Goal: Task Accomplishment & Management: Manage account settings

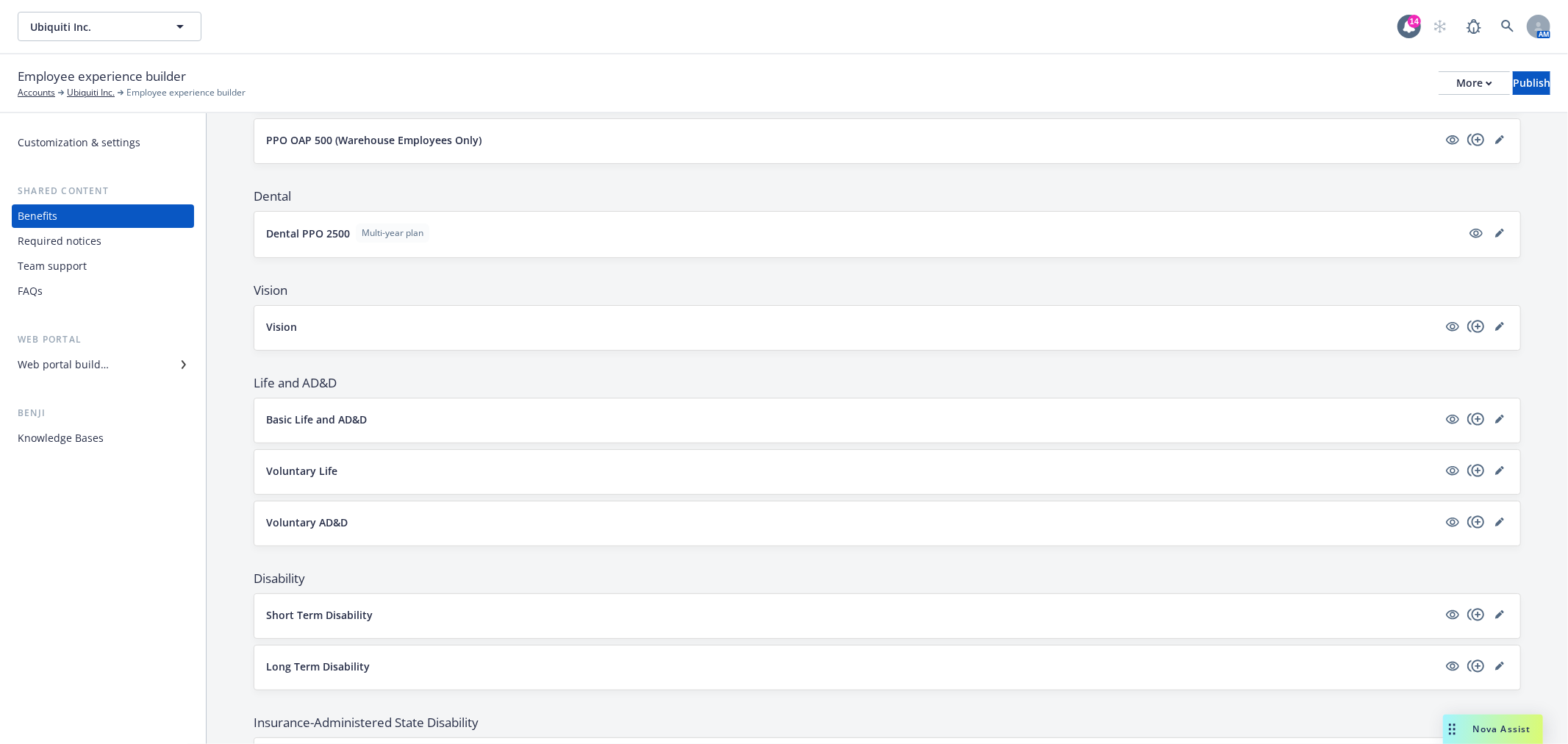
scroll to position [369, 0]
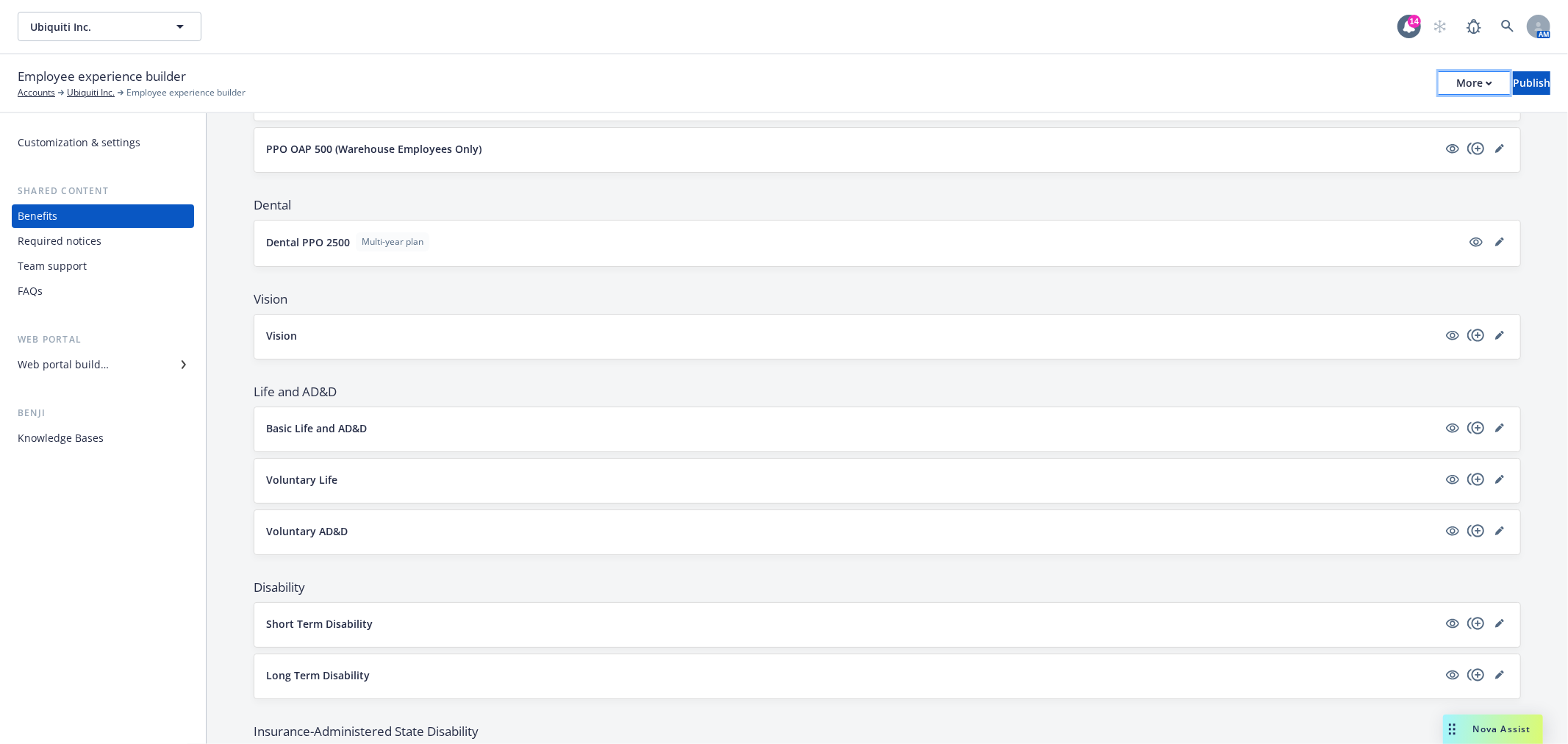
click at [1452, 87] on button "More" at bounding box center [1474, 82] width 71 height 23
drag, startPoint x: 1366, startPoint y: 122, endPoint x: 1285, endPoint y: 104, distance: 83.0
click at [1366, 122] on link "Copy preview link" at bounding box center [1354, 116] width 218 height 29
click at [1457, 84] on div "More" at bounding box center [1475, 82] width 36 height 22
click at [169, 364] on div "Web portal builder" at bounding box center [103, 364] width 171 height 23
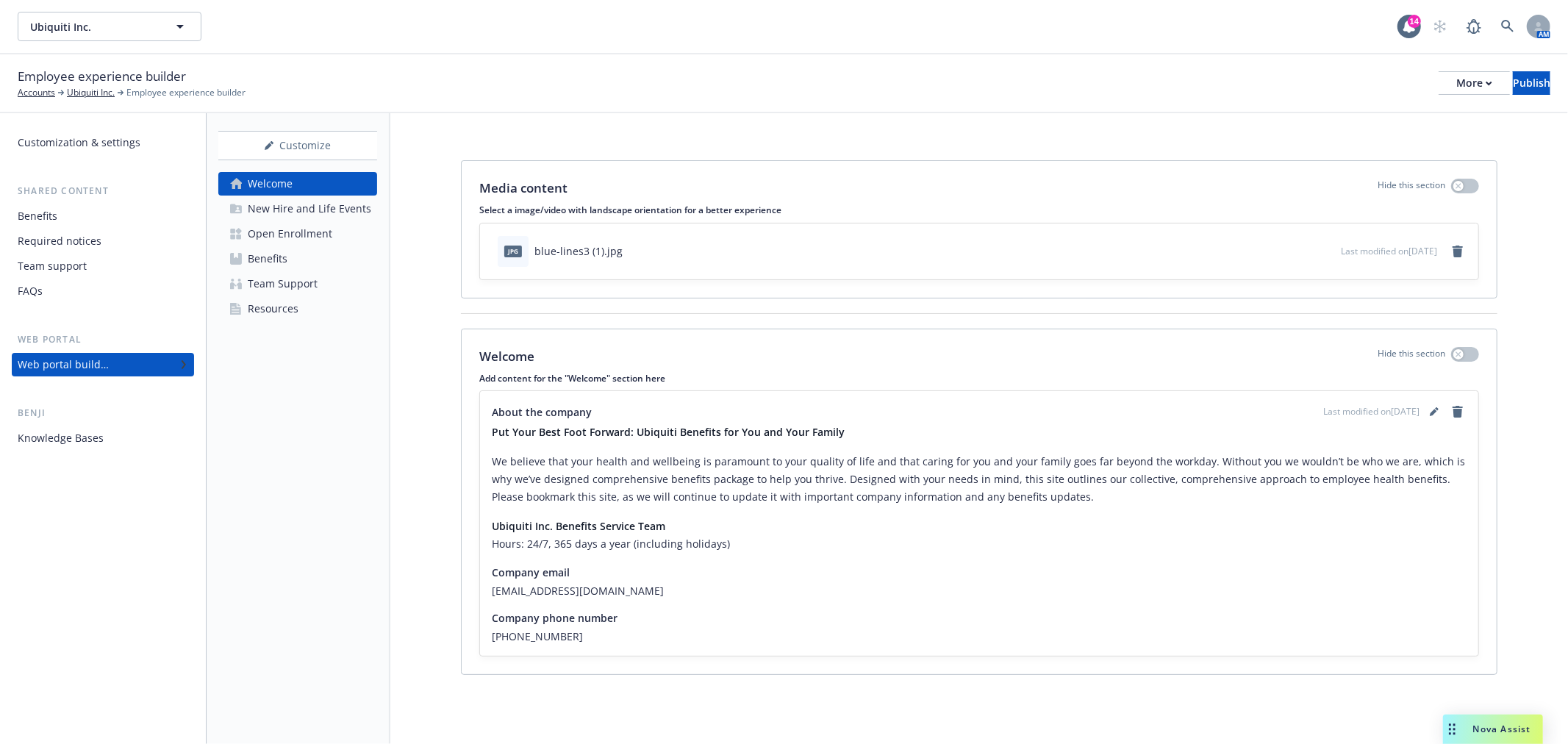
click at [336, 230] on link "Open Enrollment" at bounding box center [298, 234] width 159 height 23
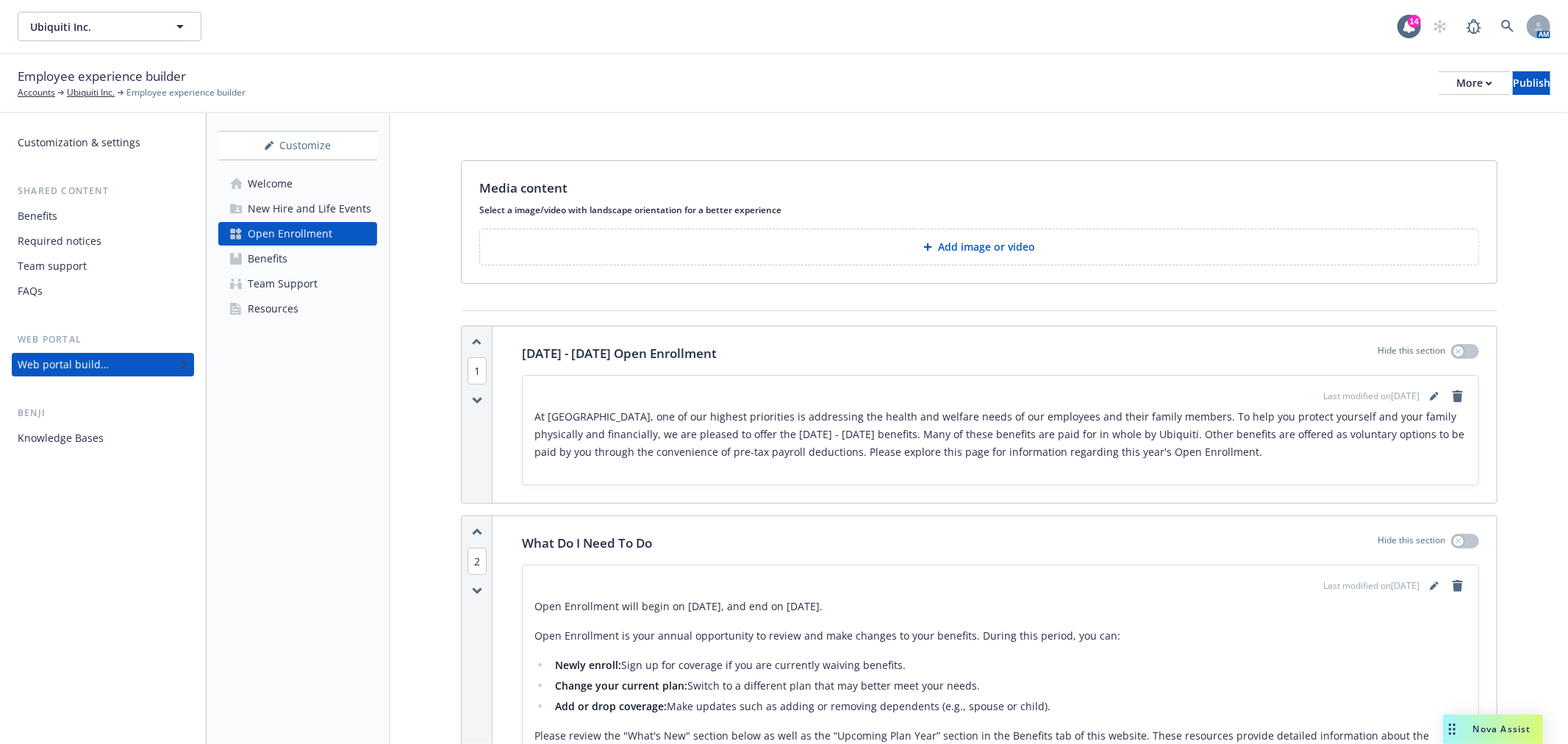
click at [322, 209] on div "New Hire and Life Events" at bounding box center [309, 209] width 123 height 23
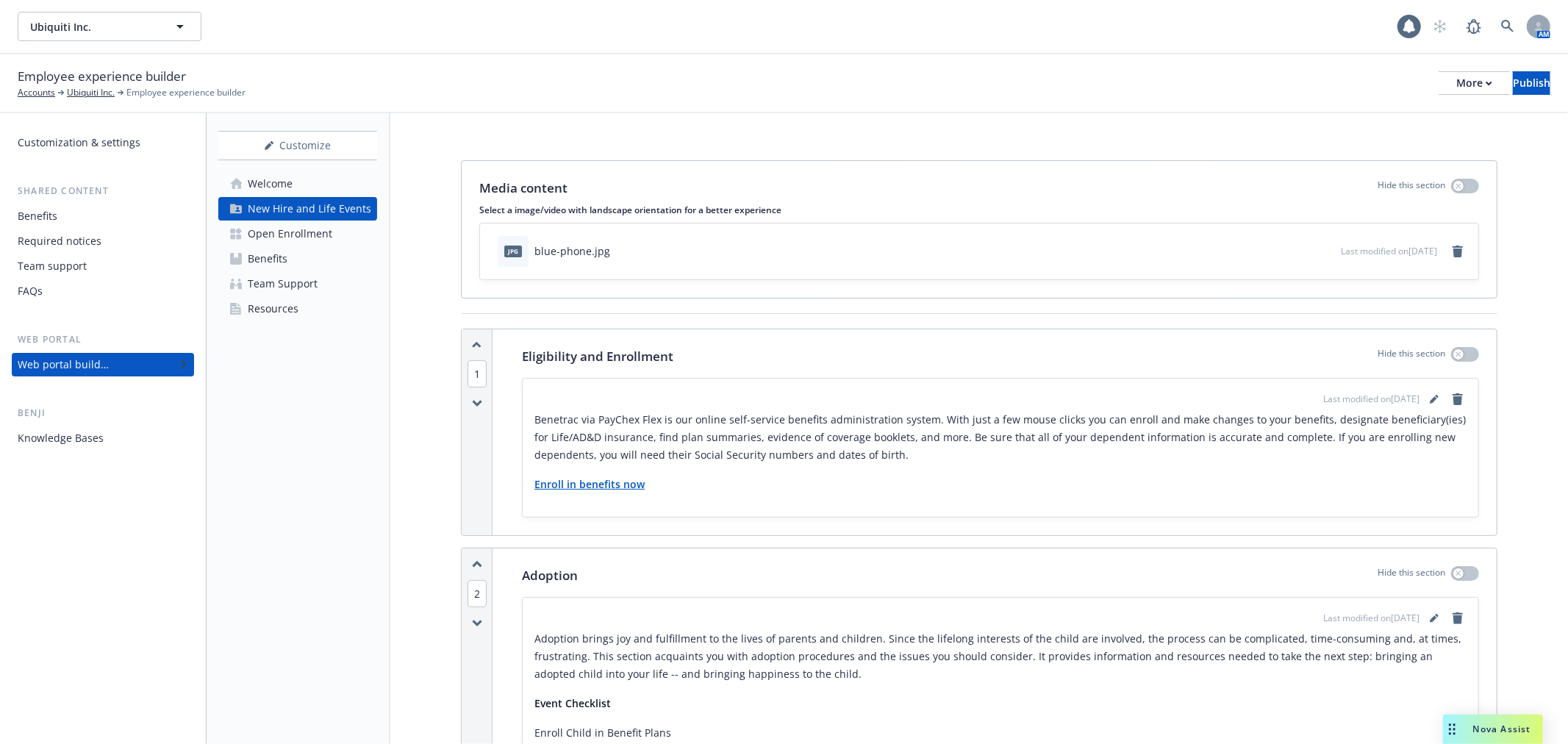
click at [320, 253] on link "Benefits" at bounding box center [298, 259] width 159 height 23
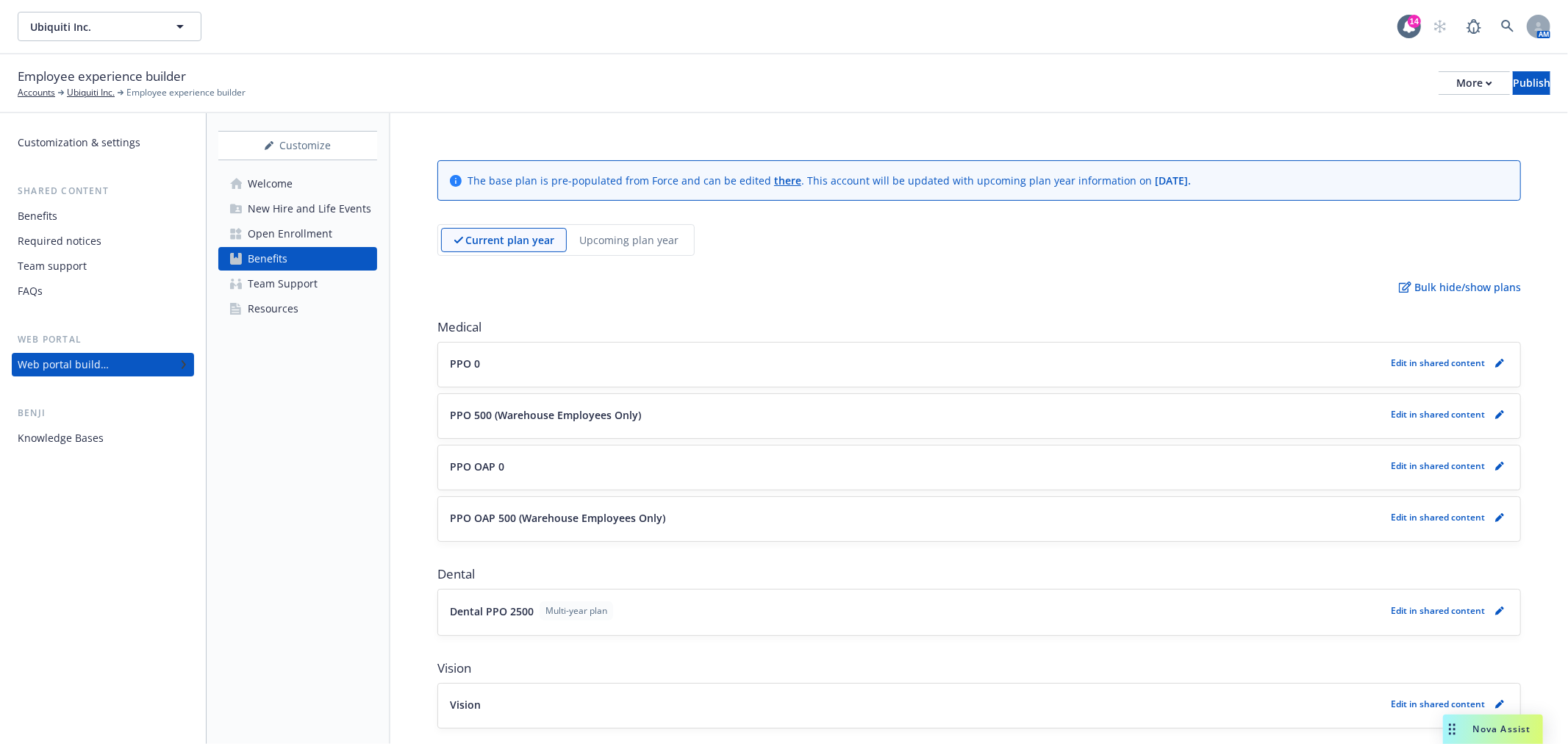
click at [619, 224] on div "Current plan year Upcoming plan year" at bounding box center [566, 240] width 257 height 32
click at [616, 243] on p "Upcoming plan year" at bounding box center [629, 240] width 99 height 15
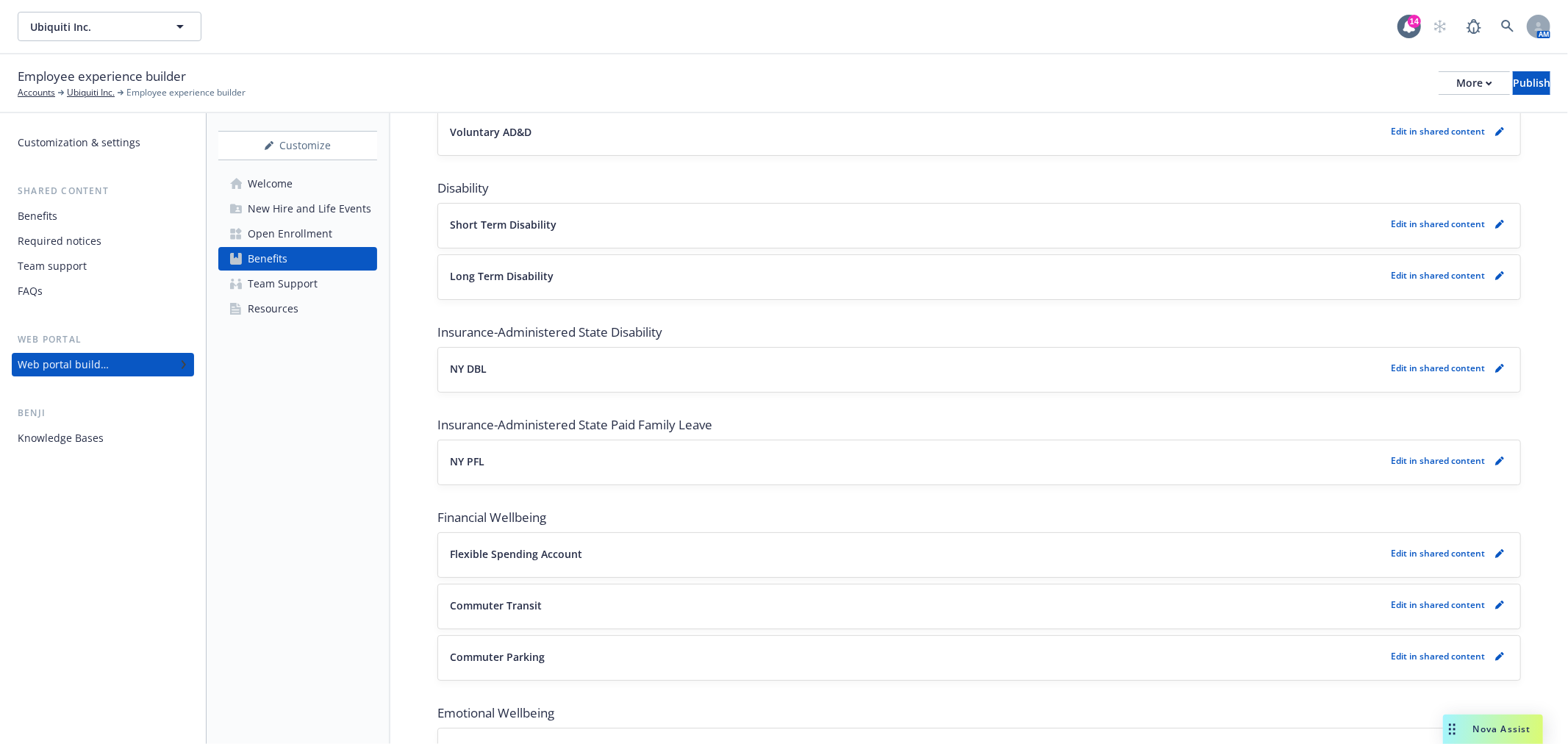
scroll to position [941, 0]
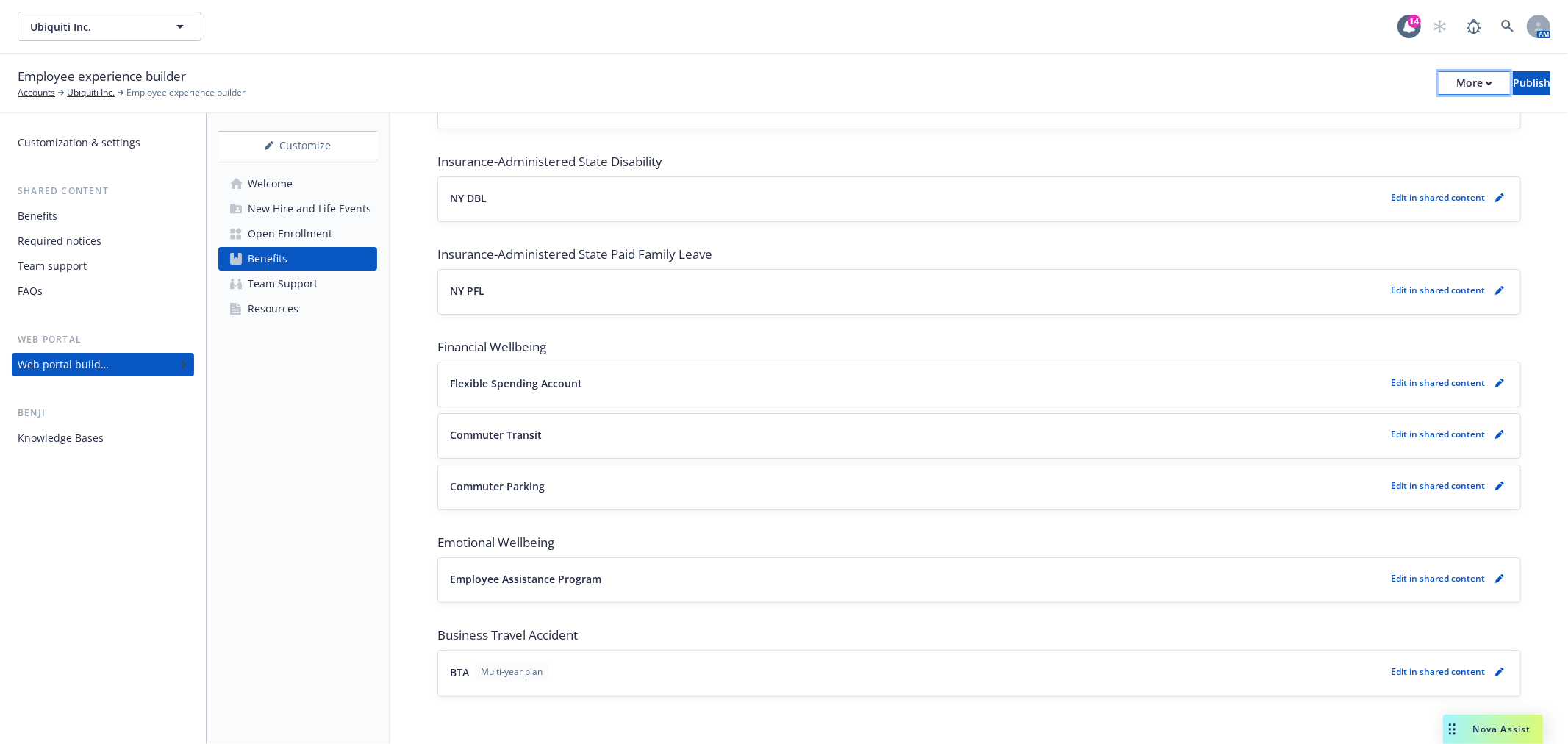
click at [1457, 89] on div "More" at bounding box center [1475, 82] width 36 height 22
click at [1368, 126] on link "Copy preview link" at bounding box center [1354, 116] width 218 height 29
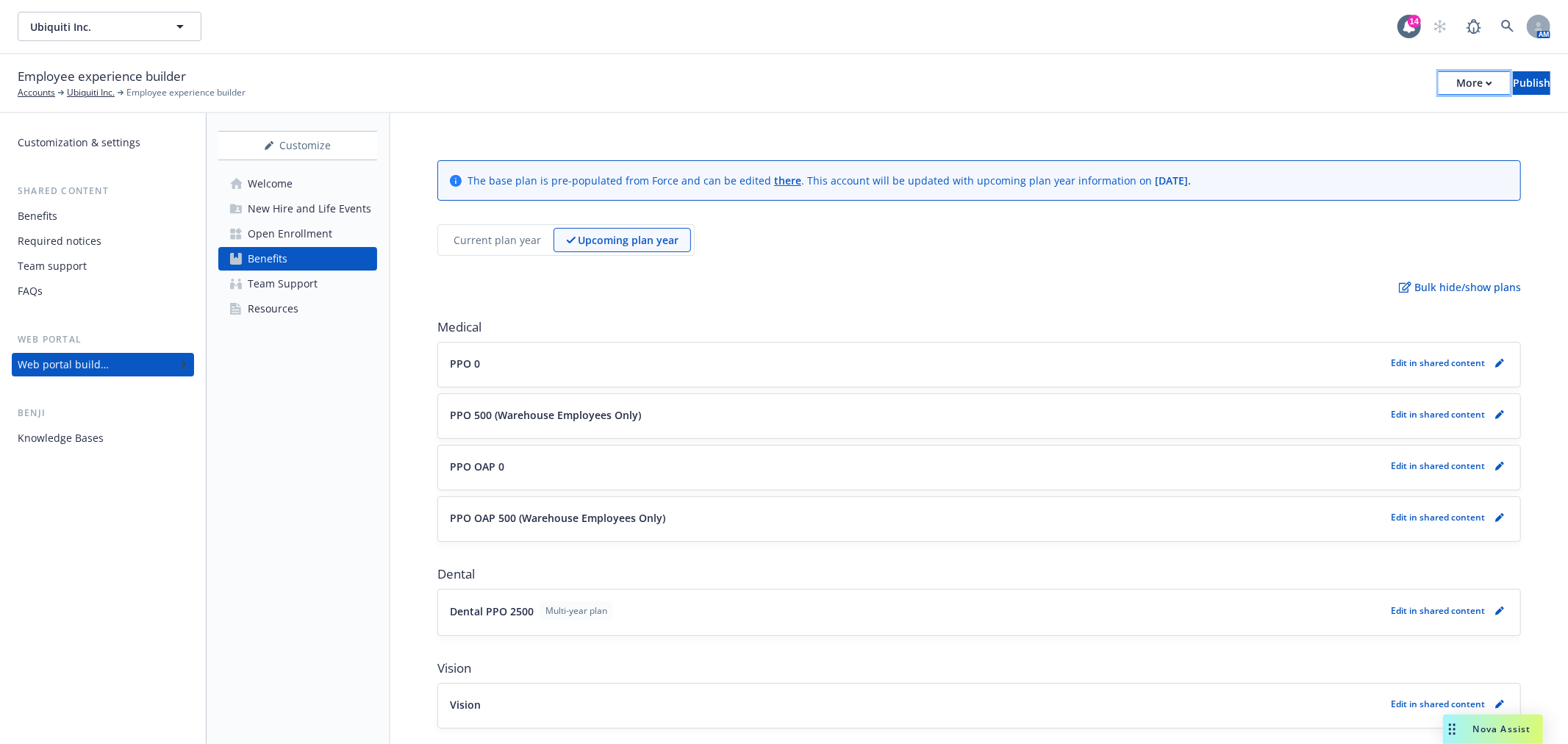
click at [1457, 87] on div "More" at bounding box center [1475, 82] width 36 height 22
click at [957, 224] on div "Current plan year Upcoming plan year" at bounding box center [979, 240] width 1084 height 32
click at [1457, 88] on div "More" at bounding box center [1475, 82] width 36 height 22
click at [1513, 85] on div "Publish" at bounding box center [1532, 82] width 38 height 22
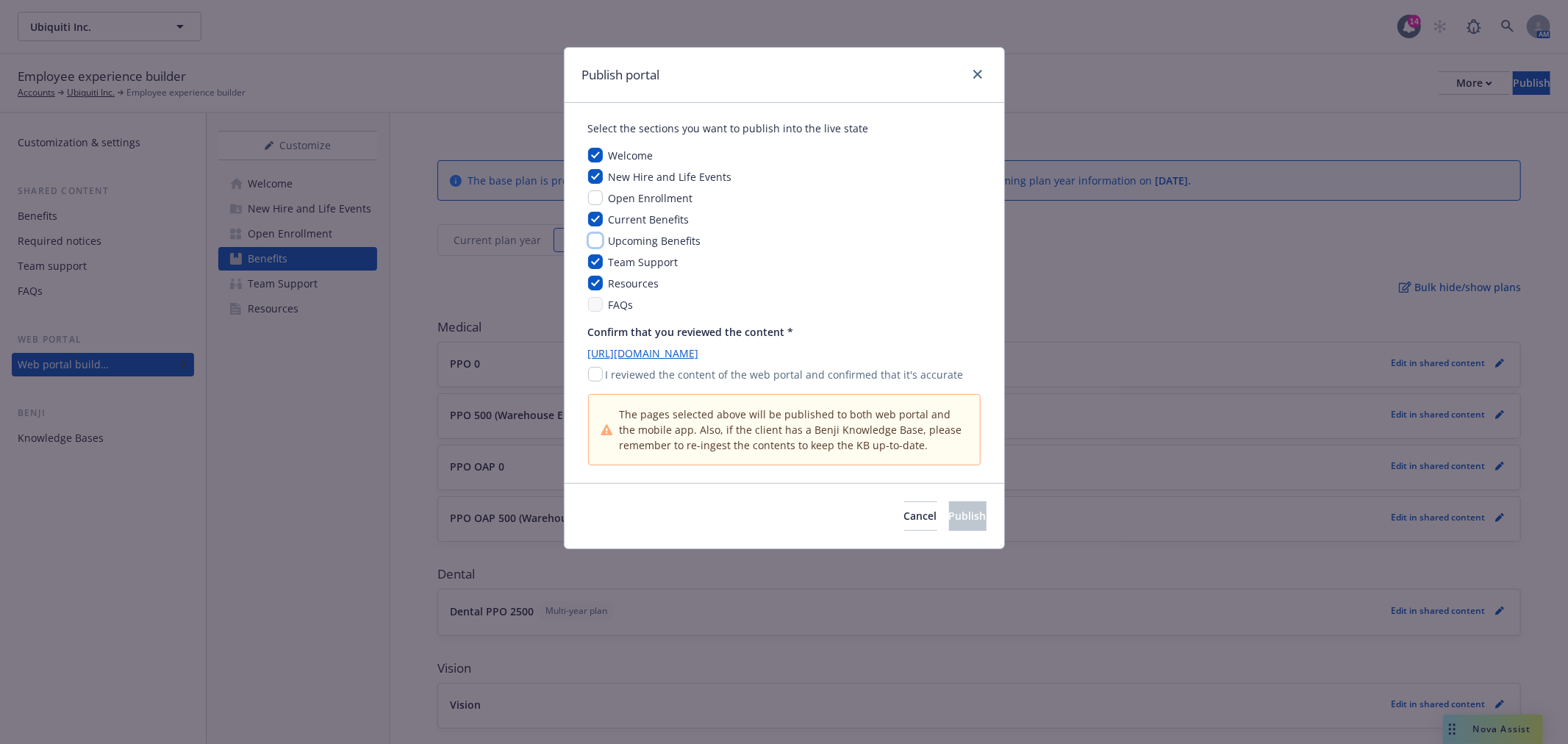
click at [601, 239] on input "checkbox" at bounding box center [595, 240] width 14 height 14
checkbox input "true"
click at [594, 376] on input "checkbox" at bounding box center [595, 374] width 14 height 14
checkbox input "true"
click at [949, 514] on span "Publish" at bounding box center [968, 516] width 38 height 14
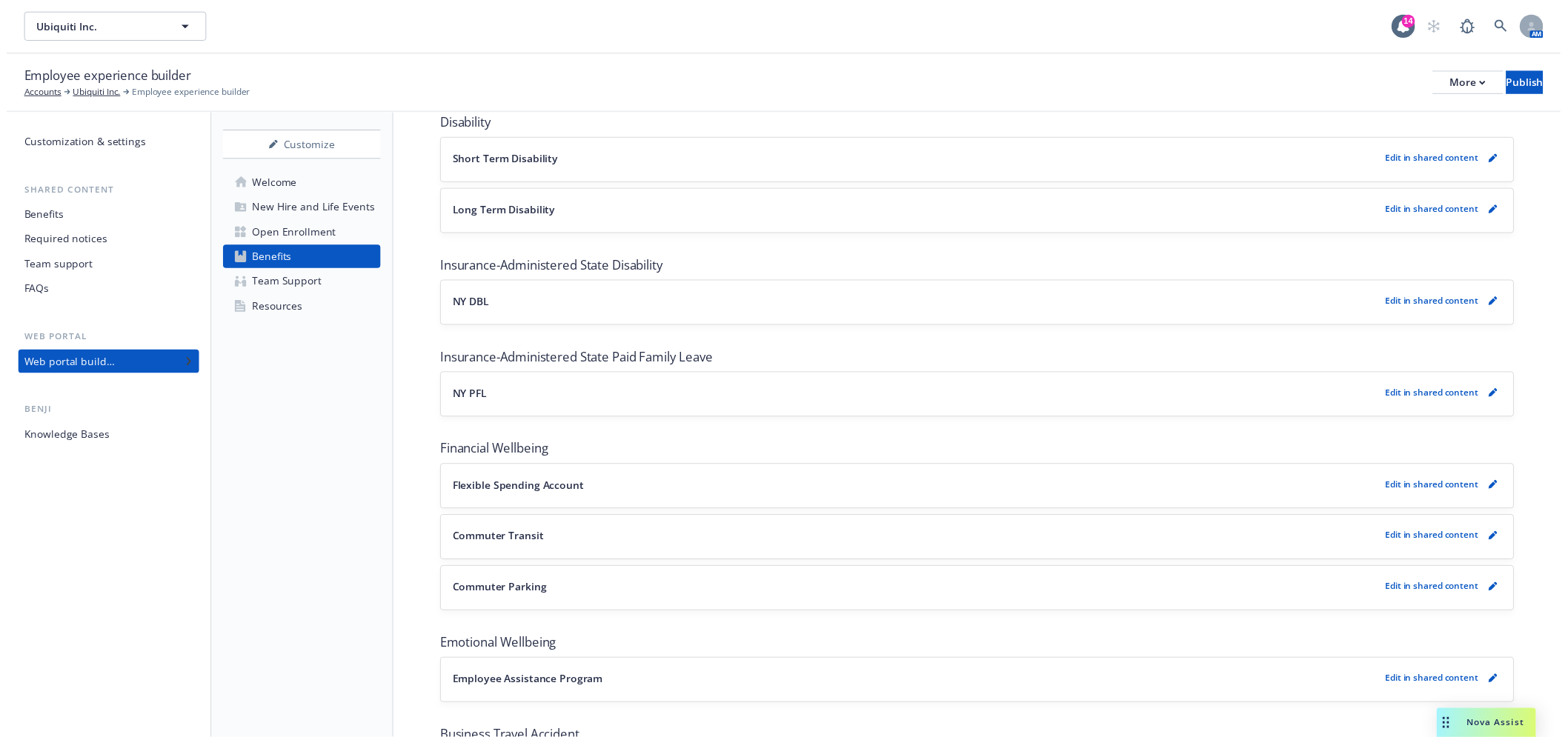
scroll to position [905, 0]
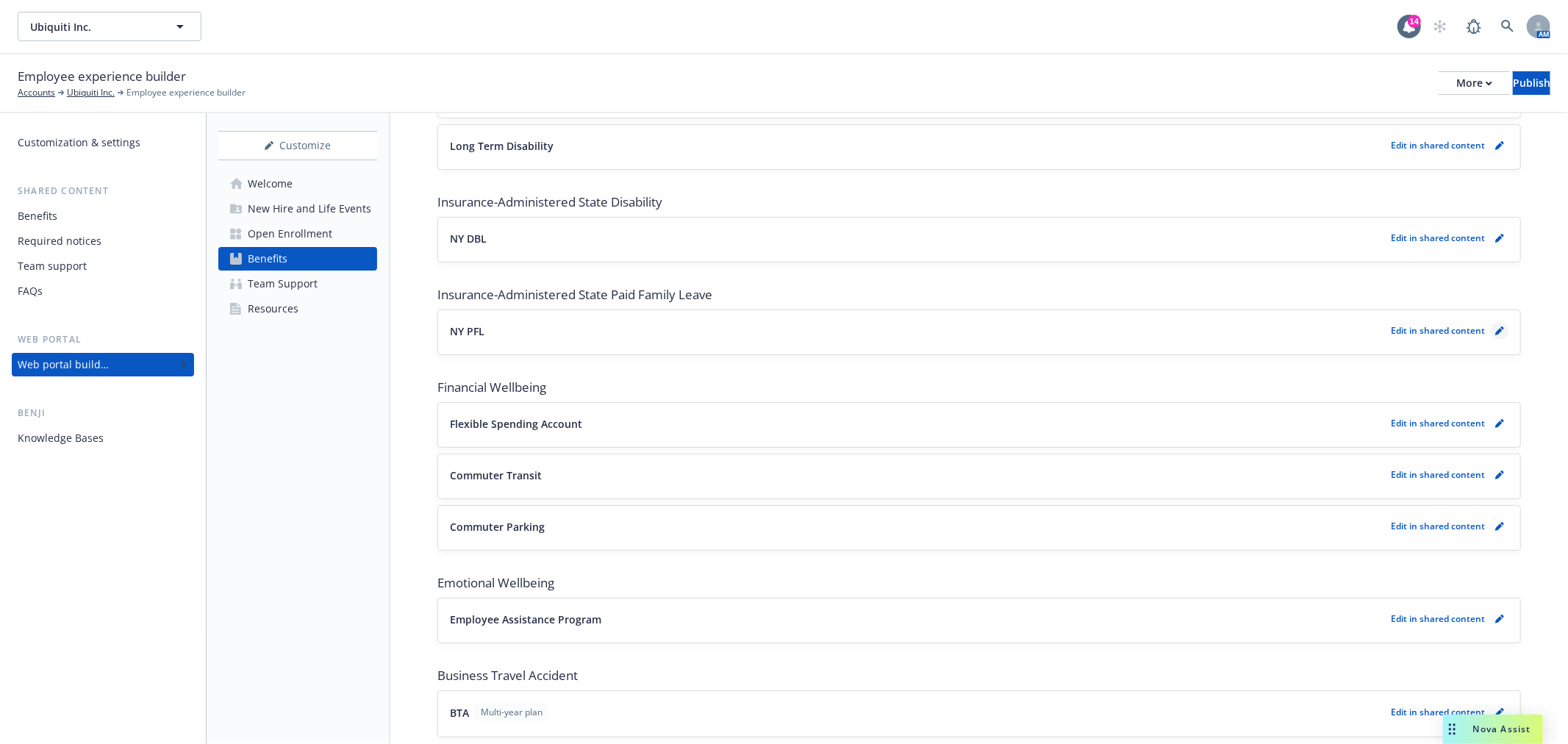
click at [1495, 334] on icon "pencil" at bounding box center [1499, 332] width 8 height 8
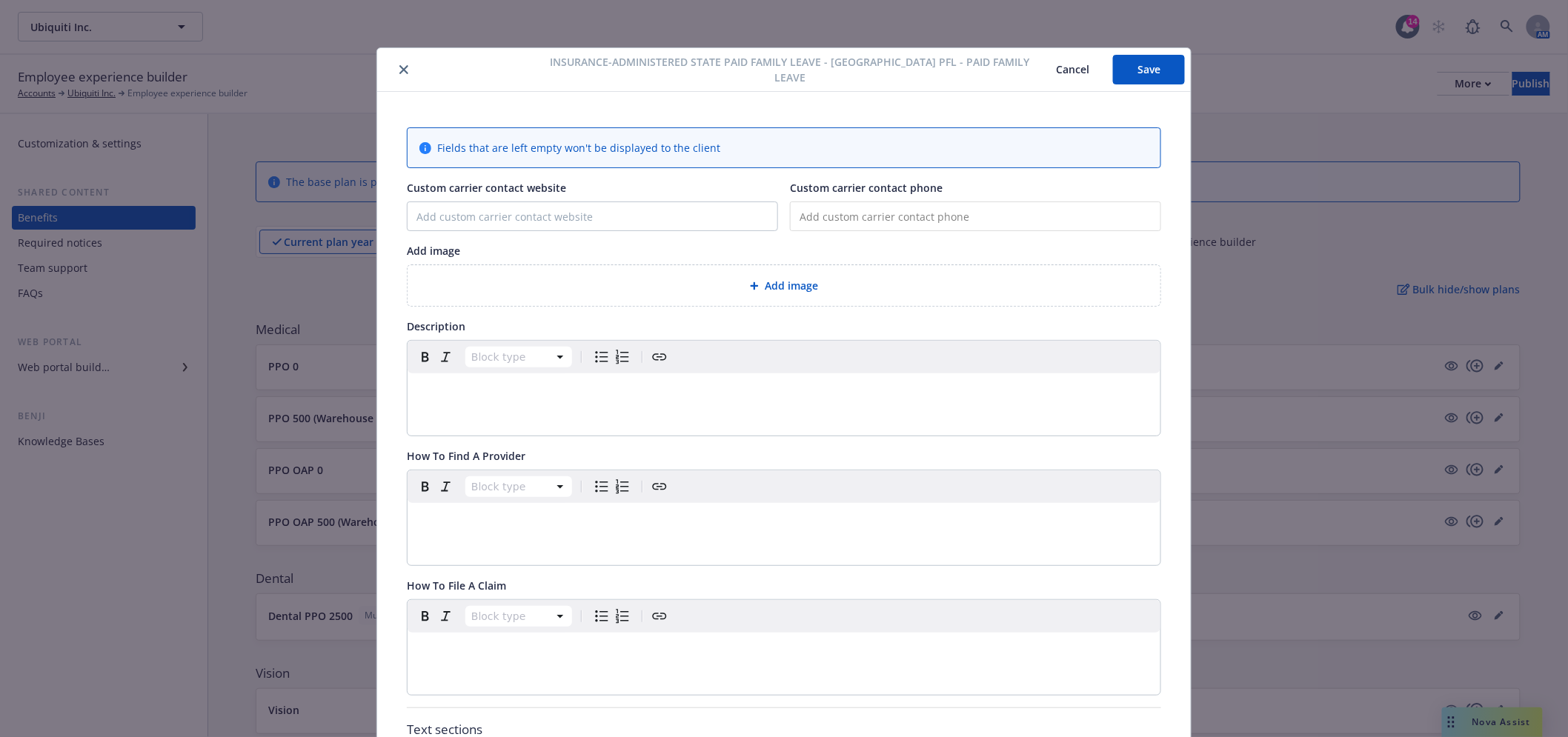
click at [399, 66] on icon "close" at bounding box center [404, 70] width 9 height 9
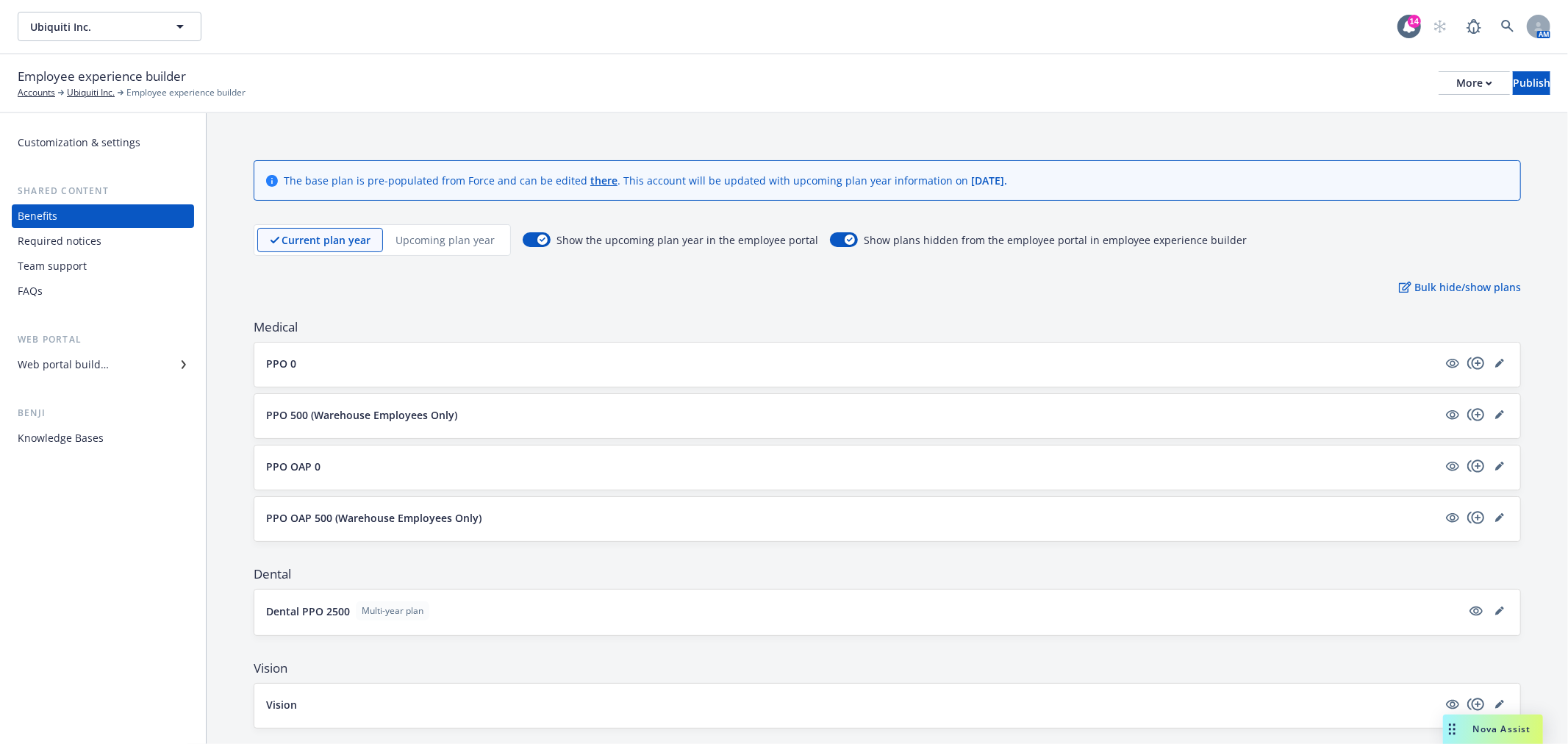
click at [427, 248] on div "Upcoming plan year" at bounding box center [445, 240] width 124 height 24
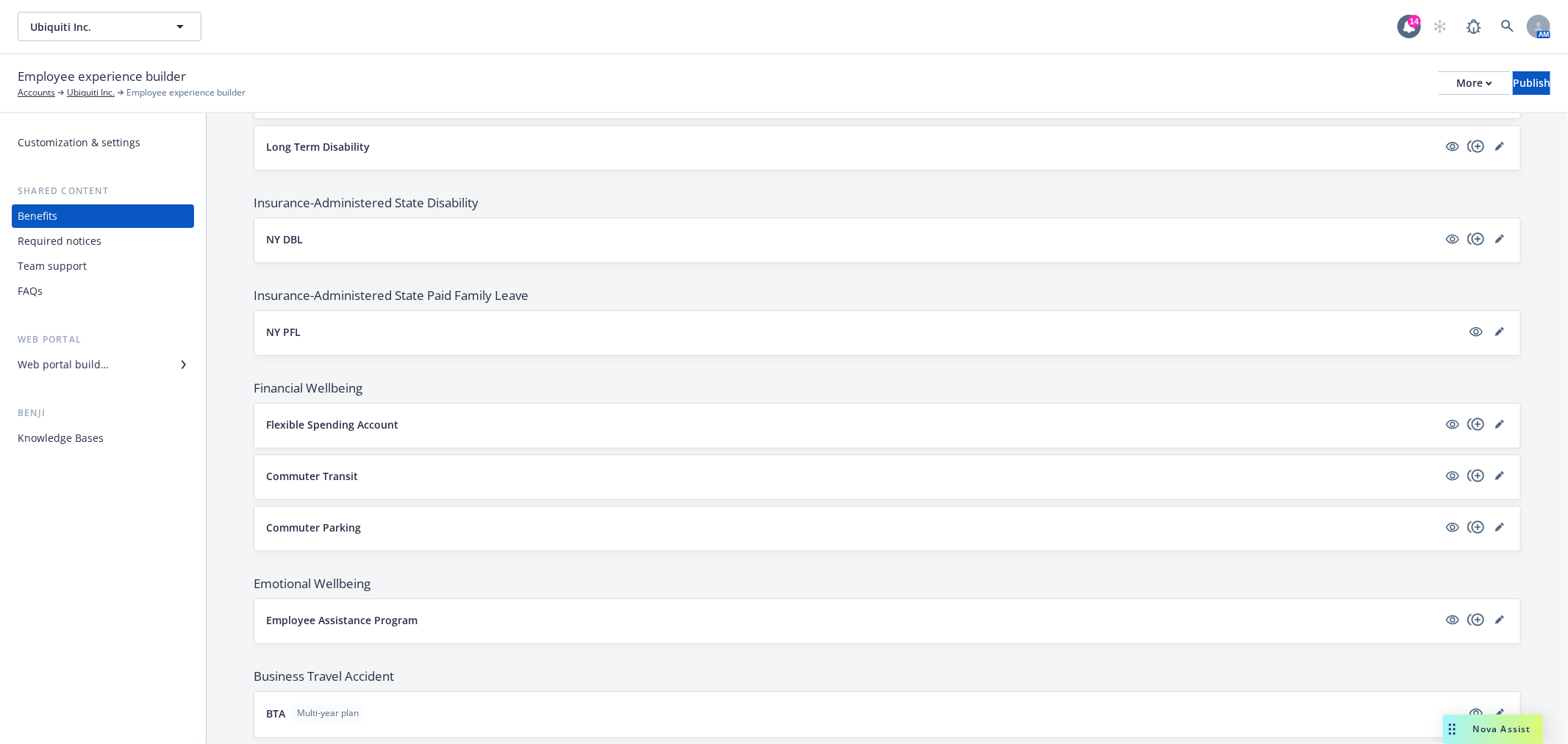
scroll to position [898, 0]
click at [1470, 331] on icon "visible" at bounding box center [1476, 331] width 13 height 10
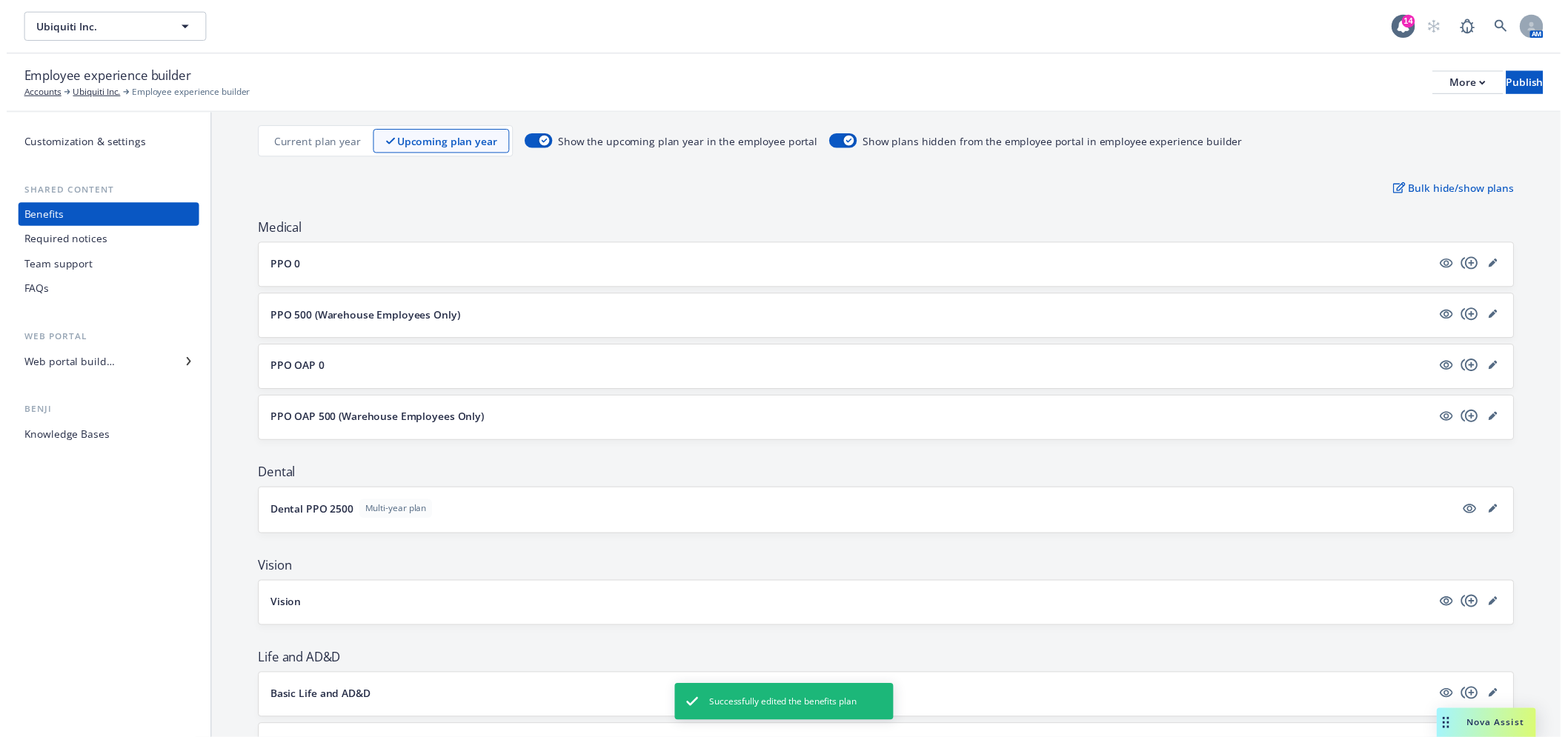
scroll to position [0, 0]
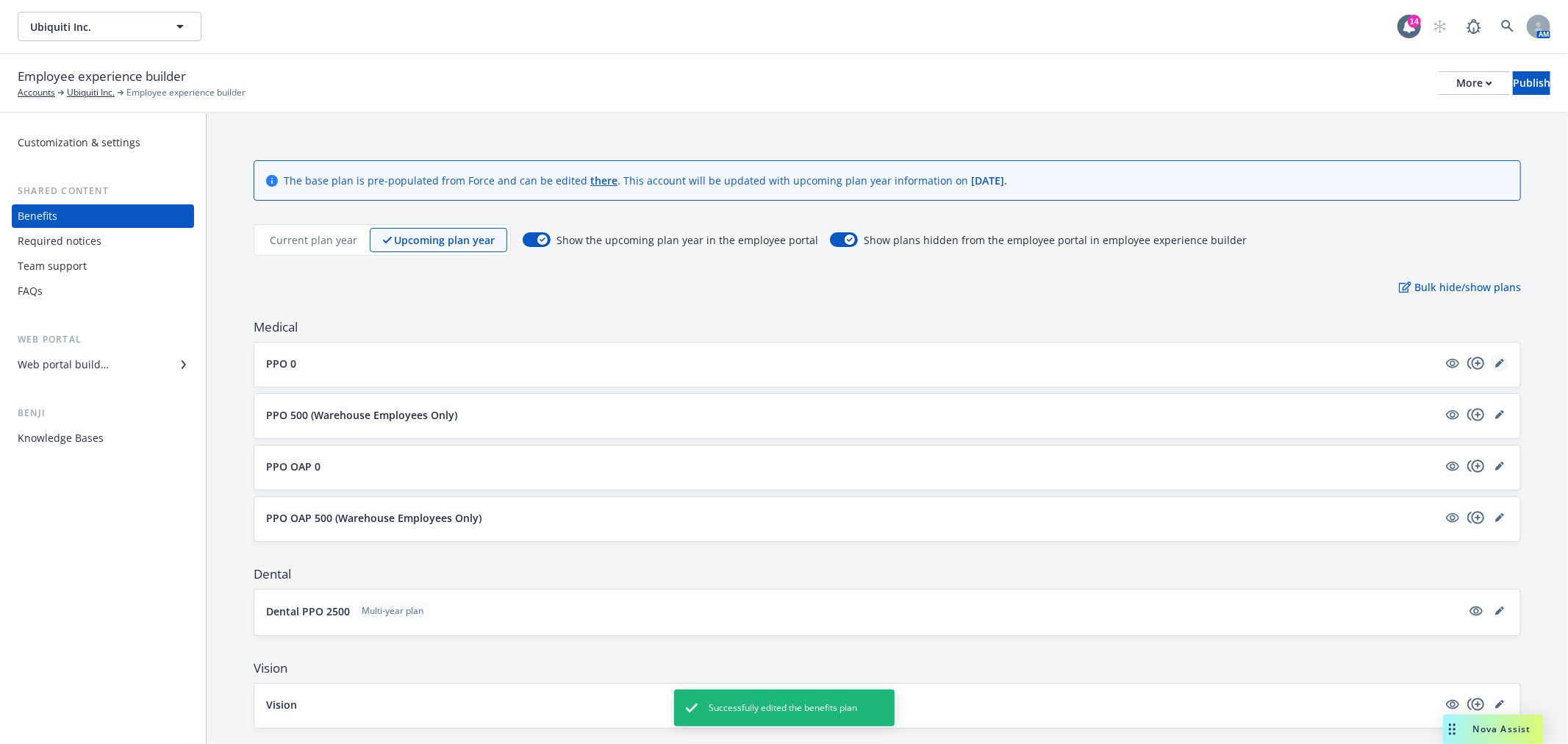
click at [1495, 364] on icon "editPencil" at bounding box center [1499, 364] width 8 height 8
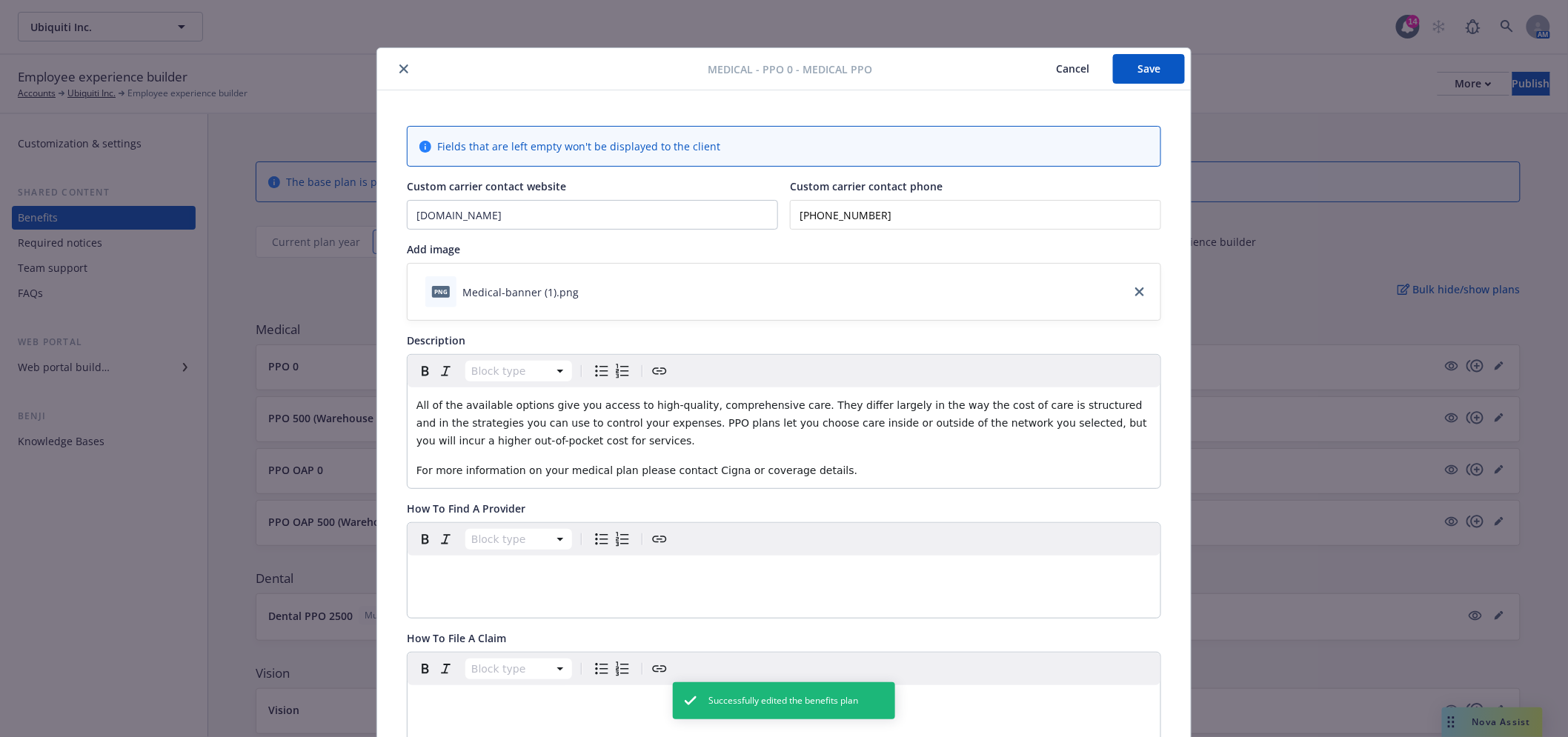
click at [399, 71] on icon "close" at bounding box center [404, 69] width 9 height 9
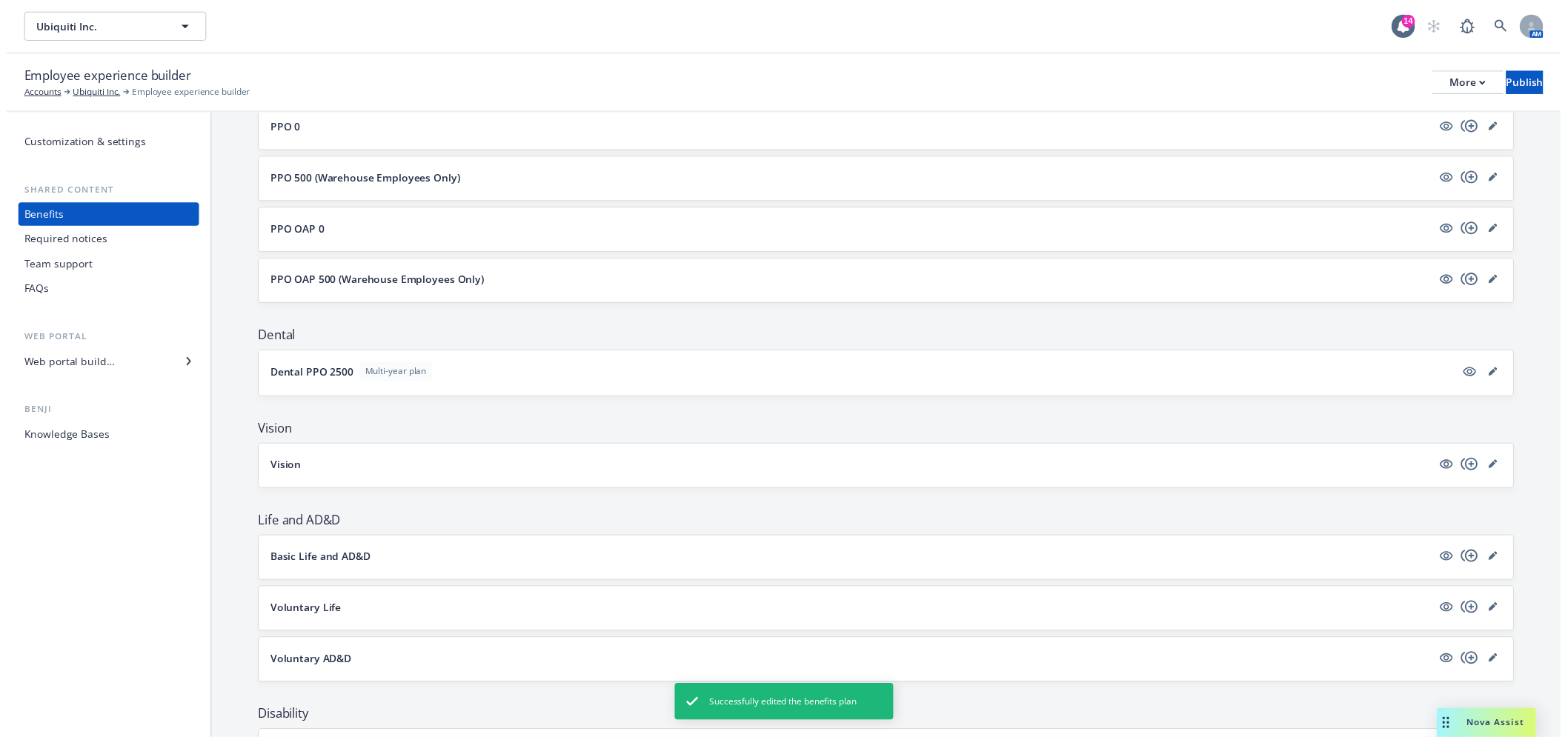
scroll to position [247, 0]
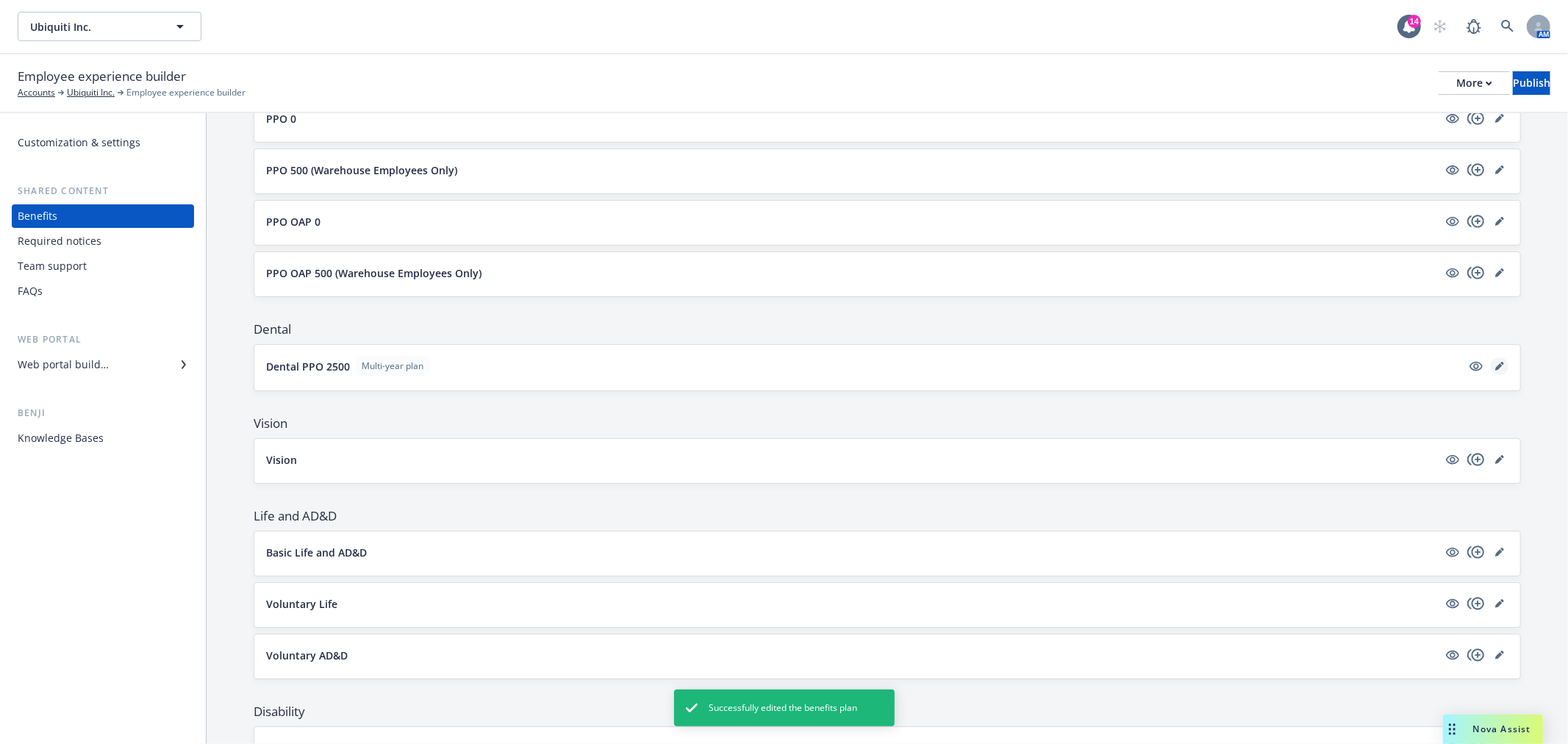
click at [1495, 365] on icon "editPencil" at bounding box center [1499, 367] width 8 height 8
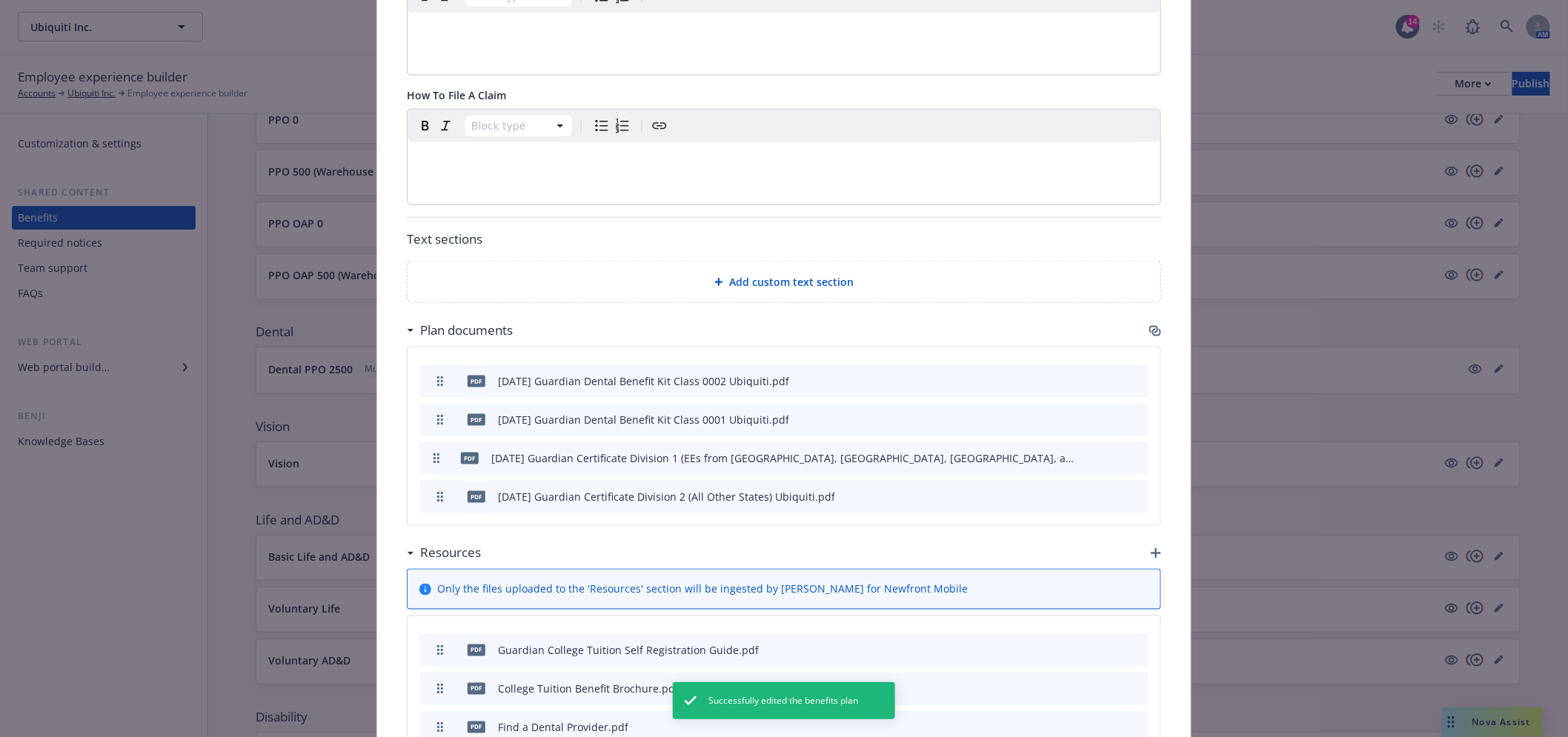
scroll to position [785, 0]
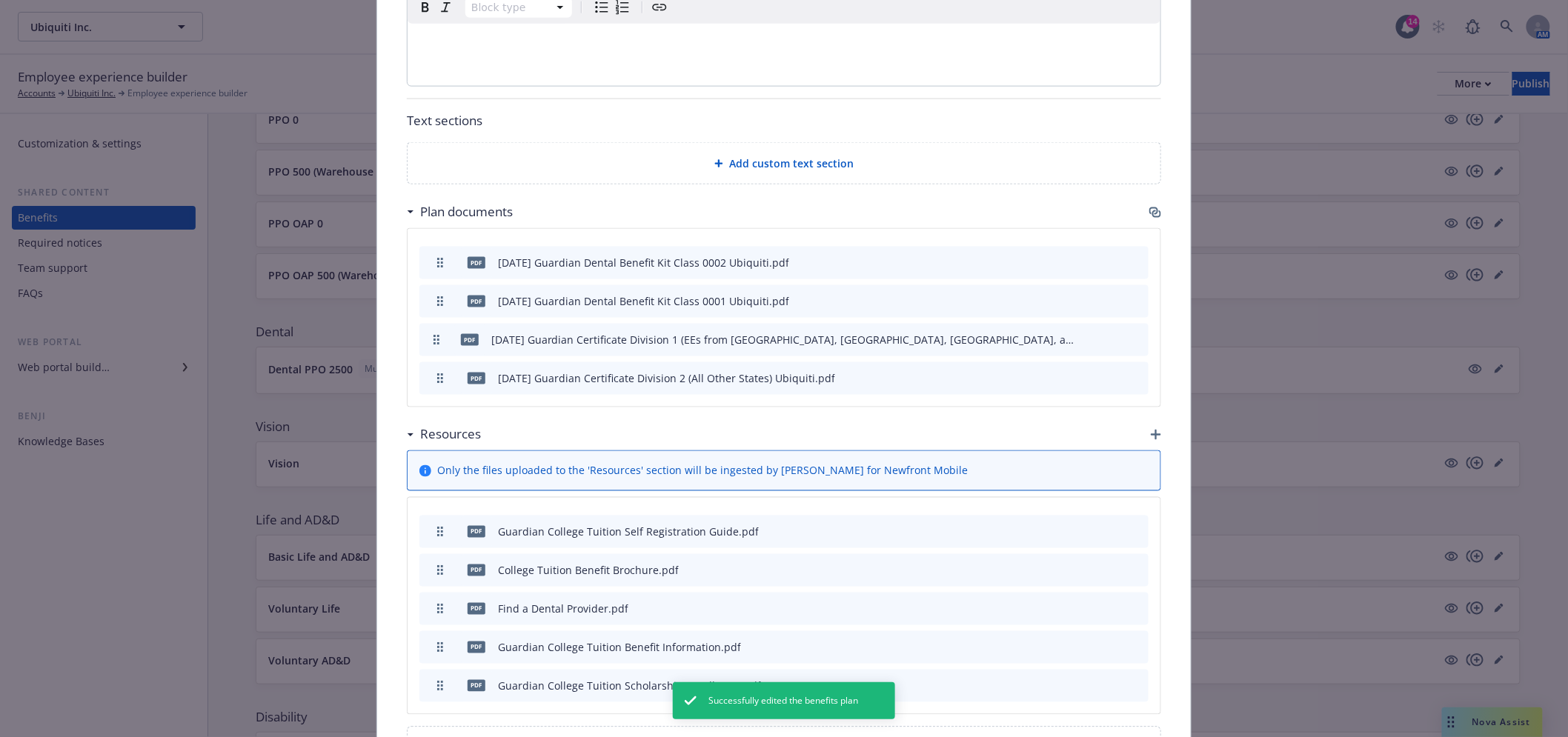
click at [1150, 207] on icon "button" at bounding box center [1156, 213] width 12 height 12
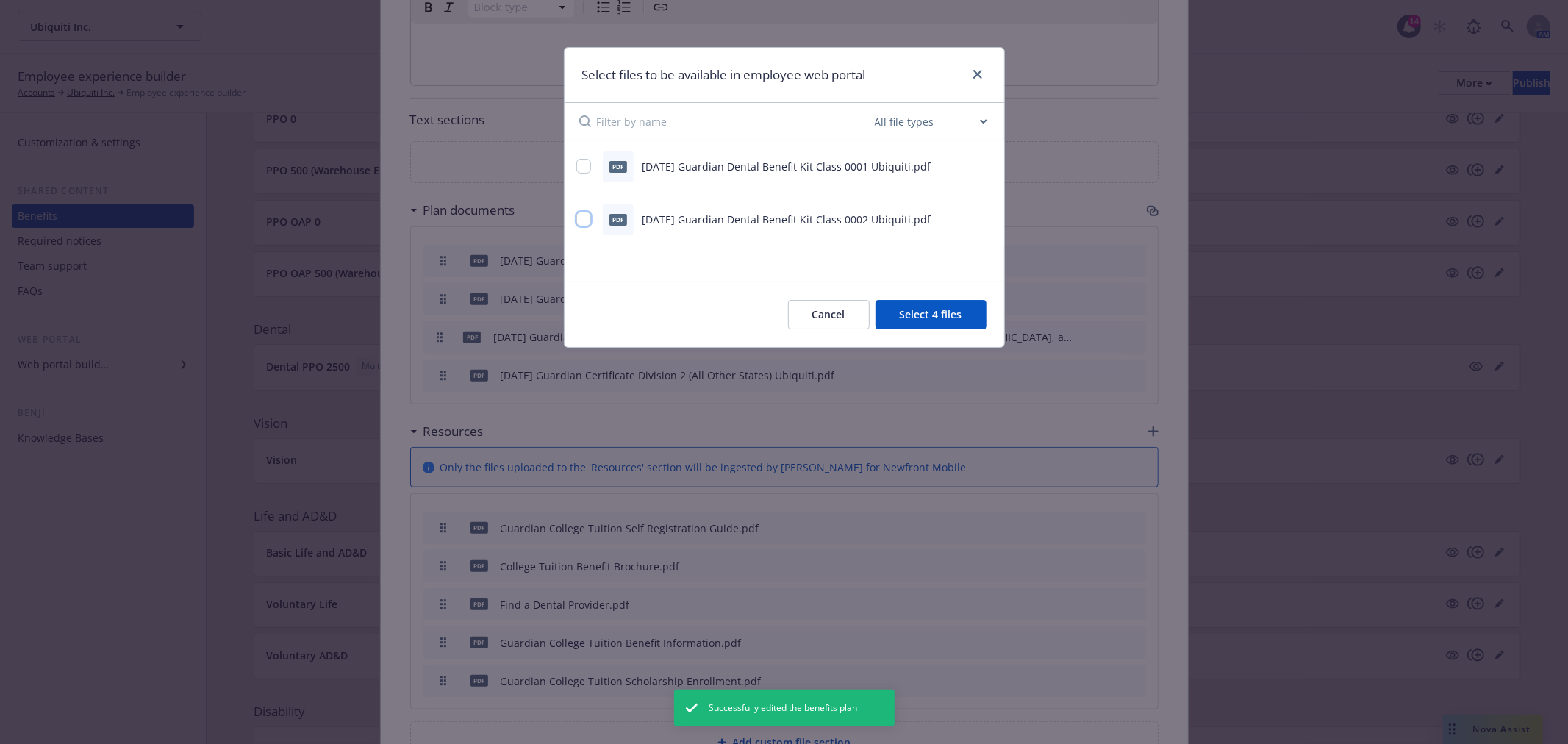
click at [588, 225] on input "checkbox" at bounding box center [583, 219] width 14 height 14
checkbox input "true"
click at [584, 169] on input "checkbox" at bounding box center [583, 166] width 14 height 14
checkbox input "true"
click at [932, 313] on button "Select 6 files" at bounding box center [931, 315] width 111 height 29
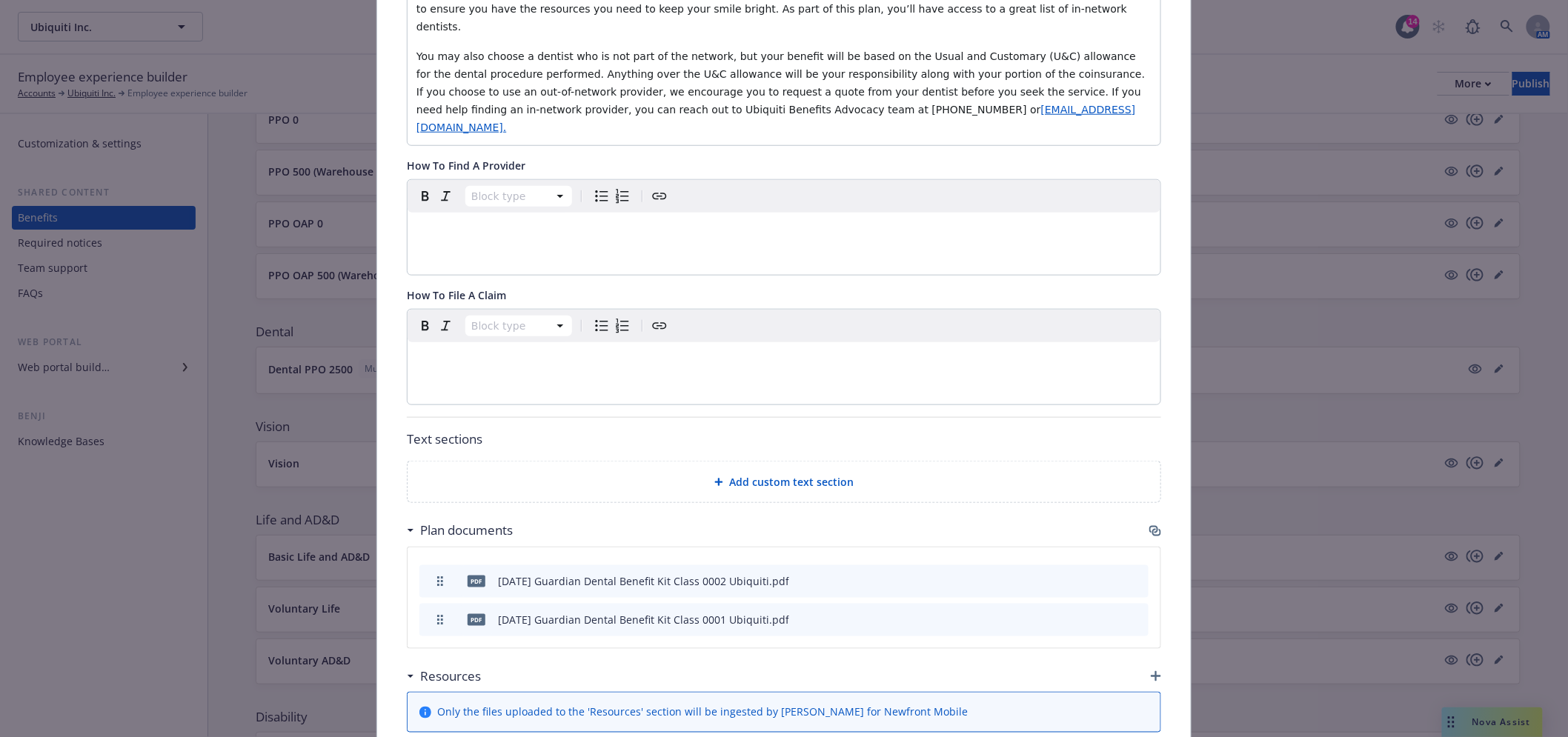
scroll to position [0, 0]
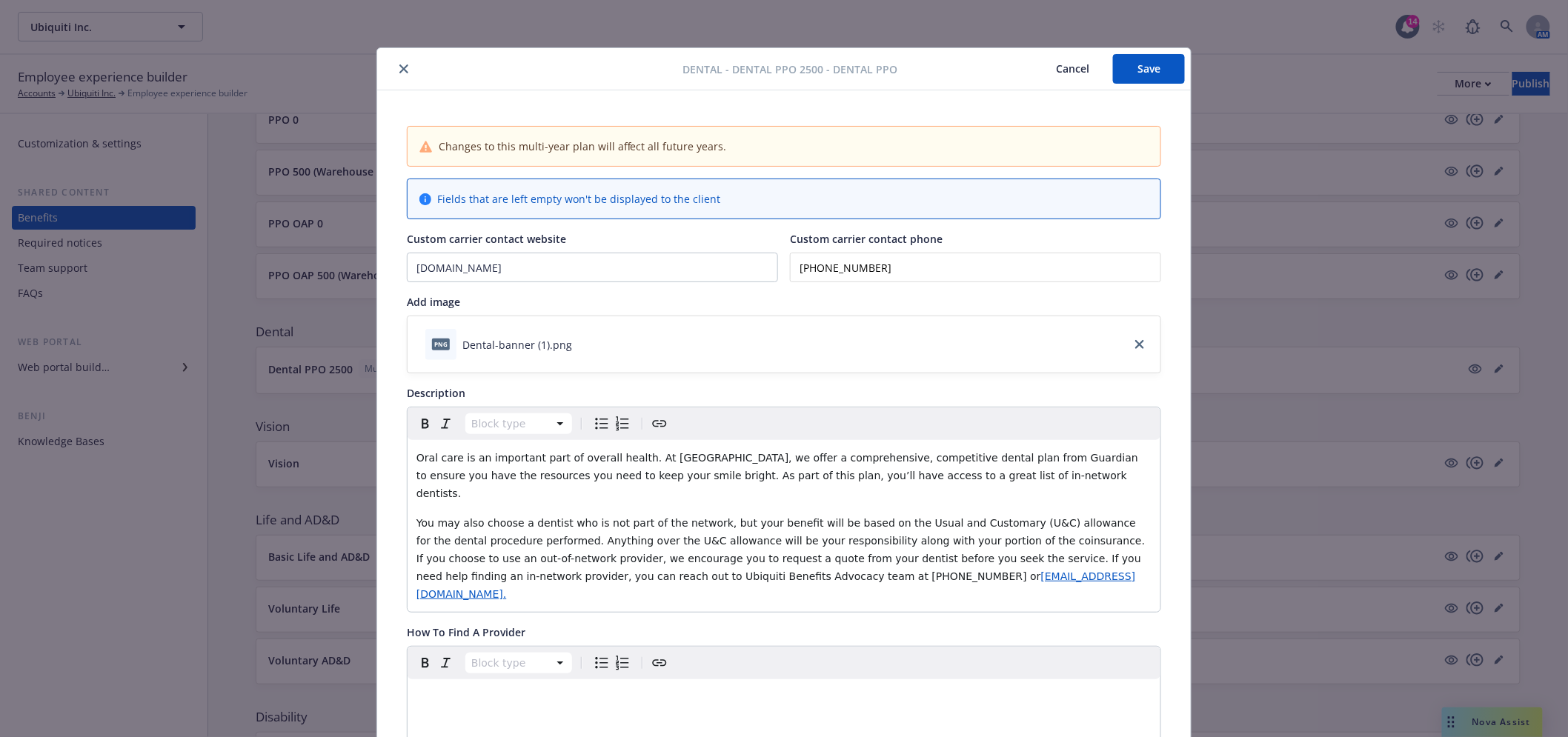
click at [1146, 77] on button "Save" at bounding box center [1149, 69] width 72 height 30
click at [399, 72] on icon "close" at bounding box center [404, 69] width 9 height 9
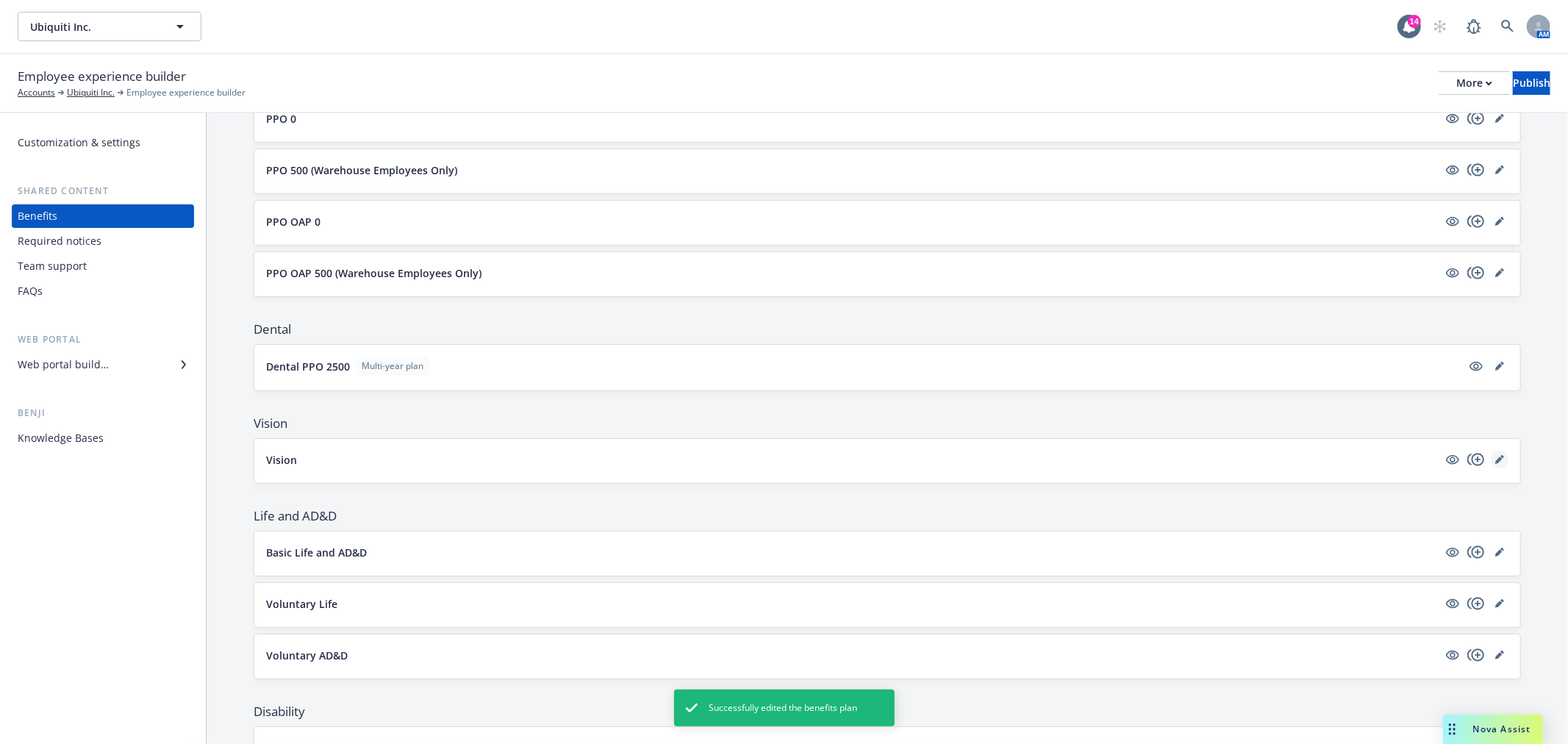
click at [1491, 451] on link "editPencil" at bounding box center [1499, 459] width 17 height 17
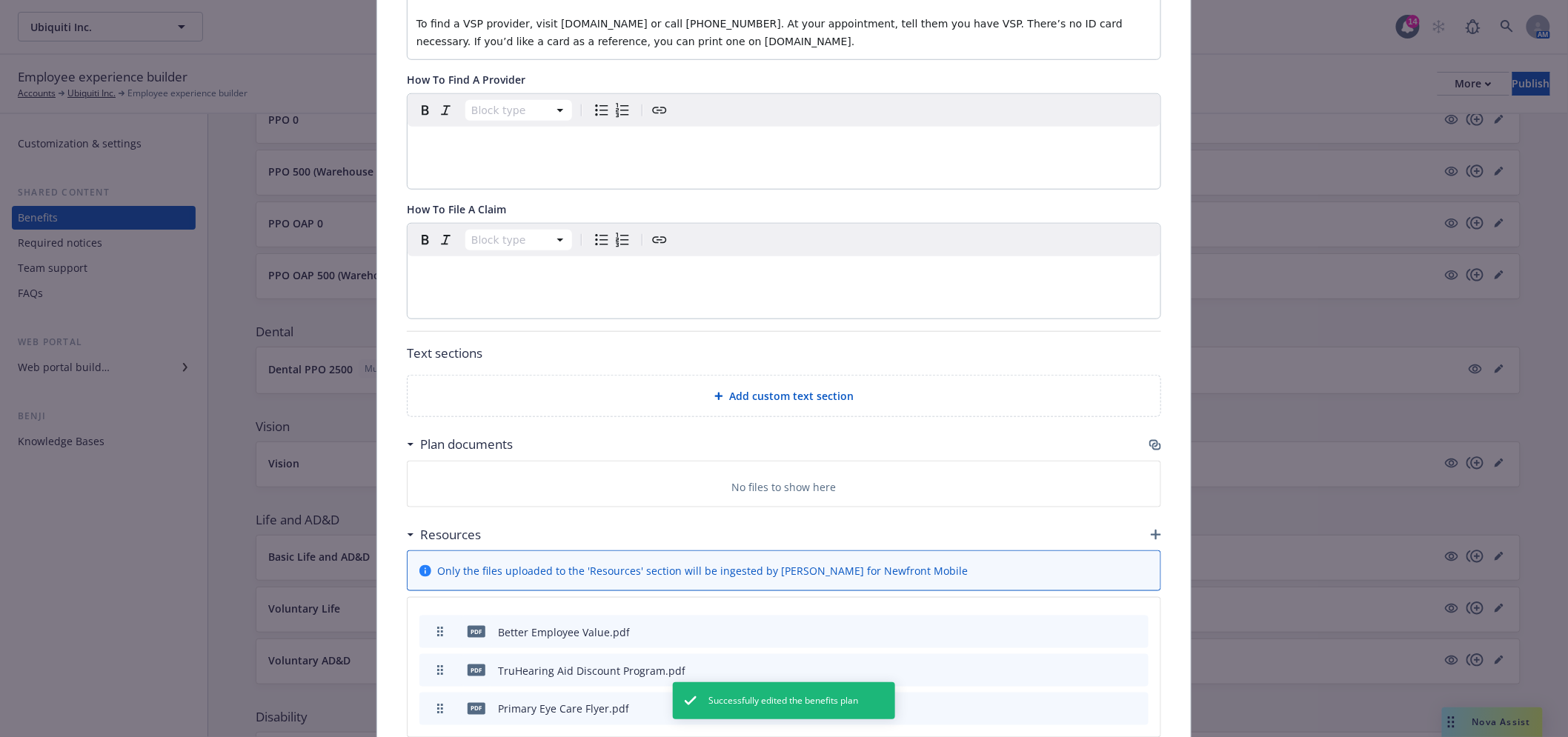
scroll to position [538, 0]
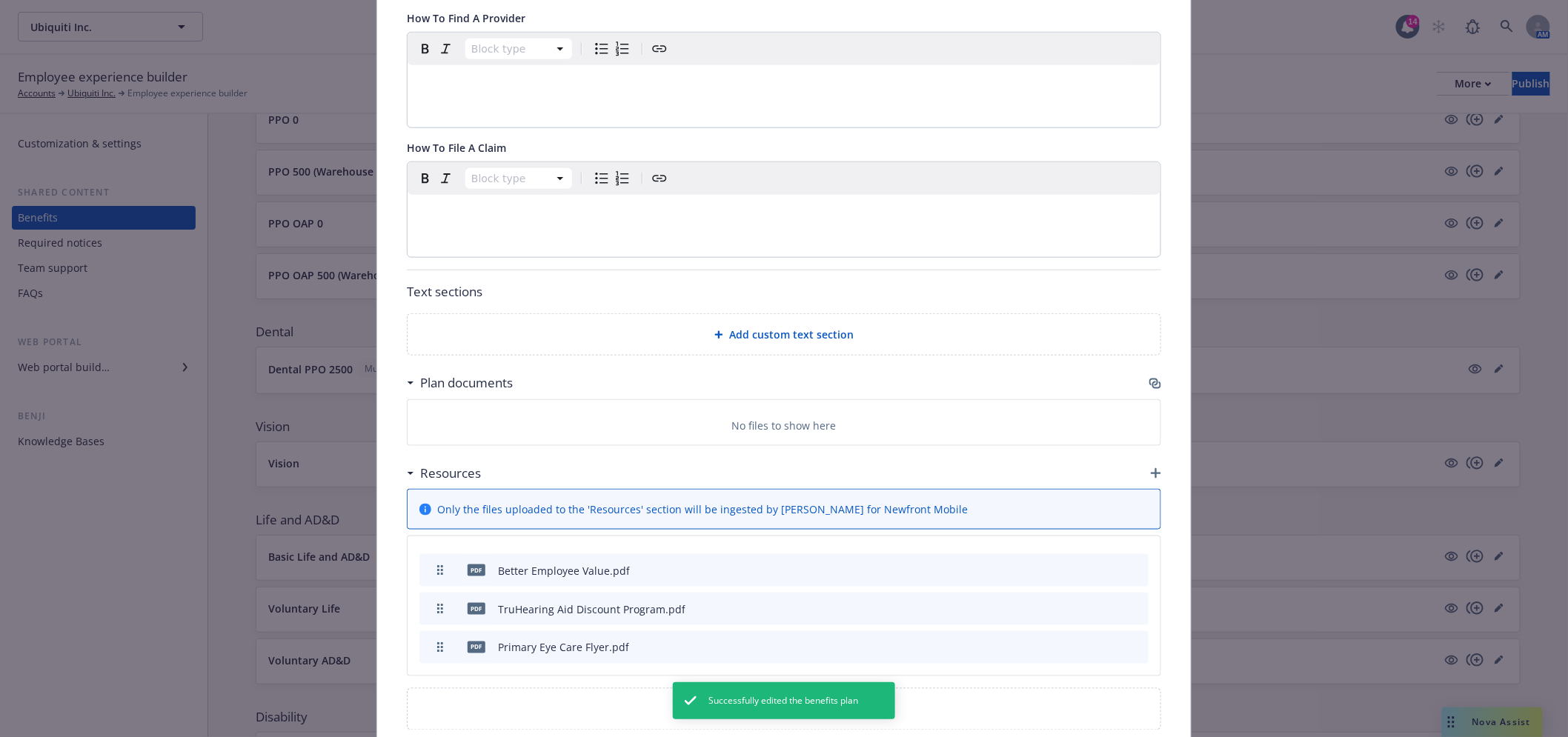
click at [1147, 373] on div "Plan documents" at bounding box center [784, 383] width 755 height 31
click at [1150, 382] on icon "button" at bounding box center [1156, 384] width 12 height 12
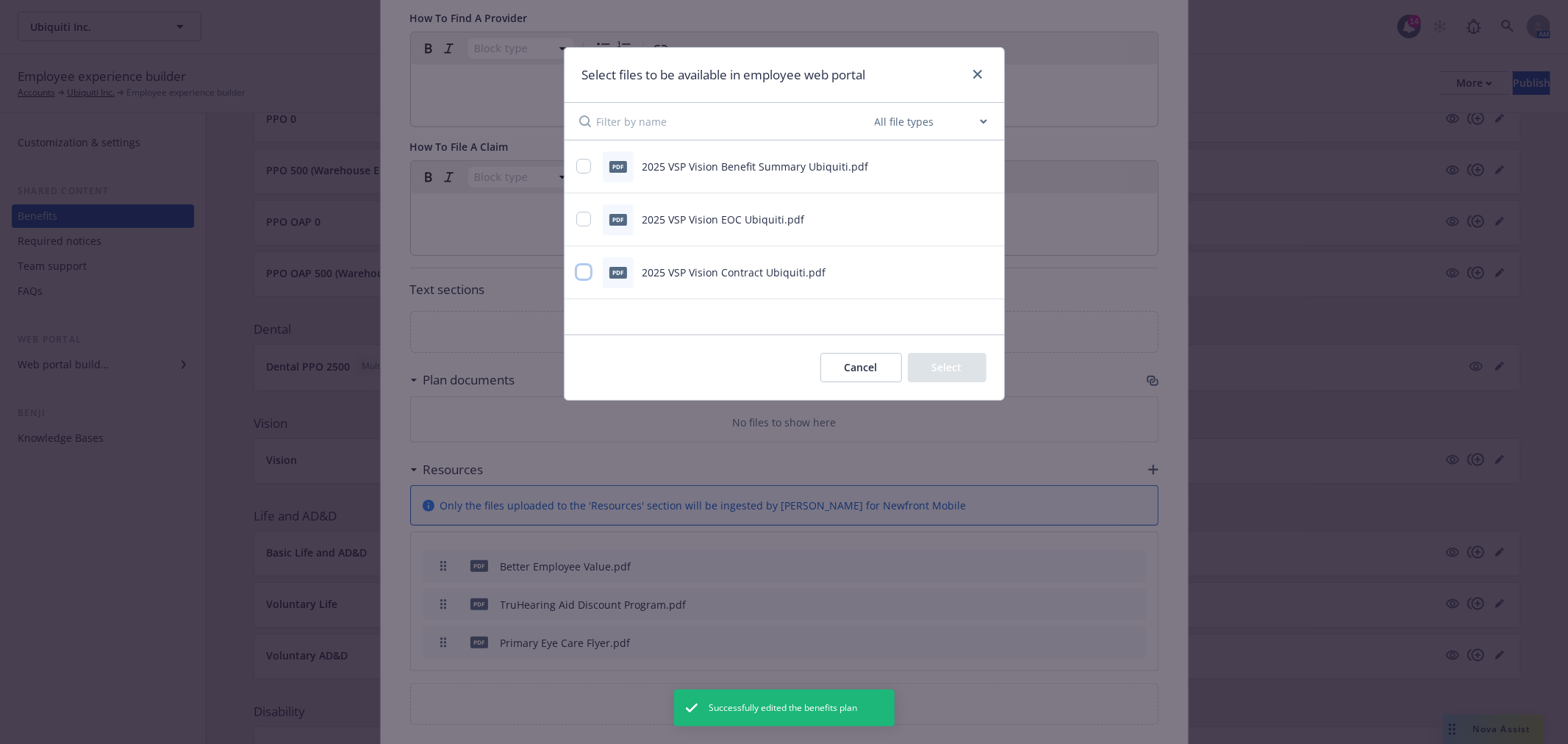
drag, startPoint x: 585, startPoint y: 274, endPoint x: 583, endPoint y: 247, distance: 27.1
click at [584, 270] on input "checkbox" at bounding box center [583, 271] width 14 height 14
checkbox input "true"
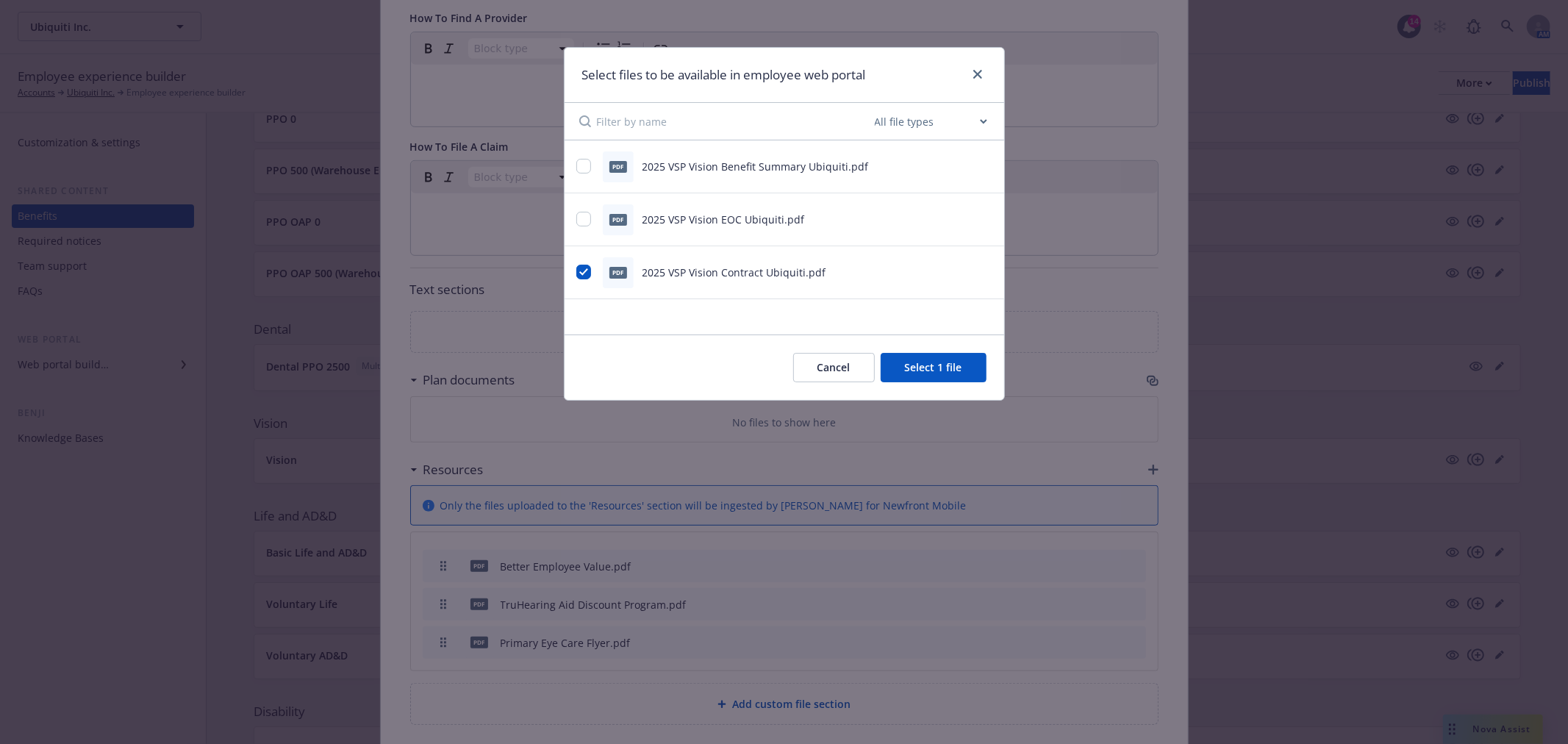
click at [579, 229] on div "pdf 2025 VSP Vision EOC Ubiquiti.pdf" at bounding box center [766, 219] width 380 height 31
drag, startPoint x: 579, startPoint y: 223, endPoint x: 579, endPoint y: 199, distance: 24.0
click at [579, 222] on input "checkbox" at bounding box center [583, 219] width 14 height 14
checkbox input "true"
click at [579, 147] on div "pdf 2025 VSP Vision Benefit Summary Ubiquiti.pdf" at bounding box center [784, 167] width 439 height 53
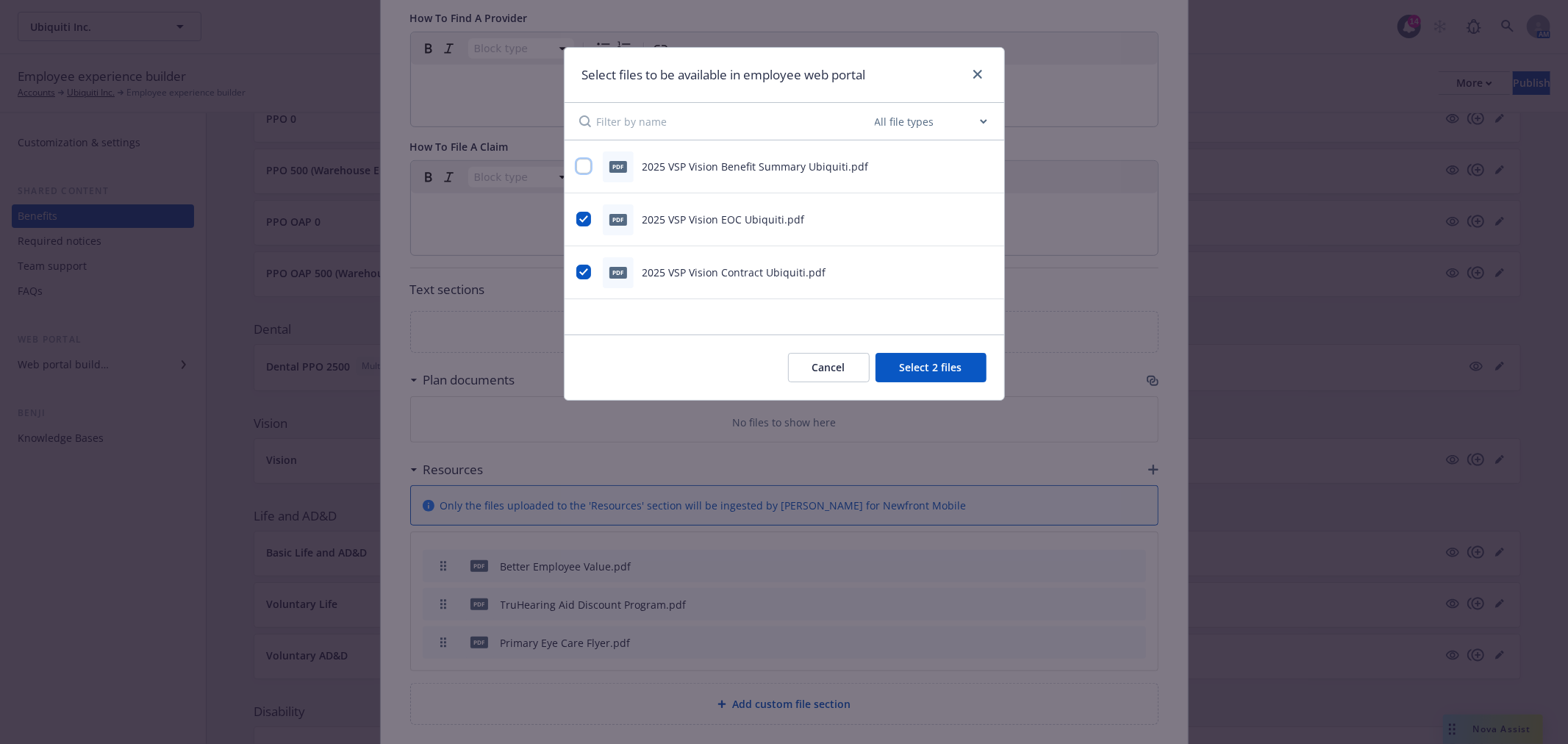
click at [582, 159] on input "checkbox" at bounding box center [583, 166] width 14 height 14
checkbox input "true"
click at [979, 367] on button "Select 3 files" at bounding box center [931, 367] width 111 height 29
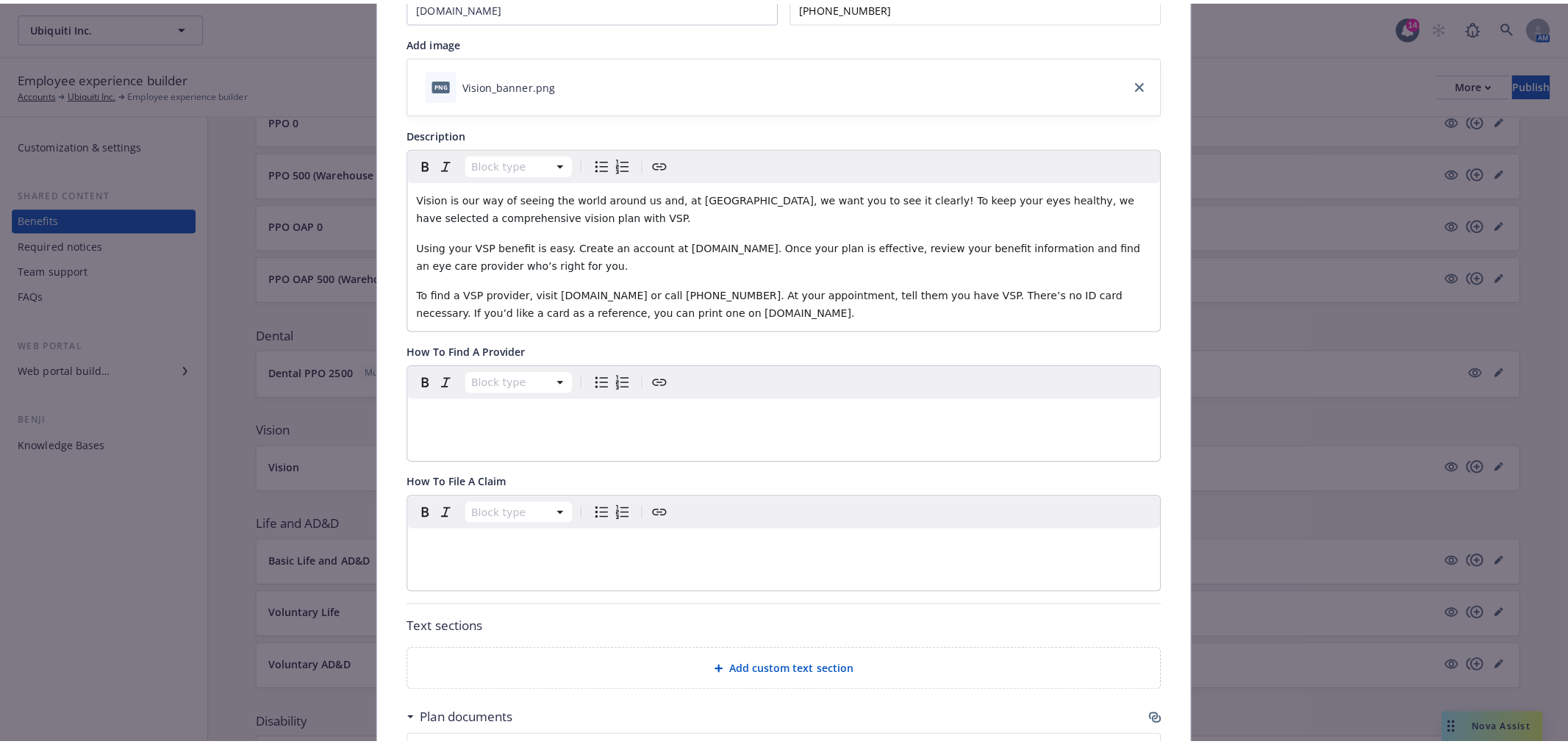
scroll to position [0, 0]
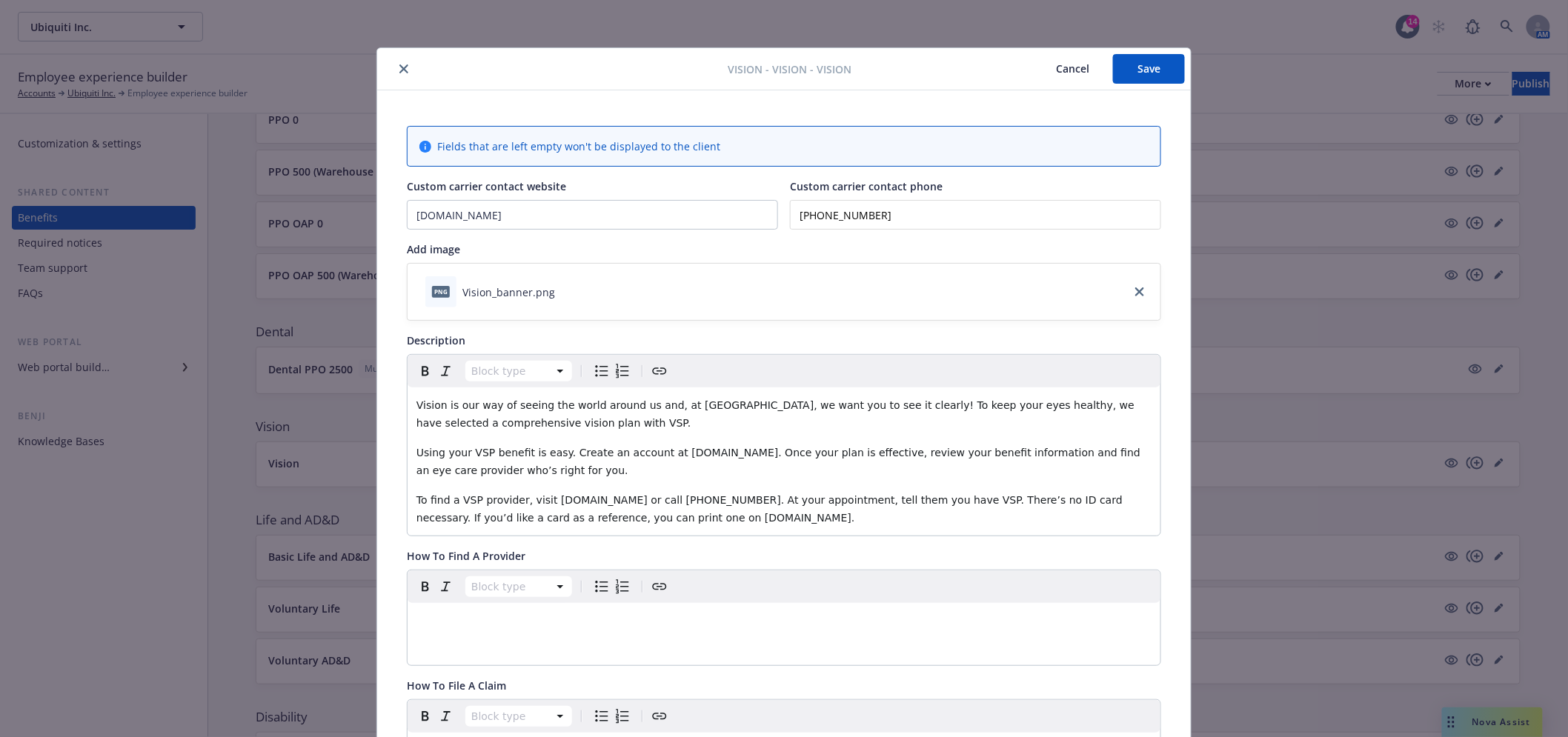
click at [1130, 77] on button "Save" at bounding box center [1149, 69] width 72 height 30
click at [399, 66] on icon "close" at bounding box center [404, 69] width 9 height 9
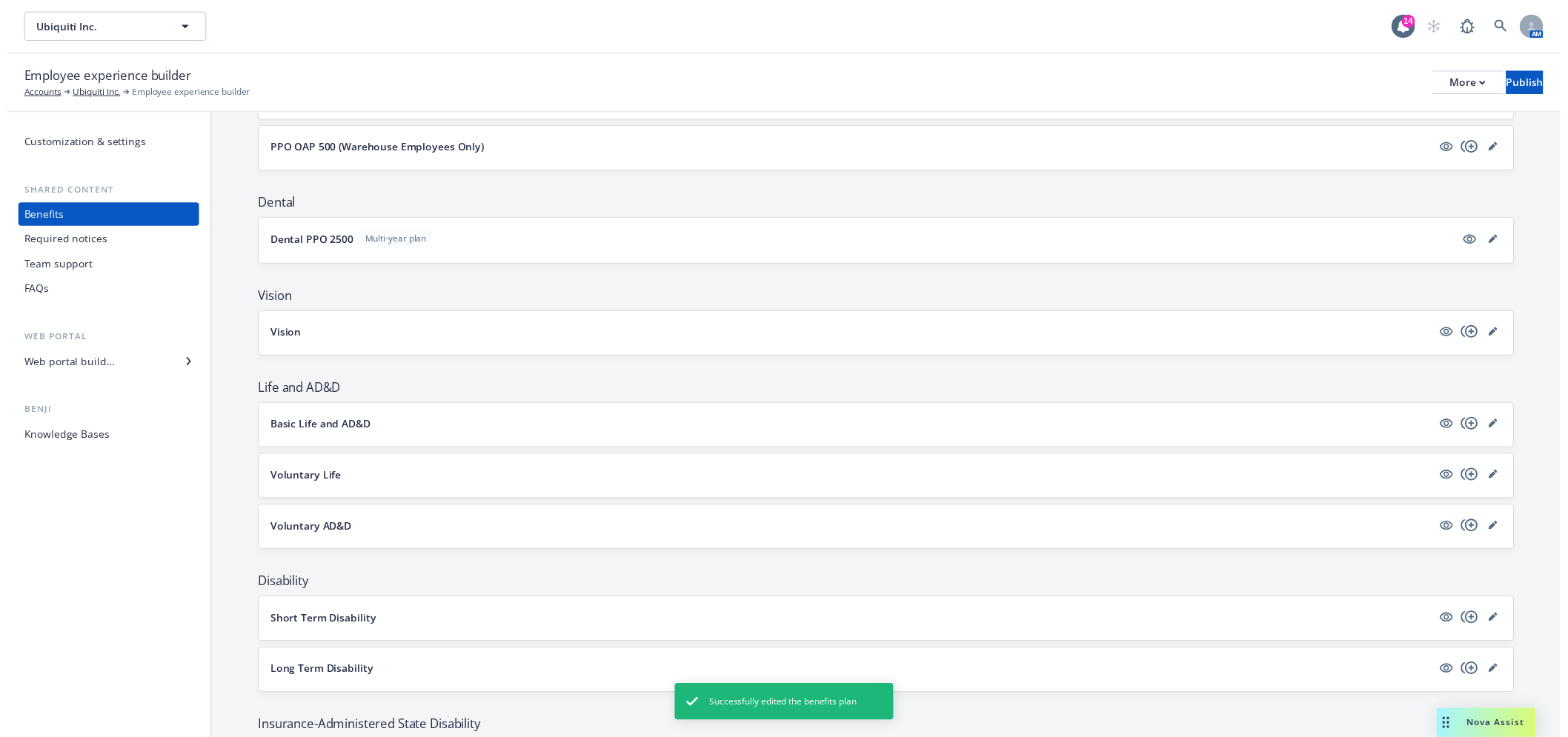
scroll to position [411, 0]
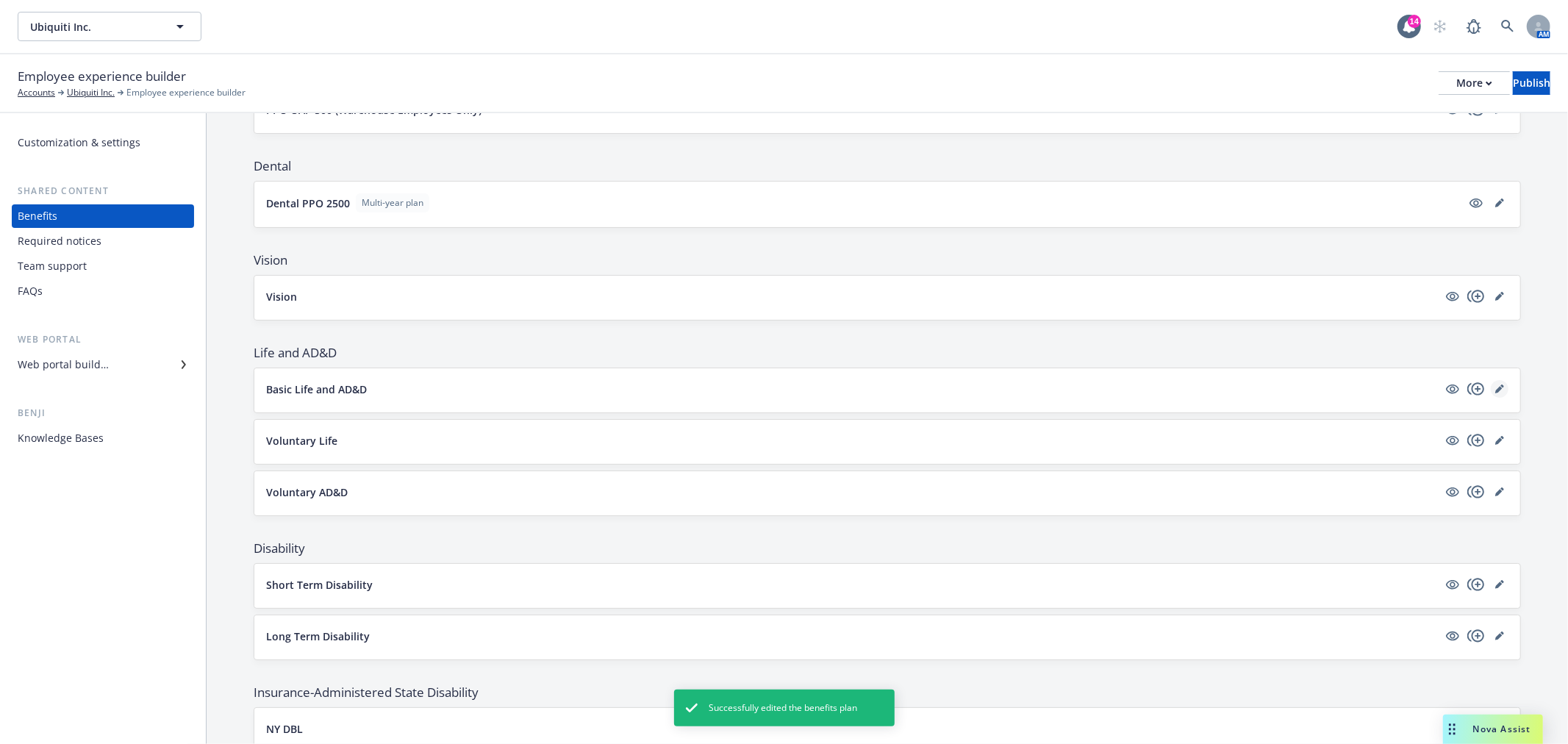
click at [1494, 386] on link "editPencil" at bounding box center [1499, 389] width 17 height 17
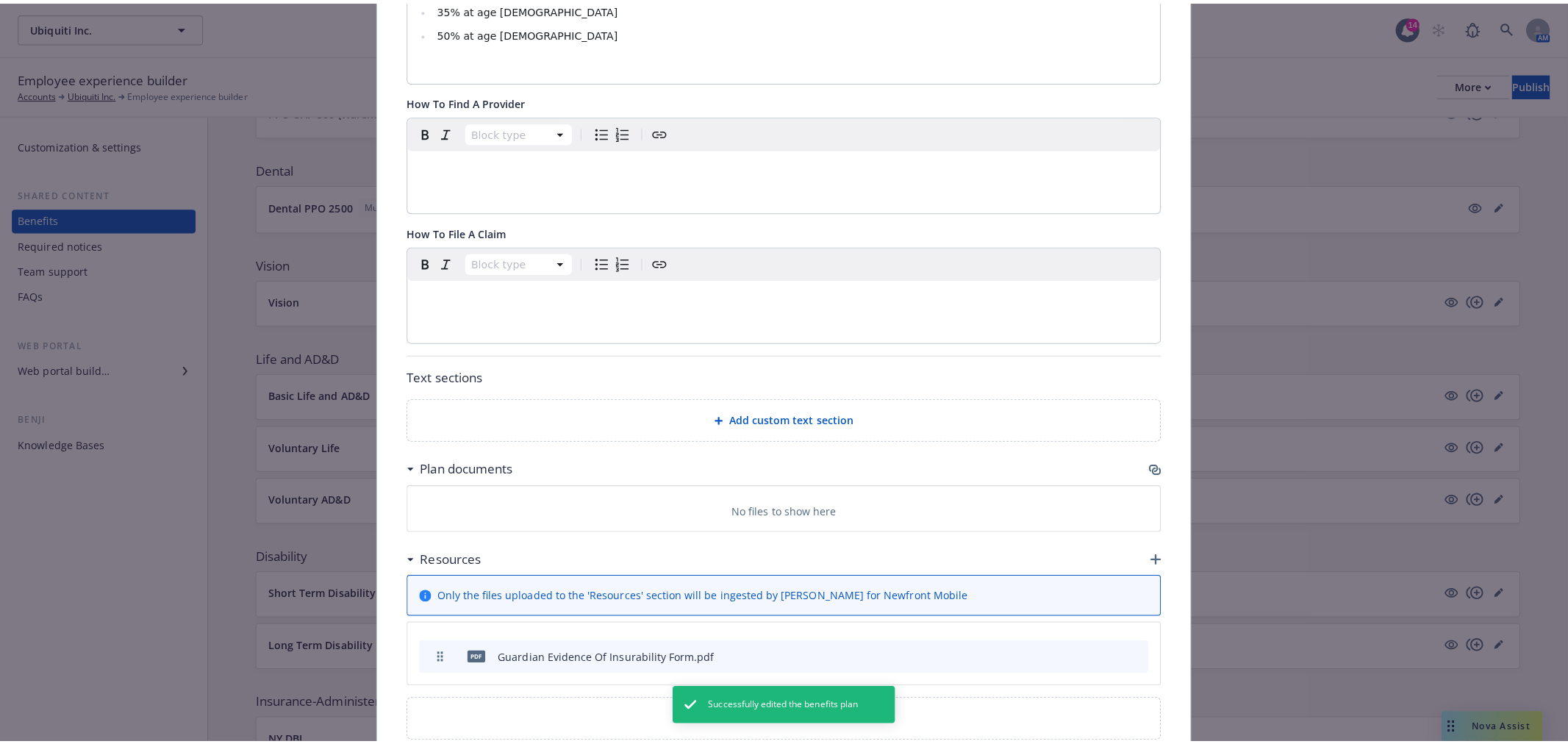
scroll to position [628, 0]
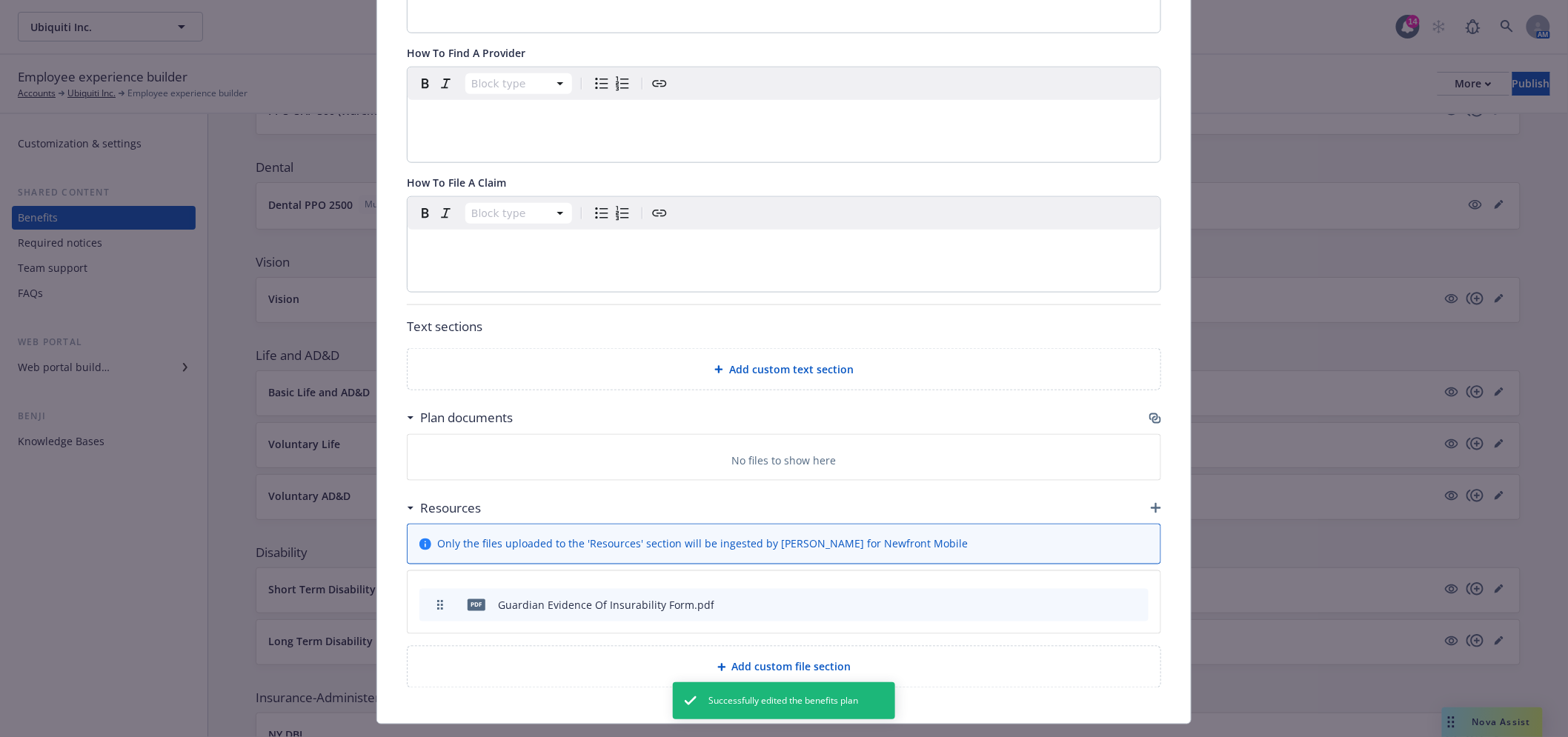
click at [1150, 412] on icon "button" at bounding box center [1156, 418] width 12 height 12
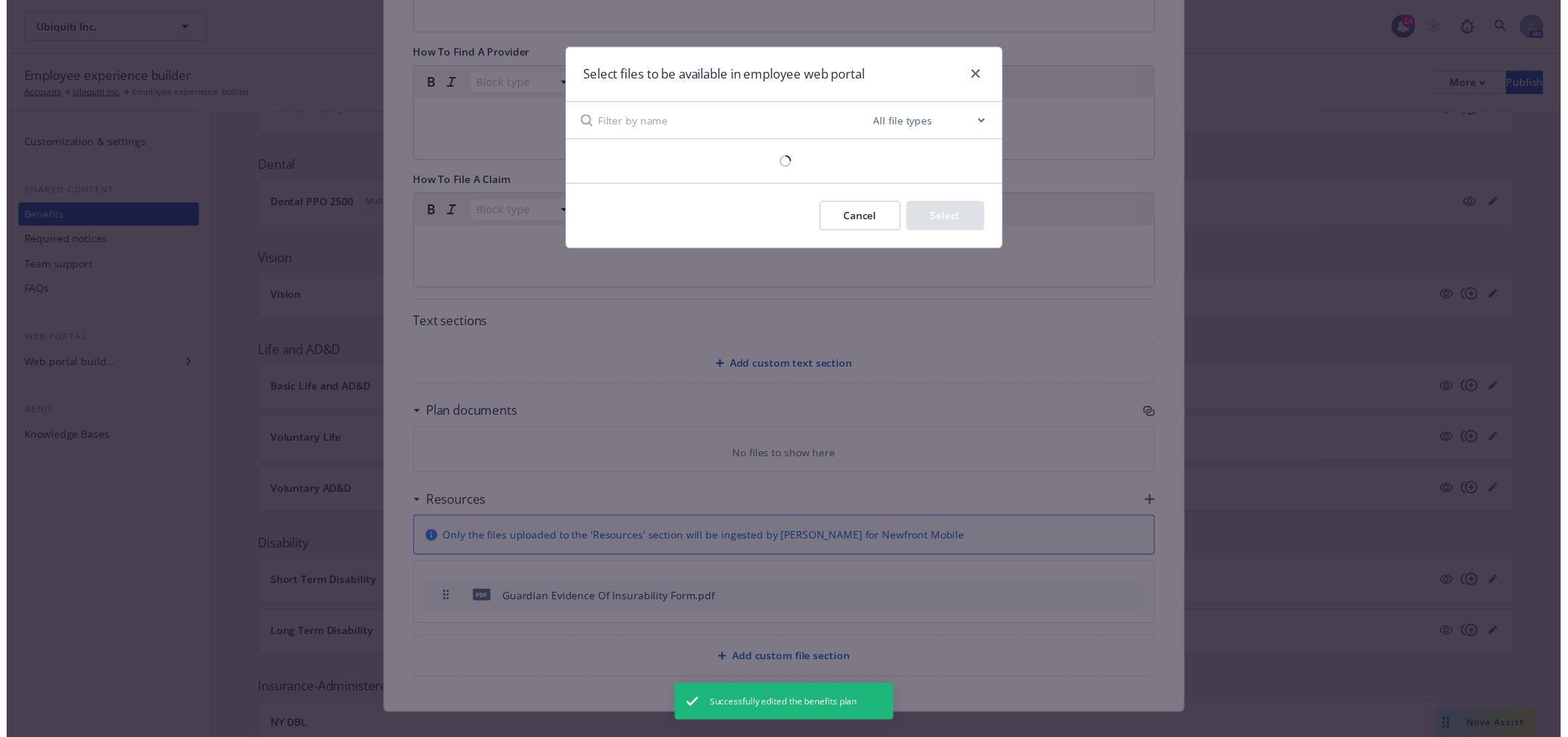
scroll to position [621, 0]
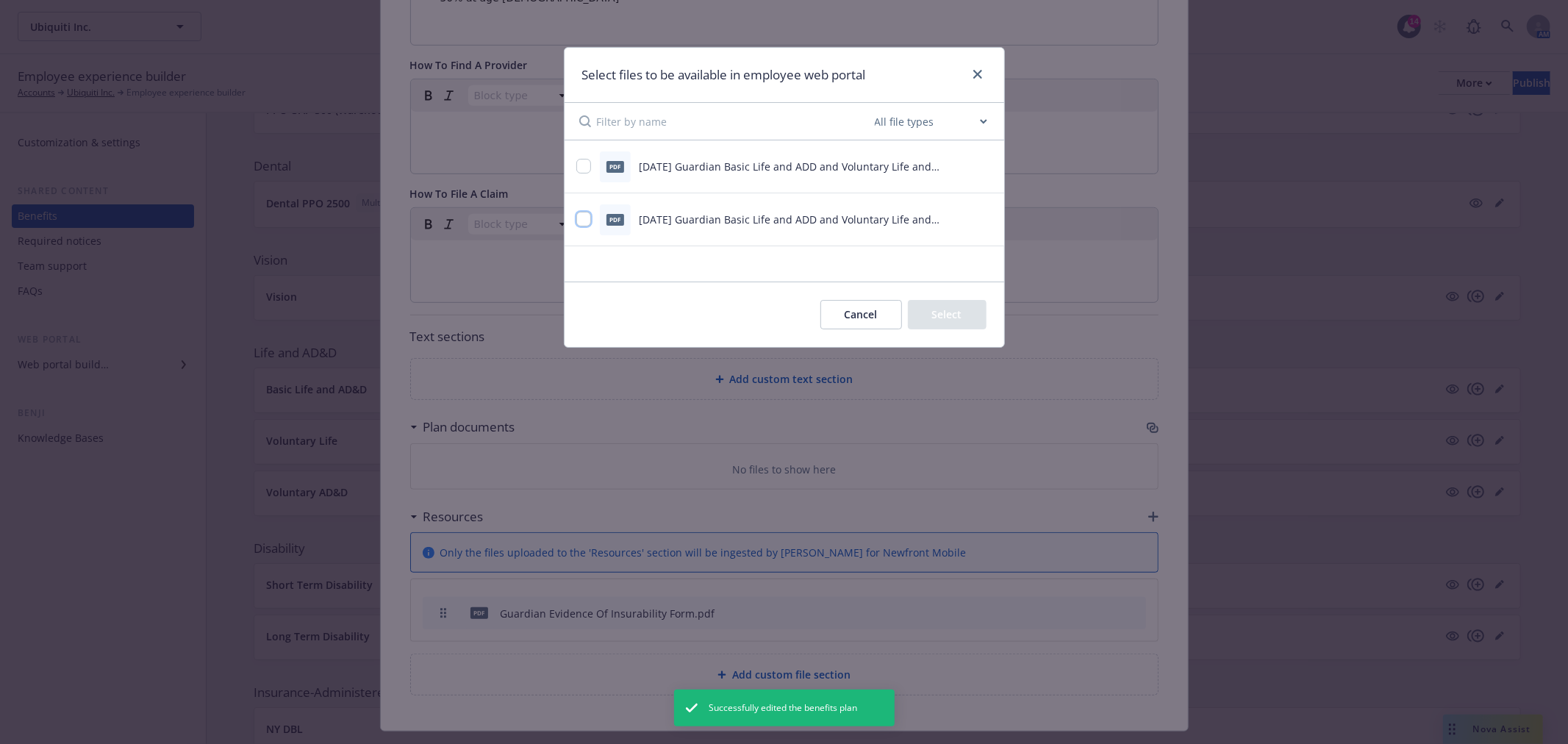
click at [585, 222] on input "checkbox" at bounding box center [583, 219] width 14 height 14
checkbox input "true"
click at [582, 168] on input "checkbox" at bounding box center [583, 166] width 14 height 14
checkbox input "true"
click at [927, 317] on button "Select 2 files" at bounding box center [931, 315] width 111 height 29
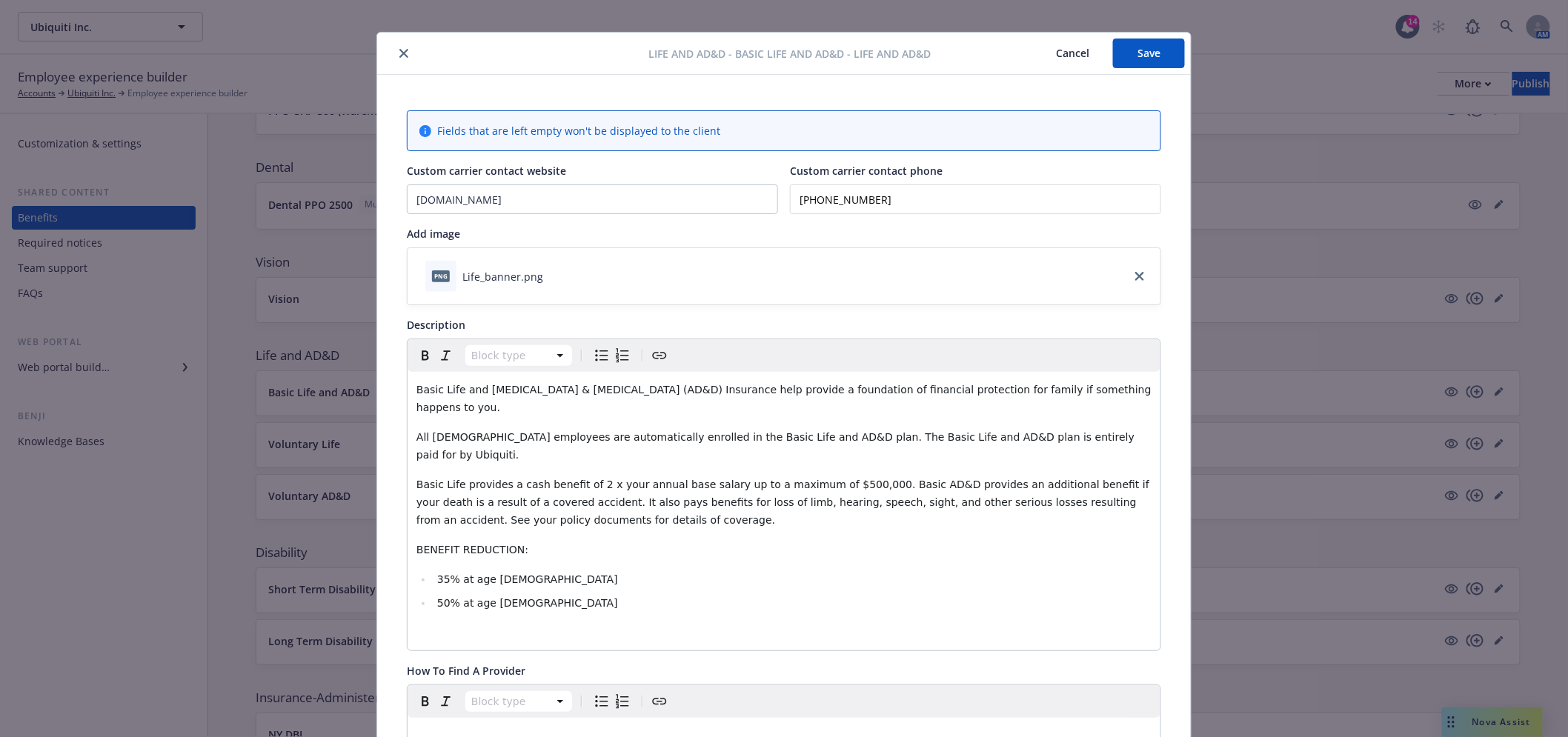
scroll to position [0, 0]
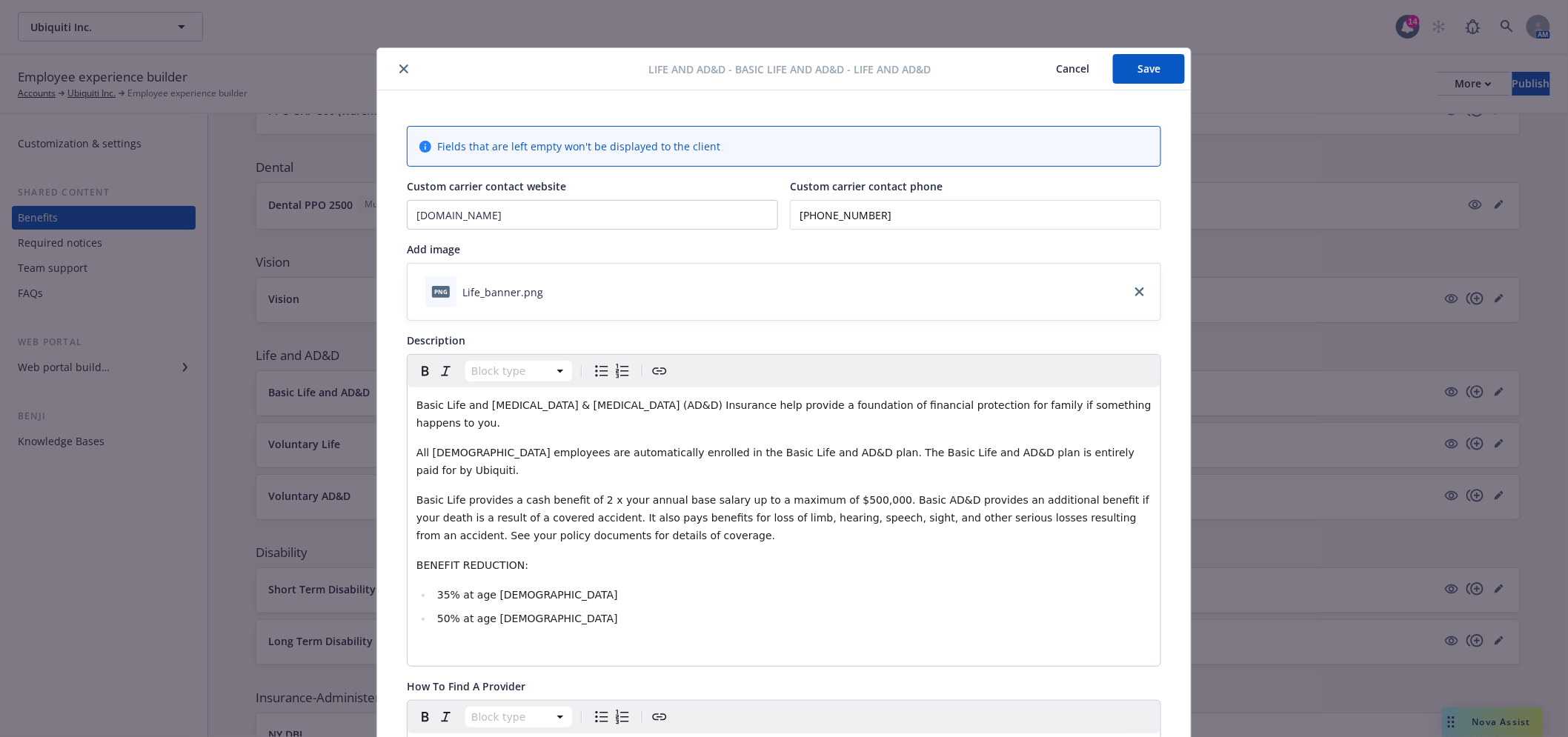
click at [1153, 62] on button "Save" at bounding box center [1149, 69] width 72 height 30
click at [399, 66] on icon "close" at bounding box center [404, 69] width 9 height 9
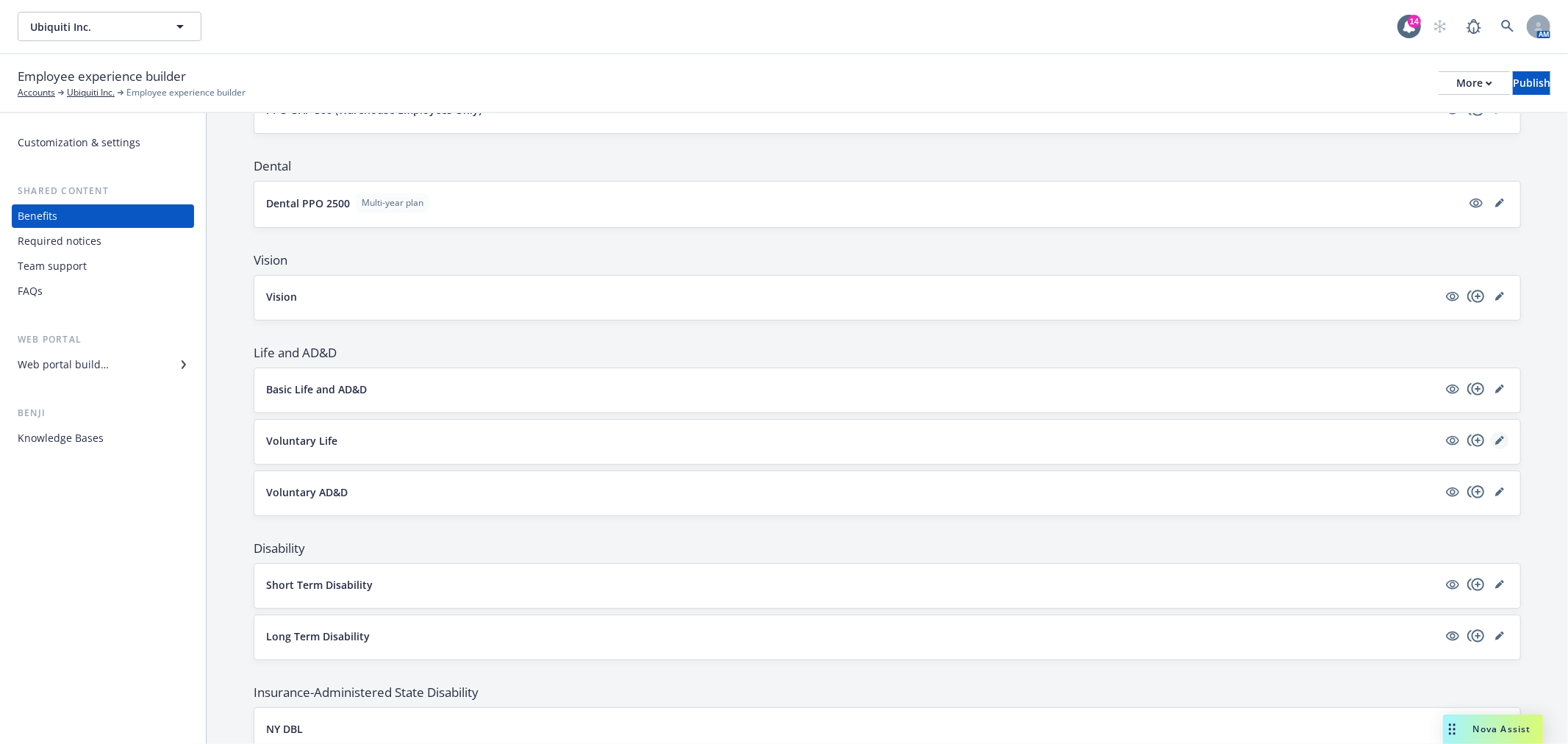
click at [1495, 439] on icon "editPencil" at bounding box center [1499, 441] width 8 height 8
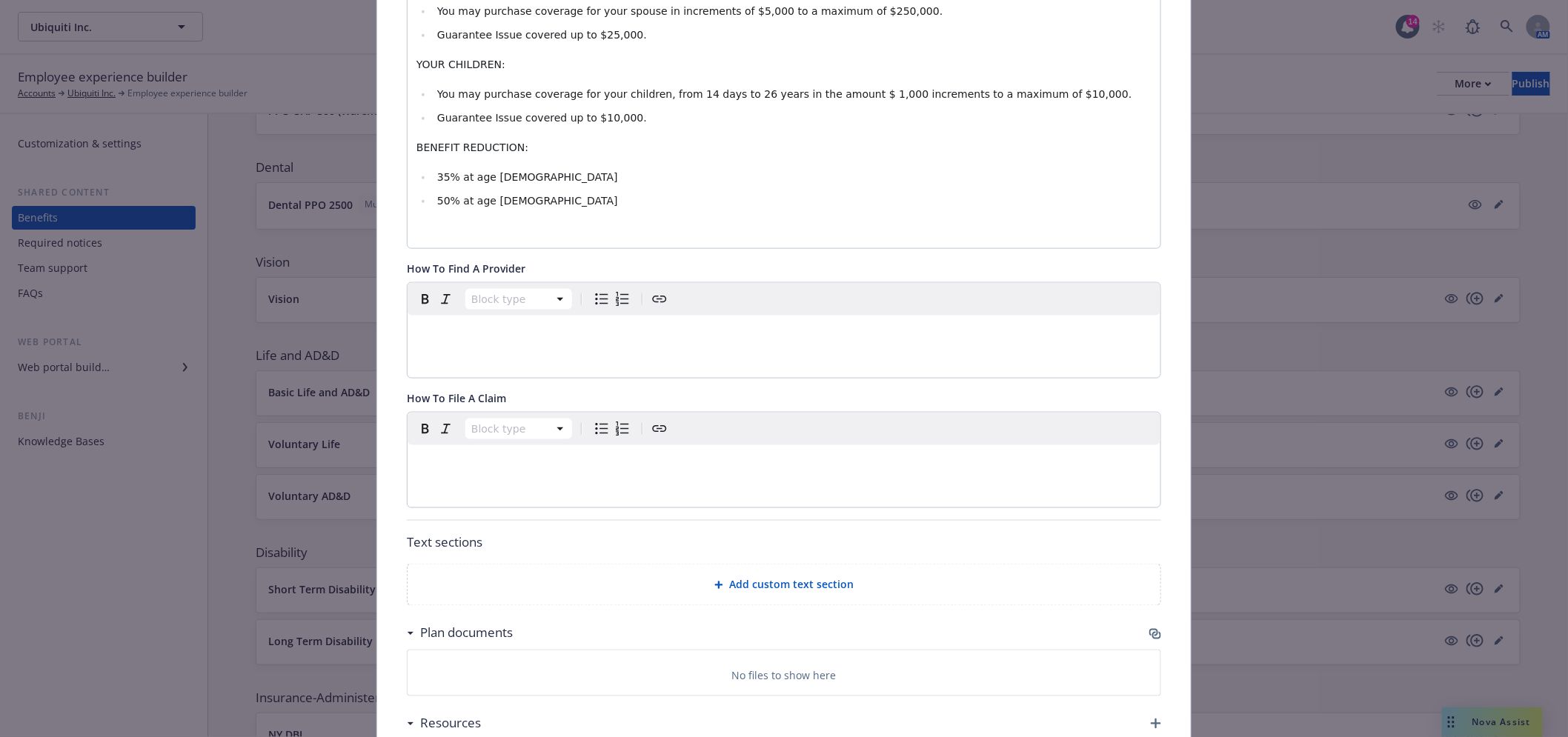
scroll to position [702, 0]
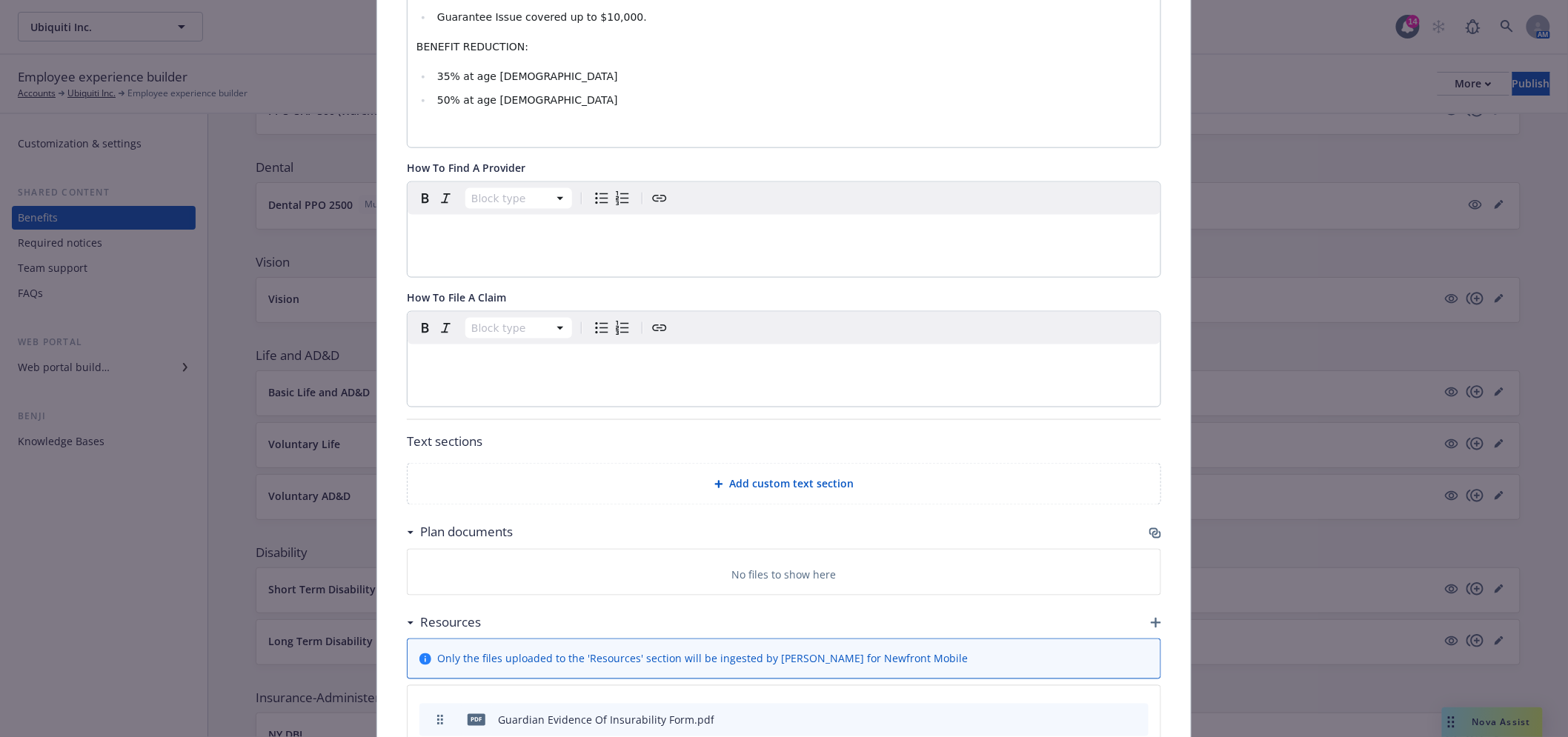
click at [1150, 527] on icon "button" at bounding box center [1156, 534] width 12 height 12
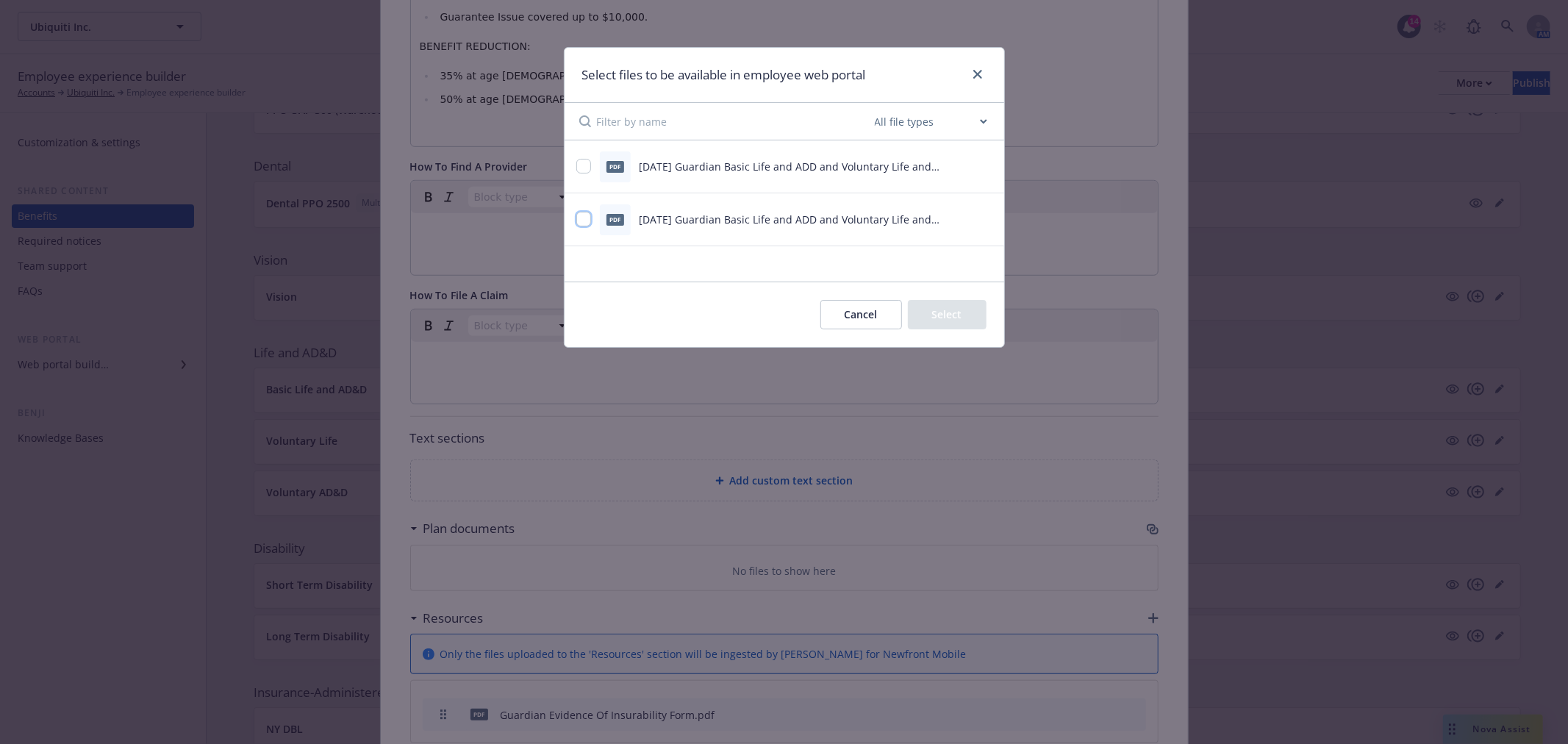
click at [584, 225] on input "checkbox" at bounding box center [583, 219] width 14 height 14
checkbox input "true"
click at [581, 173] on input "checkbox" at bounding box center [583, 166] width 14 height 14
checkbox input "true"
click at [950, 306] on button "Select 2 files" at bounding box center [931, 315] width 111 height 29
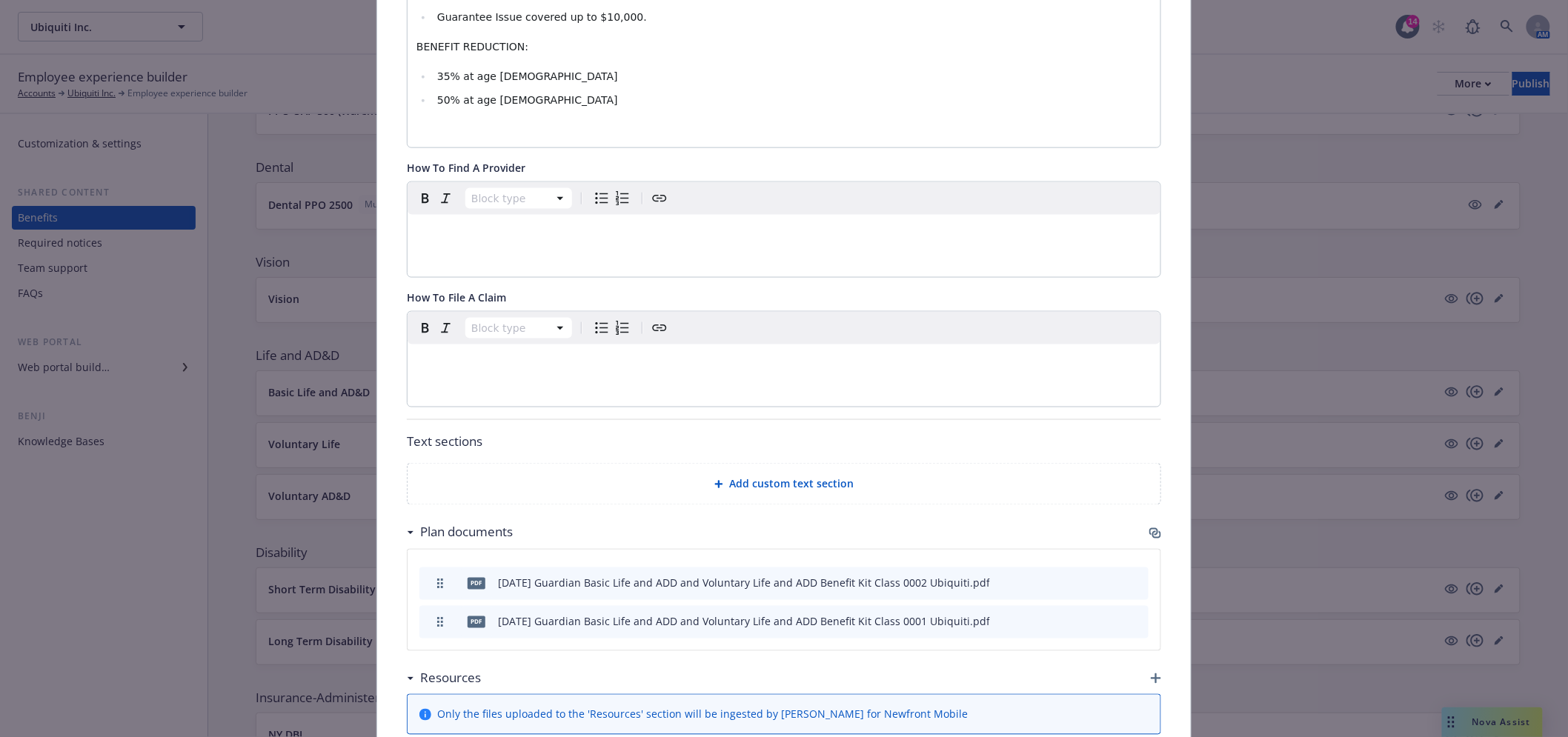
scroll to position [0, 0]
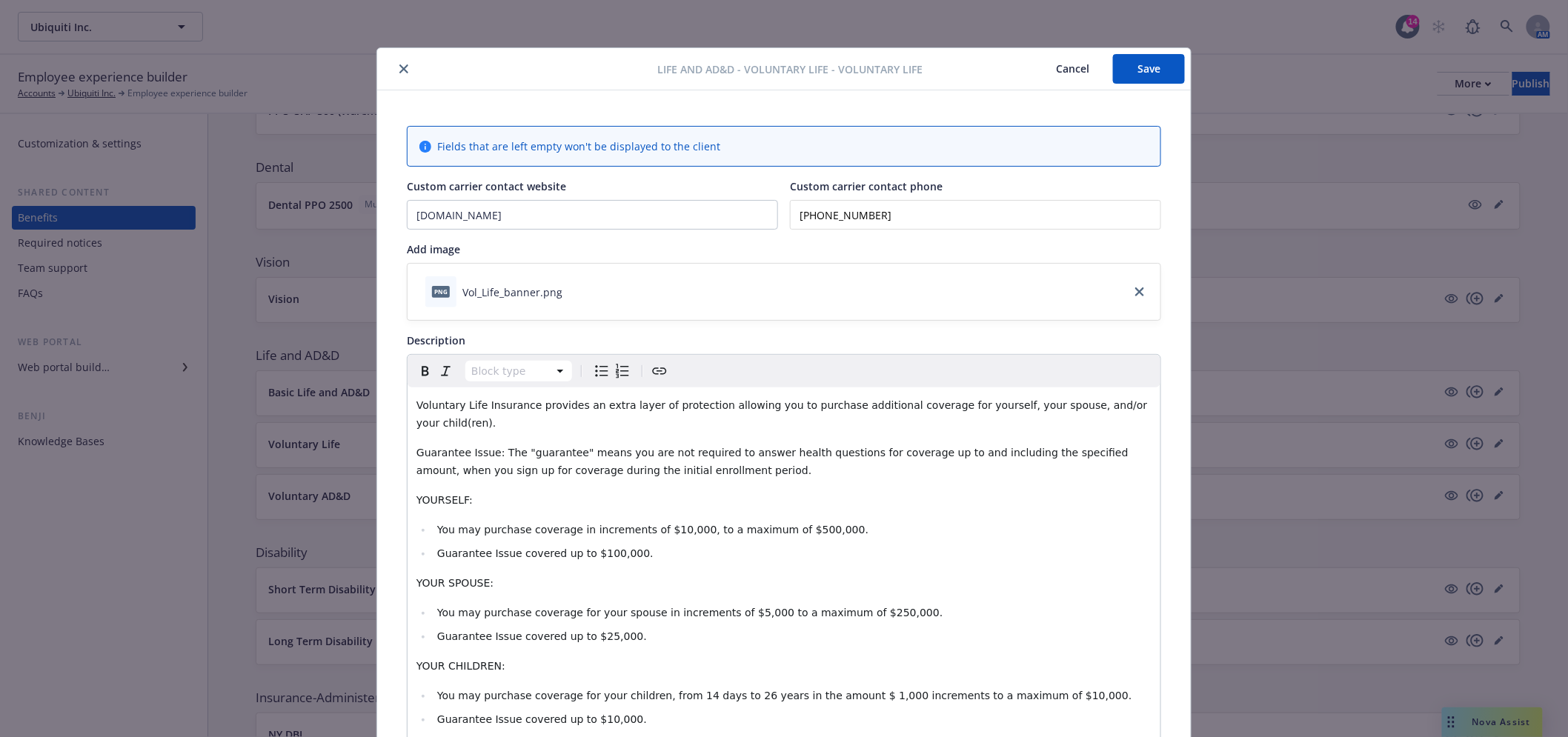
drag, startPoint x: 1142, startPoint y: 70, endPoint x: 1134, endPoint y: 76, distance: 10.0
click at [1141, 69] on button "Save" at bounding box center [1149, 69] width 72 height 30
click at [395, 62] on button "close" at bounding box center [403, 69] width 18 height 18
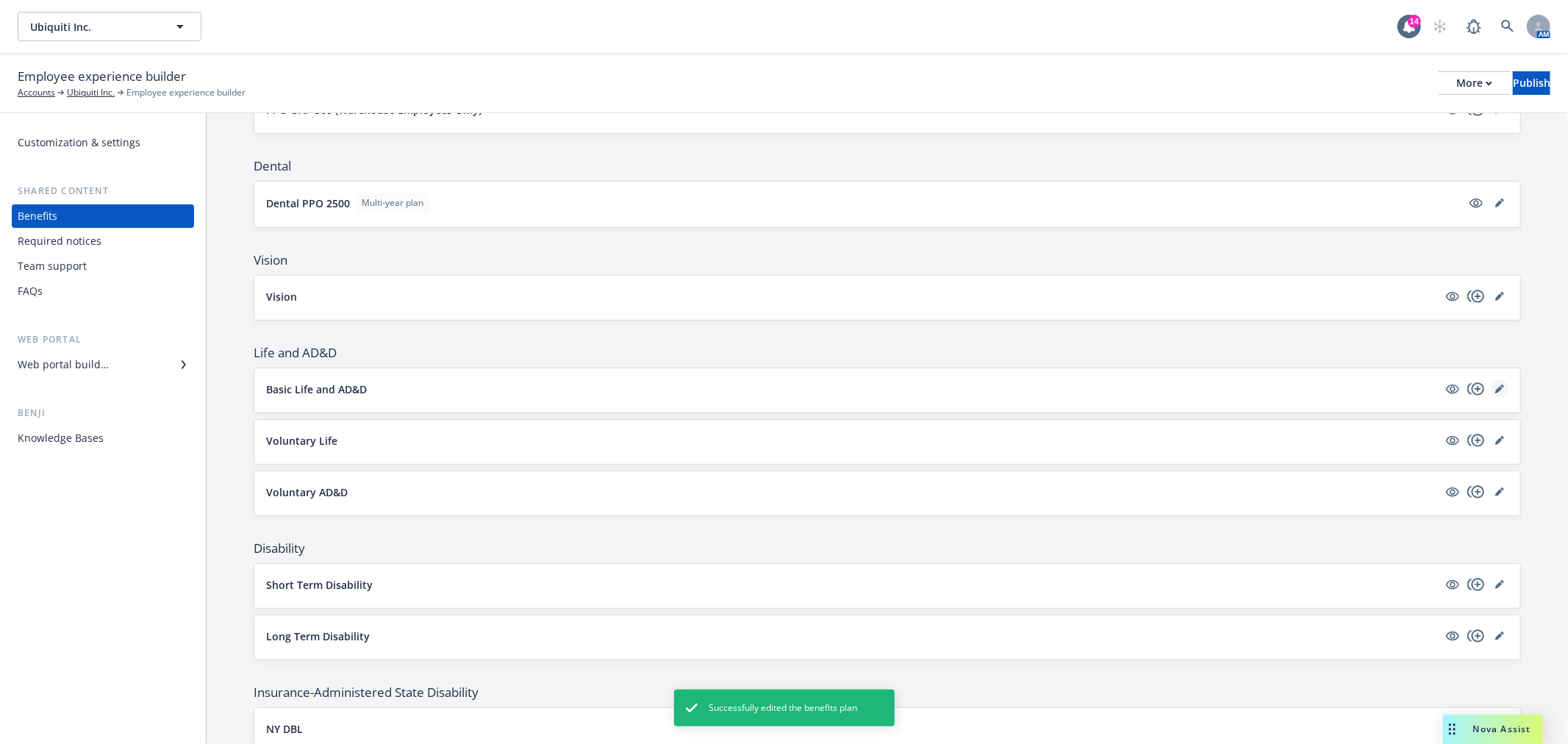
click at [1495, 384] on icon "editPencil" at bounding box center [1500, 389] width 9 height 9
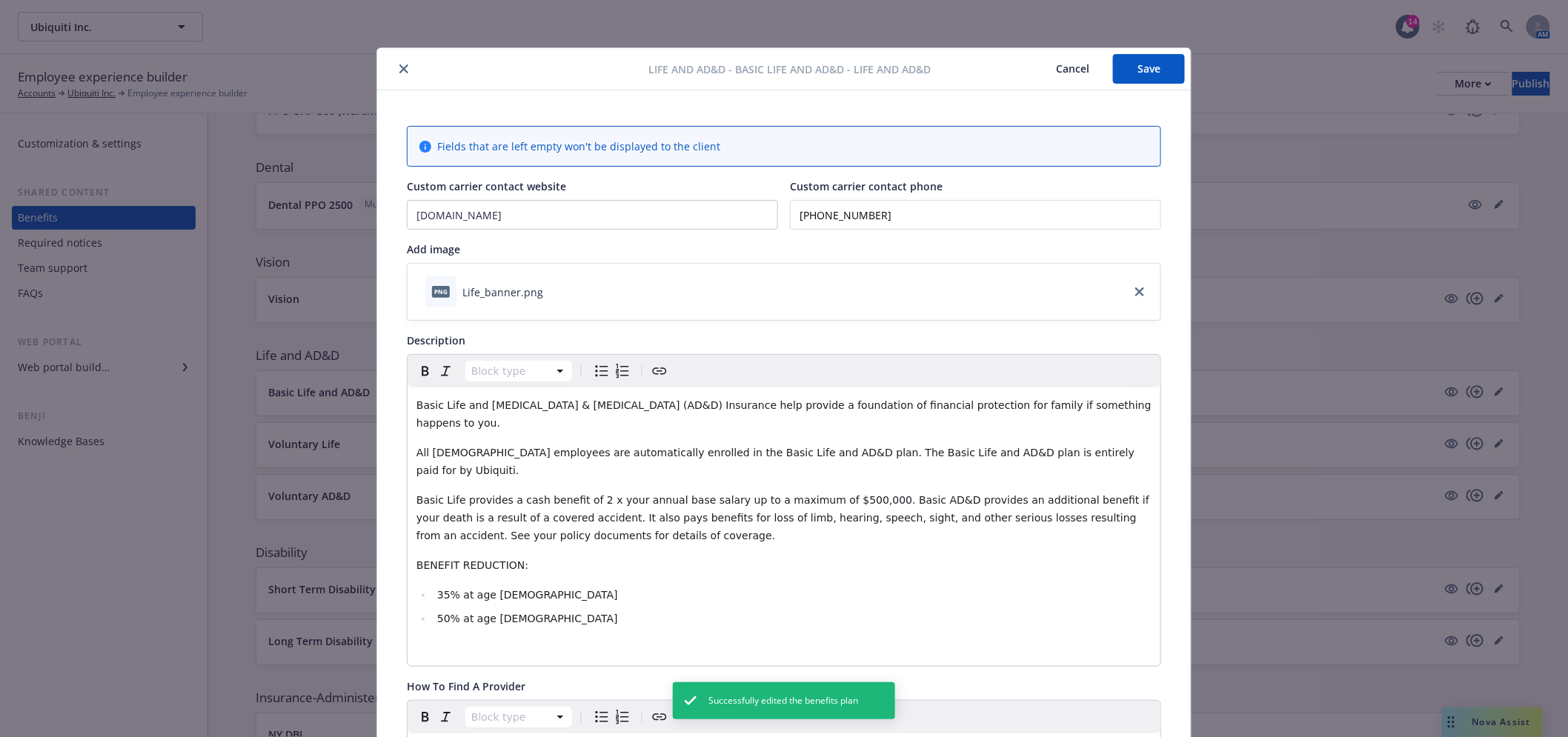
click at [1124, 82] on button "Save" at bounding box center [1149, 69] width 72 height 30
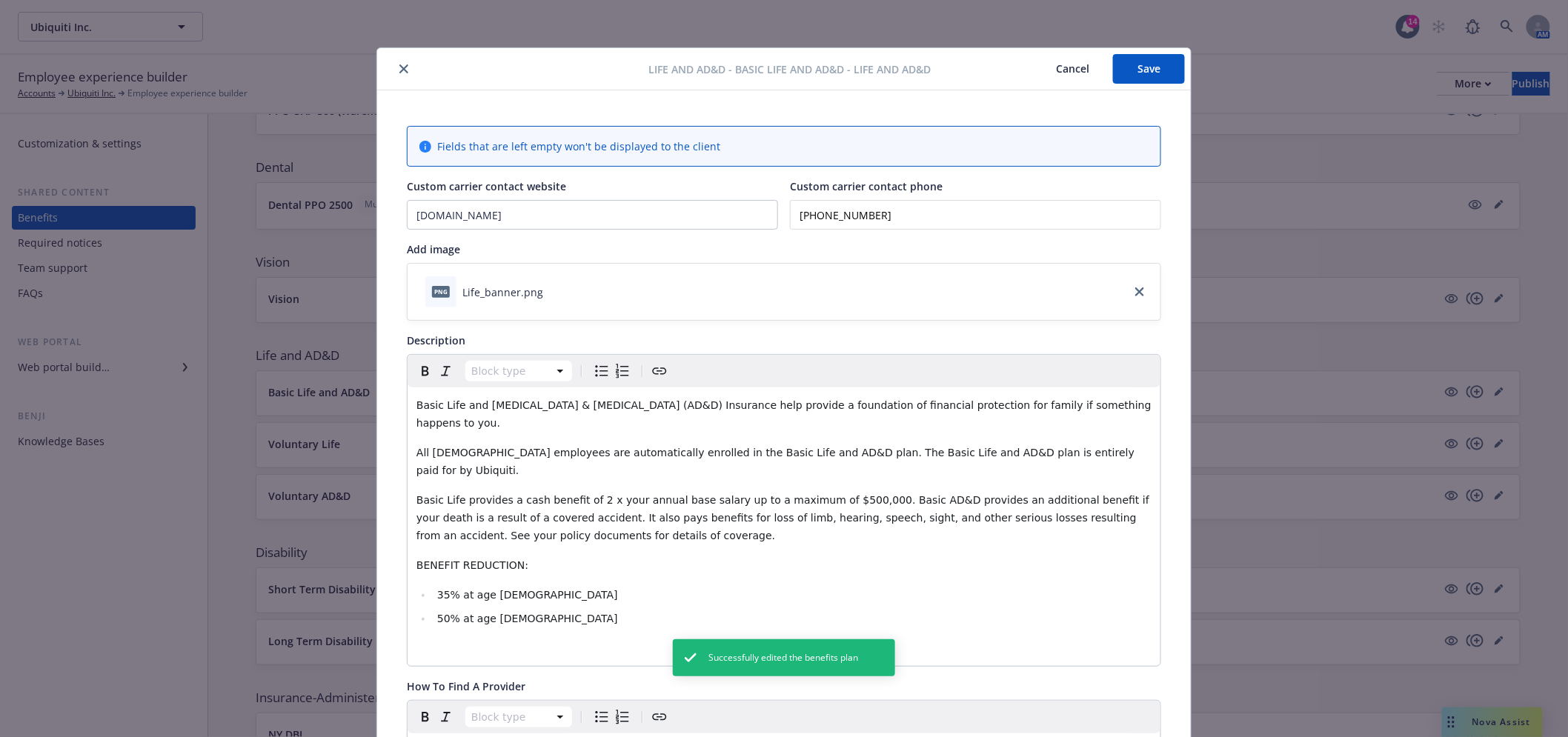
click at [399, 65] on icon "close" at bounding box center [404, 69] width 9 height 9
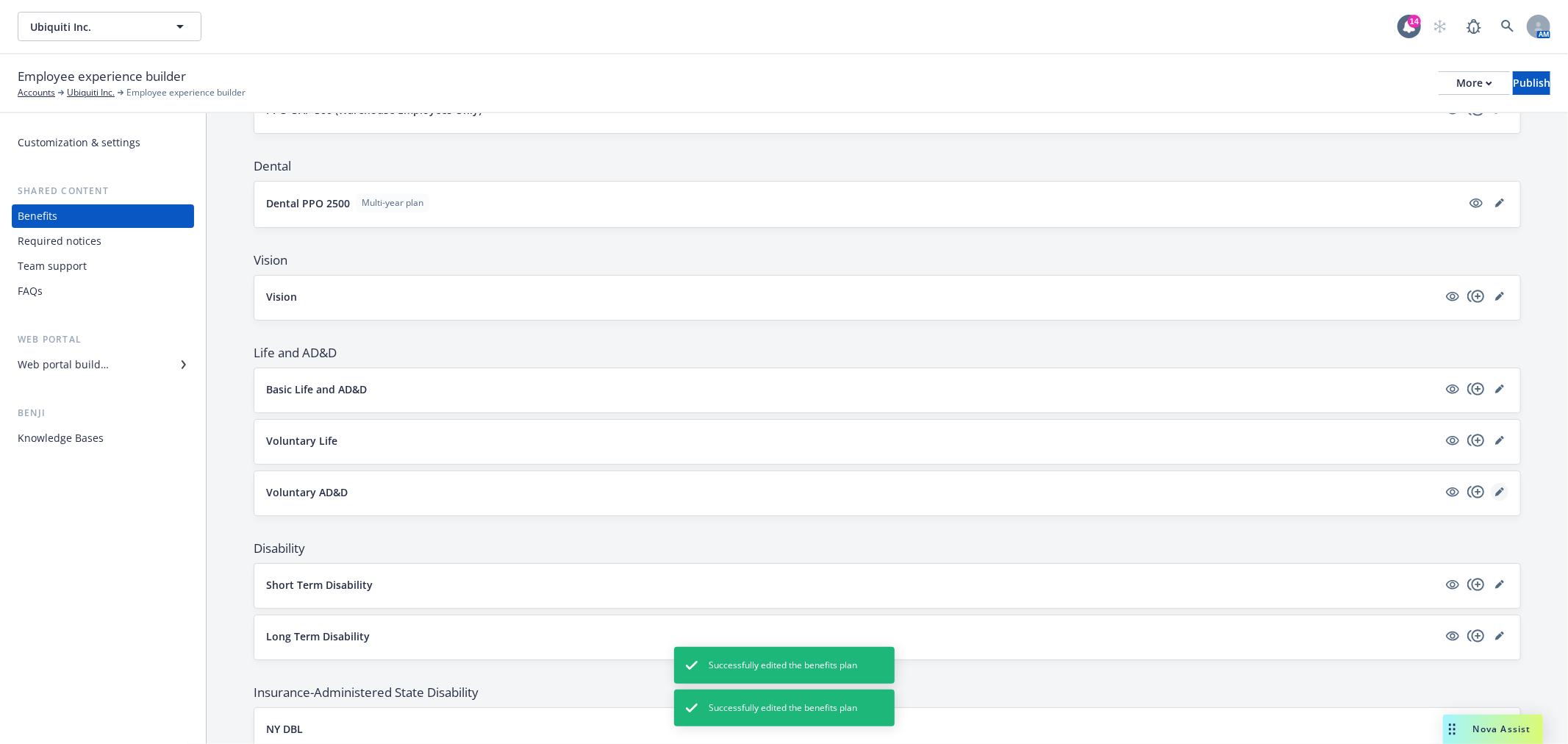
click at [1491, 492] on link "editPencil" at bounding box center [1499, 491] width 17 height 17
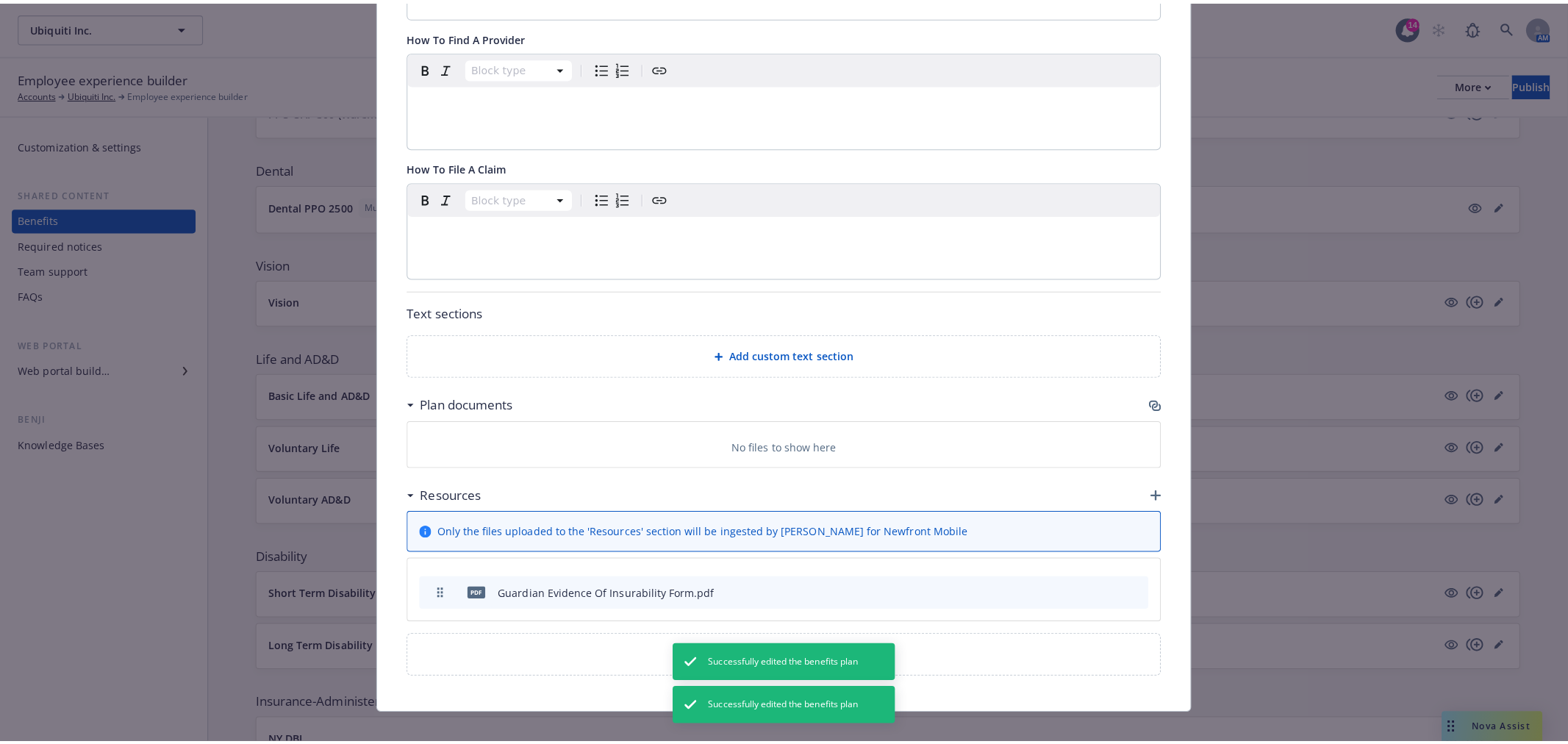
scroll to position [827, 0]
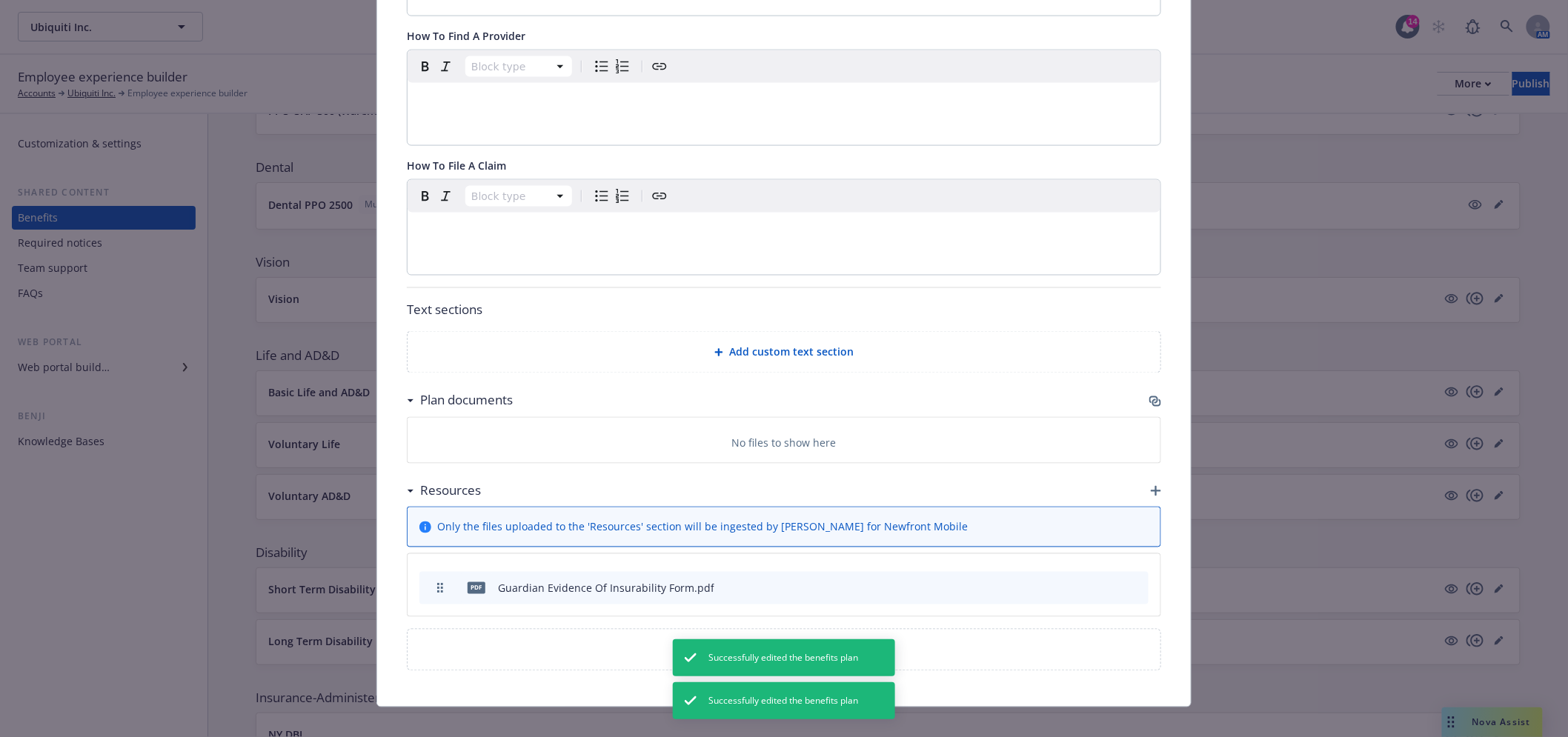
click at [1153, 396] on icon "button" at bounding box center [1156, 402] width 12 height 12
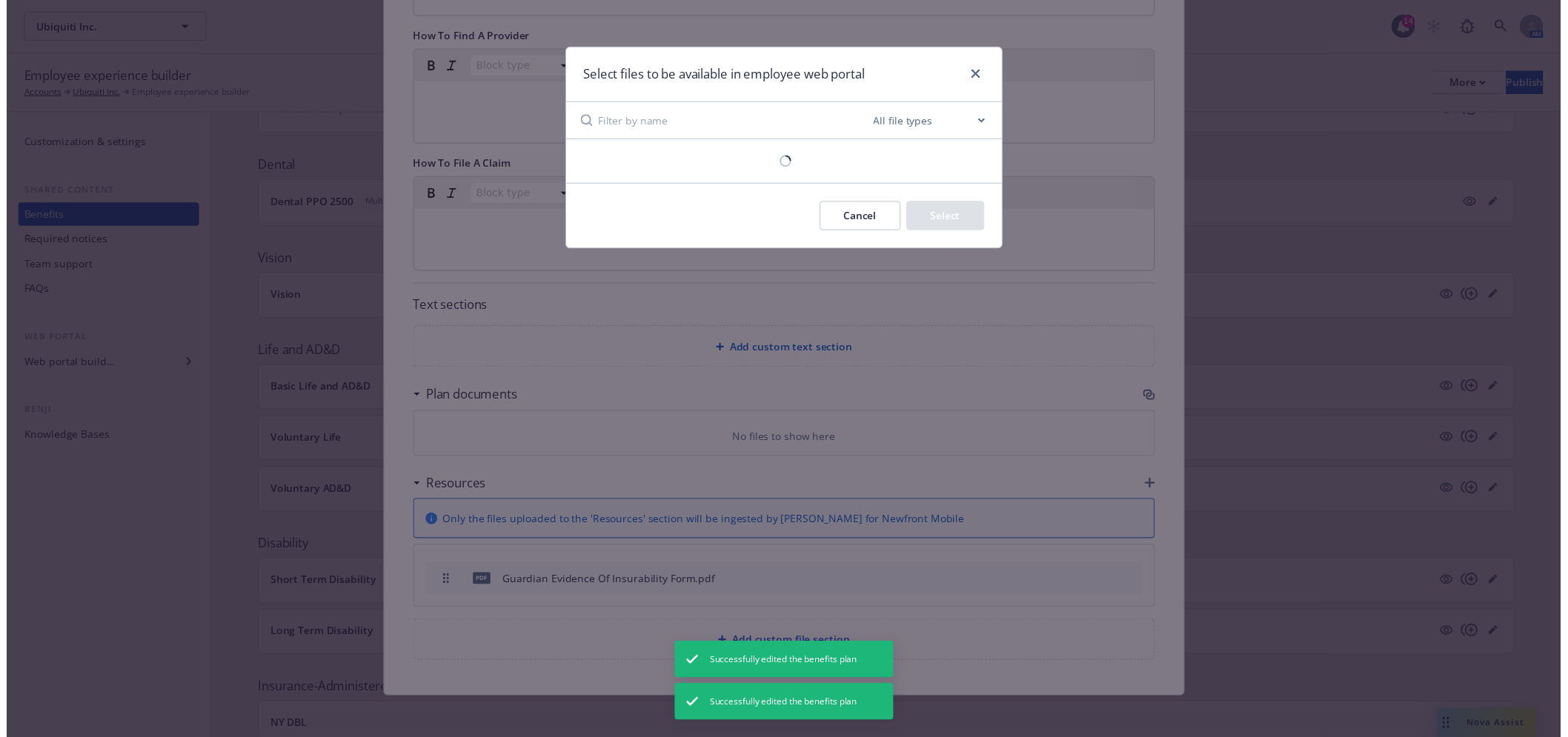
scroll to position [822, 0]
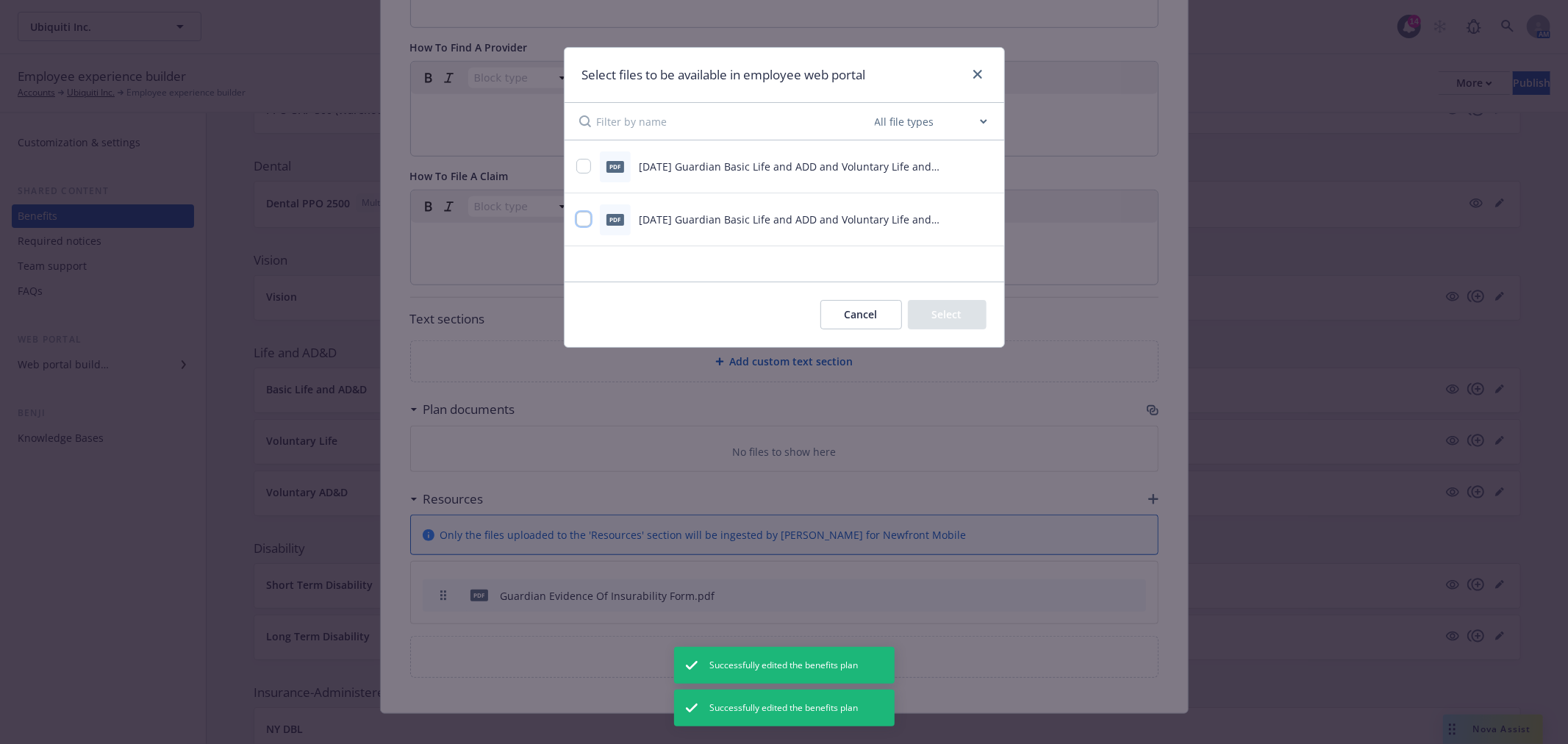
click at [589, 217] on input "checkbox" at bounding box center [583, 219] width 14 height 14
checkbox input "true"
click at [579, 167] on input "checkbox" at bounding box center [583, 166] width 14 height 14
checkbox input "true"
click at [961, 317] on button "Select 2 files" at bounding box center [931, 315] width 111 height 29
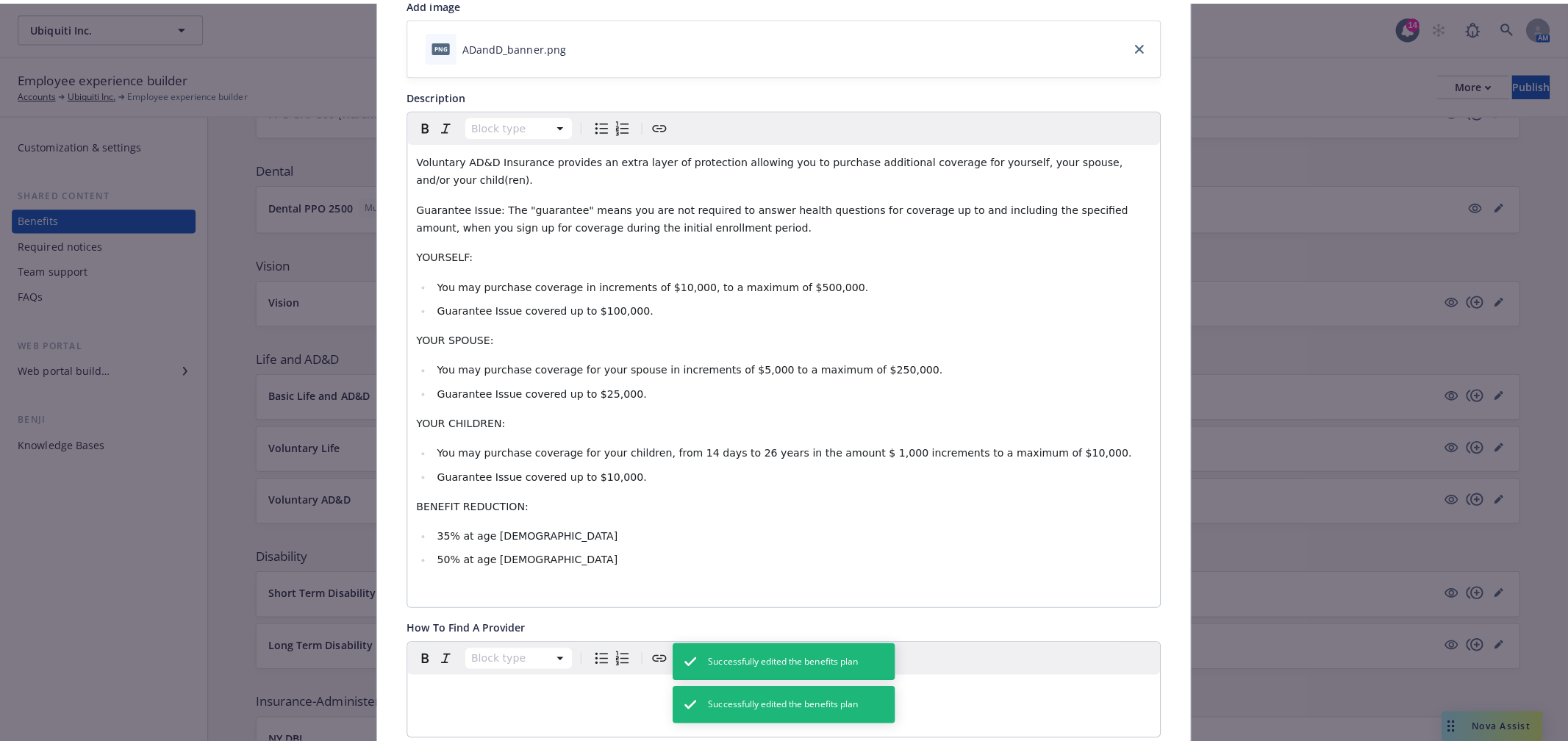
scroll to position [0, 0]
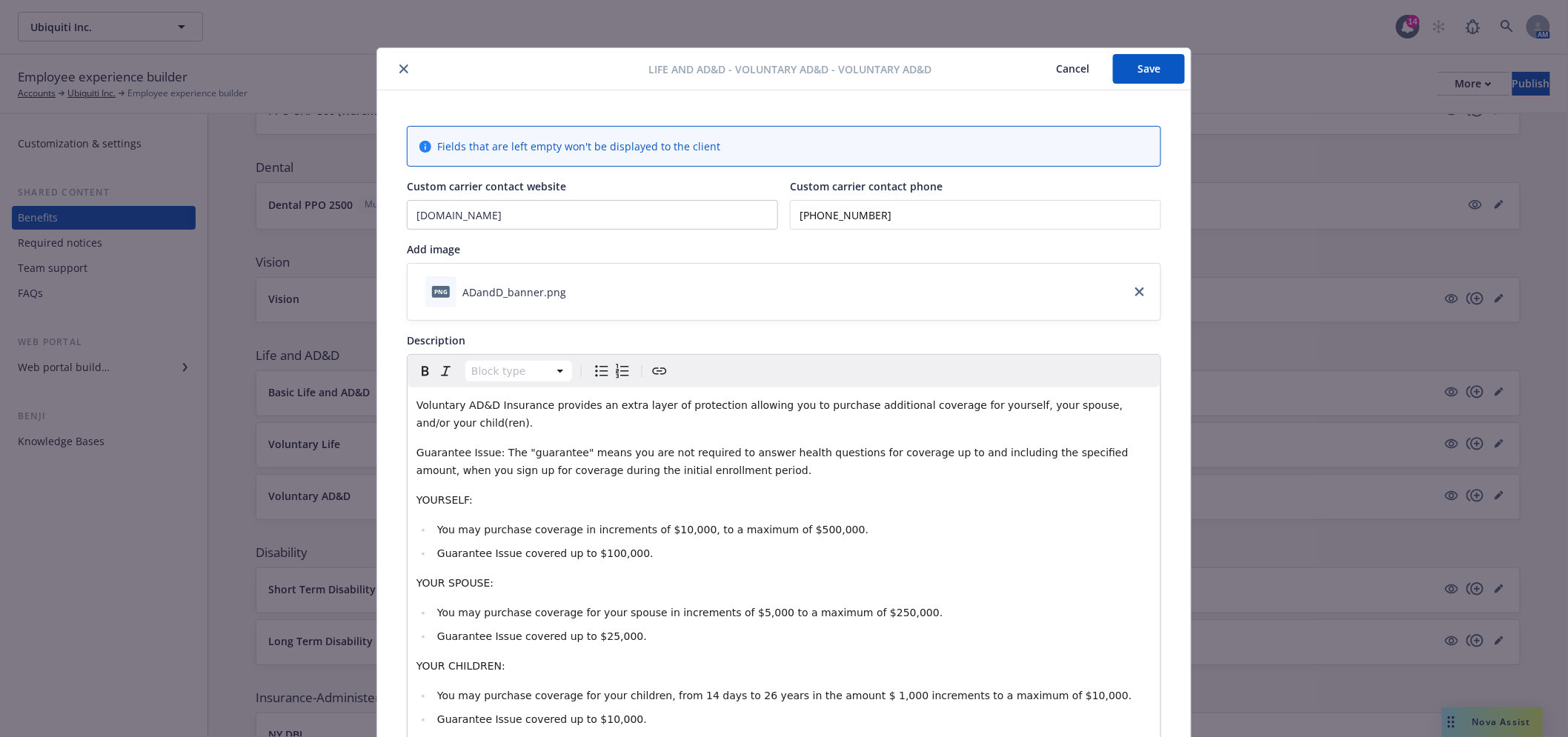
click at [1159, 61] on button "Save" at bounding box center [1149, 69] width 72 height 30
click at [395, 68] on button "close" at bounding box center [403, 69] width 18 height 18
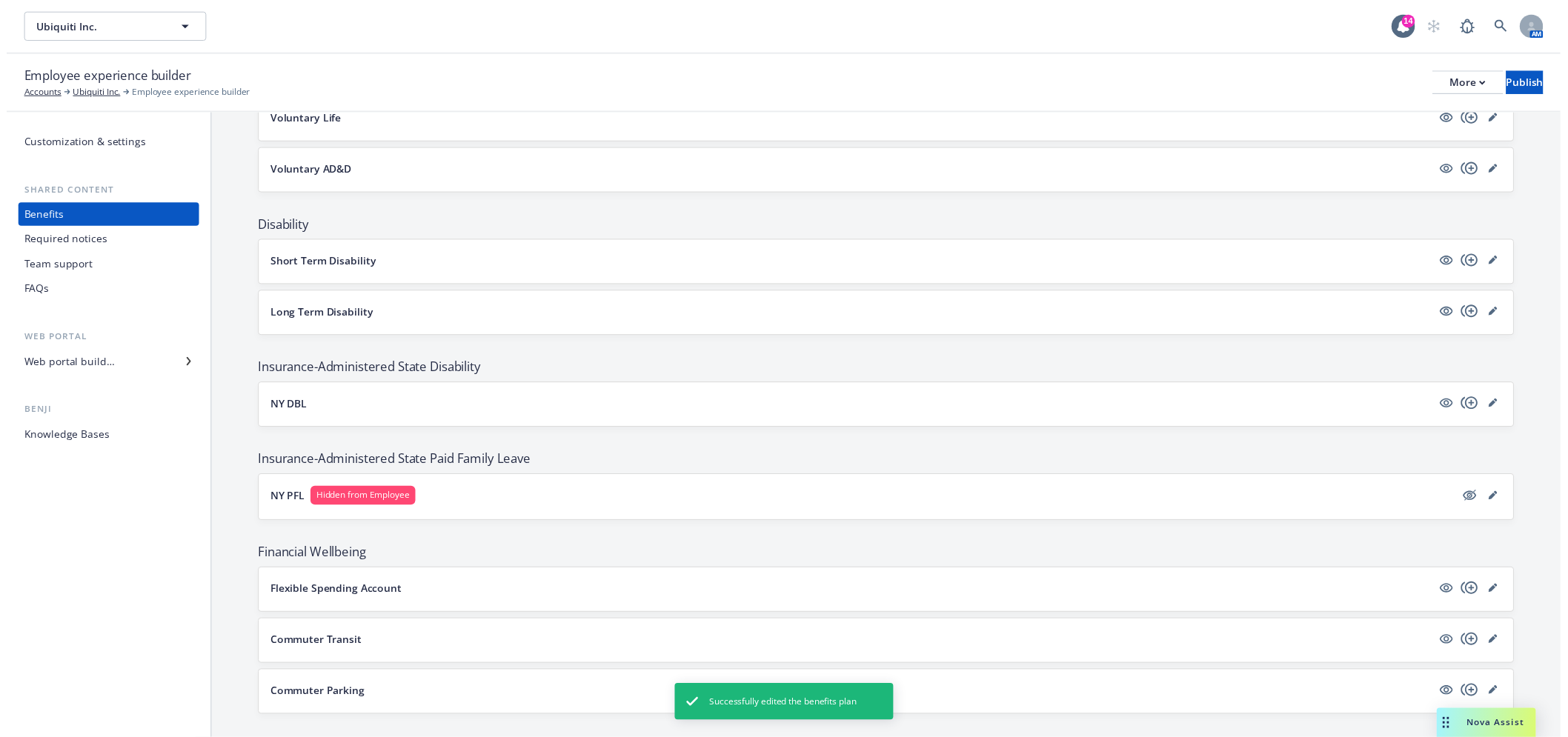
scroll to position [741, 0]
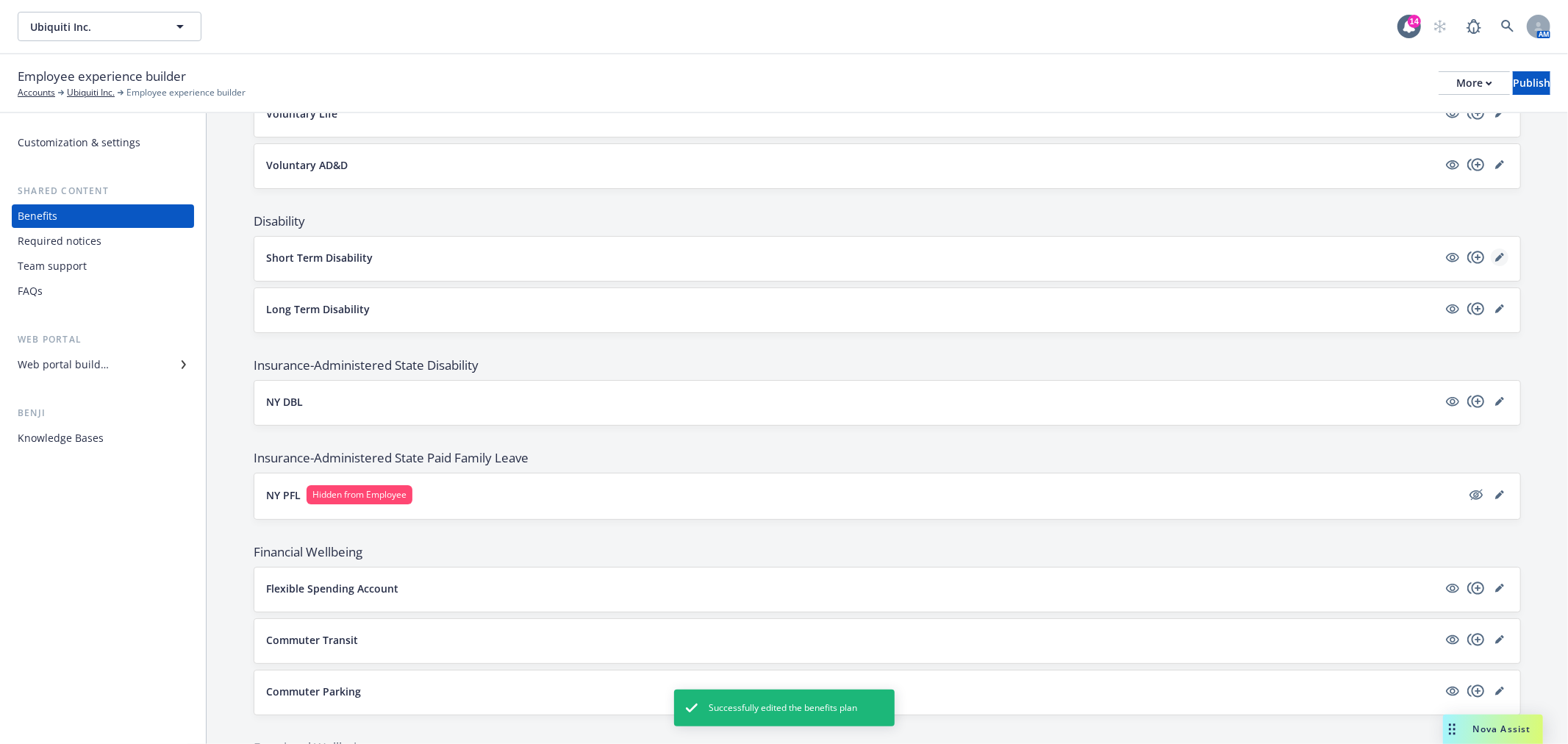
click at [1495, 254] on icon "editPencil" at bounding box center [1500, 257] width 9 height 9
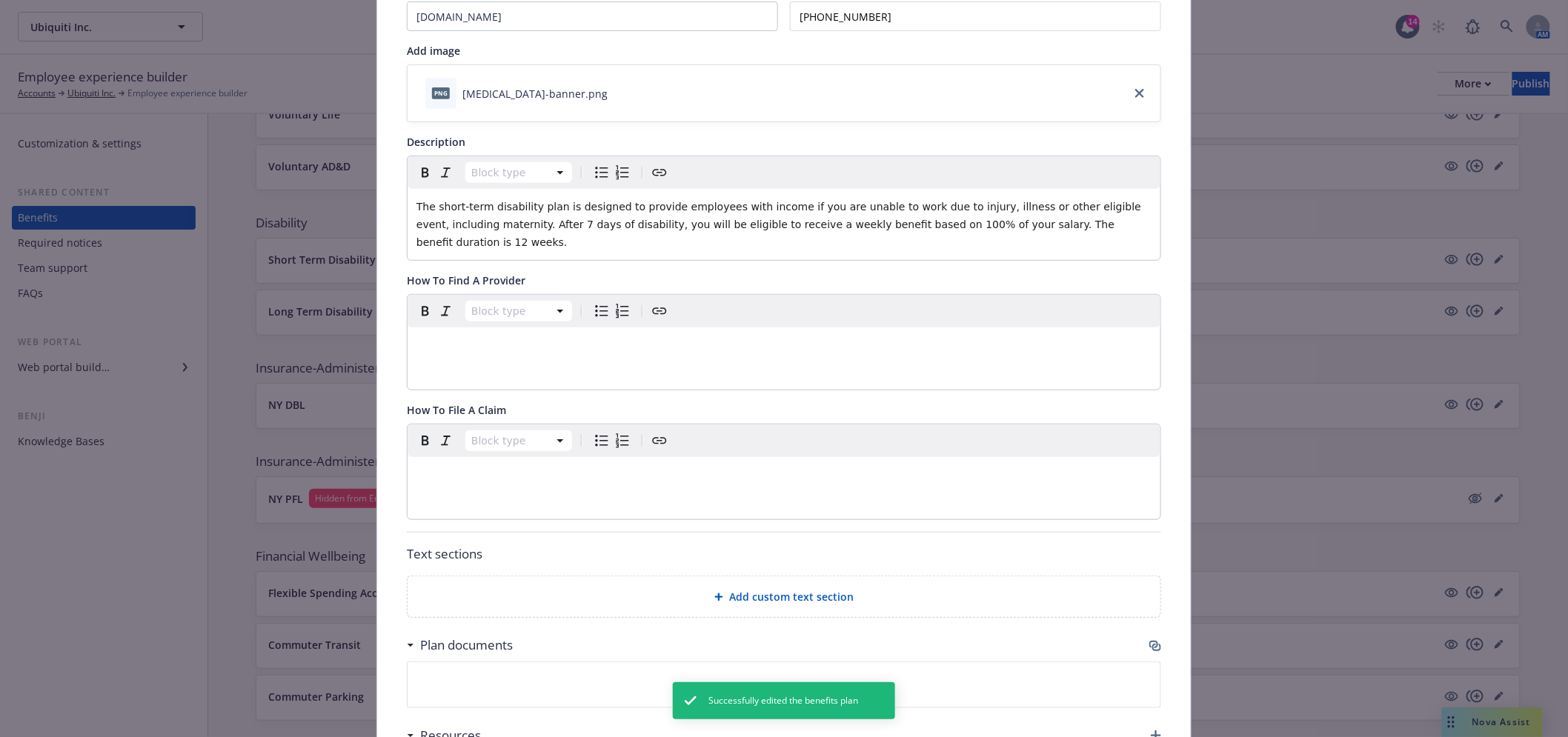
scroll to position [436, 0]
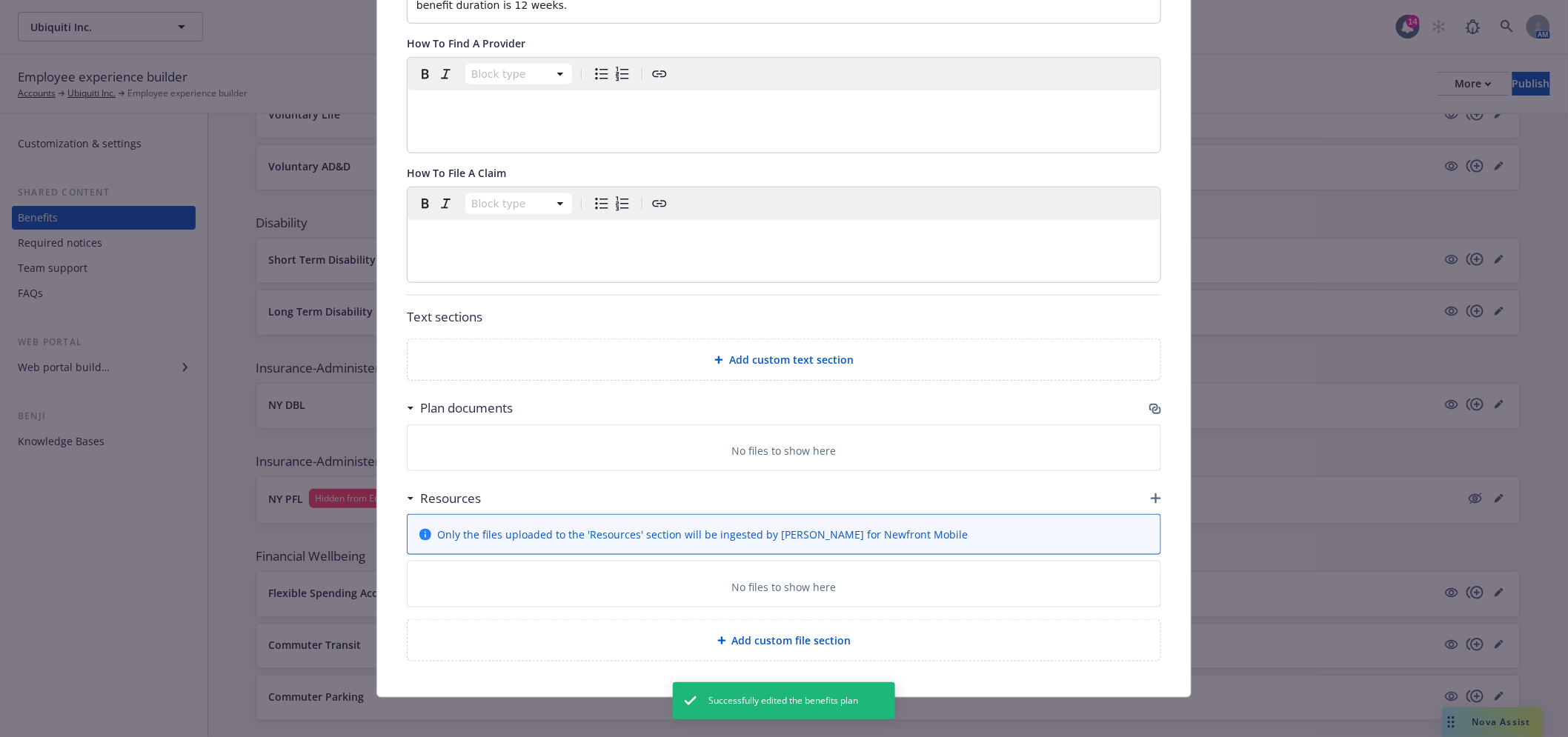
click at [1151, 404] on icon "button" at bounding box center [1154, 408] width 9 height 8
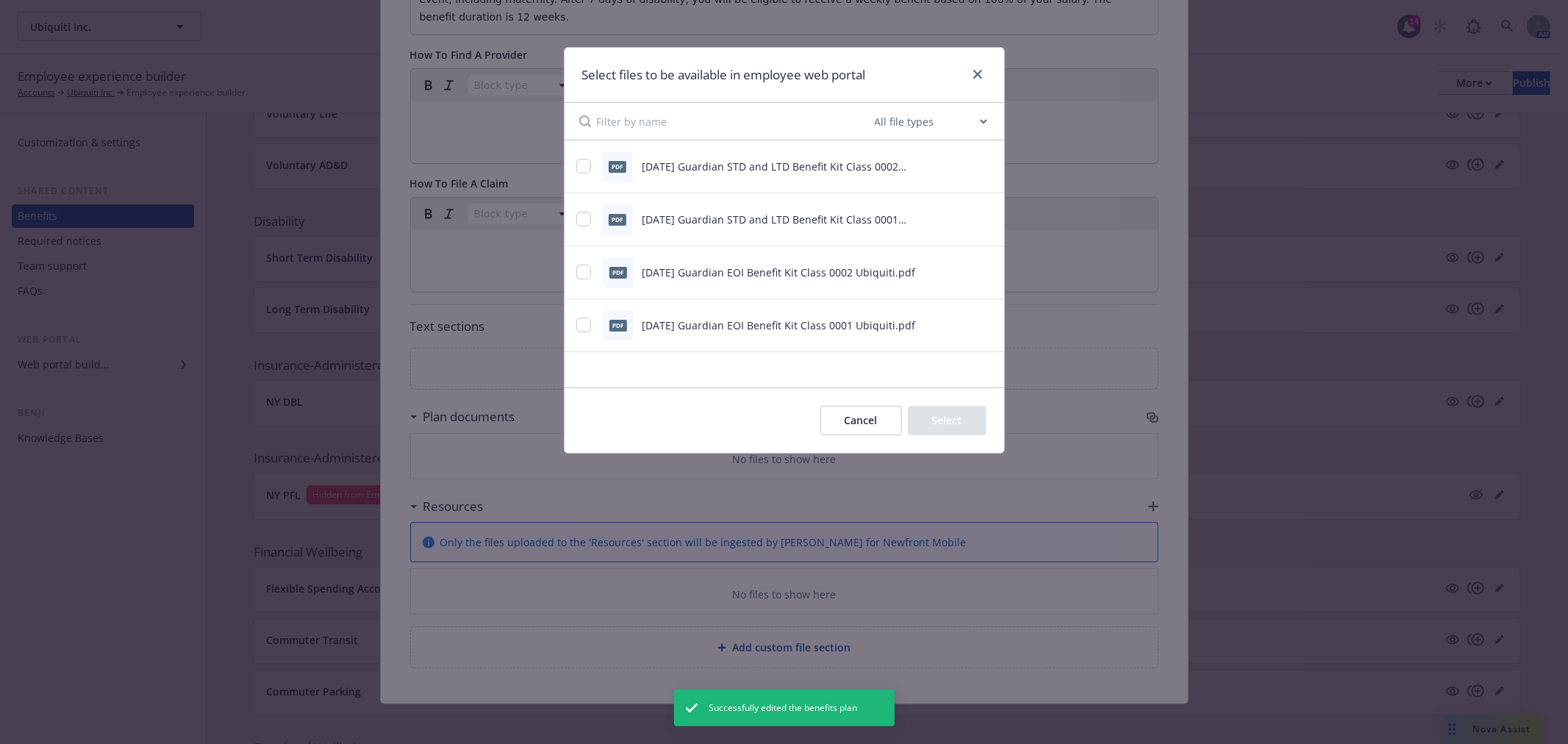
click at [591, 333] on div "pdf 2025.11.01 Guardian EOI Benefit Kit Class 0001 Ubiquiti.pdf" at bounding box center [766, 325] width 380 height 31
click at [584, 315] on div "pdf 2025.11.01 Guardian EOI Benefit Kit Class 0001 Ubiquiti.pdf" at bounding box center [766, 325] width 380 height 31
click at [581, 324] on input "checkbox" at bounding box center [583, 324] width 14 height 14
checkbox input "true"
click at [579, 288] on div "pdf 2025.11.01 Guardian EOI Benefit Kit Class 0002 Ubiquiti.pdf" at bounding box center [784, 273] width 439 height 53
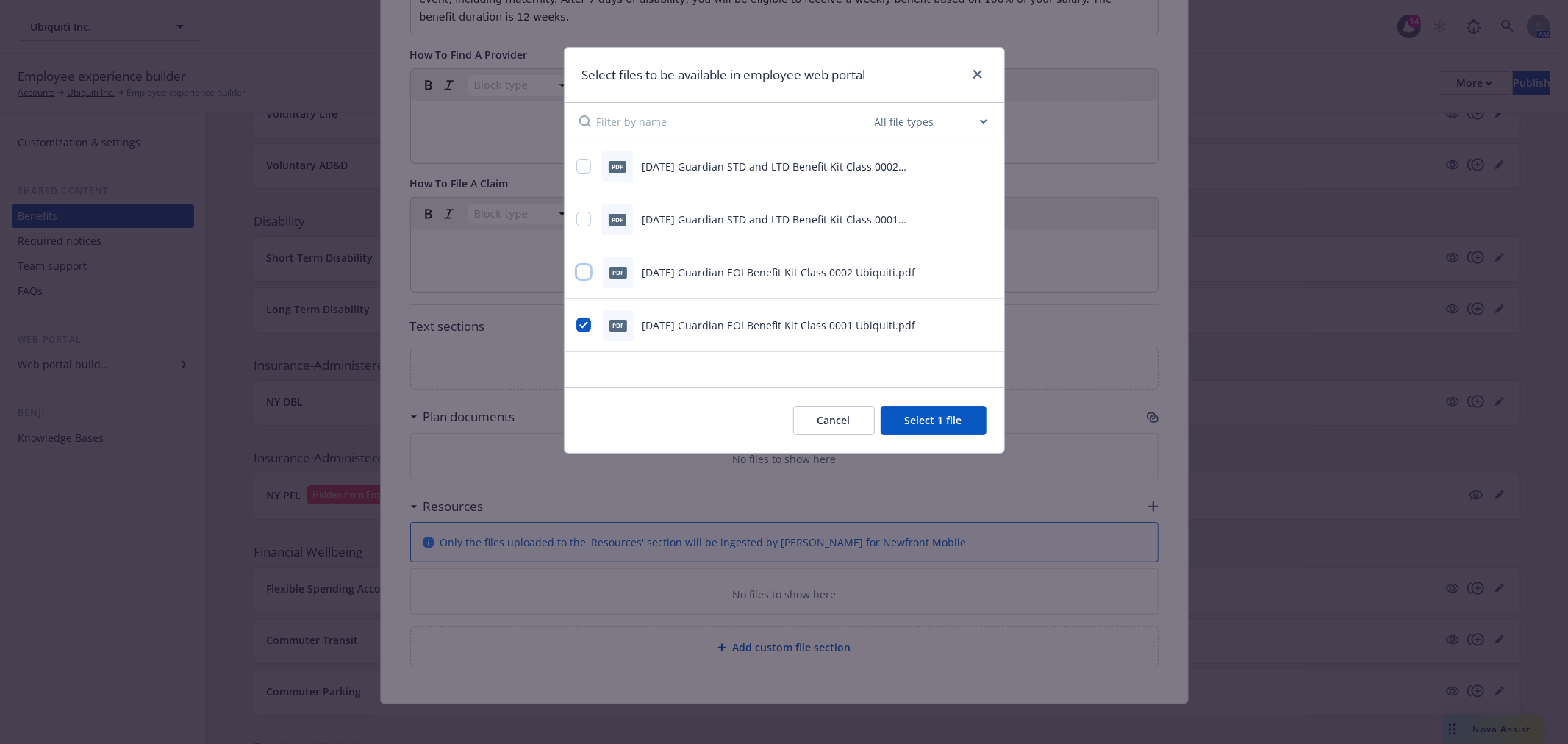
click at [583, 274] on input "checkbox" at bounding box center [583, 271] width 14 height 14
checkbox input "true"
click at [588, 215] on input "checkbox" at bounding box center [583, 219] width 14 height 14
checkbox input "true"
click at [581, 160] on input "checkbox" at bounding box center [583, 166] width 14 height 14
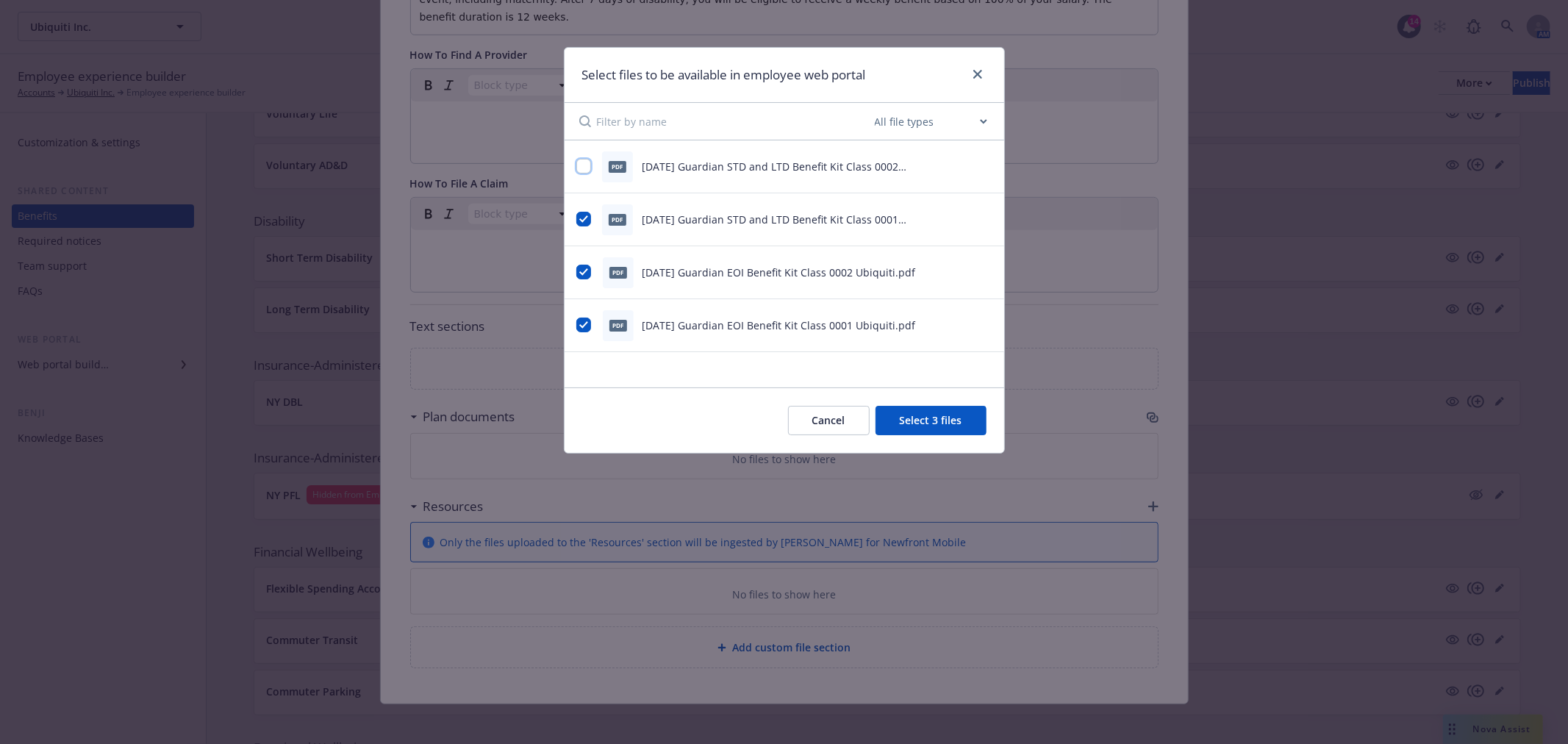
checkbox input "true"
click at [922, 413] on button "Select 4 files" at bounding box center [931, 420] width 111 height 29
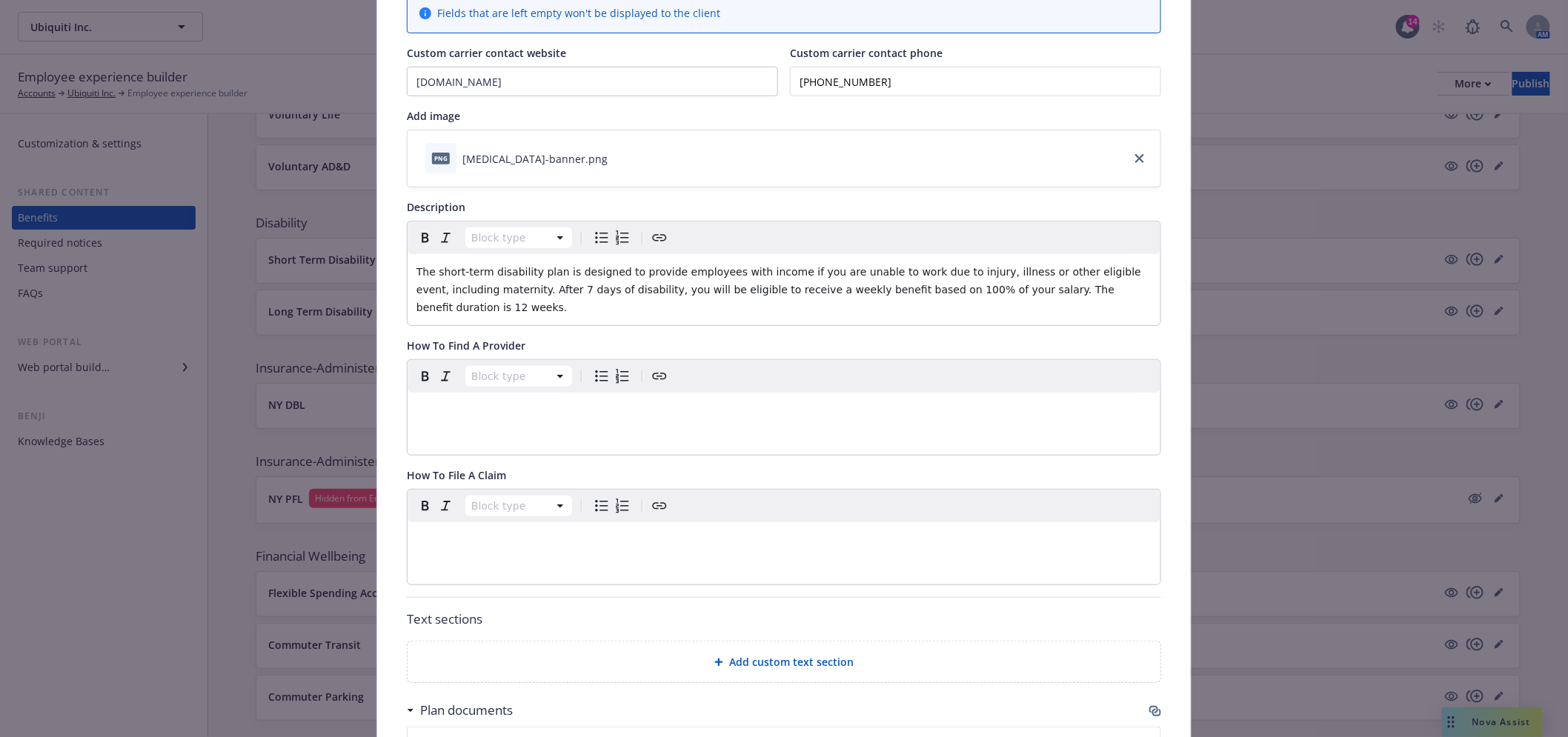
scroll to position [0, 0]
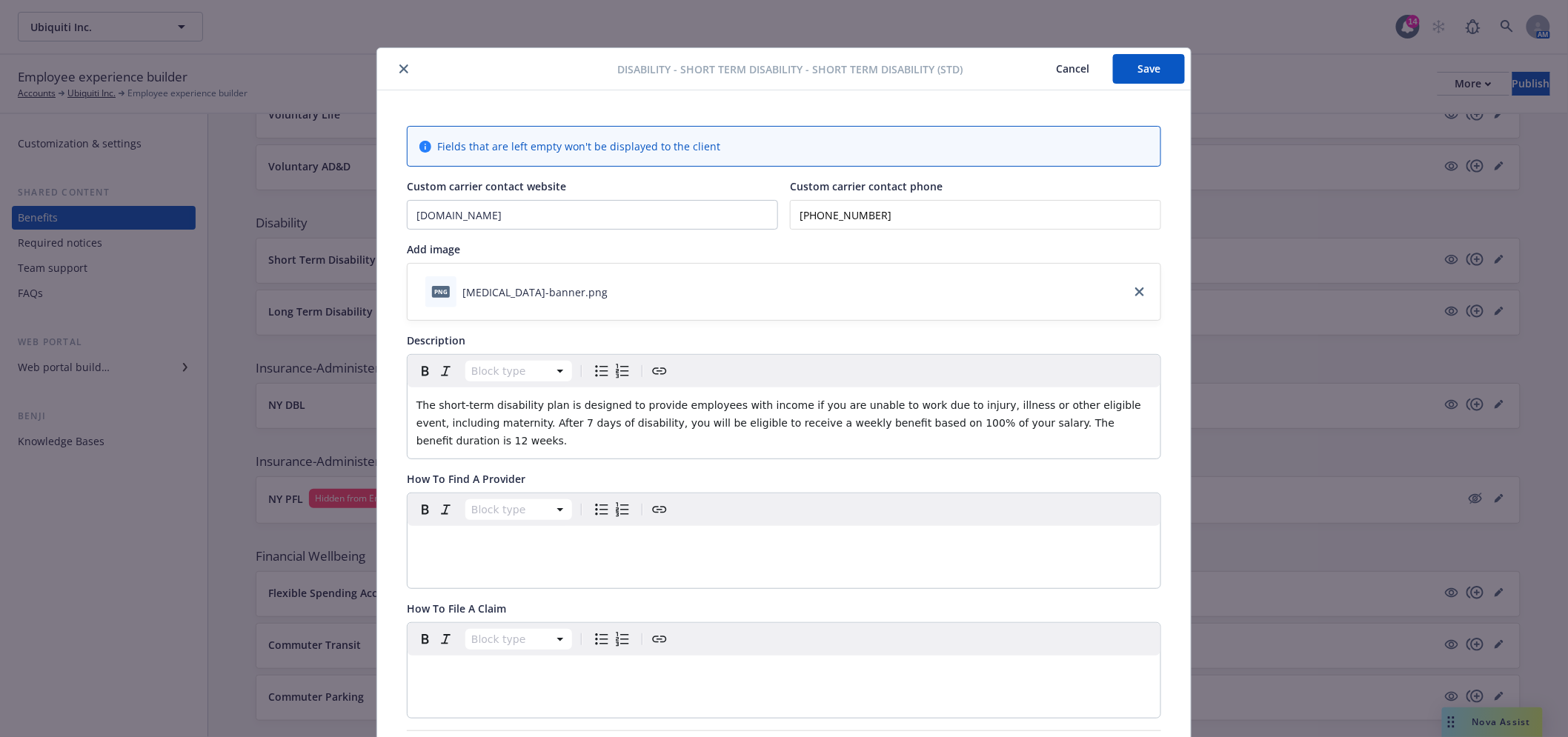
click at [1145, 63] on button "Save" at bounding box center [1149, 69] width 72 height 30
click at [389, 63] on div at bounding box center [500, 69] width 234 height 18
click at [399, 70] on icon "close" at bounding box center [404, 69] width 9 height 9
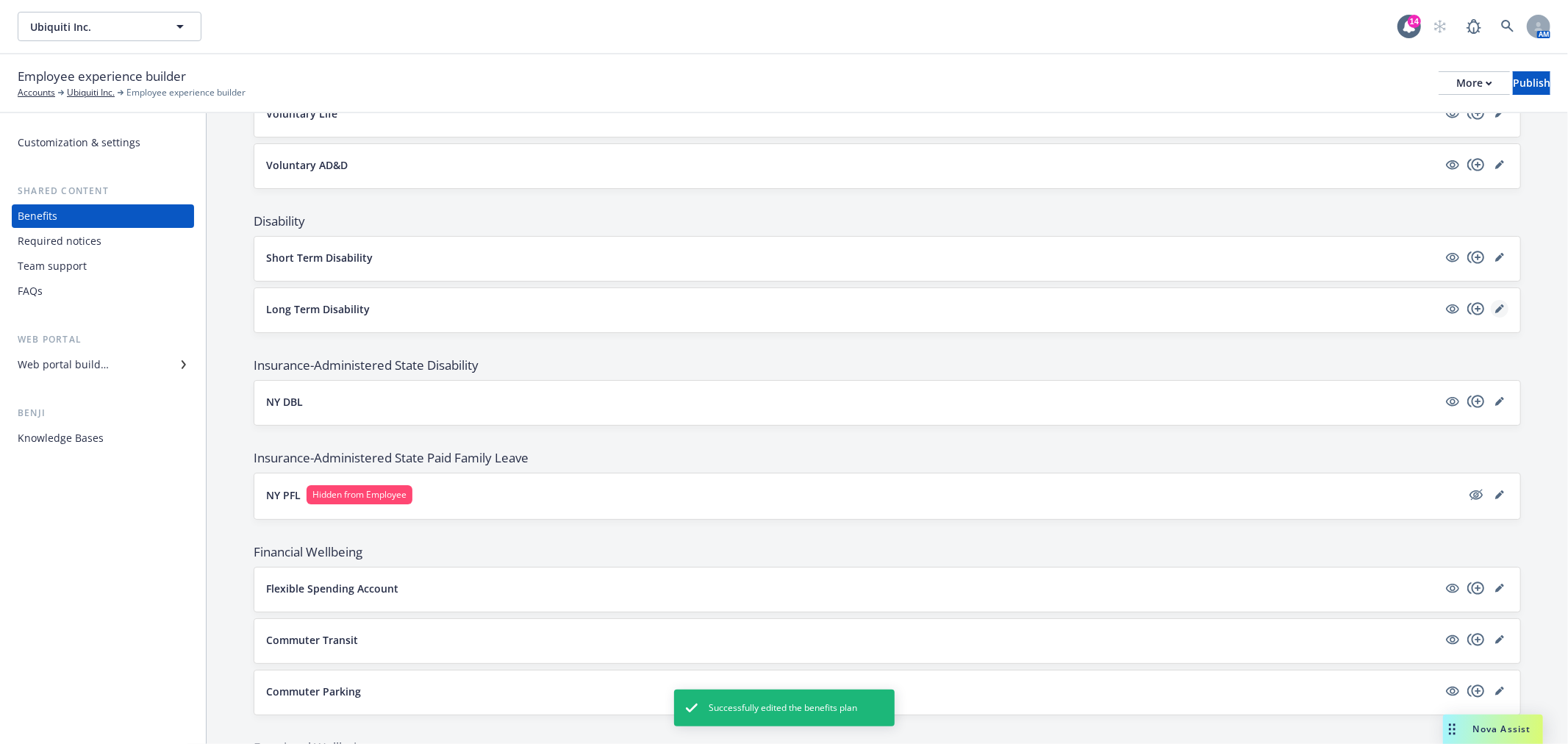
click at [1495, 305] on icon "editPencil" at bounding box center [1500, 308] width 9 height 9
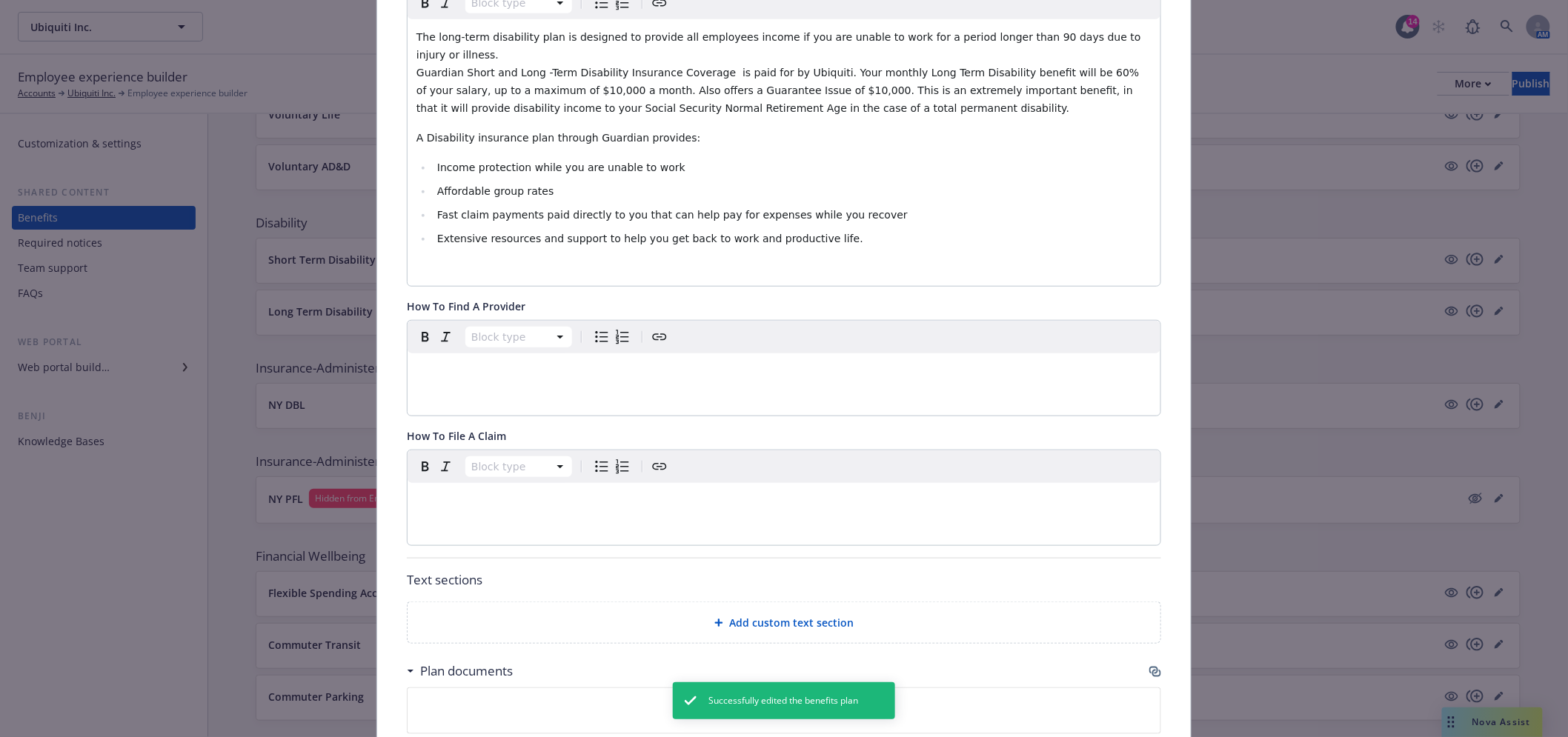
scroll to position [620, 0]
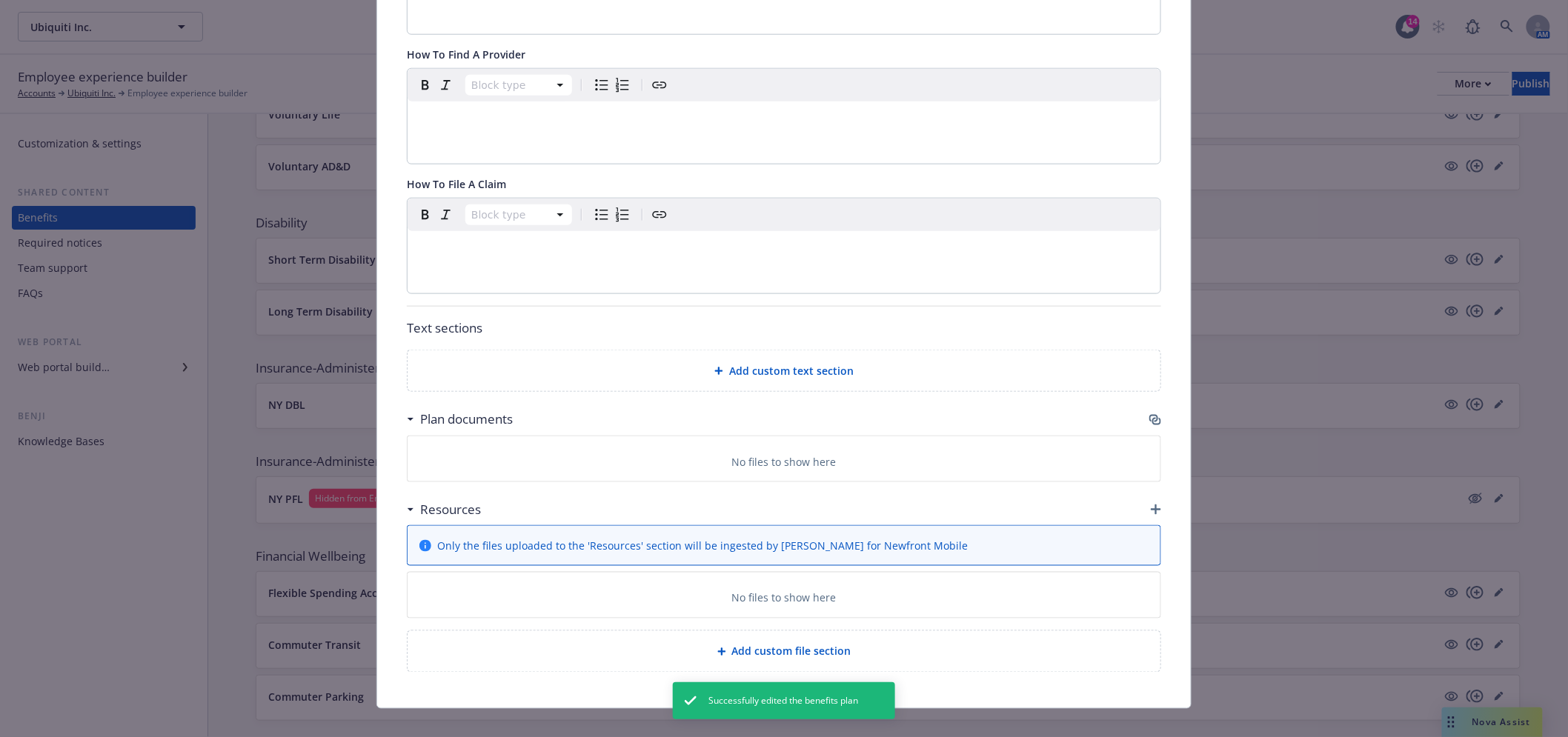
click at [1150, 414] on icon "button" at bounding box center [1156, 420] width 12 height 12
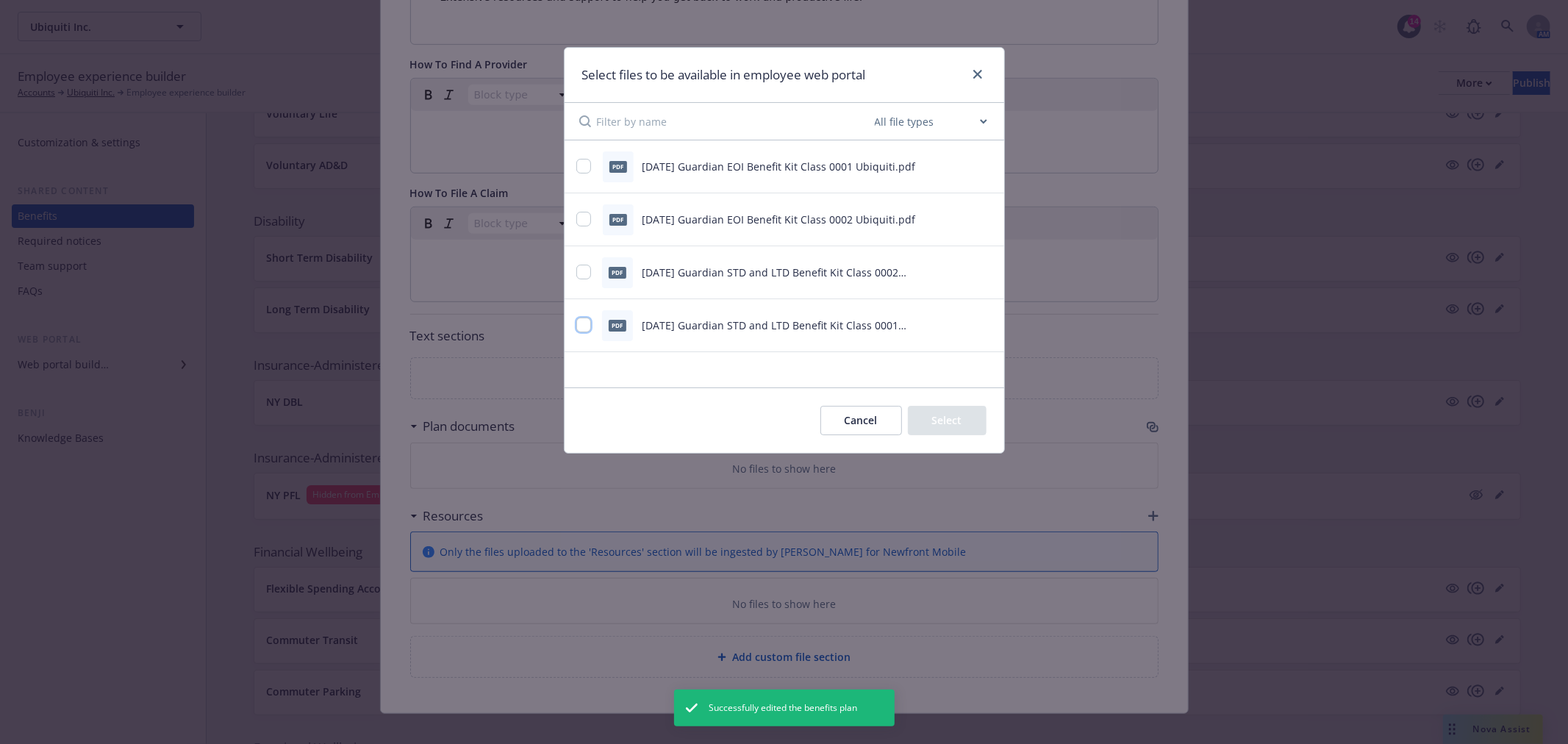
drag, startPoint x: 581, startPoint y: 327, endPoint x: 582, endPoint y: 303, distance: 24.0
click at [582, 326] on input "checkbox" at bounding box center [583, 324] width 14 height 14
checkbox input "true"
click at [582, 263] on div "pdf 2025.11.01 Guardian STD and LTD Benefit Kit Class 0002 Ubiquiti.pdf" at bounding box center [766, 272] width 380 height 31
click at [579, 273] on input "checkbox" at bounding box center [583, 271] width 14 height 14
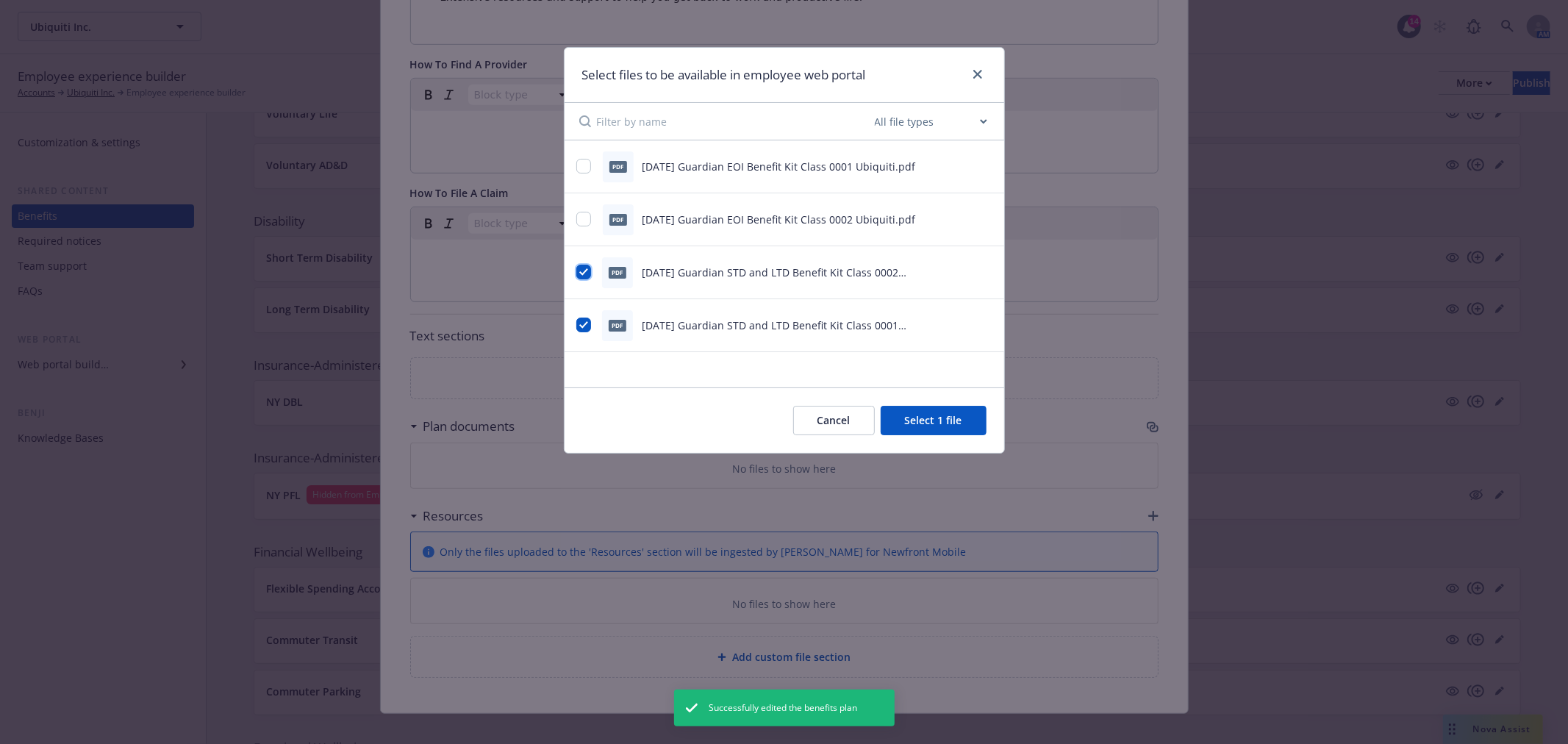
checkbox input "true"
click at [958, 429] on button "Select 2 files" at bounding box center [931, 420] width 111 height 29
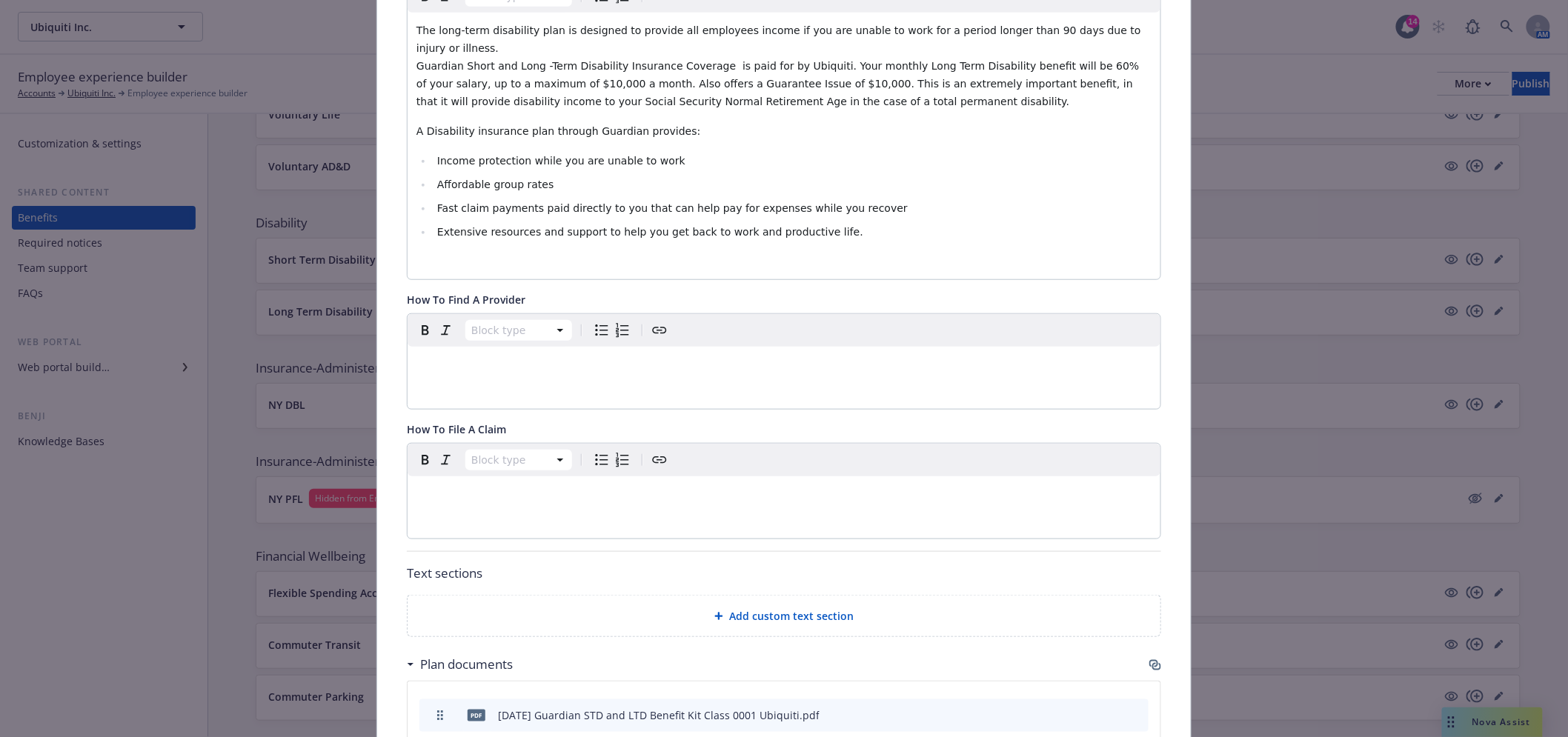
scroll to position [0, 0]
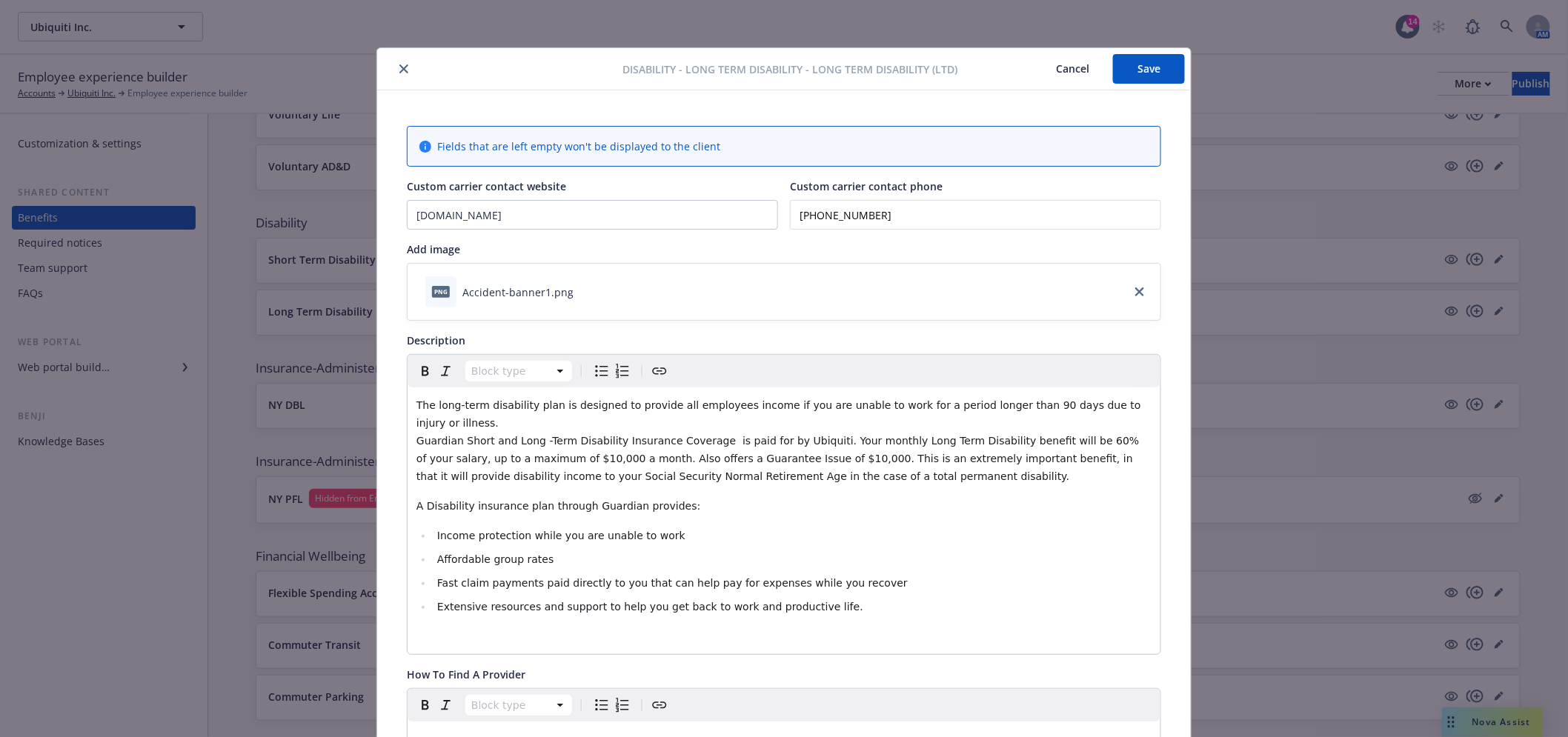
click at [1153, 72] on button "Save" at bounding box center [1149, 69] width 72 height 30
click at [399, 66] on icon "close" at bounding box center [404, 69] width 9 height 9
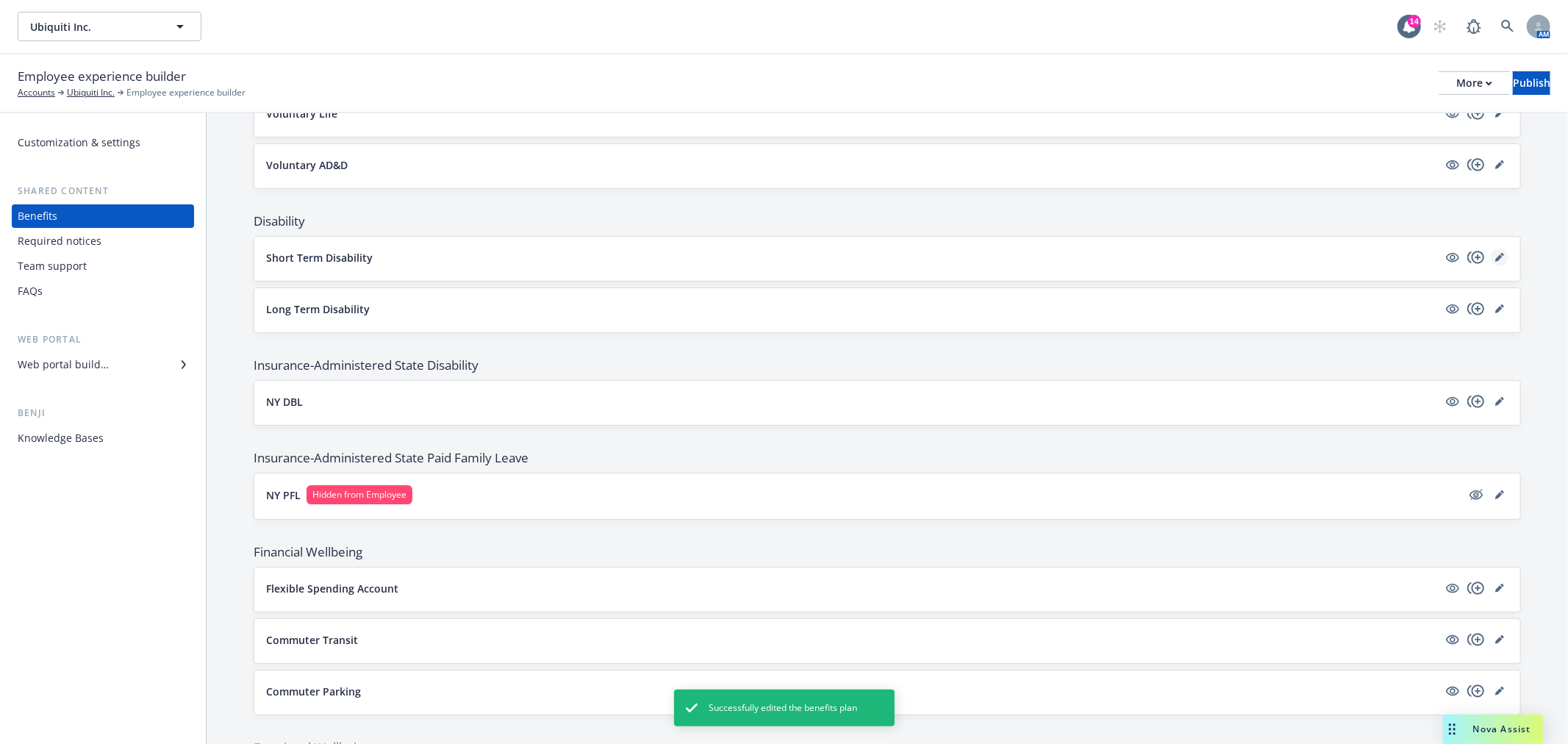
click at [1483, 257] on div at bounding box center [1476, 257] width 65 height 17
click at [1495, 257] on icon "editPencil" at bounding box center [1500, 257] width 9 height 9
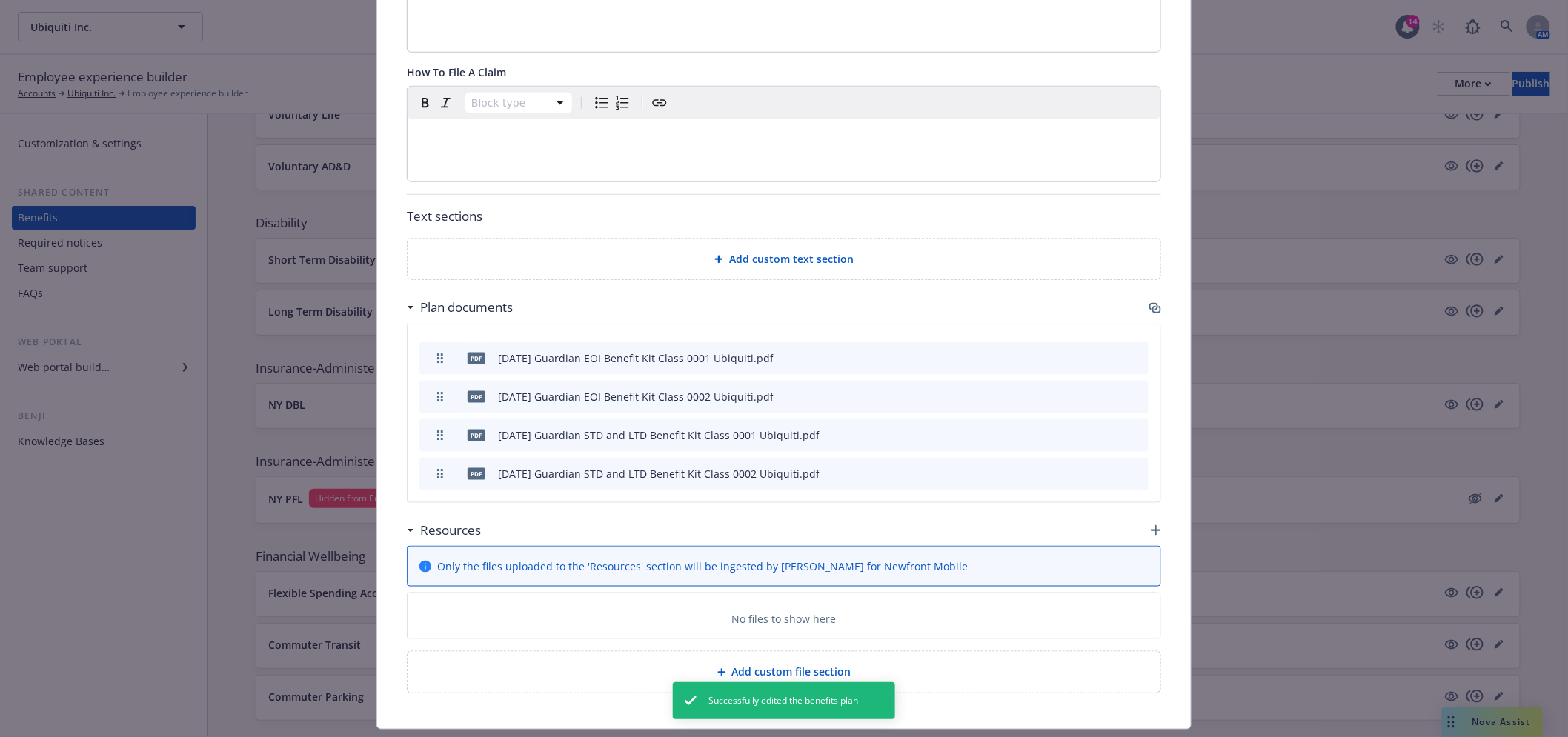
scroll to position [538, 0]
click at [1152, 305] on icon "button" at bounding box center [1156, 309] width 9 height 8
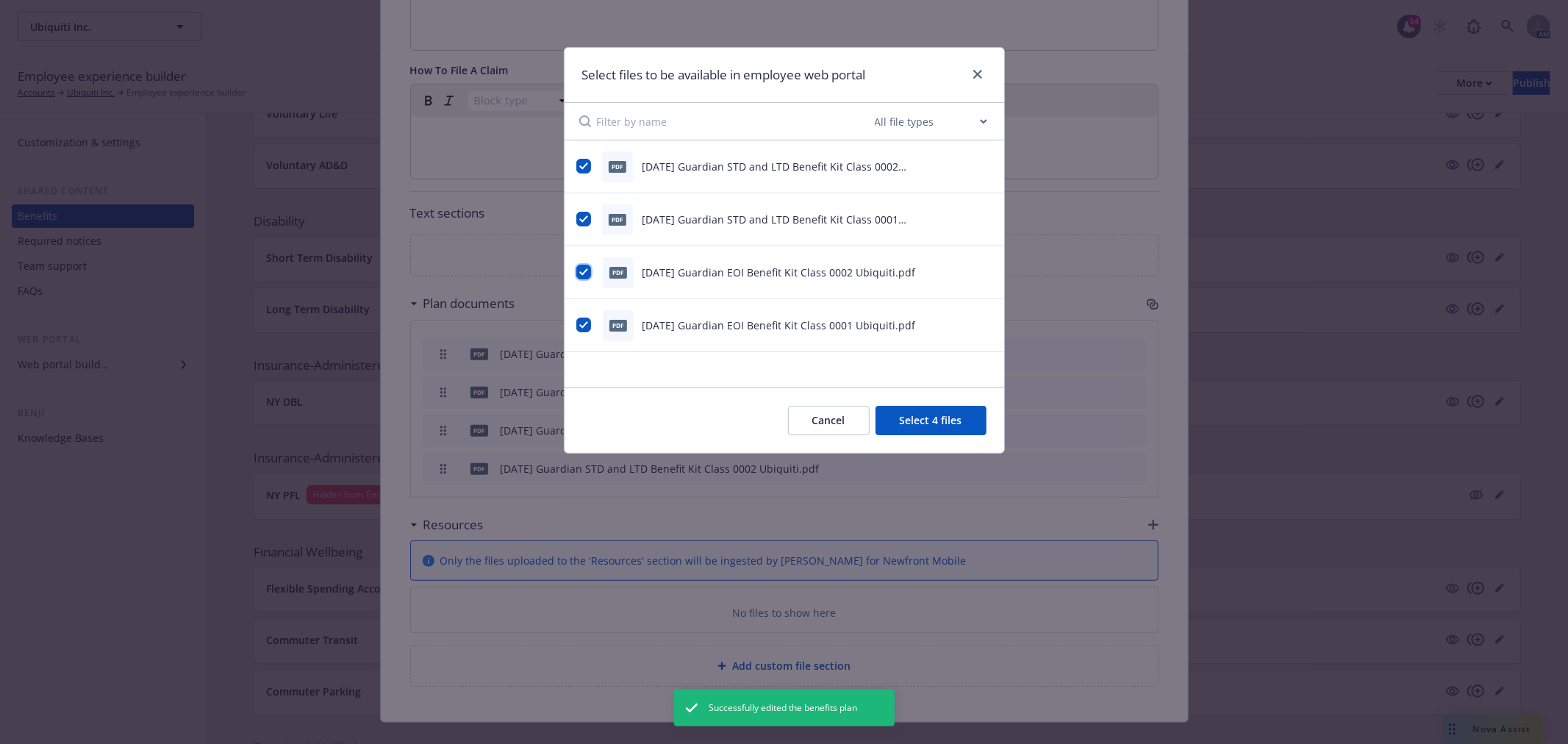
click at [579, 274] on input "checkbox" at bounding box center [583, 271] width 14 height 14
checkbox input "false"
click at [584, 331] on input "checkbox" at bounding box center [583, 324] width 14 height 14
checkbox input "false"
click at [924, 420] on button "Select 2 files" at bounding box center [931, 420] width 111 height 29
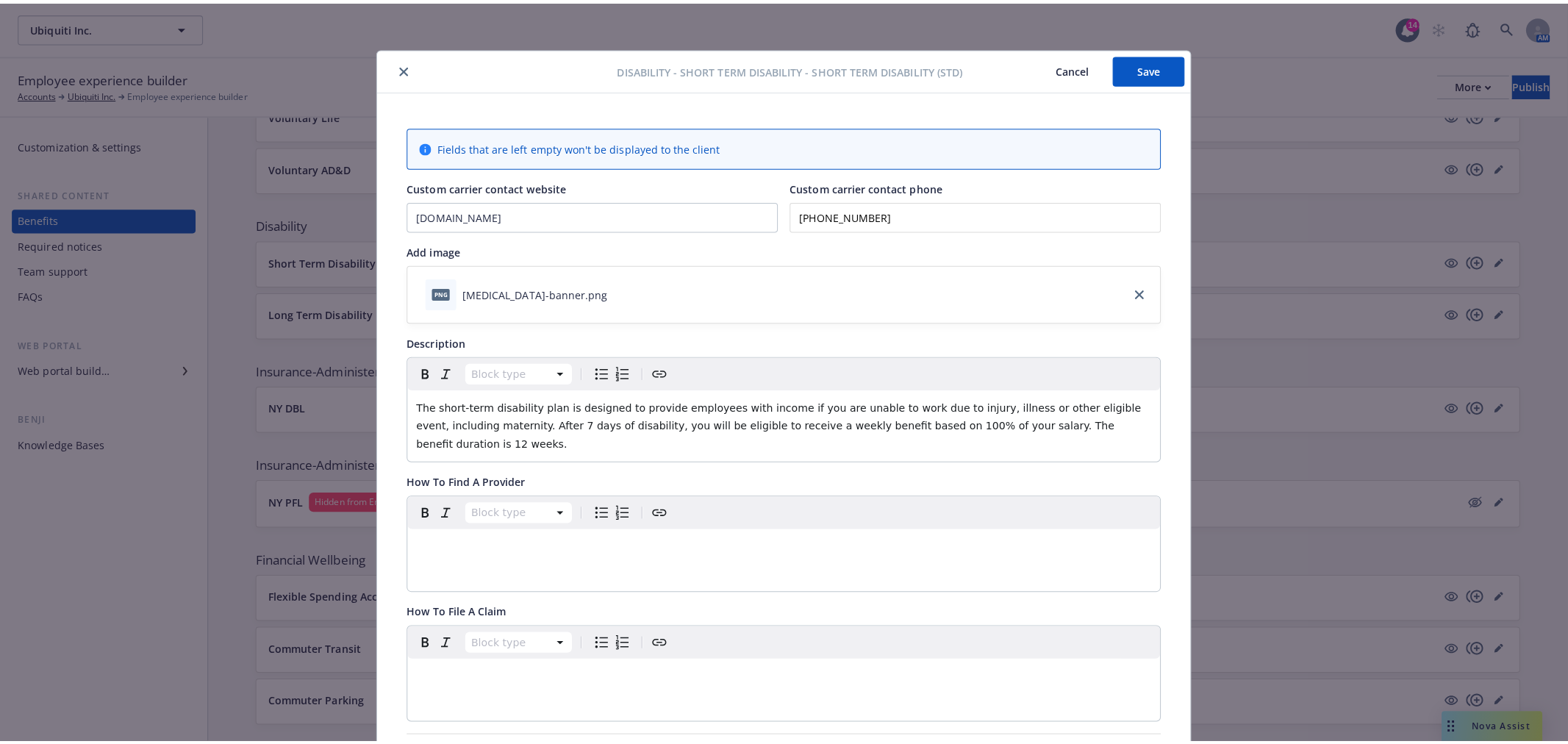
scroll to position [0, 0]
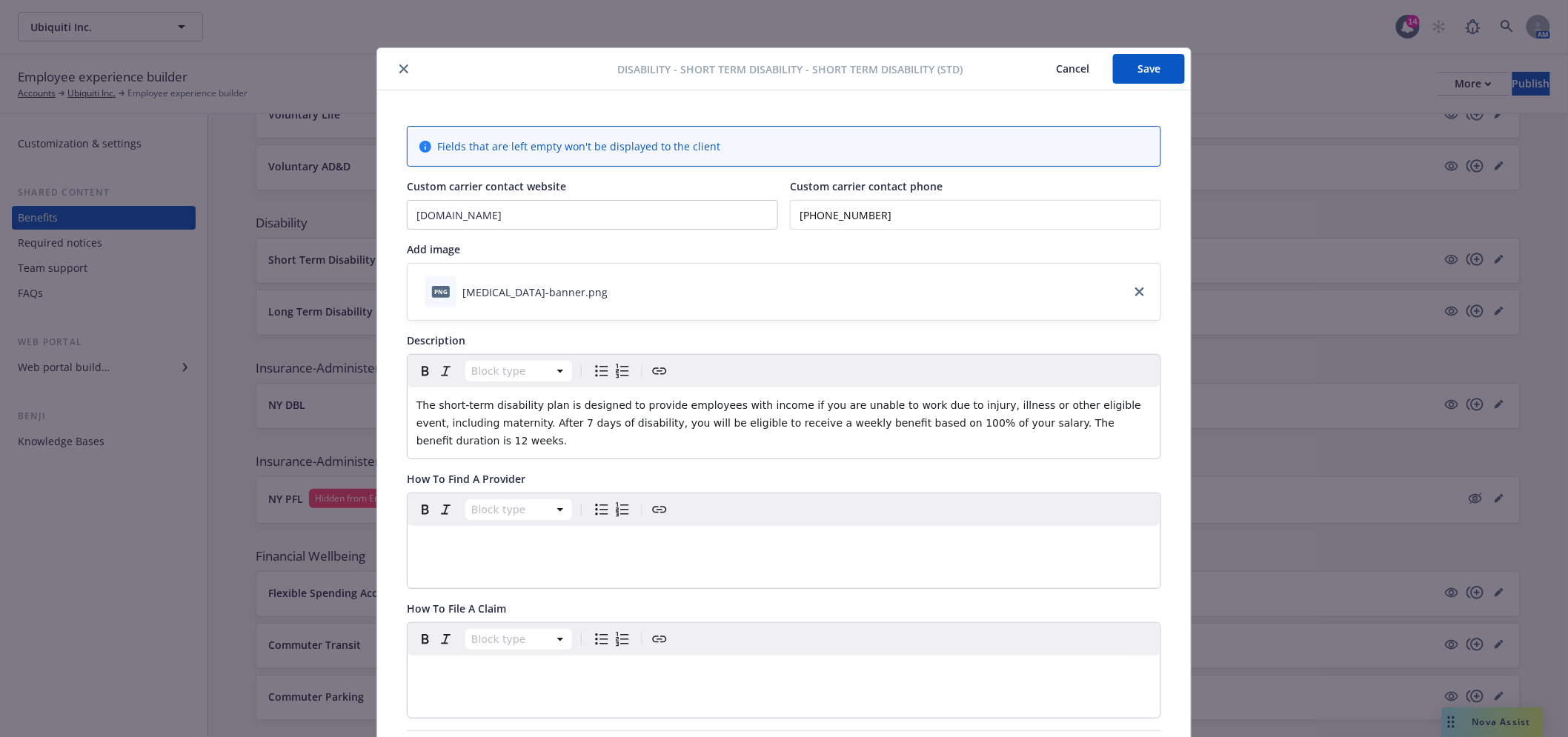
click at [1130, 65] on button "Save" at bounding box center [1149, 69] width 72 height 30
click at [1138, 72] on button "Save" at bounding box center [1149, 69] width 72 height 30
click at [395, 75] on button "close" at bounding box center [403, 69] width 18 height 18
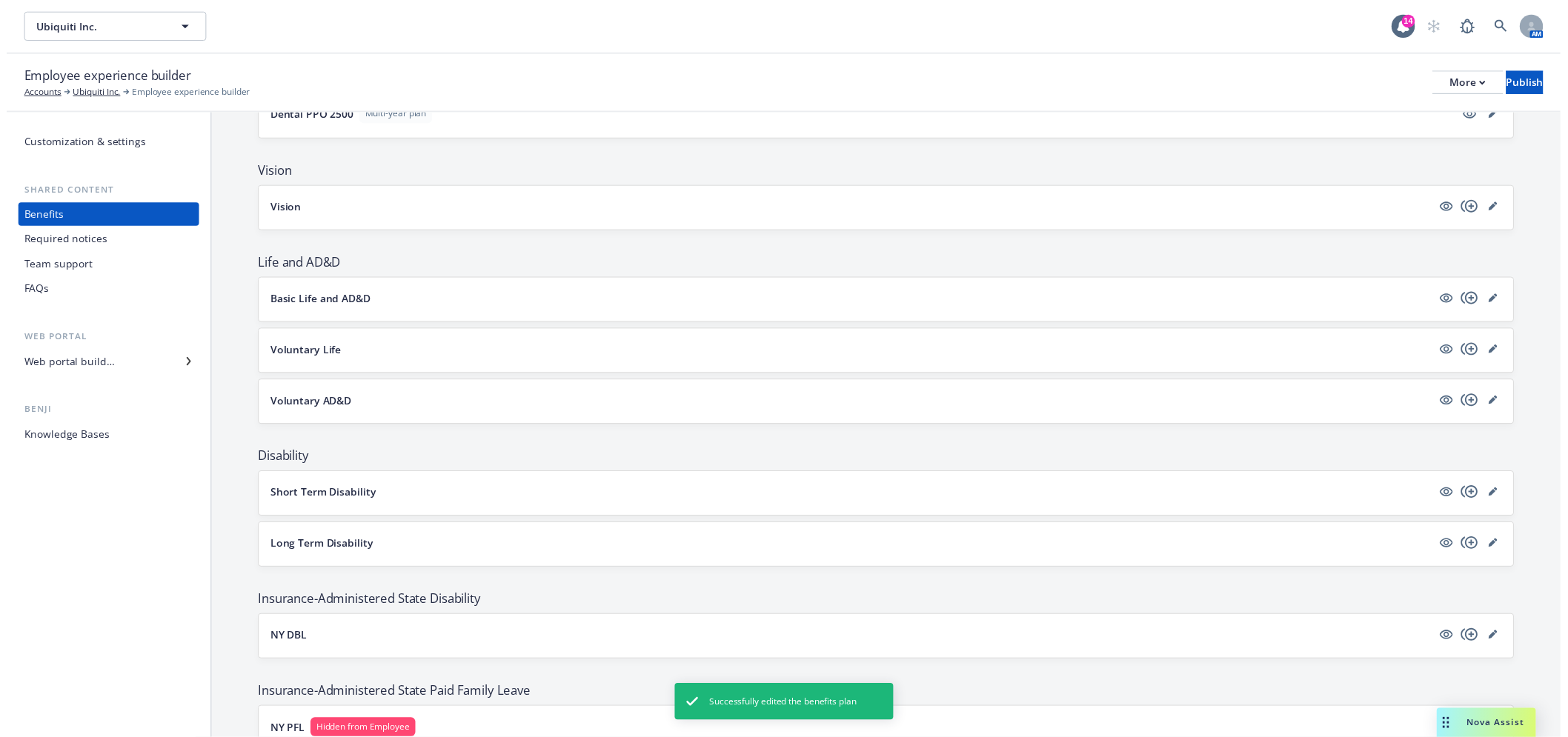
scroll to position [493, 0]
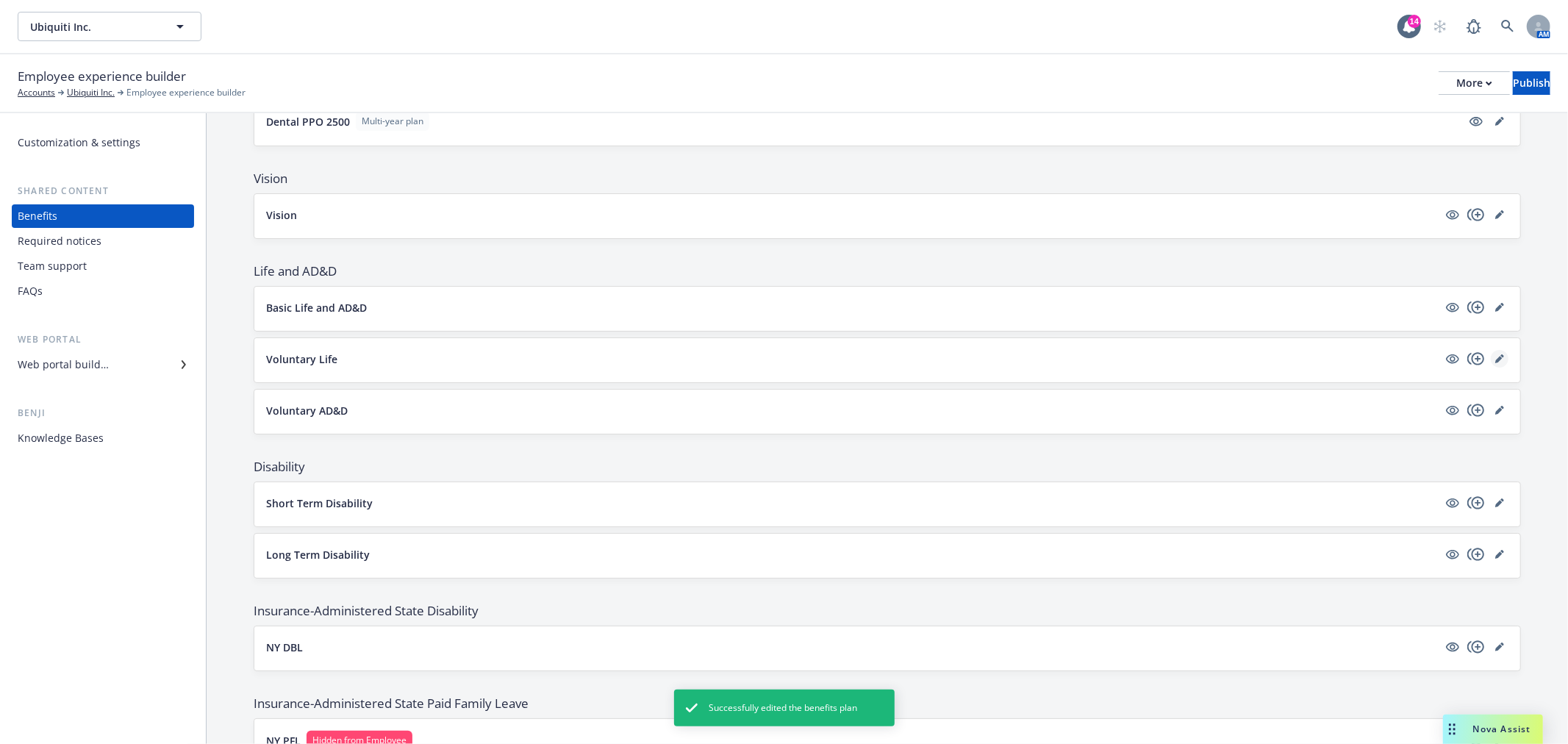
click at [1495, 358] on icon "editPencil" at bounding box center [1499, 359] width 8 height 8
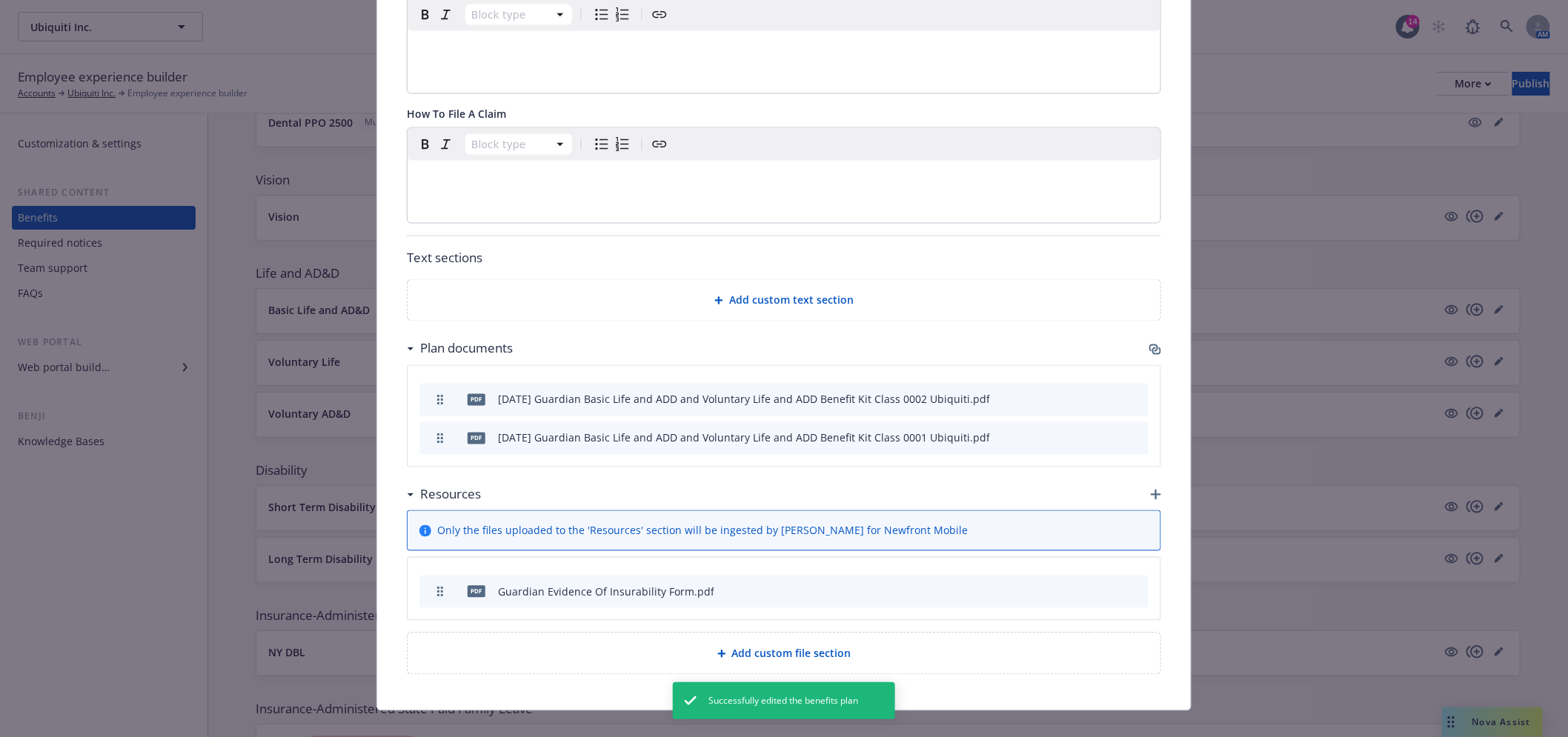
scroll to position [890, 0]
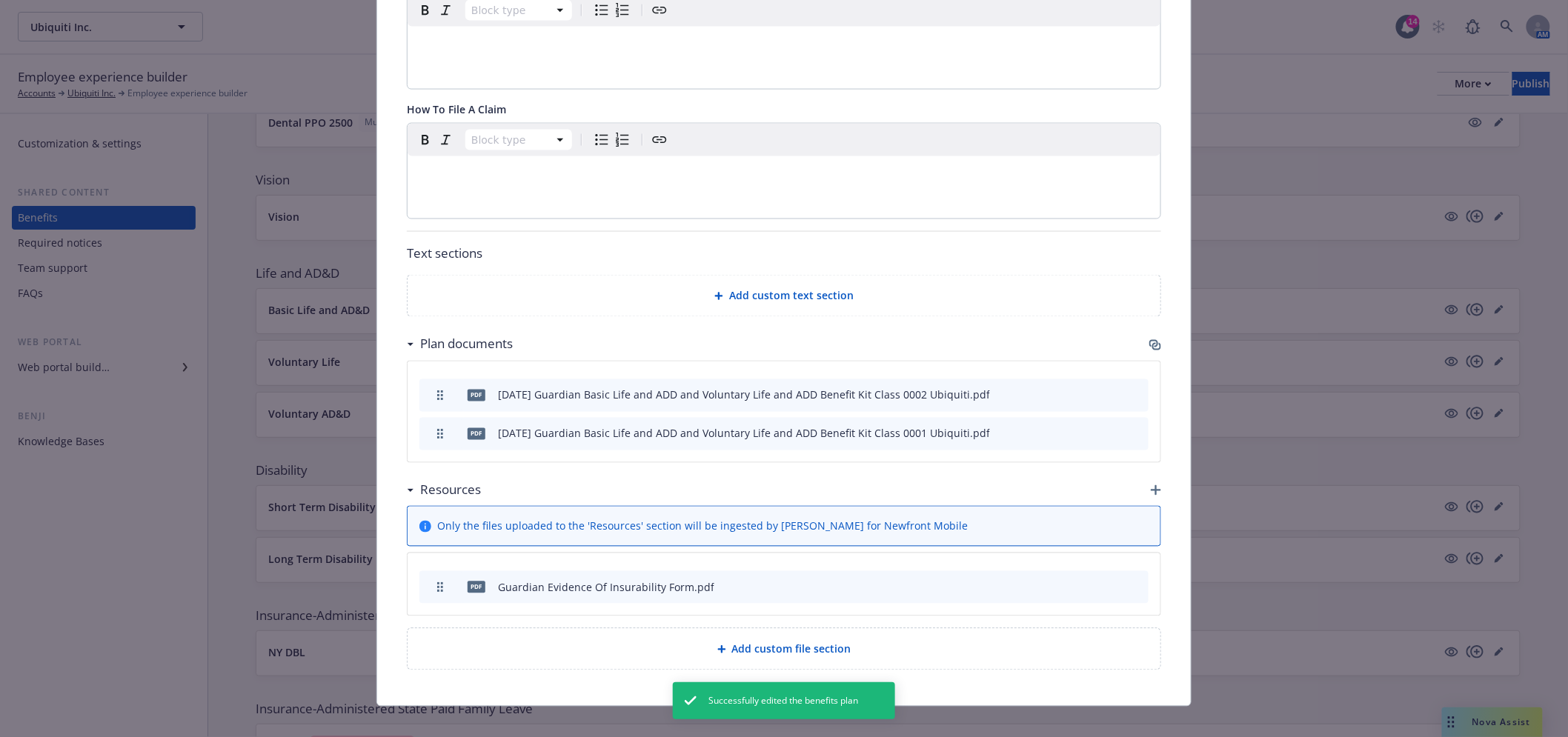
click at [1144, 329] on div "Plan documents" at bounding box center [784, 344] width 755 height 31
click at [1152, 343] on icon "button" at bounding box center [1156, 347] width 9 height 8
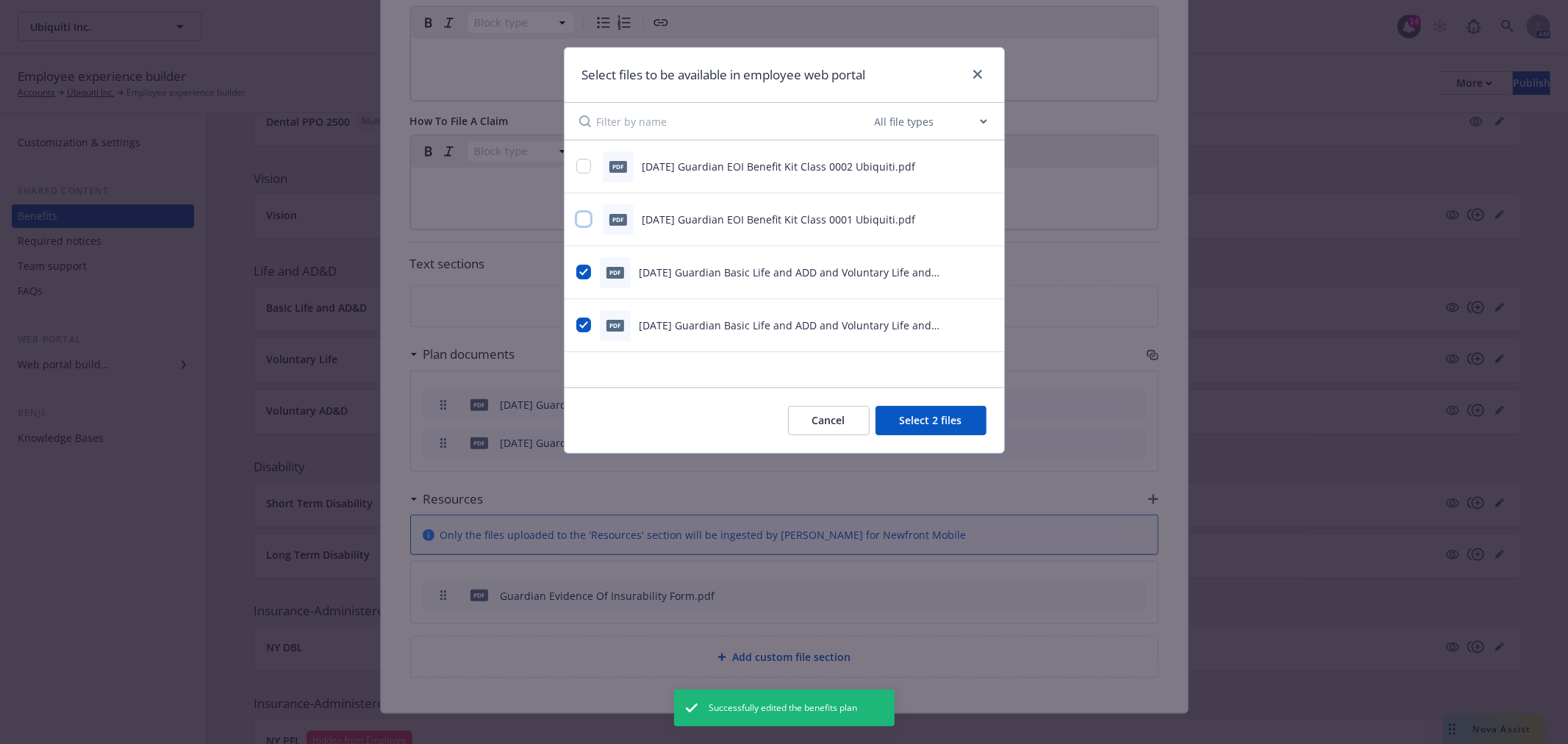
click at [583, 222] on input "checkbox" at bounding box center [583, 219] width 14 height 14
checkbox input "true"
click at [577, 179] on div "pdf 2025.11.01 Guardian EOI Benefit Kit Class 0002 Ubiquiti.pdf" at bounding box center [766, 166] width 380 height 31
click at [574, 170] on div "pdf 2025.11.01 Guardian EOI Benefit Kit Class 0002 Ubiquiti.pdf" at bounding box center [784, 167] width 439 height 53
click at [582, 162] on input "checkbox" at bounding box center [583, 166] width 14 height 14
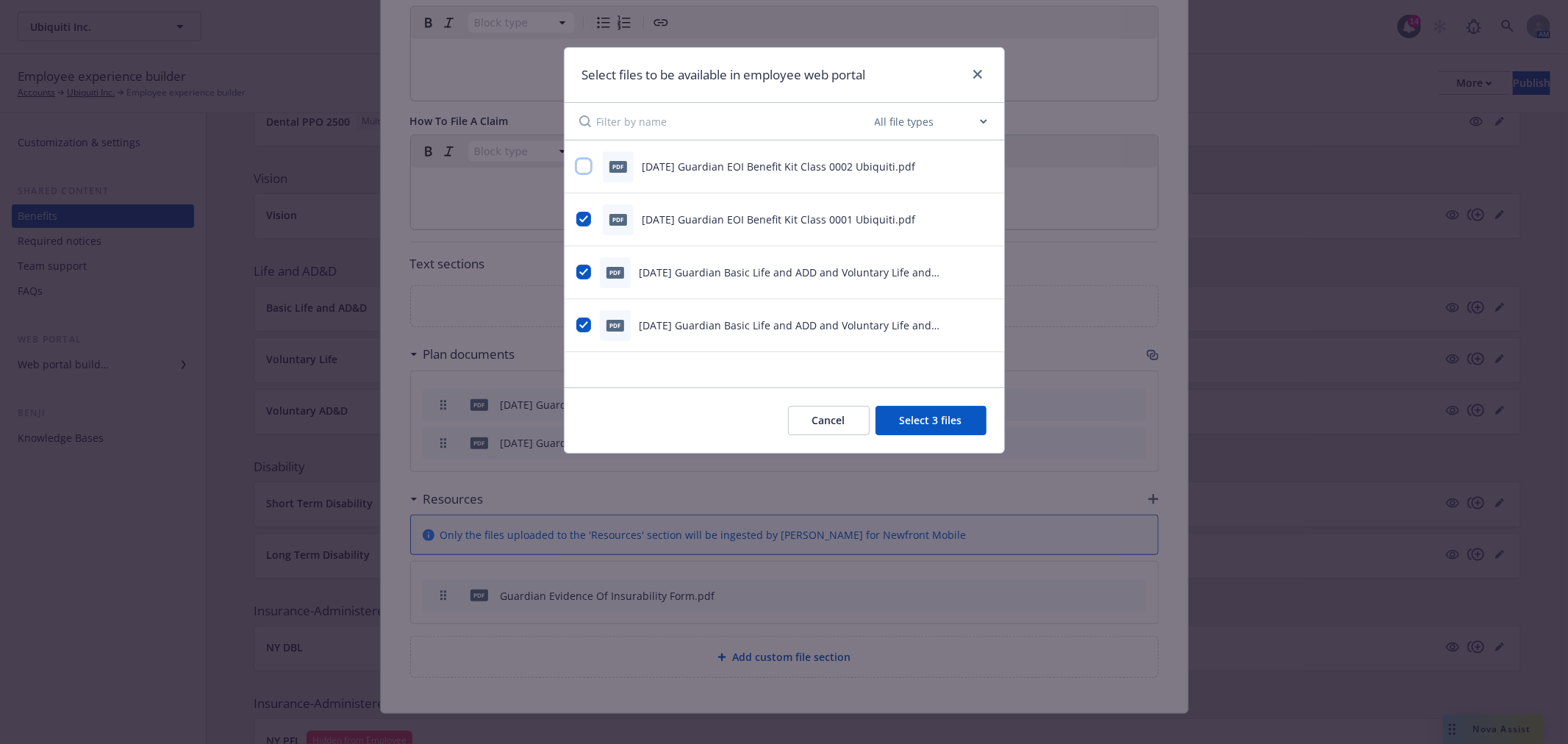
checkbox input "true"
click at [932, 414] on button "Select 4 files" at bounding box center [931, 420] width 111 height 29
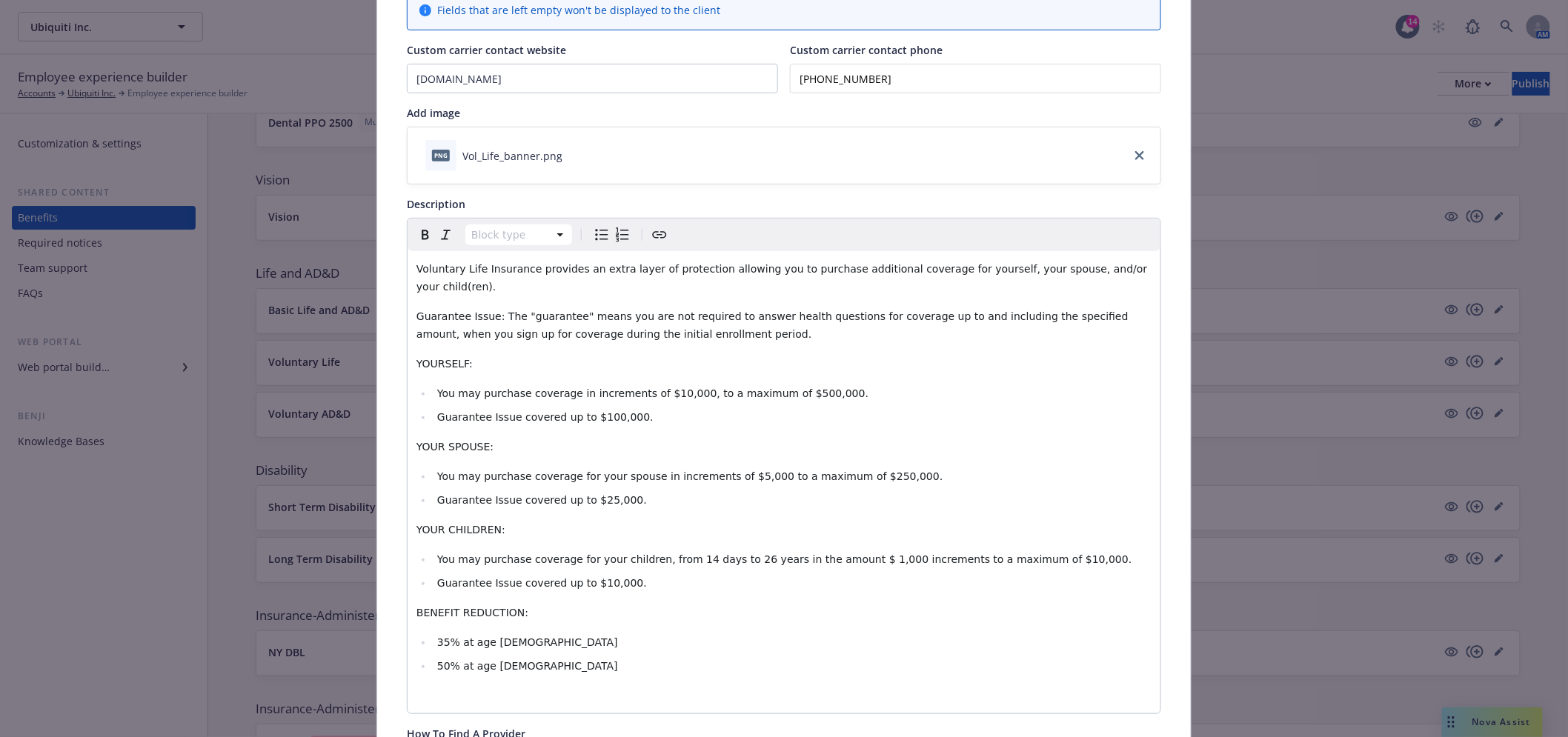
scroll to position [0, 0]
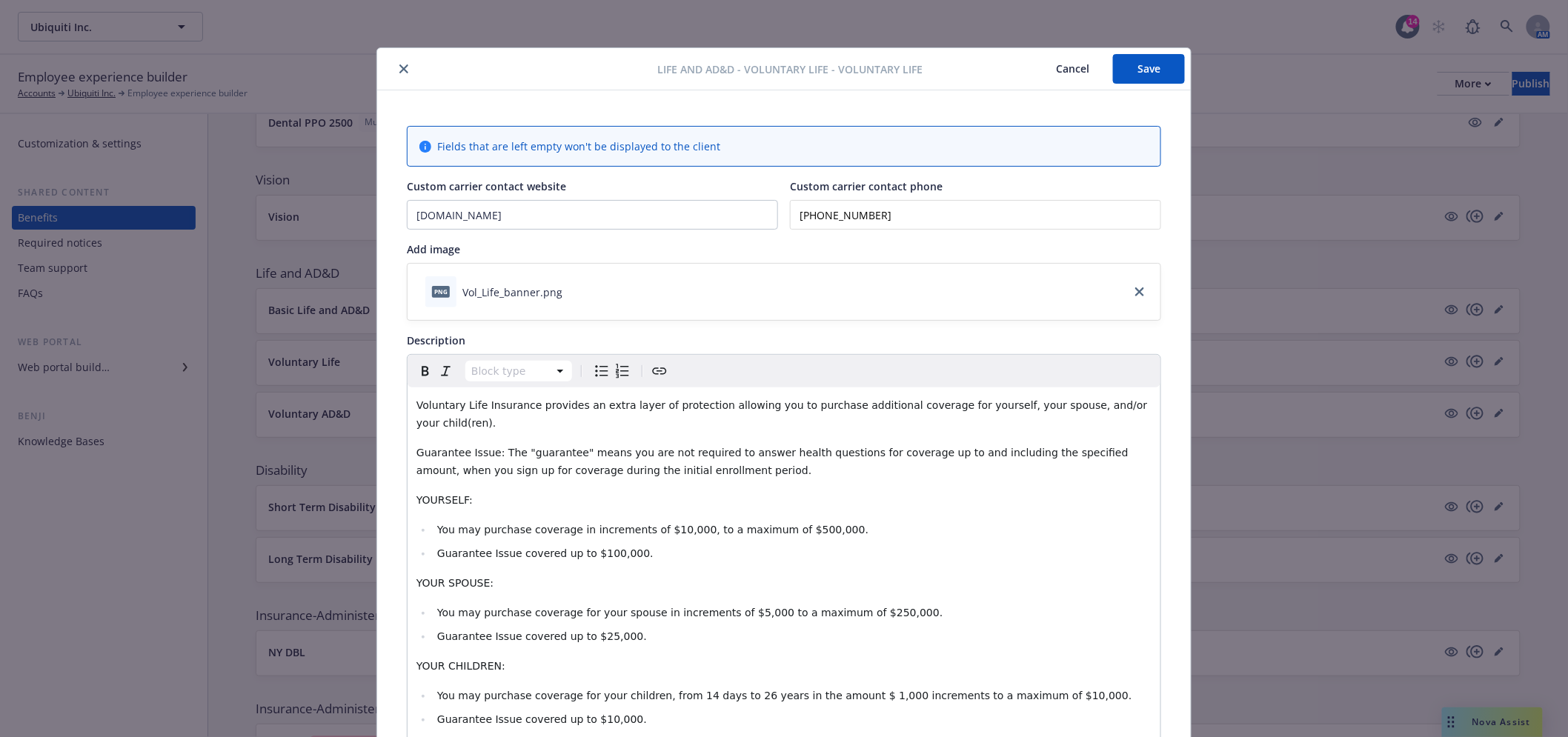
click at [1126, 54] on button "Save" at bounding box center [1149, 69] width 72 height 30
click at [399, 68] on icon "close" at bounding box center [404, 69] width 9 height 9
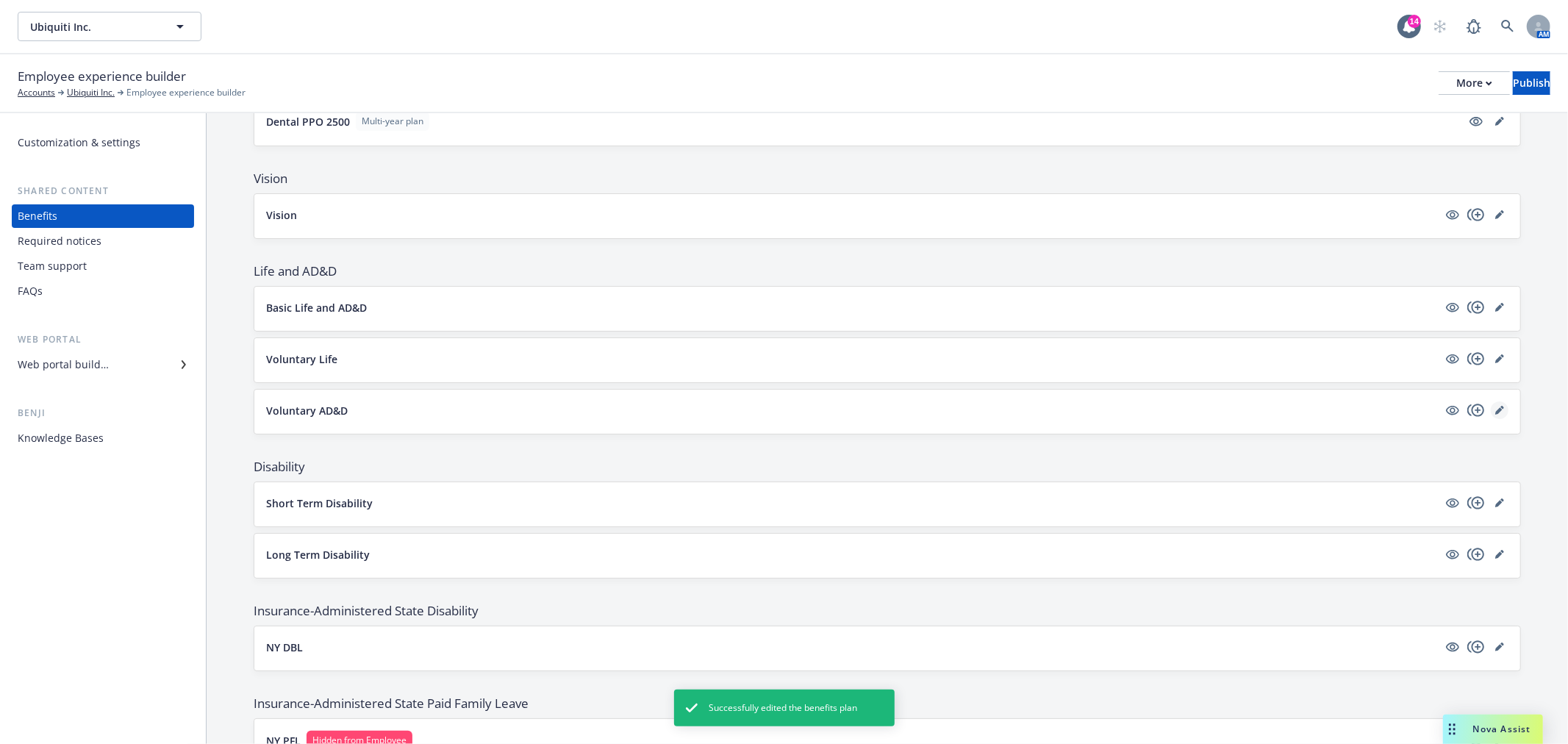
click at [1491, 405] on link "editPencil" at bounding box center [1499, 410] width 17 height 17
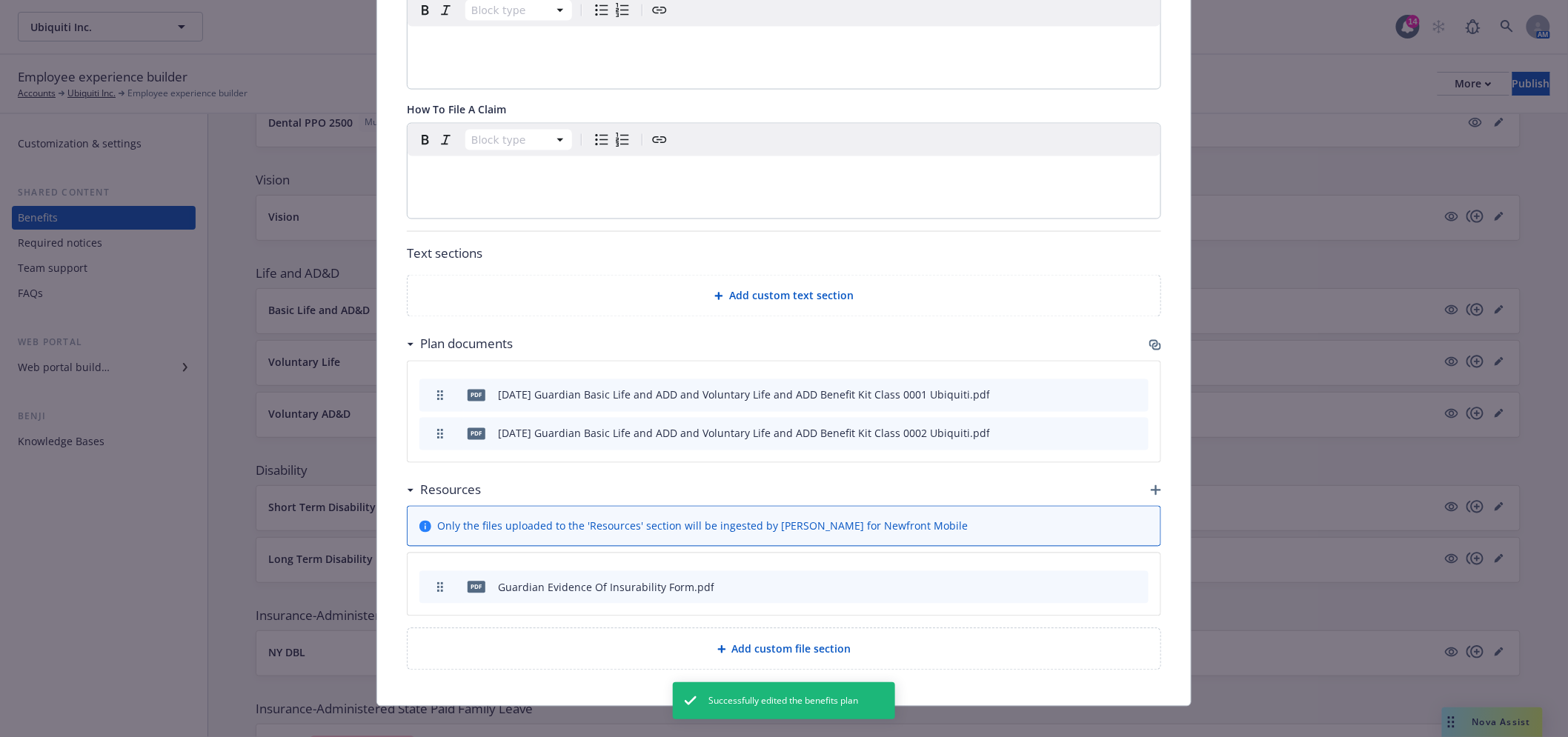
click at [1152, 343] on icon "button" at bounding box center [1156, 347] width 9 height 8
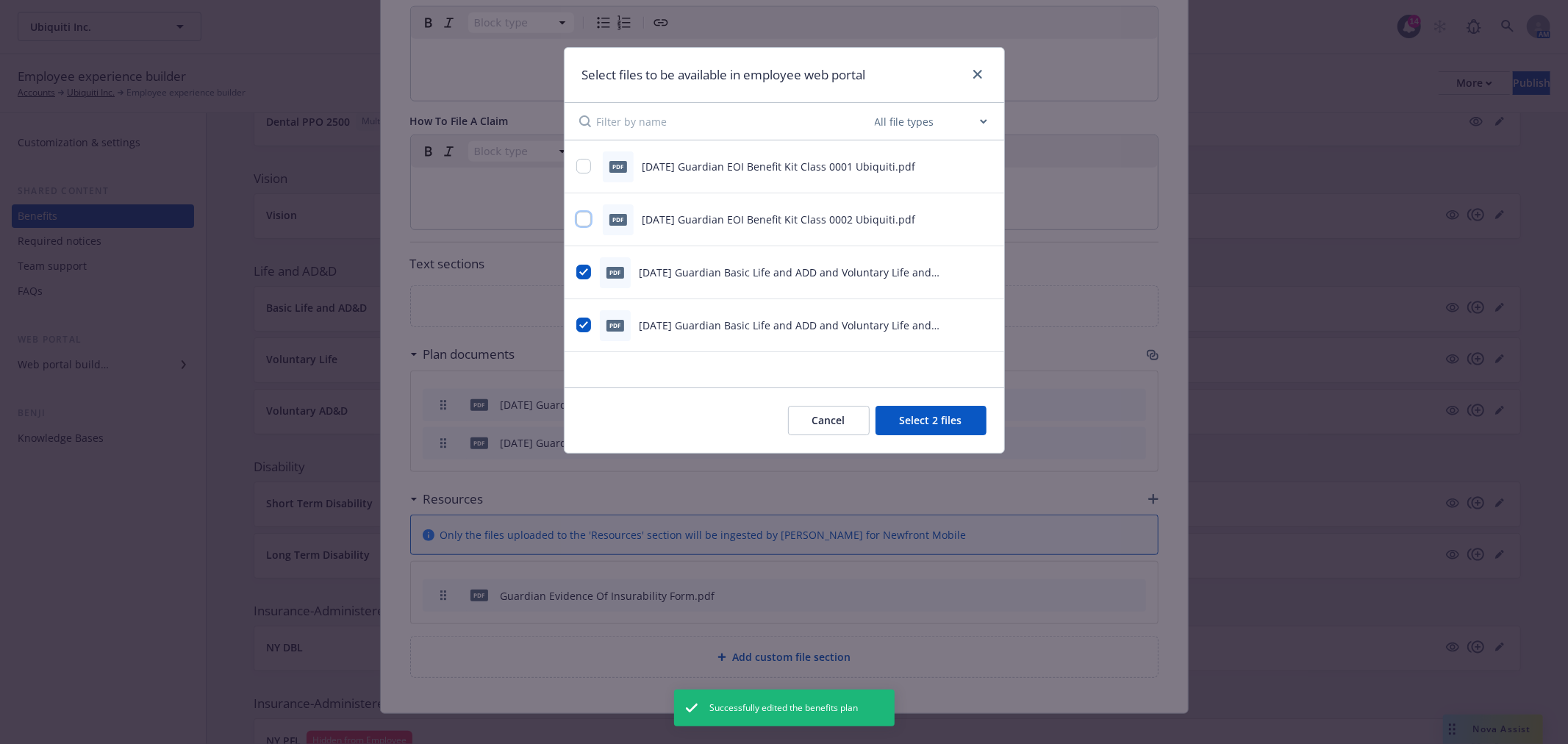
drag, startPoint x: 586, startPoint y: 221, endPoint x: 583, endPoint y: 204, distance: 17.3
click at [585, 221] on input "checkbox" at bounding box center [583, 219] width 14 height 14
checkbox input "true"
click at [581, 171] on input "checkbox" at bounding box center [583, 166] width 14 height 14
checkbox input "true"
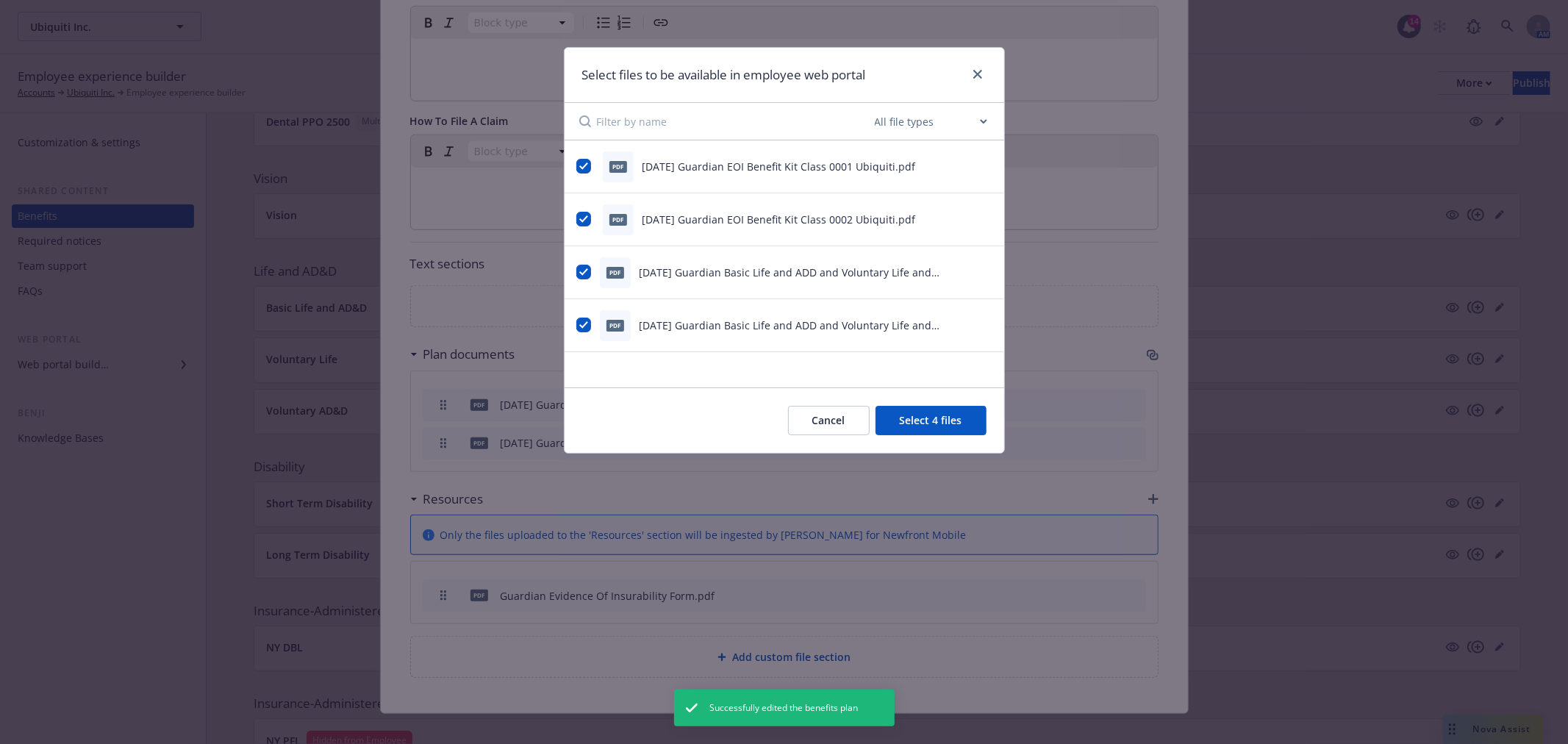
click at [929, 417] on button "Select 4 files" at bounding box center [931, 420] width 111 height 29
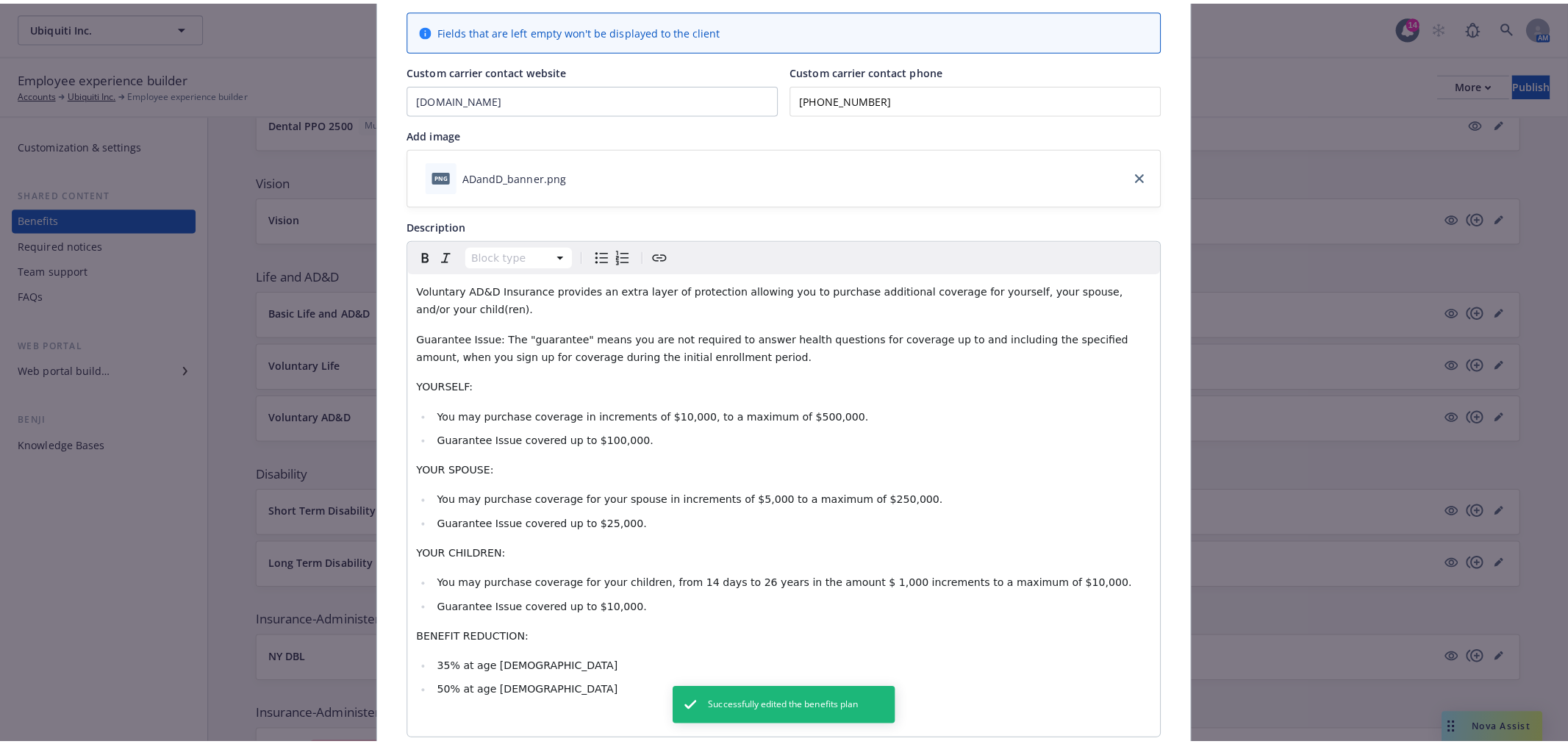
scroll to position [0, 0]
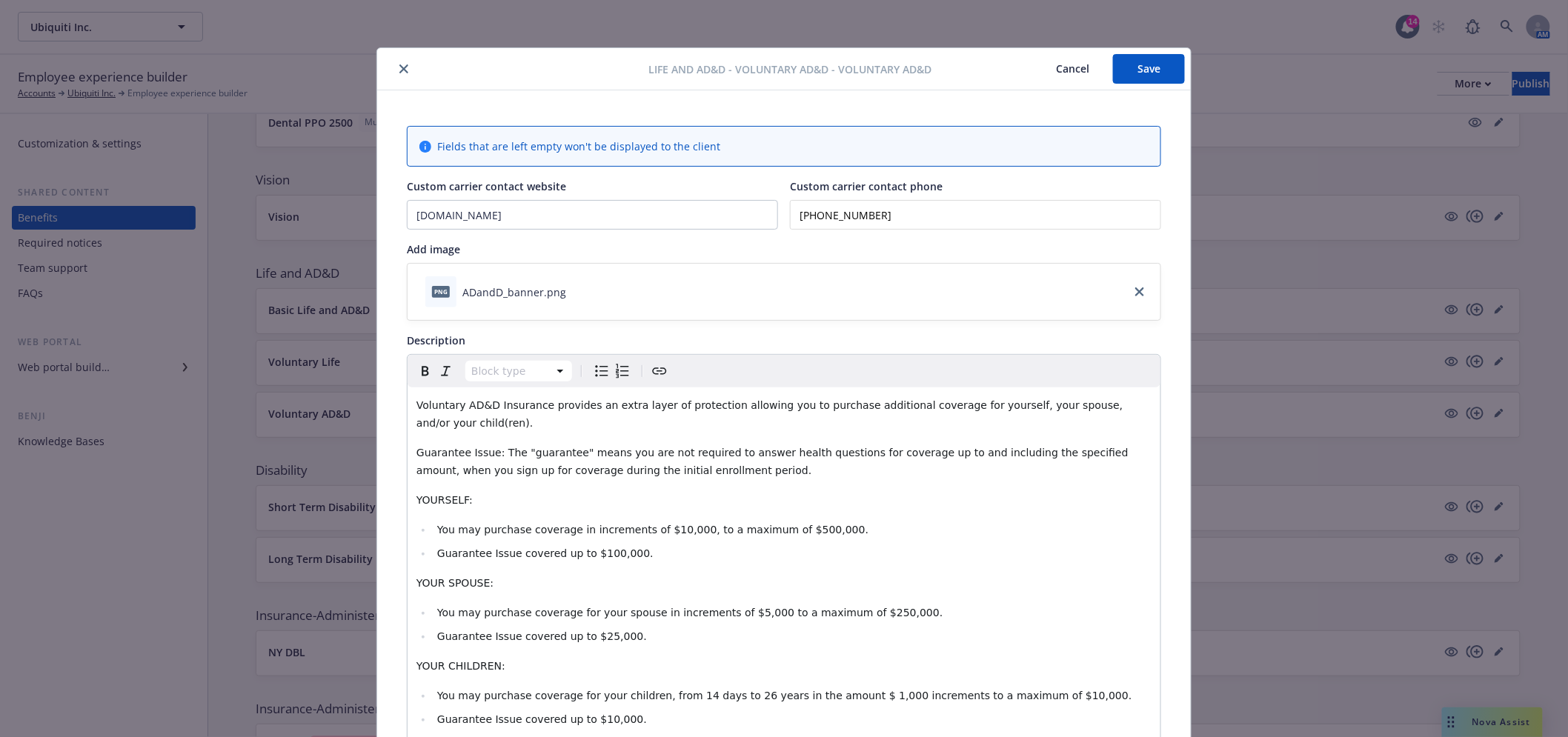
click at [1157, 65] on button "Save" at bounding box center [1149, 69] width 72 height 30
click at [399, 69] on icon "close" at bounding box center [404, 69] width 9 height 9
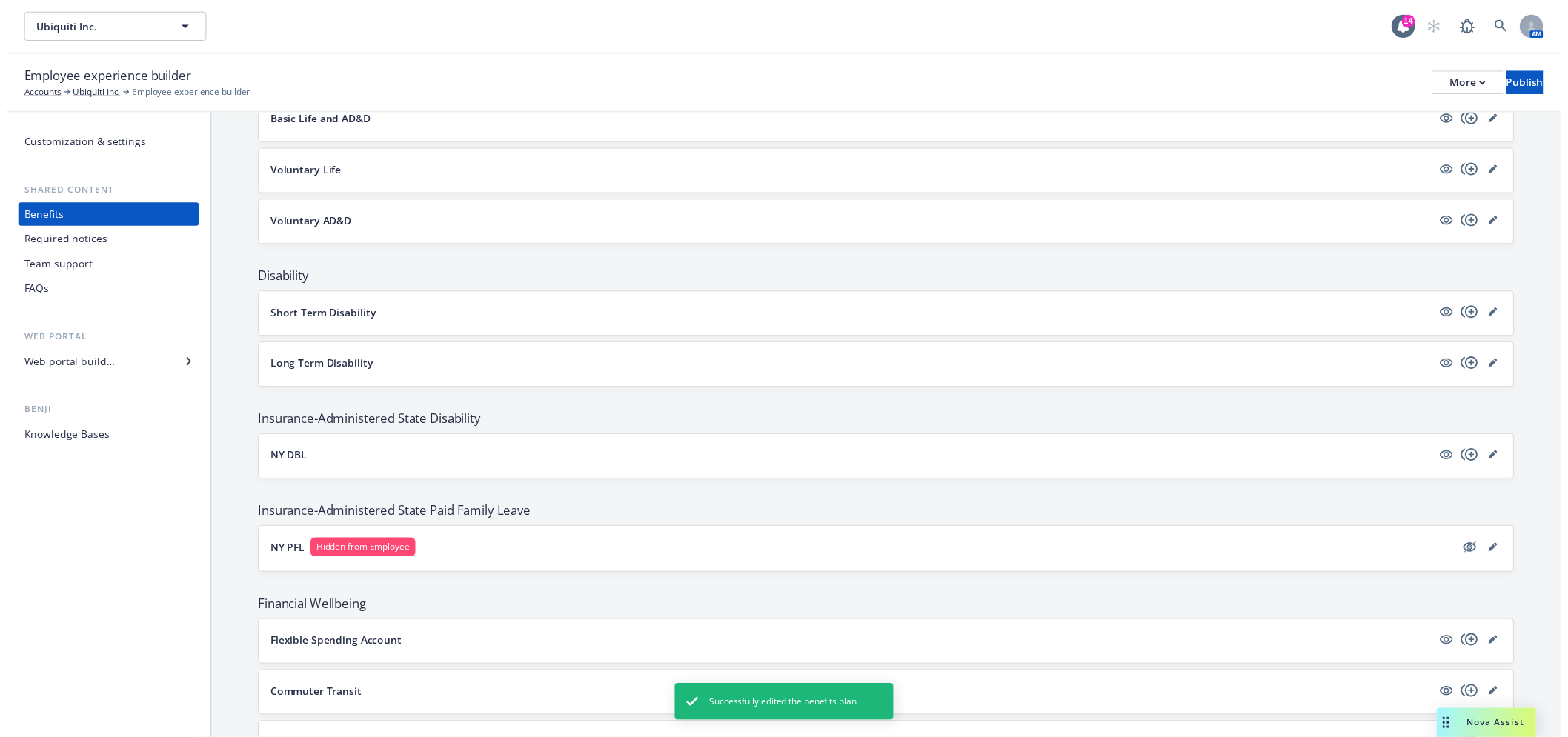
scroll to position [741, 0]
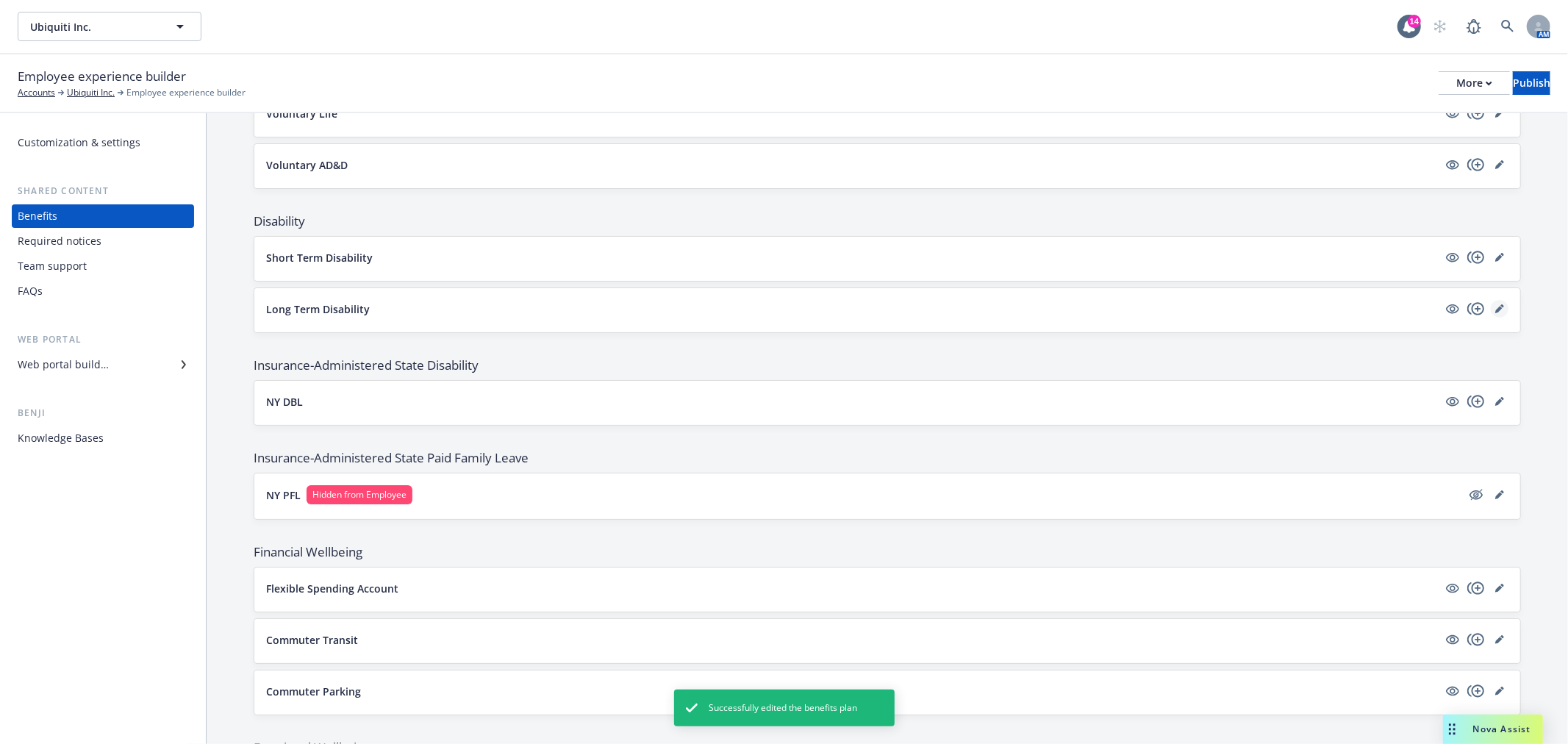
click at [1495, 312] on icon "editPencil" at bounding box center [1499, 309] width 8 height 8
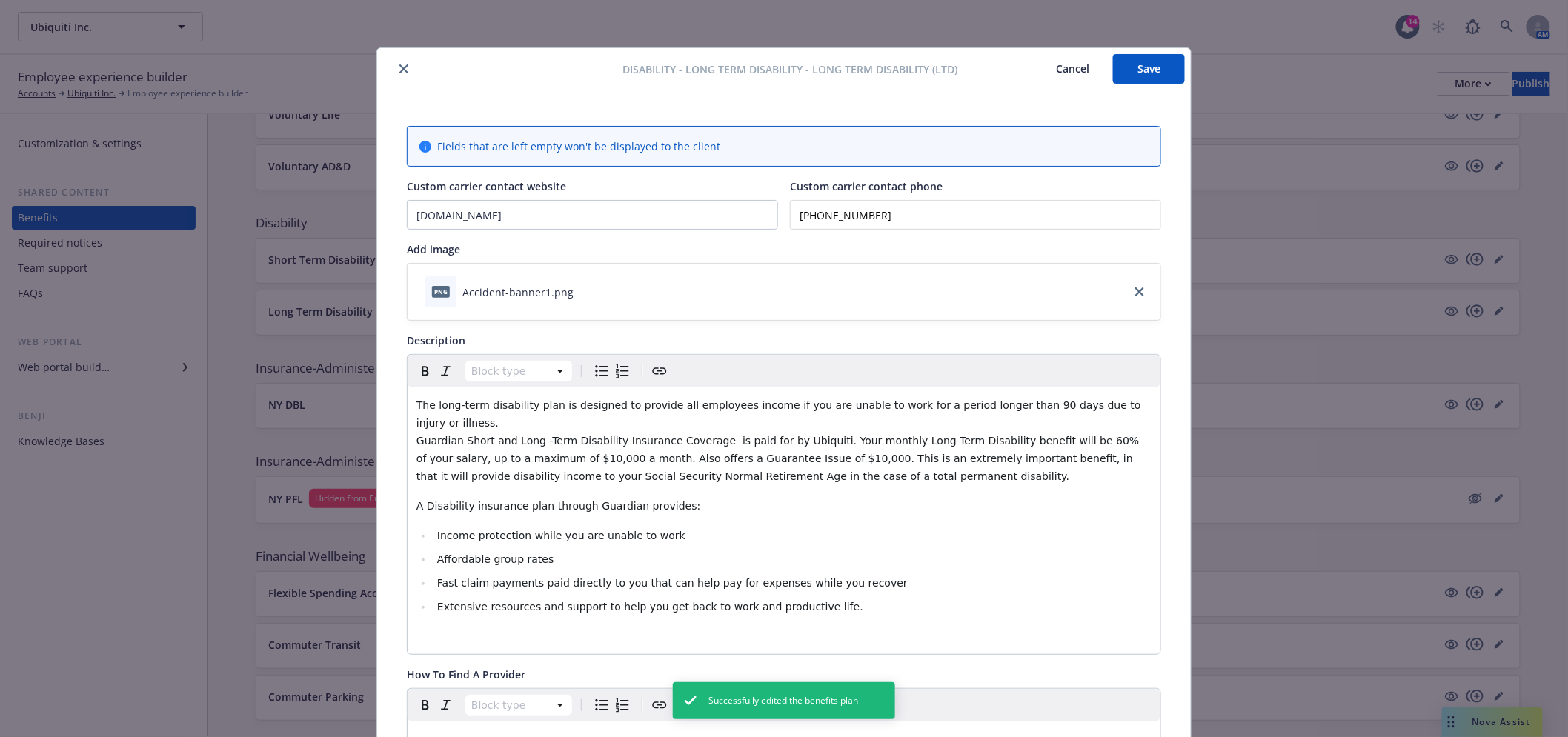
click at [399, 69] on icon "close" at bounding box center [404, 69] width 9 height 9
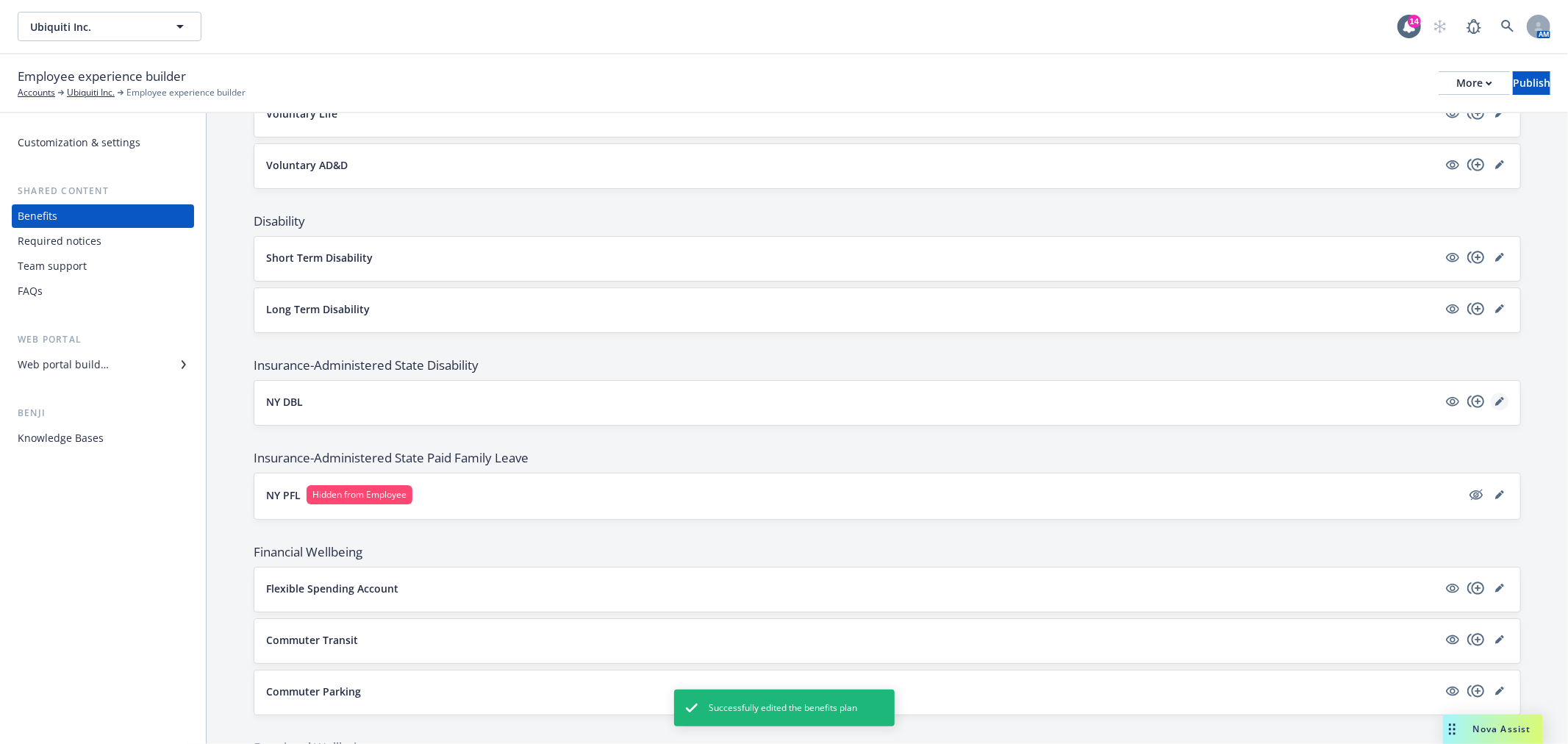
click at [1495, 403] on icon "editPencil" at bounding box center [1499, 402] width 8 height 8
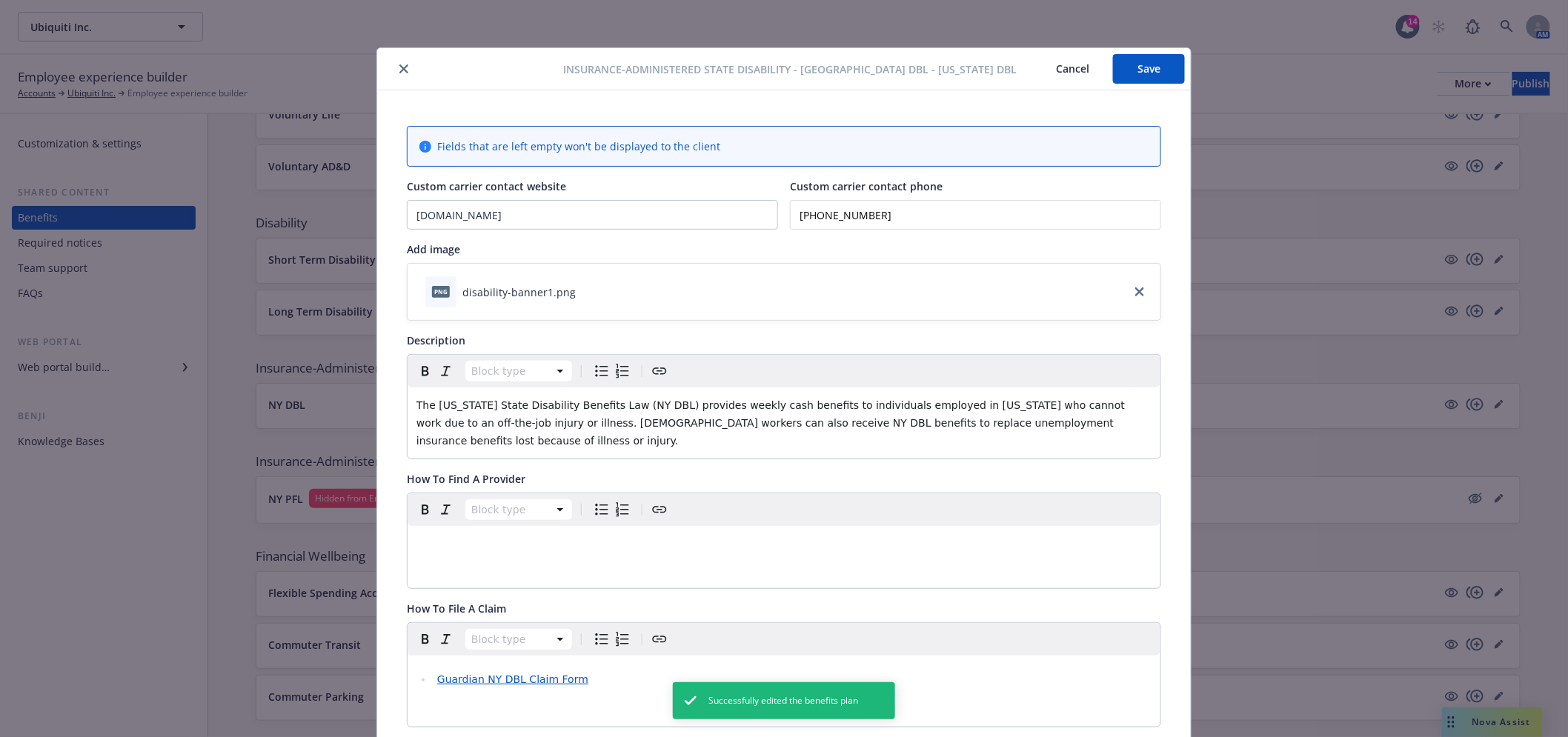
click at [399, 69] on icon "close" at bounding box center [404, 69] width 9 height 9
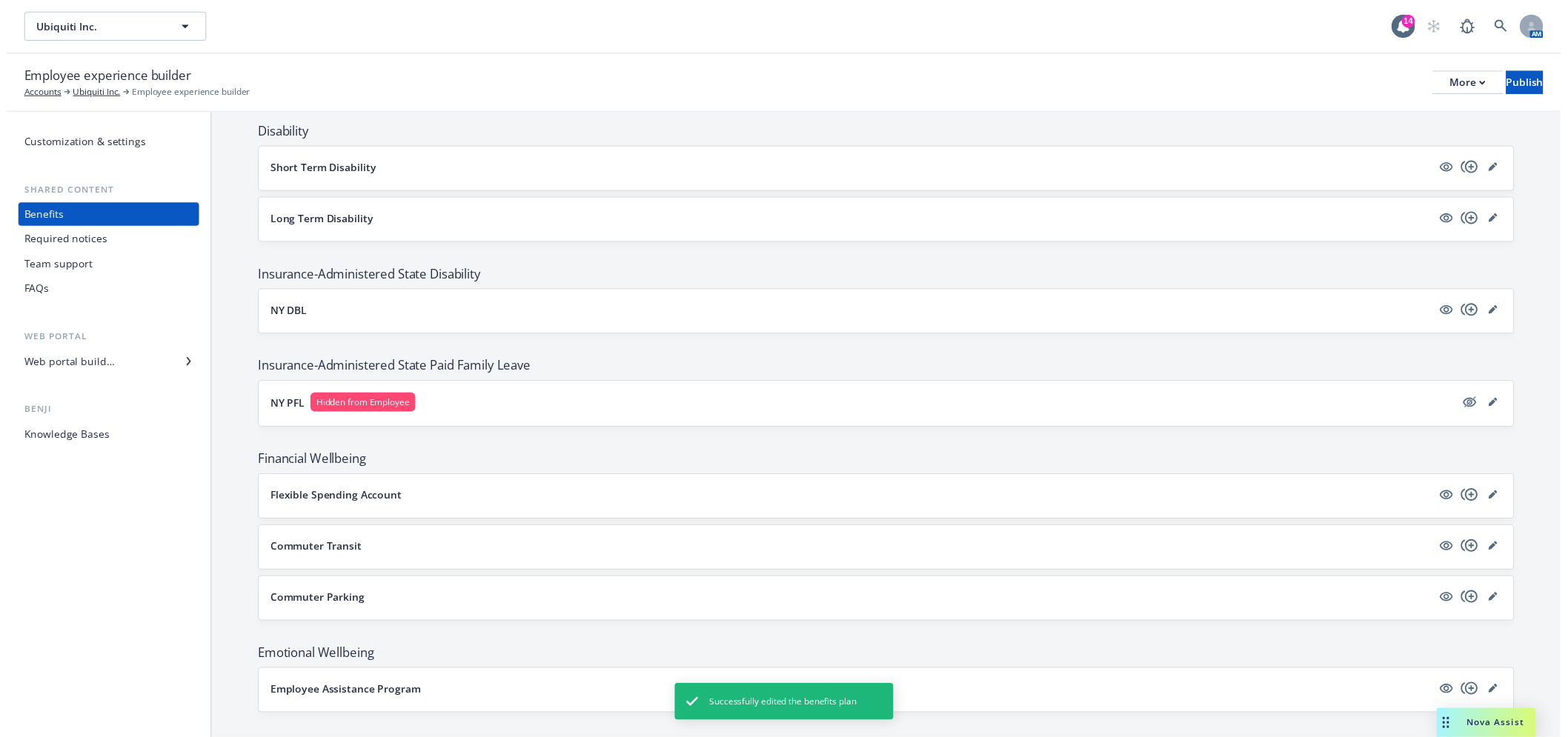
scroll to position [949, 0]
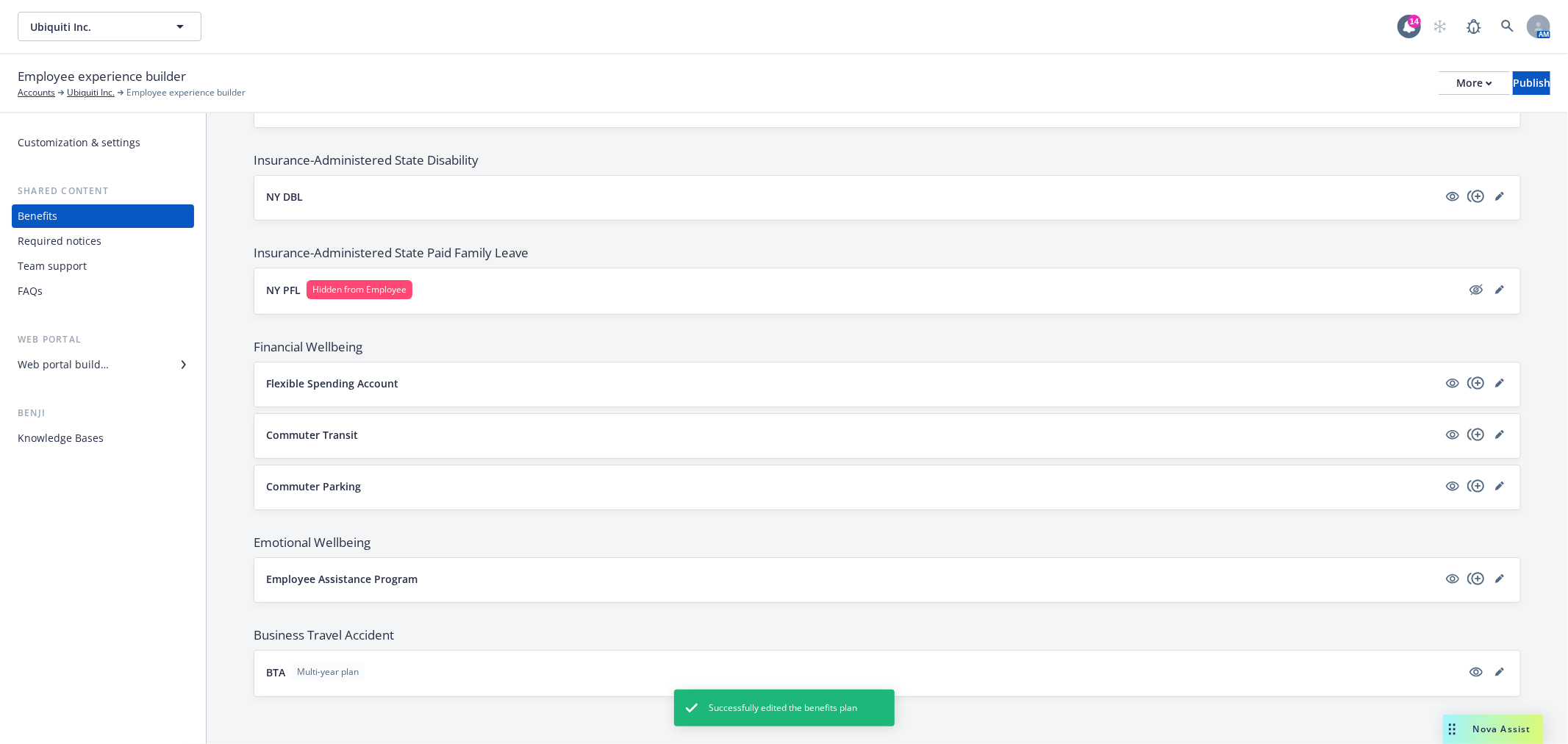
click at [1489, 392] on div "Flexible Spending Account" at bounding box center [887, 384] width 1243 height 20
click at [1495, 382] on icon "editPencil" at bounding box center [1499, 384] width 8 height 8
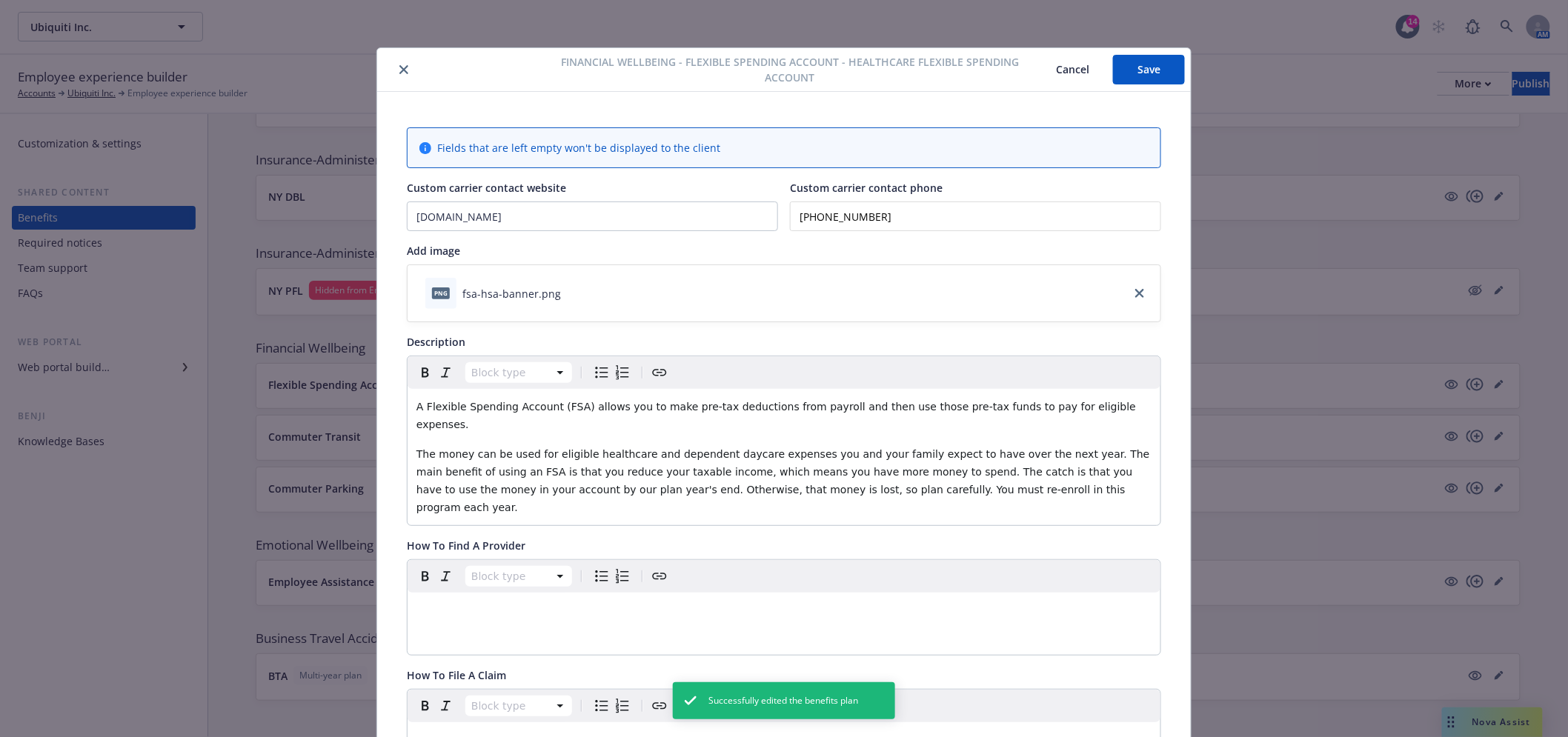
click at [399, 67] on icon "close" at bounding box center [404, 70] width 9 height 9
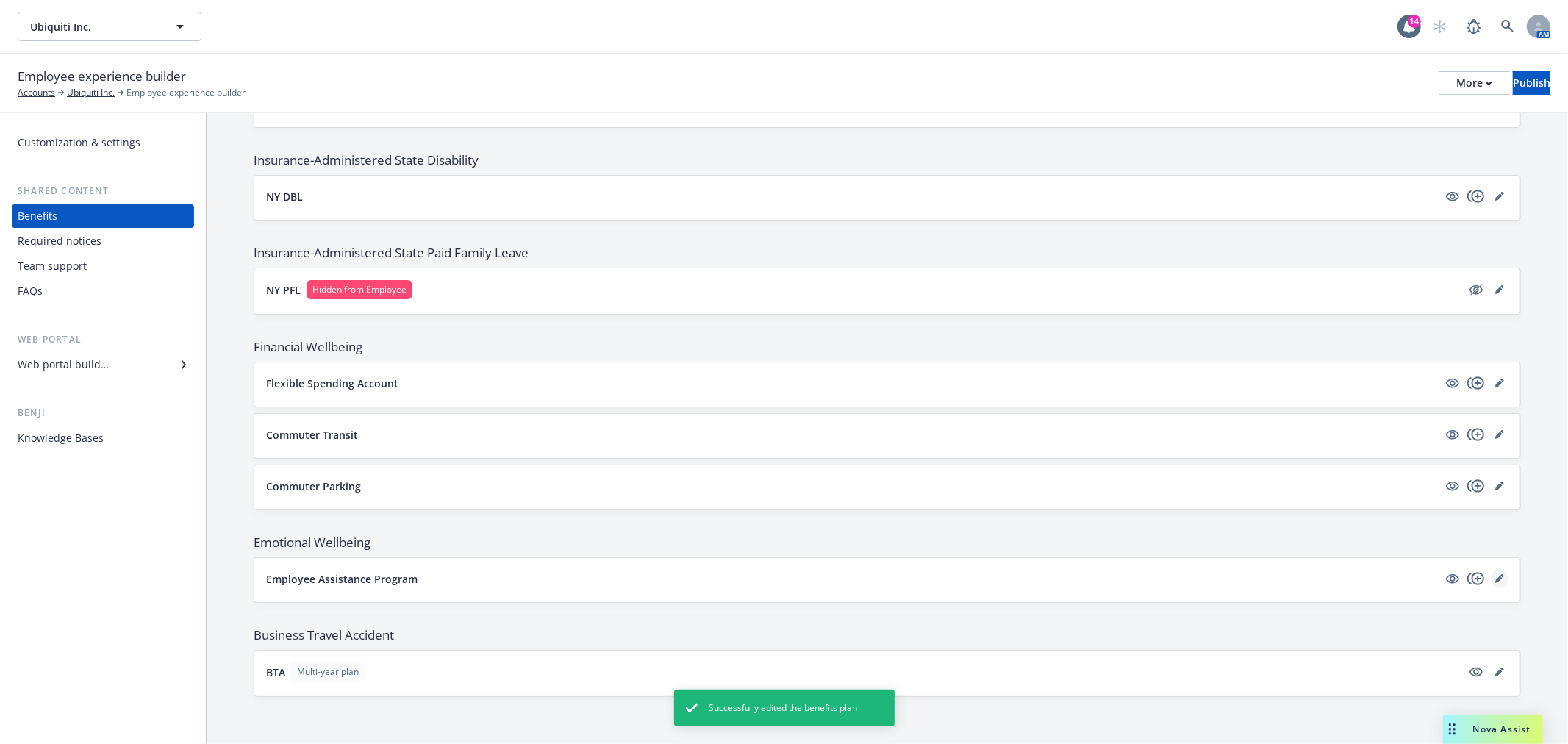
click at [1495, 577] on icon "editPencil" at bounding box center [1500, 578] width 9 height 9
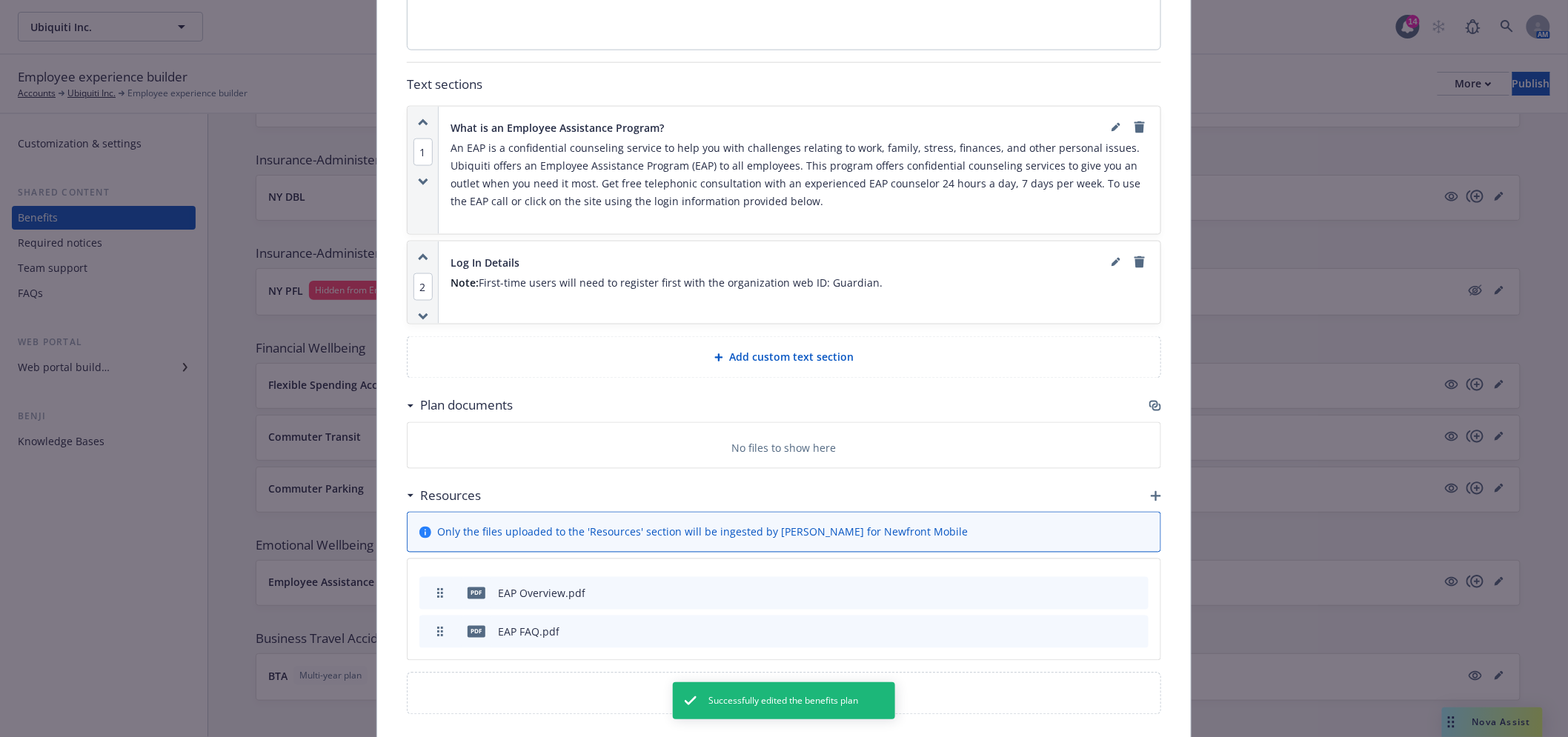
scroll to position [886, 0]
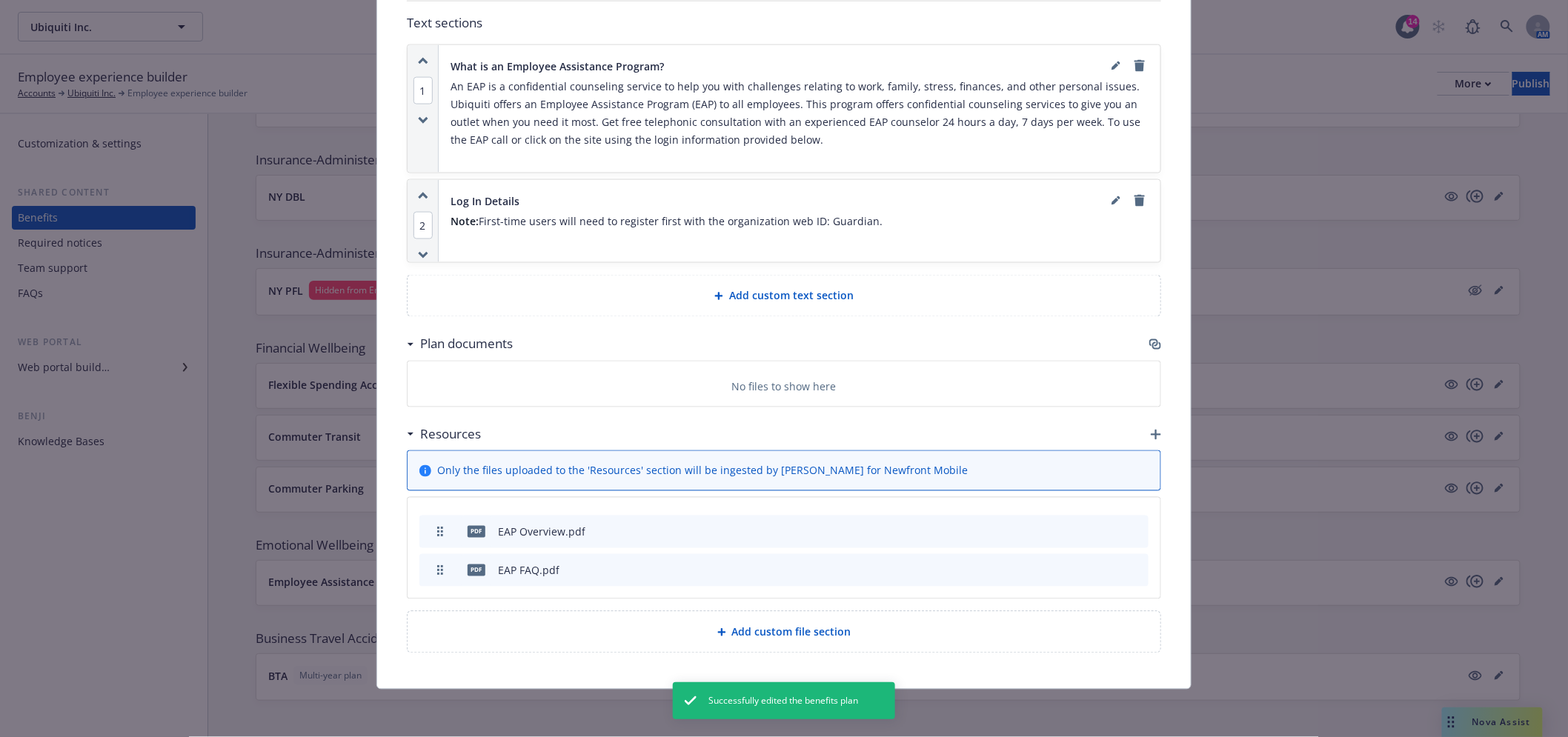
click at [1150, 342] on icon "button" at bounding box center [1154, 343] width 9 height 8
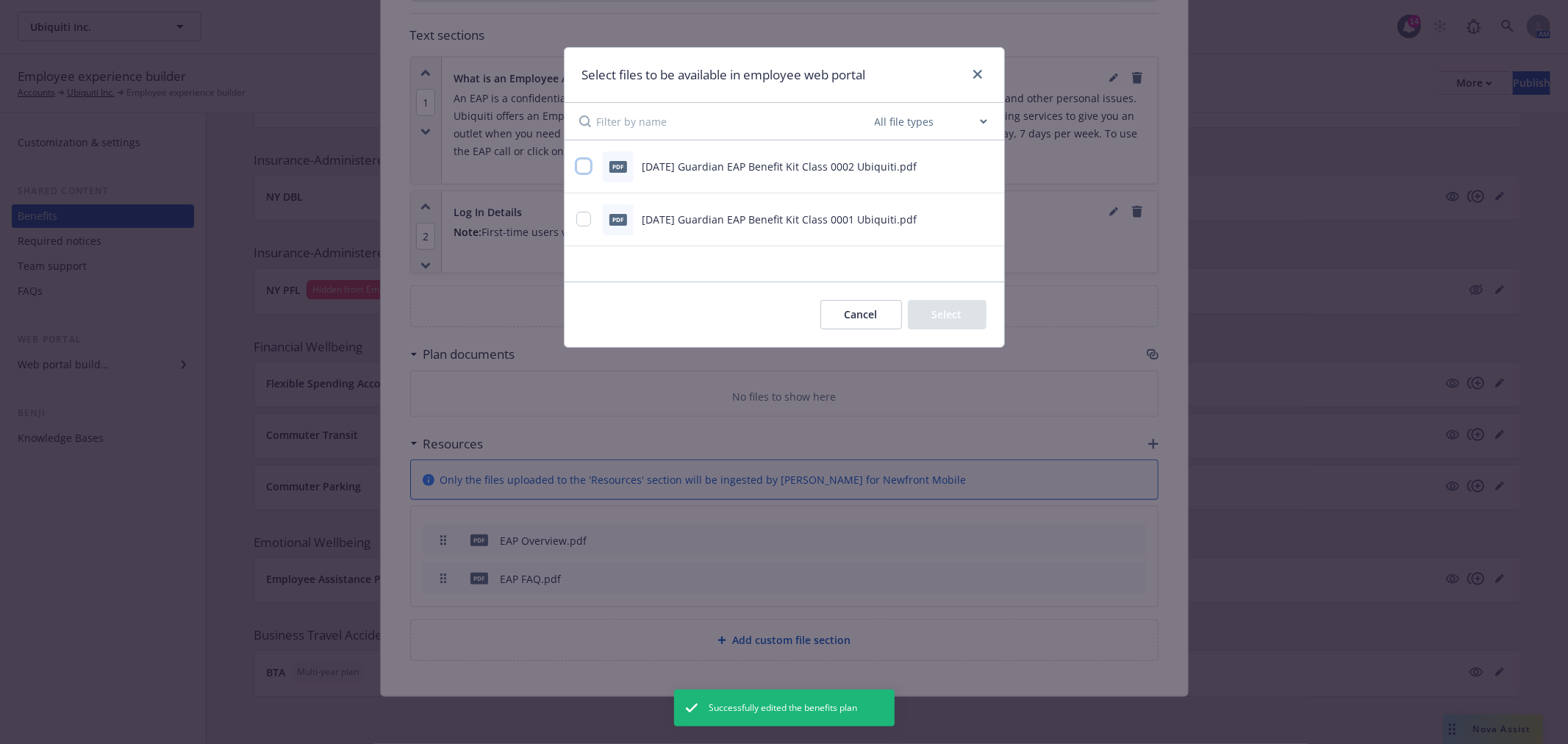
click at [582, 166] on input "checkbox" at bounding box center [583, 166] width 14 height 14
checkbox input "true"
click at [576, 221] on input "checkbox" at bounding box center [583, 219] width 14 height 14
checkbox input "true"
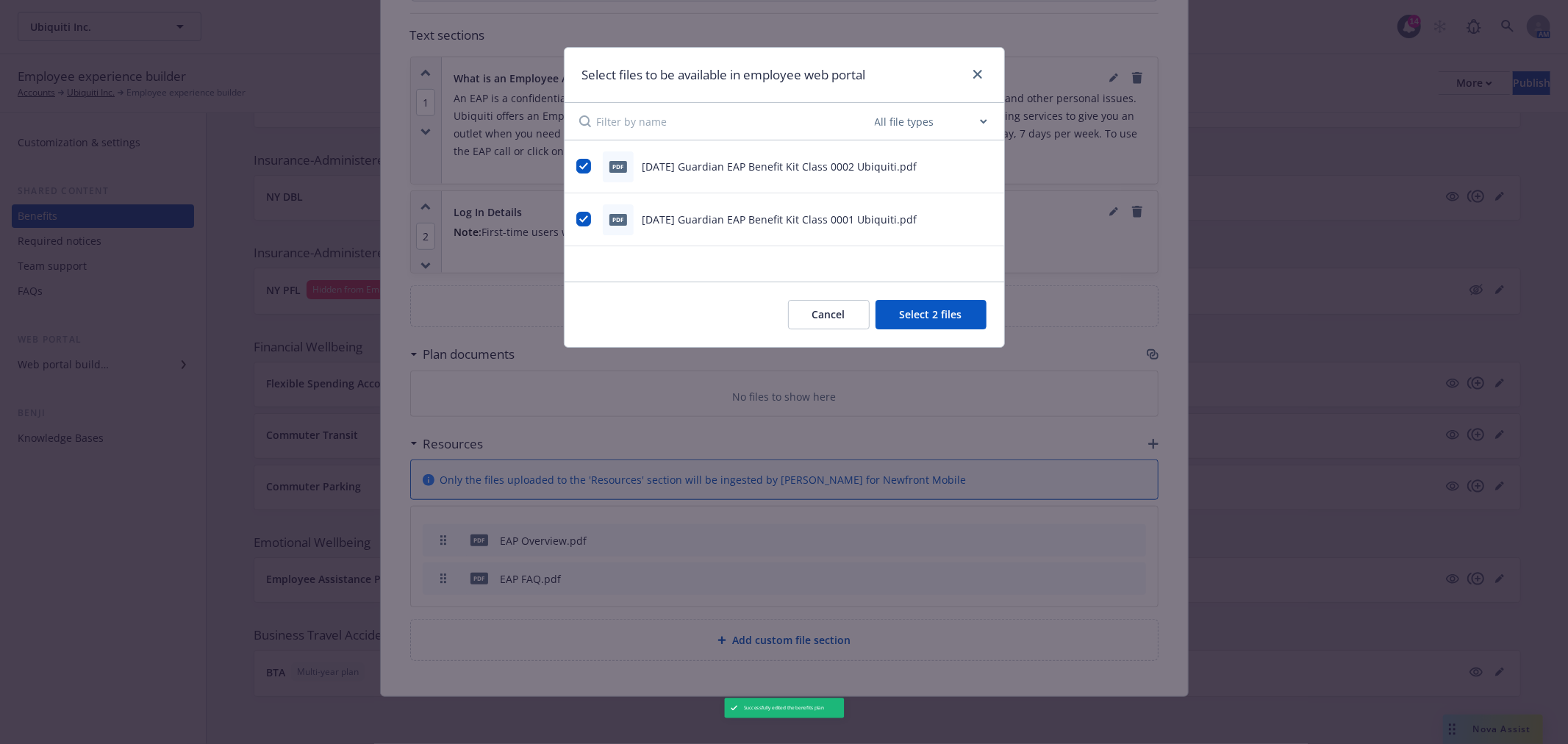
click at [921, 321] on button "Select 2 files" at bounding box center [931, 315] width 111 height 29
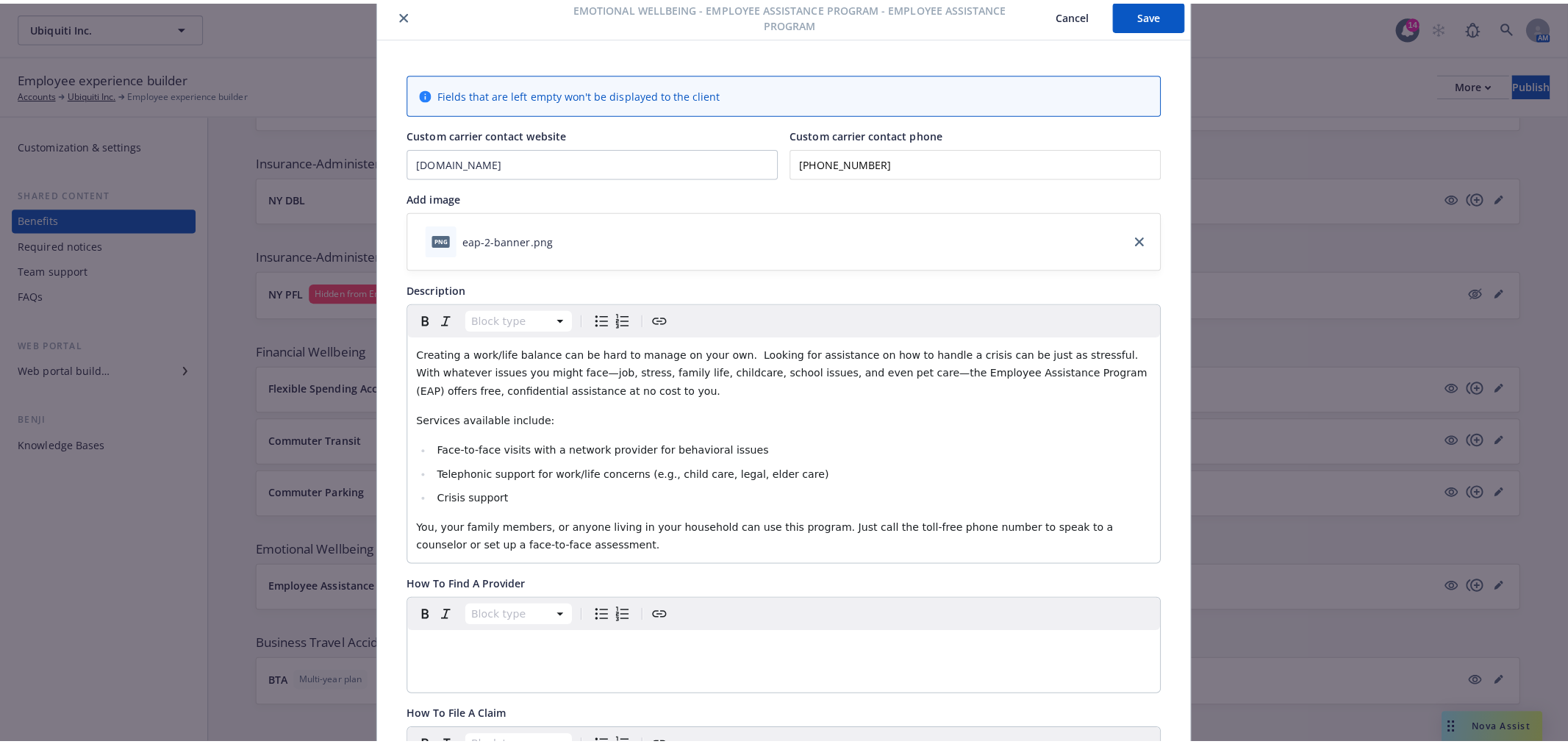
scroll to position [0, 0]
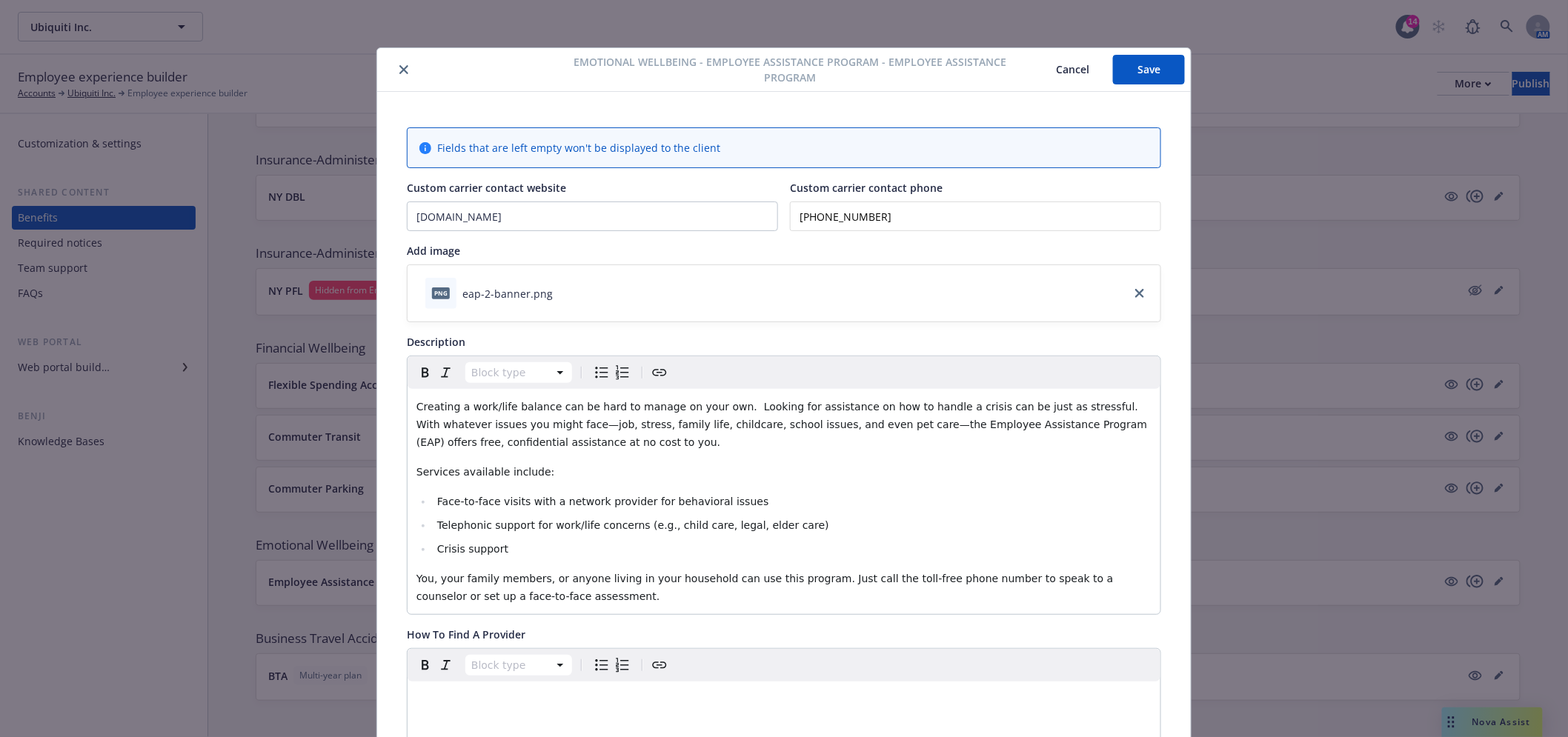
click at [1156, 69] on button "Save" at bounding box center [1149, 69] width 72 height 30
click at [399, 66] on icon "close" at bounding box center [404, 70] width 9 height 9
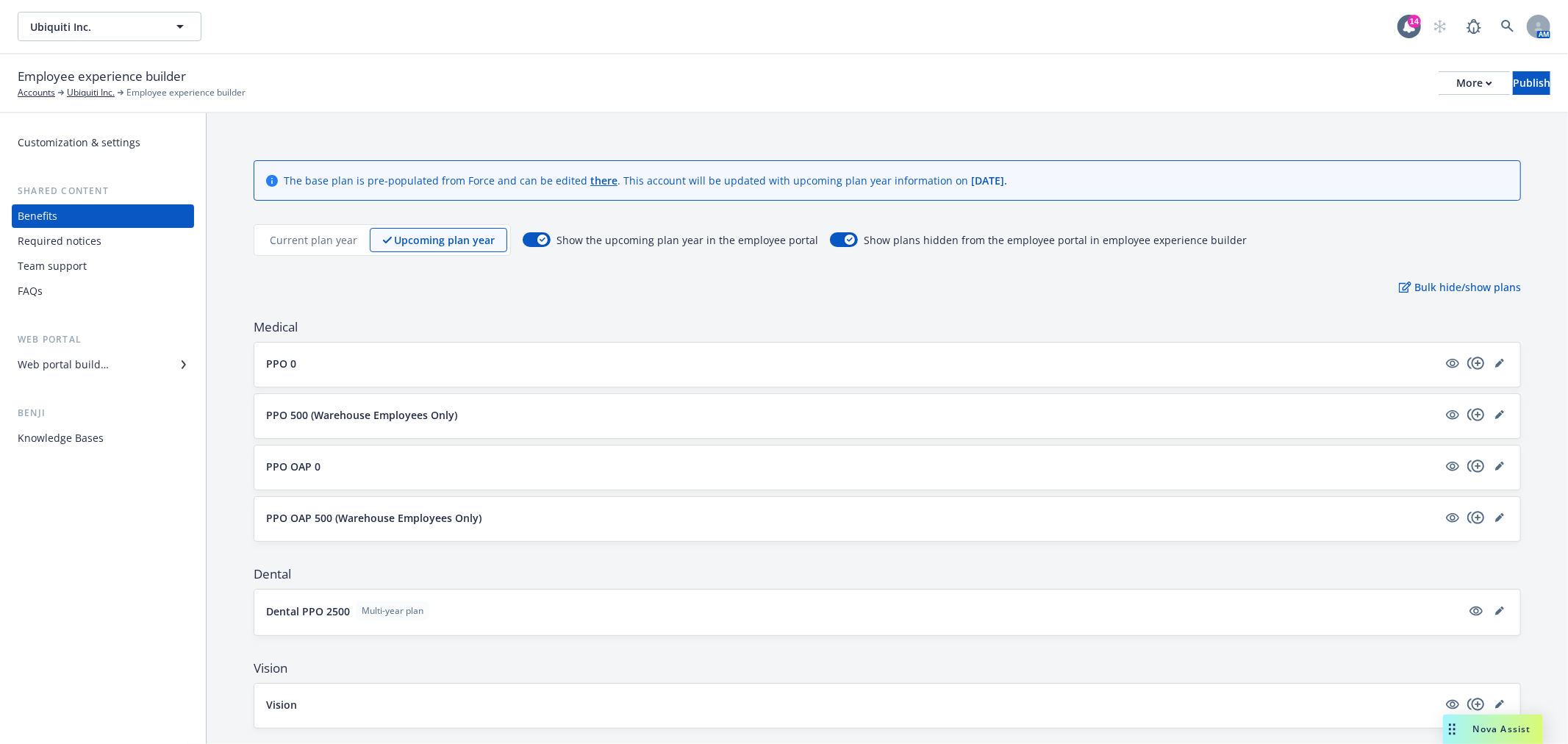
click at [177, 371] on div "Web portal builder" at bounding box center [103, 364] width 171 height 23
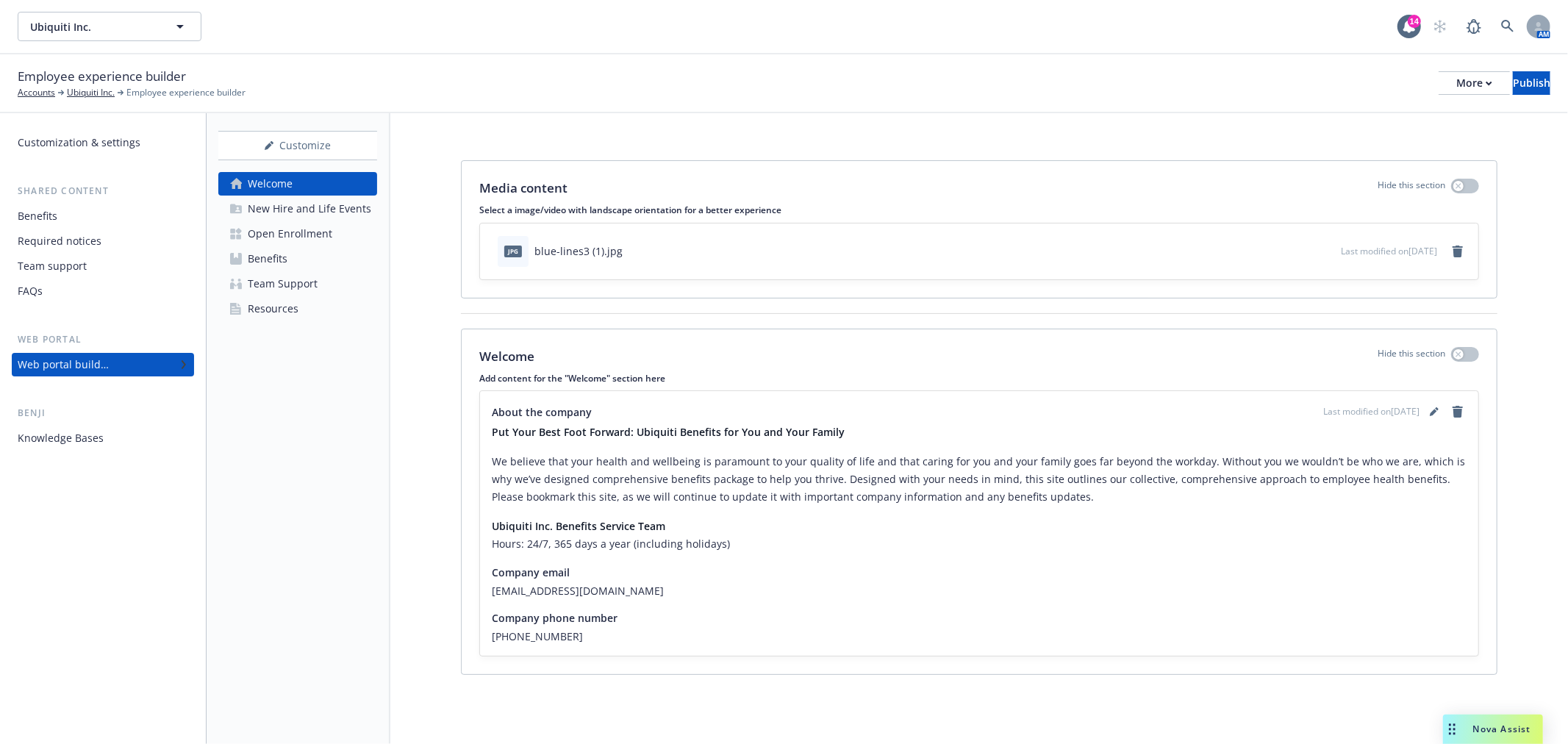
click at [333, 250] on link "Benefits" at bounding box center [298, 259] width 159 height 23
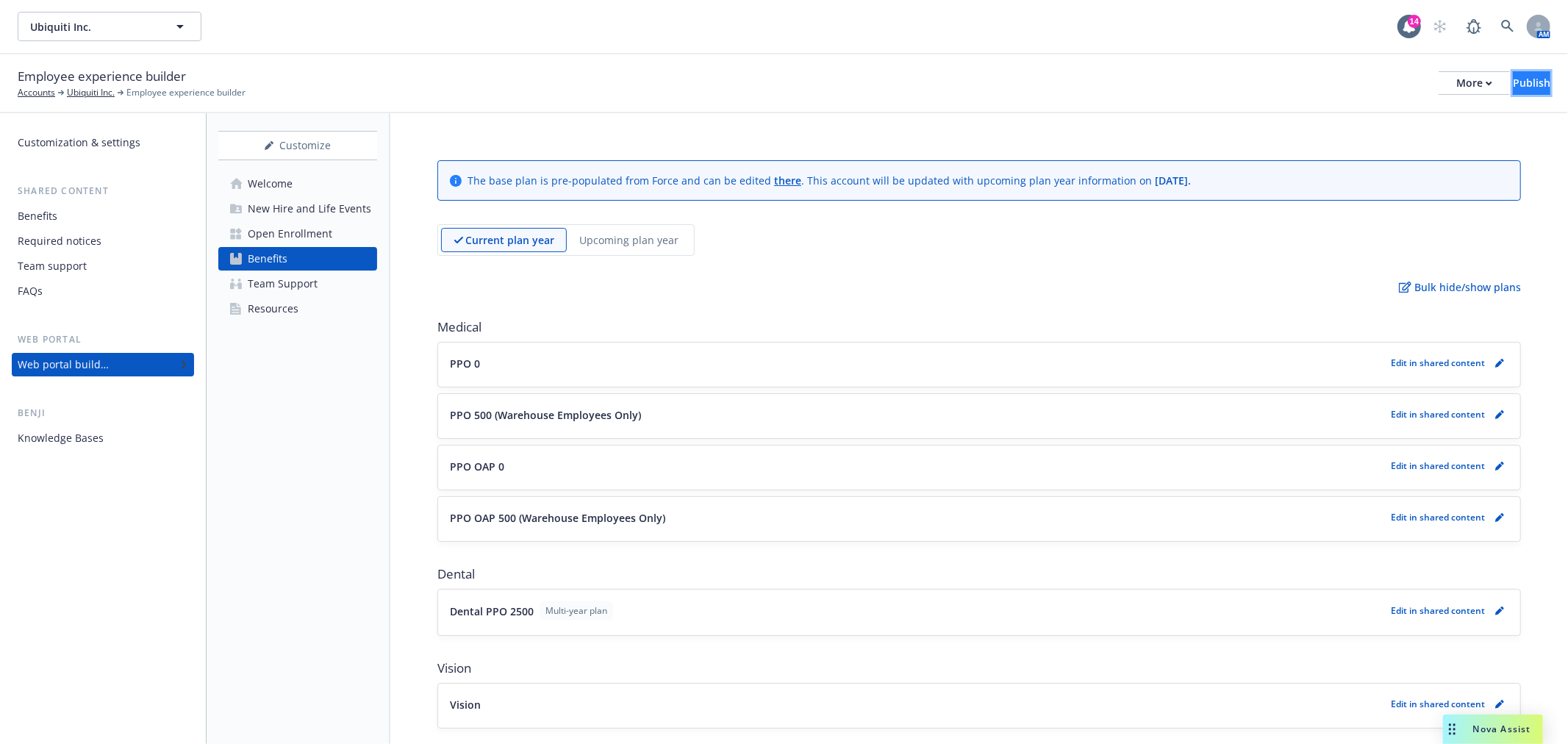
click at [1523, 85] on div "Publish" at bounding box center [1532, 82] width 38 height 22
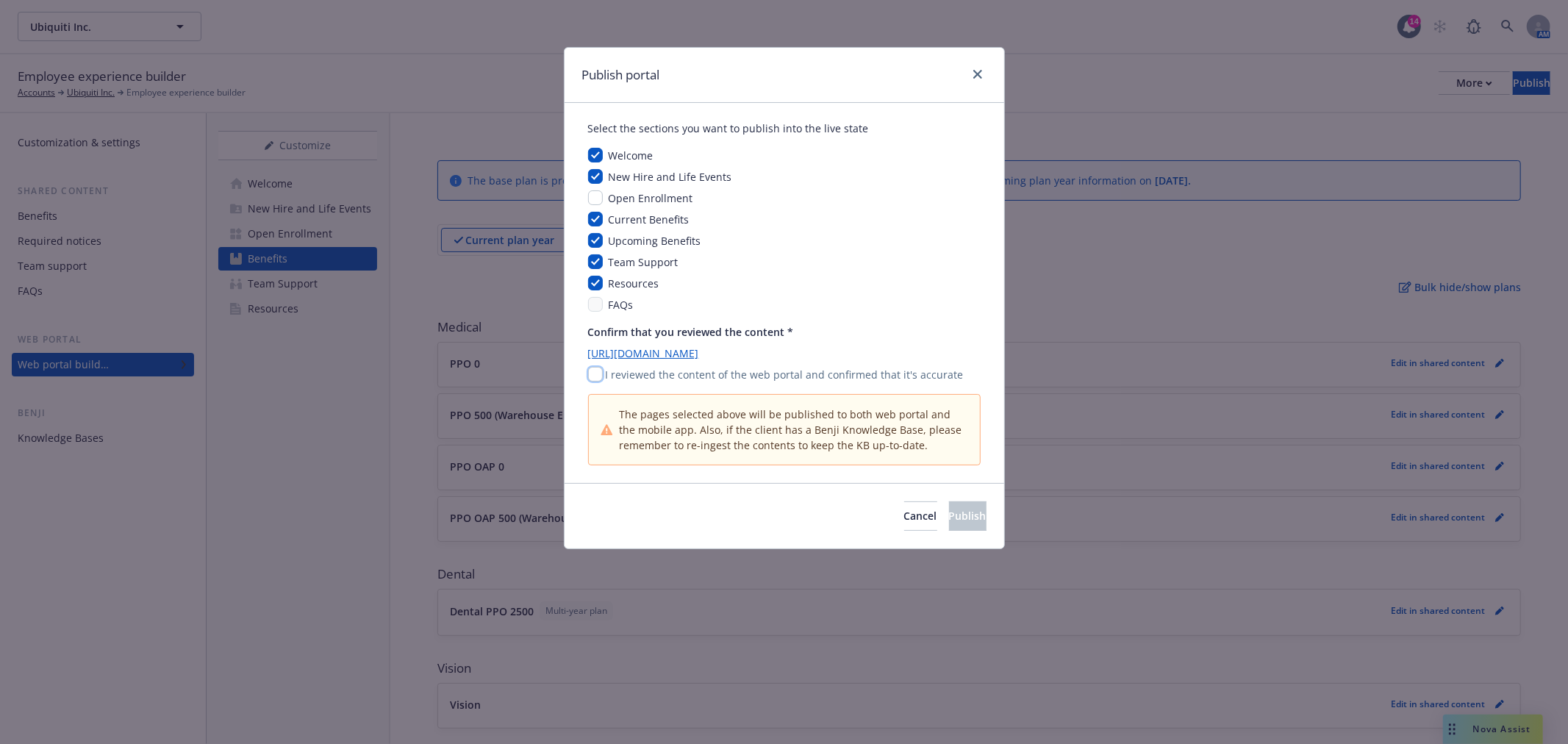
click at [597, 376] on input "checkbox" at bounding box center [595, 374] width 14 height 14
checkbox input "true"
click at [952, 520] on span "Publish" at bounding box center [968, 516] width 38 height 14
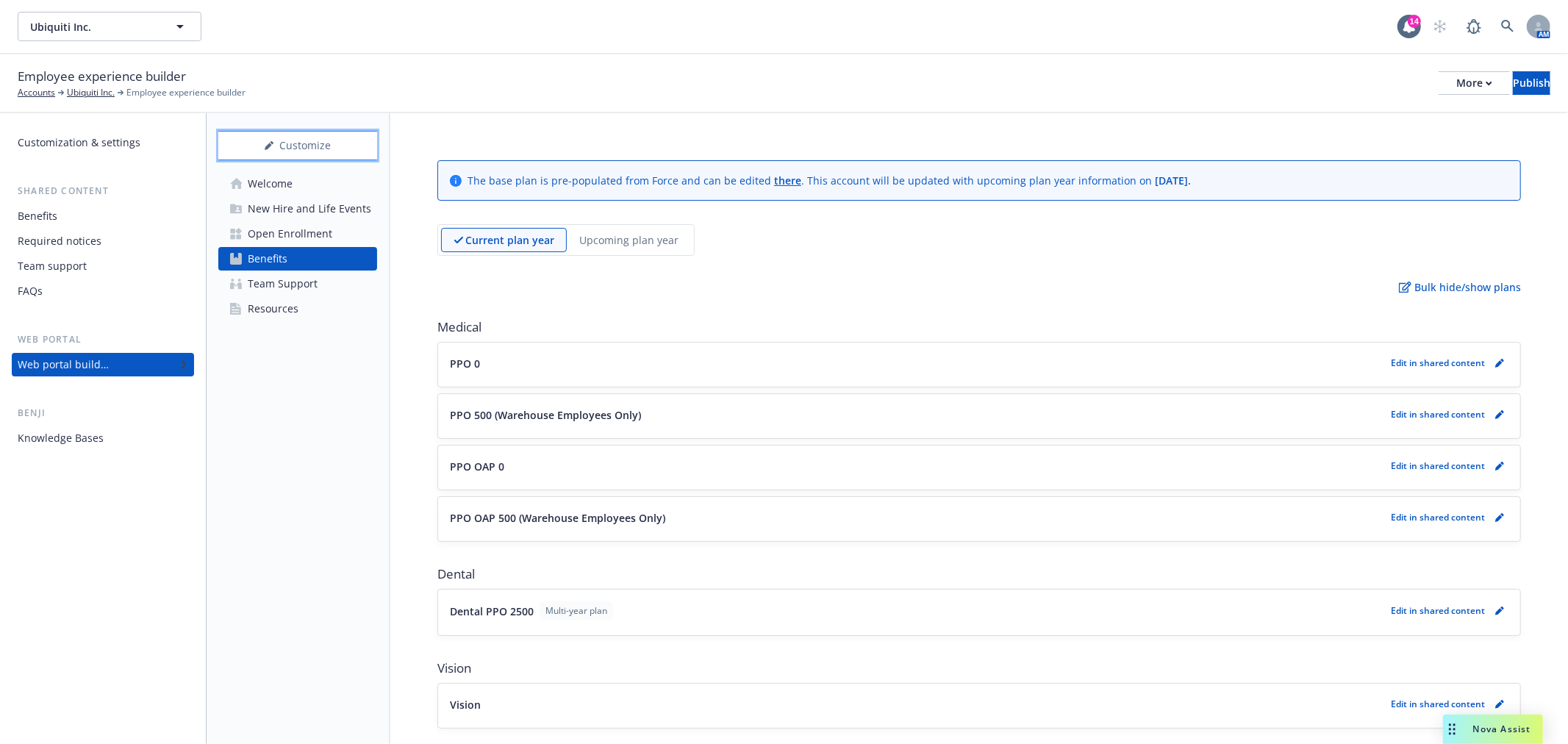
click at [328, 134] on div "Customize" at bounding box center [298, 145] width 159 height 28
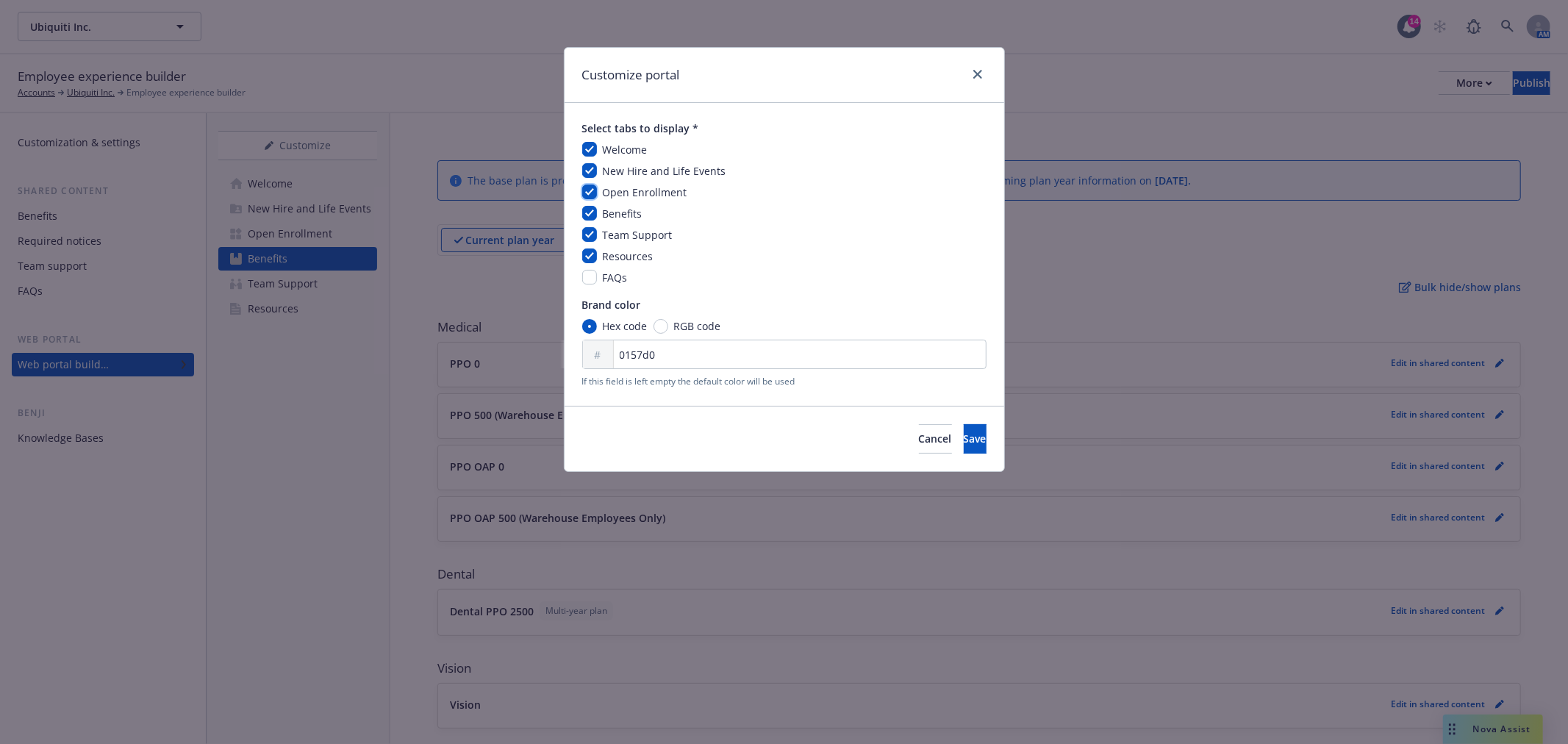
click at [589, 190] on input "checkbox" at bounding box center [589, 191] width 14 height 14
checkbox input "false"
click at [964, 433] on span "Save" at bounding box center [975, 439] width 23 height 14
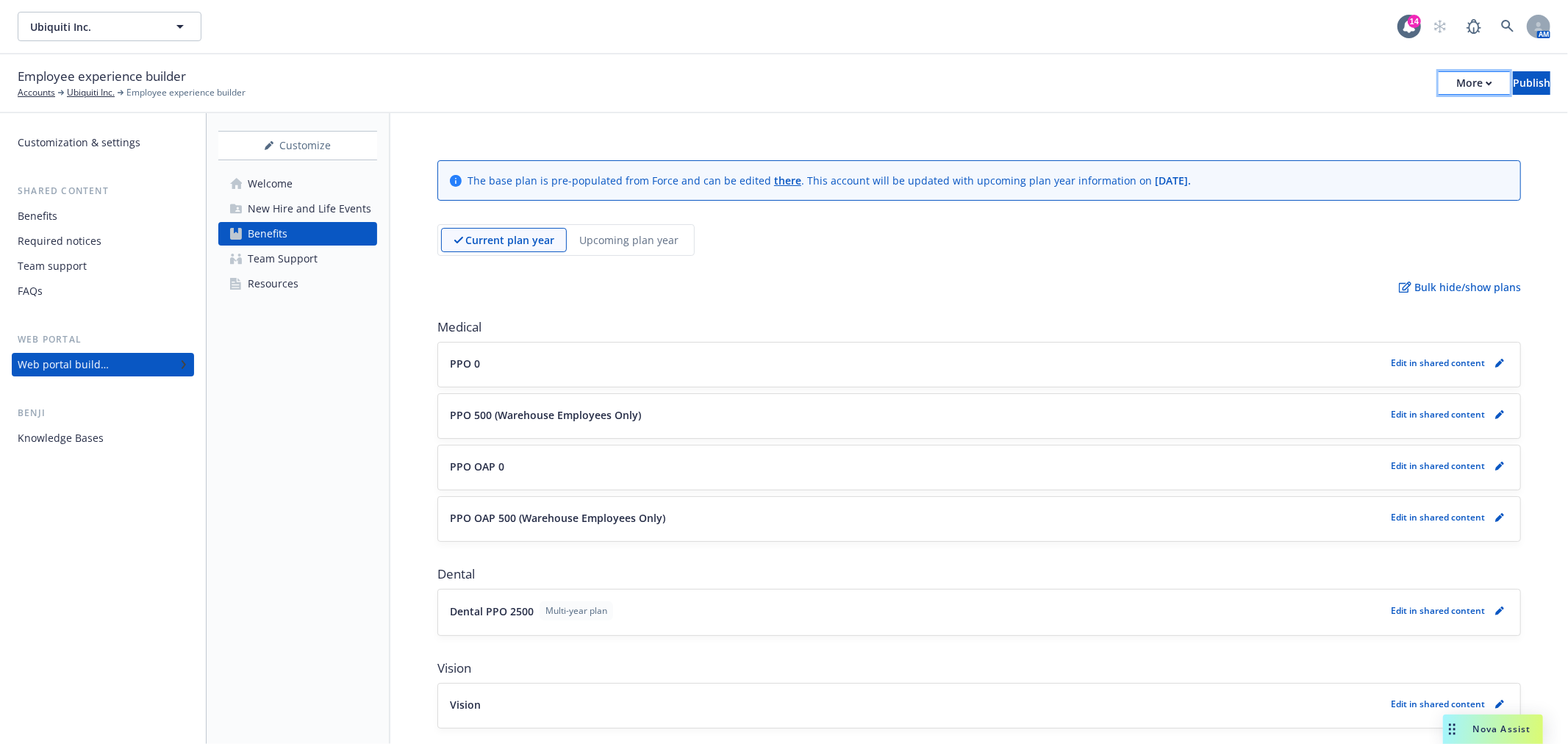
click at [1457, 92] on div "More" at bounding box center [1475, 82] width 36 height 22
click at [936, 290] on div "Bulk hide/show plans" at bounding box center [979, 287] width 1084 height 15
click at [1513, 88] on div "Publish" at bounding box center [1532, 82] width 38 height 22
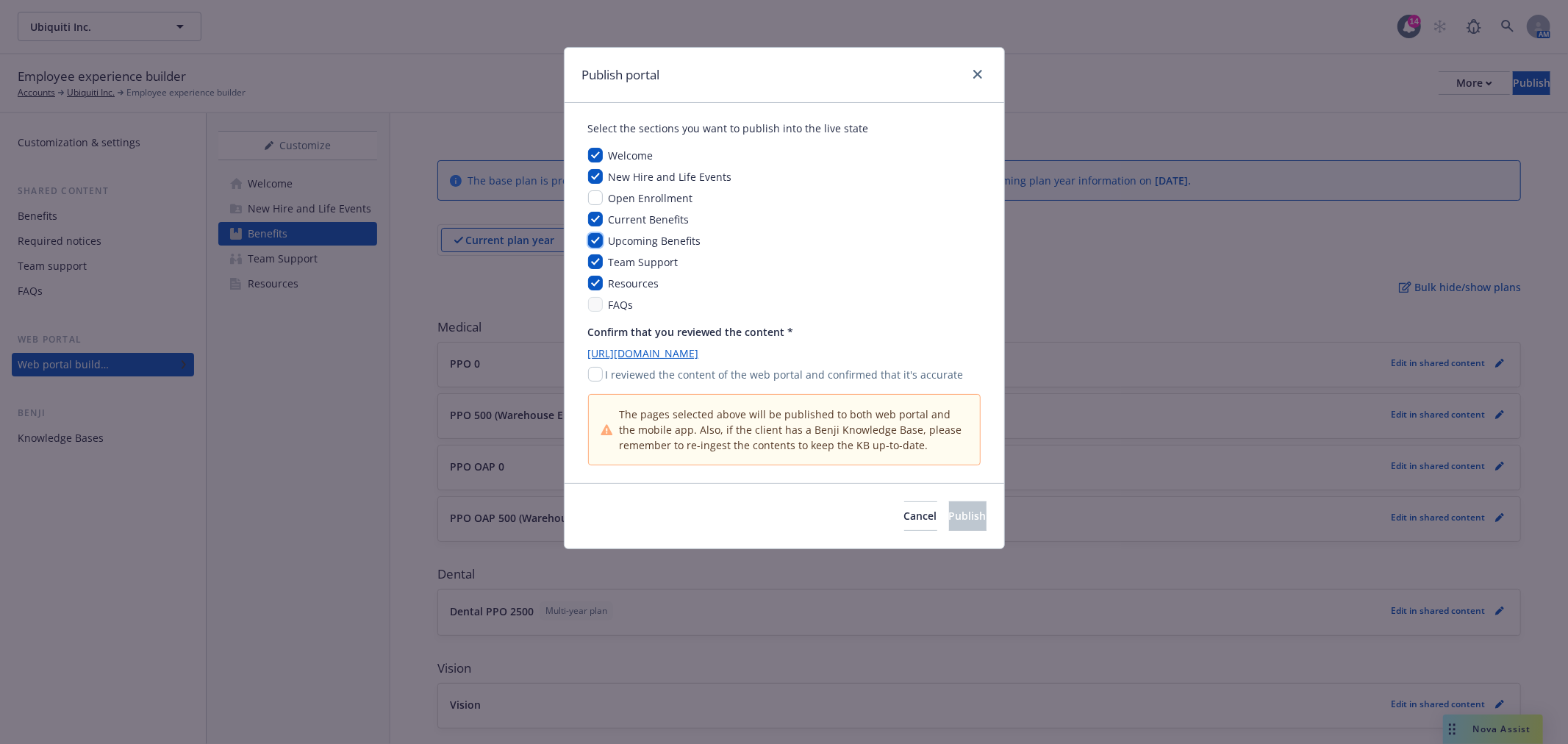
drag, startPoint x: 592, startPoint y: 241, endPoint x: 864, endPoint y: 364, distance: 298.5
click at [593, 241] on input "checkbox" at bounding box center [595, 240] width 14 height 14
checkbox input "false"
drag, startPoint x: 598, startPoint y: 372, endPoint x: 613, endPoint y: 375, distance: 15.3
click at [599, 372] on input "checkbox" at bounding box center [595, 374] width 14 height 14
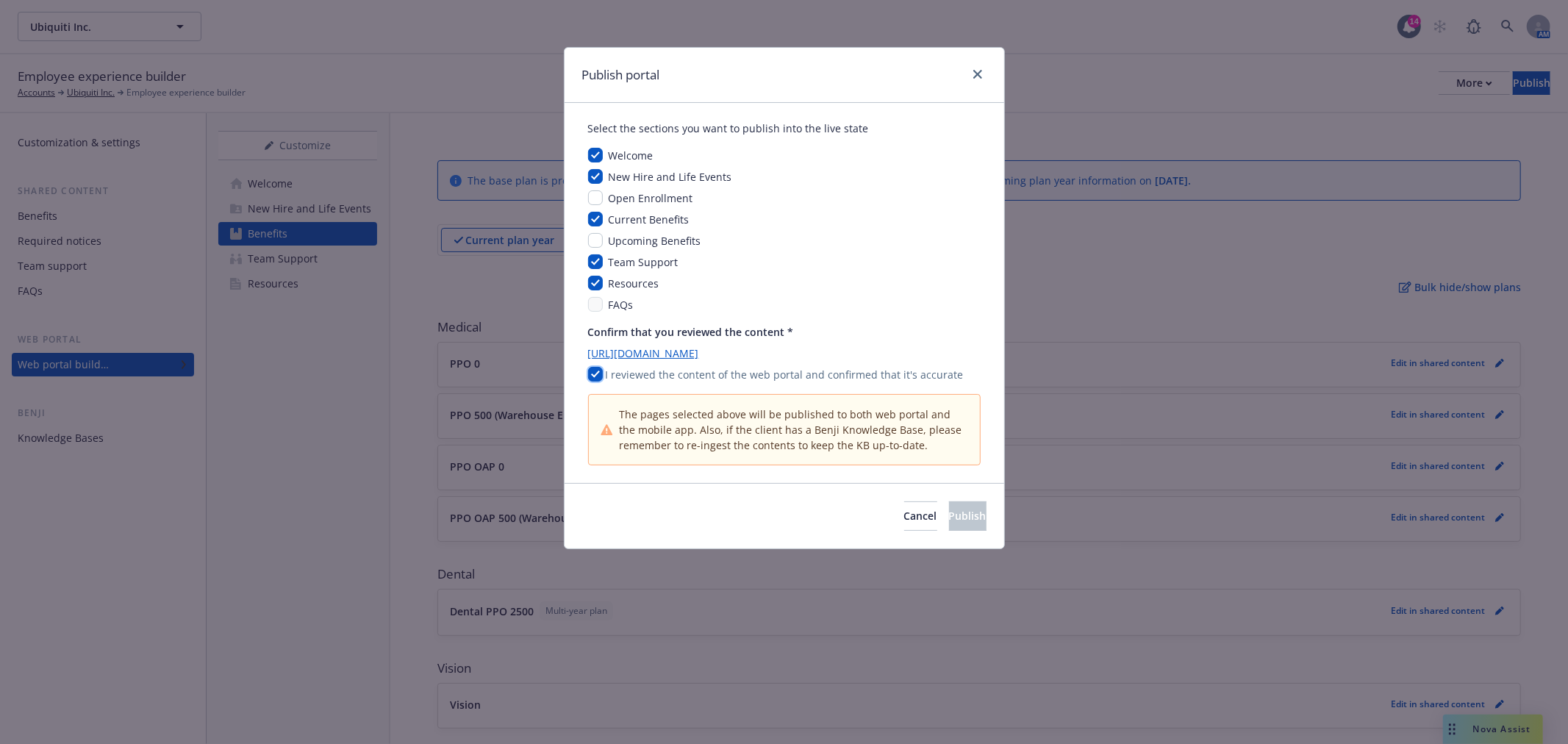
checkbox input "true"
click at [953, 514] on span "Publish" at bounding box center [968, 516] width 38 height 14
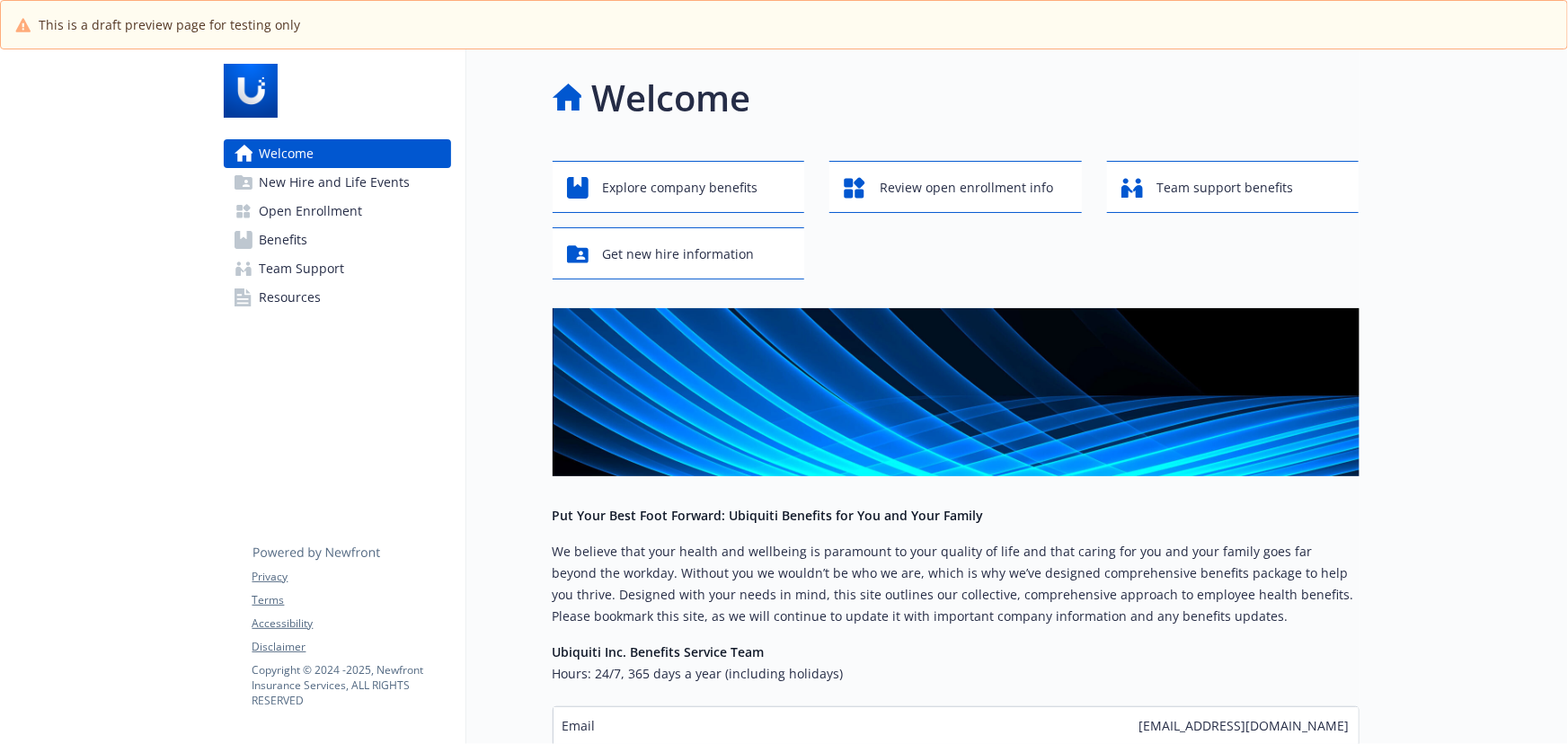
click at [369, 186] on span "New Hire and Life Events" at bounding box center [335, 182] width 151 height 29
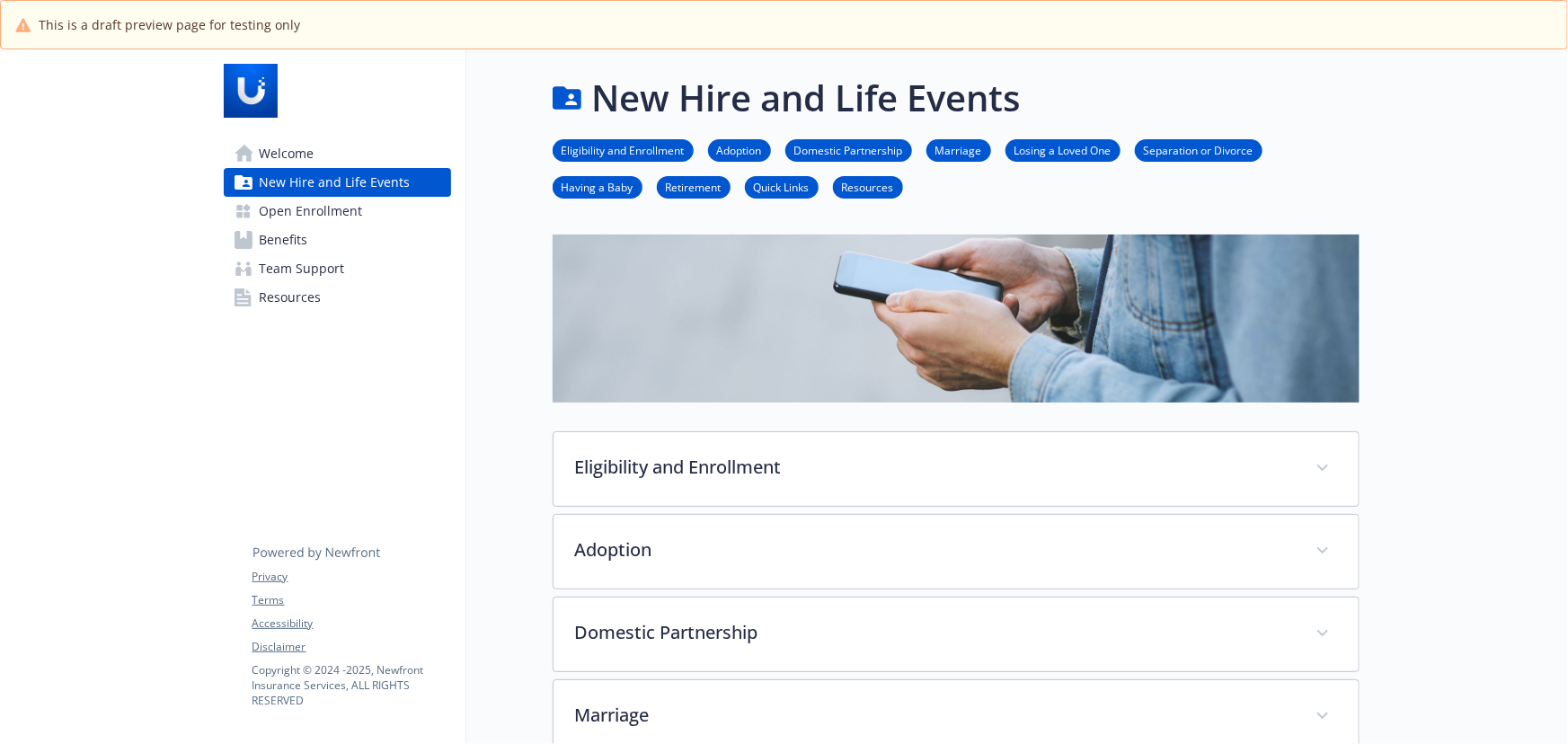
click at [303, 213] on span "Open Enrollment" at bounding box center [312, 211] width 104 height 29
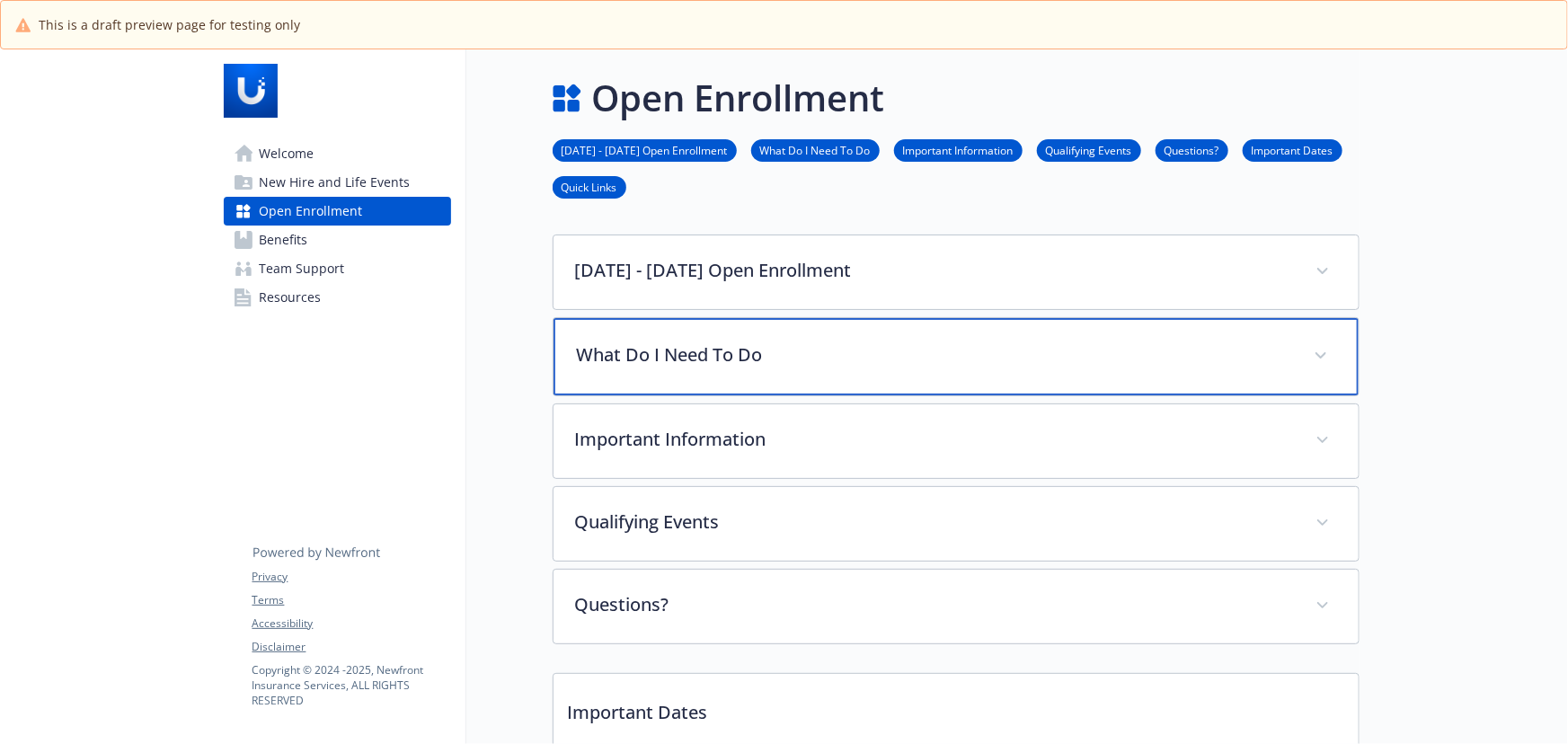
click at [799, 360] on p "What Do I Need To Do" at bounding box center [935, 354] width 716 height 27
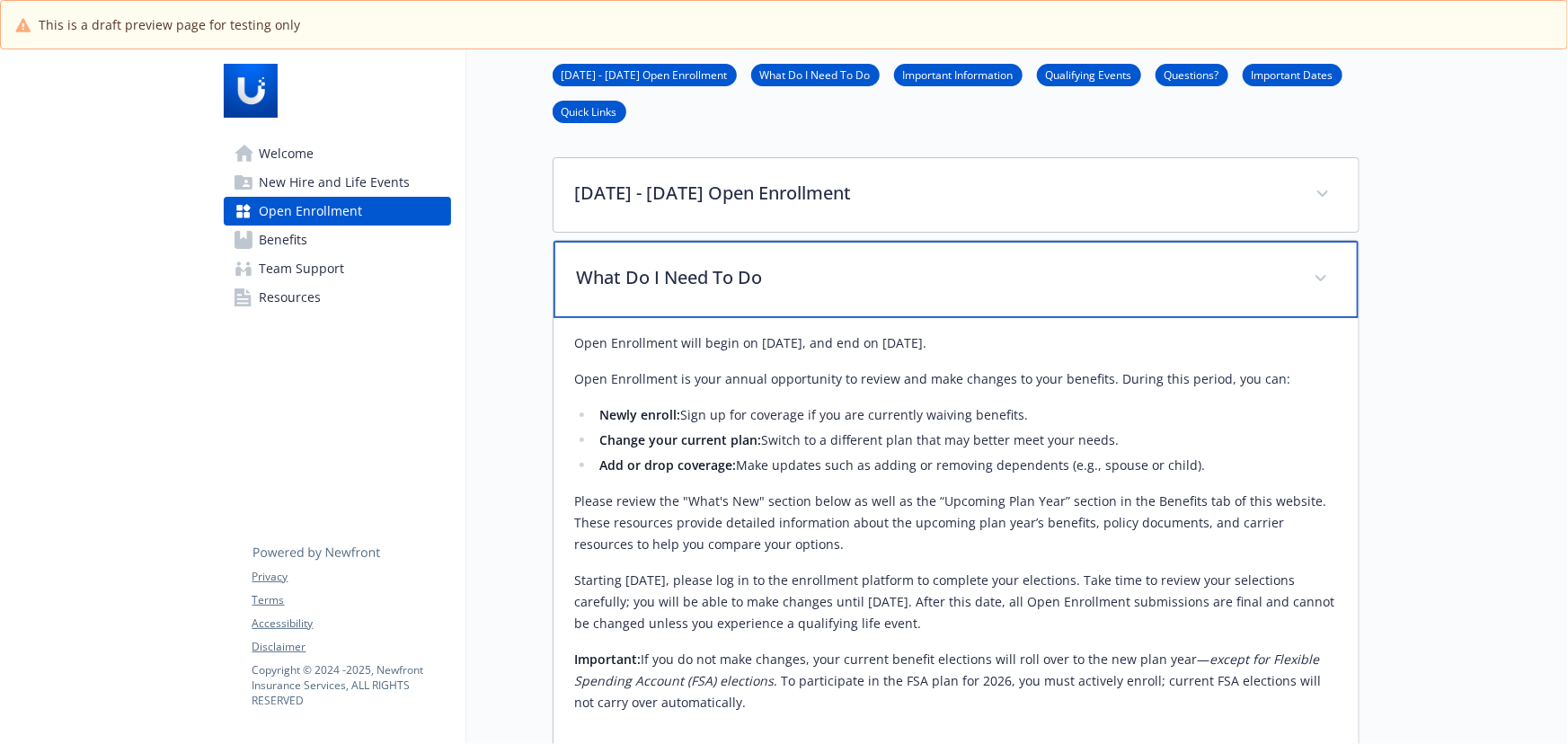
scroll to position [244, 0]
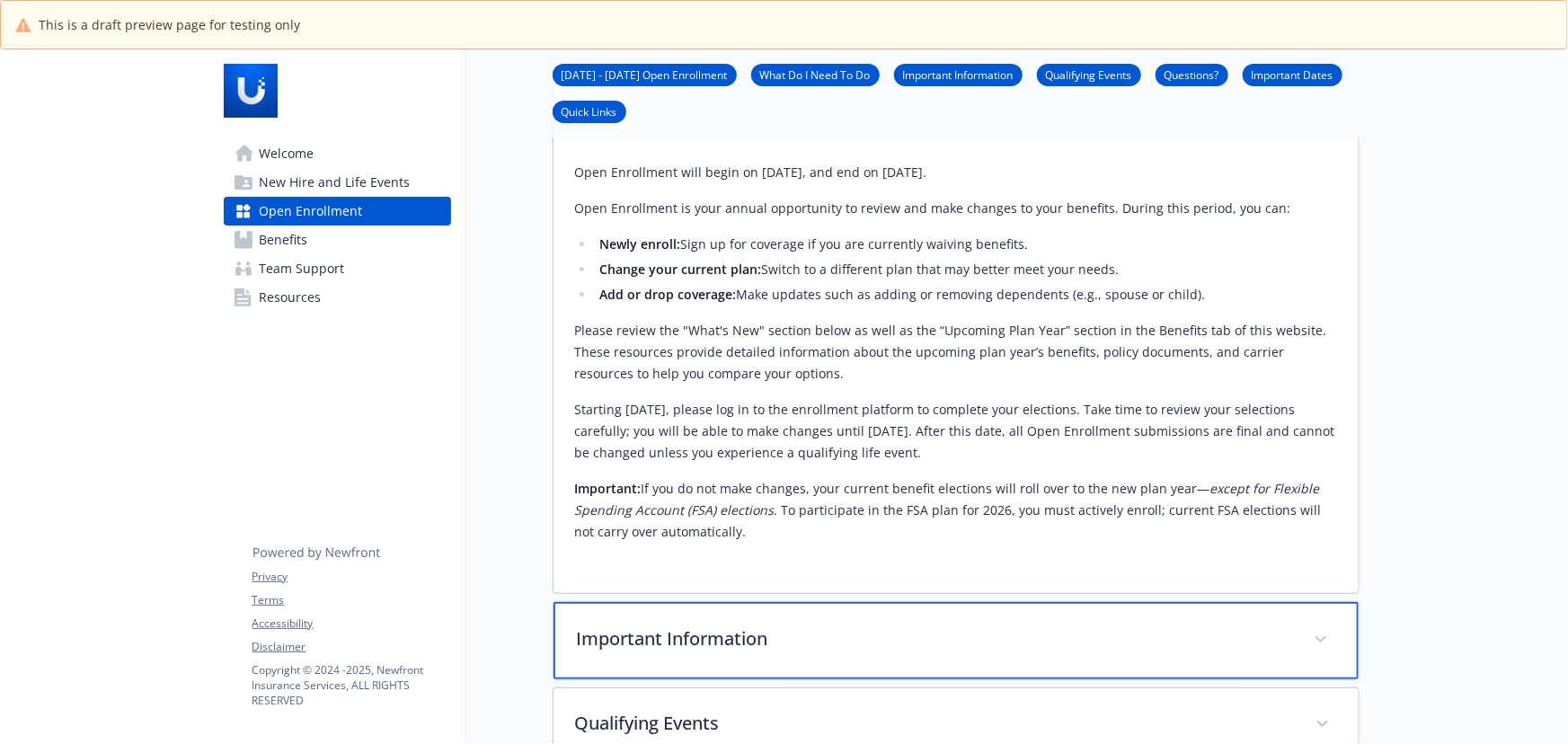
click at [808, 620] on div "Important Information" at bounding box center [956, 640] width 805 height 78
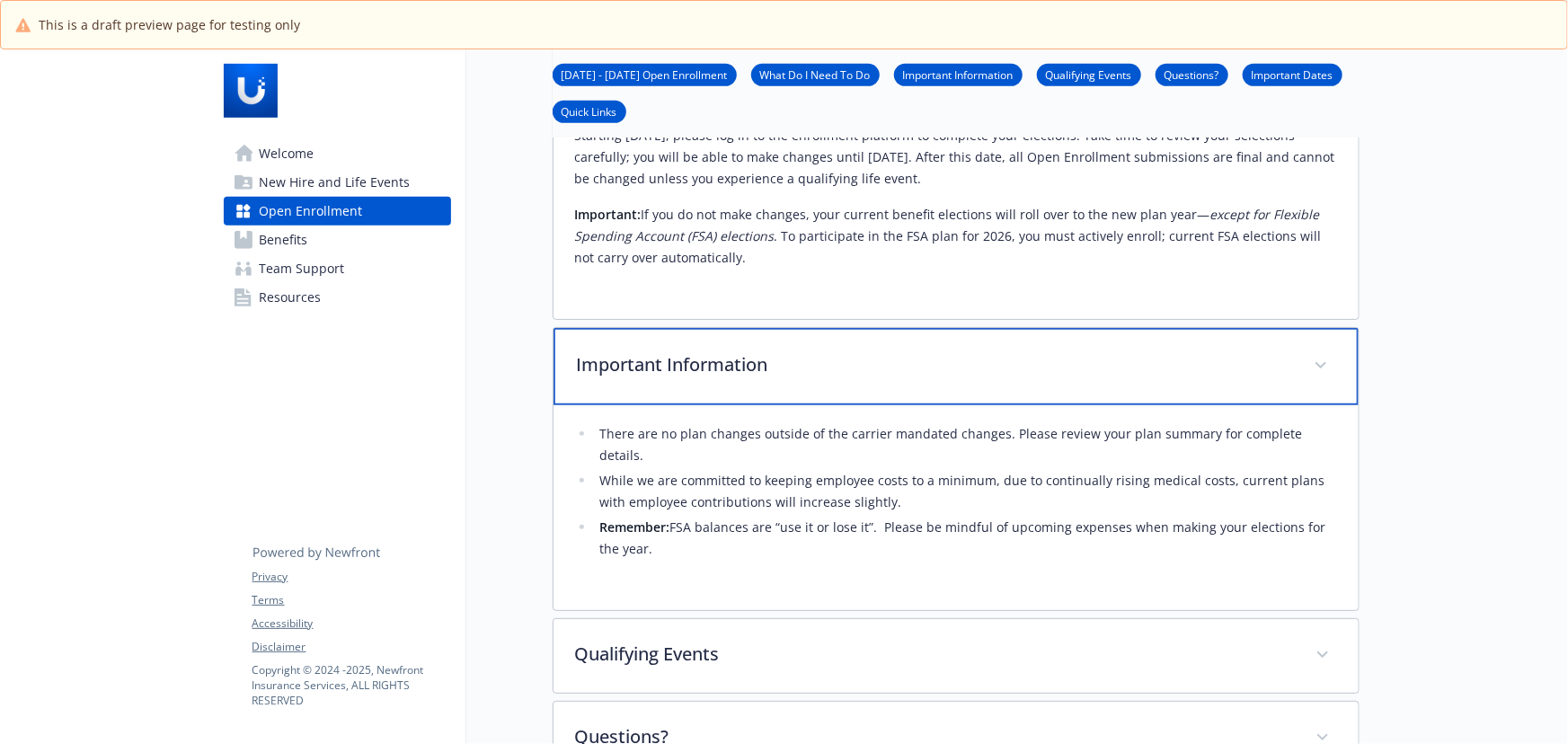
scroll to position [571, 0]
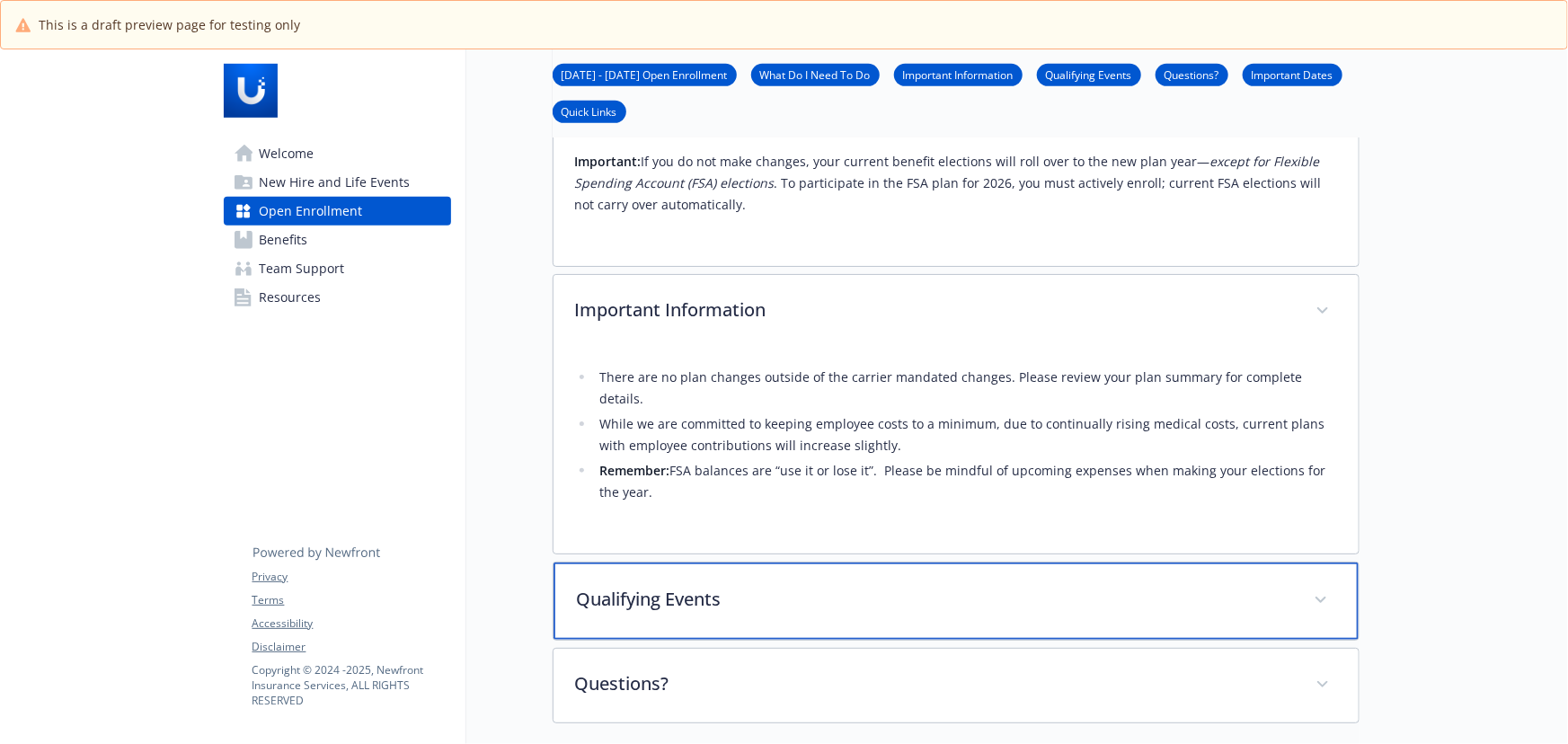
click at [710, 588] on p "Qualifying Events" at bounding box center [935, 599] width 716 height 27
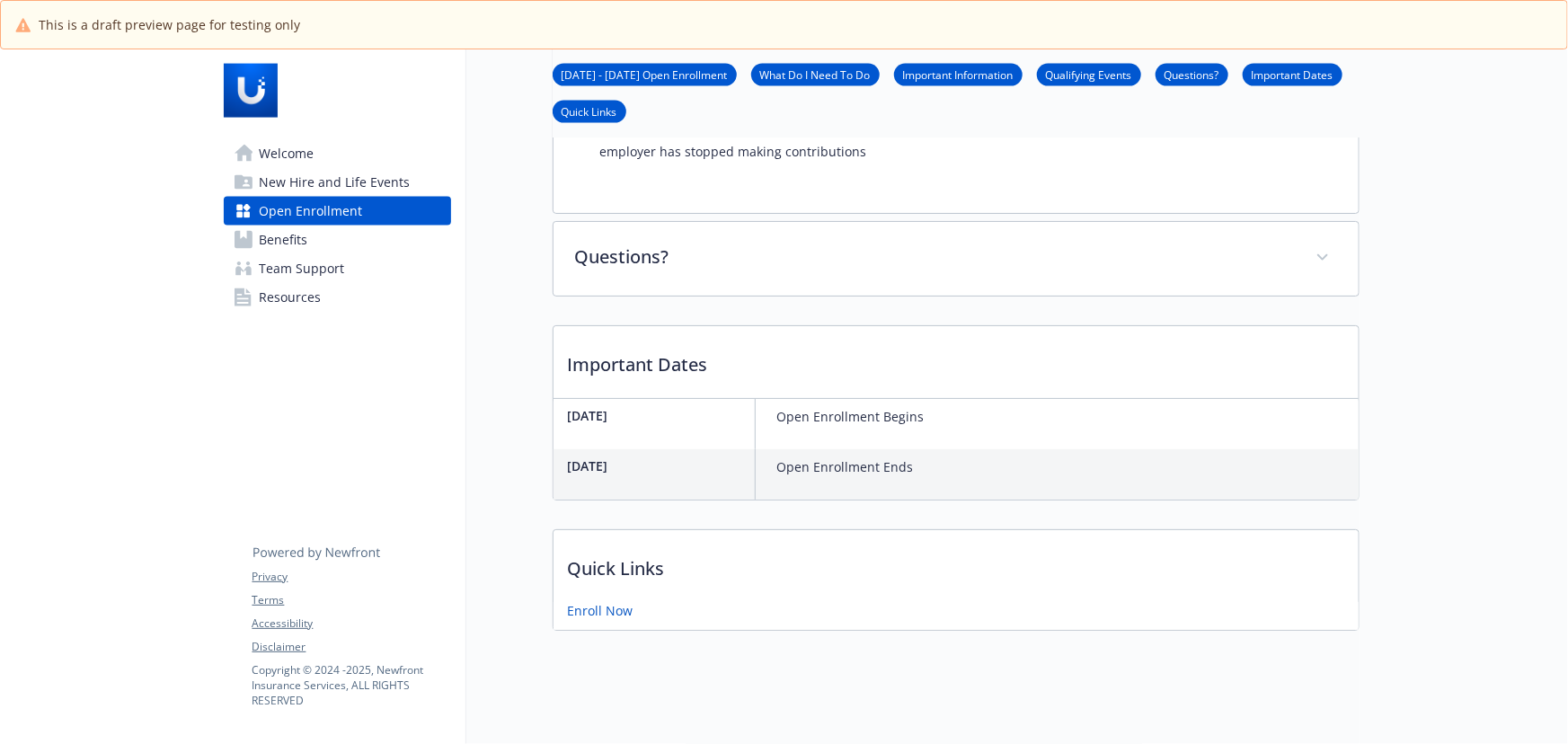
scroll to position [1391, 0]
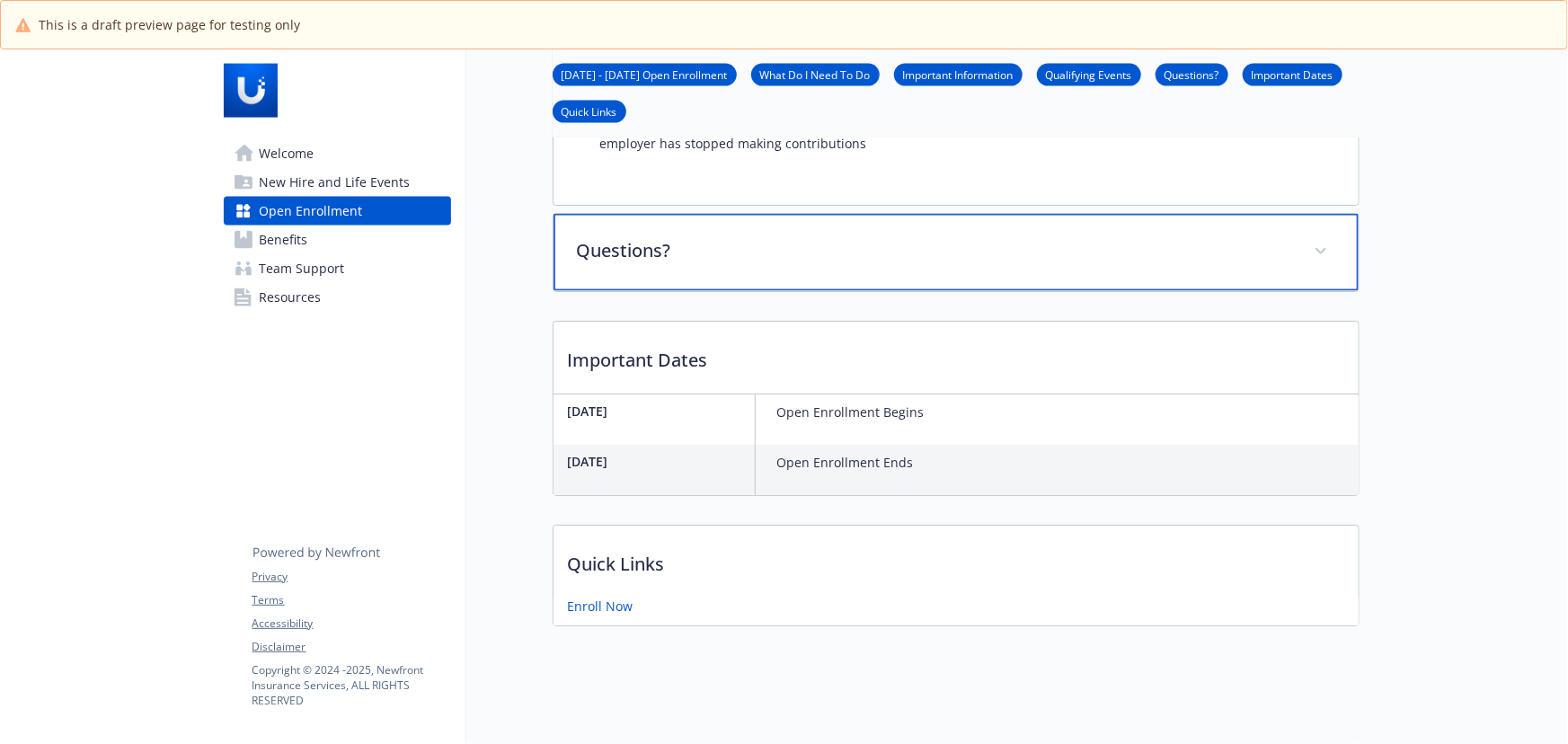
click at [685, 240] on p "Questions?" at bounding box center [935, 250] width 716 height 27
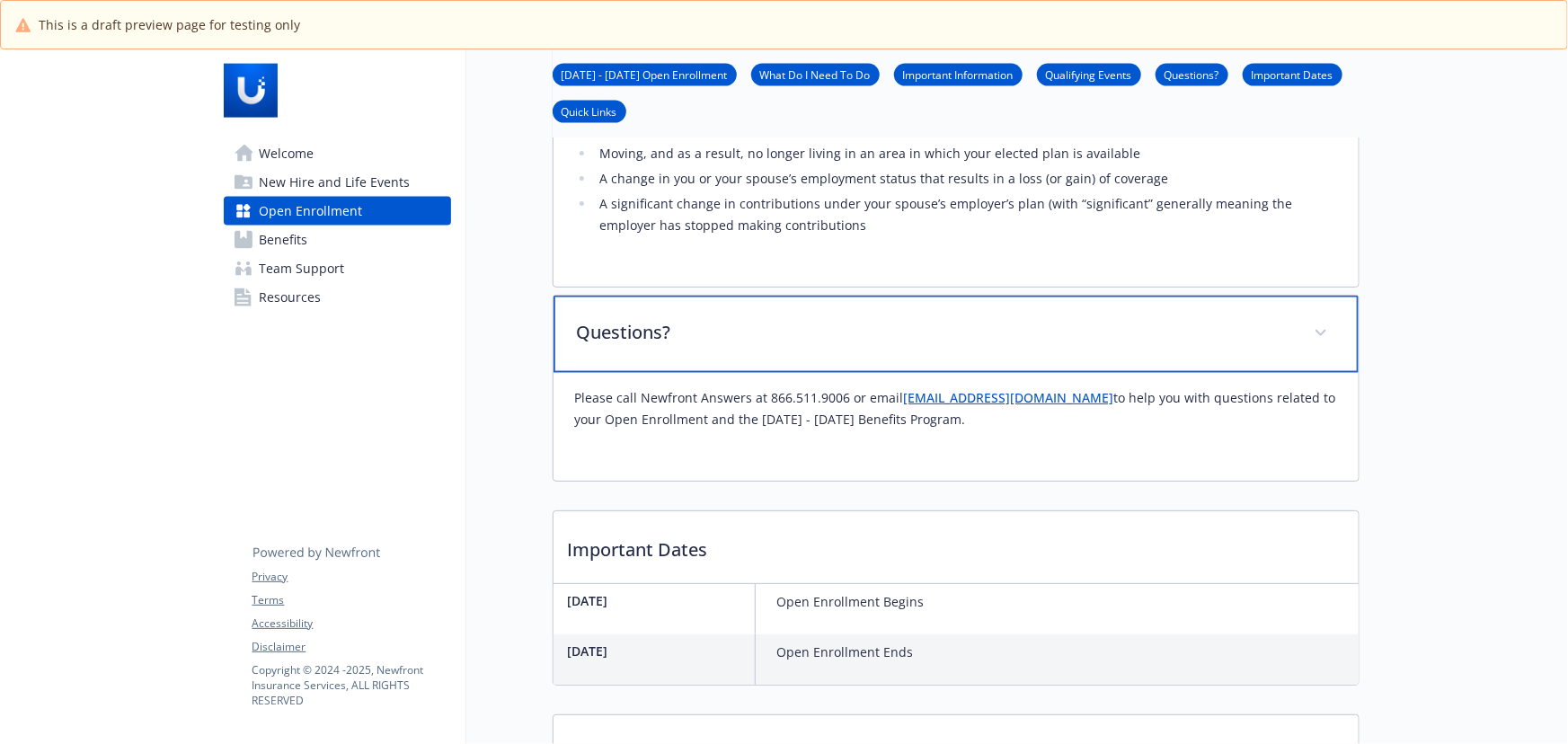
click at [746, 319] on p "Questions?" at bounding box center [935, 332] width 716 height 27
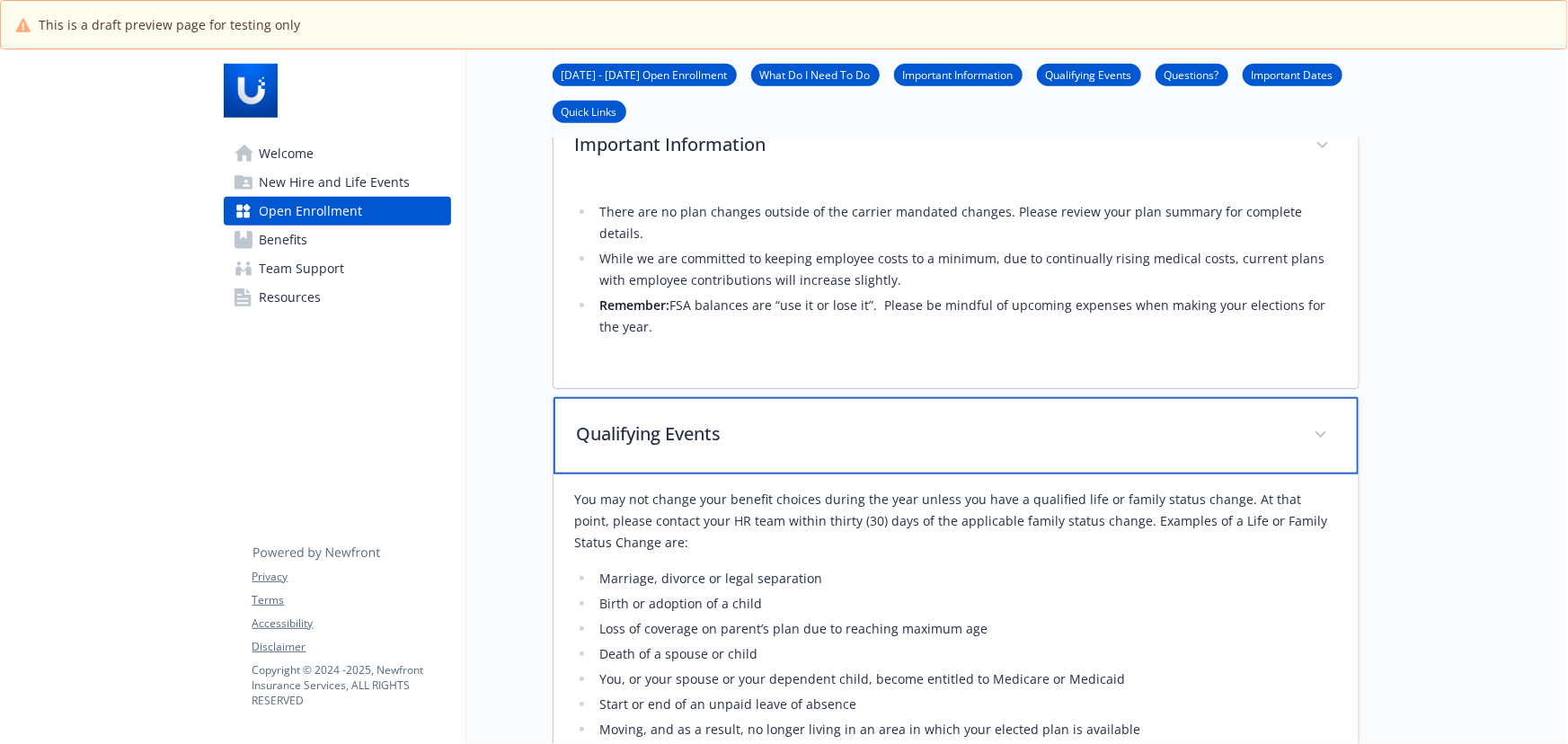
click at [851, 421] on p "Qualifying Events" at bounding box center [935, 433] width 716 height 27
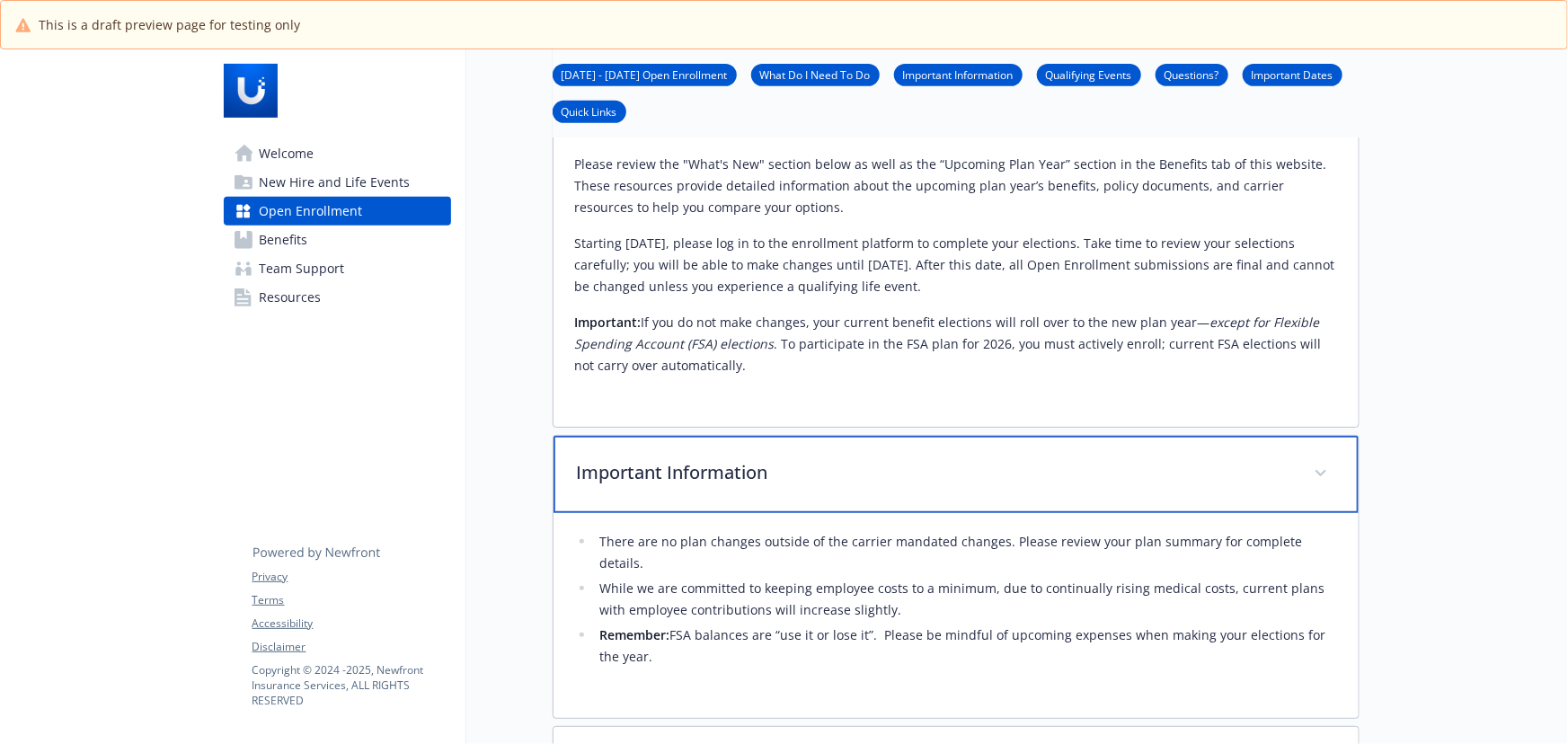
click at [864, 471] on p "Important Information" at bounding box center [935, 472] width 716 height 27
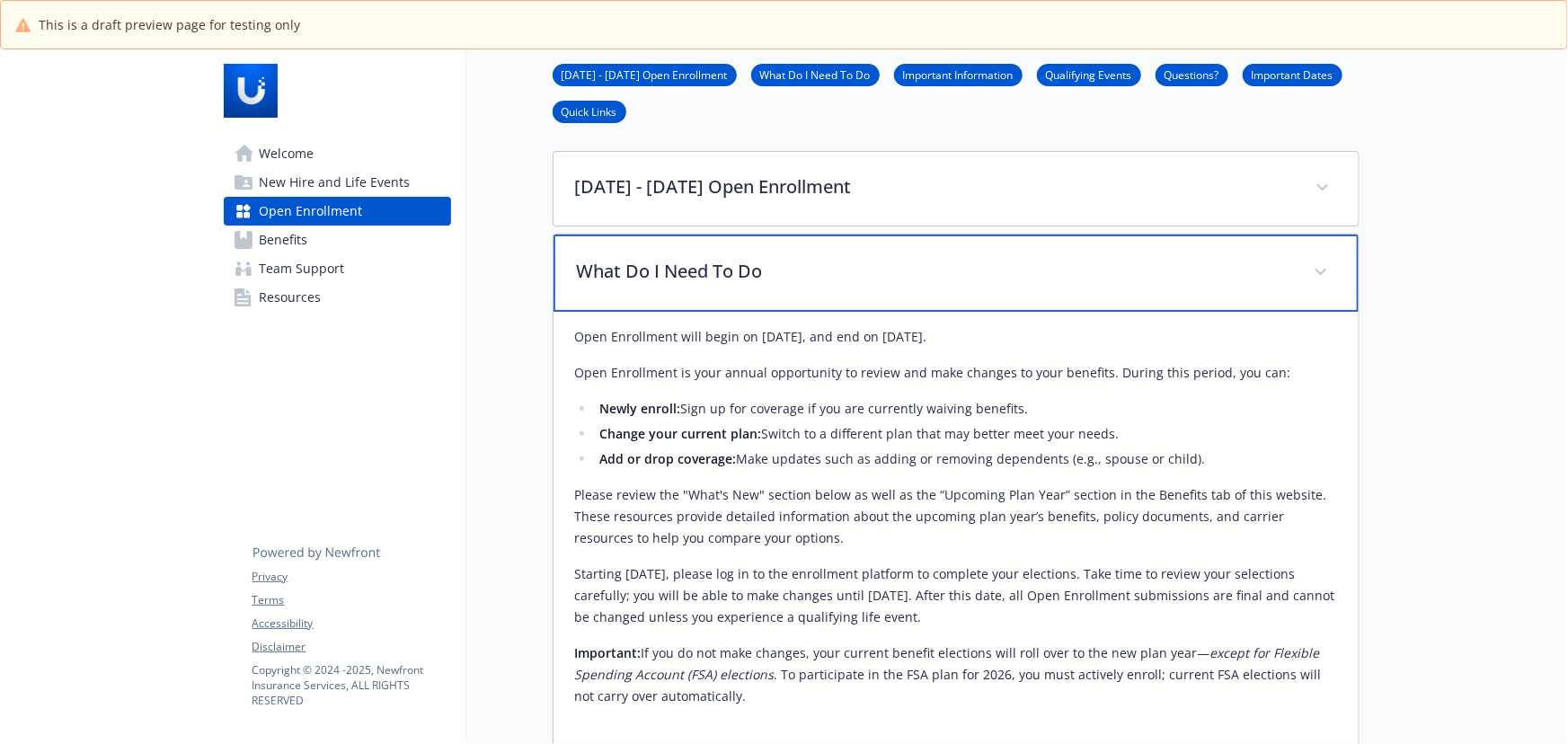
click at [784, 287] on div "What Do I Need To Do" at bounding box center [956, 274] width 805 height 78
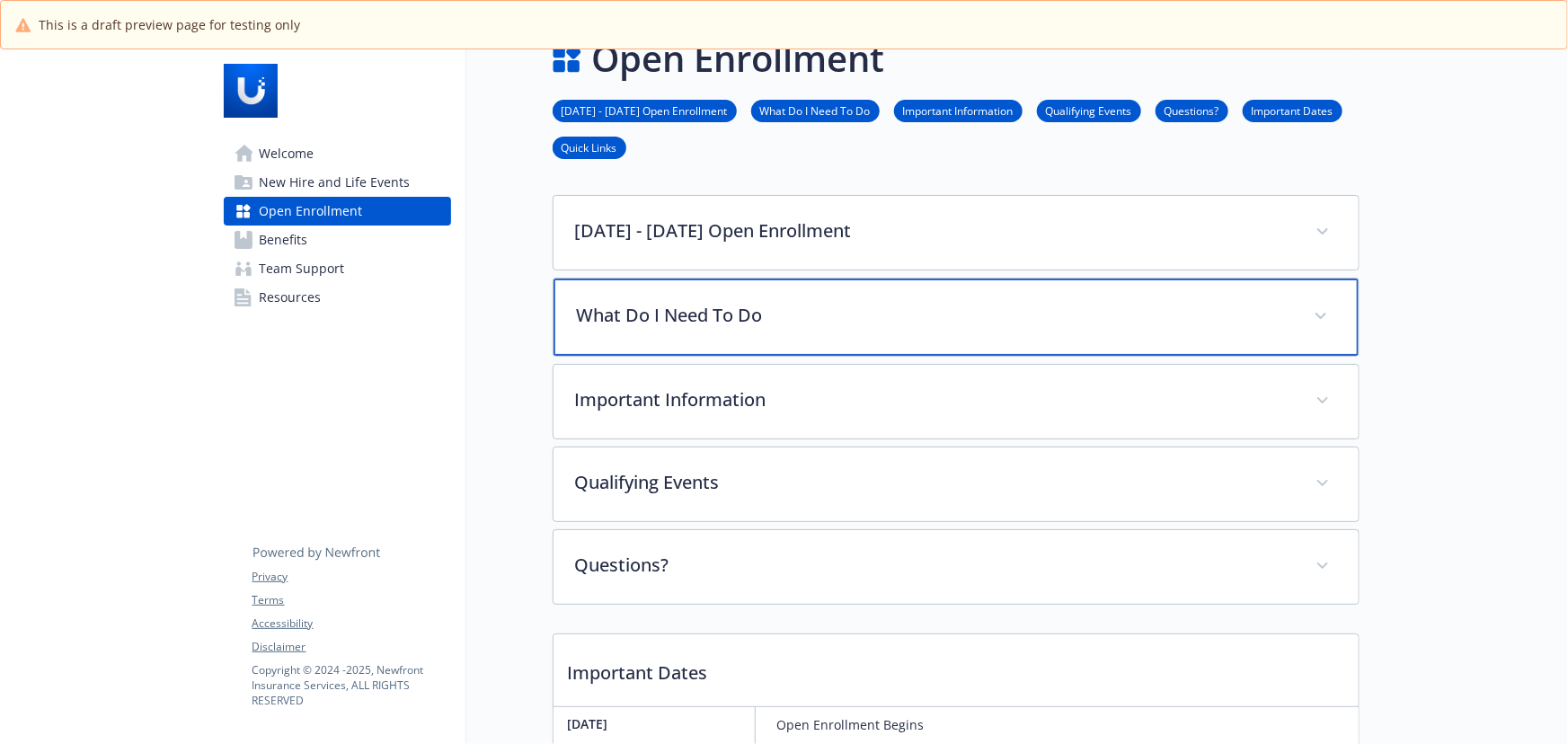
scroll to position [0, 0]
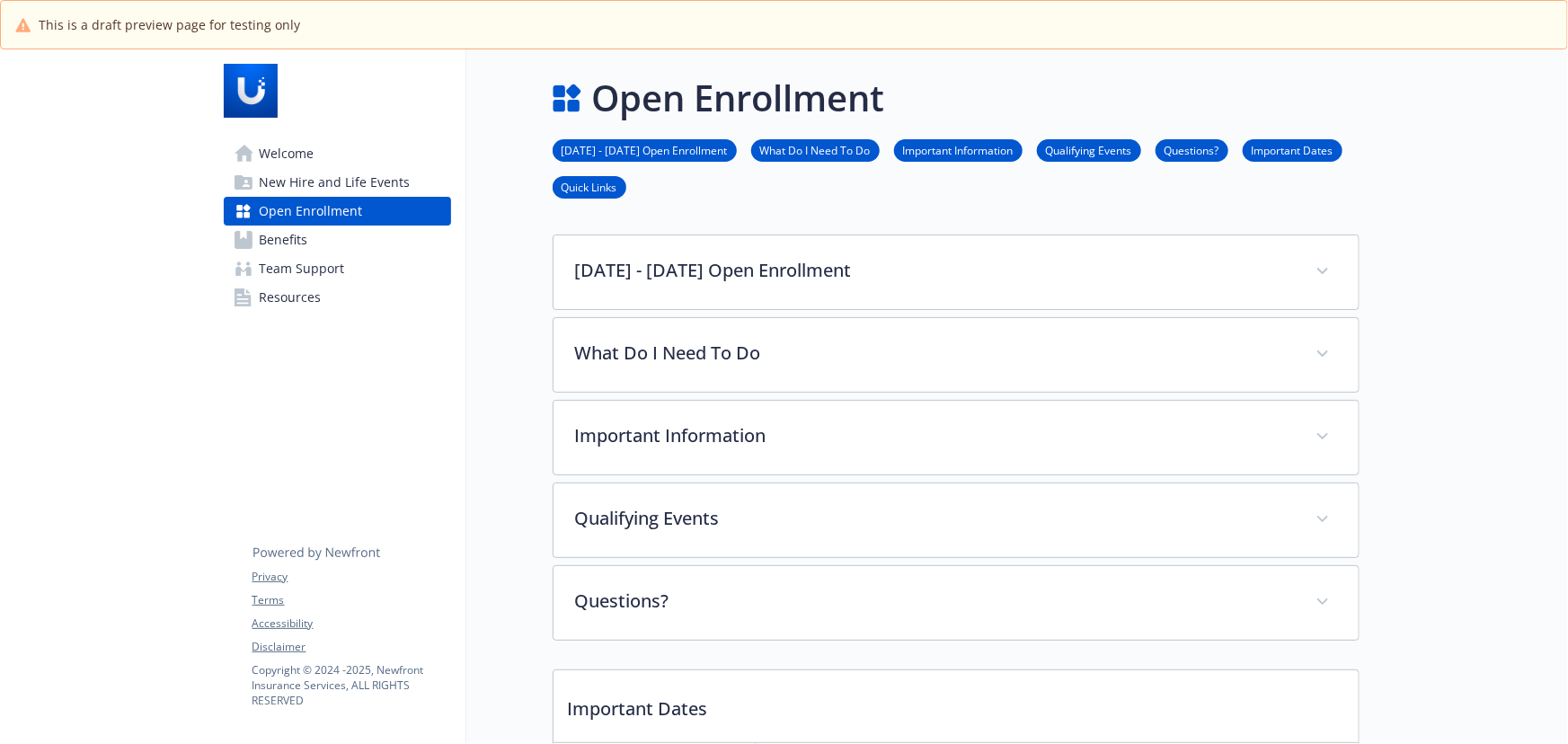
click at [341, 179] on span "New Hire and Life Events" at bounding box center [335, 182] width 151 height 29
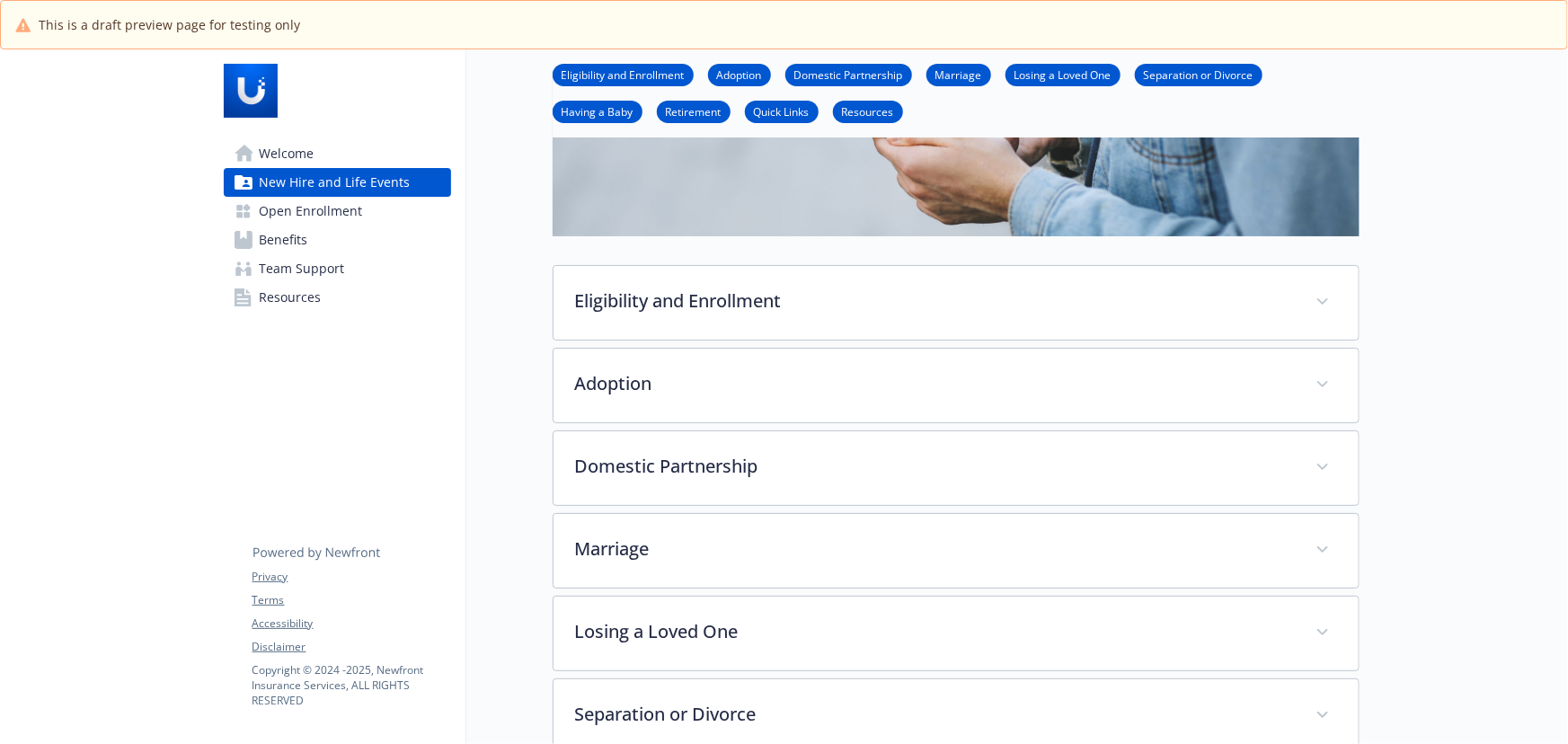
scroll to position [326, 0]
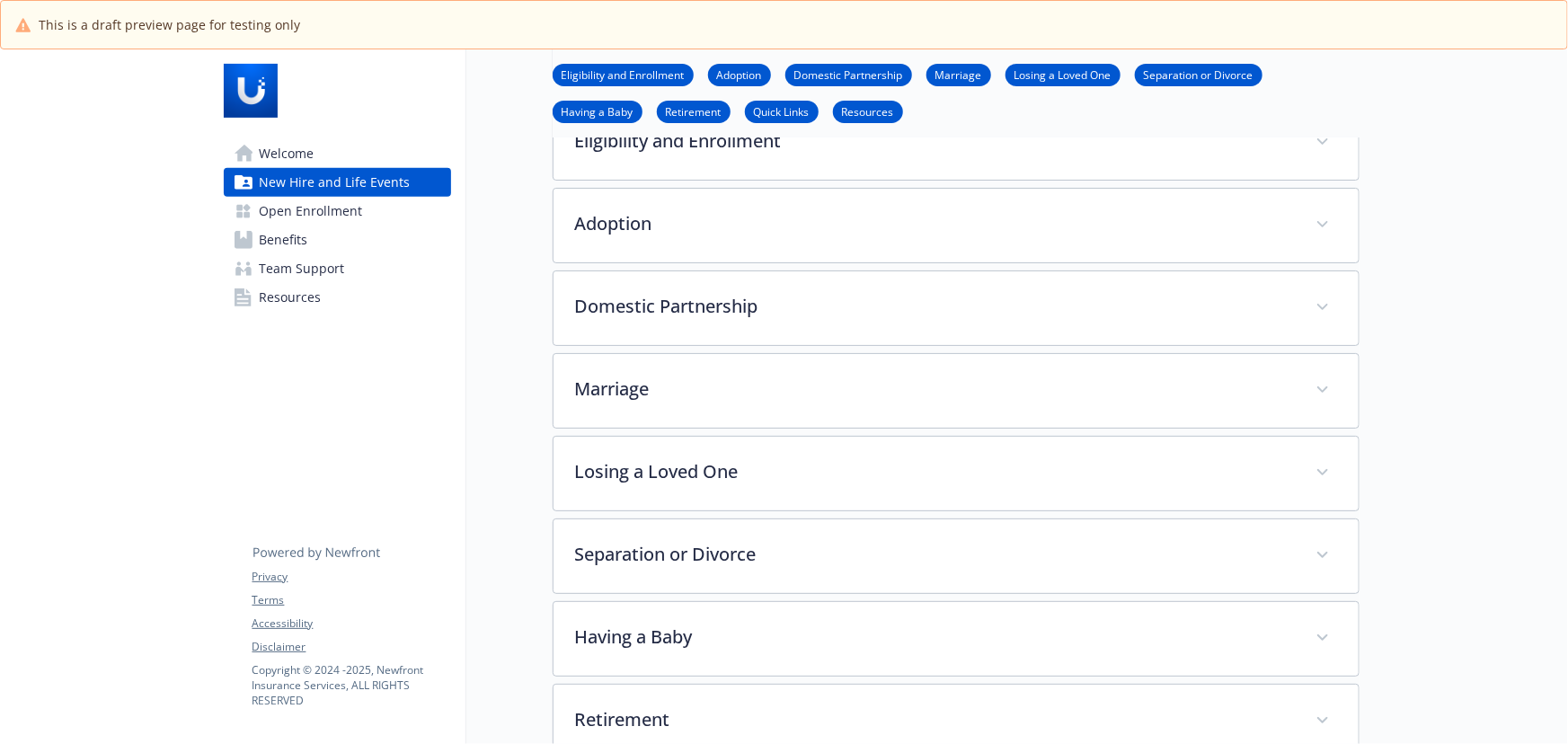
click at [335, 241] on link "Benefits" at bounding box center [337, 239] width 227 height 29
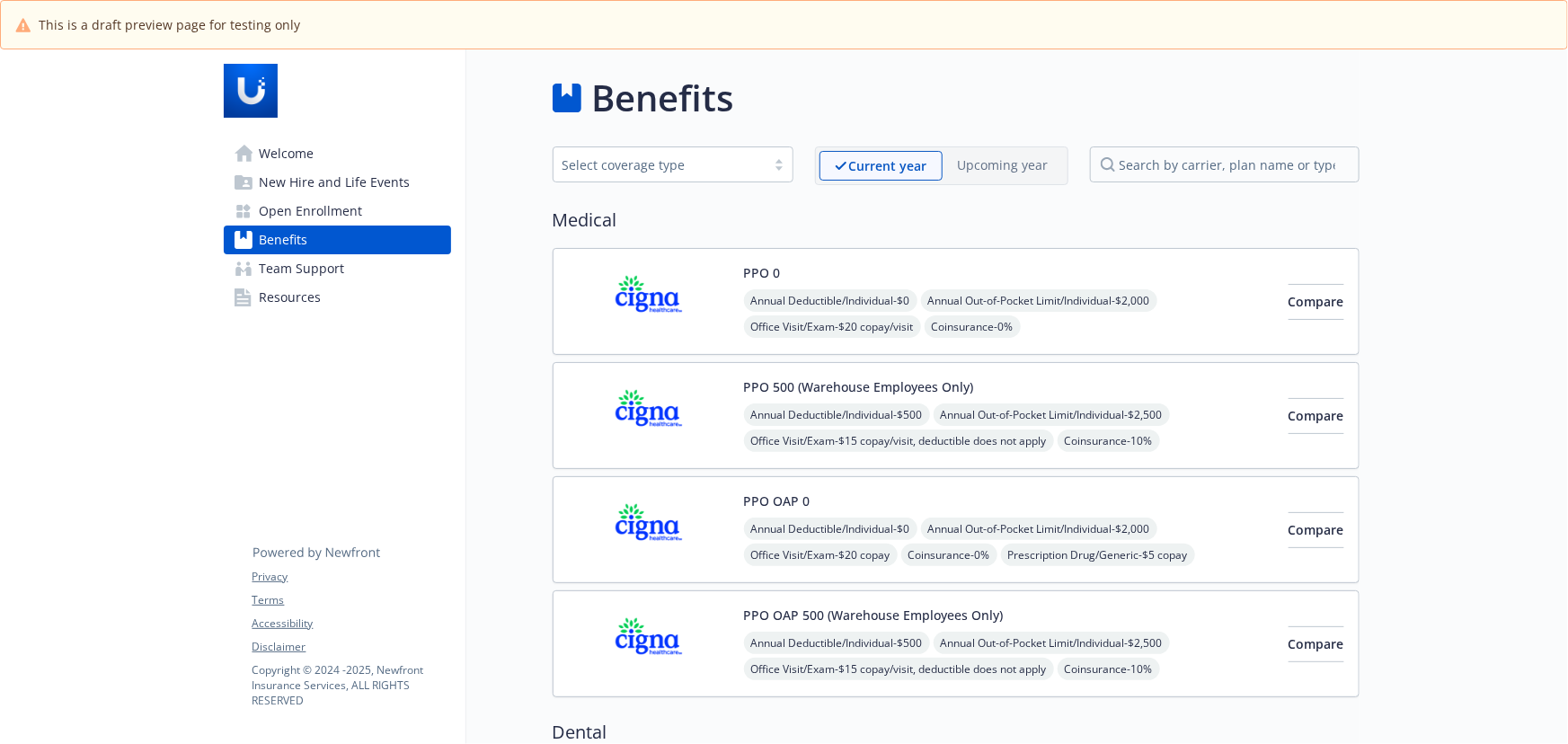
click at [998, 175] on div "Upcoming year" at bounding box center [1003, 165] width 121 height 28
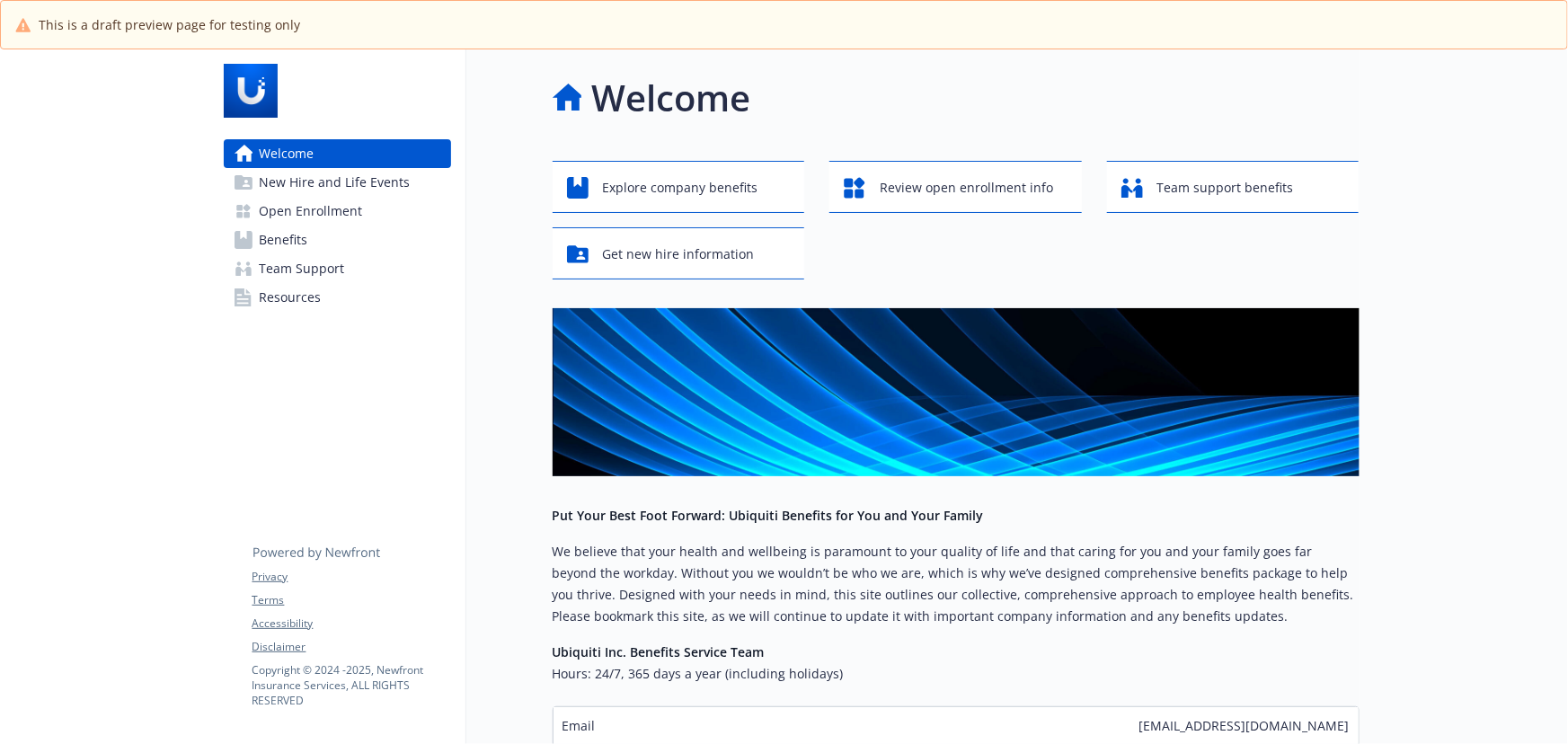
drag, startPoint x: 338, startPoint y: 240, endPoint x: 415, endPoint y: 238, distance: 77.0
click at [339, 240] on link "Benefits" at bounding box center [337, 239] width 227 height 29
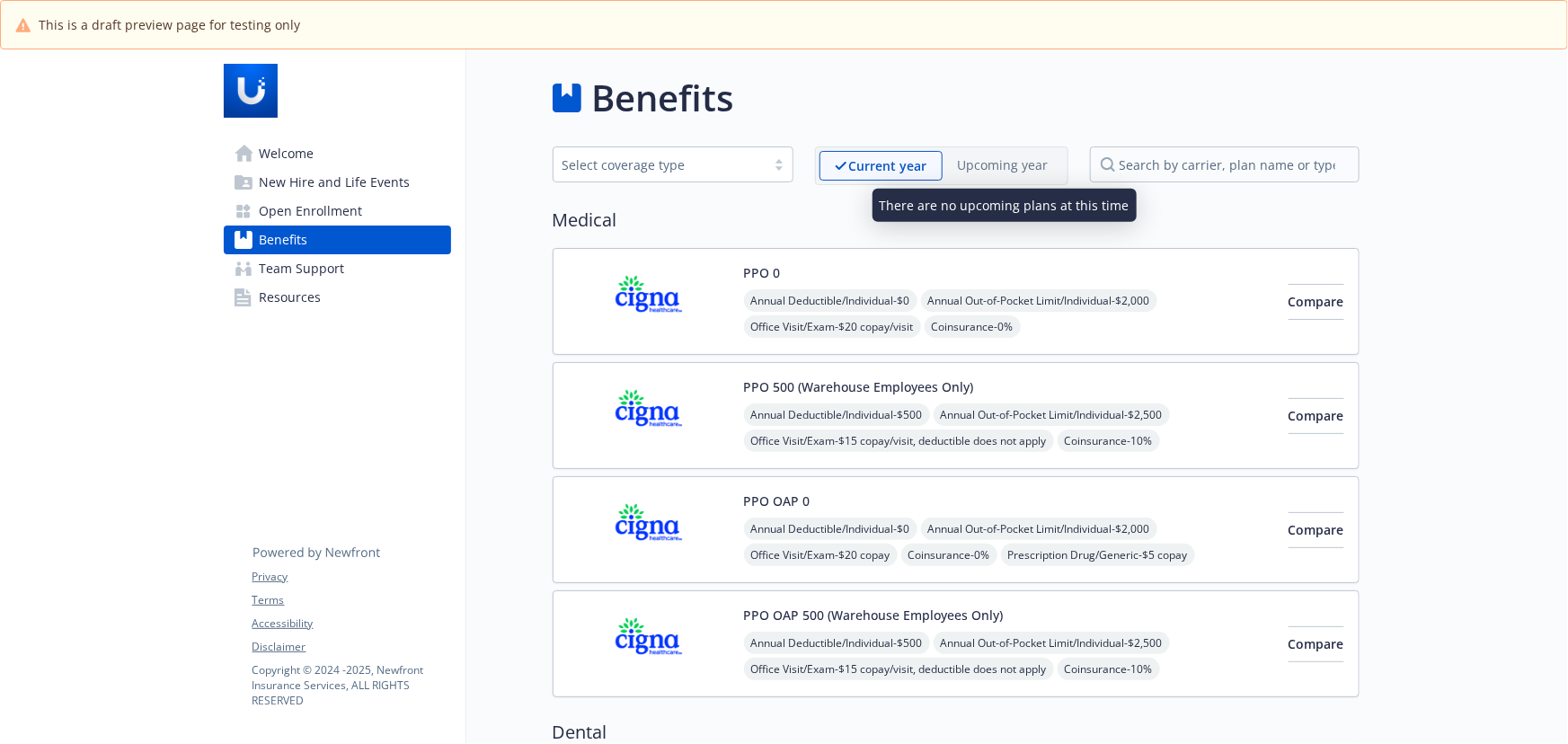
click at [1020, 167] on p "Upcoming year" at bounding box center [1003, 165] width 91 height 18
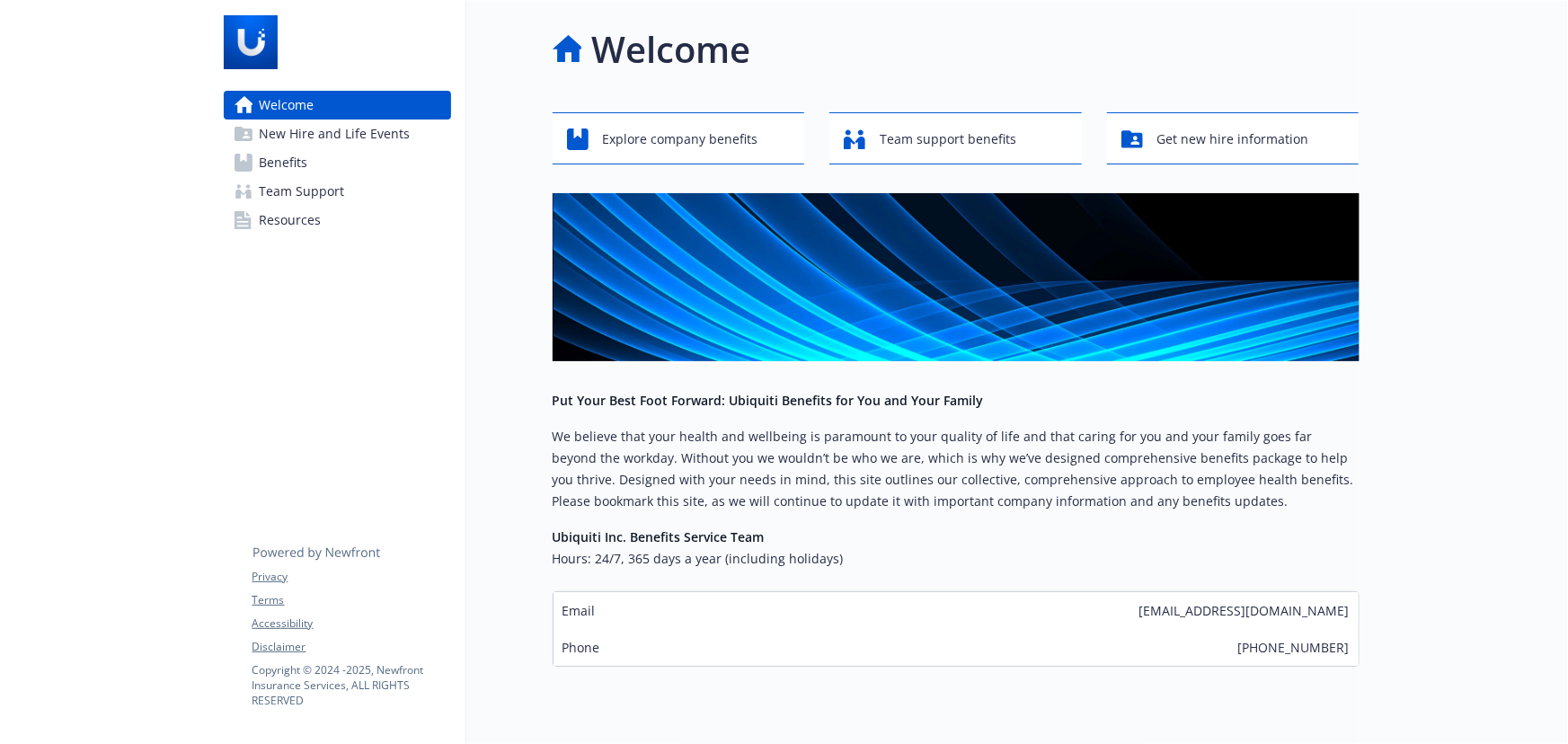
click at [318, 168] on link "Benefits" at bounding box center [337, 162] width 227 height 29
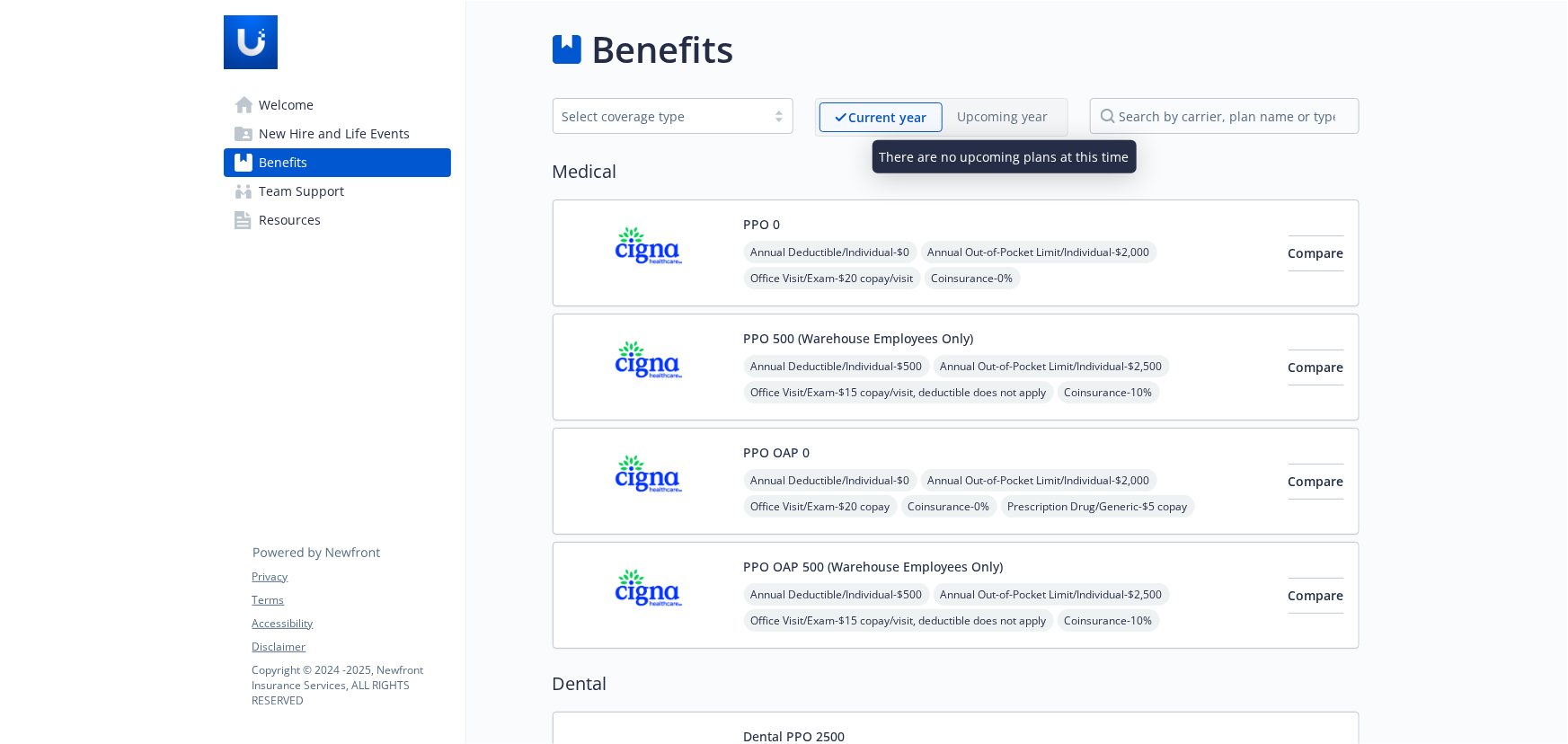
click at [1020, 122] on p "Upcoming year" at bounding box center [1003, 116] width 91 height 18
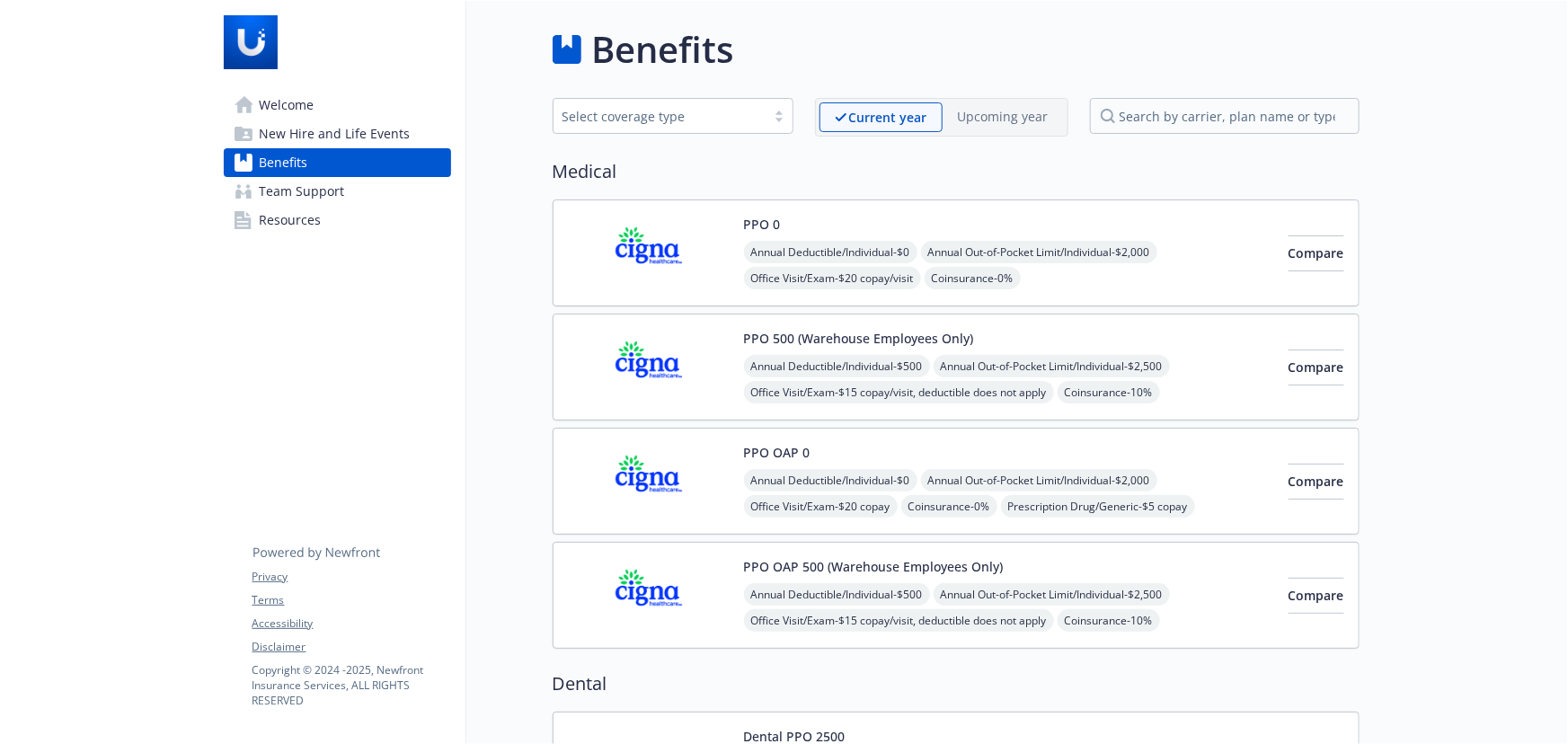
click at [354, 126] on span "New Hire and Life Events" at bounding box center [335, 133] width 151 height 29
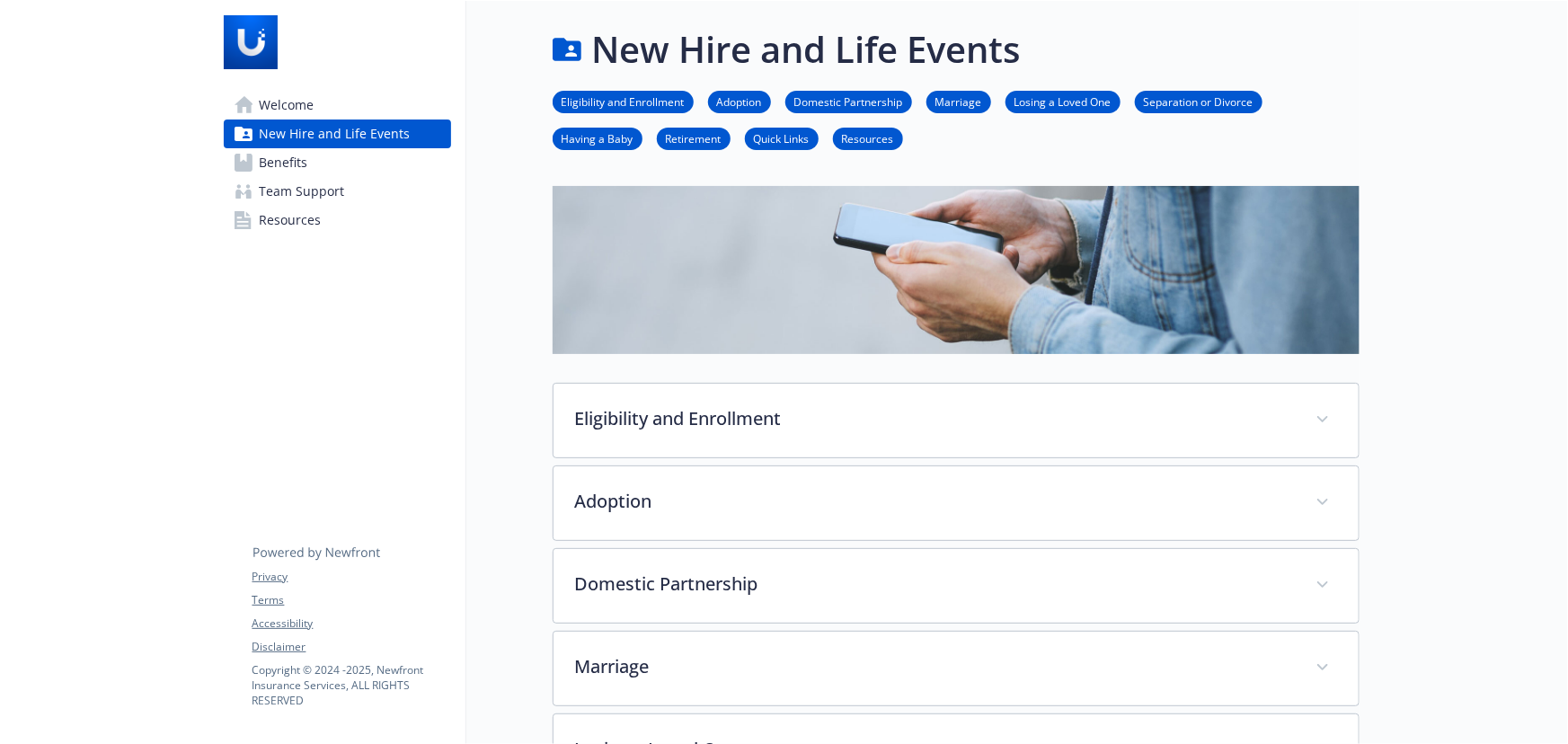
click at [393, 157] on link "Benefits" at bounding box center [337, 162] width 227 height 29
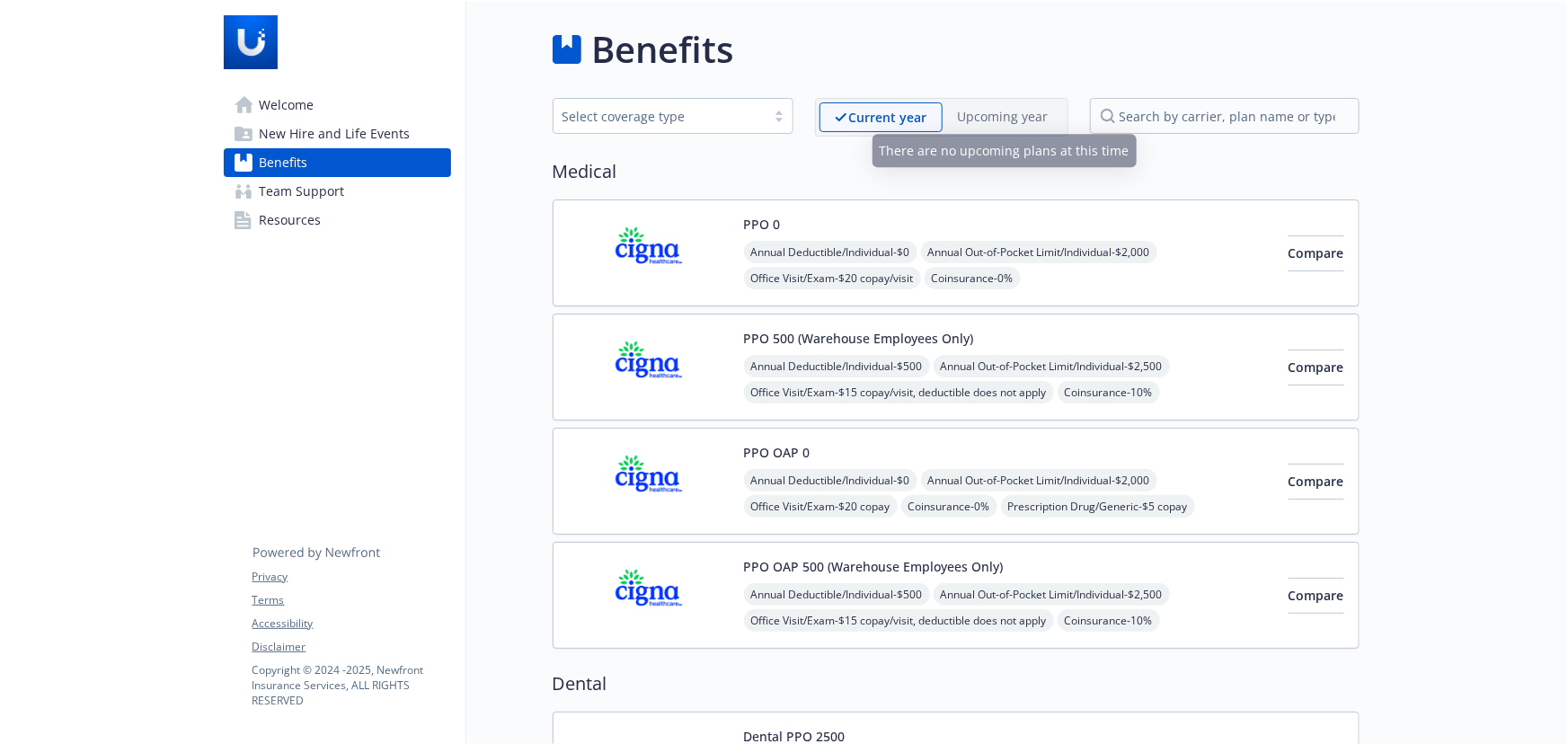
drag, startPoint x: 1011, startPoint y: 98, endPoint x: 1015, endPoint y: 116, distance: 18.4
click at [1011, 98] on div "Current year Upcoming year" at bounding box center [942, 117] width 253 height 39
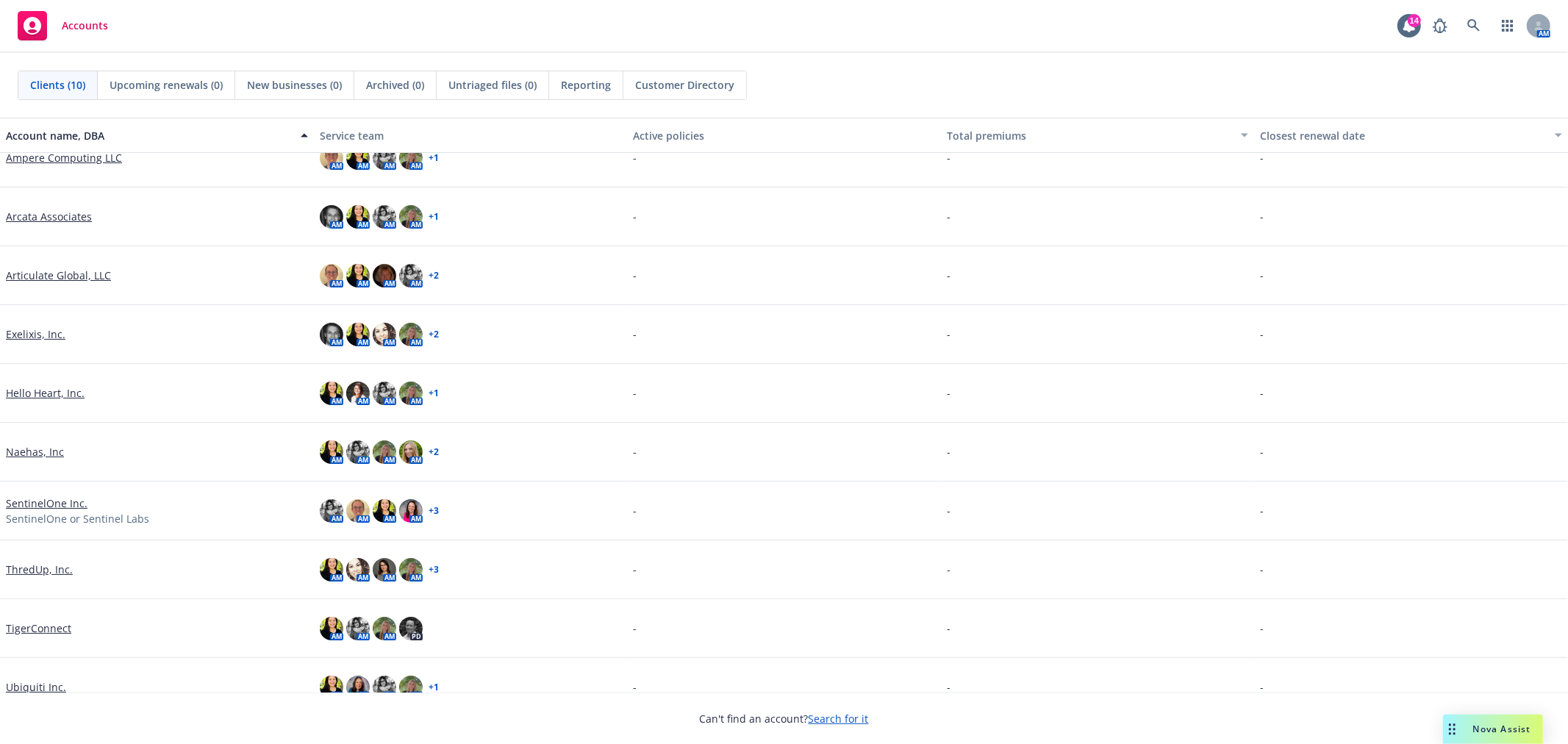
scroll to position [48, 0]
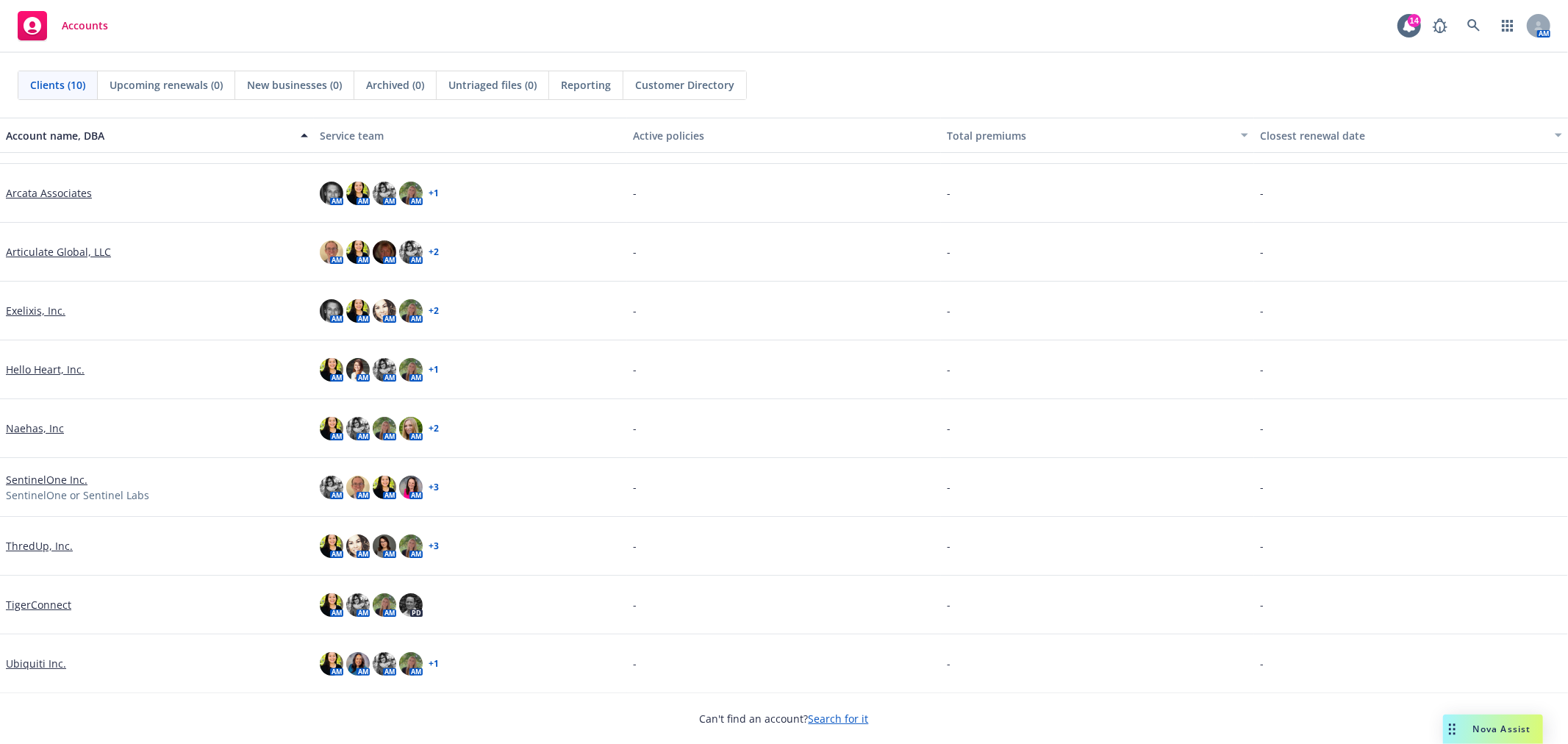
click at [45, 669] on link "Ubiquiti Inc." at bounding box center [36, 663] width 61 height 15
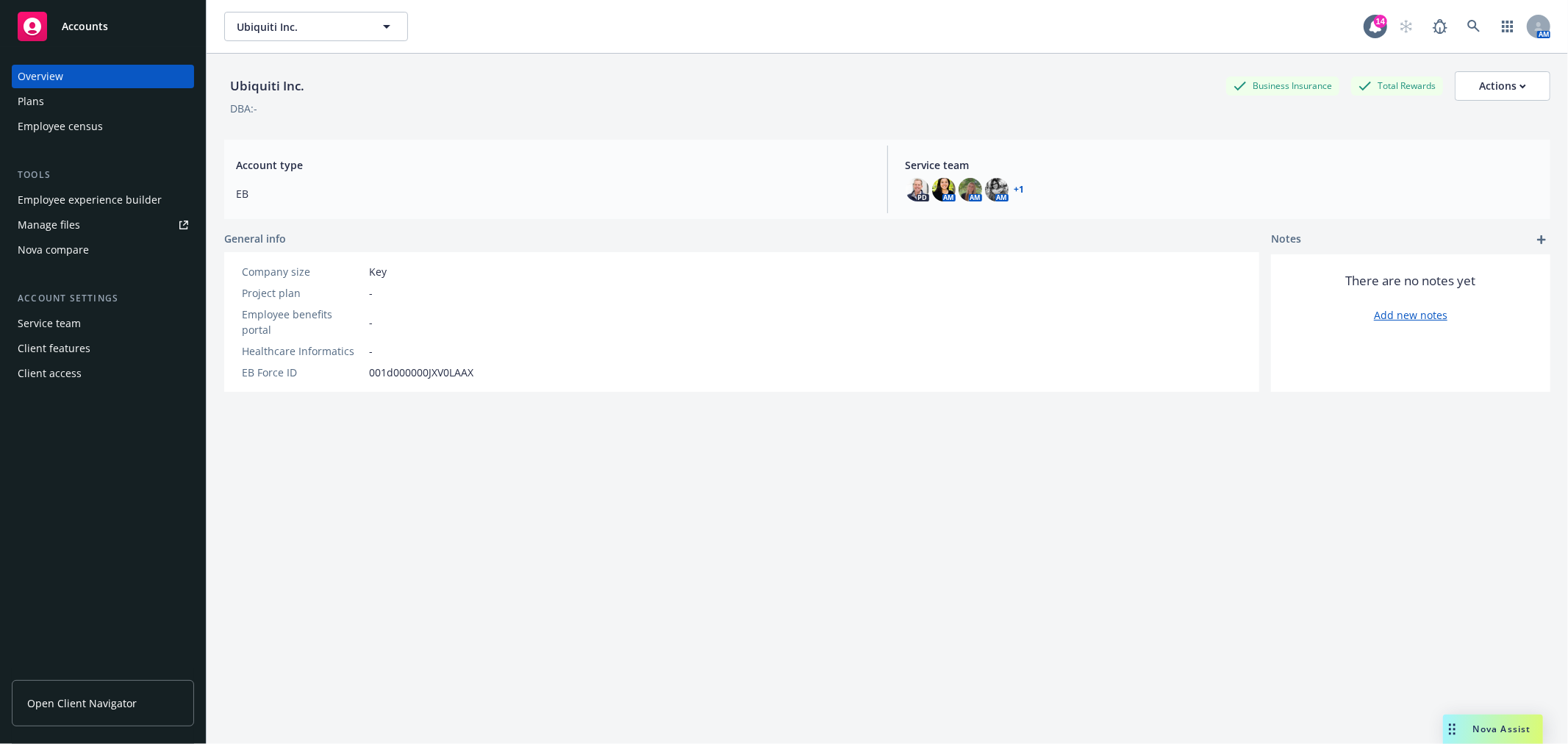
click at [104, 67] on div "Overview" at bounding box center [103, 76] width 171 height 23
click at [109, 90] on div "Plans" at bounding box center [103, 101] width 171 height 23
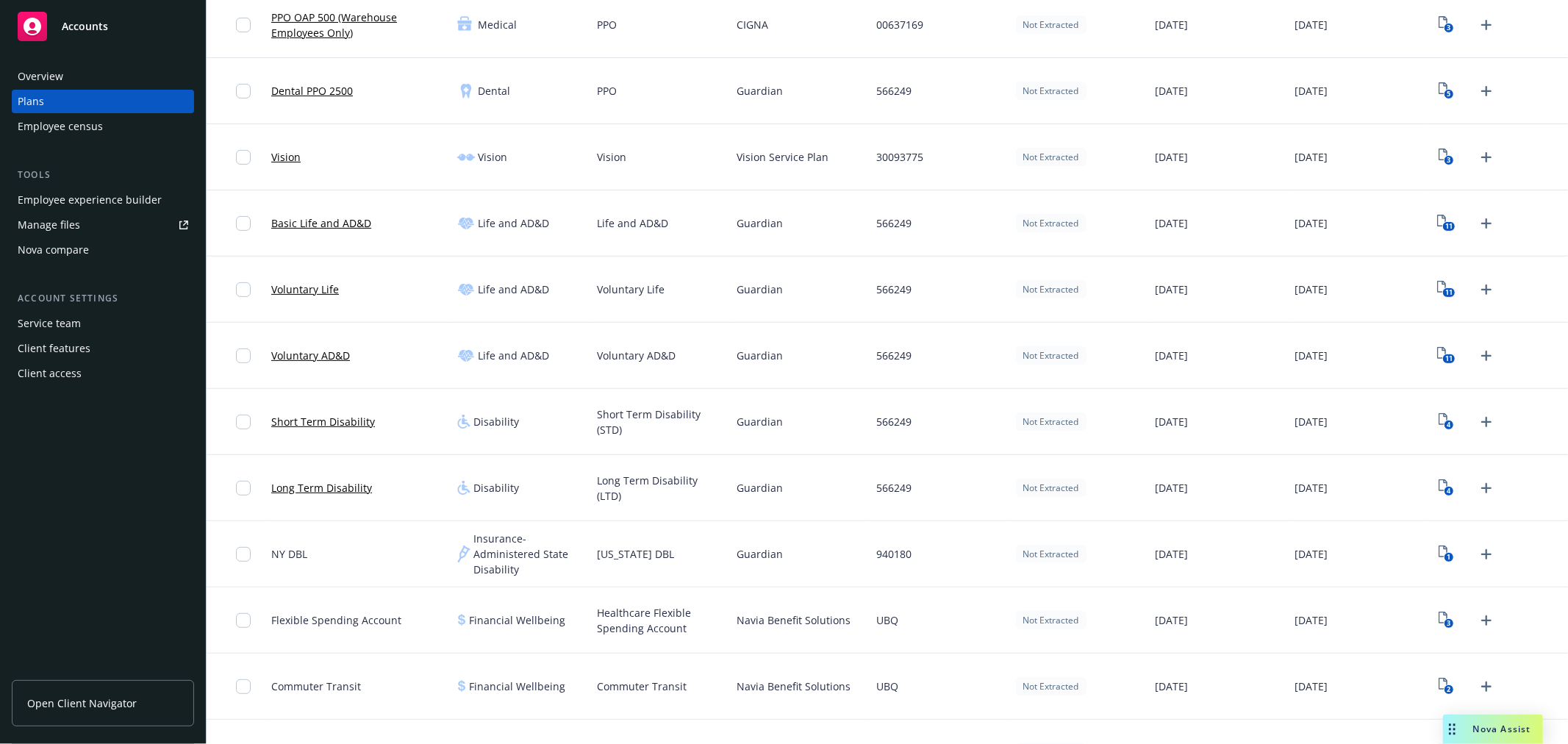
scroll to position [346, 0]
click at [1442, 368] on rect "View Plan Documents" at bounding box center [1448, 363] width 13 height 10
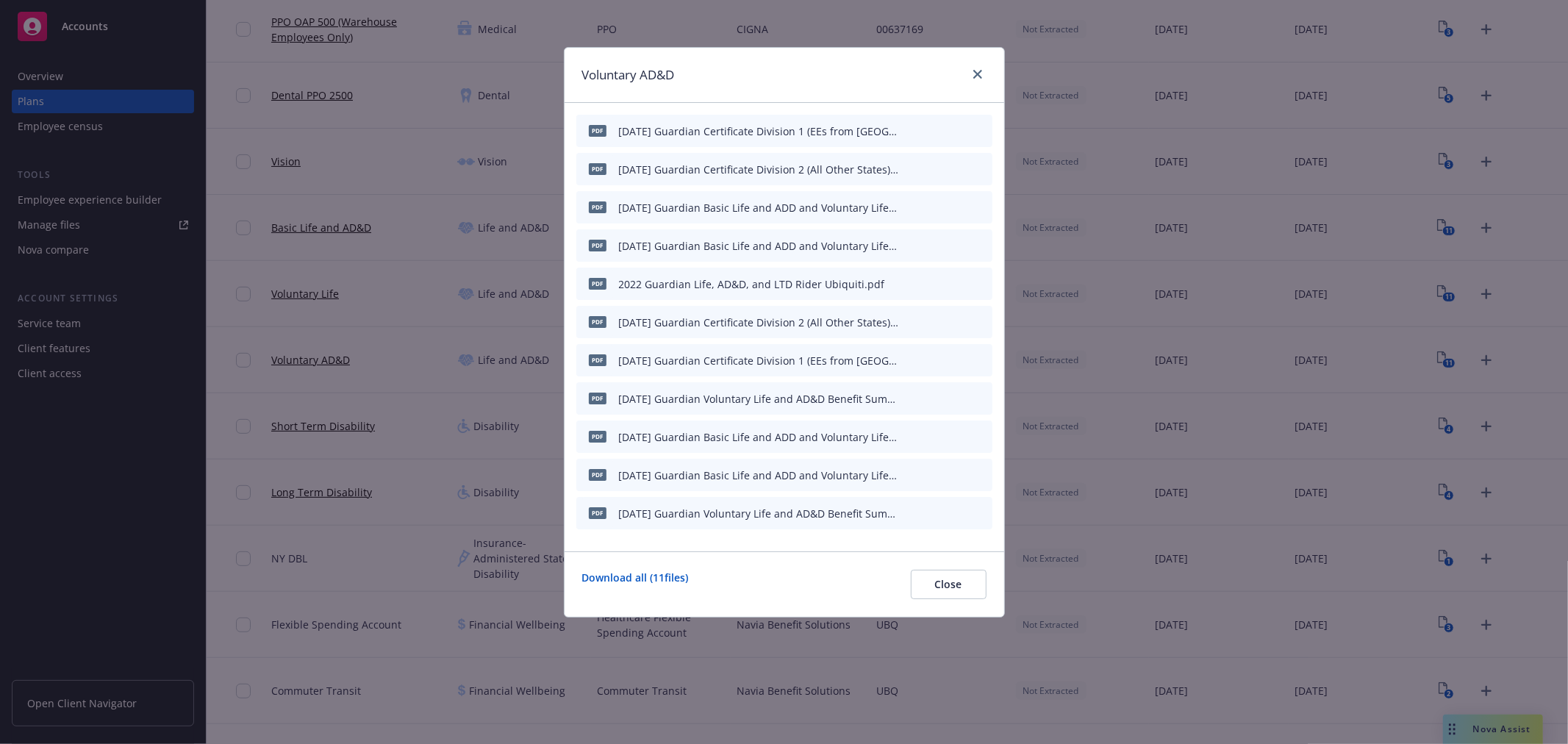
click at [980, 508] on icon "archive file" at bounding box center [980, 513] width 12 height 12
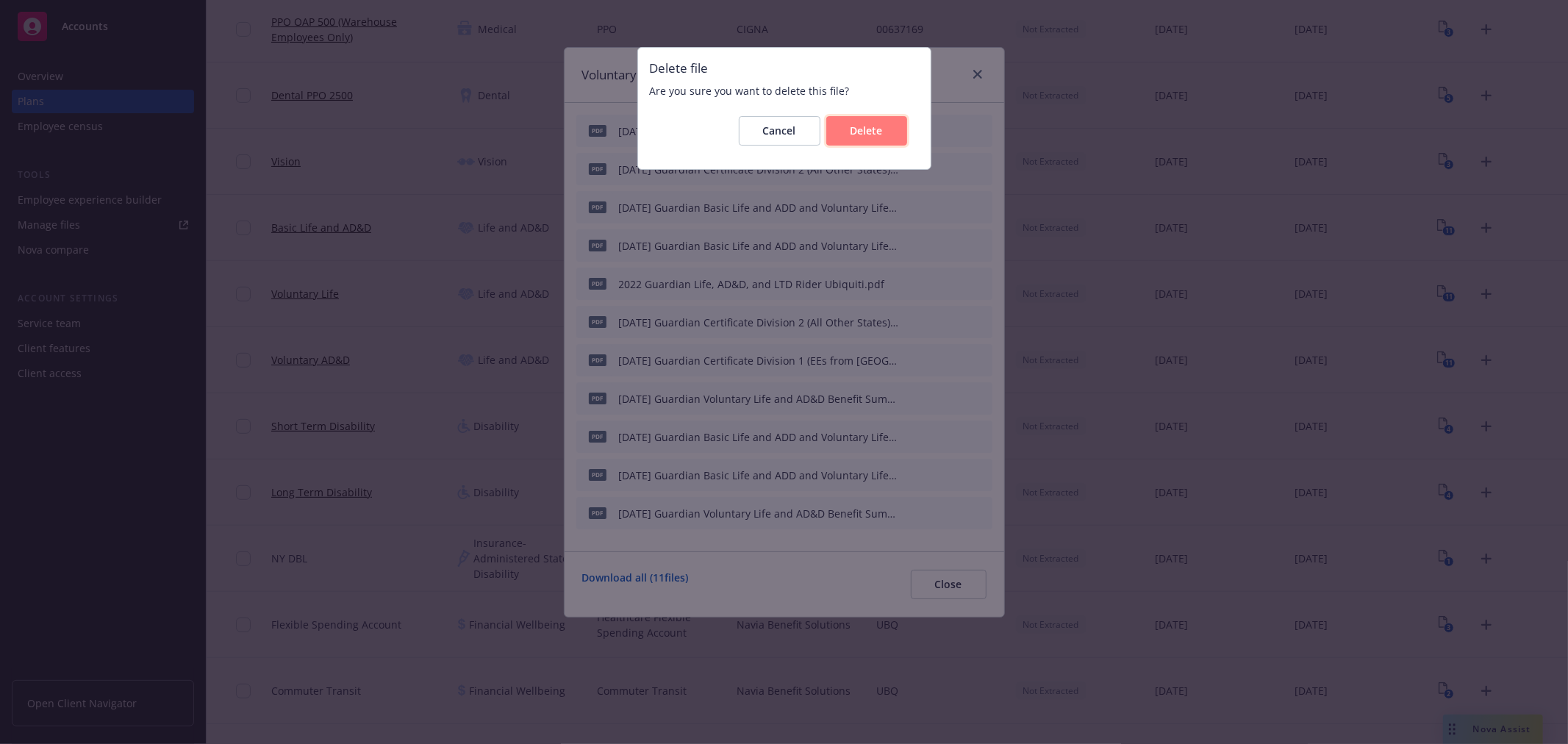
click at [866, 143] on button "Delete" at bounding box center [867, 131] width 81 height 29
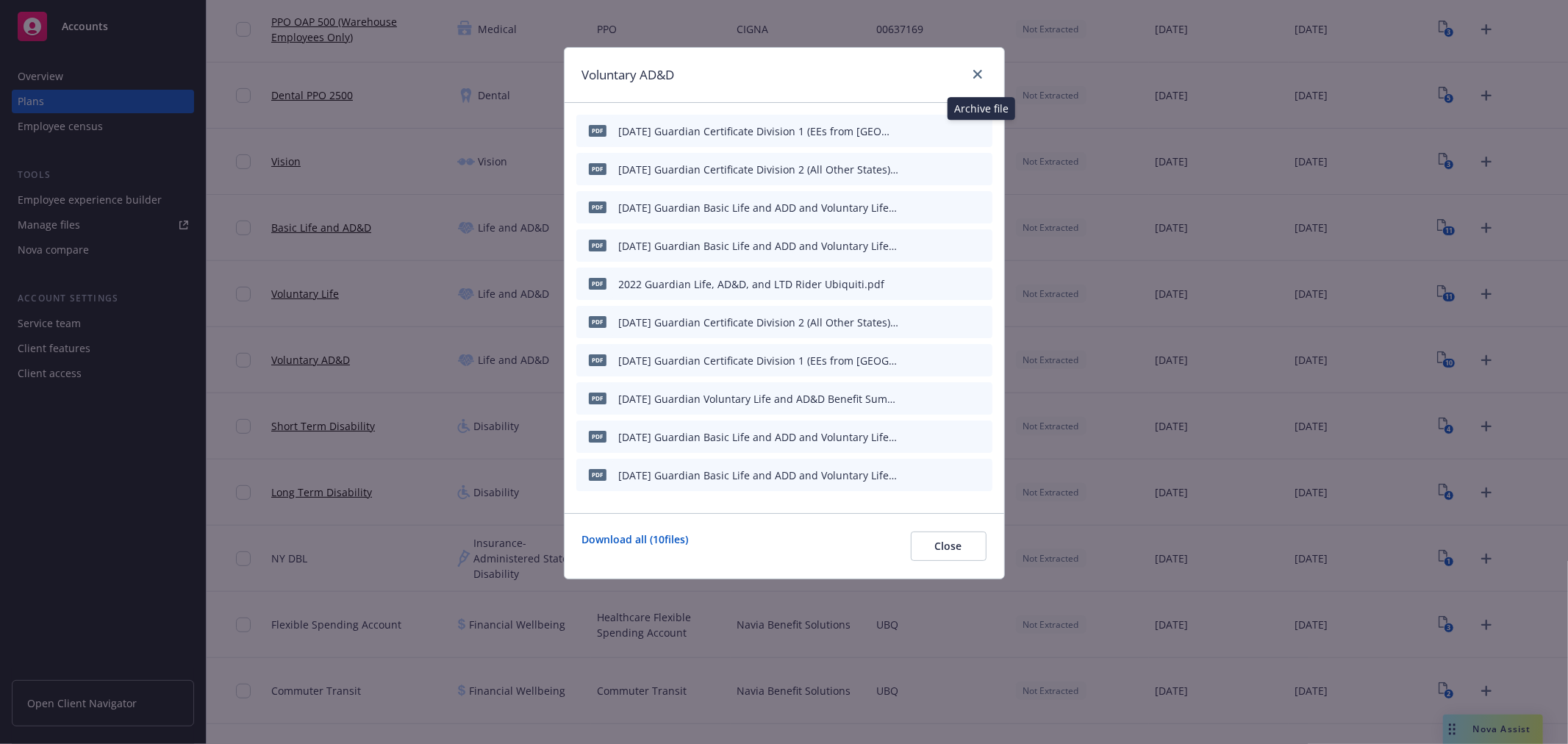
click at [982, 128] on icon "archive file" at bounding box center [980, 130] width 11 height 12
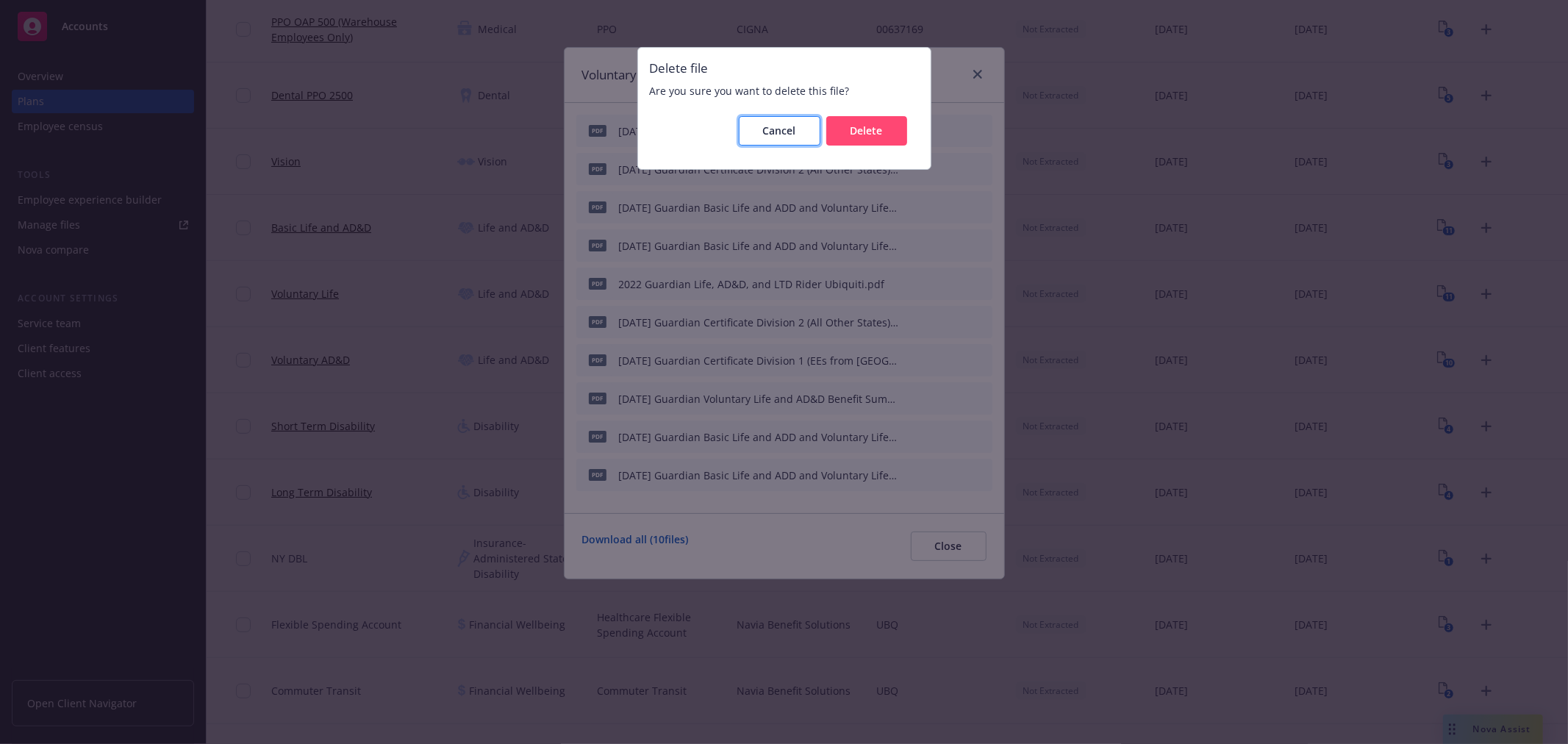
drag, startPoint x: 769, startPoint y: 122, endPoint x: 776, endPoint y: 119, distance: 7.6
click at [770, 122] on button "Cancel" at bounding box center [780, 131] width 82 height 29
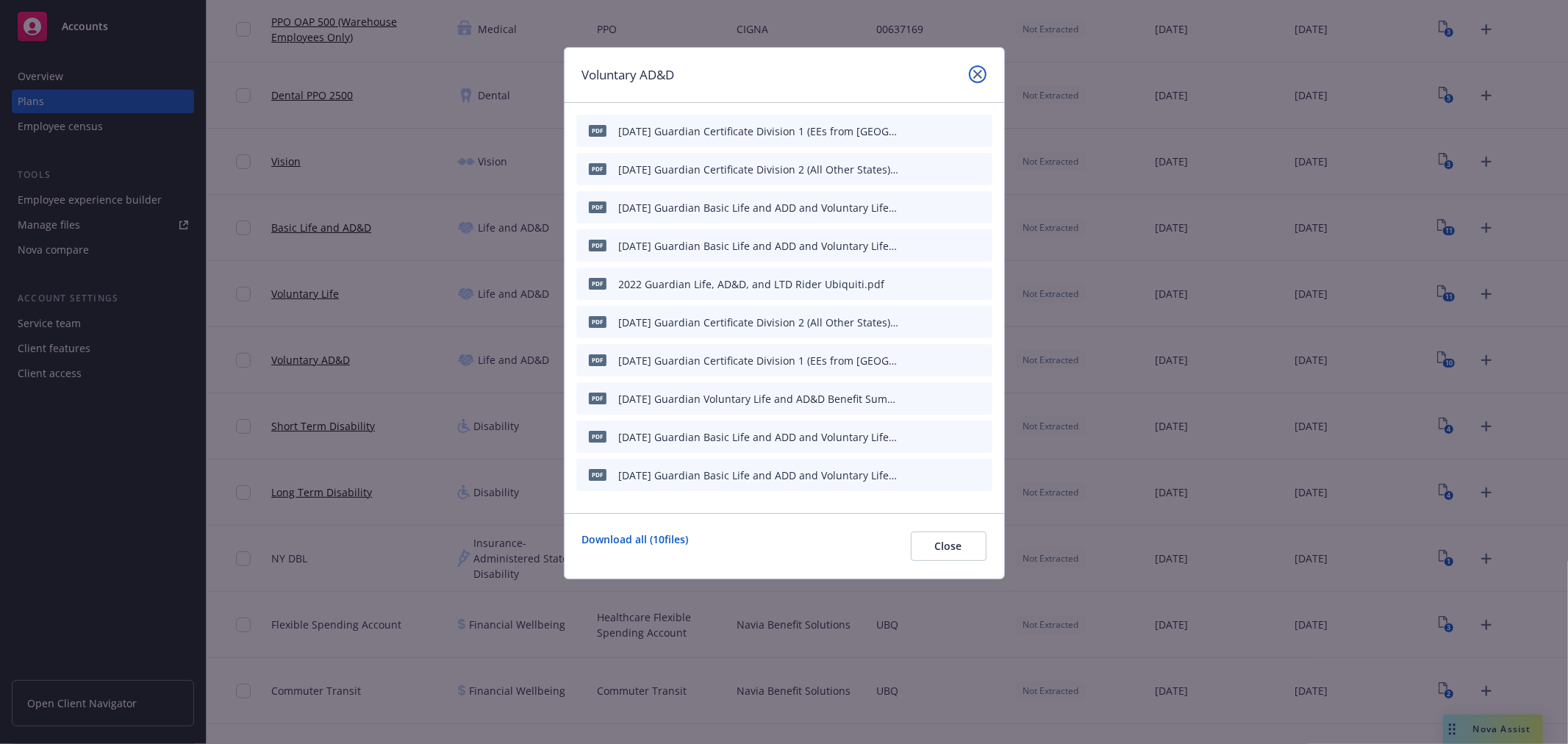
drag, startPoint x: 978, startPoint y: 77, endPoint x: 958, endPoint y: 188, distance: 112.8
click at [977, 77] on icon "close" at bounding box center [978, 74] width 9 height 9
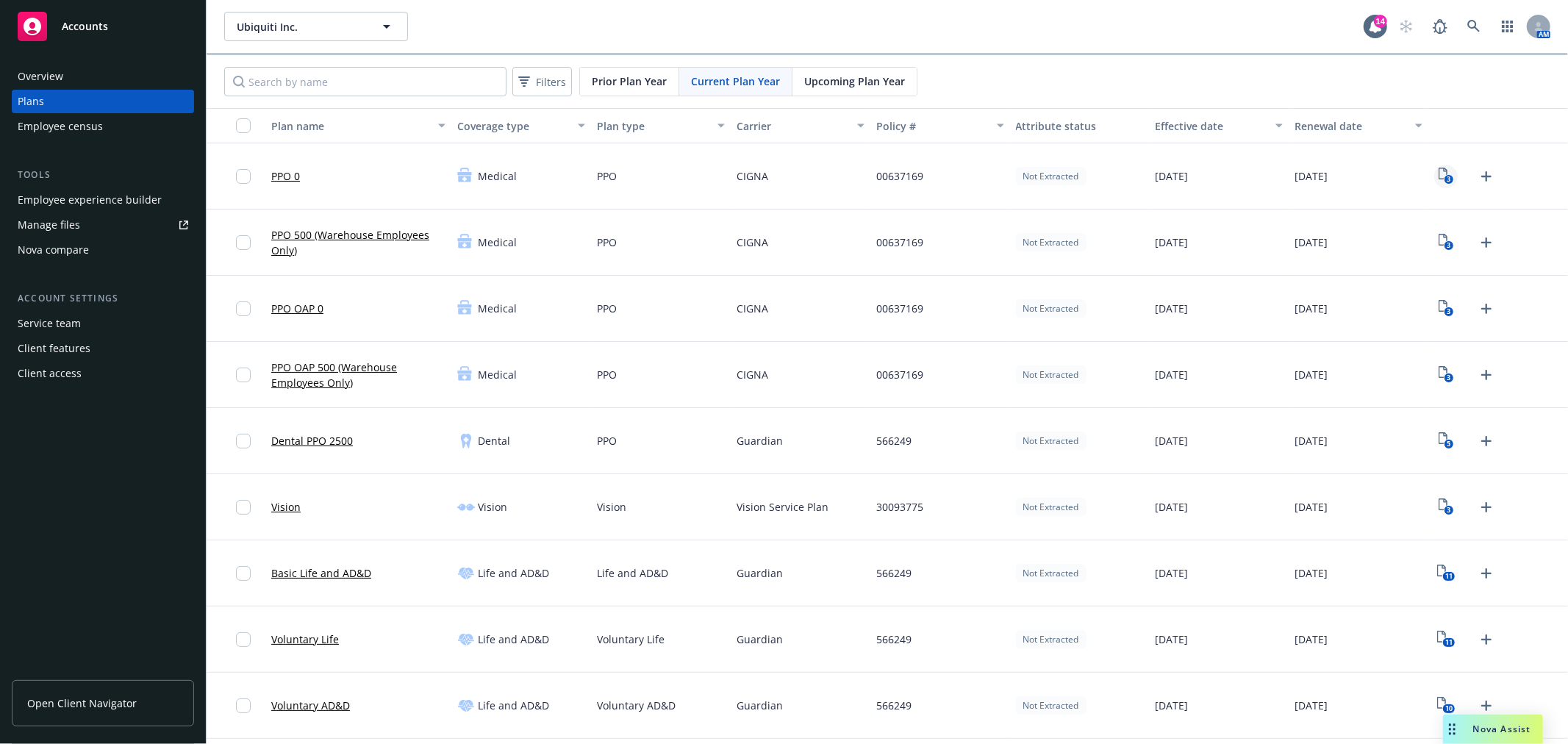
click at [1439, 173] on icon "3" at bounding box center [1446, 176] width 15 height 17
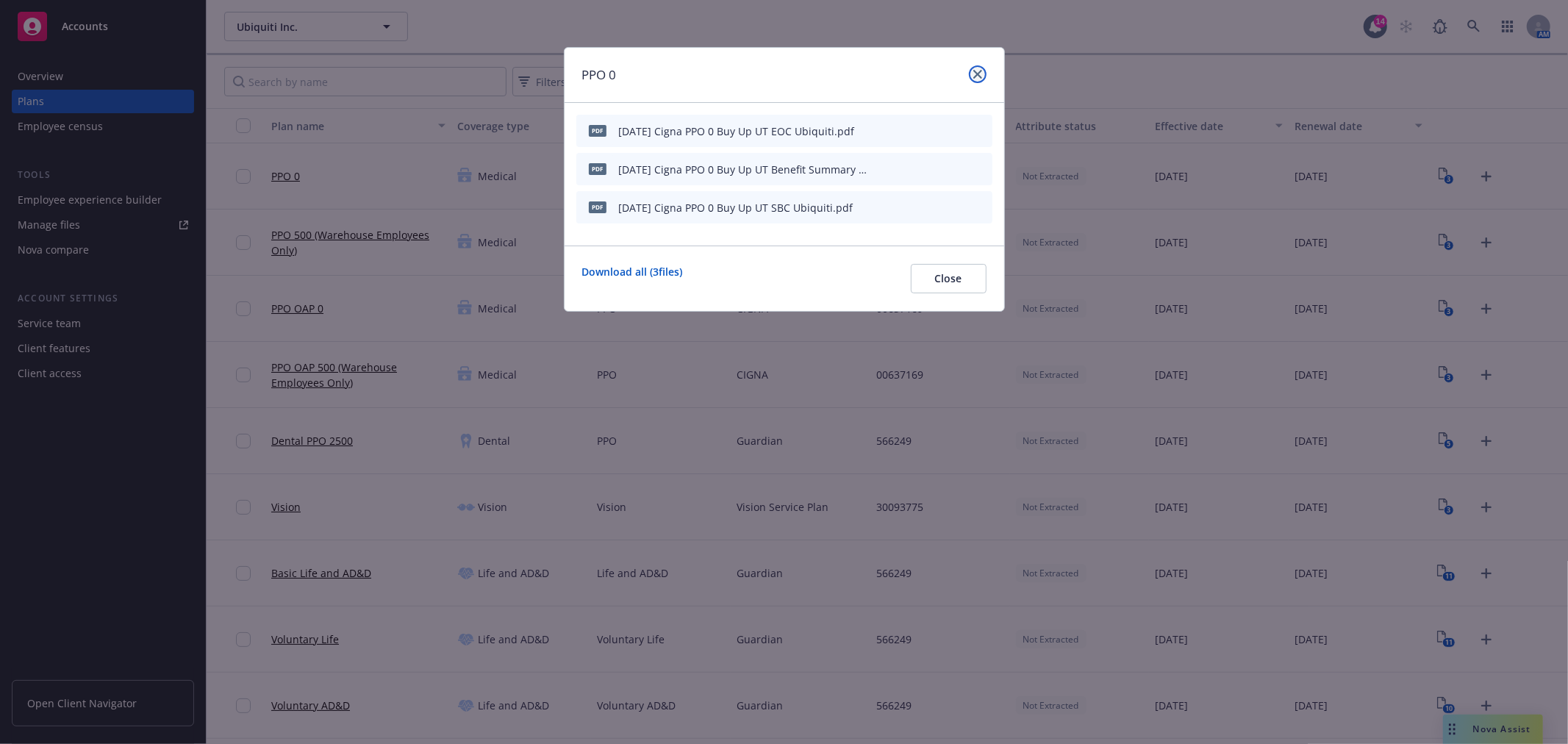
click at [974, 70] on icon "close" at bounding box center [978, 74] width 9 height 9
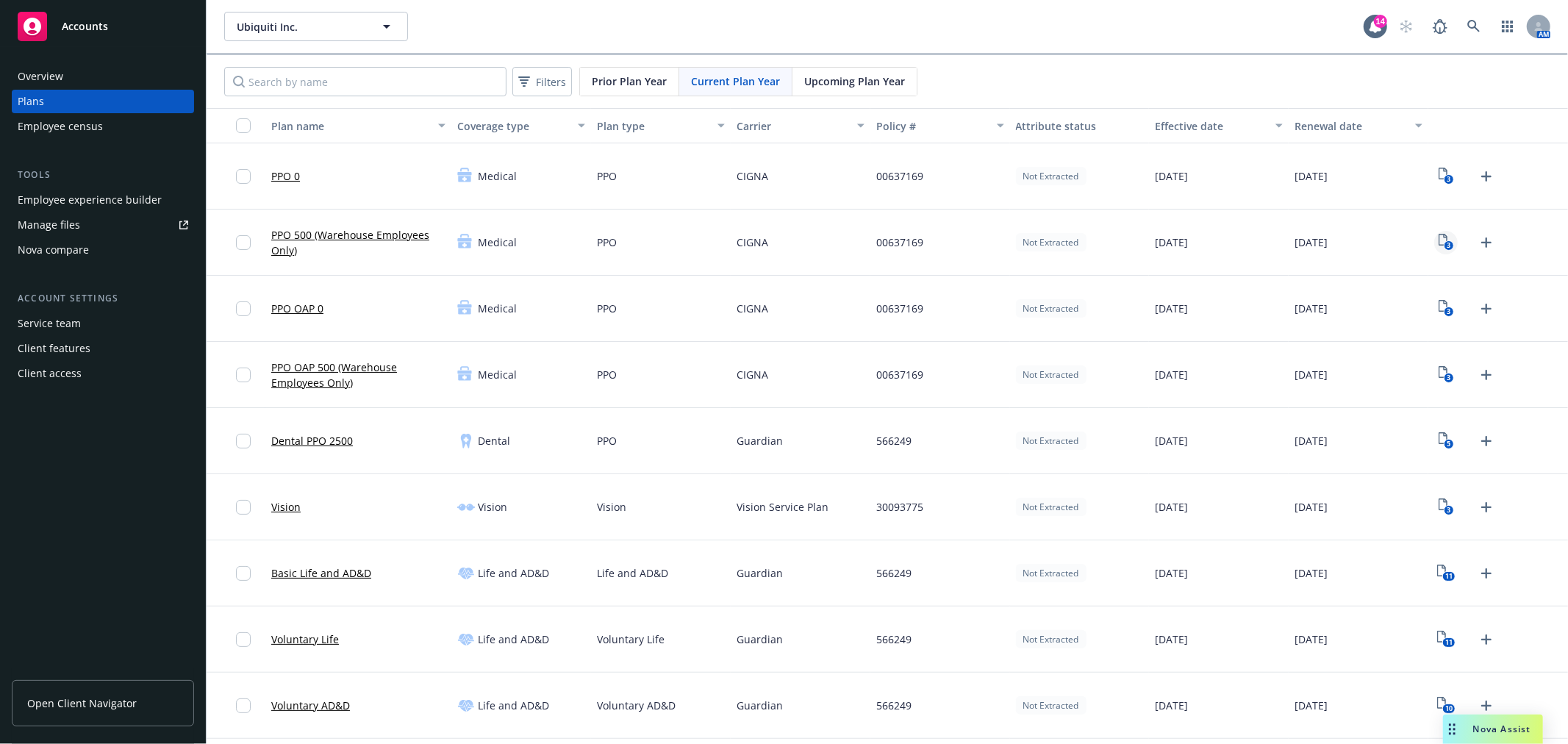
click at [1439, 246] on link "3" at bounding box center [1445, 242] width 23 height 23
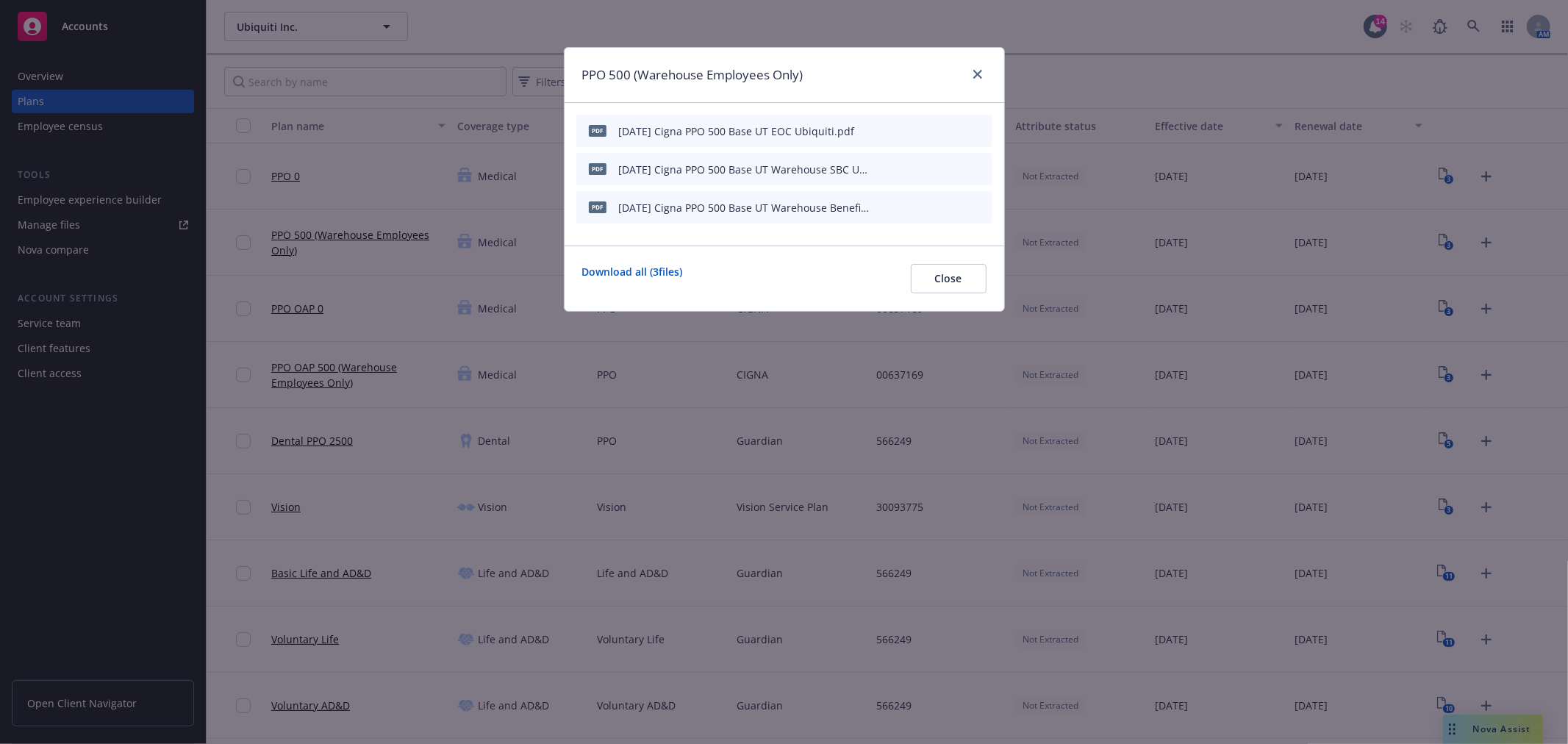
click at [977, 62] on div "PPO 500 (Warehouse Employees Only)" at bounding box center [784, 75] width 439 height 55
click at [978, 67] on link "close" at bounding box center [977, 74] width 17 height 17
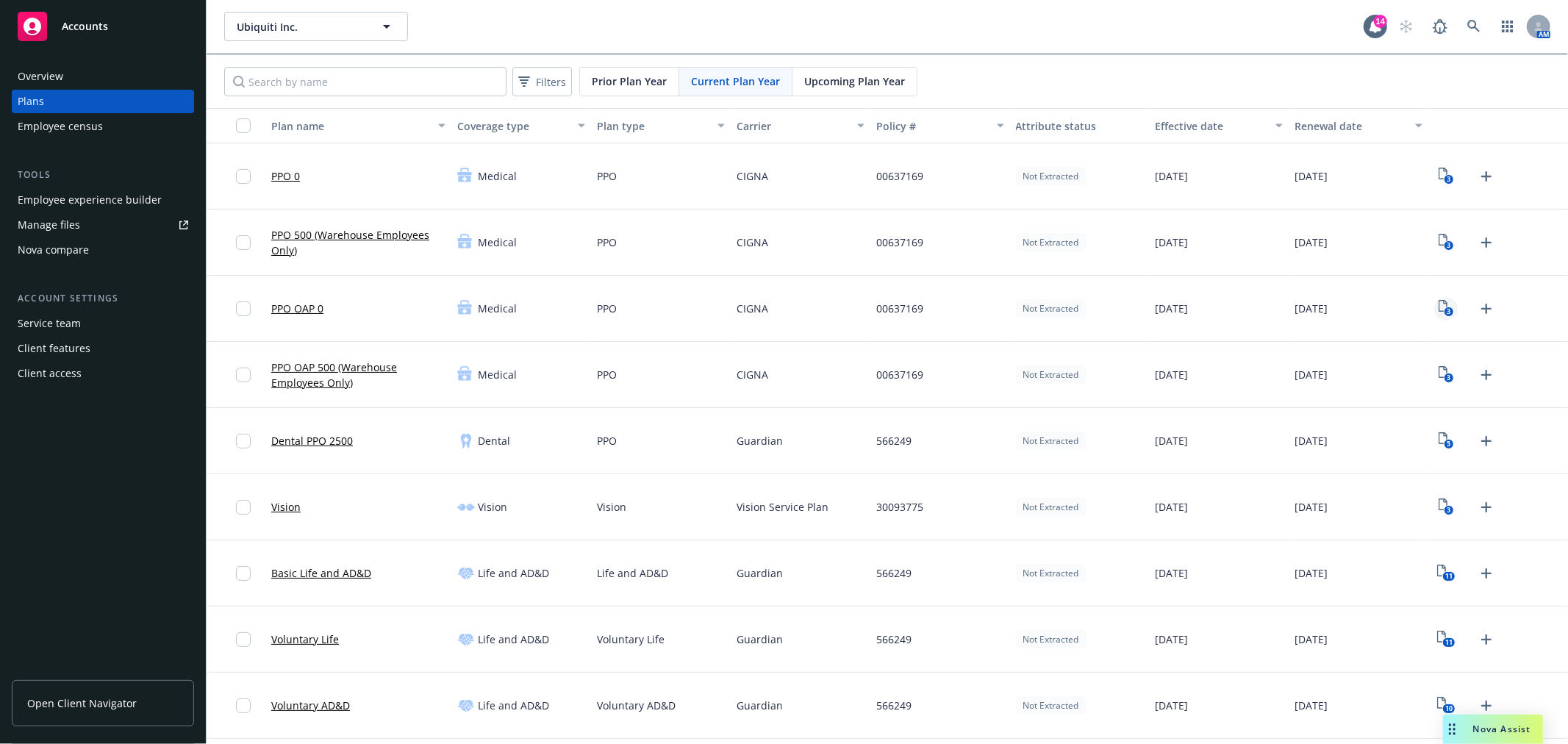
click at [1439, 304] on icon "3" at bounding box center [1446, 308] width 15 height 17
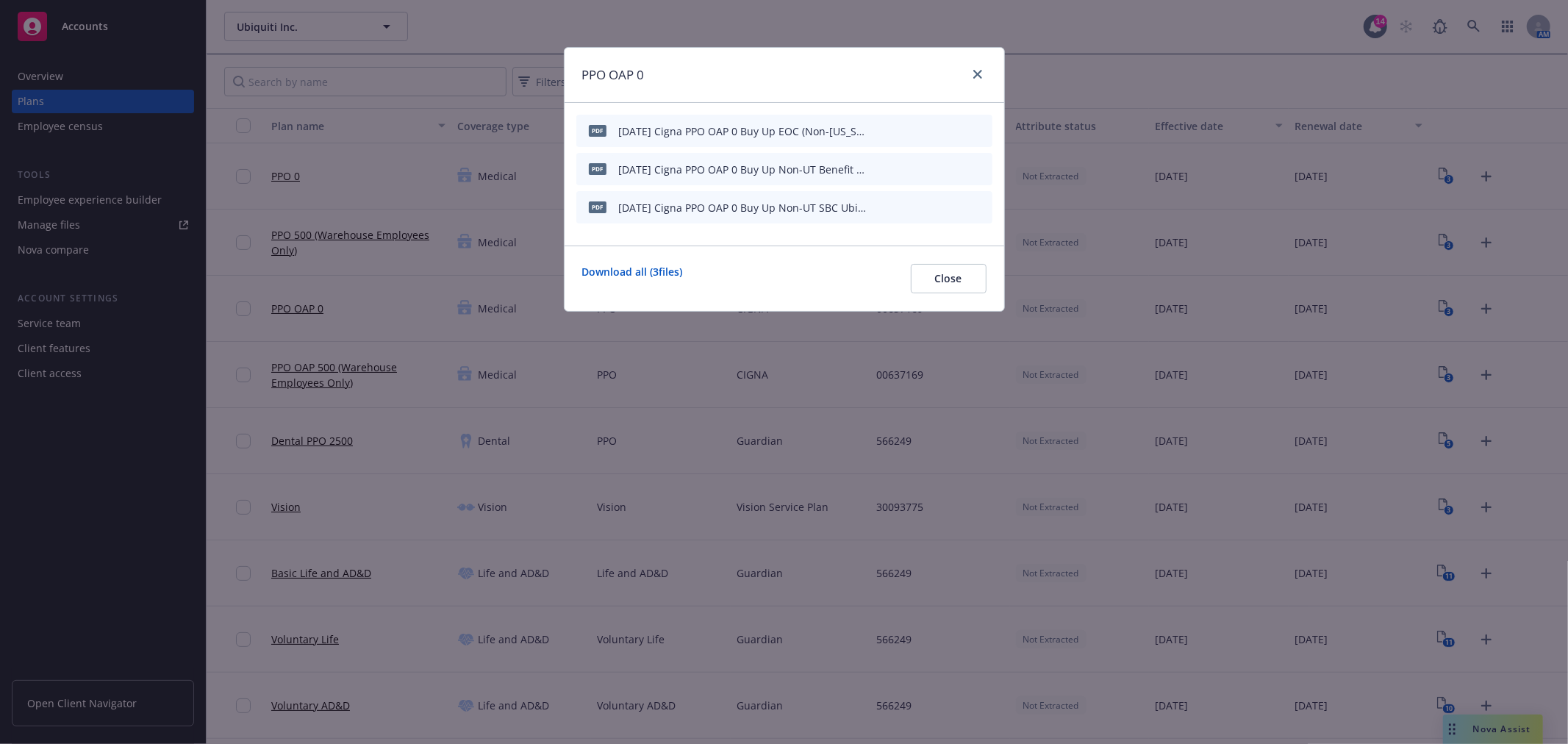
click at [967, 75] on div at bounding box center [974, 75] width 23 height 19
click at [976, 73] on icon "close" at bounding box center [978, 74] width 9 height 9
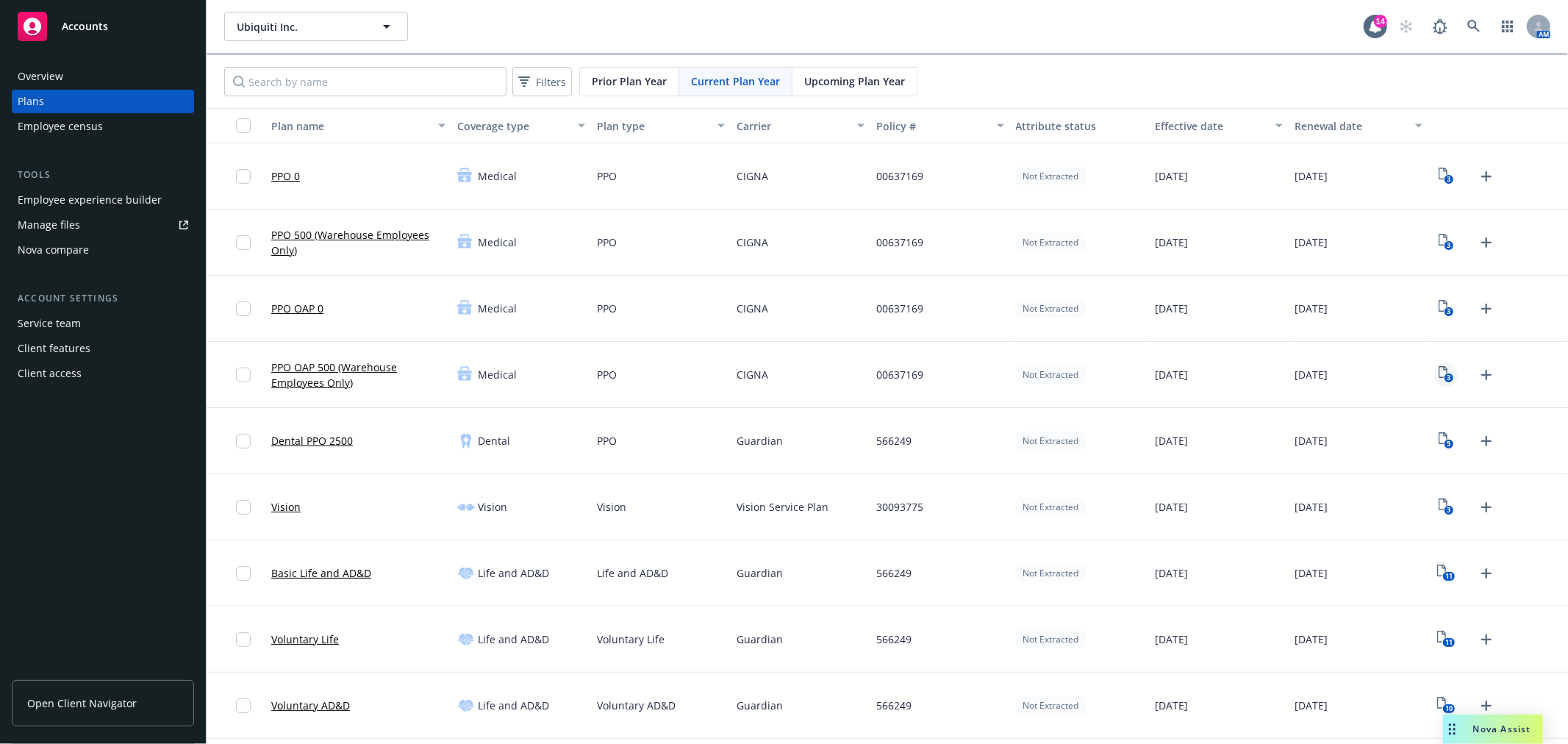
click at [1439, 371] on icon "3" at bounding box center [1446, 374] width 15 height 17
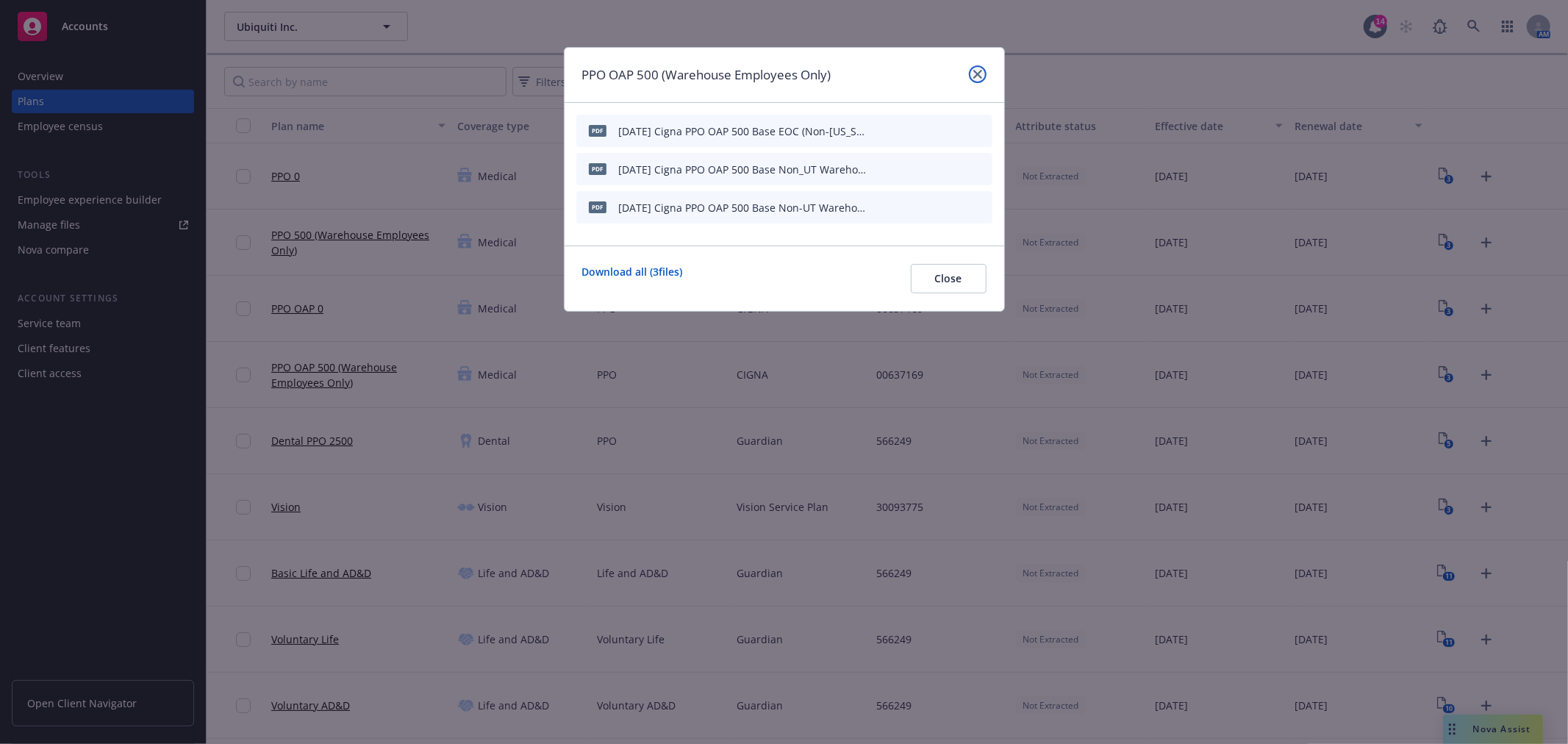
click at [976, 76] on icon "close" at bounding box center [978, 74] width 9 height 9
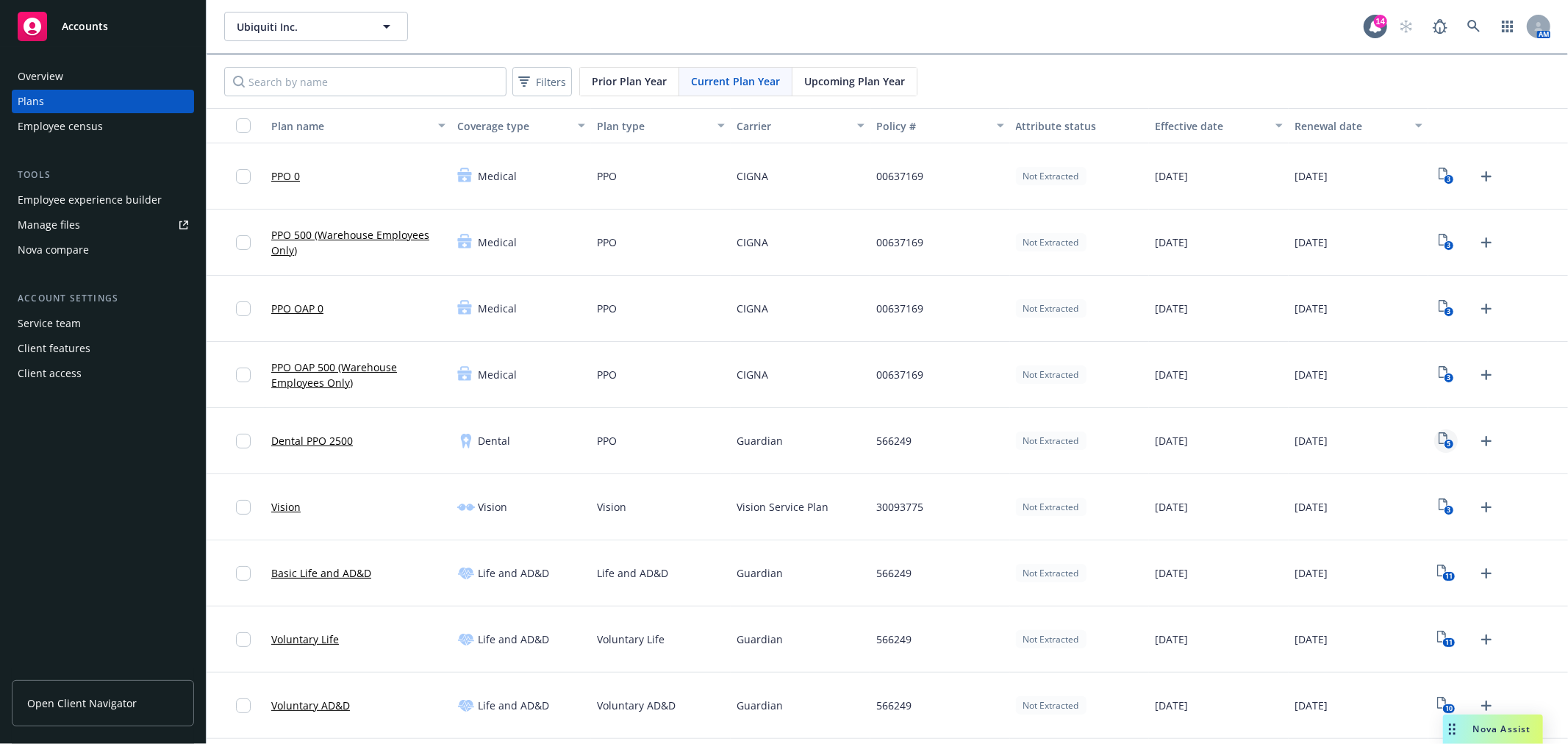
click at [1439, 436] on icon "5" at bounding box center [1446, 441] width 15 height 17
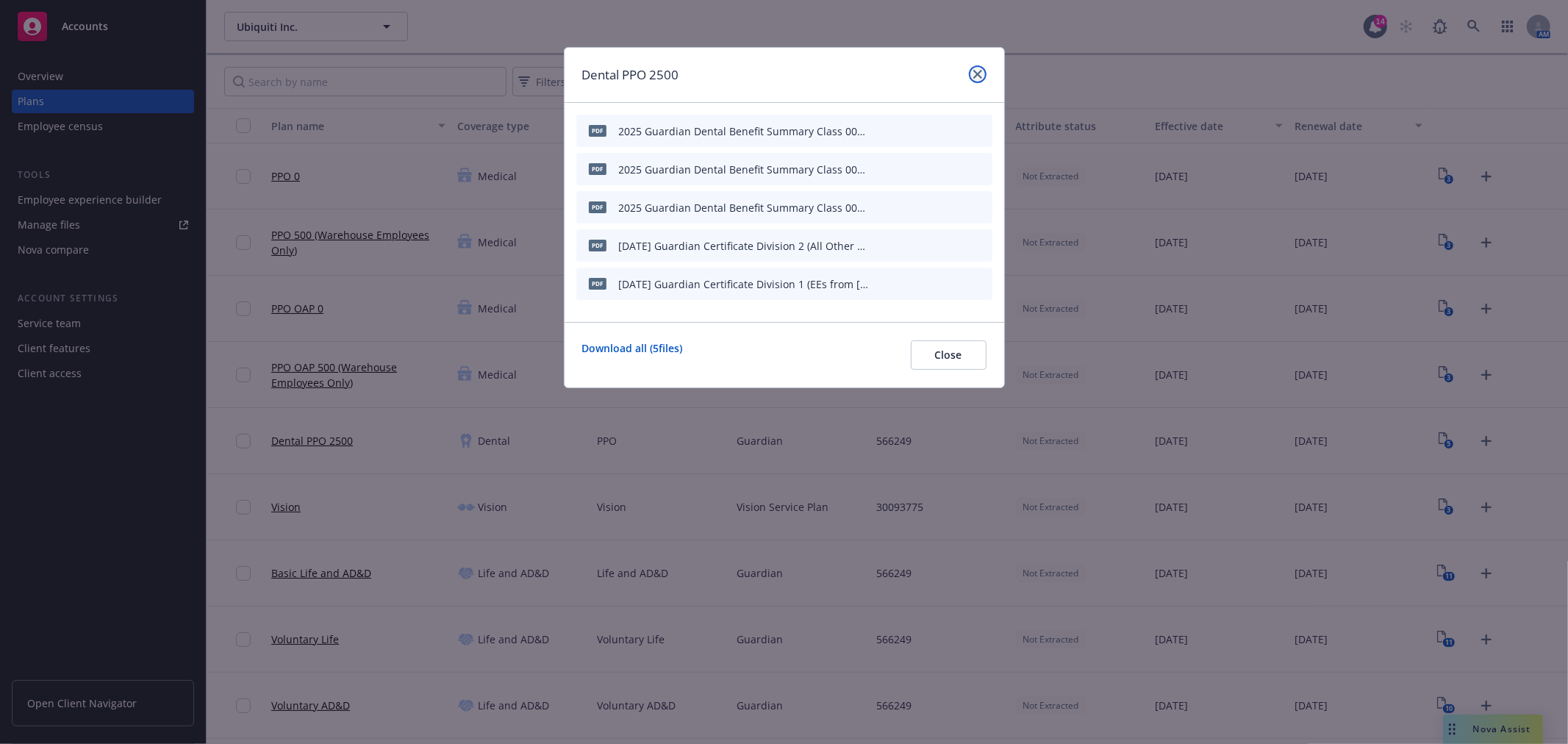
click at [979, 79] on link "close" at bounding box center [977, 74] width 17 height 17
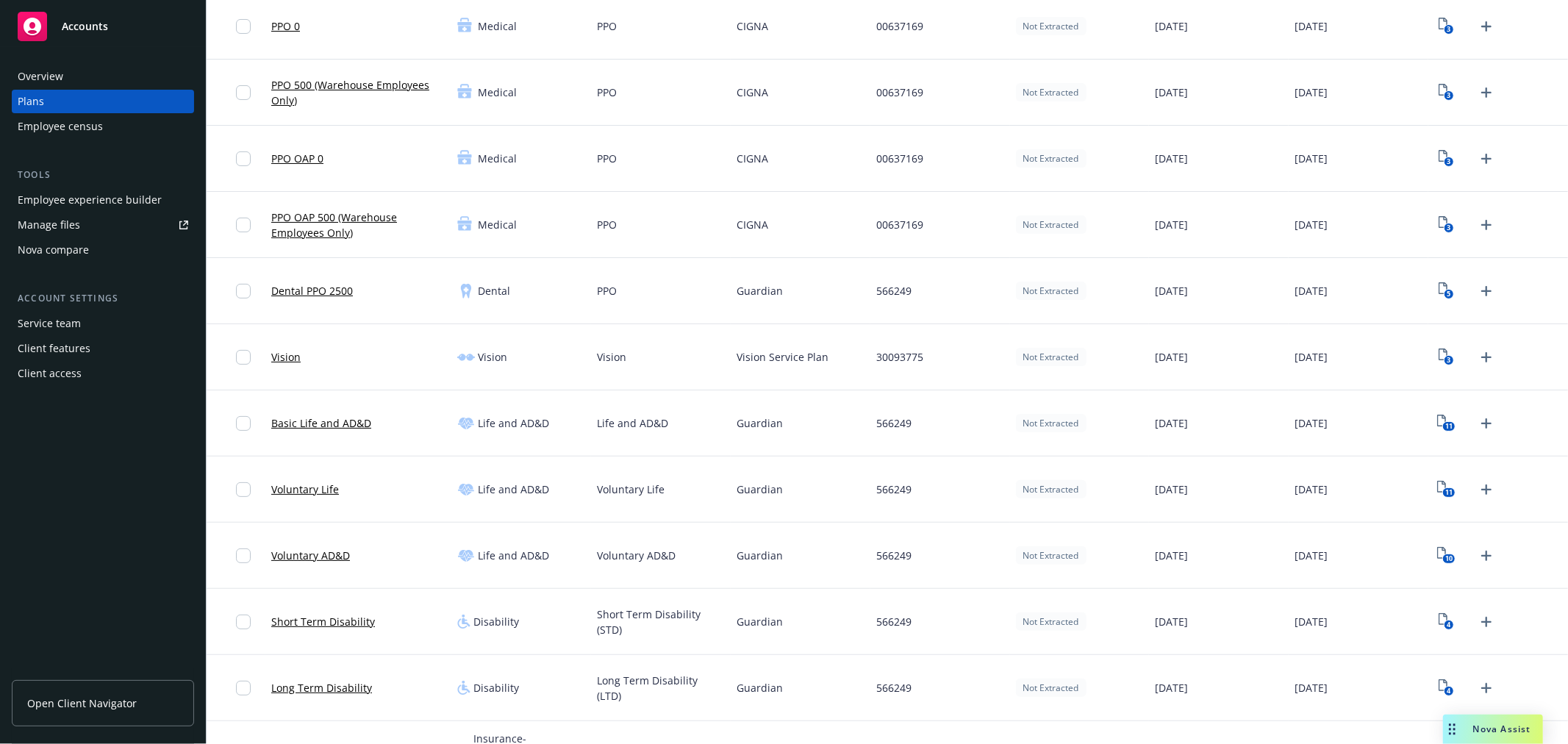
scroll to position [163, 0]
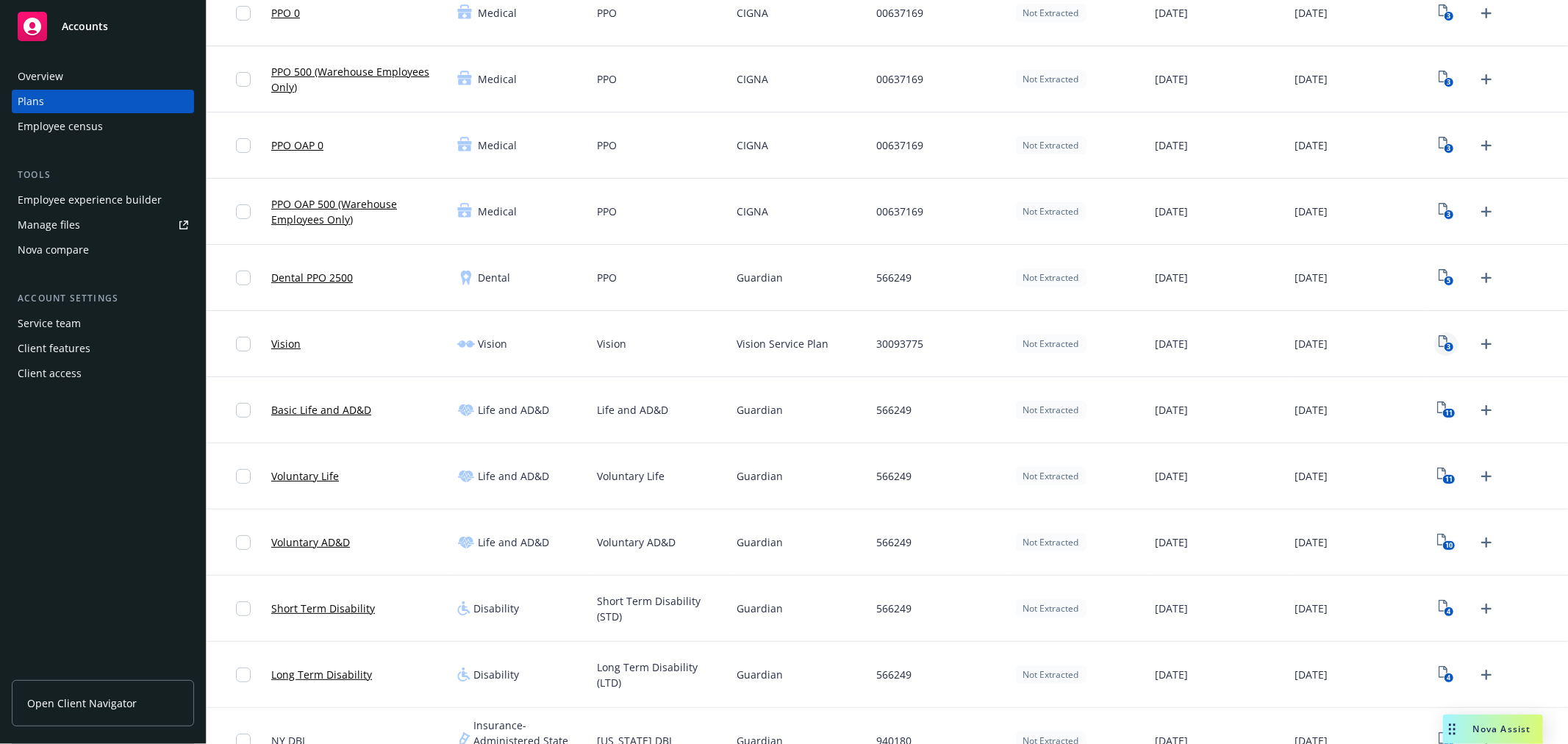
click at [1439, 342] on icon "3" at bounding box center [1446, 343] width 15 height 17
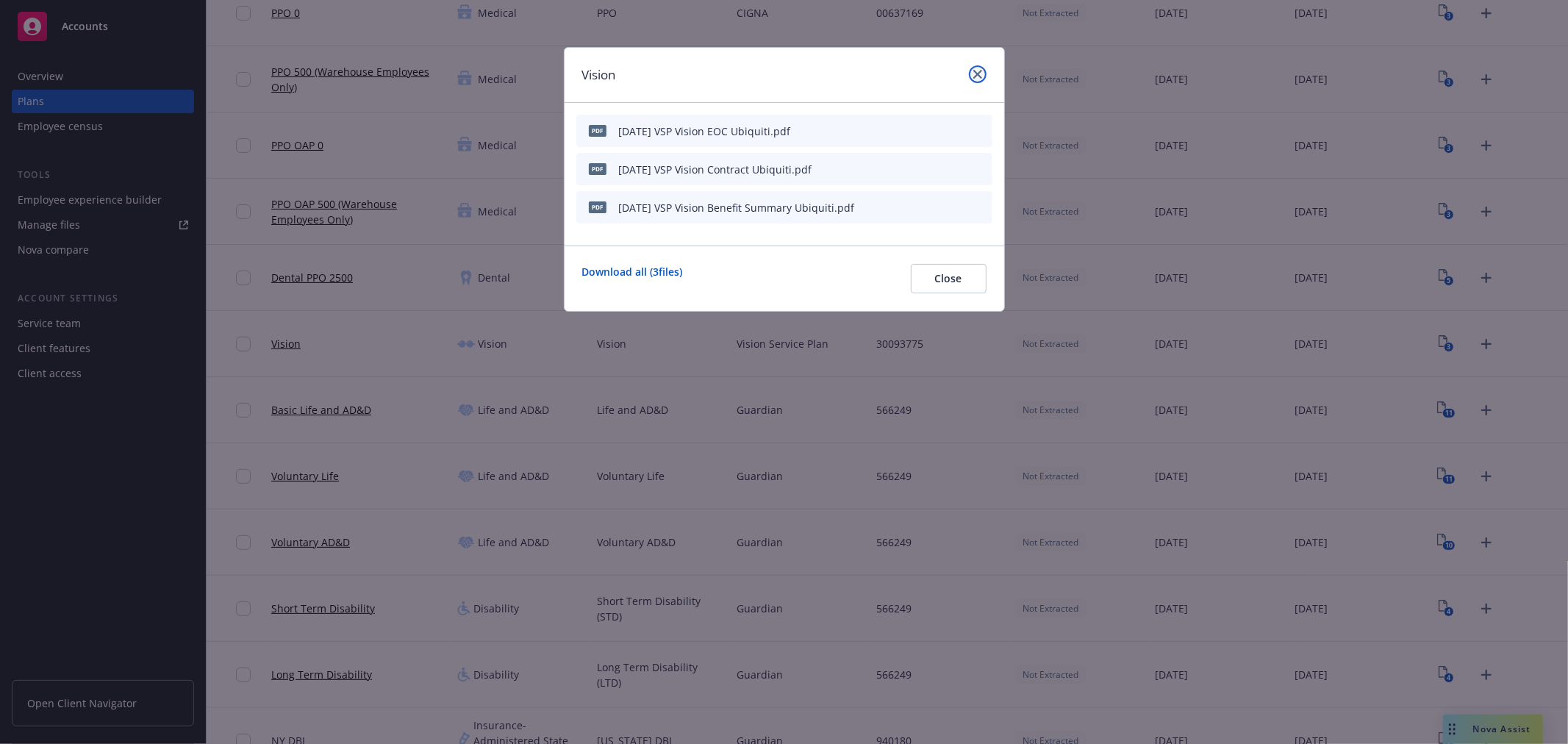
click at [983, 77] on link "close" at bounding box center [977, 74] width 17 height 17
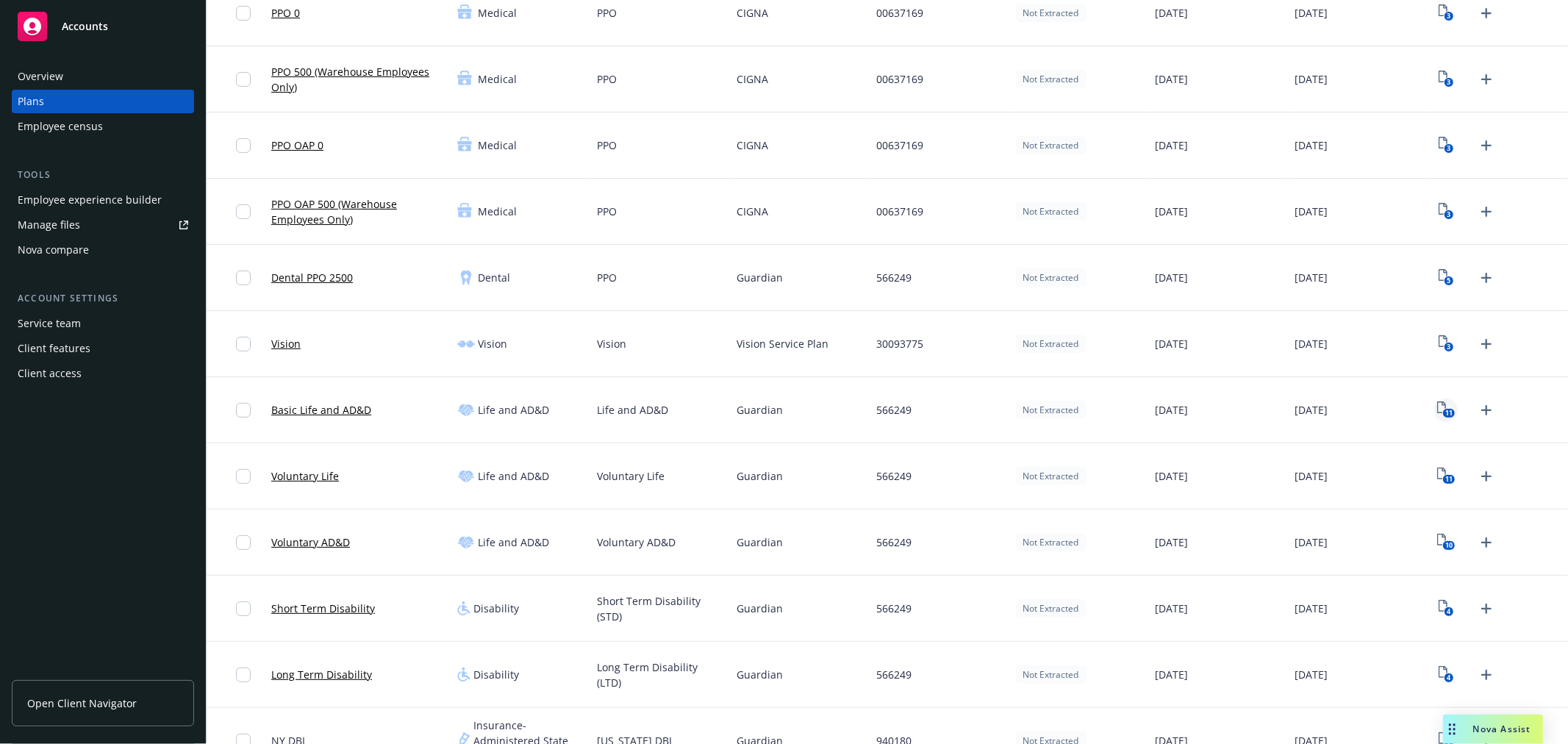
click at [1442, 414] on rect "View Plan Documents" at bounding box center [1448, 413] width 13 height 10
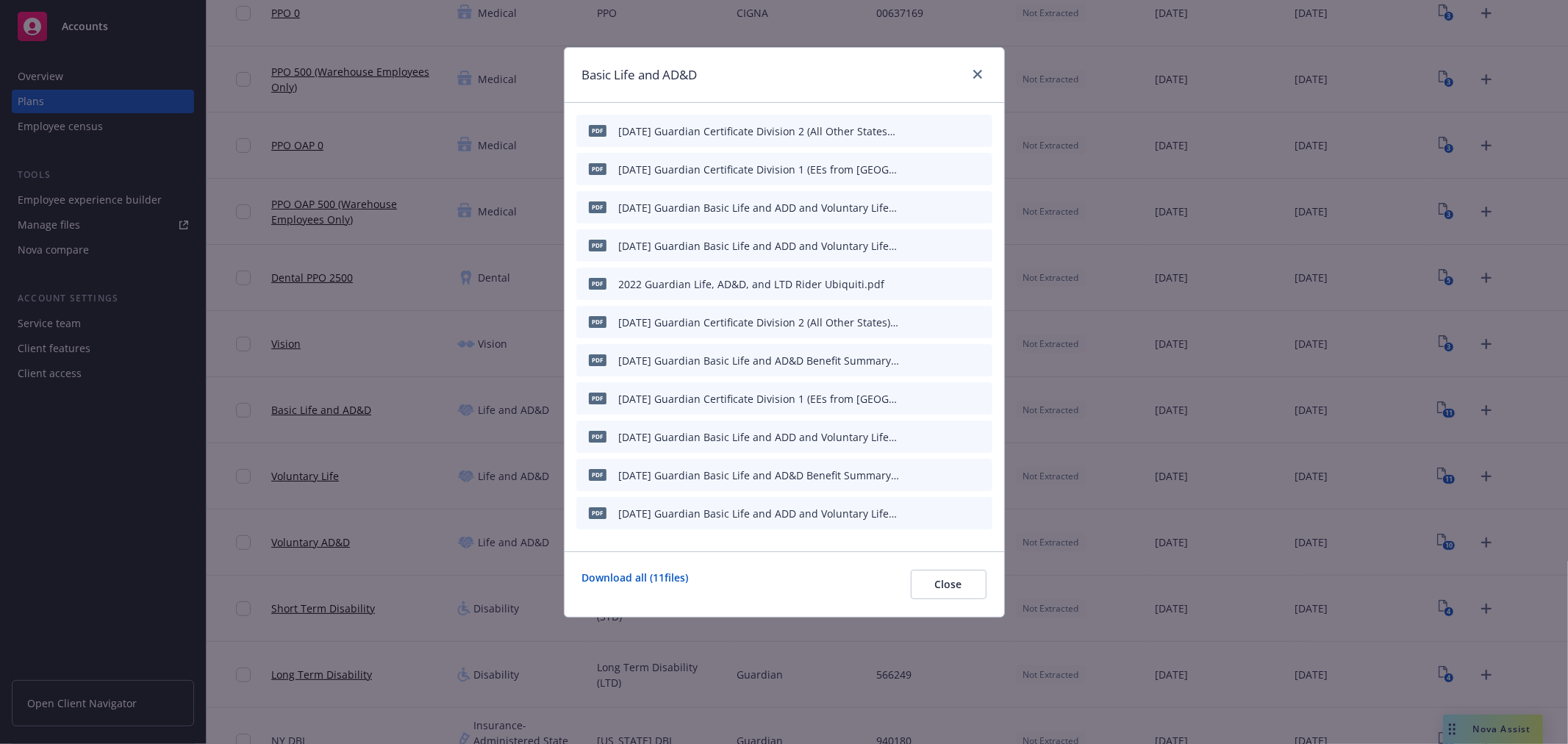
click at [980, 129] on icon "archive file" at bounding box center [980, 130] width 11 height 12
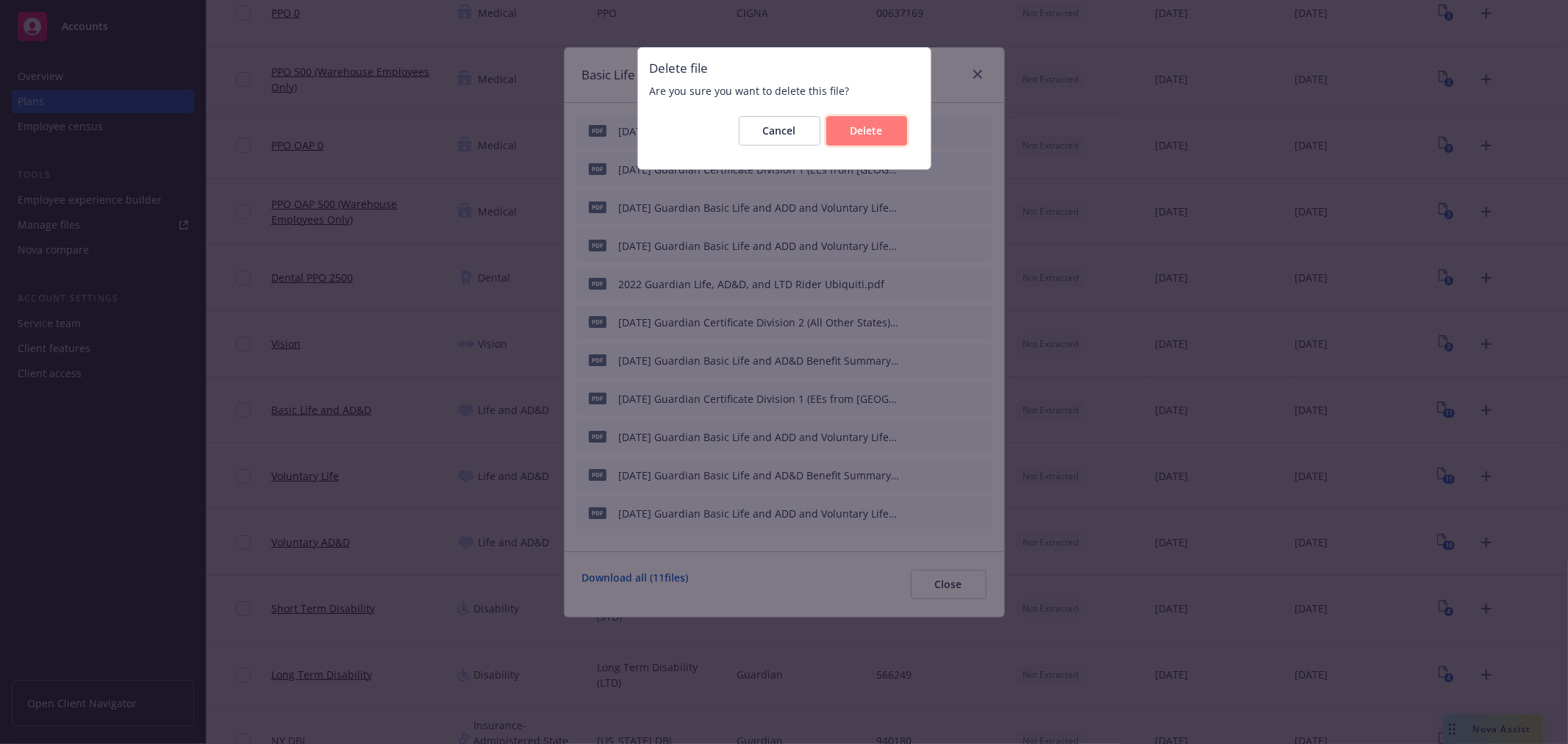
click at [887, 126] on button "Delete" at bounding box center [867, 131] width 81 height 29
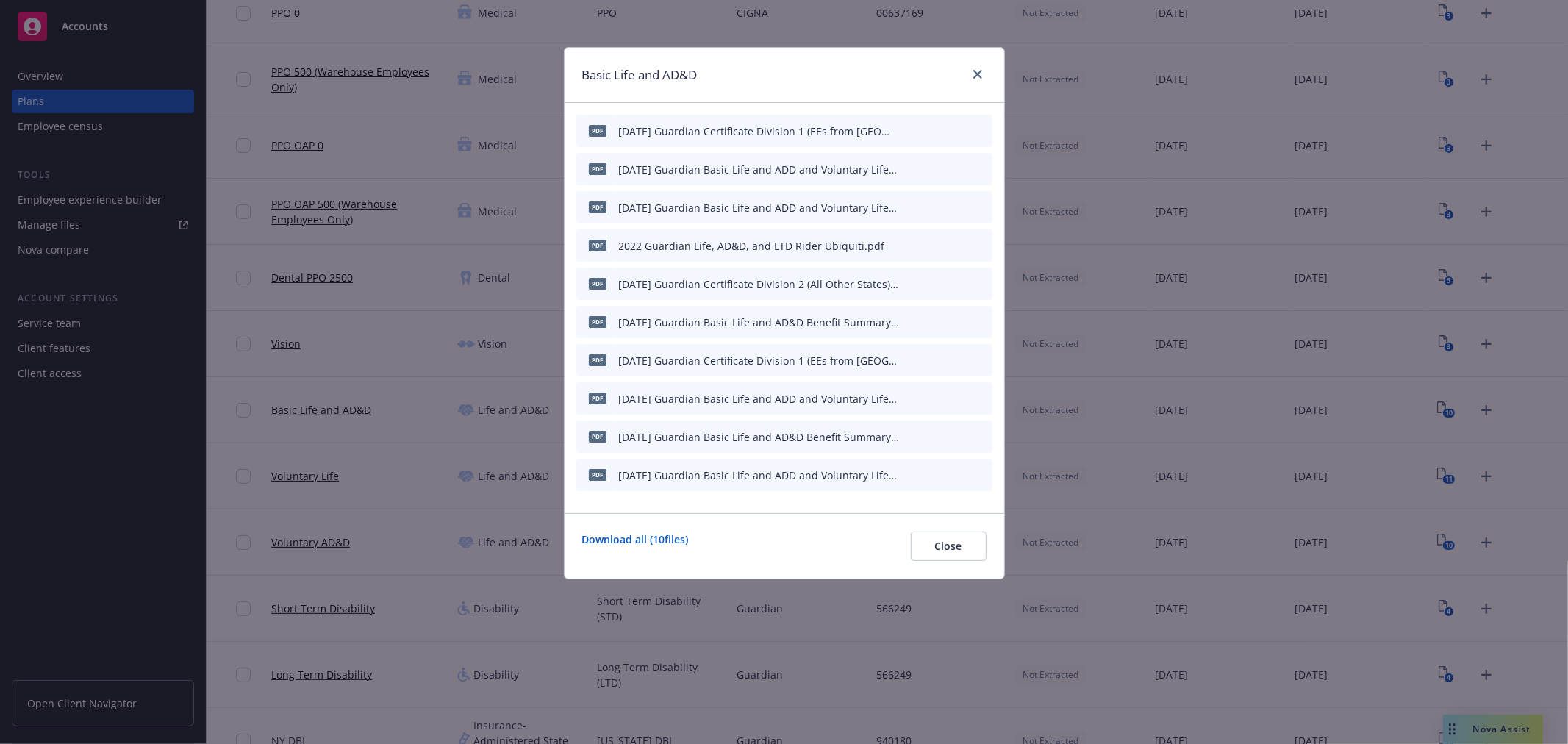
click at [983, 125] on icon "archive file" at bounding box center [980, 130] width 11 height 12
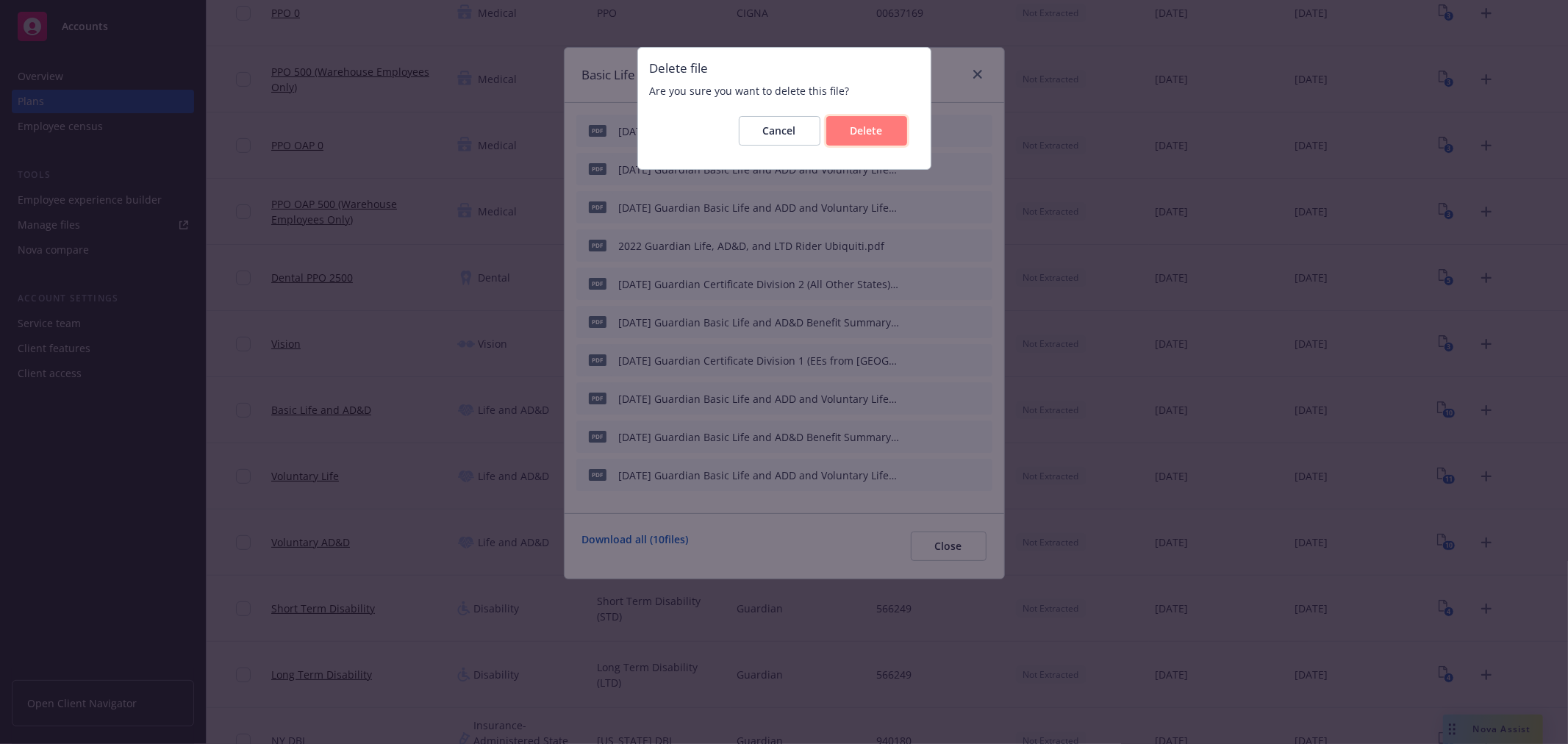
click at [870, 125] on span "Delete" at bounding box center [867, 130] width 33 height 14
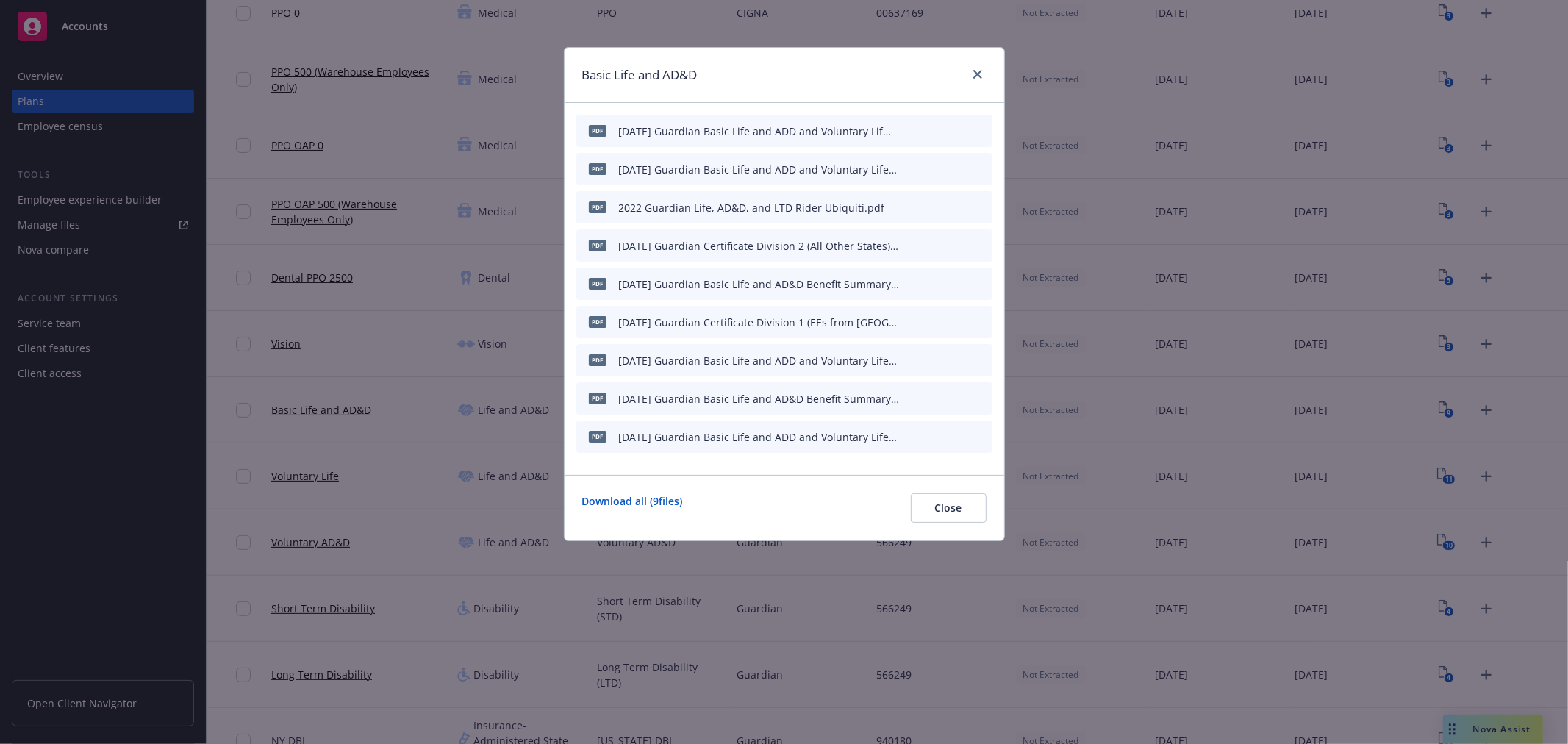
click at [982, 134] on icon "archive file" at bounding box center [980, 130] width 11 height 12
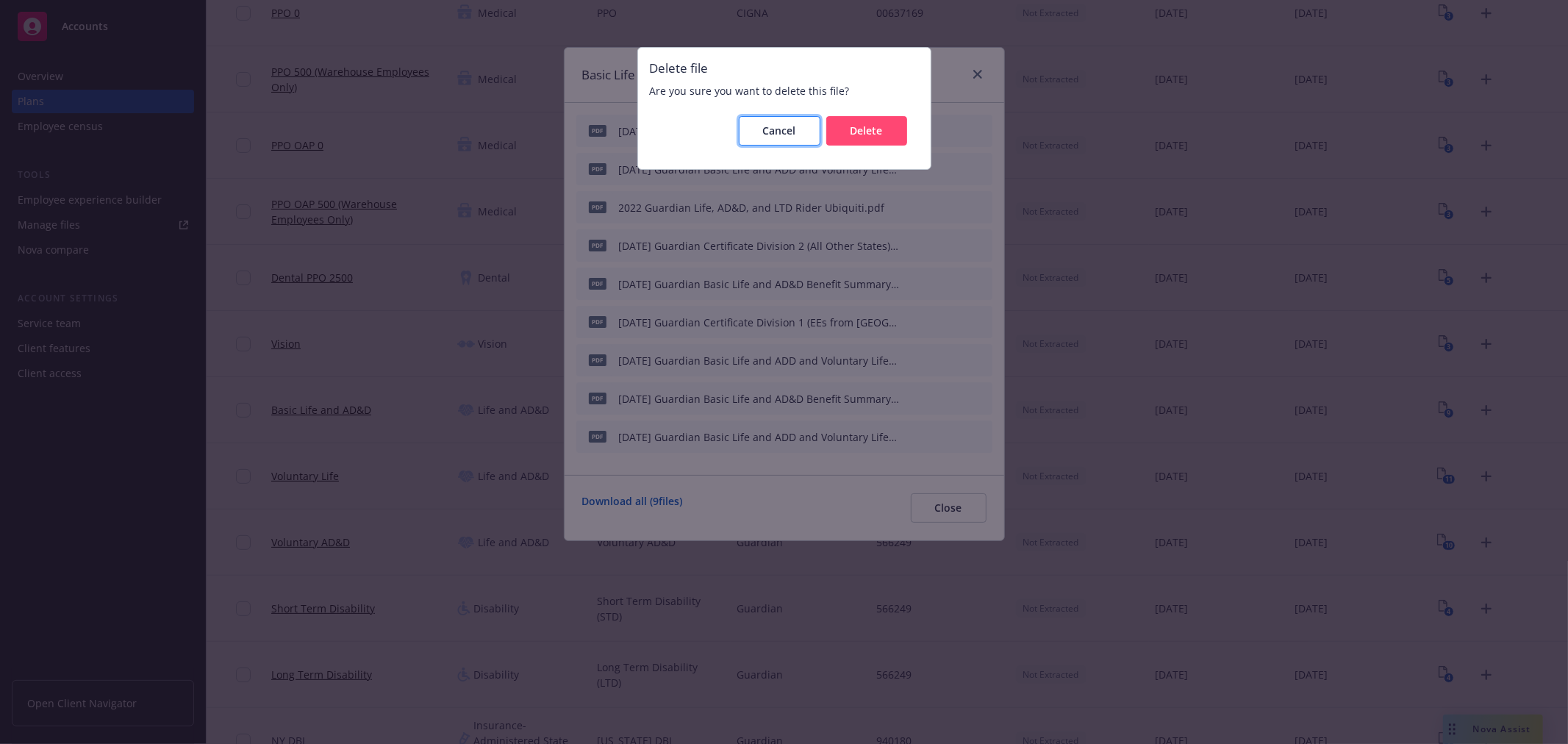
click at [803, 125] on button "Cancel" at bounding box center [780, 131] width 82 height 29
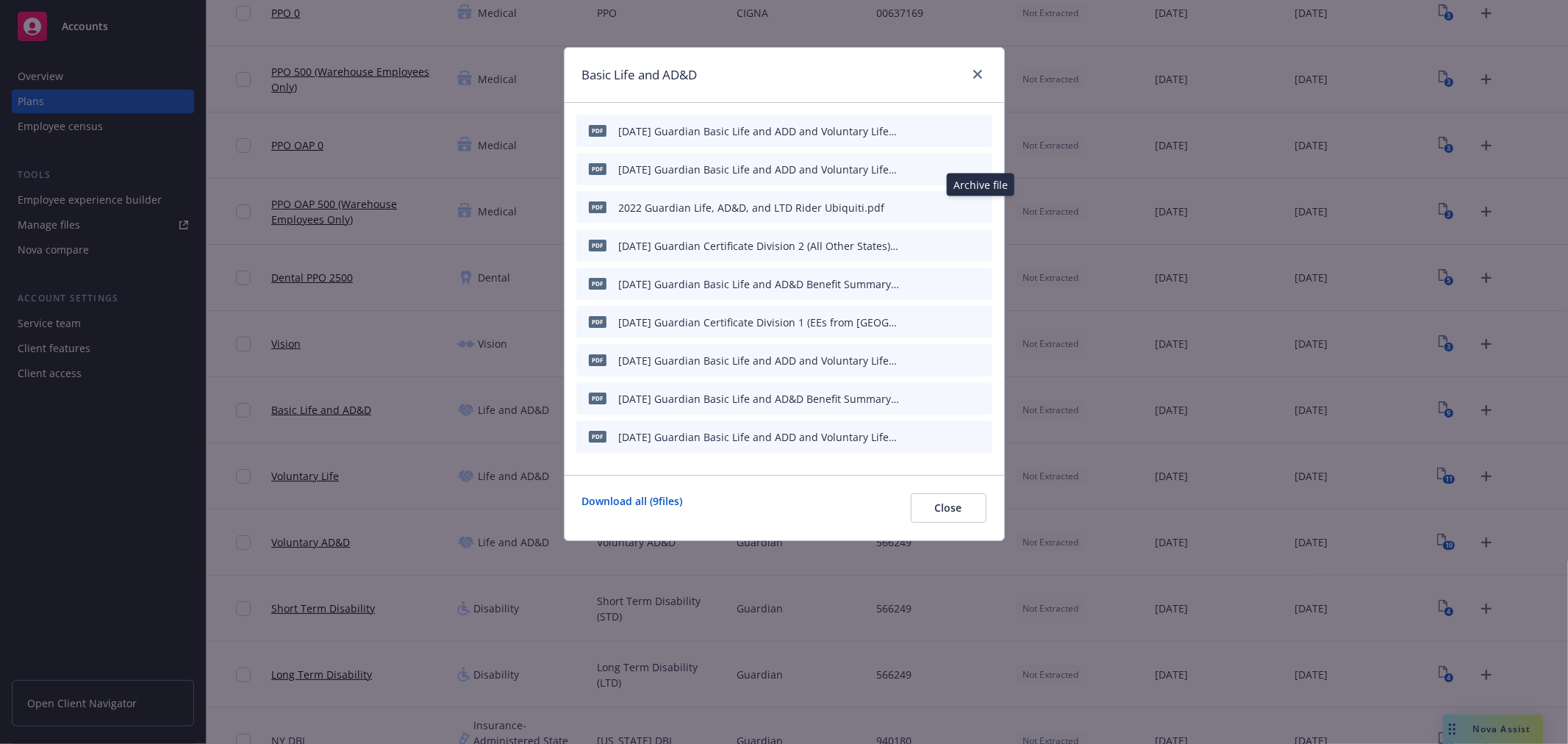
click at [982, 206] on icon "archive file" at bounding box center [980, 206] width 11 height 12
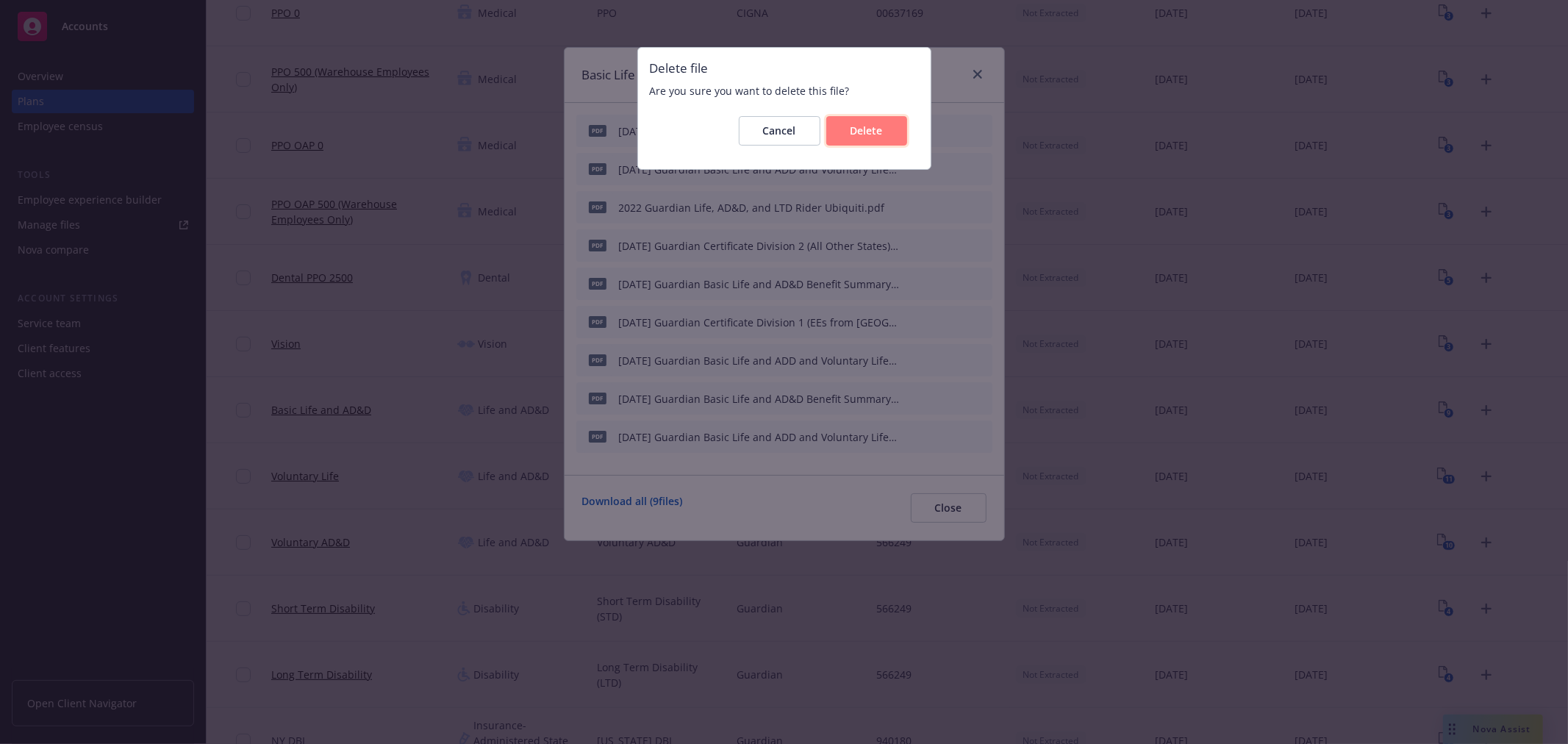
click at [883, 135] on button "Delete" at bounding box center [867, 131] width 81 height 29
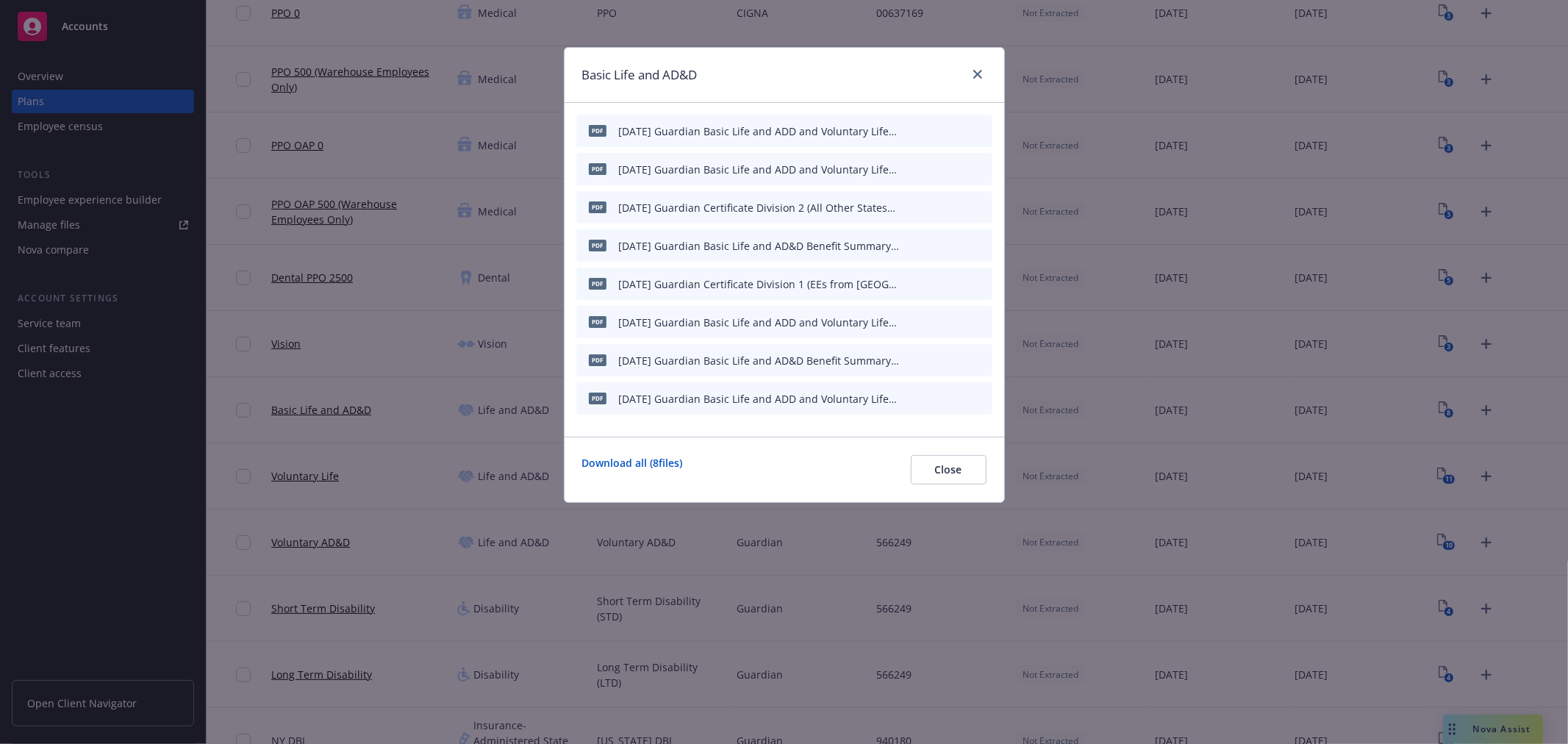
click at [980, 202] on icon "archive file" at bounding box center [980, 206] width 12 height 12
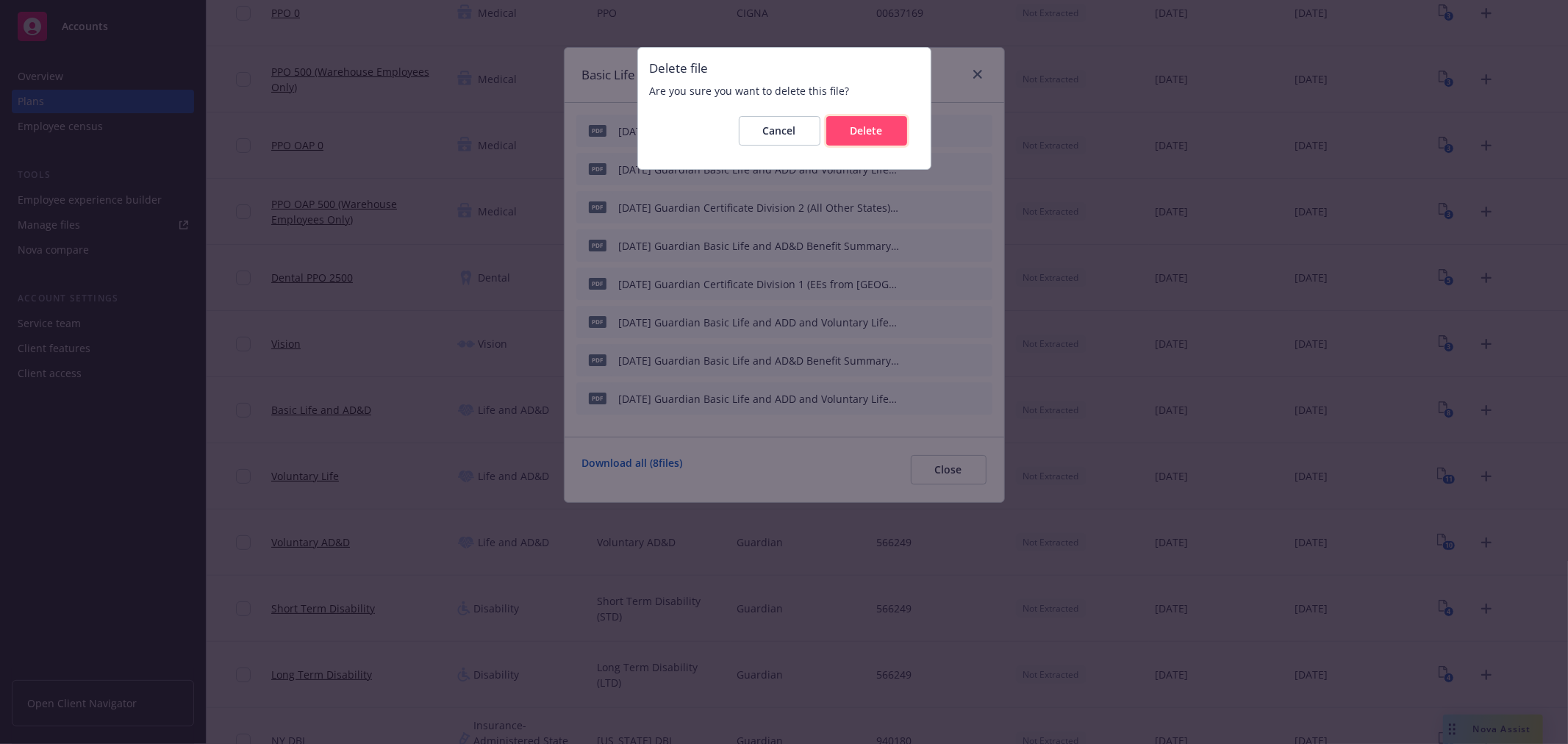
drag, startPoint x: 877, startPoint y: 133, endPoint x: 942, endPoint y: 182, distance: 81.4
click at [877, 133] on span "Delete" at bounding box center [867, 130] width 33 height 14
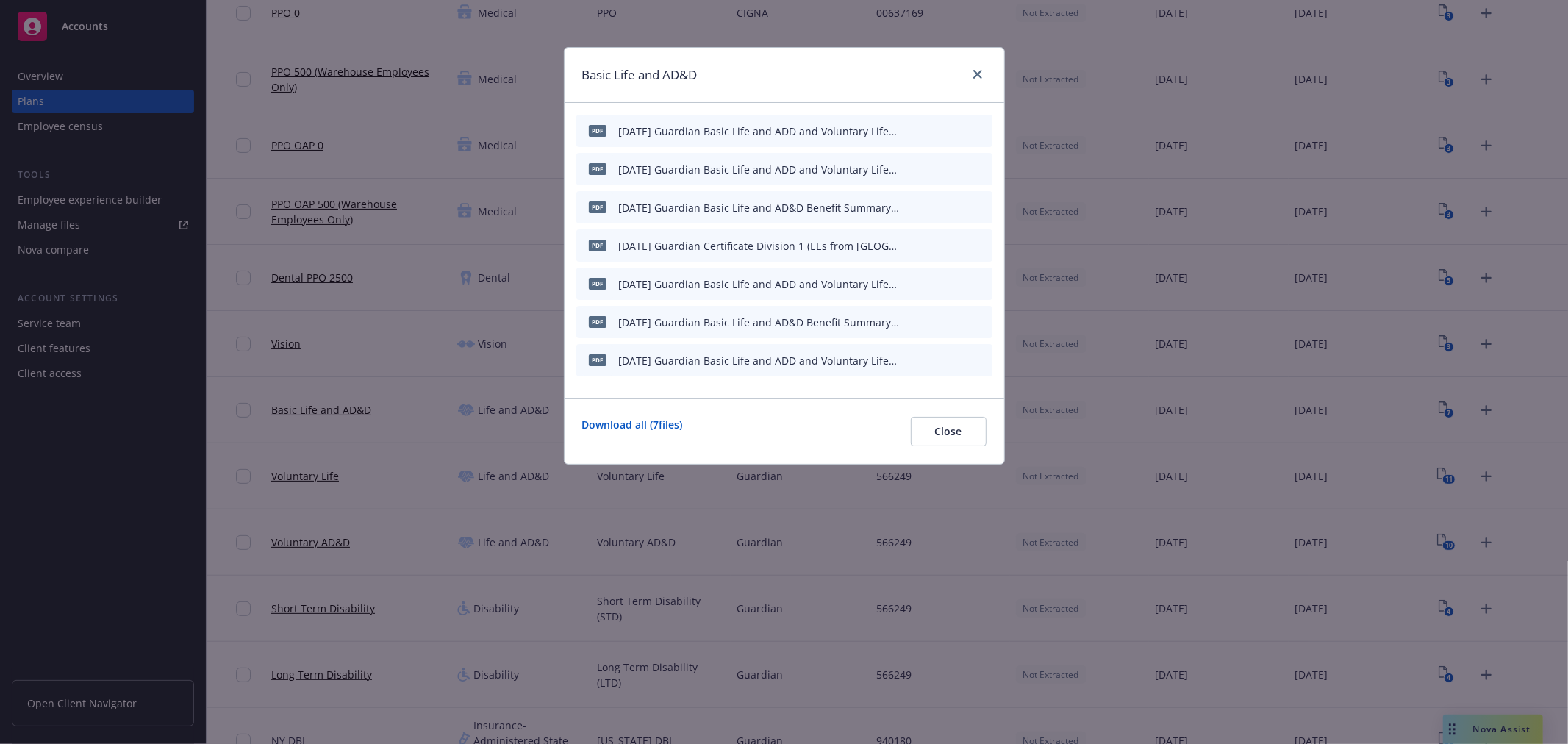
click at [972, 206] on div at bounding box center [946, 207] width 81 height 15
click at [973, 206] on div at bounding box center [946, 207] width 81 height 15
click at [983, 207] on icon "archive file" at bounding box center [980, 206] width 11 height 12
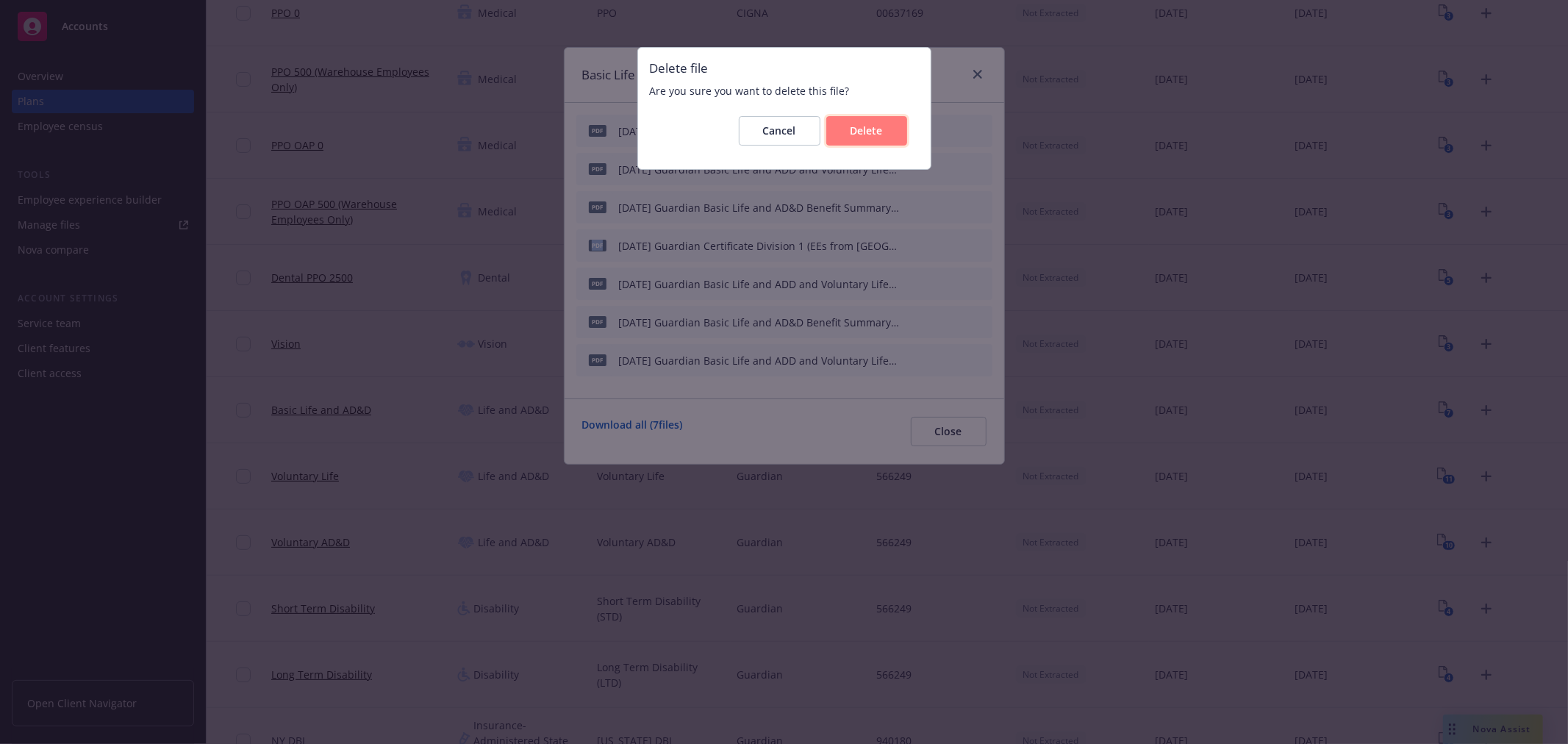
click at [877, 126] on span "Delete" at bounding box center [867, 130] width 33 height 14
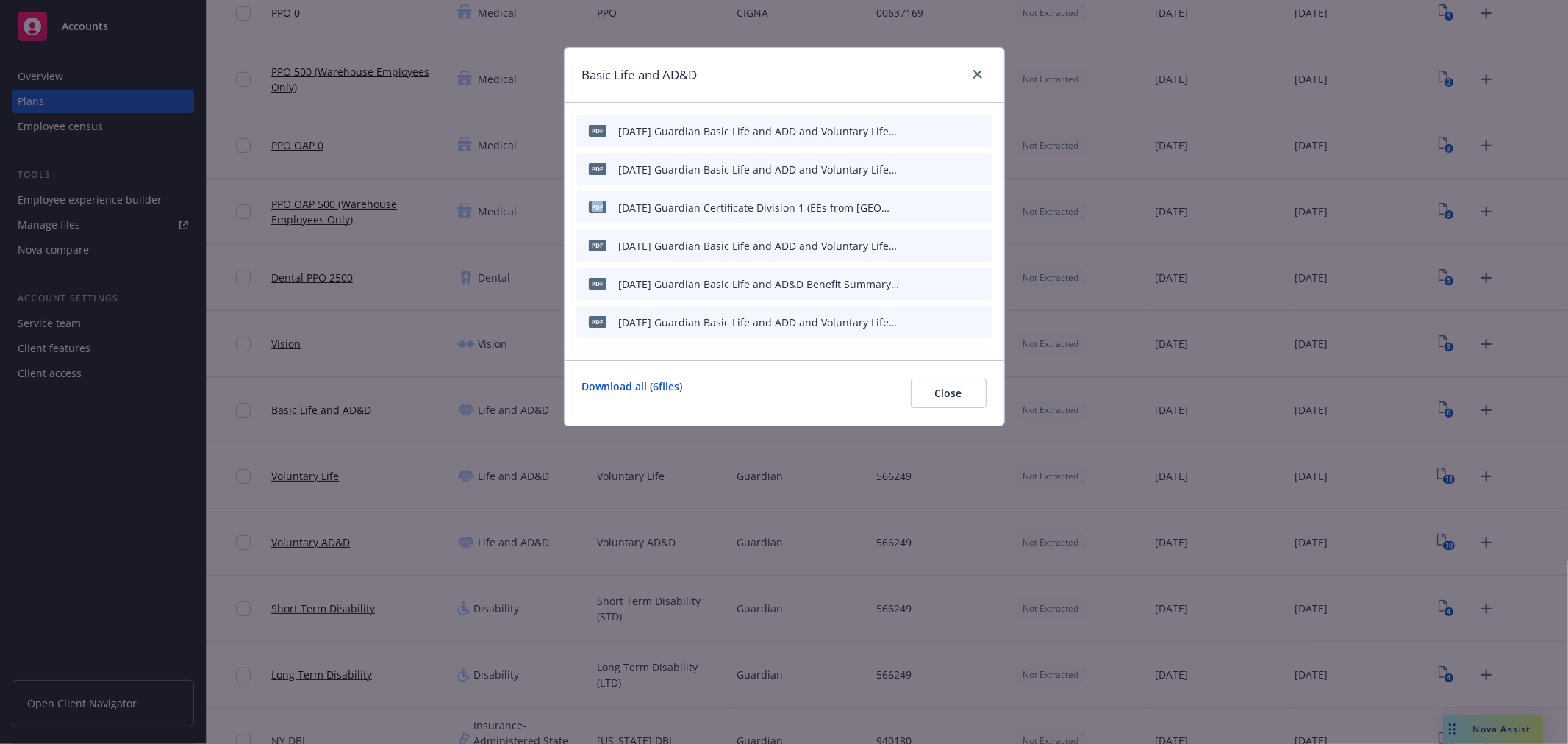
click at [979, 206] on icon "archive file" at bounding box center [980, 206] width 11 height 12
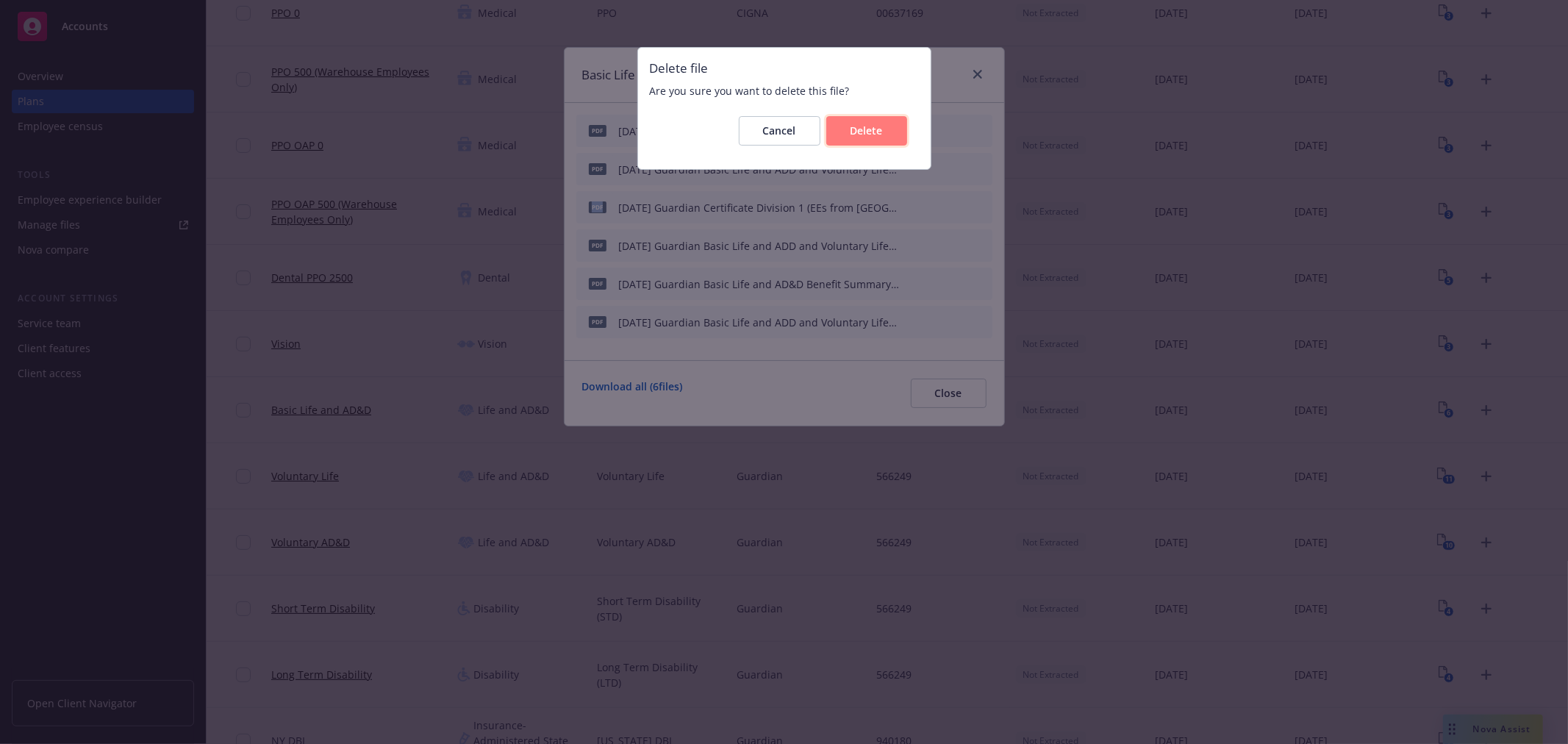
click at [862, 134] on span "Delete" at bounding box center [867, 130] width 33 height 14
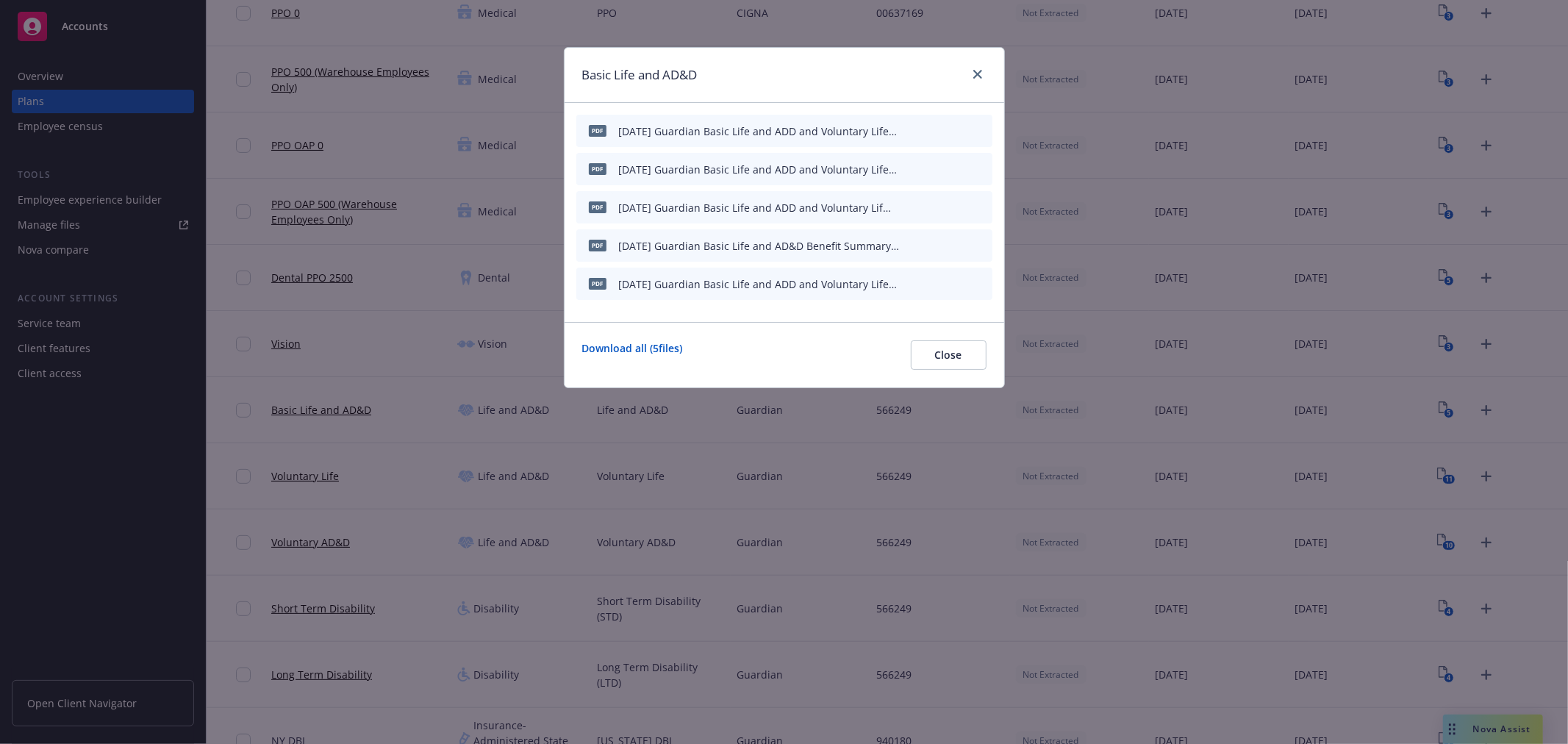
click at [980, 209] on icon "archive file" at bounding box center [980, 206] width 11 height 12
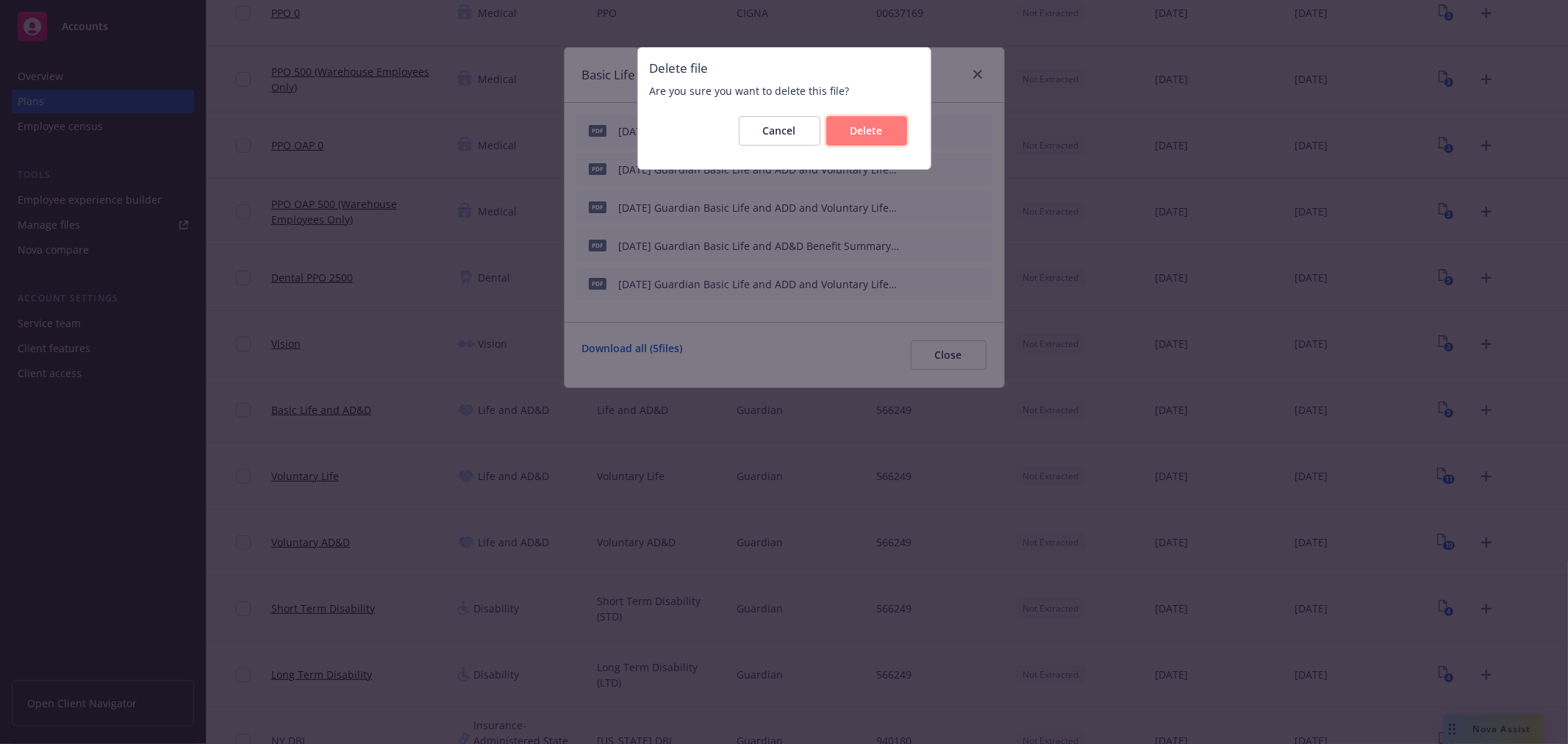
click at [856, 138] on button "Delete" at bounding box center [867, 131] width 81 height 29
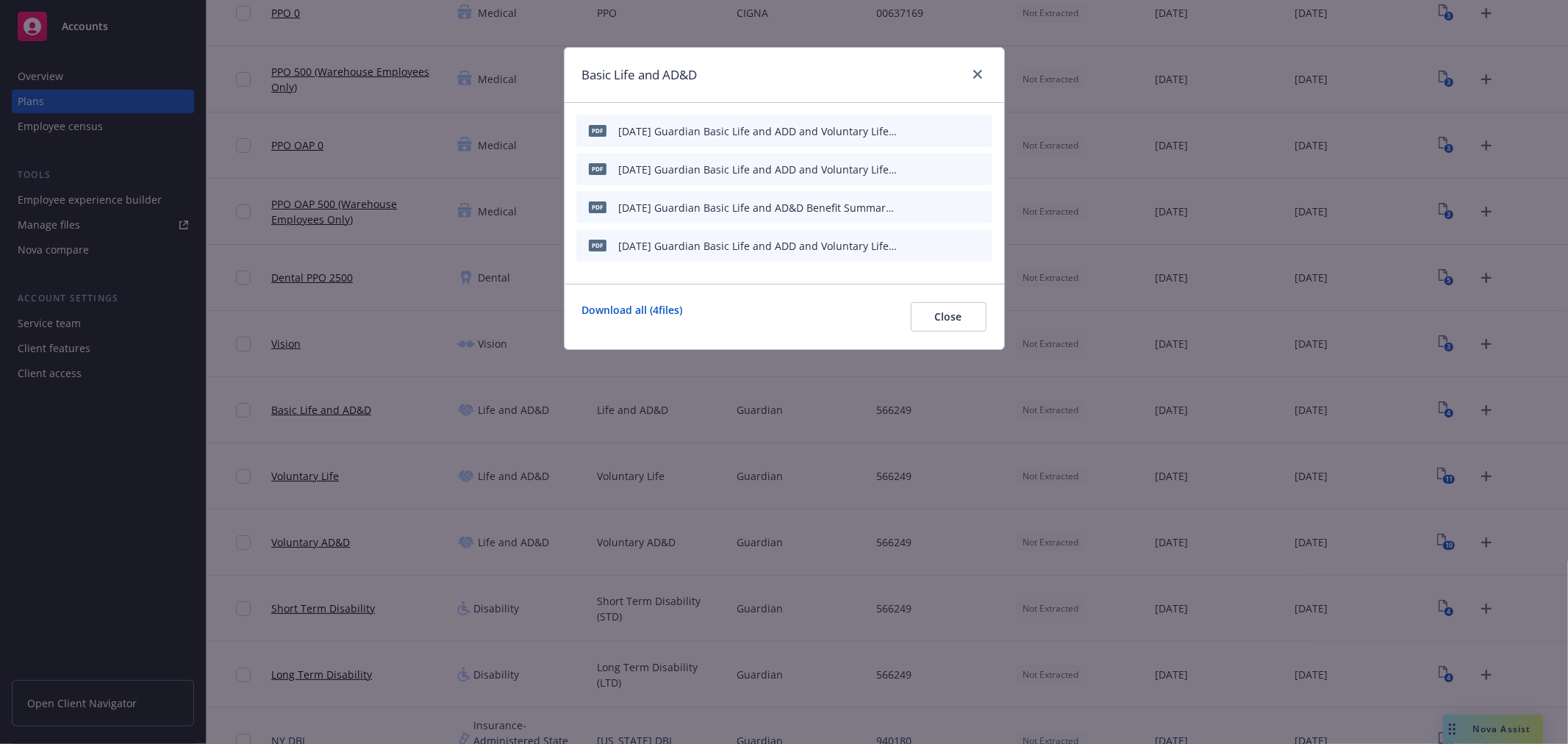
click at [976, 207] on icon "archive file" at bounding box center [980, 206] width 12 height 12
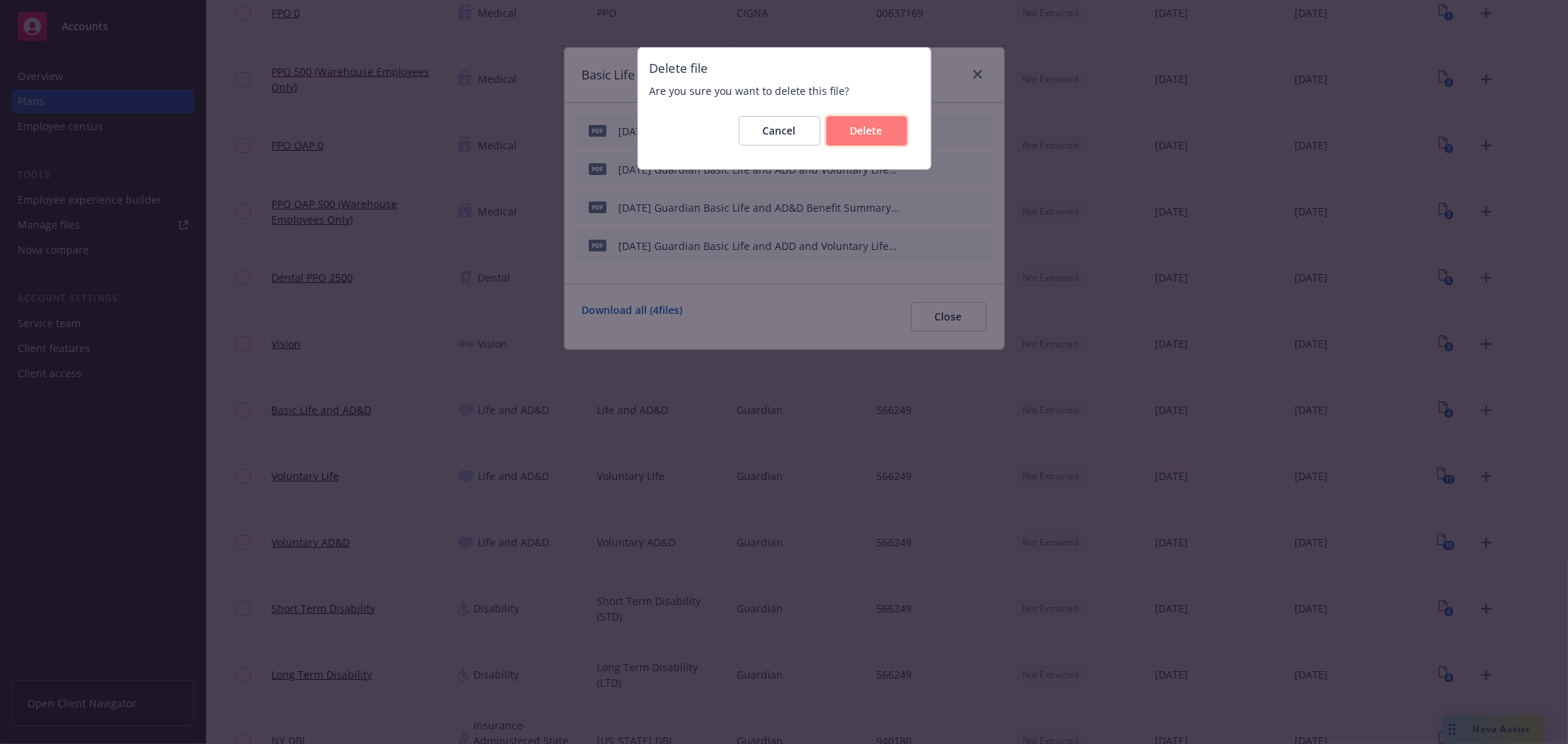
click at [854, 133] on span "Delete" at bounding box center [867, 130] width 33 height 14
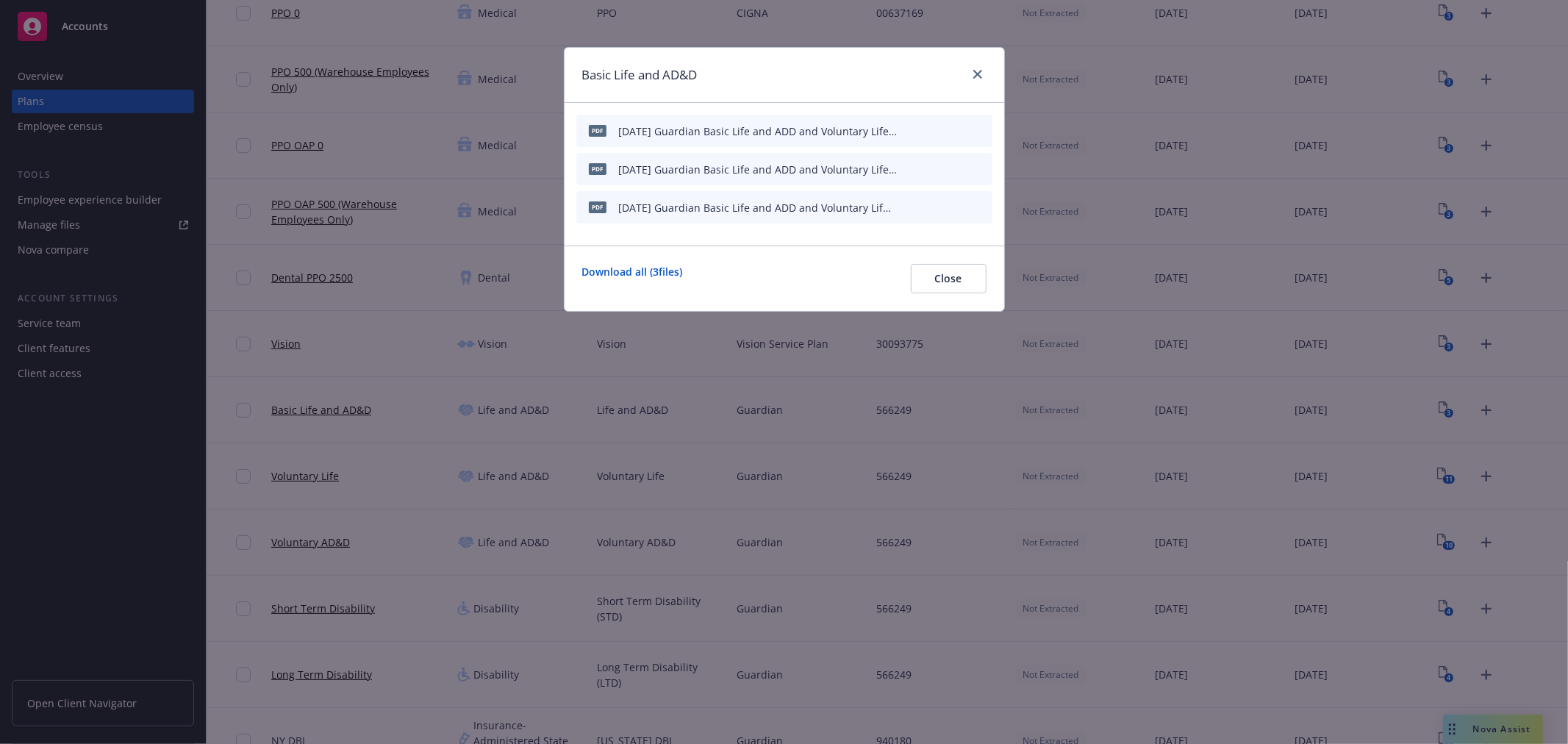
click at [978, 206] on icon "archive file" at bounding box center [980, 206] width 11 height 12
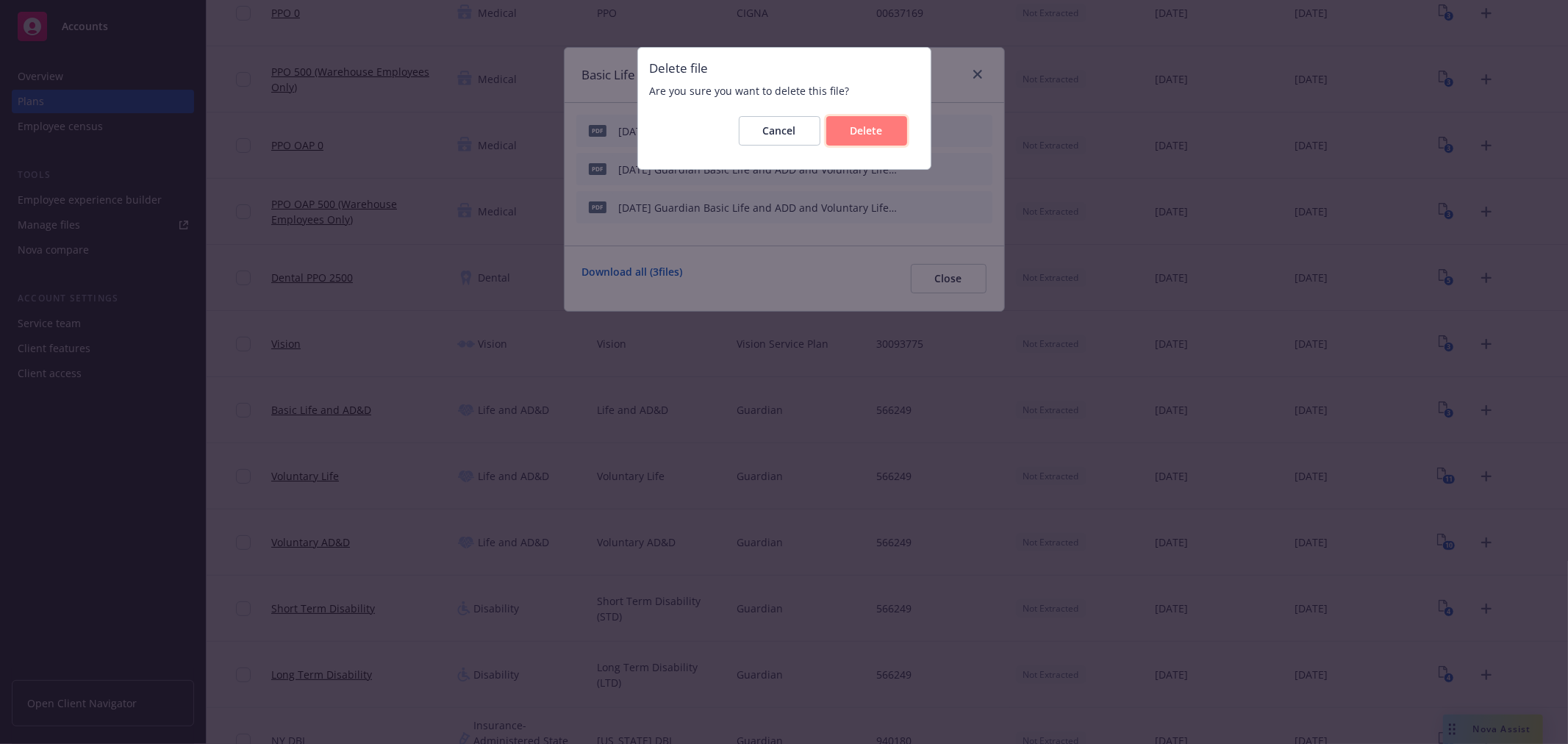
click at [873, 130] on span "Delete" at bounding box center [867, 130] width 33 height 14
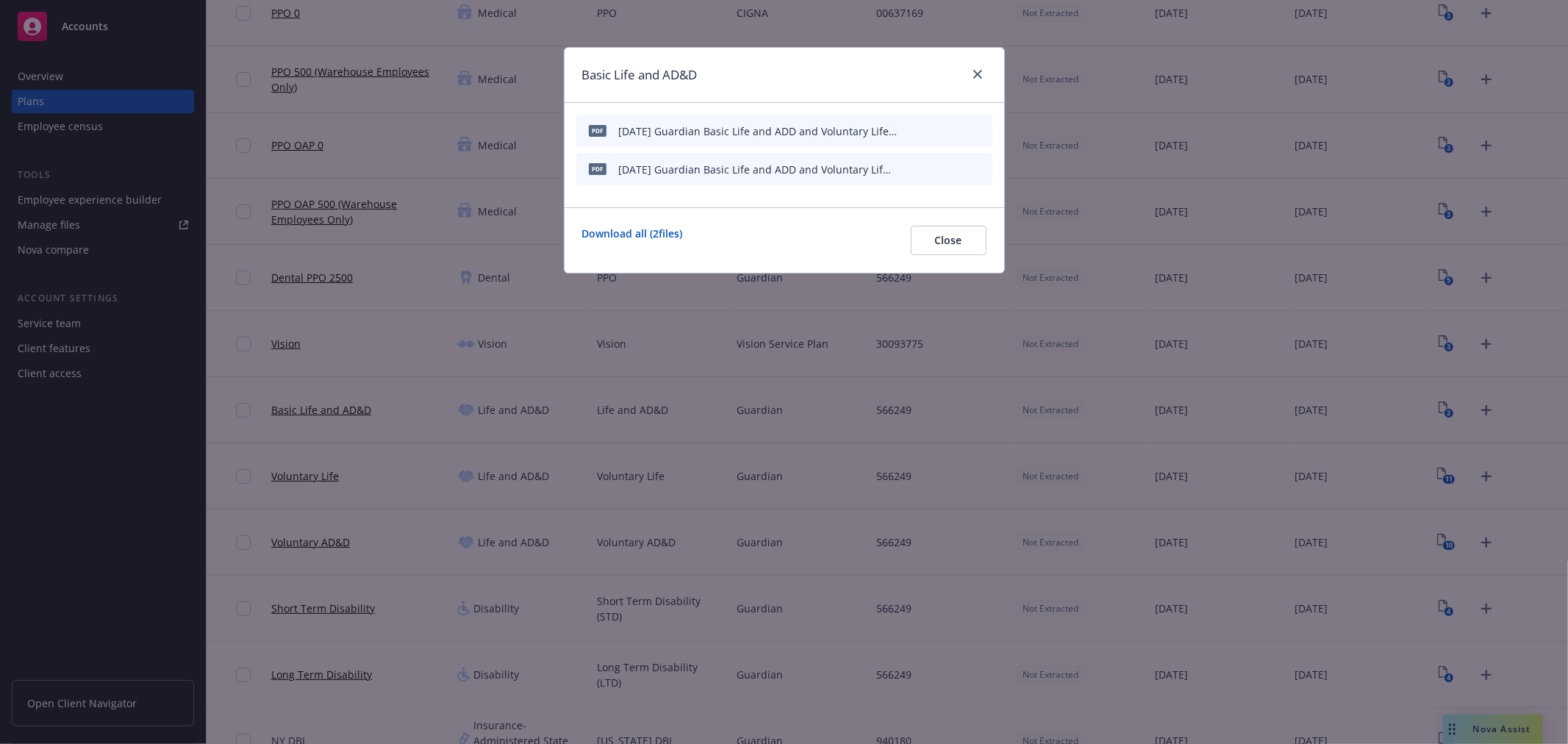
click at [958, 170] on icon "preview file" at bounding box center [955, 169] width 13 height 11
click at [979, 172] on icon "archive file" at bounding box center [980, 169] width 11 height 12
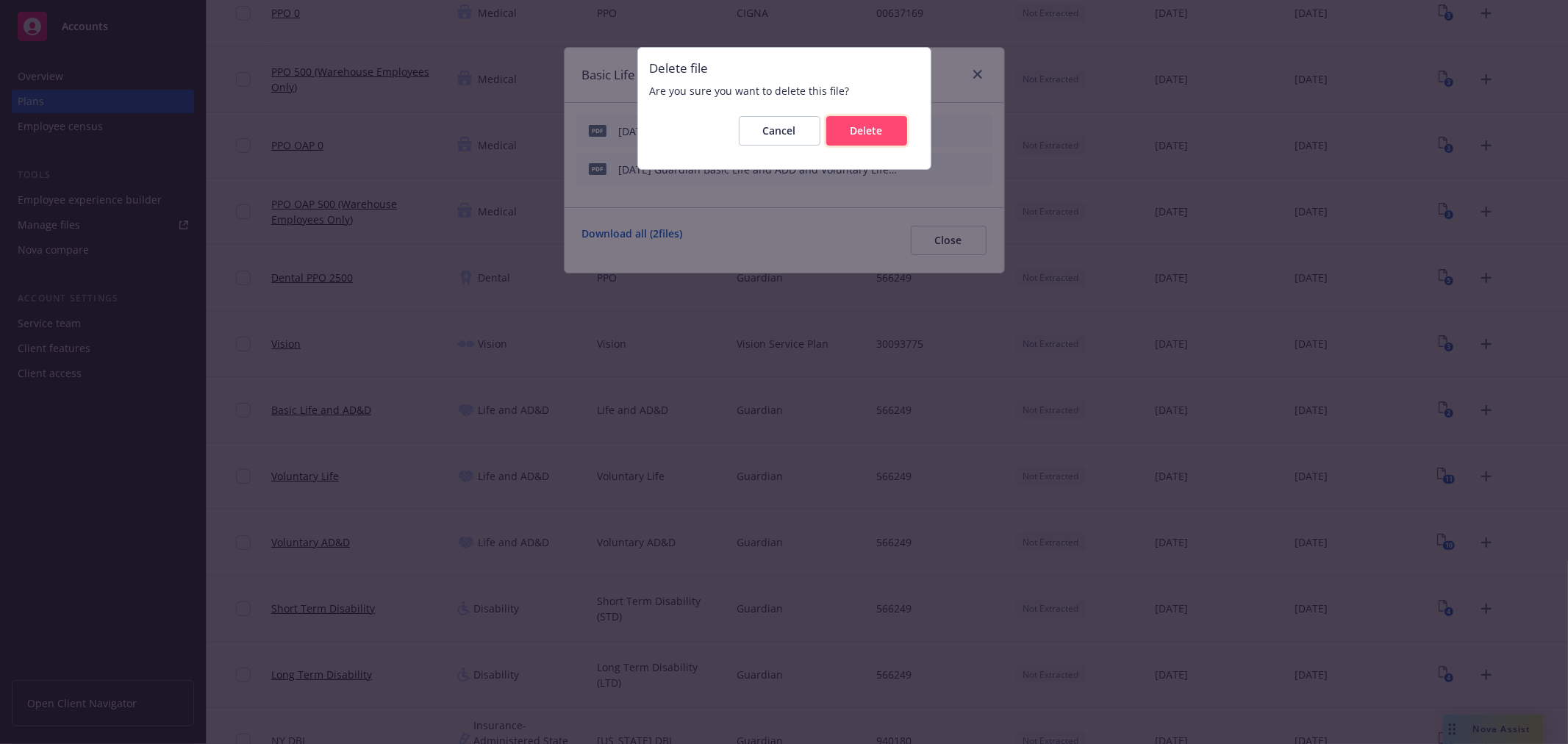
drag, startPoint x: 862, startPoint y: 135, endPoint x: 988, endPoint y: 130, distance: 126.1
click at [861, 135] on span "Delete" at bounding box center [867, 130] width 33 height 14
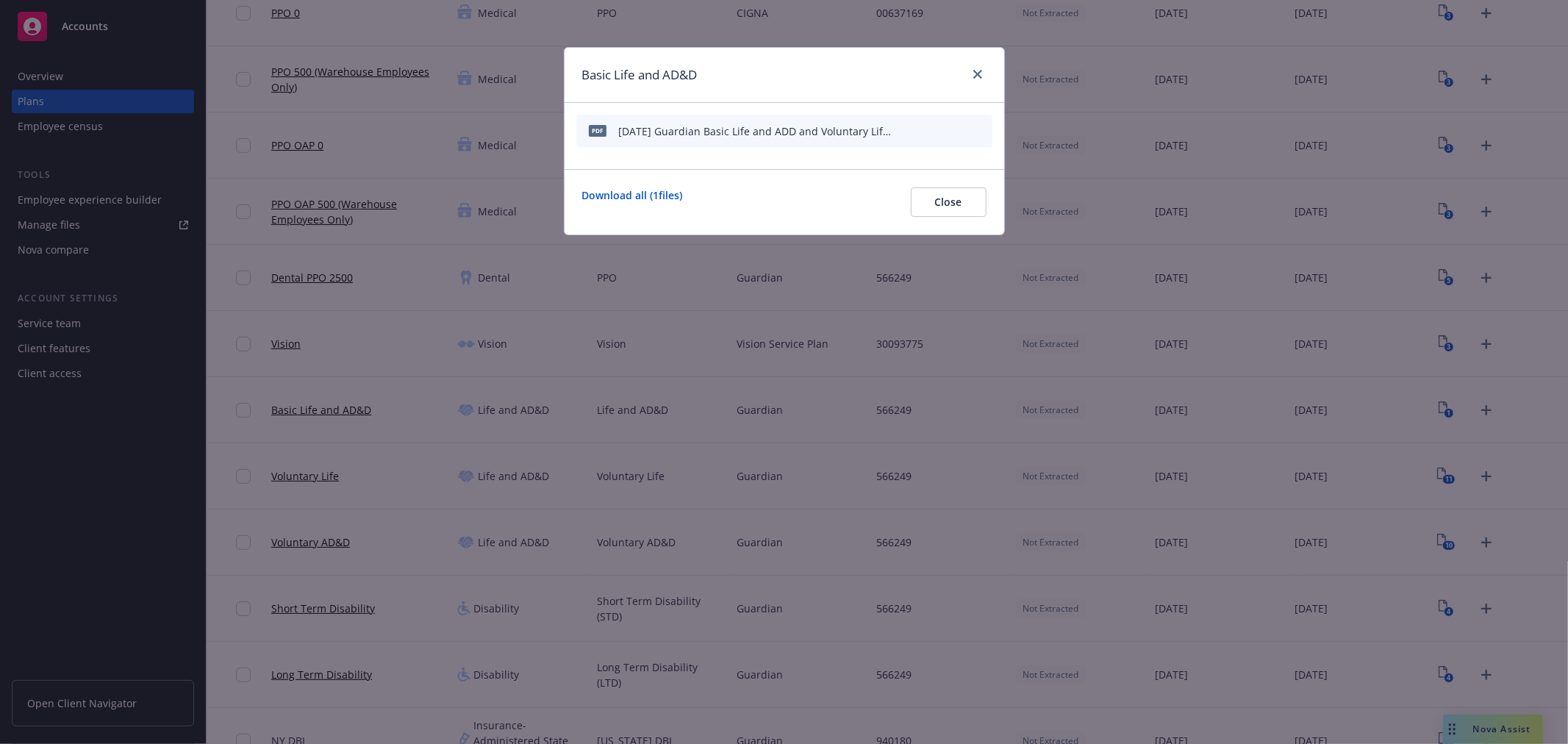
click at [980, 129] on icon "archive file" at bounding box center [980, 130] width 11 height 12
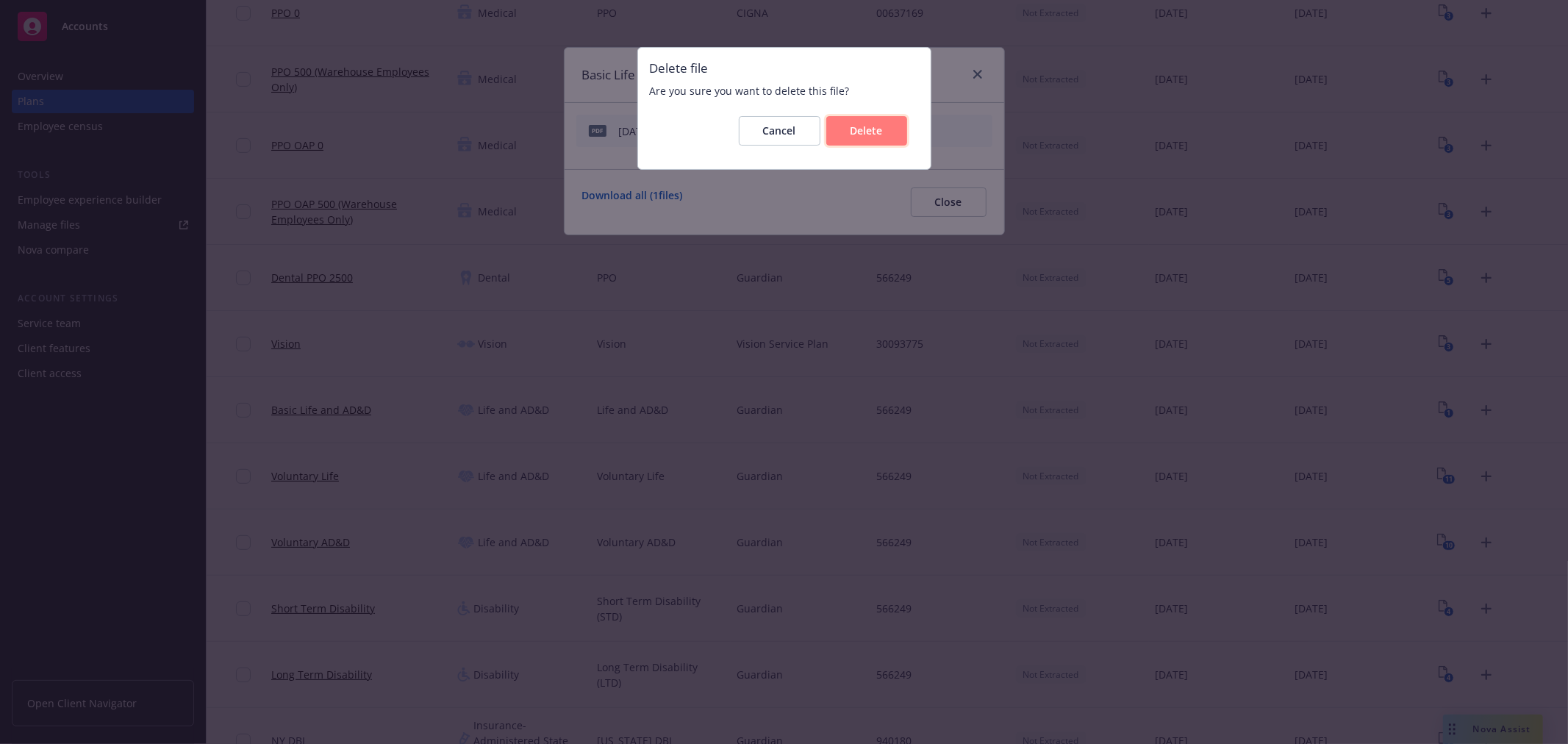
click at [872, 129] on span "Delete" at bounding box center [867, 130] width 33 height 14
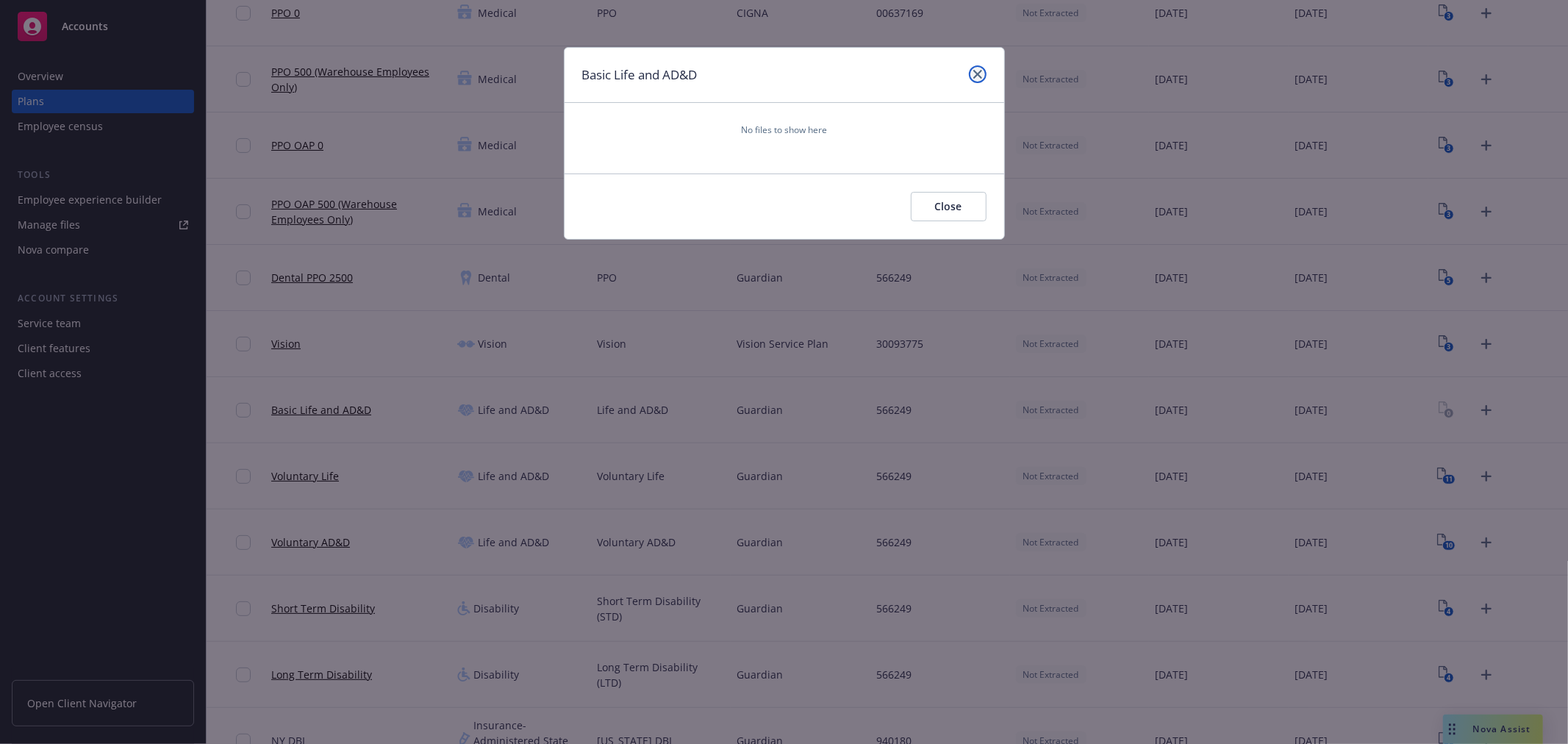
click at [975, 72] on icon "close" at bounding box center [978, 74] width 9 height 9
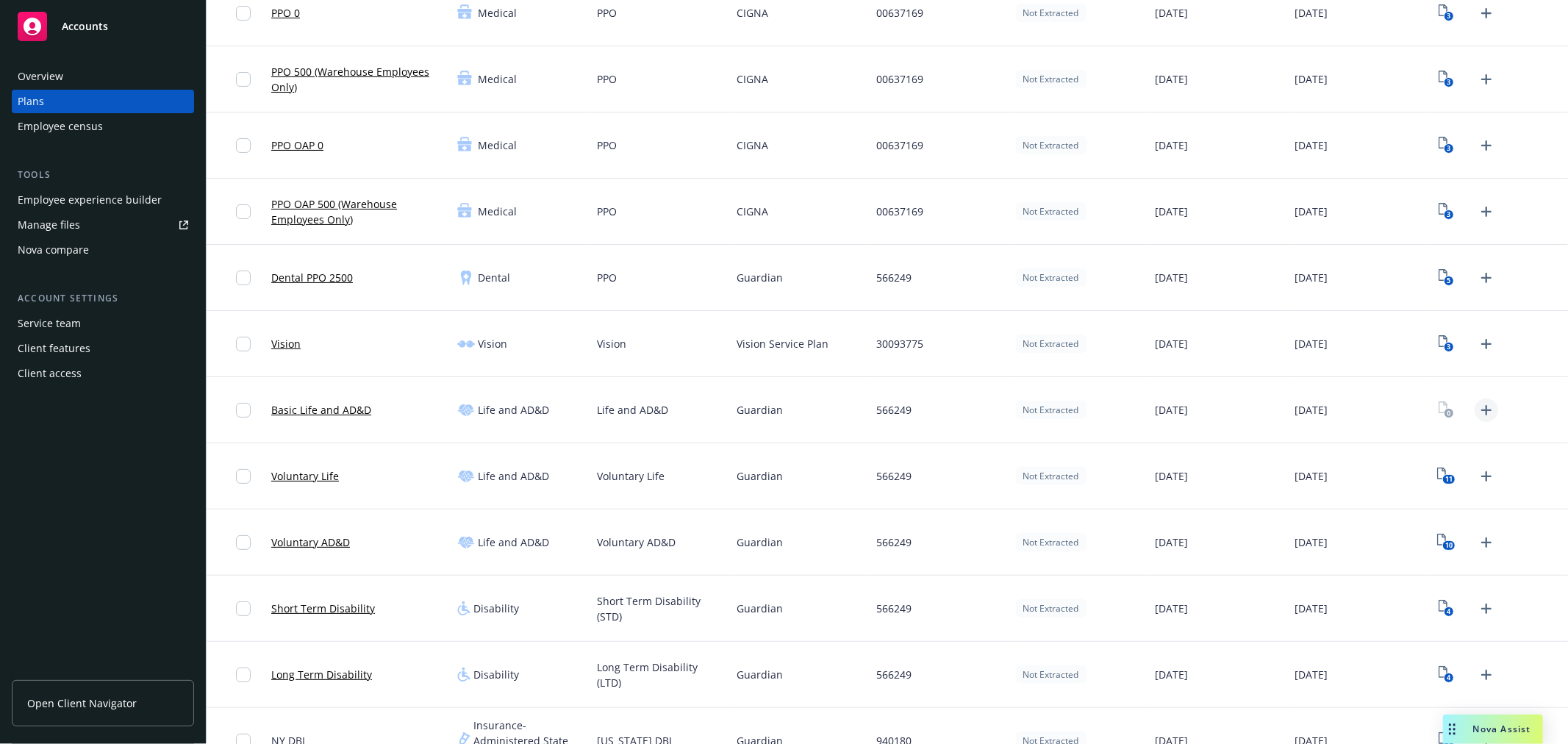
click at [1482, 408] on icon "Upload Plan Documents" at bounding box center [1487, 411] width 11 height 11
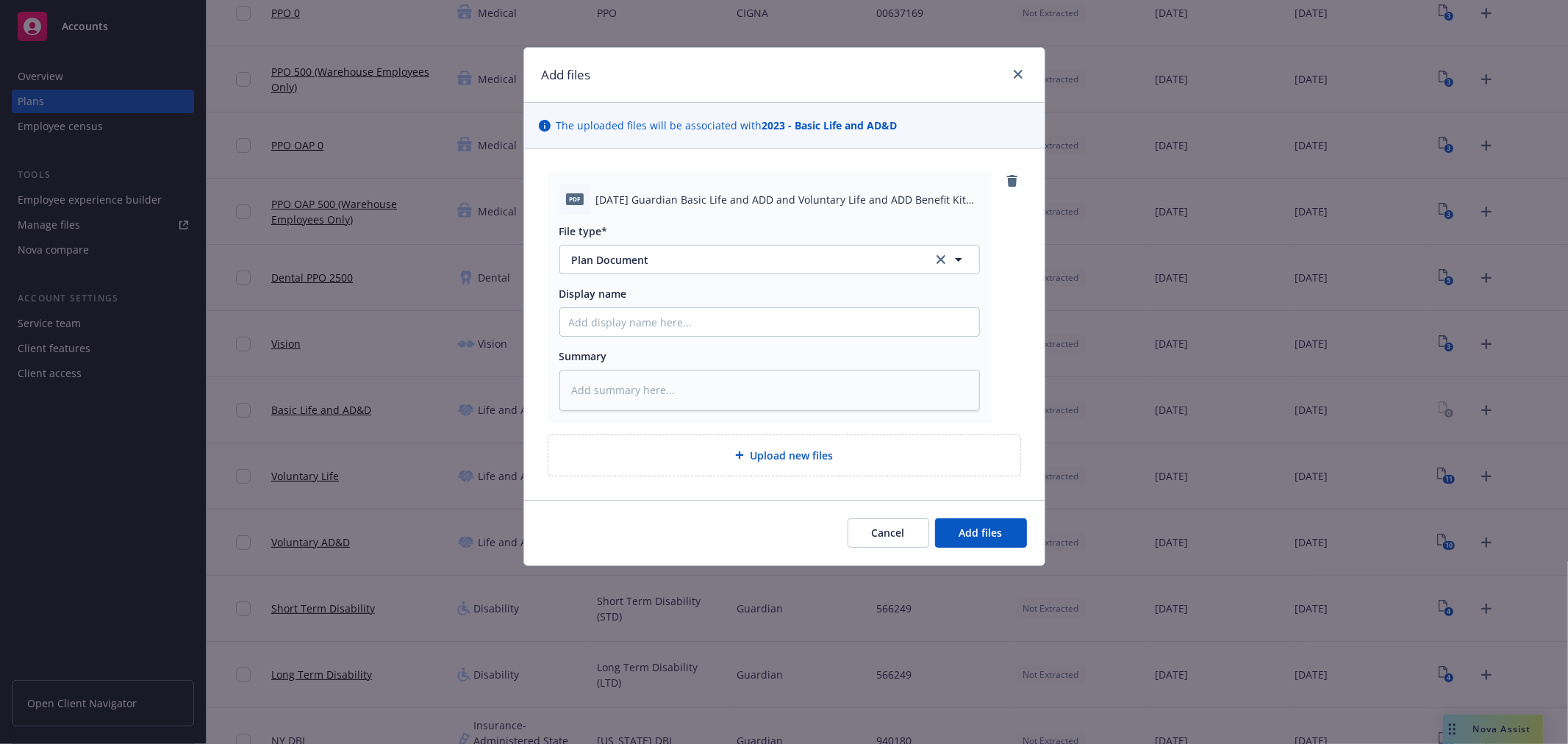
click at [796, 463] on div "Upload new files" at bounding box center [784, 455] width 449 height 17
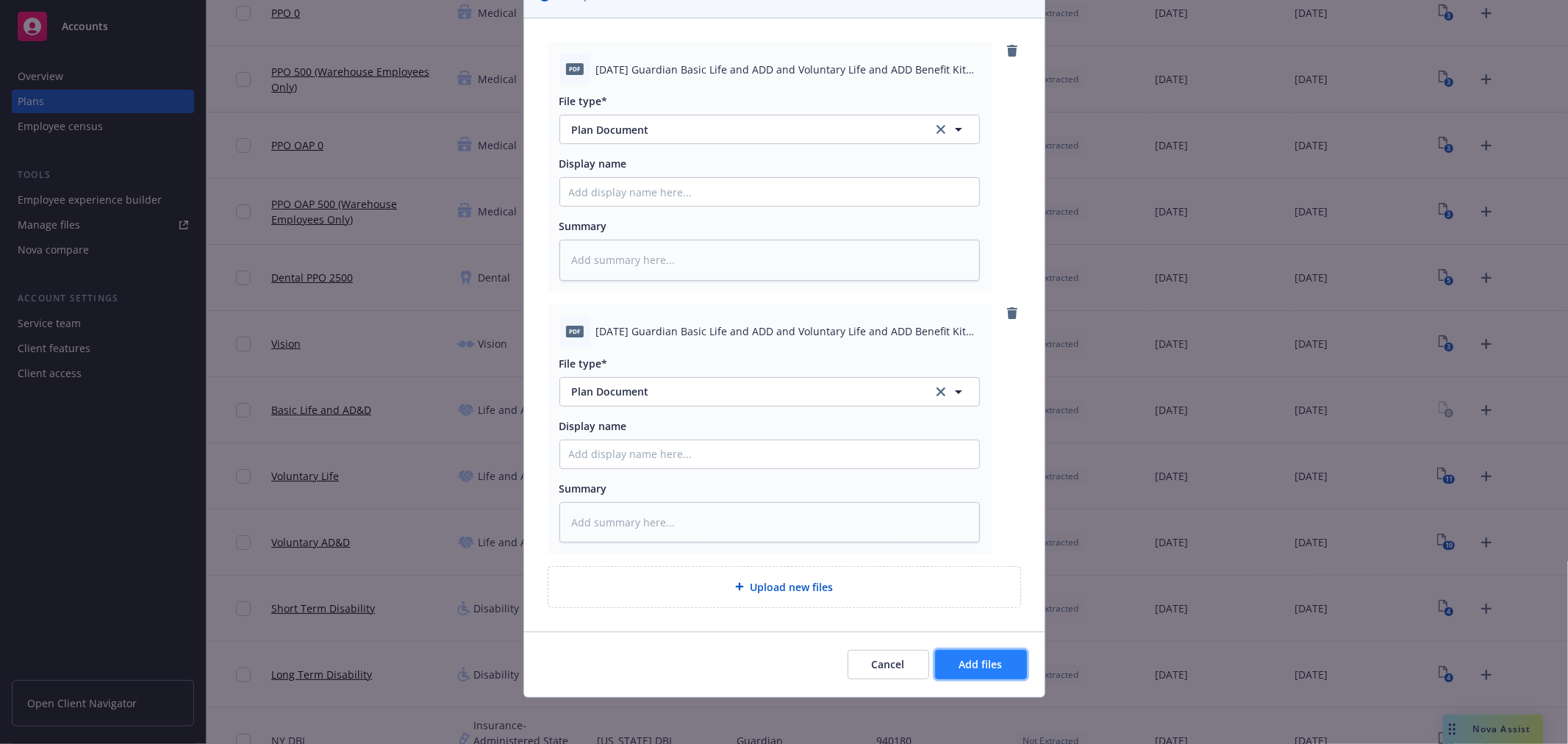
click at [1008, 663] on button "Add files" at bounding box center [981, 664] width 92 height 29
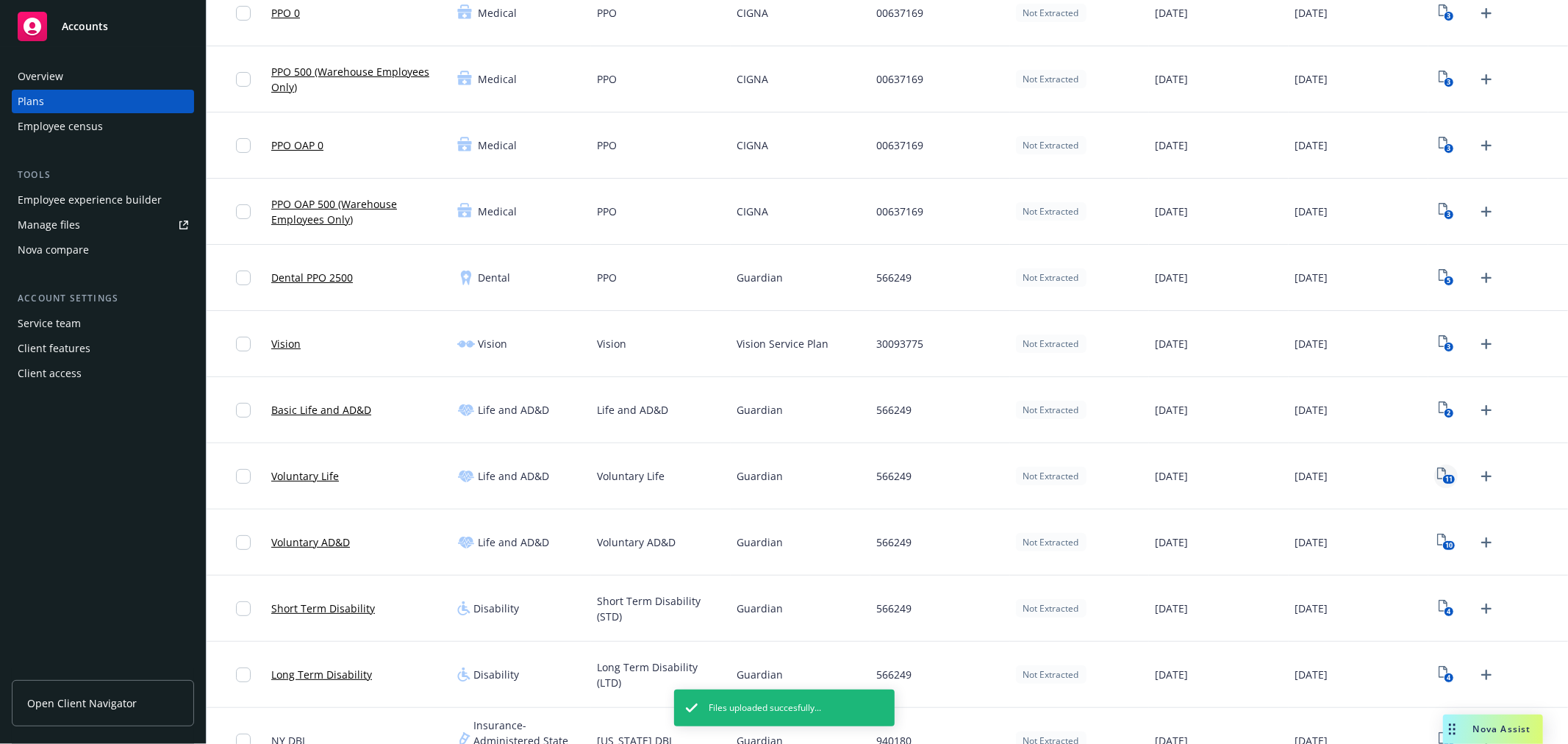
click at [1445, 480] on text "11" at bounding box center [1449, 479] width 8 height 10
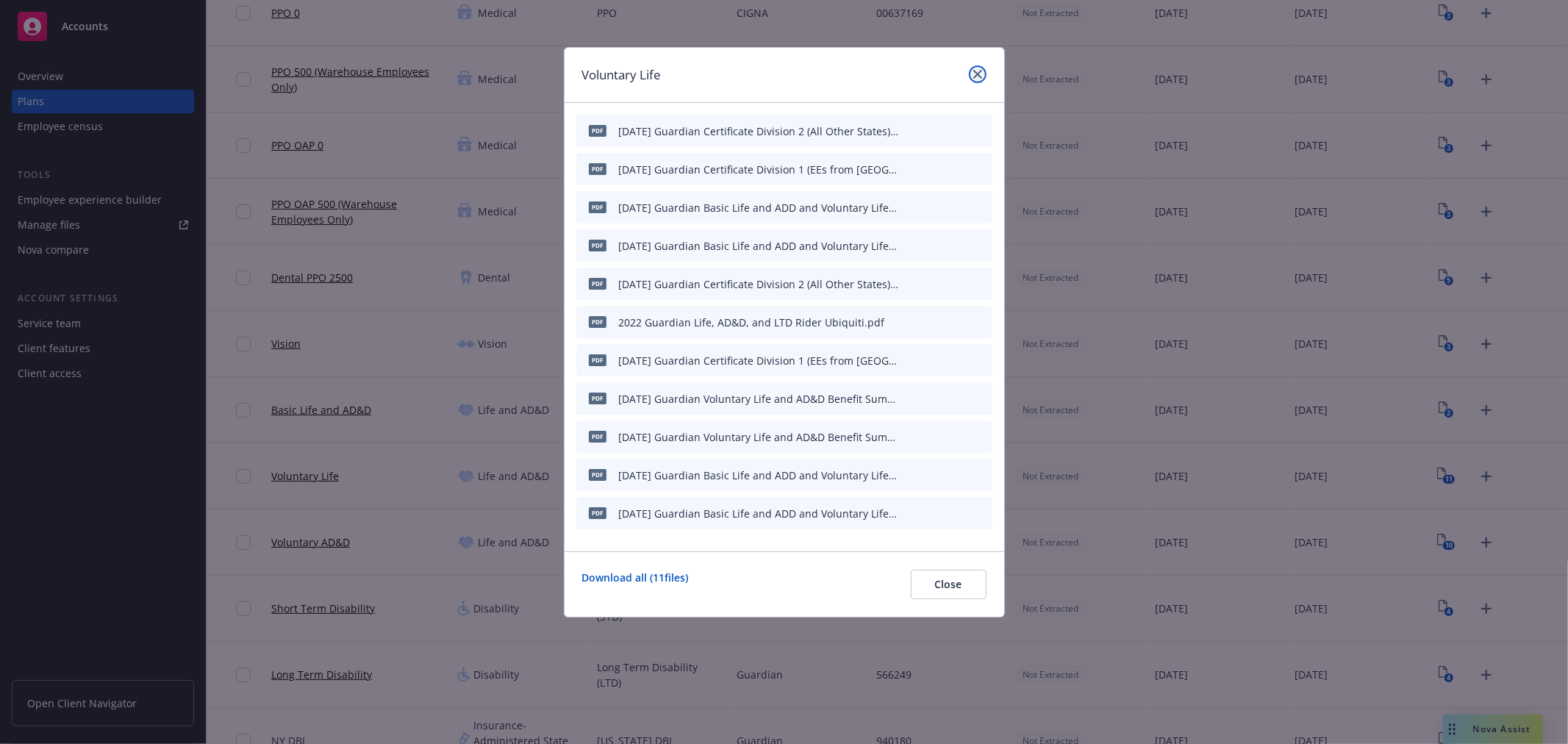
click at [978, 76] on icon "close" at bounding box center [978, 74] width 9 height 9
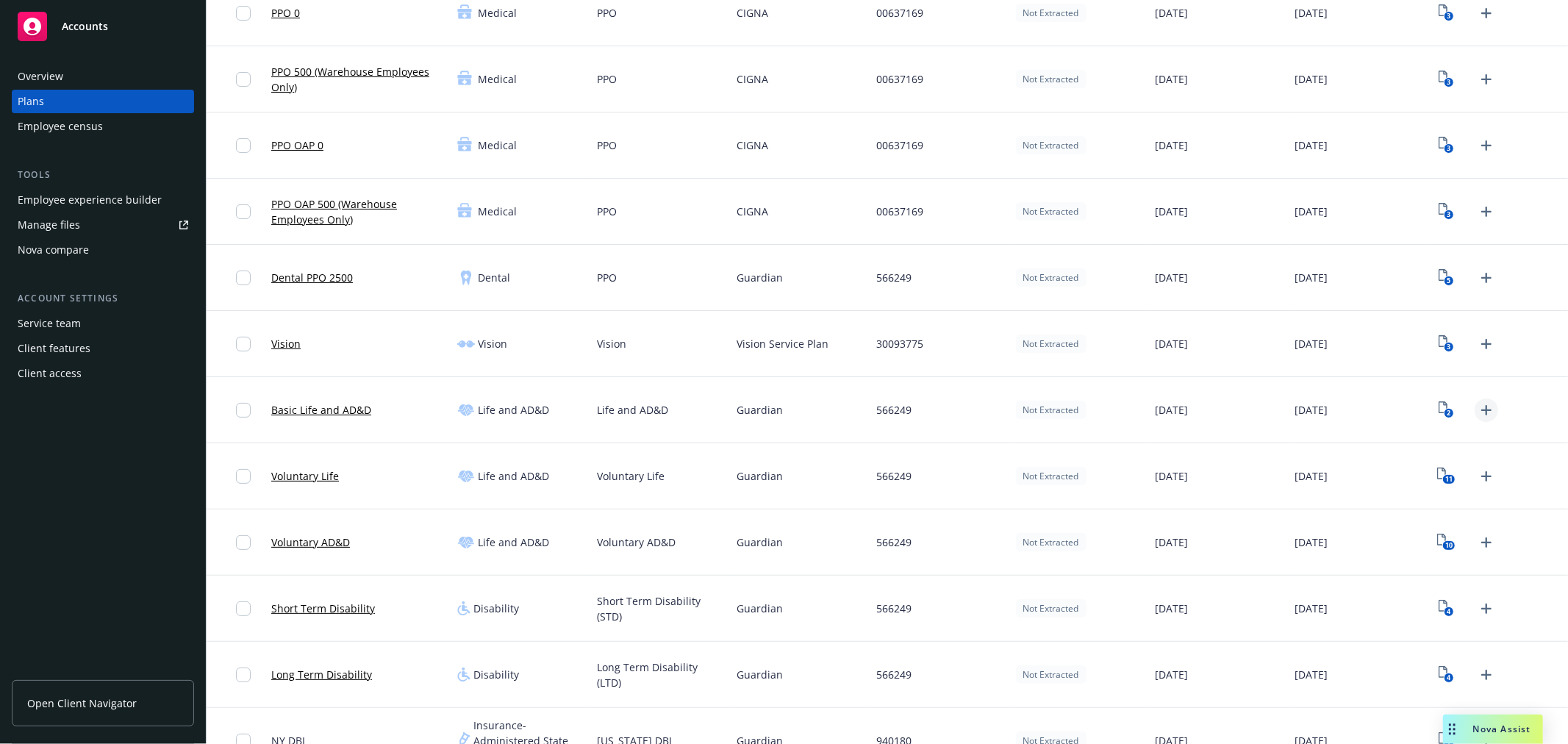
click at [1478, 401] on icon "Upload Plan Documents" at bounding box center [1486, 410] width 17 height 17
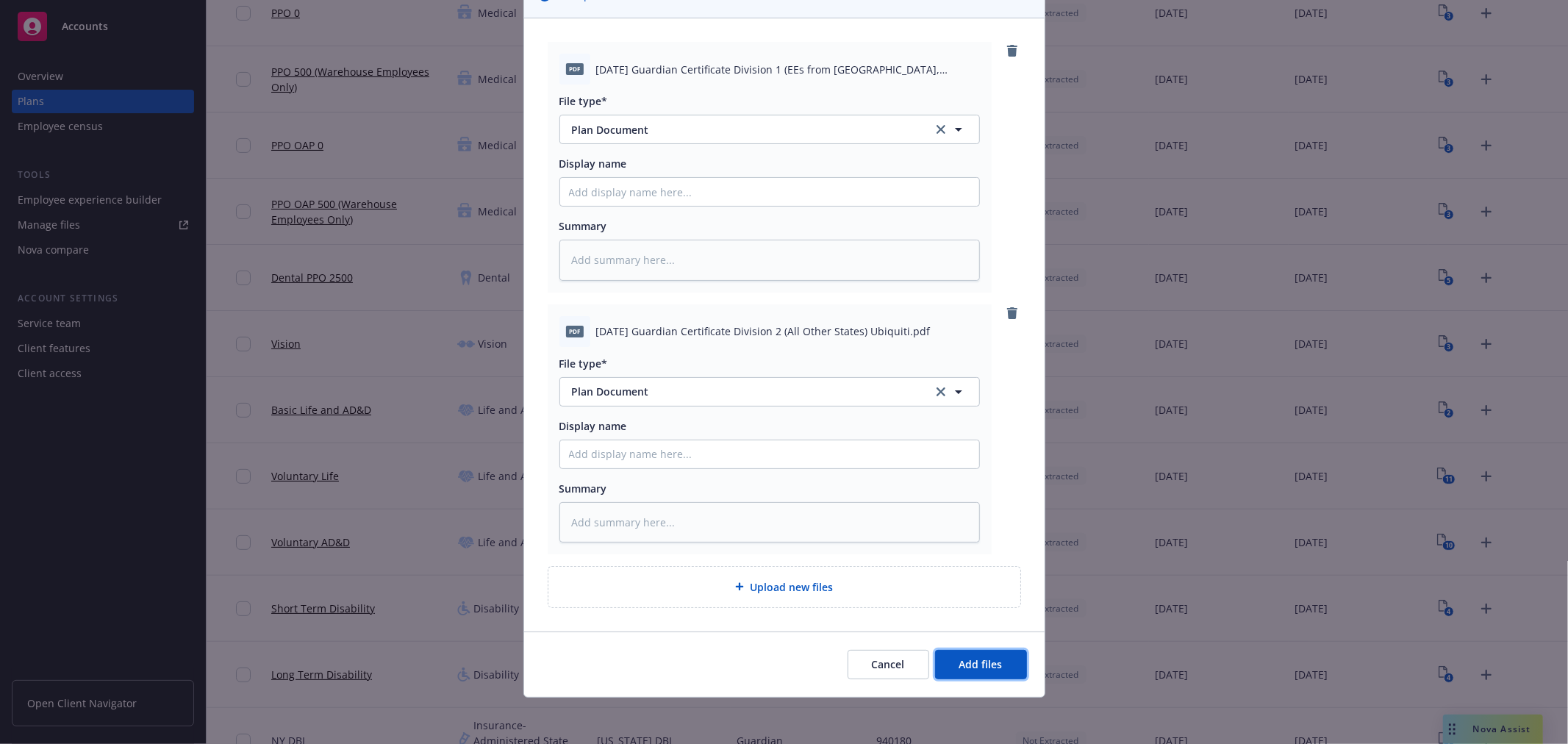
drag, startPoint x: 974, startPoint y: 663, endPoint x: 959, endPoint y: 643, distance: 25.0
click at [973, 662] on span "Add files" at bounding box center [980, 664] width 43 height 14
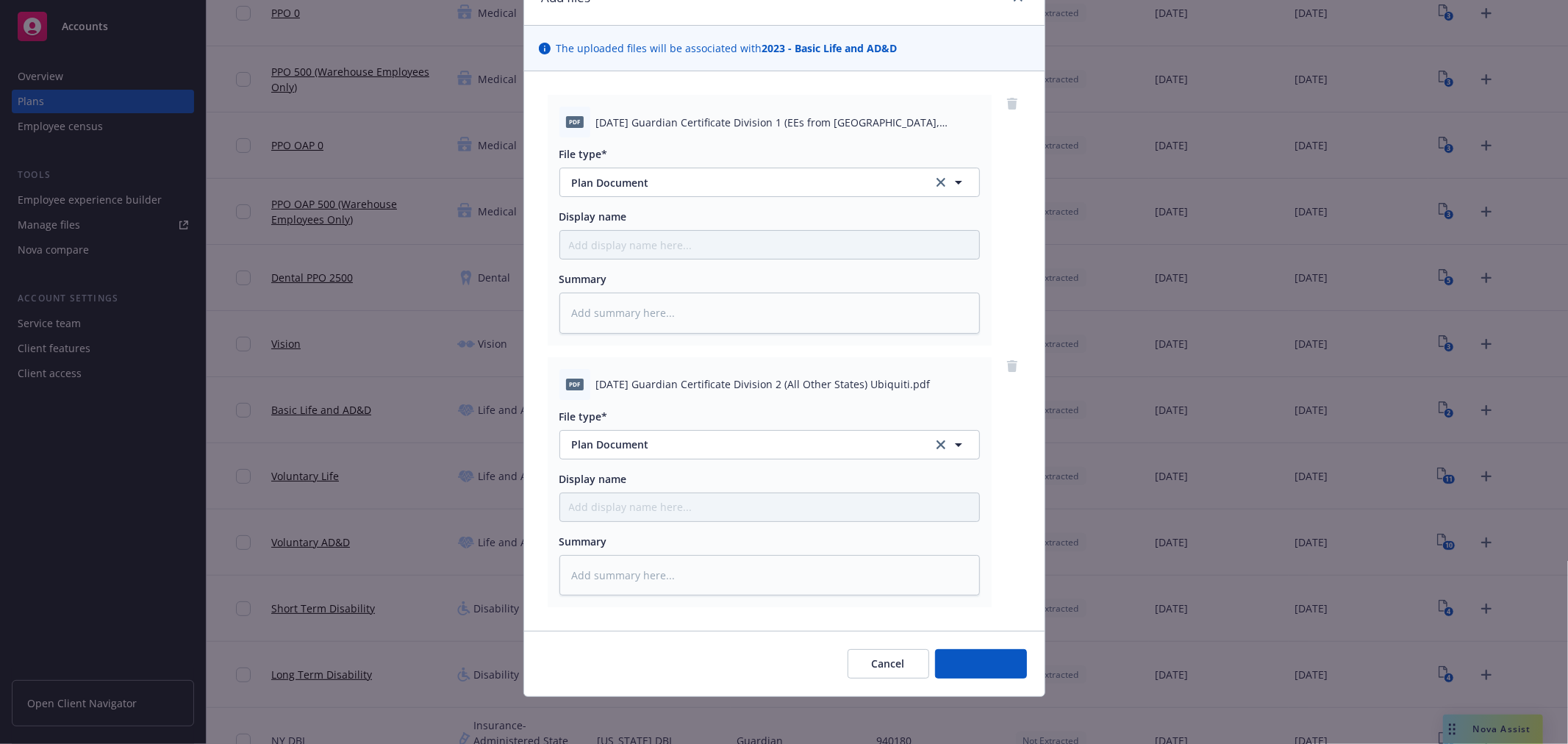
scroll to position [76, 0]
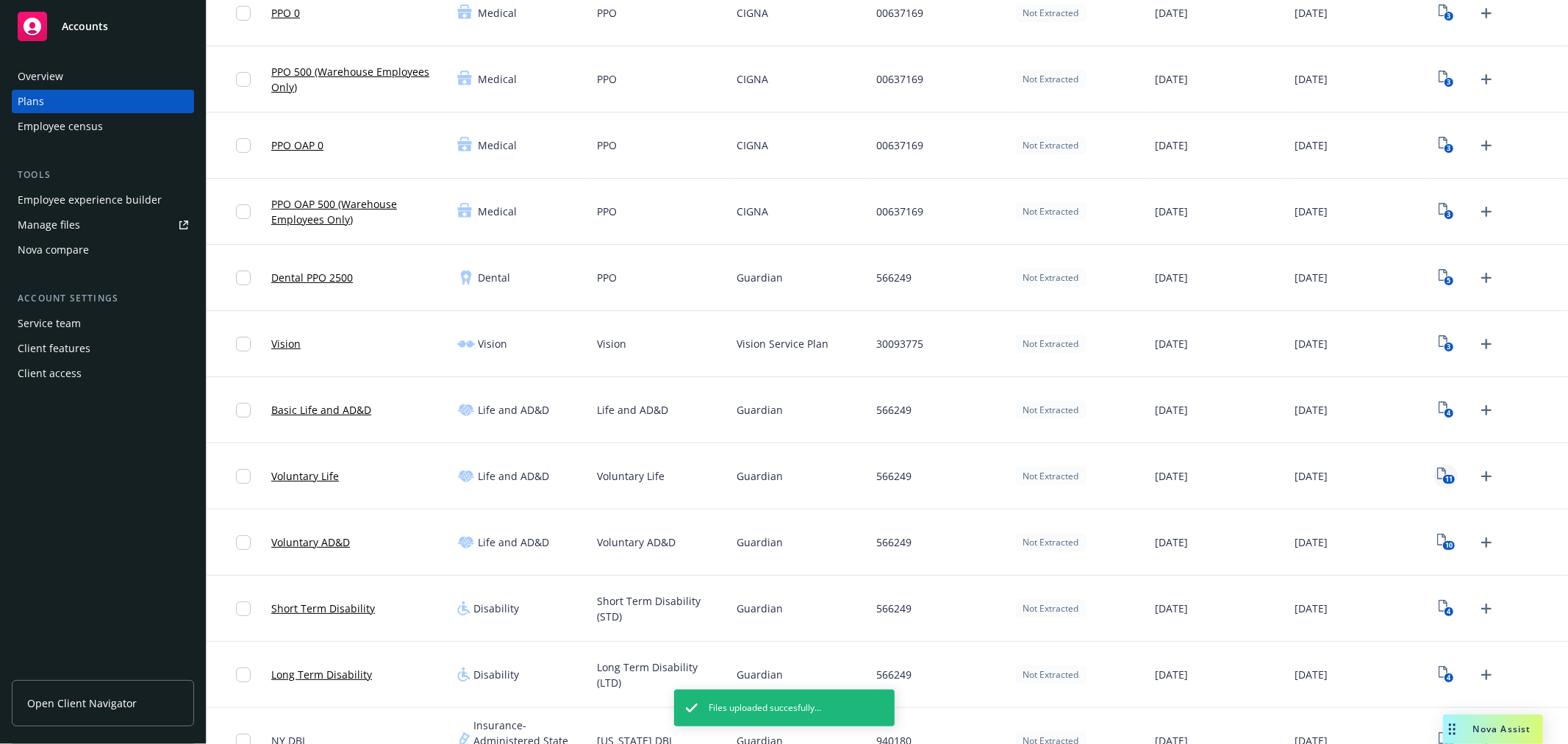
click at [1437, 472] on icon "11" at bounding box center [1446, 476] width 18 height 17
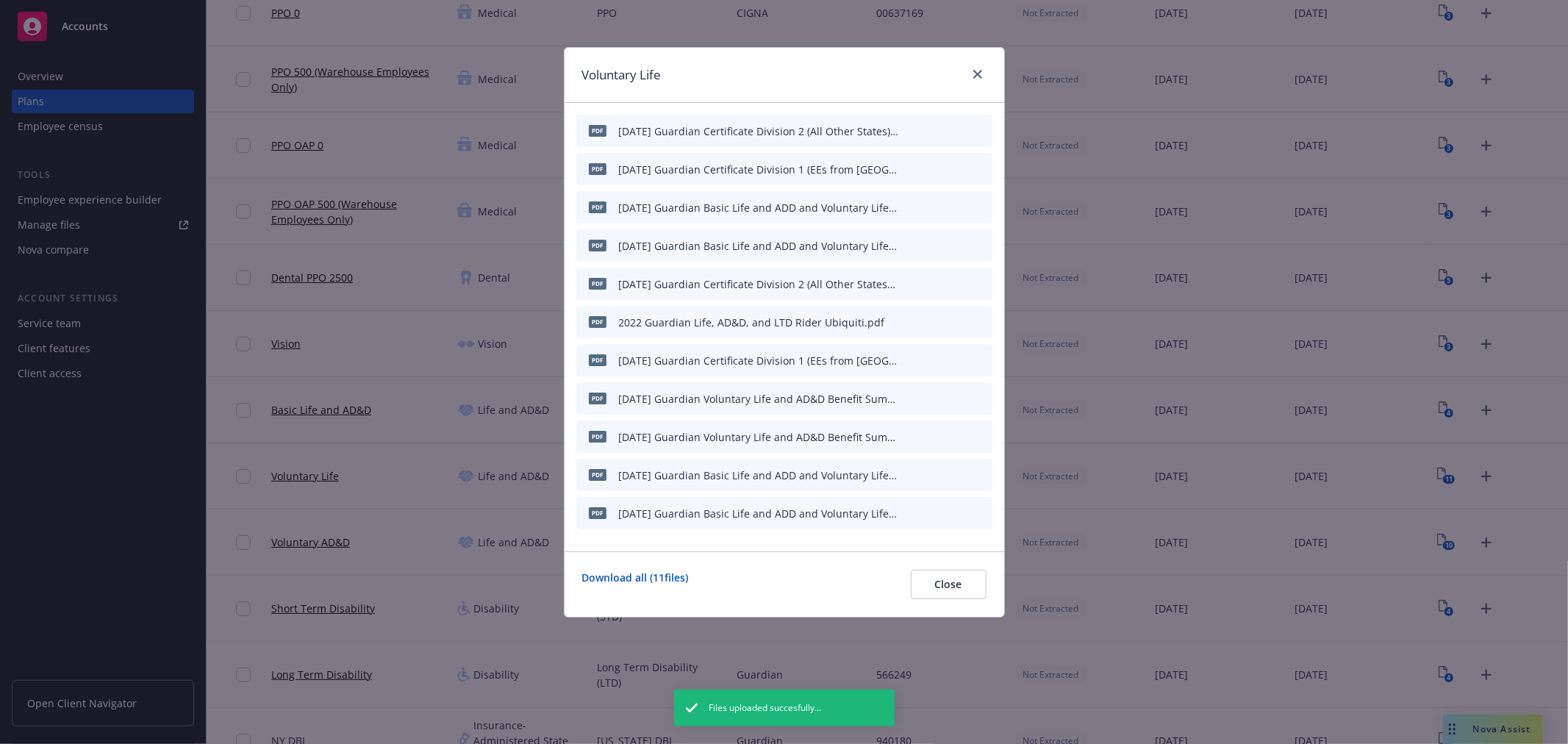
click at [976, 280] on icon "archive file" at bounding box center [980, 283] width 11 height 12
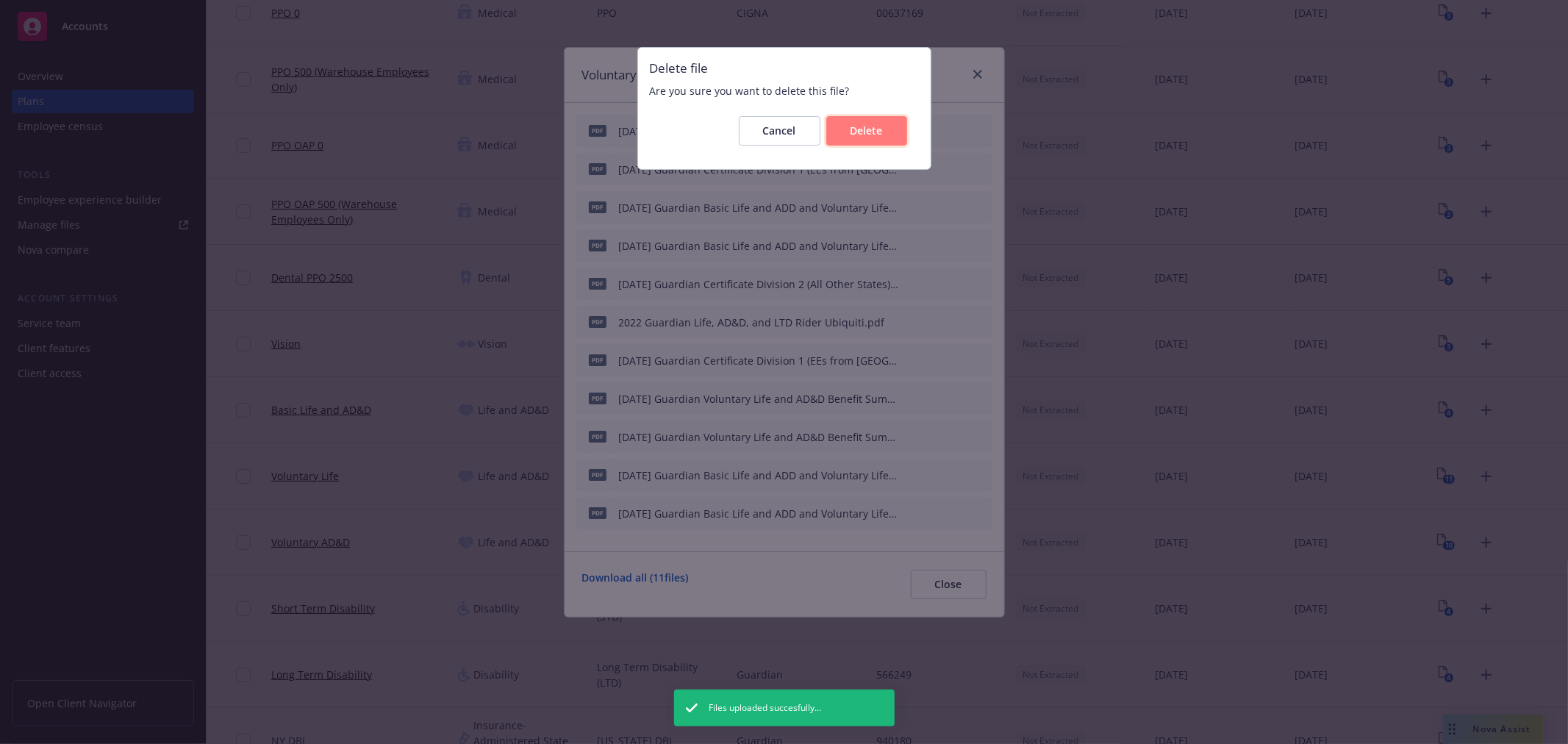
click at [868, 128] on span "Delete" at bounding box center [867, 130] width 33 height 14
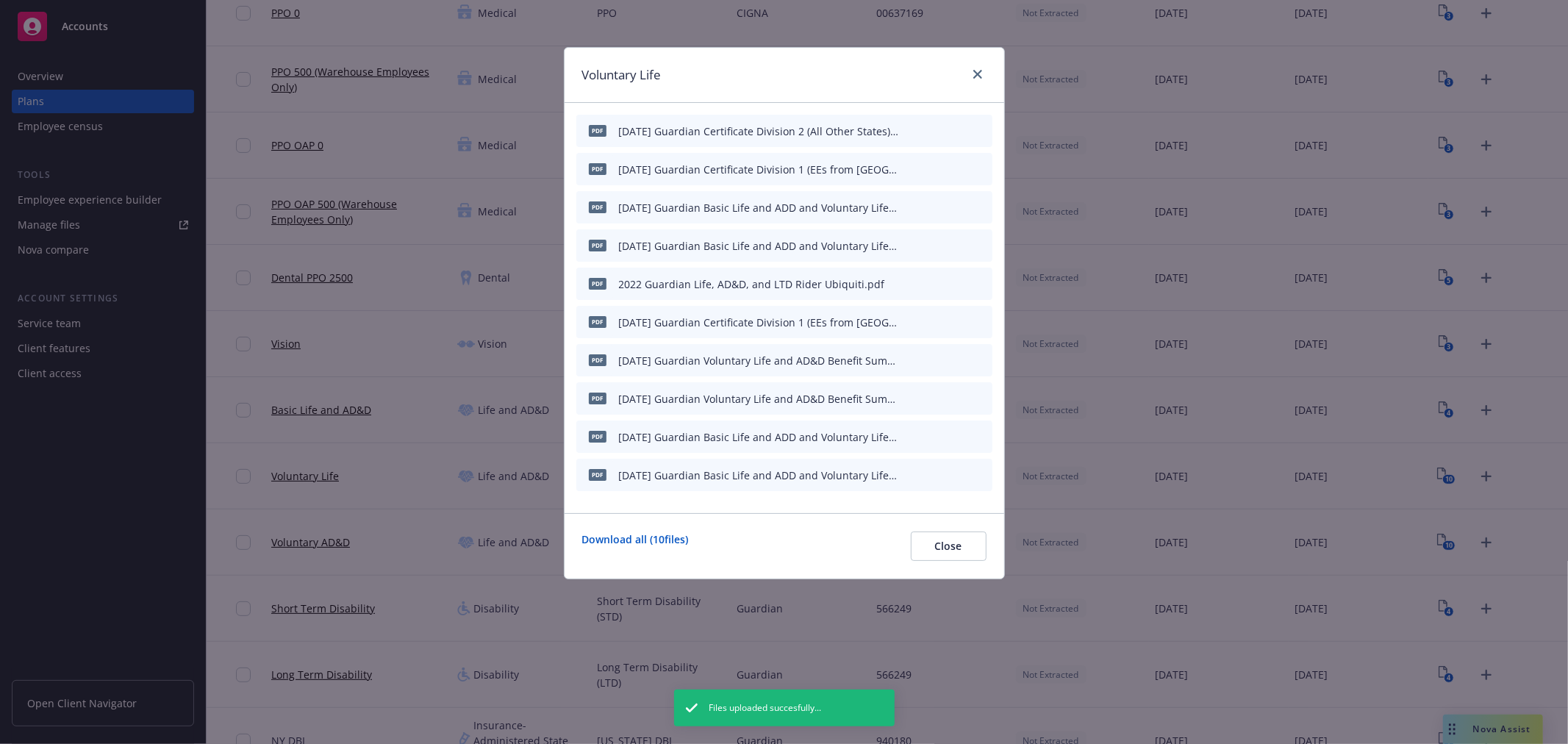
click at [983, 284] on icon "archive file" at bounding box center [980, 283] width 11 height 12
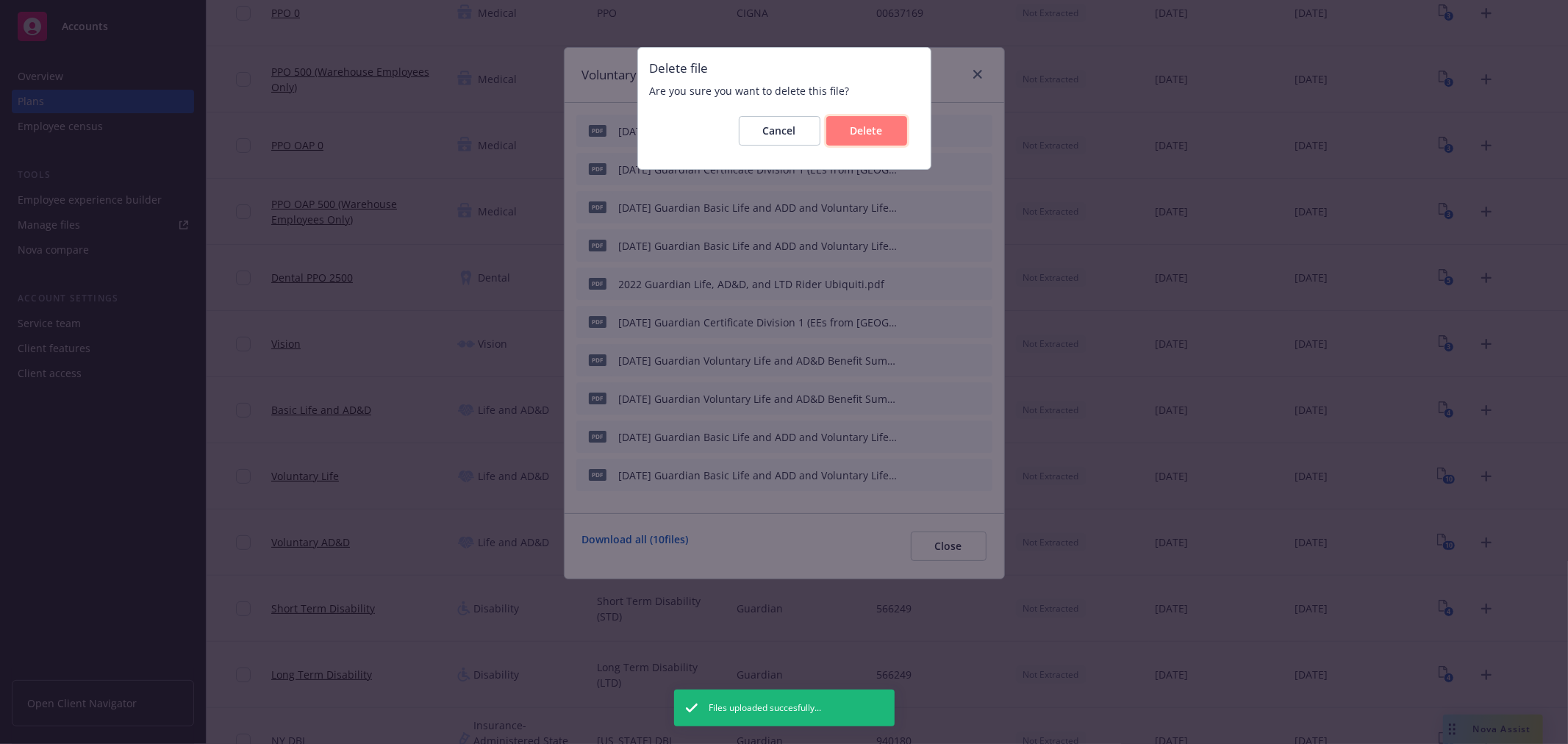
click at [874, 137] on span "Delete" at bounding box center [867, 130] width 33 height 14
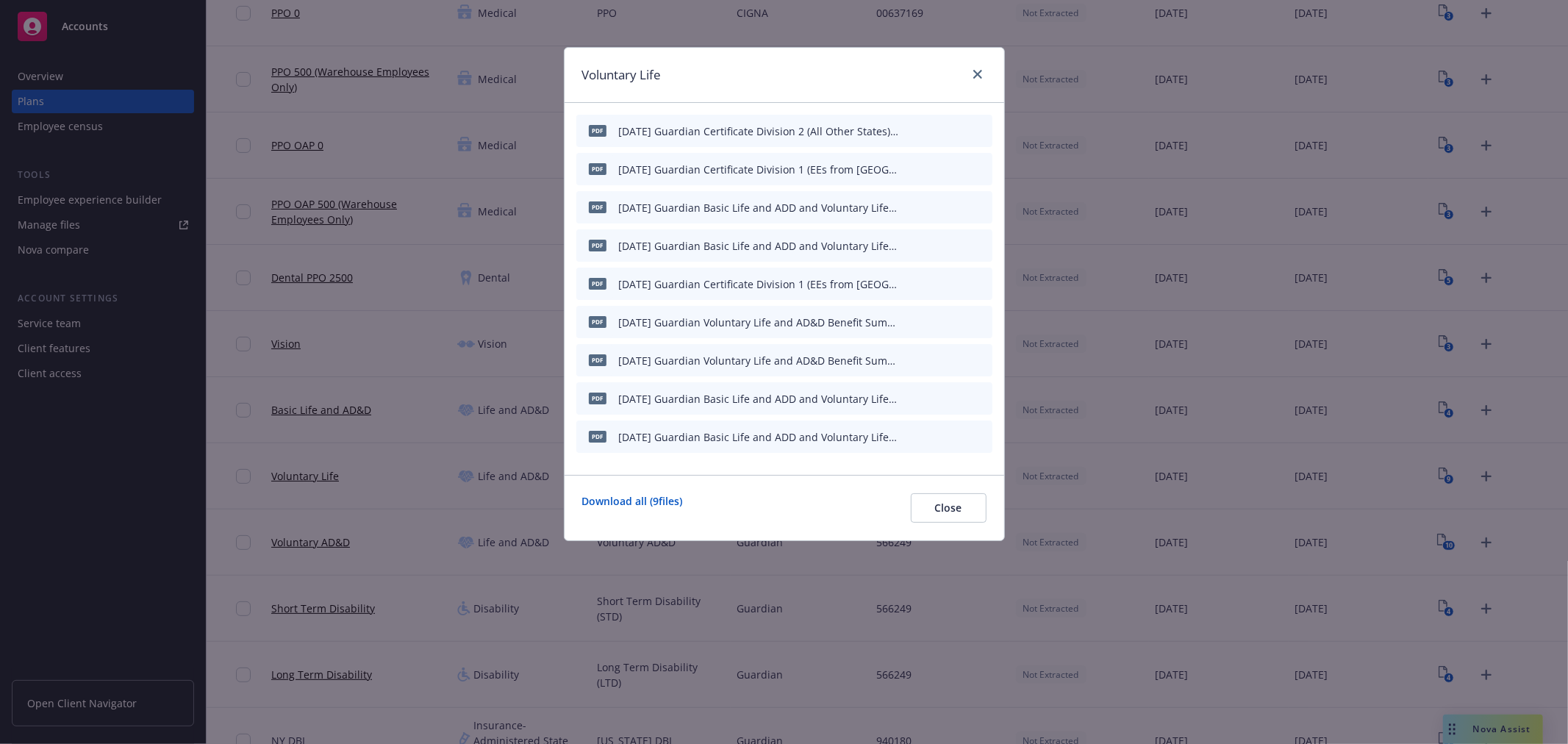
click at [981, 288] on button at bounding box center [981, 284] width 12 height 15
click at [978, 285] on icon "archive file" at bounding box center [980, 283] width 11 height 12
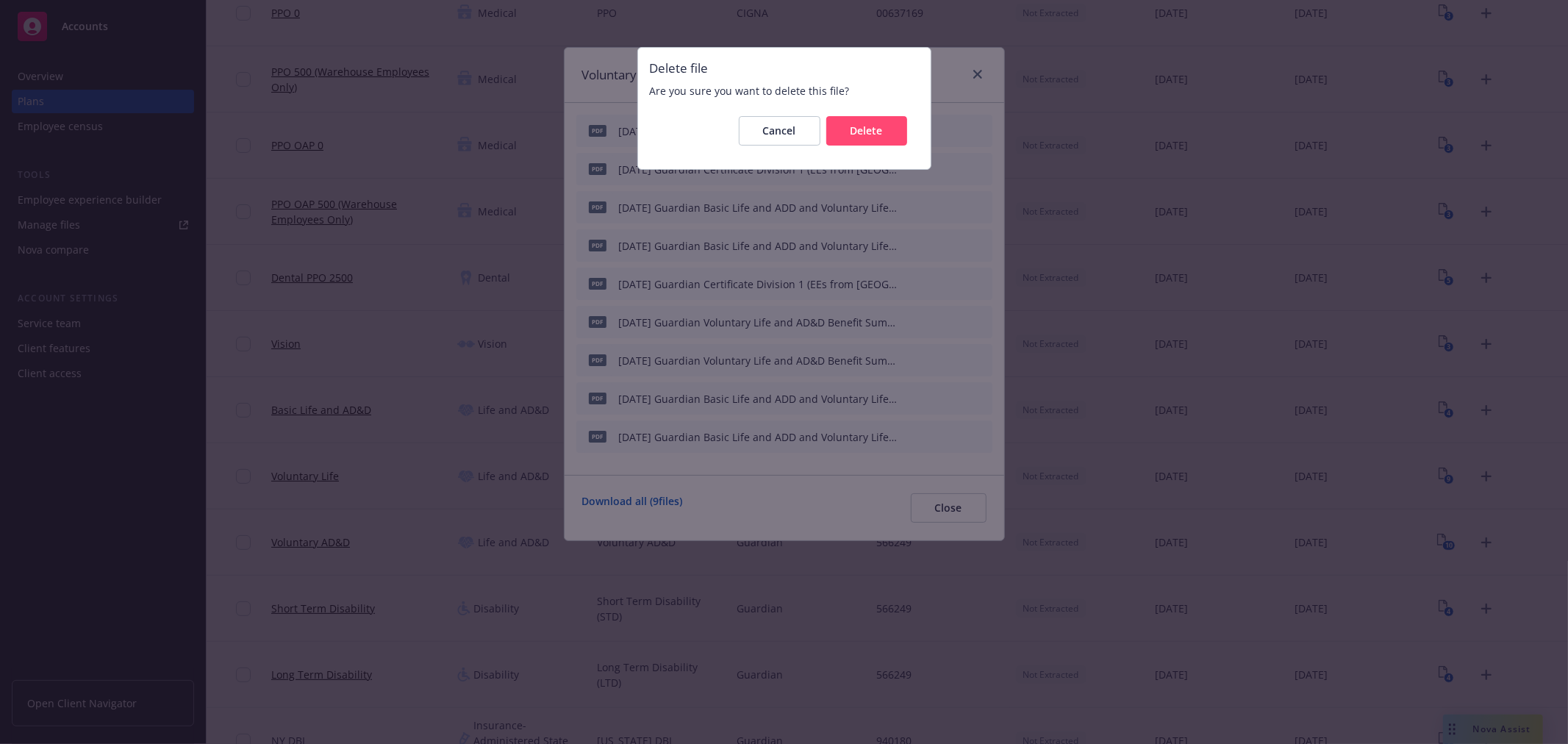
click at [869, 147] on div "Cancel Delete" at bounding box center [784, 131] width 269 height 53
click at [873, 135] on span "Delete" at bounding box center [867, 130] width 33 height 14
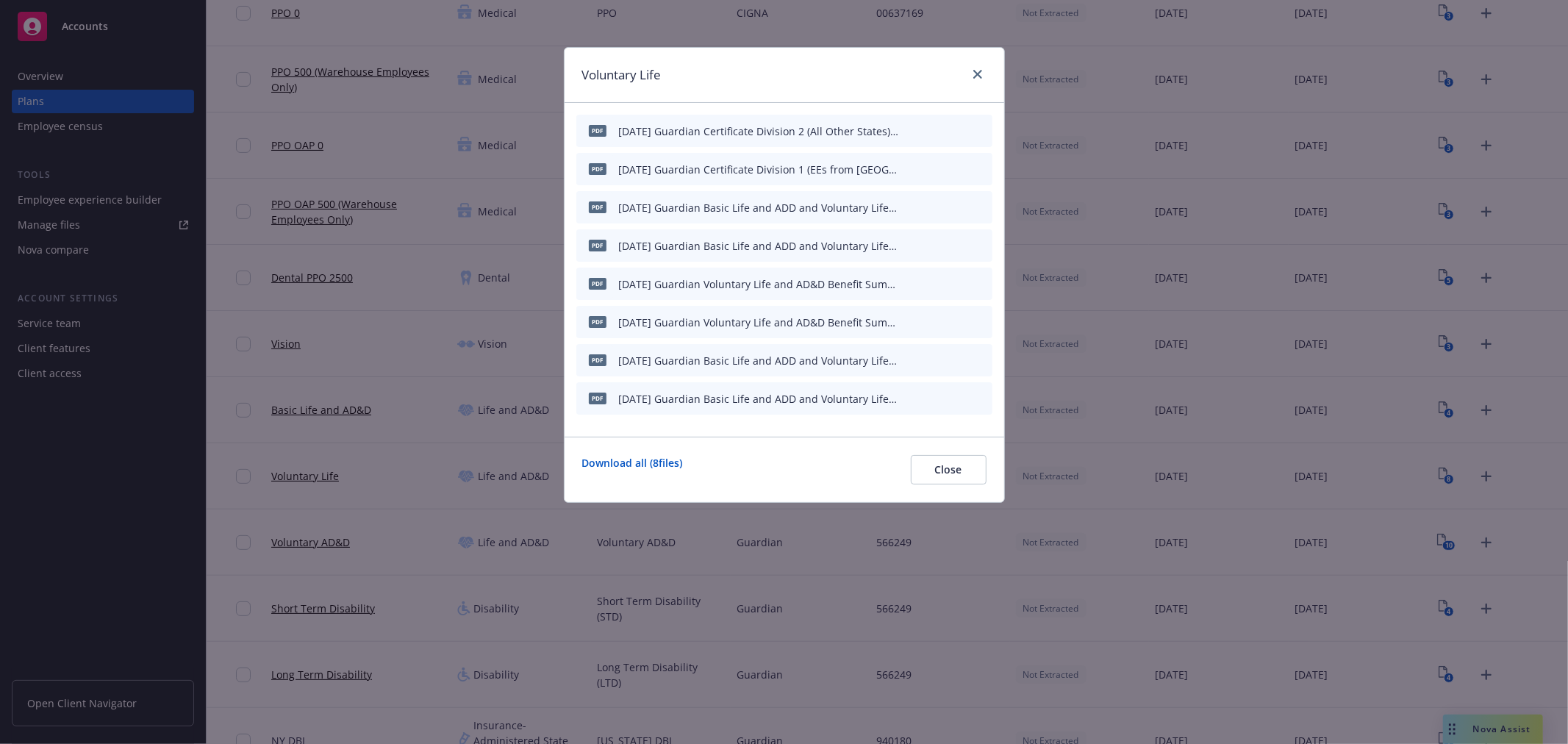
click at [975, 277] on icon "archive file" at bounding box center [980, 283] width 12 height 12
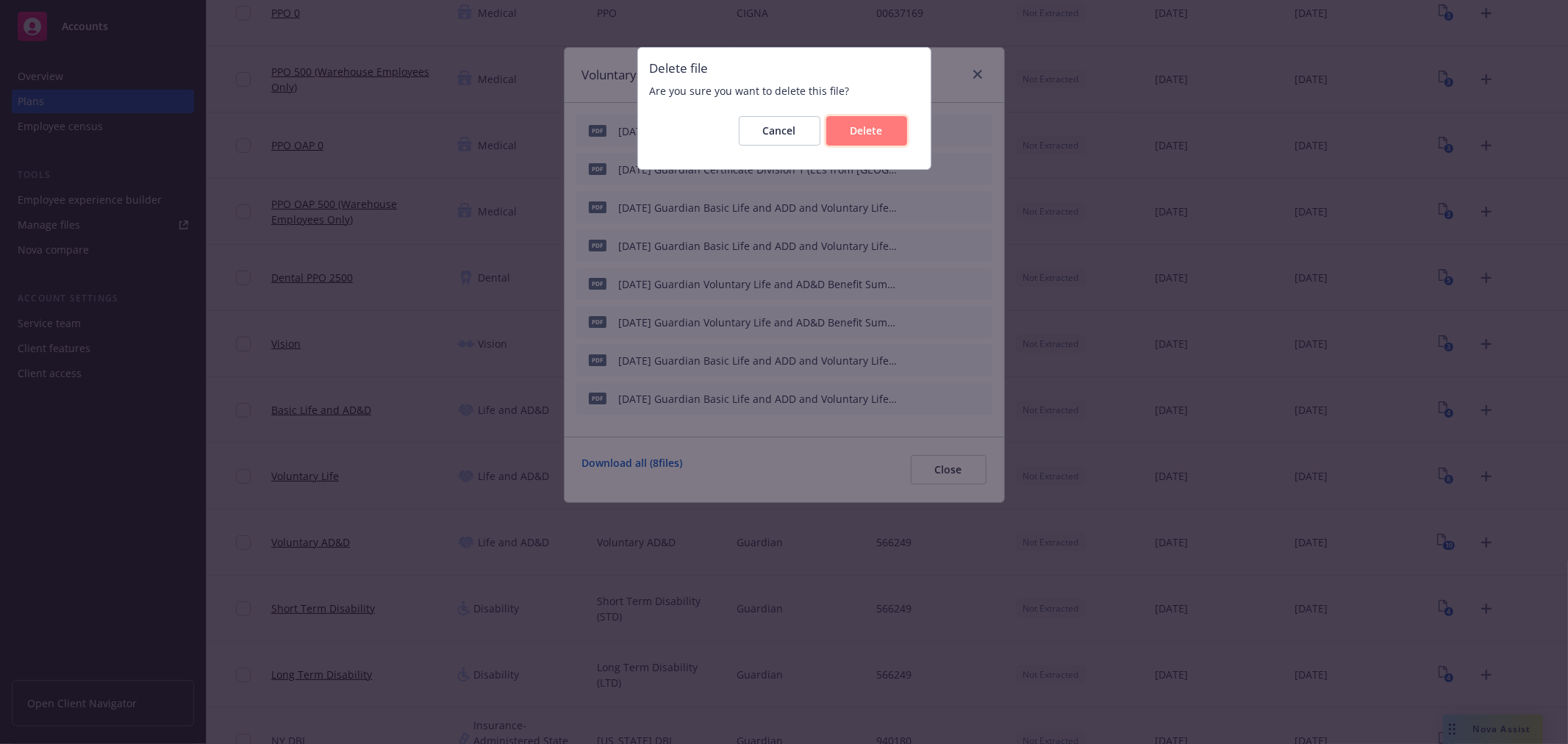
click at [873, 140] on button "Delete" at bounding box center [867, 131] width 81 height 29
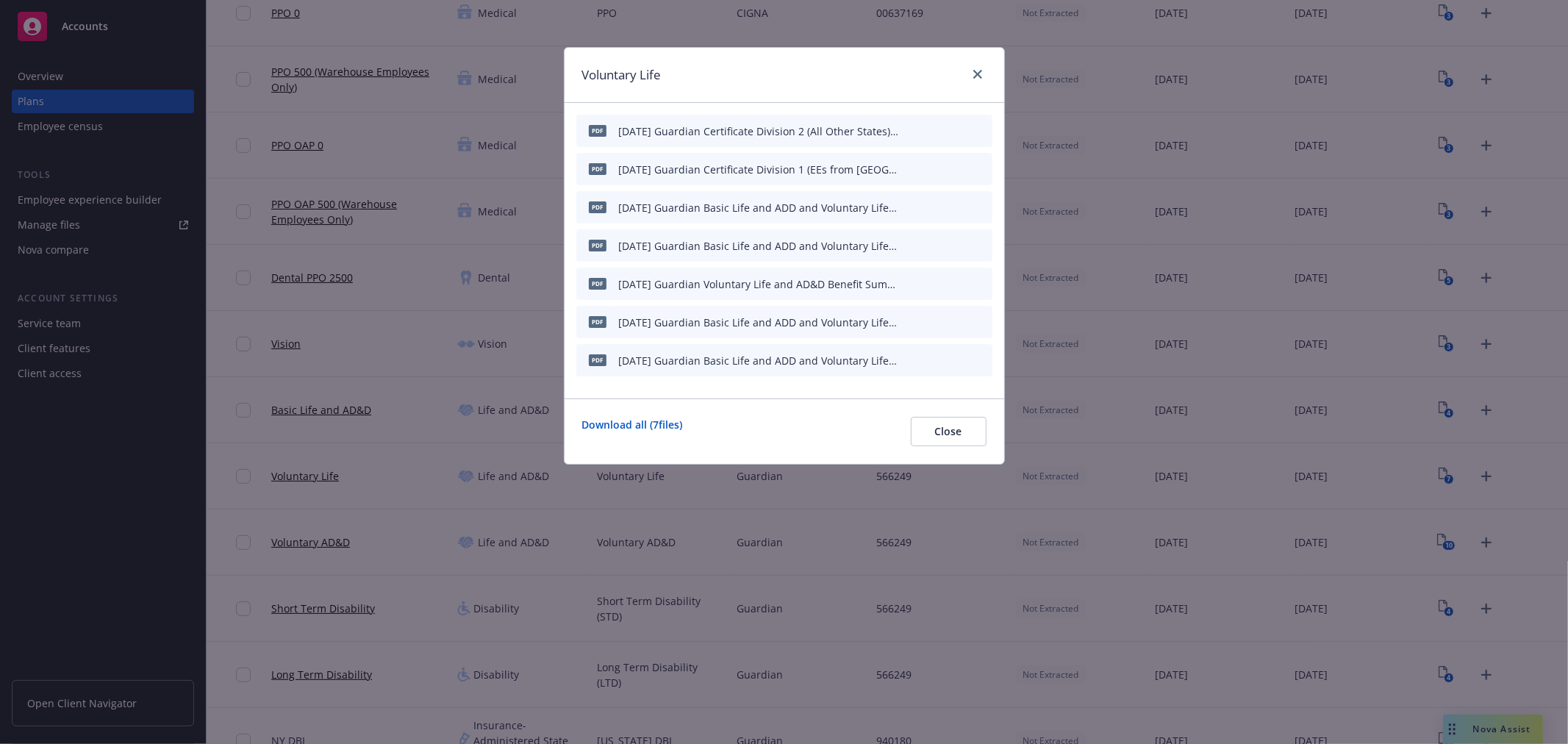
click at [981, 288] on button at bounding box center [981, 284] width 12 height 15
click at [974, 282] on icon "archive file" at bounding box center [980, 283] width 12 height 12
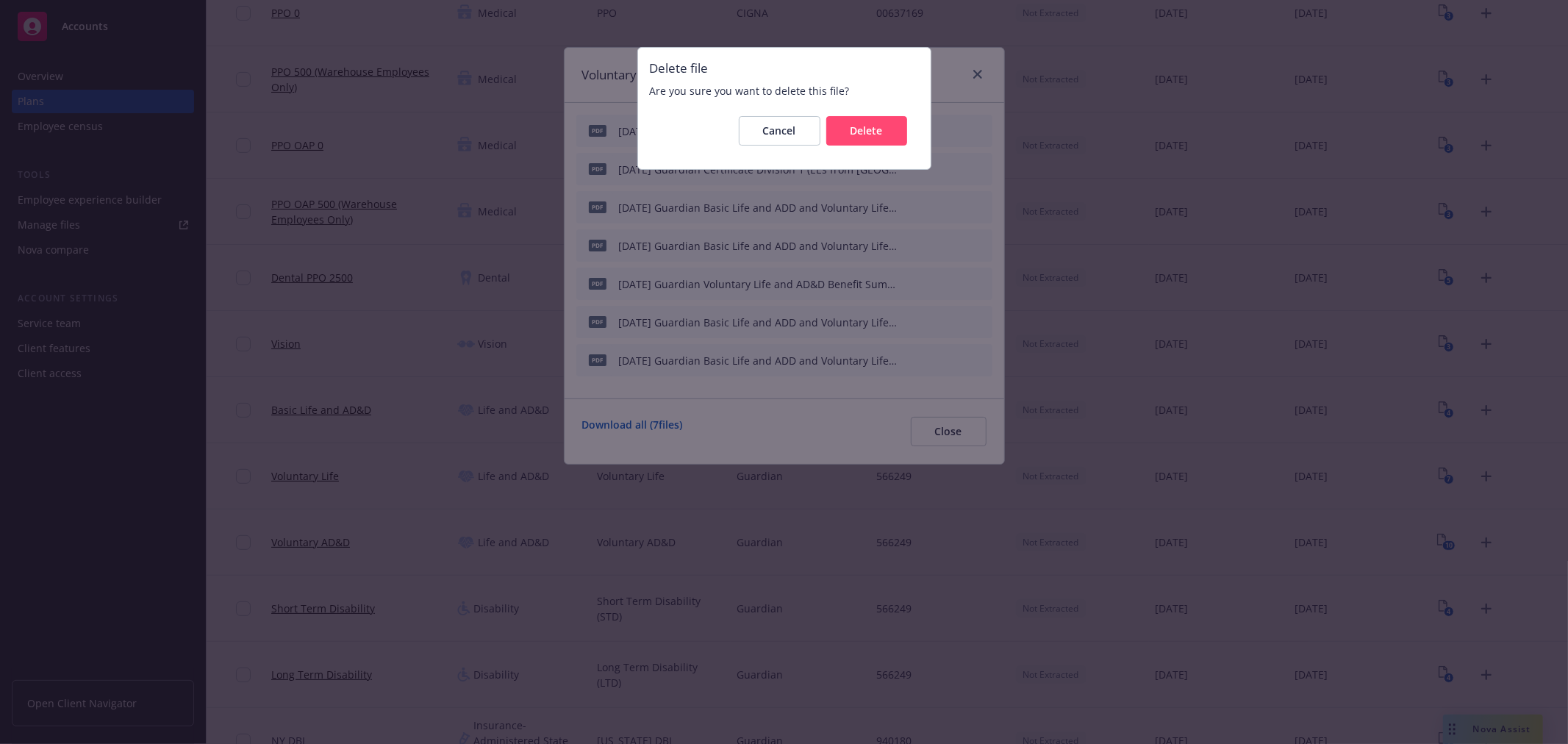
click at [887, 147] on div "Cancel Delete" at bounding box center [784, 131] width 269 height 53
click at [880, 138] on button "Delete" at bounding box center [867, 131] width 81 height 29
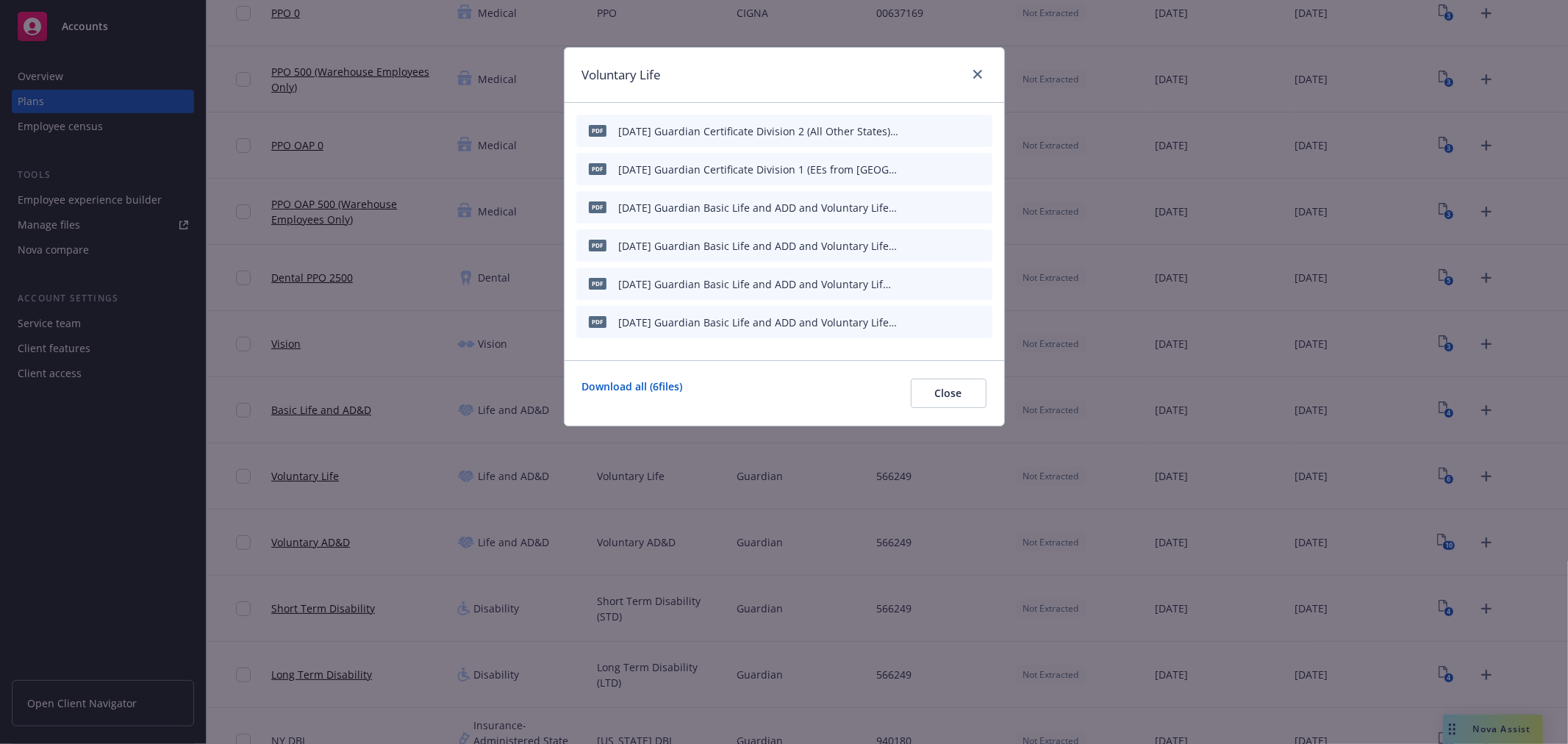
click at [984, 282] on icon "archive file" at bounding box center [980, 283] width 12 height 12
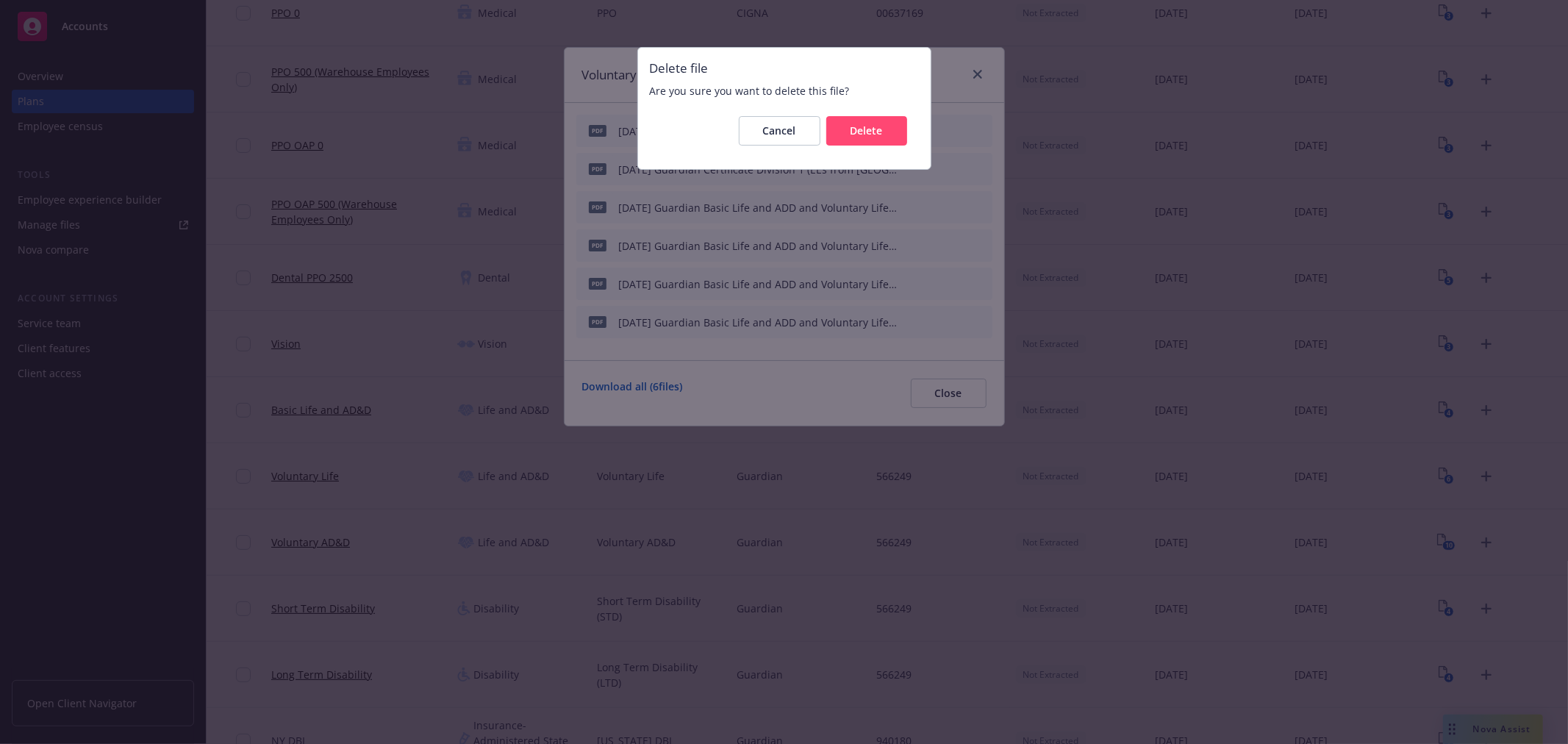
click at [863, 151] on div "Cancel Delete" at bounding box center [784, 131] width 269 height 53
click at [863, 138] on button "Delete" at bounding box center [867, 131] width 81 height 29
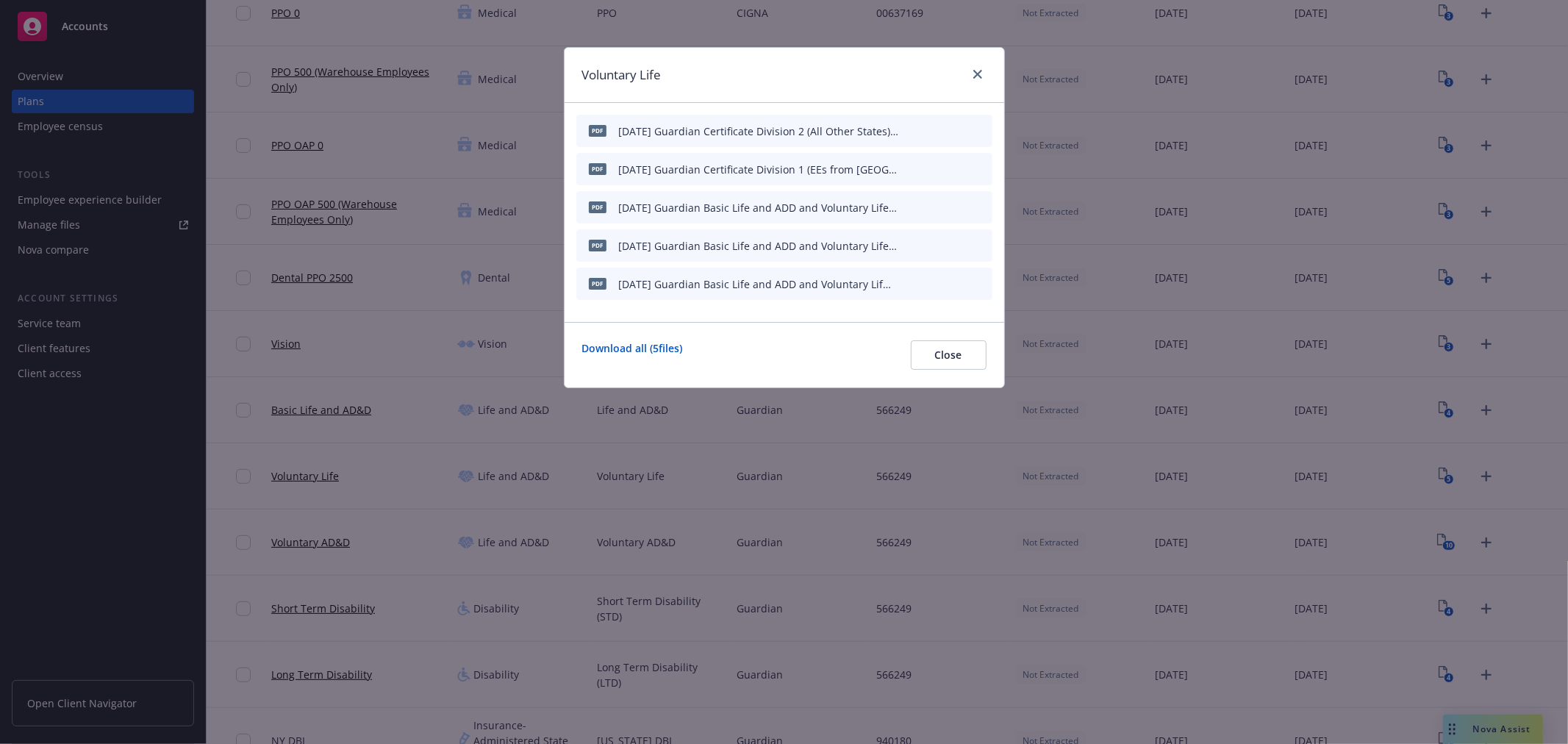
click at [983, 277] on icon "archive file" at bounding box center [980, 283] width 11 height 12
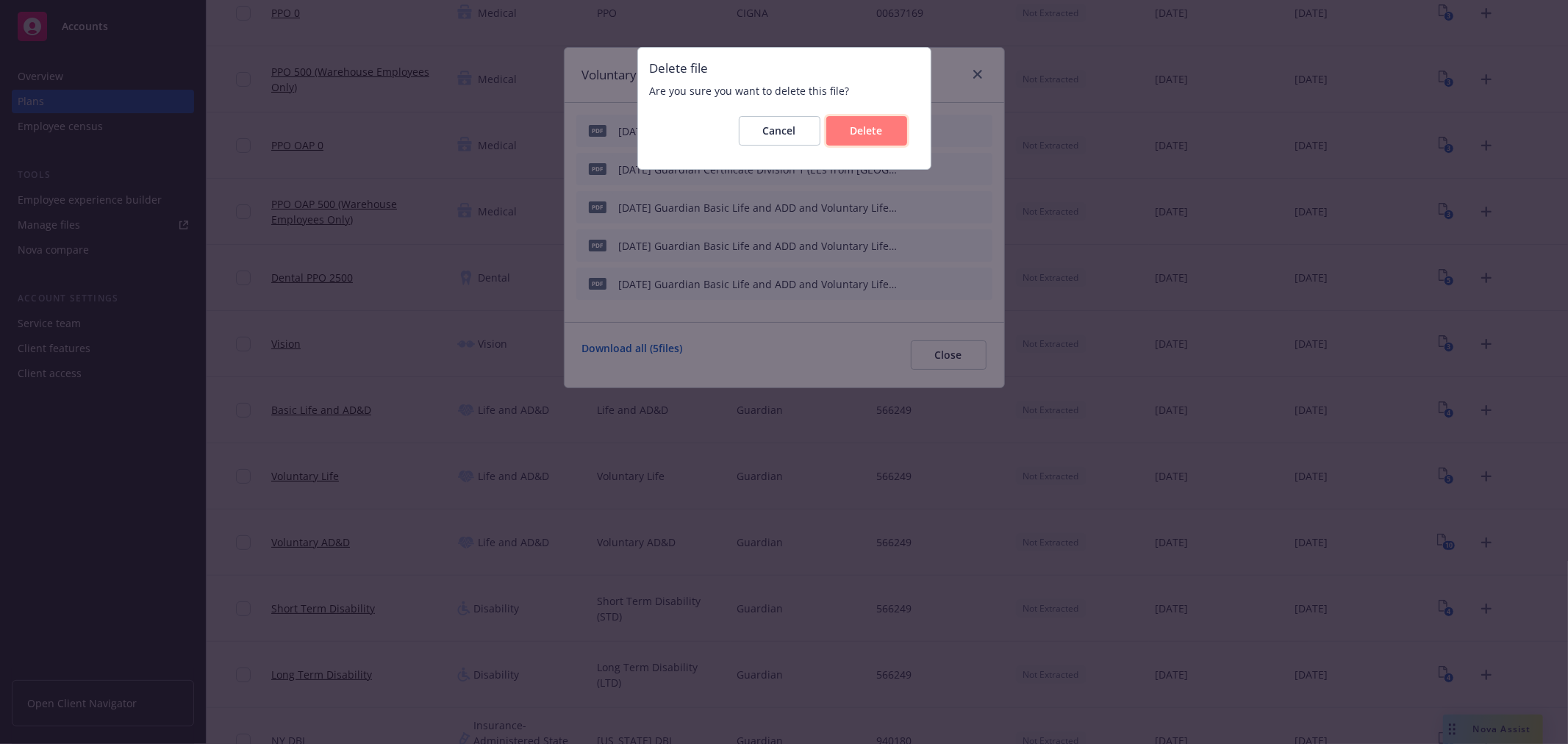
click at [855, 122] on button "Delete" at bounding box center [867, 131] width 81 height 29
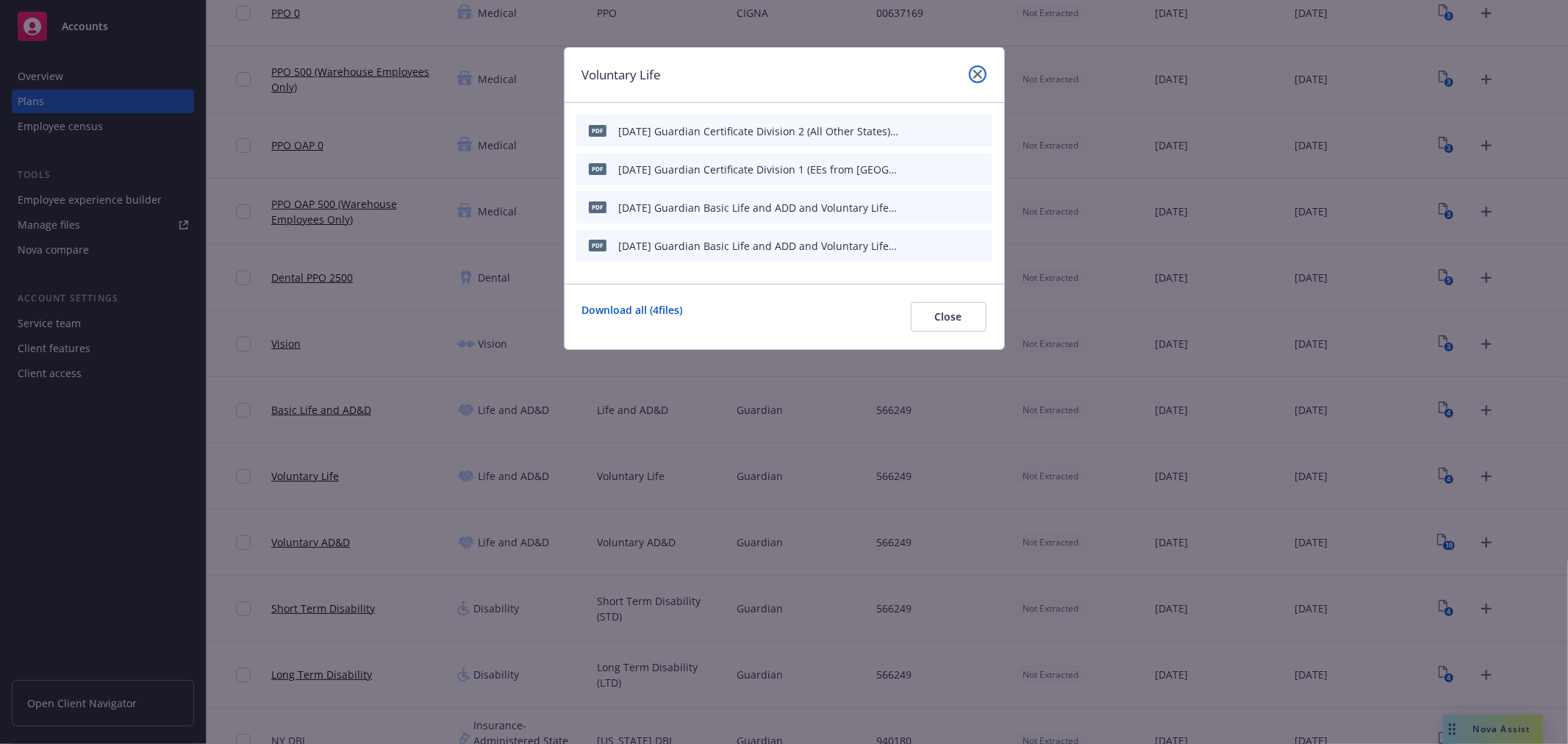
click at [981, 70] on icon "close" at bounding box center [978, 74] width 9 height 9
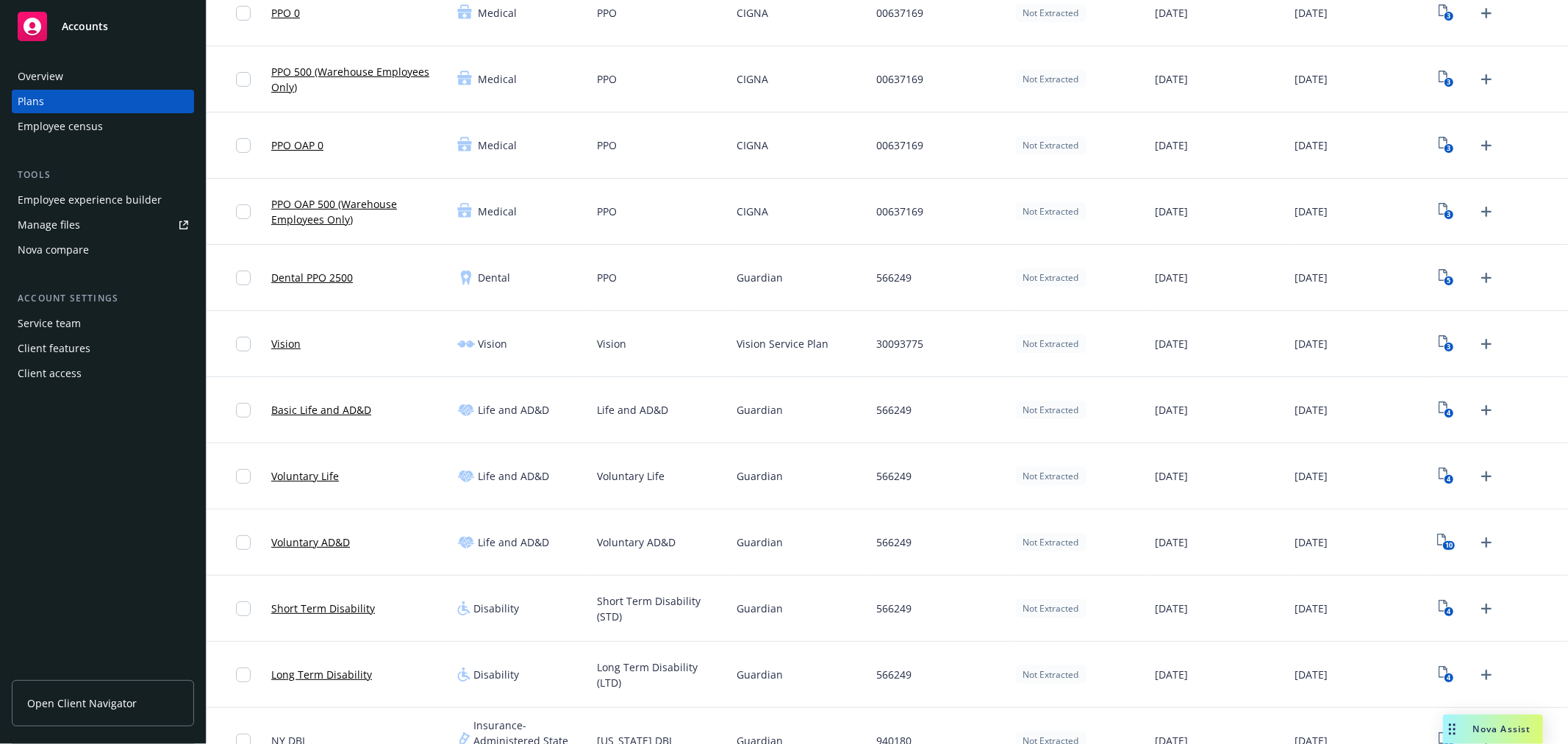
click at [1443, 487] on div "4" at bounding box center [1466, 476] width 64 height 23
click at [1439, 538] on icon "10" at bounding box center [1446, 542] width 18 height 17
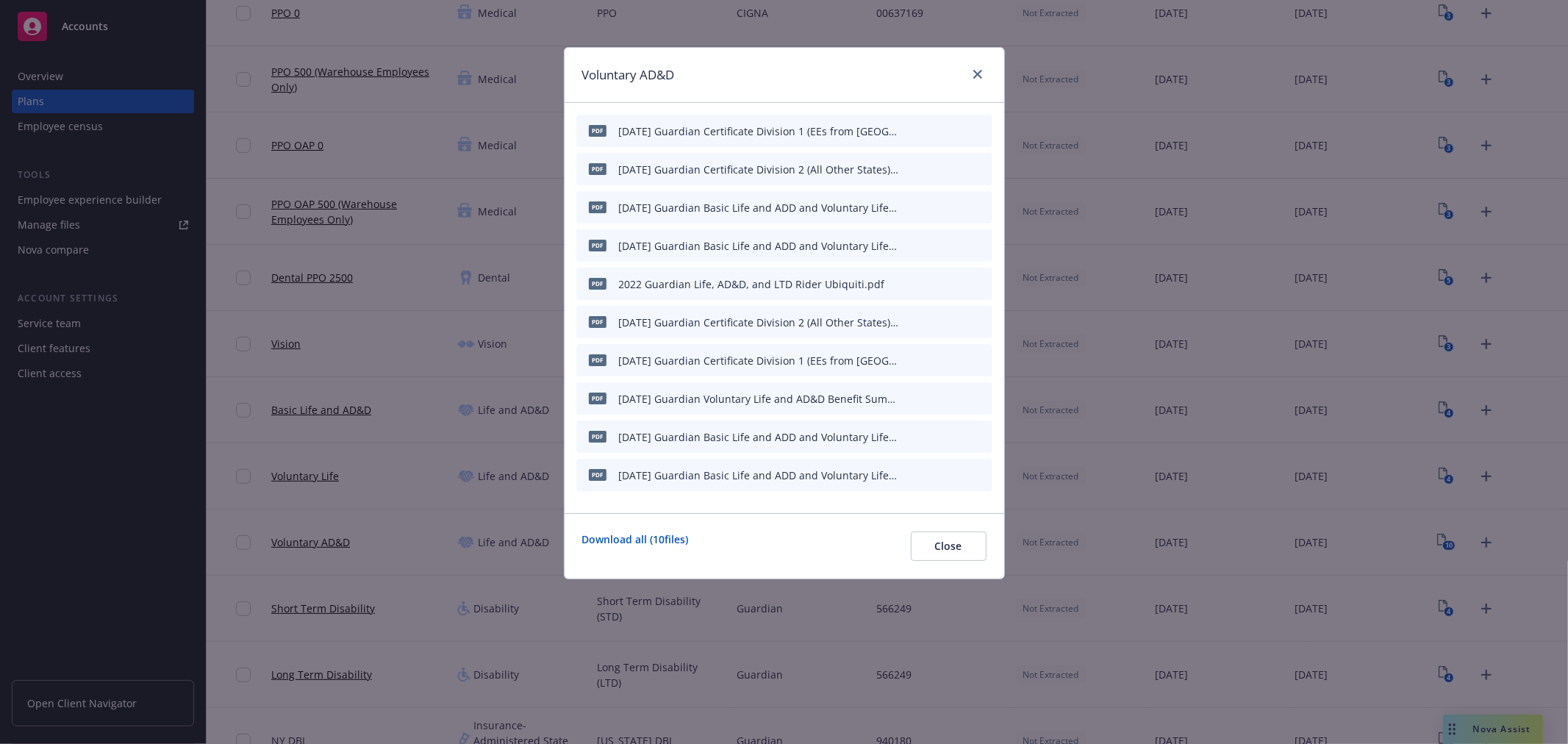
click at [977, 280] on icon "archive file" at bounding box center [980, 283] width 11 height 12
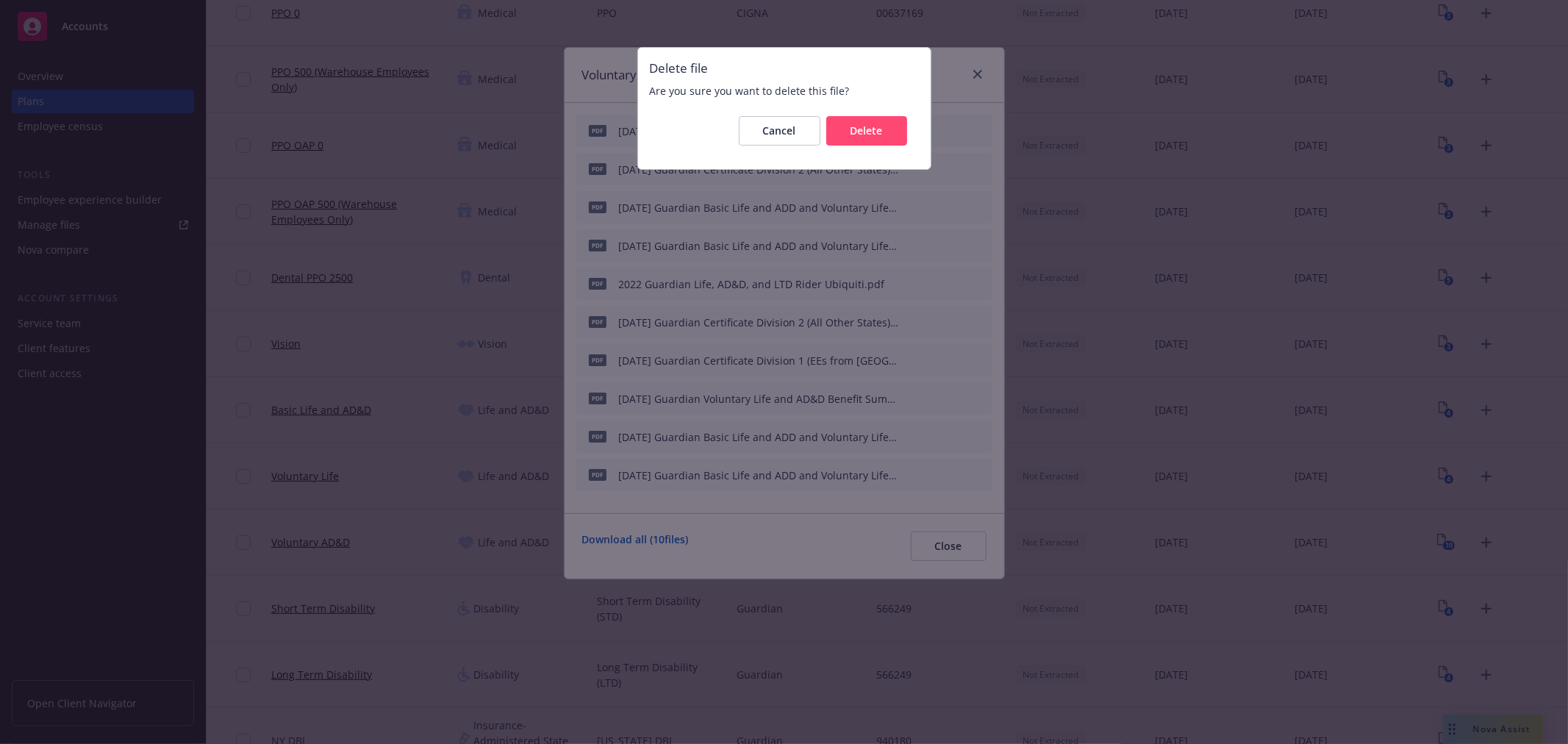
click at [924, 129] on div "Delete file Are you sure you want to delete this file? Cancel Delete" at bounding box center [784, 108] width 293 height 121
click at [907, 130] on div "Cancel Delete" at bounding box center [784, 131] width 269 height 53
click at [891, 130] on button "Delete" at bounding box center [867, 131] width 81 height 29
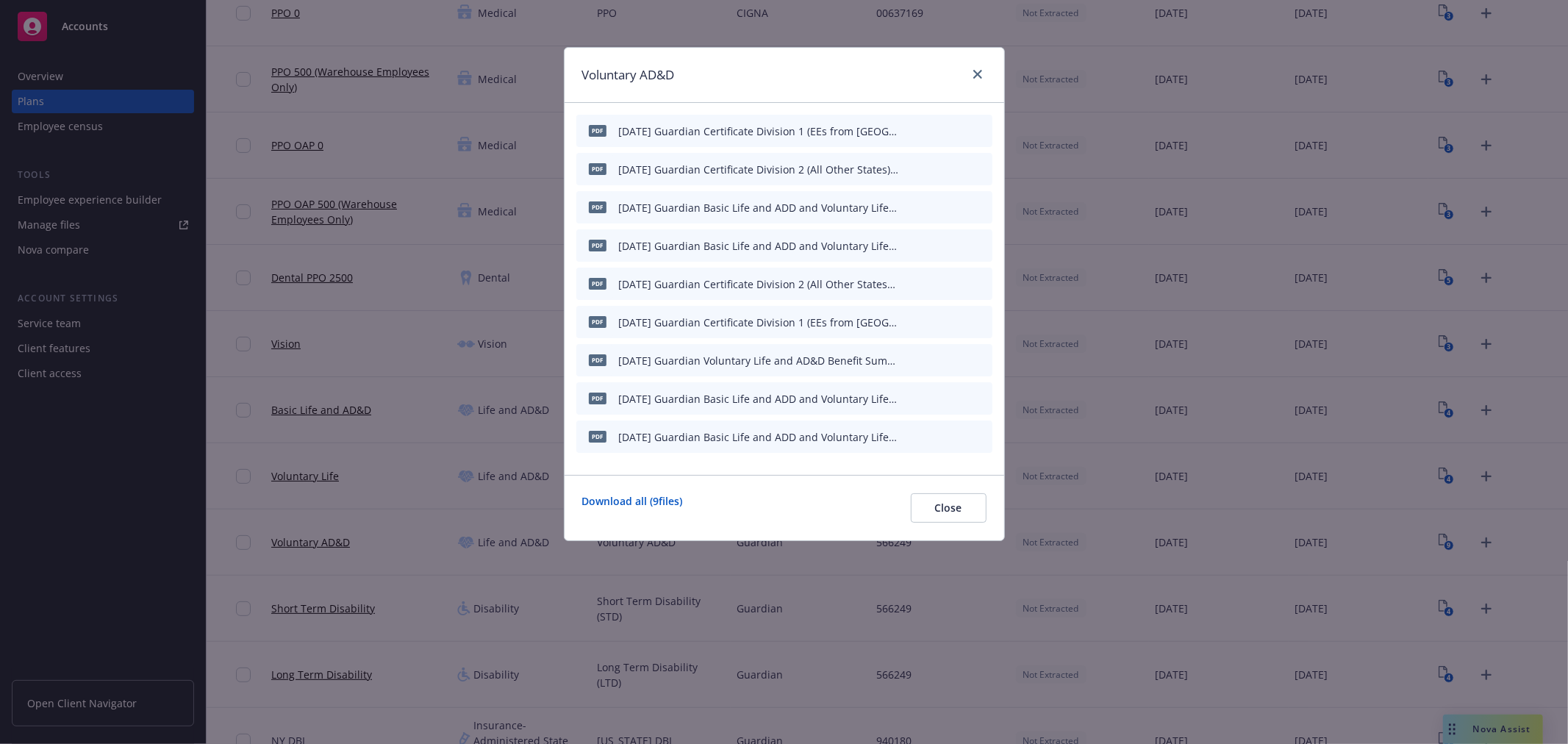
click at [982, 287] on icon "archive file" at bounding box center [980, 283] width 11 height 12
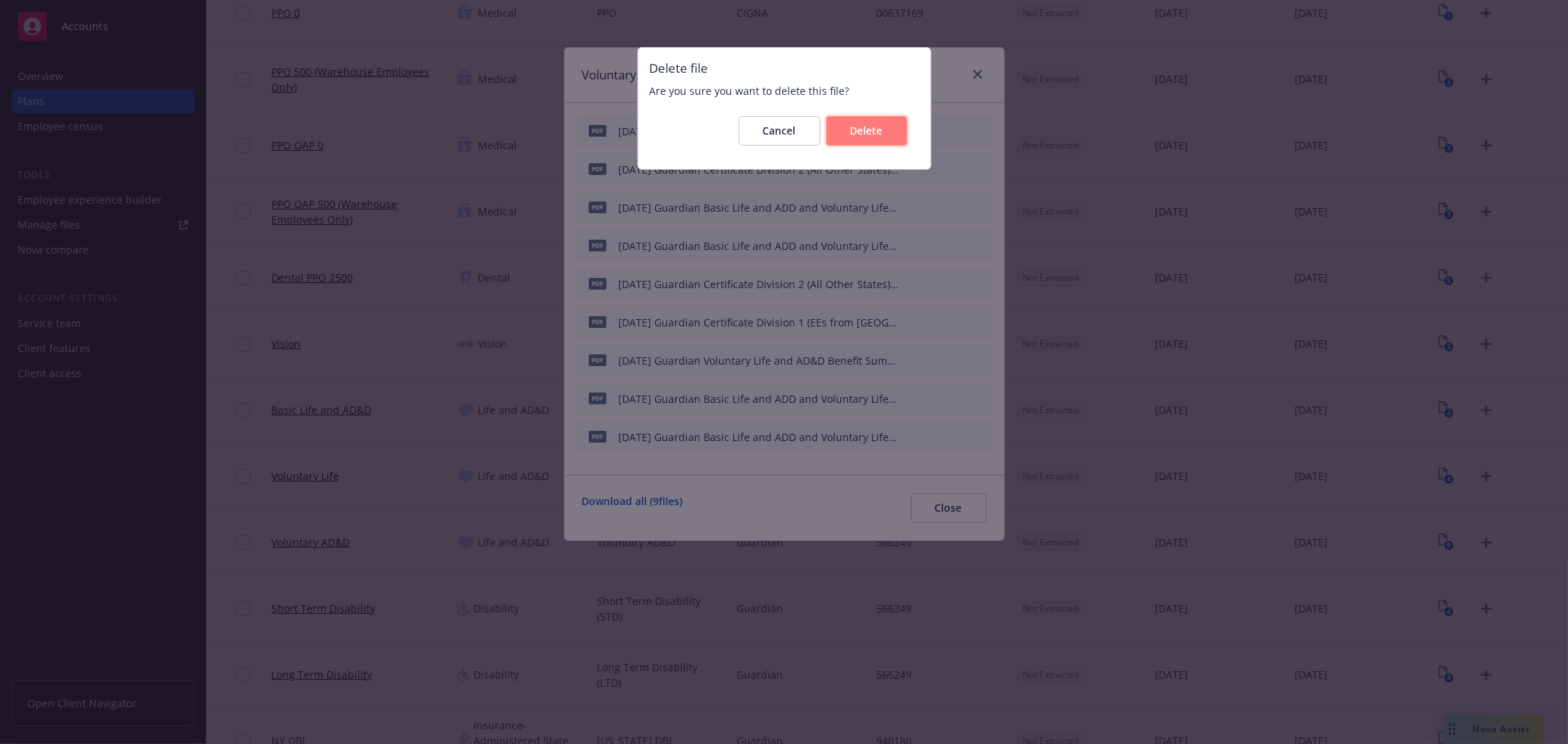
click at [856, 134] on span "Delete" at bounding box center [867, 130] width 33 height 14
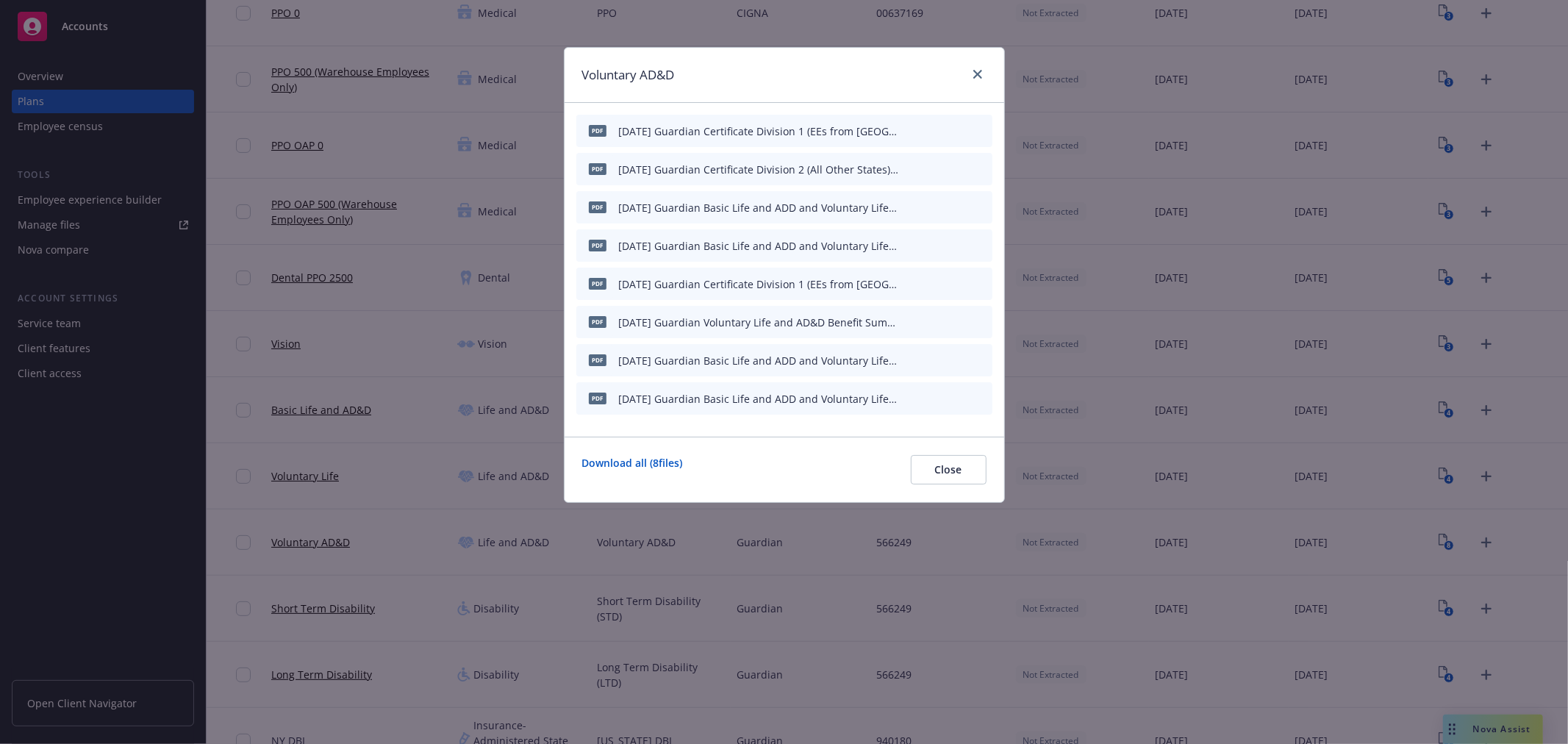
click at [987, 279] on div "pdf 2022.11.01 Guardian Certificate Division 1 (EEs from CA, NY, NJ, and HI) Ub…" at bounding box center [784, 284] width 416 height 33
click at [978, 277] on icon "archive file" at bounding box center [980, 283] width 12 height 12
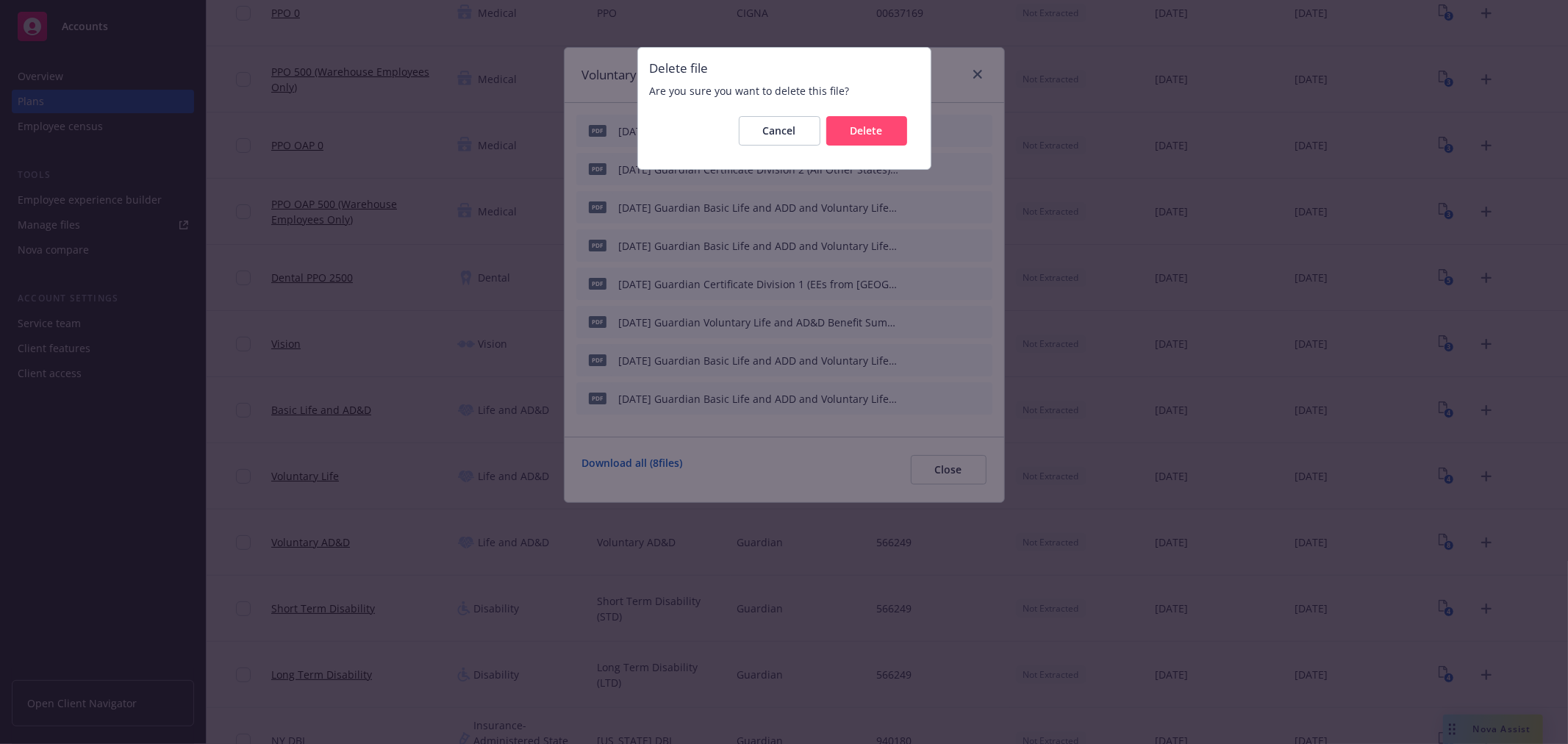
click at [876, 152] on div "Cancel Delete" at bounding box center [784, 131] width 269 height 53
click at [872, 141] on button "Delete" at bounding box center [867, 131] width 81 height 29
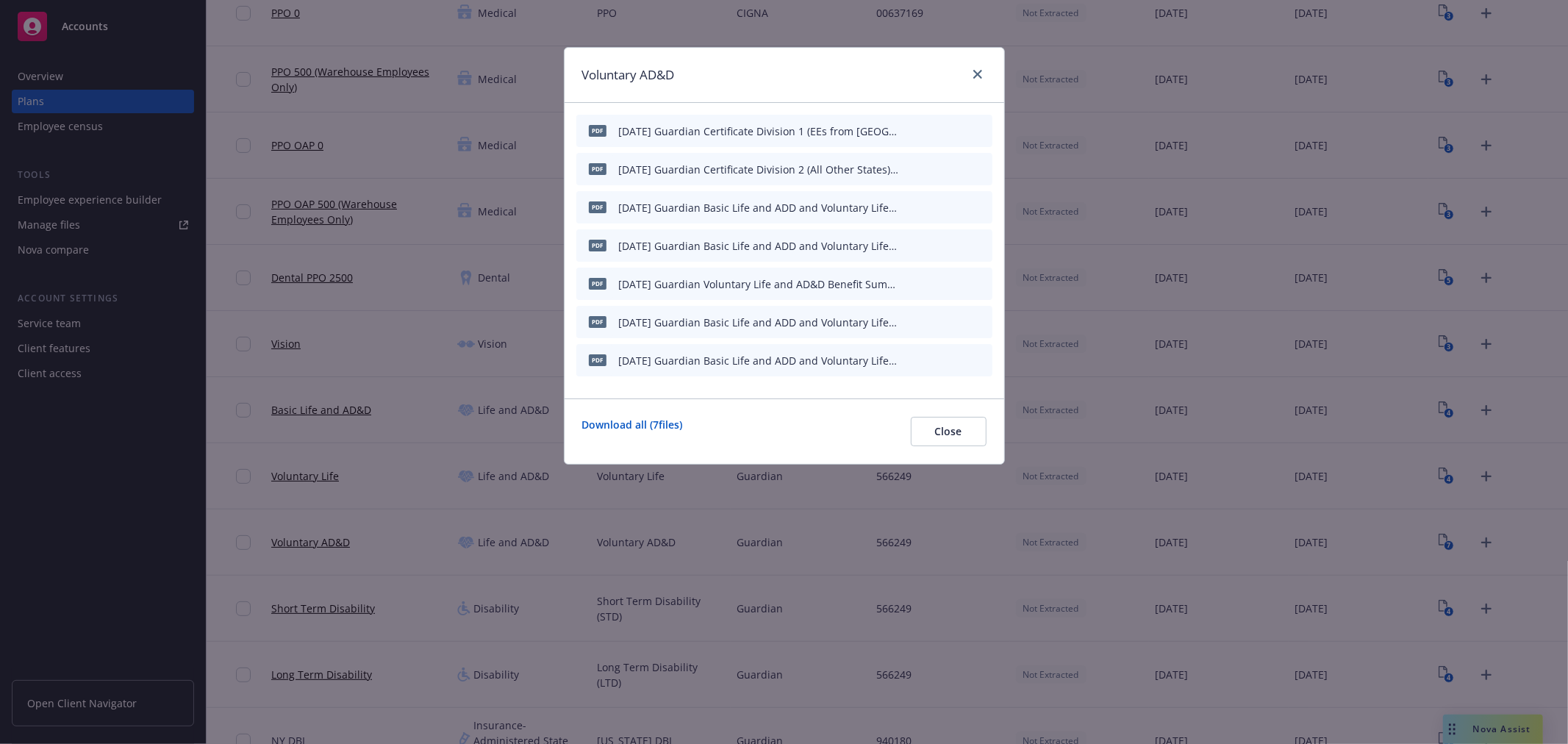
click at [983, 284] on icon "archive file" at bounding box center [980, 283] width 11 height 12
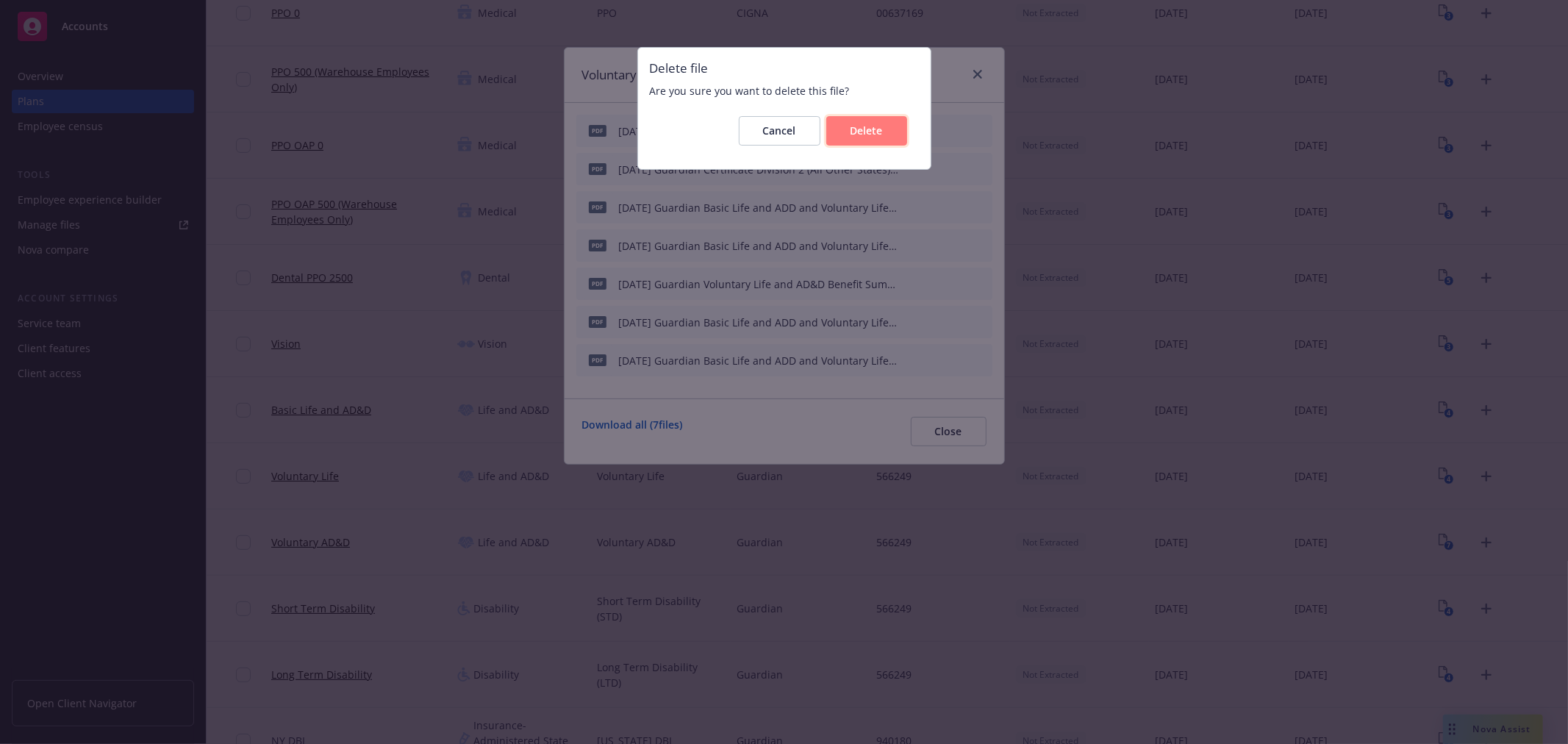
click at [882, 141] on button "Delete" at bounding box center [867, 131] width 81 height 29
drag, startPoint x: 862, startPoint y: 122, endPoint x: 868, endPoint y: 135, distance: 14.3
click at [862, 125] on div "2024.11.01 Guardian Certificate Division 1 (EEs from CA, NY, NJ, and HI) Ubiqui…" at bounding box center [759, 131] width 281 height 15
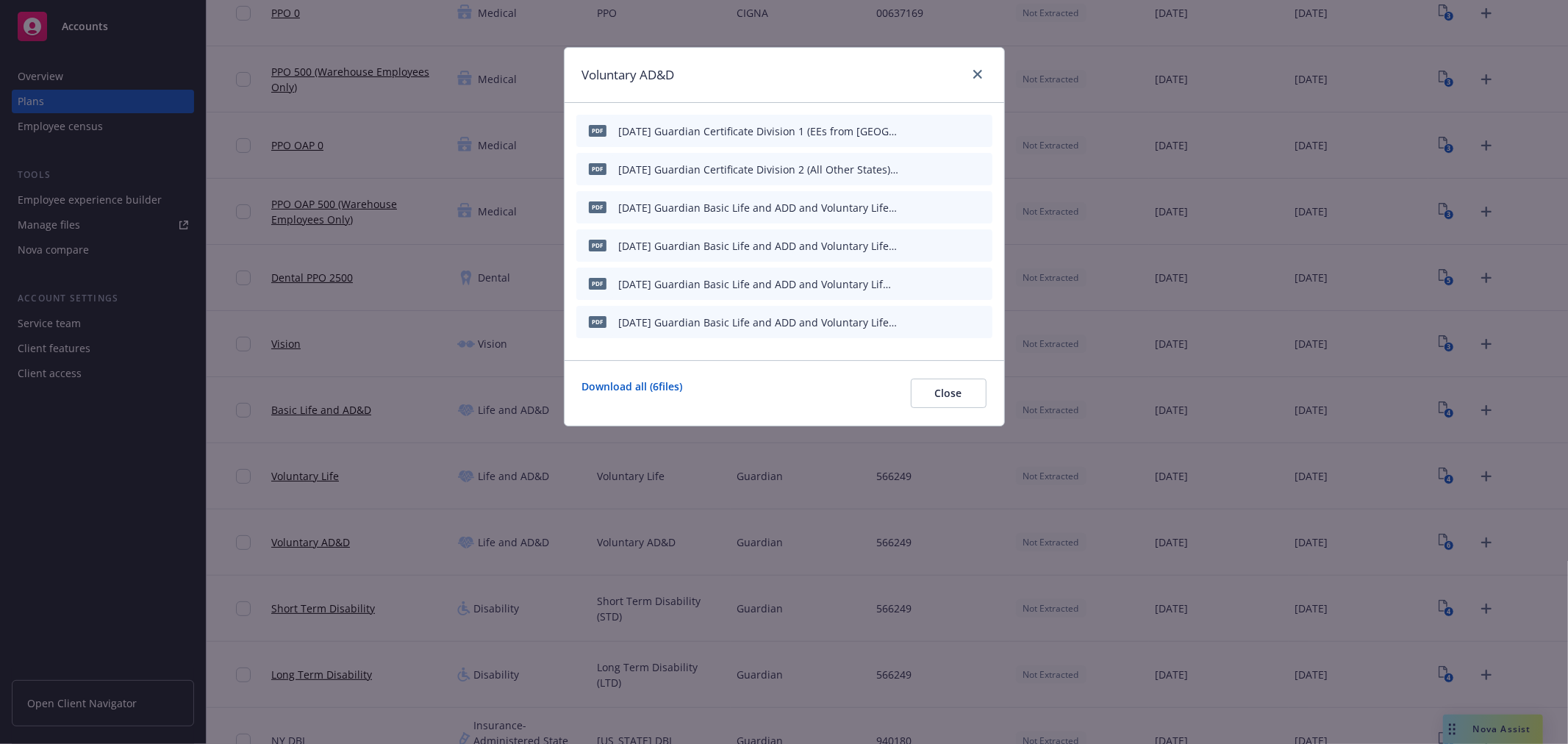
click at [980, 282] on icon "archive file" at bounding box center [980, 283] width 11 height 12
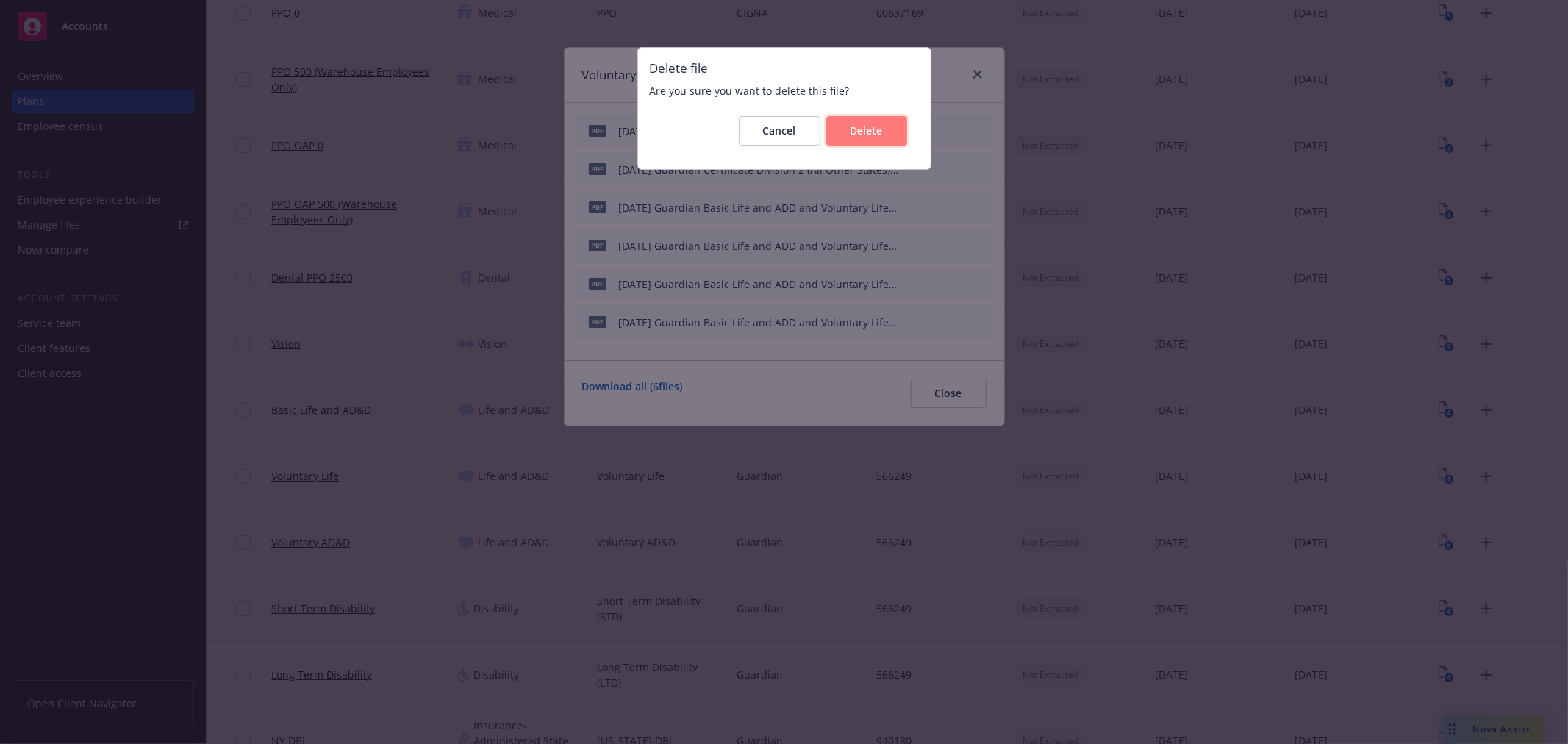
click at [857, 136] on span "Delete" at bounding box center [867, 130] width 33 height 14
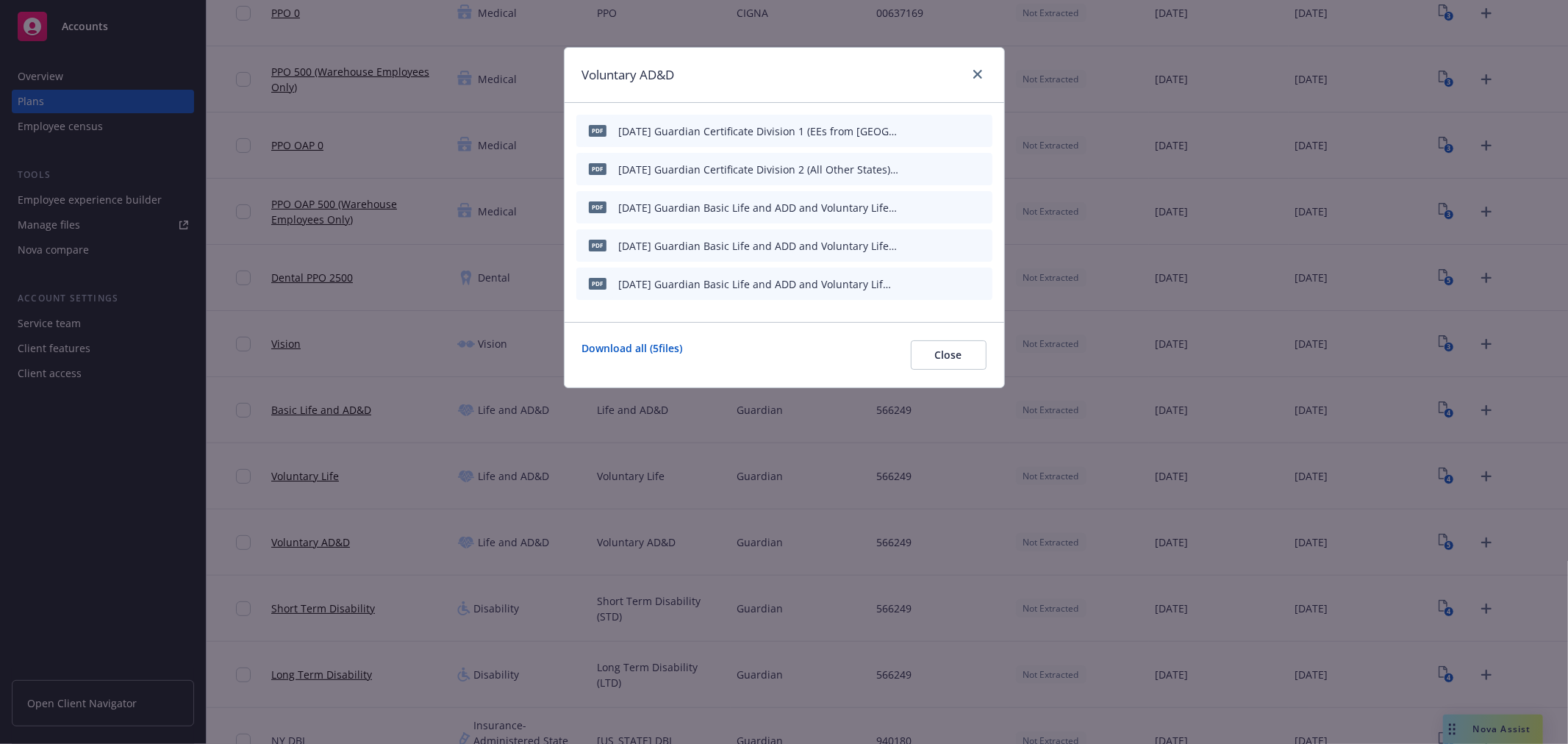
click at [977, 283] on icon "archive file" at bounding box center [980, 283] width 11 height 12
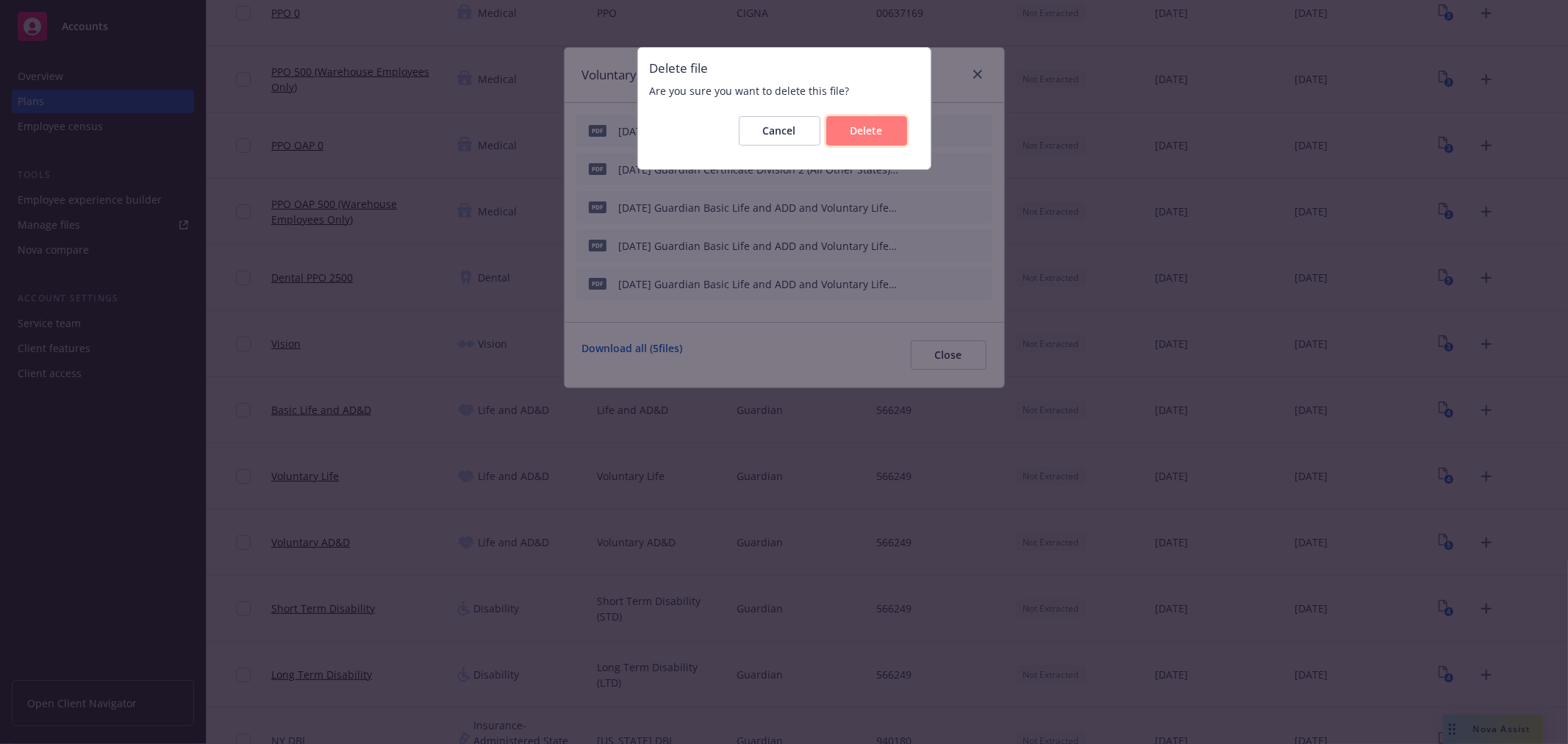
click at [879, 144] on button "Delete" at bounding box center [867, 131] width 81 height 29
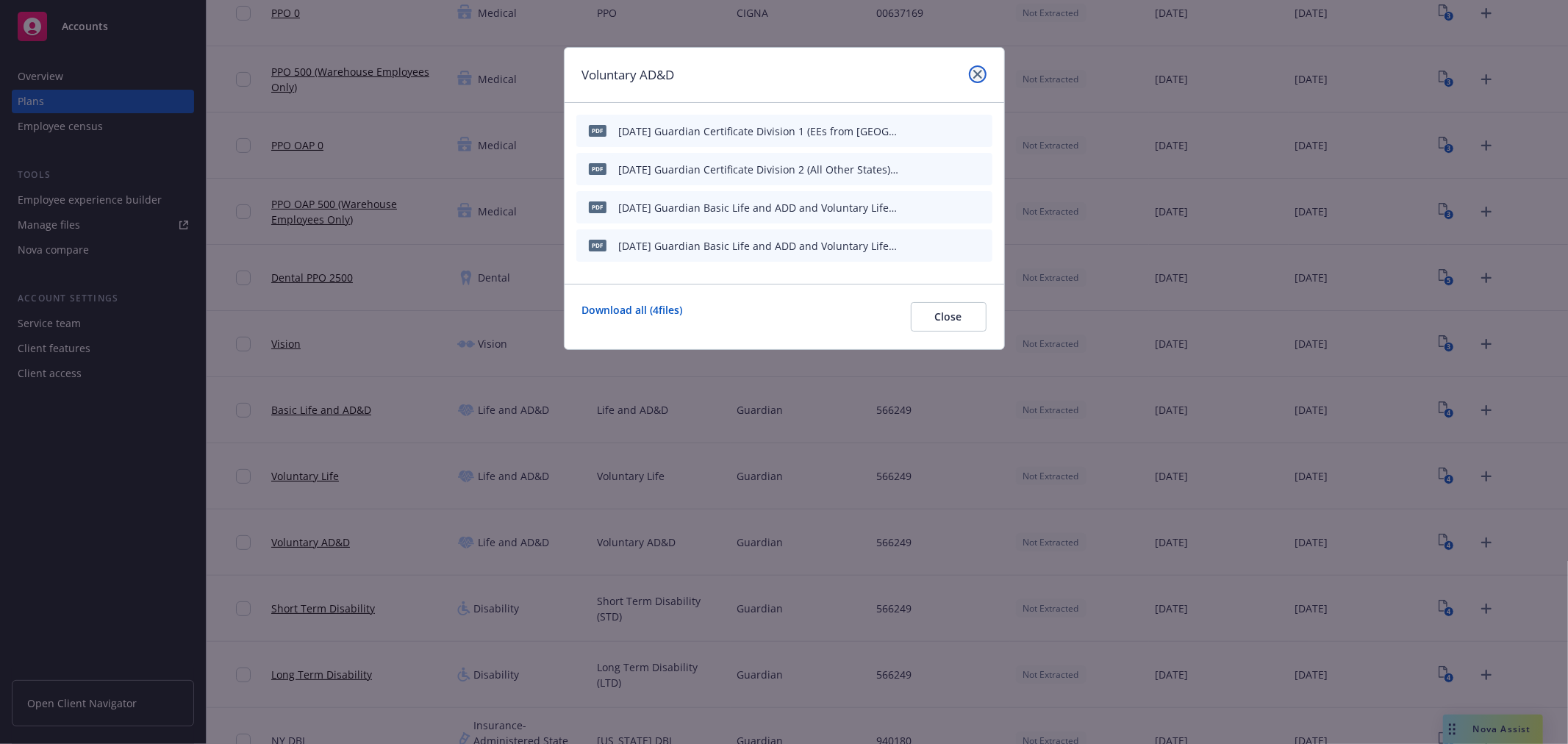
click at [980, 70] on icon "close" at bounding box center [978, 74] width 9 height 9
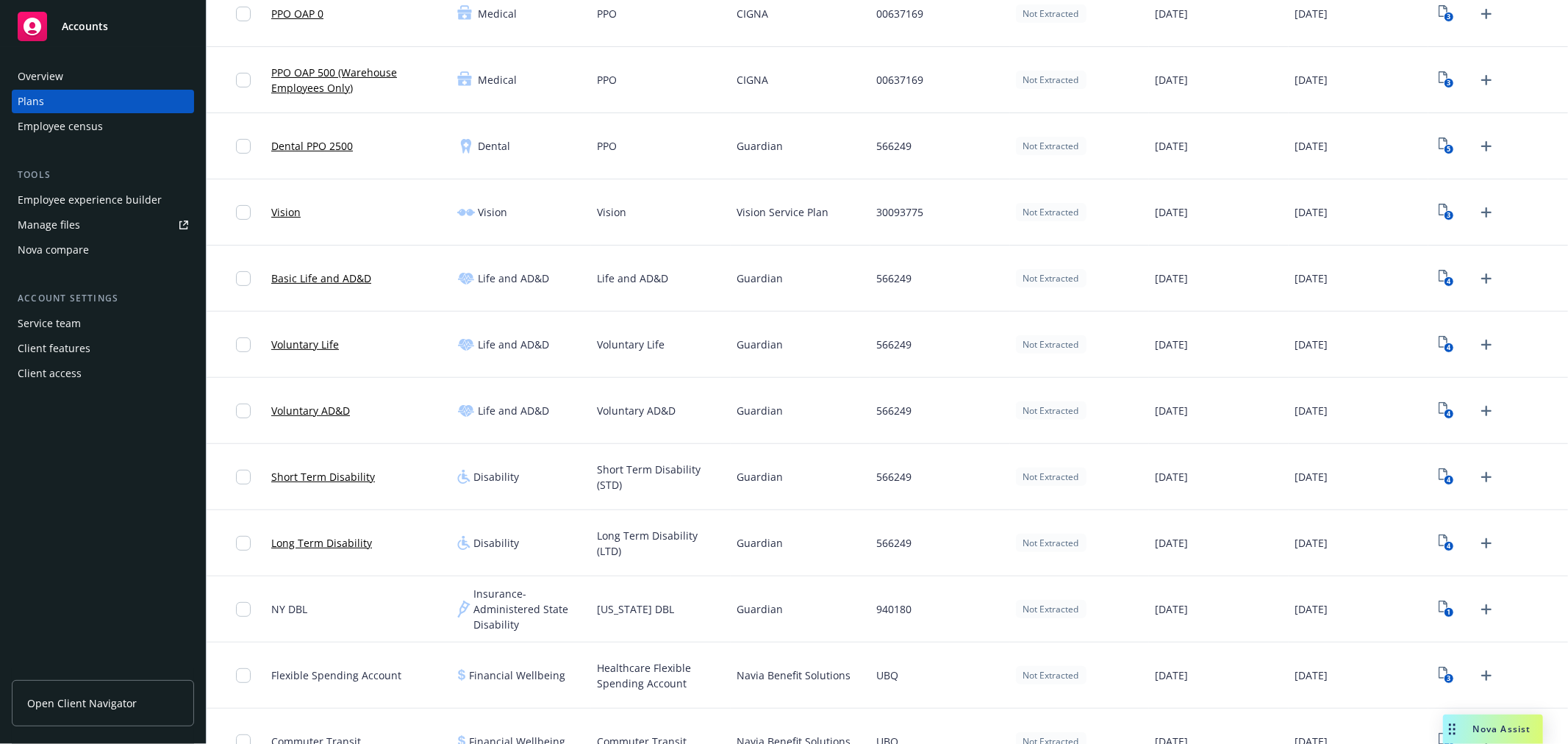
scroll to position [327, 0]
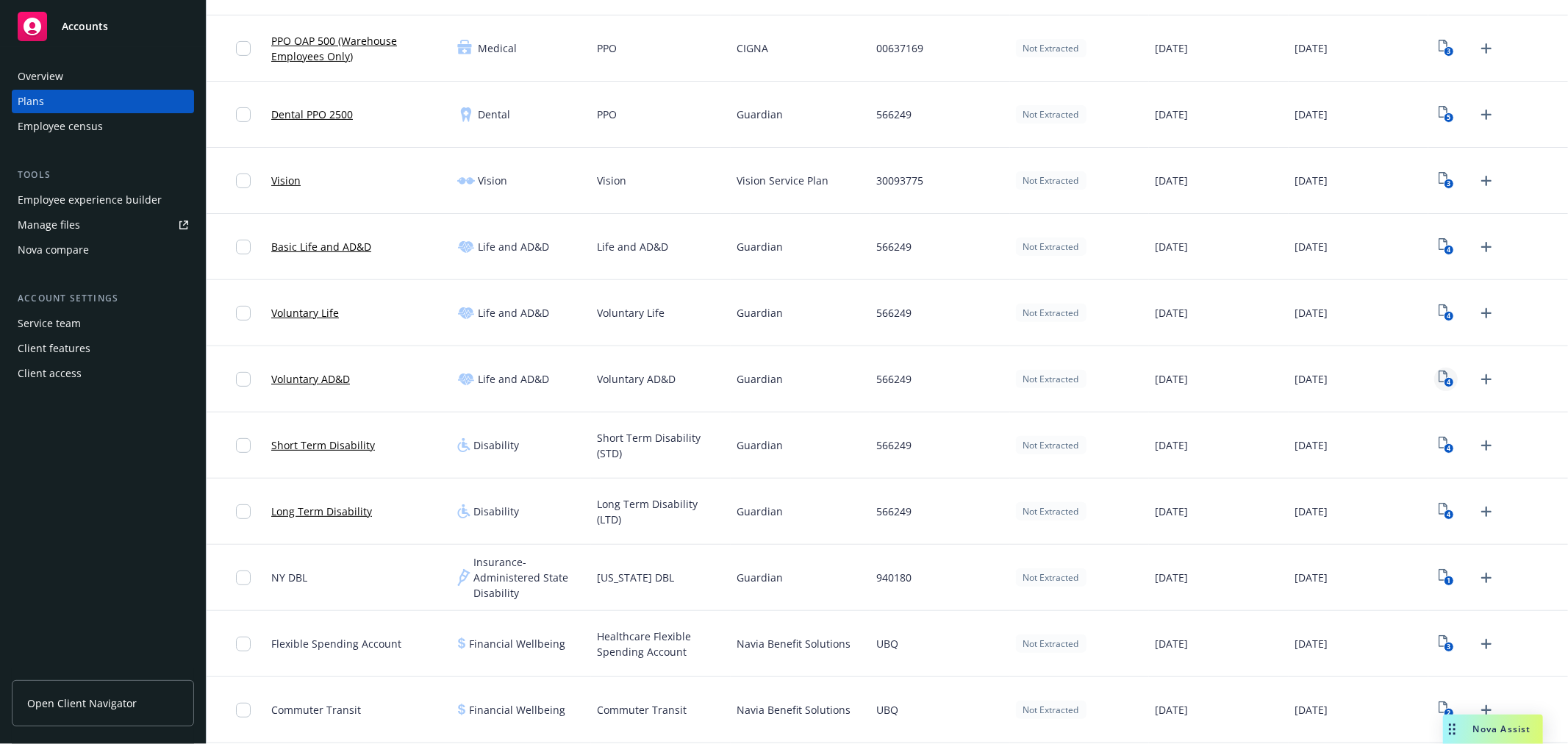
click at [1439, 373] on icon "View Plan Documents" at bounding box center [1443, 377] width 9 height 12
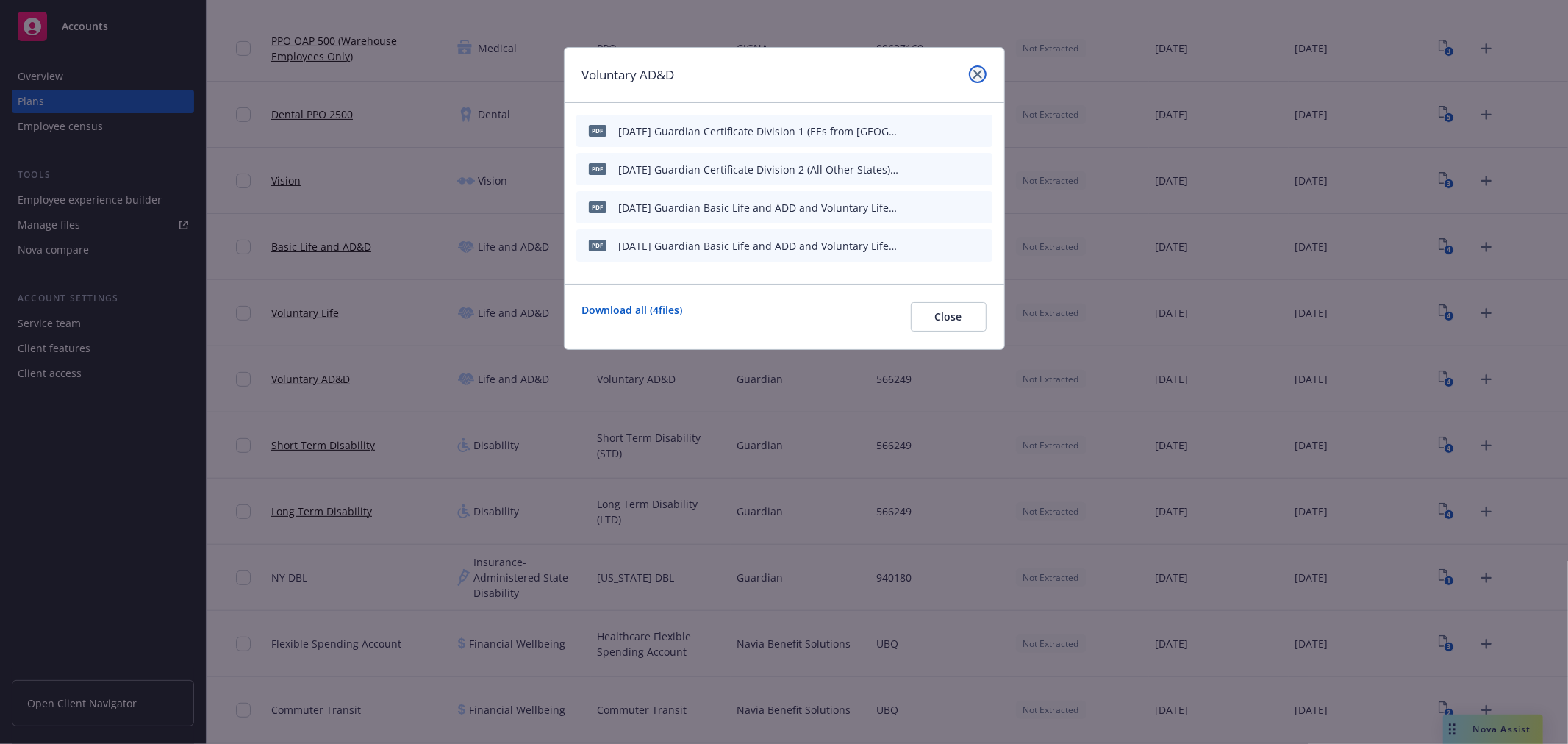
click at [982, 76] on link "close" at bounding box center [977, 74] width 17 height 17
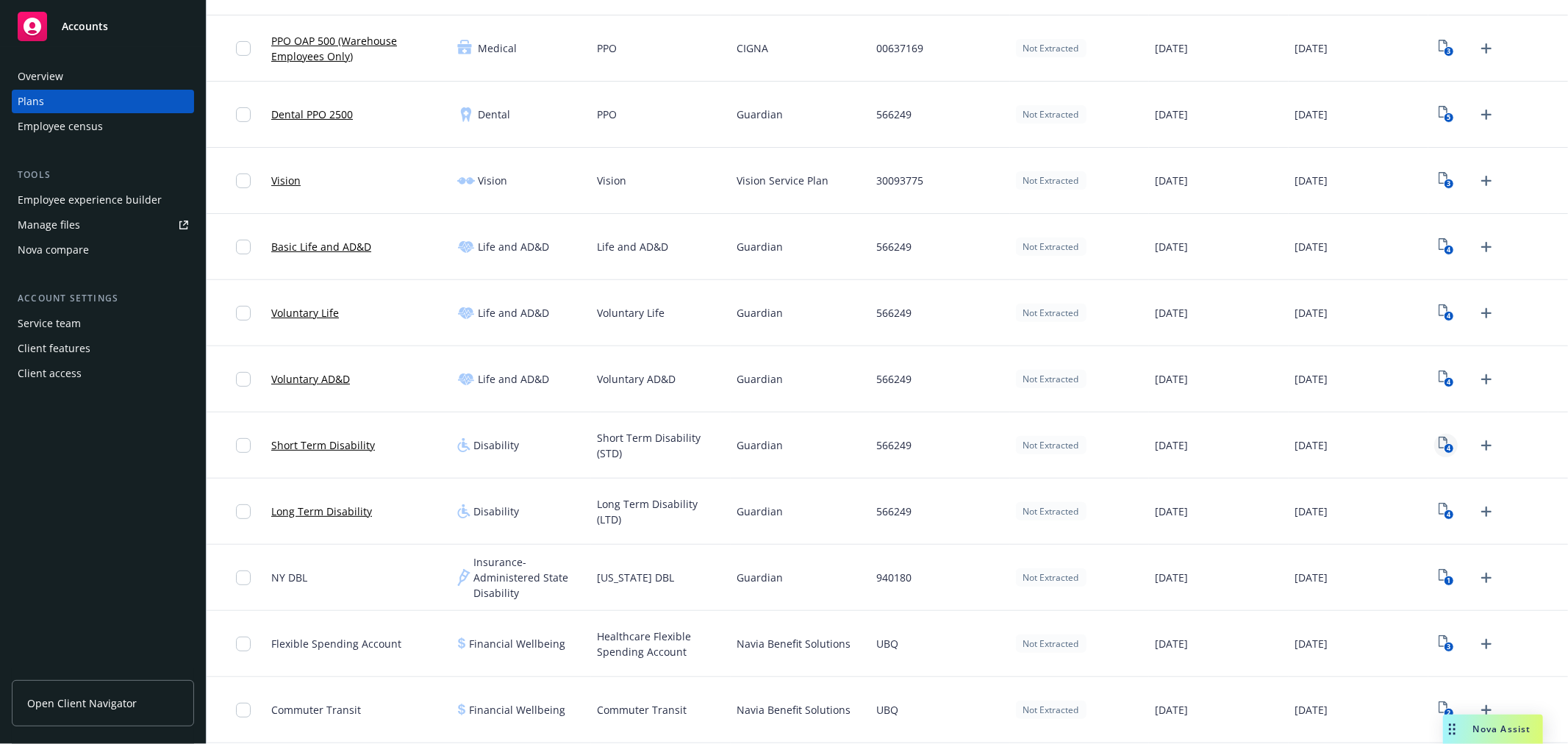
click at [1439, 443] on icon "4" at bounding box center [1446, 445] width 15 height 17
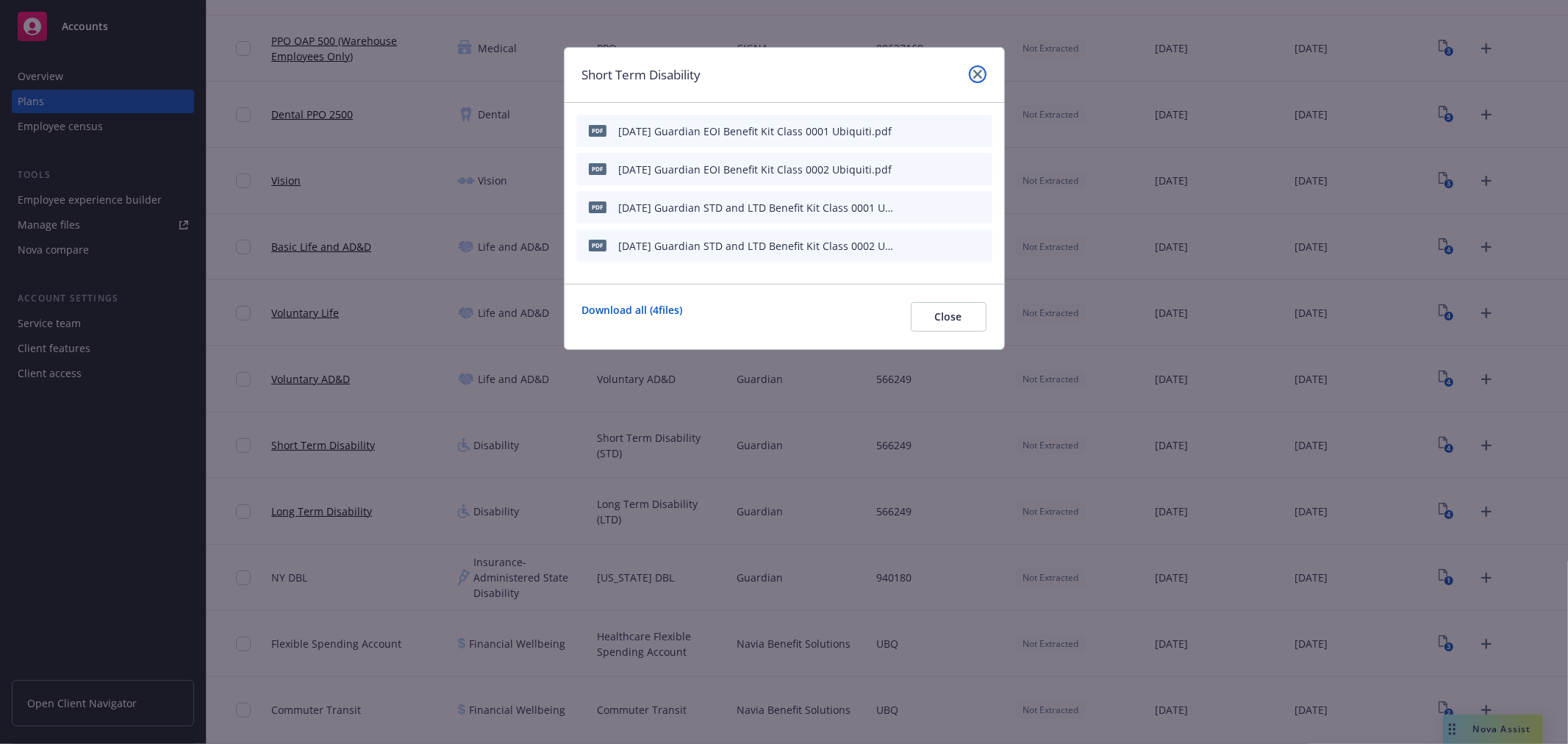
click at [981, 74] on icon "close" at bounding box center [978, 74] width 9 height 9
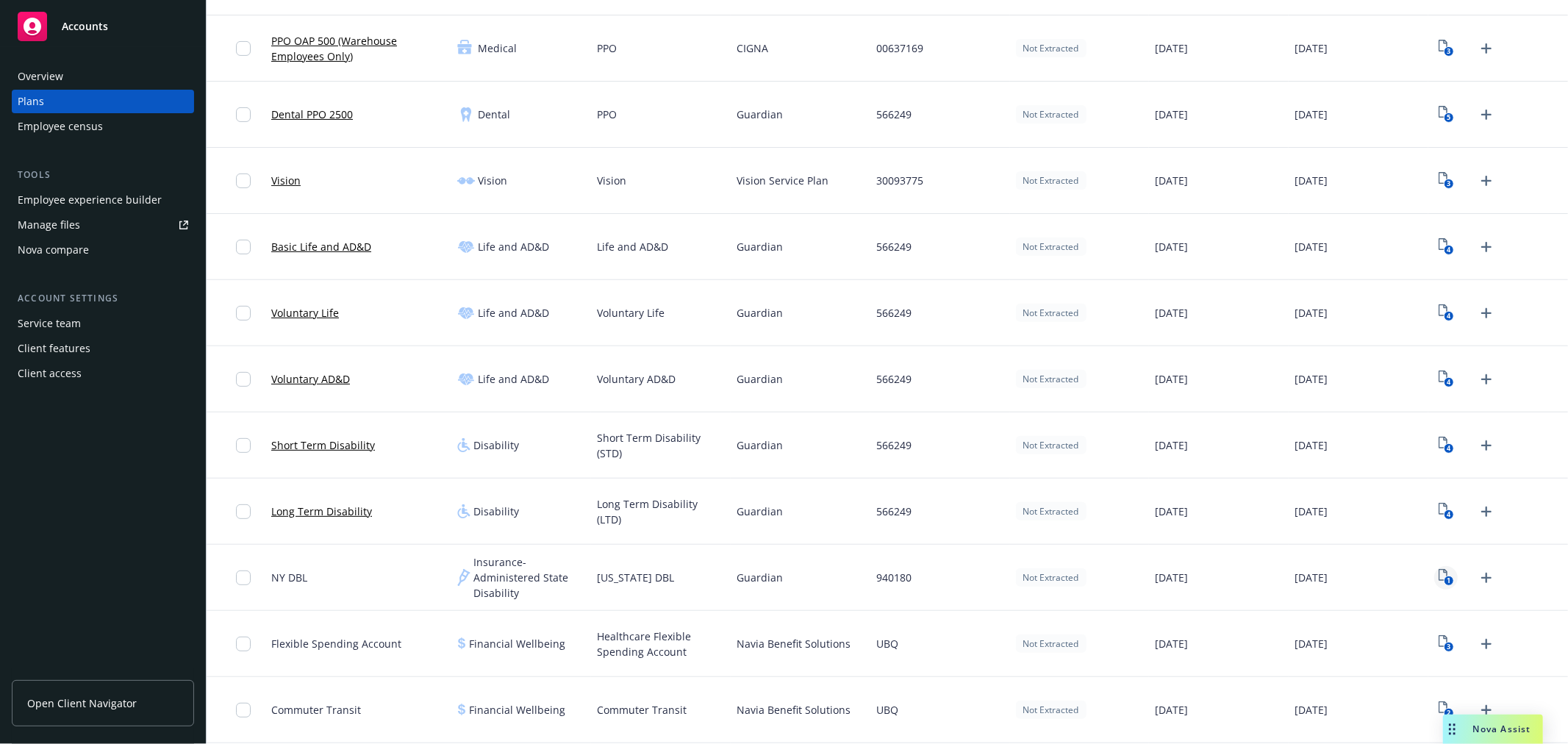
click at [1444, 578] on rect "View Plan Documents" at bounding box center [1448, 581] width 10 height 10
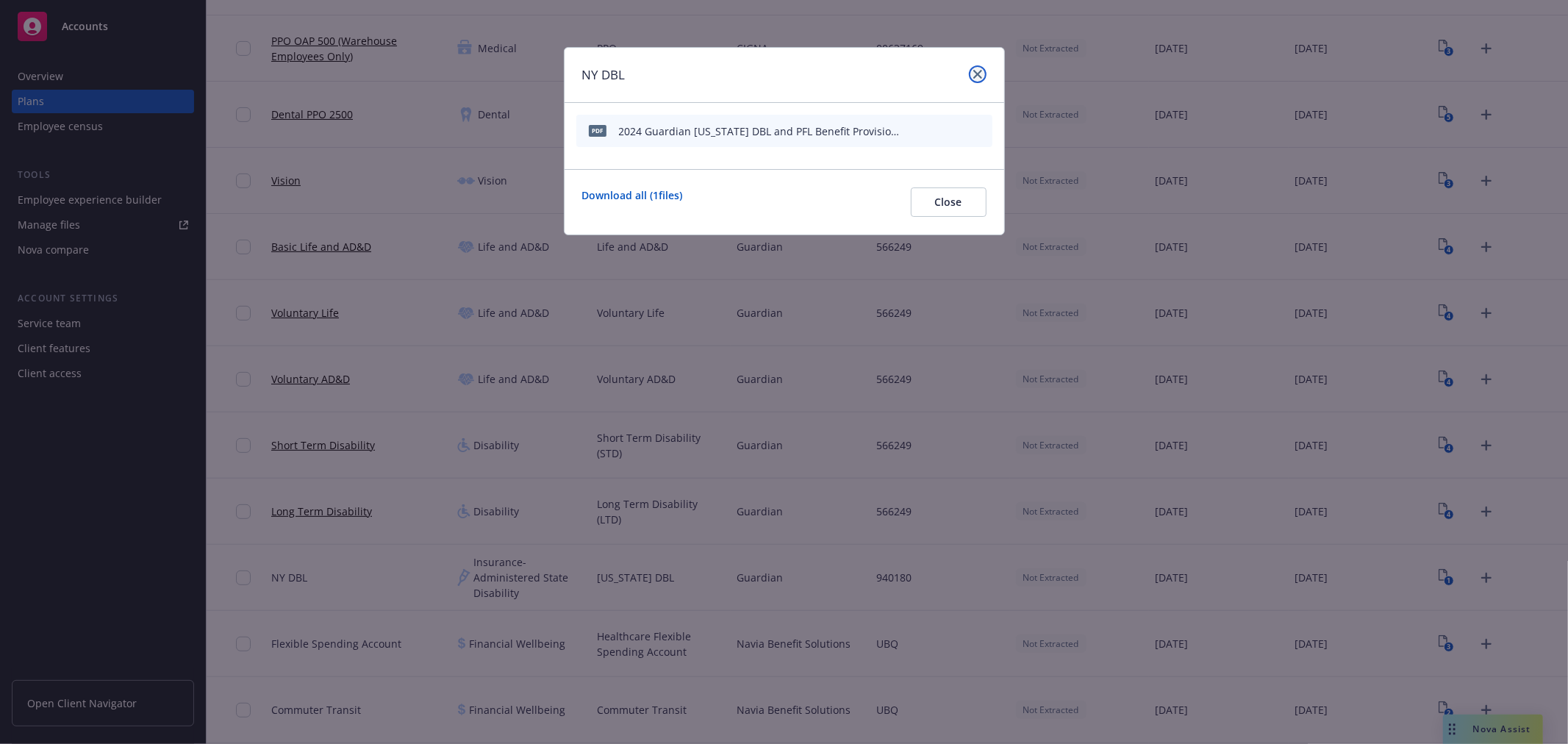
click at [973, 72] on icon "close" at bounding box center [978, 74] width 9 height 9
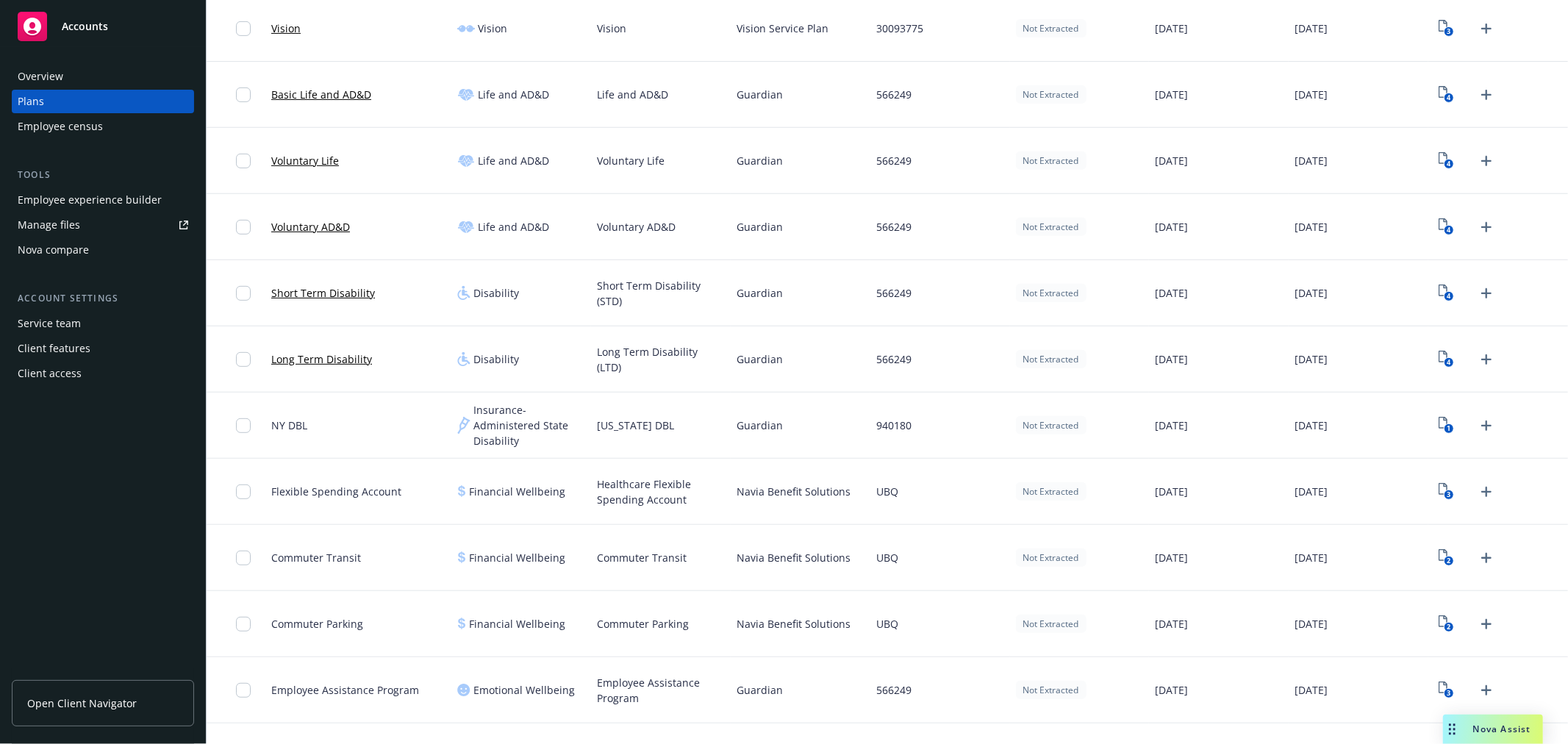
scroll to position [489, 0]
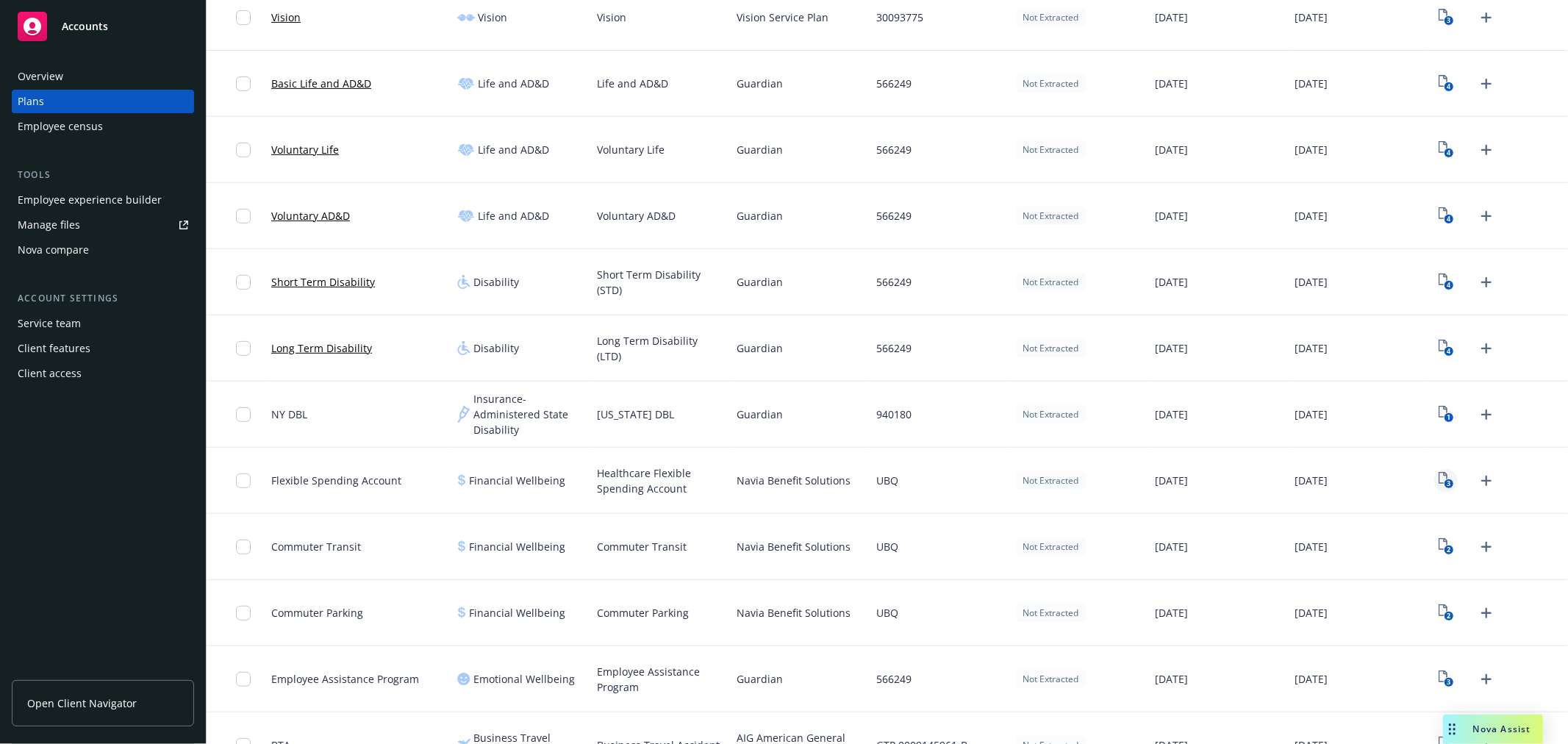
click at [1442, 476] on icon "3" at bounding box center [1446, 480] width 15 height 17
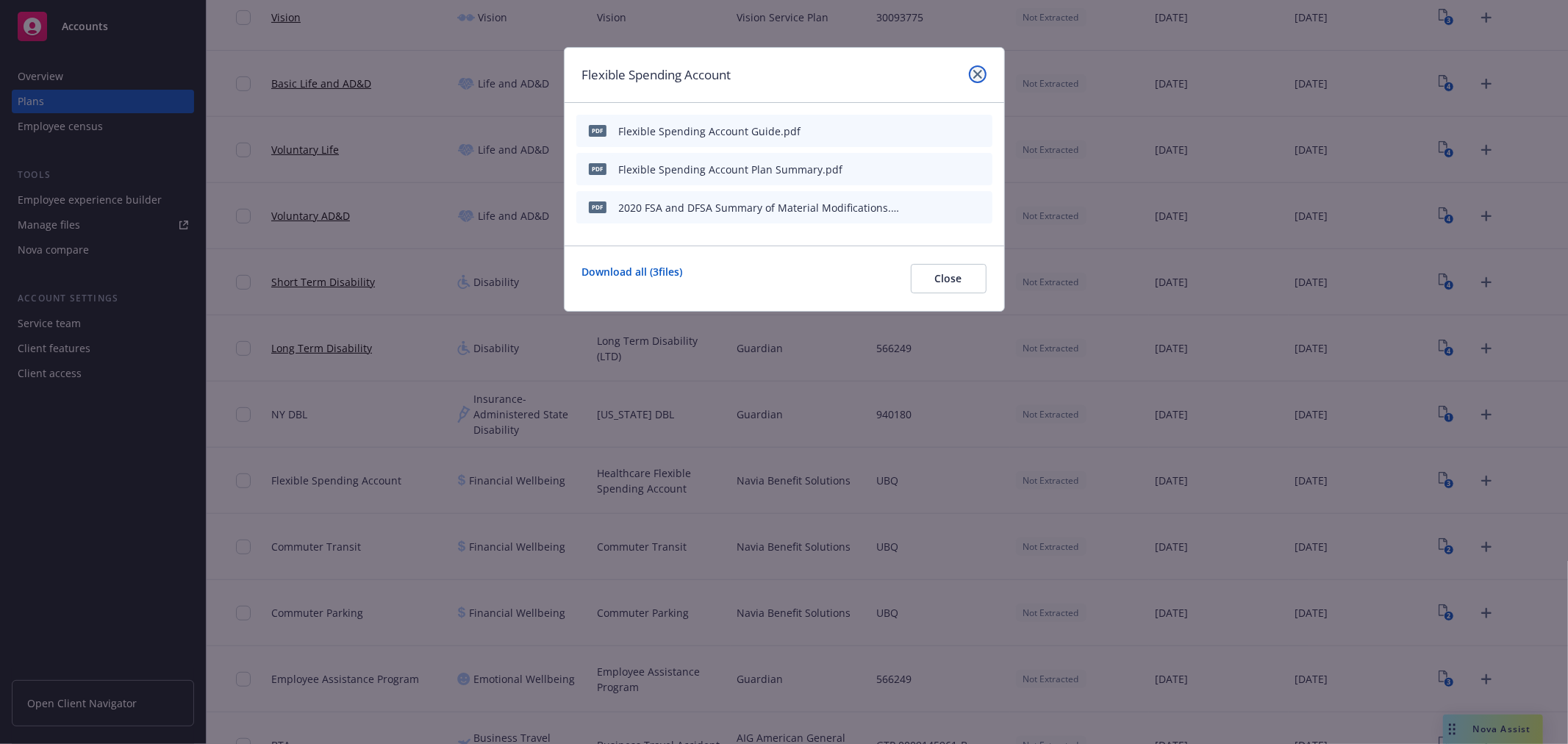
click at [973, 68] on link "close" at bounding box center [977, 74] width 17 height 17
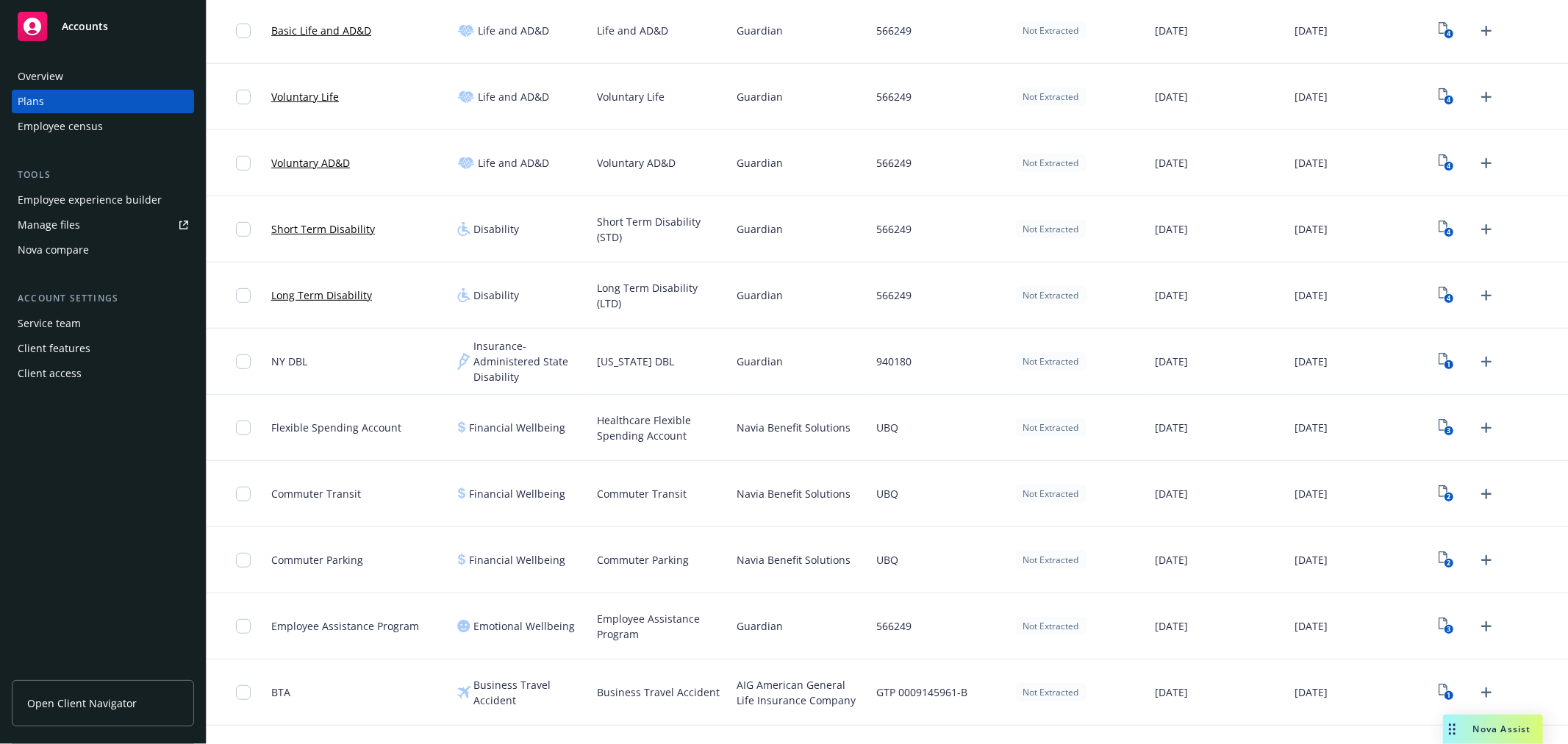
scroll to position [571, 0]
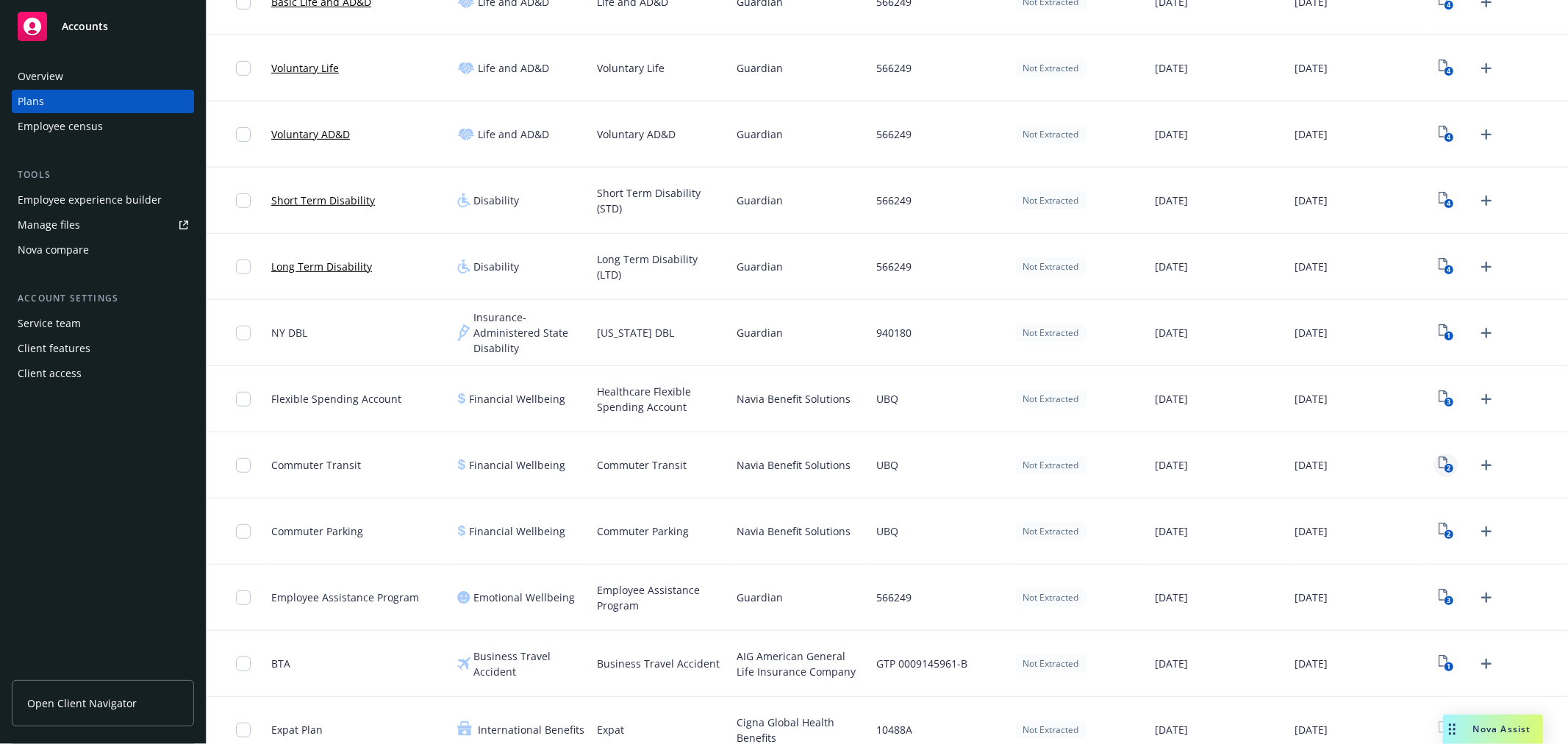
click at [1444, 467] on rect "View Plan Documents" at bounding box center [1448, 468] width 10 height 10
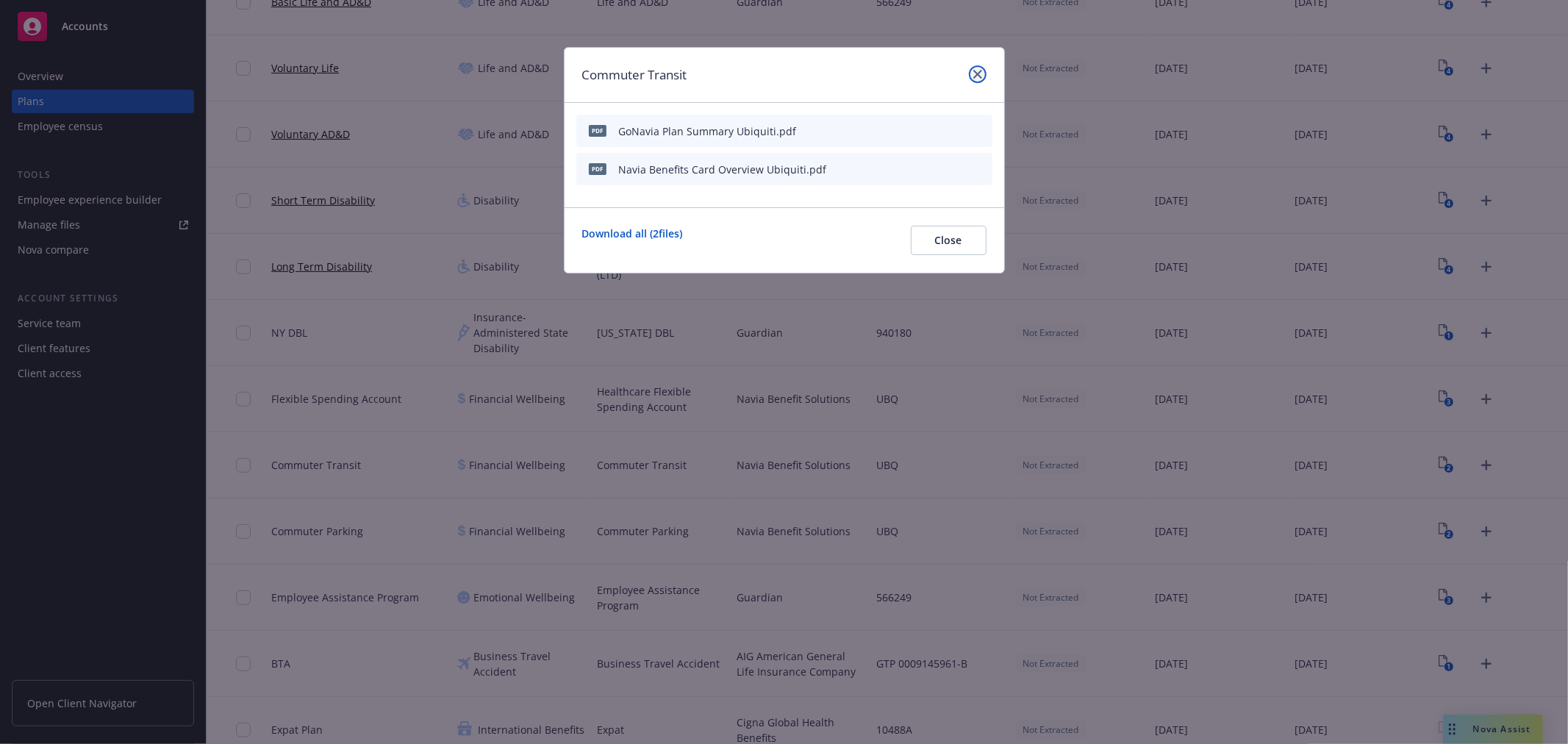
click at [969, 71] on link "close" at bounding box center [977, 74] width 17 height 17
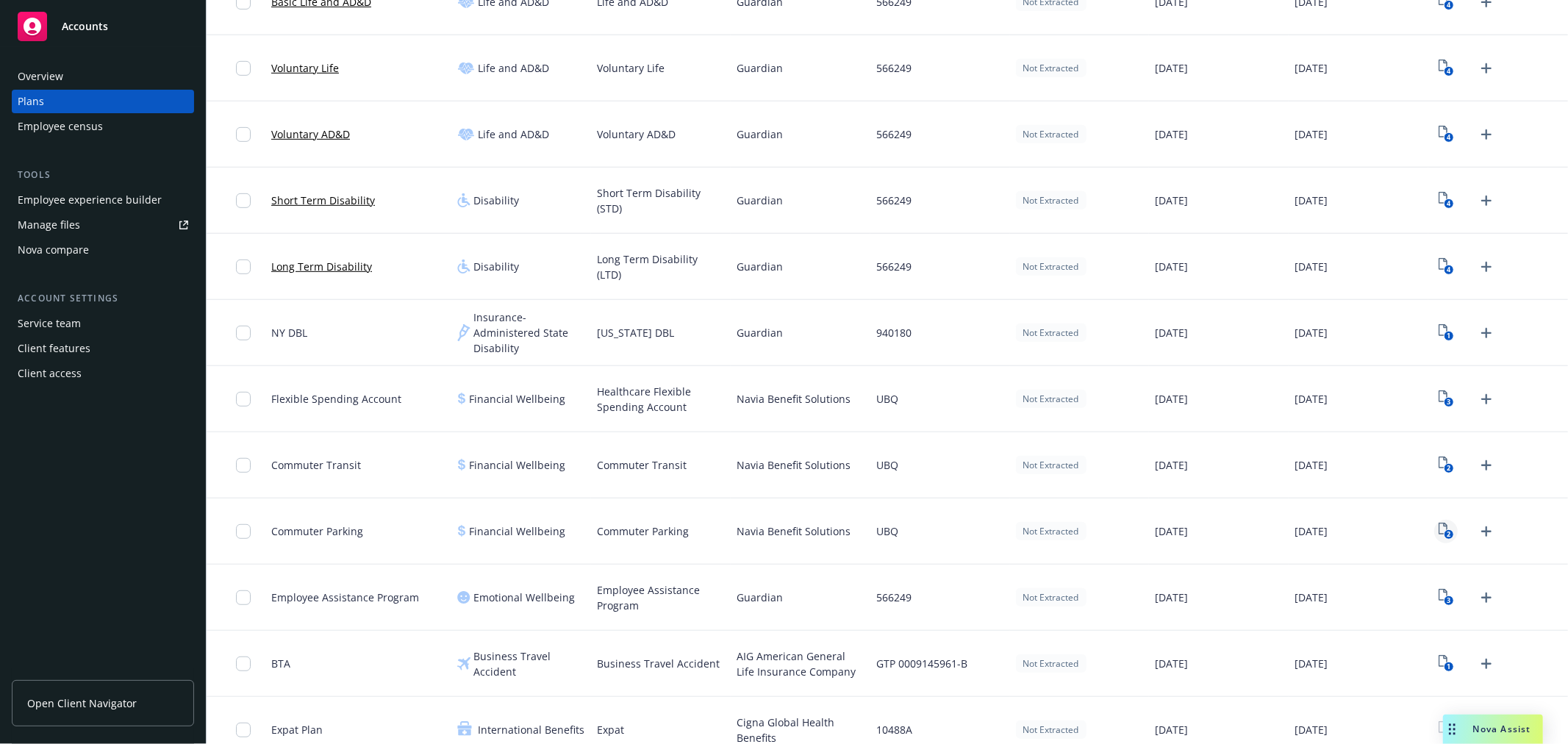
click at [1439, 526] on icon "2" at bounding box center [1446, 531] width 15 height 17
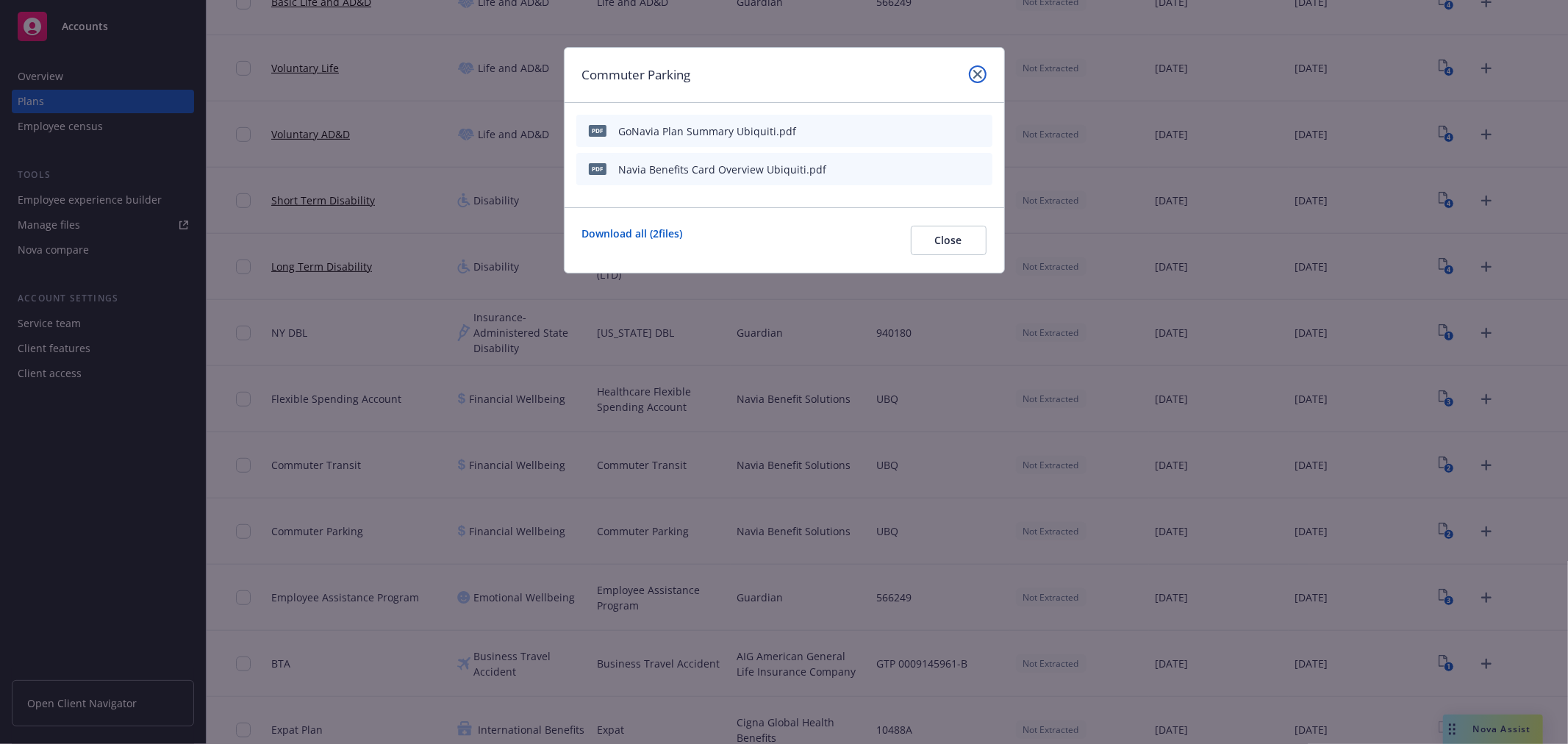
click at [977, 76] on icon "close" at bounding box center [978, 74] width 9 height 9
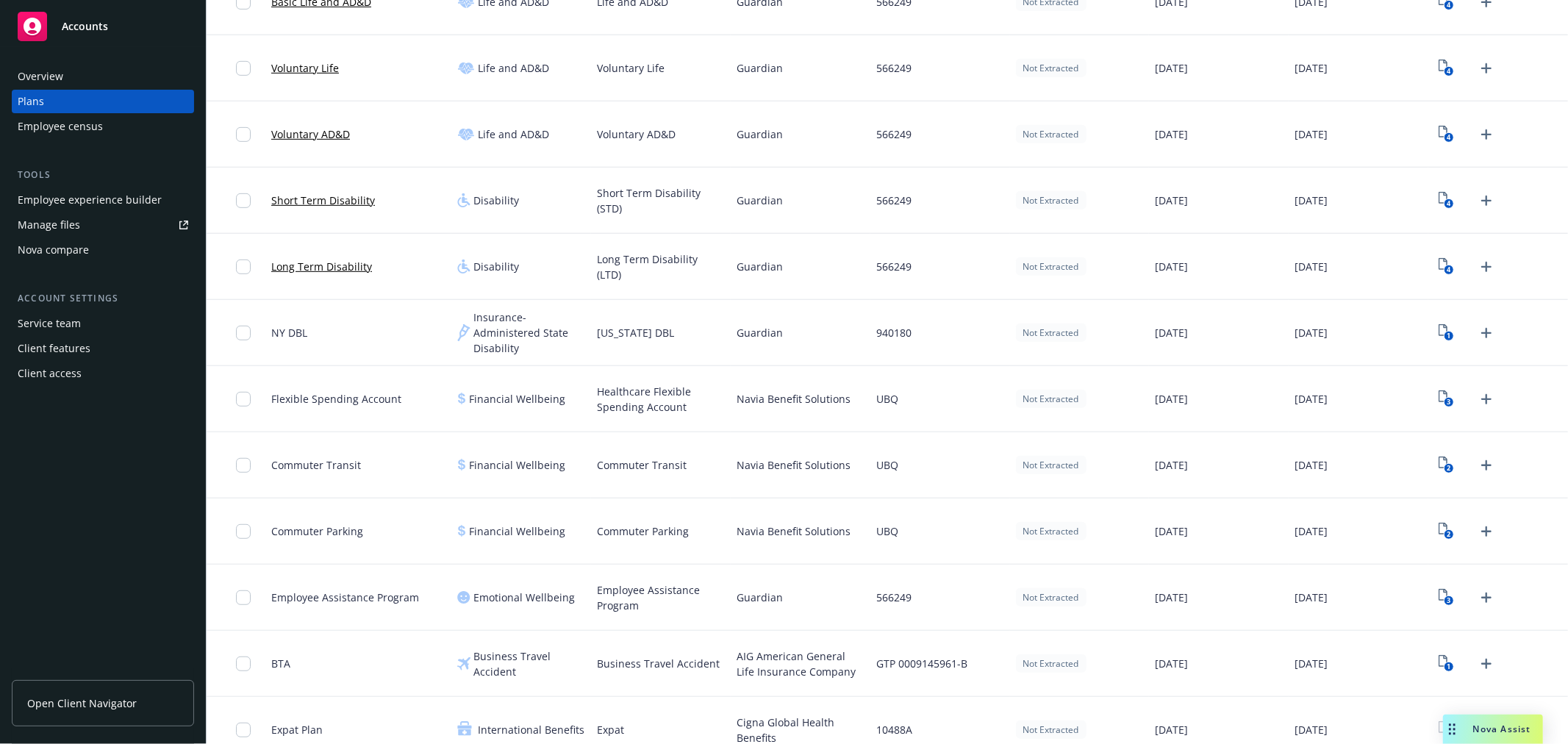
scroll to position [591, 0]
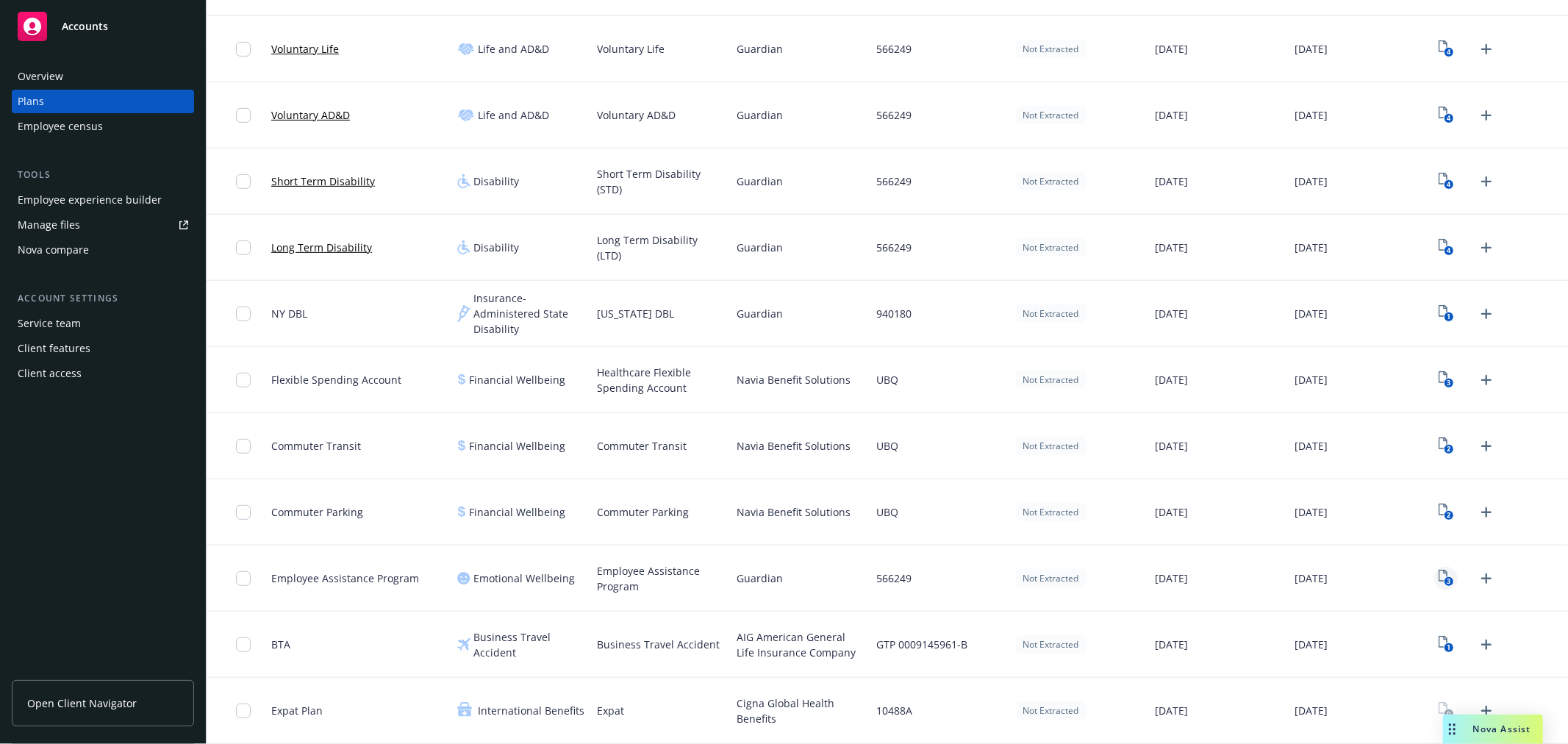
click at [1447, 581] on text "3" at bounding box center [1448, 581] width 4 height 10
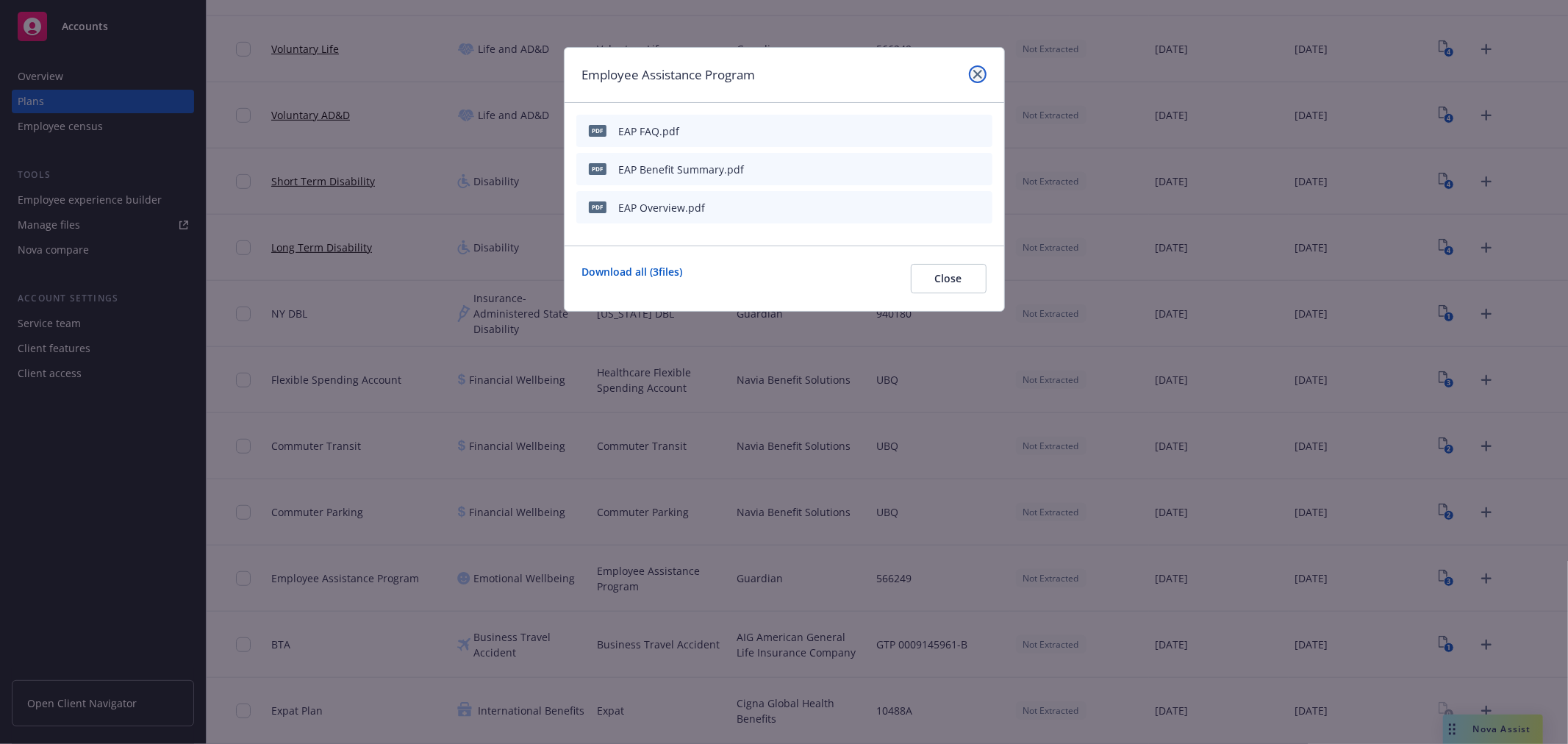
click at [975, 72] on icon "close" at bounding box center [978, 74] width 9 height 9
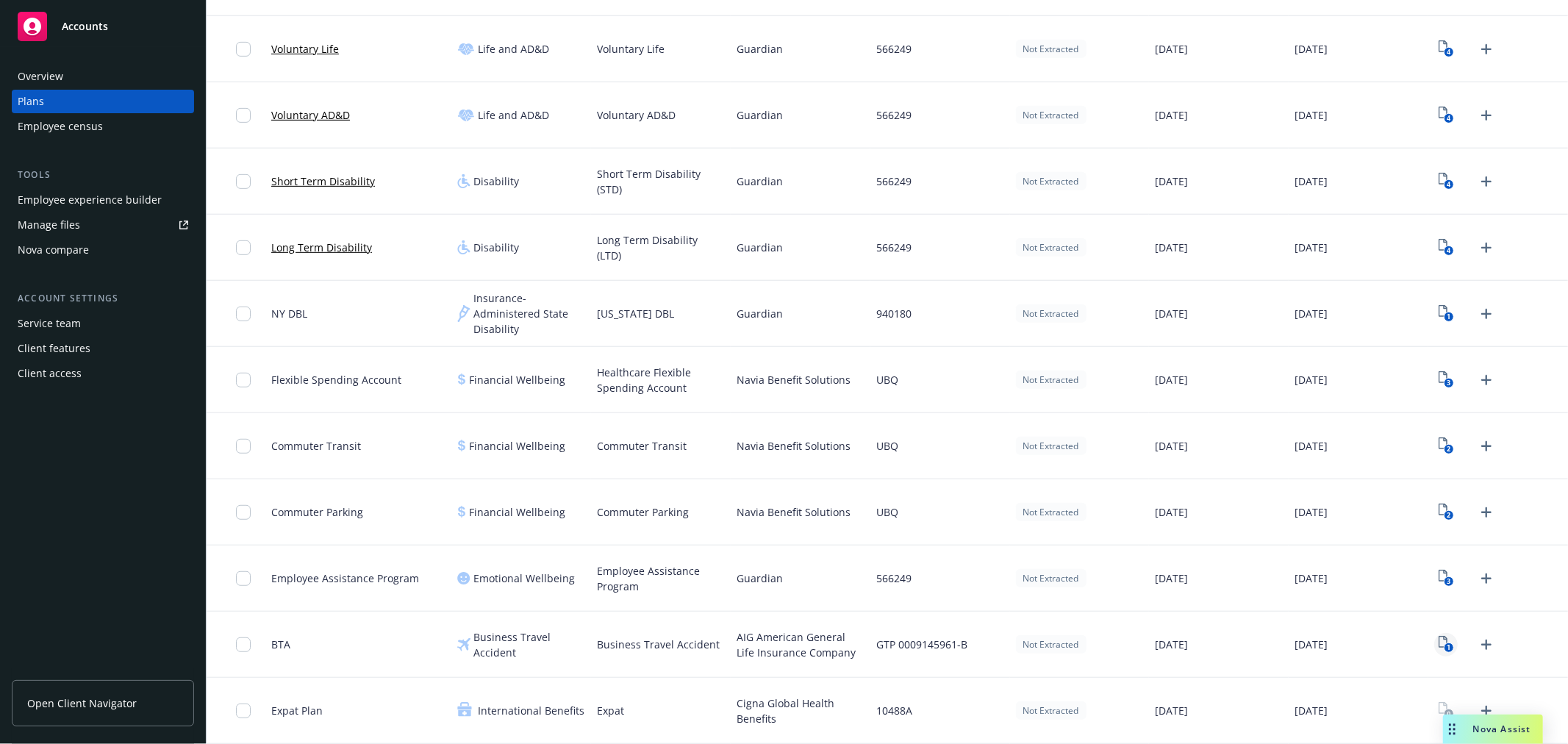
click at [1434, 654] on link "1" at bounding box center [1445, 644] width 23 height 23
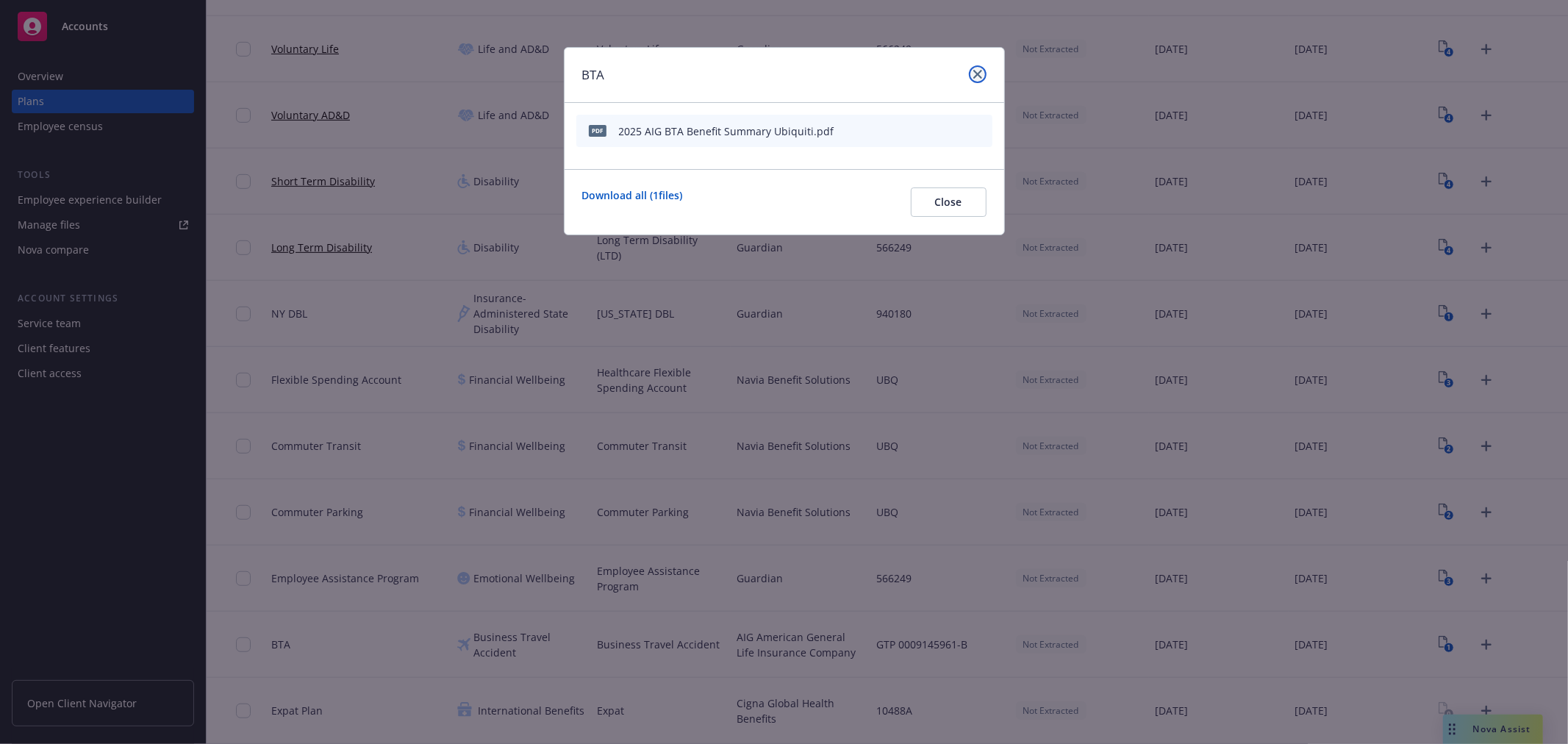
click at [979, 70] on icon "close" at bounding box center [978, 74] width 9 height 9
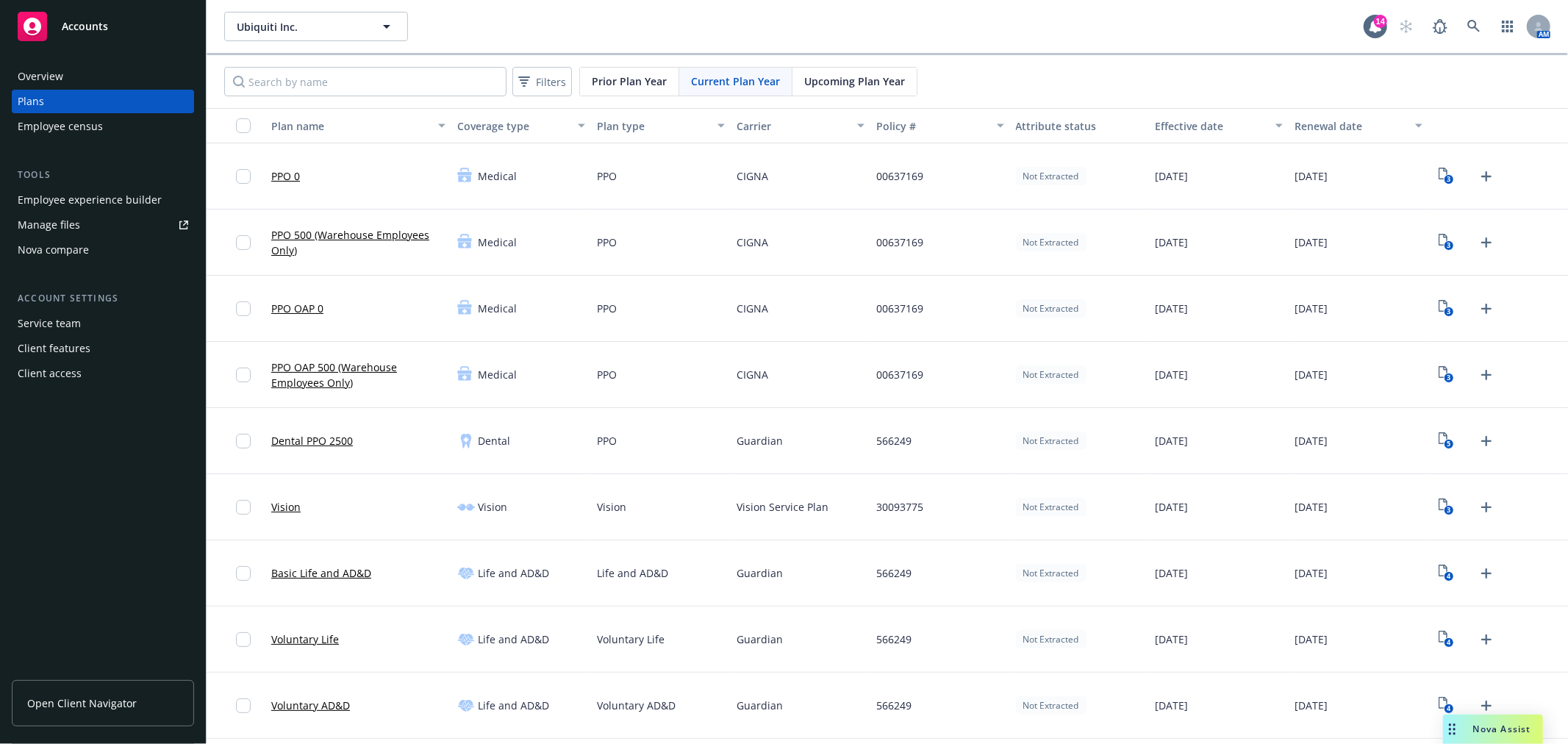
click at [866, 86] on span "Upcoming Plan Year" at bounding box center [854, 81] width 101 height 15
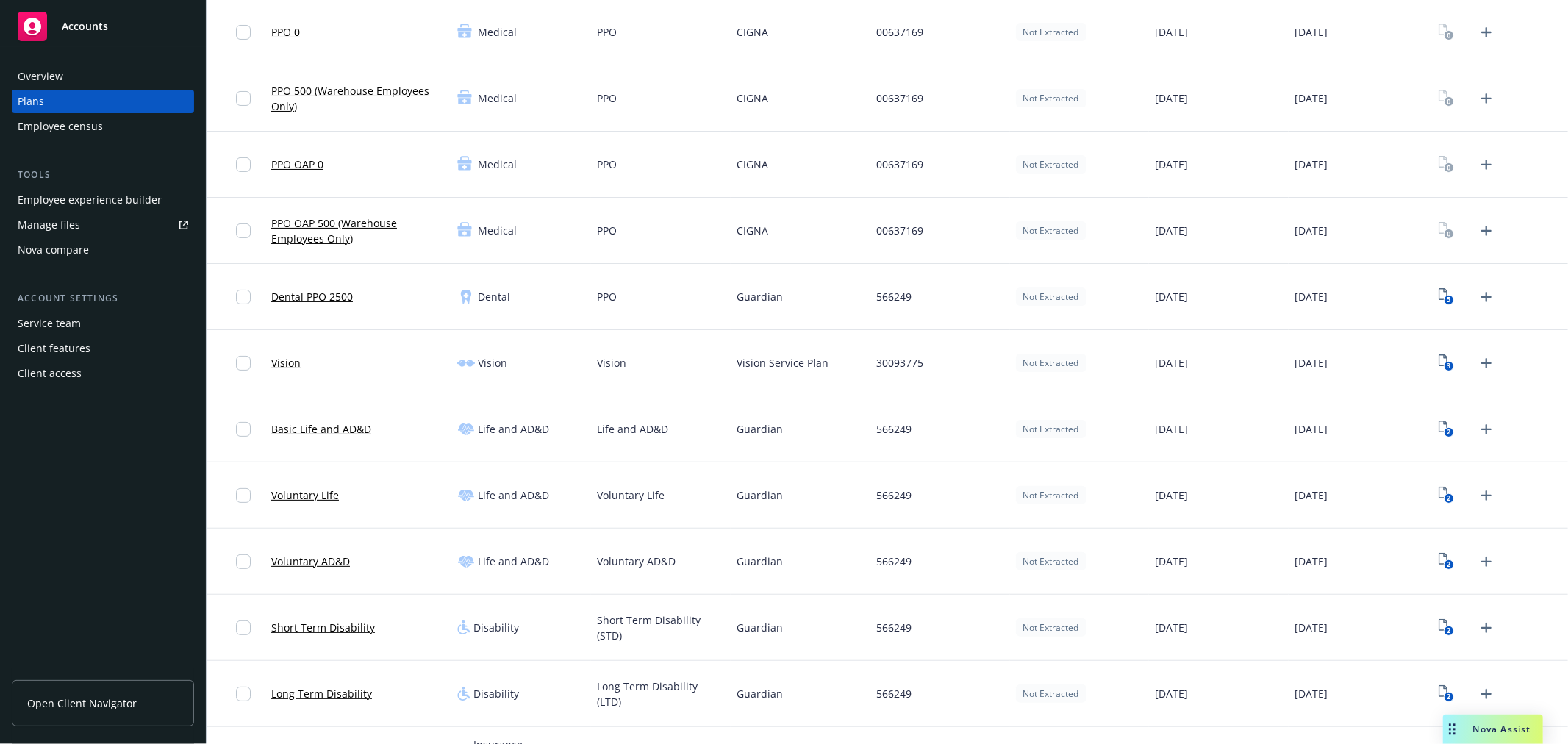
scroll to position [163, 0]
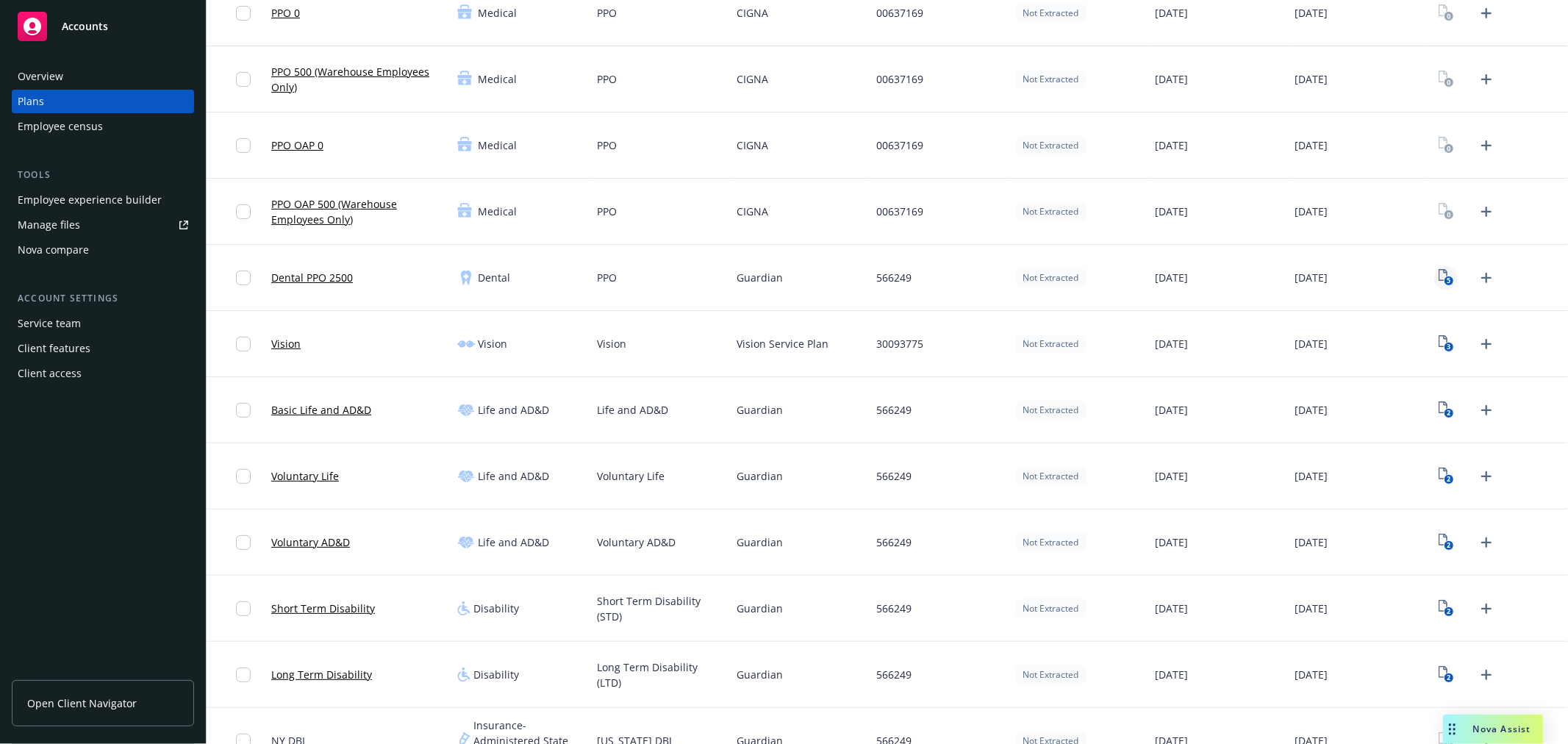
click at [1439, 282] on icon "5" at bounding box center [1446, 277] width 15 height 17
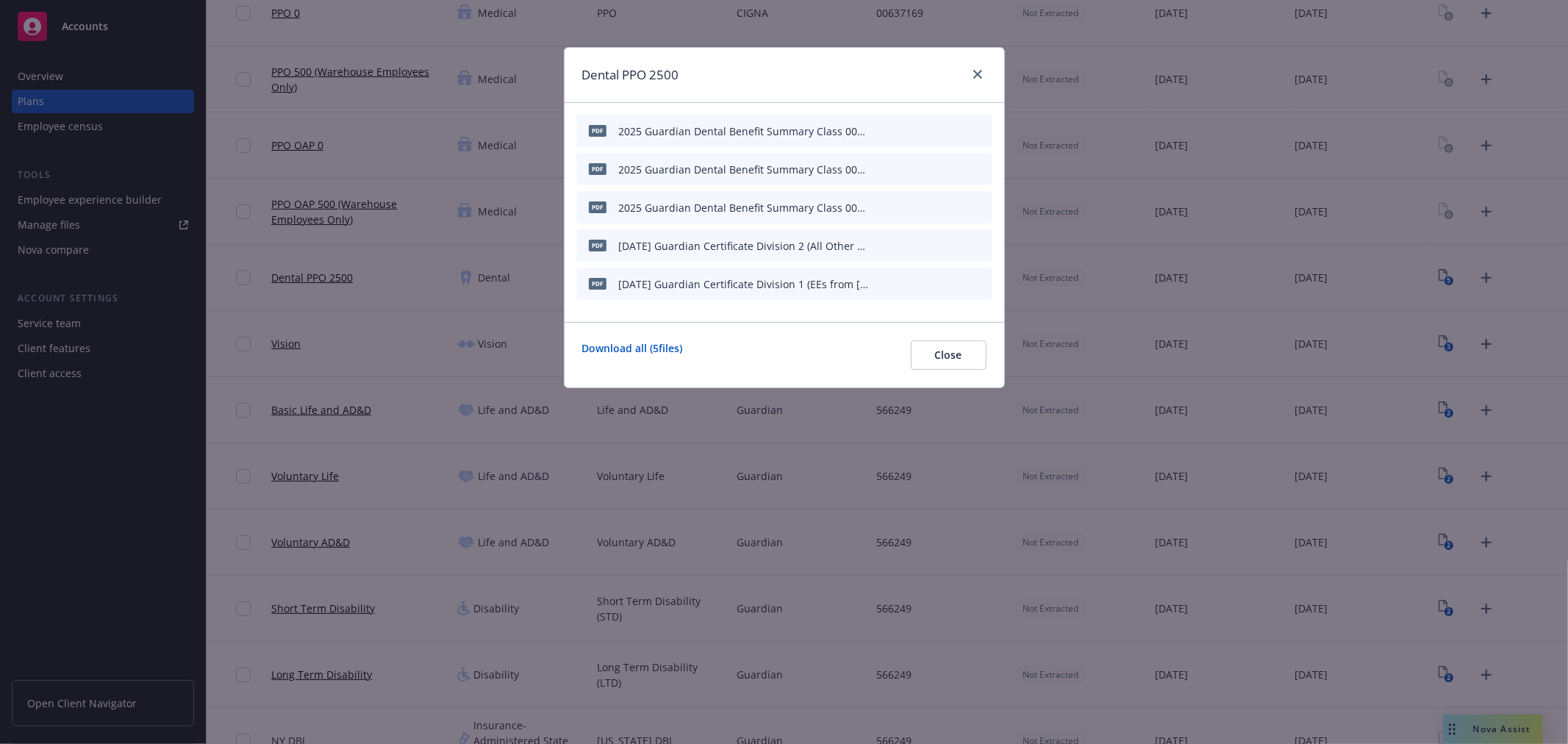
click at [980, 244] on icon "archive file" at bounding box center [980, 245] width 11 height 12
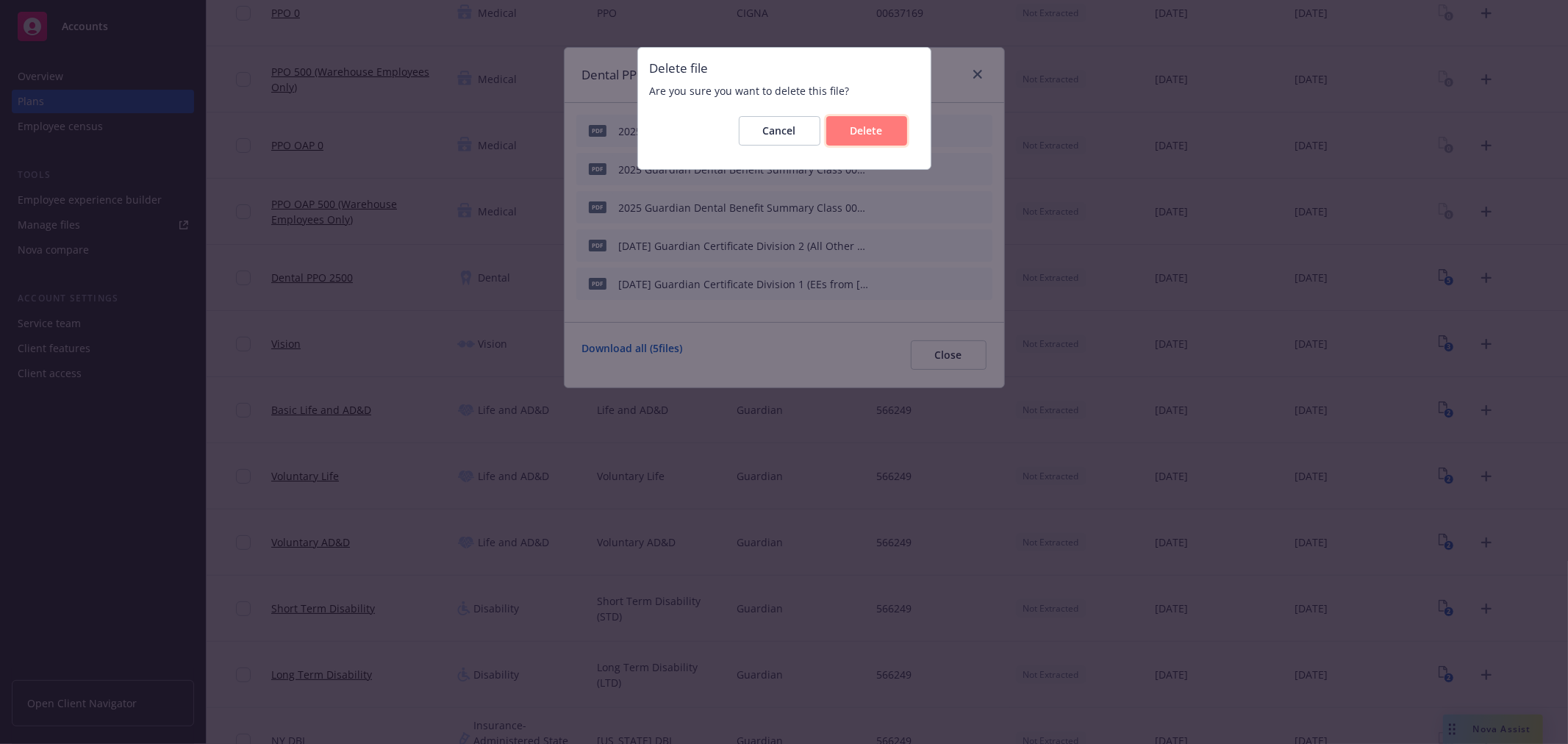
click at [866, 133] on span "Delete" at bounding box center [867, 130] width 33 height 14
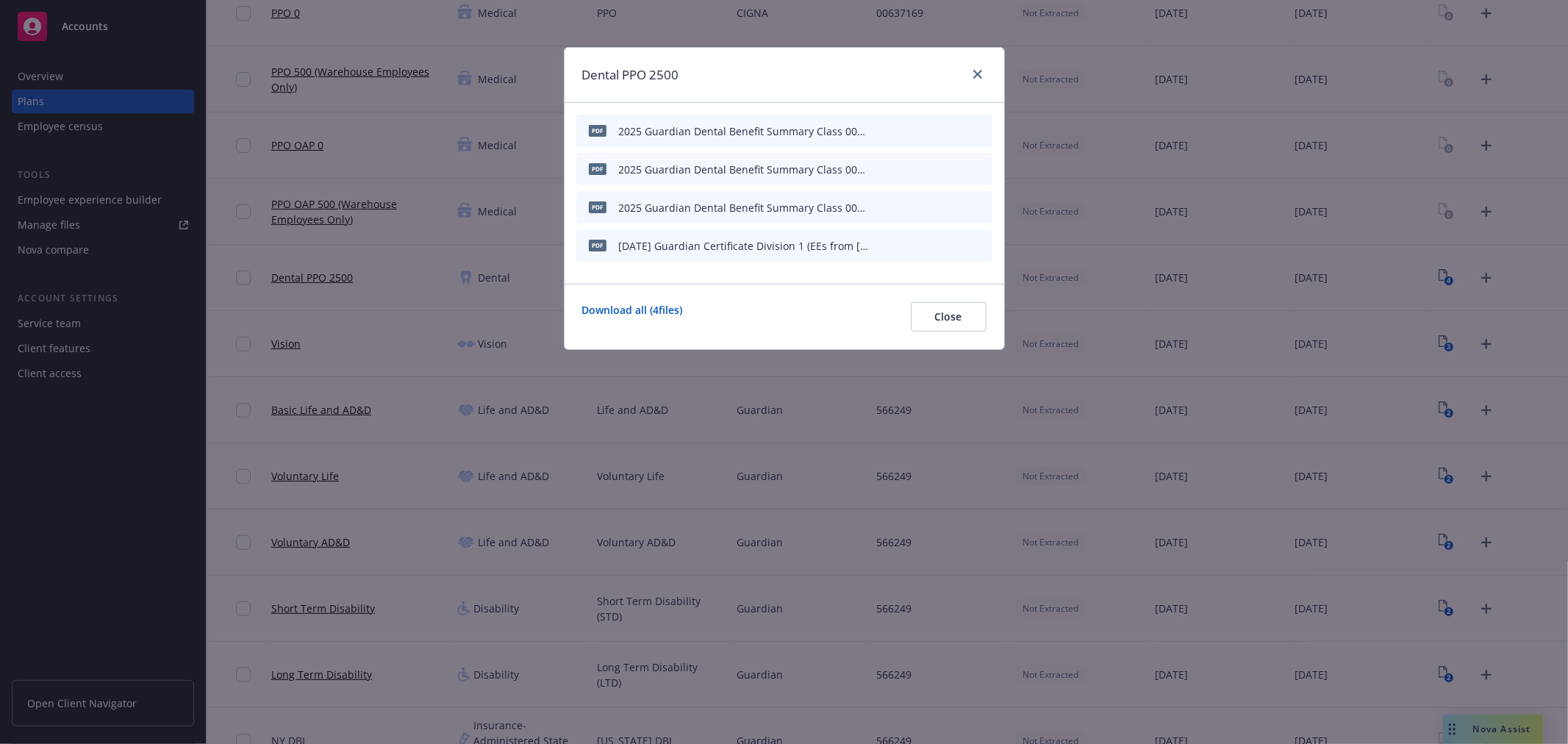
click at [973, 246] on div at bounding box center [932, 246] width 110 height 21
click at [978, 243] on icon "archive file" at bounding box center [980, 245] width 11 height 12
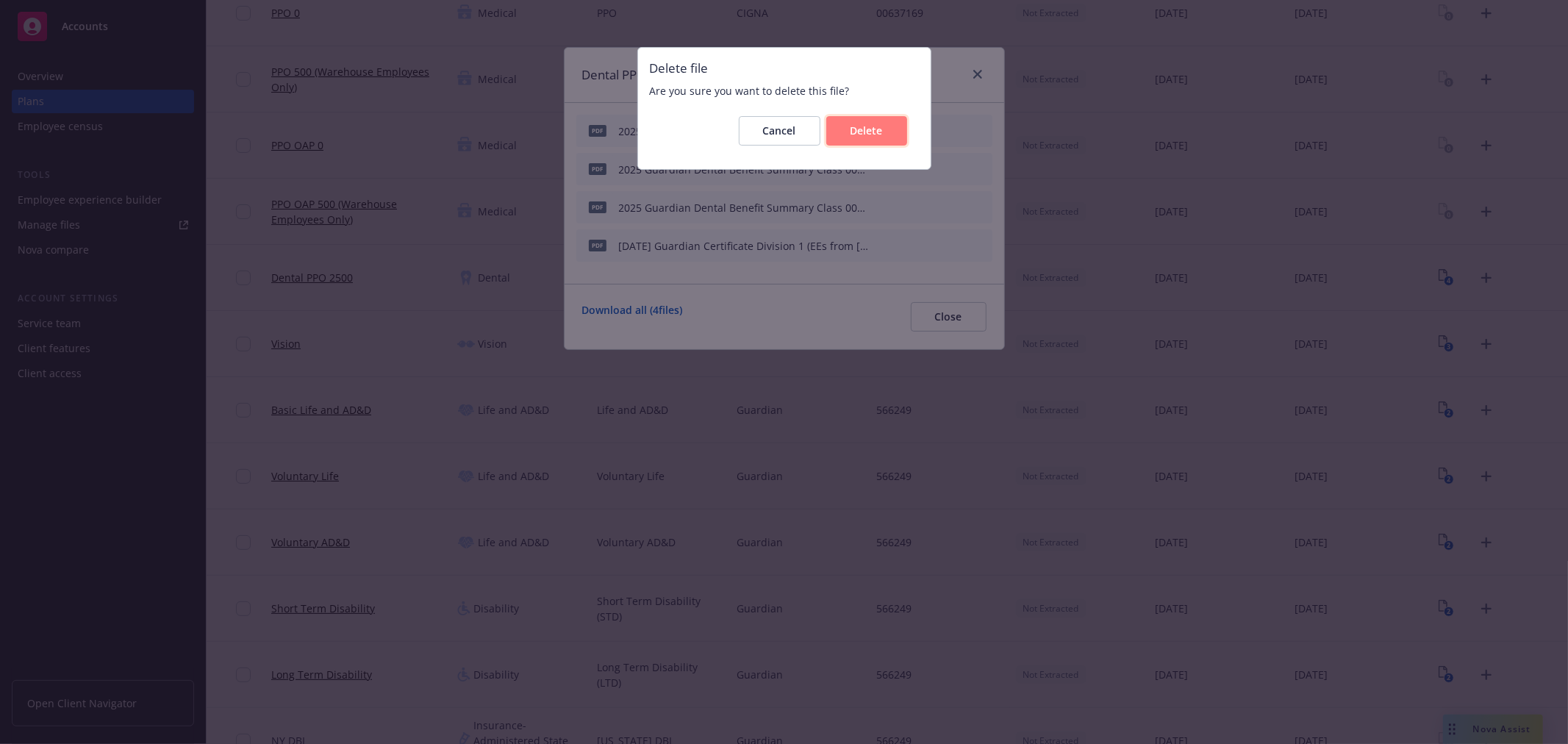
click at [868, 144] on button "Delete" at bounding box center [867, 131] width 81 height 29
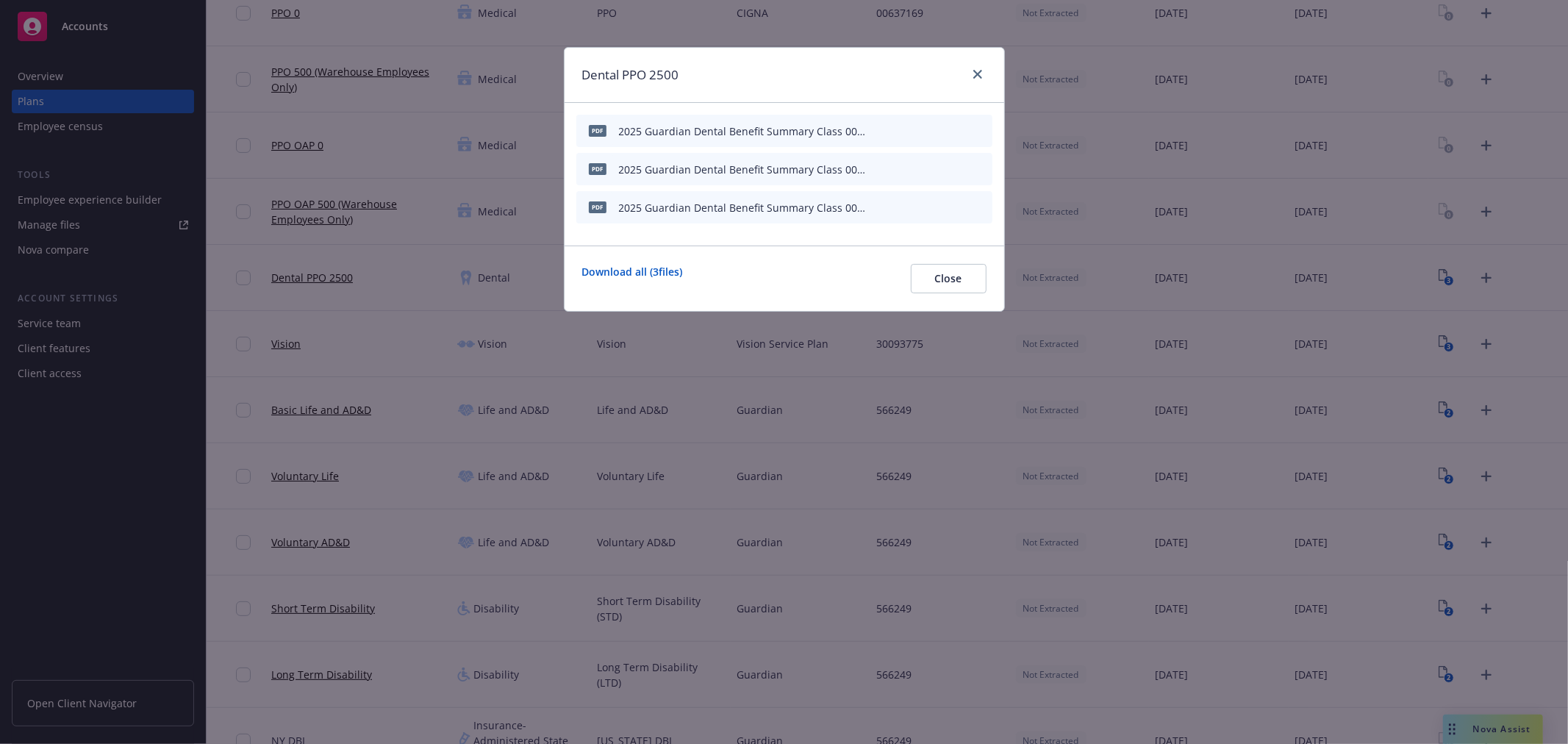
click at [956, 133] on icon "preview file" at bounding box center [955, 130] width 13 height 11
click at [980, 132] on icon "archive file" at bounding box center [980, 130] width 11 height 12
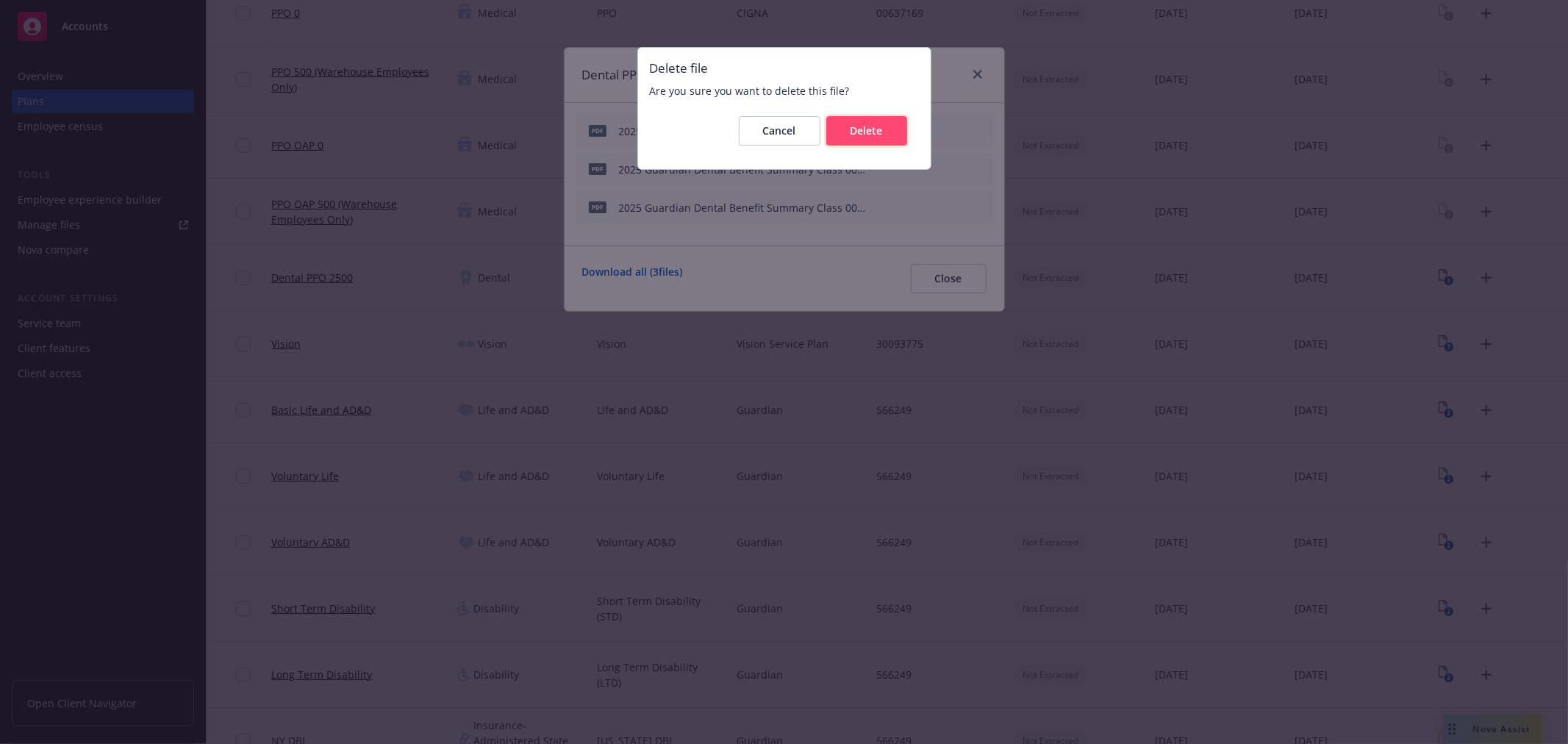
click at [890, 127] on button "Delete" at bounding box center [867, 131] width 81 height 29
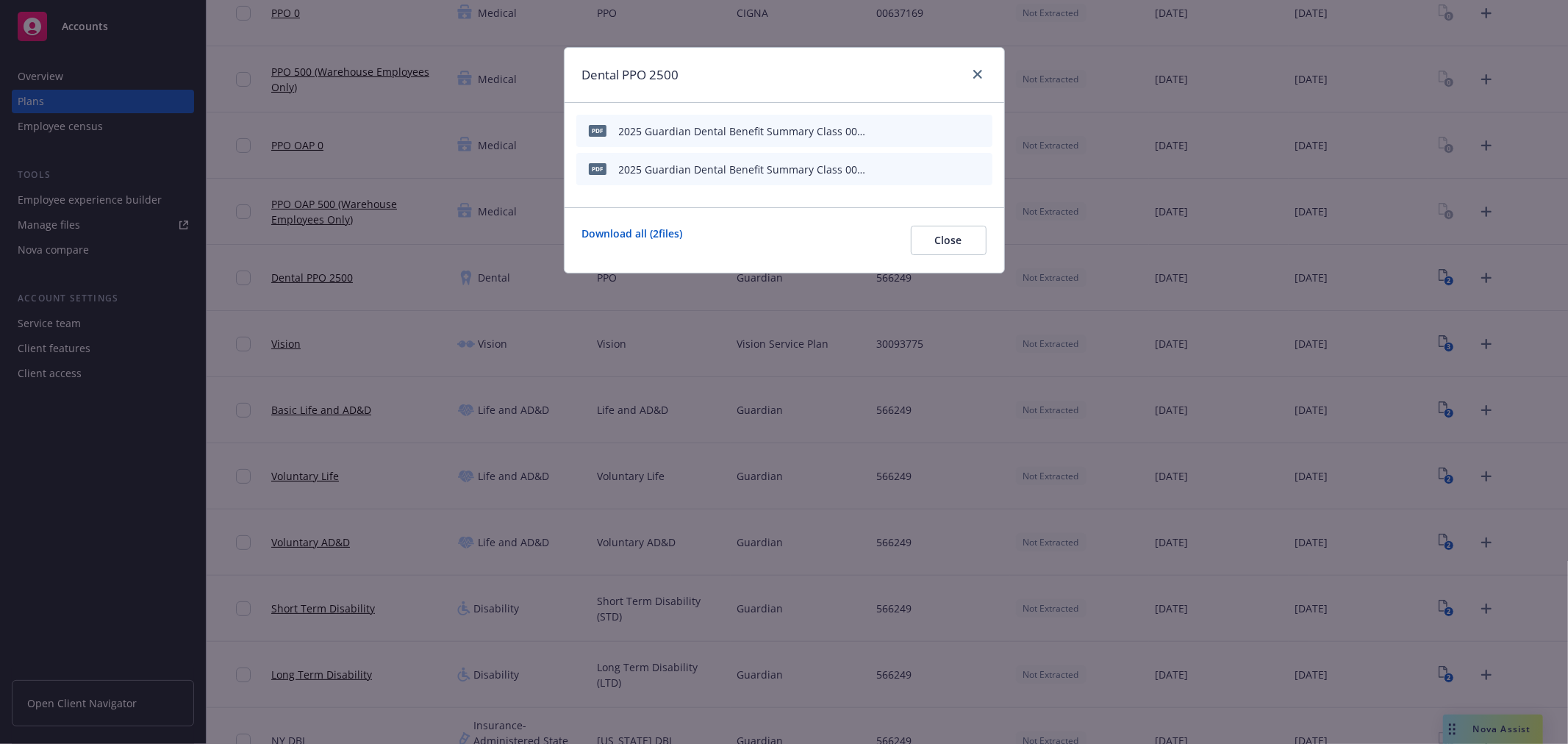
click at [980, 135] on button at bounding box center [981, 131] width 12 height 21
click at [986, 126] on icon "archive file" at bounding box center [980, 130] width 12 height 12
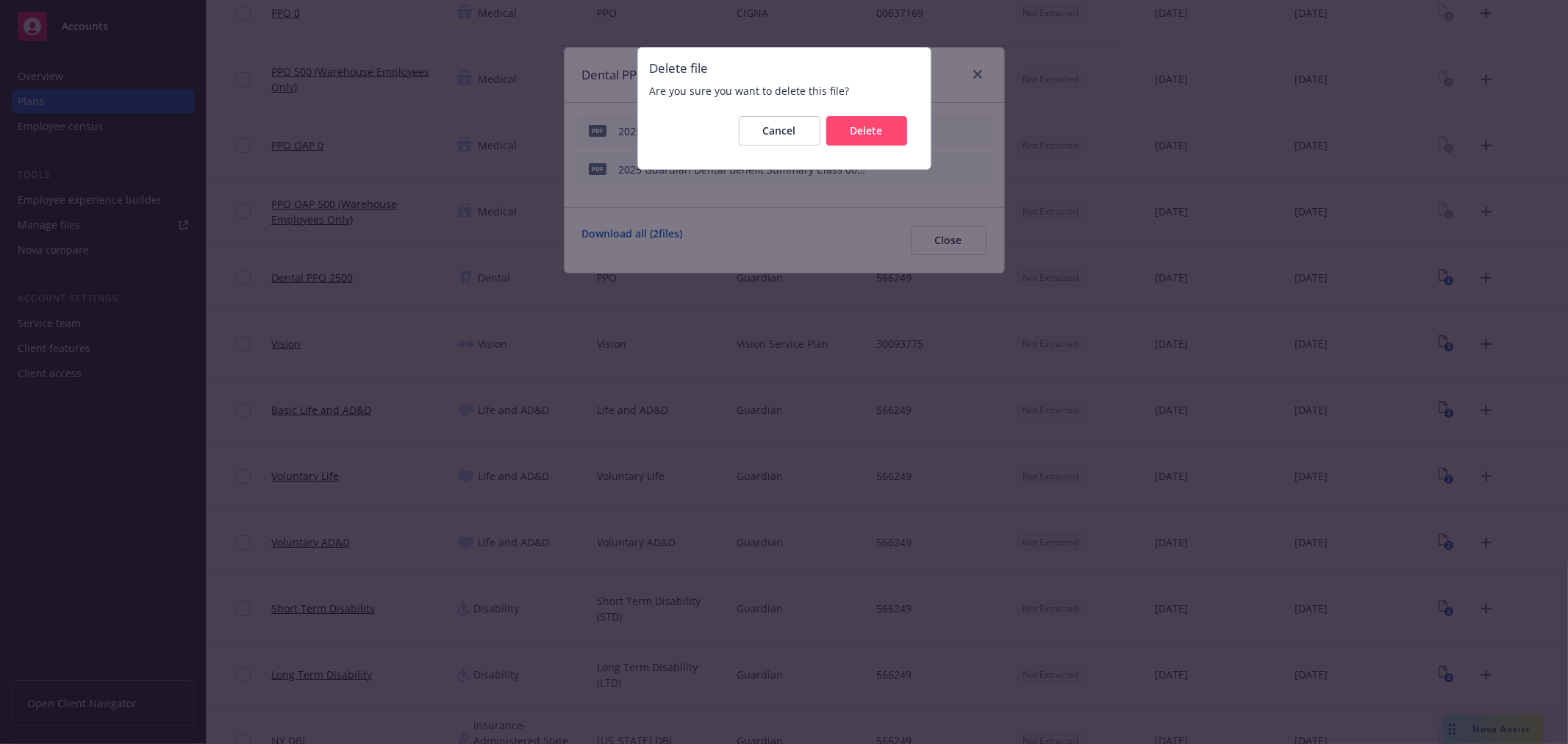
click at [859, 114] on div "Cancel Delete" at bounding box center [784, 131] width 269 height 53
click at [892, 128] on button "Delete" at bounding box center [867, 131] width 81 height 29
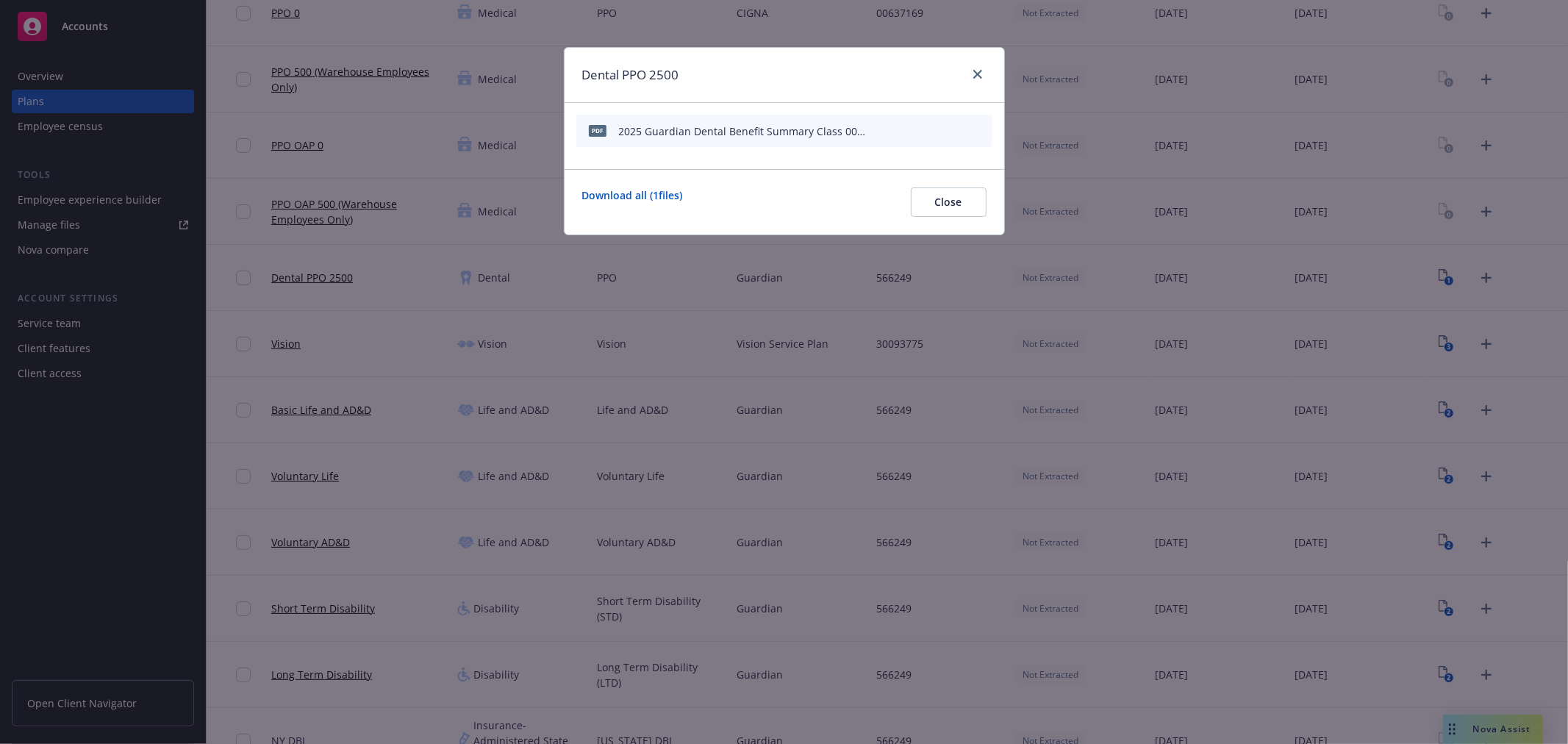
click at [978, 129] on icon "archive file" at bounding box center [980, 130] width 11 height 12
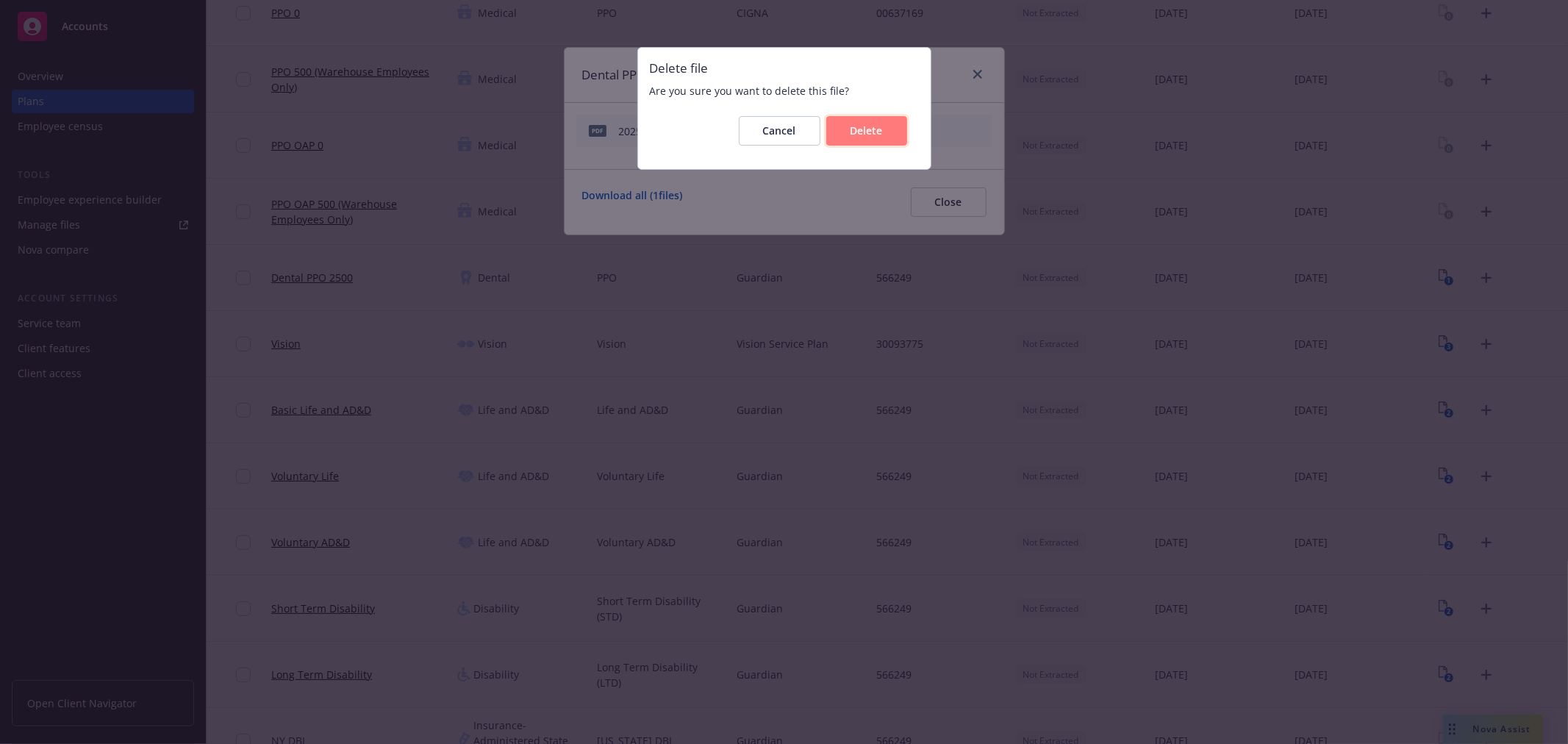
click at [873, 122] on button "Delete" at bounding box center [867, 131] width 81 height 29
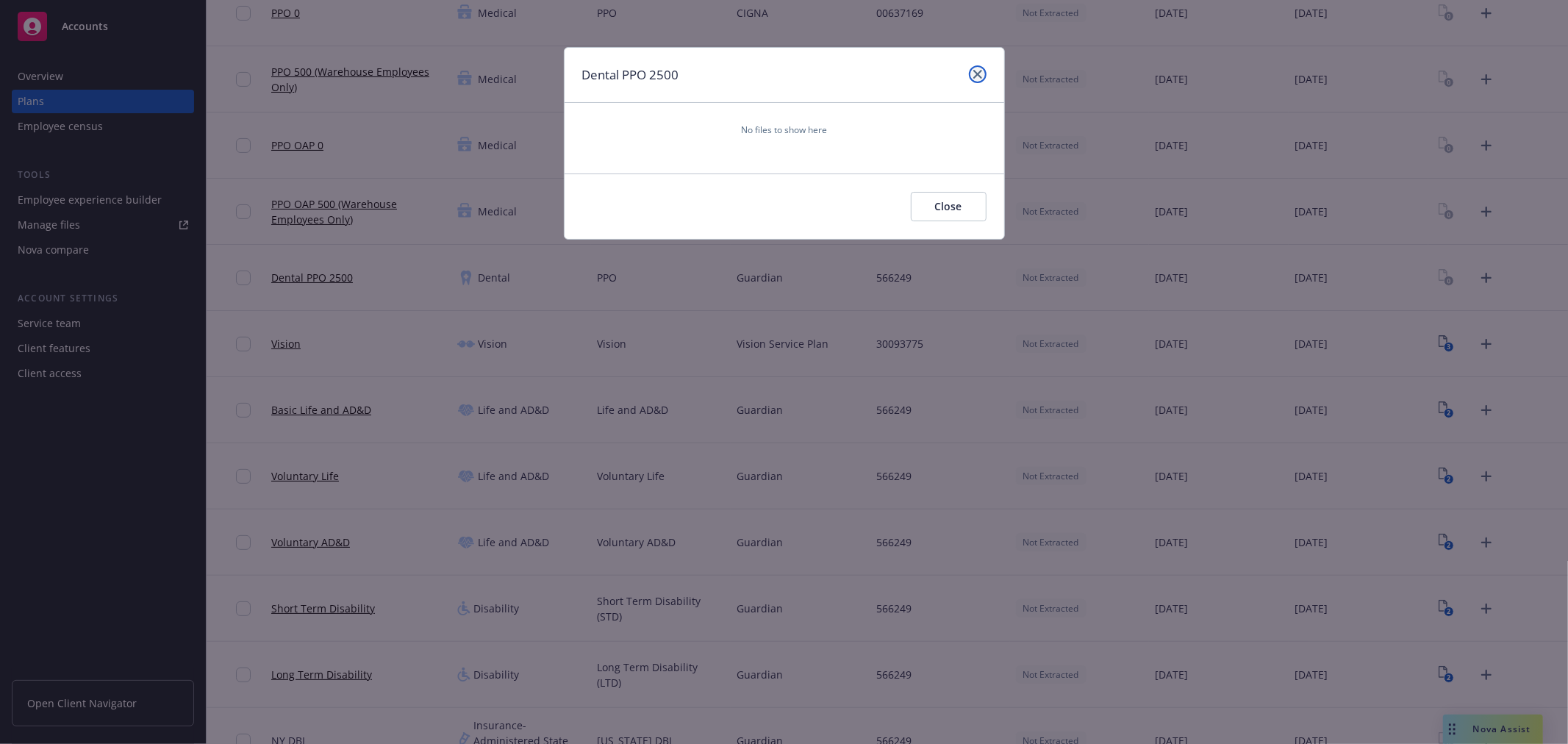
click at [976, 75] on icon "close" at bounding box center [978, 74] width 9 height 9
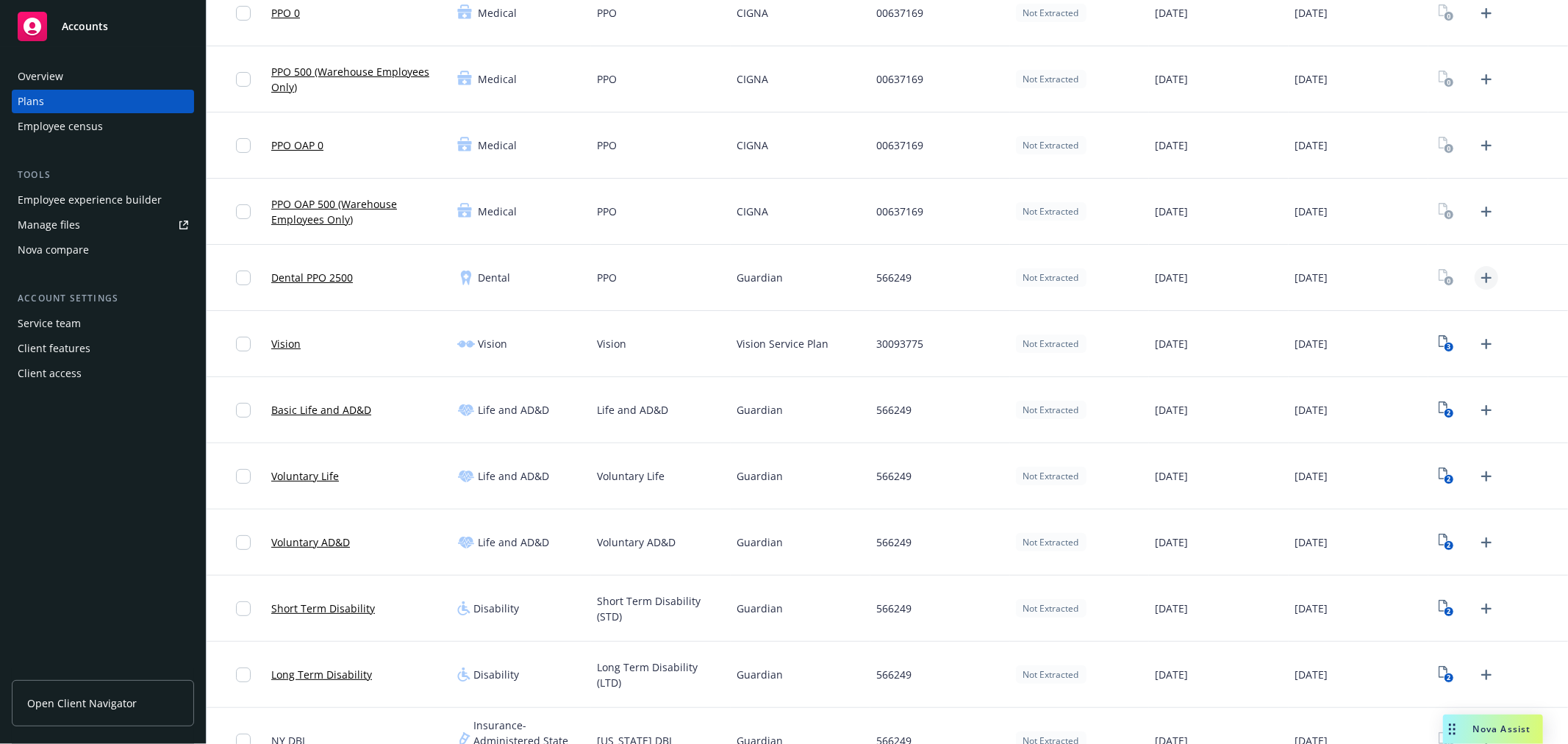
click at [1478, 276] on icon "Upload Plan Documents" at bounding box center [1486, 277] width 17 height 17
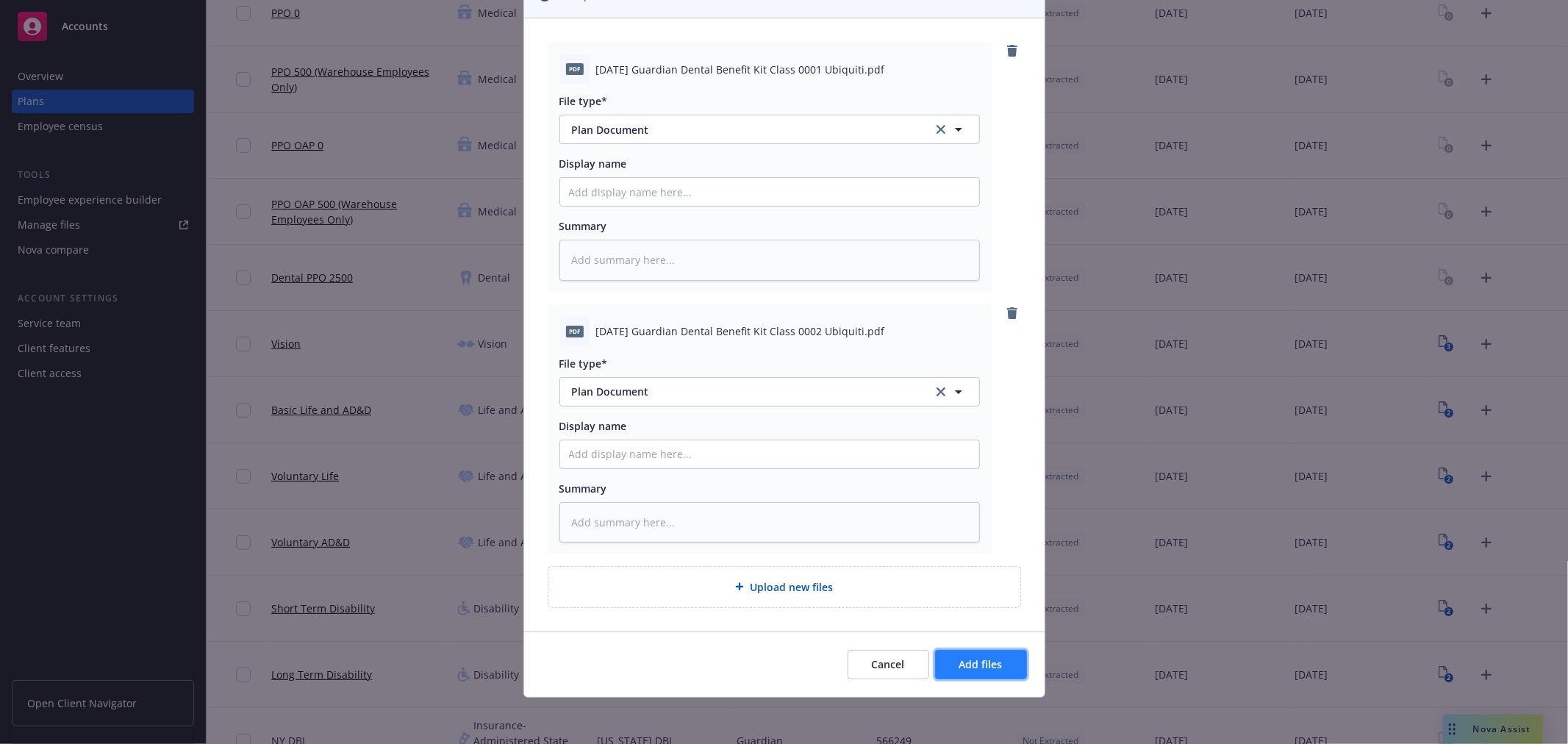
click at [982, 665] on span "Add files" at bounding box center [980, 664] width 43 height 14
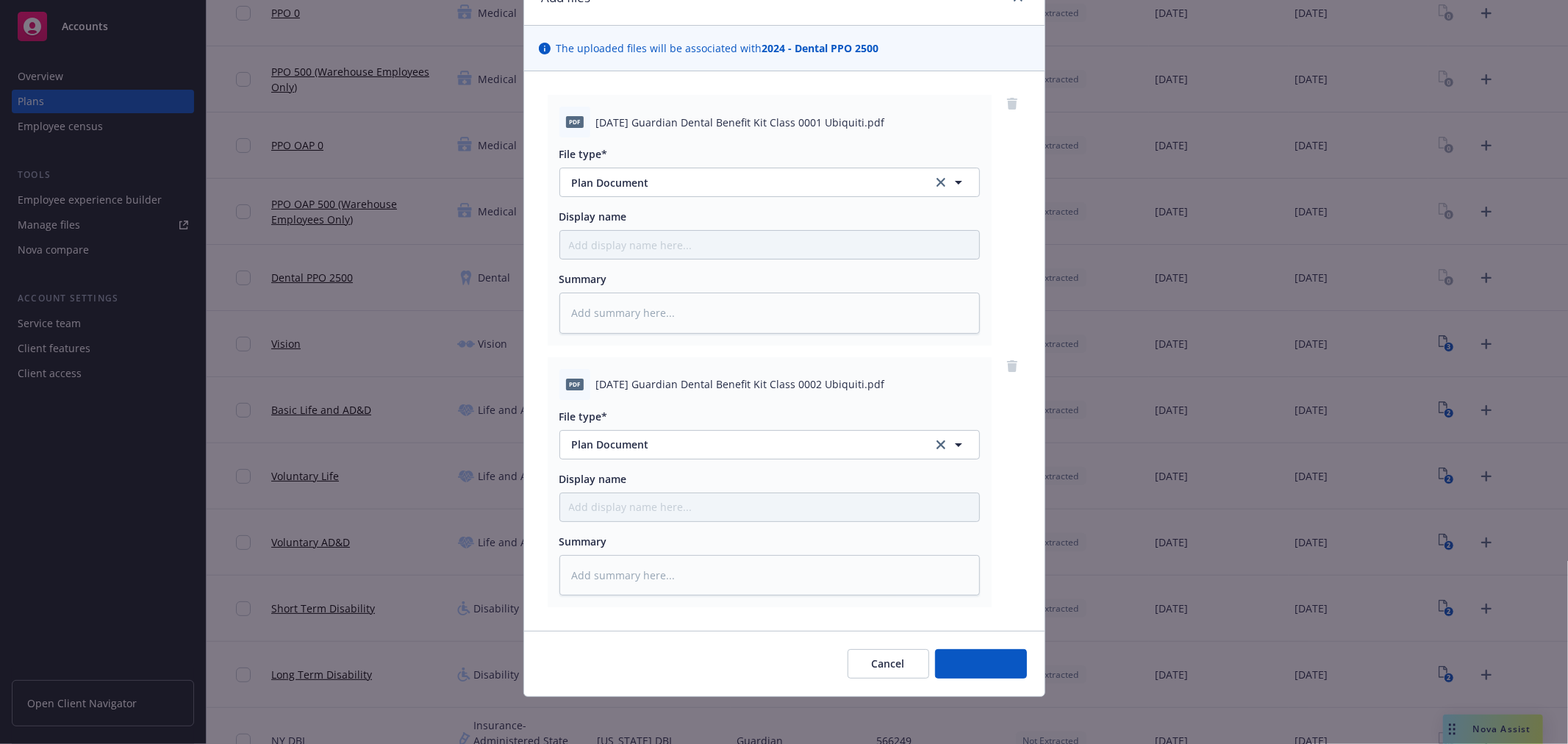
scroll to position [76, 0]
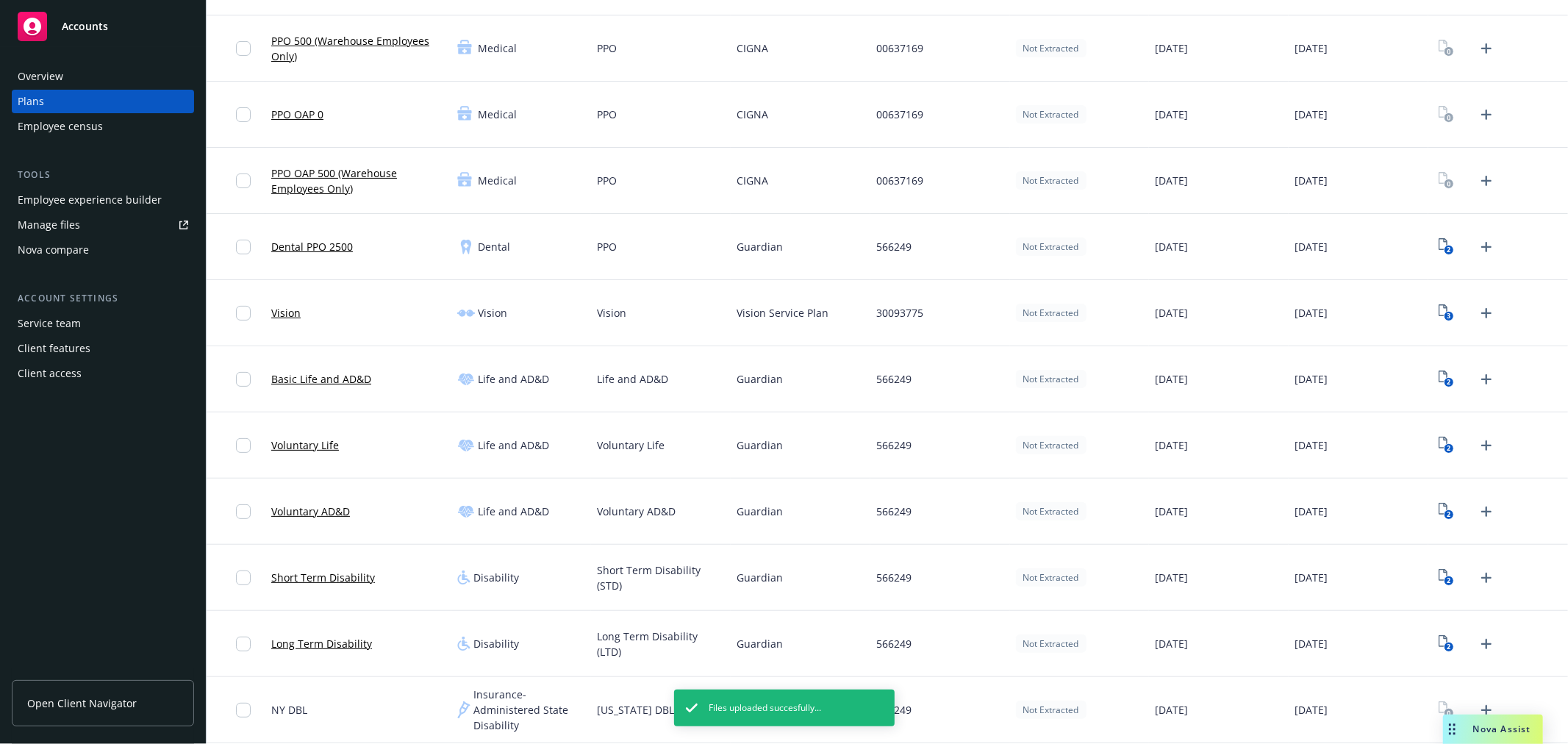
scroll to position [100, 0]
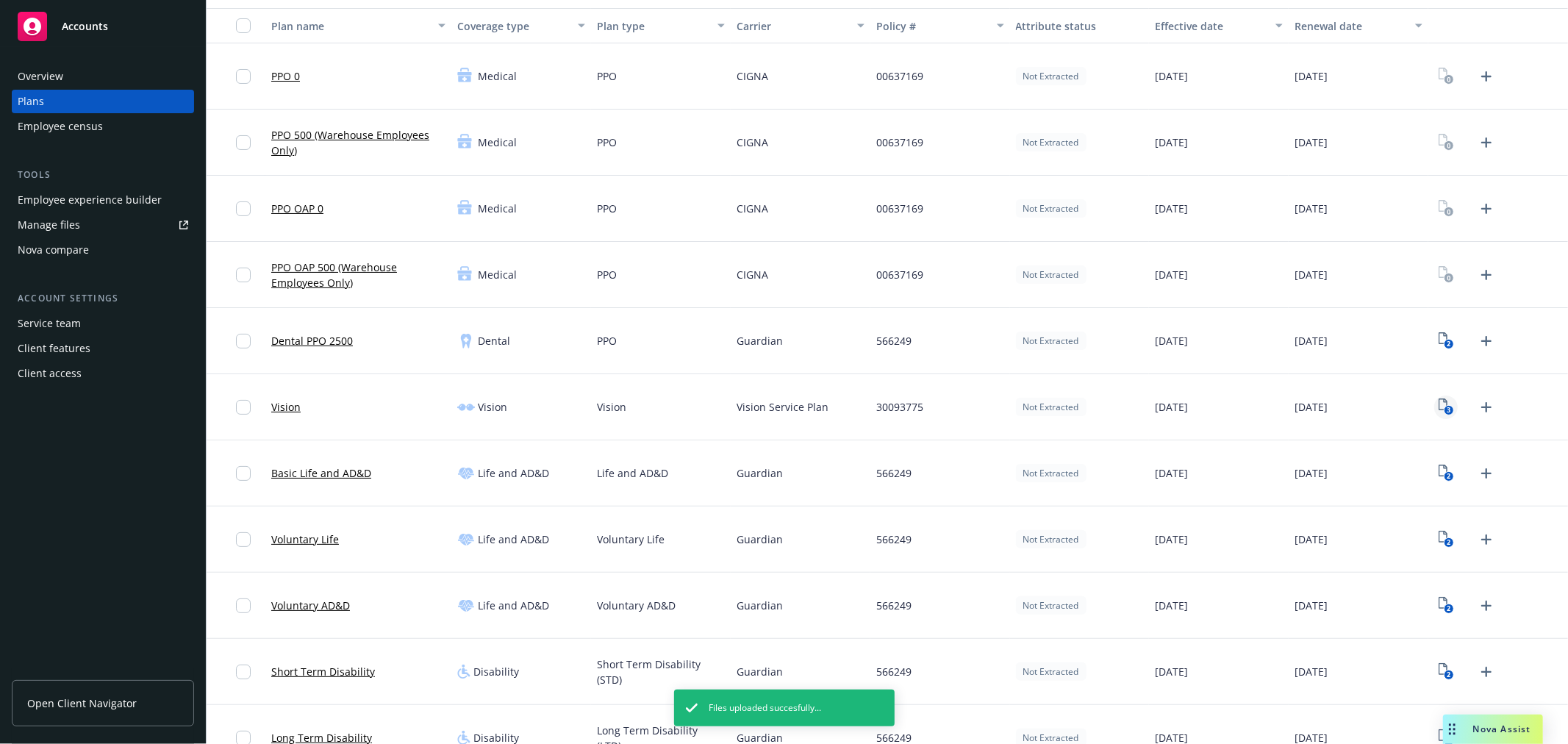
click at [1444, 407] on rect "View Plan Documents" at bounding box center [1448, 411] width 10 height 10
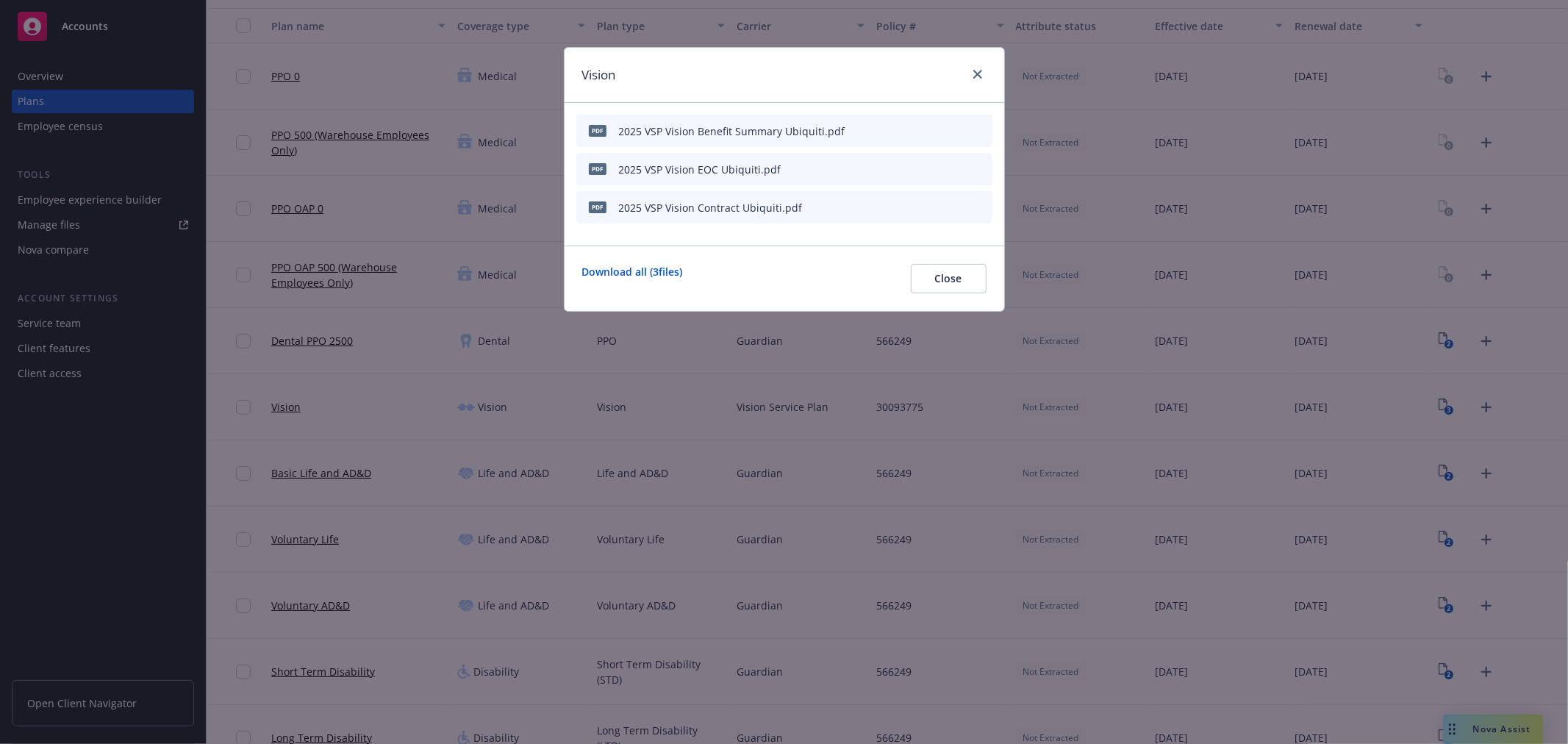
click at [955, 211] on button at bounding box center [956, 208] width 13 height 21
click at [971, 70] on link "close" at bounding box center [977, 74] width 17 height 17
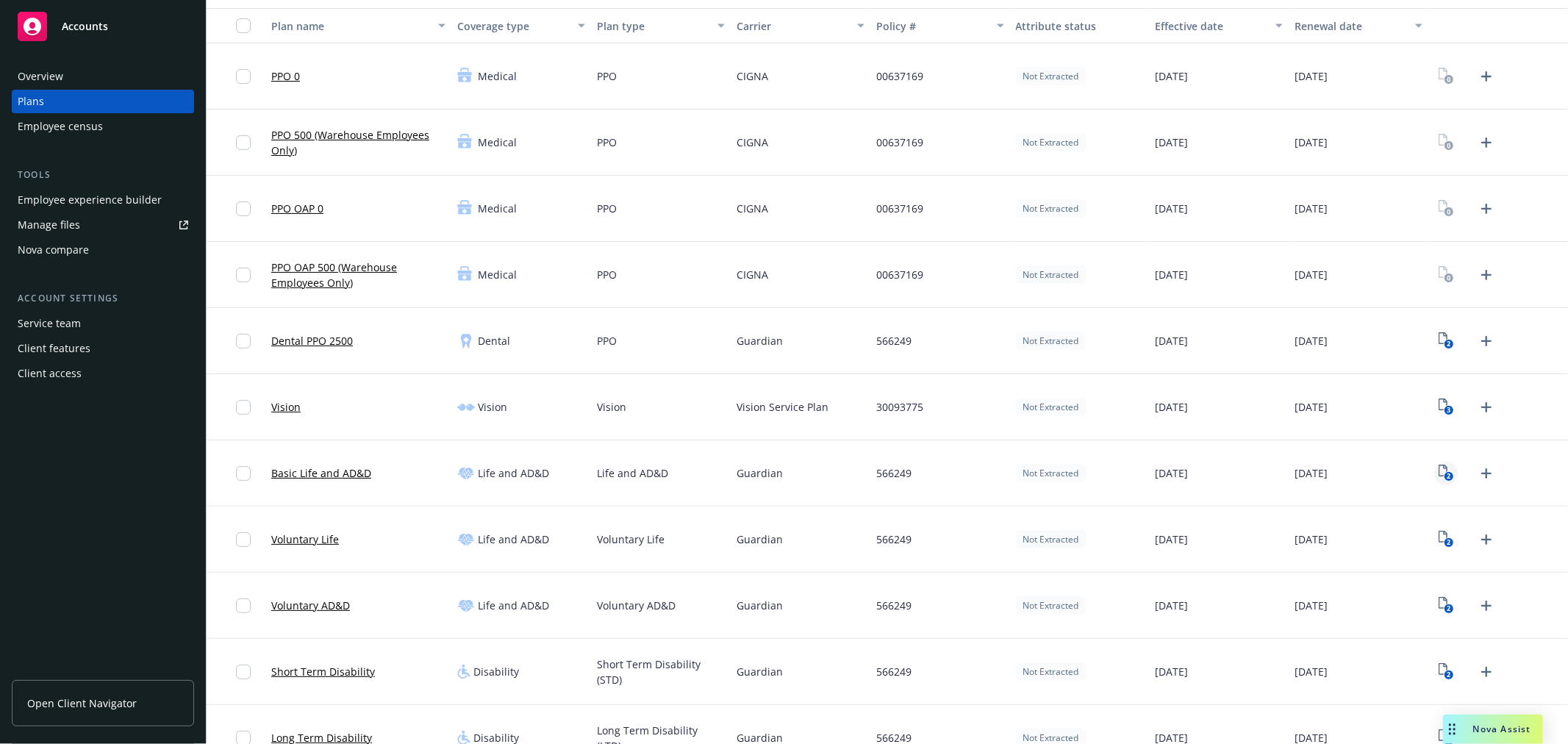
click at [1439, 467] on icon "2" at bounding box center [1446, 473] width 15 height 17
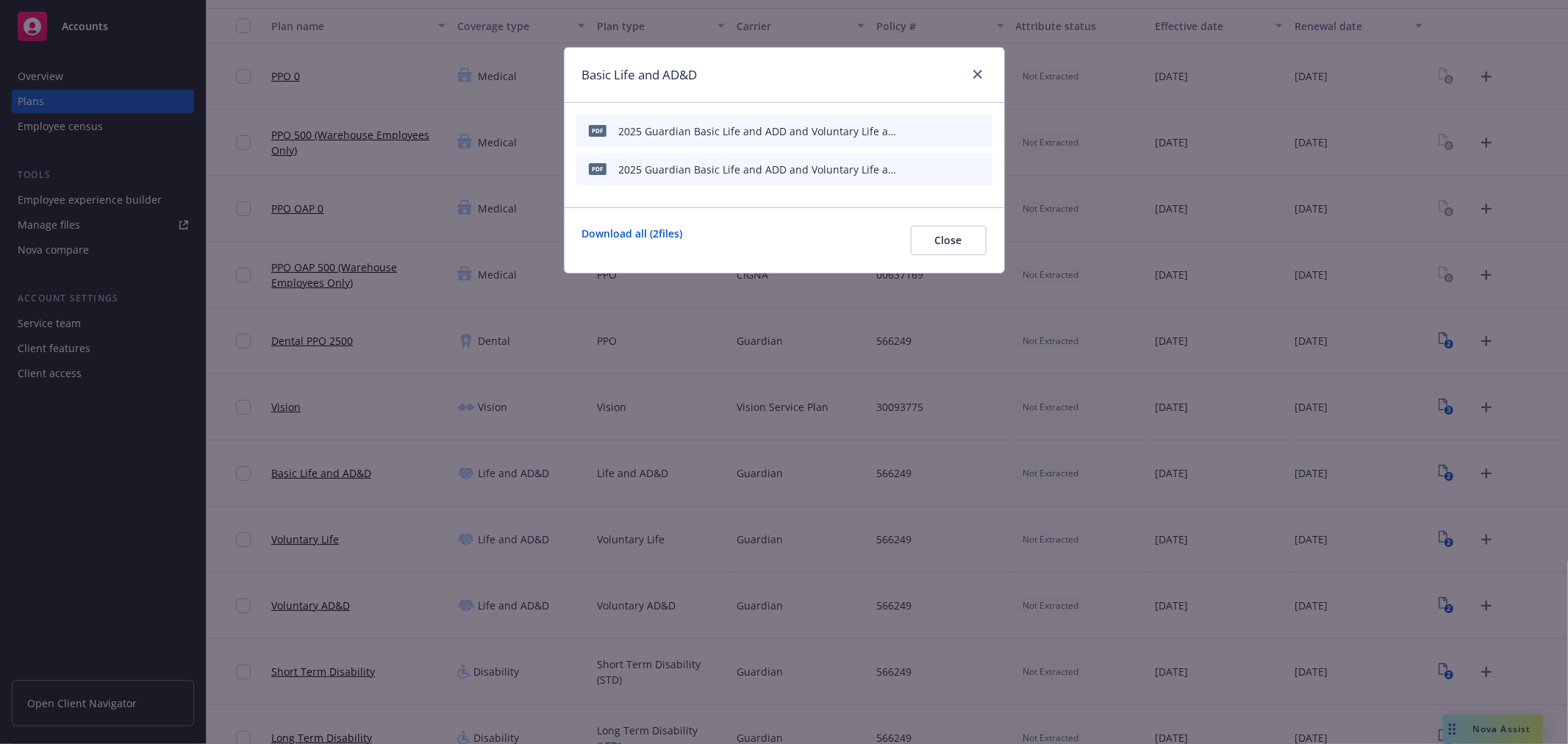
click at [984, 173] on button at bounding box center [981, 169] width 12 height 15
click at [984, 169] on icon "archive file" at bounding box center [980, 169] width 12 height 12
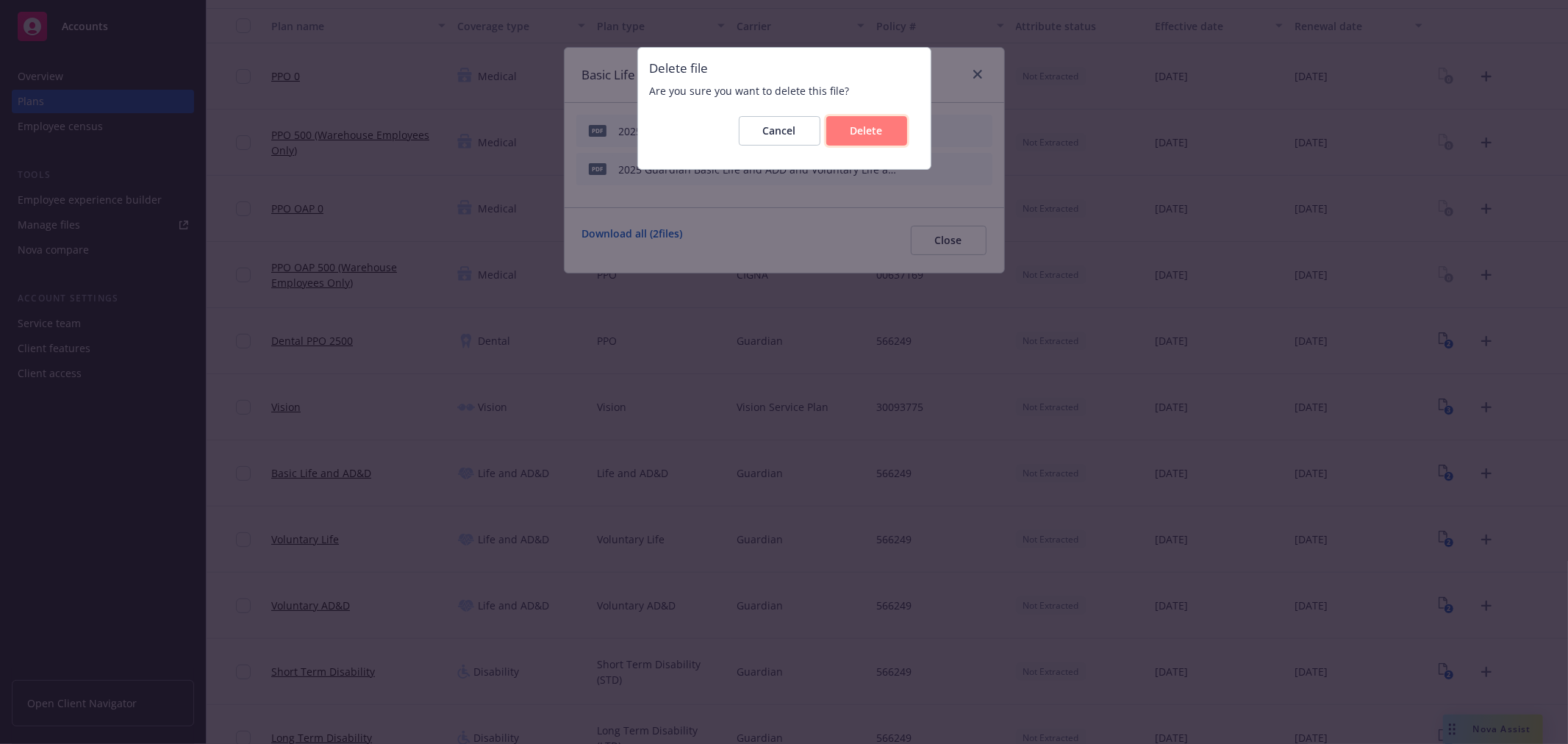
click at [863, 135] on span "Delete" at bounding box center [867, 130] width 33 height 14
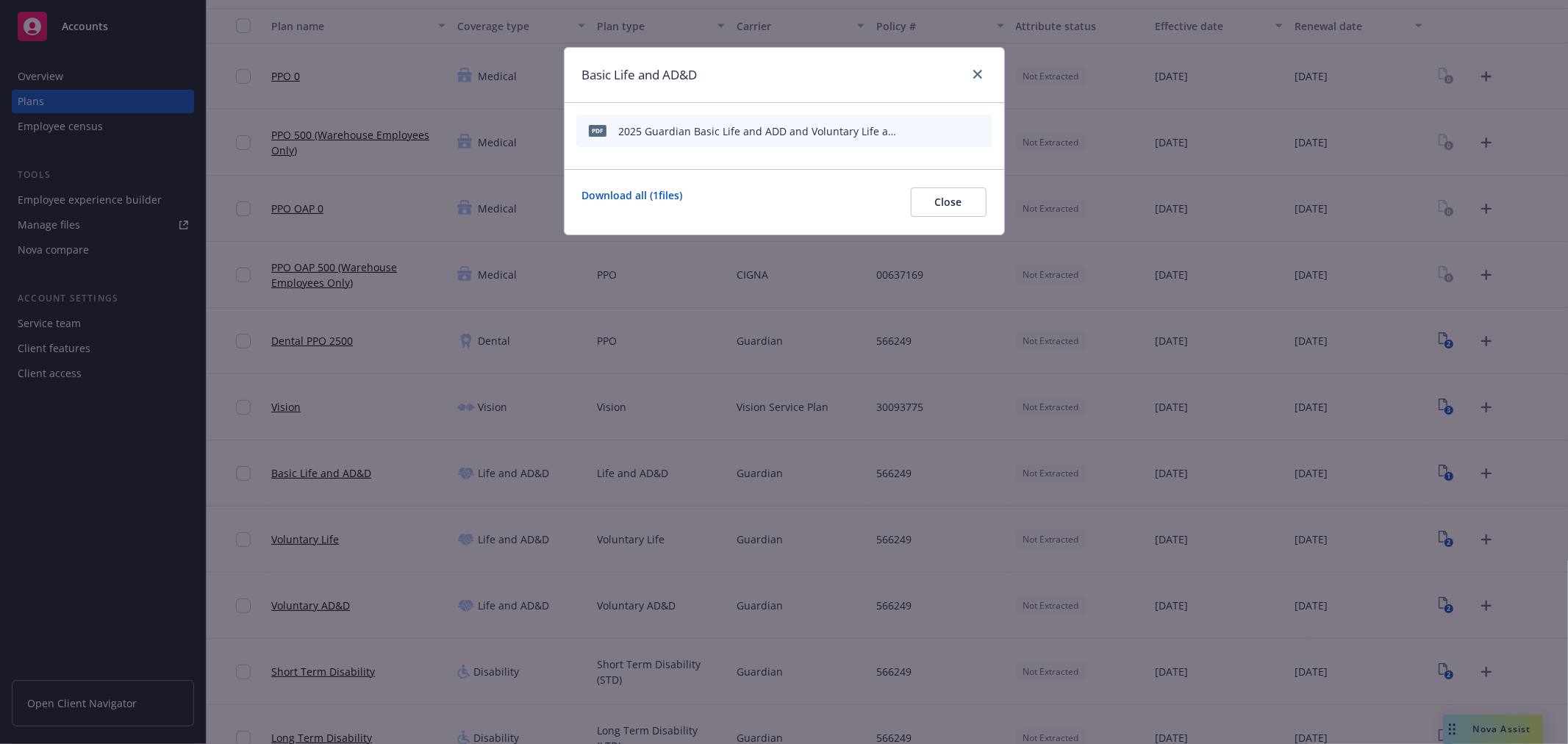
click at [983, 132] on icon "archive file" at bounding box center [980, 130] width 11 height 12
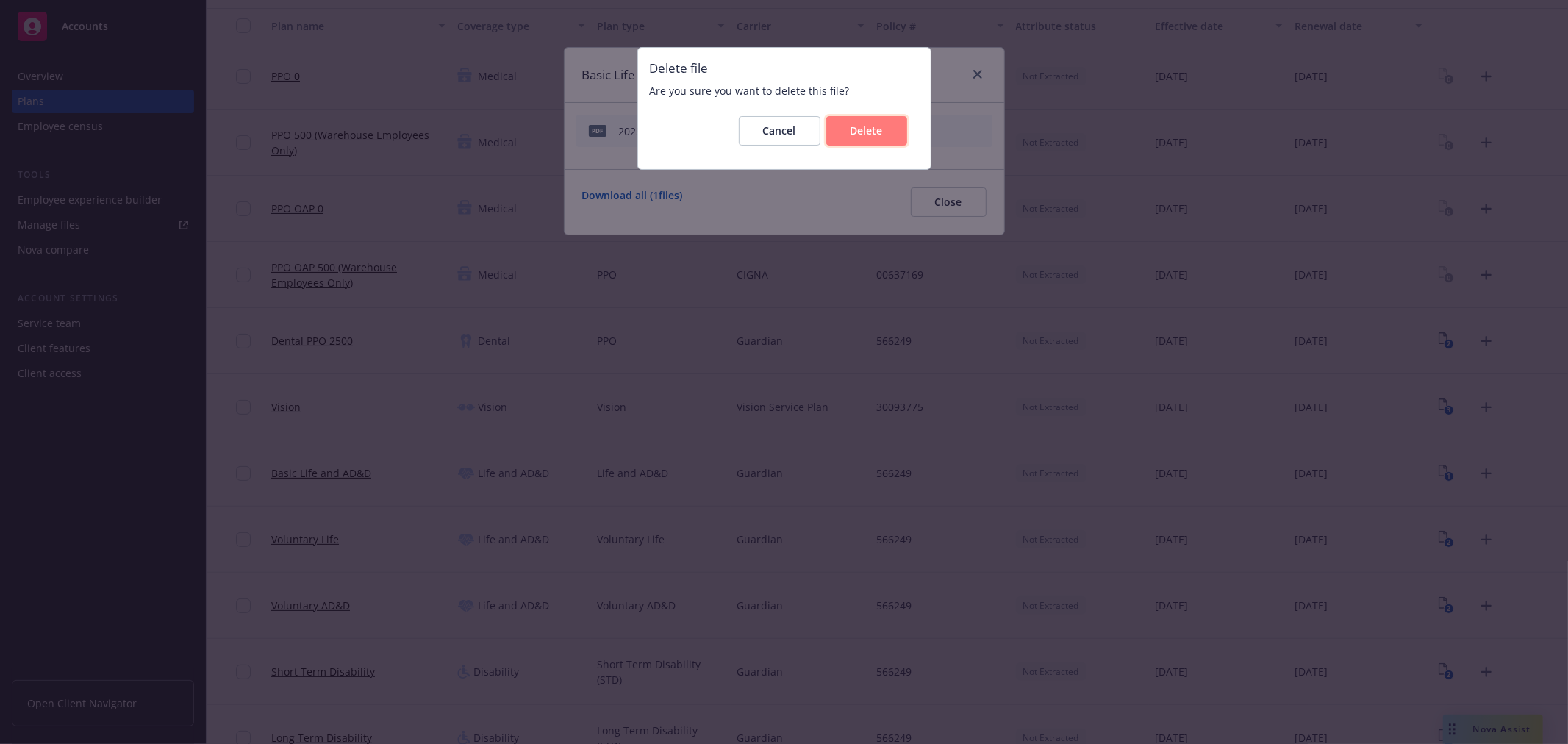
drag, startPoint x: 886, startPoint y: 135, endPoint x: 899, endPoint y: 120, distance: 19.8
click at [886, 135] on button "Delete" at bounding box center [867, 131] width 81 height 29
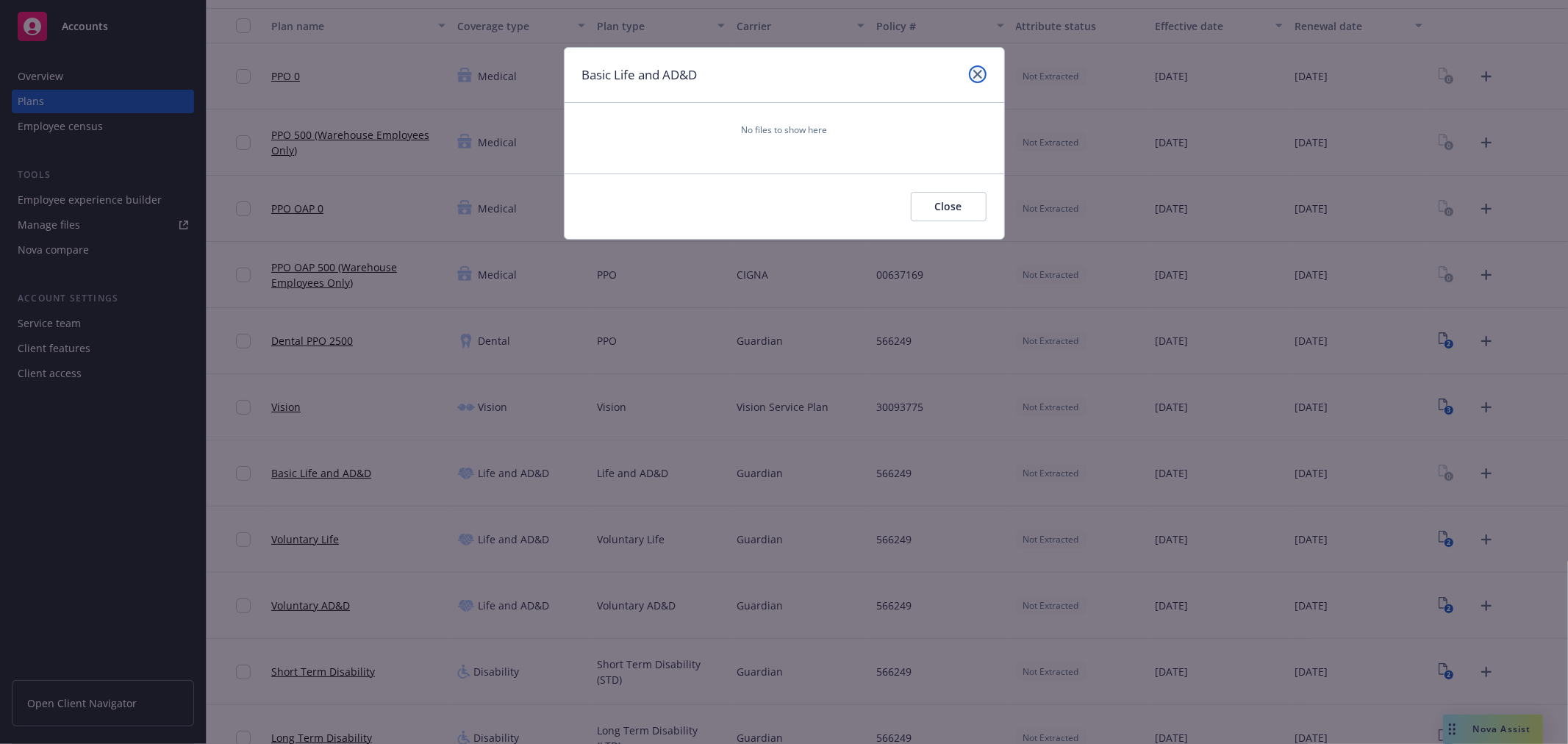
click at [976, 70] on icon "close" at bounding box center [978, 74] width 9 height 9
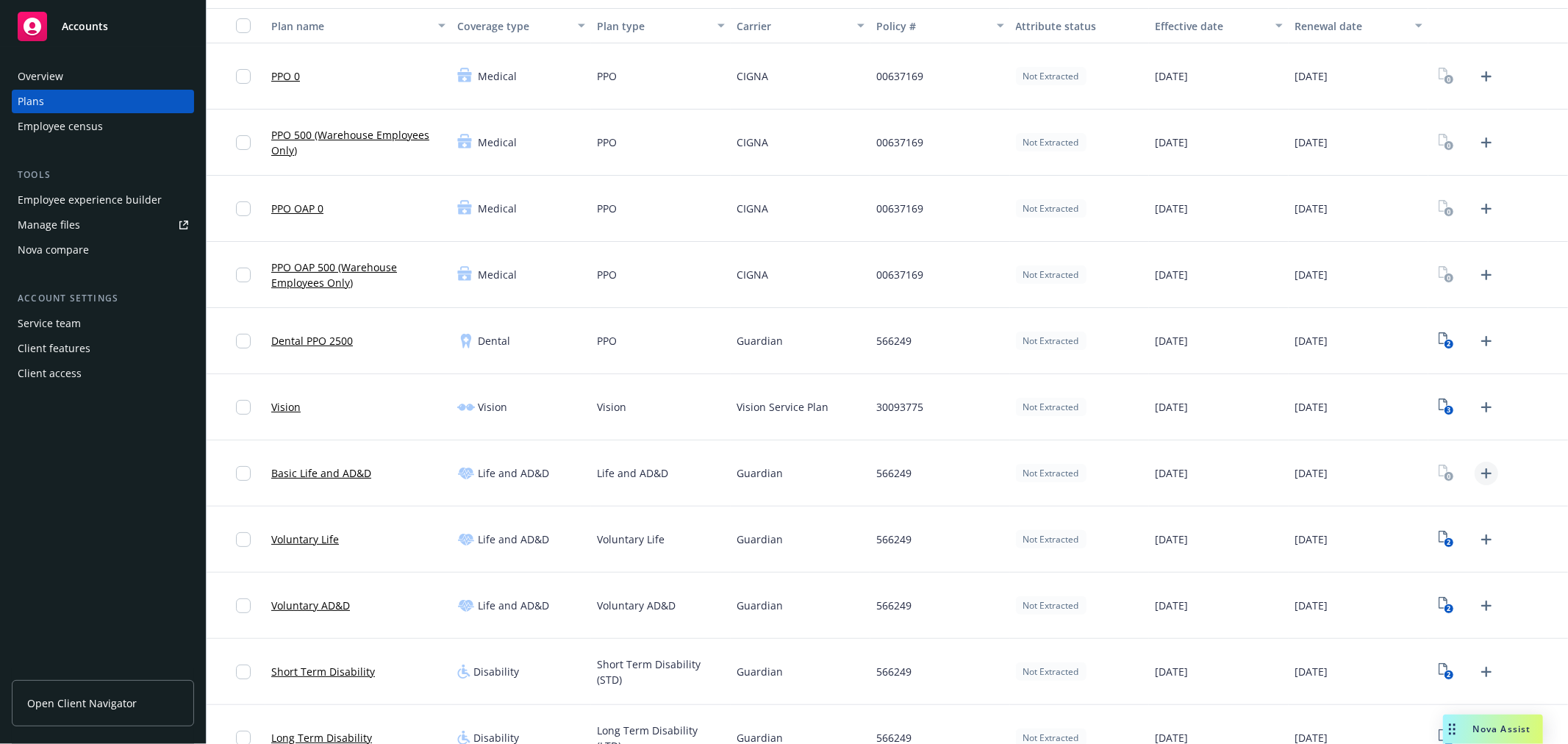
click at [1478, 465] on icon "Upload Plan Documents" at bounding box center [1486, 473] width 17 height 17
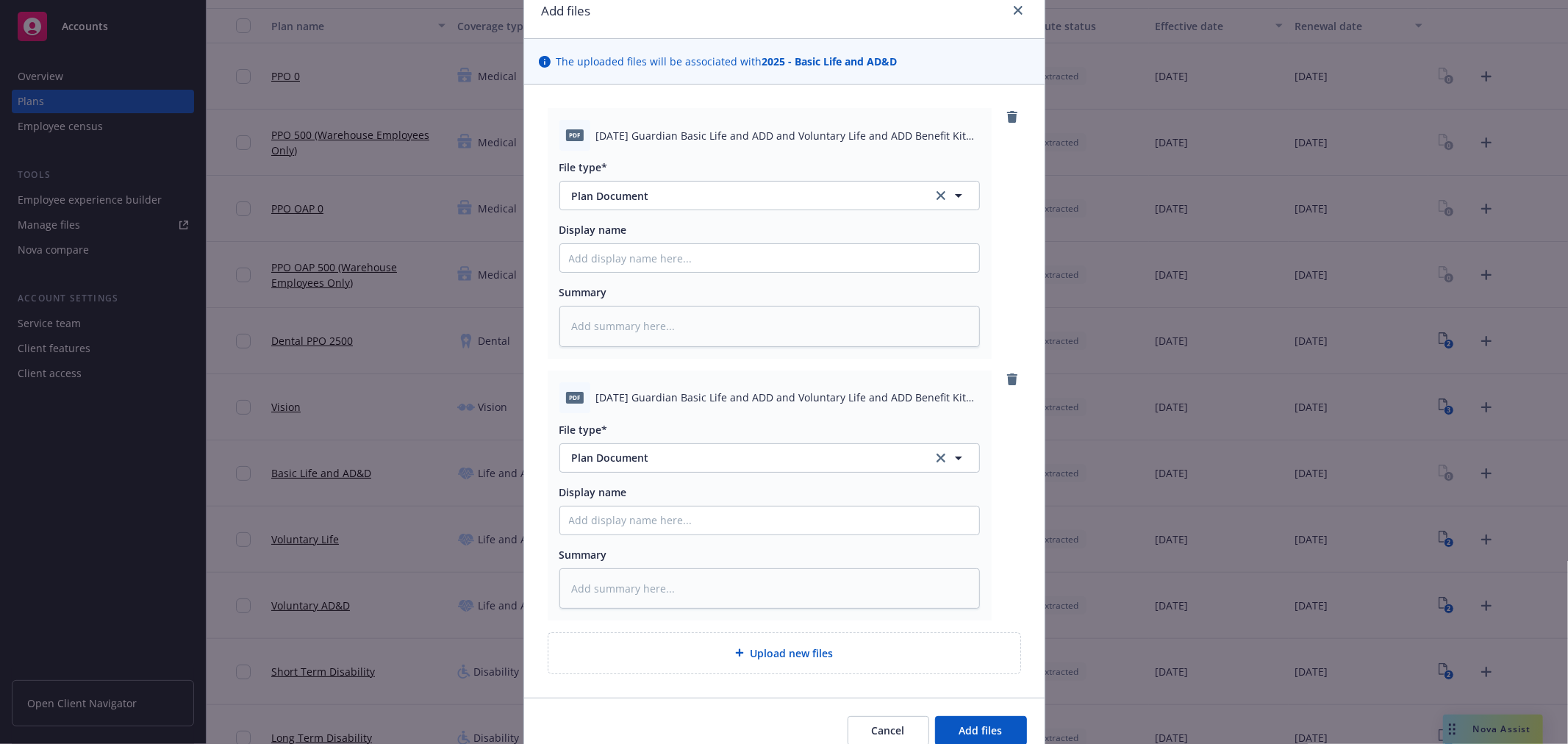
scroll to position [130, 0]
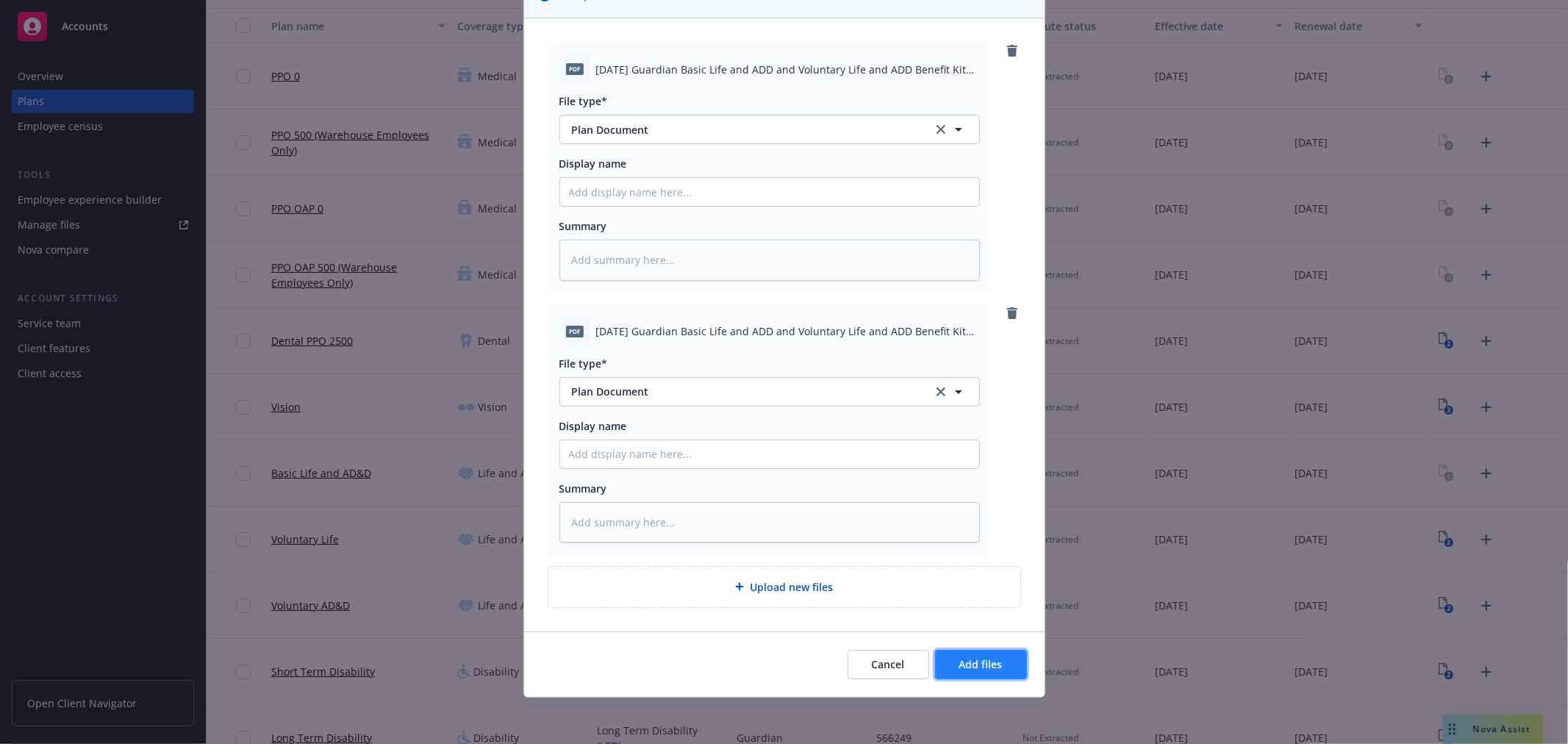
click at [997, 660] on button "Add files" at bounding box center [981, 664] width 92 height 29
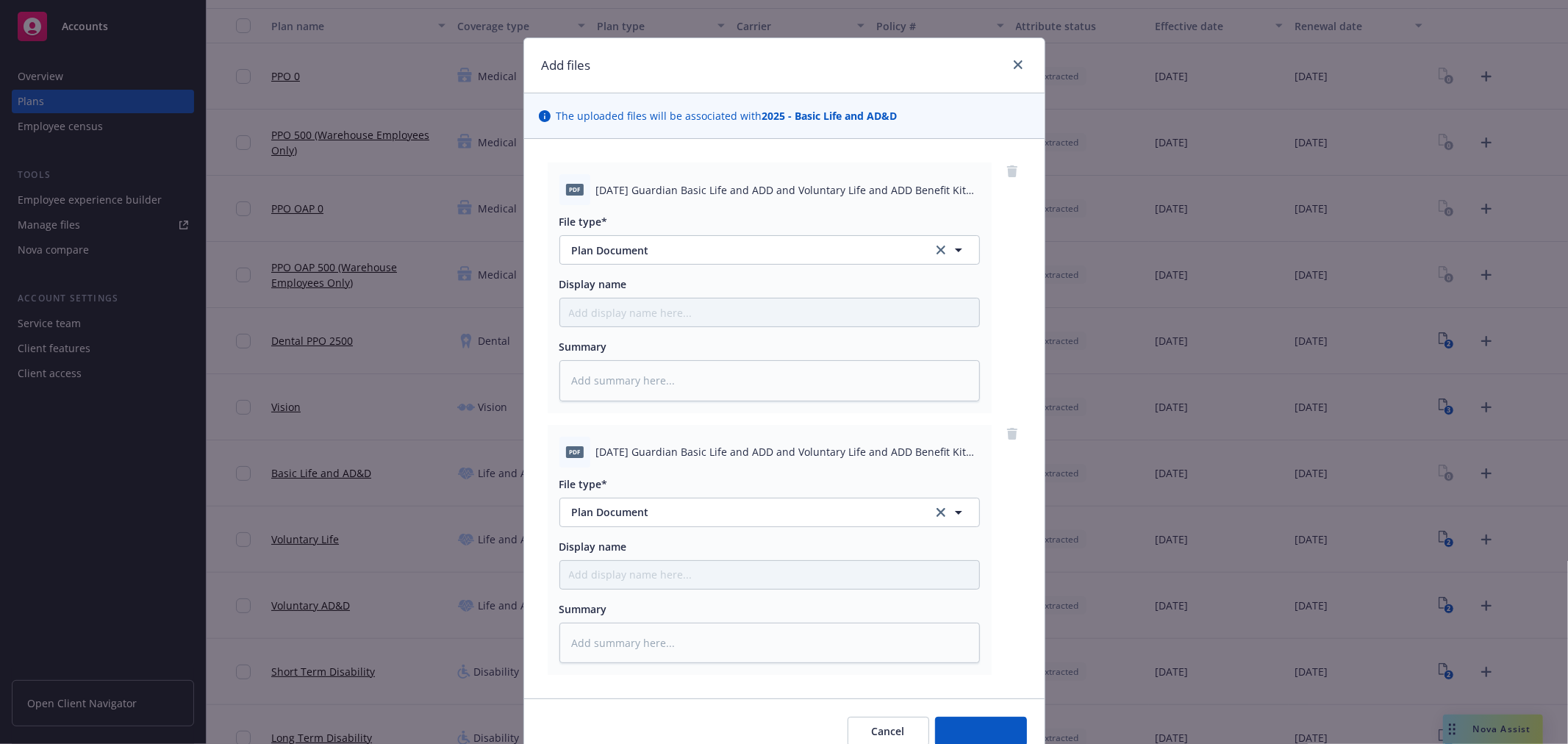
scroll to position [0, 0]
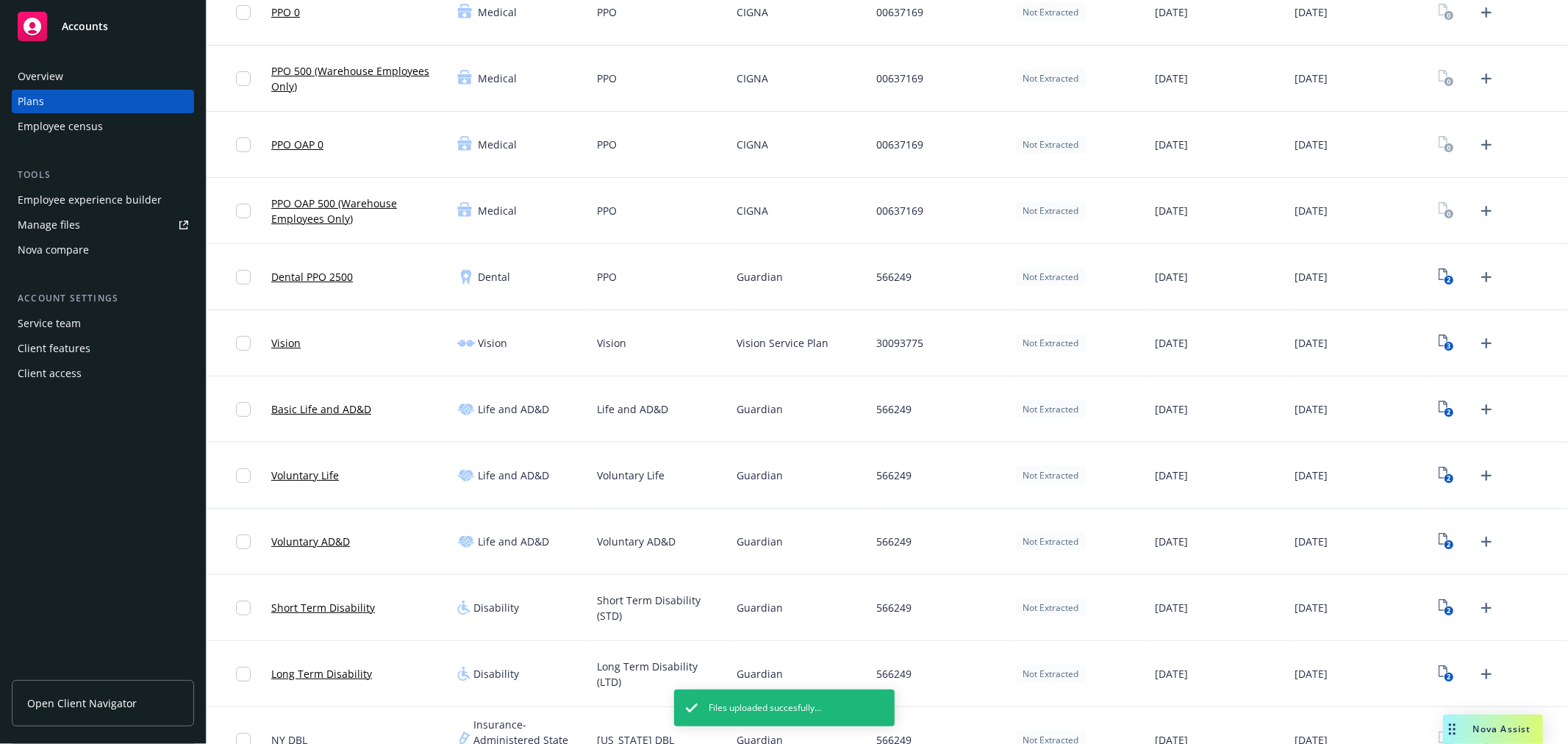
scroll to position [181, 0]
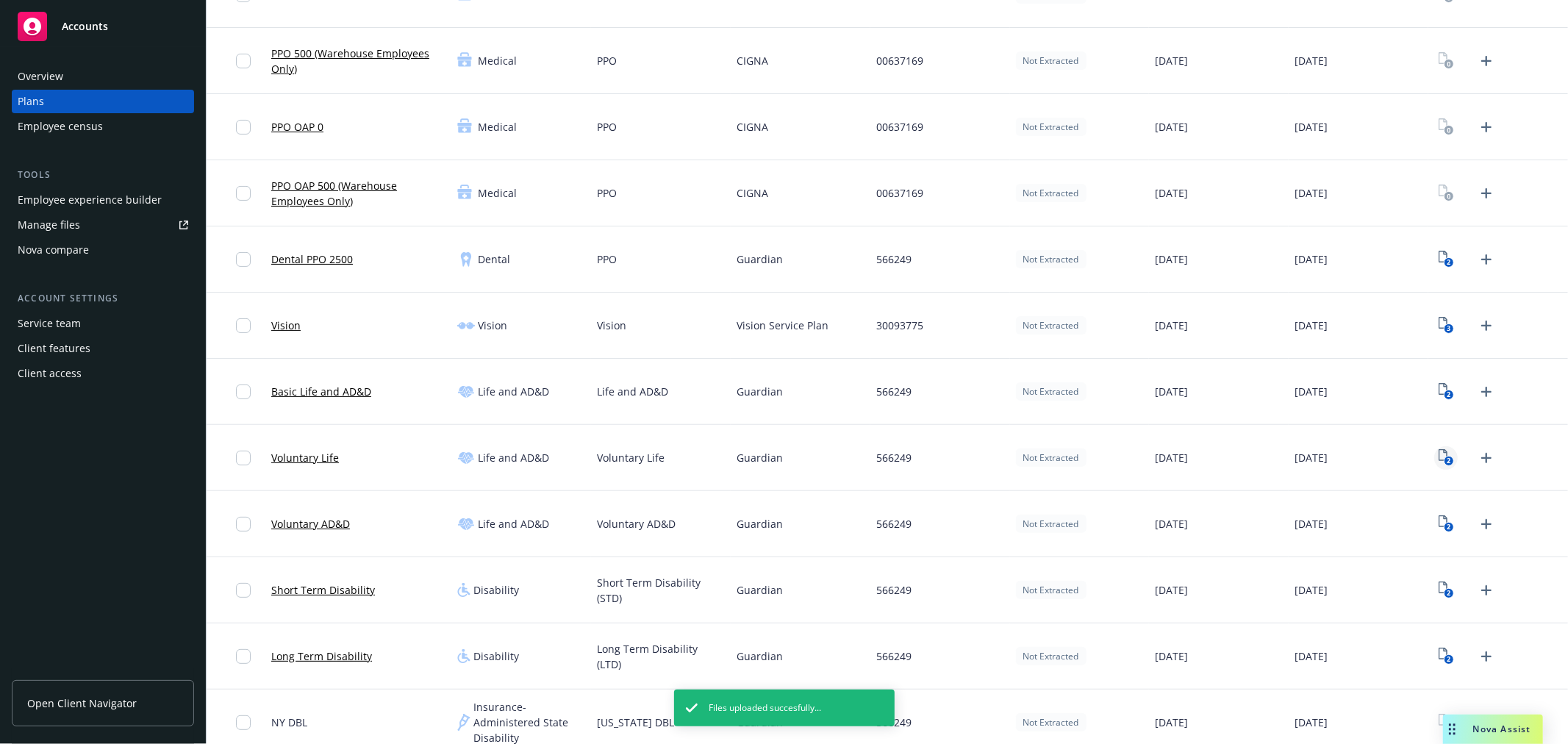
click at [1439, 457] on icon "View Plan Documents" at bounding box center [1443, 455] width 9 height 12
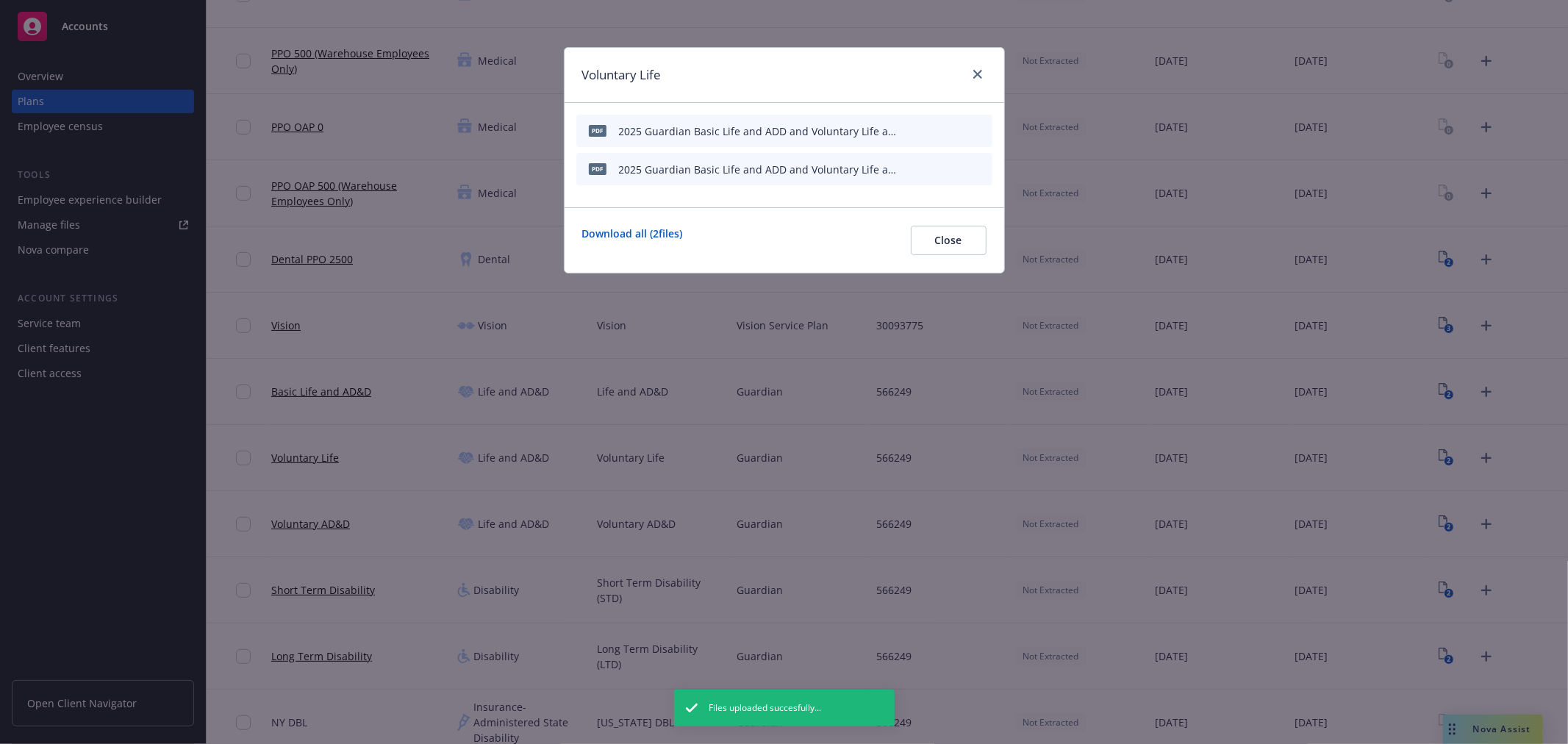
click at [984, 177] on button at bounding box center [981, 169] width 12 height 15
click at [977, 166] on icon "archive file" at bounding box center [980, 169] width 11 height 12
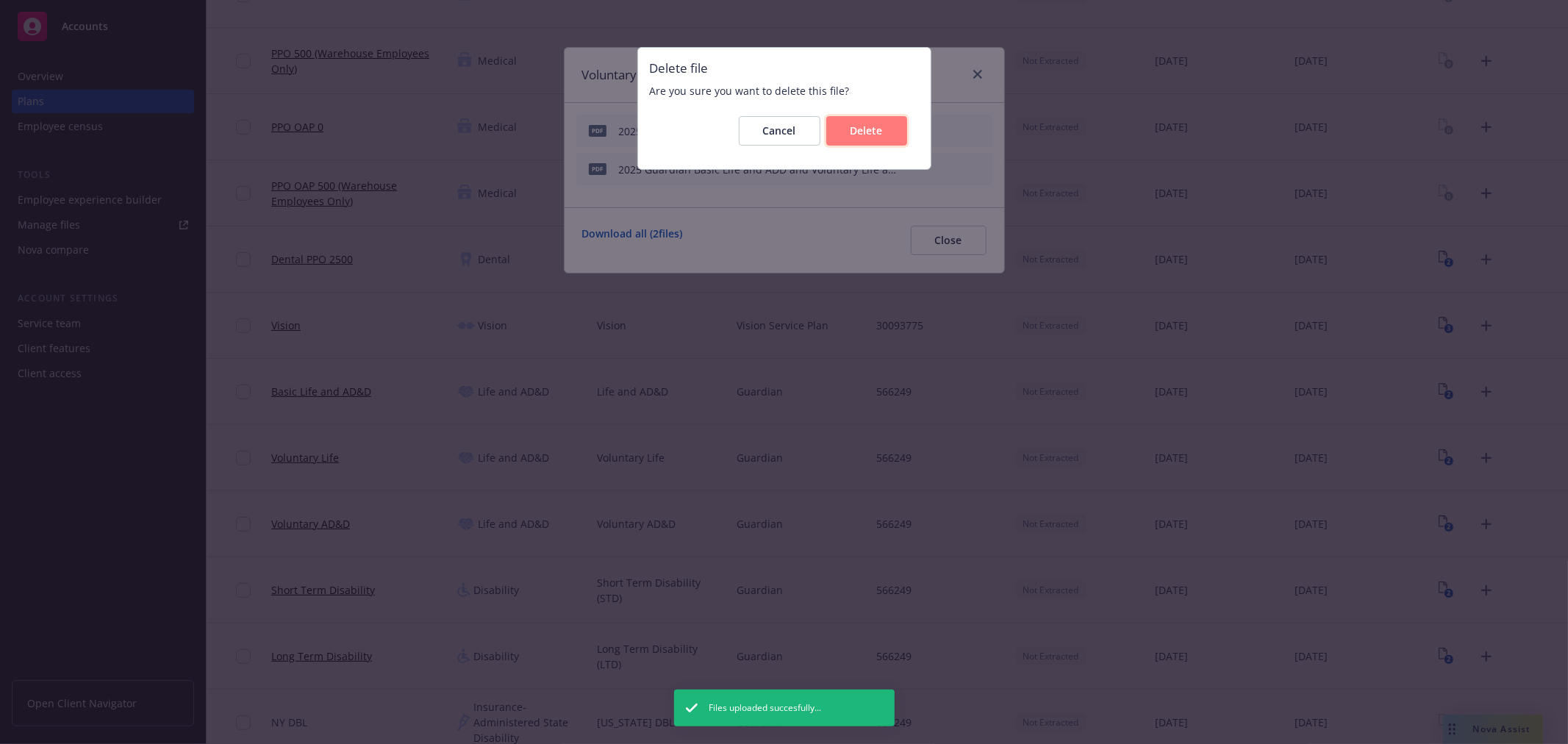
click at [902, 134] on button "Delete" at bounding box center [867, 131] width 81 height 29
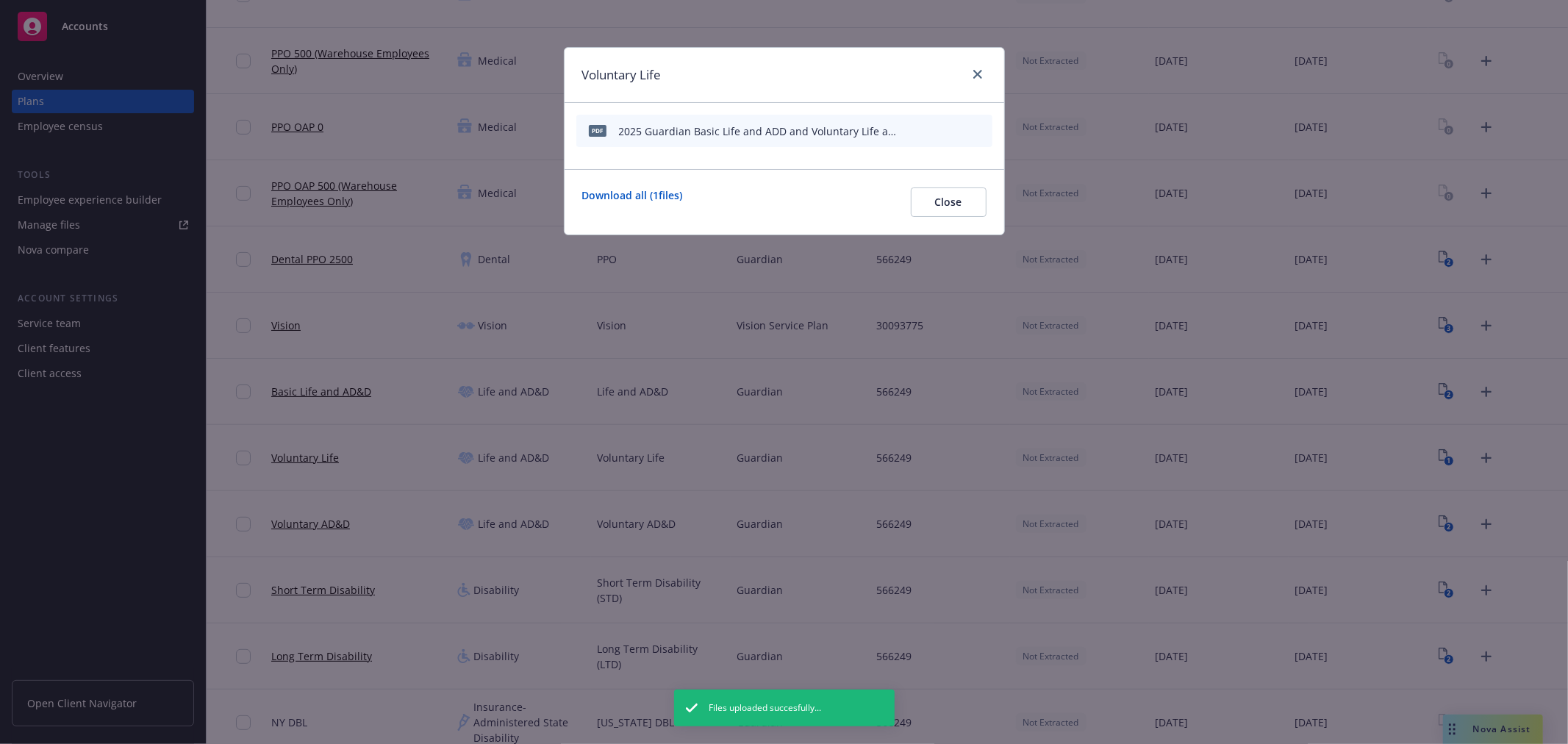
click at [980, 129] on icon "archive file" at bounding box center [980, 130] width 11 height 12
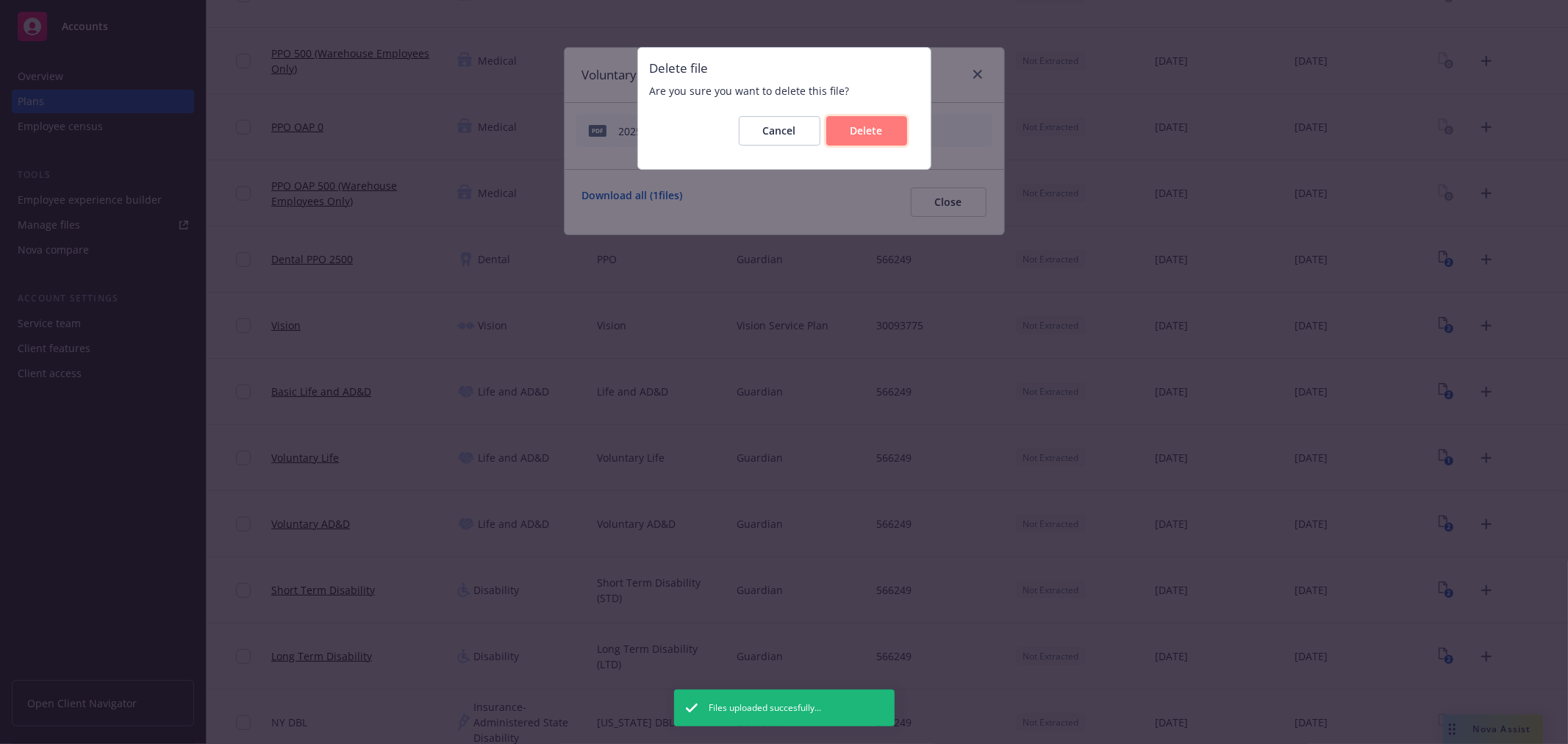
click at [892, 134] on button "Delete" at bounding box center [867, 131] width 81 height 29
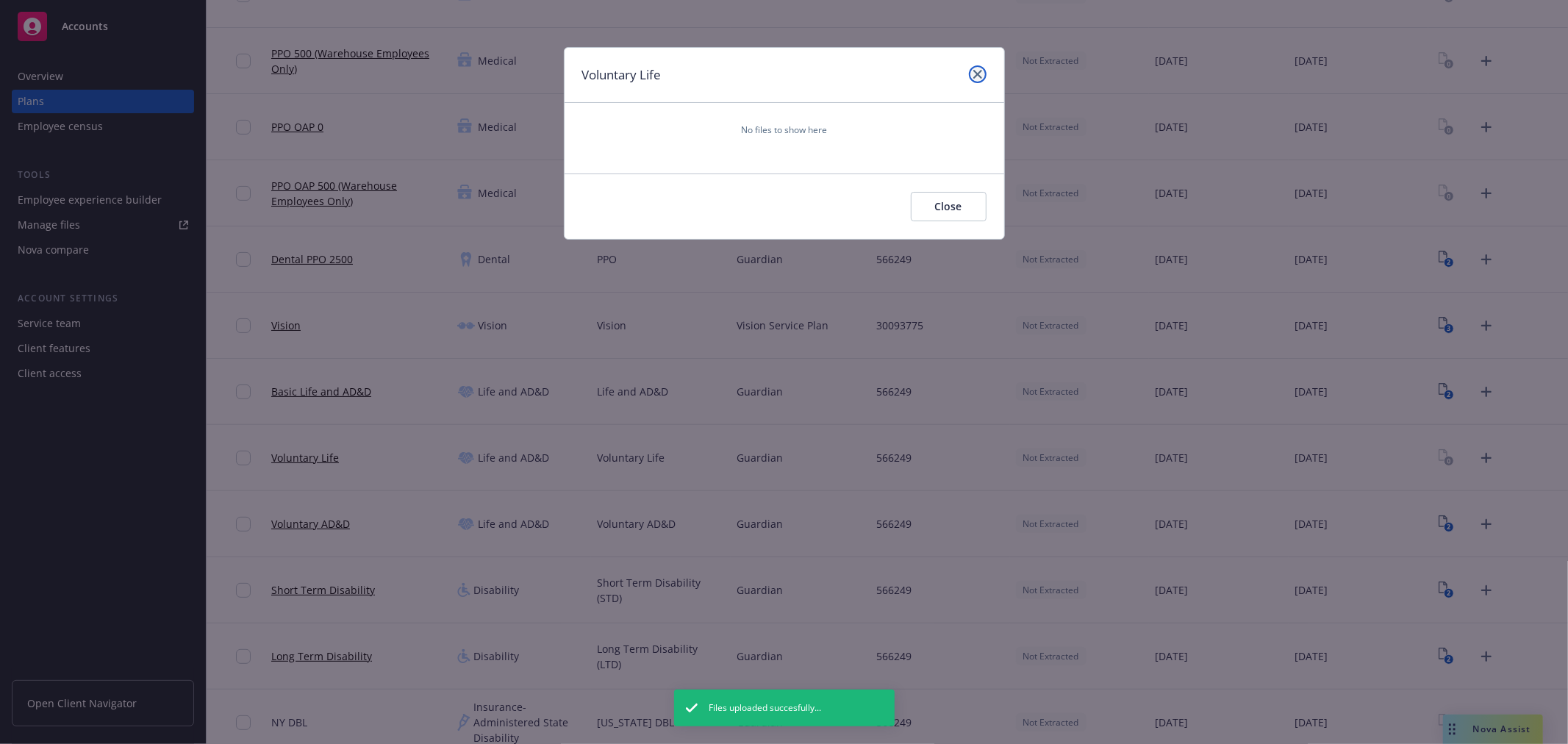
click at [980, 70] on icon "close" at bounding box center [978, 74] width 9 height 9
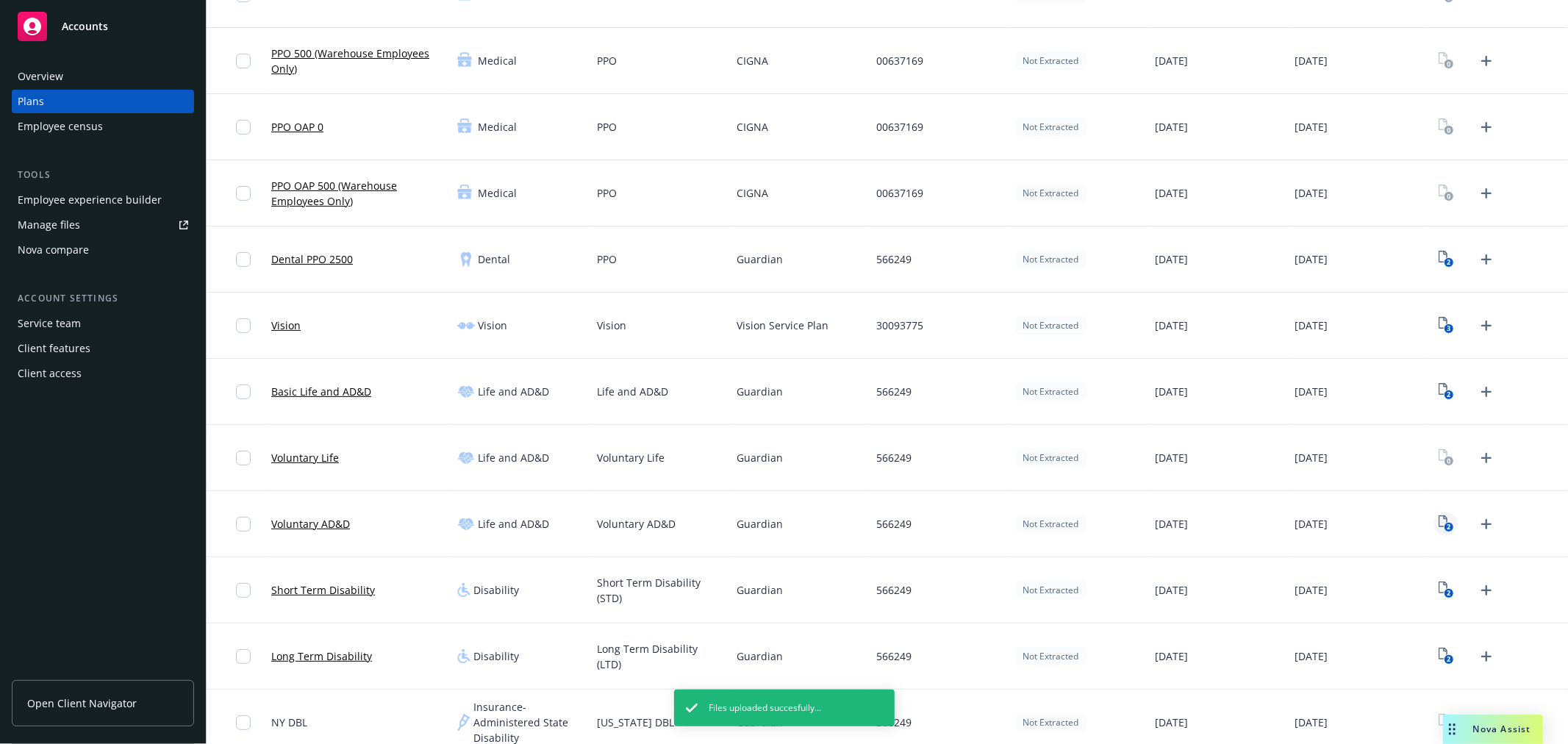
click at [1439, 520] on icon "2" at bounding box center [1446, 523] width 15 height 17
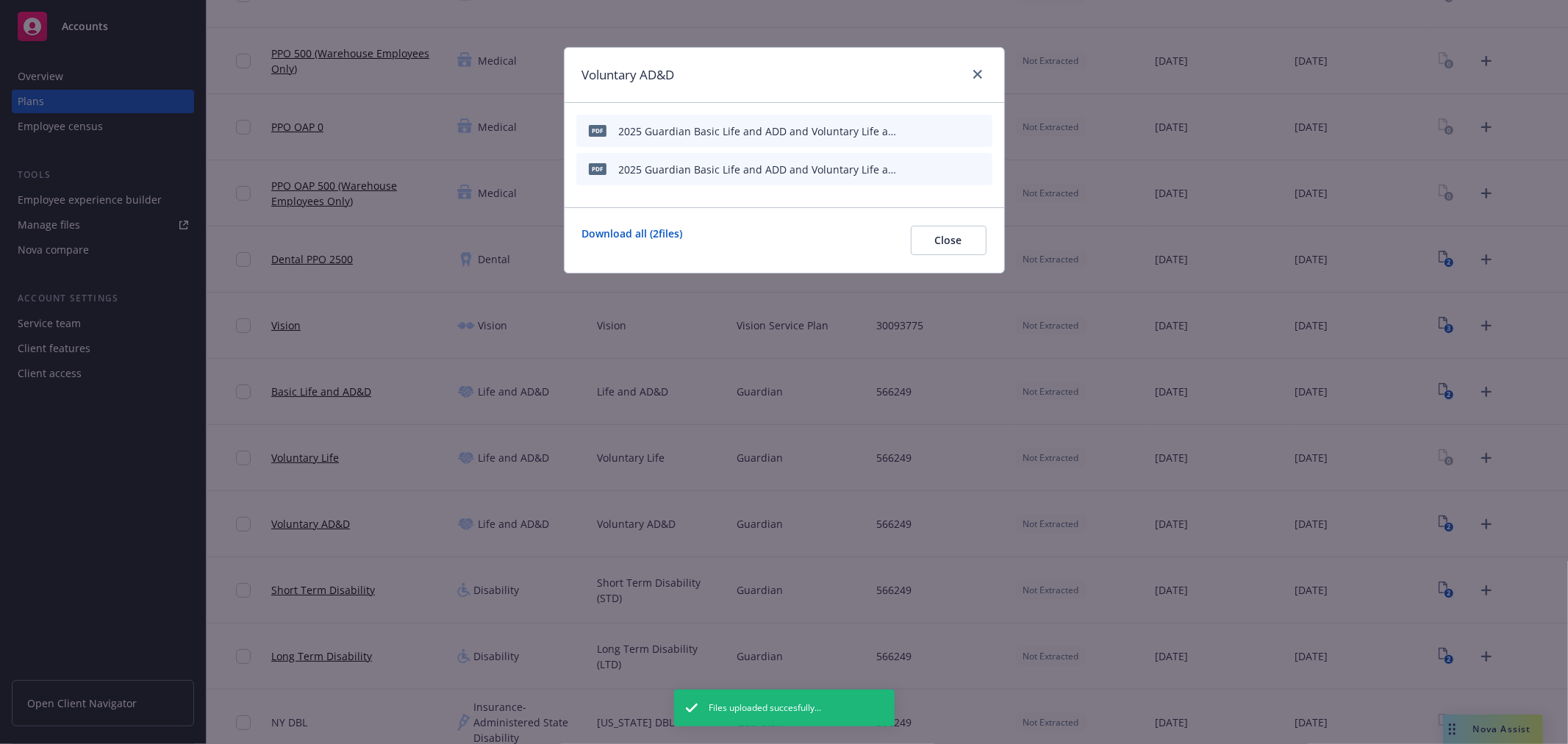
click at [979, 165] on icon "archive file" at bounding box center [980, 169] width 11 height 12
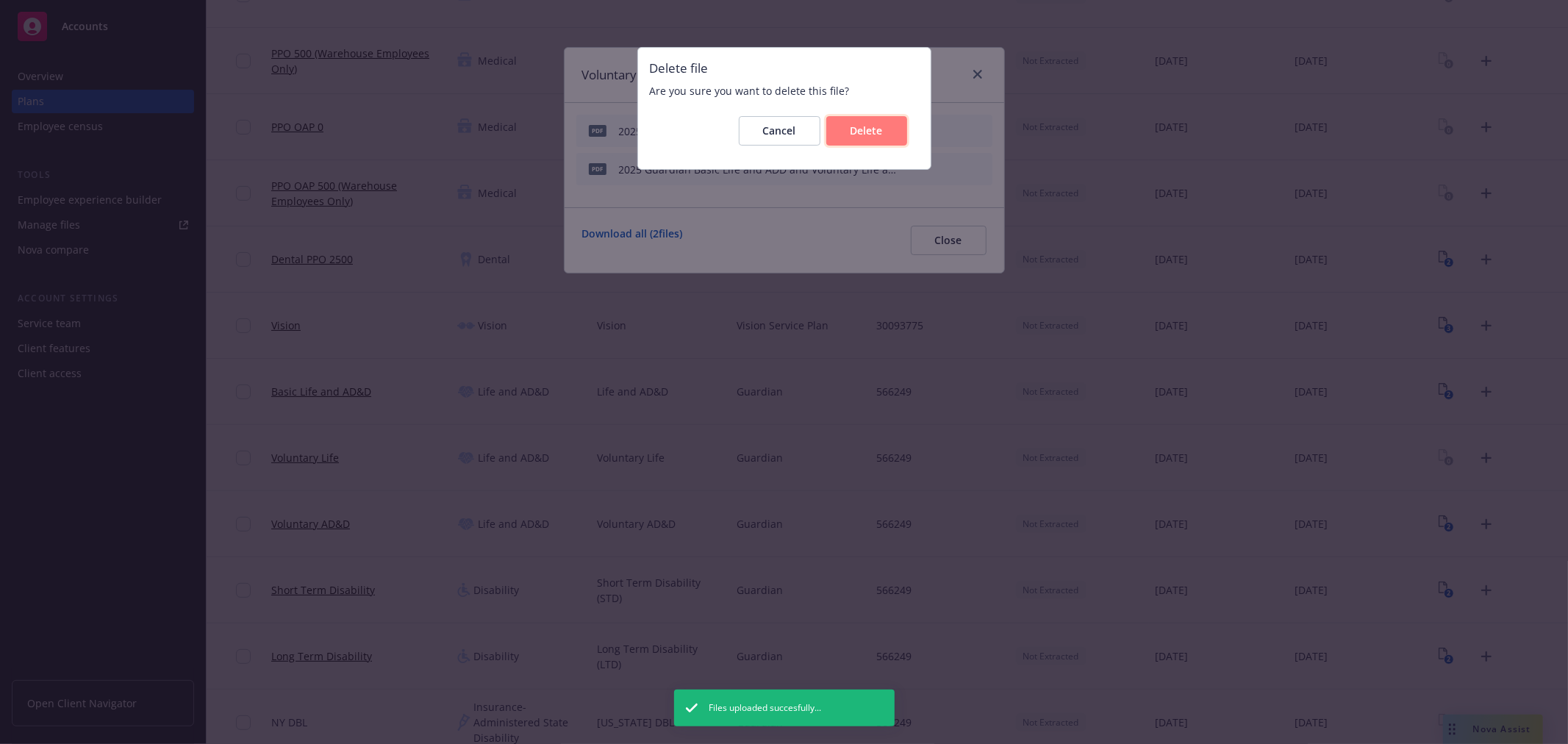
click at [877, 118] on button "Delete" at bounding box center [867, 131] width 81 height 29
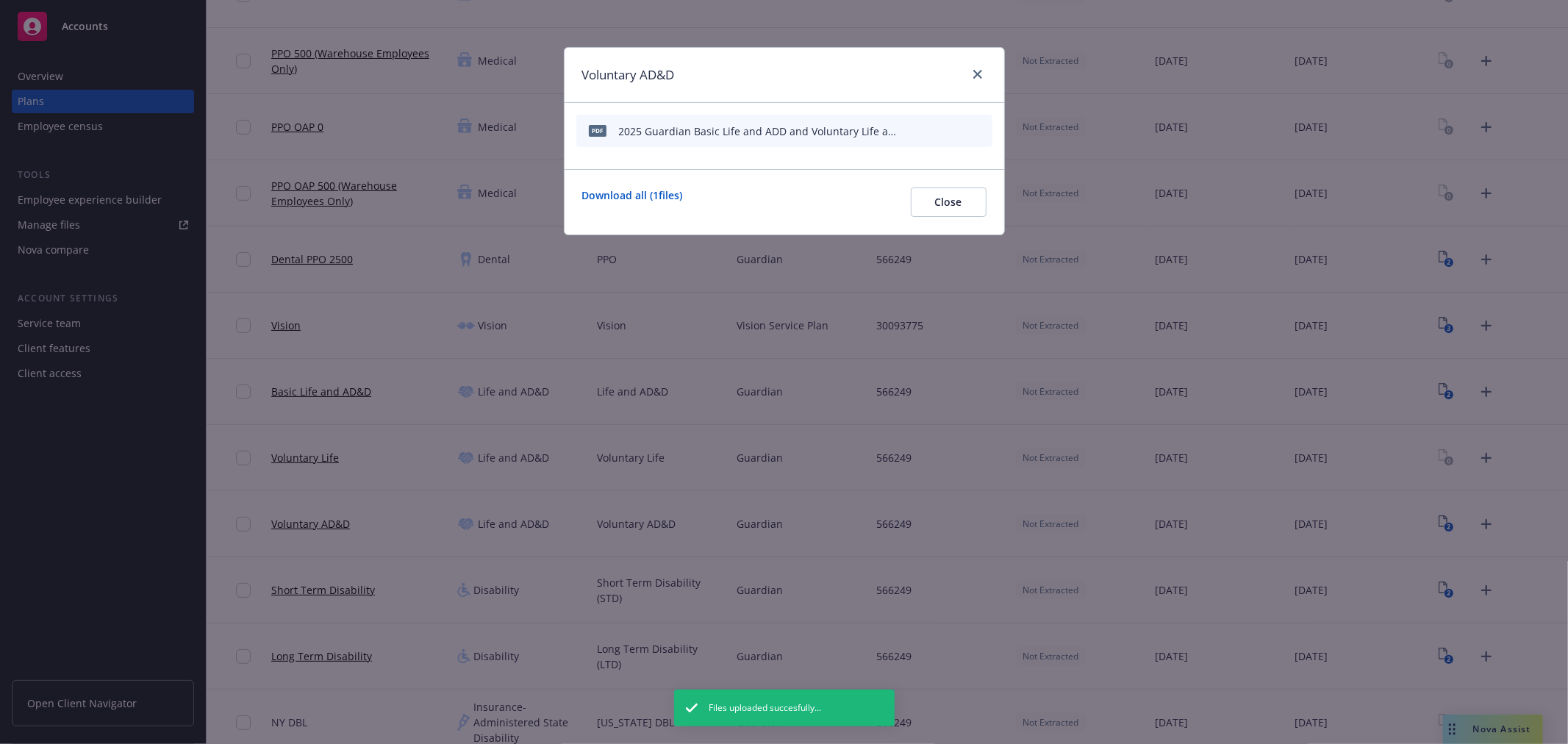
click at [980, 126] on icon "archive file" at bounding box center [980, 130] width 11 height 12
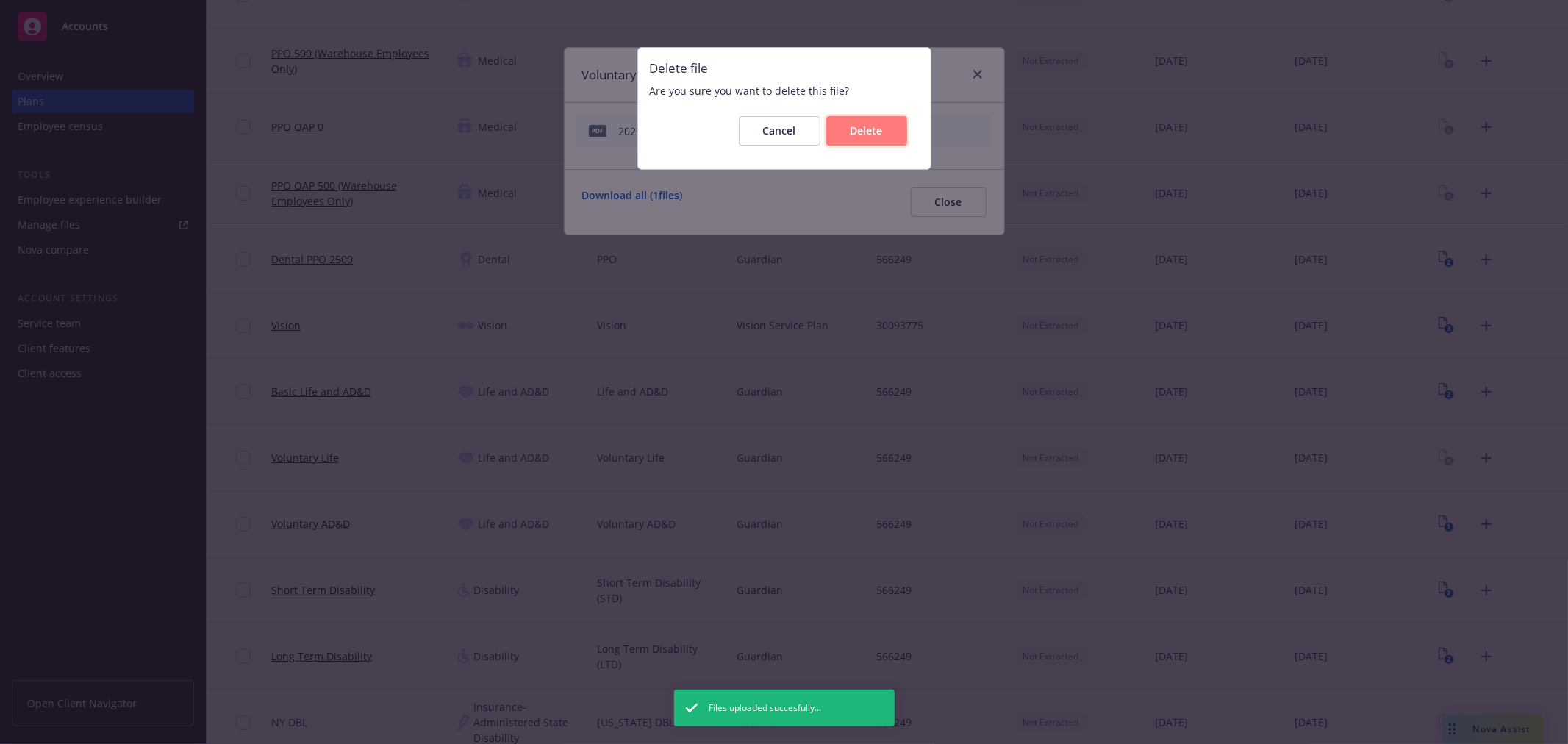
click at [885, 127] on button "Delete" at bounding box center [867, 131] width 81 height 29
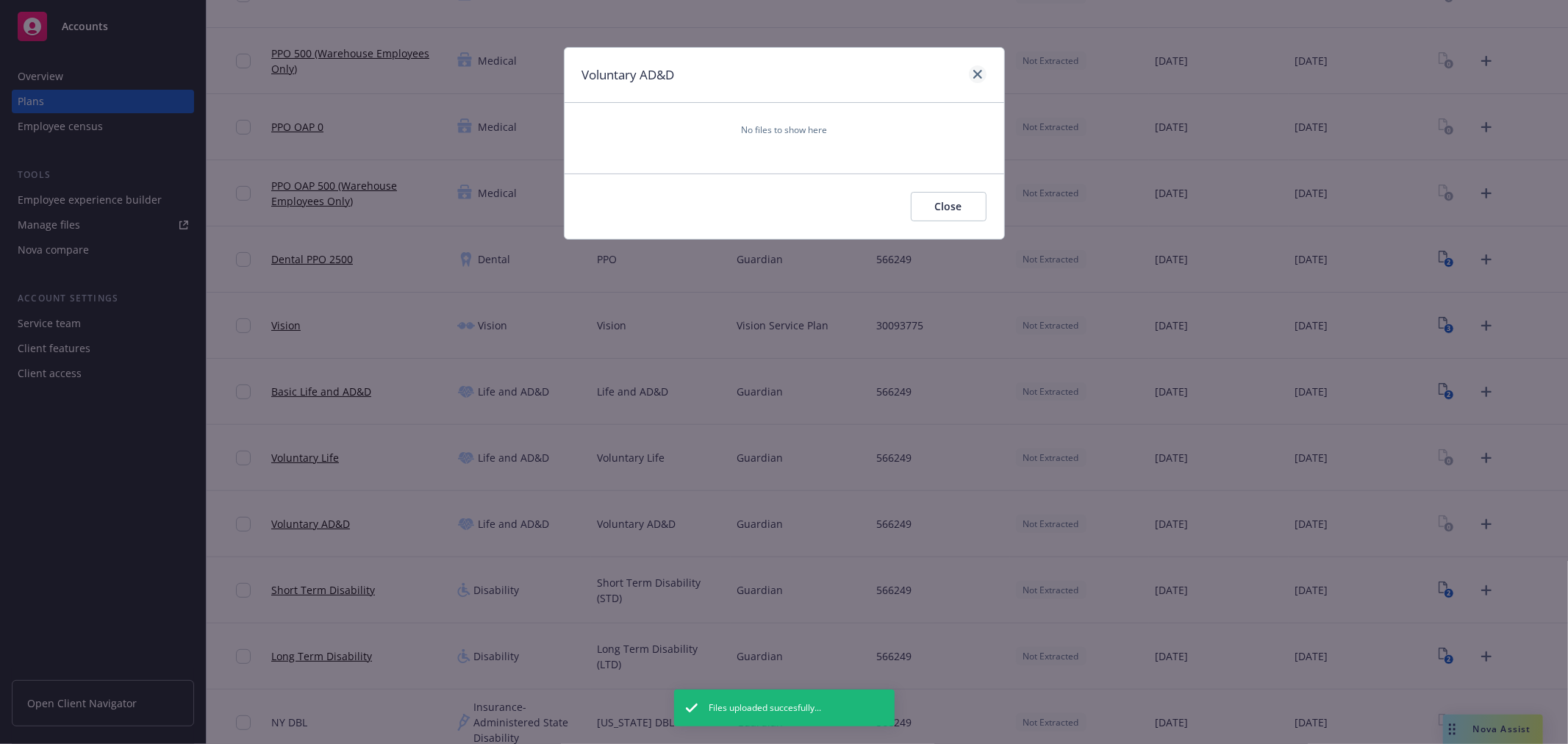
click at [986, 77] on div at bounding box center [974, 75] width 23 height 19
click at [980, 74] on icon "close" at bounding box center [978, 74] width 9 height 9
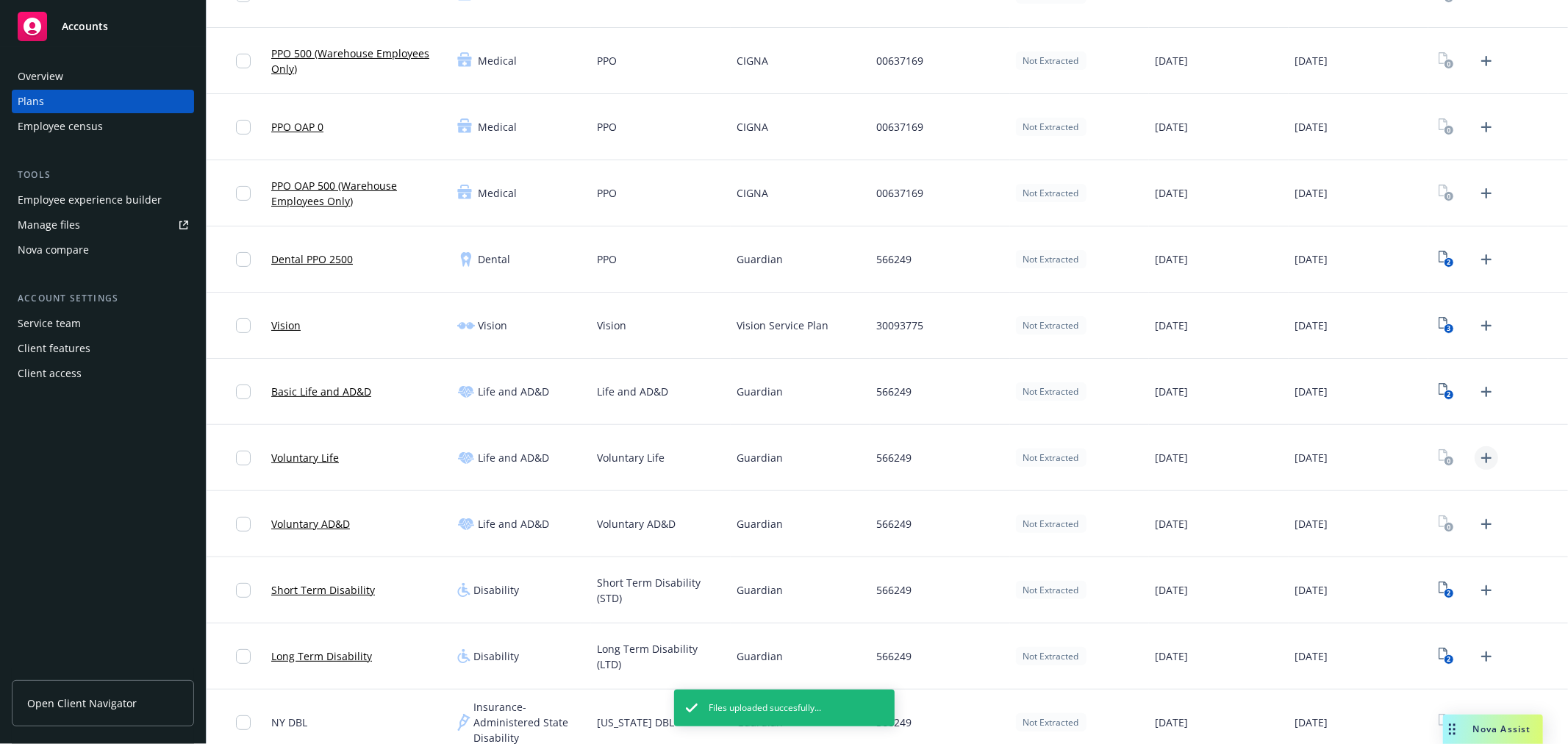
click at [1478, 454] on icon "Upload Plan Documents" at bounding box center [1486, 457] width 17 height 17
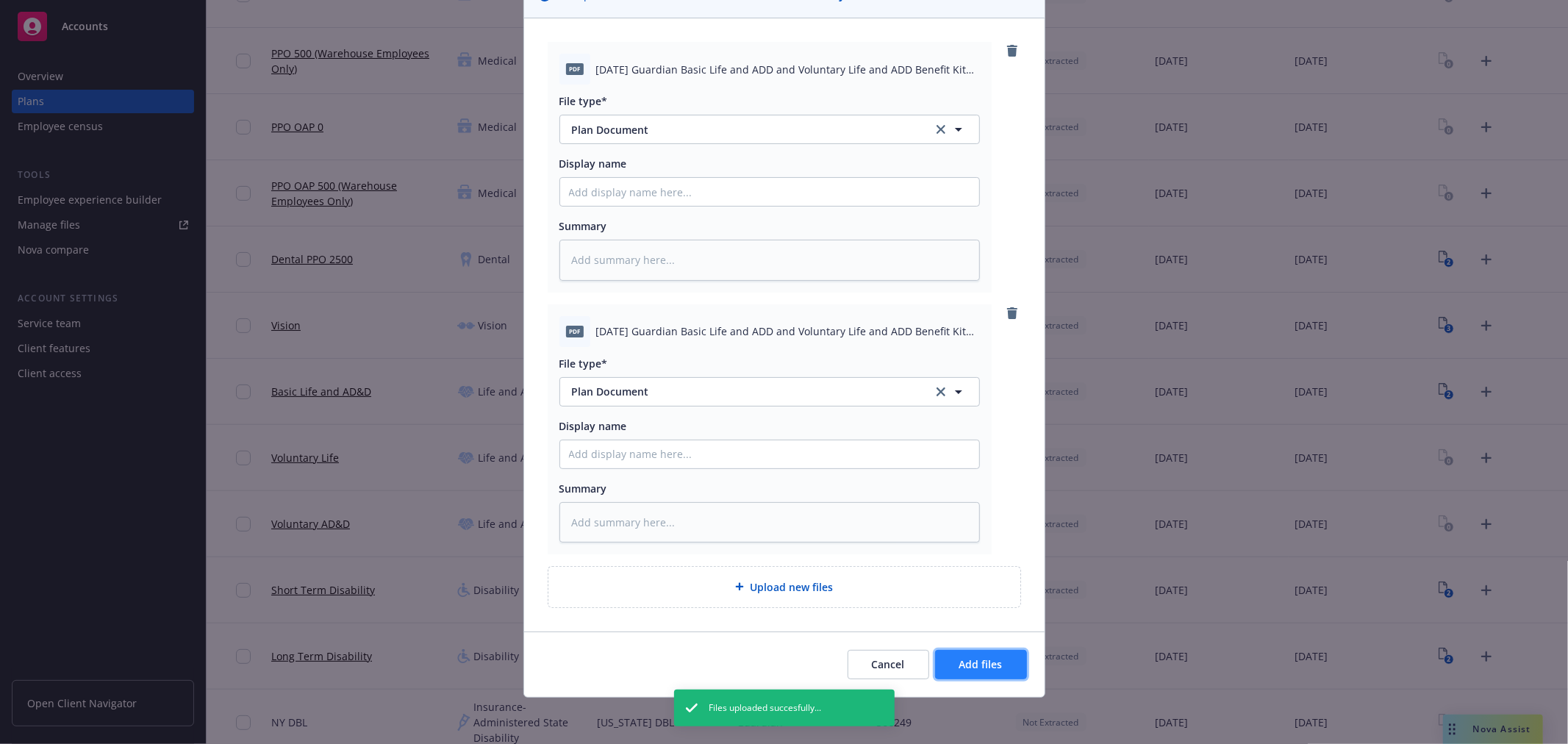
click at [961, 660] on span "Add files" at bounding box center [980, 664] width 43 height 14
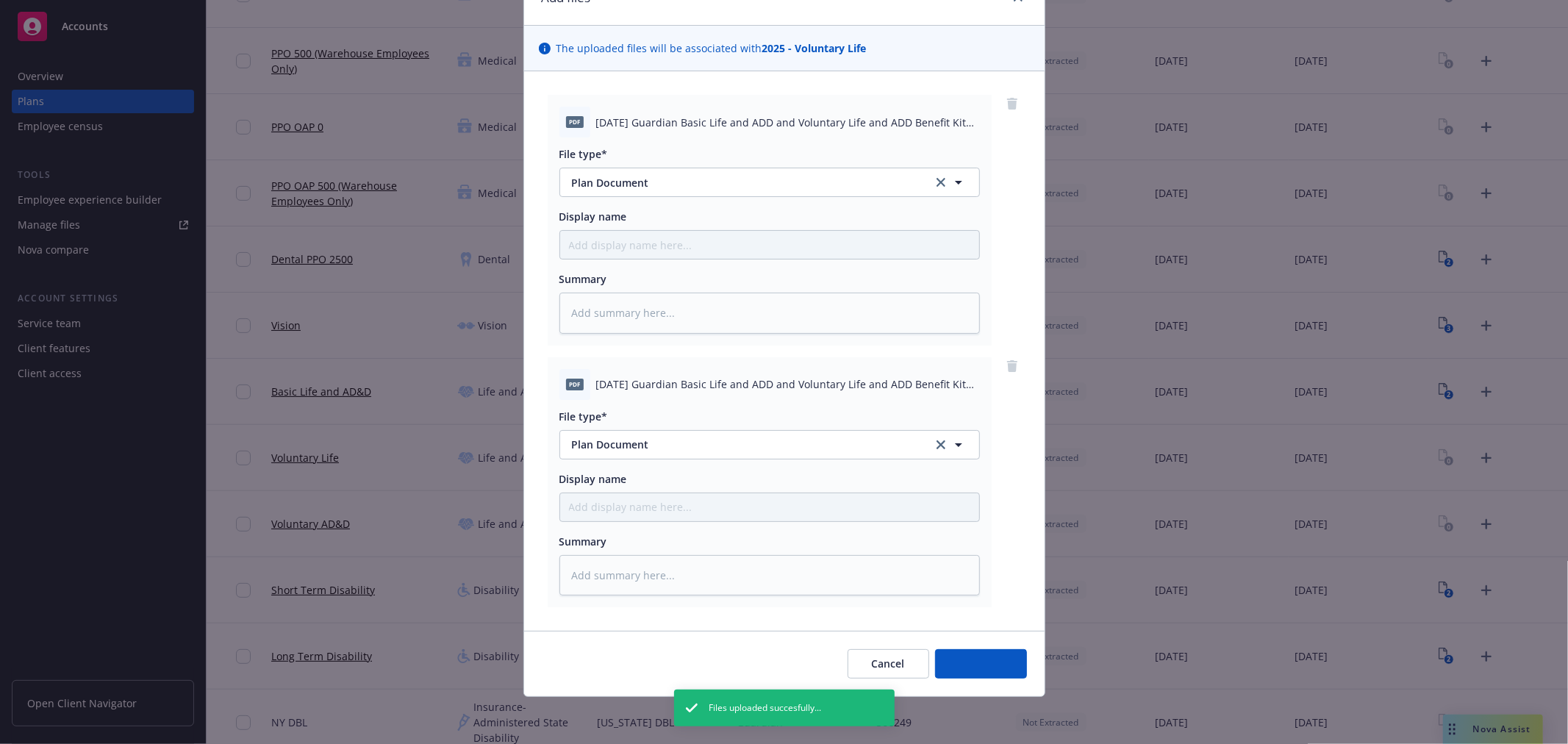
scroll to position [76, 0]
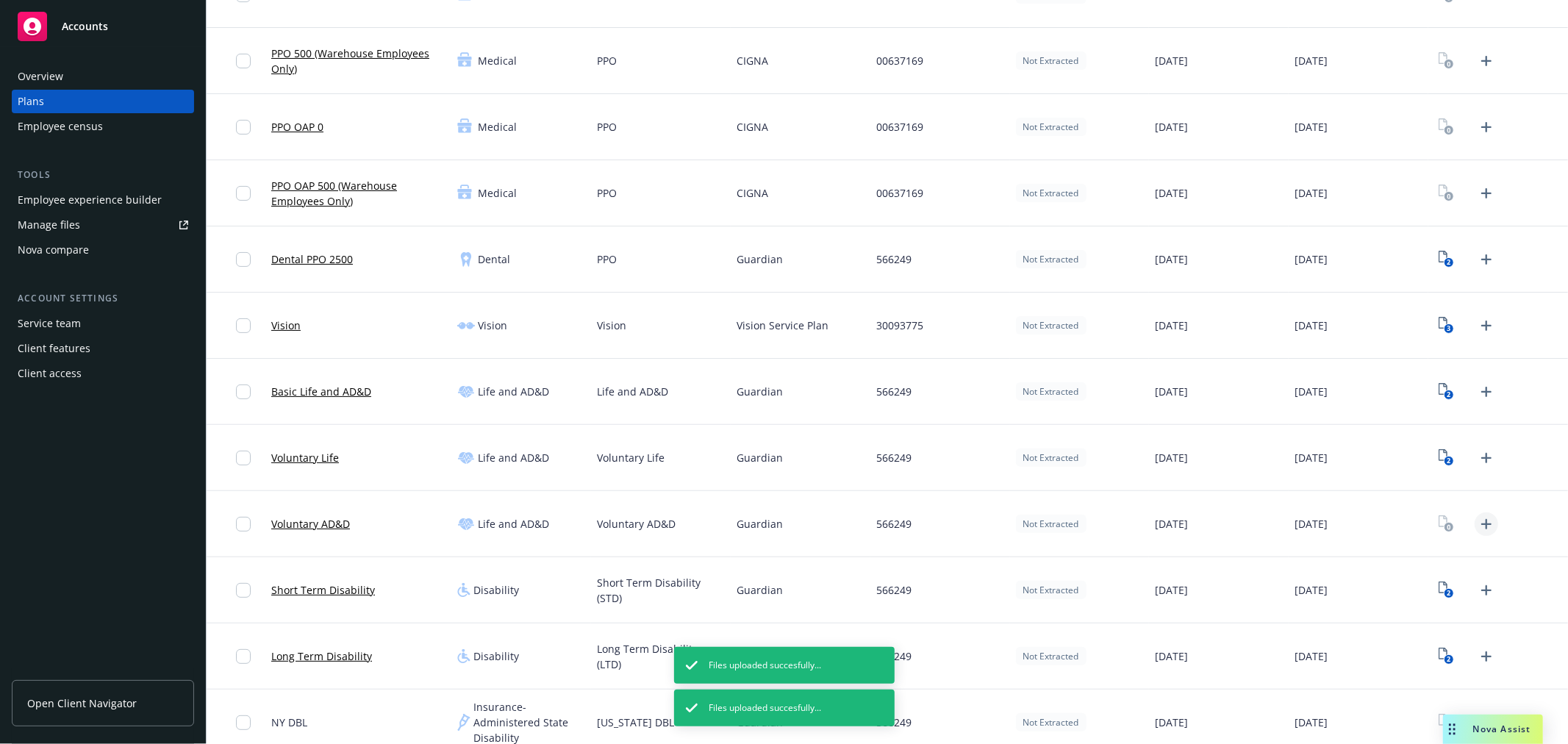
click at [1482, 522] on icon "Upload Plan Documents" at bounding box center [1487, 524] width 11 height 11
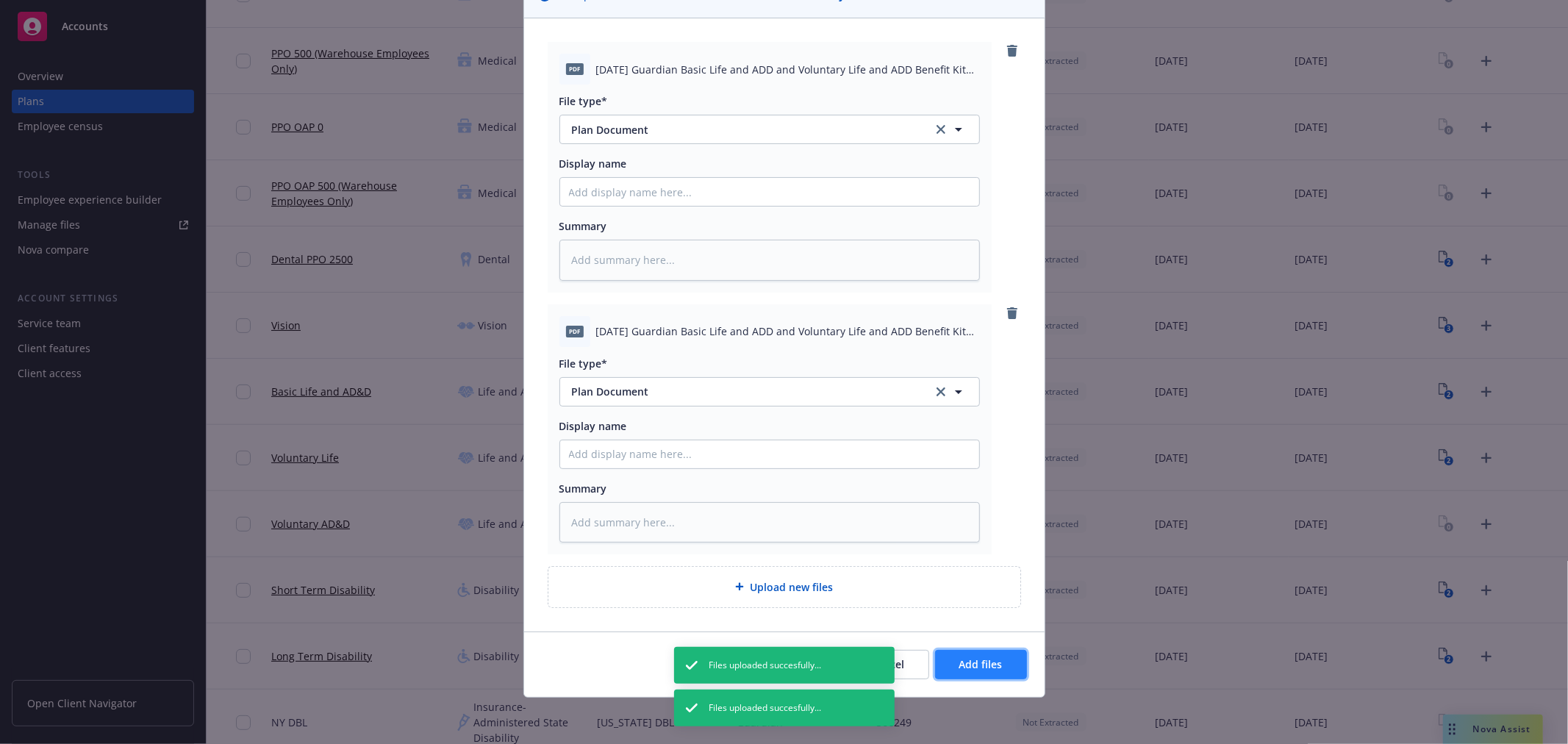
click at [986, 659] on span "Add files" at bounding box center [980, 664] width 43 height 14
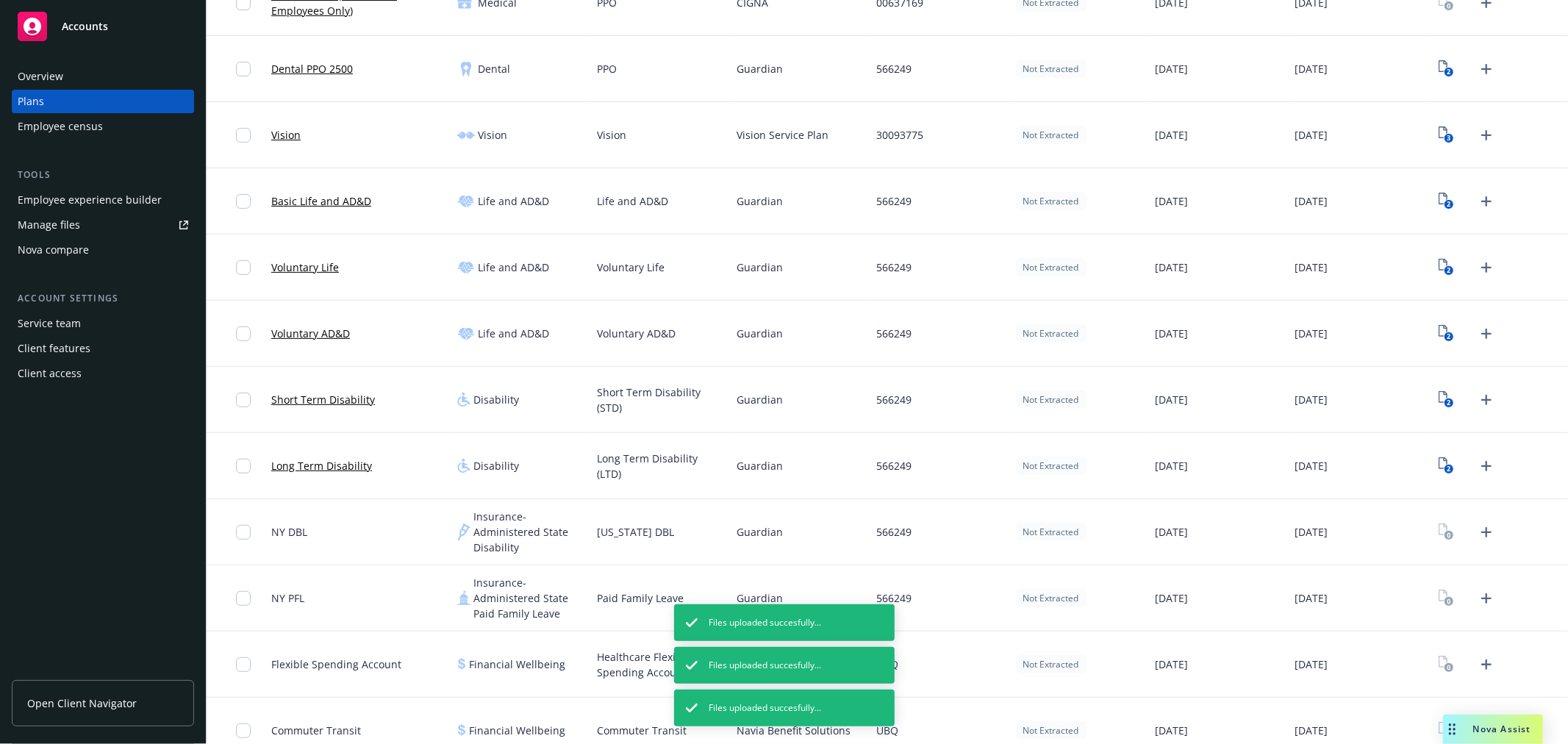
scroll to position [427, 0]
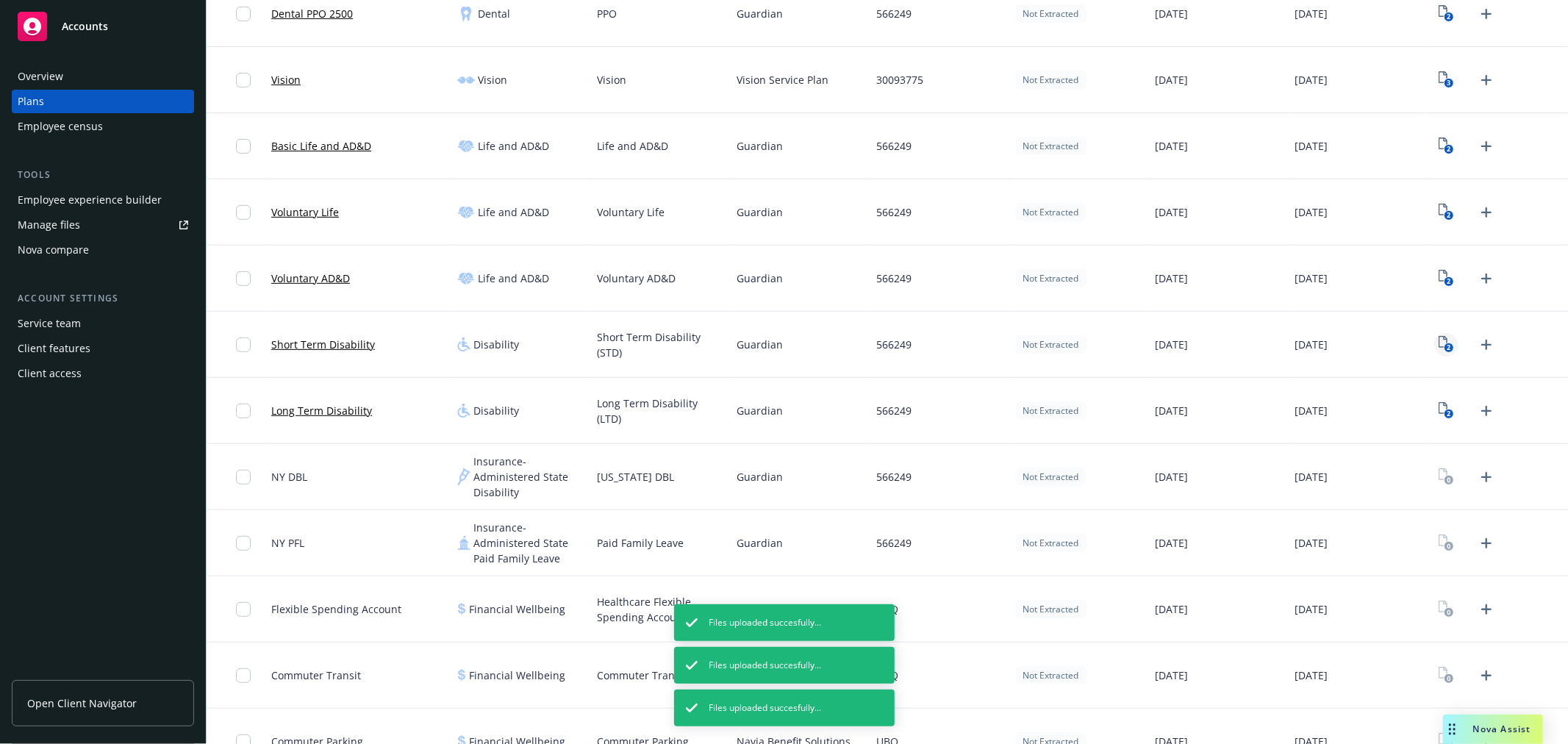
click at [1439, 347] on icon "View Plan Documents" at bounding box center [1443, 342] width 9 height 12
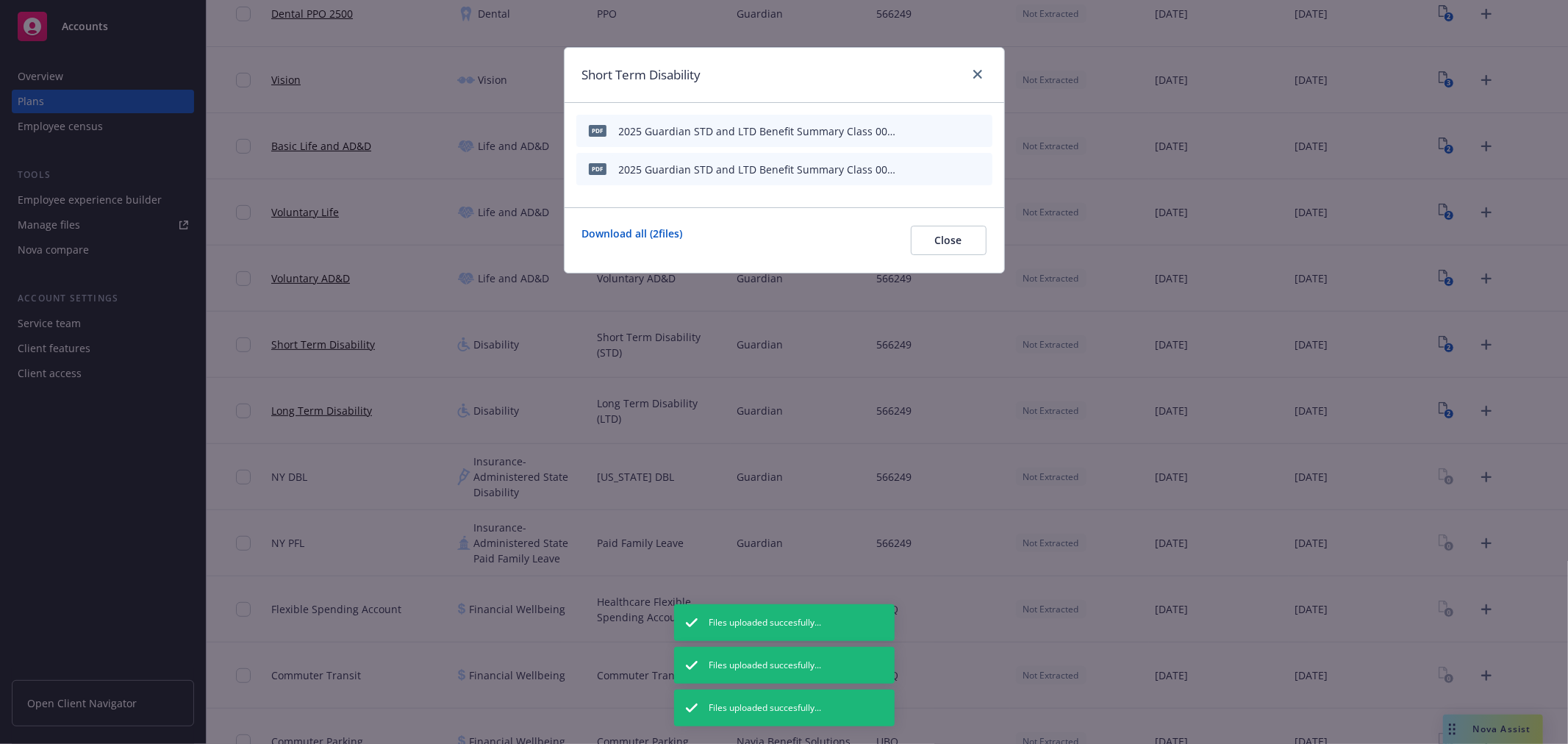
click at [979, 170] on icon "archive file" at bounding box center [980, 169] width 11 height 12
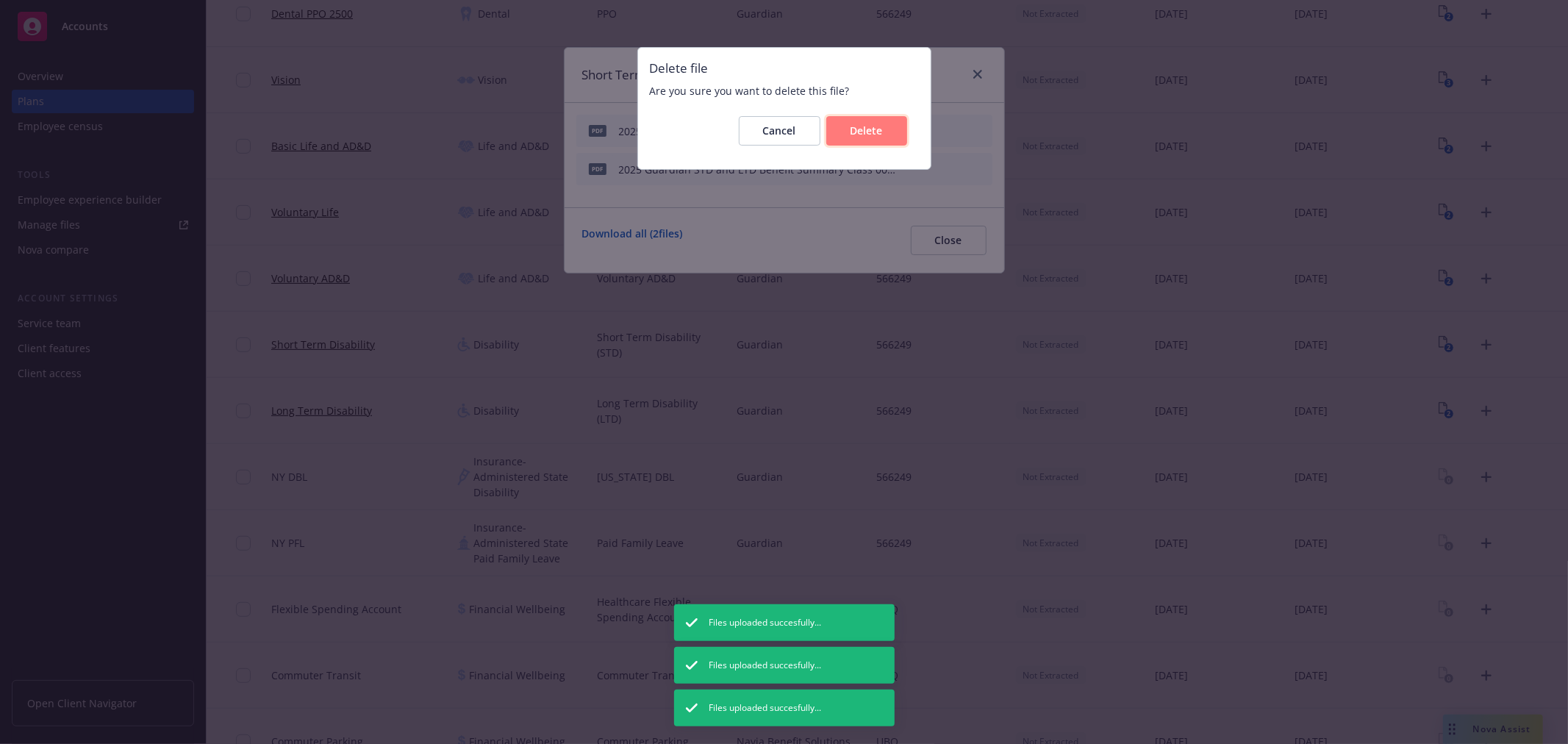
click at [862, 140] on button "Delete" at bounding box center [867, 131] width 81 height 29
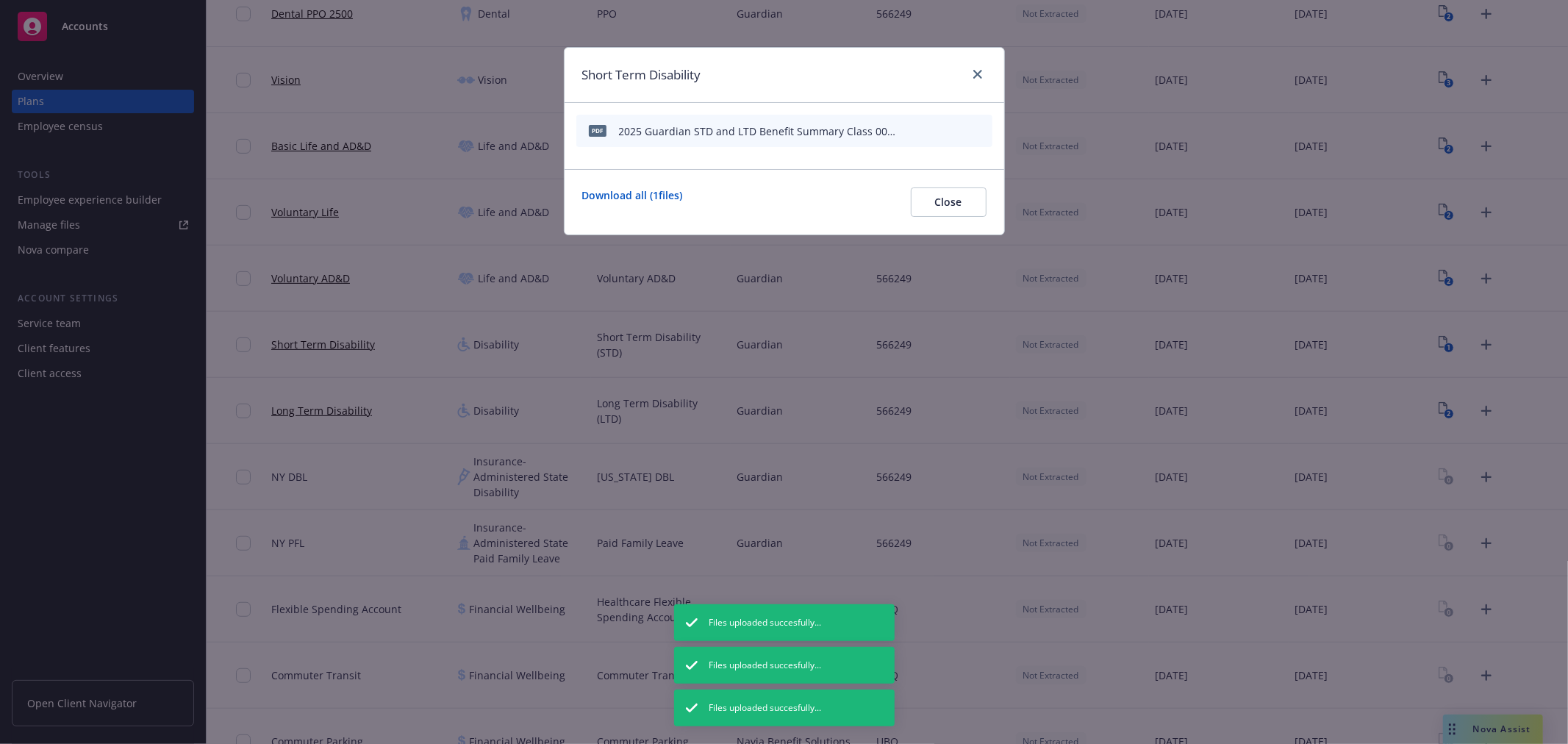
click at [983, 131] on icon "archive file" at bounding box center [980, 130] width 11 height 12
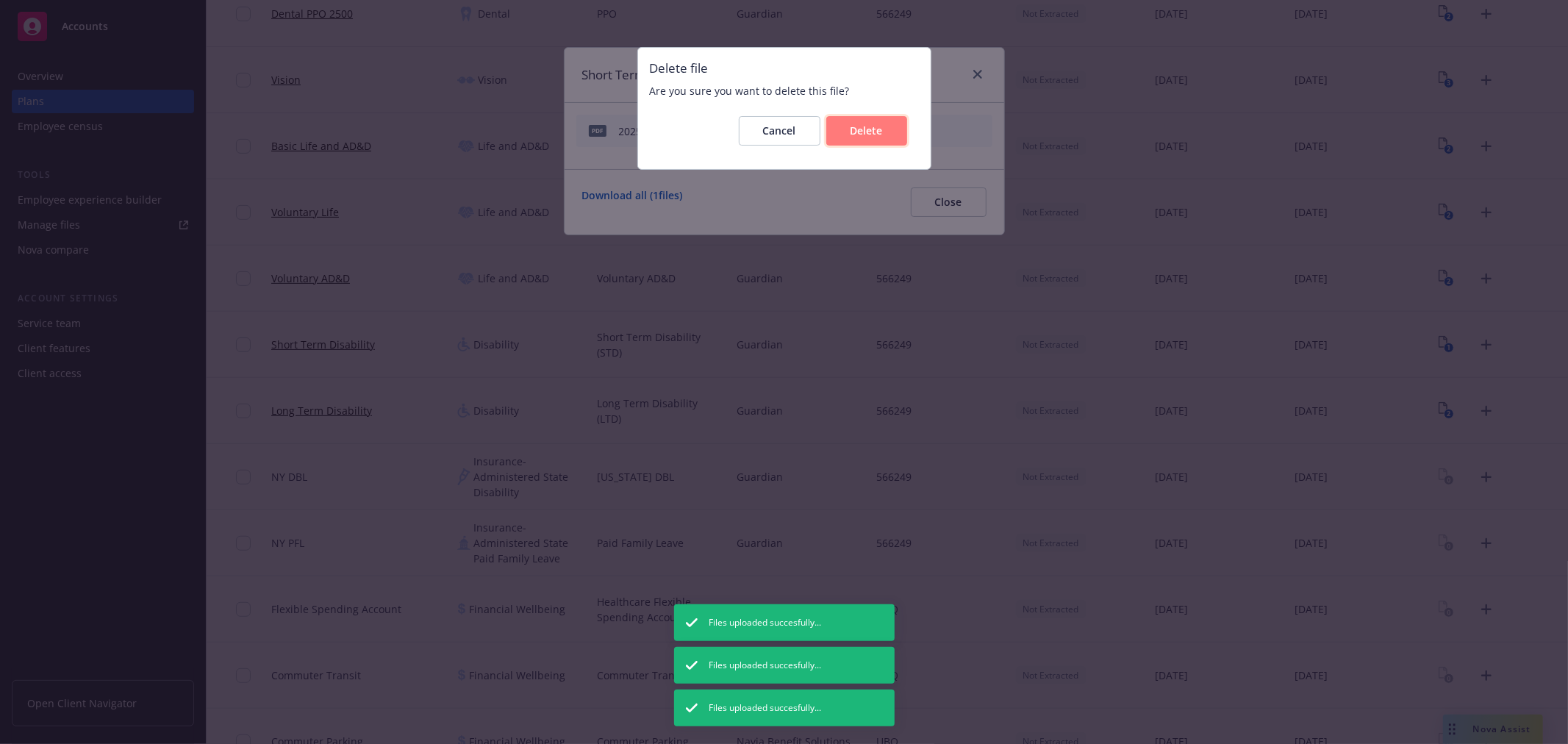
click at [865, 126] on span "Delete" at bounding box center [867, 130] width 33 height 14
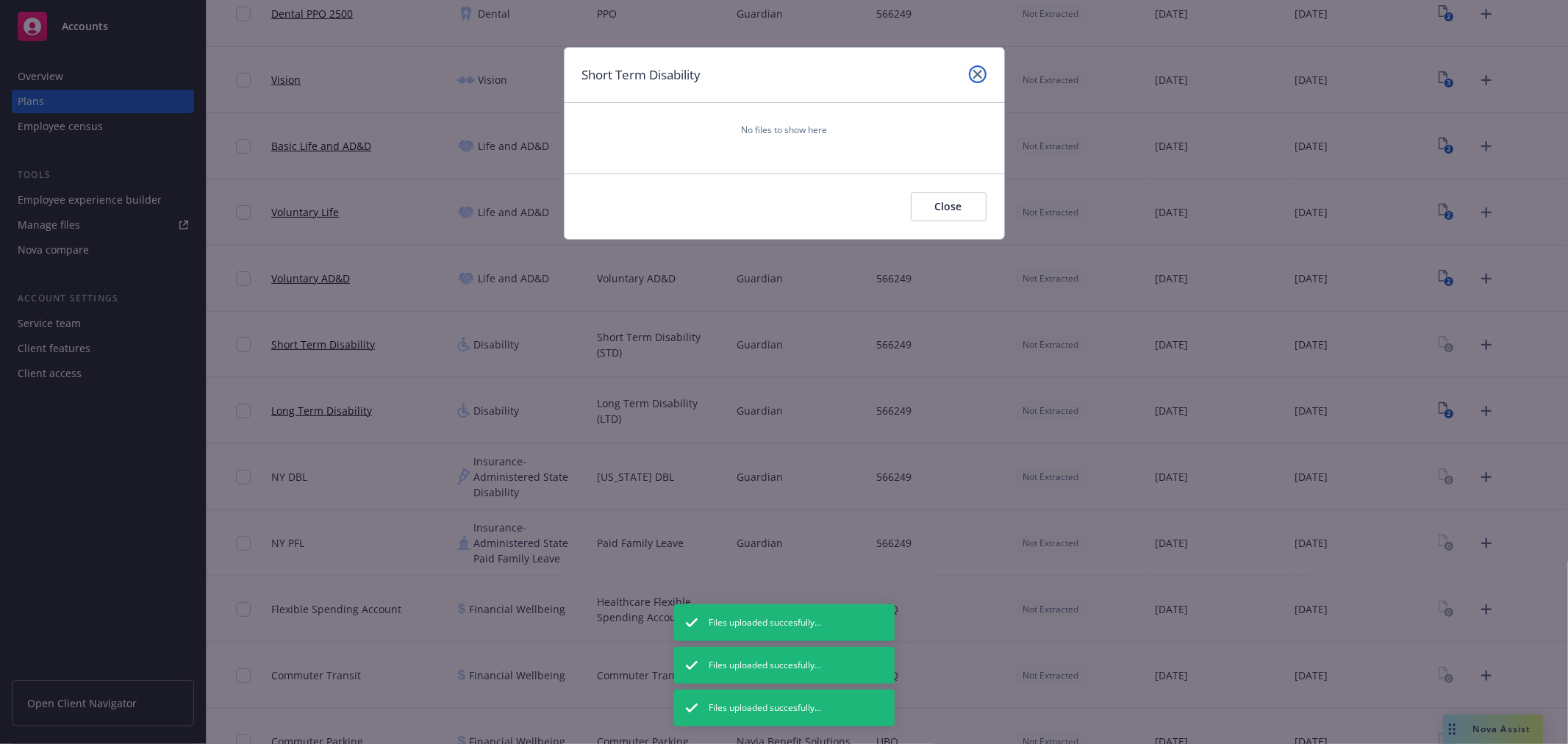
click at [977, 76] on icon "close" at bounding box center [978, 74] width 9 height 9
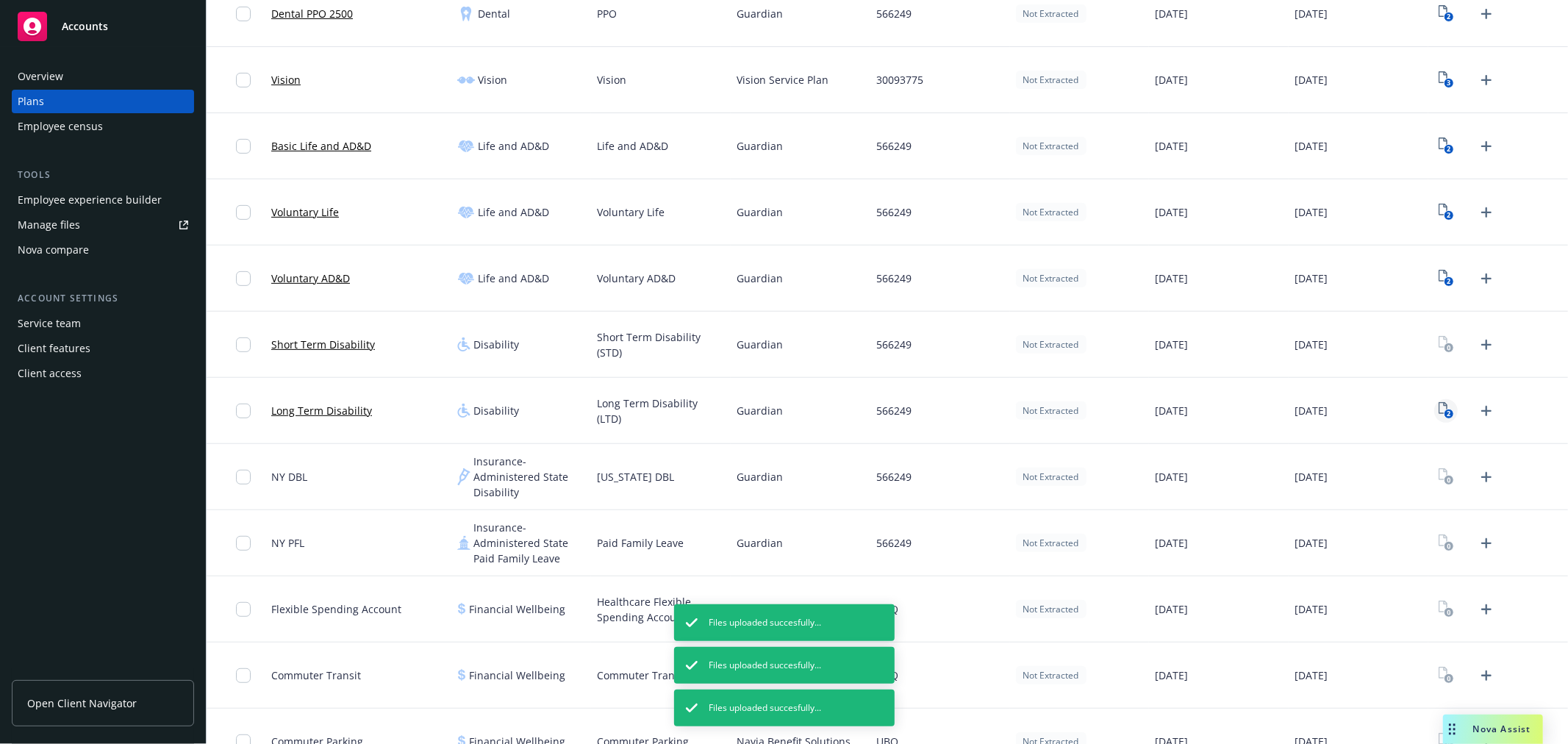
click at [1439, 408] on icon "View Plan Documents" at bounding box center [1443, 408] width 9 height 12
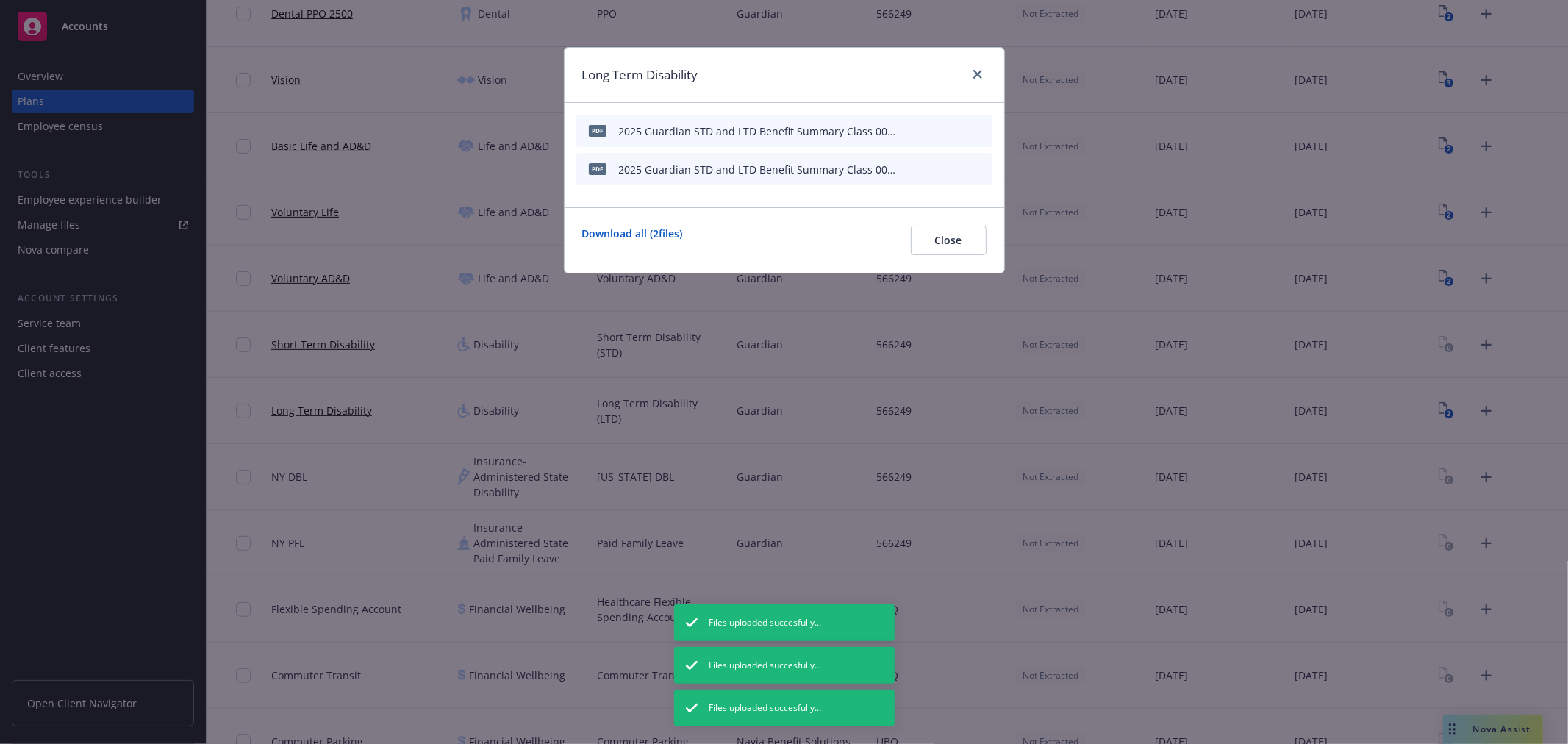
click at [983, 131] on icon "archive file" at bounding box center [980, 130] width 11 height 12
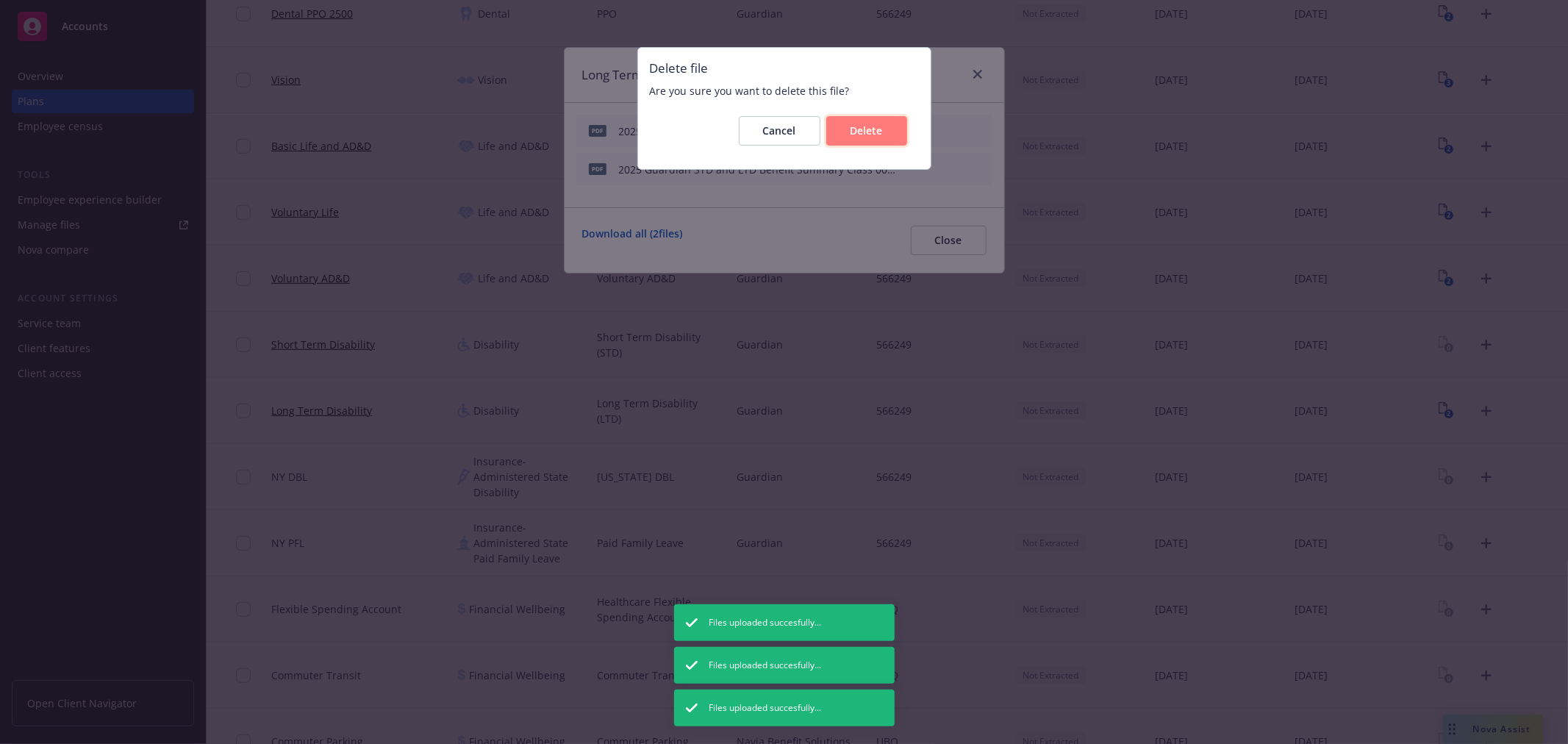
click at [905, 134] on button "Delete" at bounding box center [867, 131] width 81 height 29
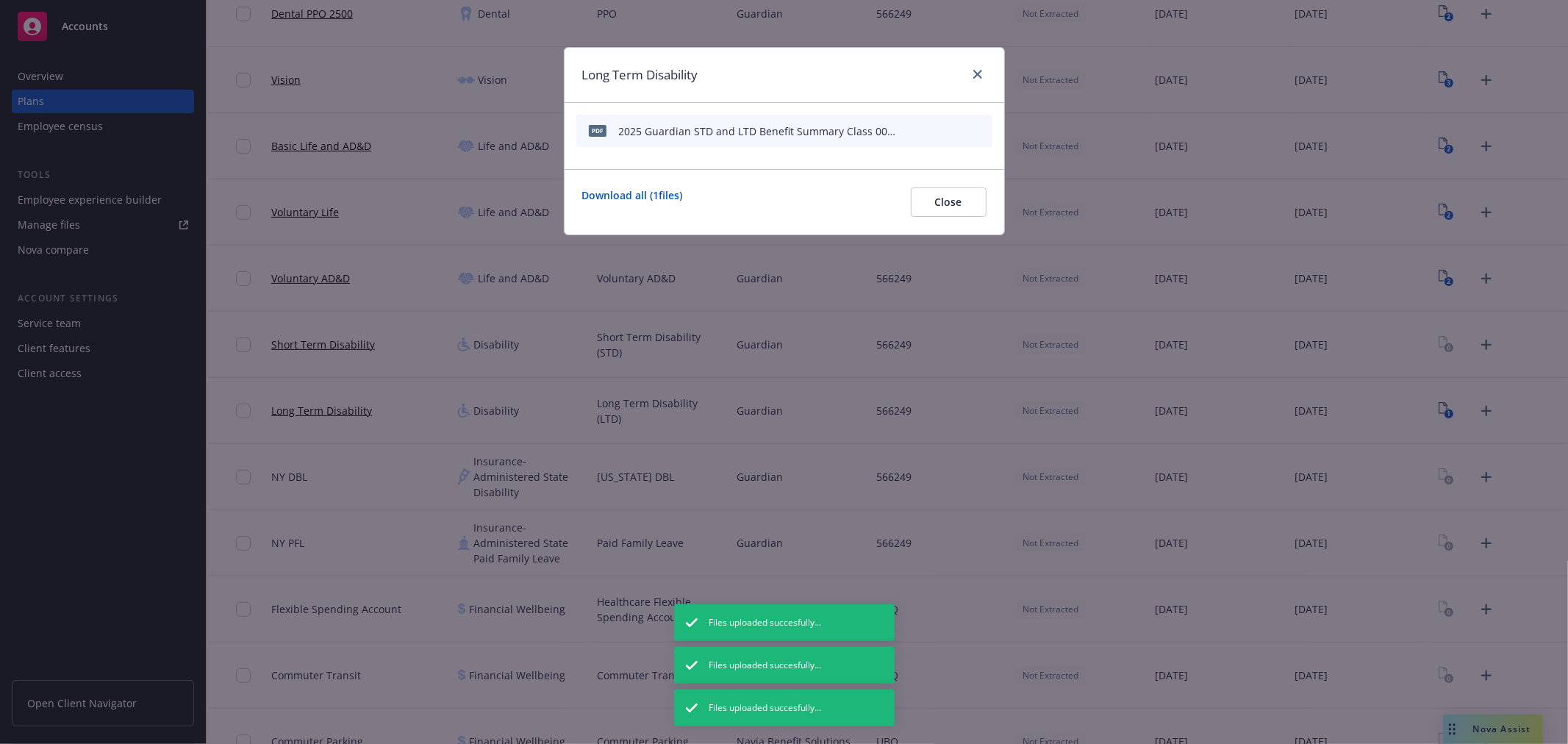
click at [980, 127] on icon "archive file" at bounding box center [980, 130] width 11 height 12
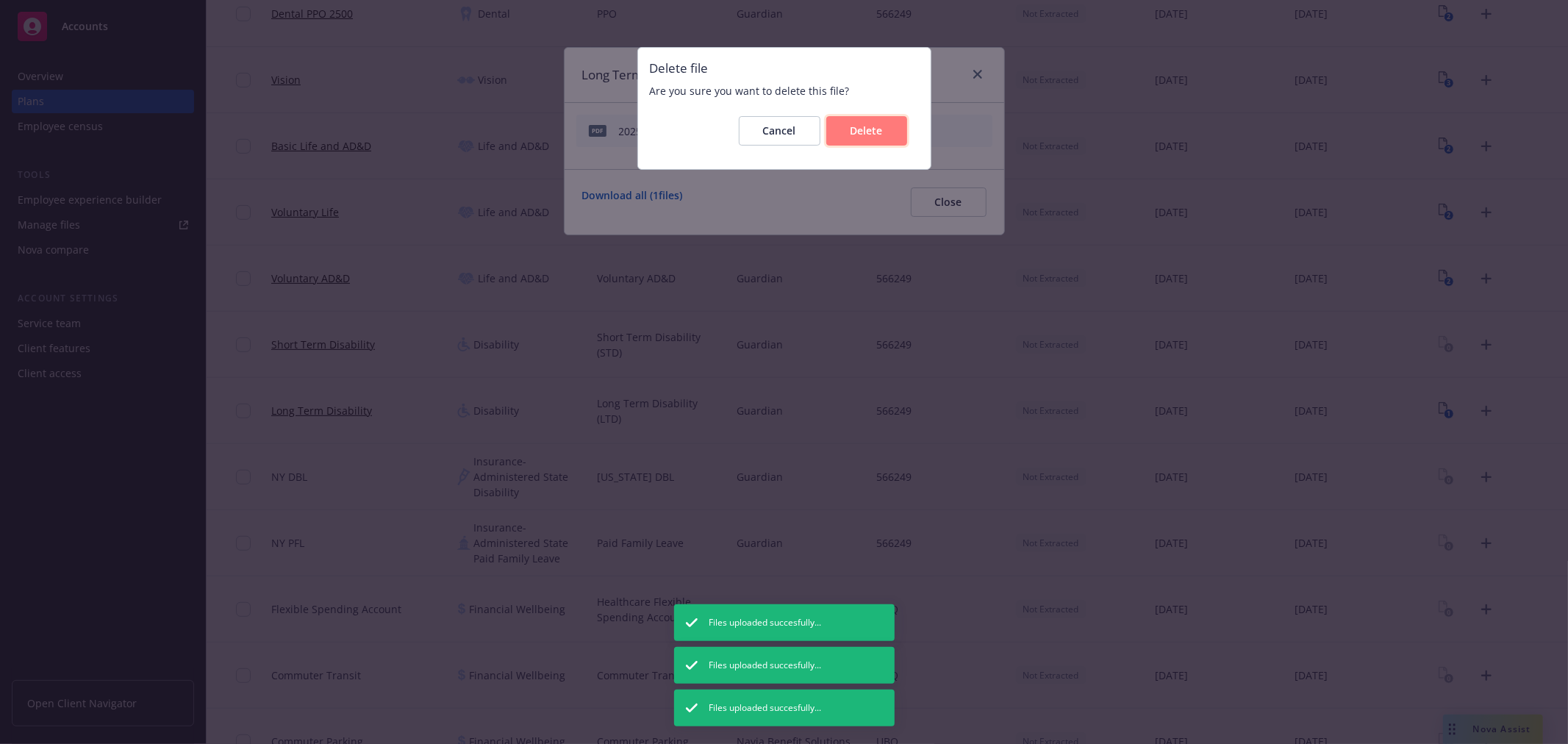
click at [876, 130] on span "Delete" at bounding box center [867, 130] width 33 height 14
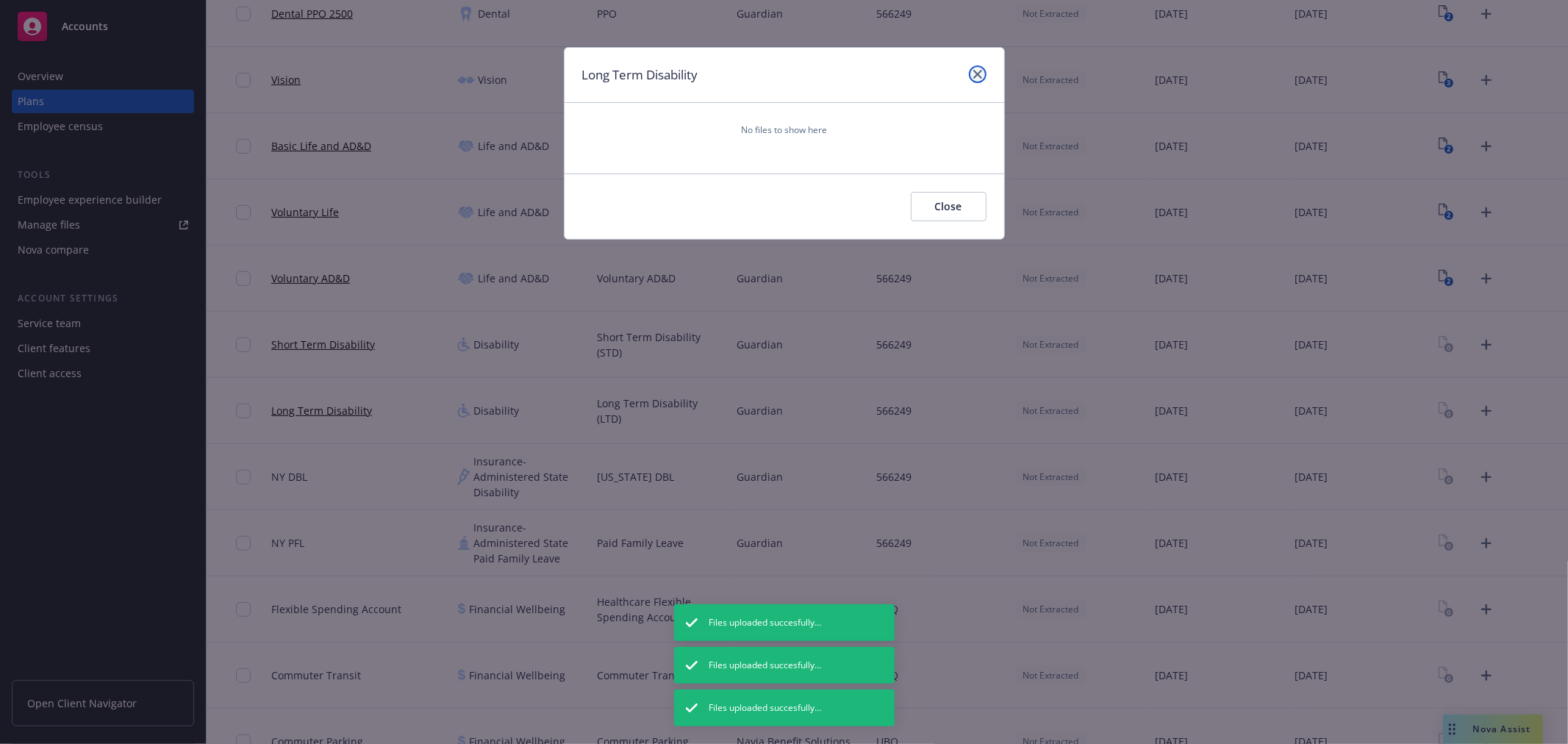
click at [975, 79] on link "close" at bounding box center [977, 74] width 17 height 17
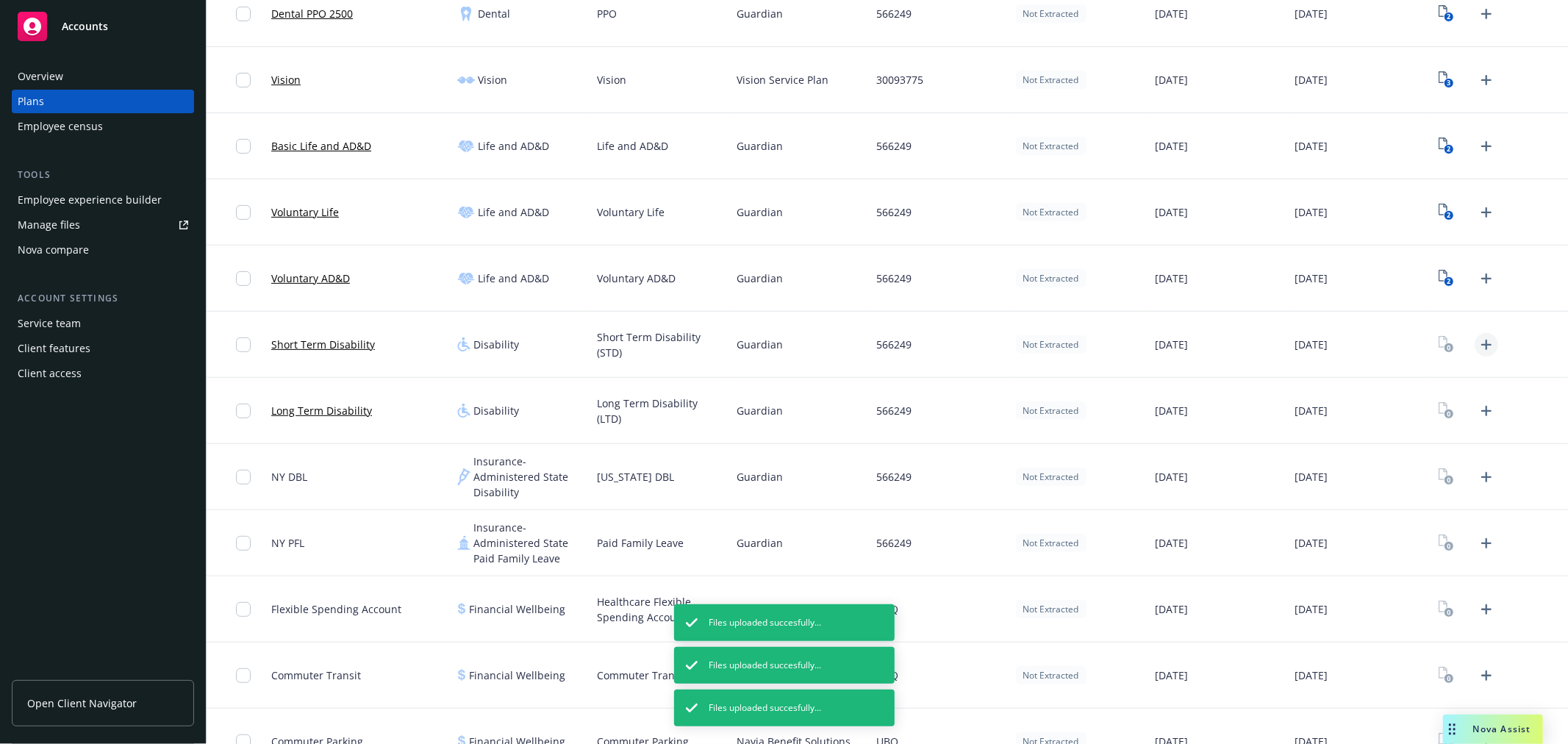
click at [1482, 344] on icon "Upload Plan Documents" at bounding box center [1487, 345] width 11 height 11
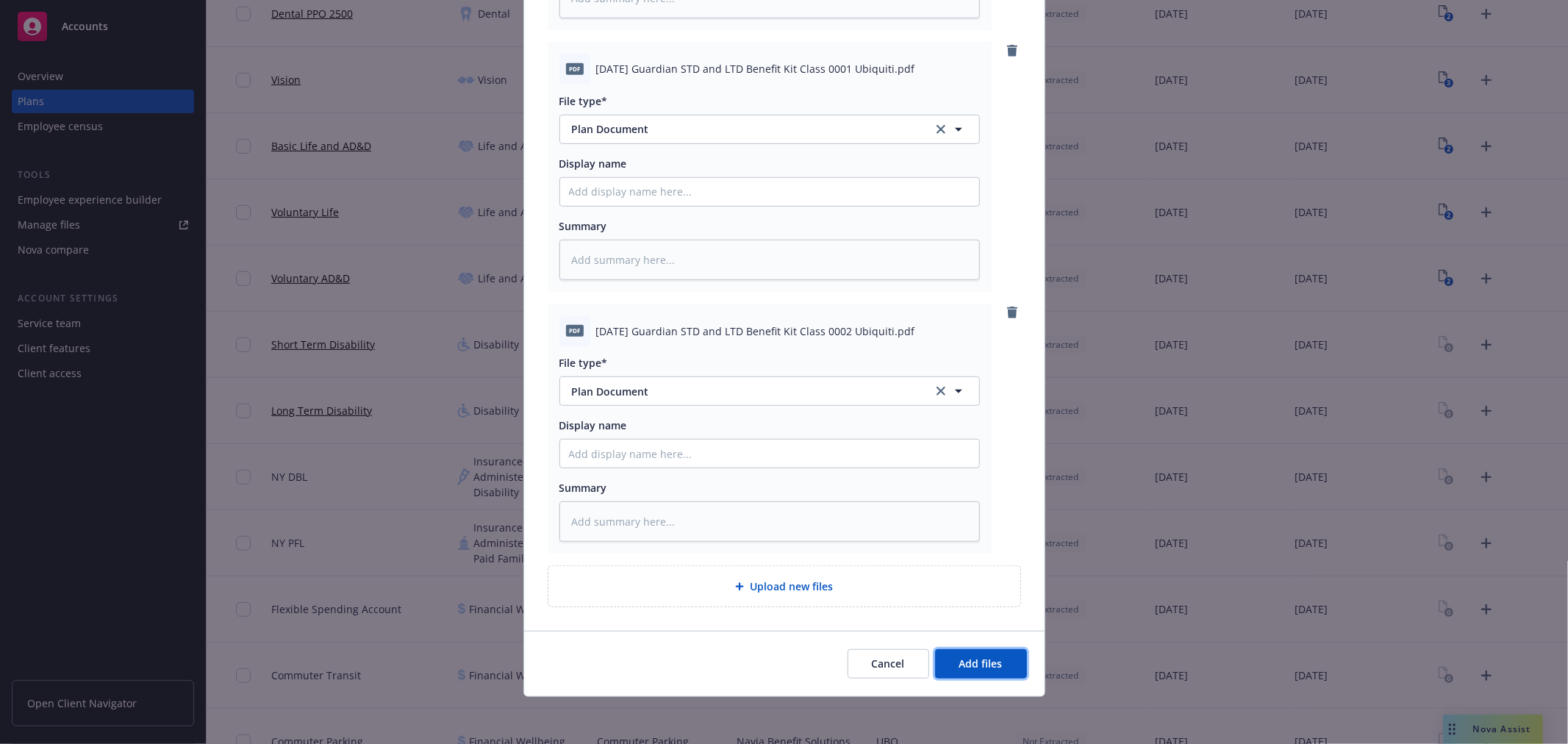
drag, startPoint x: 992, startPoint y: 652, endPoint x: 986, endPoint y: 640, distance: 13.4
click at [991, 650] on button "Add files" at bounding box center [981, 663] width 92 height 29
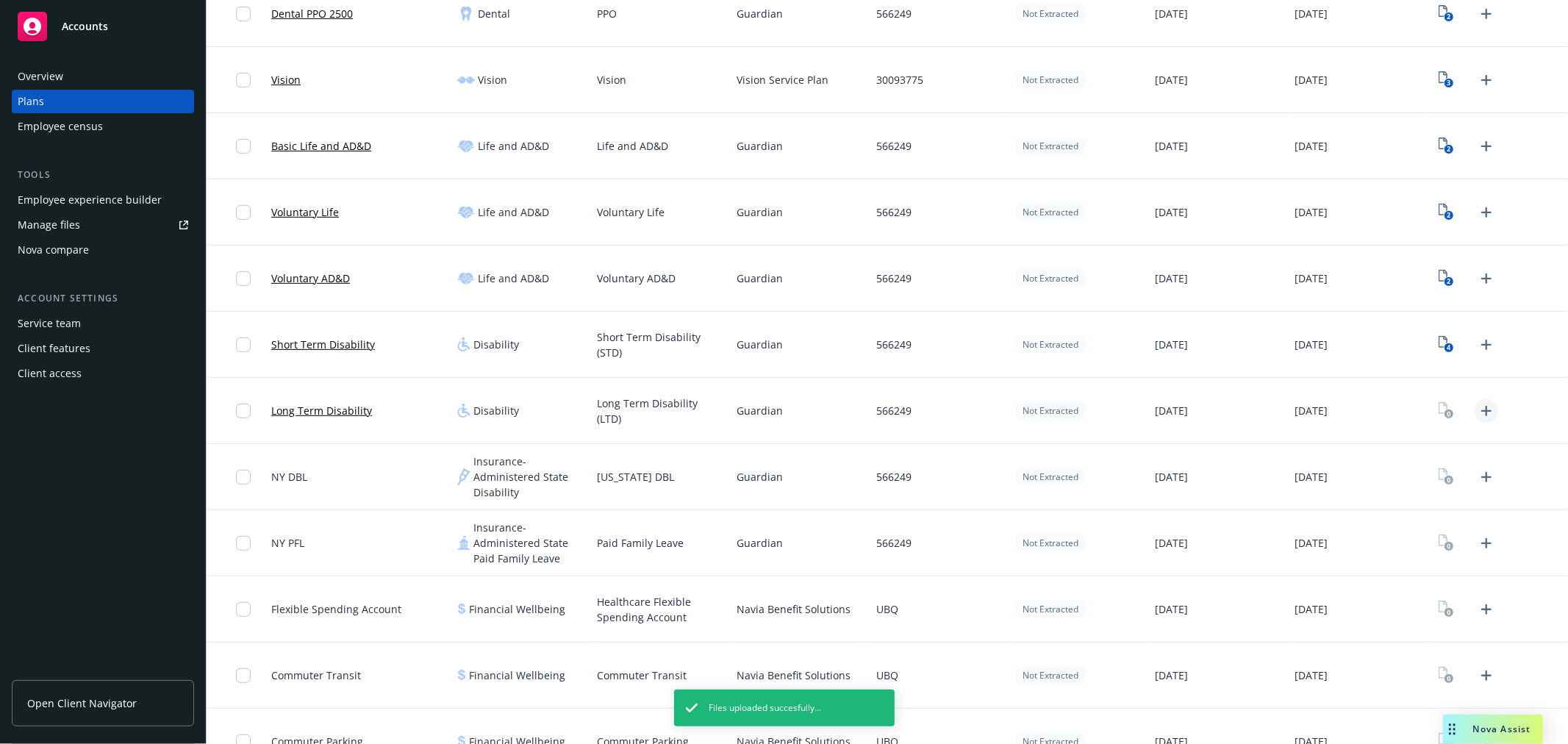
click at [1478, 408] on icon "Upload Plan Documents" at bounding box center [1486, 411] width 17 height 17
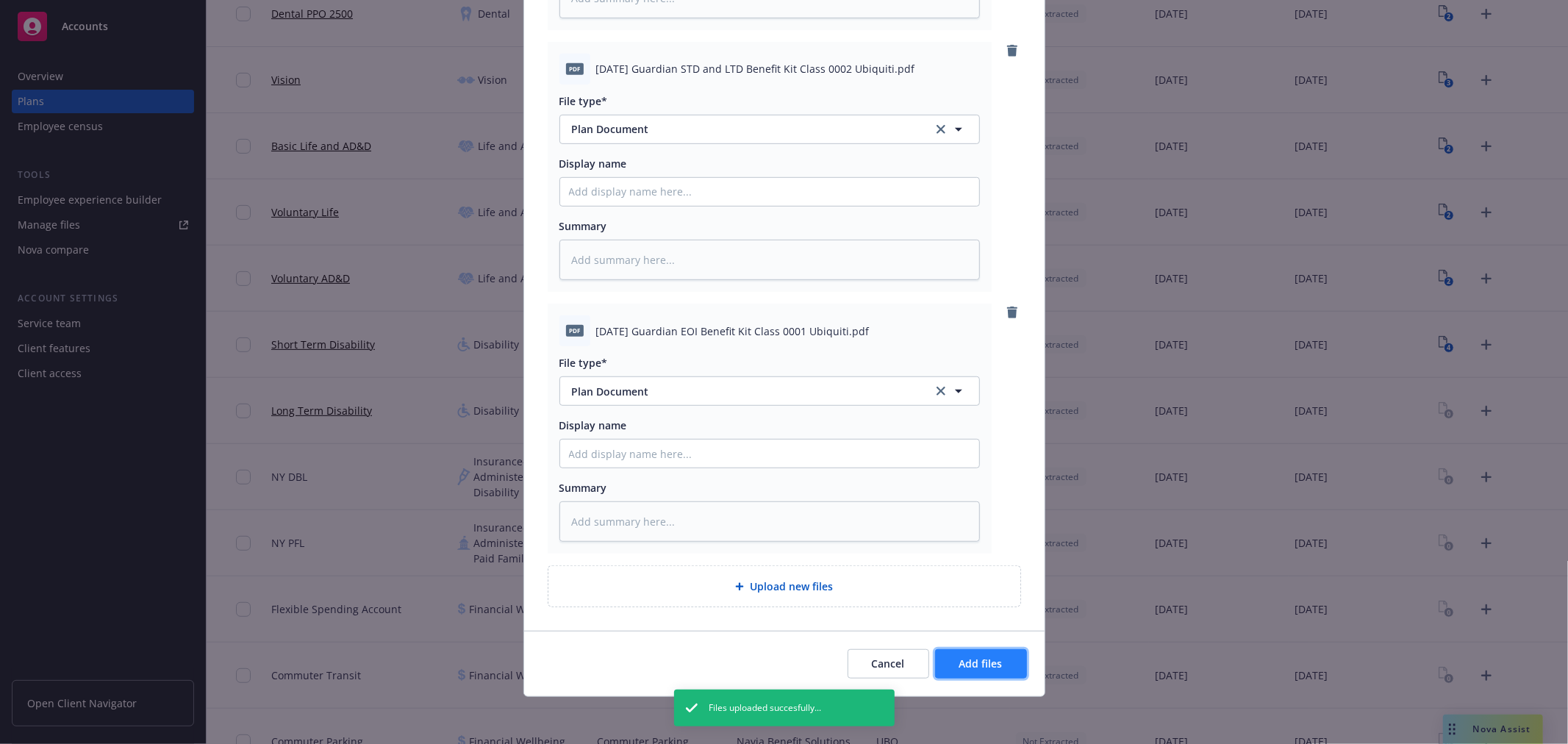
click at [983, 663] on span "Add files" at bounding box center [980, 663] width 43 height 14
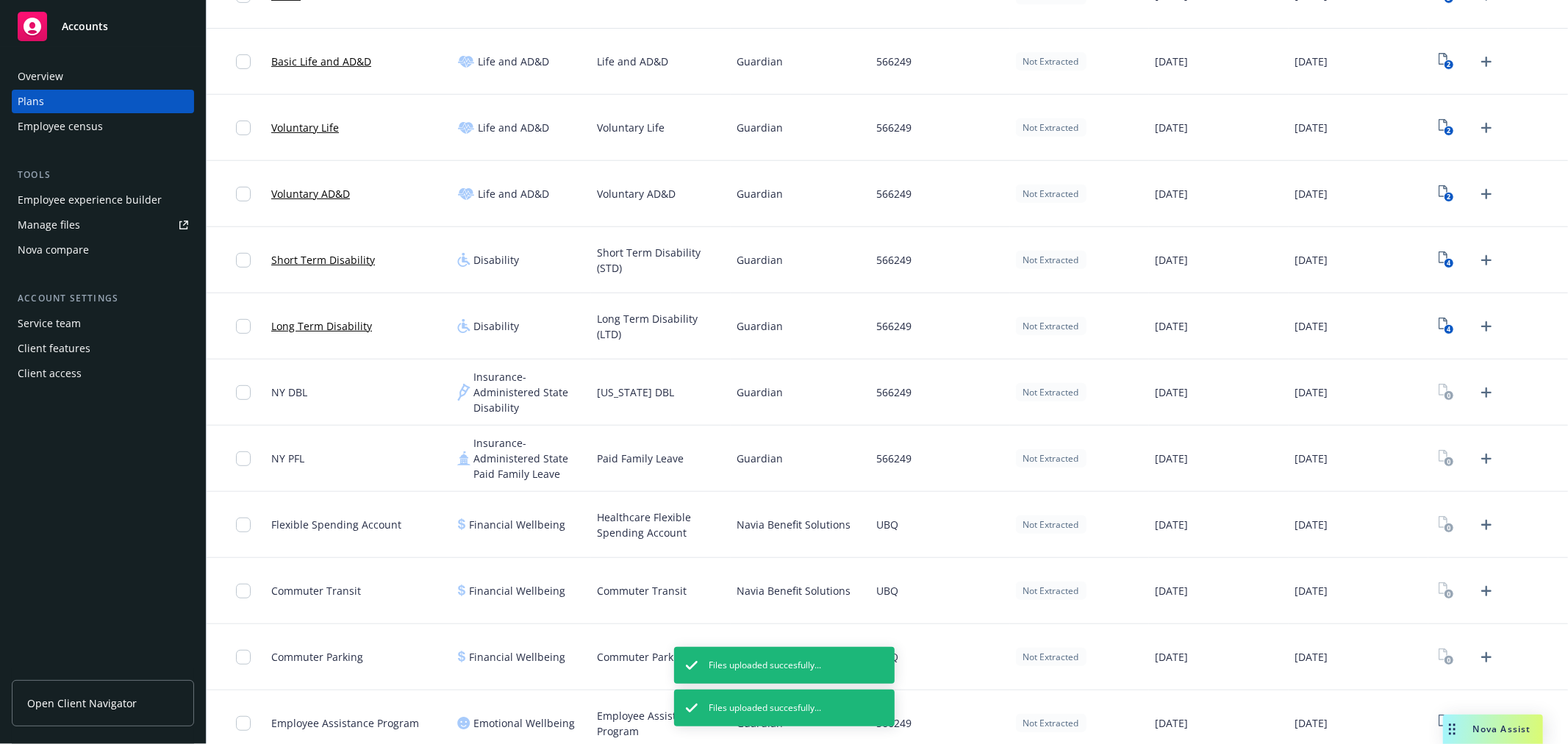
scroll to position [591, 0]
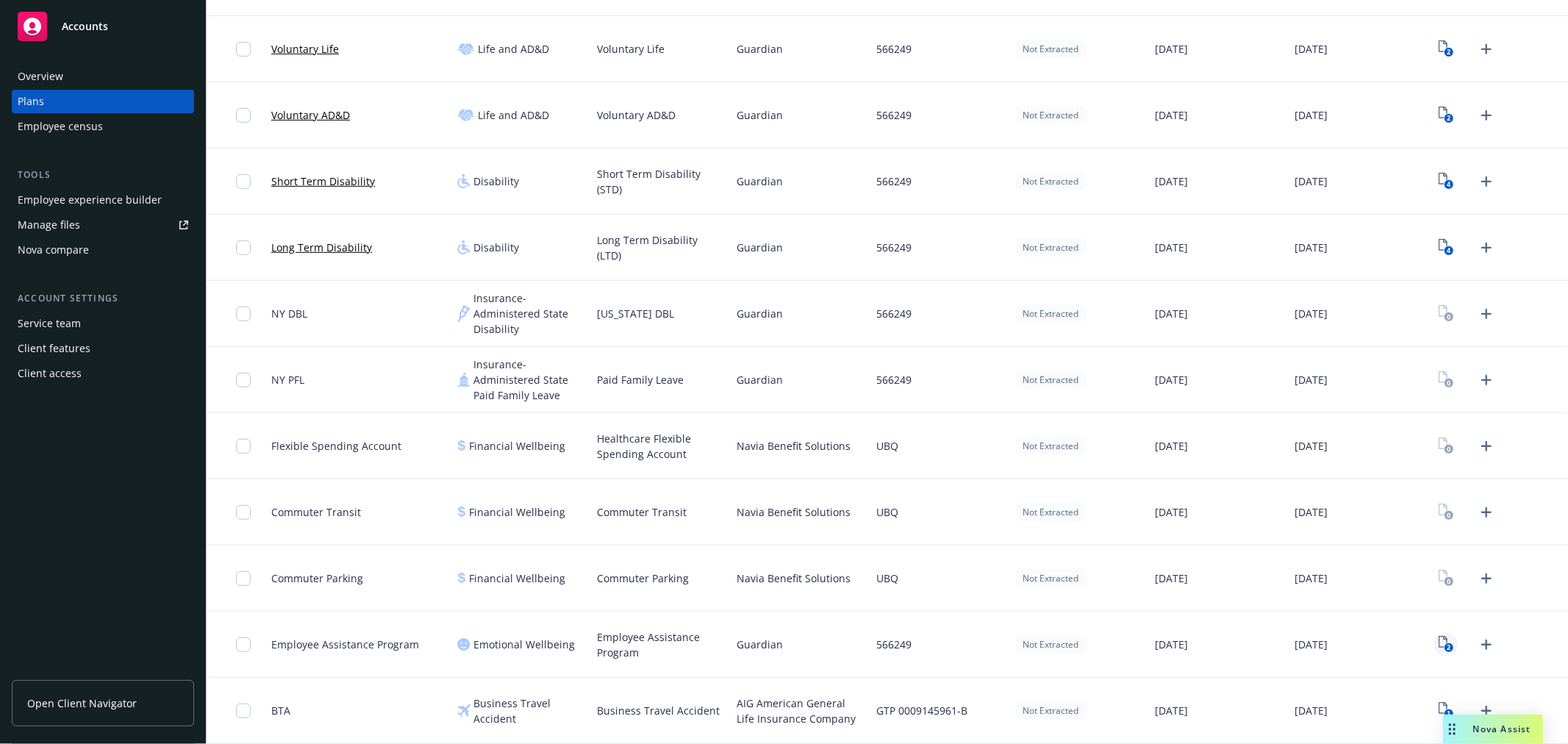
click at [1444, 644] on rect "View Plan Documents" at bounding box center [1448, 648] width 10 height 10
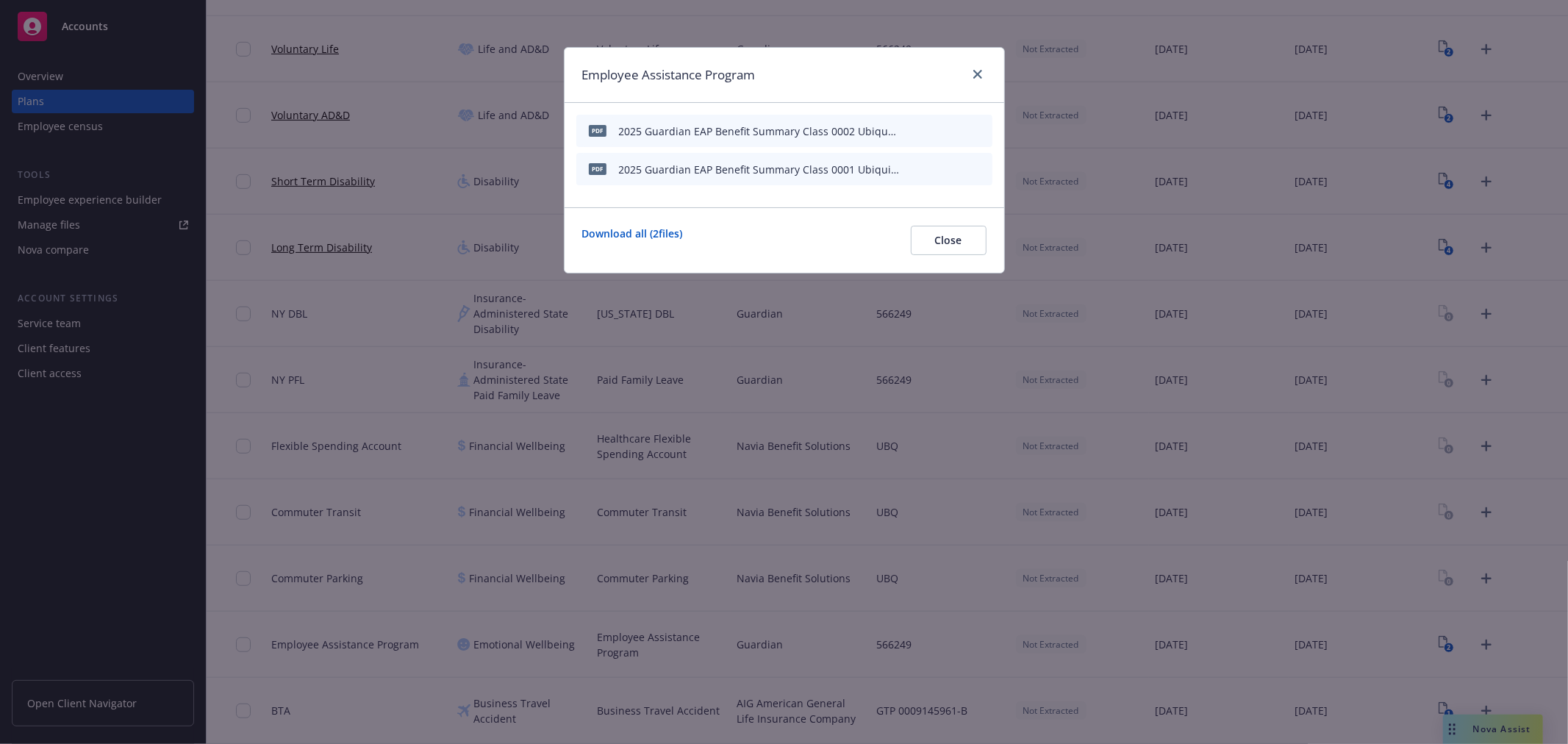
click at [983, 132] on icon "archive file" at bounding box center [980, 130] width 11 height 12
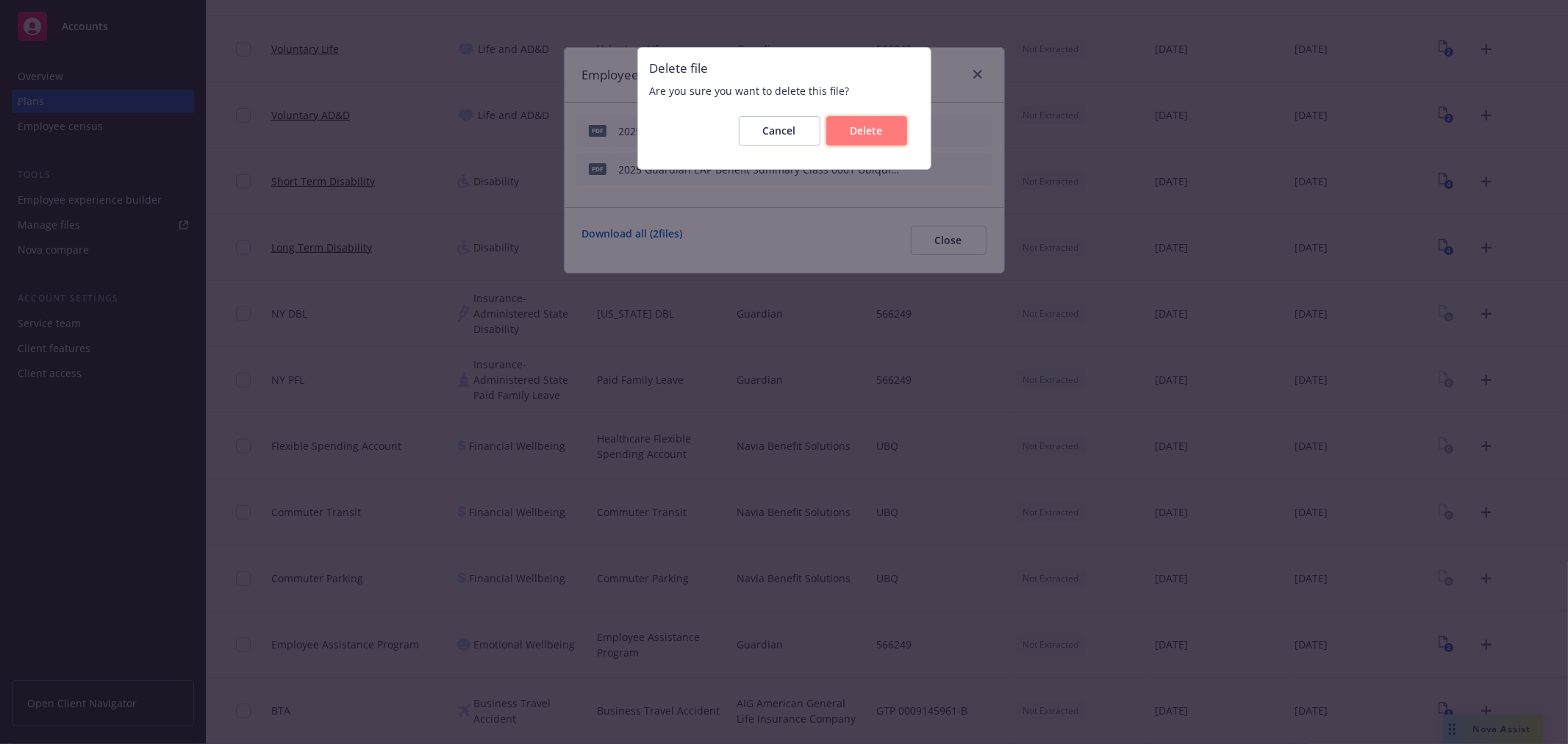
click at [879, 128] on span "Delete" at bounding box center [867, 130] width 33 height 14
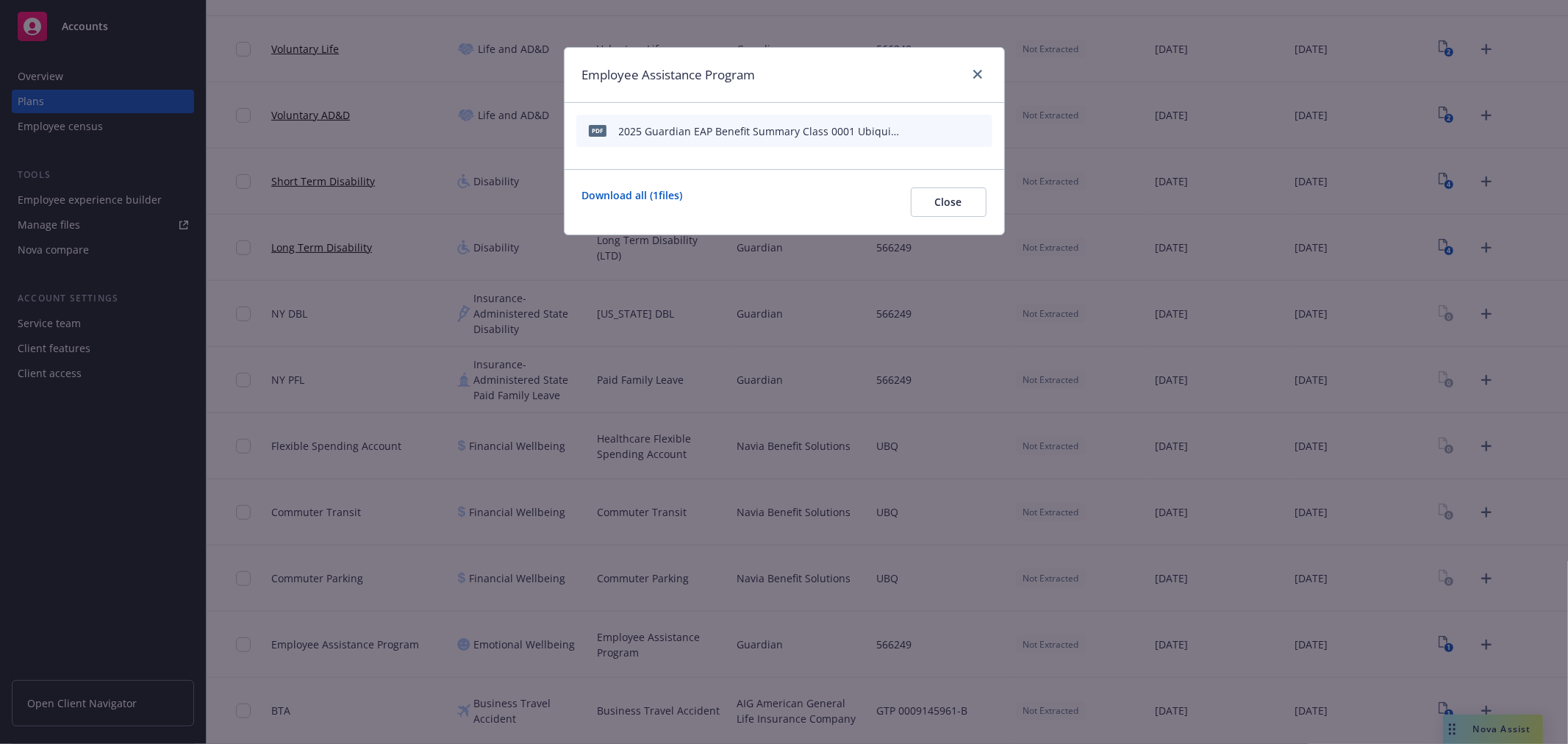
click at [980, 135] on button at bounding box center [981, 131] width 12 height 15
click at [989, 126] on div "pdf 2025 Guardian EAP Benefit Summary Class 0001 Ubiquiti.pdf" at bounding box center [784, 131] width 416 height 33
click at [972, 128] on div at bounding box center [946, 131] width 81 height 15
click at [982, 131] on icon "archive file" at bounding box center [980, 130] width 11 height 12
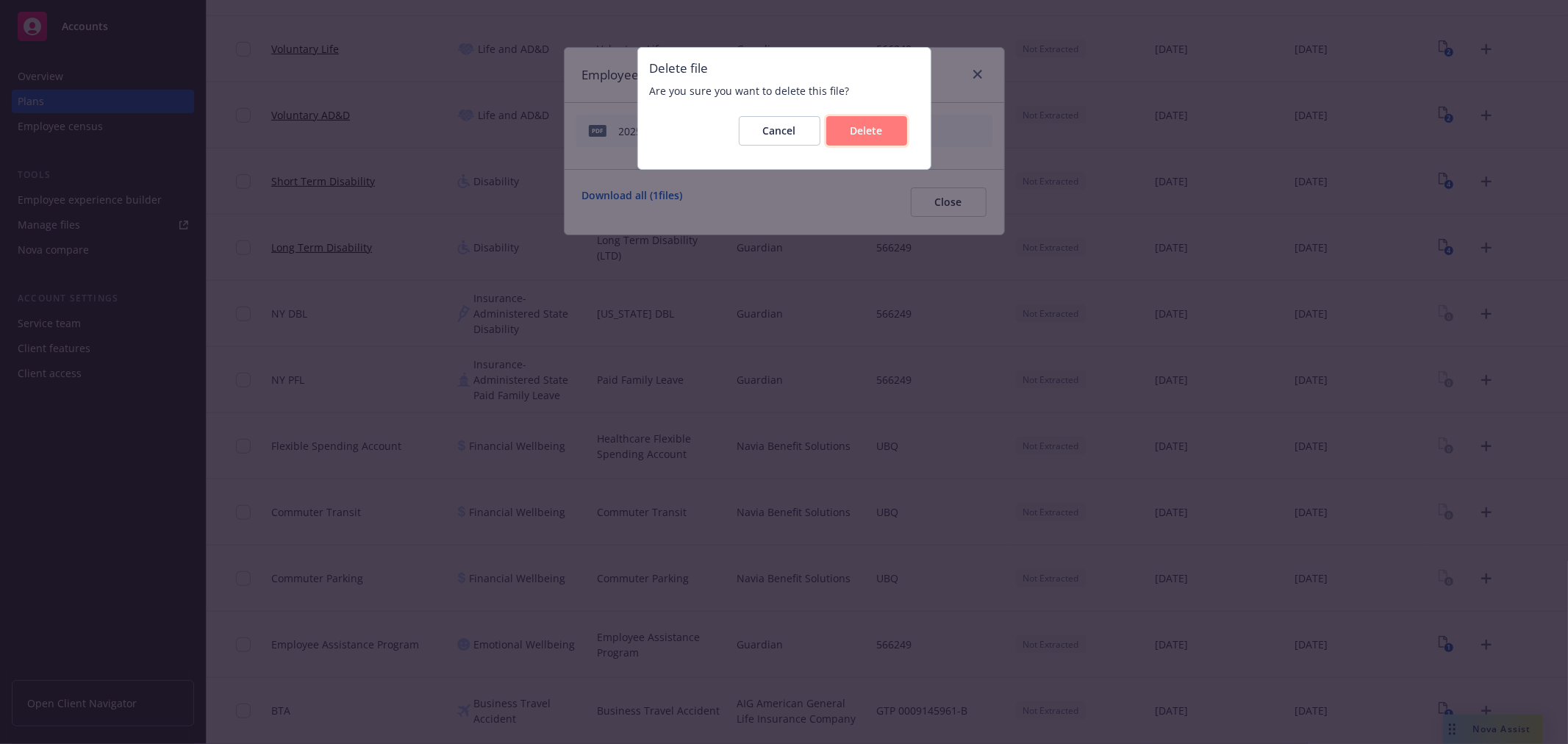
click at [853, 137] on span "Delete" at bounding box center [867, 130] width 33 height 14
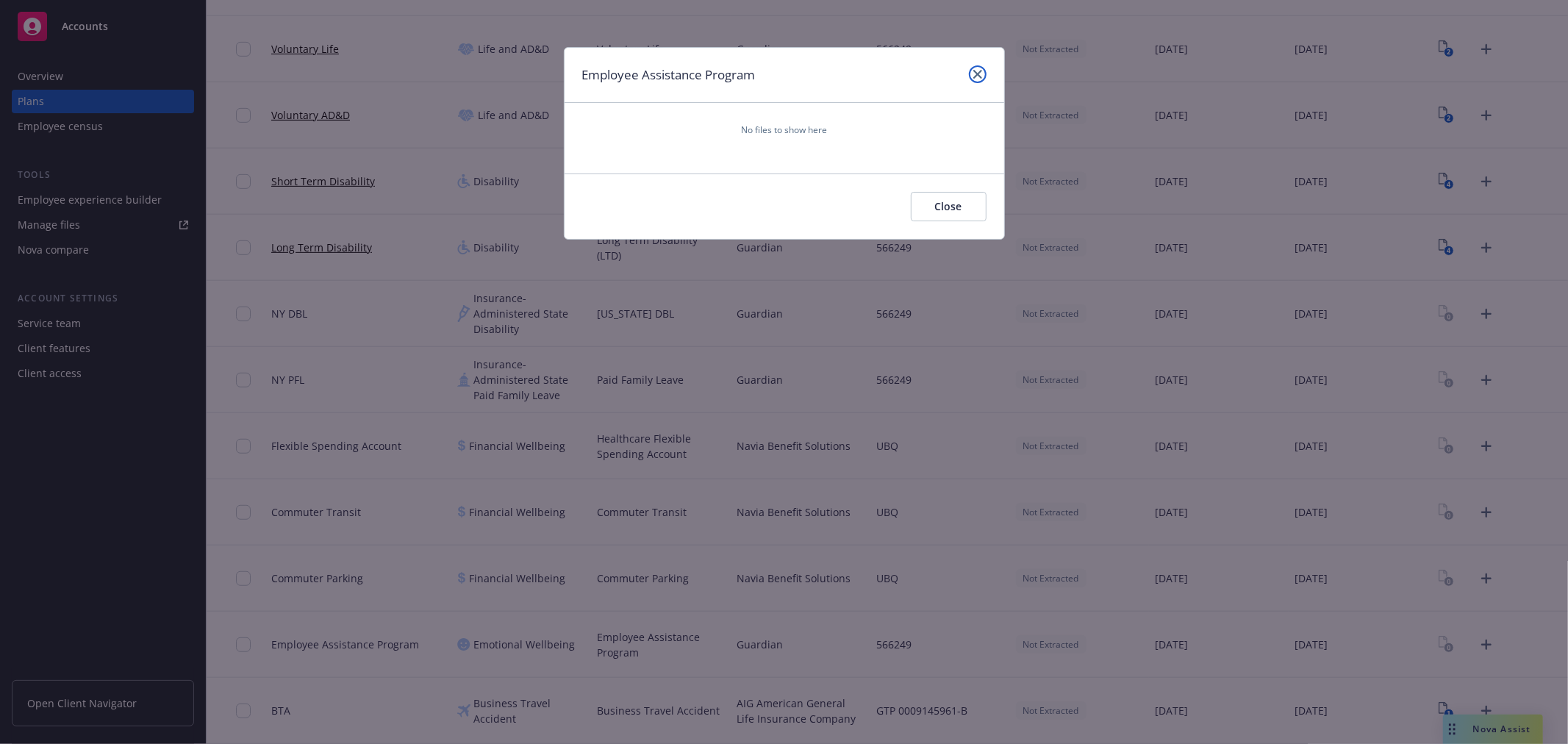
click at [975, 74] on icon "close" at bounding box center [978, 74] width 9 height 9
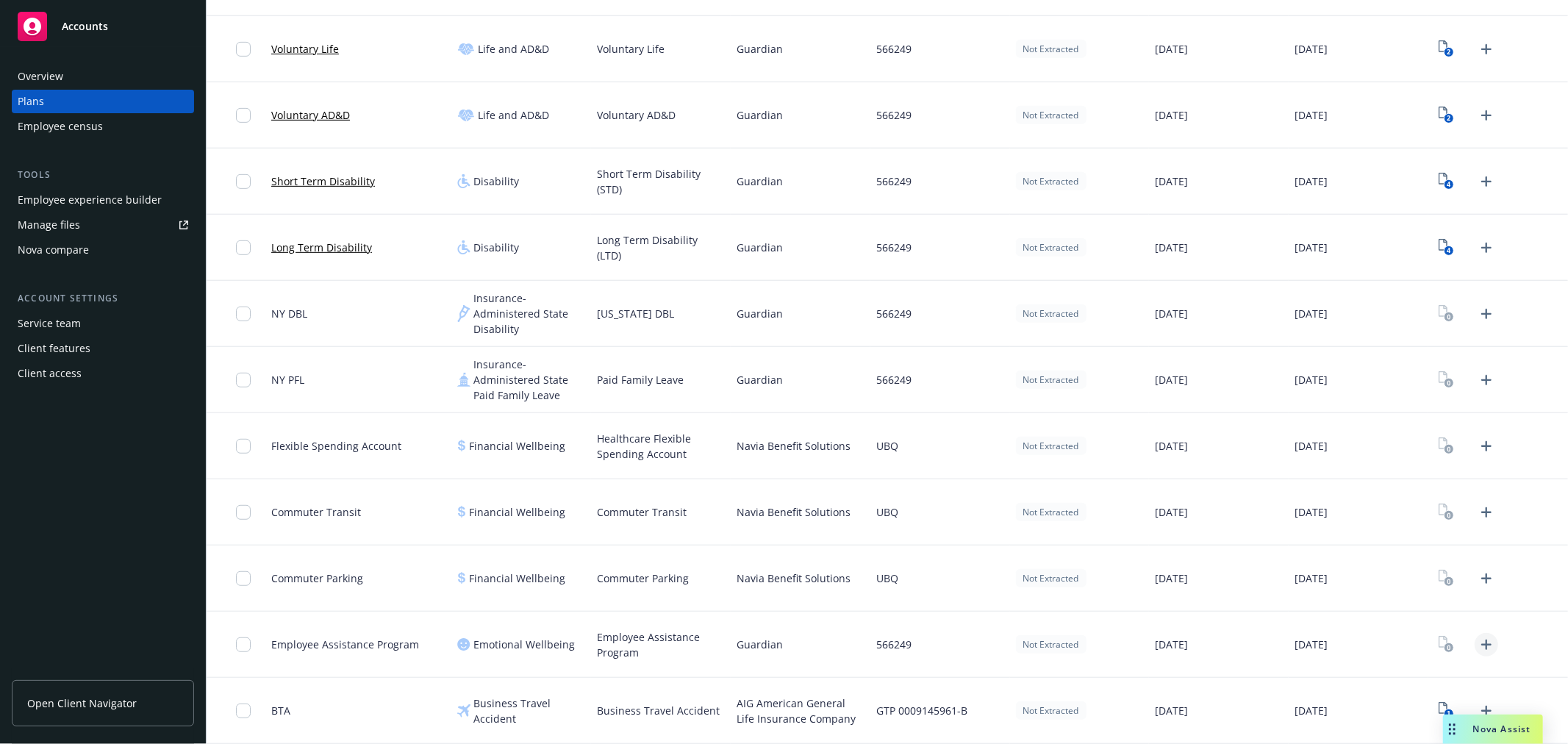
click at [1478, 637] on icon "Upload Plan Documents" at bounding box center [1486, 644] width 17 height 17
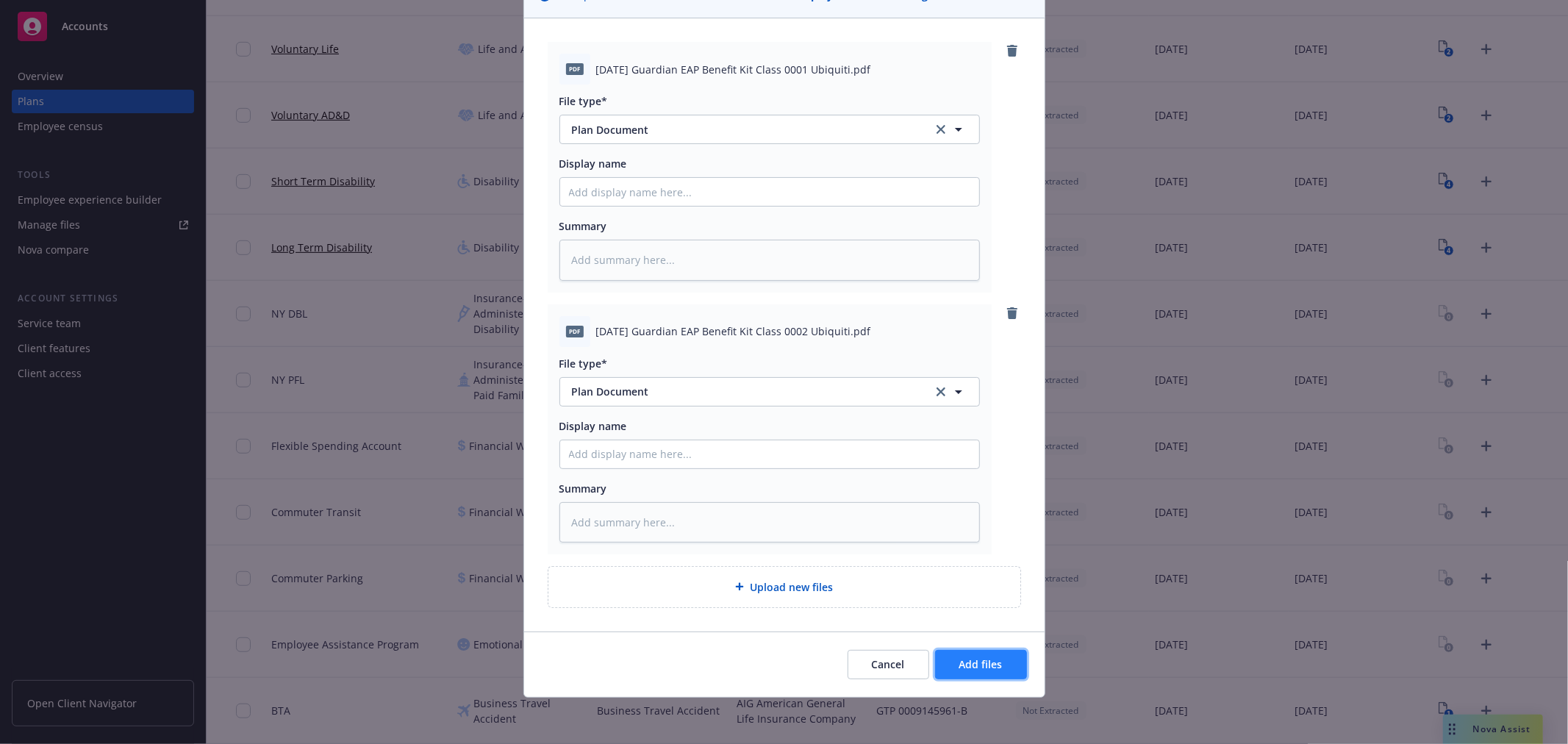
click at [970, 662] on span "Add files" at bounding box center [980, 664] width 43 height 14
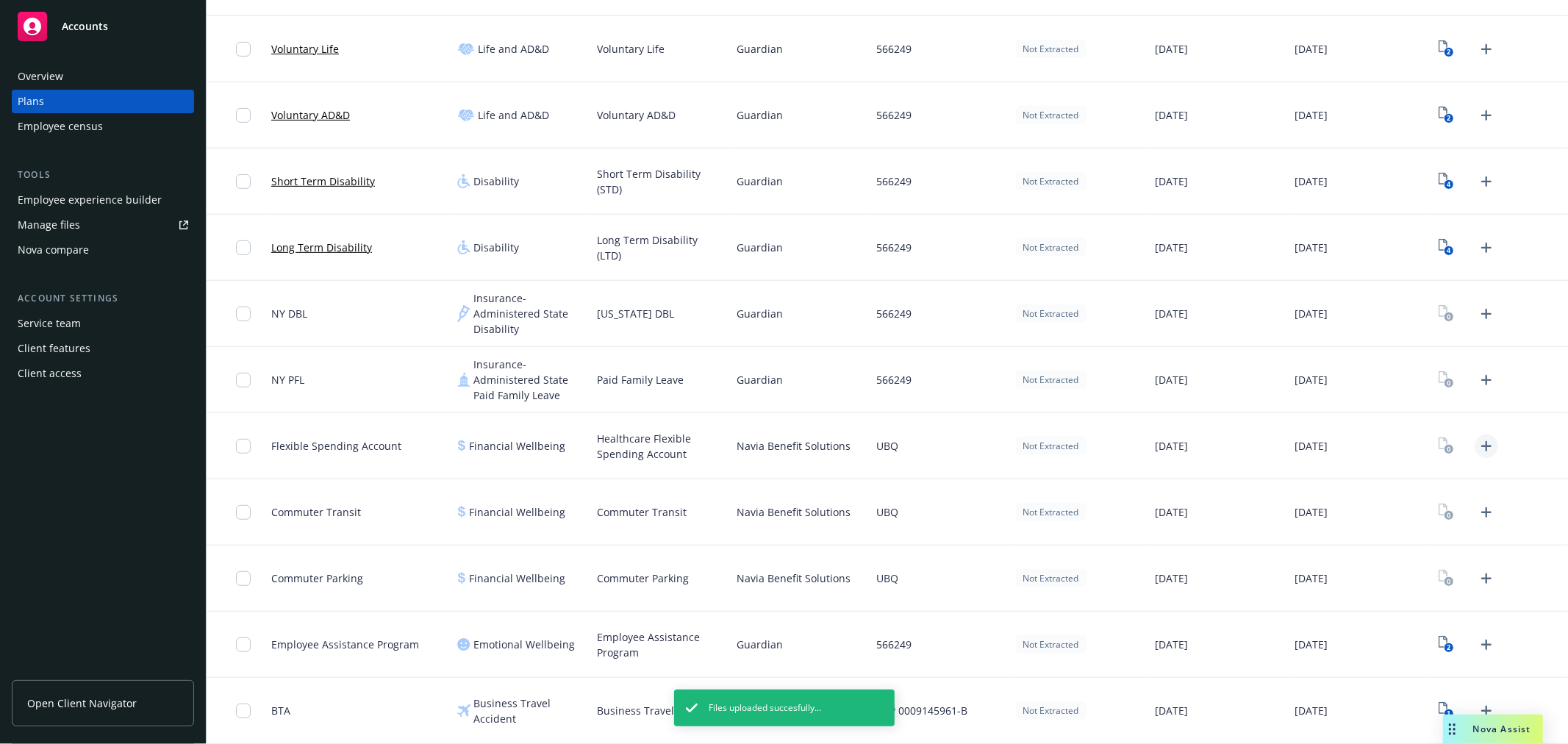
click at [1482, 448] on icon "Upload Plan Documents" at bounding box center [1487, 446] width 11 height 11
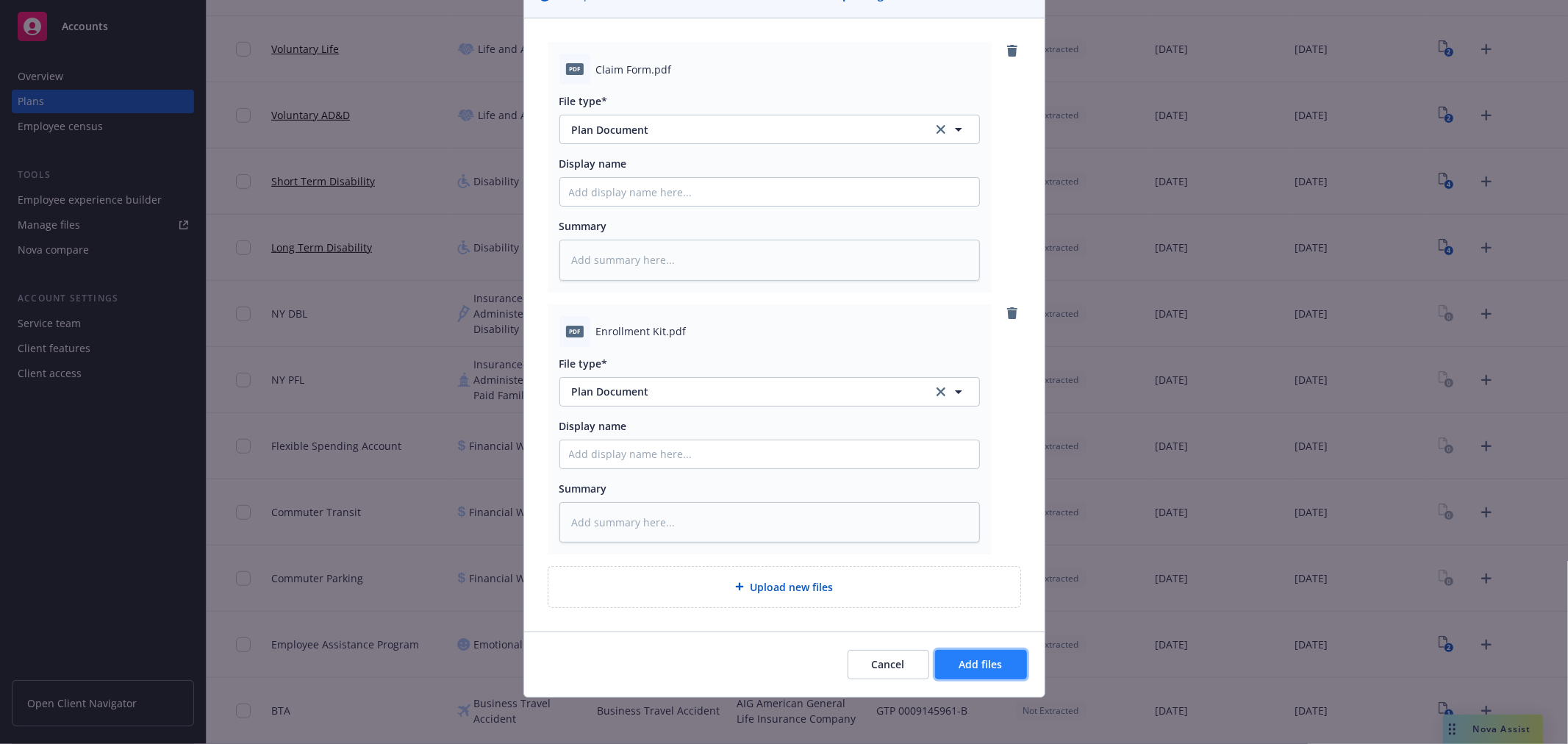
click at [995, 670] on span "Add files" at bounding box center [980, 664] width 43 height 14
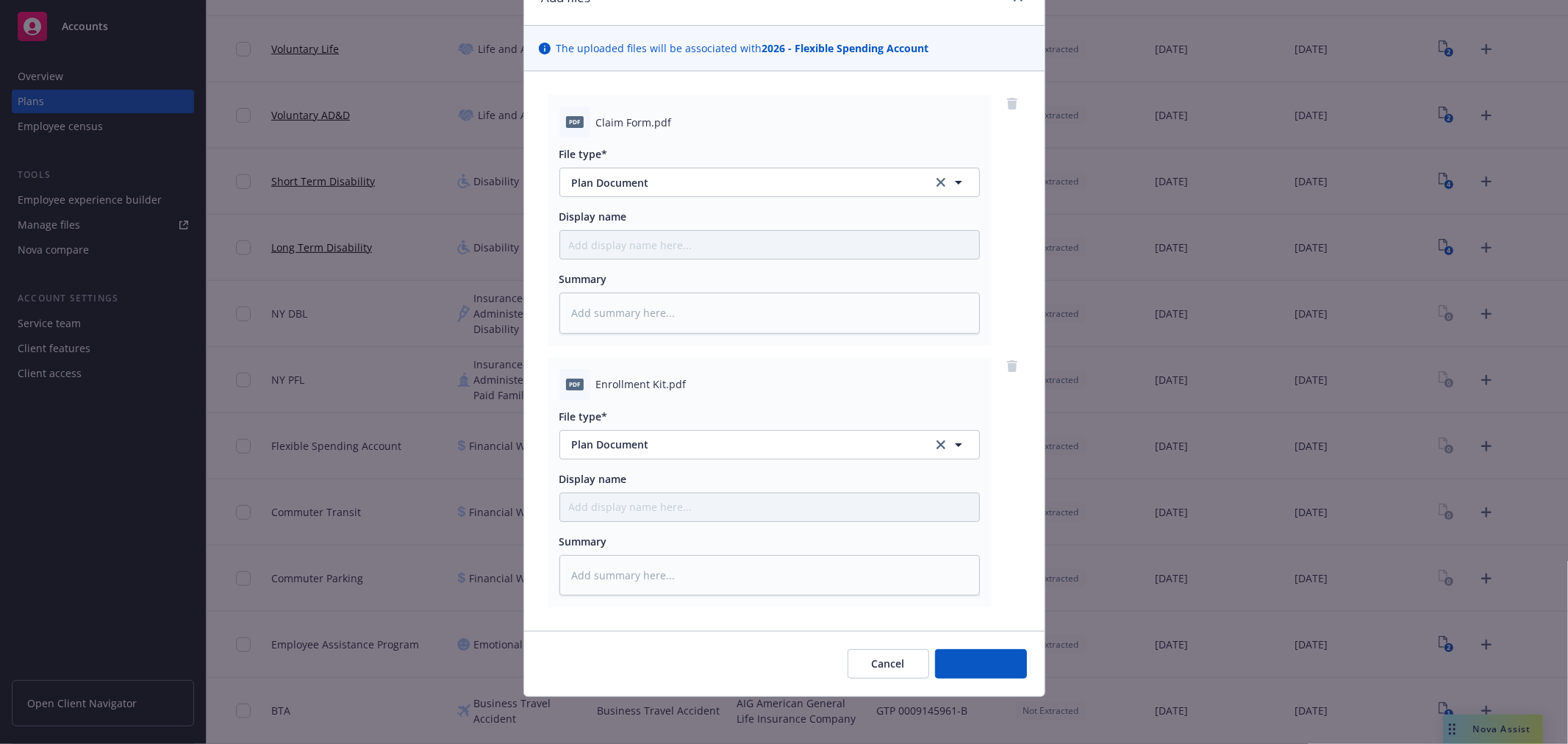
scroll to position [76, 0]
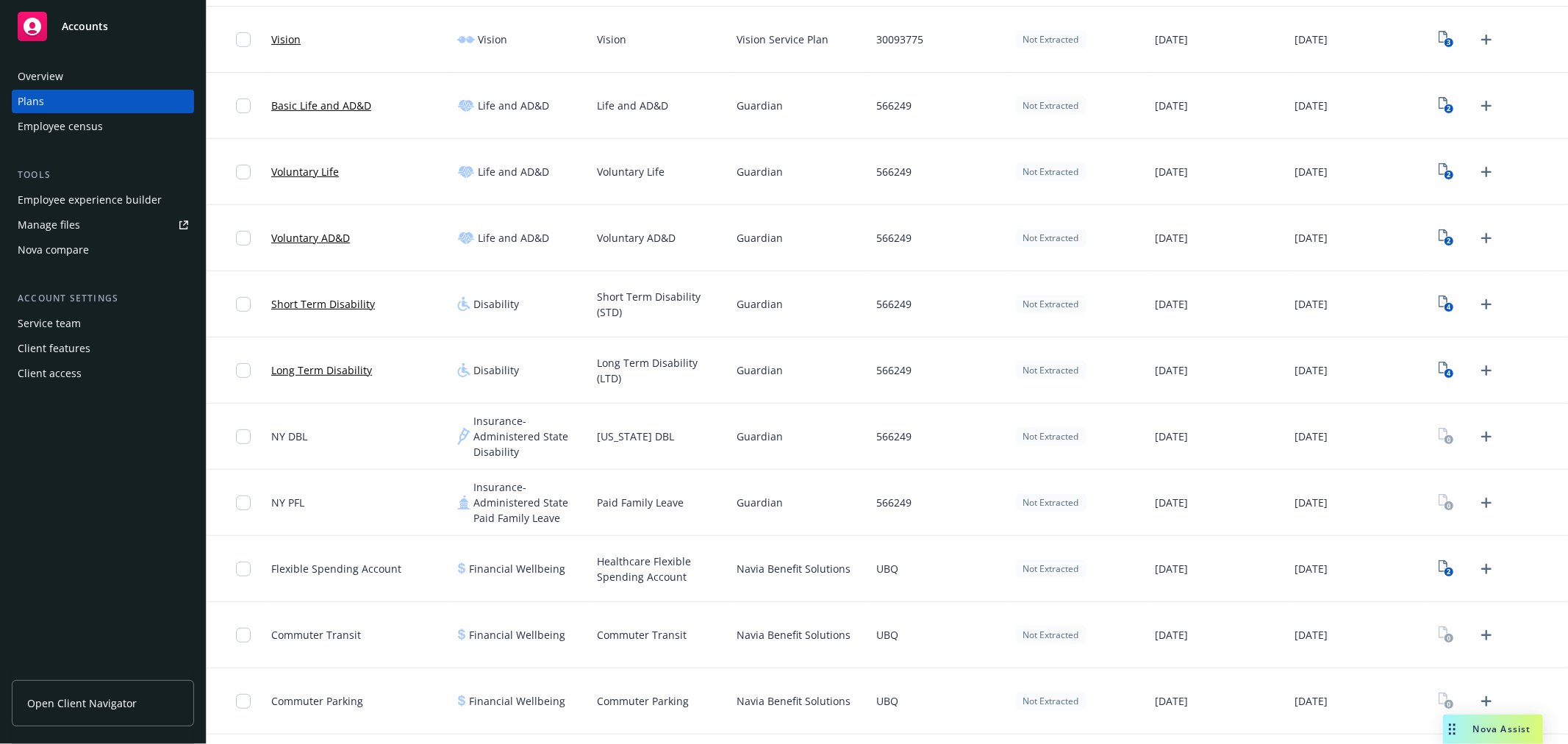
scroll to position [427, 0]
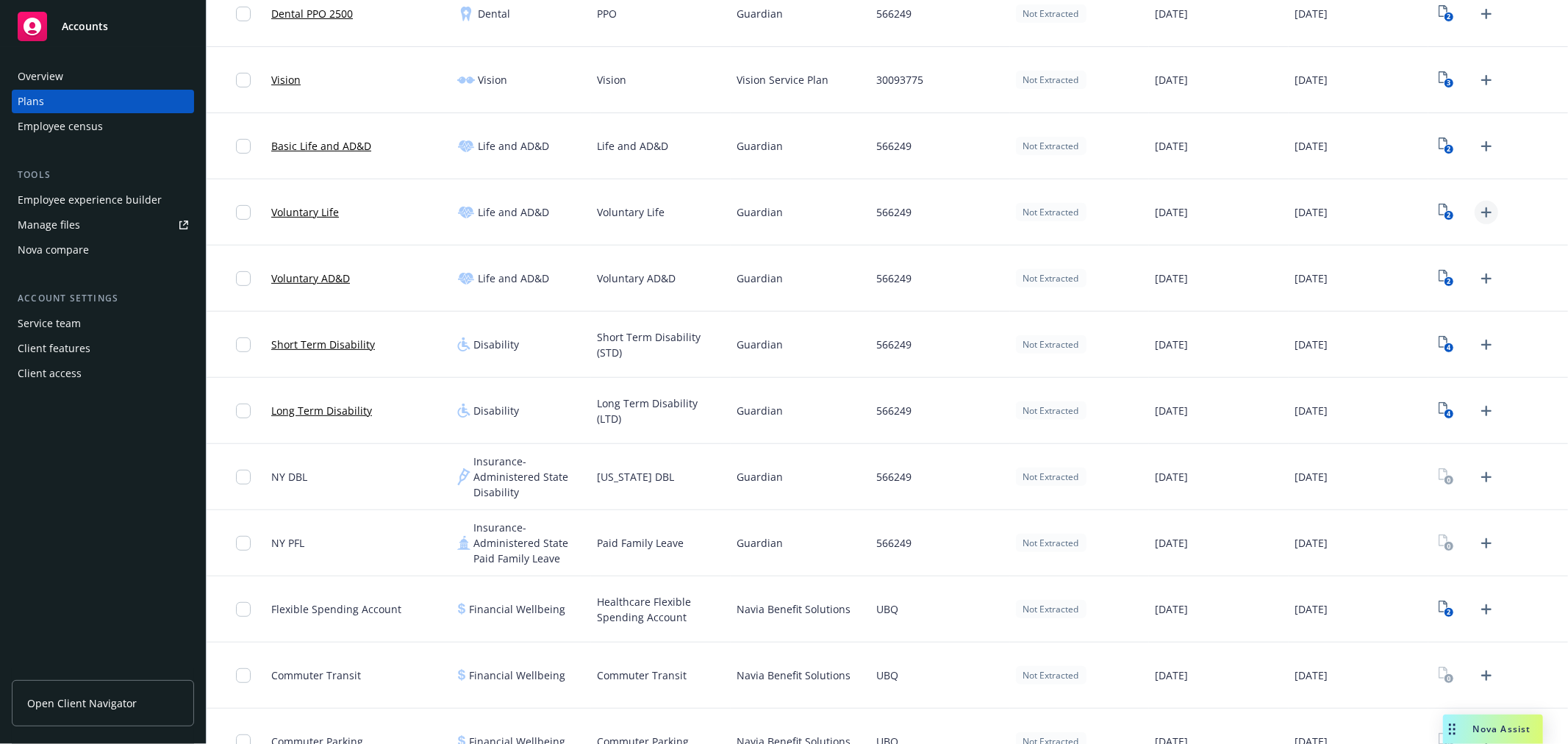
click at [1480, 206] on icon "Upload Plan Documents" at bounding box center [1486, 212] width 17 height 17
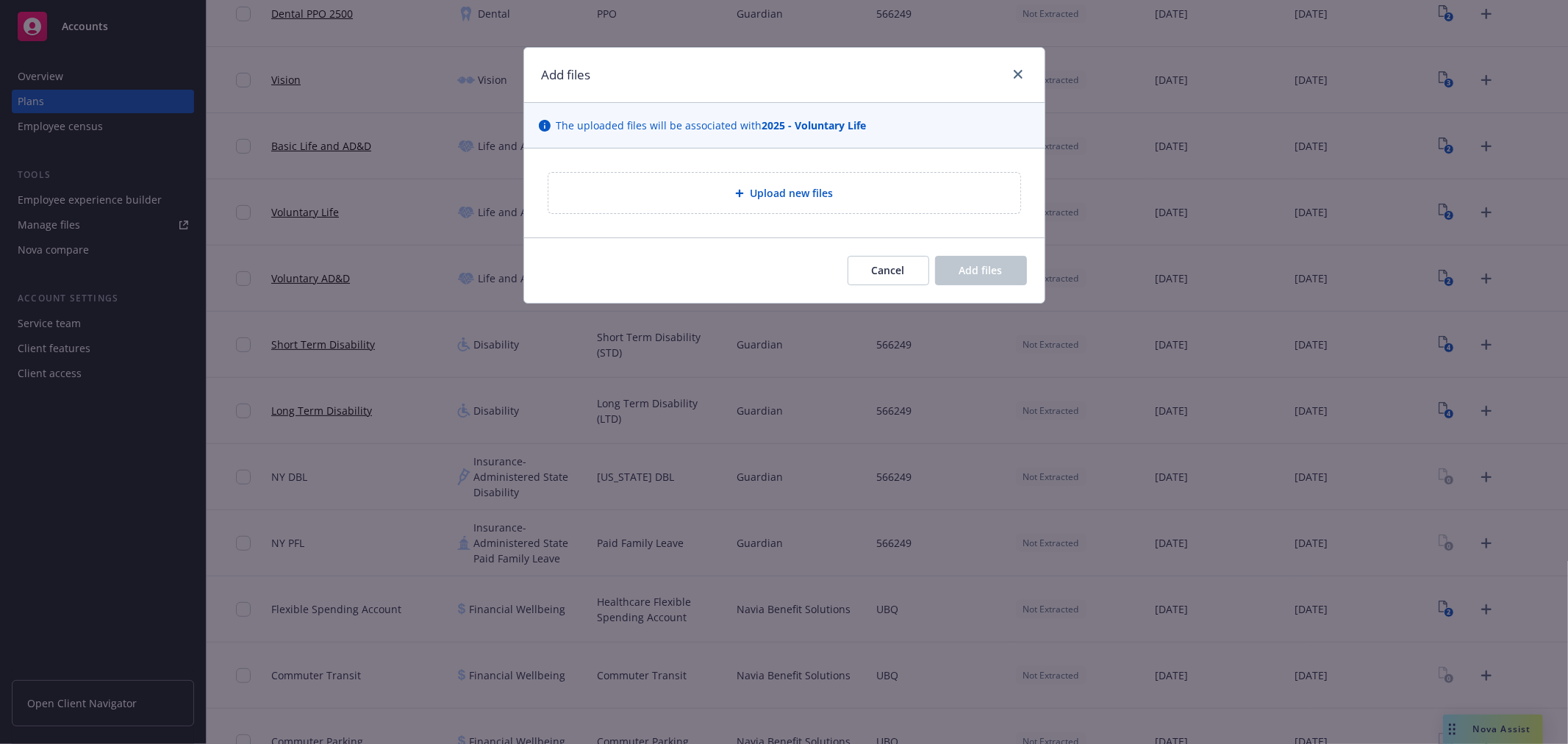
click at [915, 185] on div "Upload new files" at bounding box center [784, 193] width 449 height 17
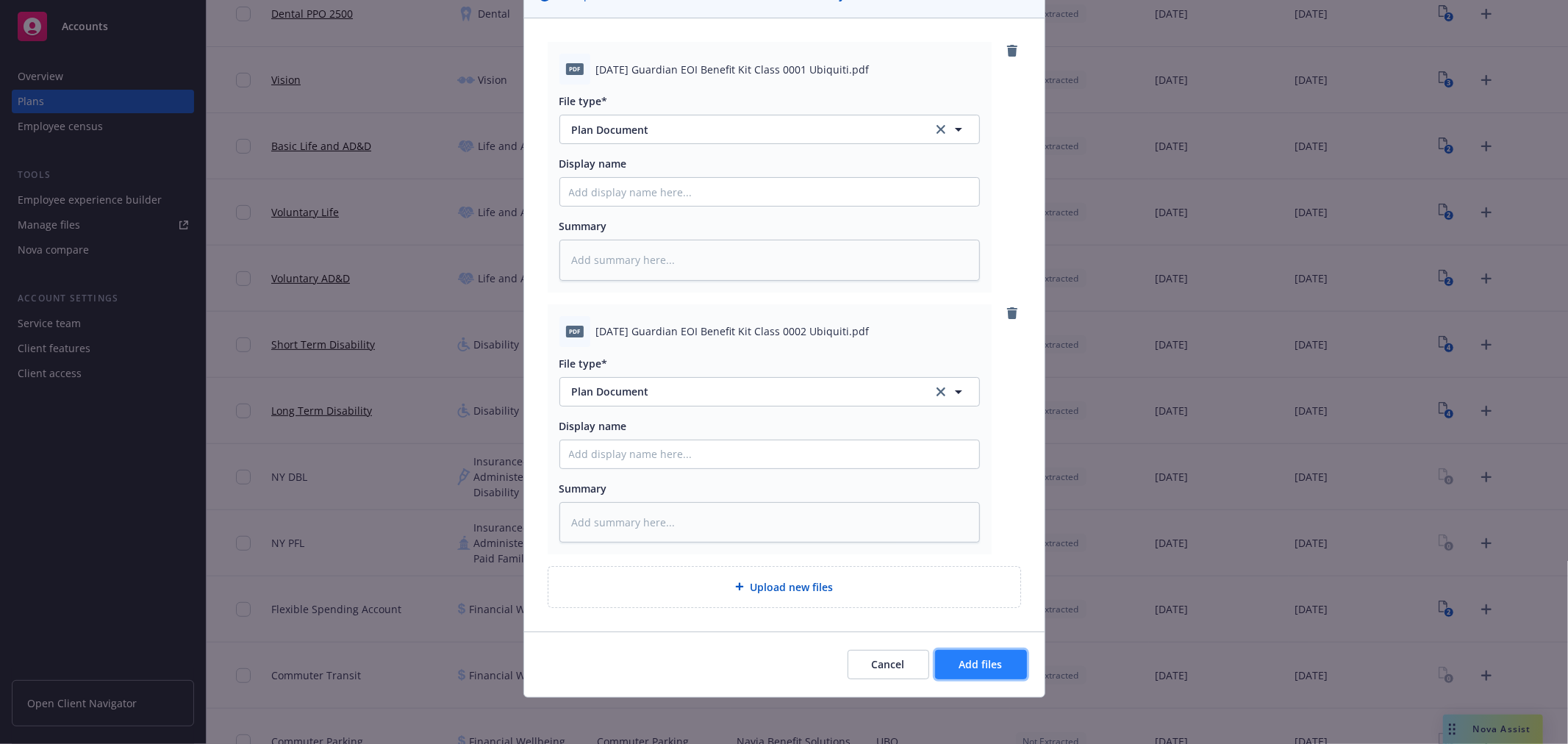
click at [973, 652] on button "Add files" at bounding box center [981, 664] width 92 height 29
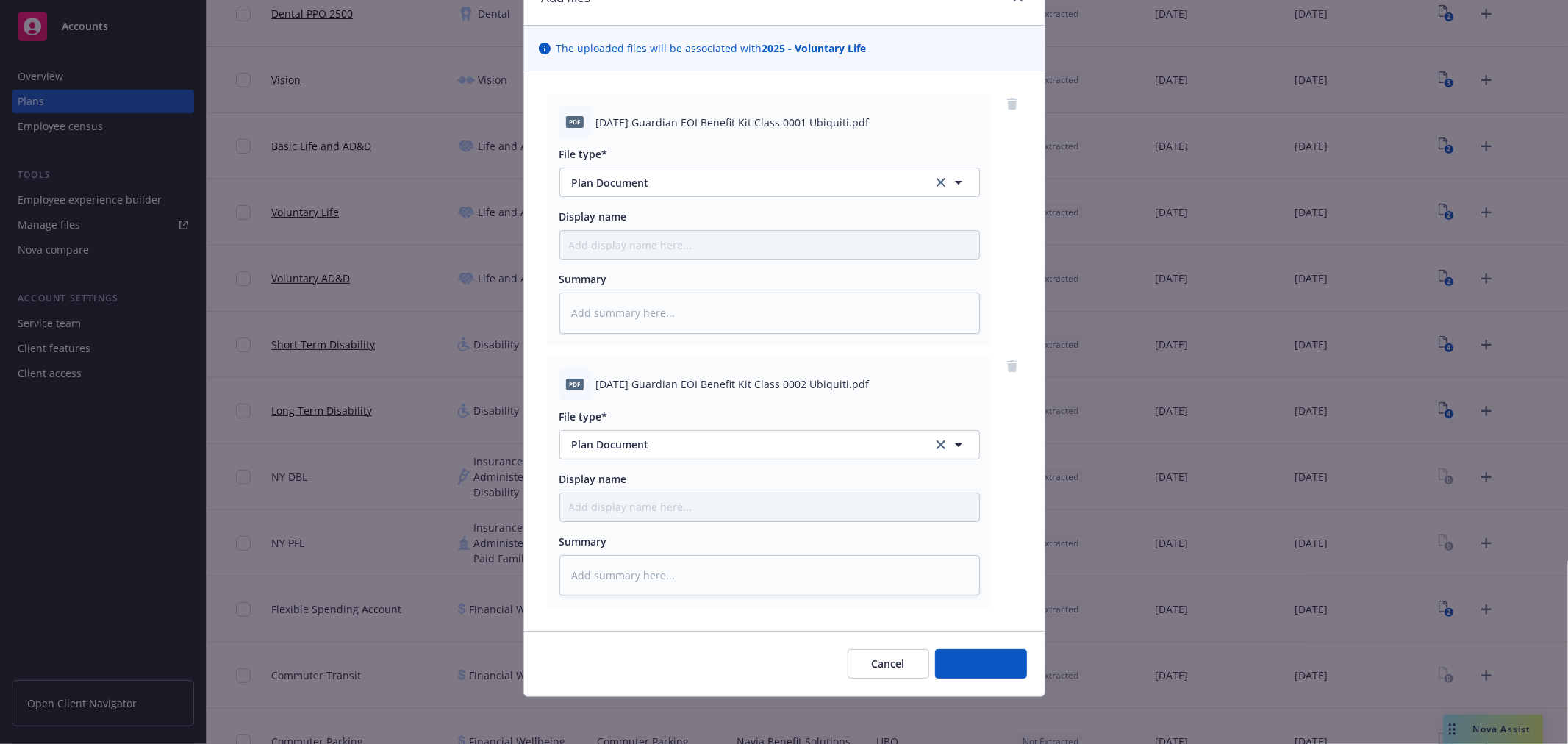
scroll to position [76, 0]
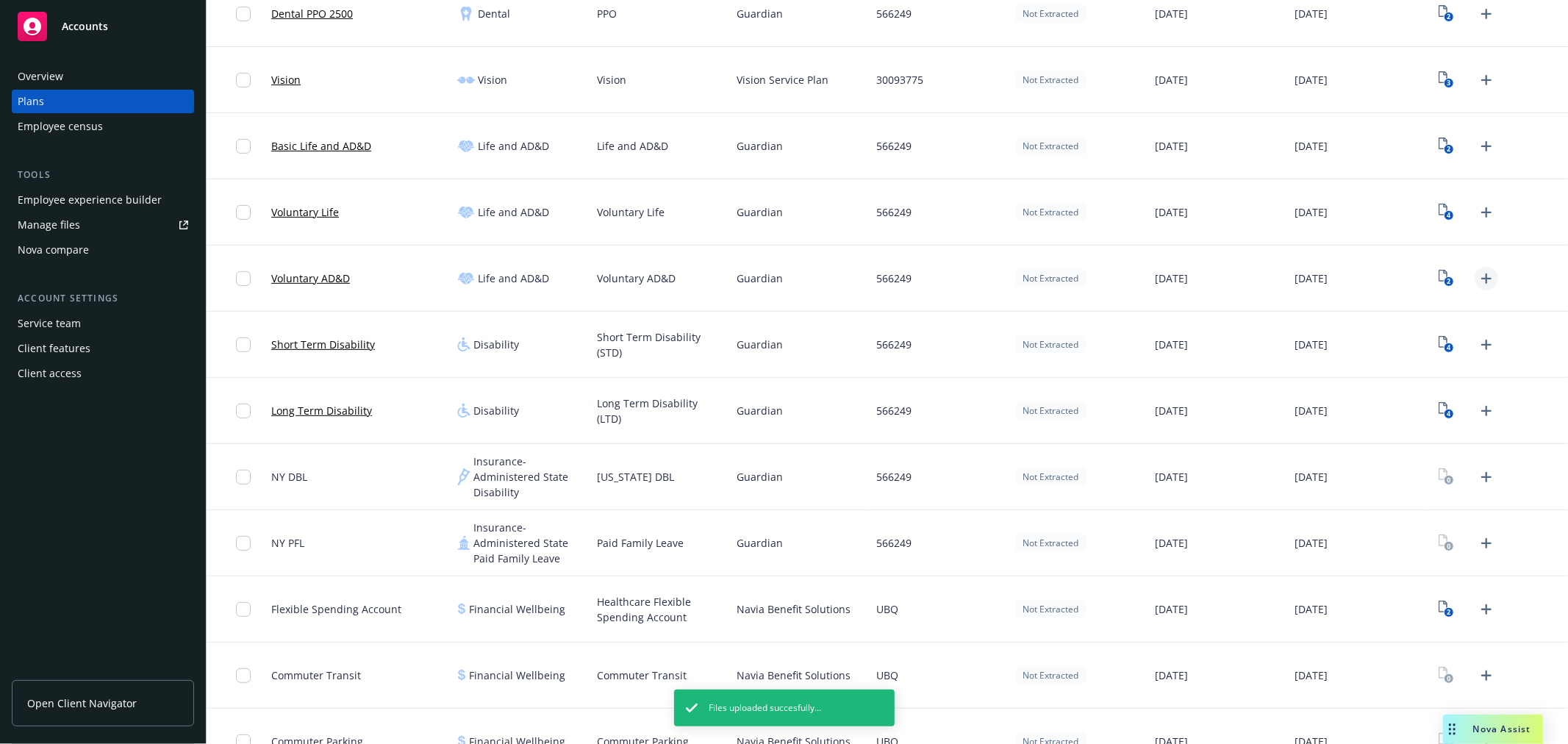
click at [1478, 274] on icon "Upload Plan Documents" at bounding box center [1486, 278] width 17 height 17
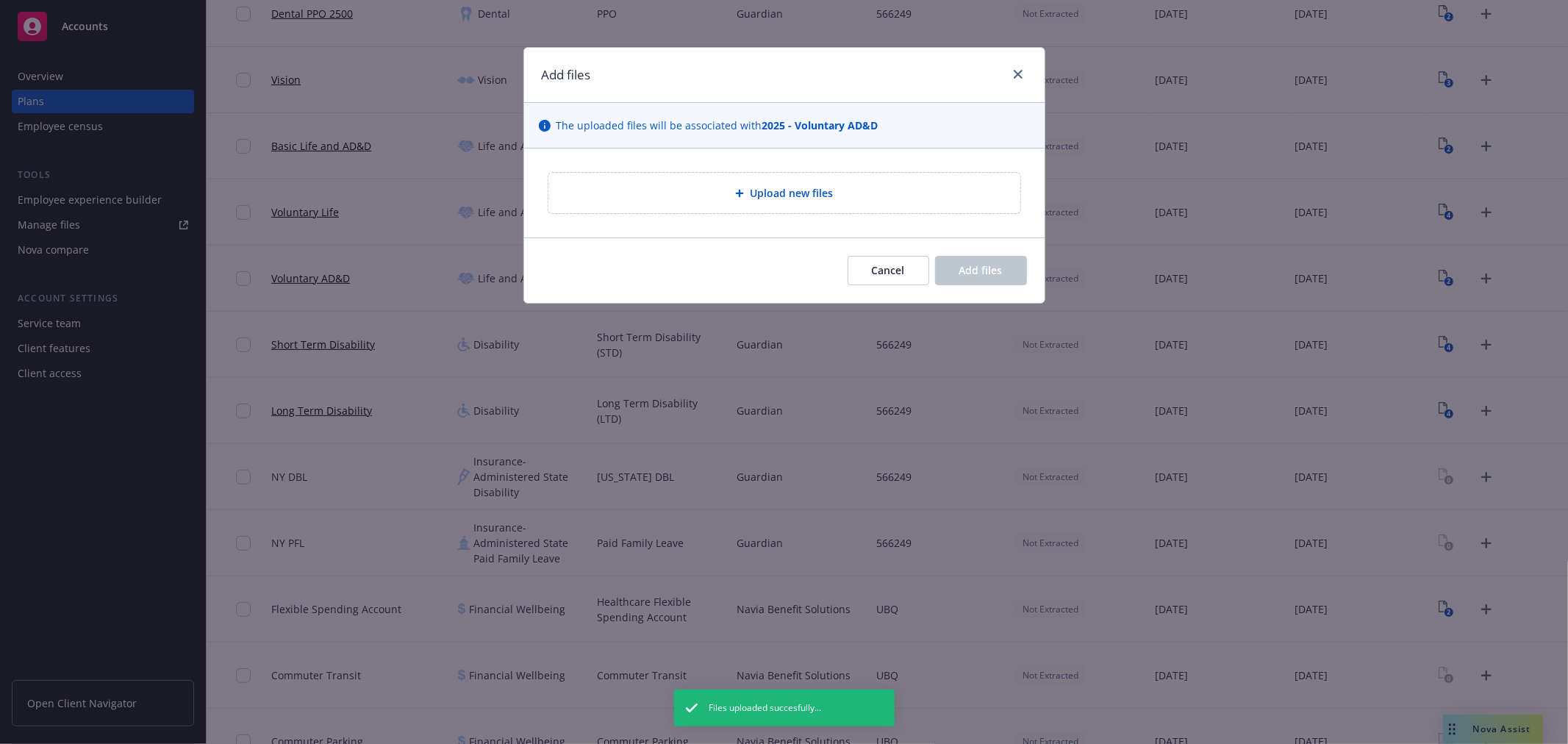
click at [769, 189] on span "Upload new files" at bounding box center [791, 193] width 83 height 15
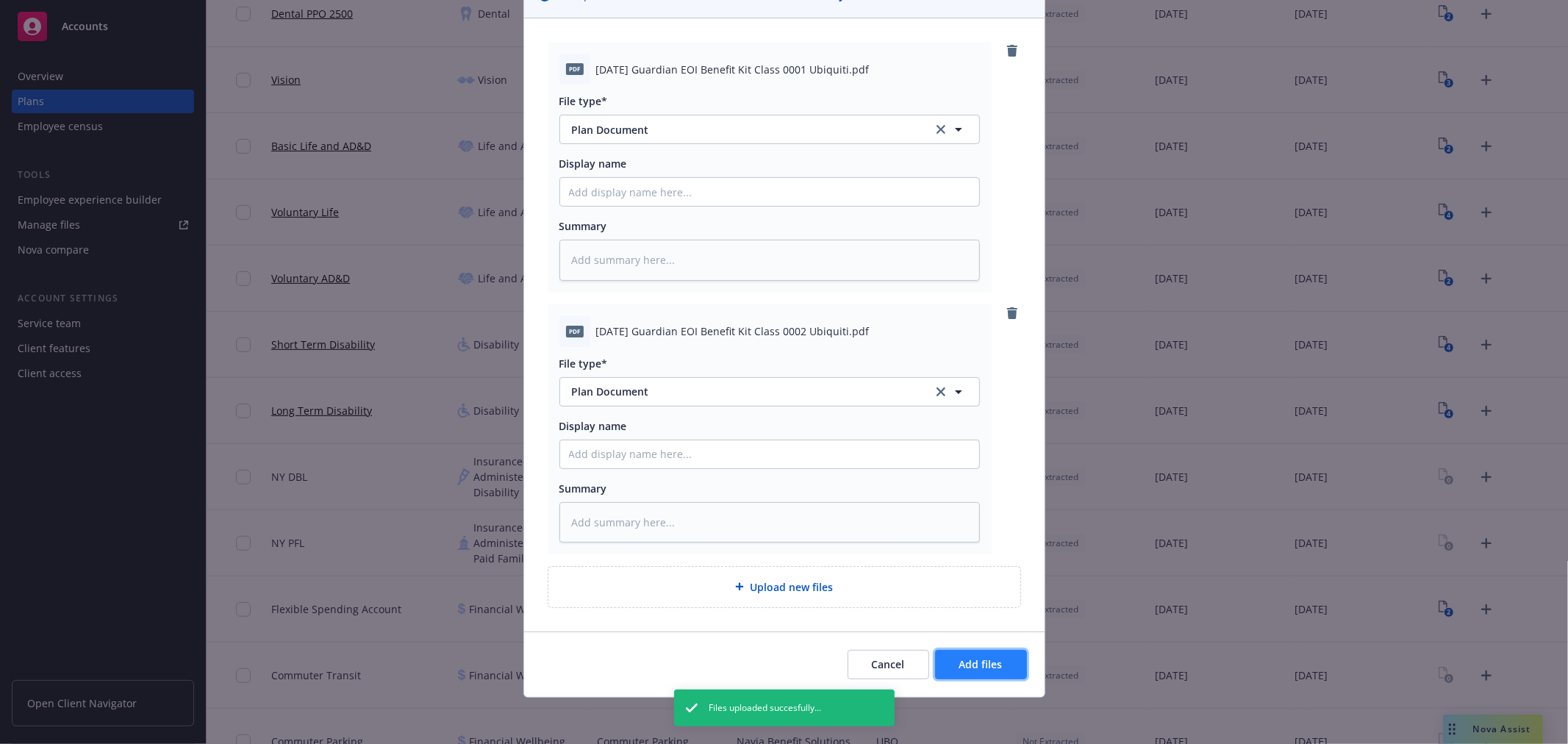
click at [978, 674] on button "Add files" at bounding box center [981, 664] width 92 height 29
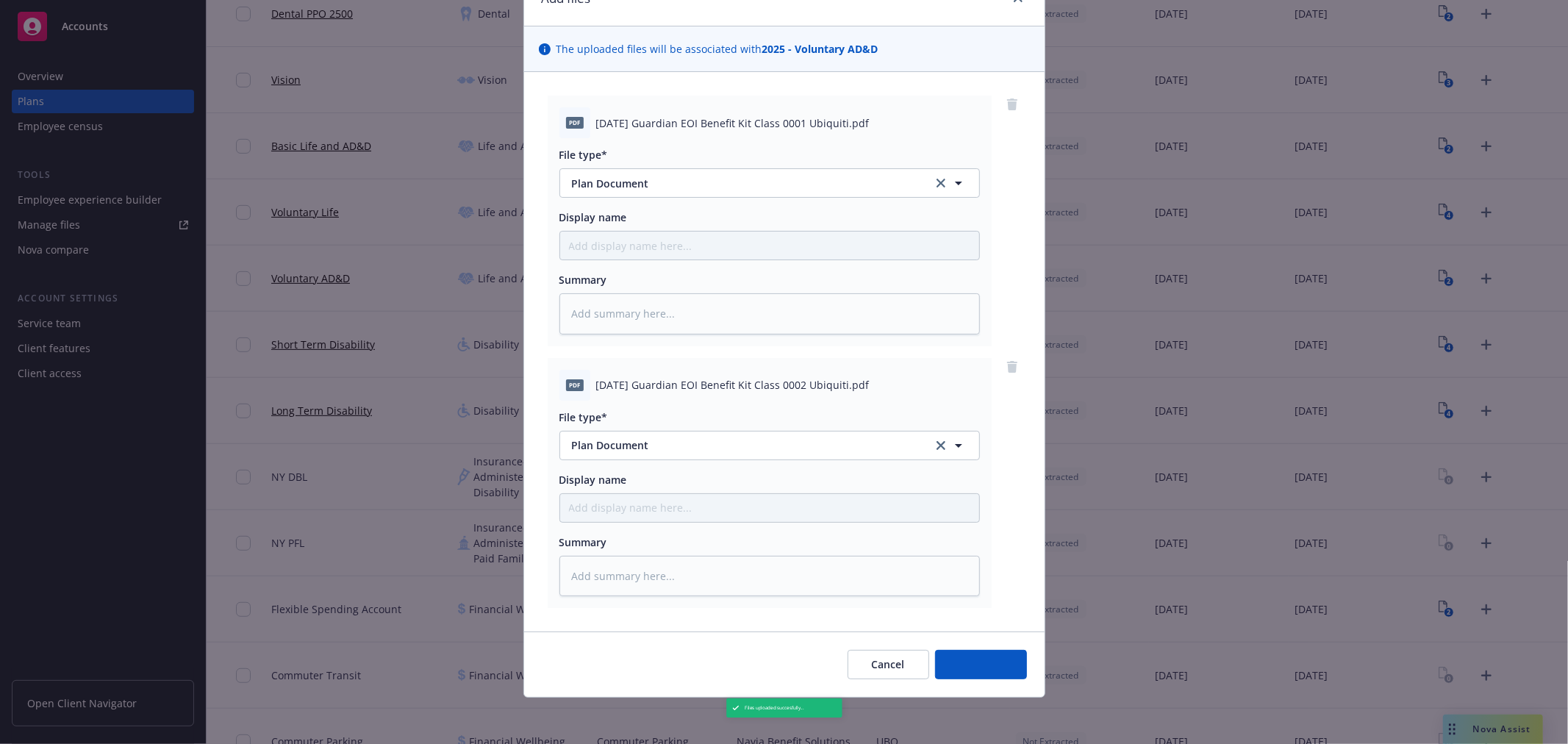
type textarea "x"
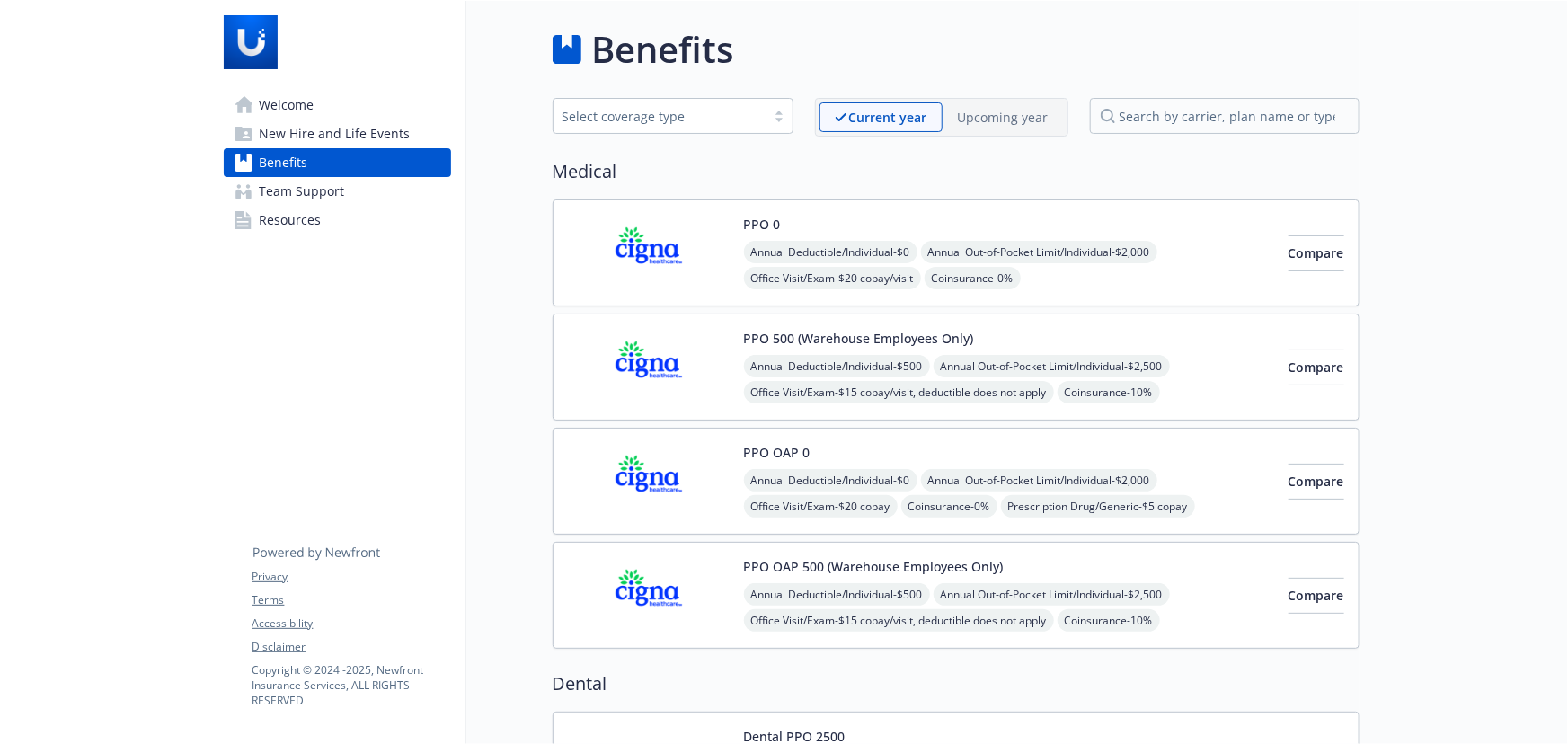
click at [1160, 270] on div "Annual Deductible/Individual - $0 Annual Out-of-Pocket Limit/Individual - $2,00…" at bounding box center [1009, 318] width 530 height 153
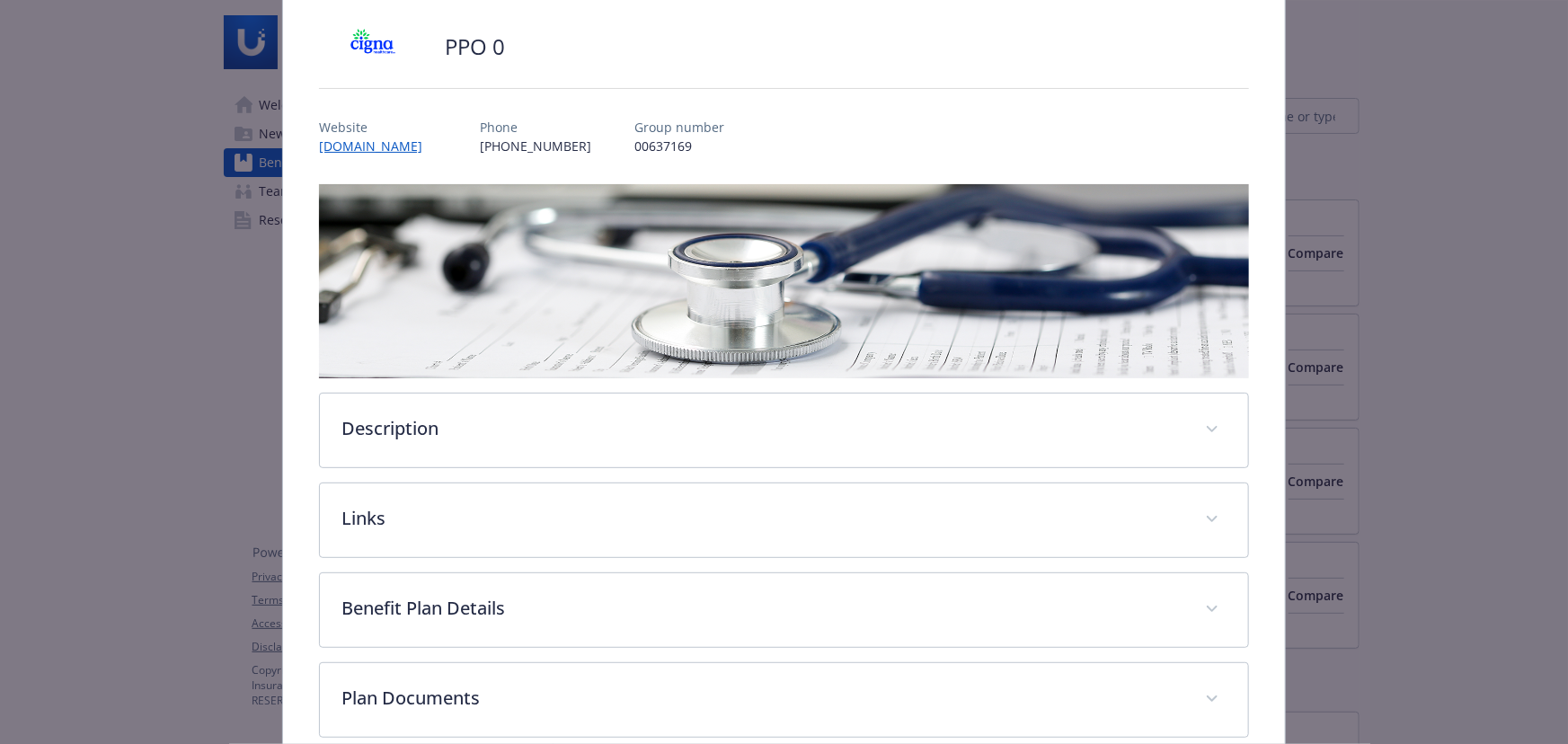
scroll to position [216, 0]
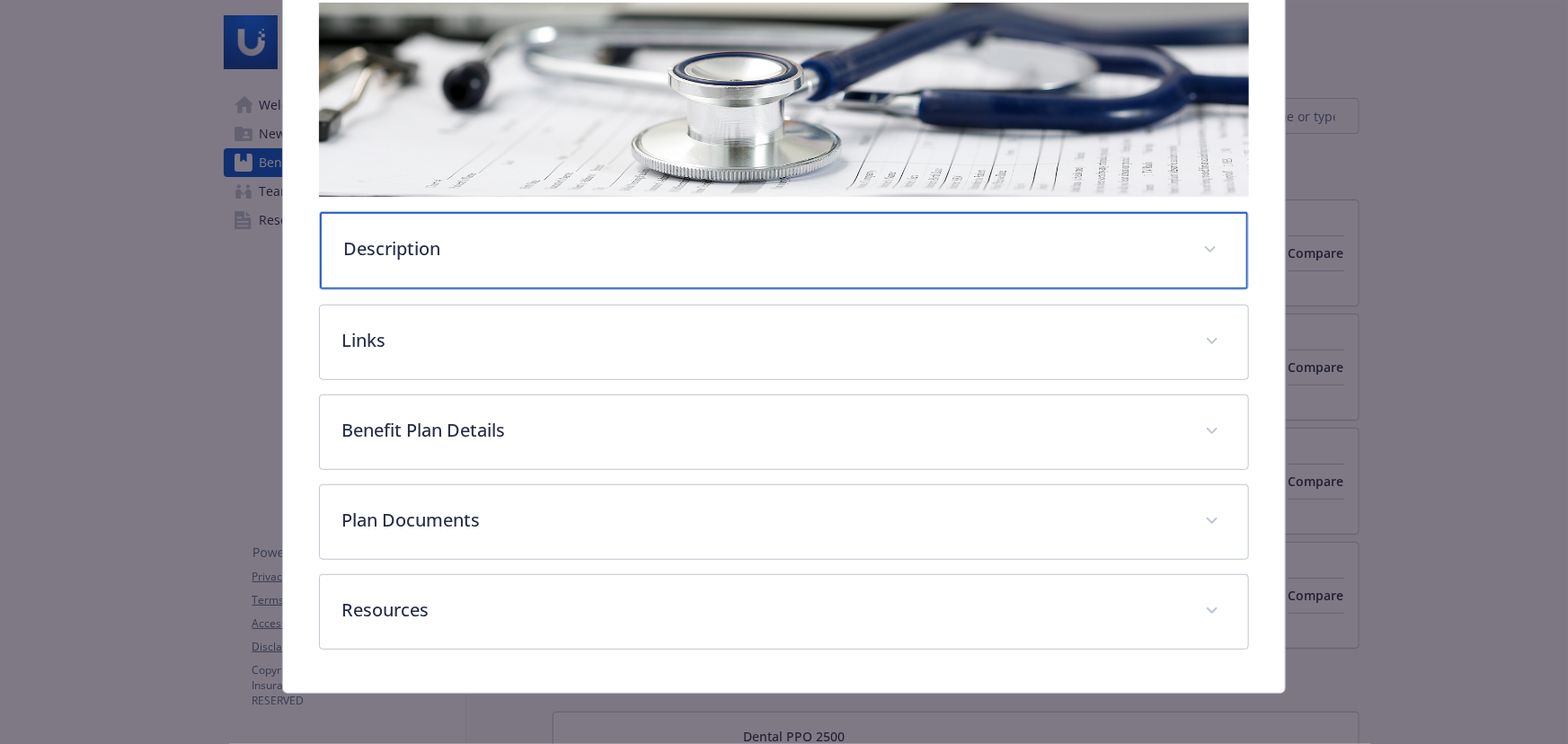
click at [918, 228] on div "Description" at bounding box center [784, 250] width 928 height 78
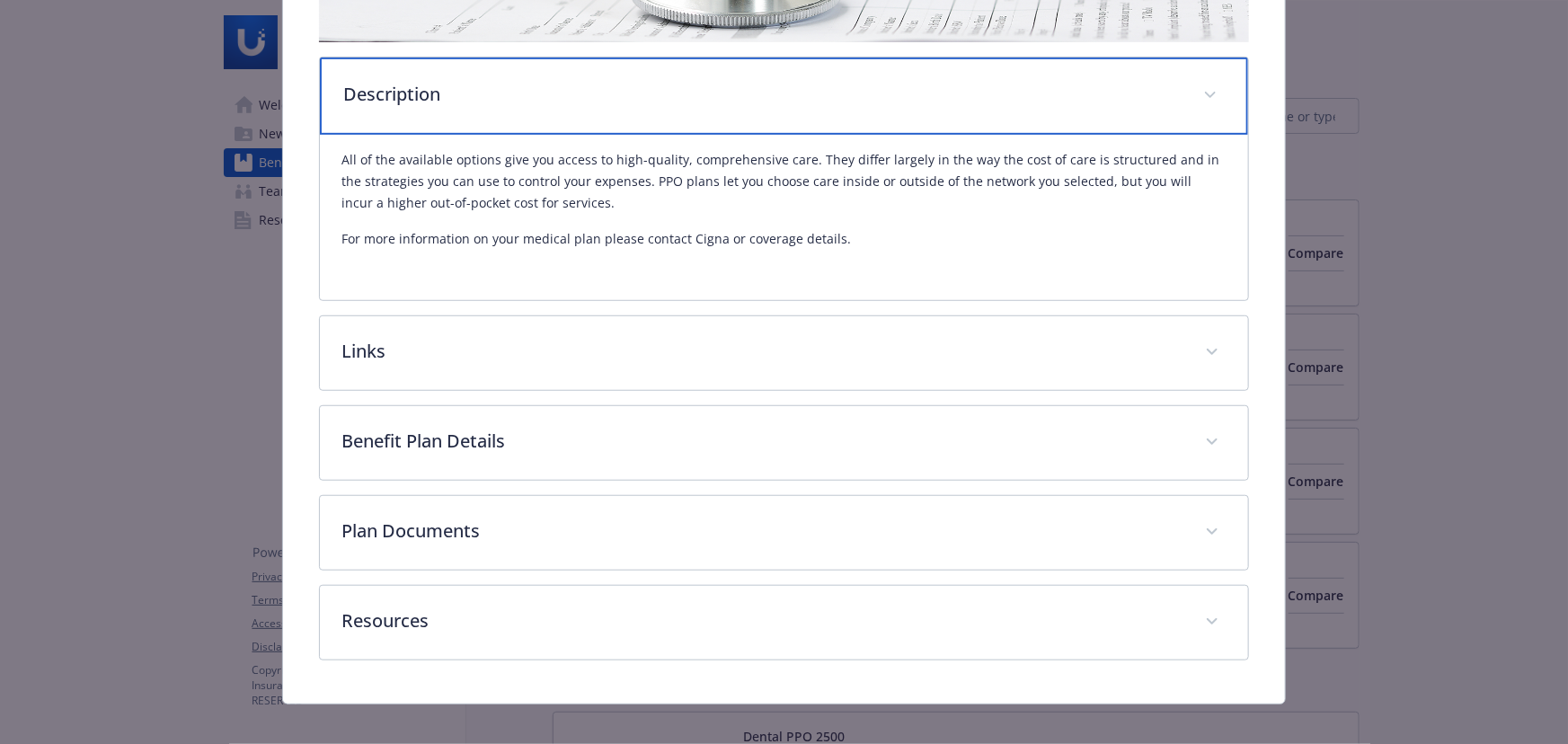
scroll to position [468, 0]
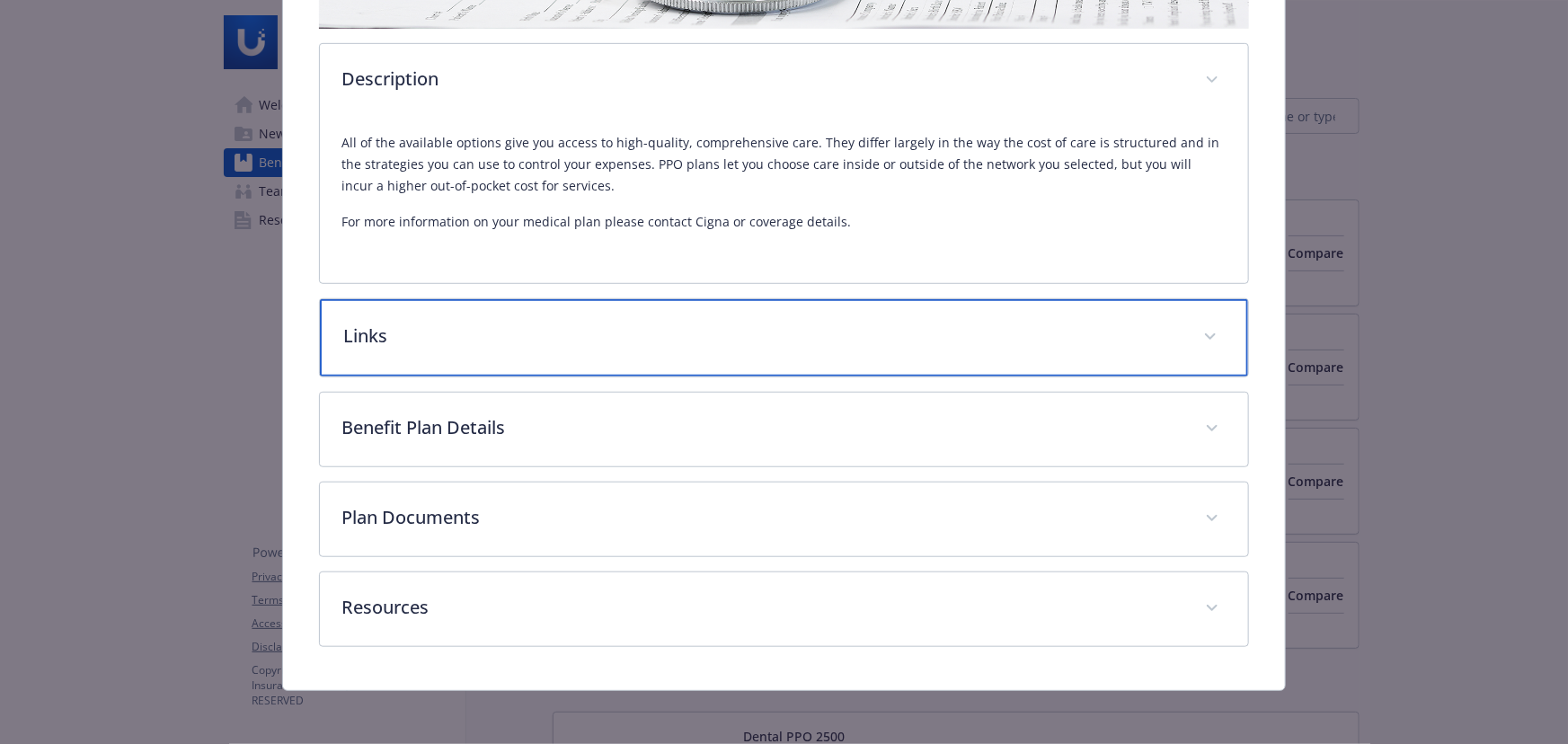
click at [866, 303] on div "Links" at bounding box center [784, 338] width 928 height 78
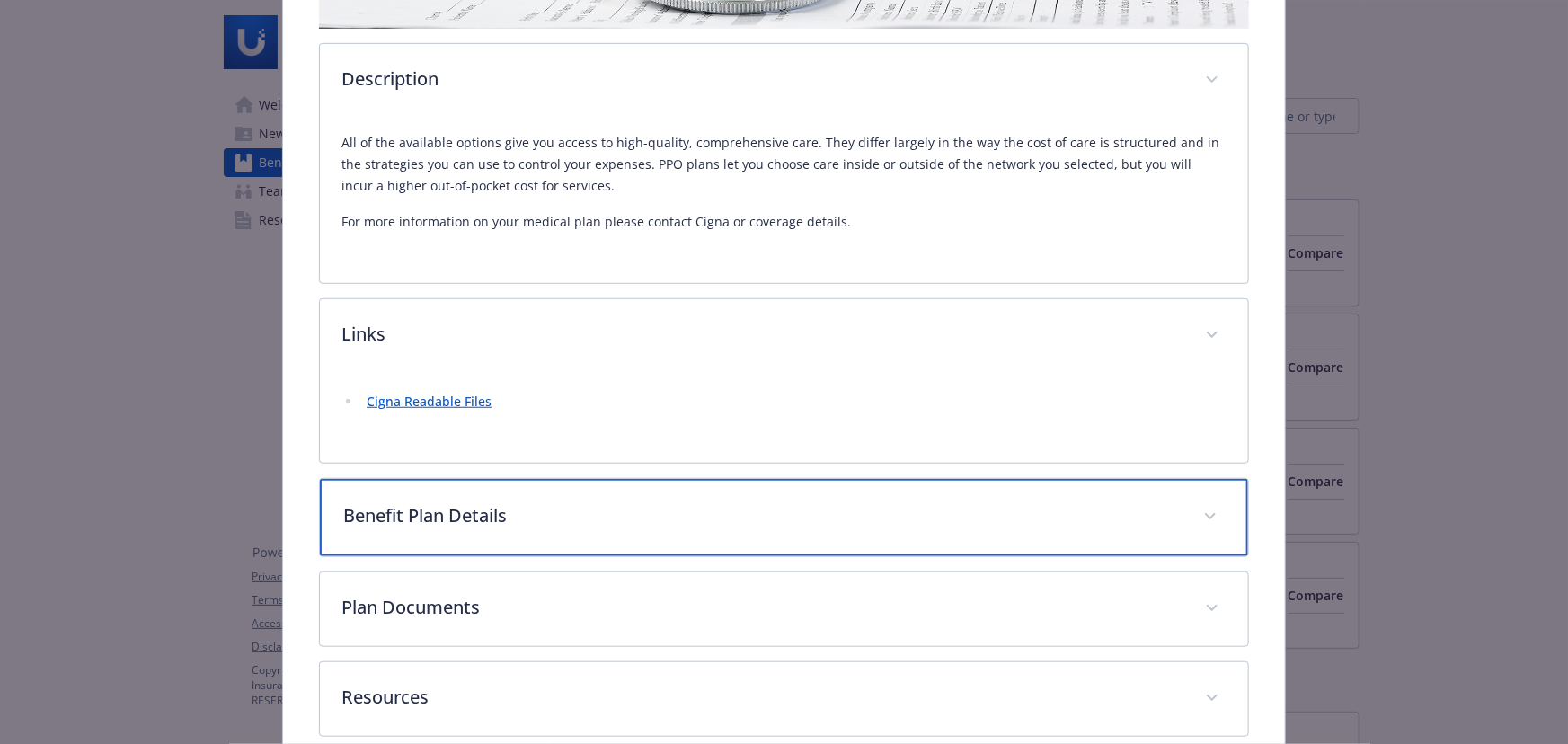
click at [941, 523] on p "Benefit Plan Details" at bounding box center [762, 515] width 839 height 27
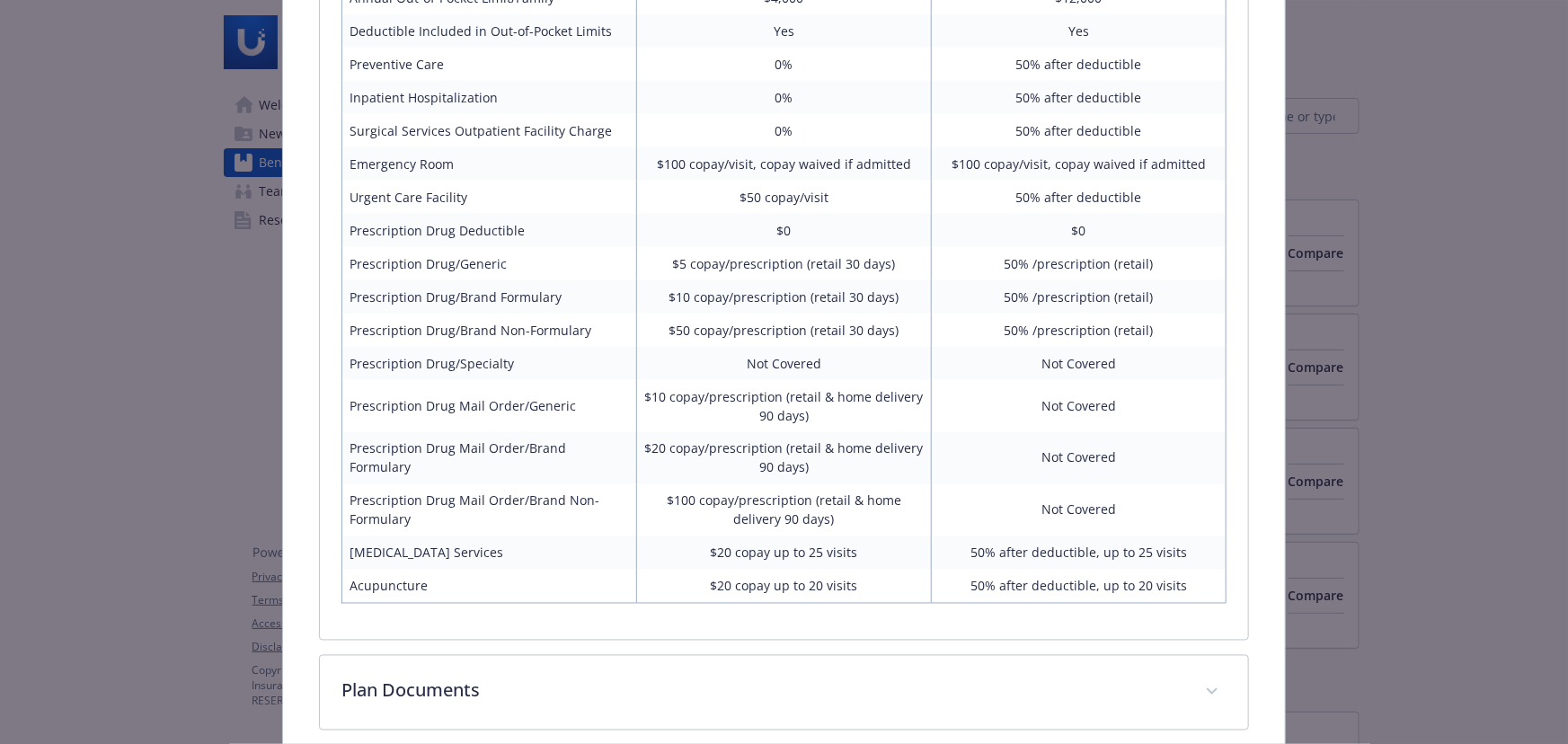
scroll to position [1462, 0]
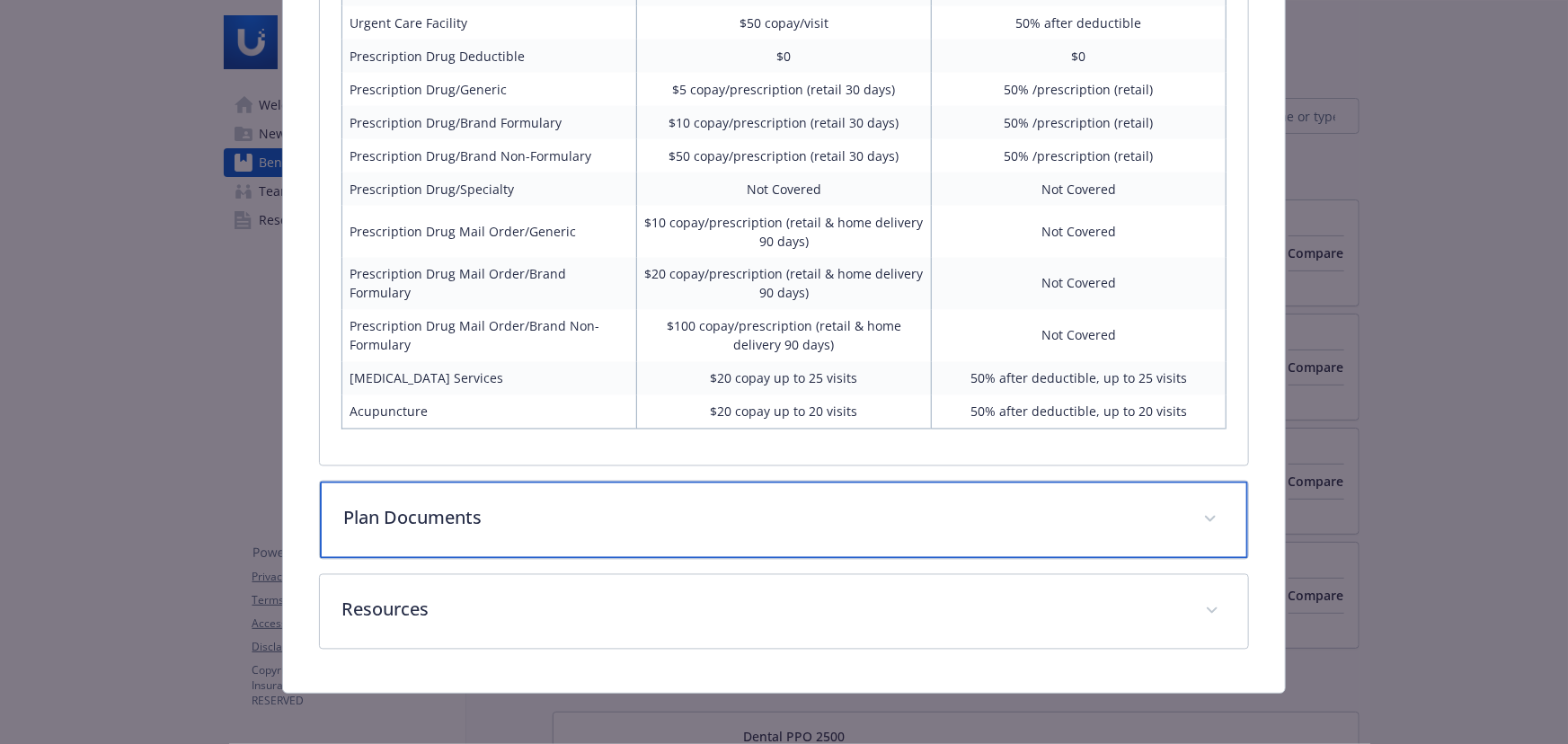
click at [1007, 496] on div "Plan Documents" at bounding box center [784, 520] width 928 height 78
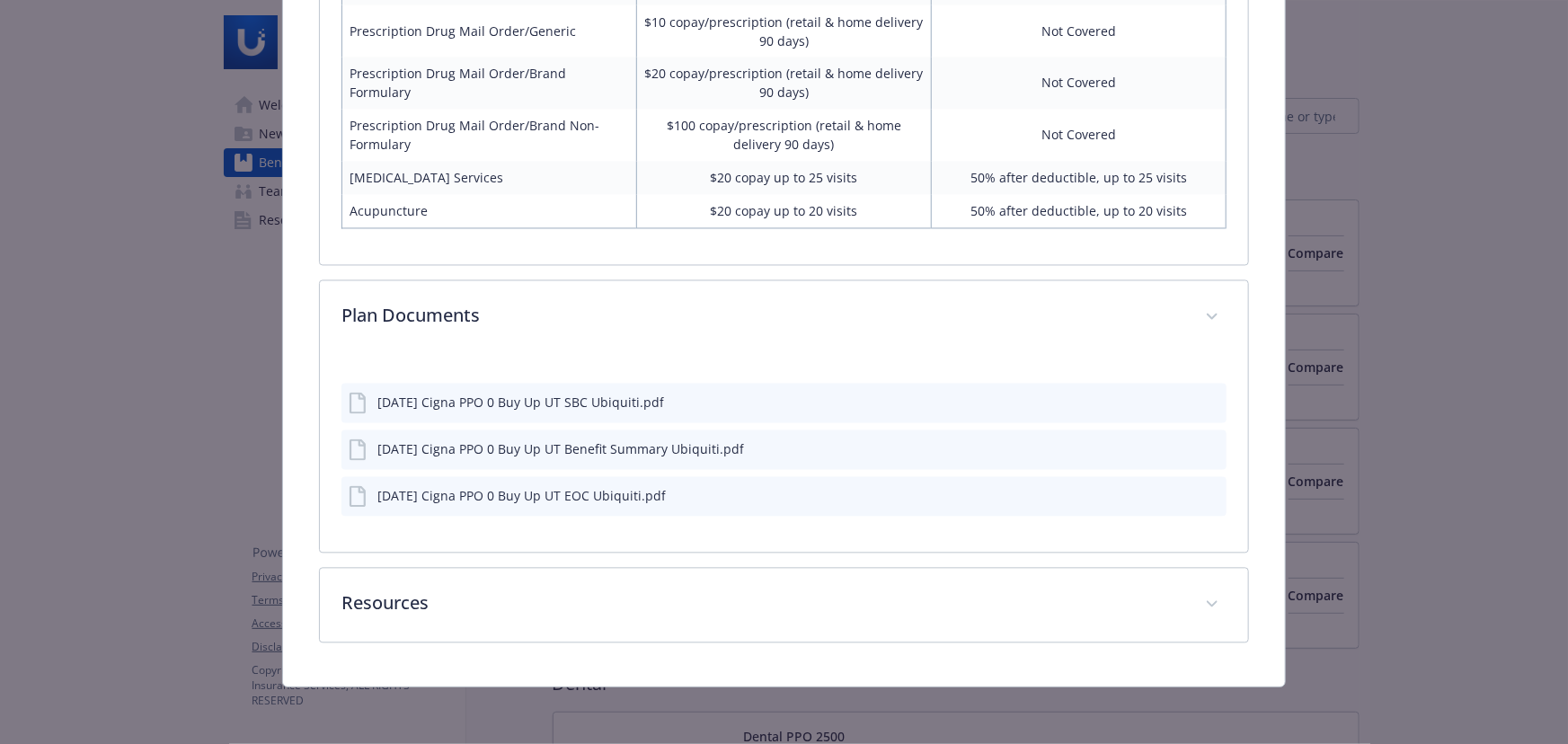
scroll to position [1660, 0]
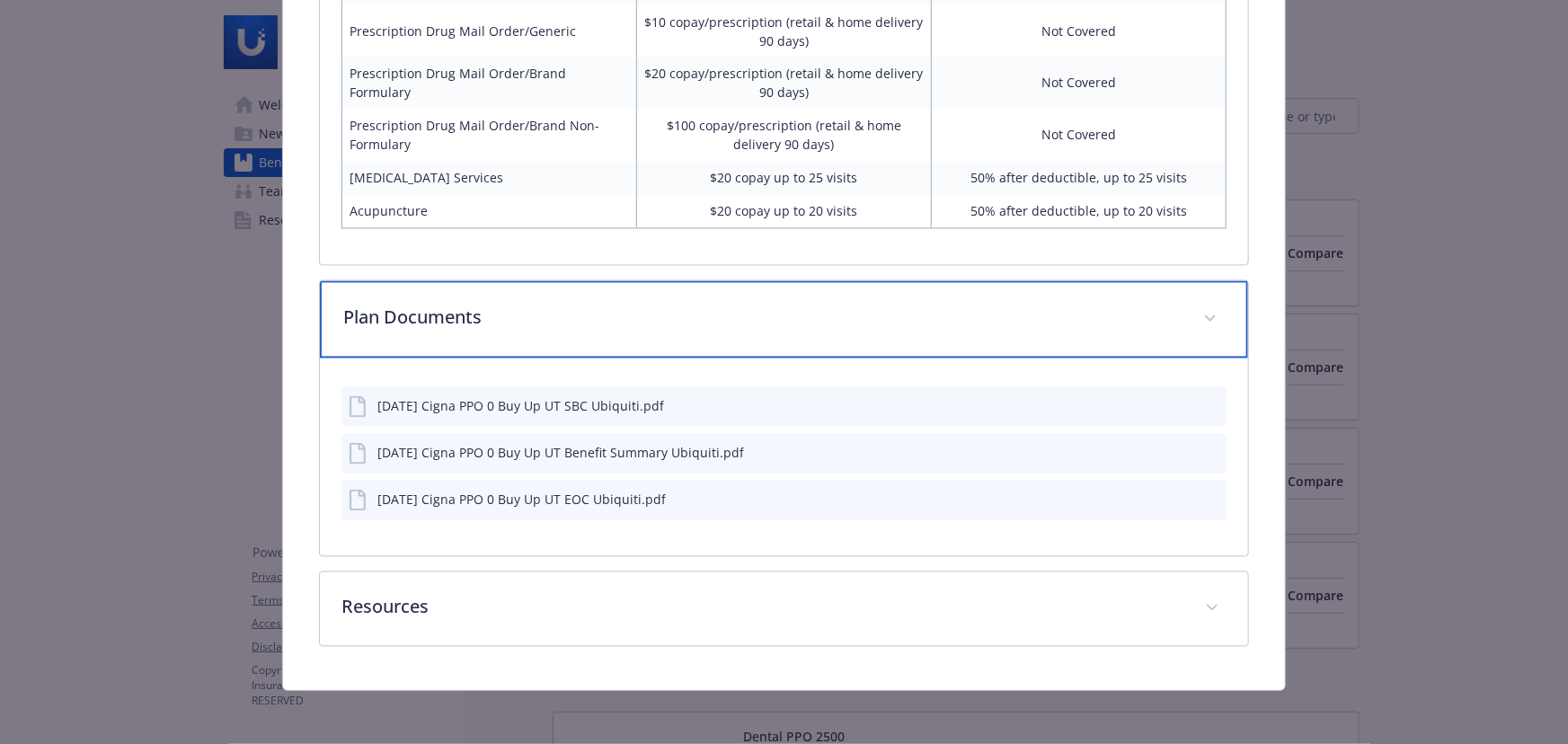
click at [803, 297] on div "Plan Documents" at bounding box center [784, 320] width 928 height 78
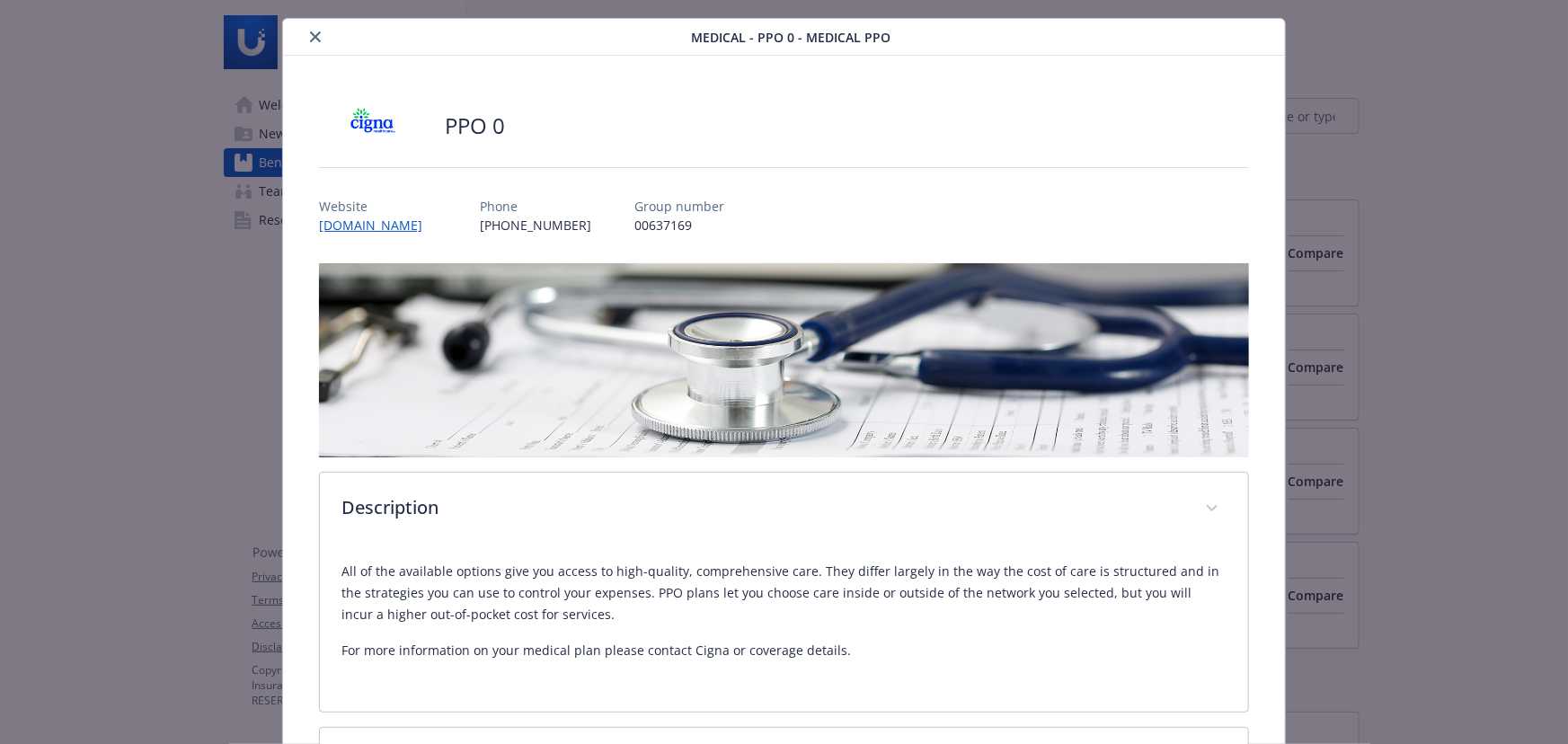
scroll to position [0, 0]
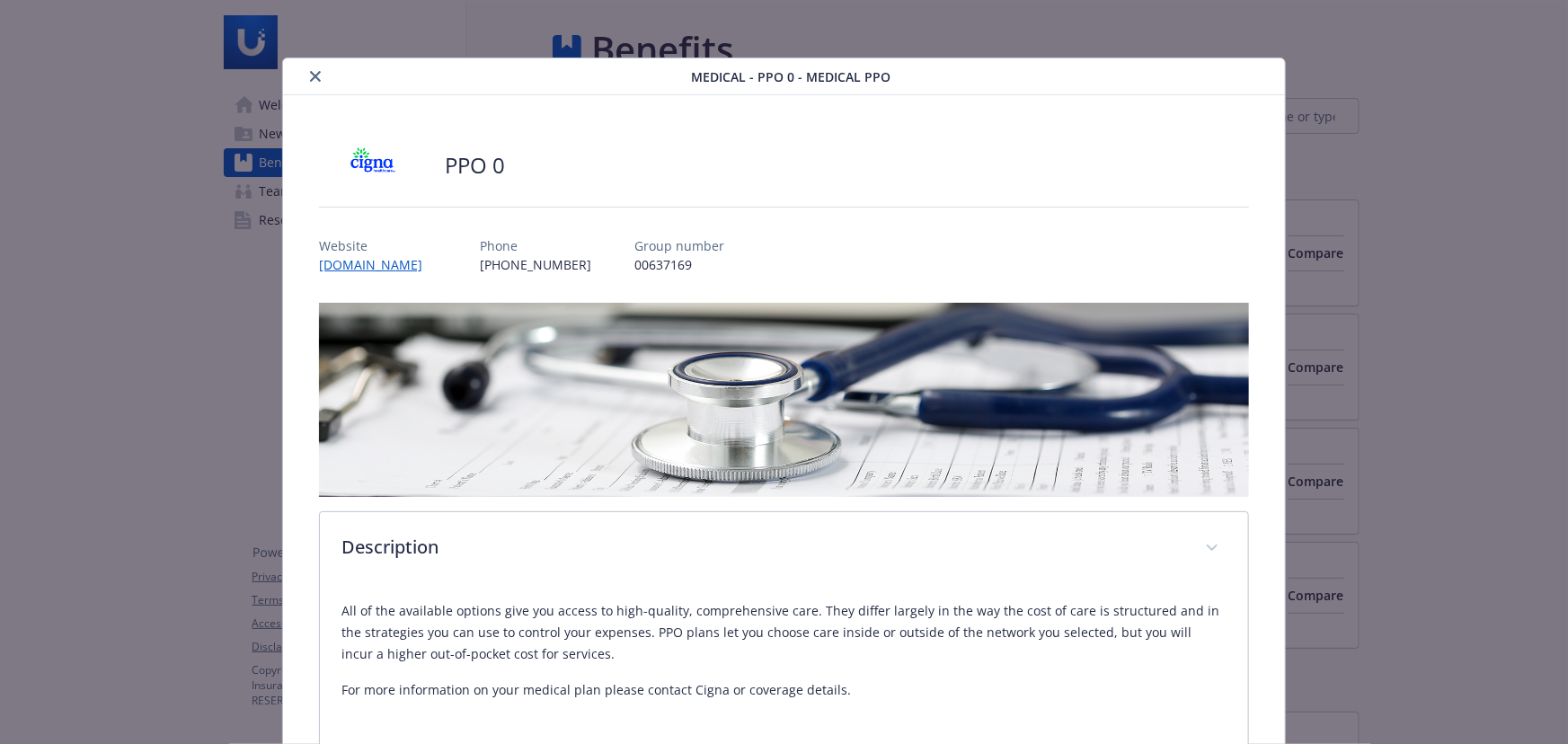
click at [305, 80] on button "close" at bounding box center [315, 76] width 21 height 21
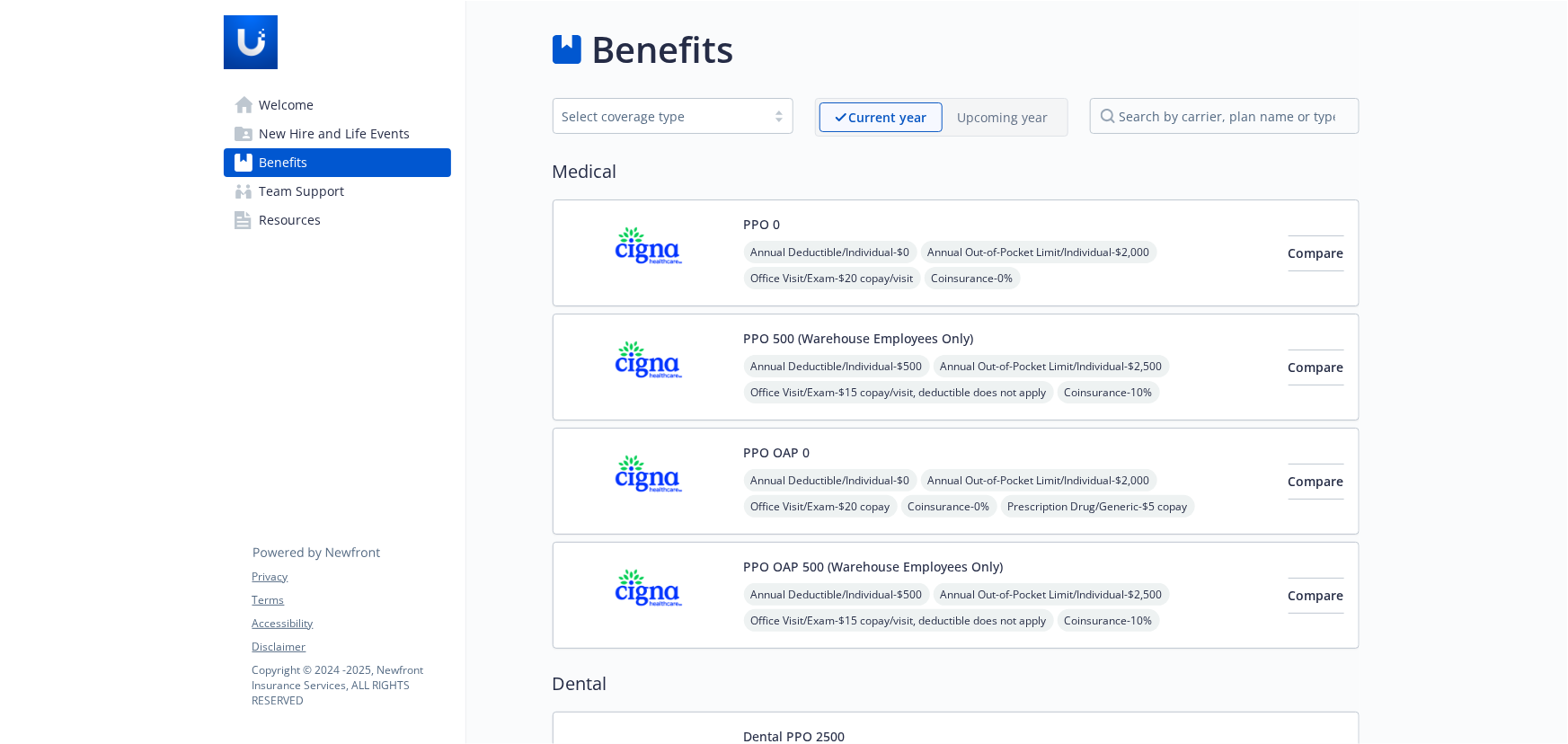
click at [1116, 350] on div "PPO 500 (Warehouse Employees Only) Annual Deductible/Individual - $500 Annual O…" at bounding box center [1009, 367] width 530 height 77
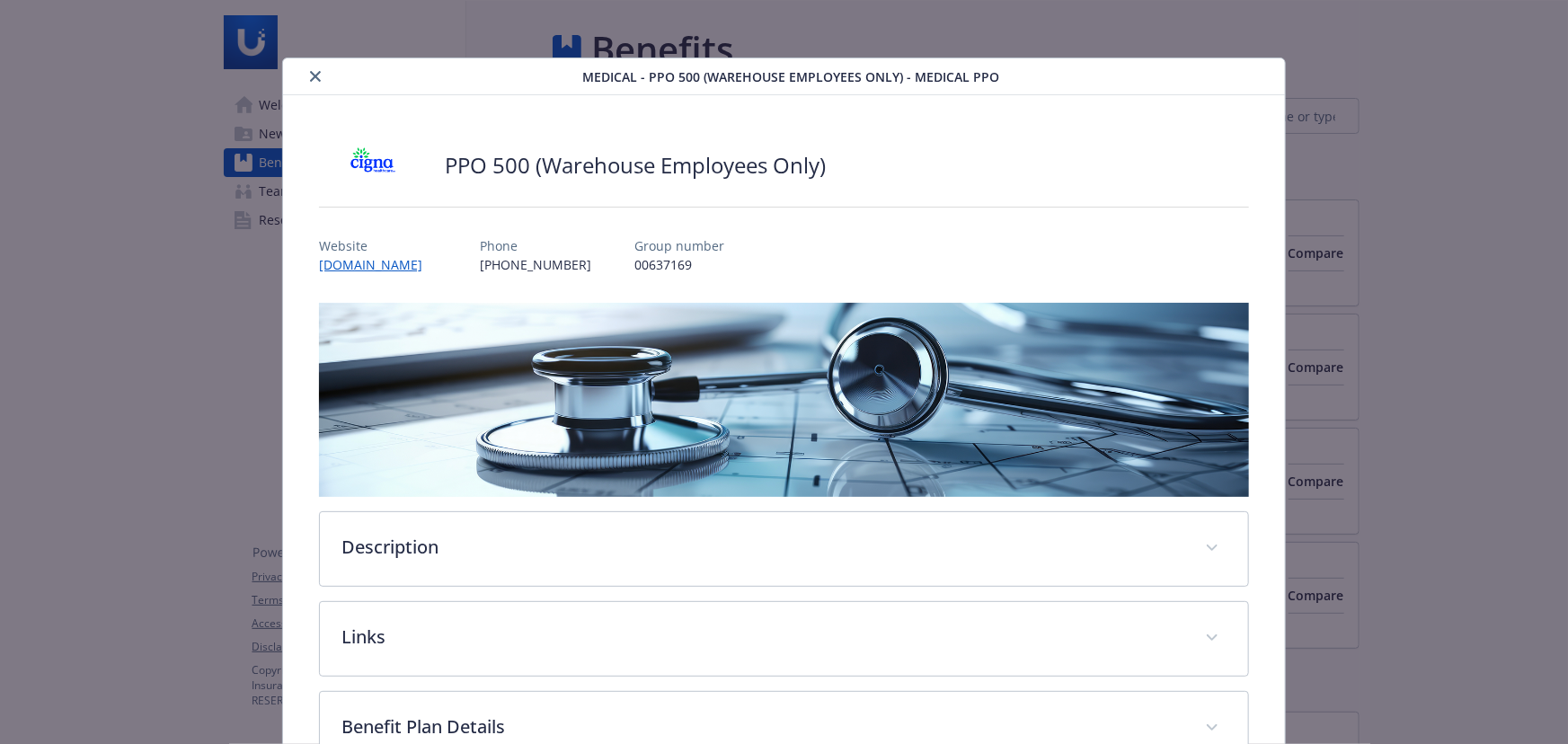
scroll to position [45, 0]
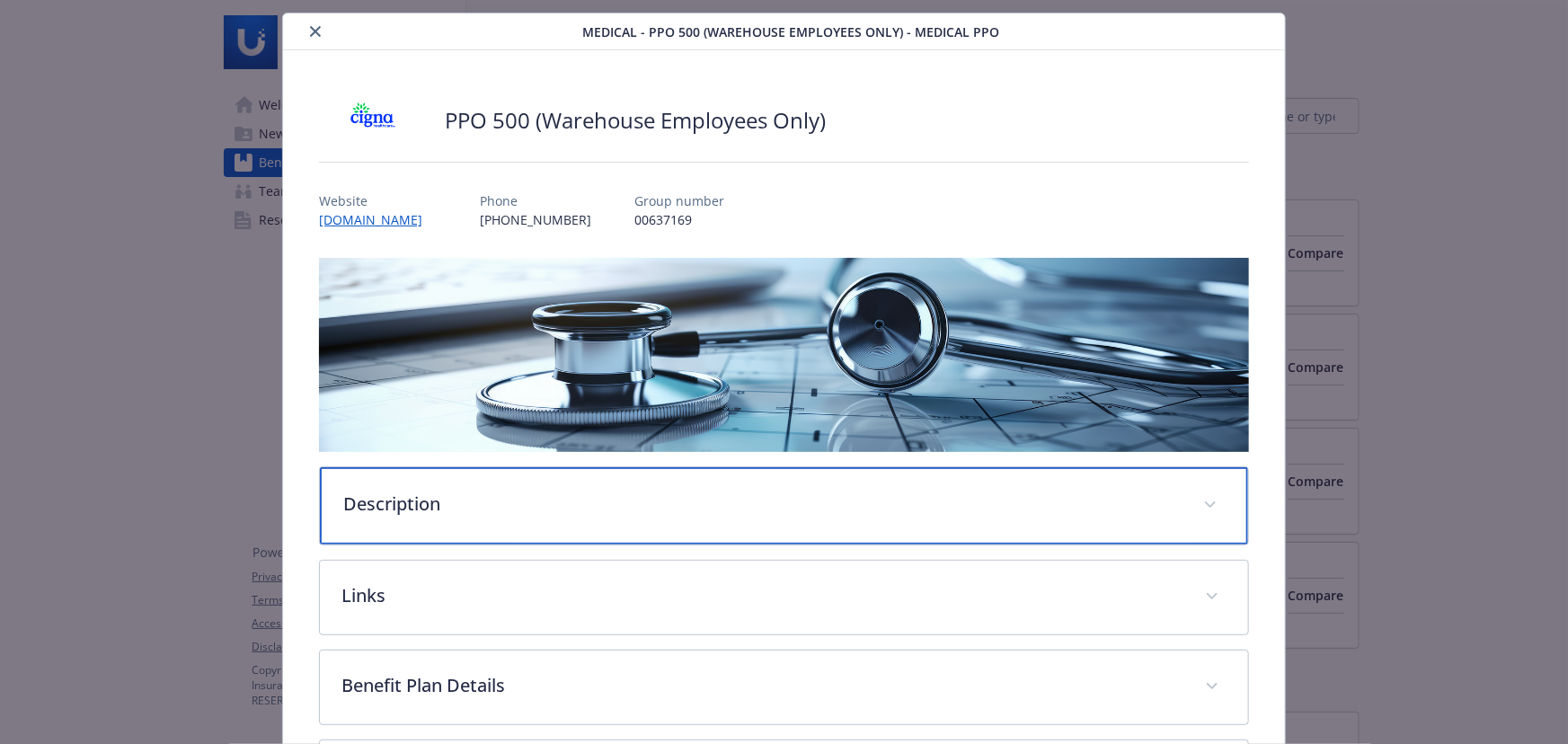
click at [962, 533] on div "Description" at bounding box center [784, 506] width 928 height 78
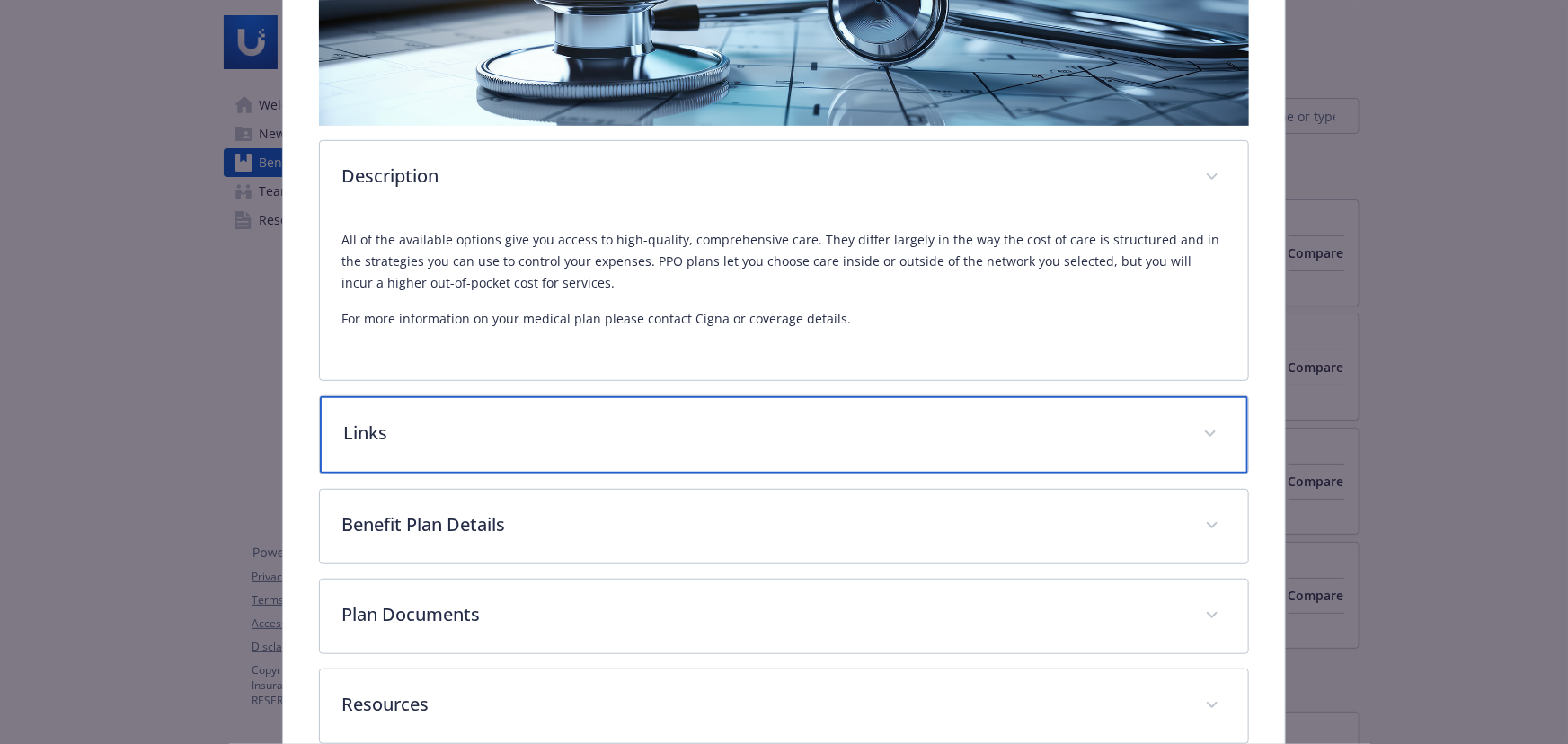
click at [893, 429] on p "Links" at bounding box center [762, 433] width 839 height 27
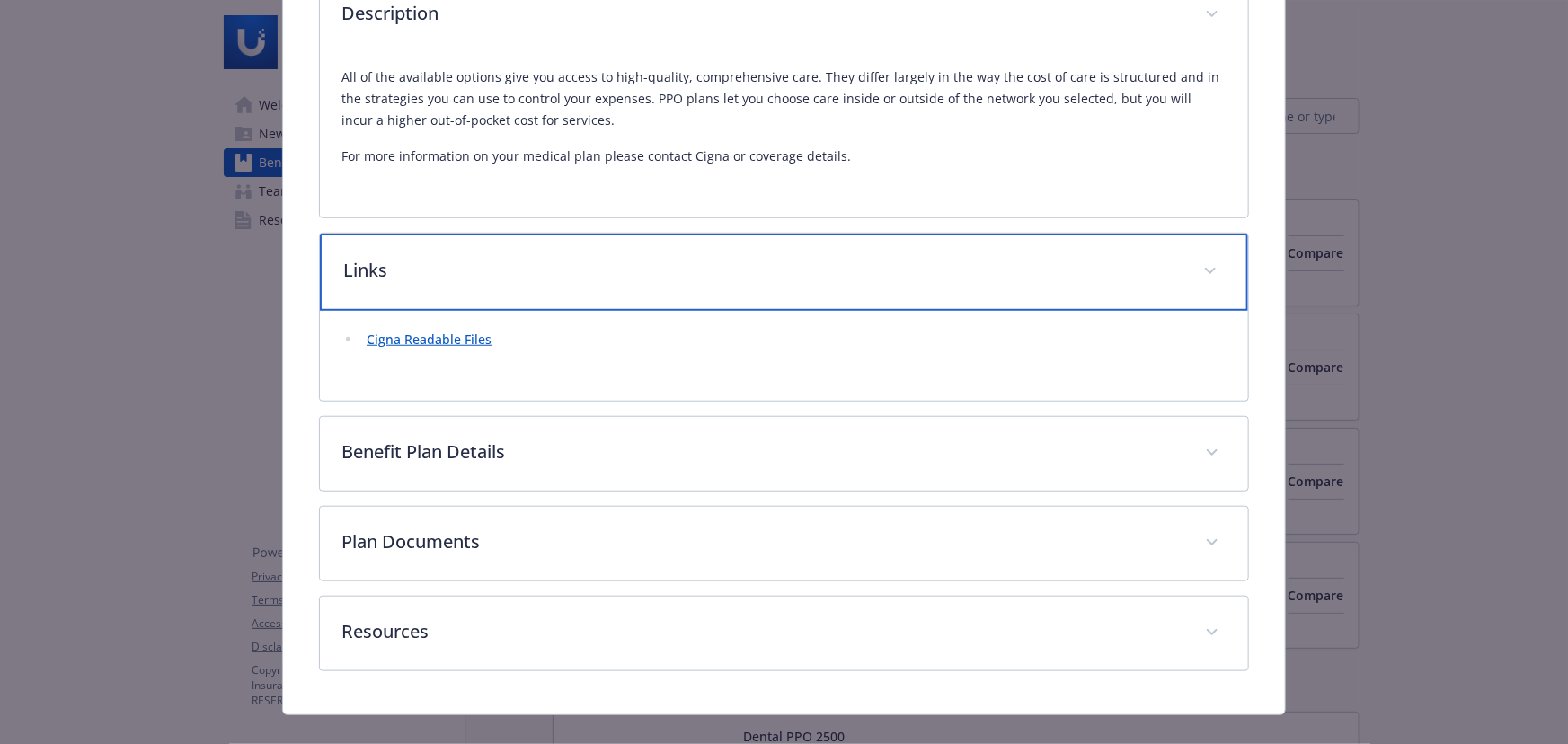
scroll to position [534, 0]
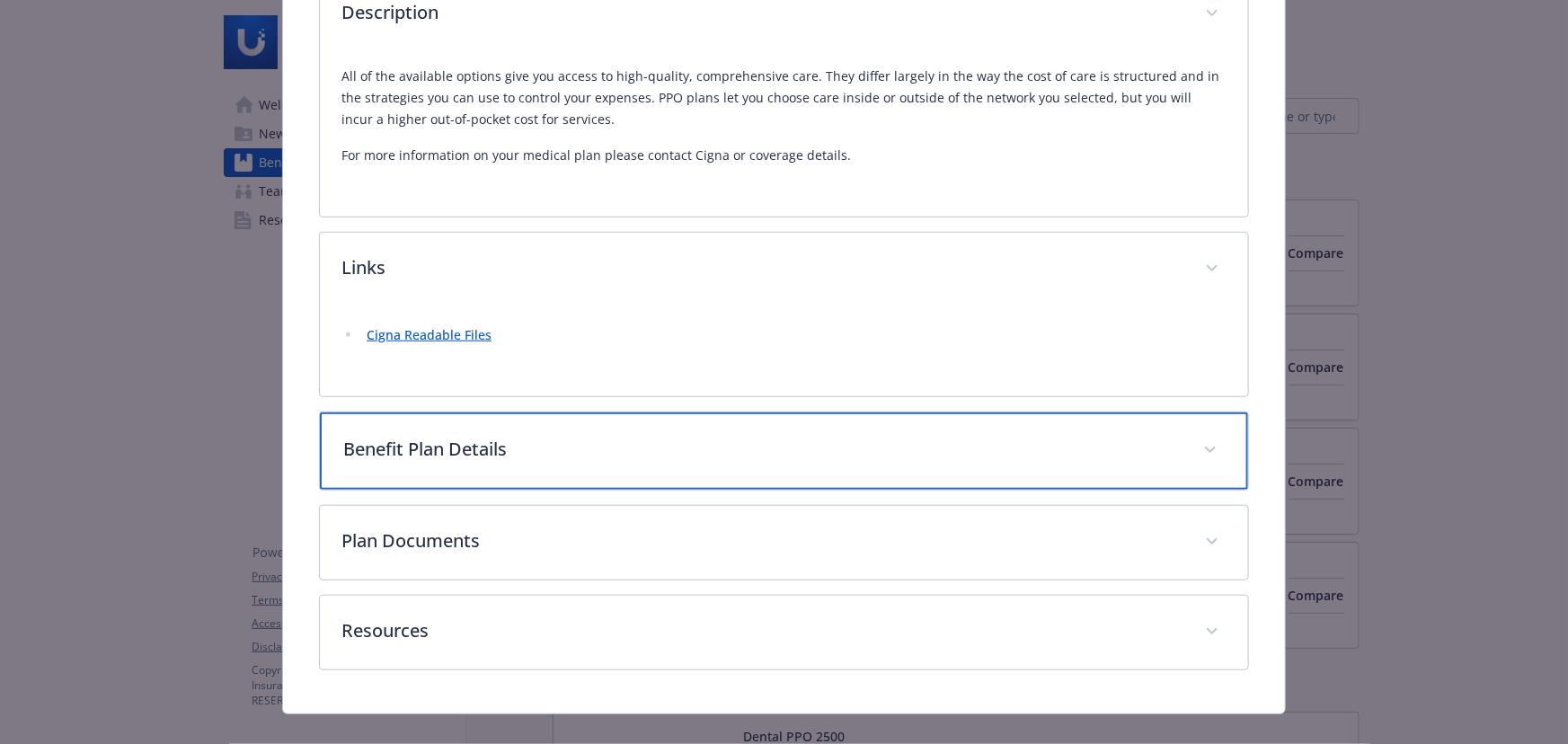
click at [924, 439] on p "Benefit Plan Details" at bounding box center [762, 448] width 839 height 27
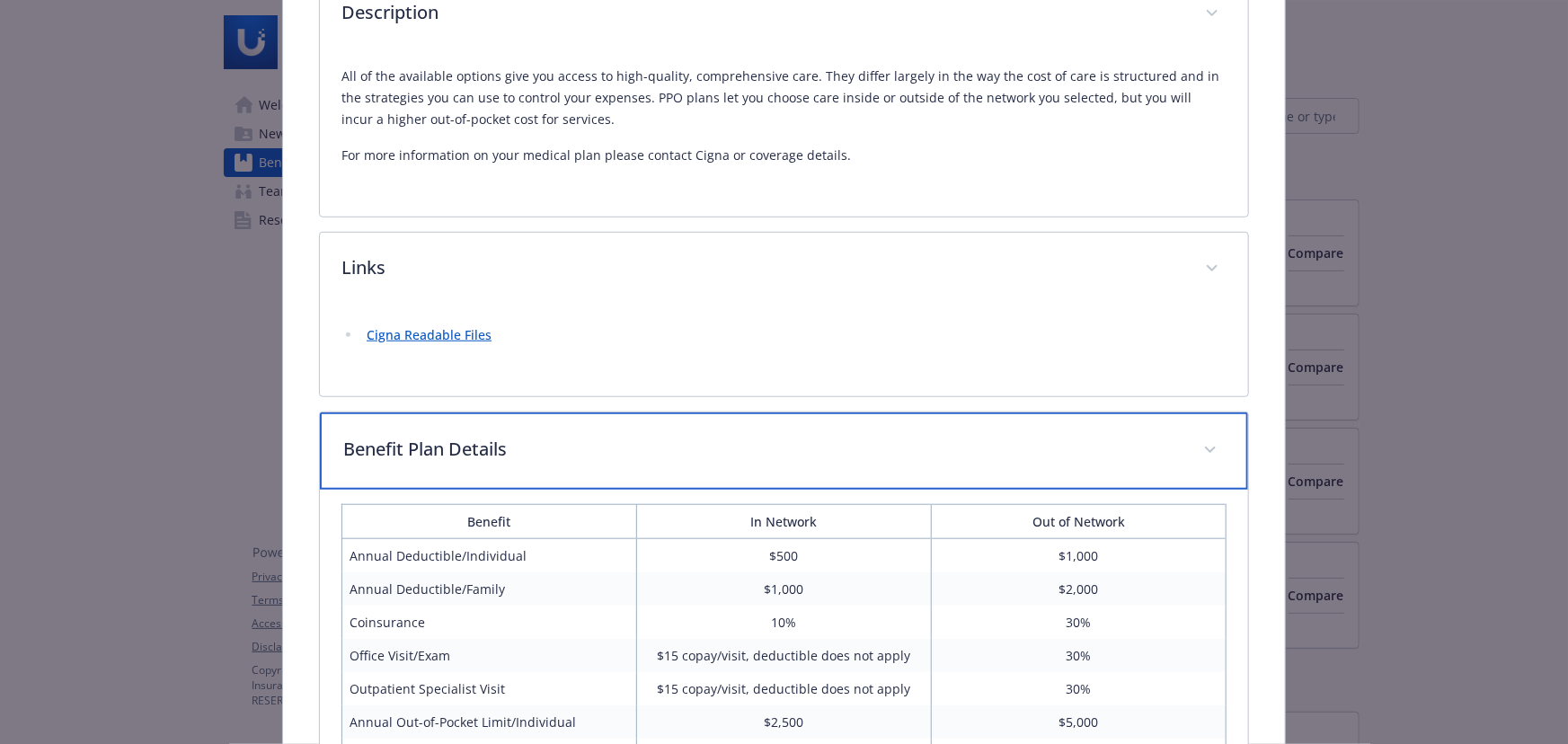
scroll to position [780, 0]
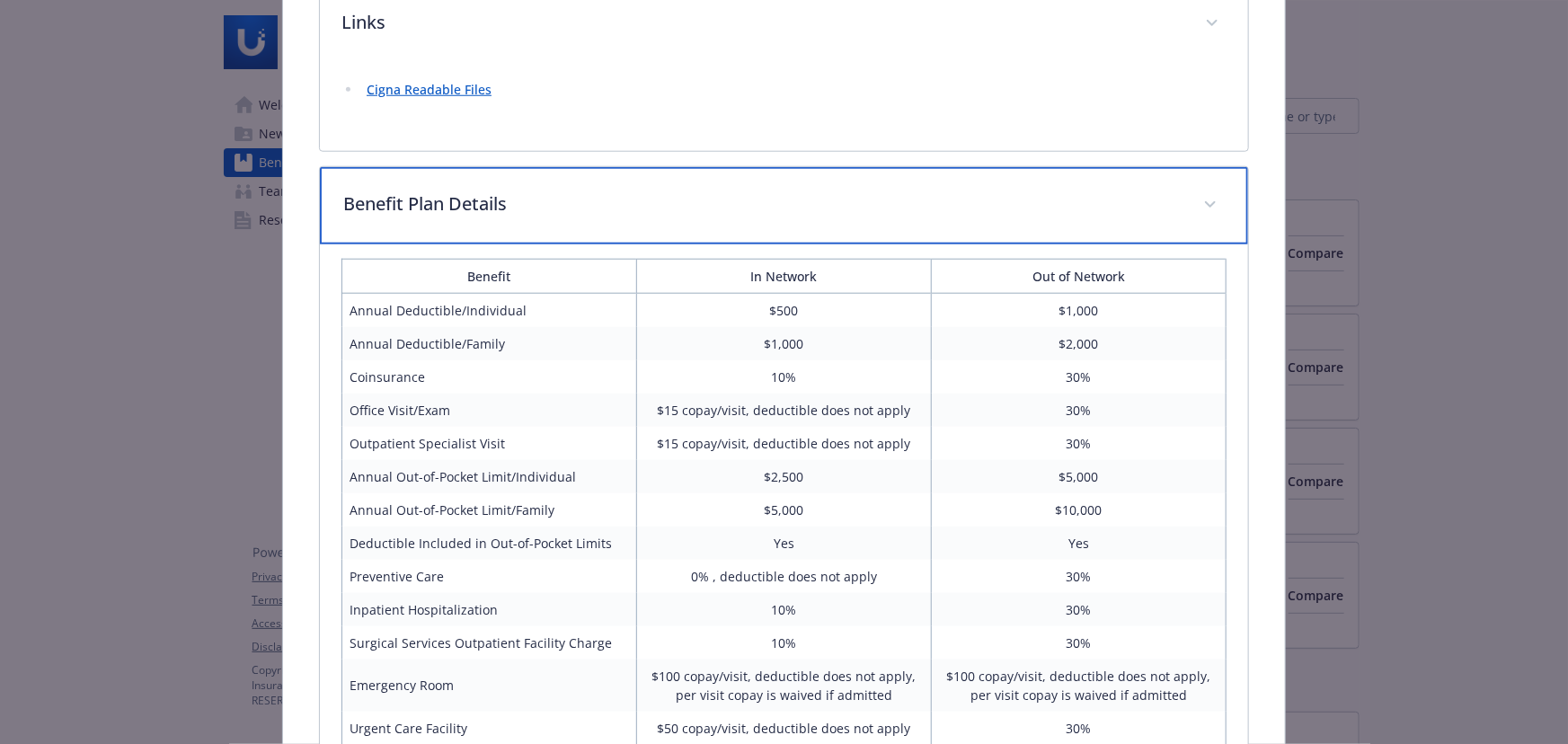
click at [915, 201] on p "Benefit Plan Details" at bounding box center [762, 203] width 839 height 27
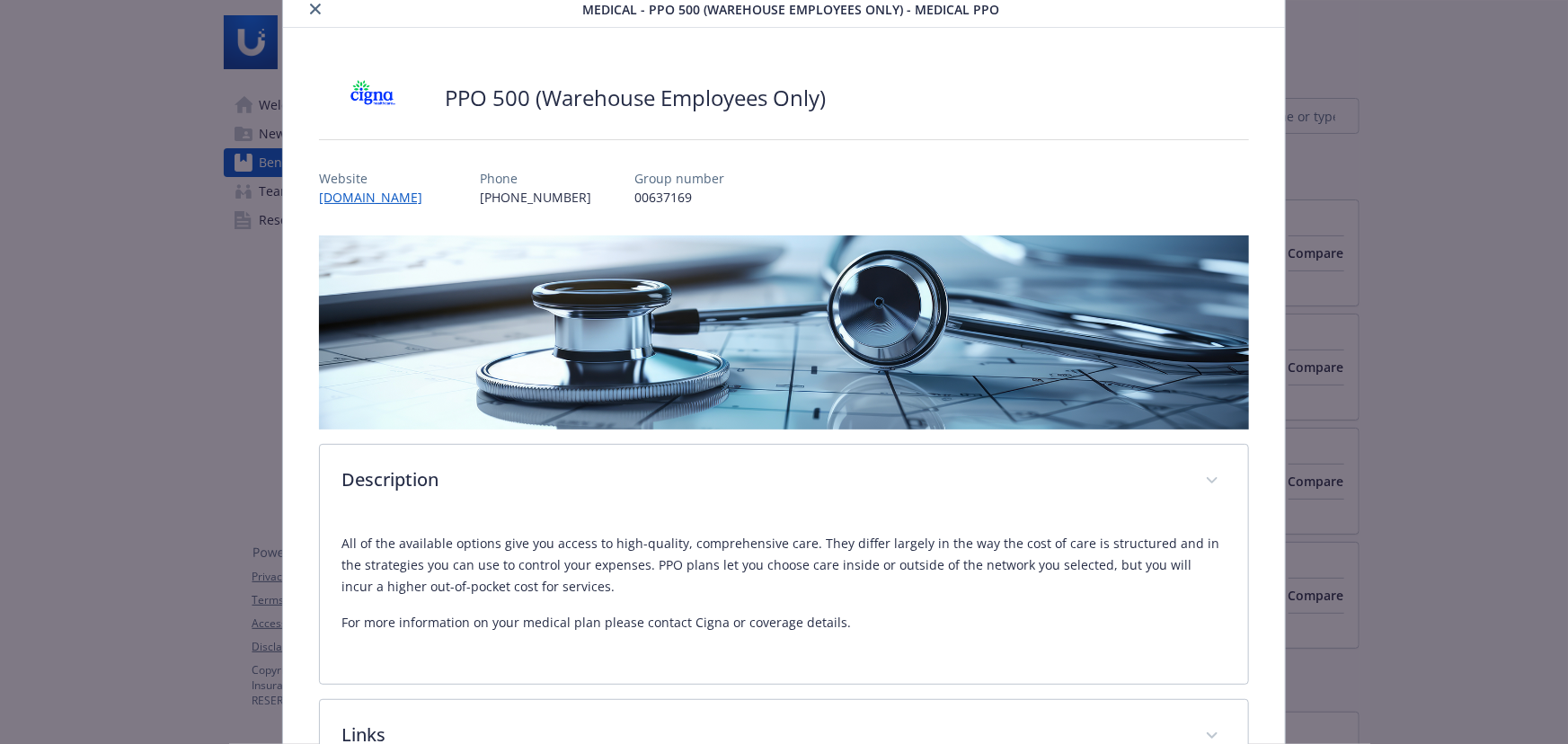
scroll to position [65, 0]
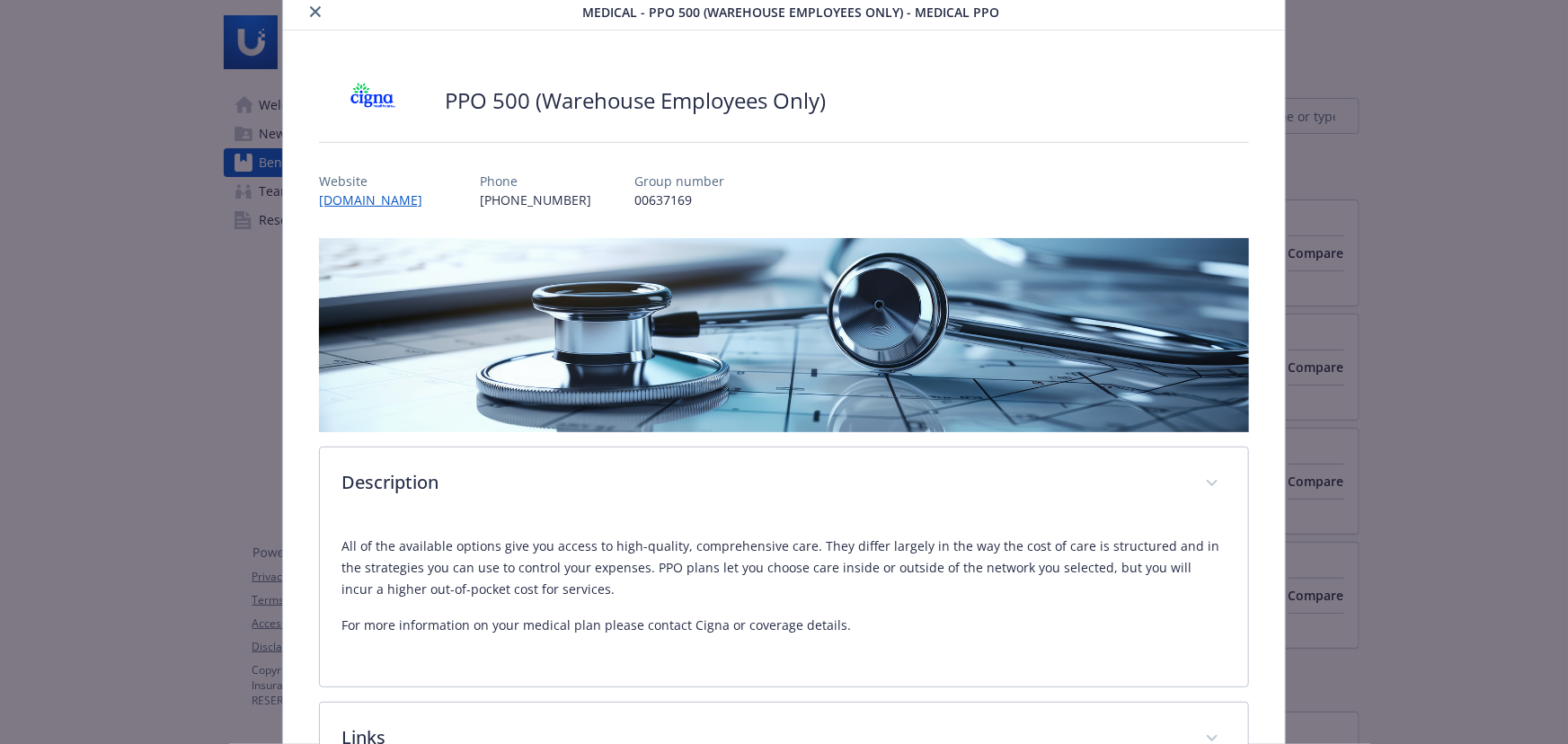
click at [314, 6] on icon "close" at bounding box center [315, 12] width 11 height 11
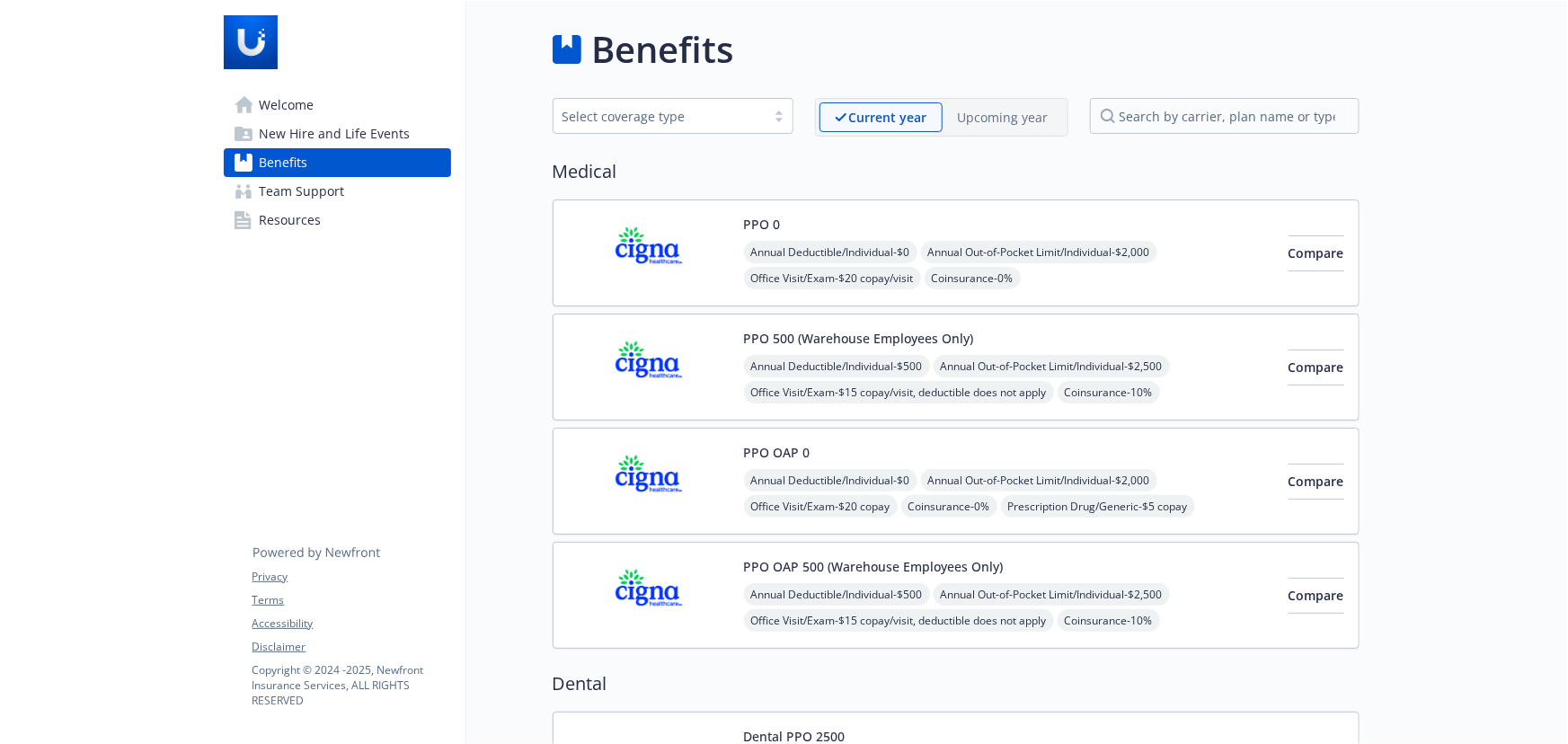
click at [946, 447] on div "PPO OAP 0 Annual Deductible/Individual - $0 Annual Out-of-Pocket Limit/Individu…" at bounding box center [1009, 481] width 530 height 77
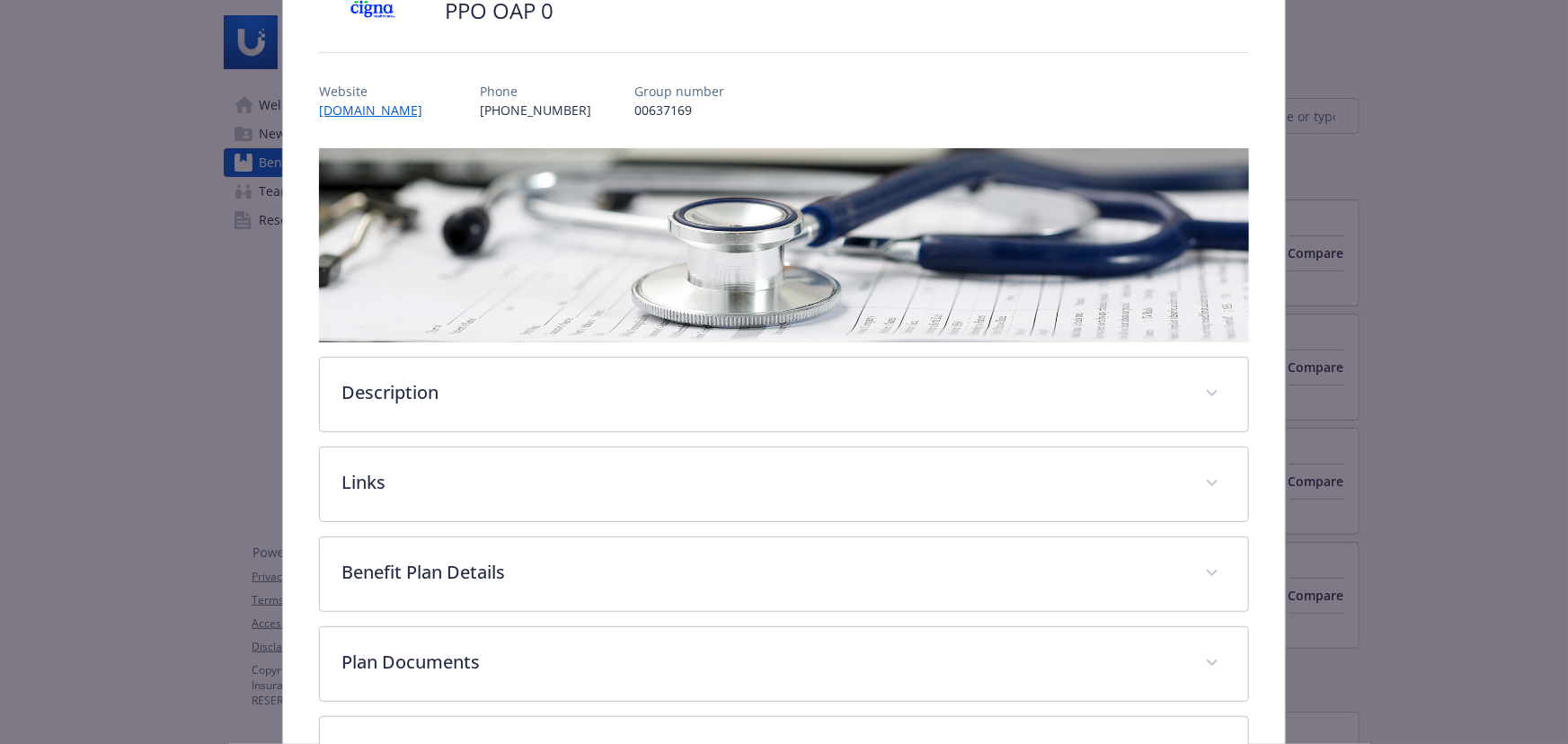
scroll to position [289, 0]
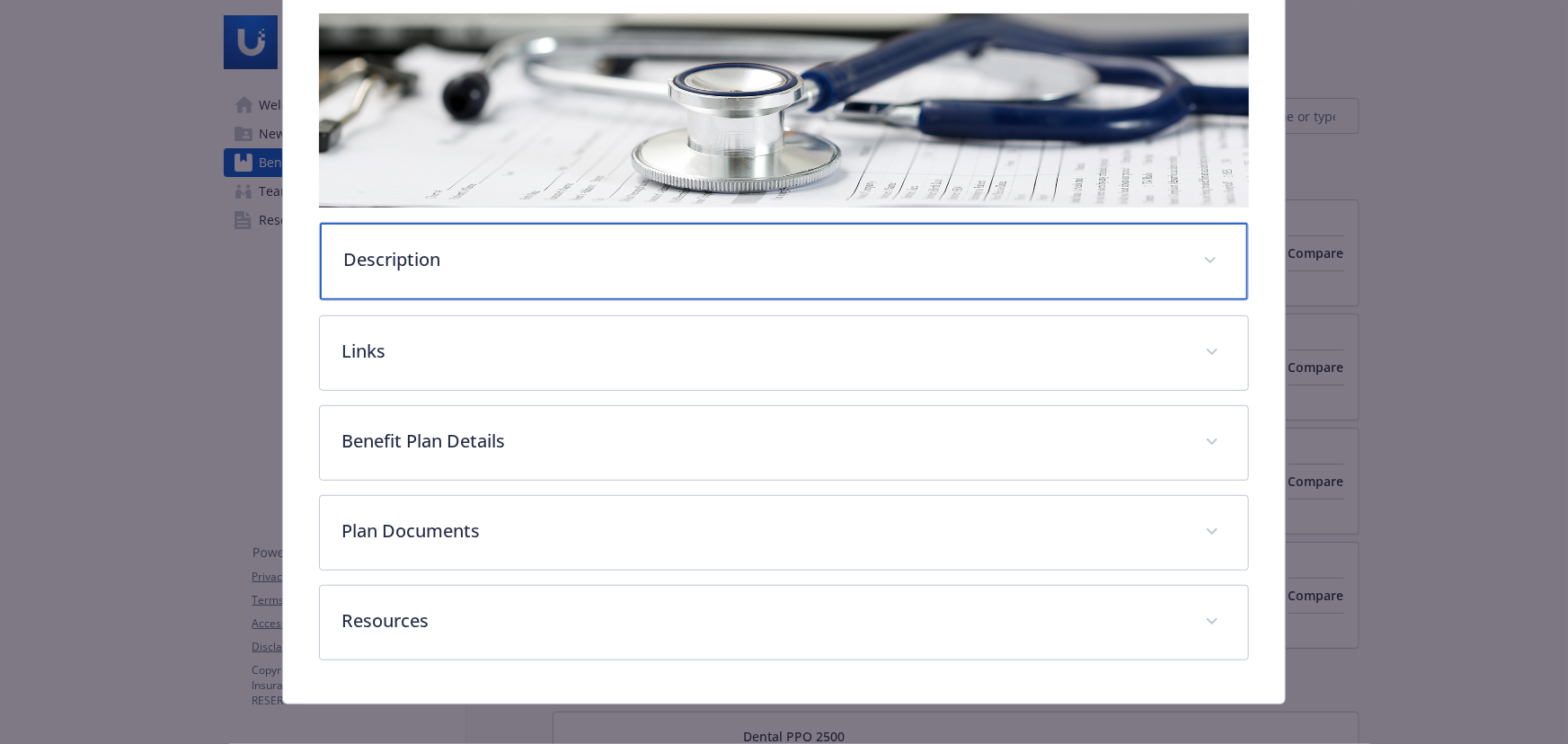
click at [798, 276] on div "Description" at bounding box center [784, 262] width 928 height 78
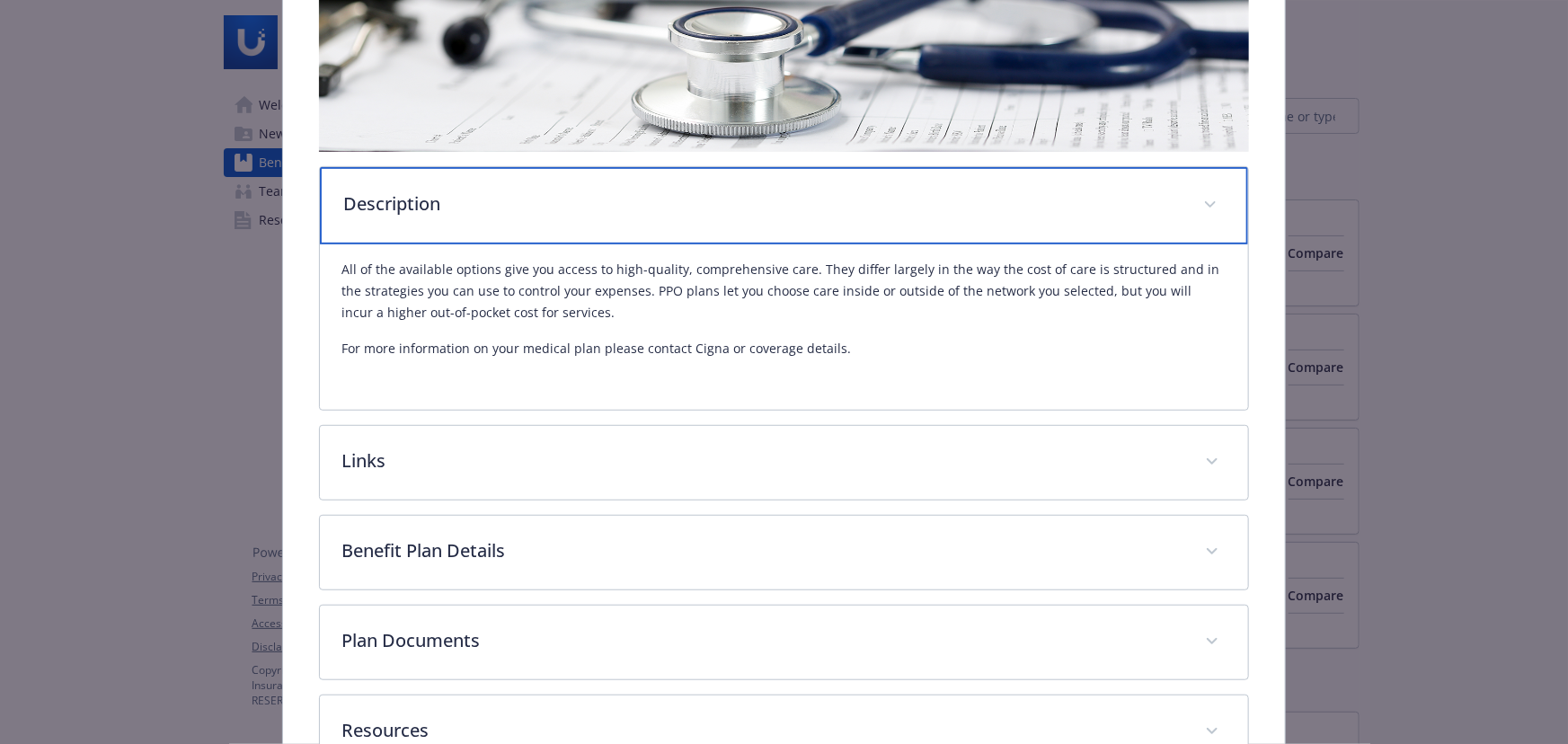
scroll to position [371, 0]
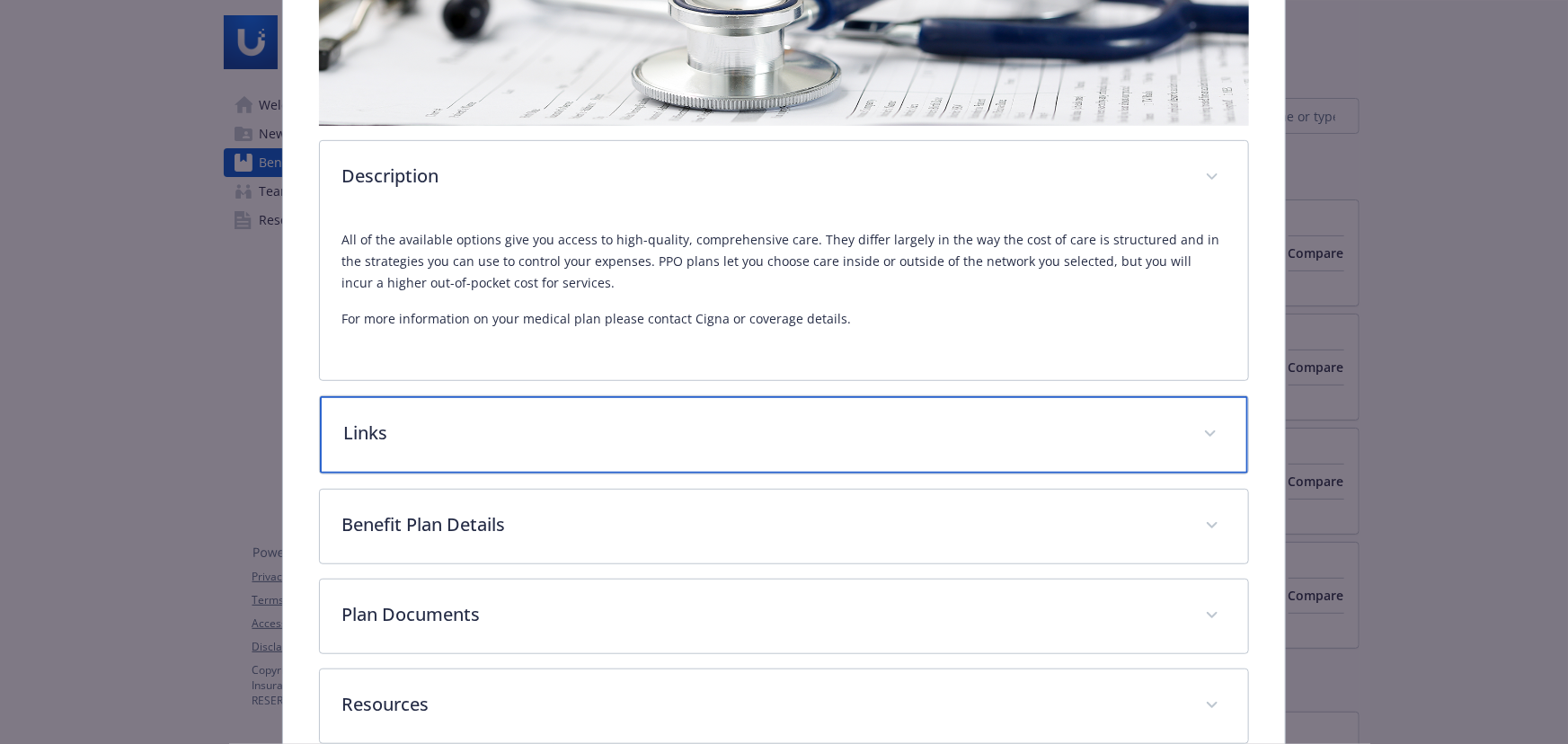
click at [905, 432] on p "Links" at bounding box center [762, 433] width 839 height 27
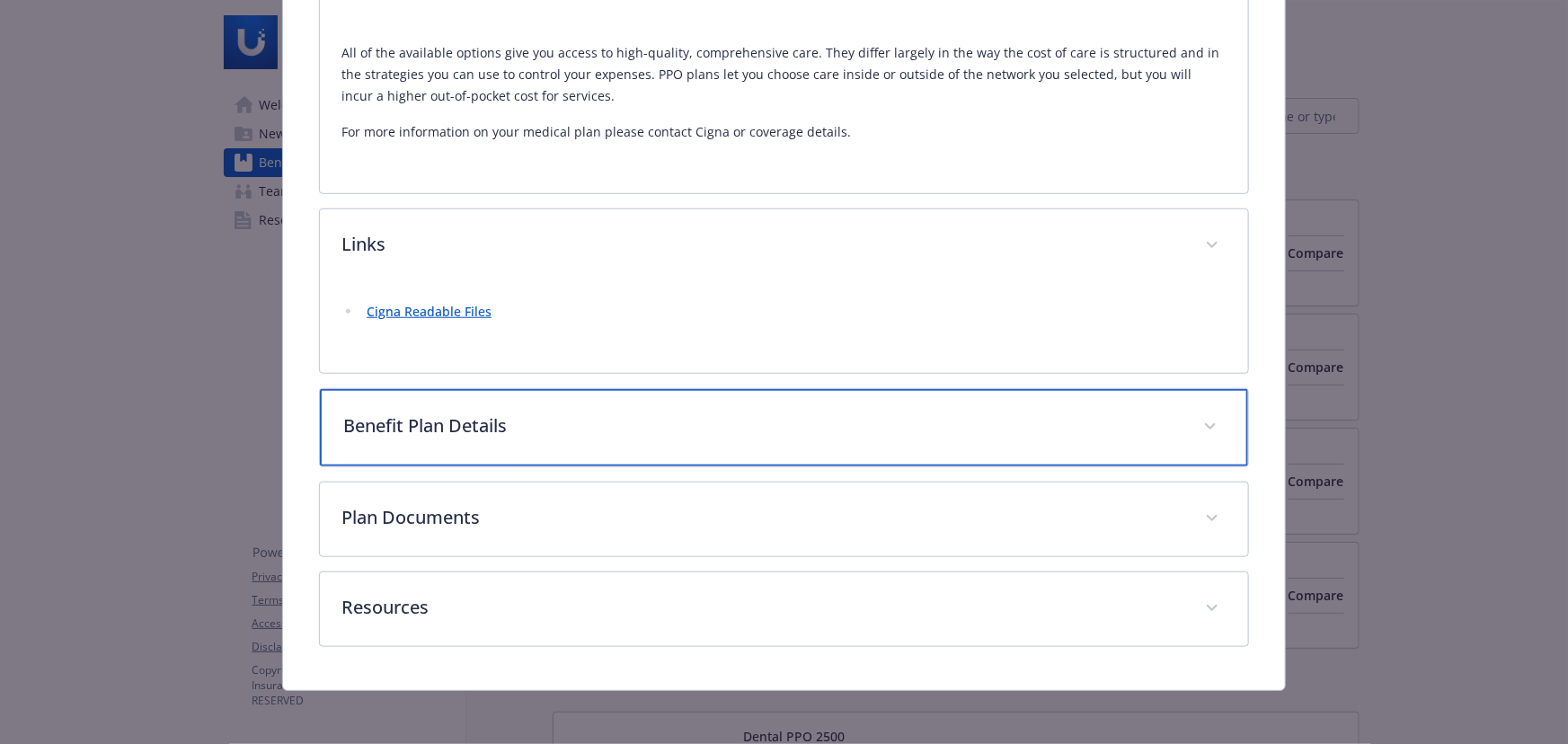
click at [928, 401] on div "Benefit Plan Details" at bounding box center [784, 428] width 928 height 78
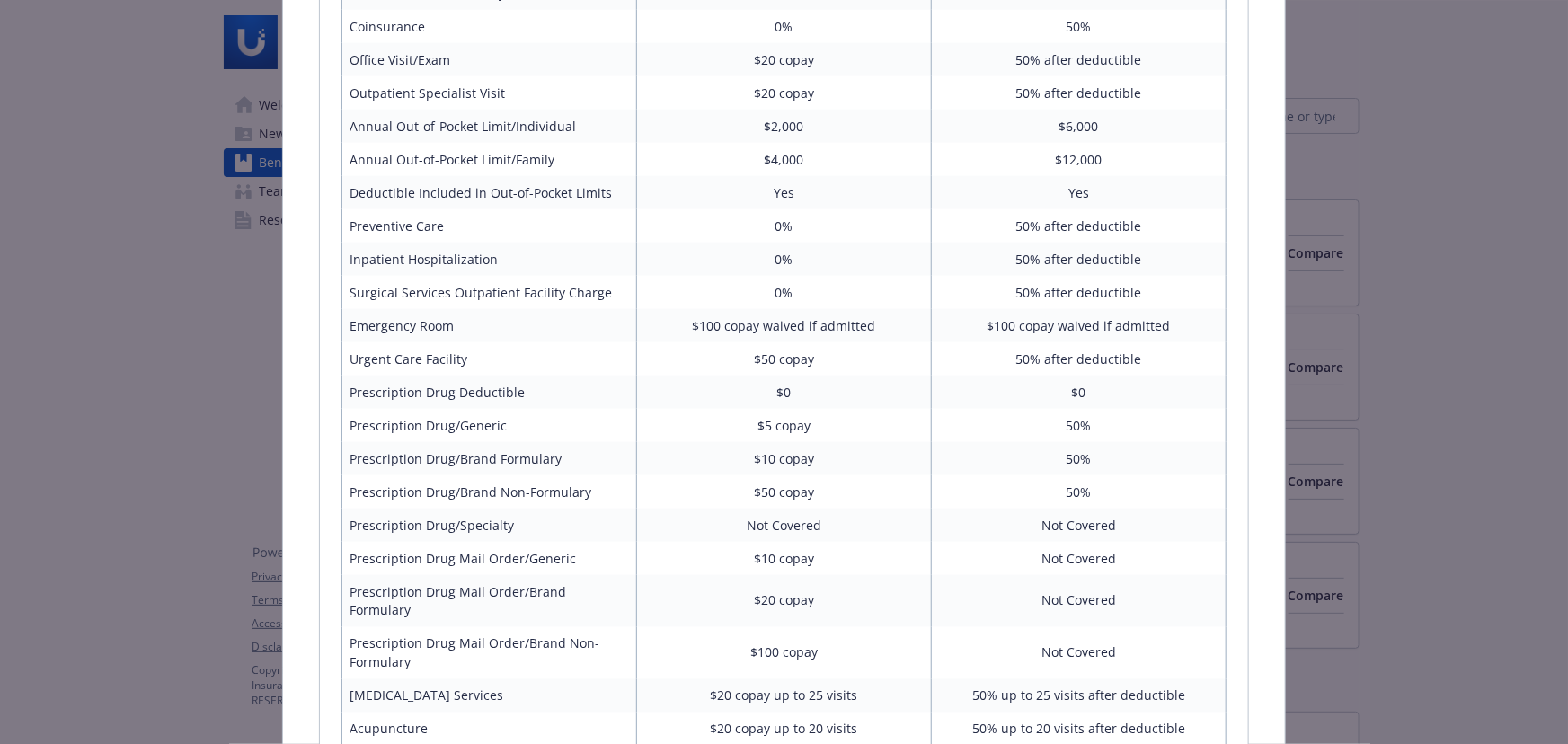
scroll to position [1128, 0]
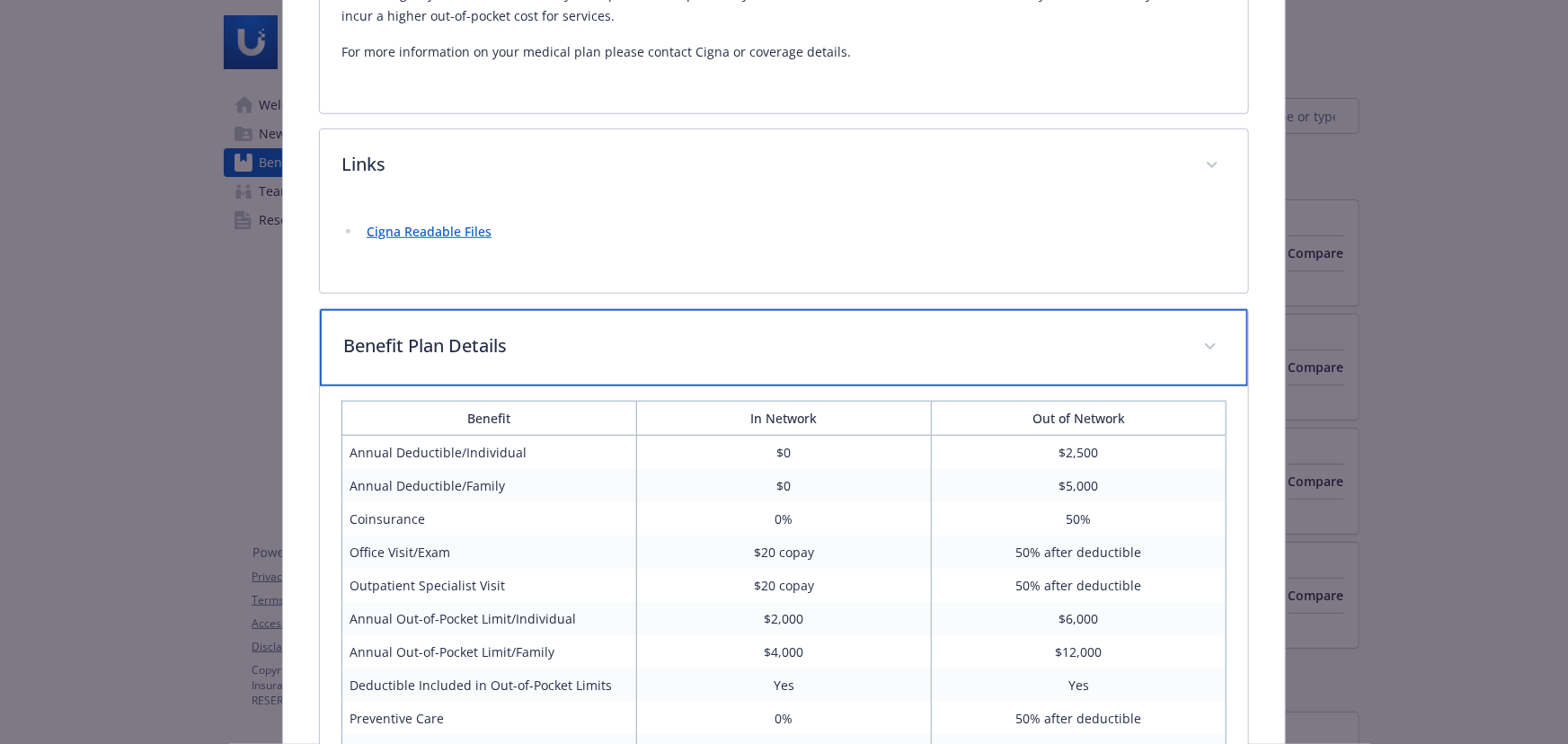
click at [1077, 342] on p "Benefit Plan Details" at bounding box center [762, 346] width 839 height 27
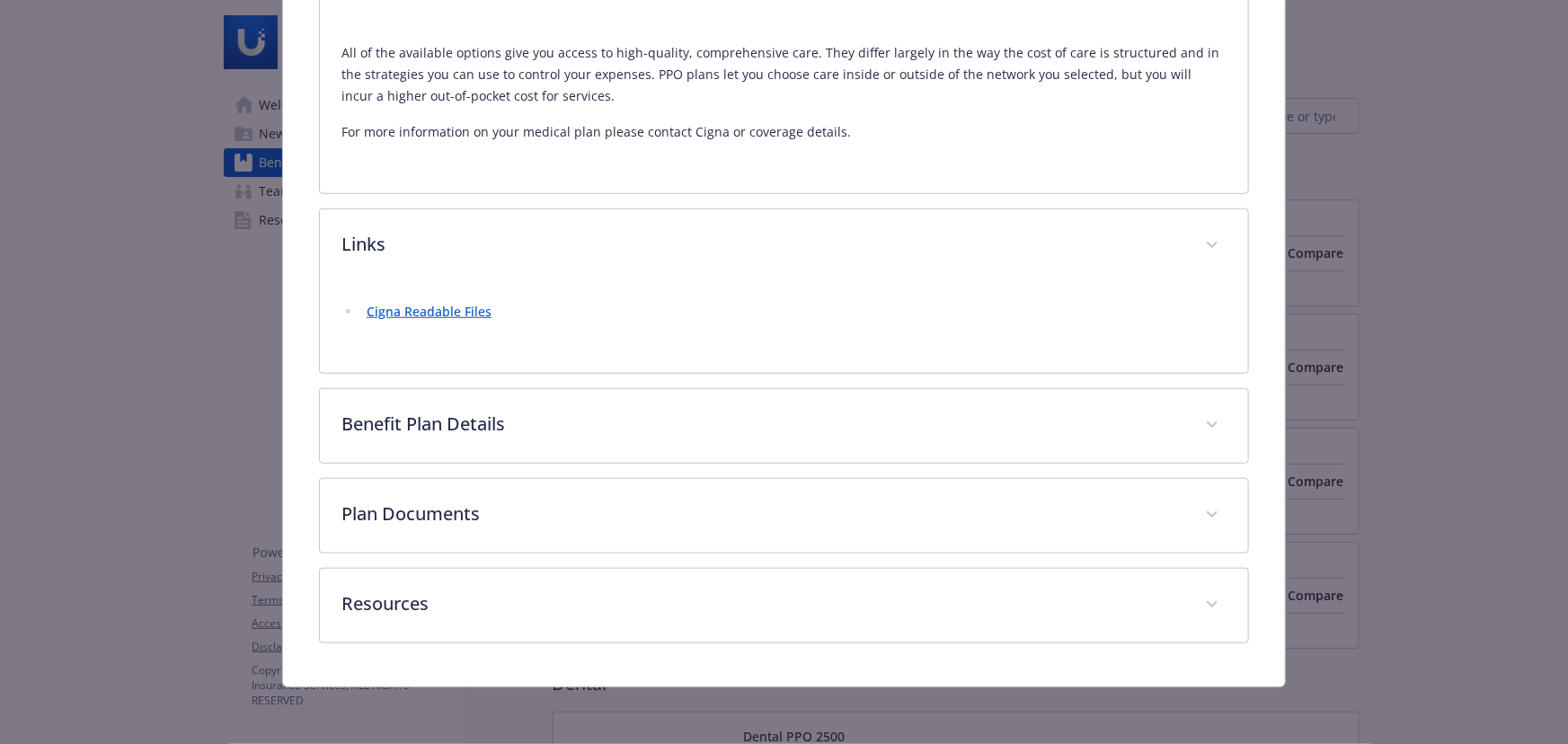
scroll to position [555, 0]
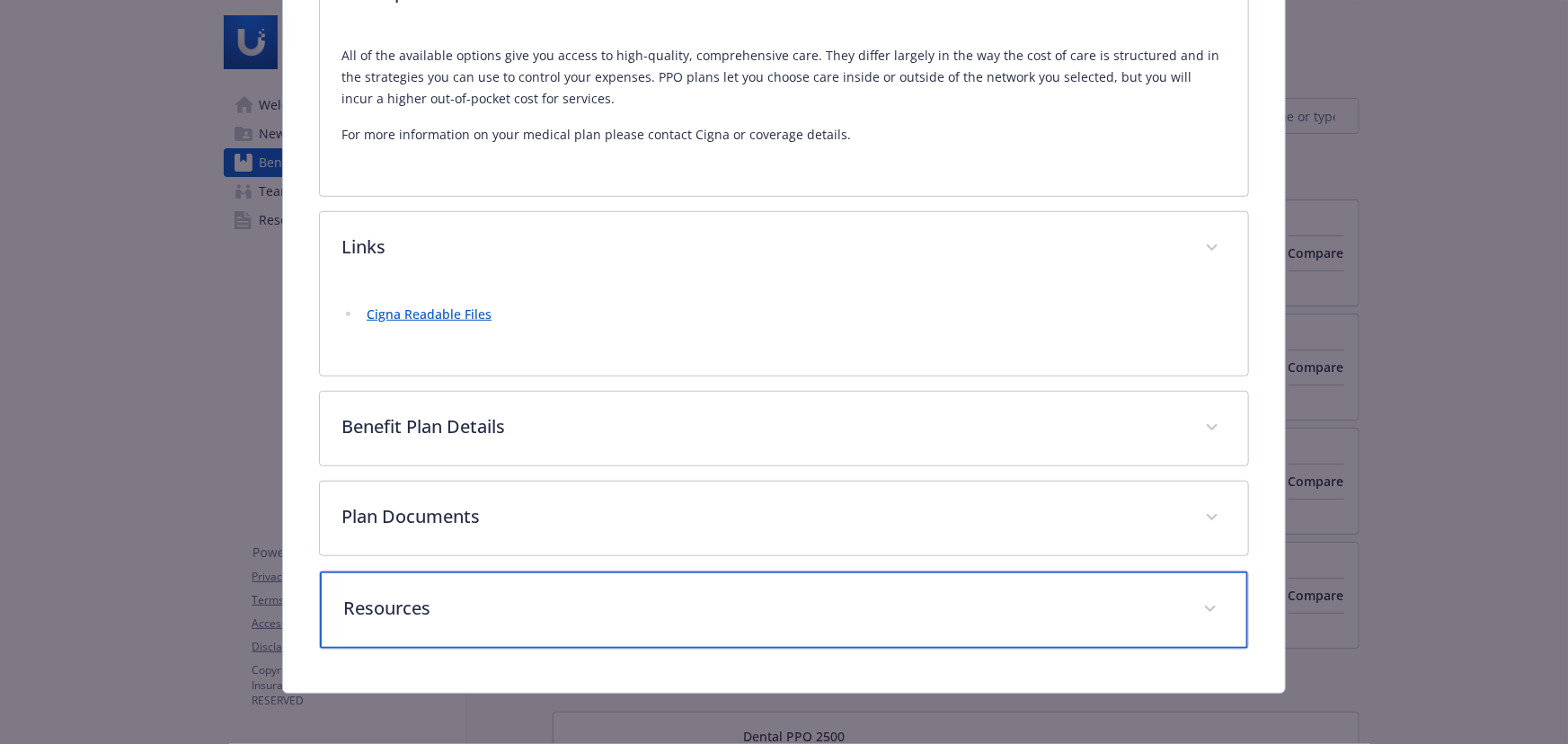
drag, startPoint x: 828, startPoint y: 596, endPoint x: 908, endPoint y: 365, distance: 244.5
click at [829, 594] on p "Resources" at bounding box center [762, 607] width 839 height 27
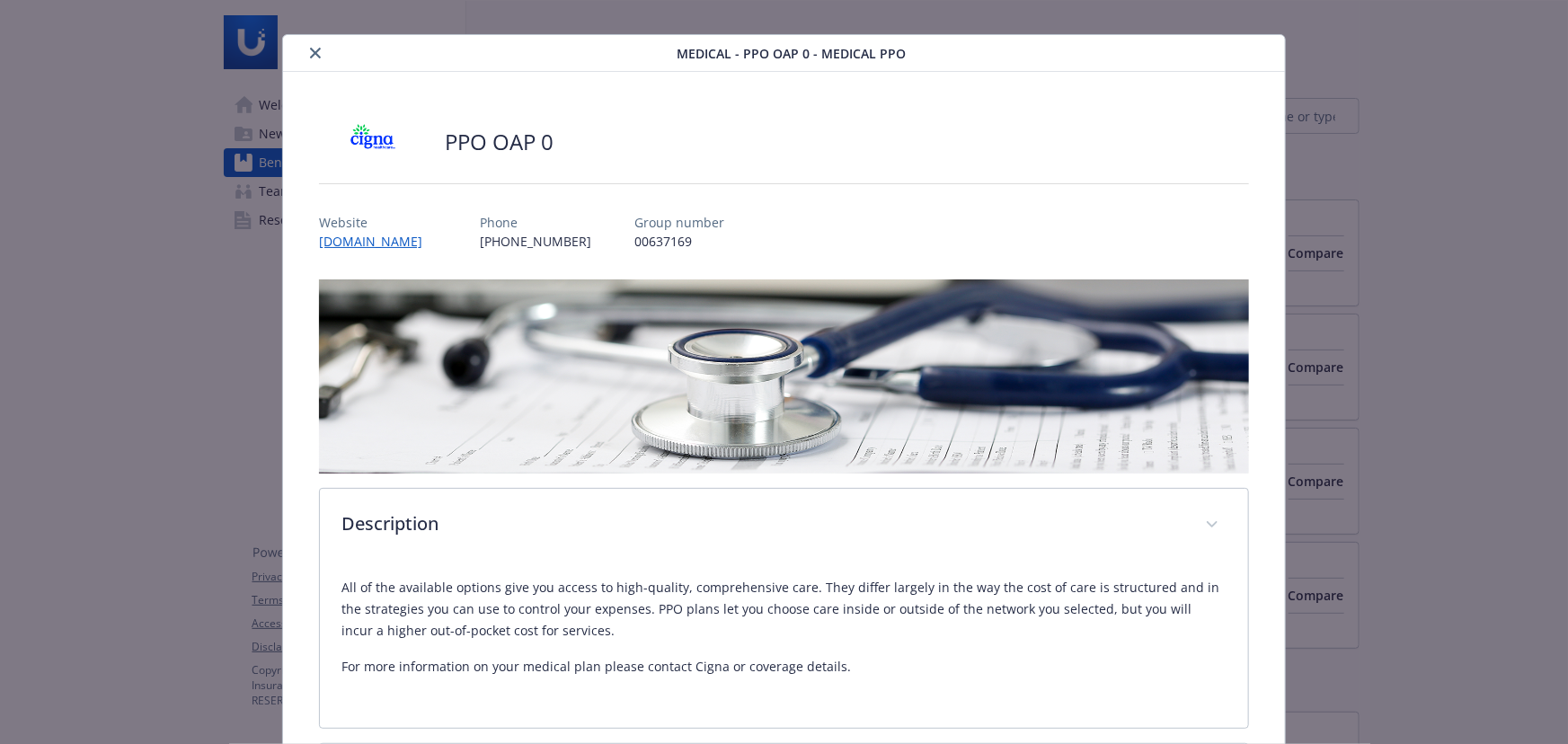
scroll to position [0, 0]
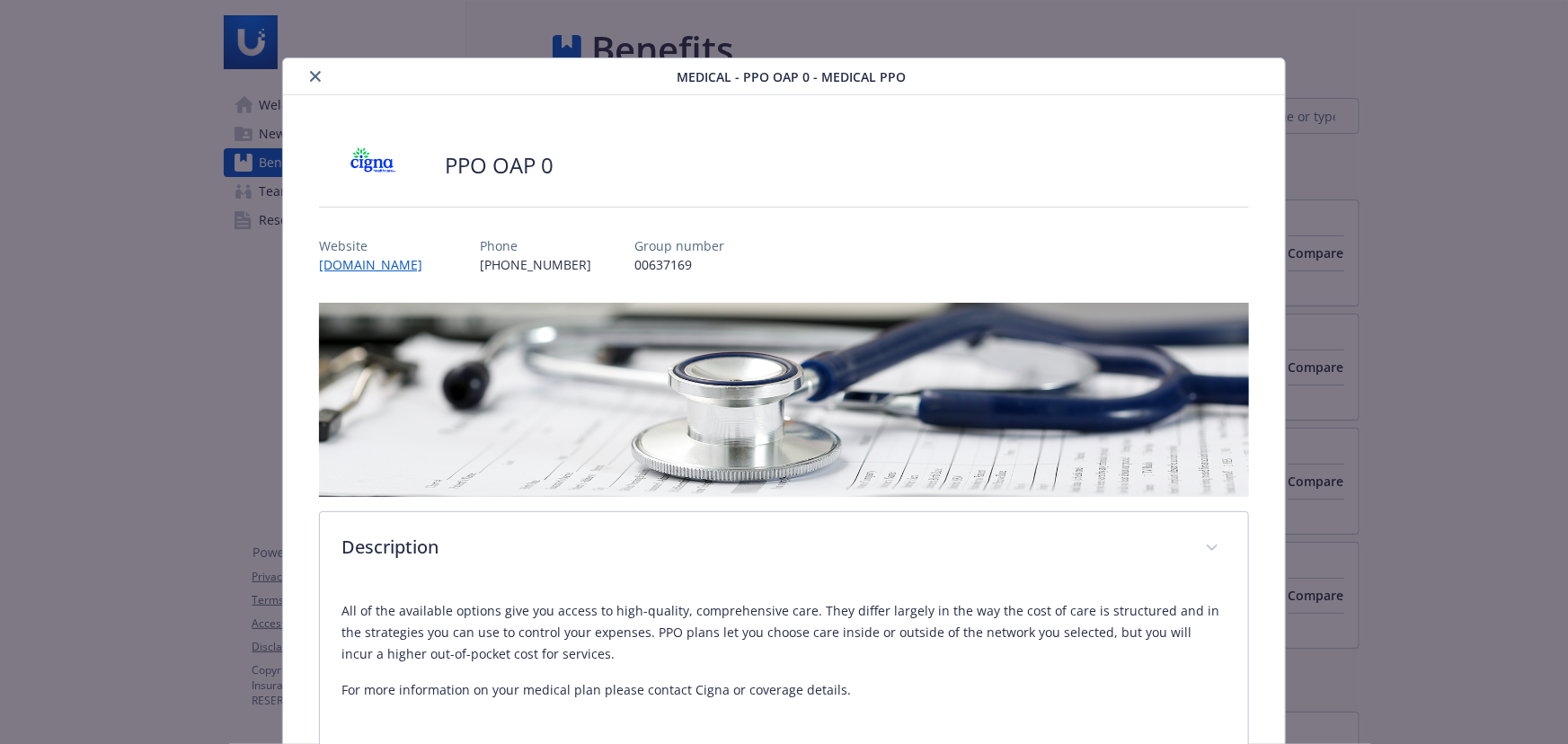
click at [311, 76] on icon "close" at bounding box center [315, 77] width 11 height 11
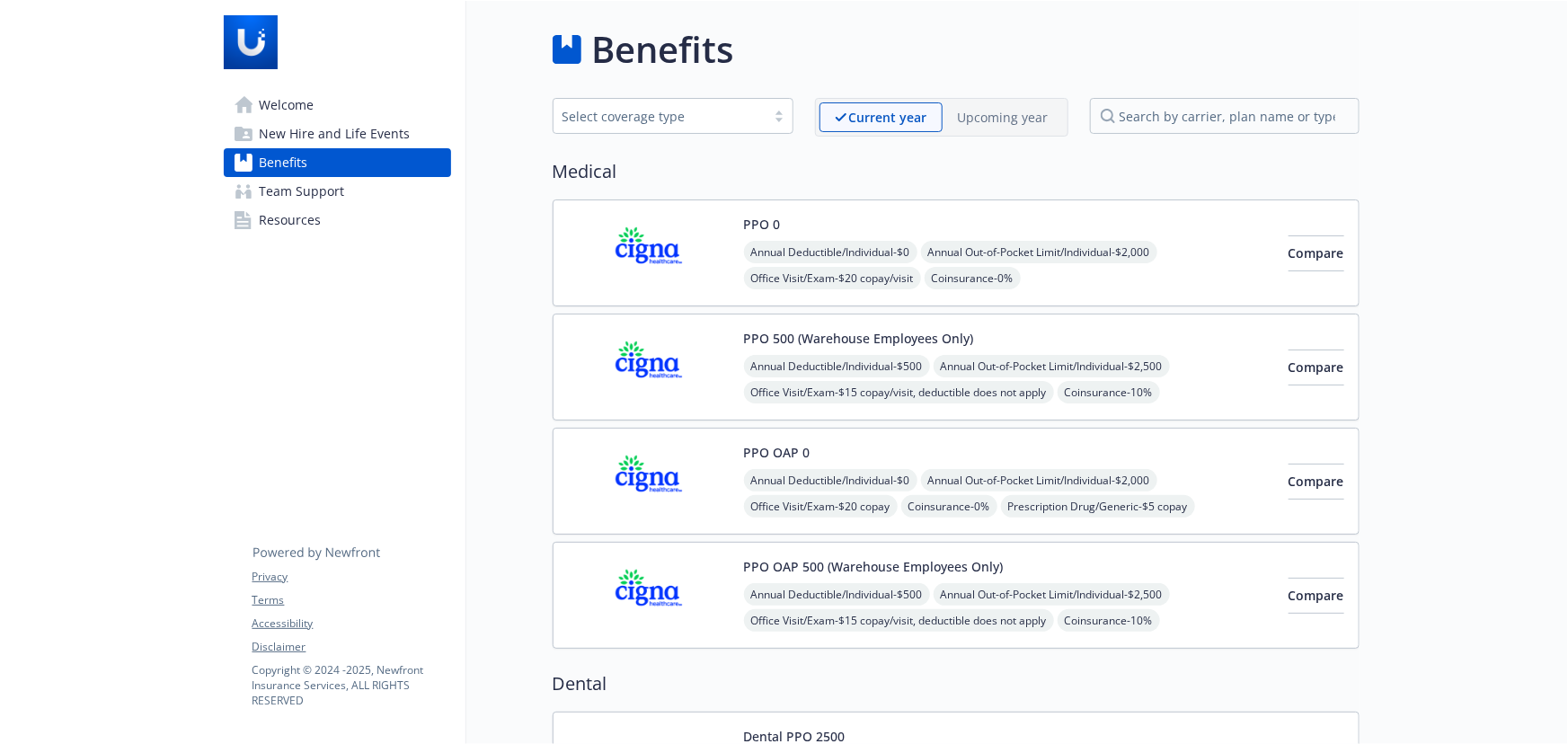
click at [1131, 555] on div "PPO OAP 500 (Warehouse Employees Only) Annual Deductible/Individual - $500 Annu…" at bounding box center [956, 595] width 807 height 107
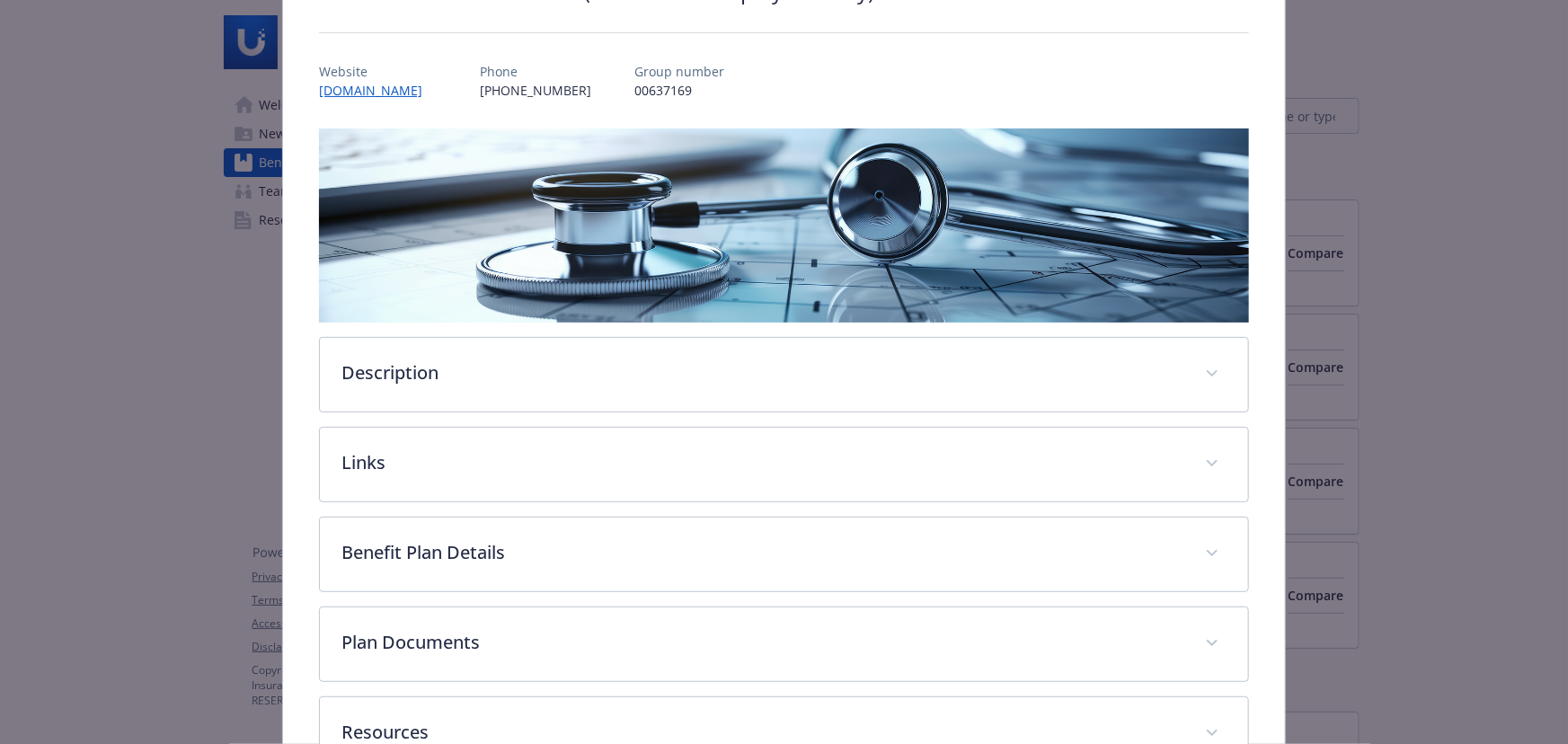
scroll to position [300, 0]
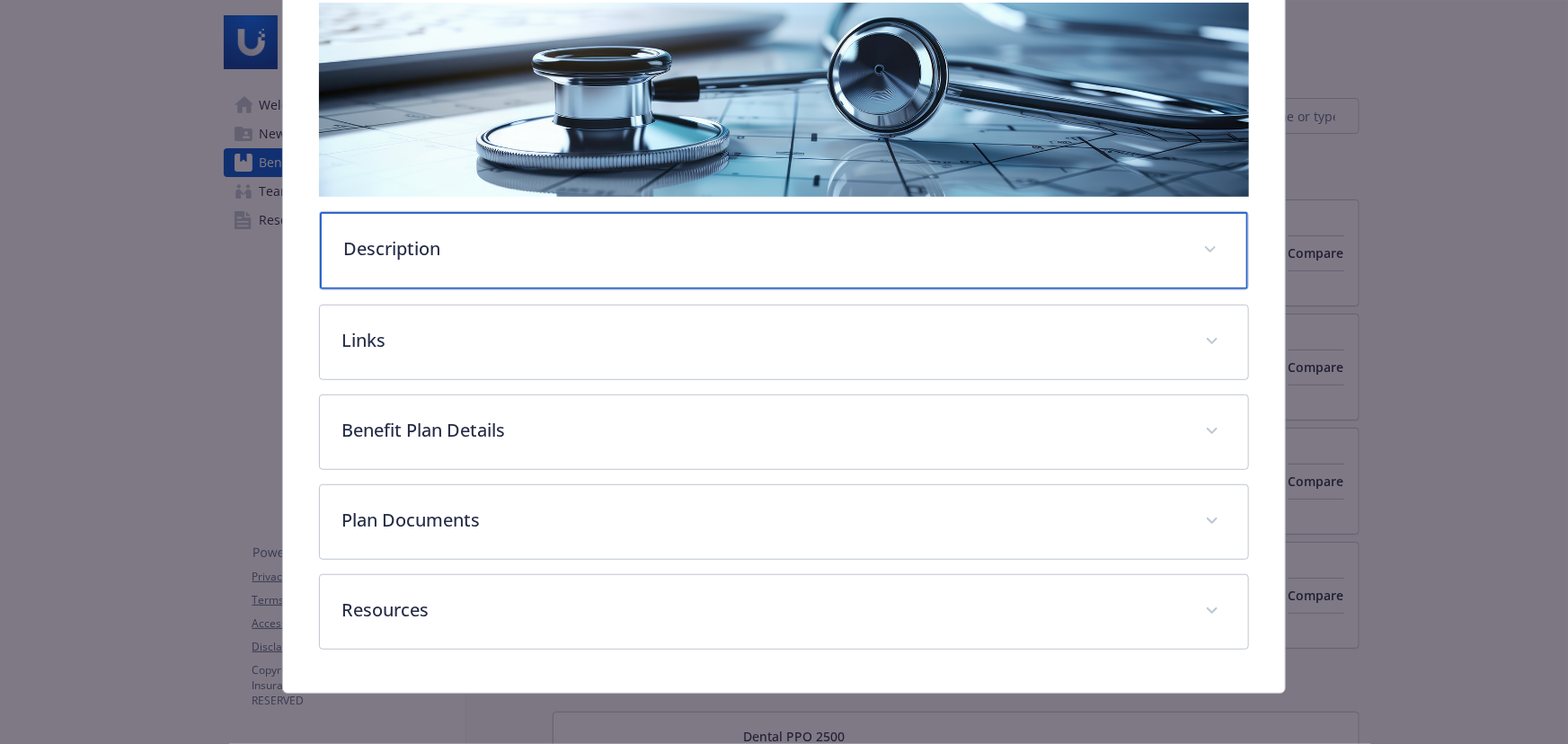
click at [576, 257] on p "Description" at bounding box center [762, 249] width 839 height 27
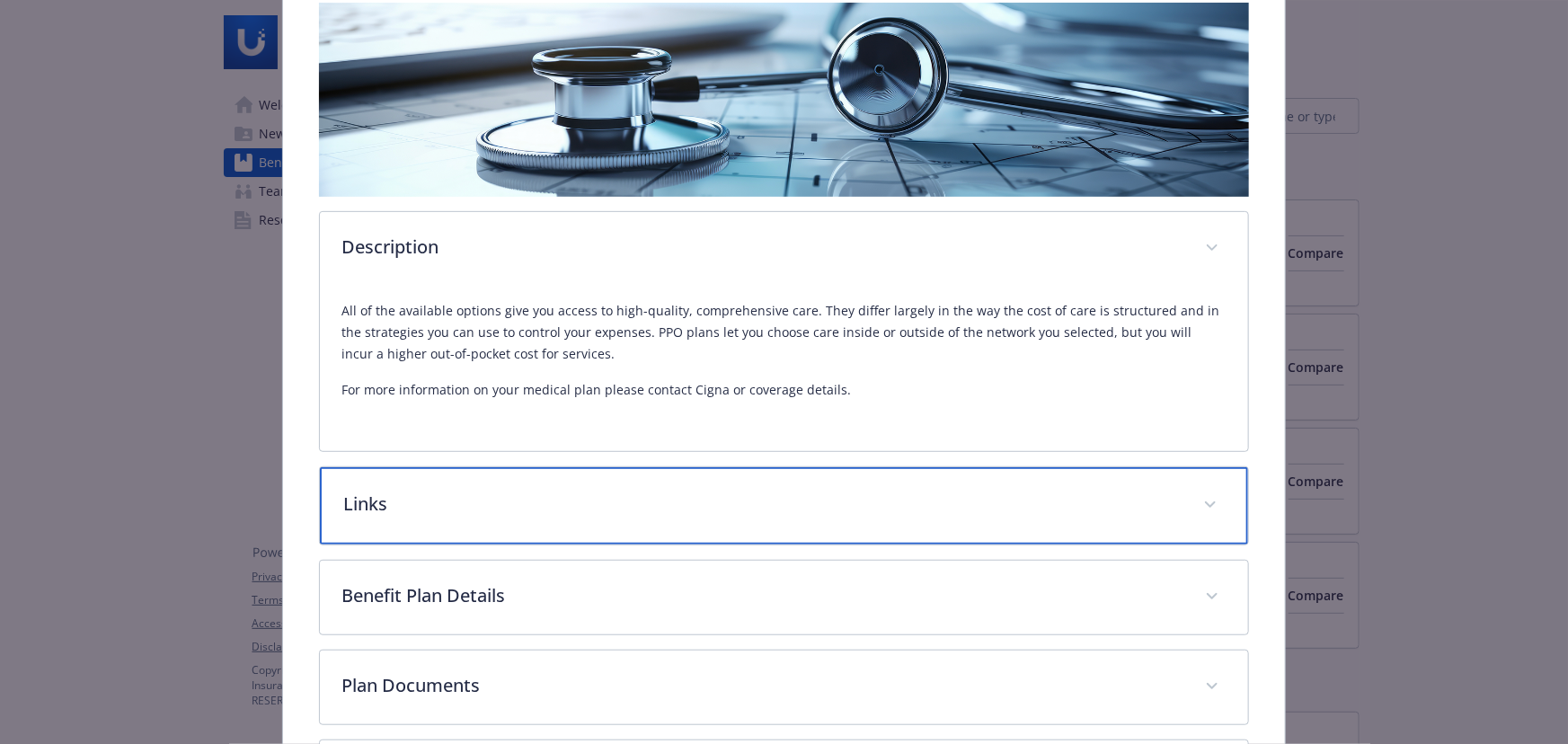
drag, startPoint x: 823, startPoint y: 505, endPoint x: 829, endPoint y: 480, distance: 25.7
click at [823, 504] on p "Links" at bounding box center [762, 504] width 839 height 27
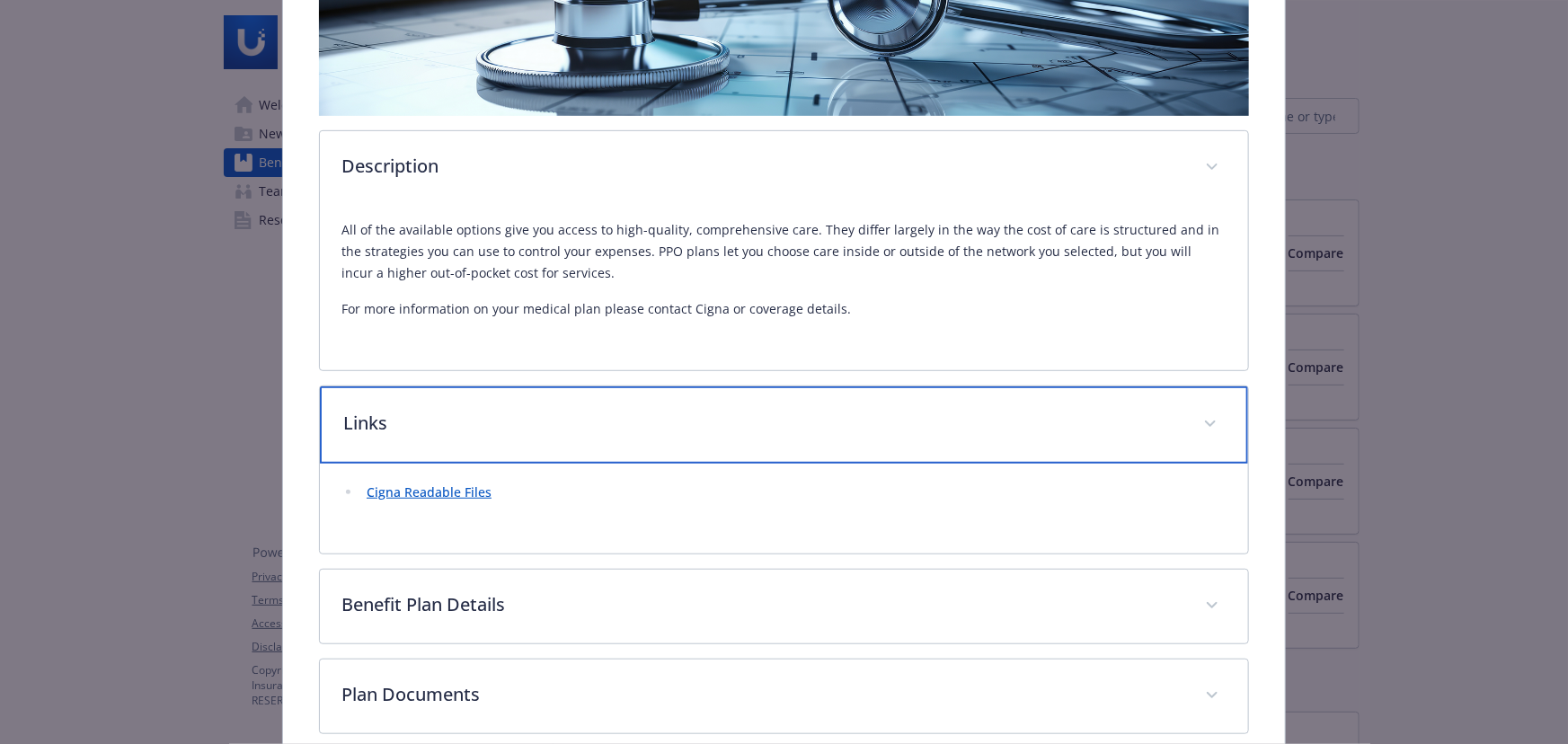
scroll to position [382, 0]
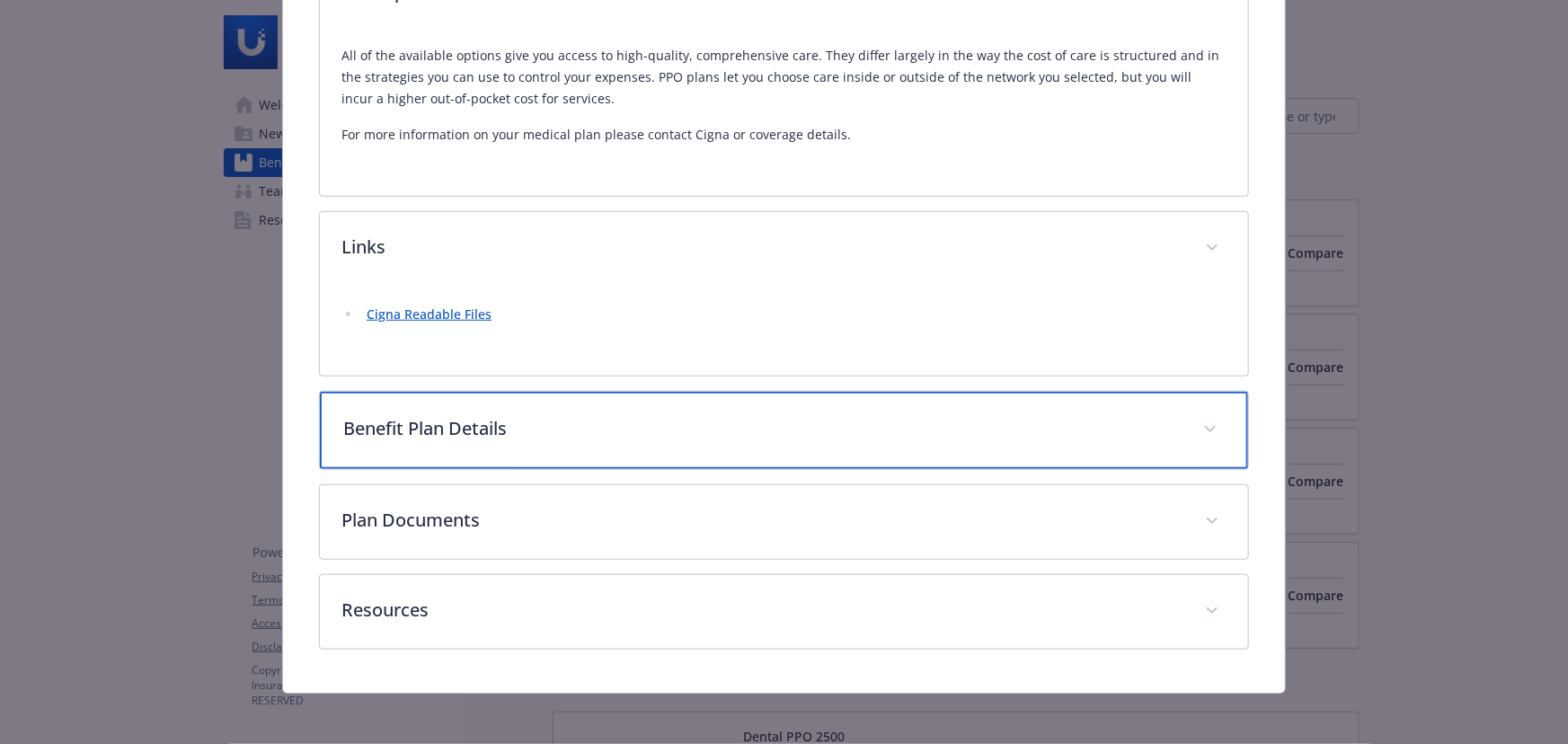
click at [945, 415] on p "Benefit Plan Details" at bounding box center [762, 428] width 839 height 27
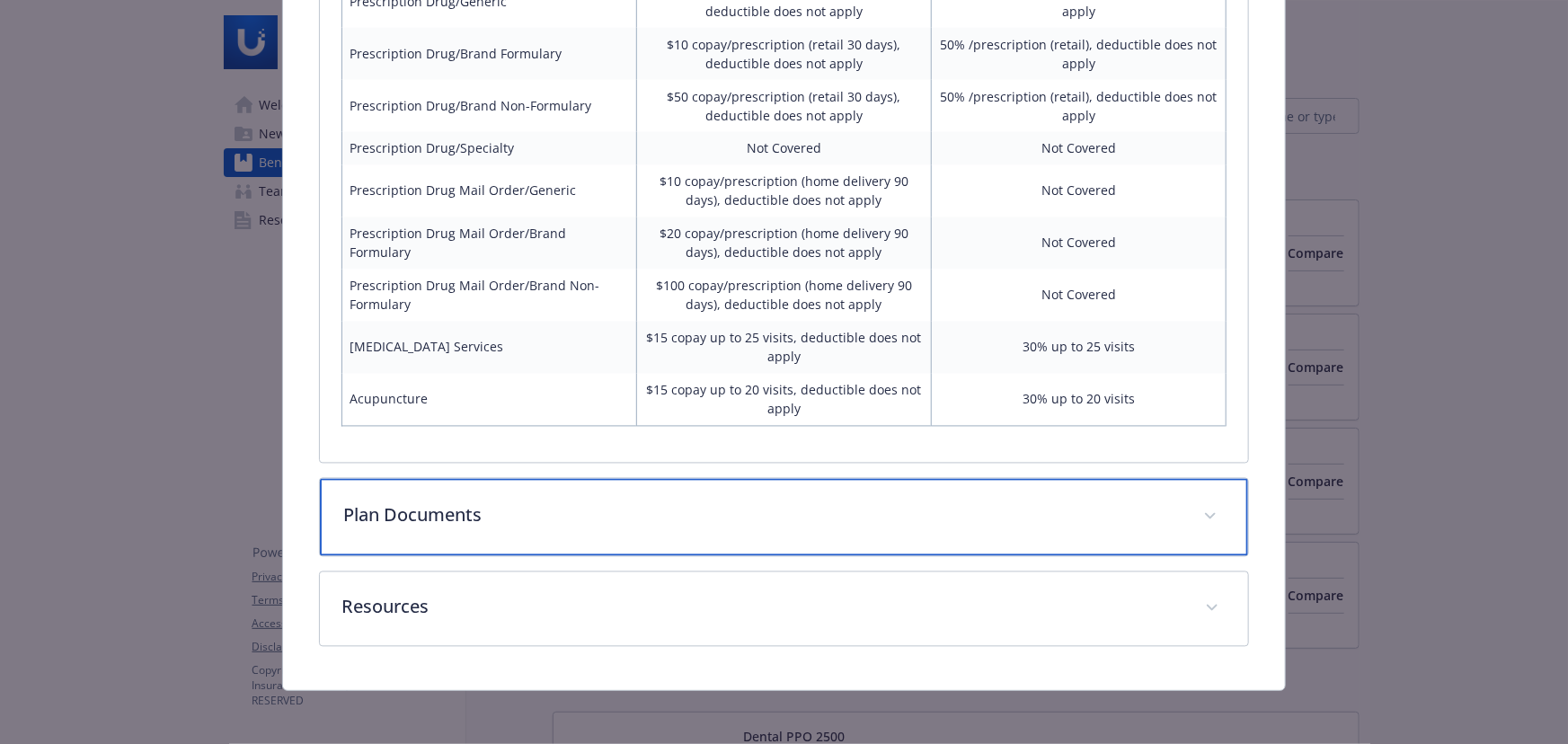
click at [1024, 524] on p "Plan Documents" at bounding box center [762, 515] width 839 height 27
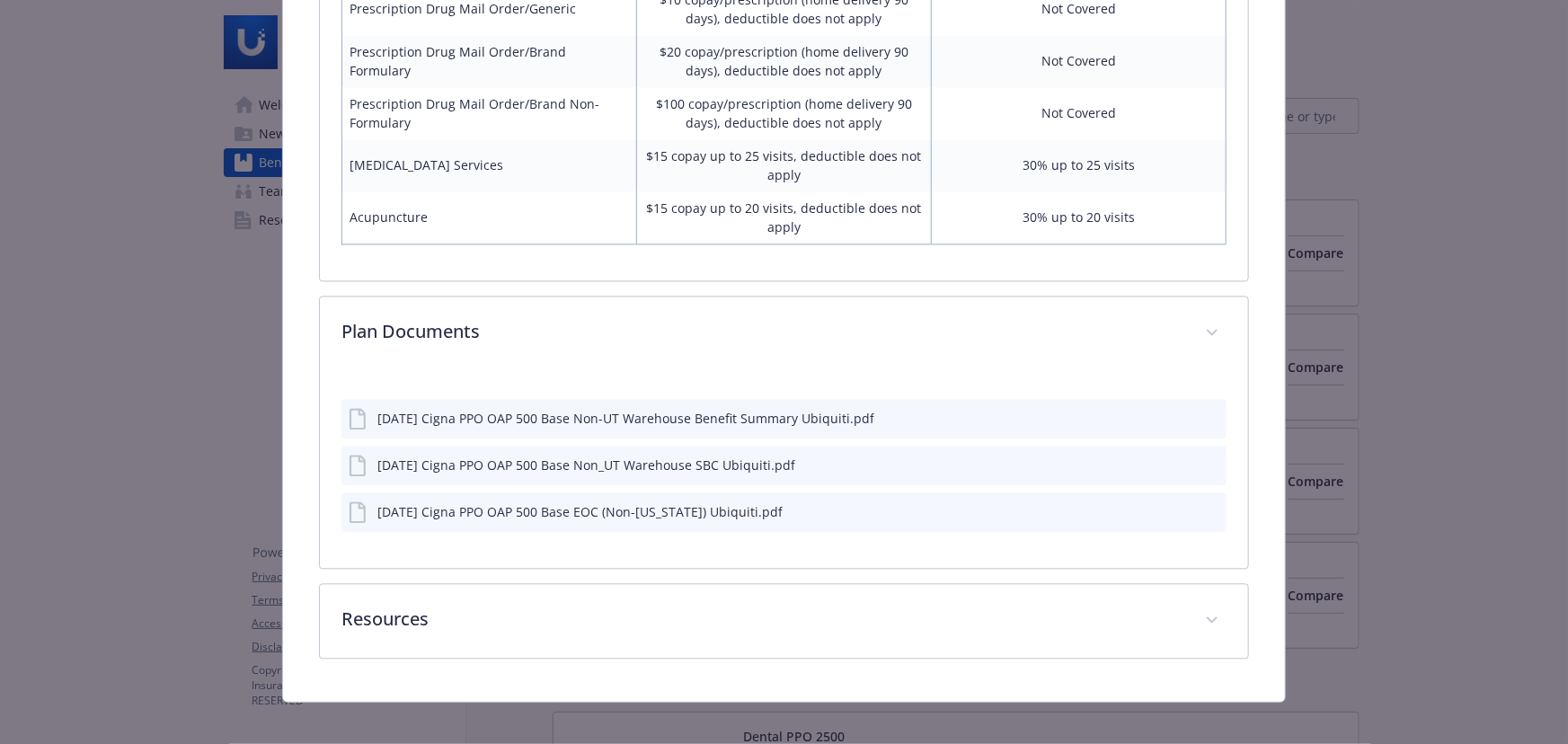
scroll to position [1773, 0]
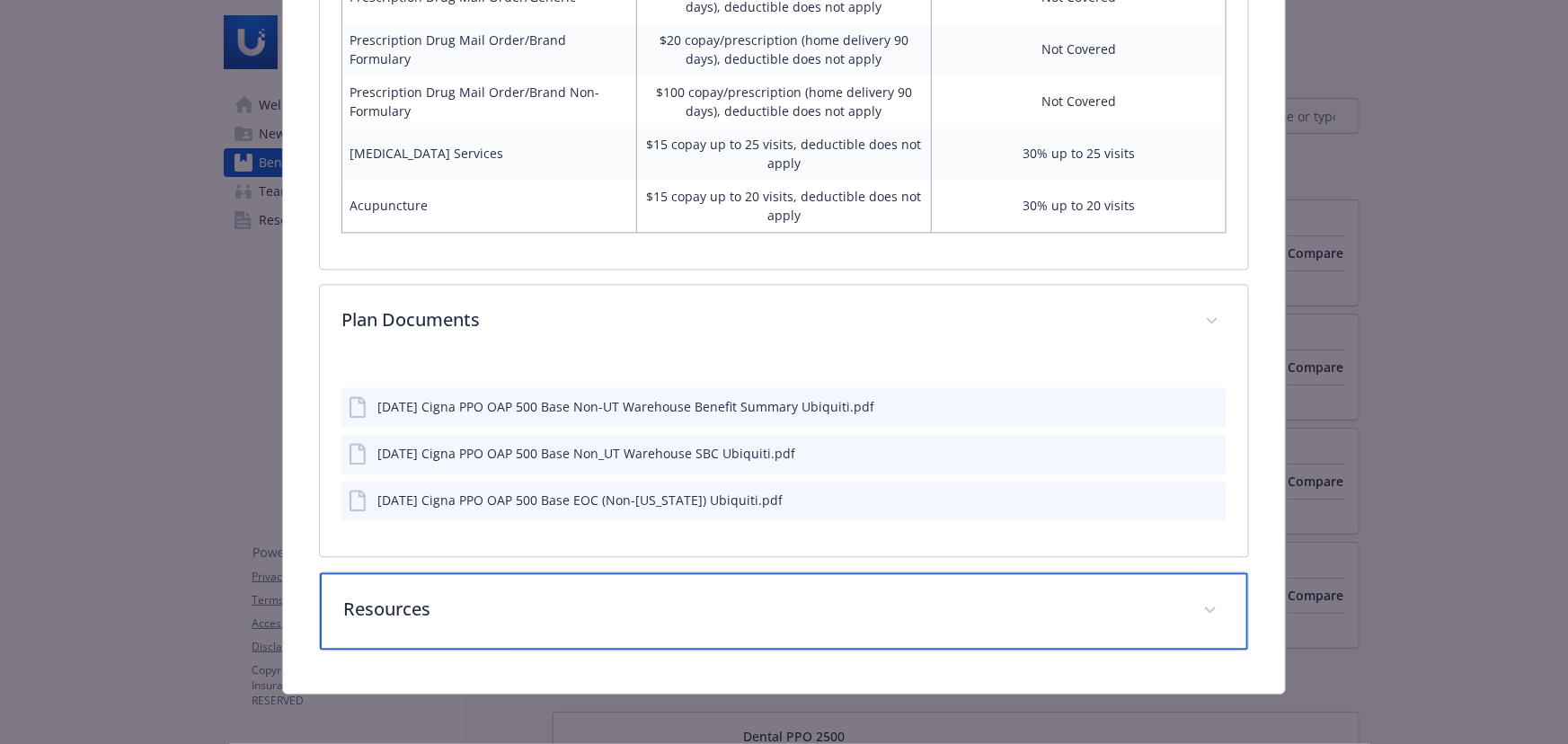
click at [770, 577] on div "Resources" at bounding box center [784, 611] width 928 height 78
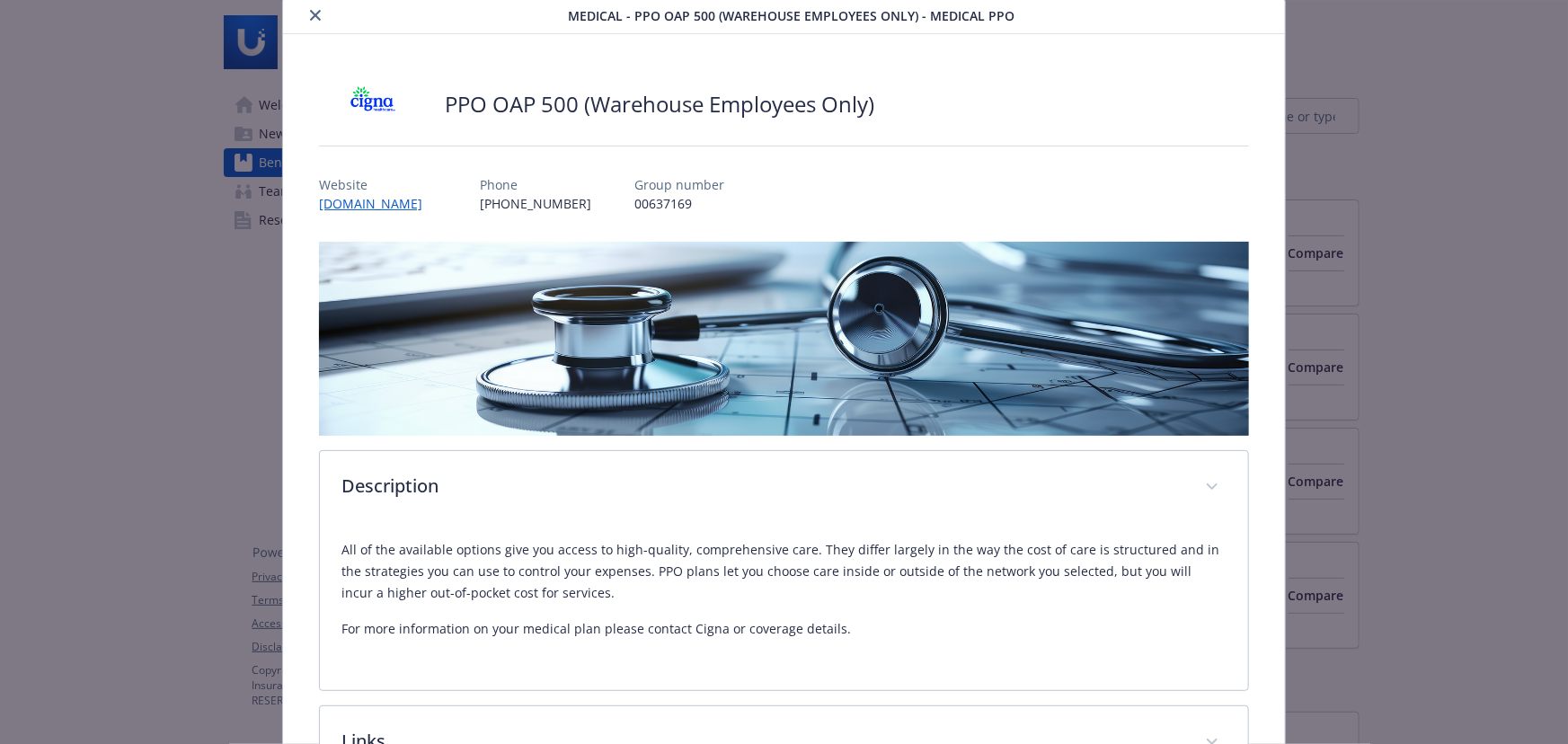
scroll to position [0, 0]
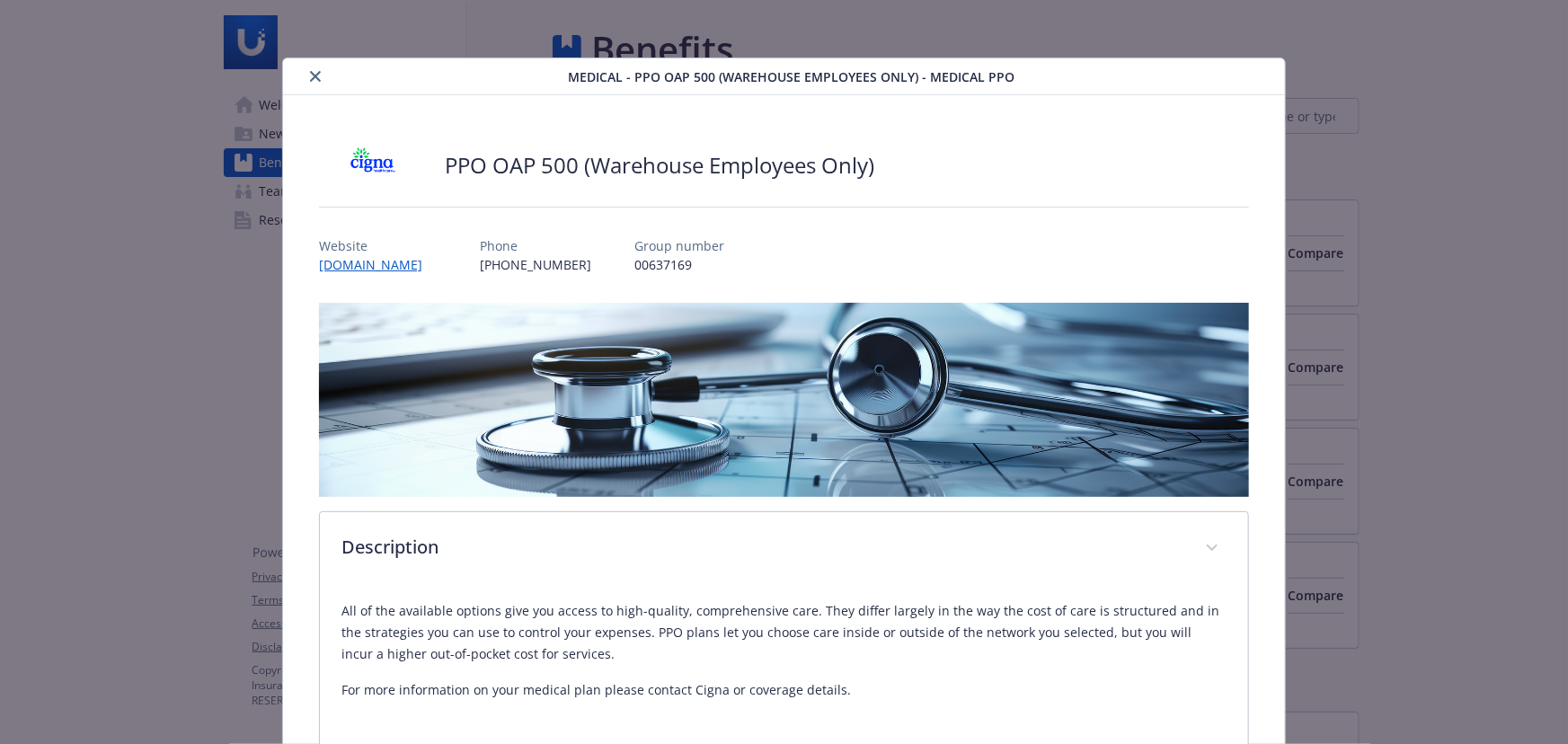
click at [323, 77] on button "close" at bounding box center [315, 76] width 21 height 21
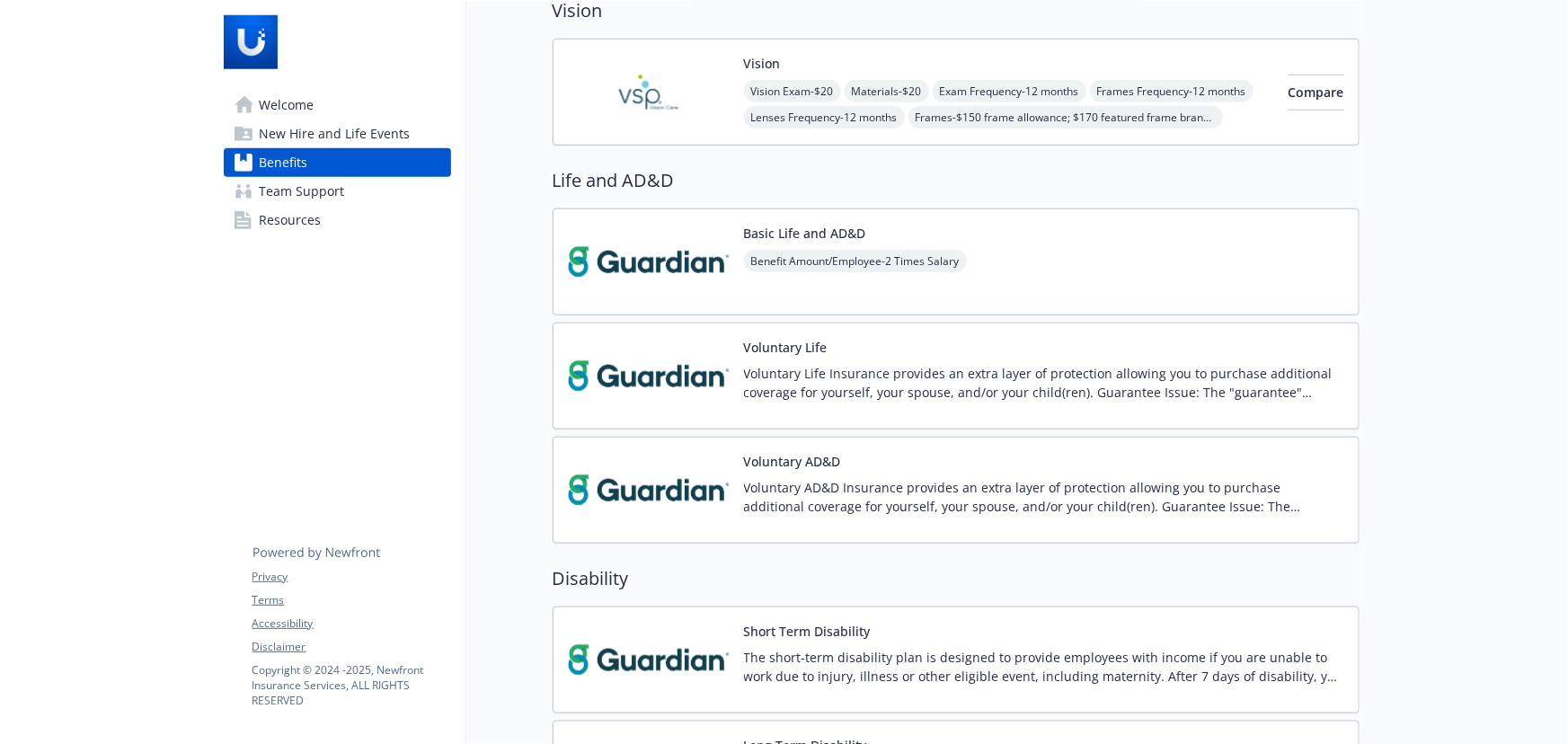
scroll to position [490, 0]
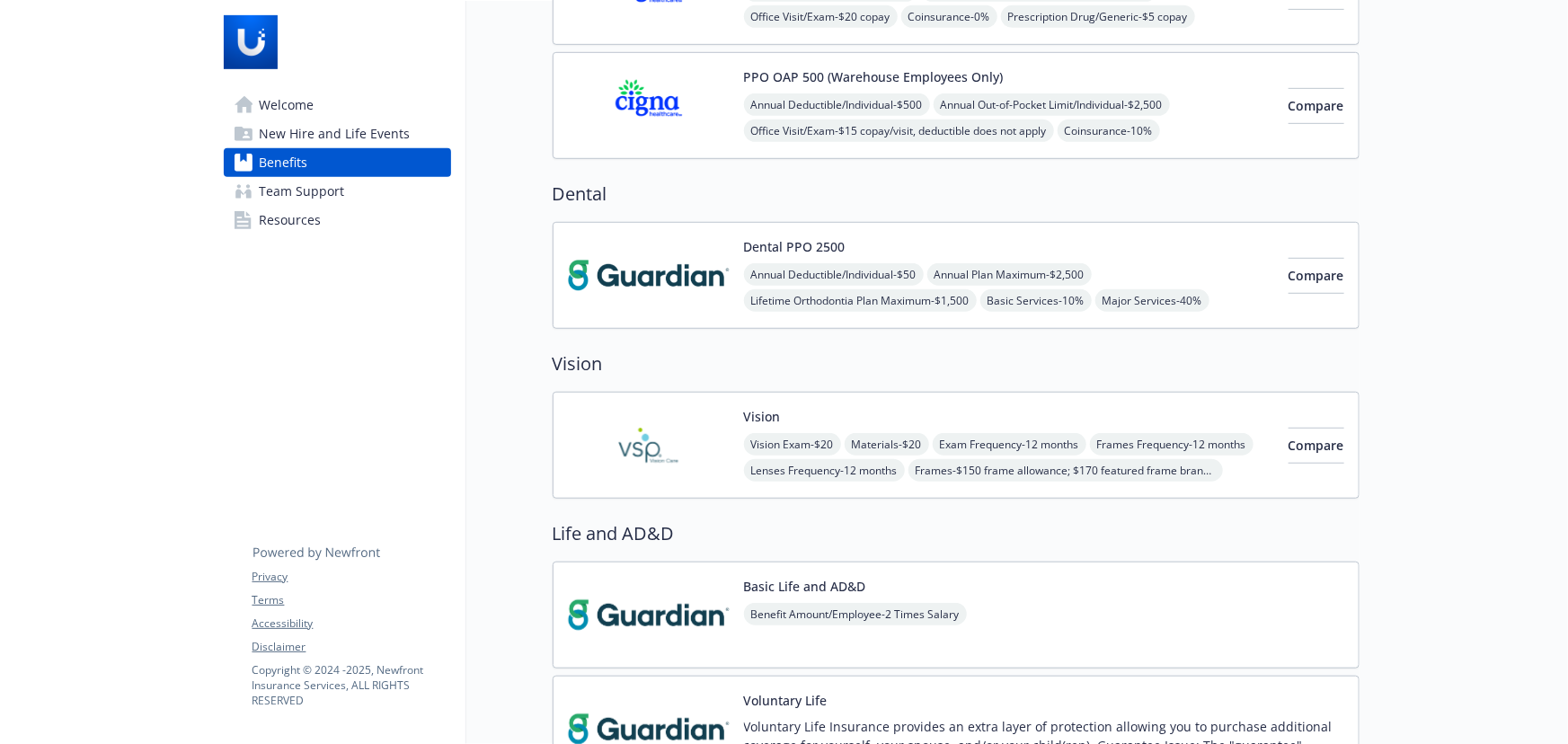
click at [1172, 250] on div "Dental PPO 2500 Annual Deductible/Individual - $50 Annual Plan Maximum - $2,500…" at bounding box center [1009, 275] width 530 height 77
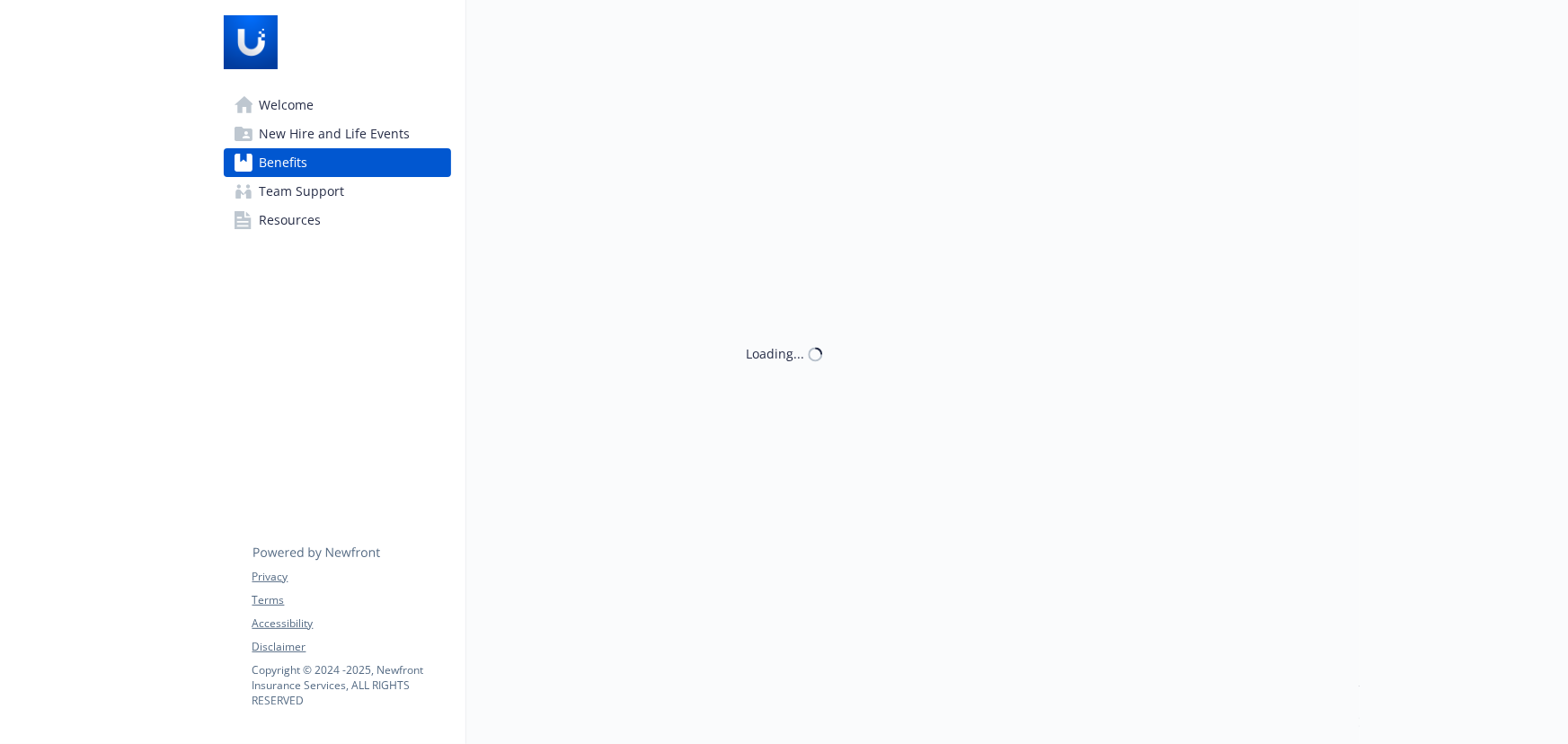
scroll to position [490, 0]
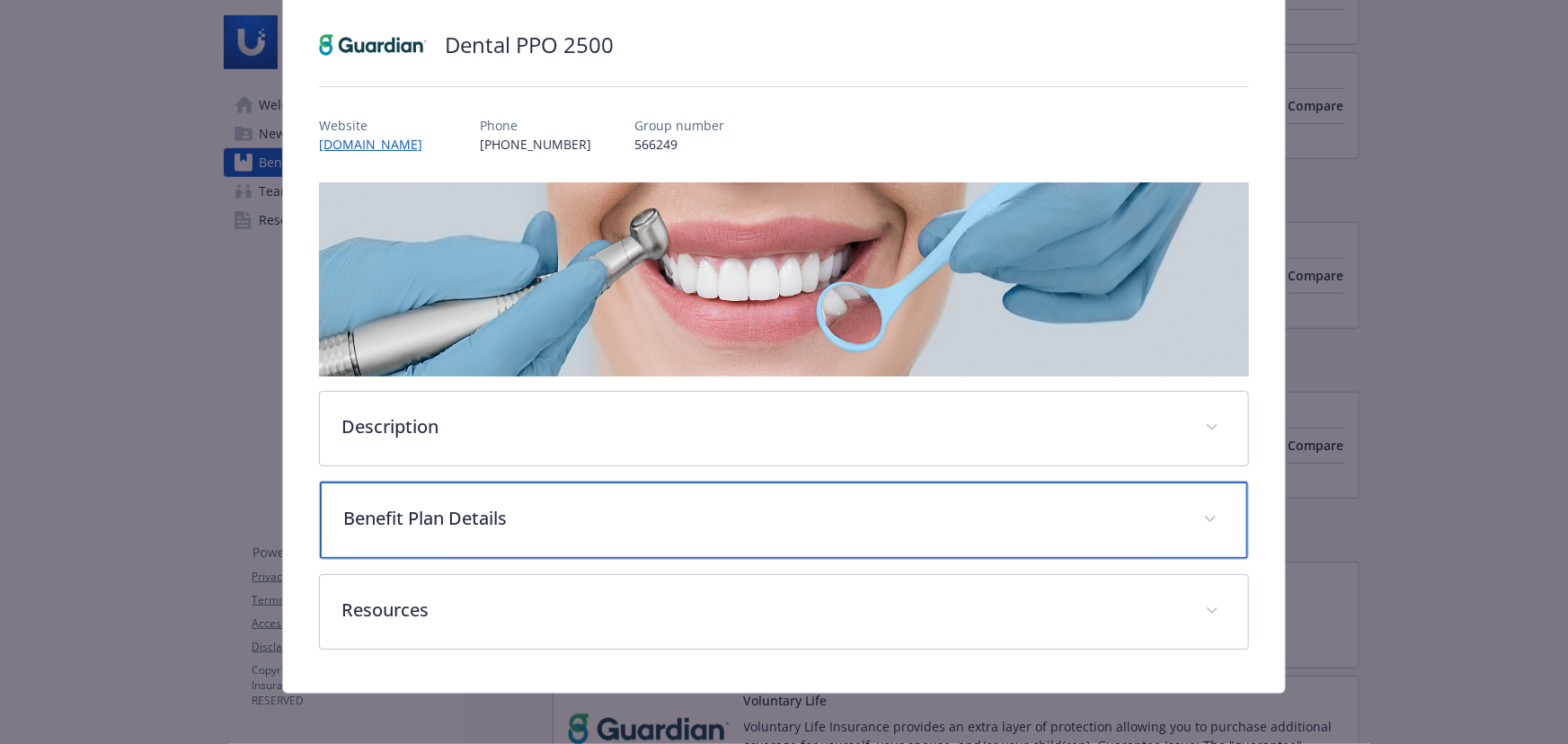
drag, startPoint x: 760, startPoint y: 501, endPoint x: 835, endPoint y: 428, distance: 104.7
click at [761, 505] on p "Benefit Plan Details" at bounding box center [762, 518] width 839 height 27
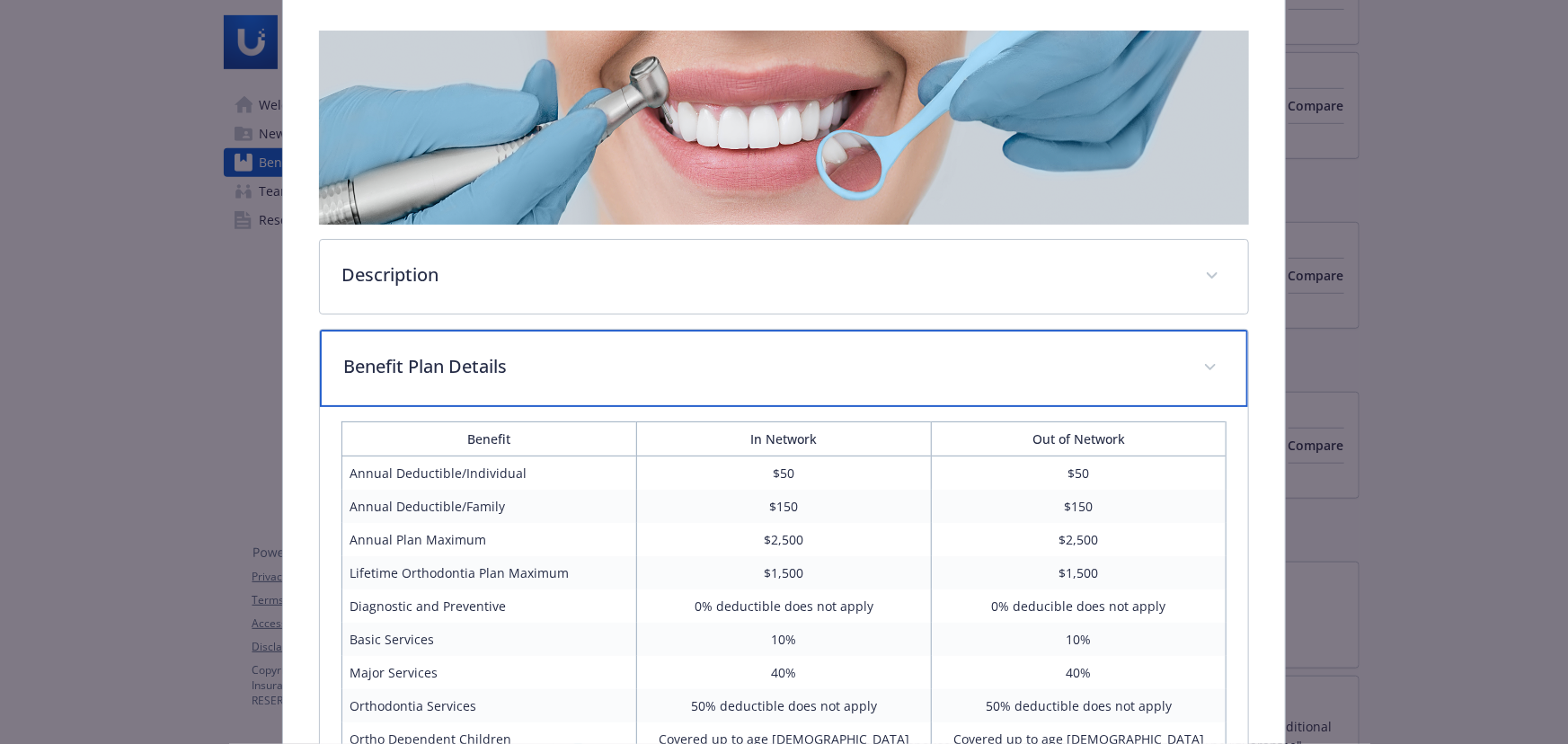
scroll to position [542, 0]
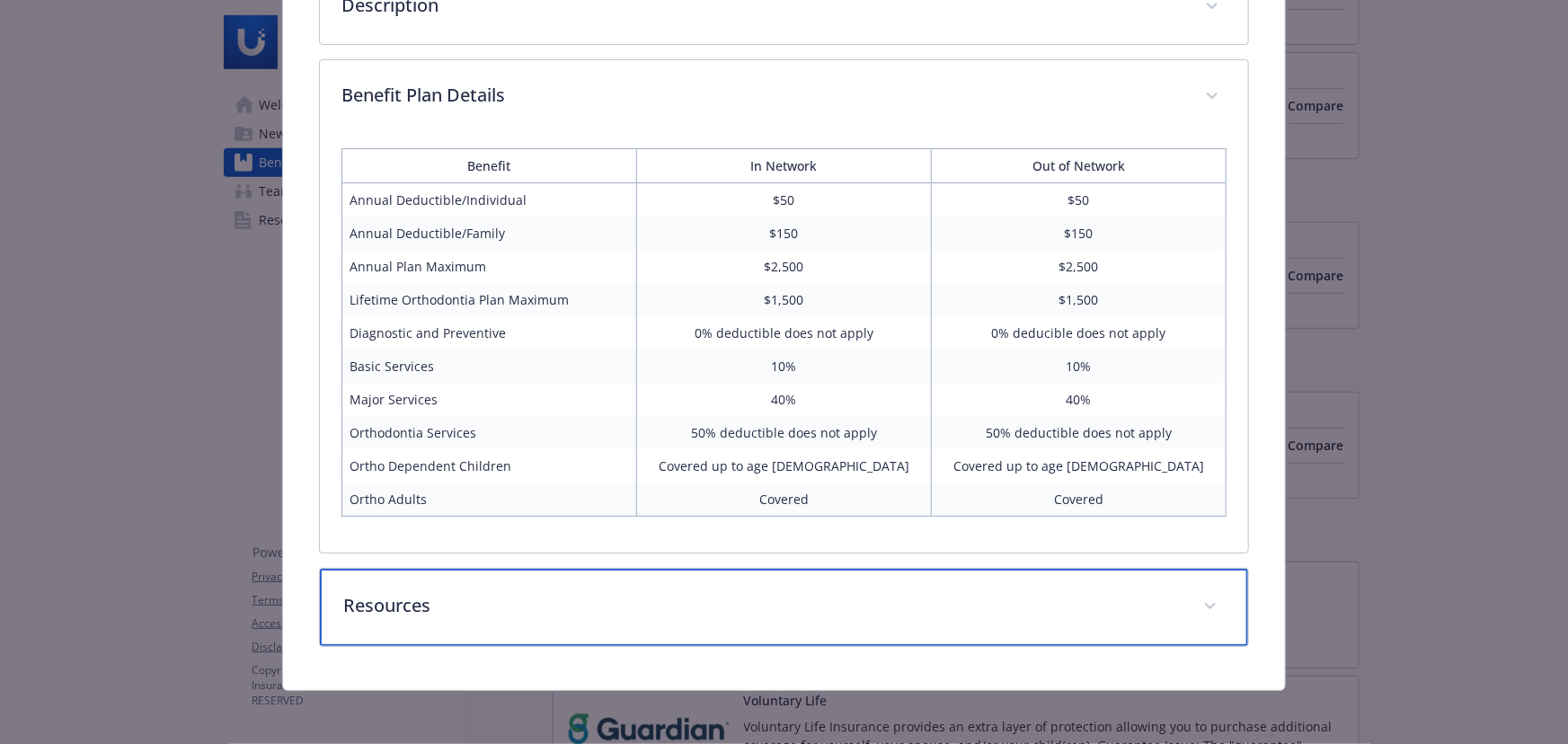
click at [700, 638] on div "Resources" at bounding box center [784, 607] width 928 height 78
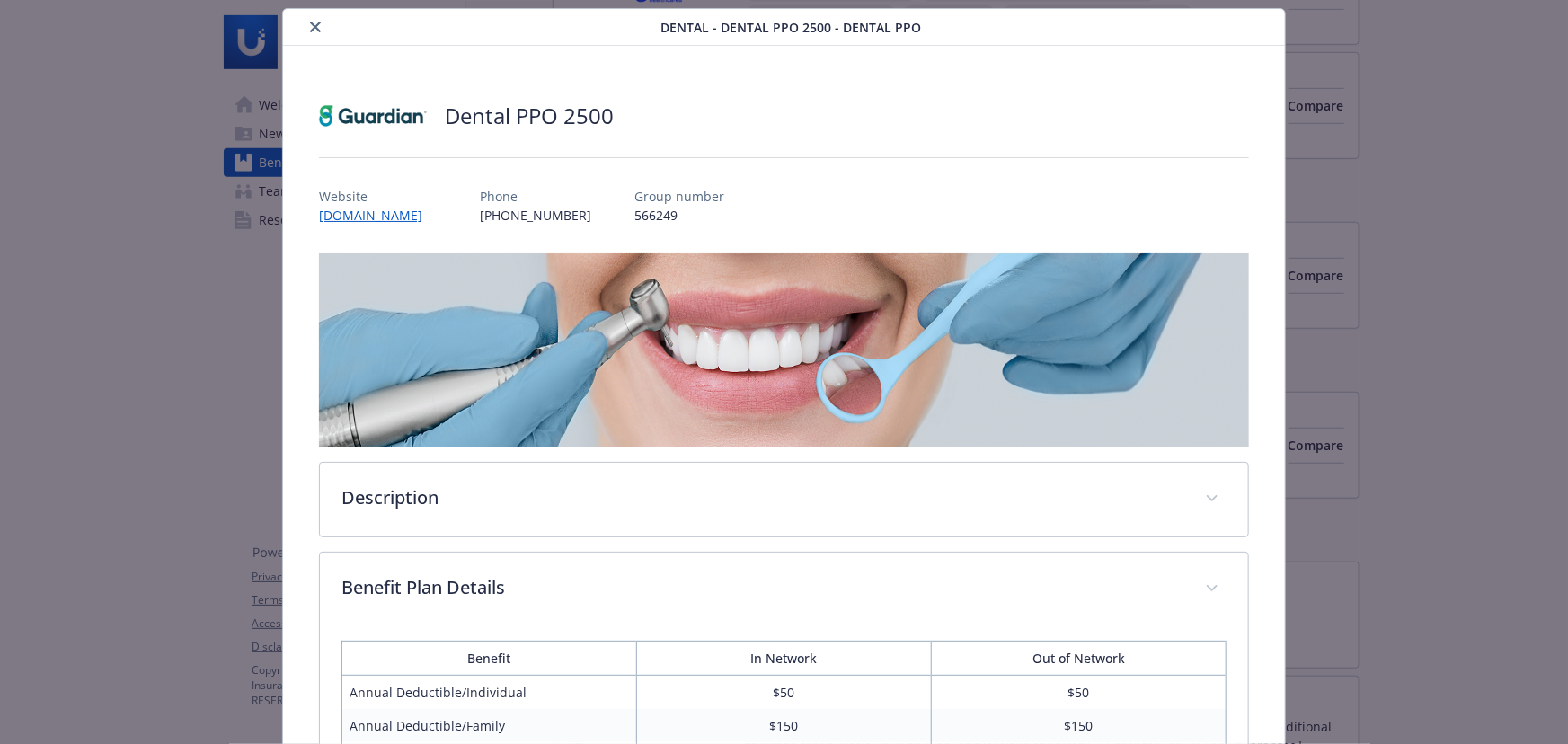
scroll to position [0, 0]
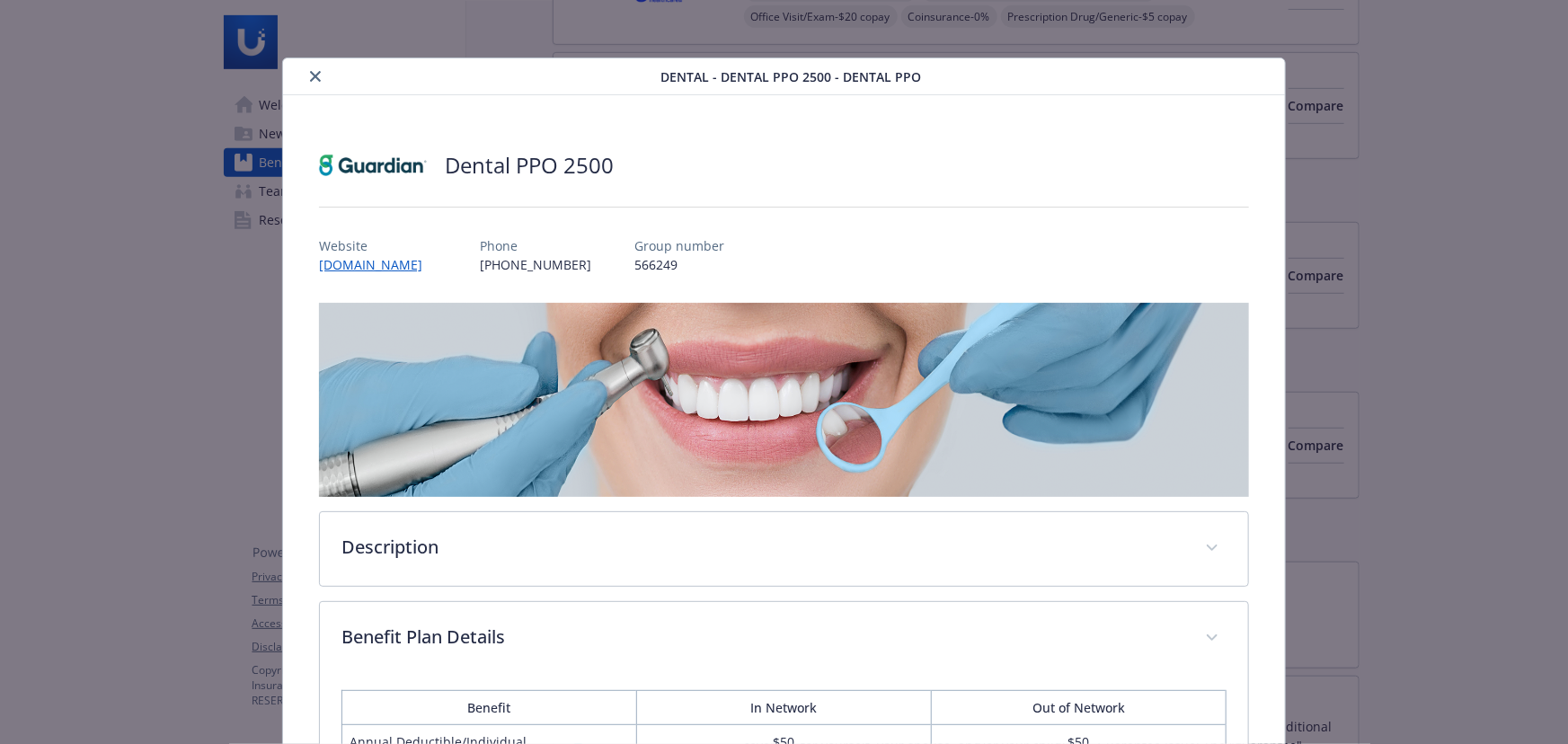
click at [305, 63] on div "Dental - Dental PPO 2500 - Dental PPO" at bounding box center [784, 77] width 1002 height 37
click at [312, 77] on icon "close" at bounding box center [315, 77] width 11 height 11
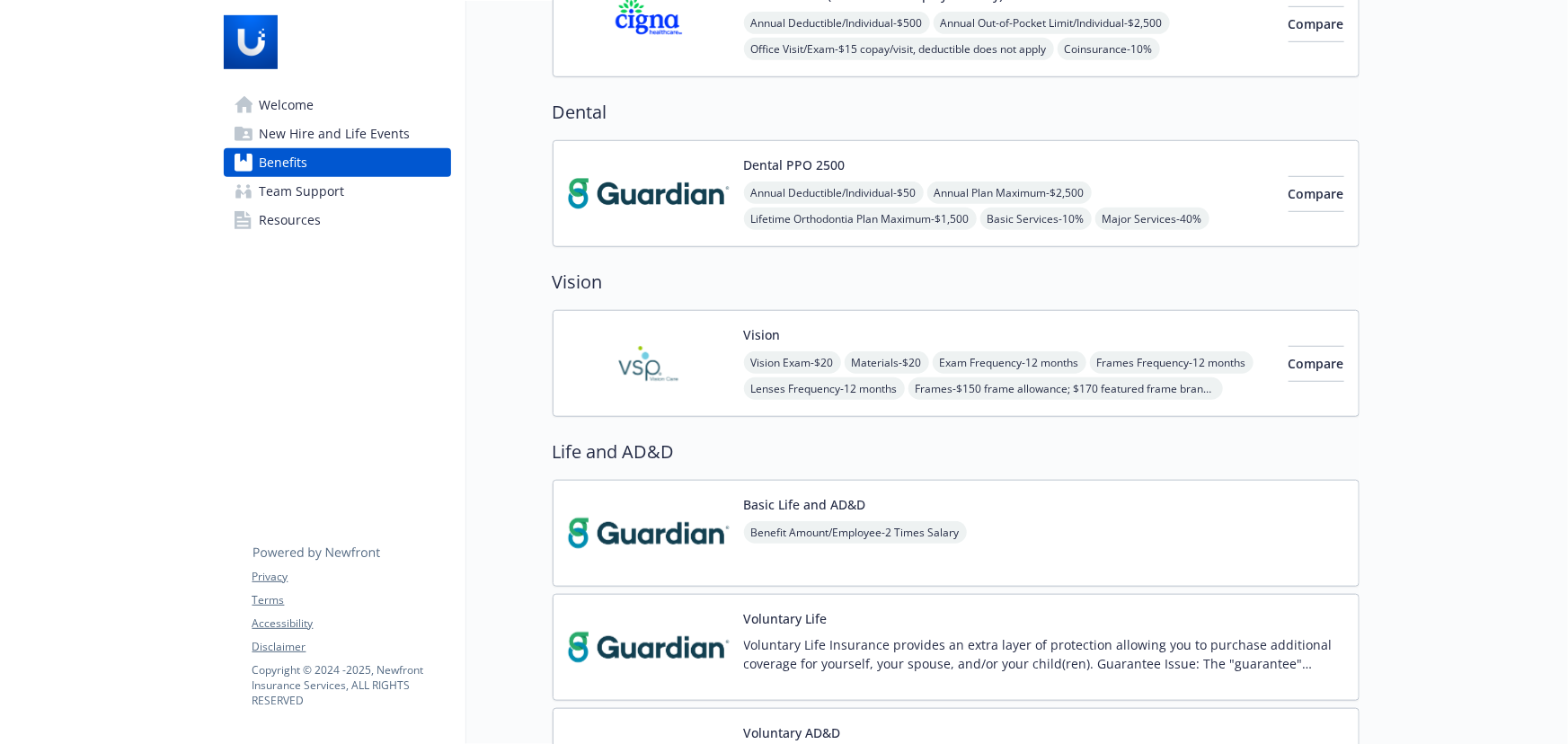
click at [1166, 360] on div "Vision Exam - $20 Materials - $20 Exam Frequency - 12 months Frames Frequency -…" at bounding box center [1009, 375] width 530 height 48
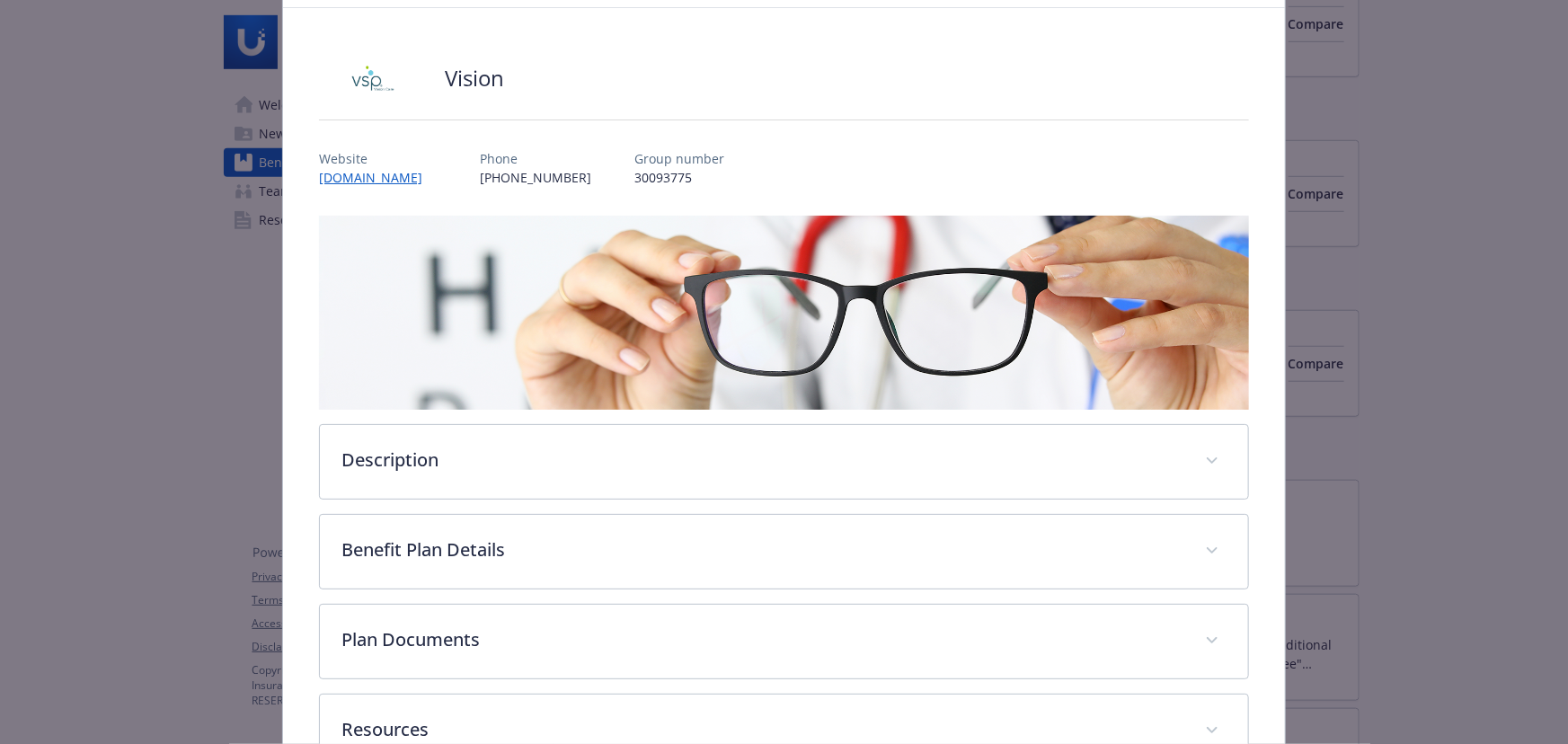
scroll to position [210, 0]
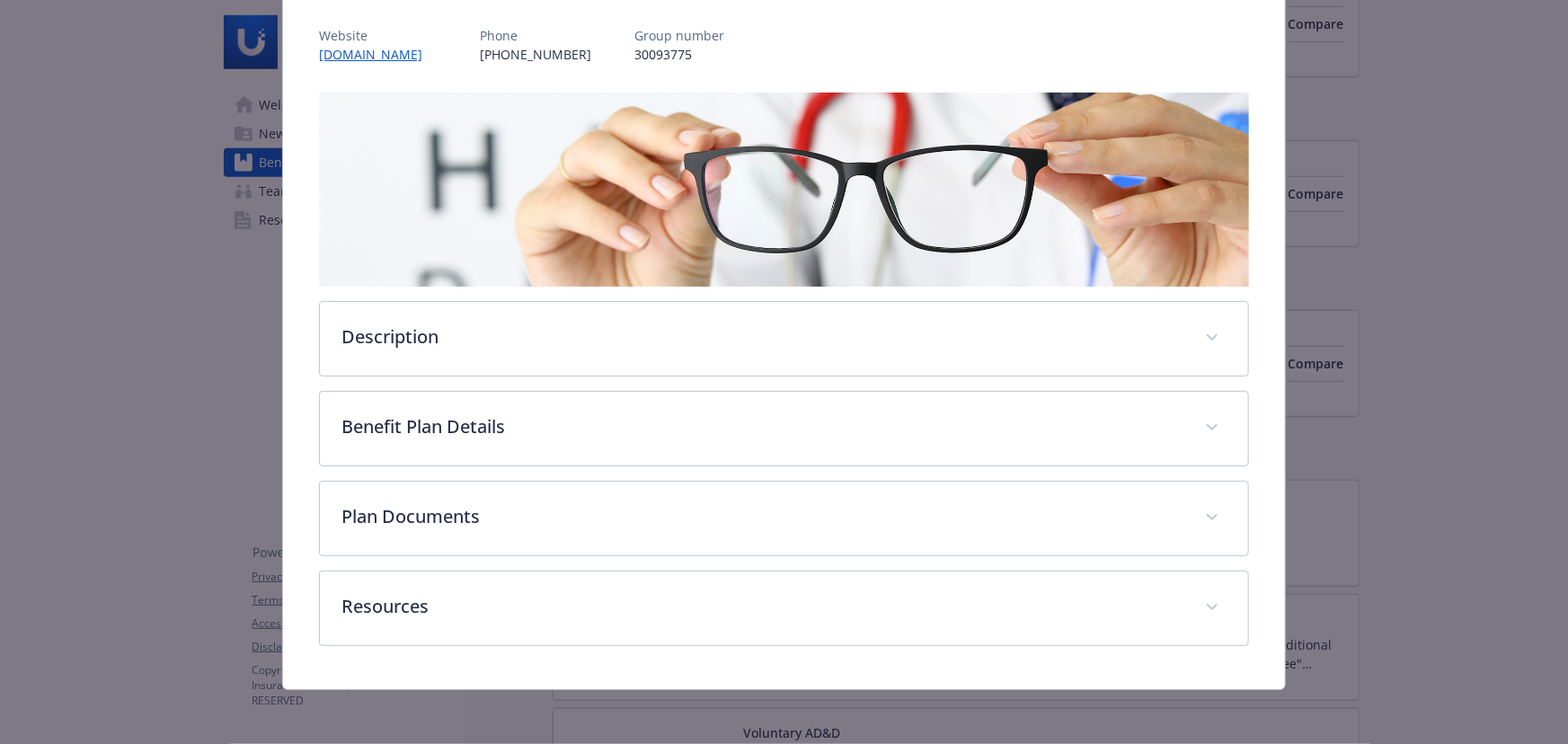
click at [594, 373] on div "Description Vision is our way of seeing the world around us and, at Ubiquiti, w…" at bounding box center [784, 369] width 930 height 554
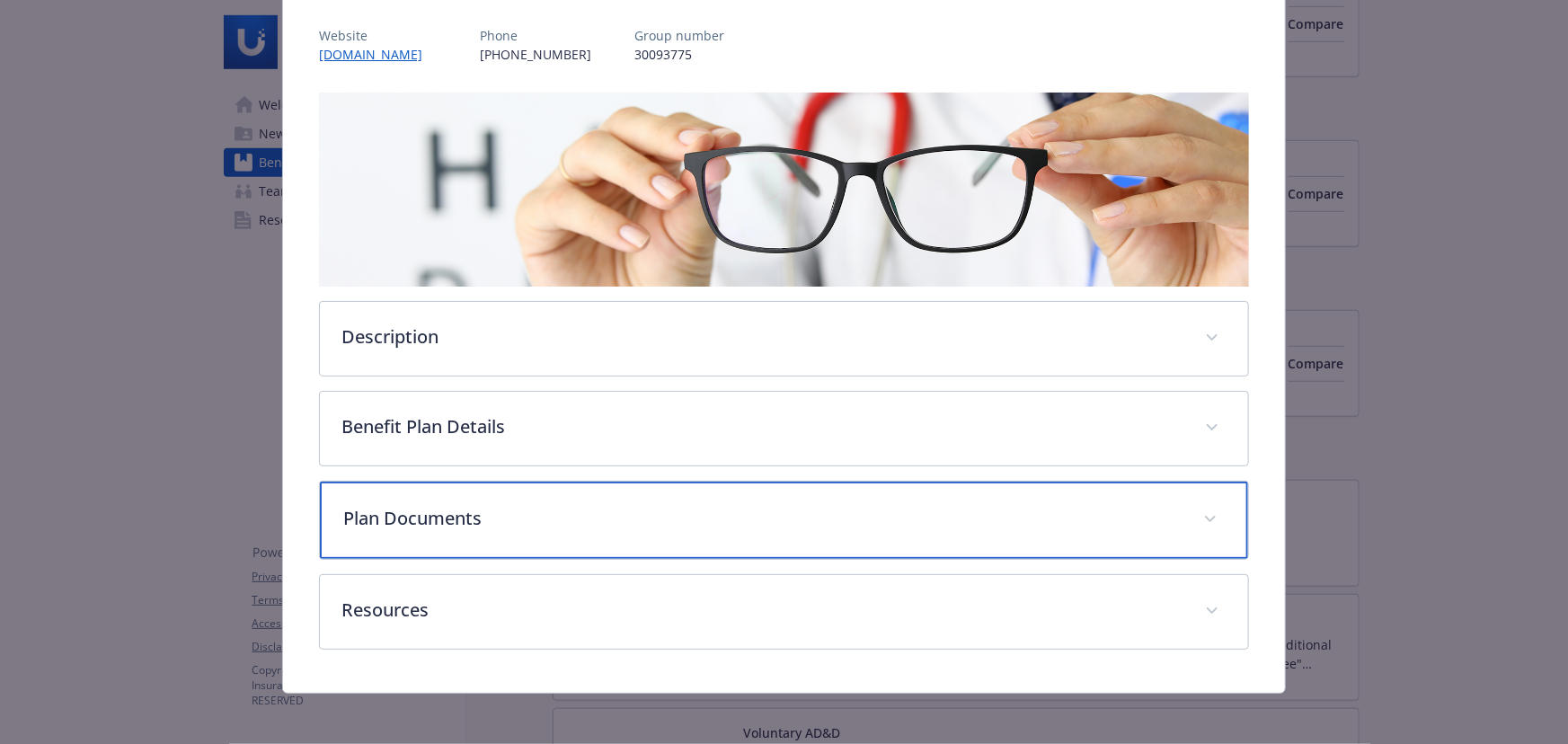
click at [594, 482] on div "Plan Documents" at bounding box center [784, 520] width 928 height 78
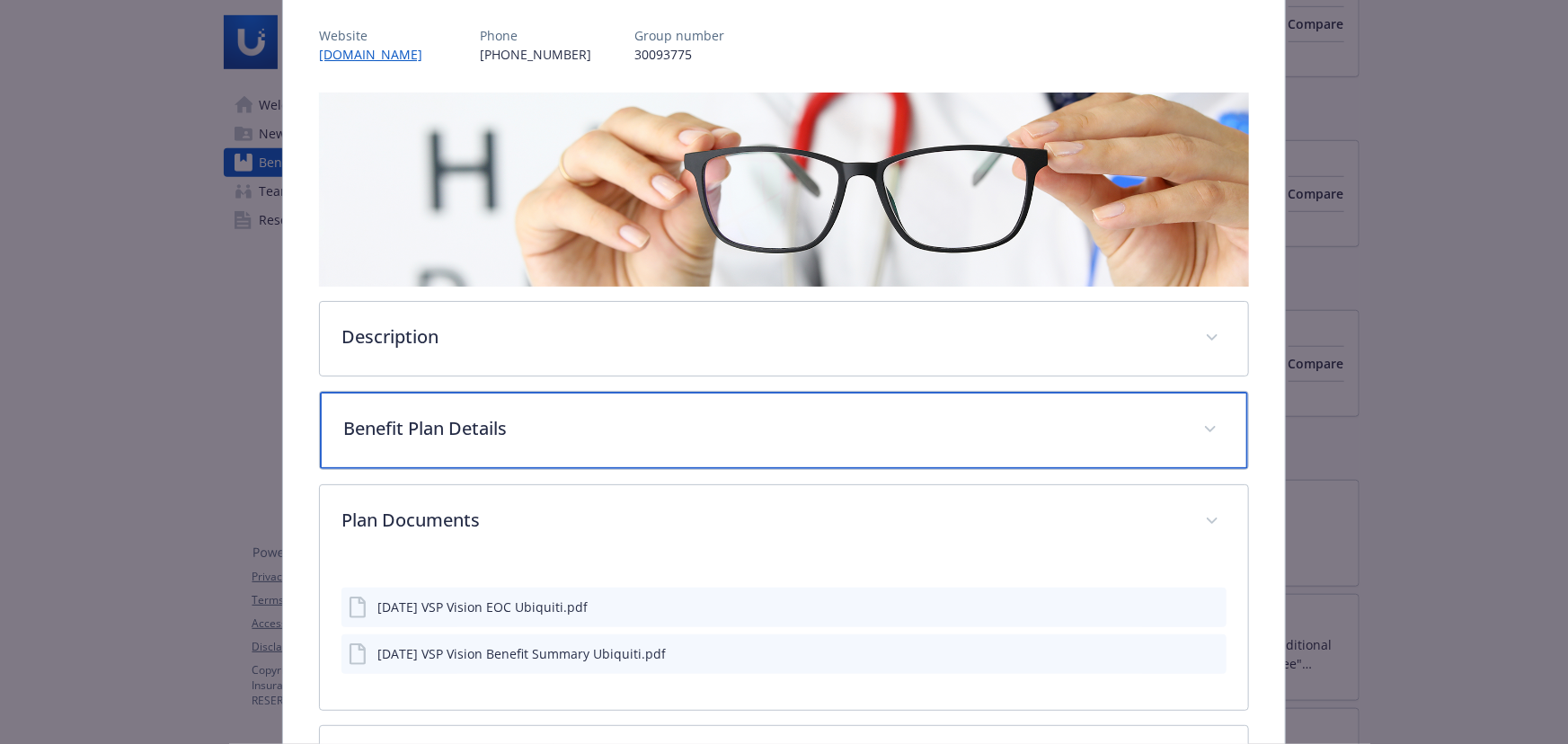
drag, startPoint x: 610, startPoint y: 431, endPoint x: 652, endPoint y: 432, distance: 42.0
click at [611, 431] on p "Benefit Plan Details" at bounding box center [762, 428] width 839 height 27
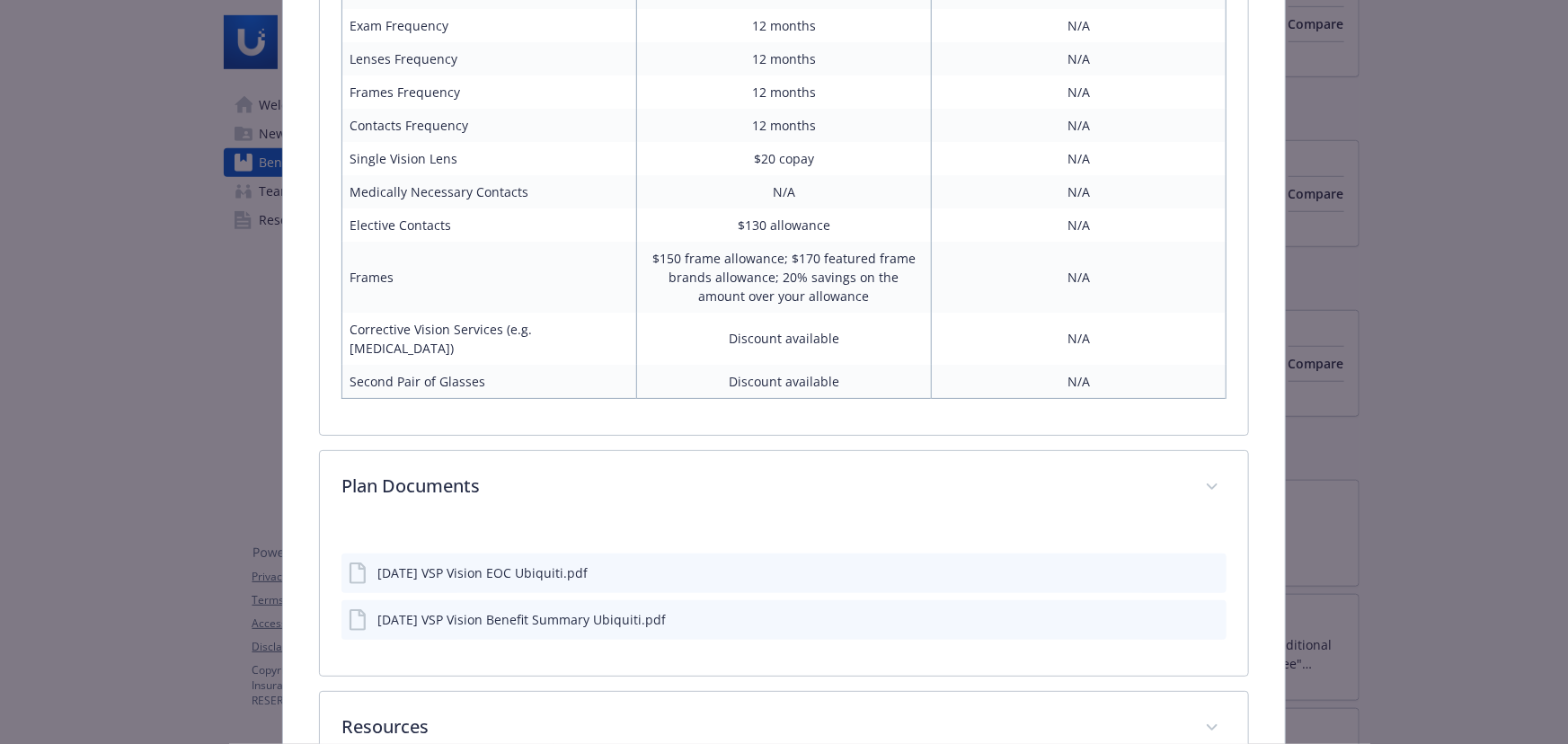
scroll to position [886, 0]
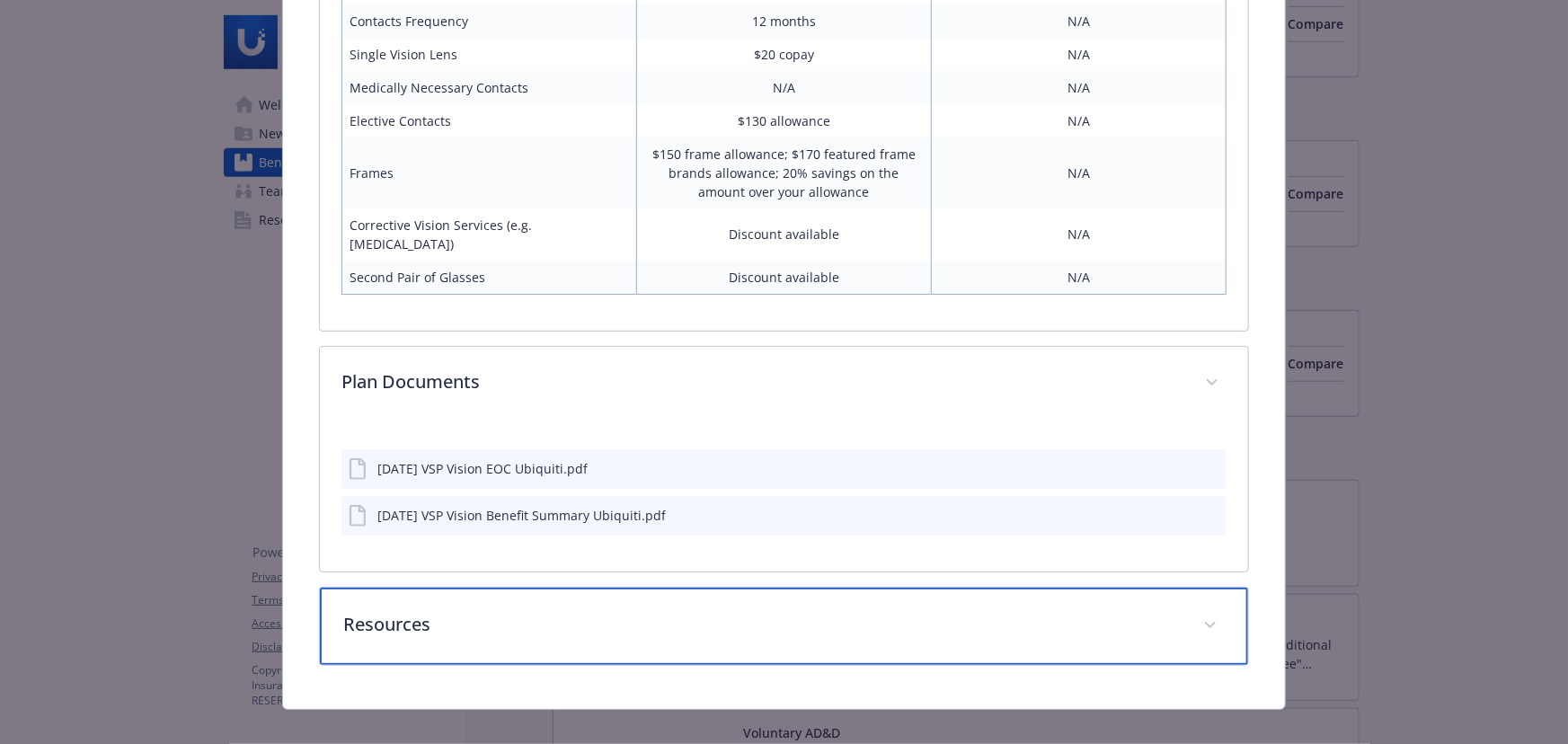
click at [932, 611] on p "Resources" at bounding box center [762, 624] width 839 height 27
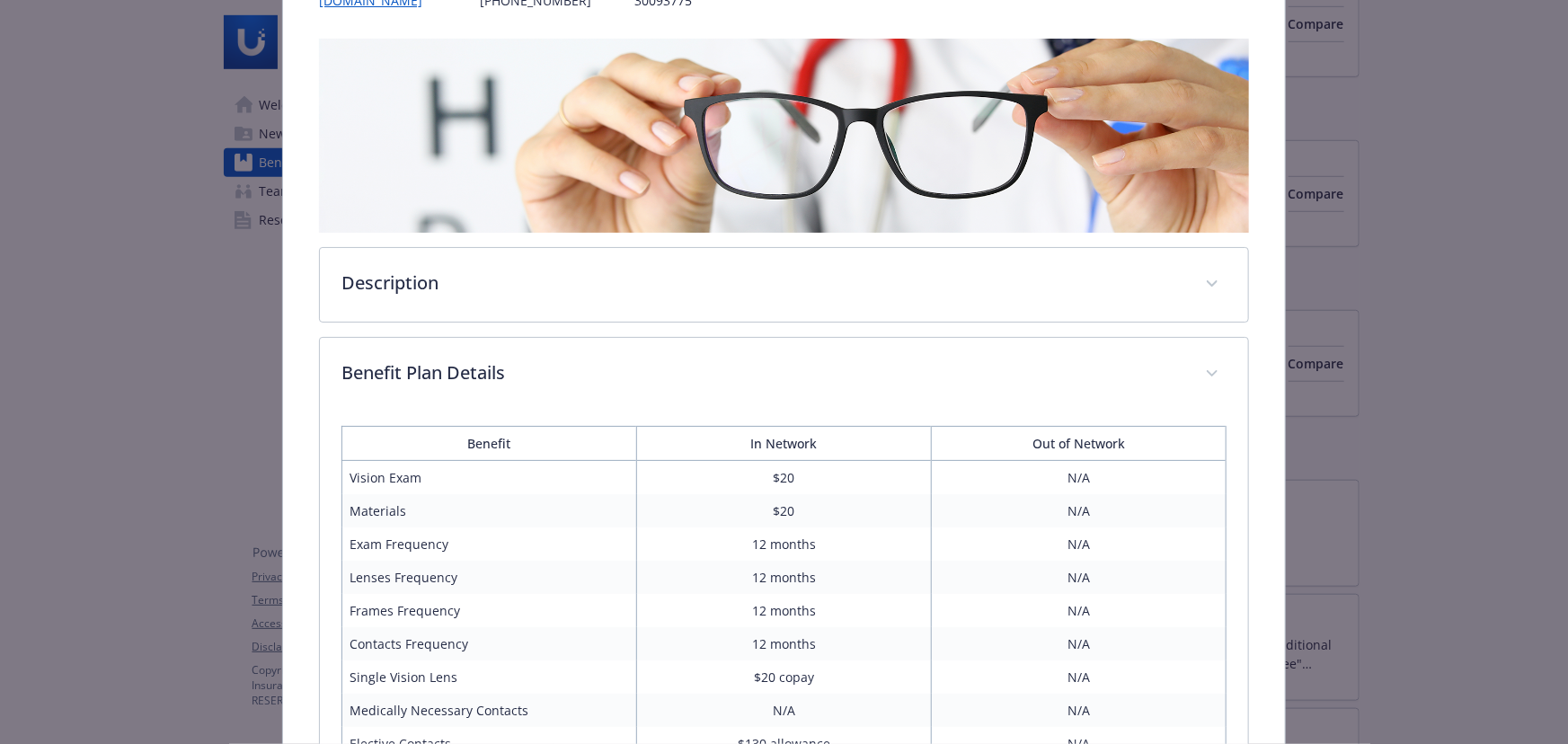
scroll to position [0, 0]
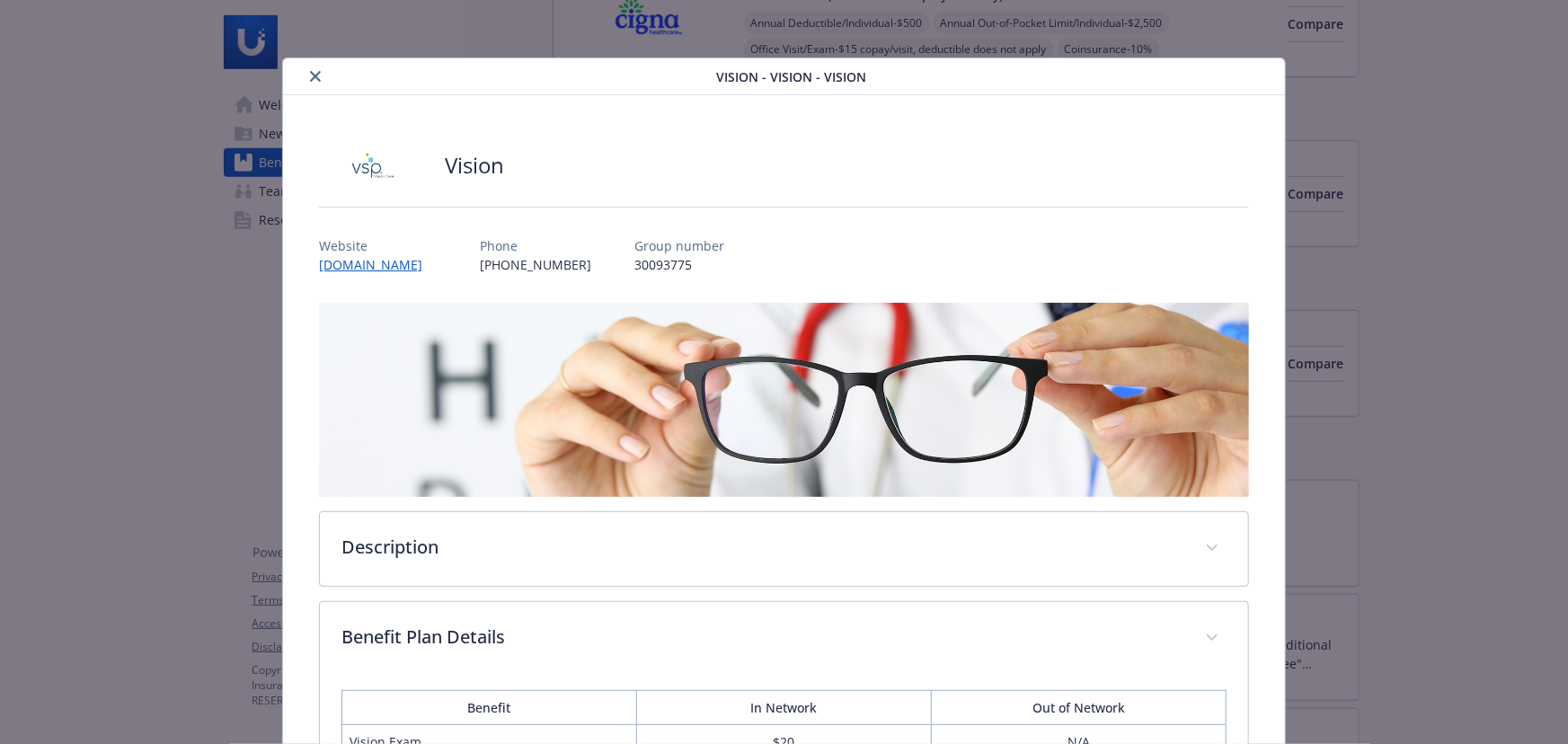
click at [322, 82] on div "details for plan Vision - Vision - Vision" at bounding box center [503, 76] width 426 height 21
click at [315, 79] on icon "close" at bounding box center [315, 77] width 11 height 11
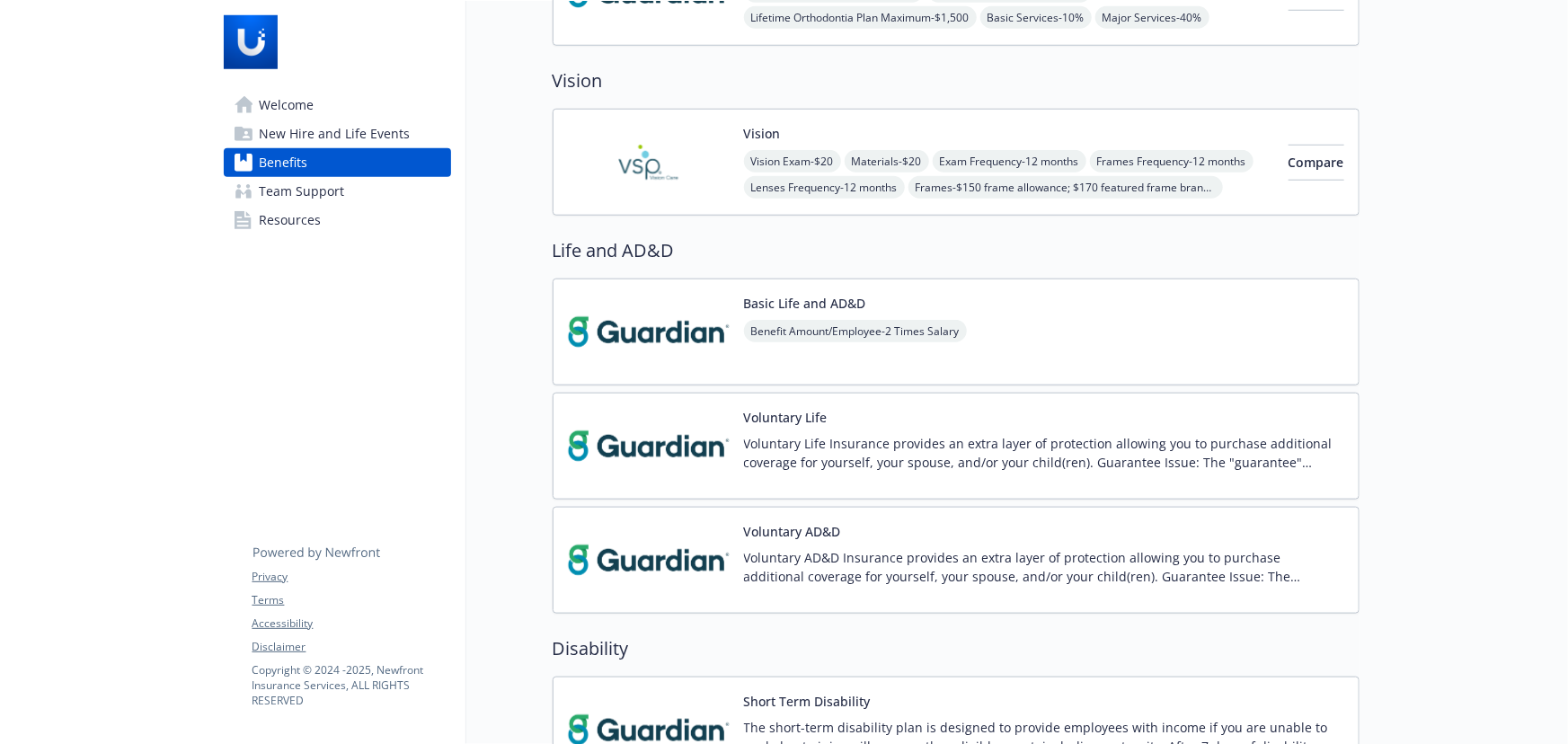
scroll to position [817, 0]
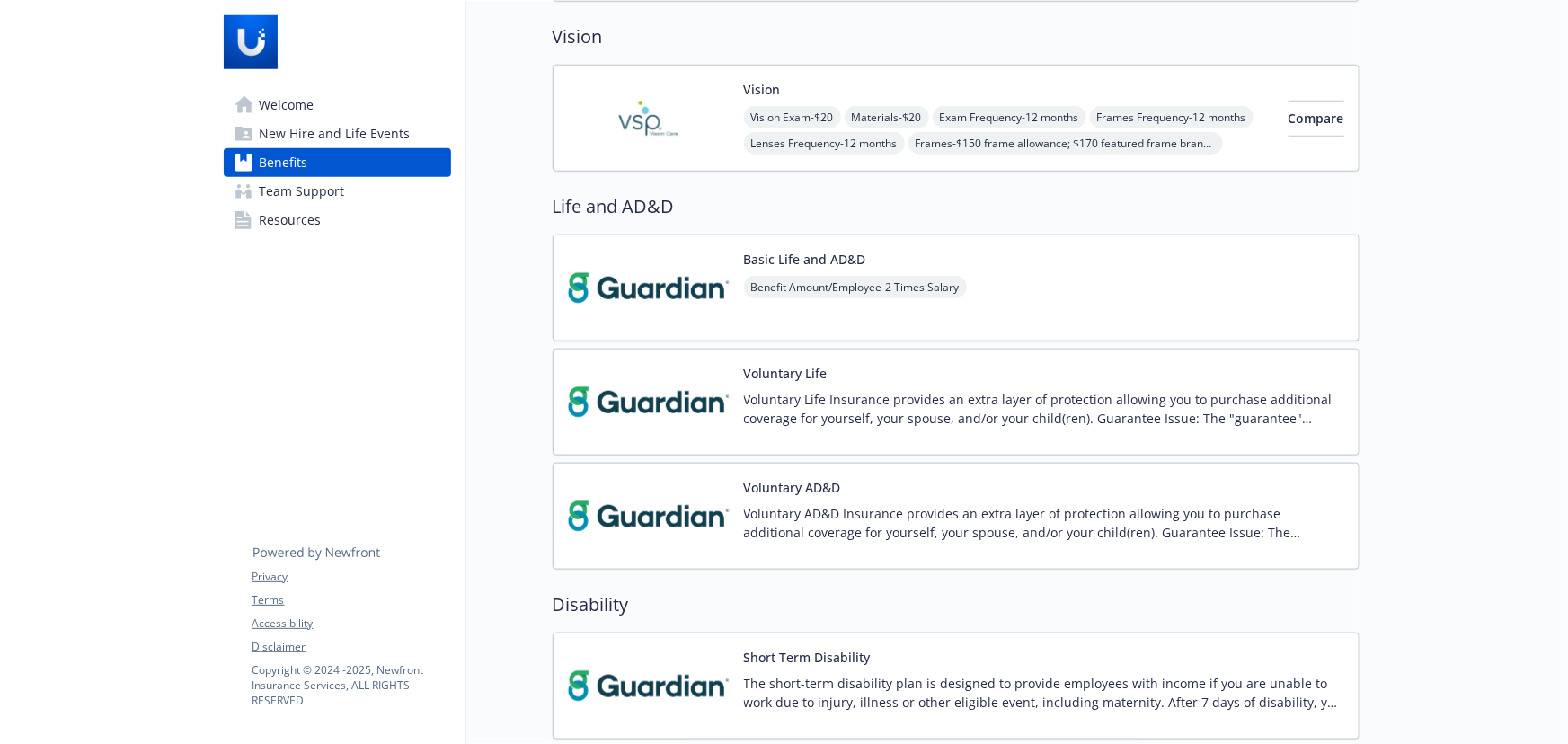
click at [1186, 316] on div "Basic Life and AD&D Benefit Amount/Employee - 2 Times Salary" at bounding box center [956, 288] width 807 height 107
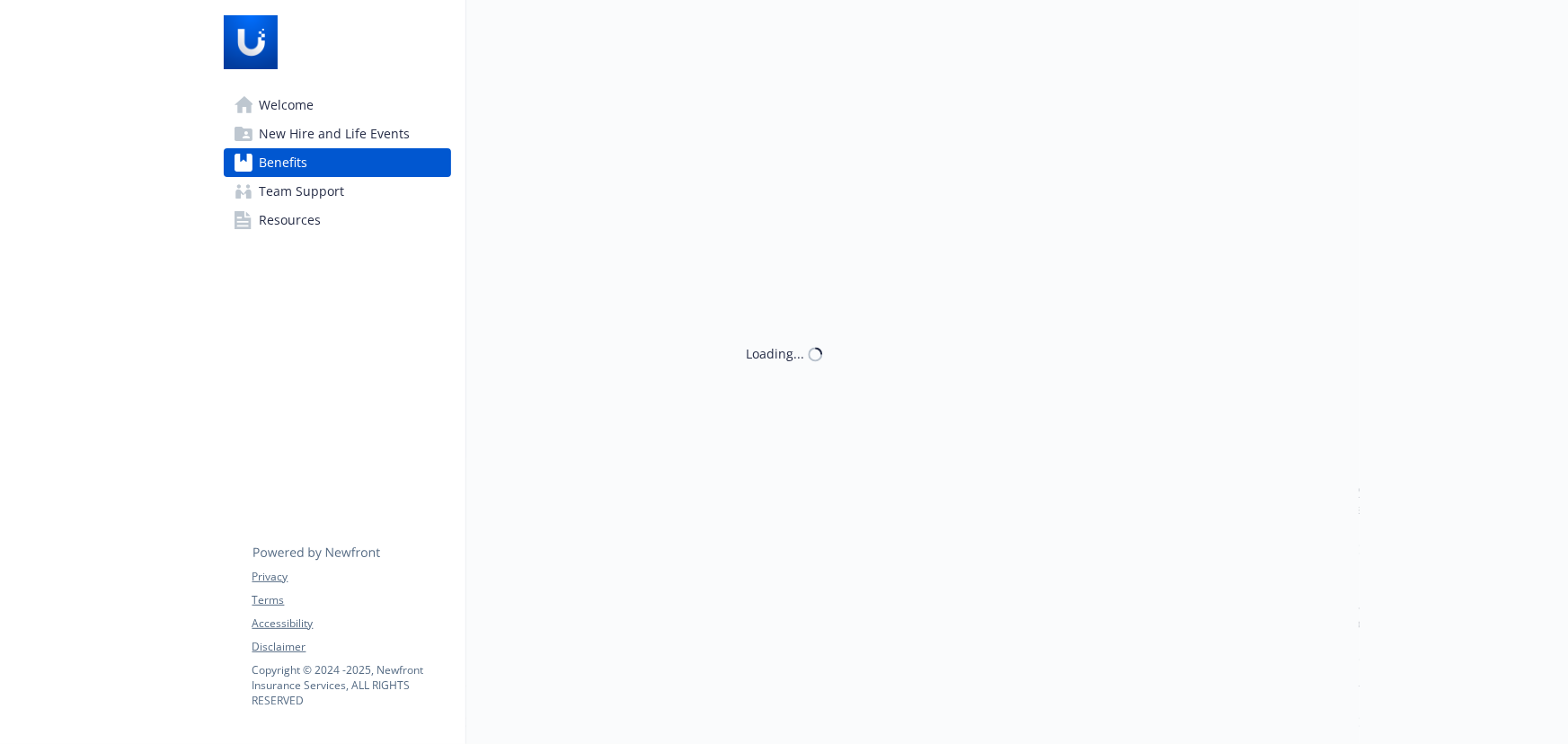
scroll to position [817, 0]
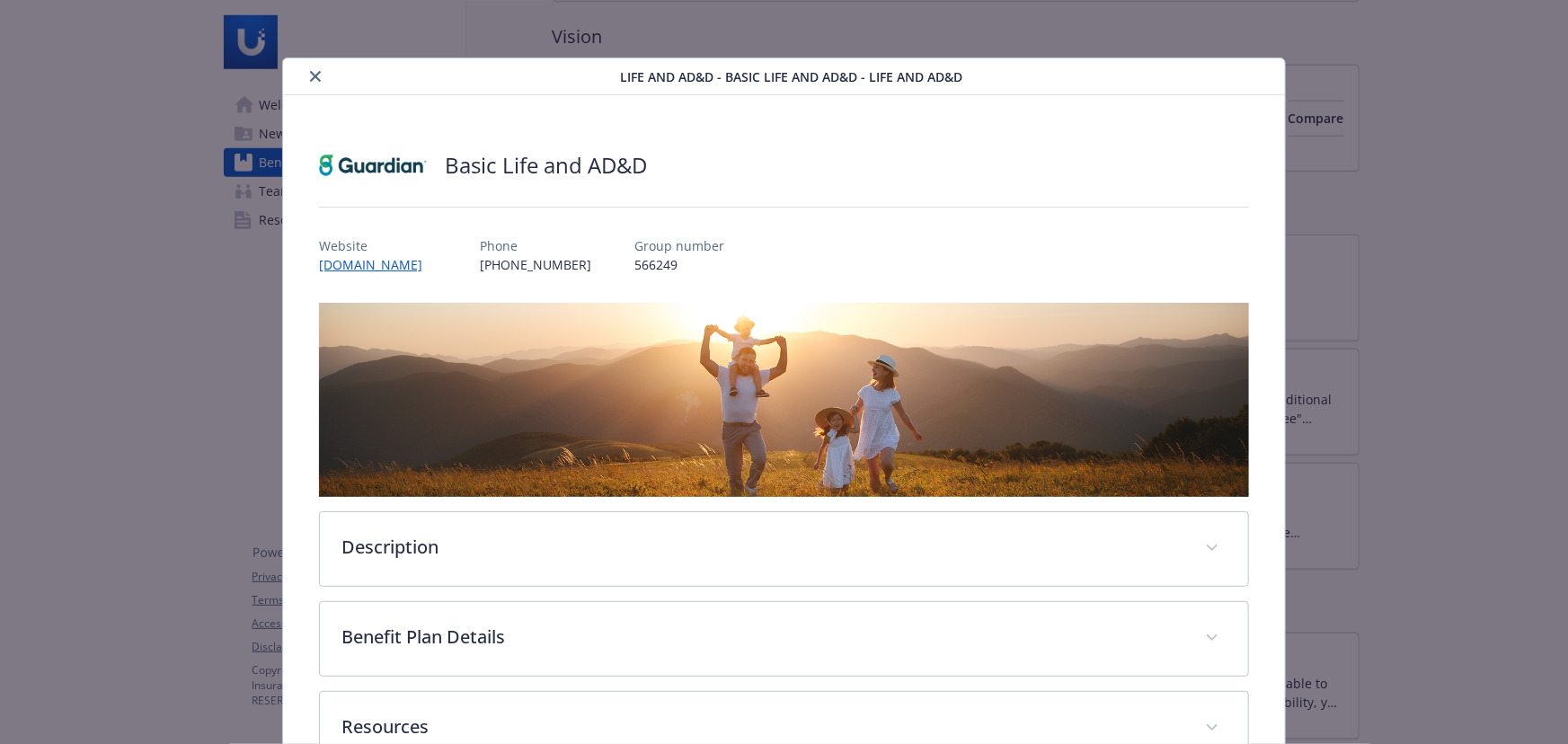
drag, startPoint x: 311, startPoint y: 80, endPoint x: 397, endPoint y: 102, distance: 88.8
click at [310, 80] on icon "close" at bounding box center [315, 77] width 11 height 11
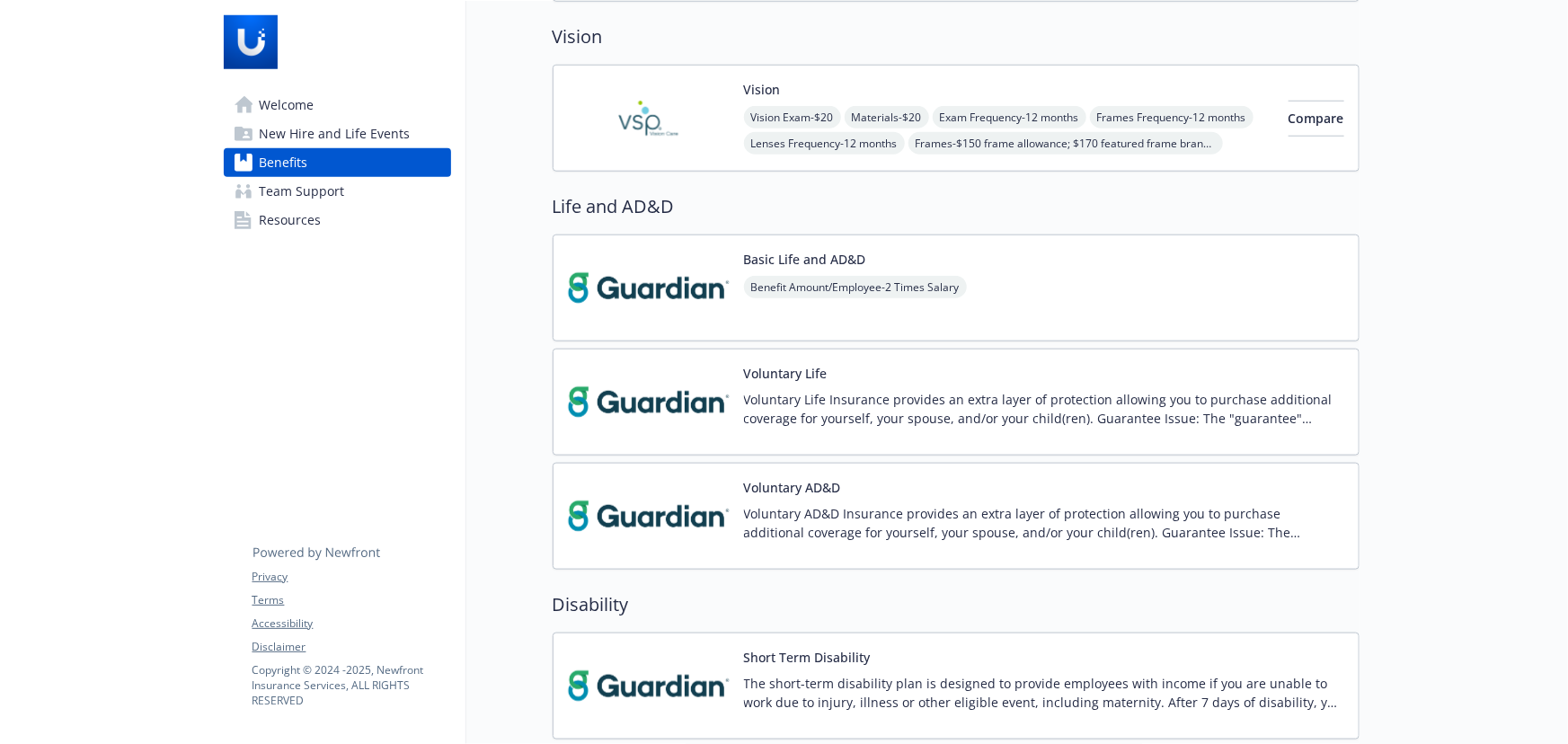
click at [1035, 396] on p "Voluntary Life Insurance provides an extra layer of protection allowing you to …" at bounding box center [1044, 409] width 600 height 38
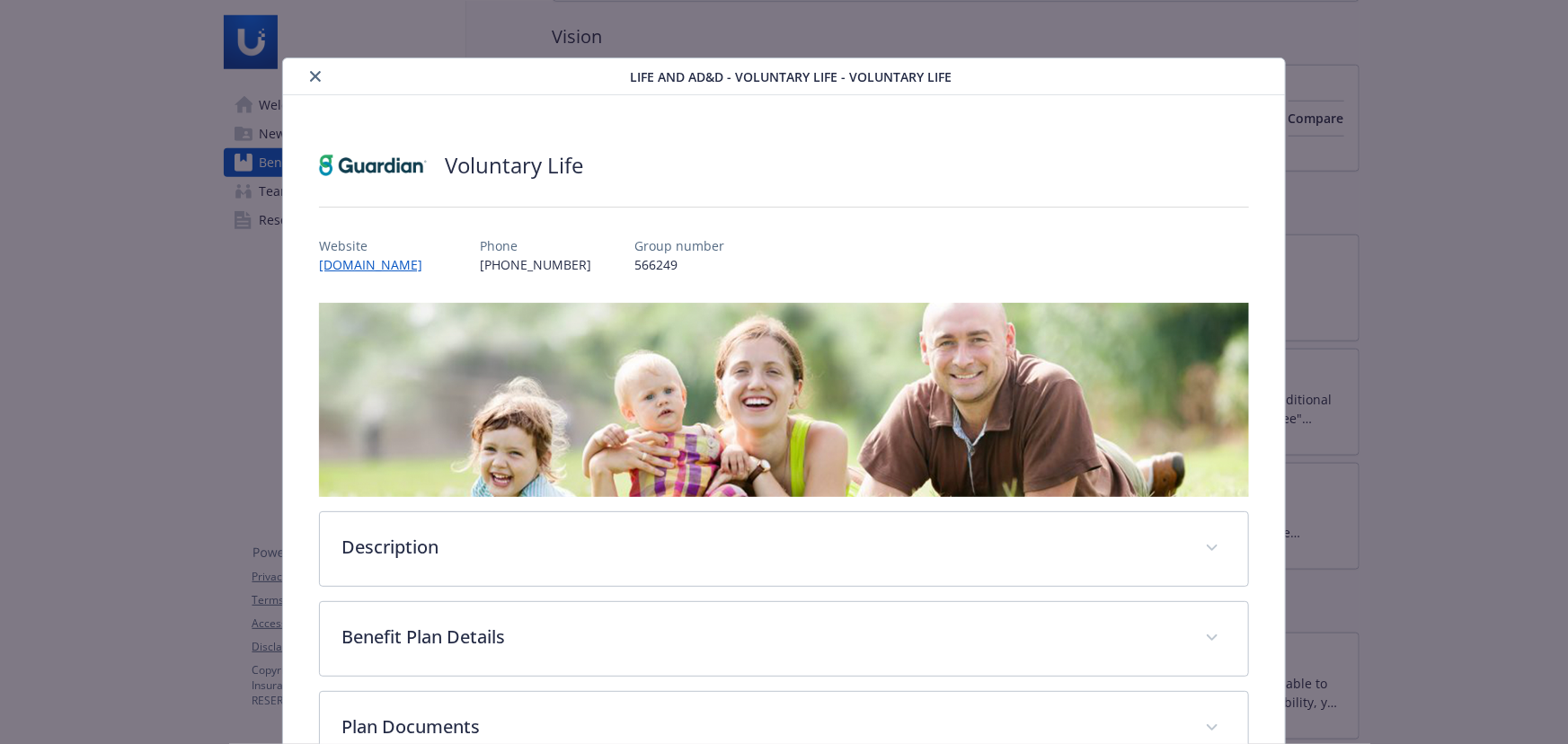
click at [297, 78] on div "details for plan Life and AD&D - Voluntary Life - Voluntary Life" at bounding box center [459, 76] width 339 height 21
drag, startPoint x: 305, startPoint y: 74, endPoint x: 323, endPoint y: 68, distance: 19.0
click at [312, 72] on button "close" at bounding box center [315, 76] width 21 height 21
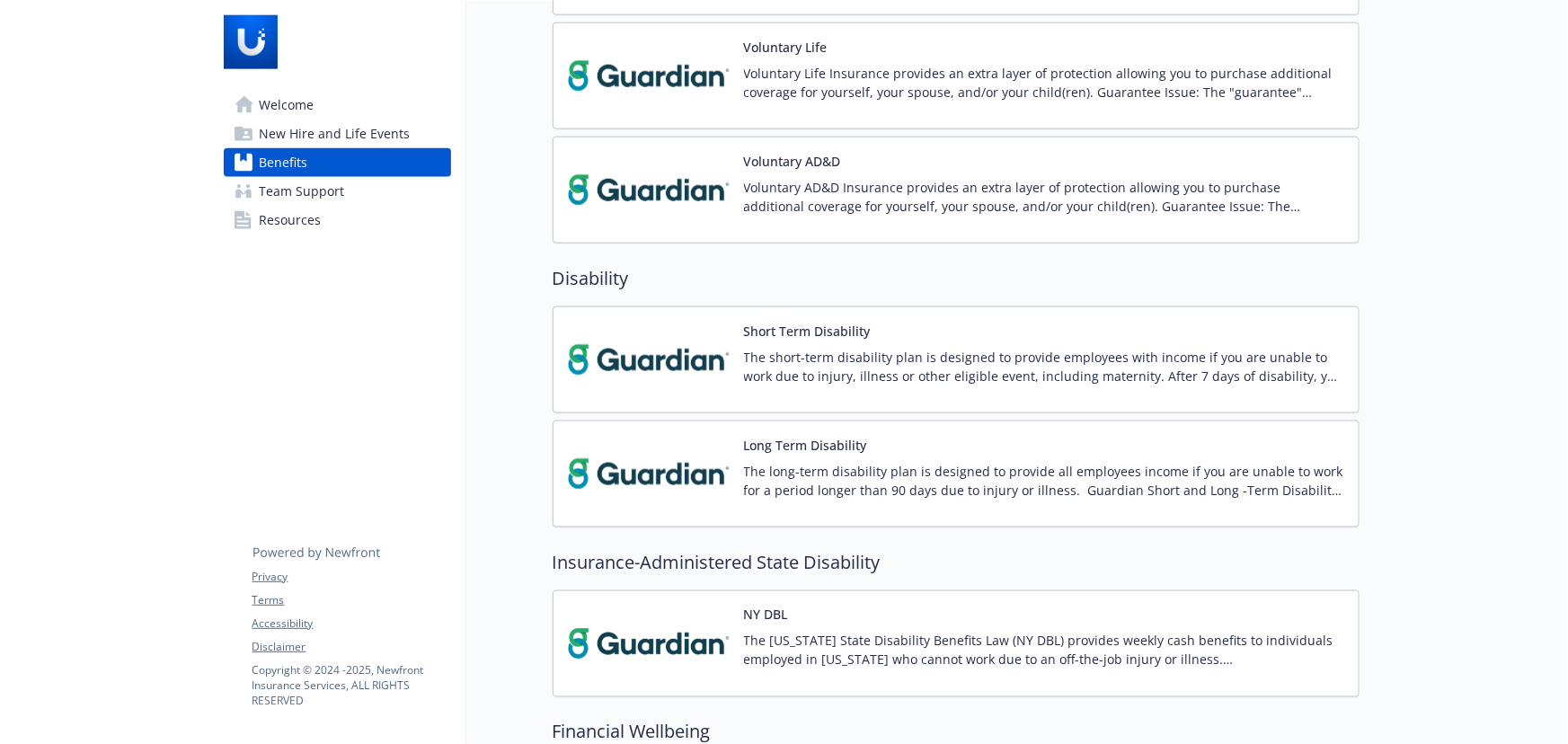
scroll to position [1715, 0]
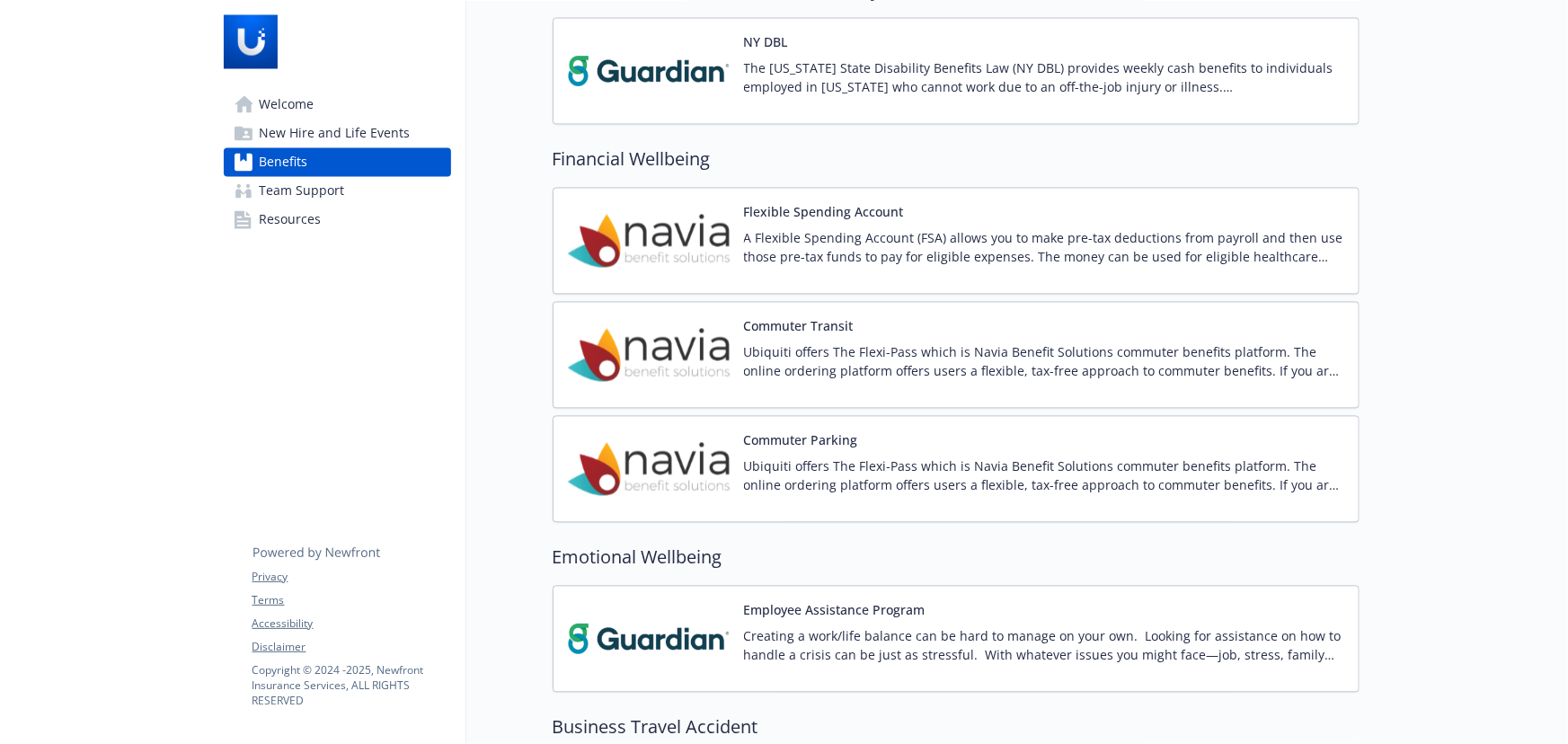
click at [1007, 61] on p "The [US_STATE] State Disability Benefits Law (NY DBL) provides weekly cash bene…" at bounding box center [1044, 78] width 600 height 38
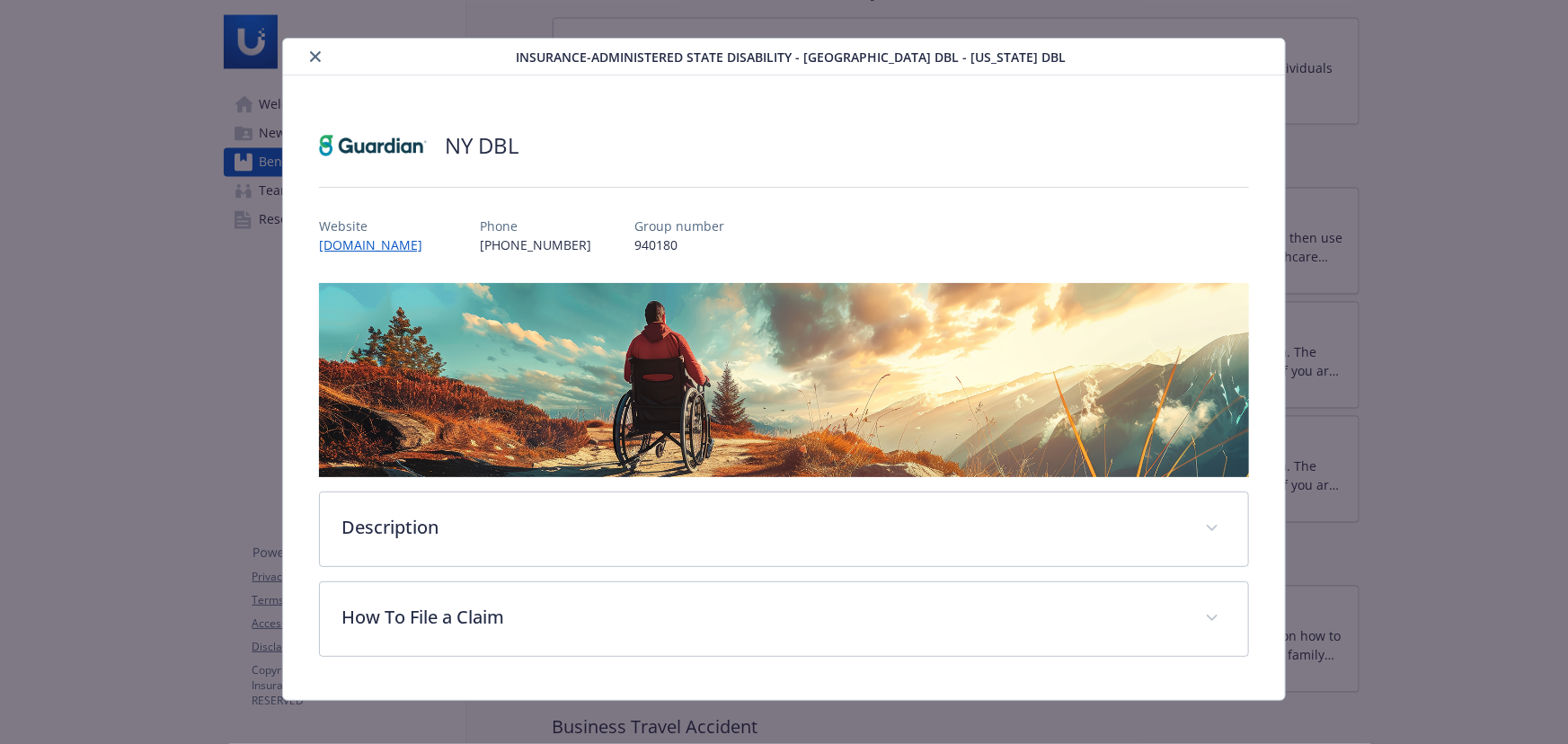
scroll to position [30, 0]
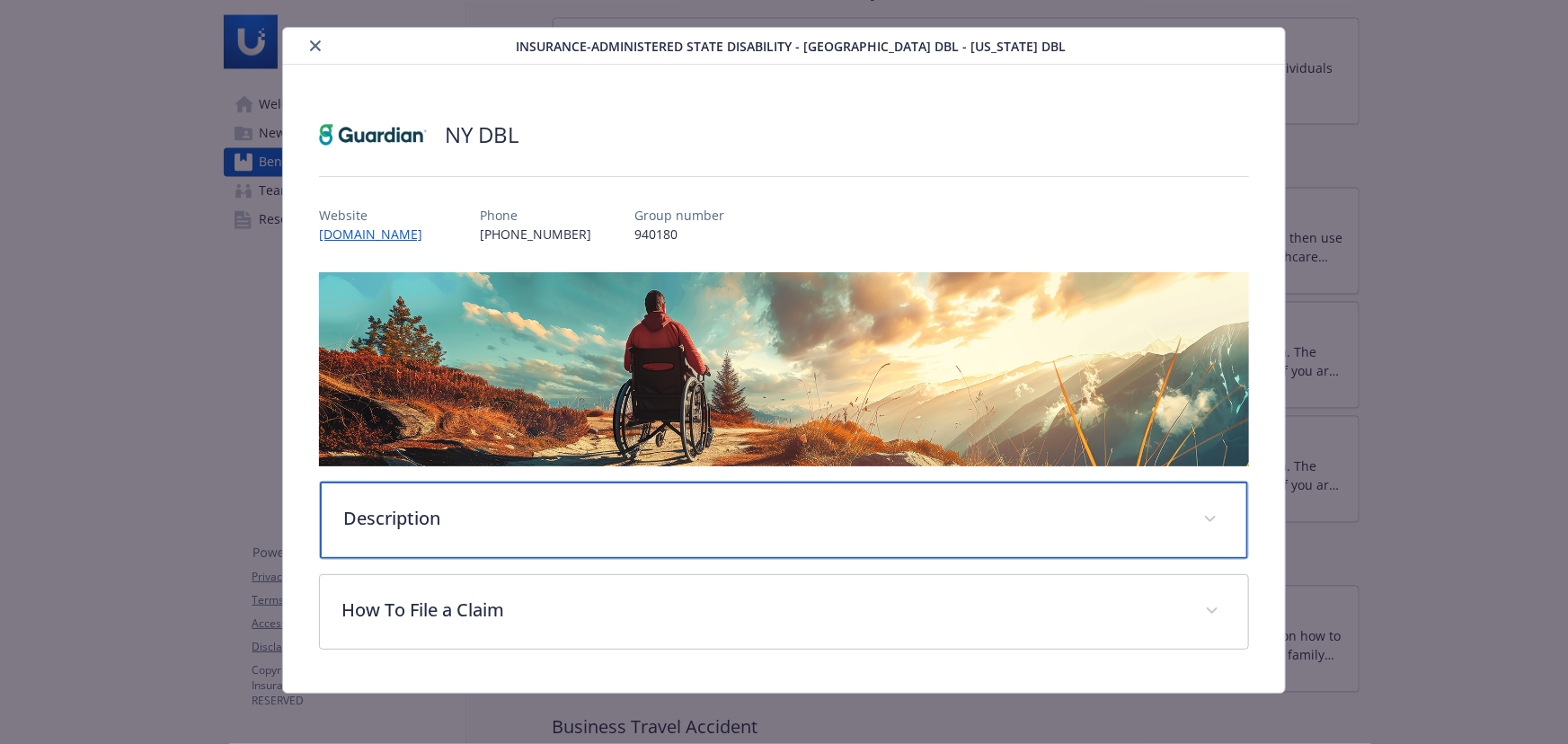
click at [602, 530] on div "Description" at bounding box center [784, 520] width 928 height 78
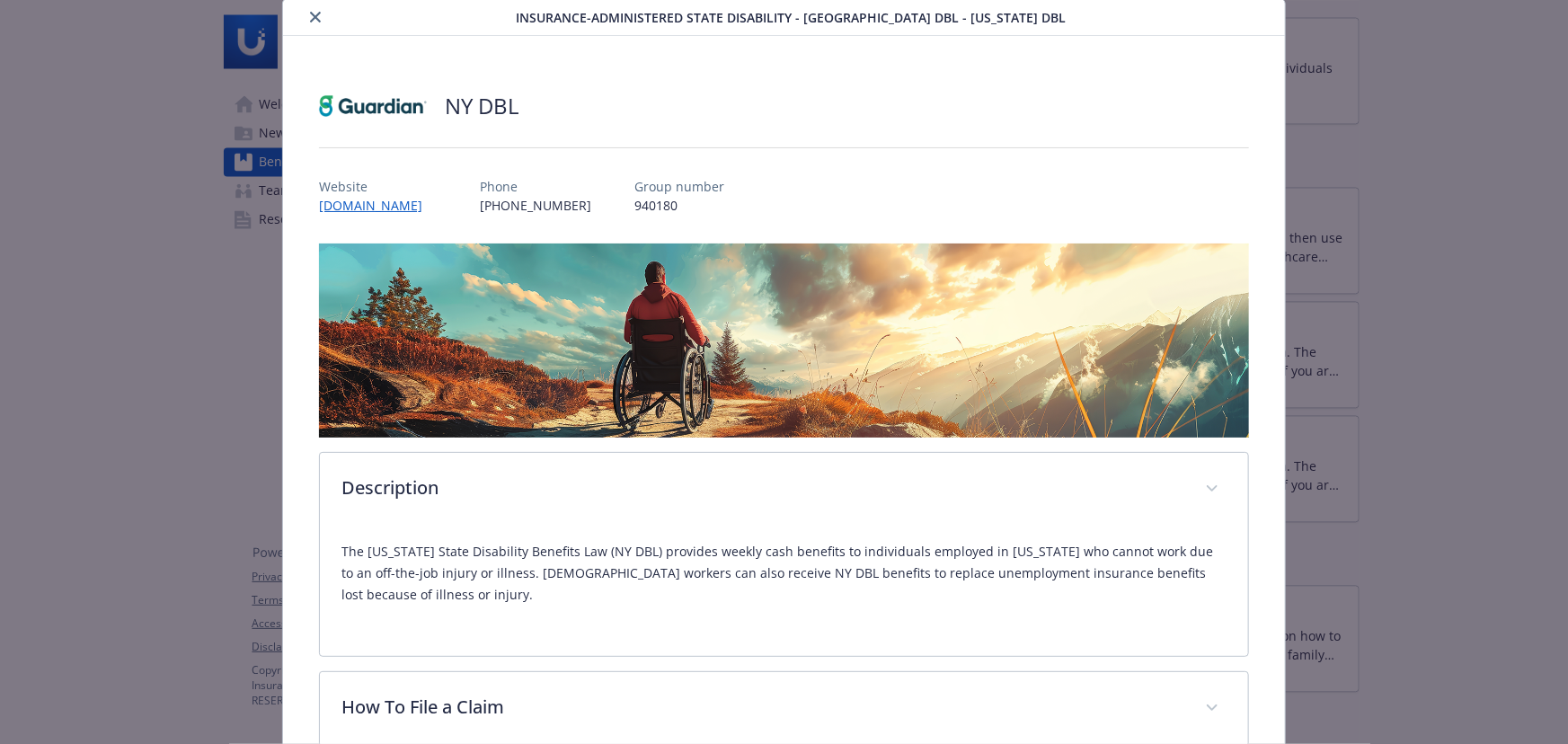
scroll to position [0, 0]
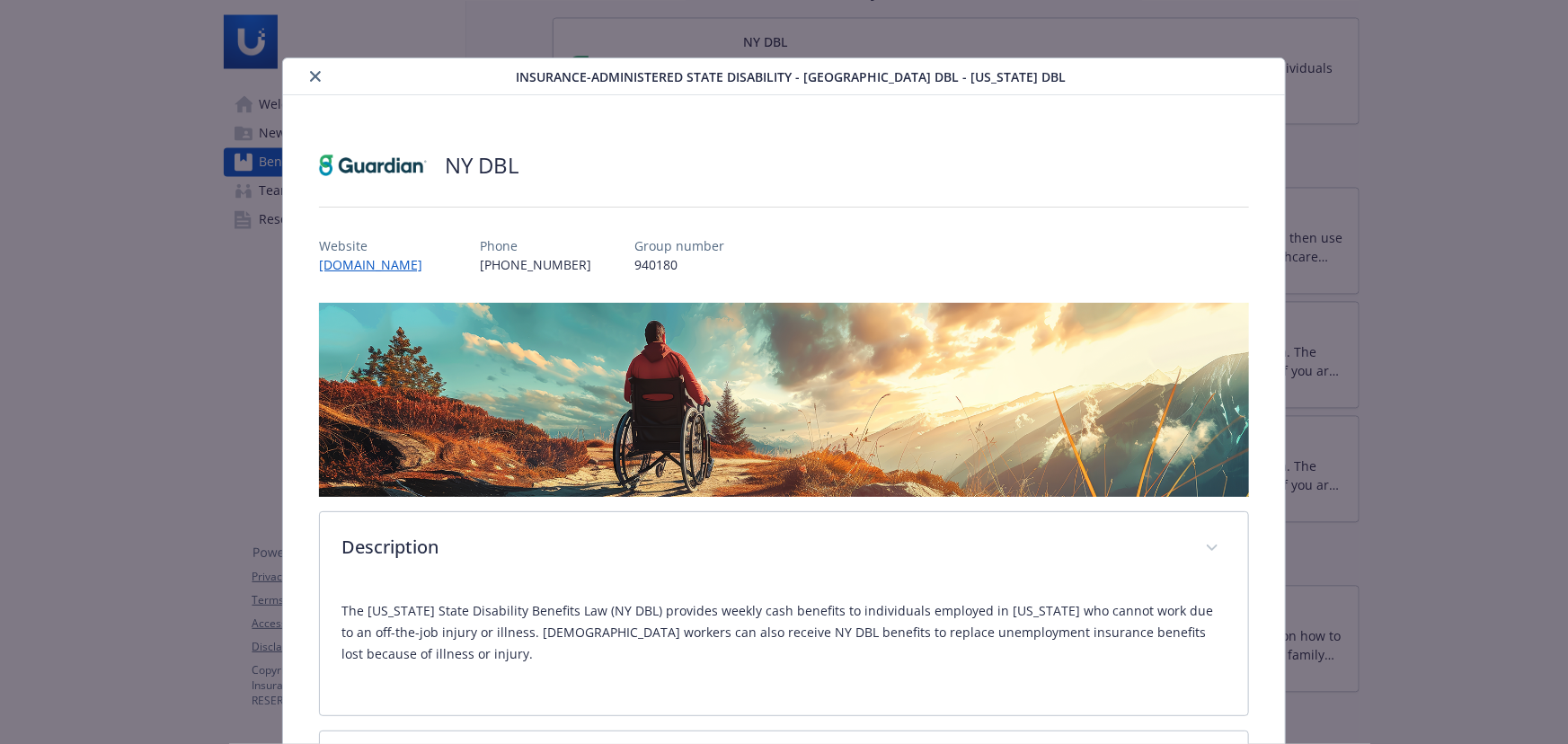
click at [307, 63] on div "Insurance-Administered State Disability - NY DBL - New York DBL" at bounding box center [784, 77] width 1002 height 37
click at [314, 77] on icon "close" at bounding box center [315, 77] width 11 height 11
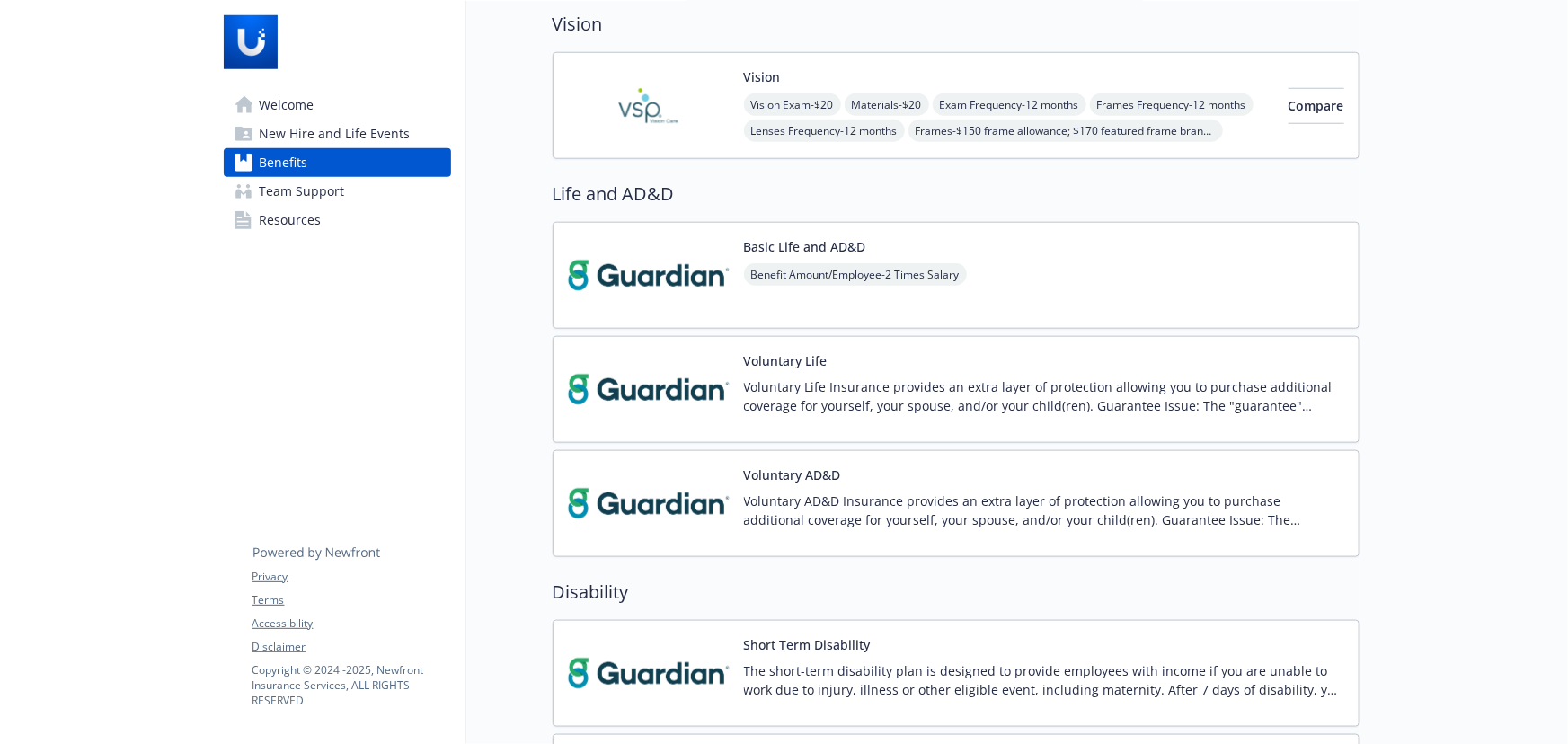
scroll to position [817, 0]
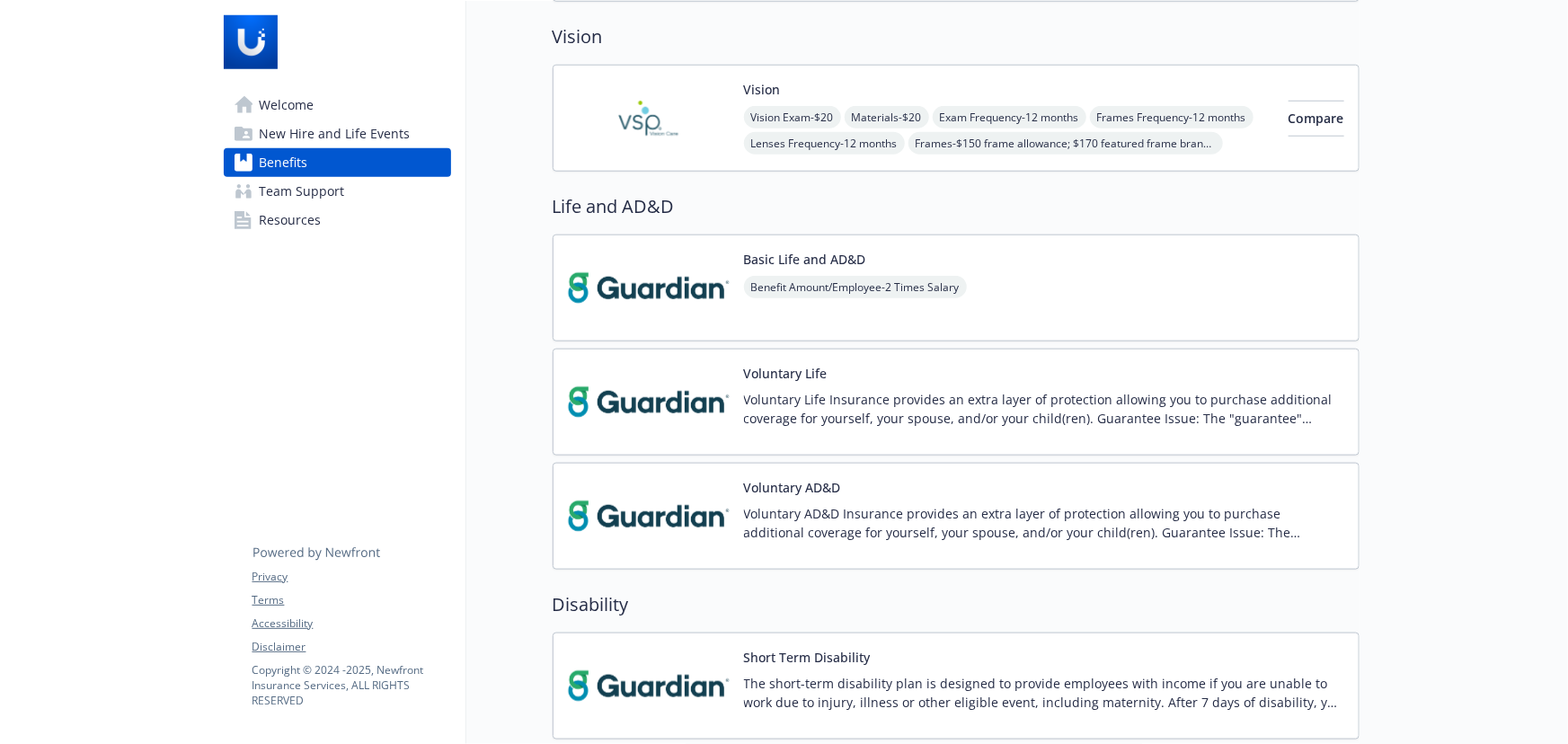
click at [962, 300] on div "Benefit Amount/Employee - 2 Times Salary" at bounding box center [855, 300] width 223 height 50
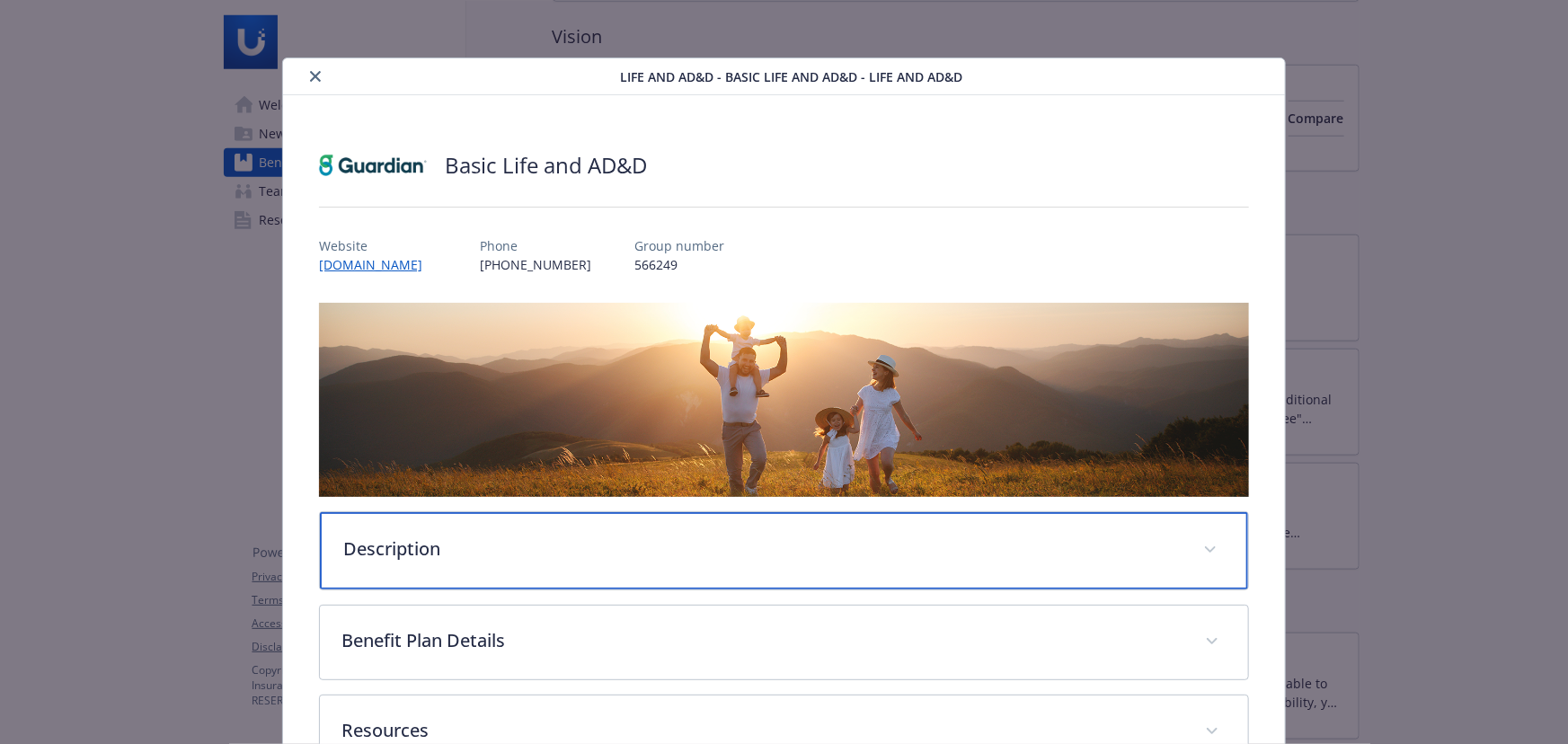
click at [576, 527] on div "Description" at bounding box center [784, 551] width 928 height 78
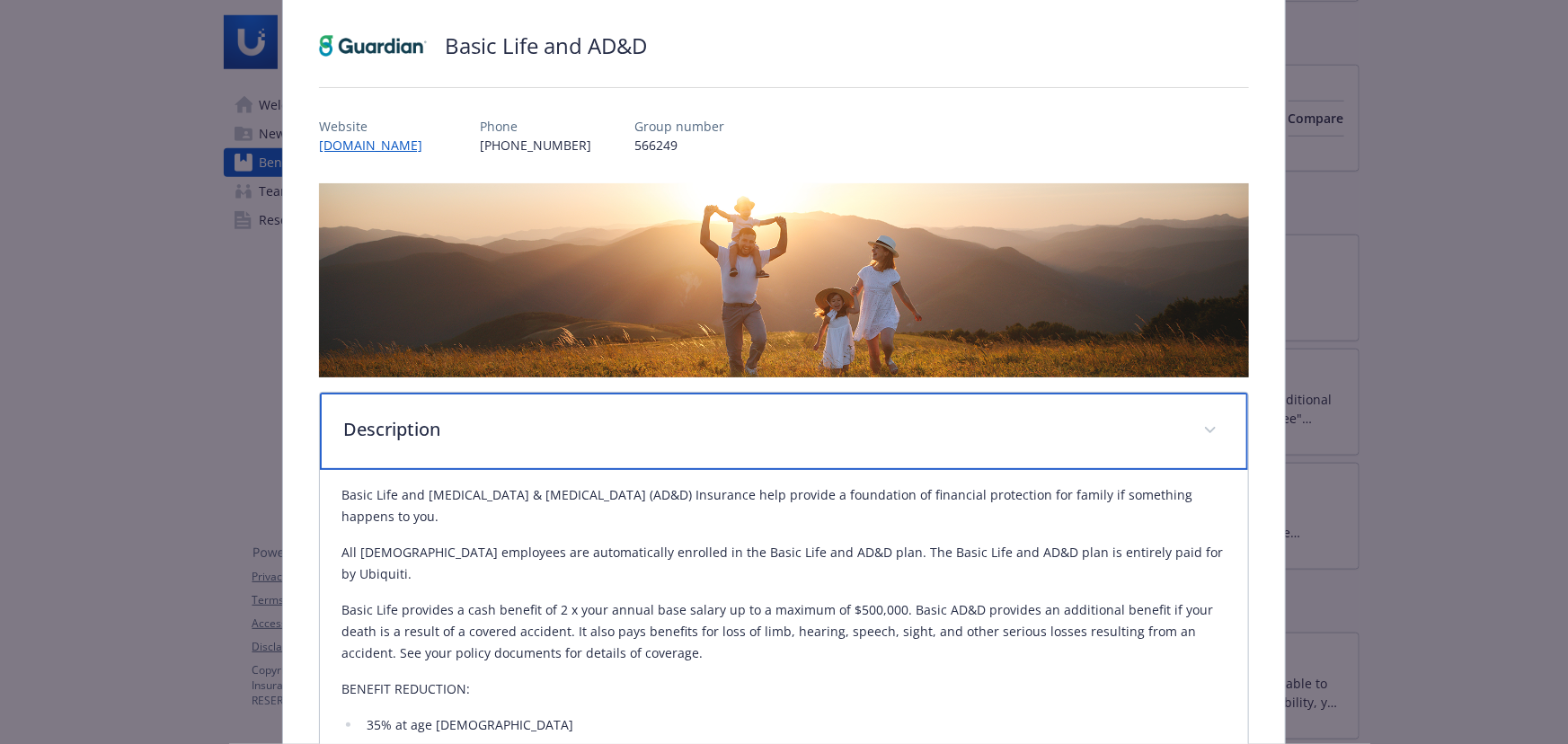
scroll to position [326, 0]
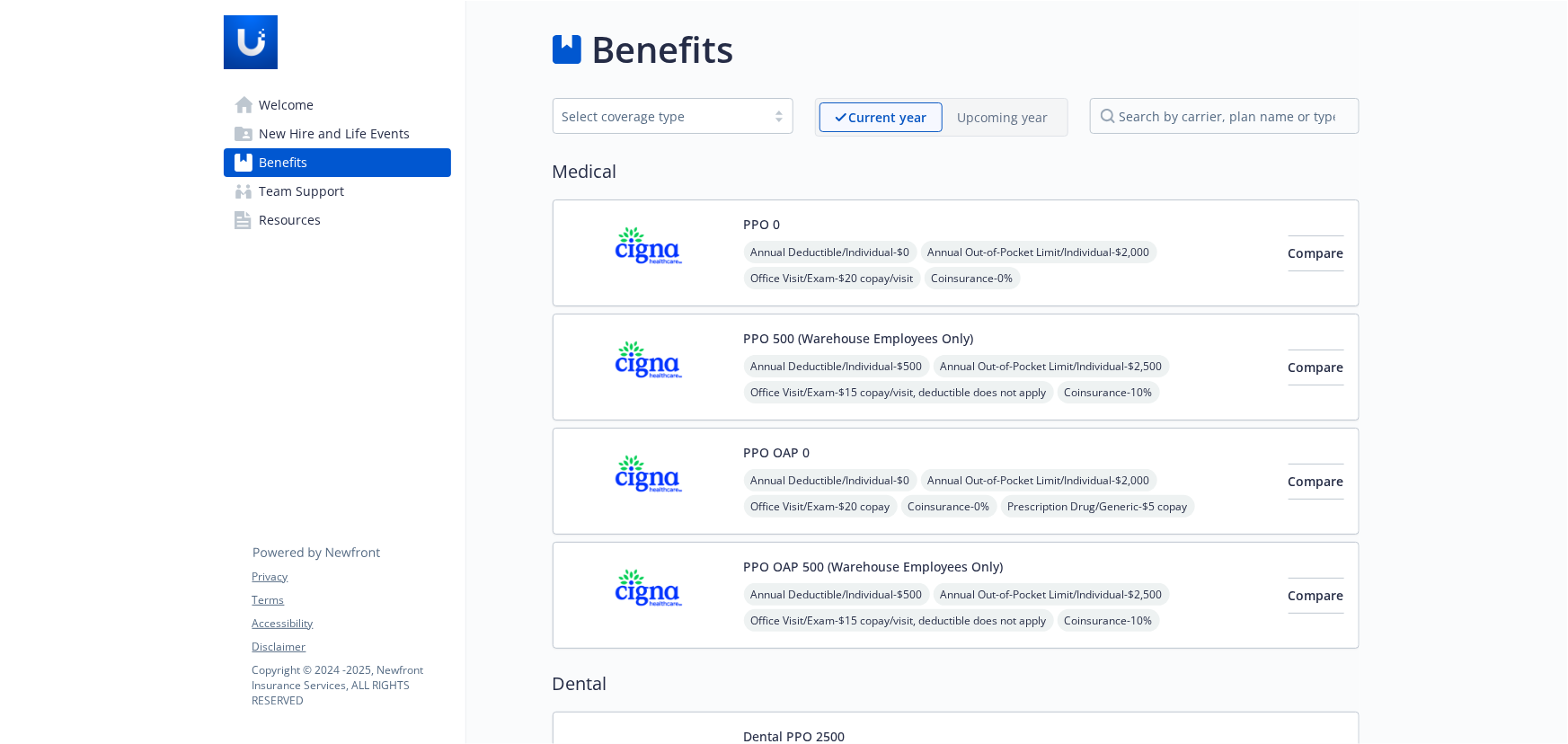
click at [1018, 121] on p "Upcoming year" at bounding box center [1003, 117] width 91 height 18
click at [702, 274] on img at bounding box center [648, 252] width 162 height 77
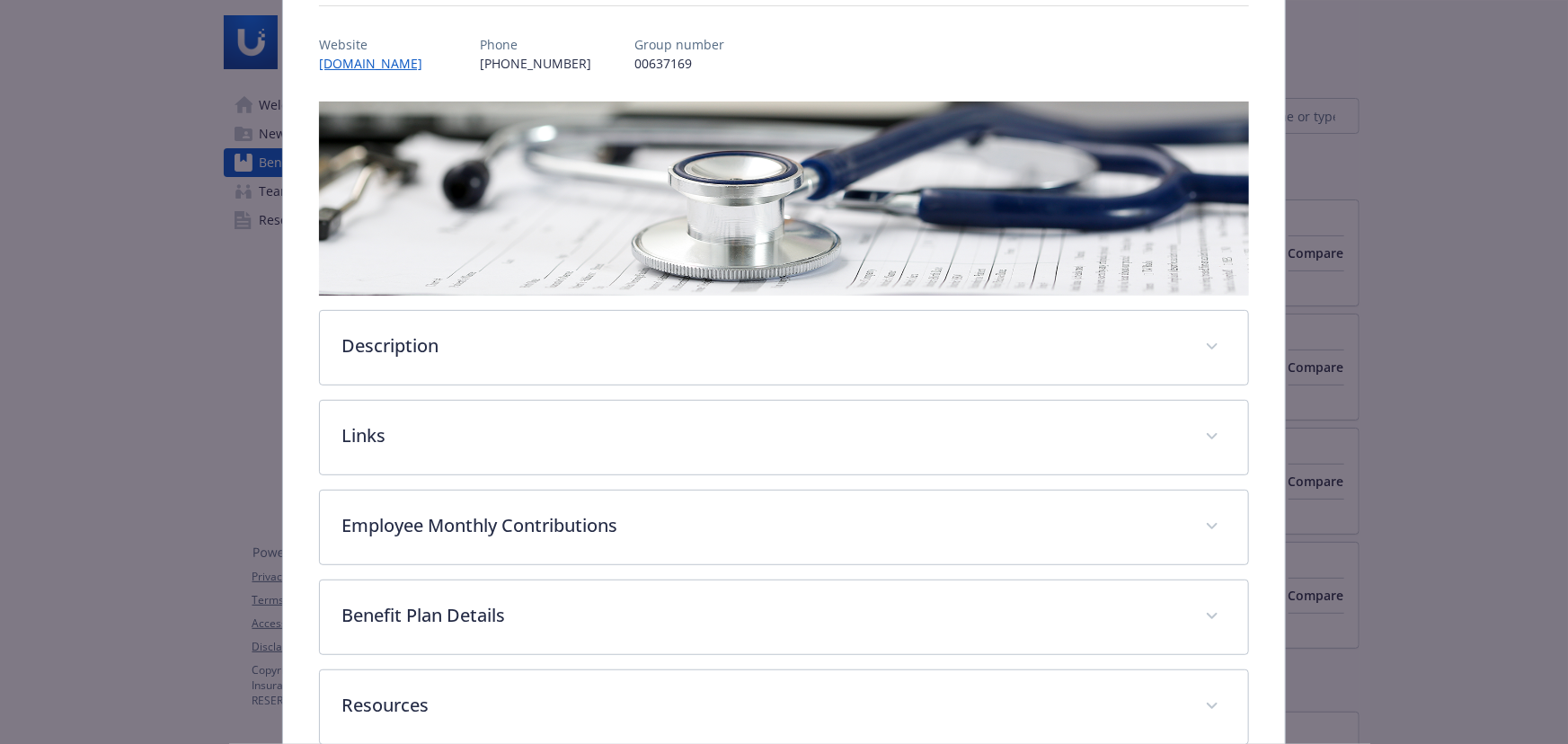
scroll to position [208, 0]
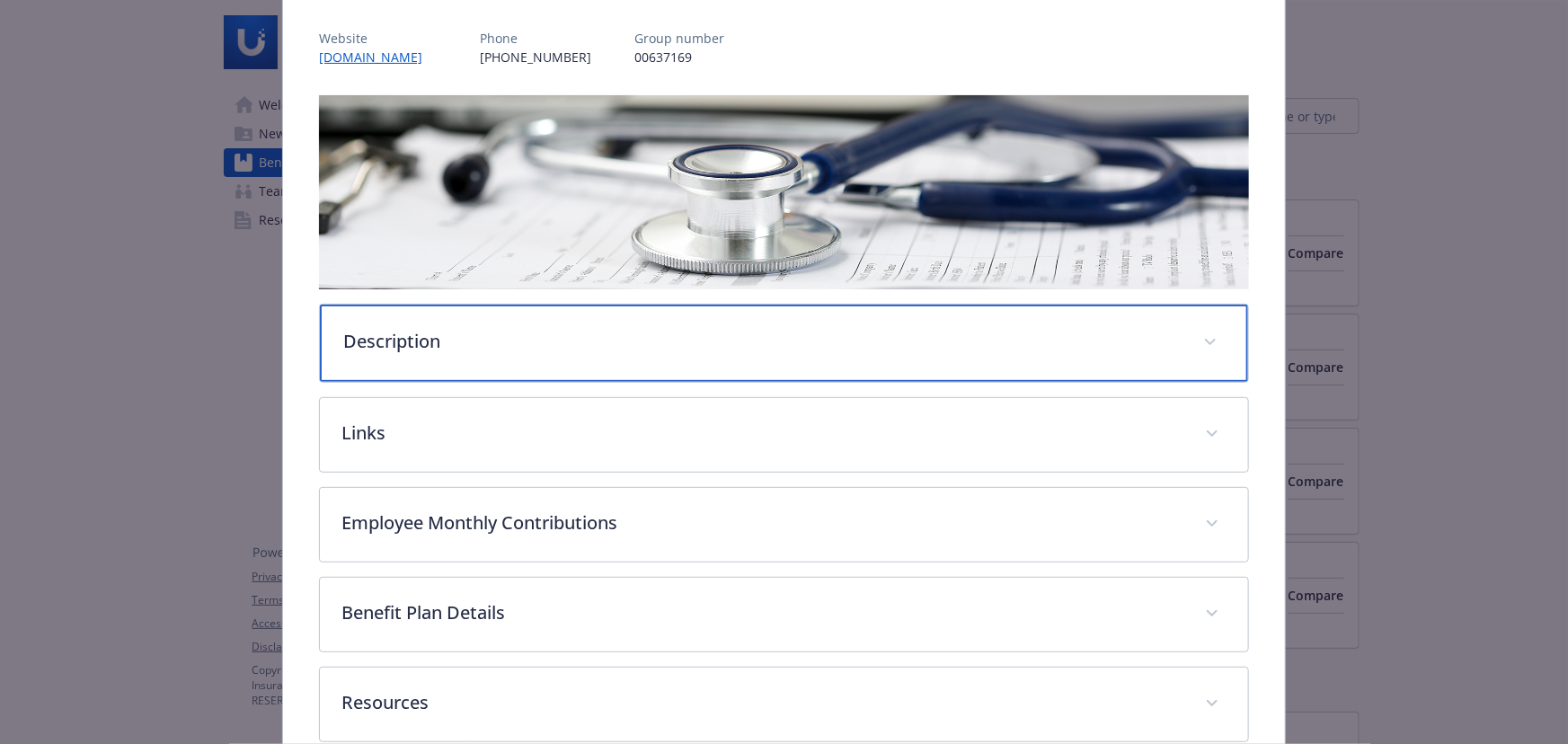
click at [457, 358] on div "Description" at bounding box center [784, 344] width 928 height 78
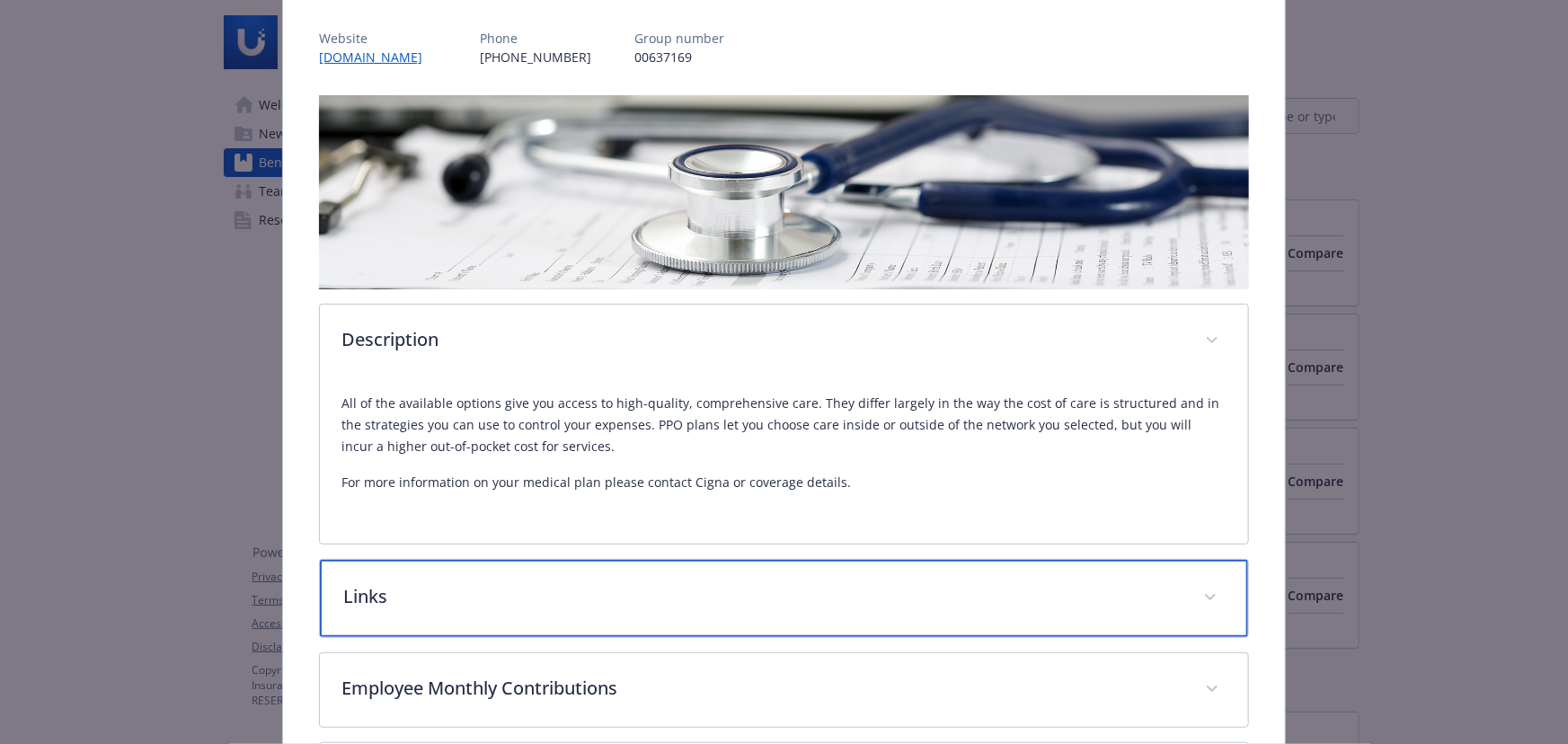
drag, startPoint x: 576, startPoint y: 602, endPoint x: 557, endPoint y: 567, distance: 39.8
click at [576, 602] on p "Links" at bounding box center [762, 596] width 839 height 27
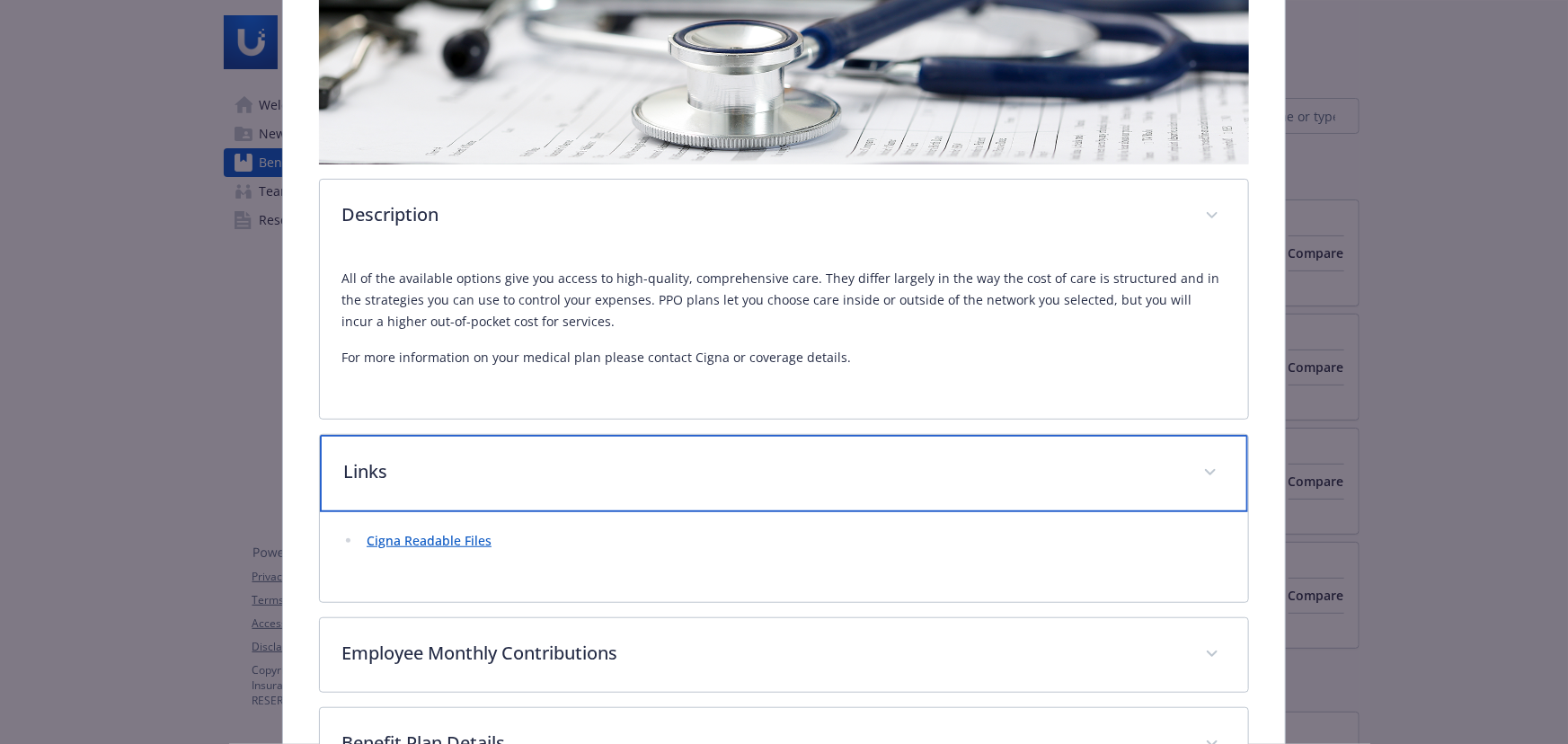
scroll to position [558, 0]
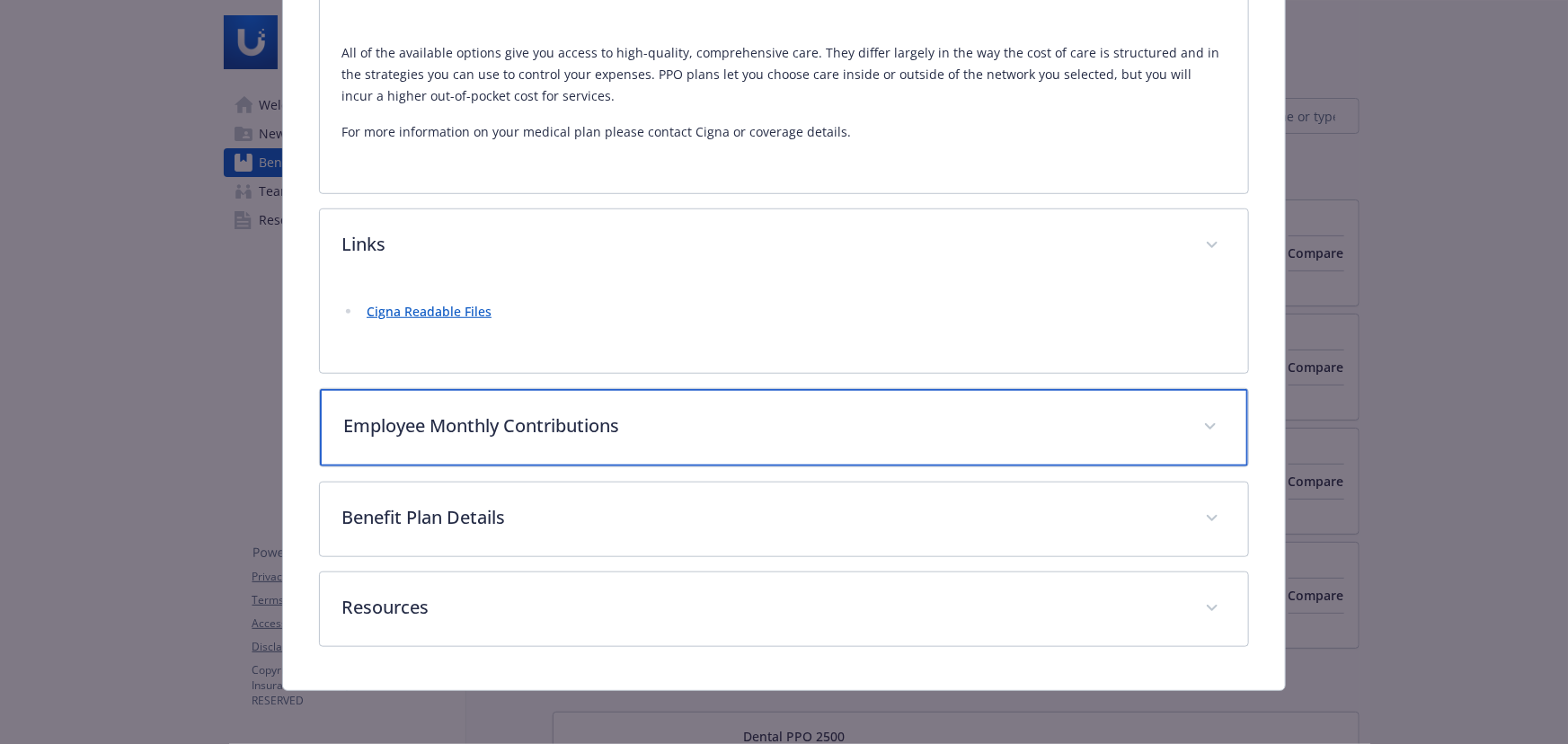
click at [521, 429] on p "Employee Monthly Contributions" at bounding box center [762, 425] width 839 height 27
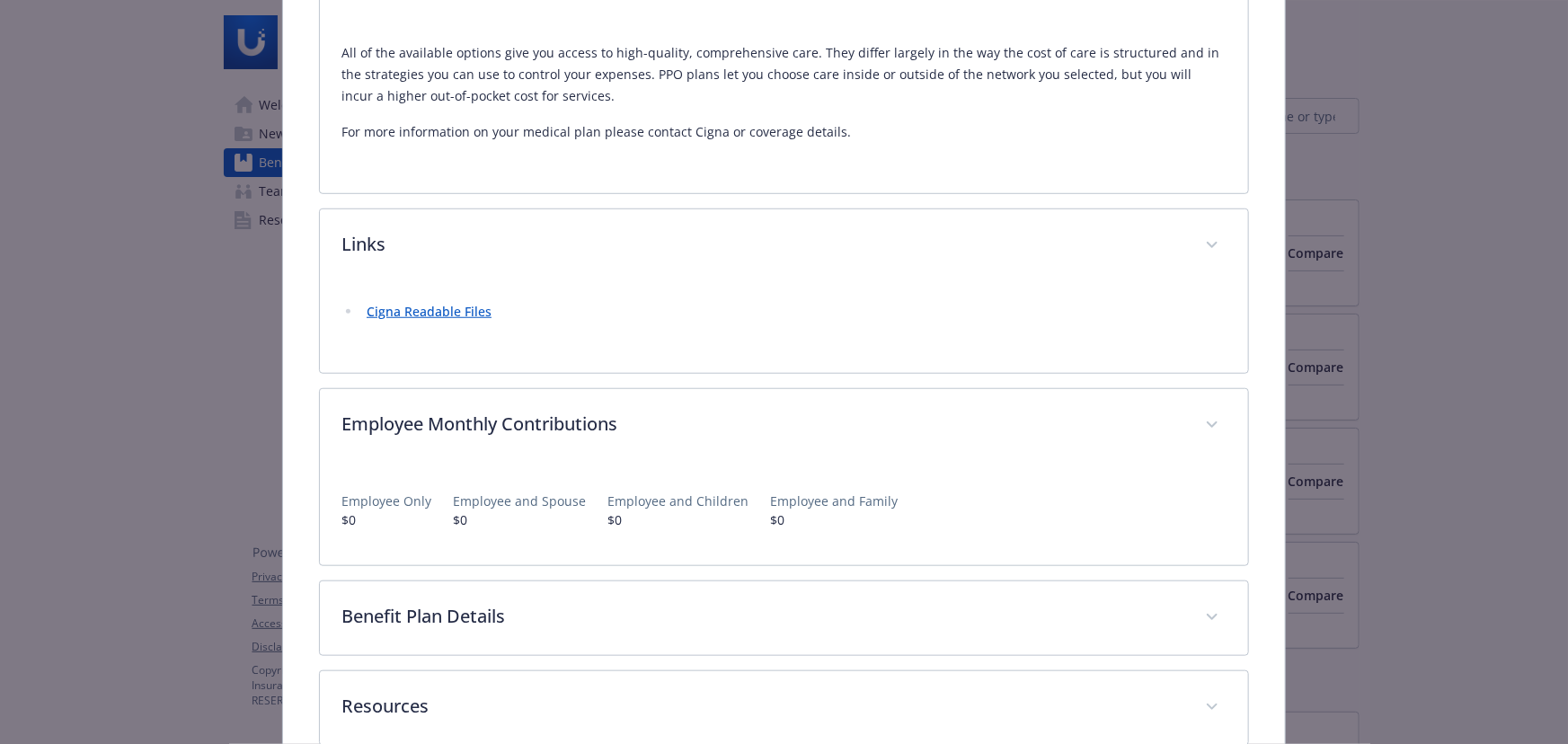
scroll to position [657, 0]
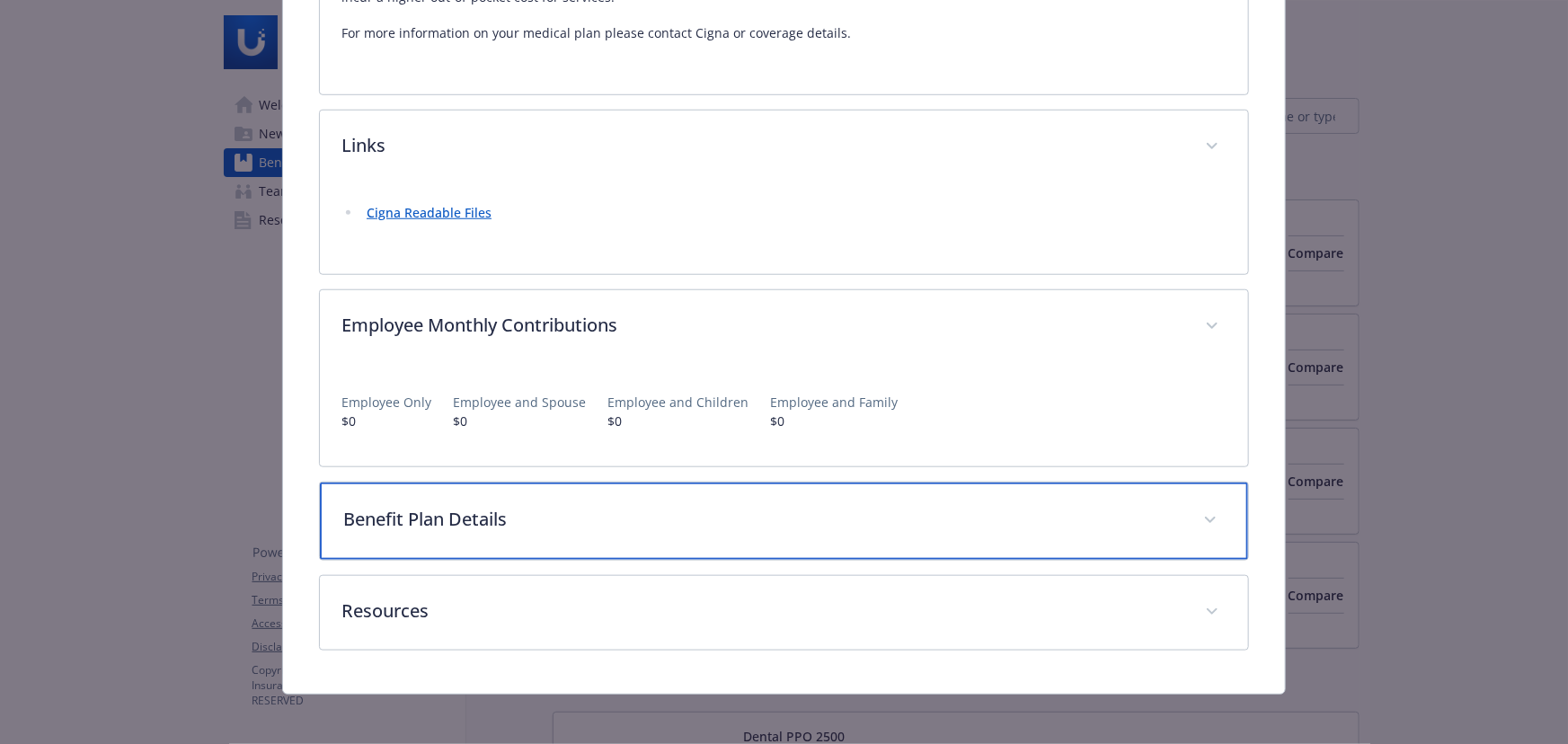
click at [508, 499] on div "Benefit Plan Details" at bounding box center [784, 521] width 928 height 78
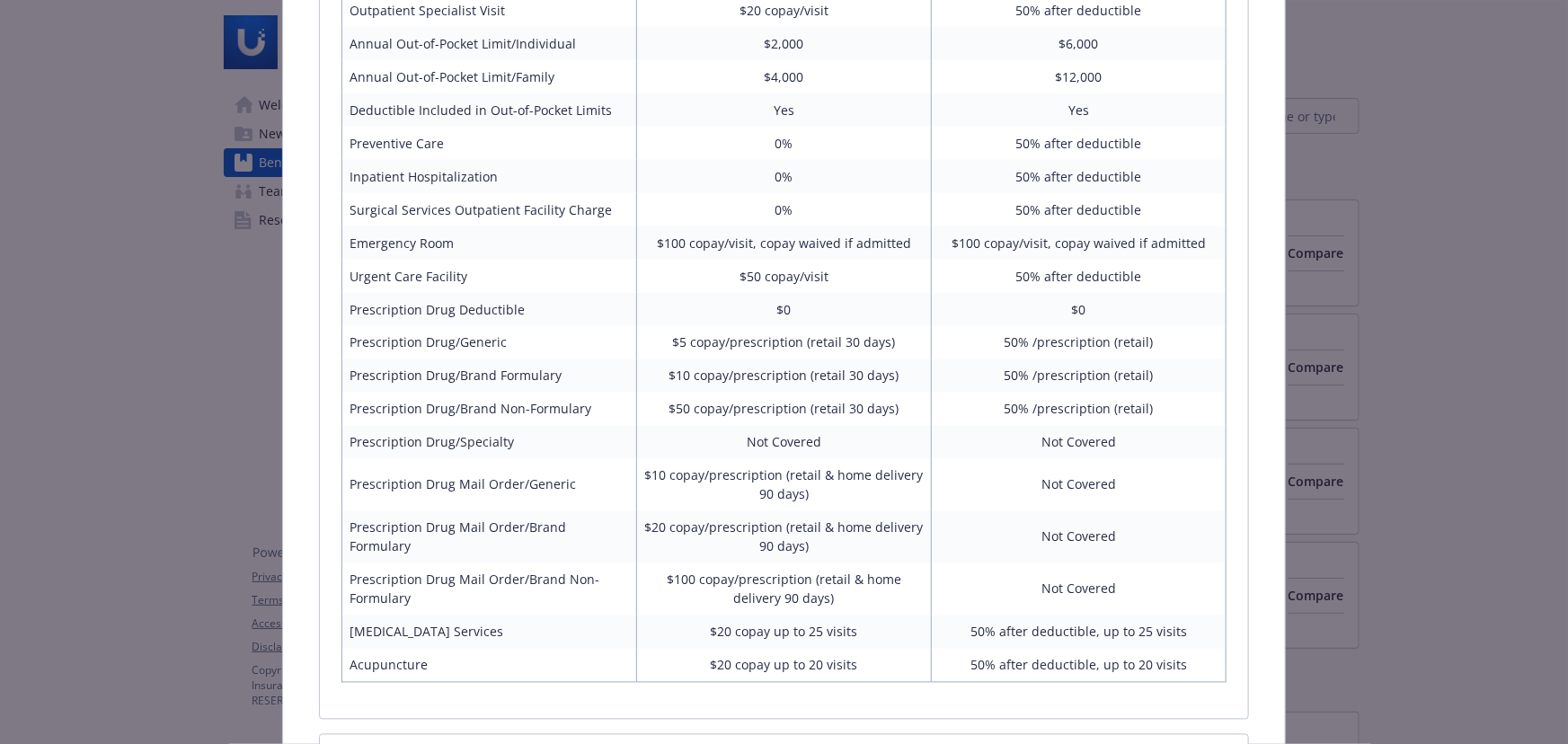
scroll to position [1555, 0]
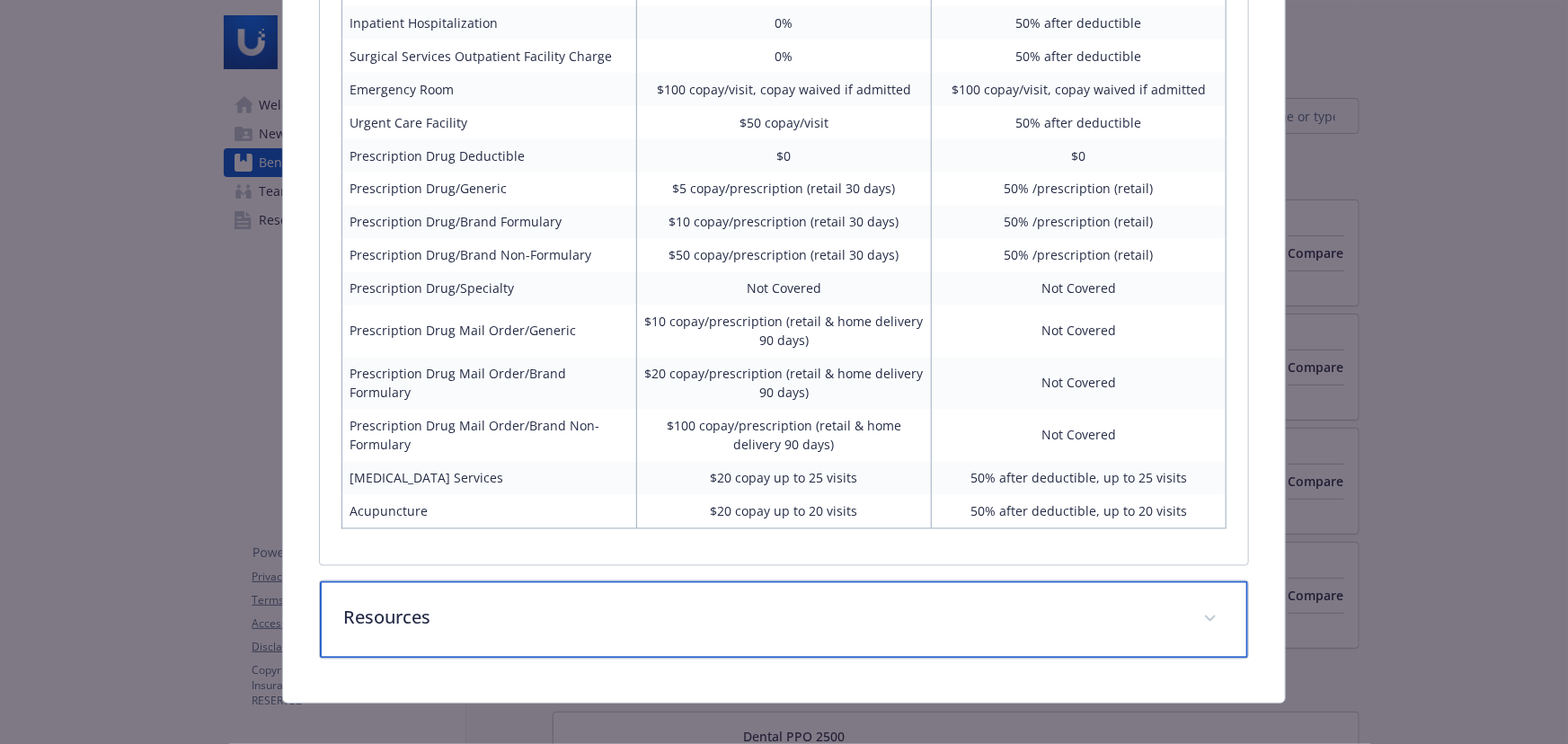
click at [530, 604] on p "Resources" at bounding box center [762, 617] width 839 height 27
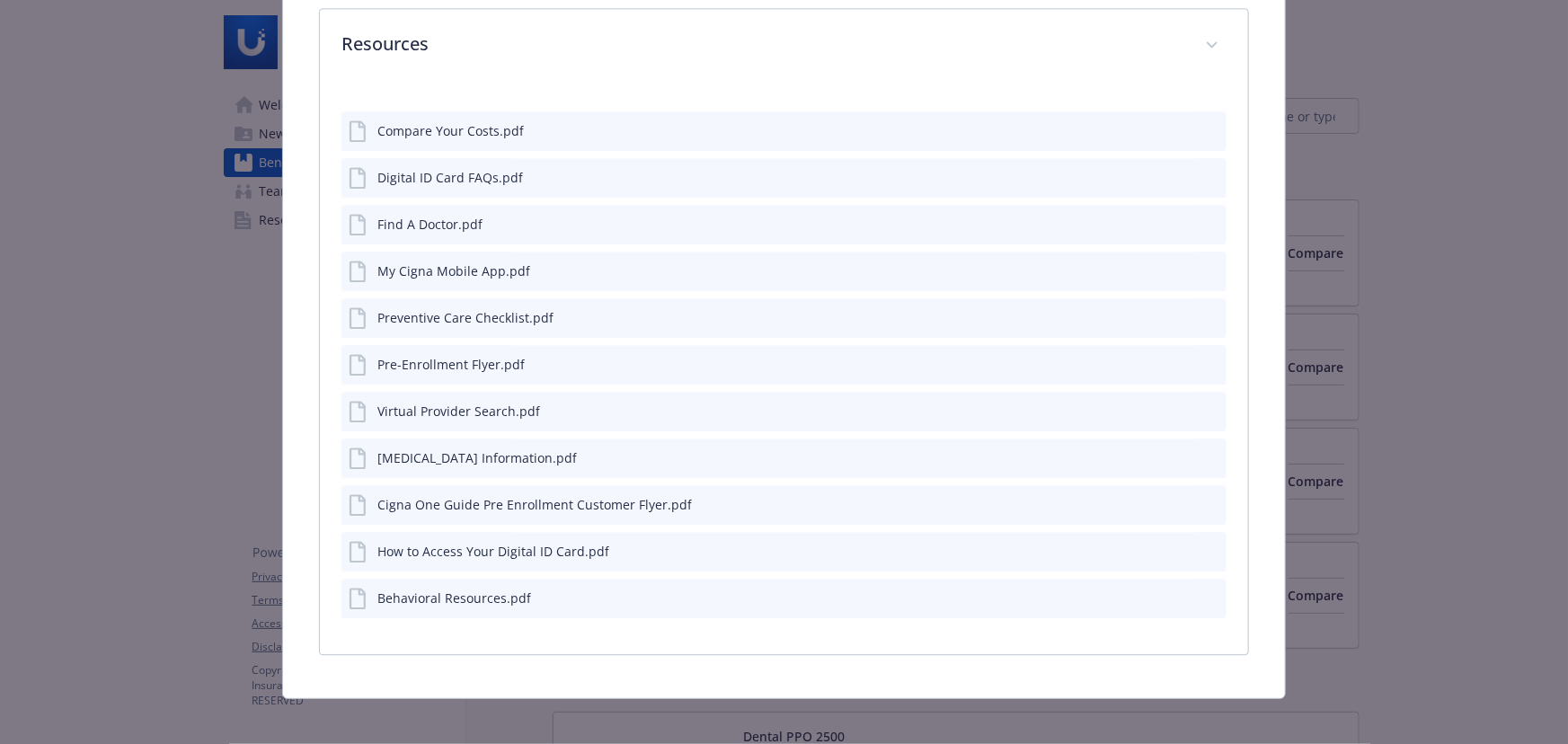
scroll to position [2136, 0]
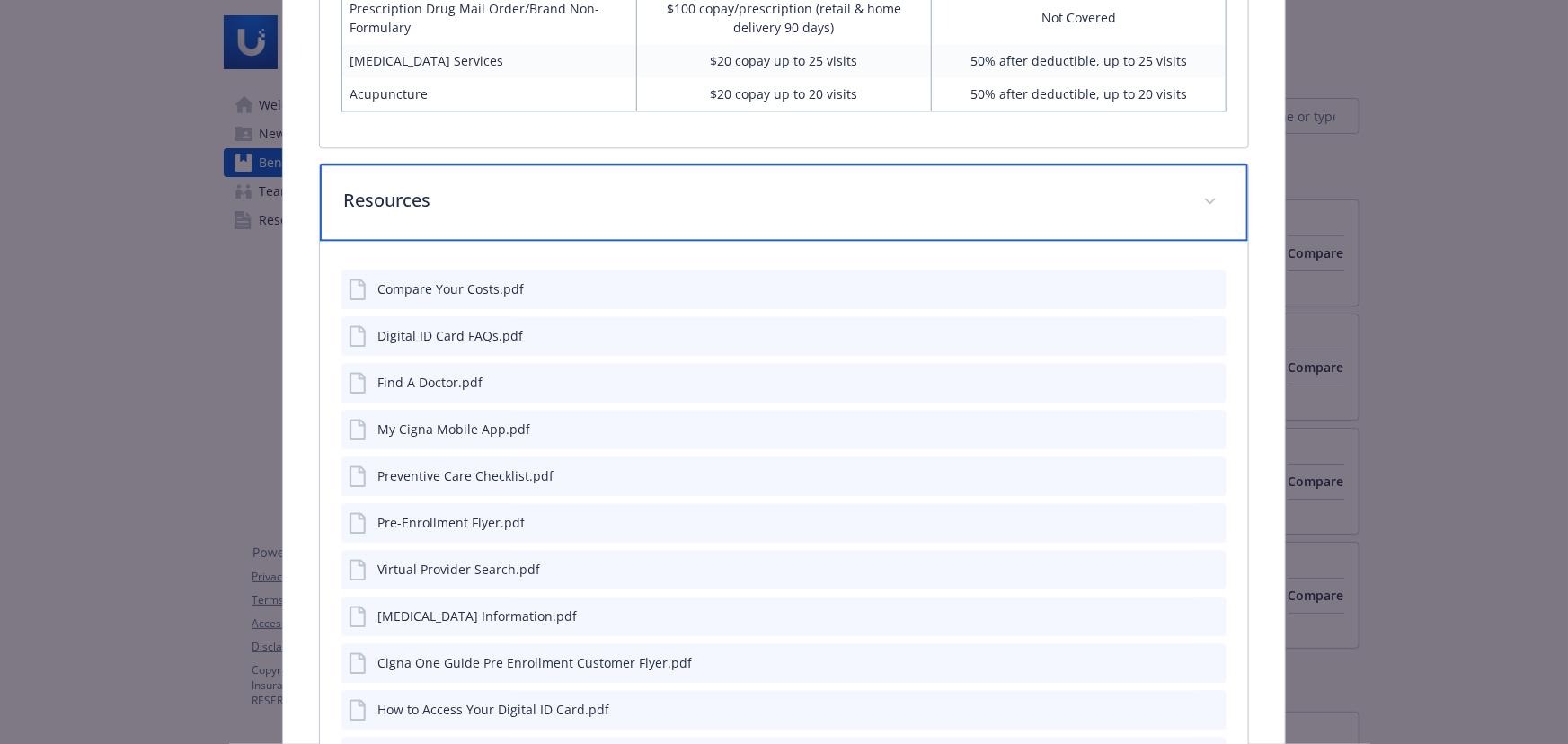
click at [549, 204] on p "Resources" at bounding box center [762, 200] width 839 height 27
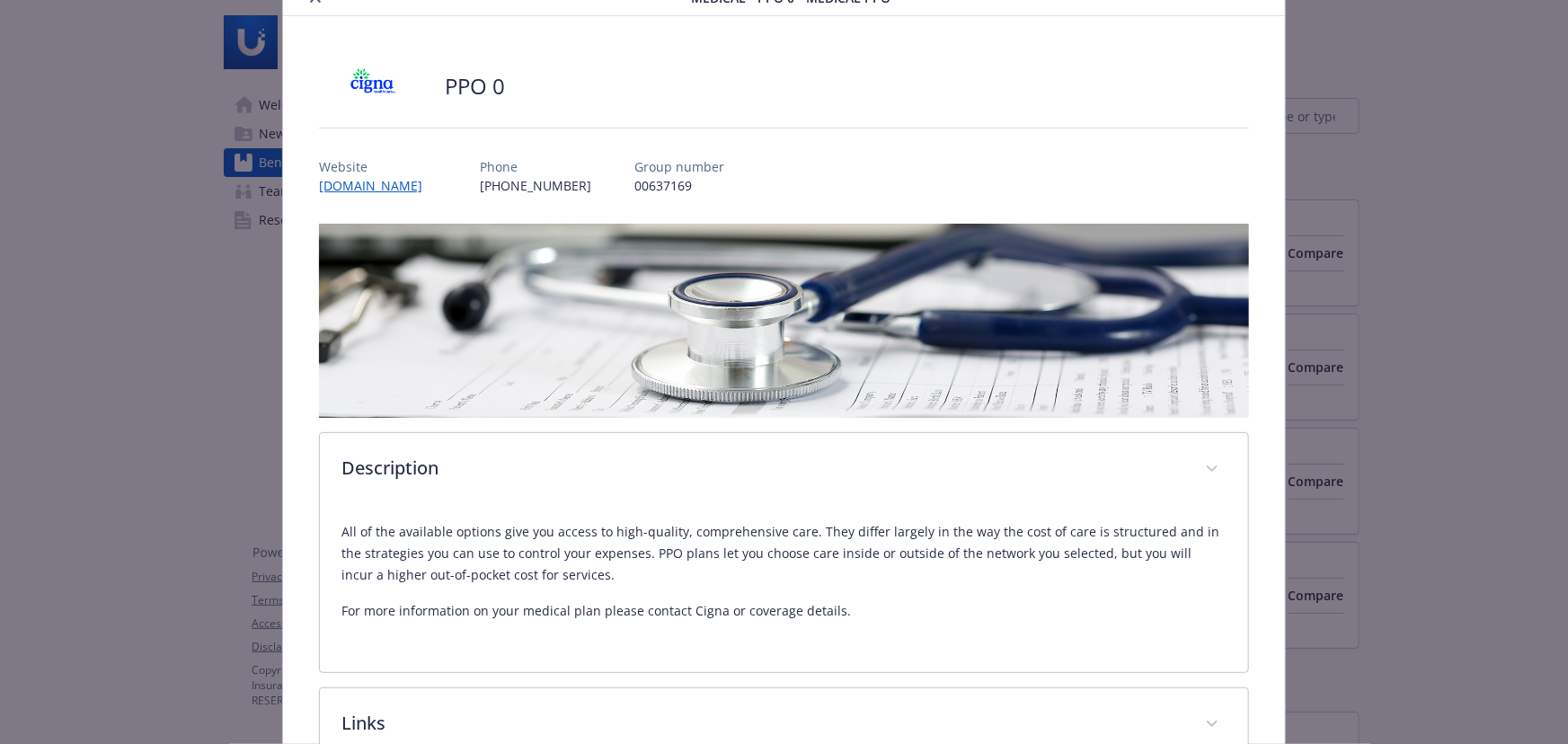
scroll to position [0, 0]
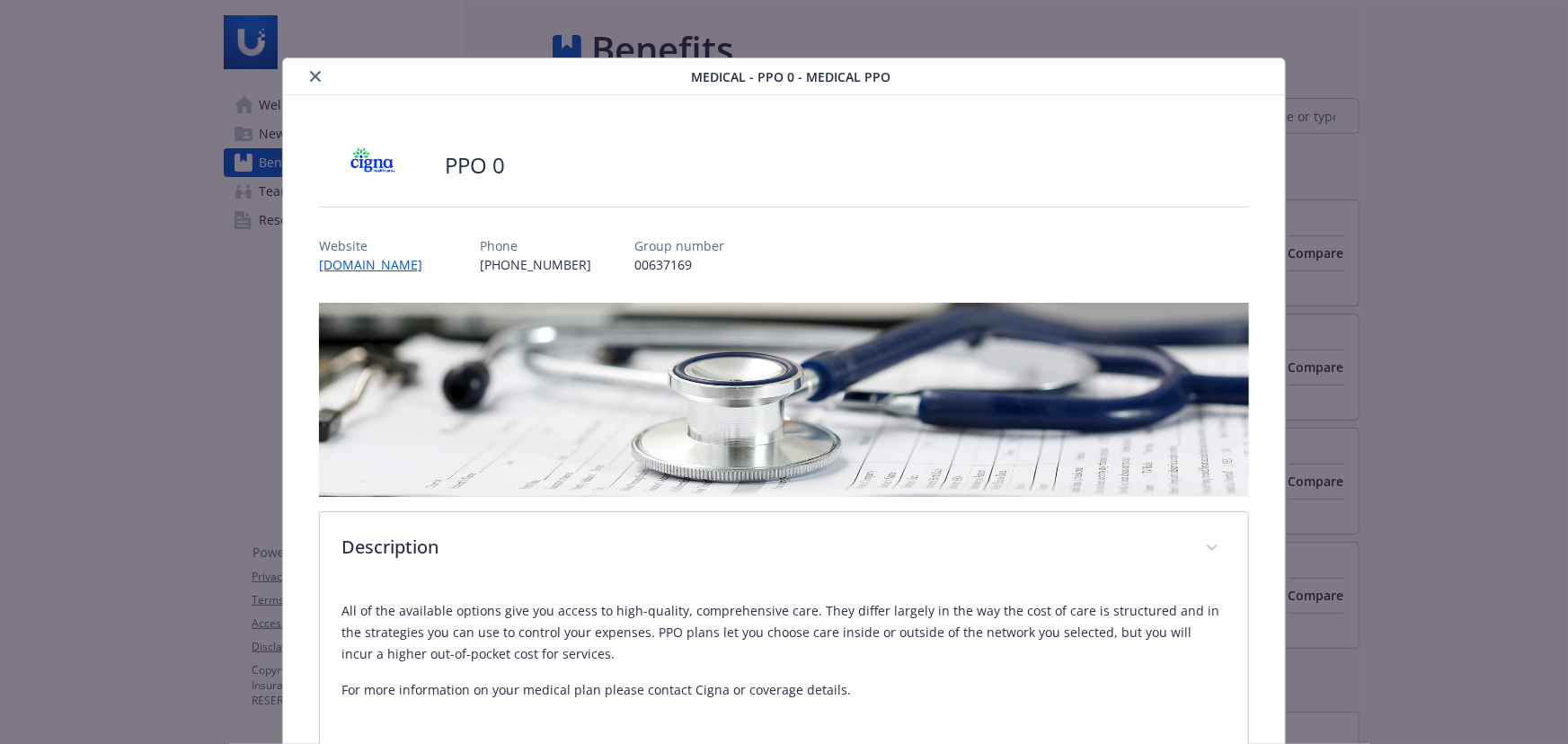
click at [318, 81] on button "close" at bounding box center [315, 76] width 21 height 21
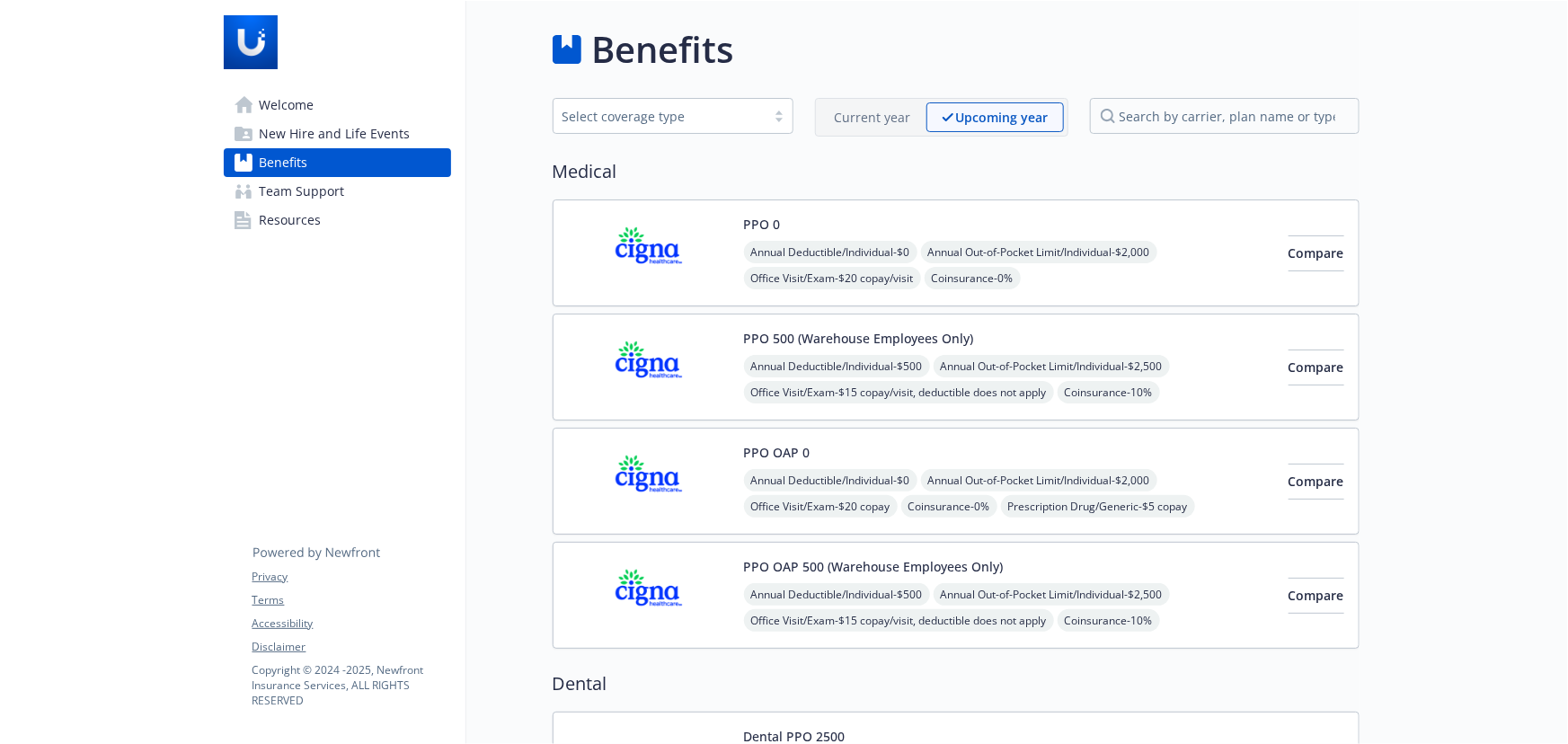
click at [1006, 349] on div "PPO 500 (Warehouse Employees Only) Annual Deductible/Individual - $500 Annual O…" at bounding box center [1009, 367] width 530 height 77
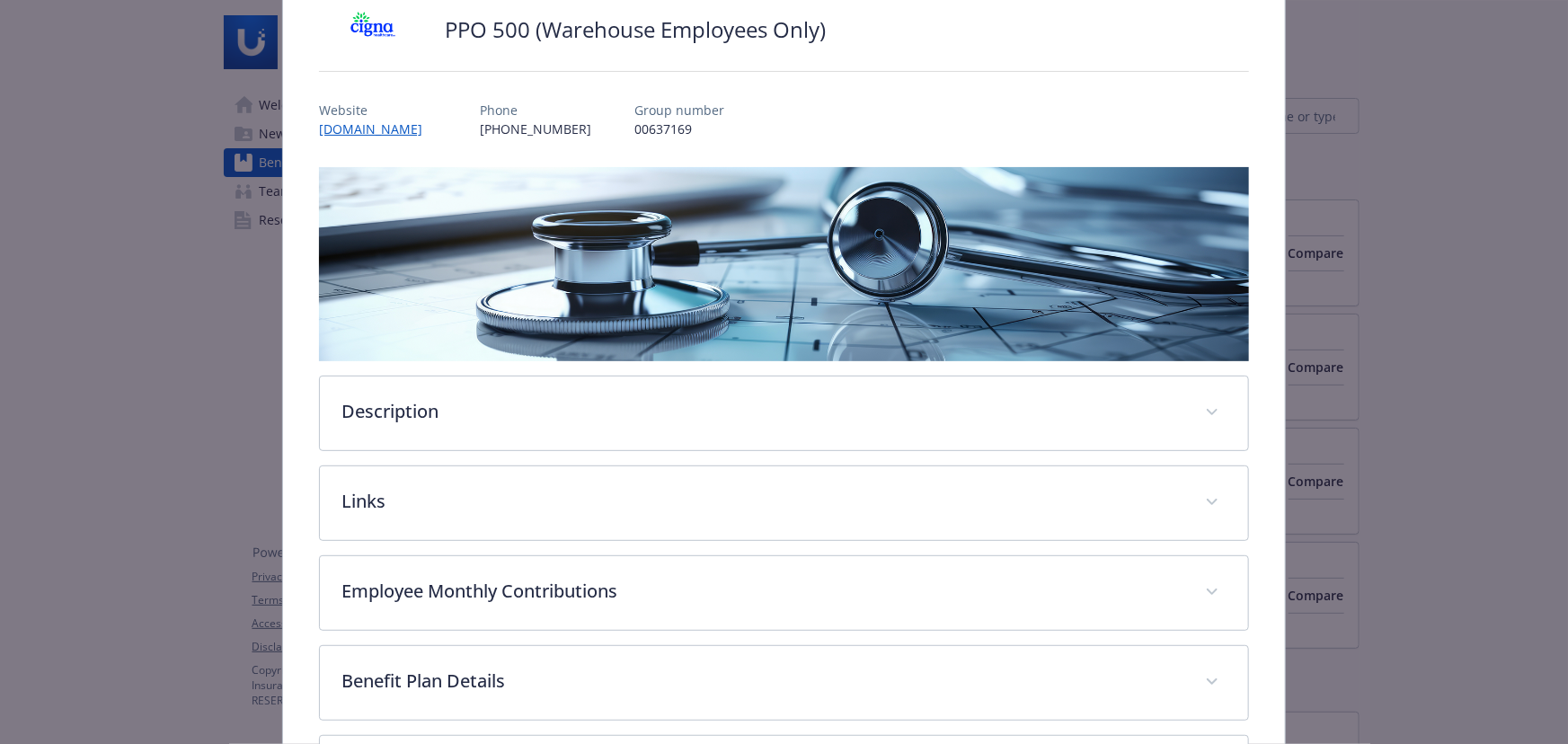
scroll to position [299, 0]
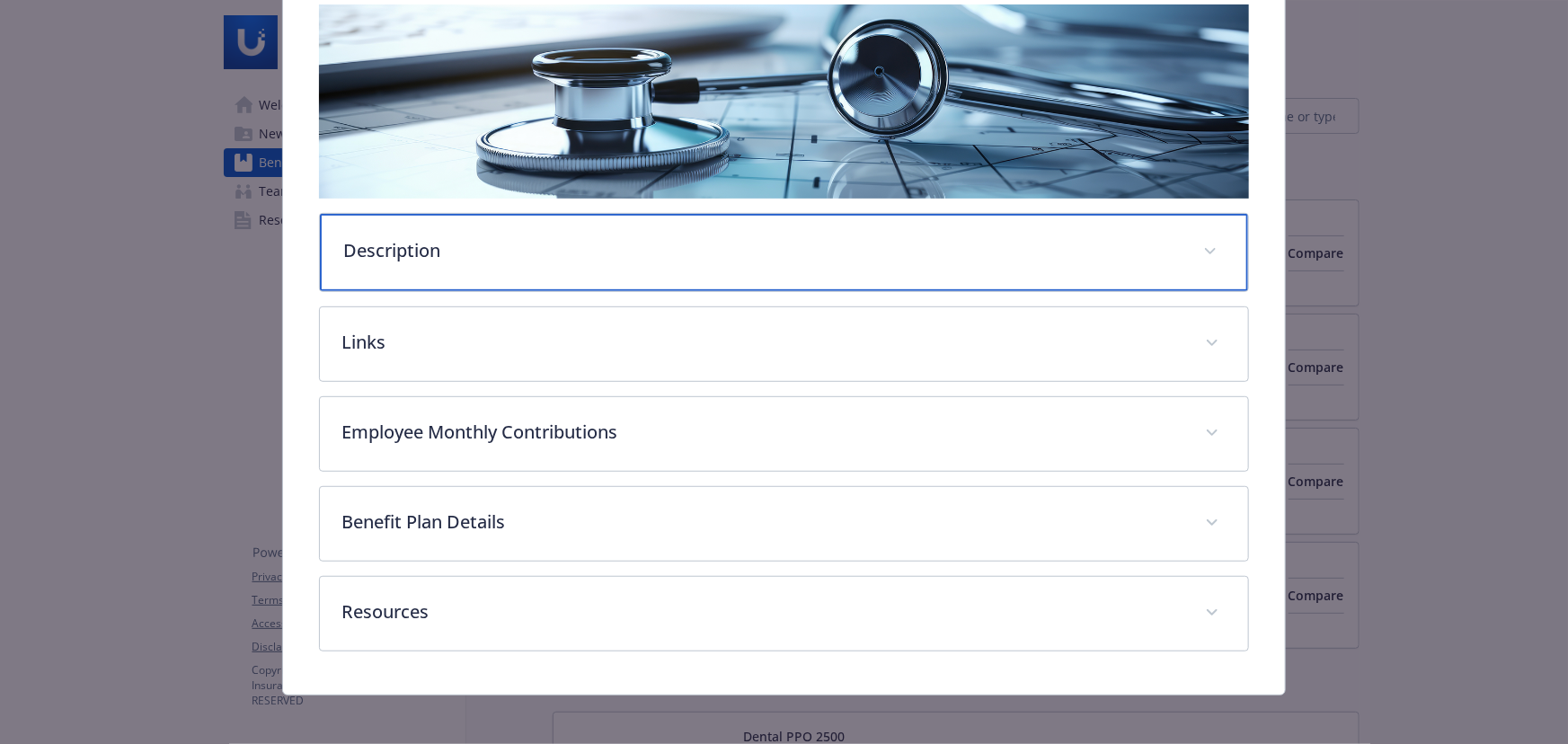
click at [495, 256] on p "Description" at bounding box center [762, 250] width 839 height 27
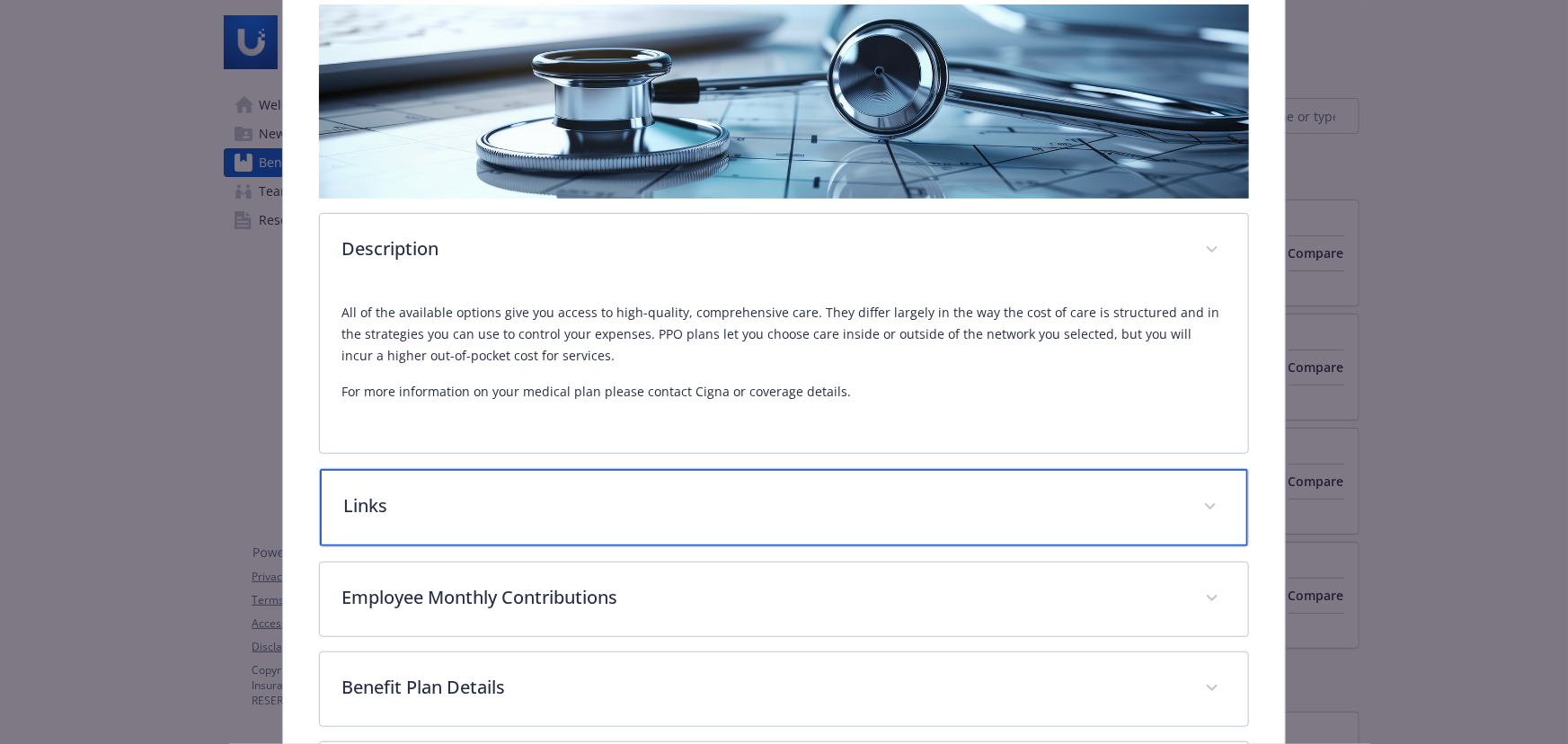
drag, startPoint x: 561, startPoint y: 505, endPoint x: 562, endPoint y: 457, distance: 48.0
click at [562, 505] on p "Links" at bounding box center [762, 506] width 839 height 27
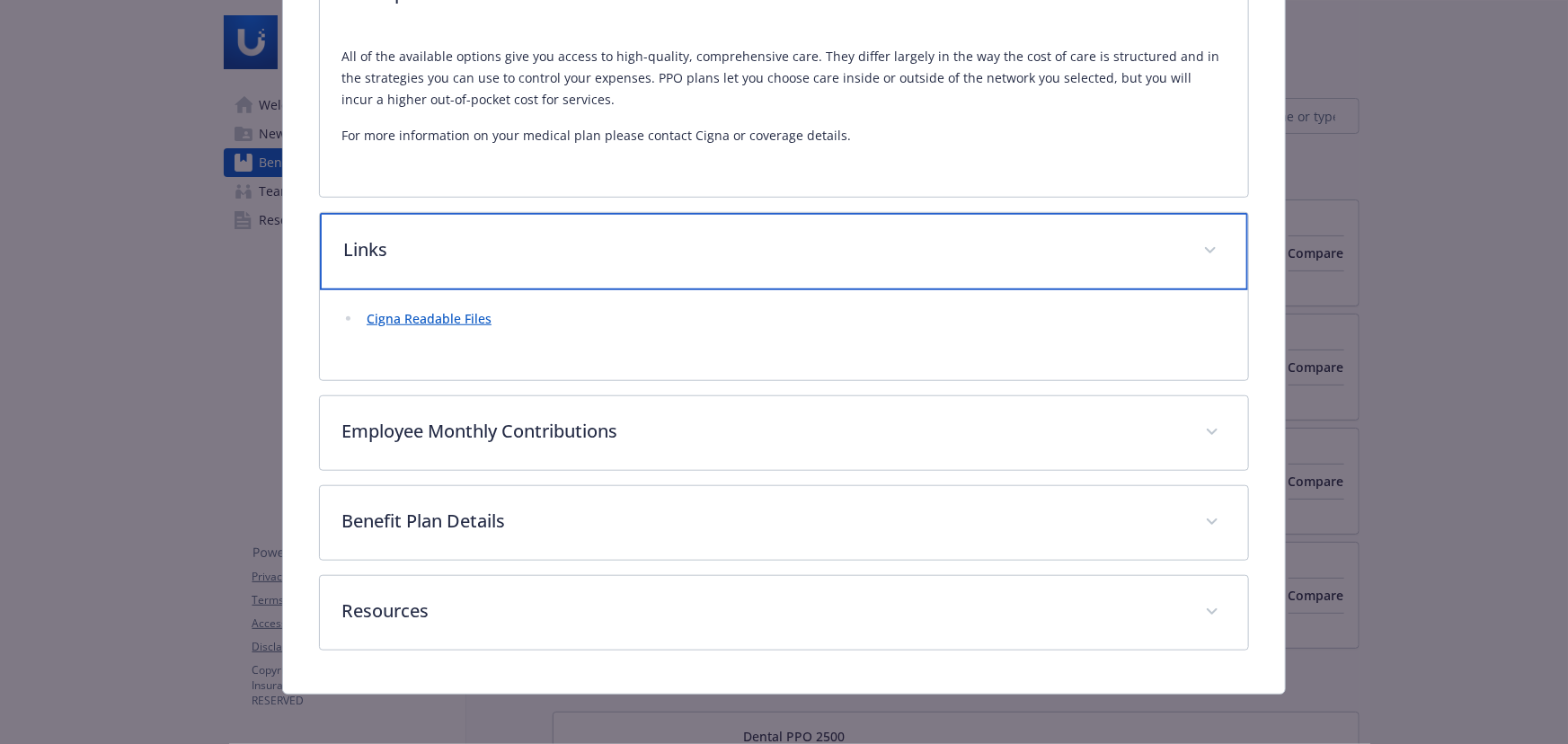
scroll to position [558, 0]
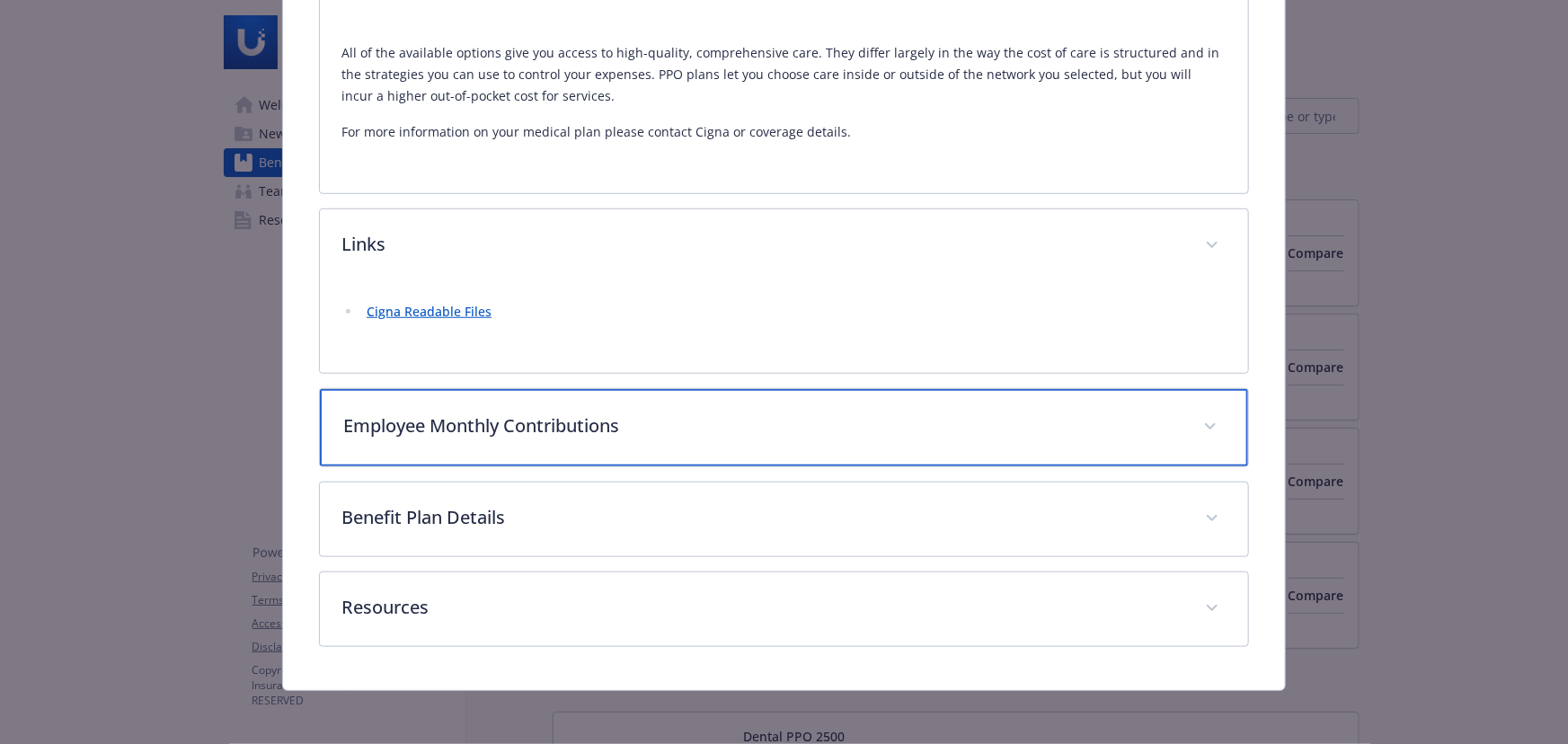
drag, startPoint x: 562, startPoint y: 422, endPoint x: 504, endPoint y: 427, distance: 58.2
click at [562, 421] on p "Employee Monthly Contributions" at bounding box center [762, 425] width 839 height 27
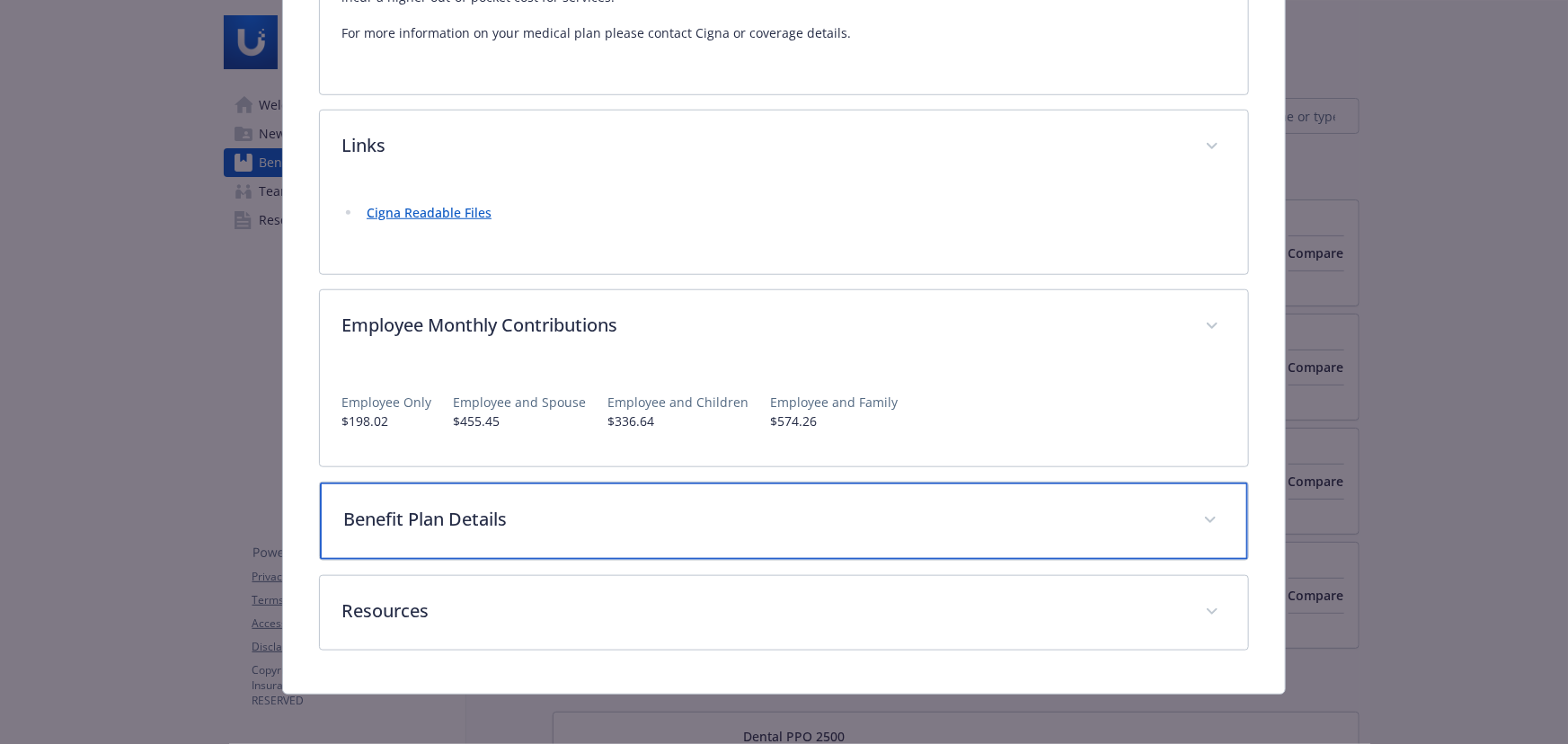
click at [560, 494] on div "Benefit Plan Details" at bounding box center [784, 521] width 928 height 78
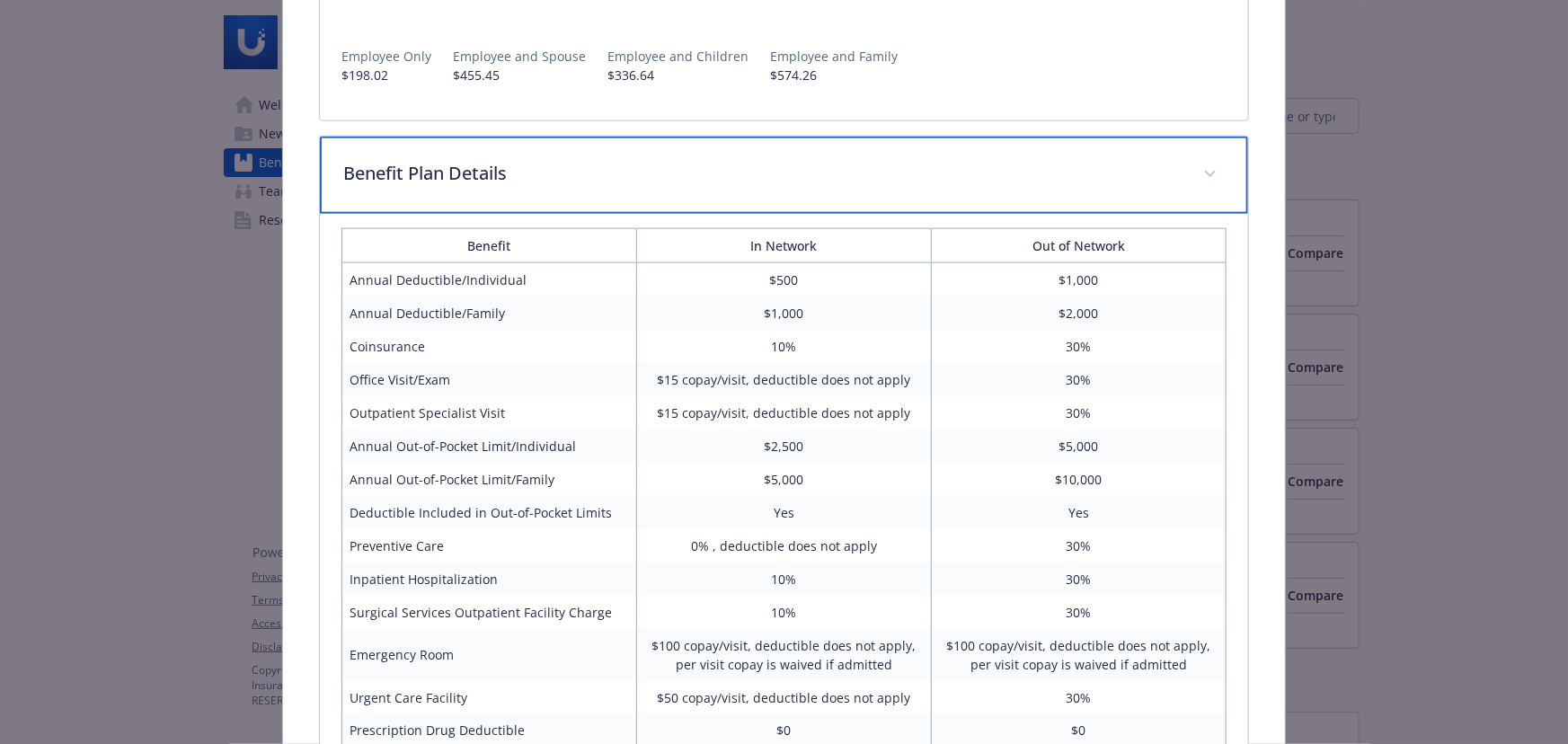
scroll to position [983, 0]
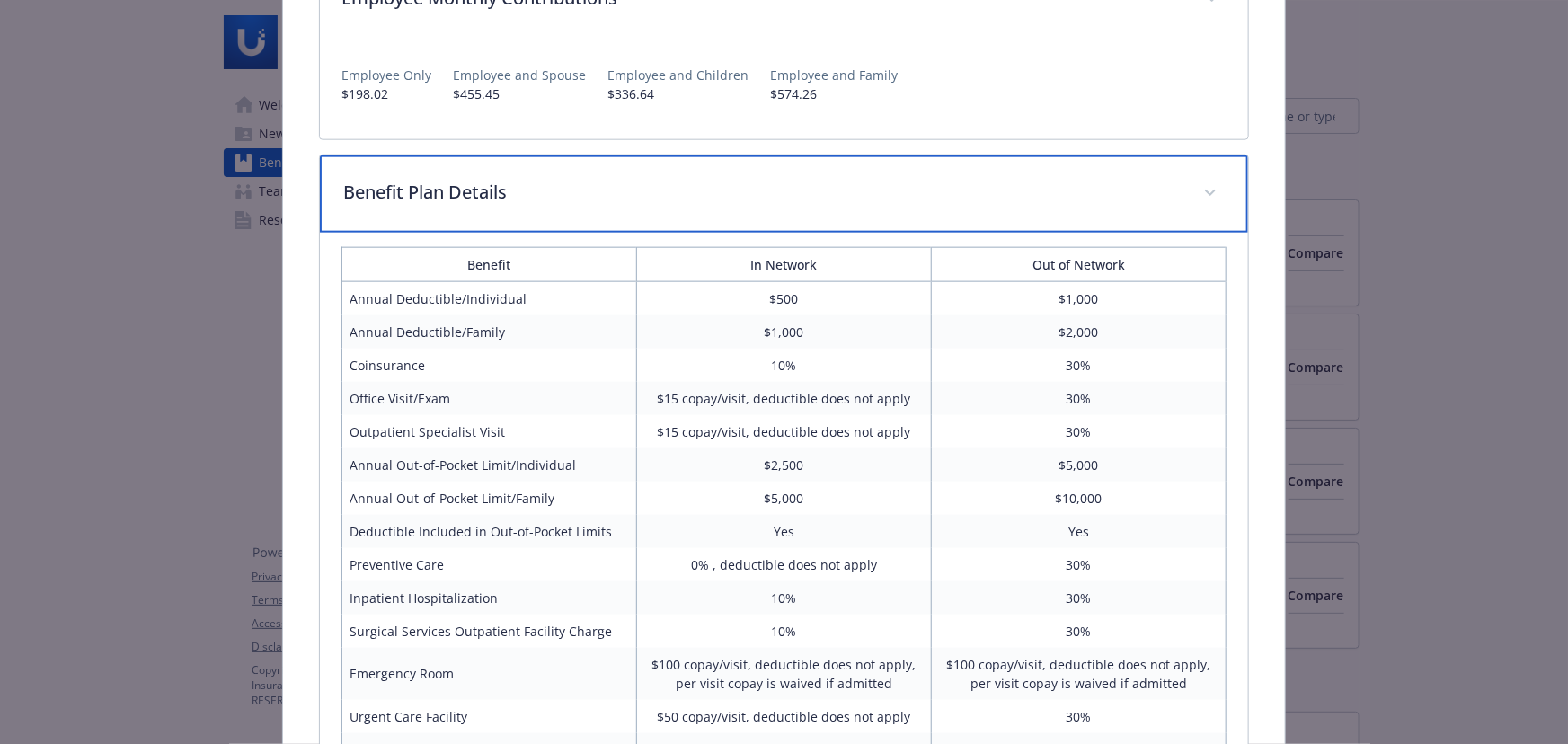
click at [619, 201] on p "Benefit Plan Details" at bounding box center [762, 191] width 839 height 27
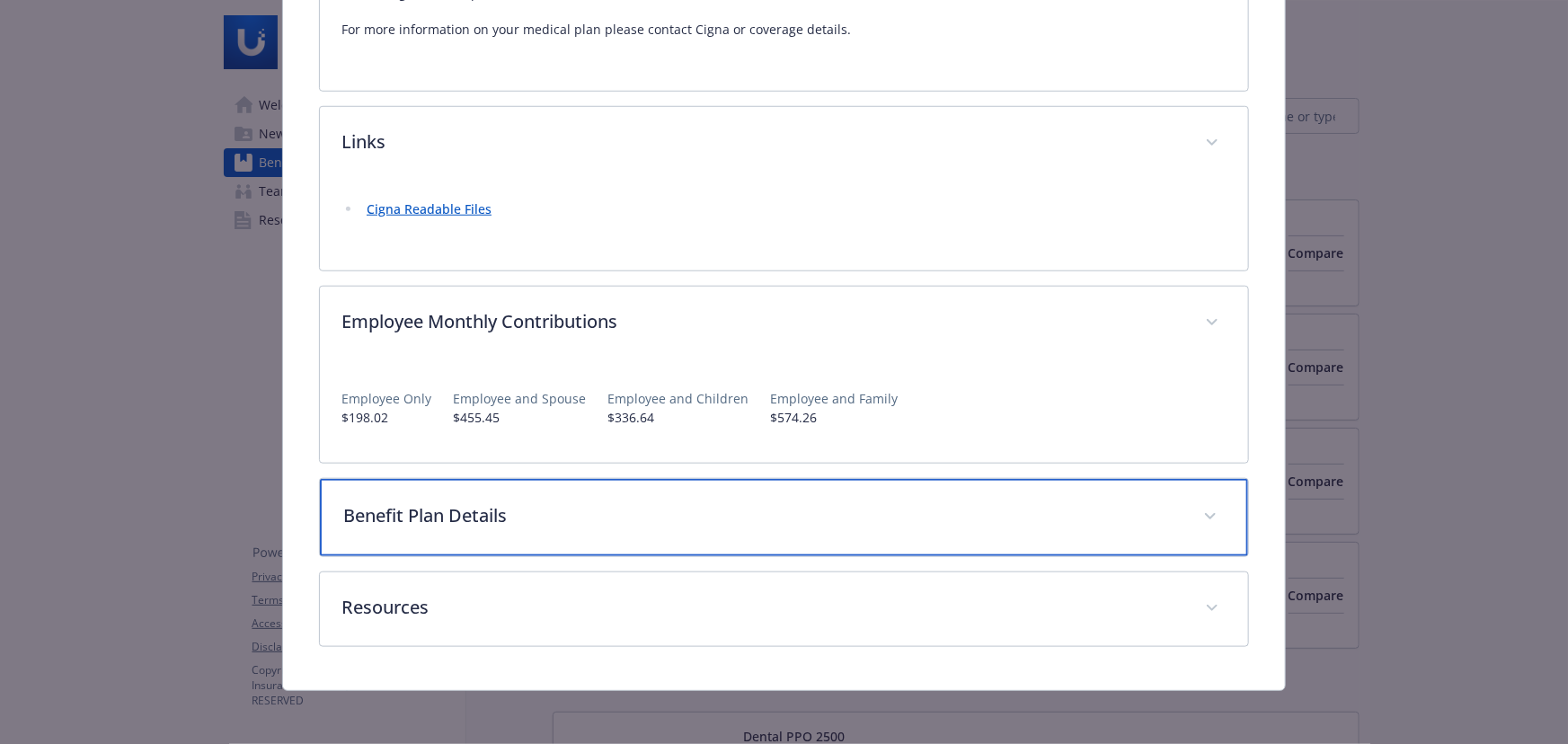
scroll to position [660, 0]
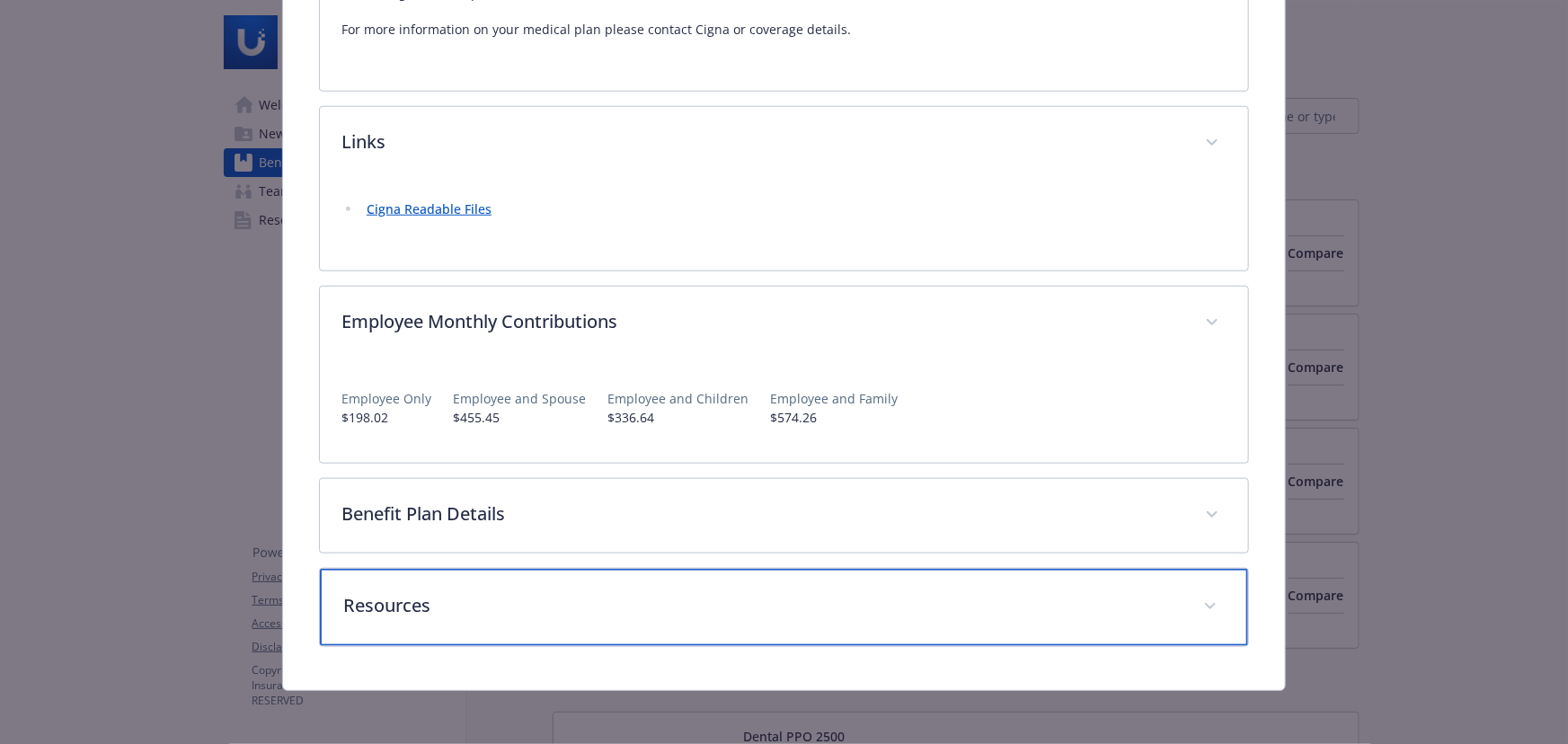
click at [582, 611] on p "Resources" at bounding box center [762, 605] width 839 height 27
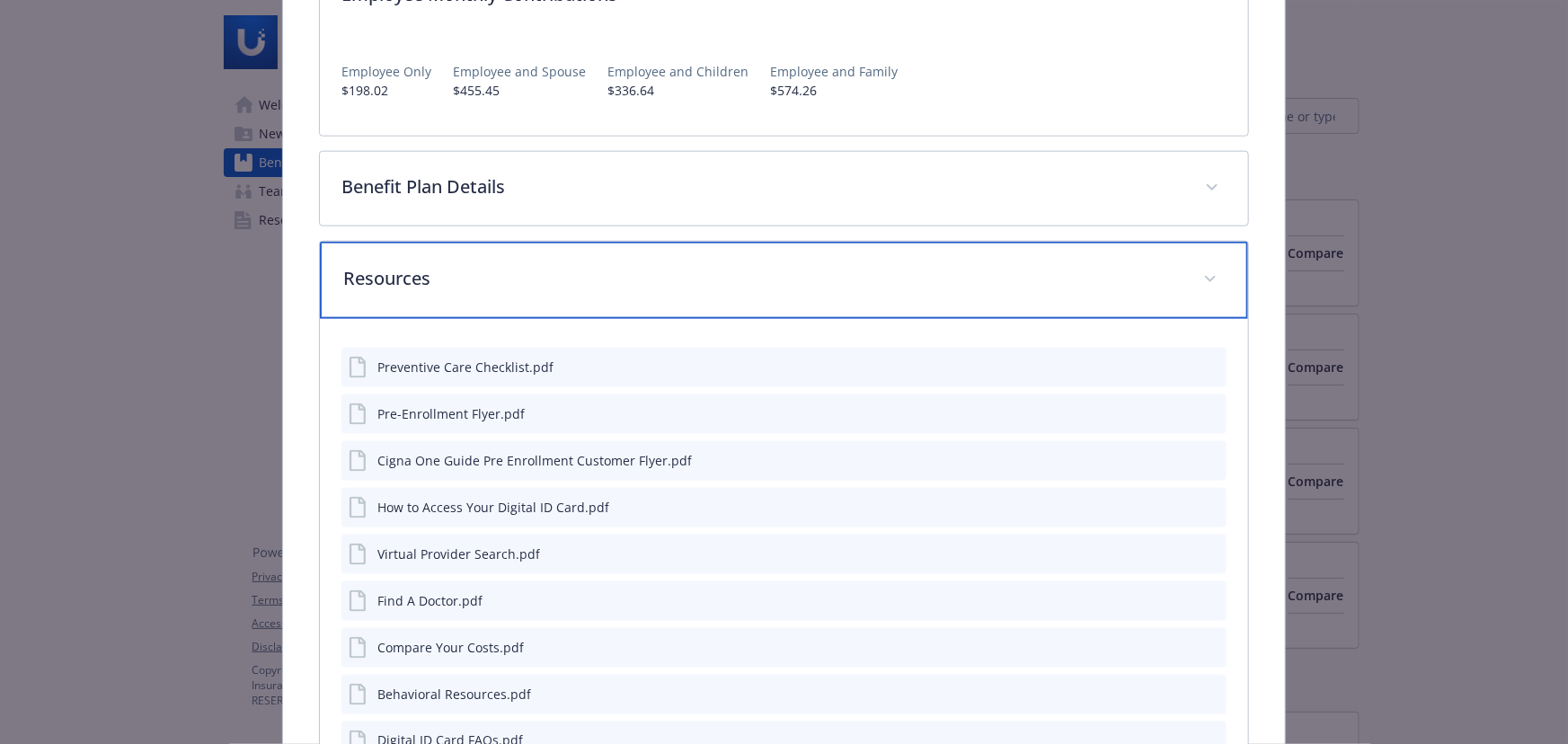
click at [533, 279] on p "Resources" at bounding box center [762, 278] width 839 height 27
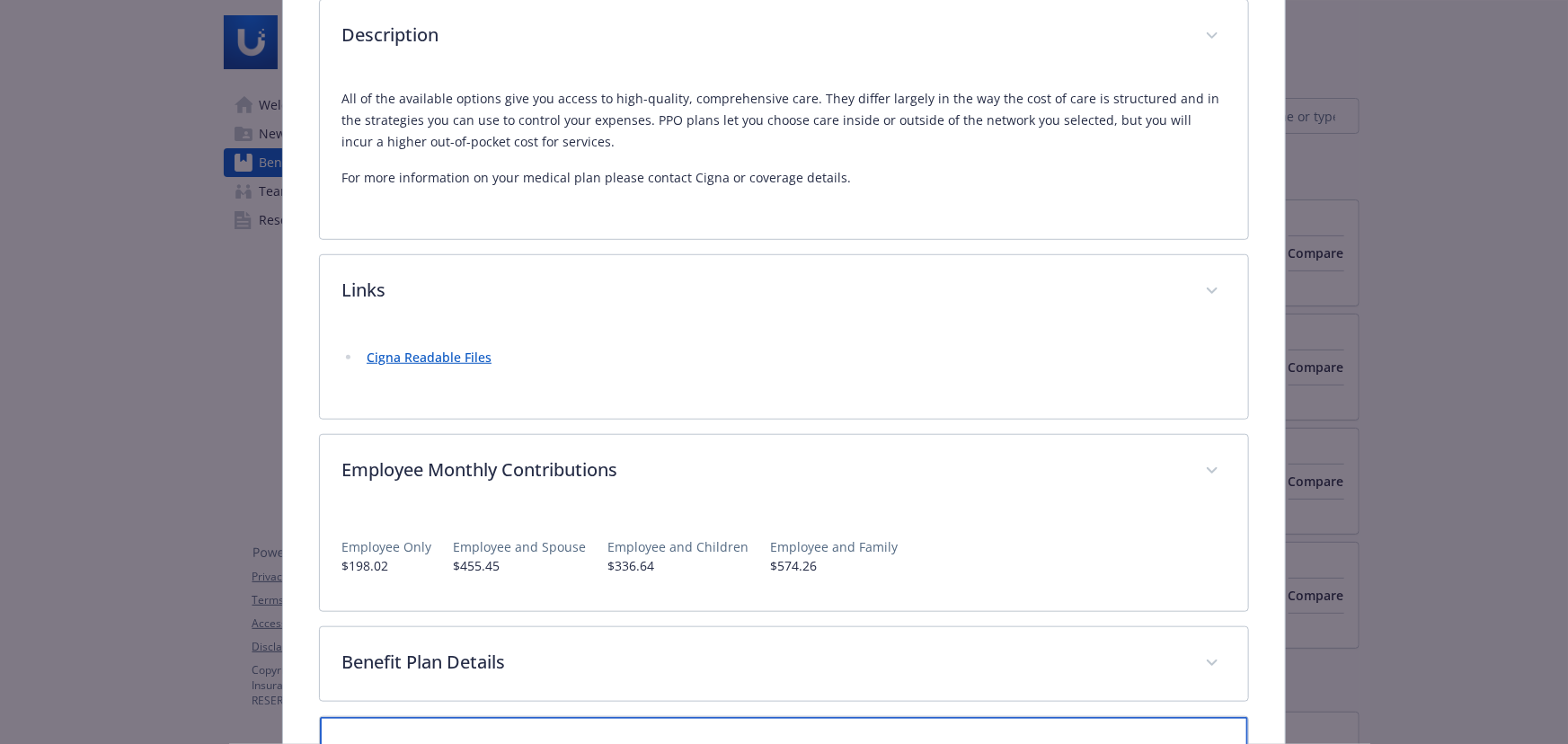
scroll to position [0, 0]
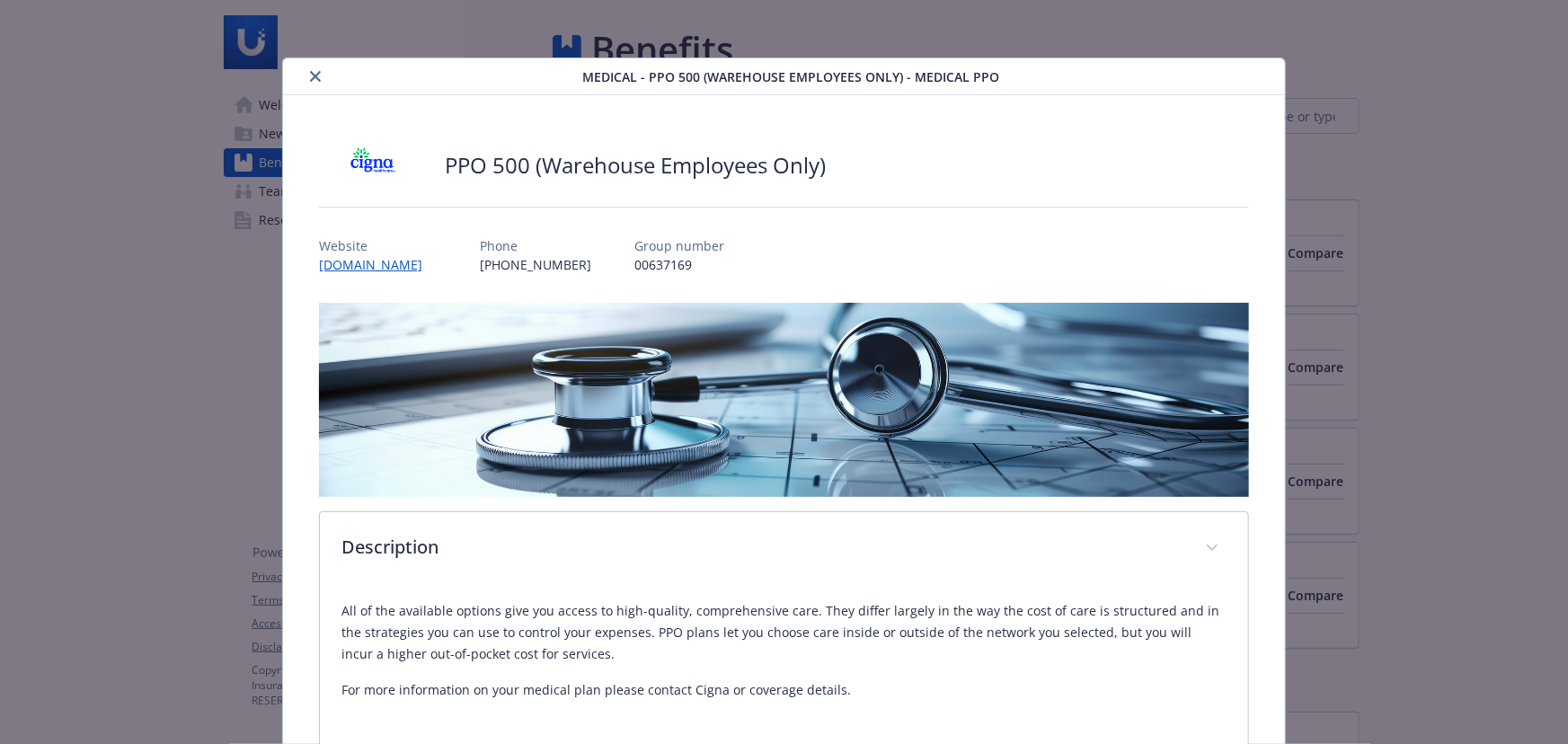
click at [305, 76] on button "close" at bounding box center [315, 76] width 21 height 21
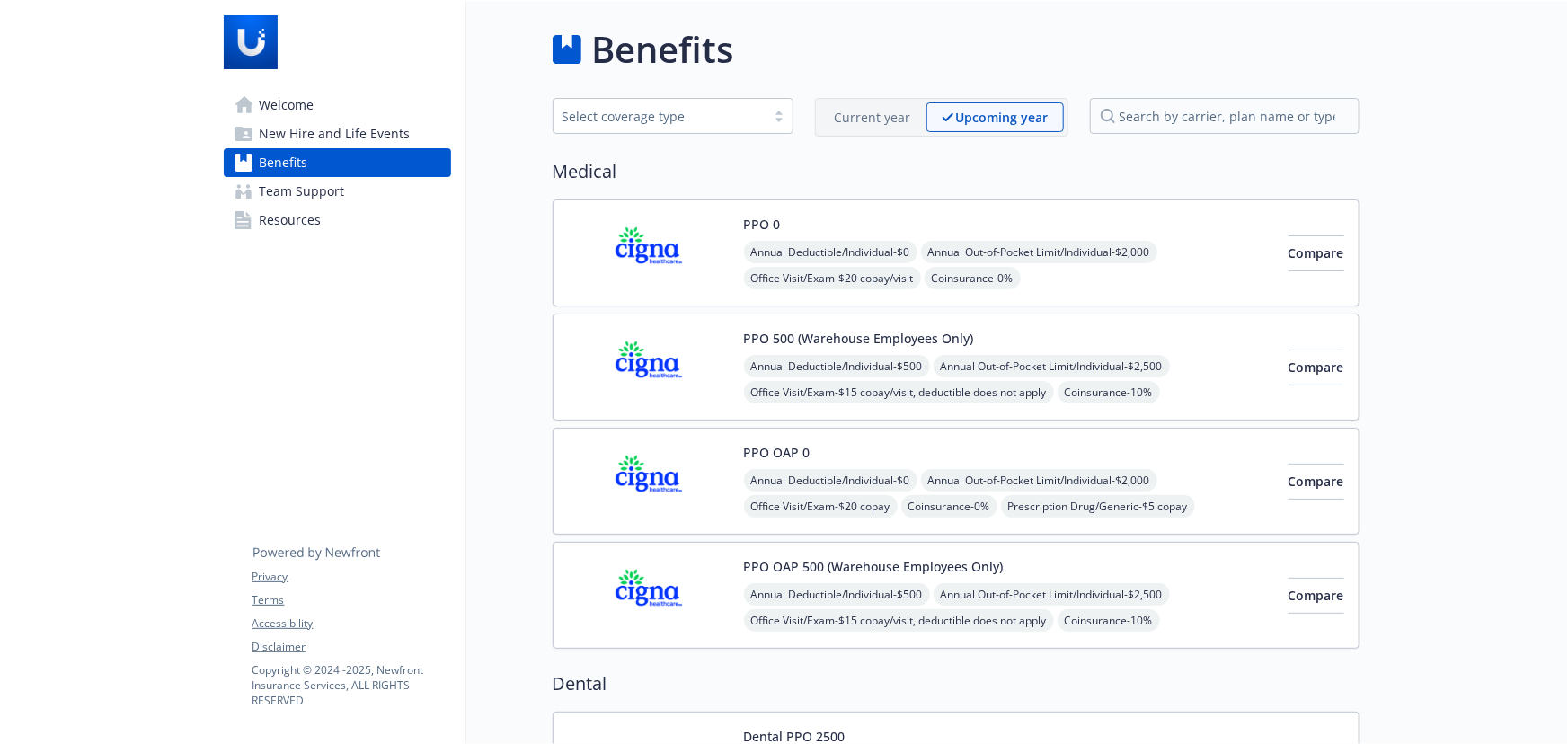
click at [929, 469] on div "Annual Deductible/Individual - $0 Annual Out-of-Pocket Limit/Individual - $2,00…" at bounding box center [1009, 519] width 530 height 102
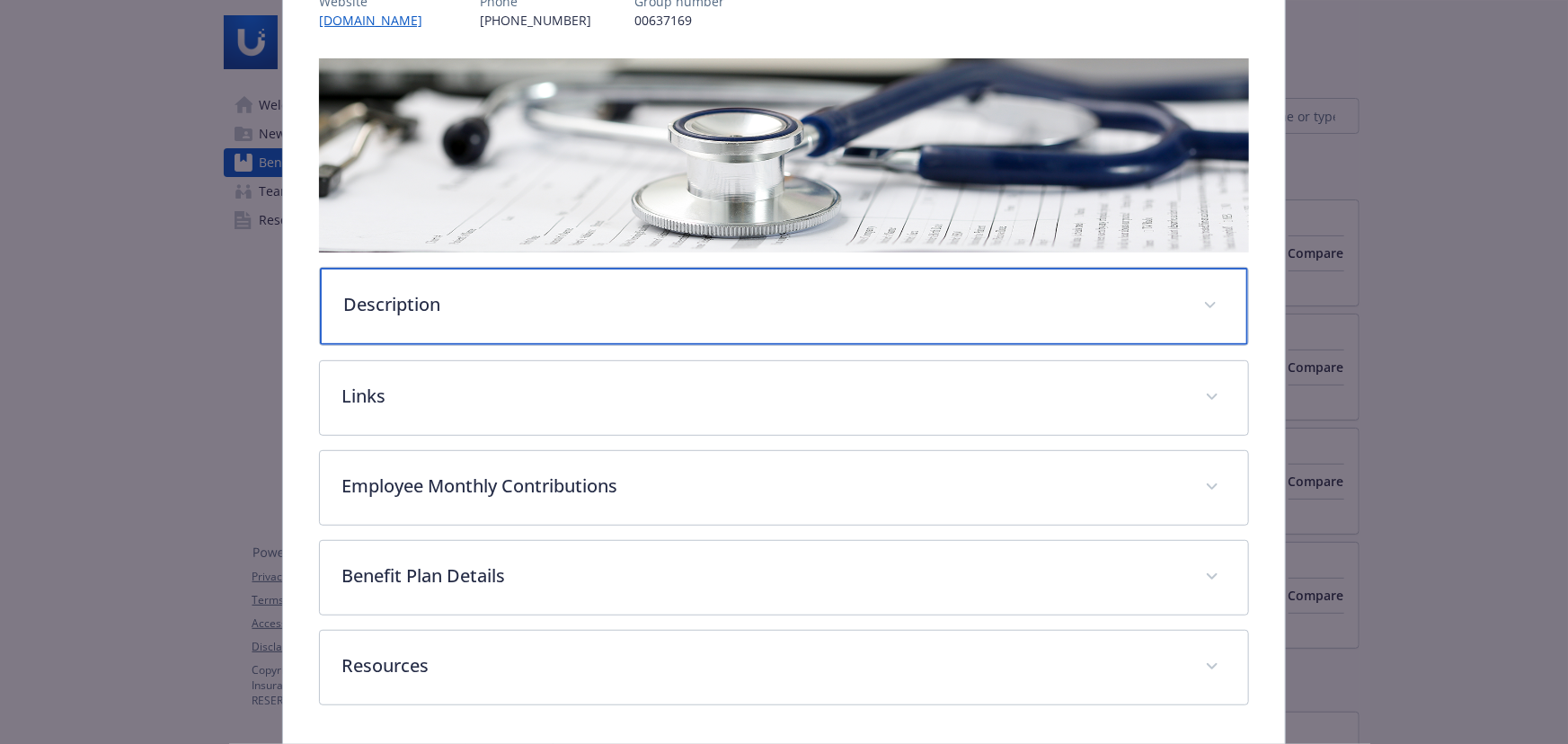
click at [474, 298] on p "Description" at bounding box center [762, 304] width 839 height 27
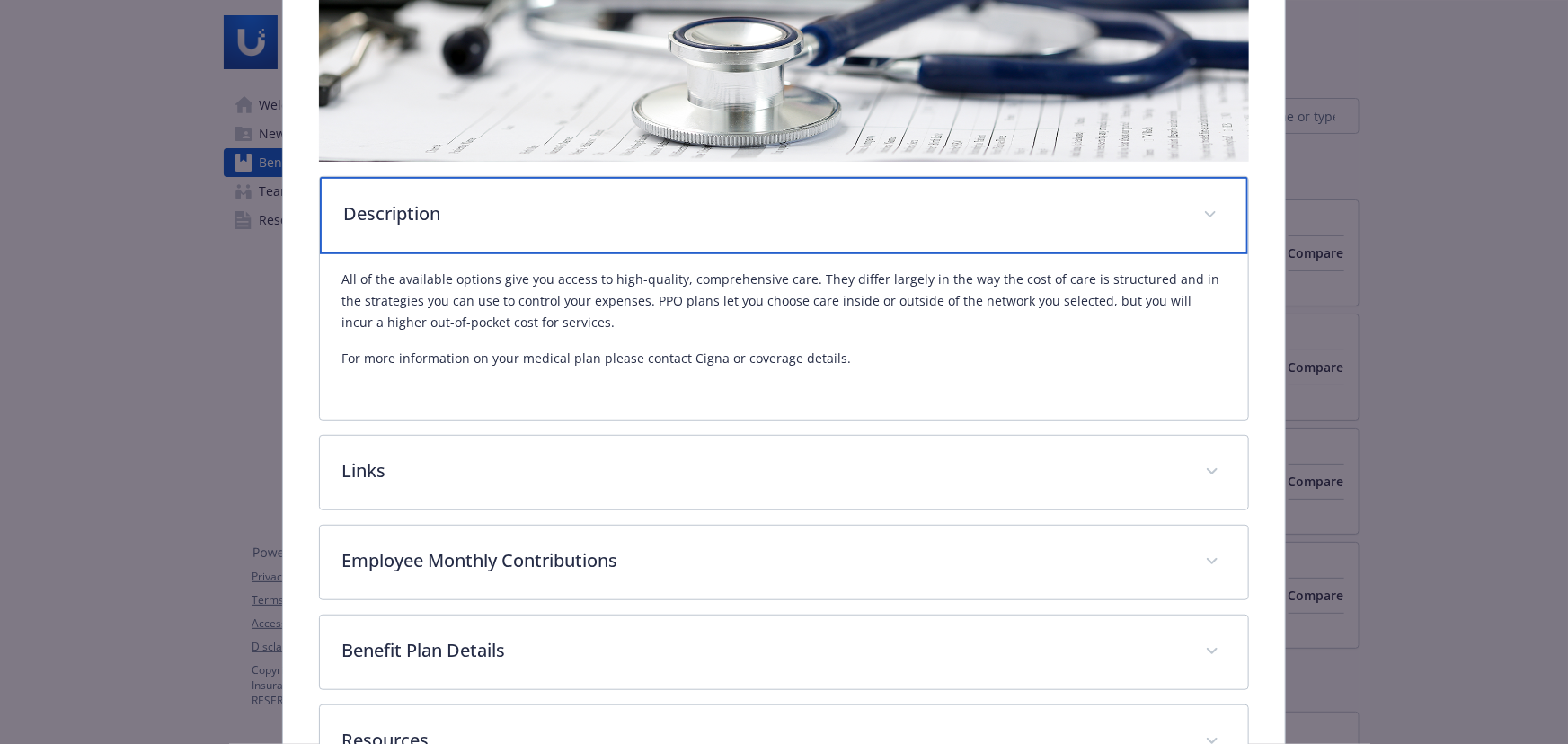
scroll to position [468, 0]
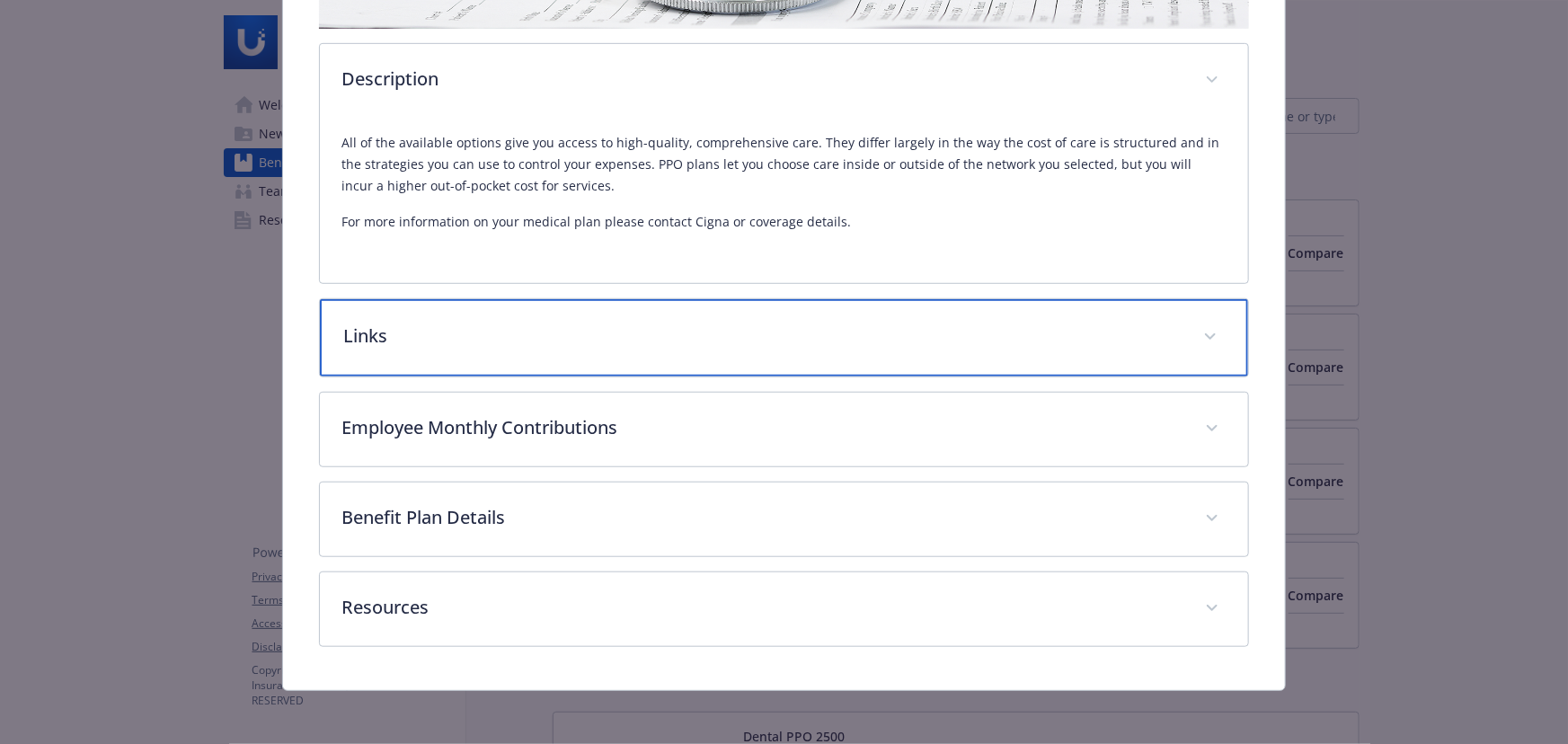
click at [472, 336] on p "Links" at bounding box center [762, 335] width 839 height 27
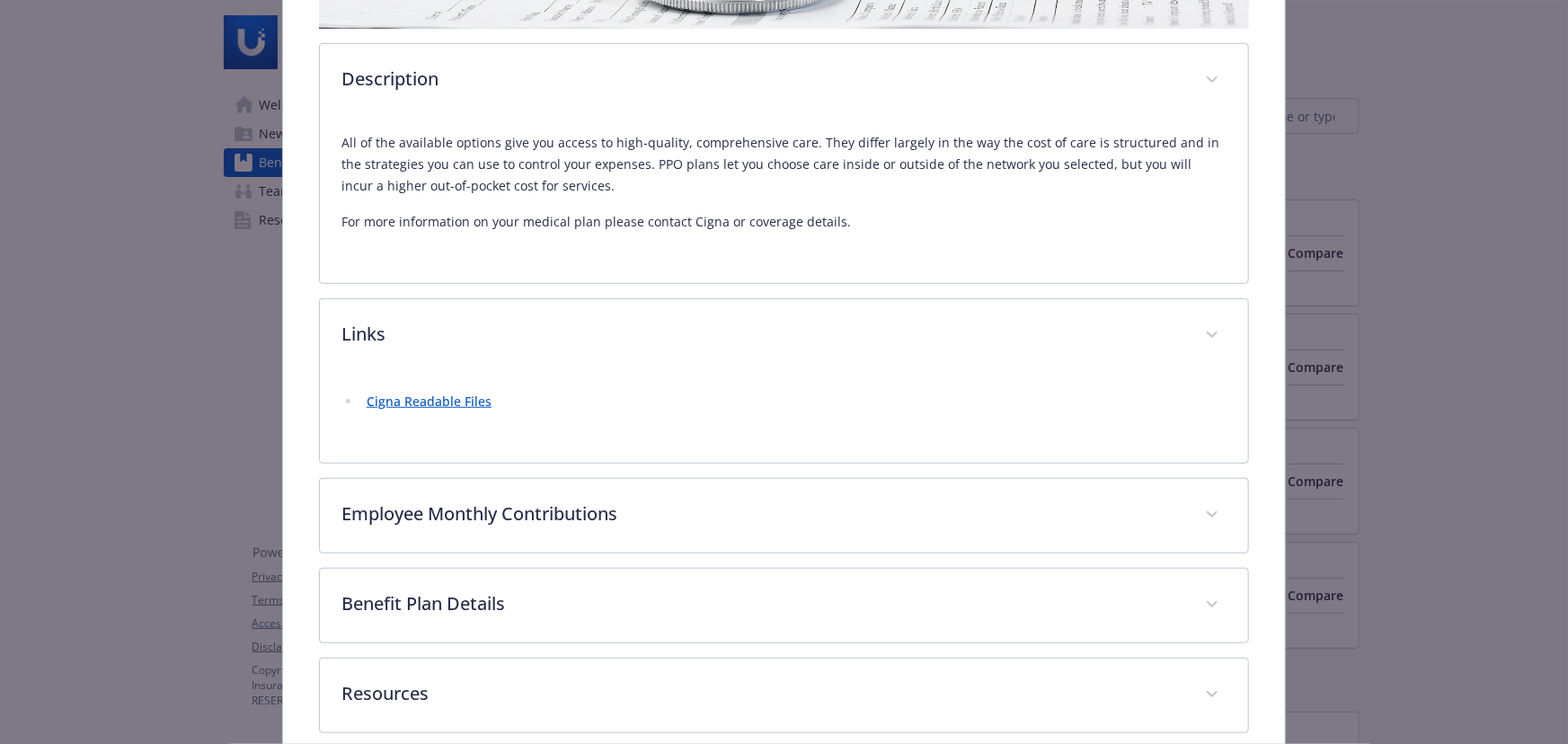
scroll to position [550, 0]
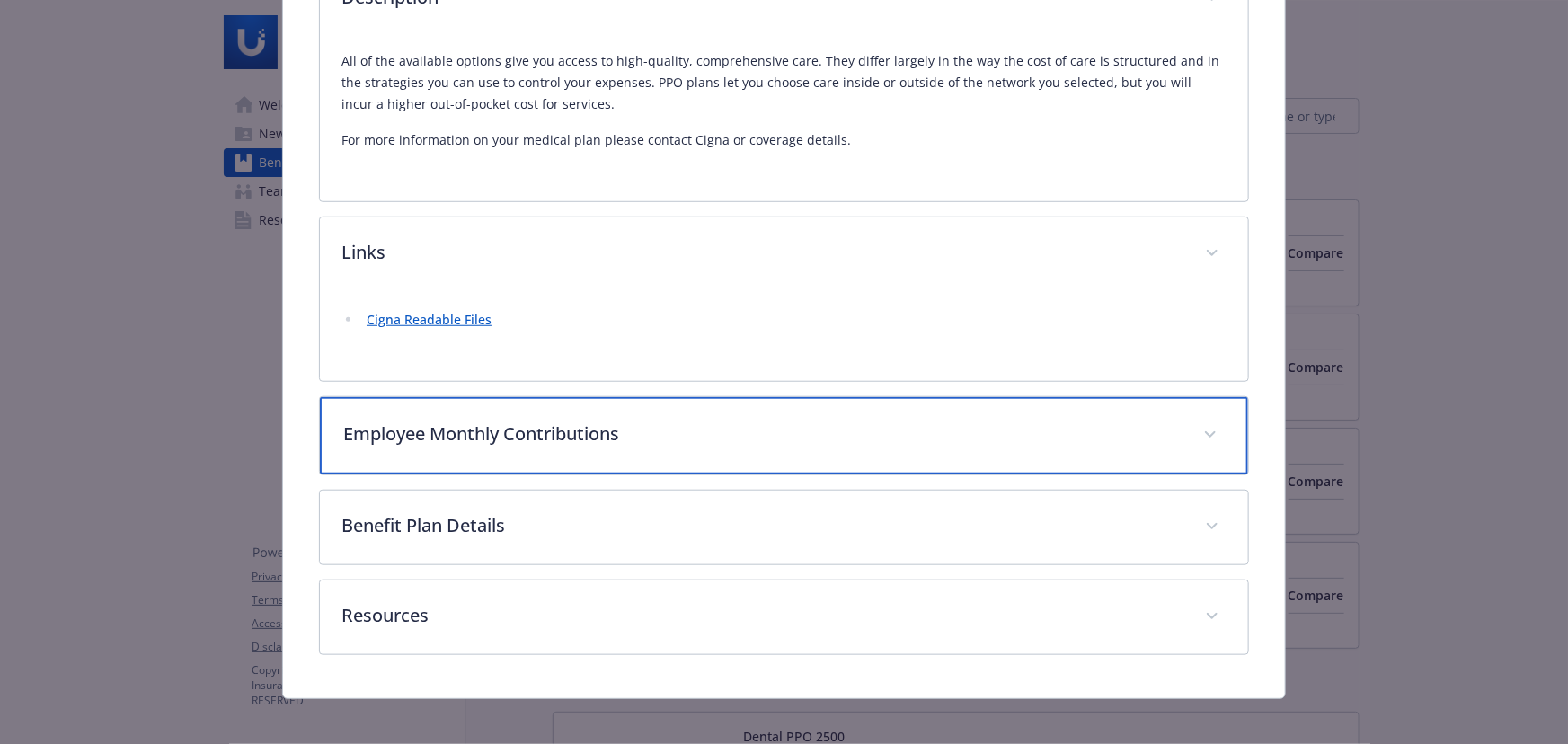
click at [495, 405] on div "Employee Monthly Contributions" at bounding box center [784, 436] width 928 height 78
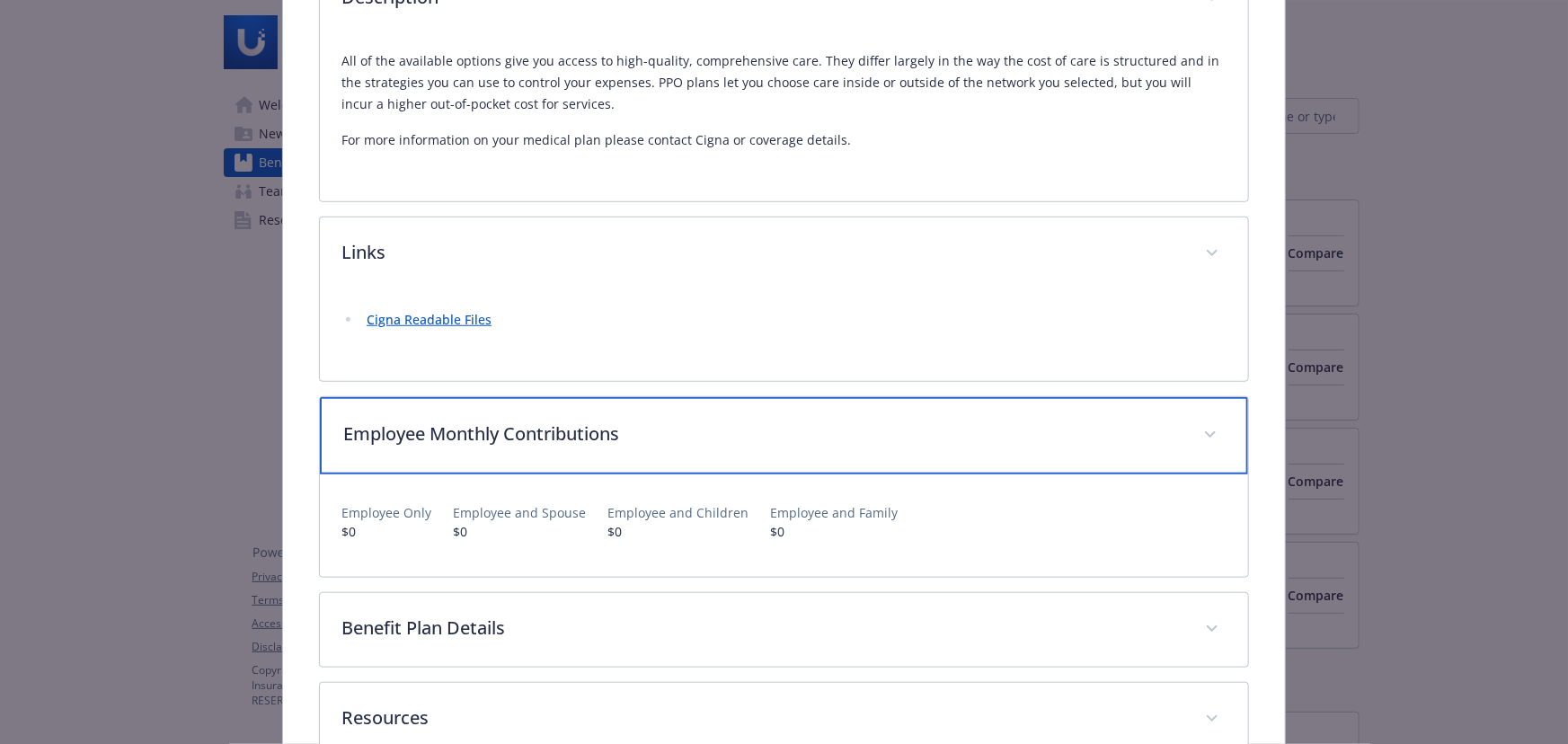
click at [560, 406] on div "Employee Monthly Contributions" at bounding box center [784, 436] width 928 height 78
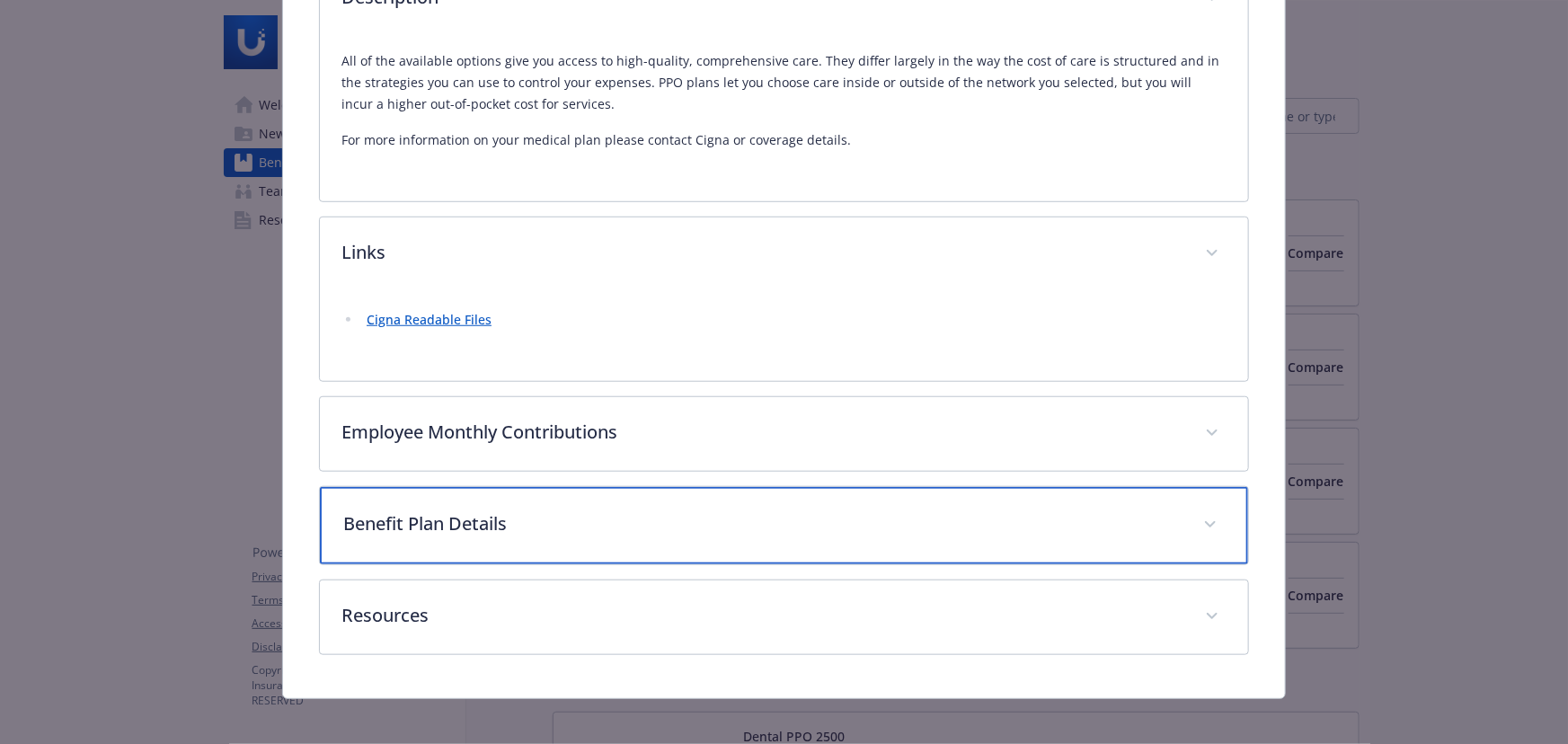
click at [526, 519] on p "Benefit Plan Details" at bounding box center [762, 523] width 839 height 27
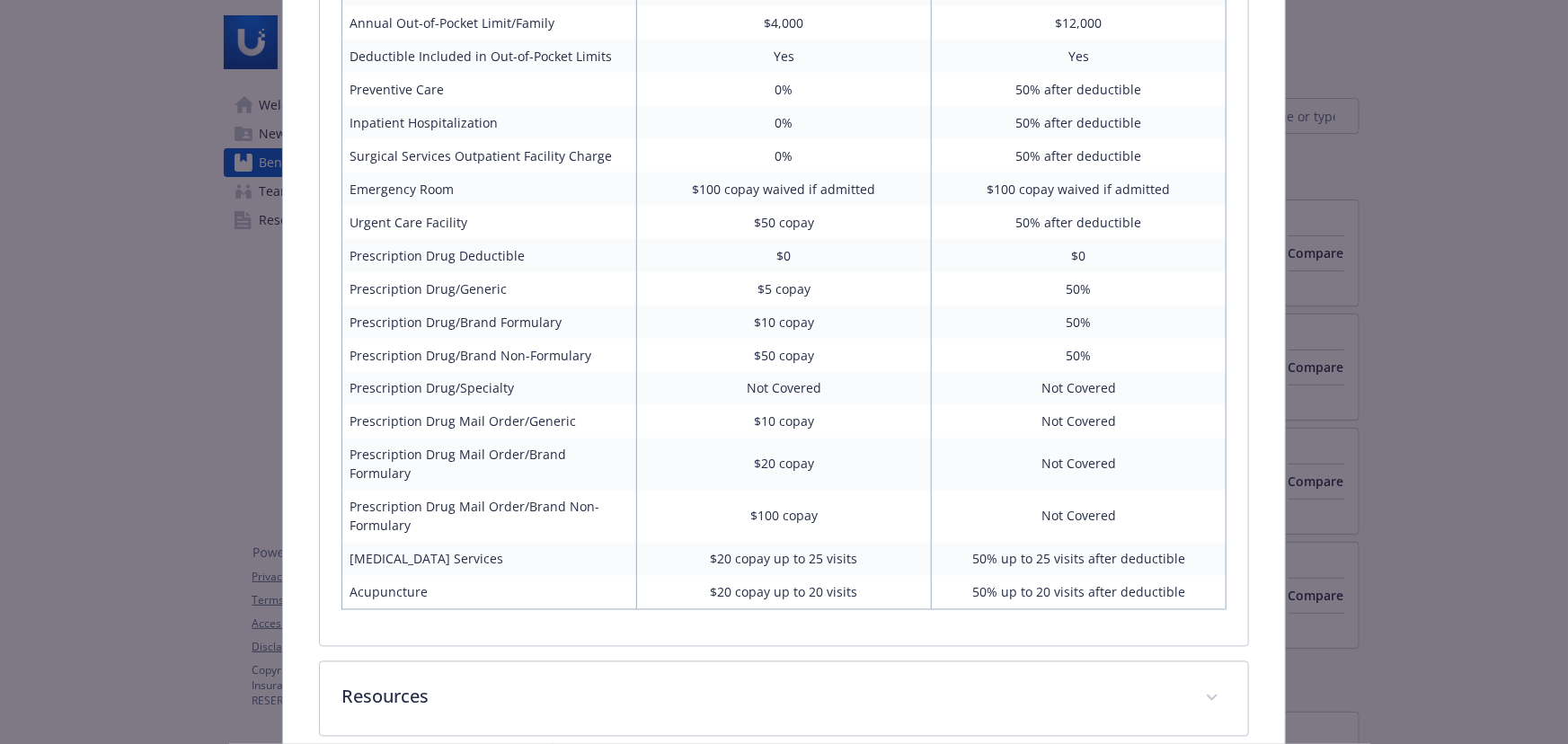
scroll to position [1366, 0]
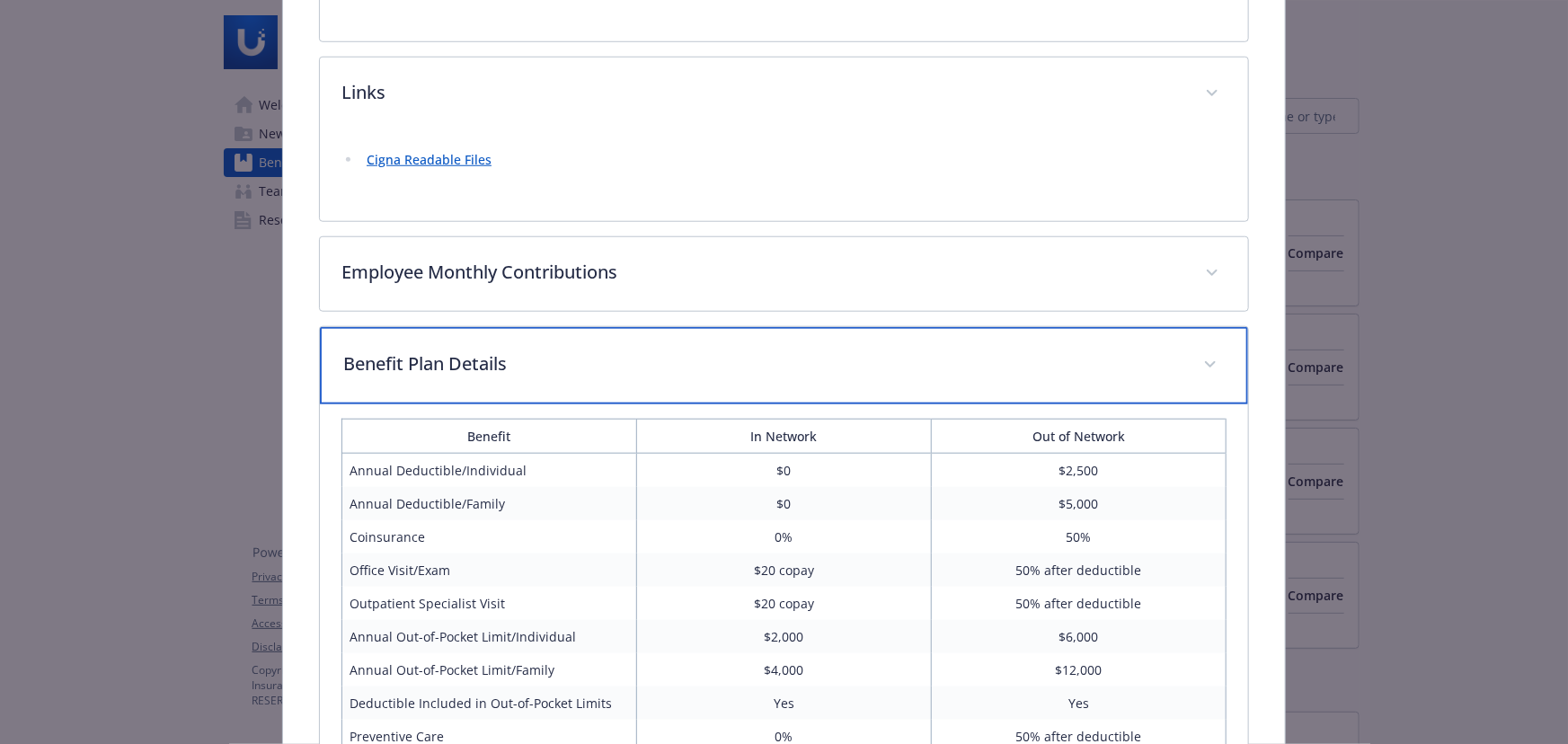
click at [703, 343] on div "Benefit Plan Details" at bounding box center [784, 366] width 928 height 78
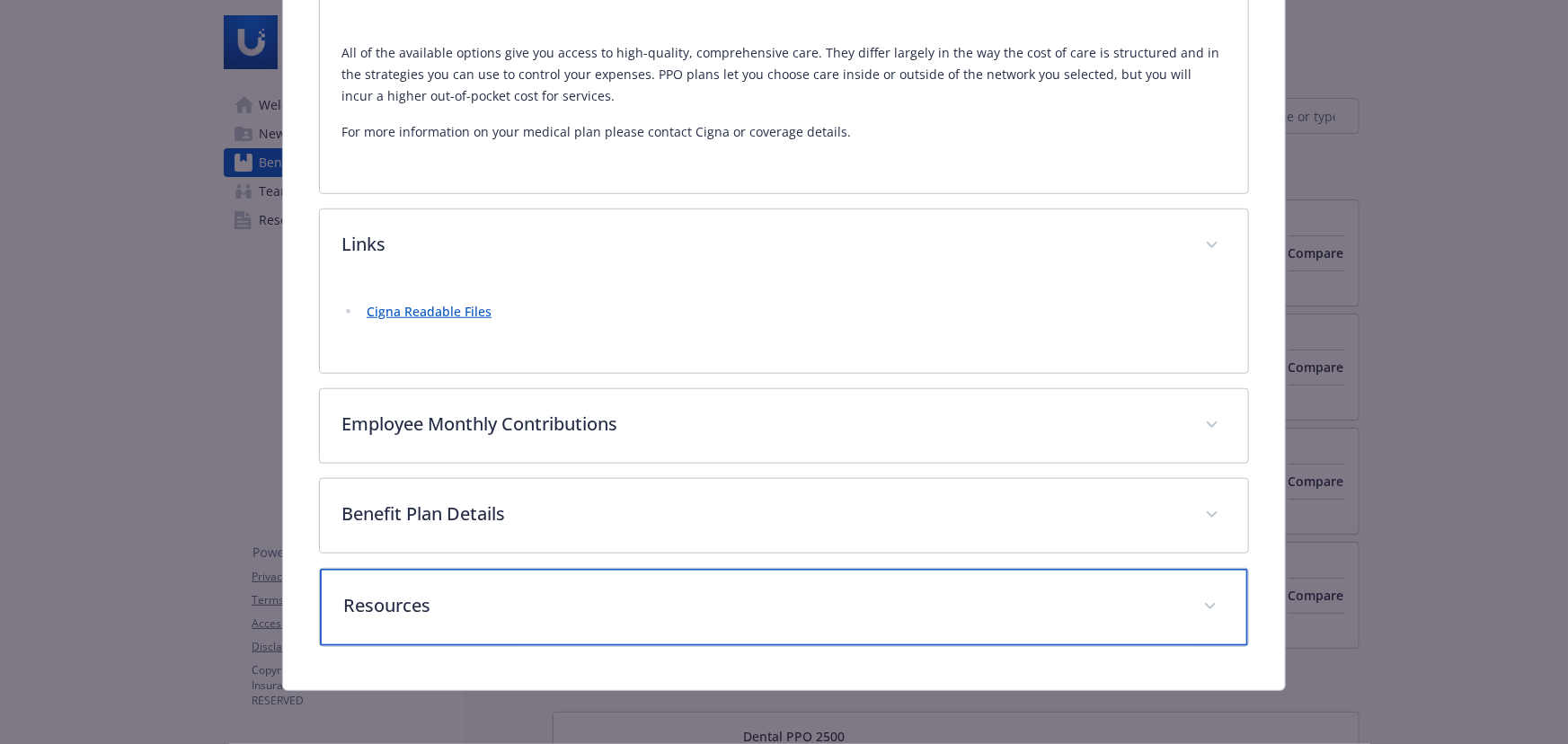
click at [519, 570] on div "Resources" at bounding box center [784, 607] width 928 height 78
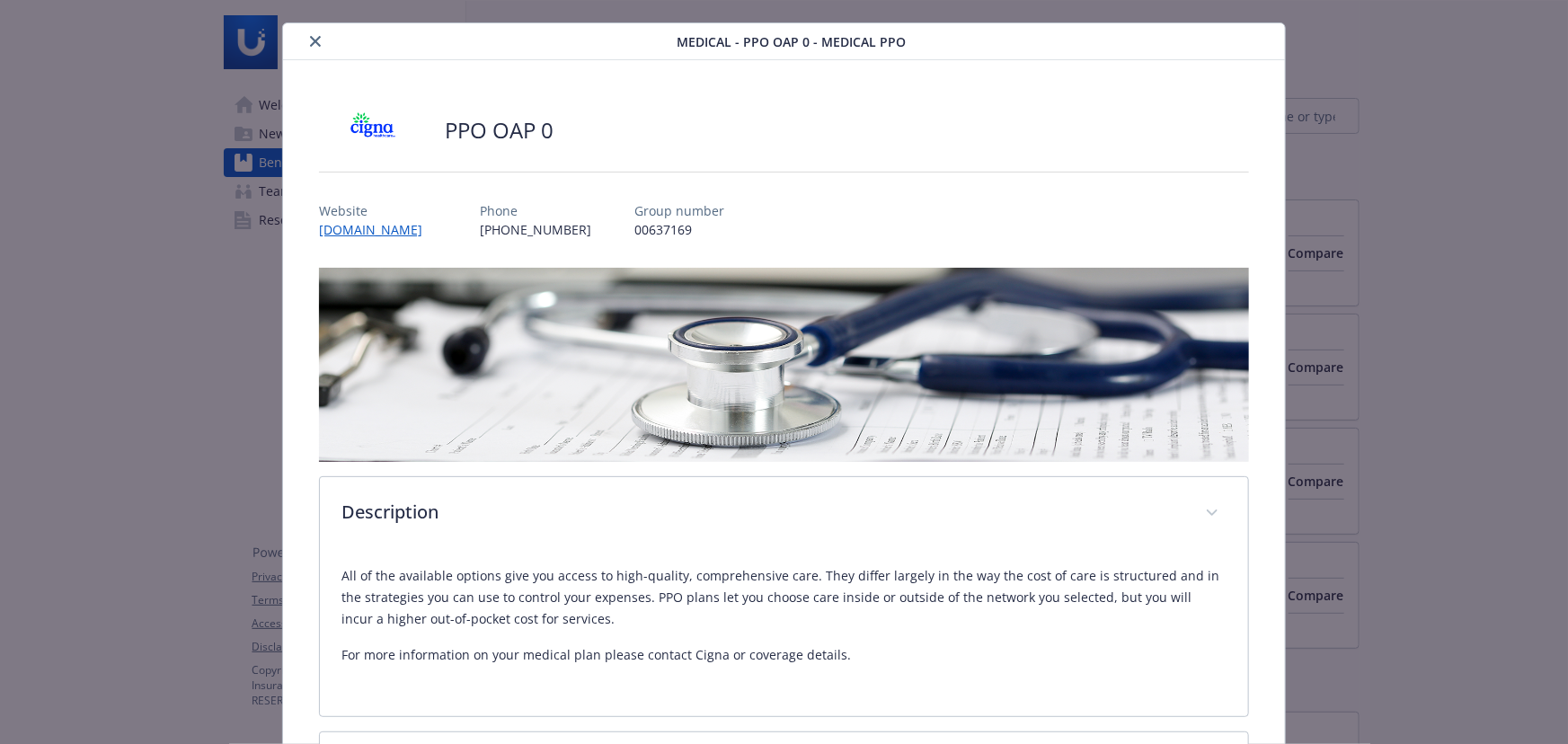
scroll to position [0, 0]
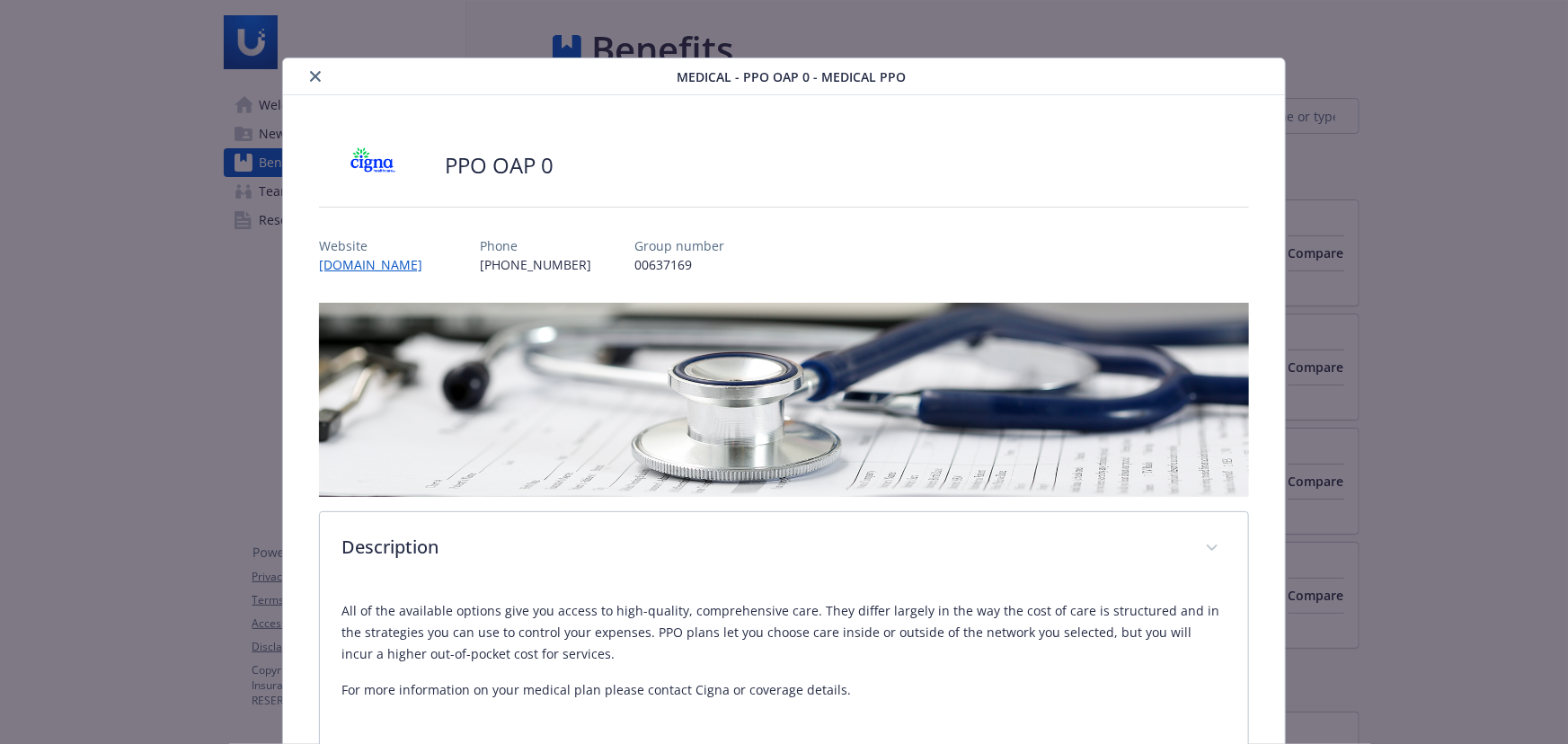
click at [307, 81] on button "close" at bounding box center [315, 76] width 21 height 21
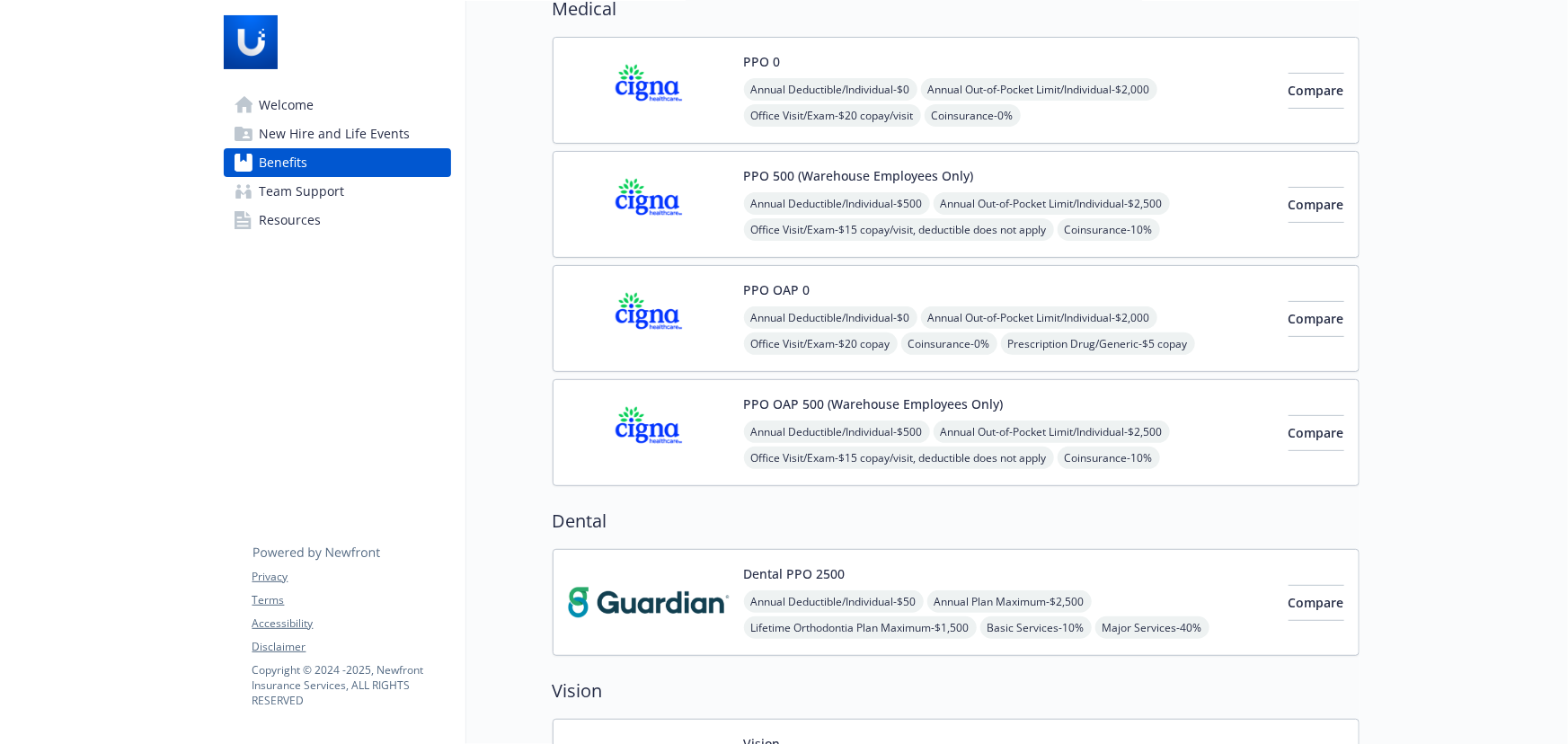
click at [739, 433] on div "PPO OAP 500 (Warehouse Employees Only) Annual Deductible/Individual - $500 Annu…" at bounding box center [921, 433] width 706 height 77
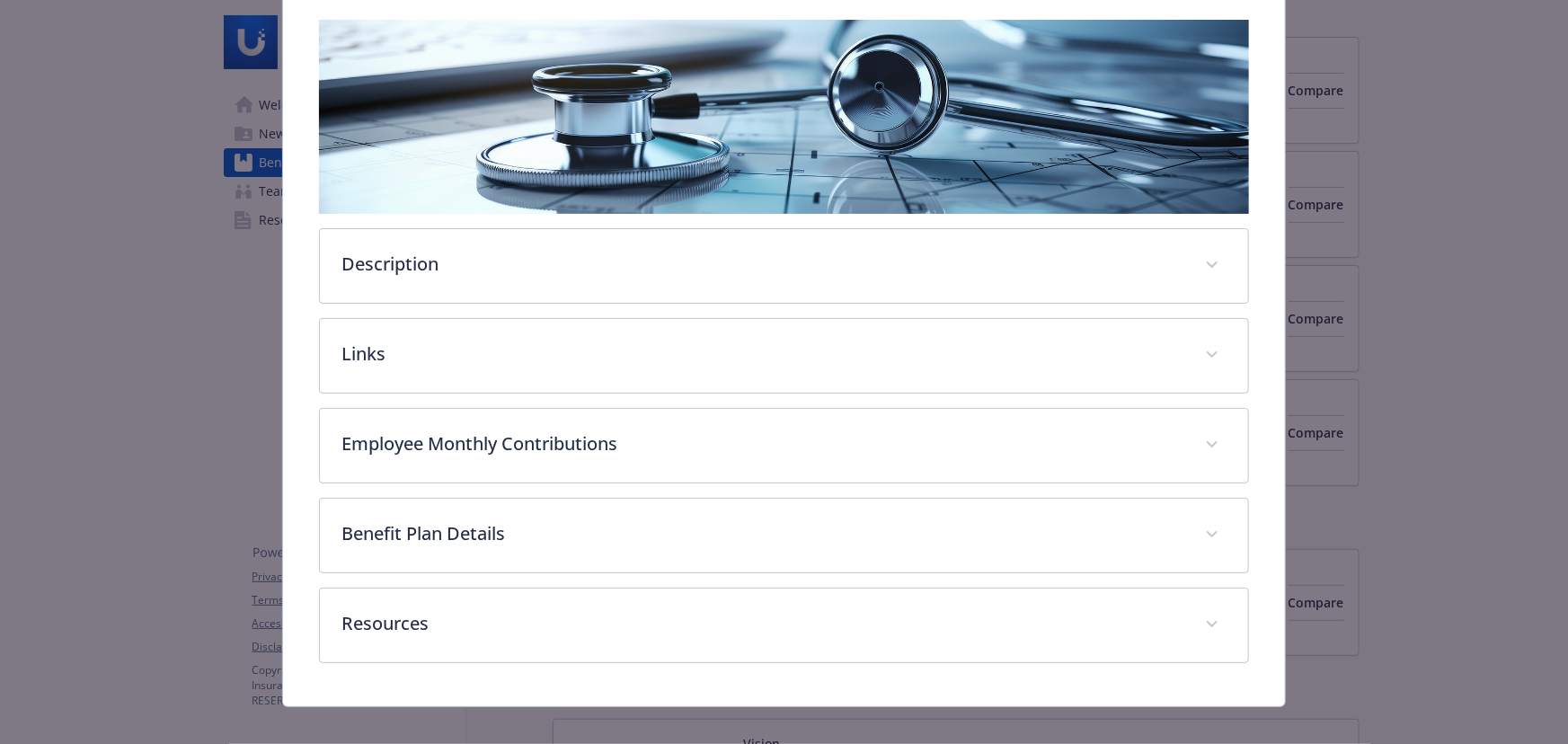
scroll to position [300, 0]
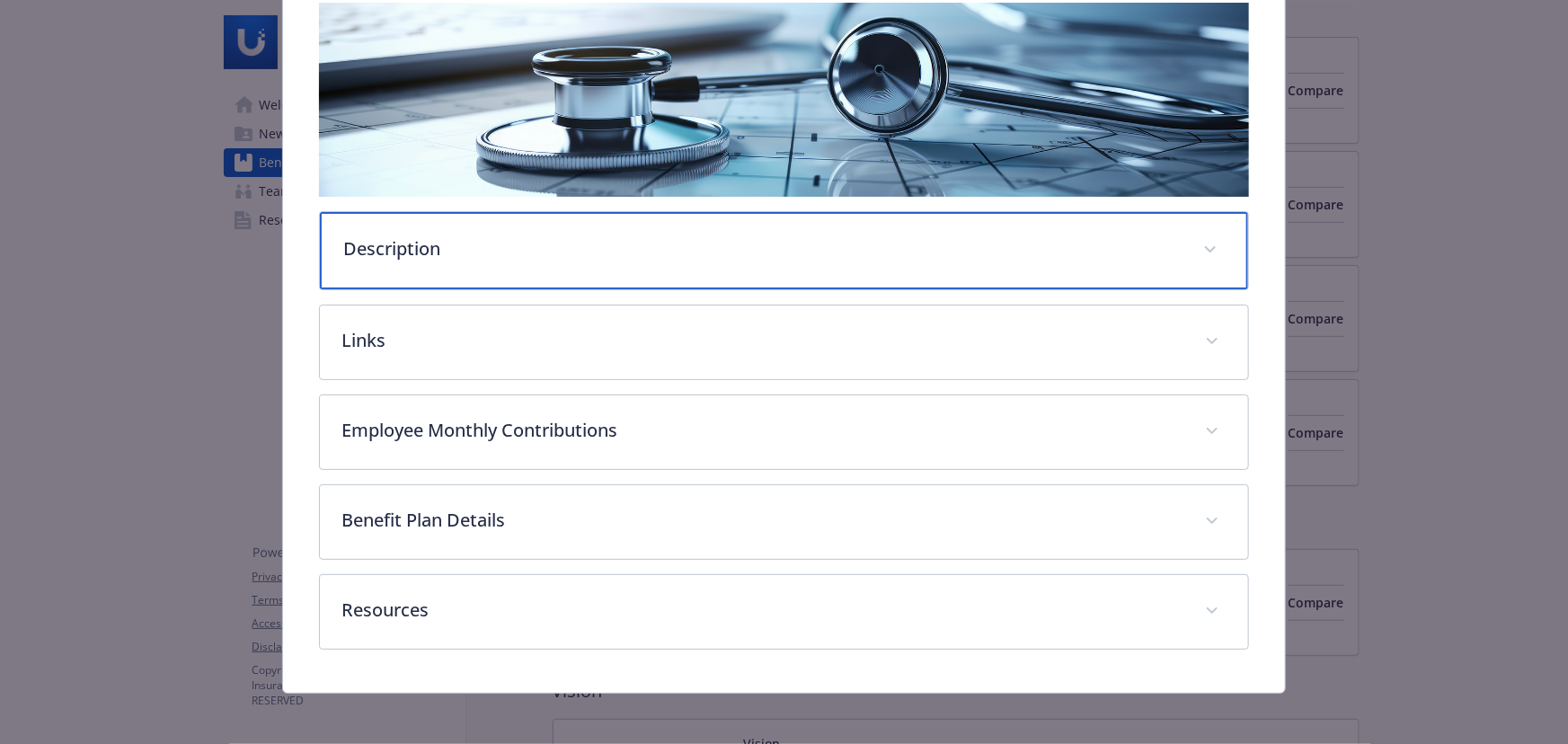
click at [550, 270] on div "Description" at bounding box center [784, 250] width 928 height 78
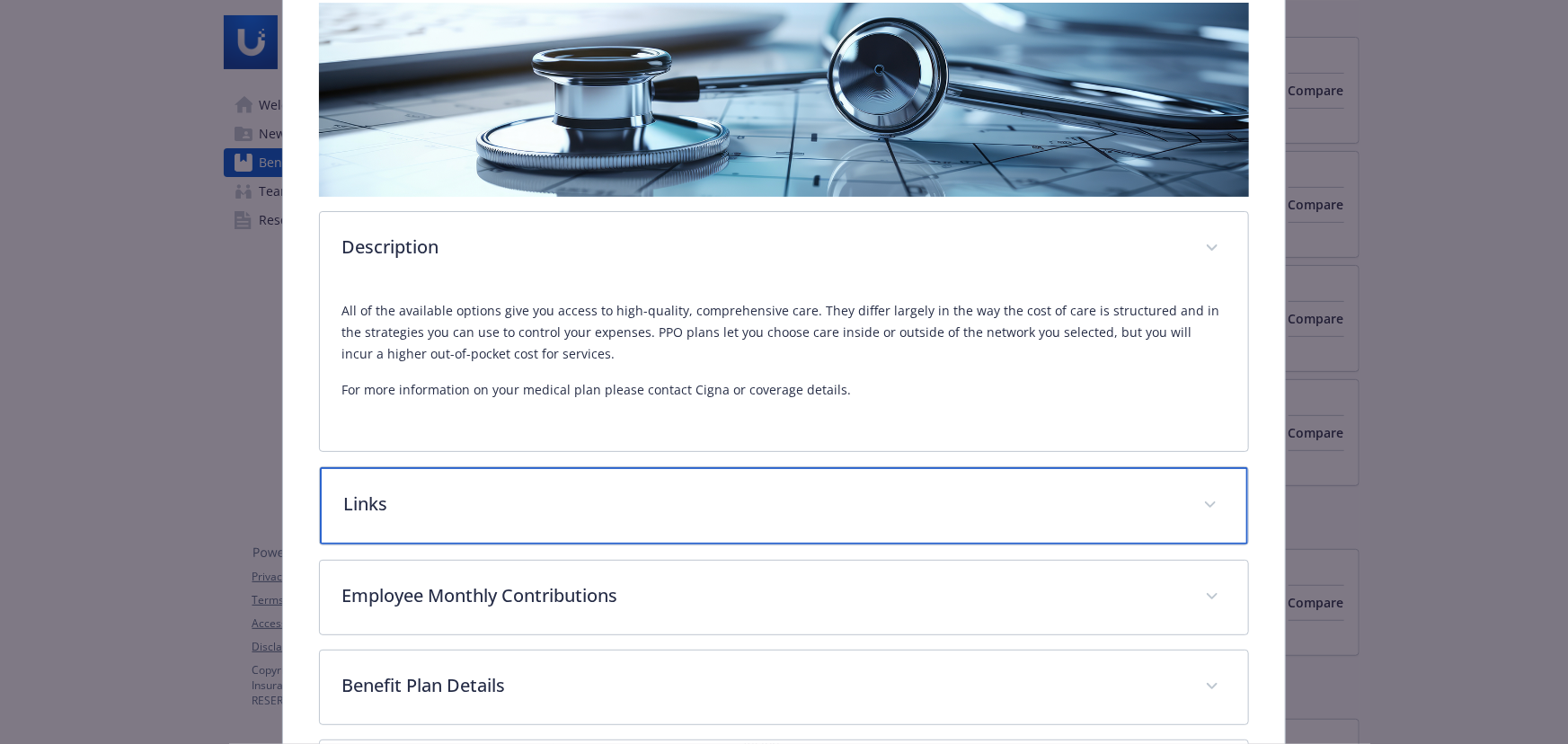
drag, startPoint x: 606, startPoint y: 526, endPoint x: 594, endPoint y: 505, distance: 24.2
click at [603, 520] on div "Links" at bounding box center [784, 506] width 928 height 78
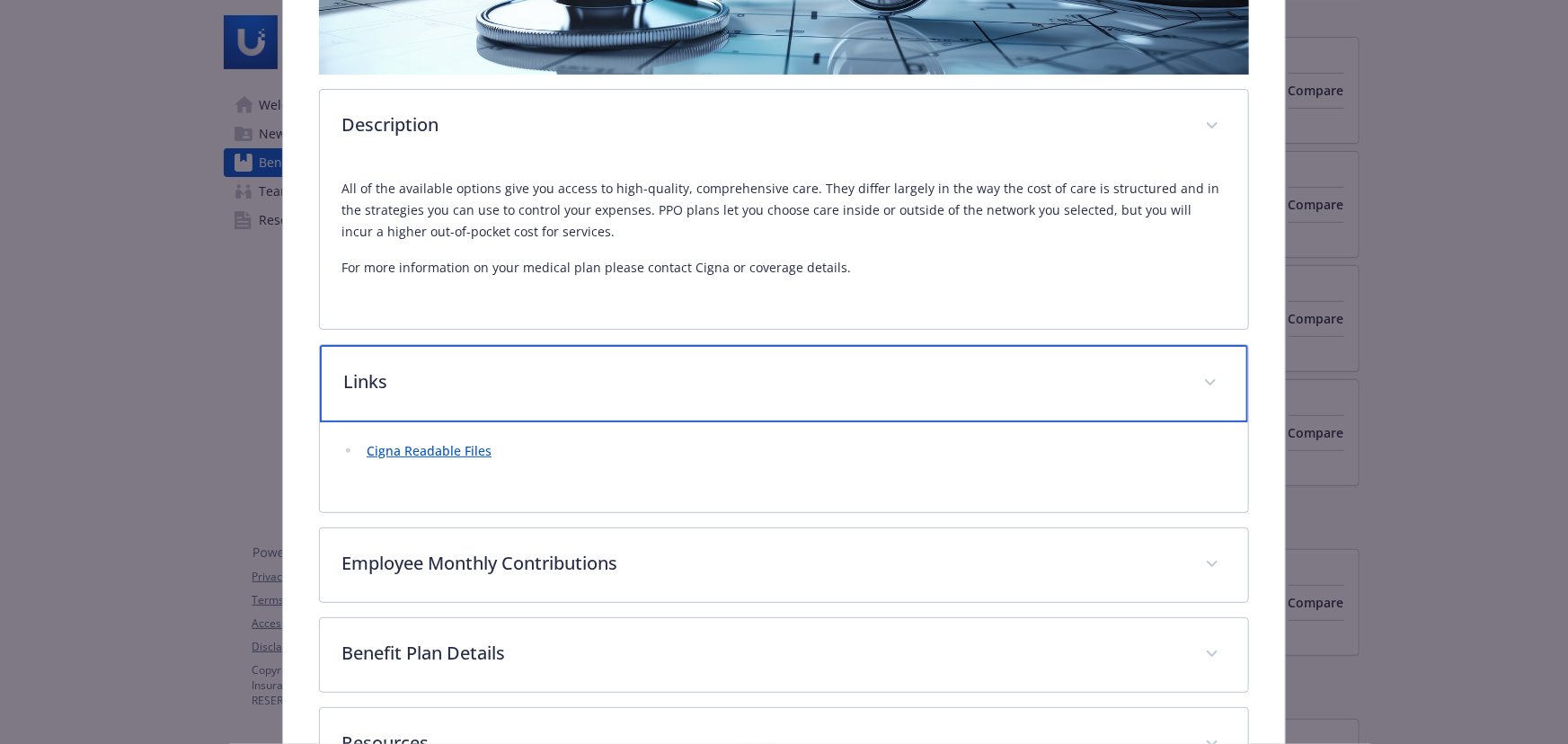
scroll to position [558, 0]
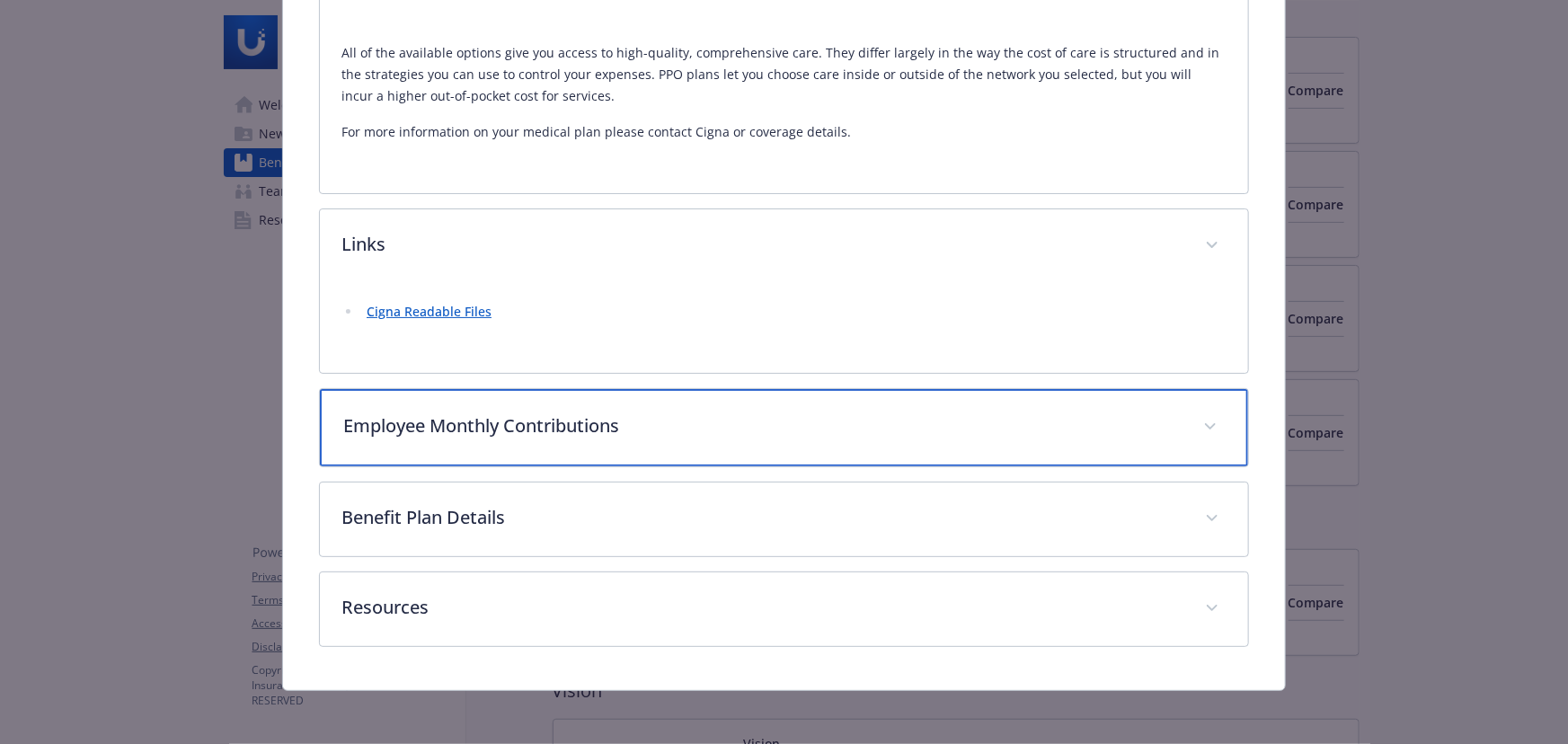
click at [540, 406] on div "Employee Monthly Contributions" at bounding box center [784, 428] width 928 height 78
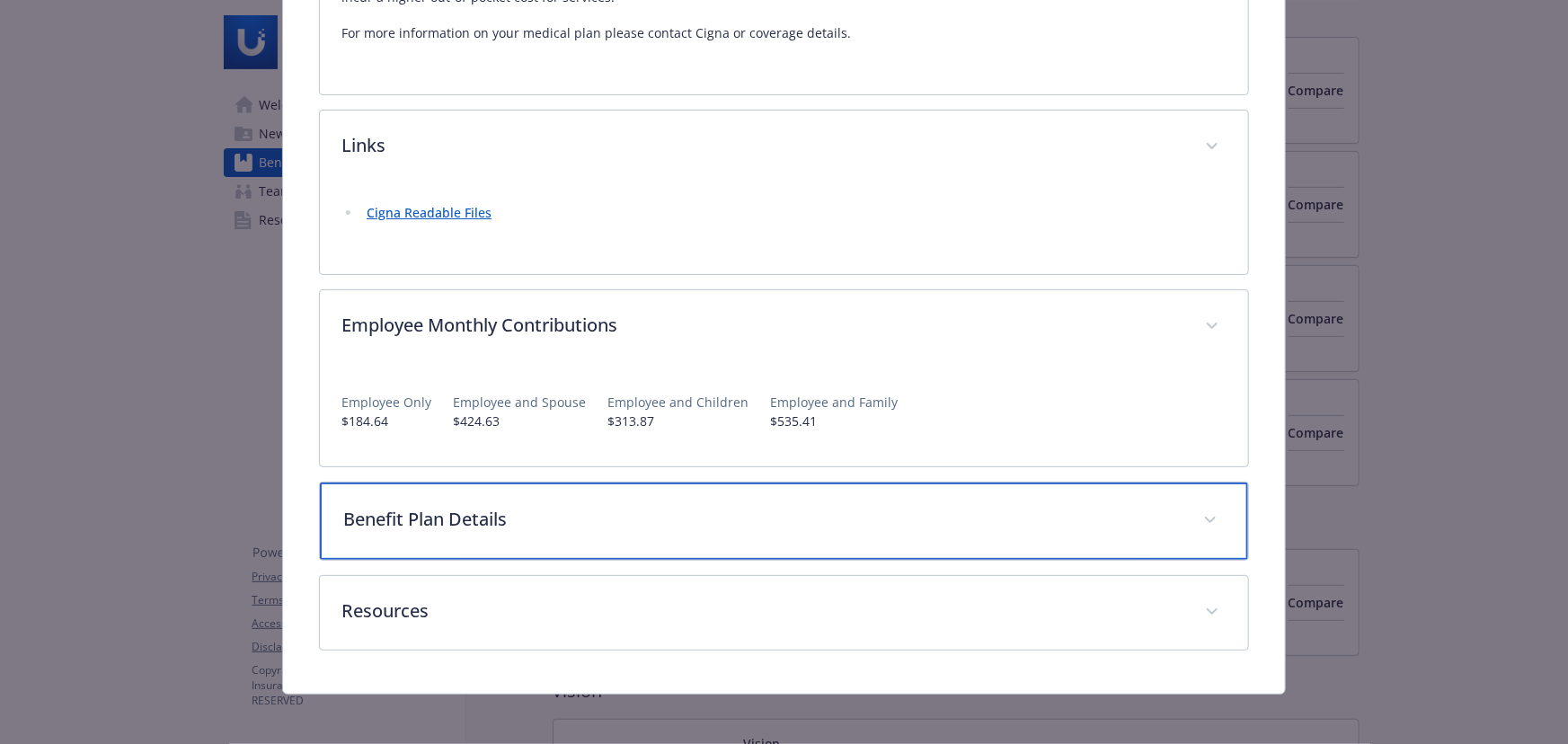
click at [620, 518] on p "Benefit Plan Details" at bounding box center [762, 518] width 839 height 27
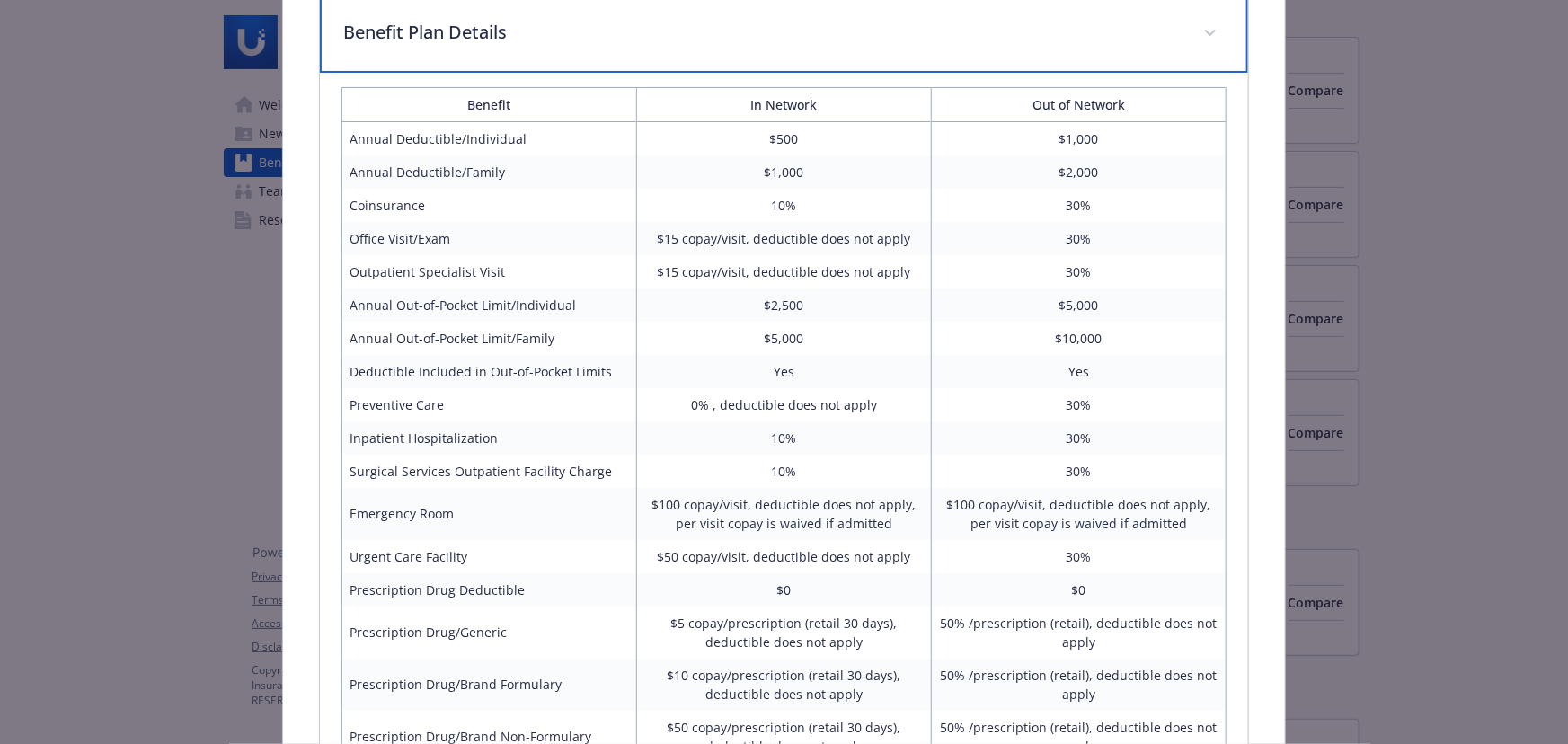
scroll to position [1147, 0]
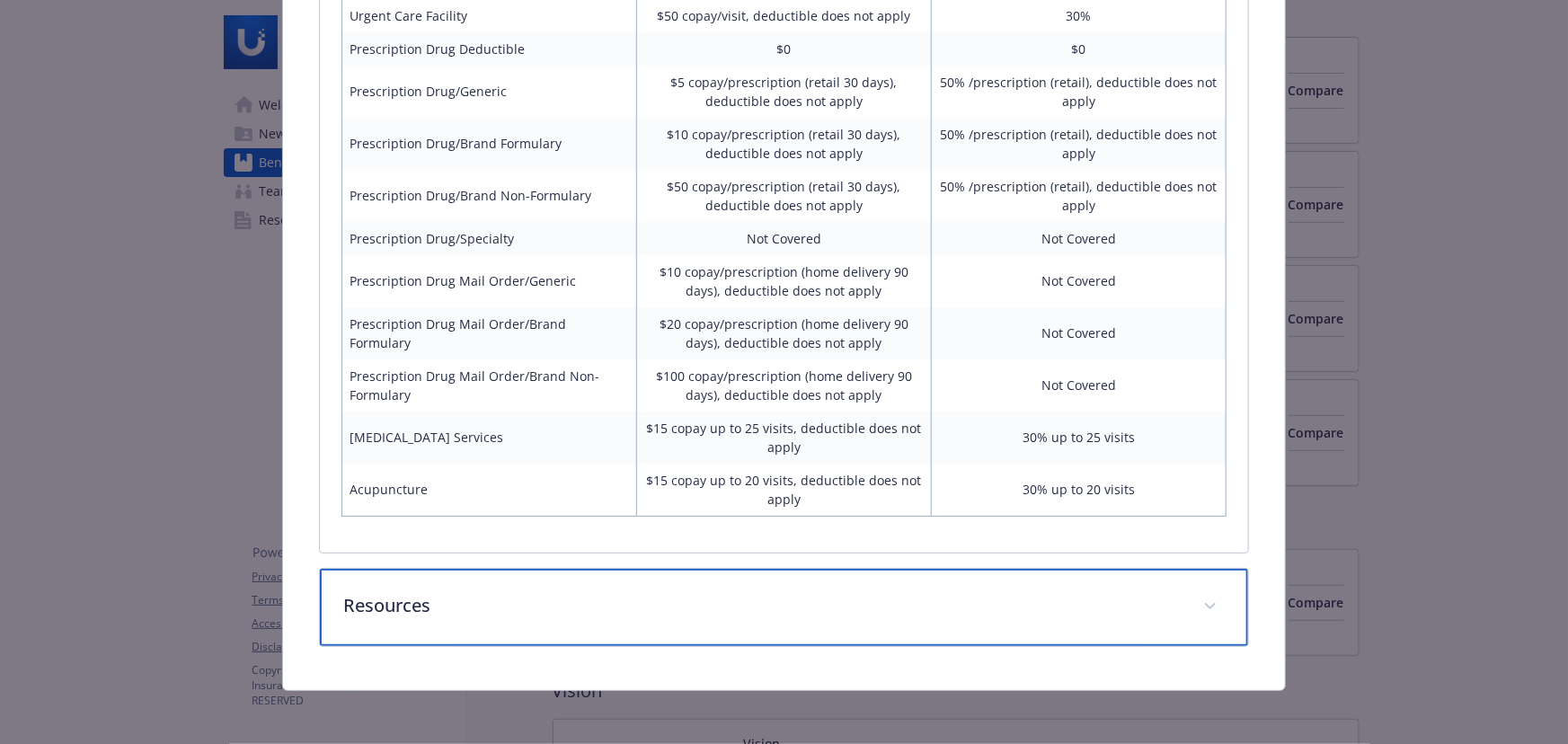
drag, startPoint x: 530, startPoint y: 598, endPoint x: 512, endPoint y: 588, distance: 20.6
click at [528, 595] on p "Resources" at bounding box center [762, 605] width 839 height 27
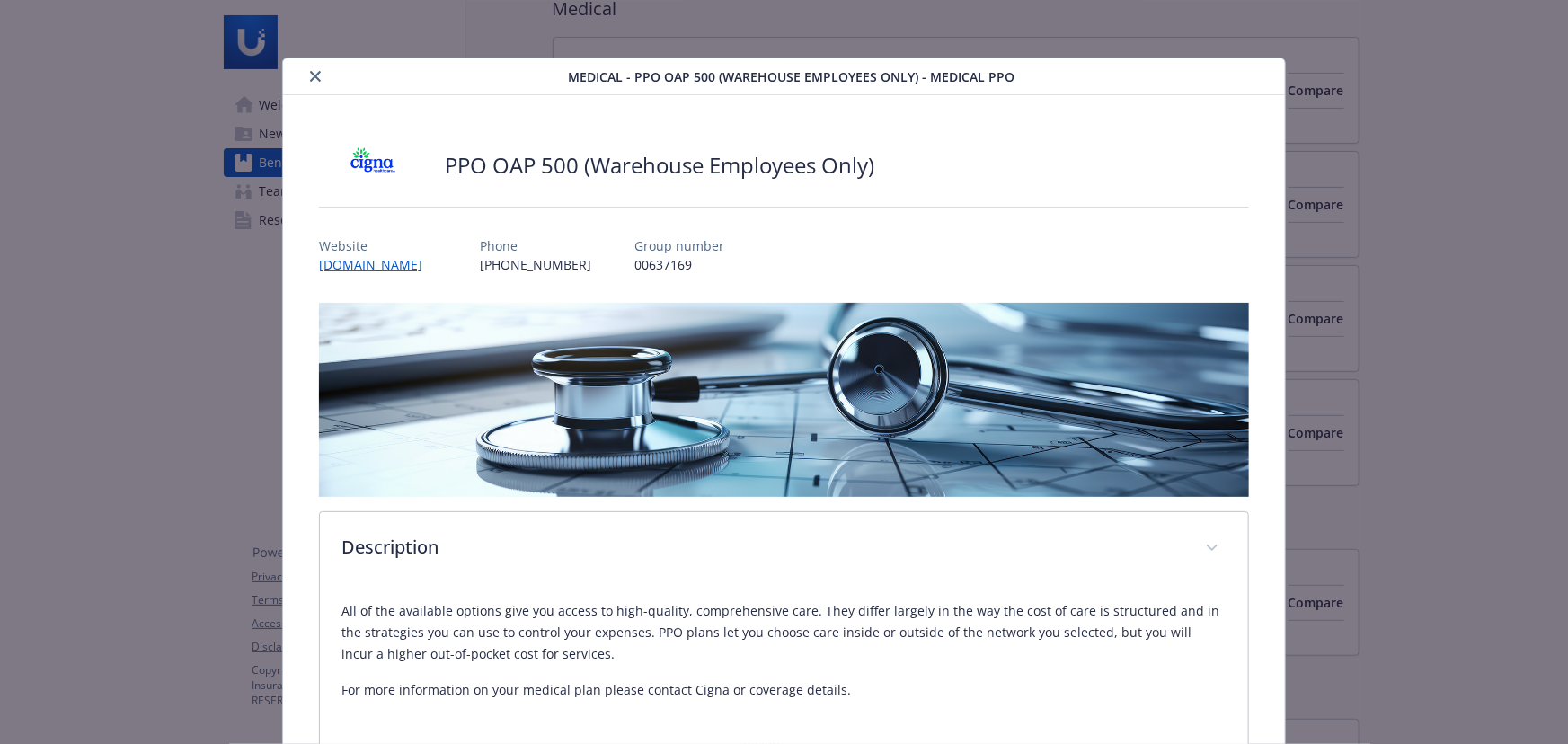
scroll to position [0, 0]
click at [313, 74] on icon "close" at bounding box center [315, 77] width 11 height 11
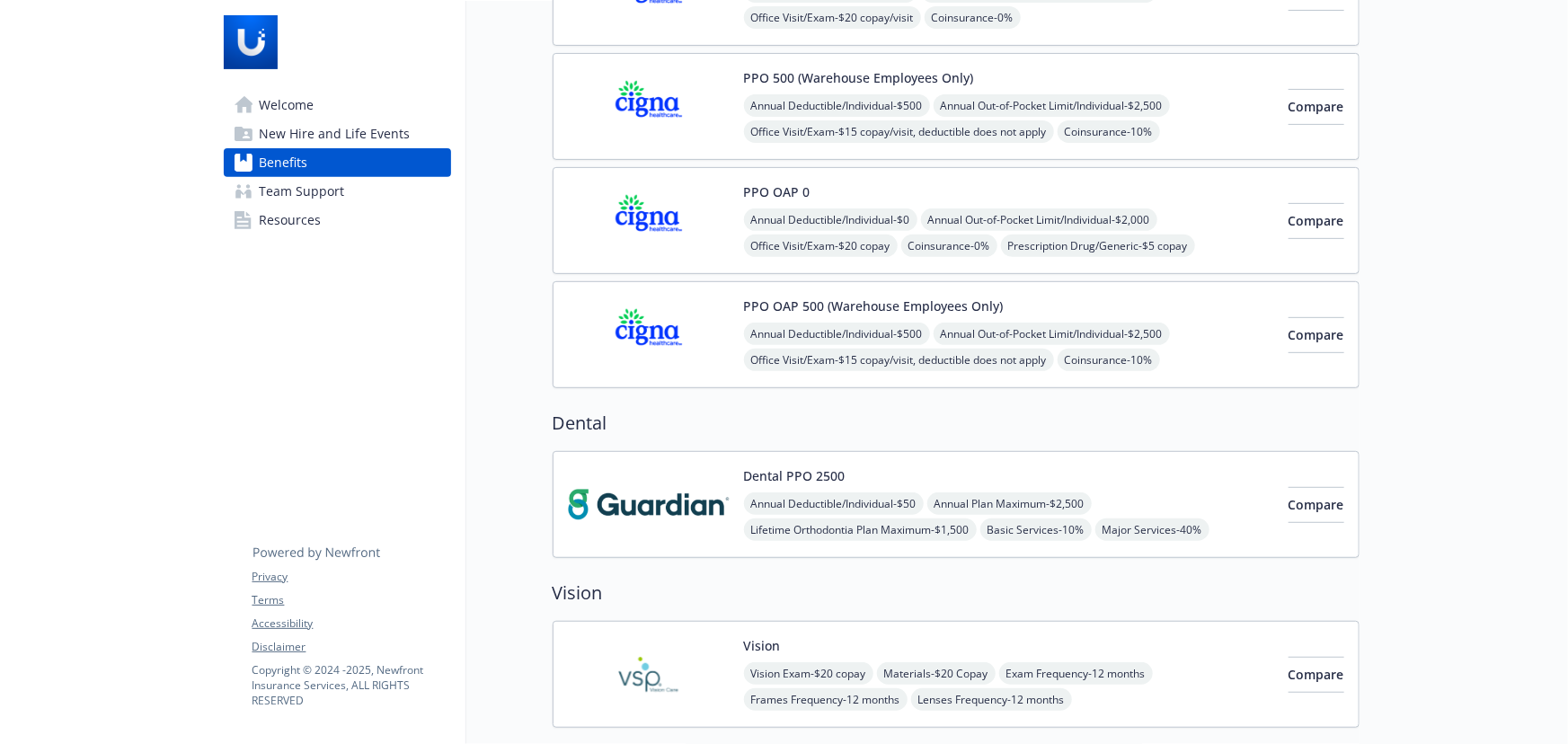
scroll to position [571, 0]
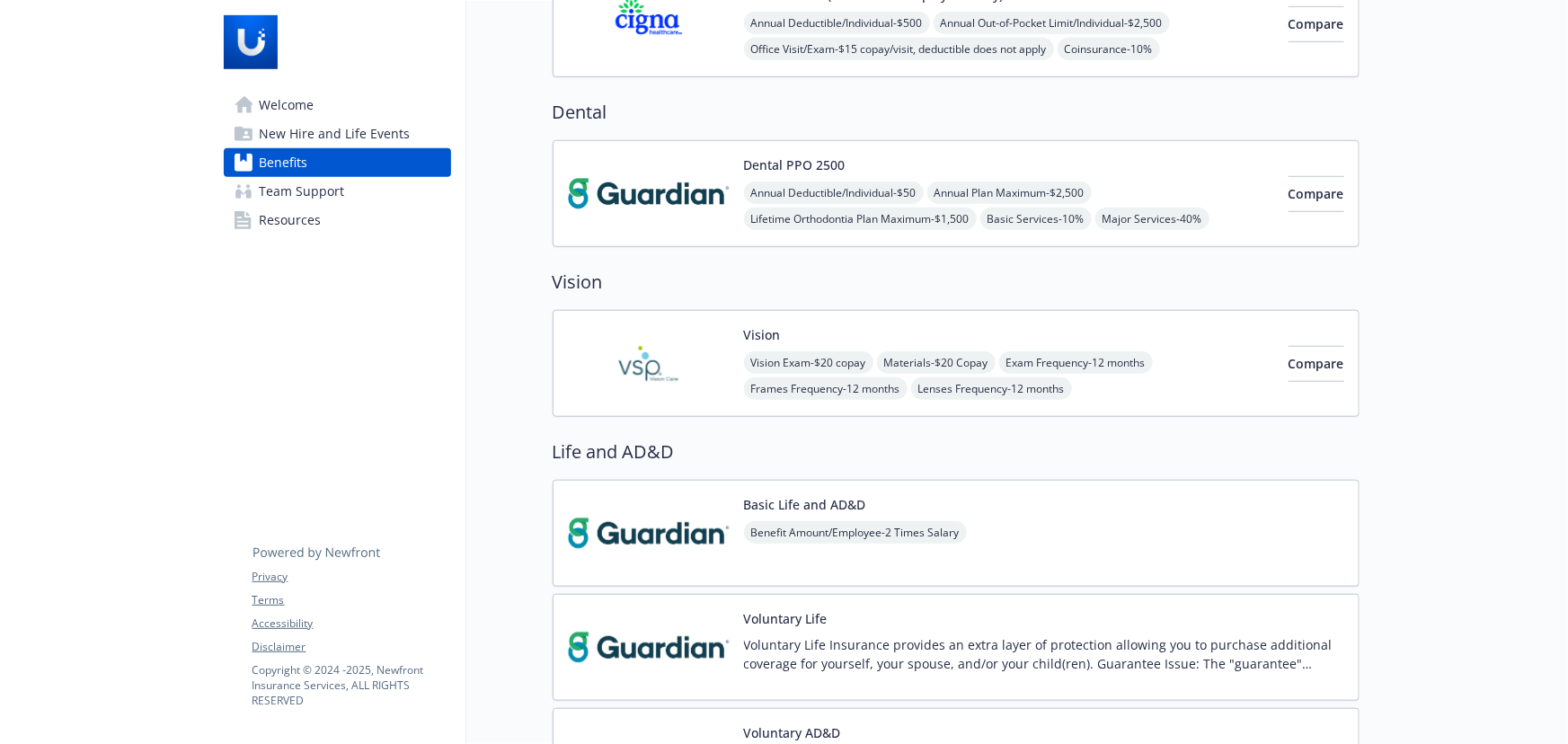
click at [1194, 191] on div "Annual Deductible/Individual - $50 Annual Plan Maximum - $2,500 Lifetime Orthod…" at bounding box center [1009, 218] width 530 height 75
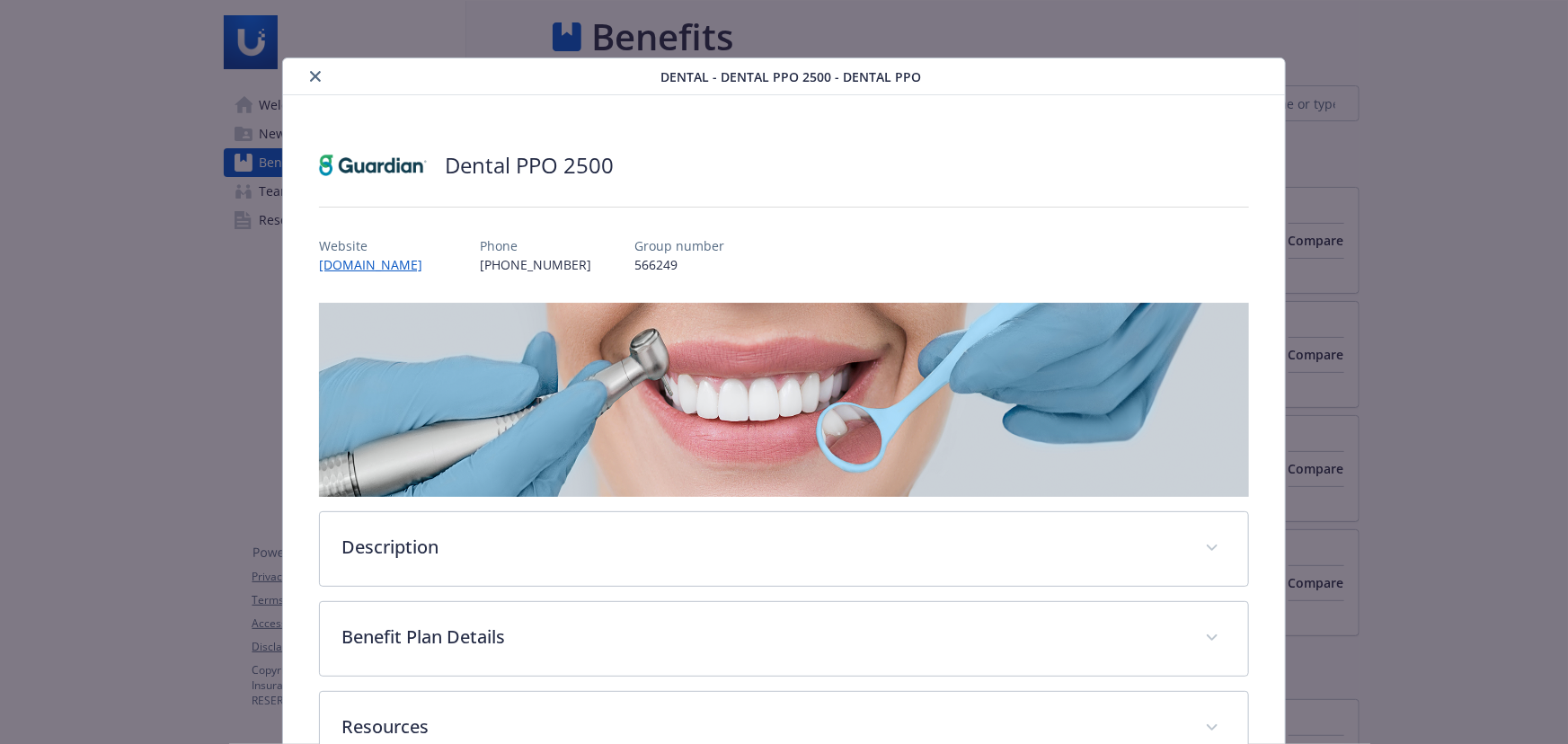
scroll to position [571, 0]
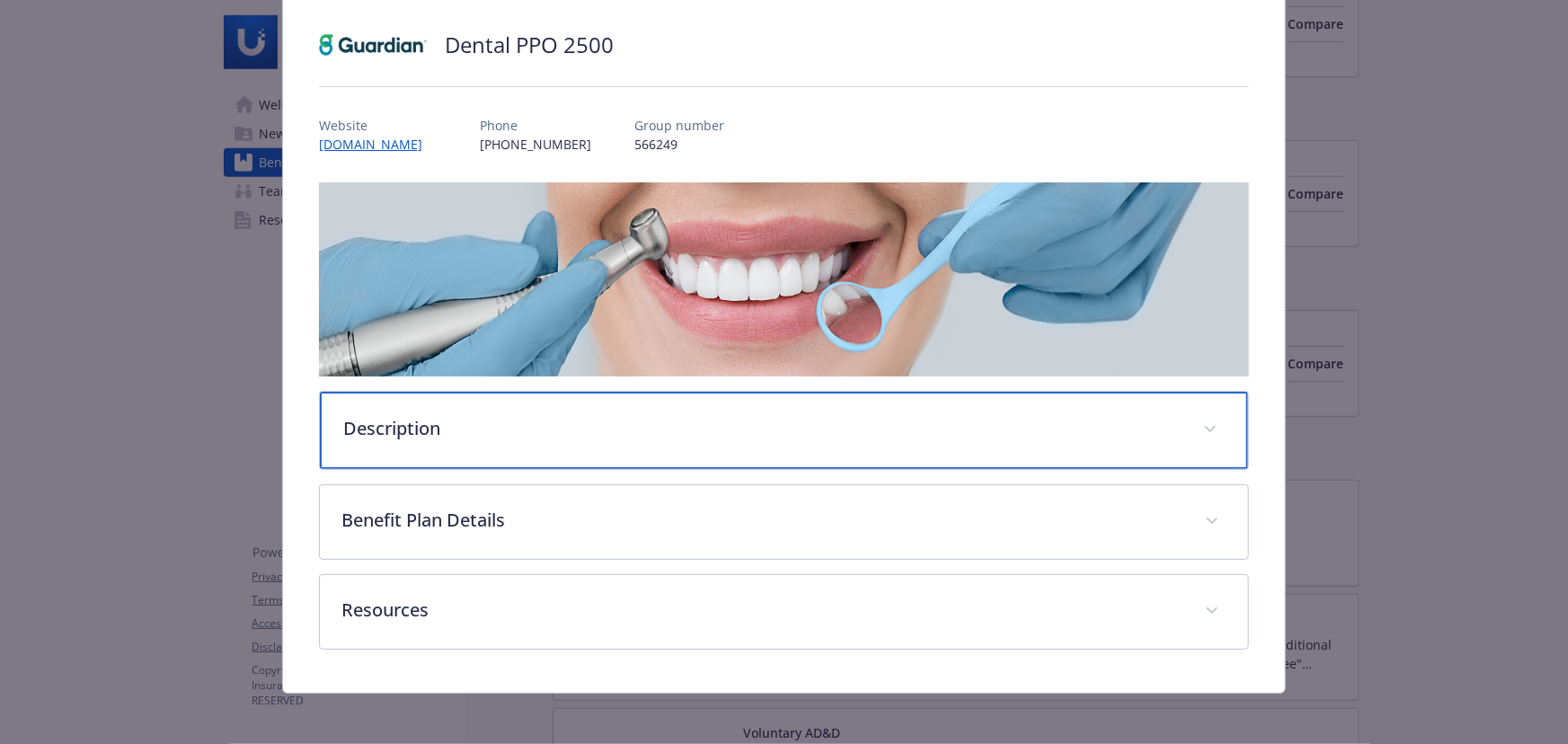
drag, startPoint x: 572, startPoint y: 432, endPoint x: 573, endPoint y: 408, distance: 24.0
click at [573, 432] on p "Description" at bounding box center [762, 428] width 839 height 27
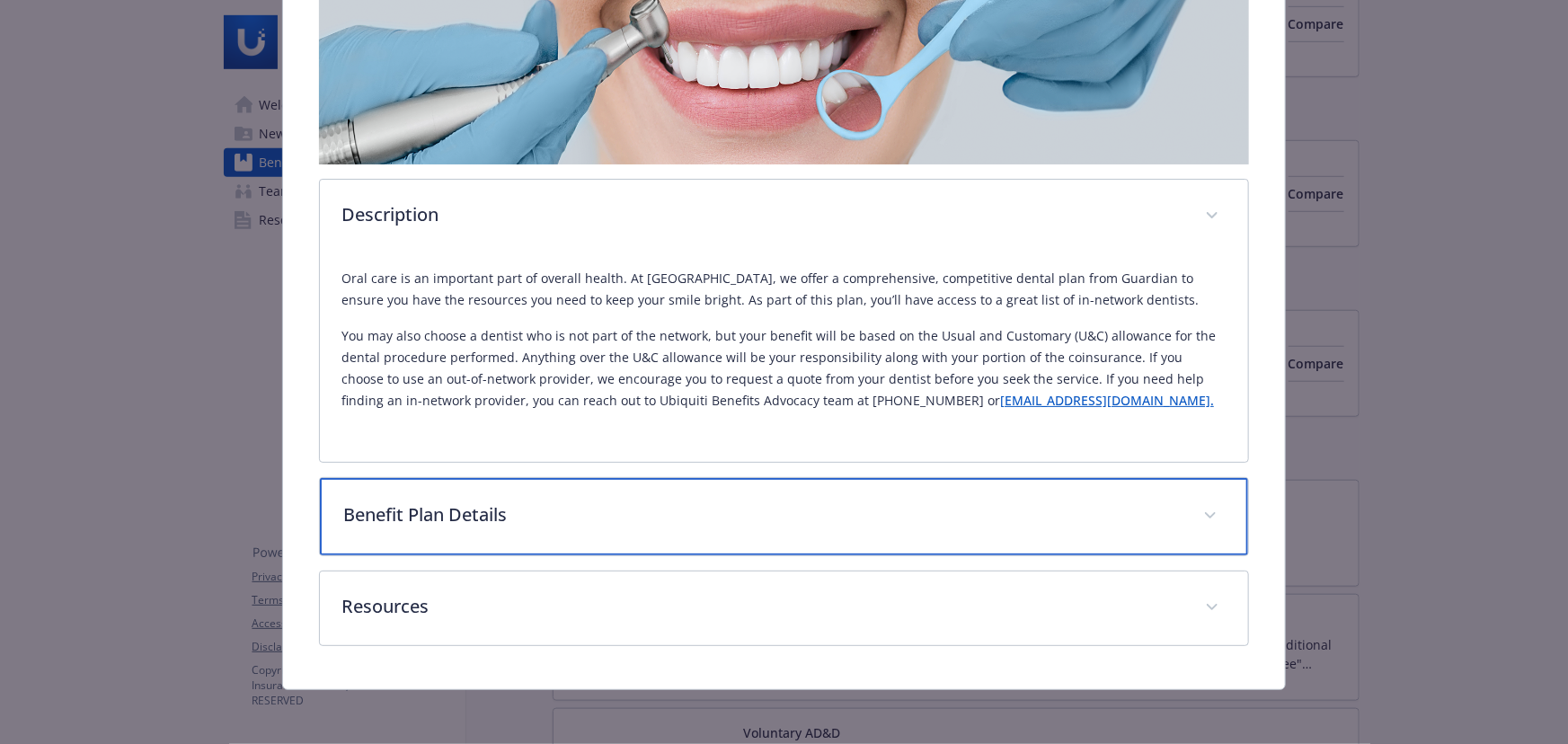
click at [658, 483] on div "Benefit Plan Details" at bounding box center [784, 517] width 928 height 78
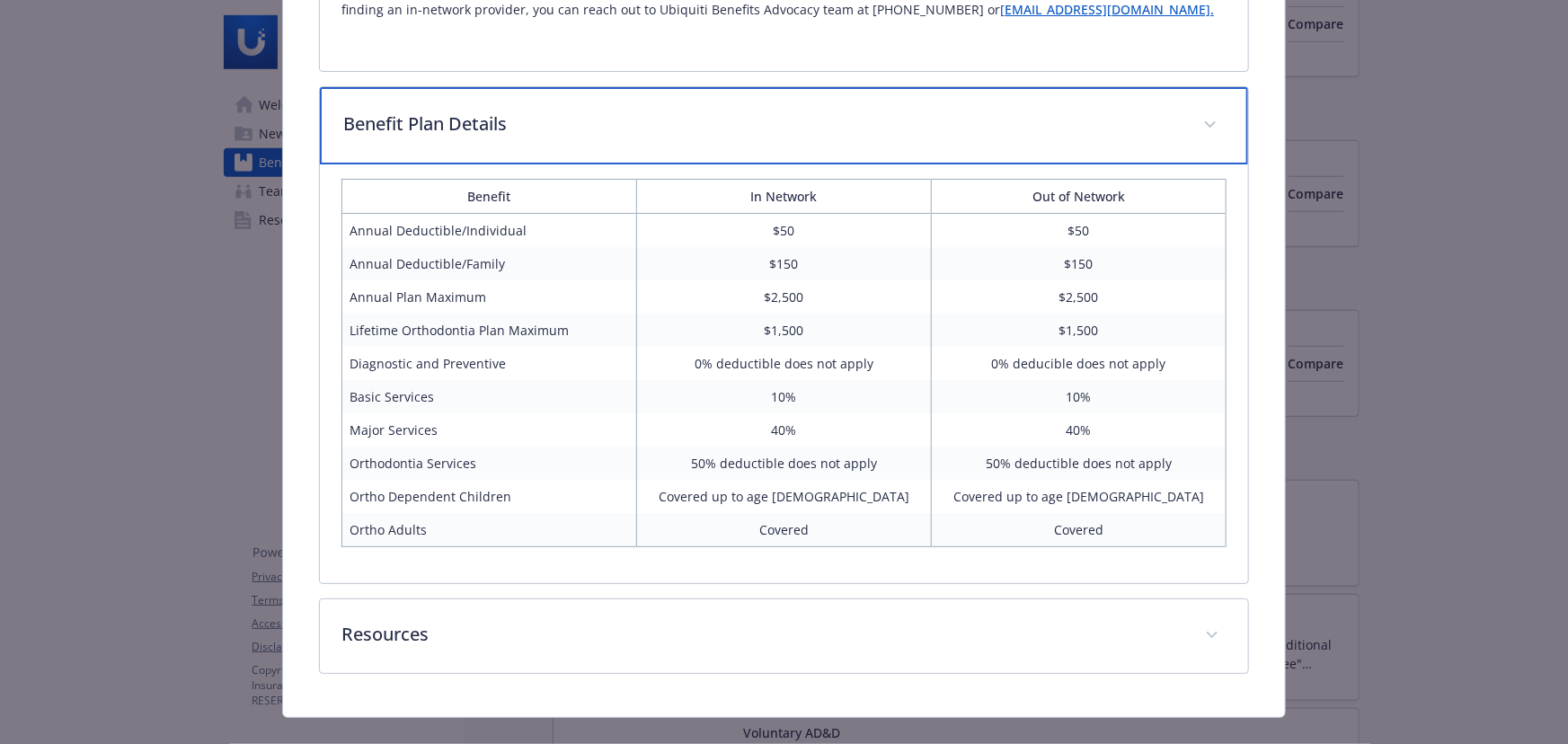
scroll to position [751, 0]
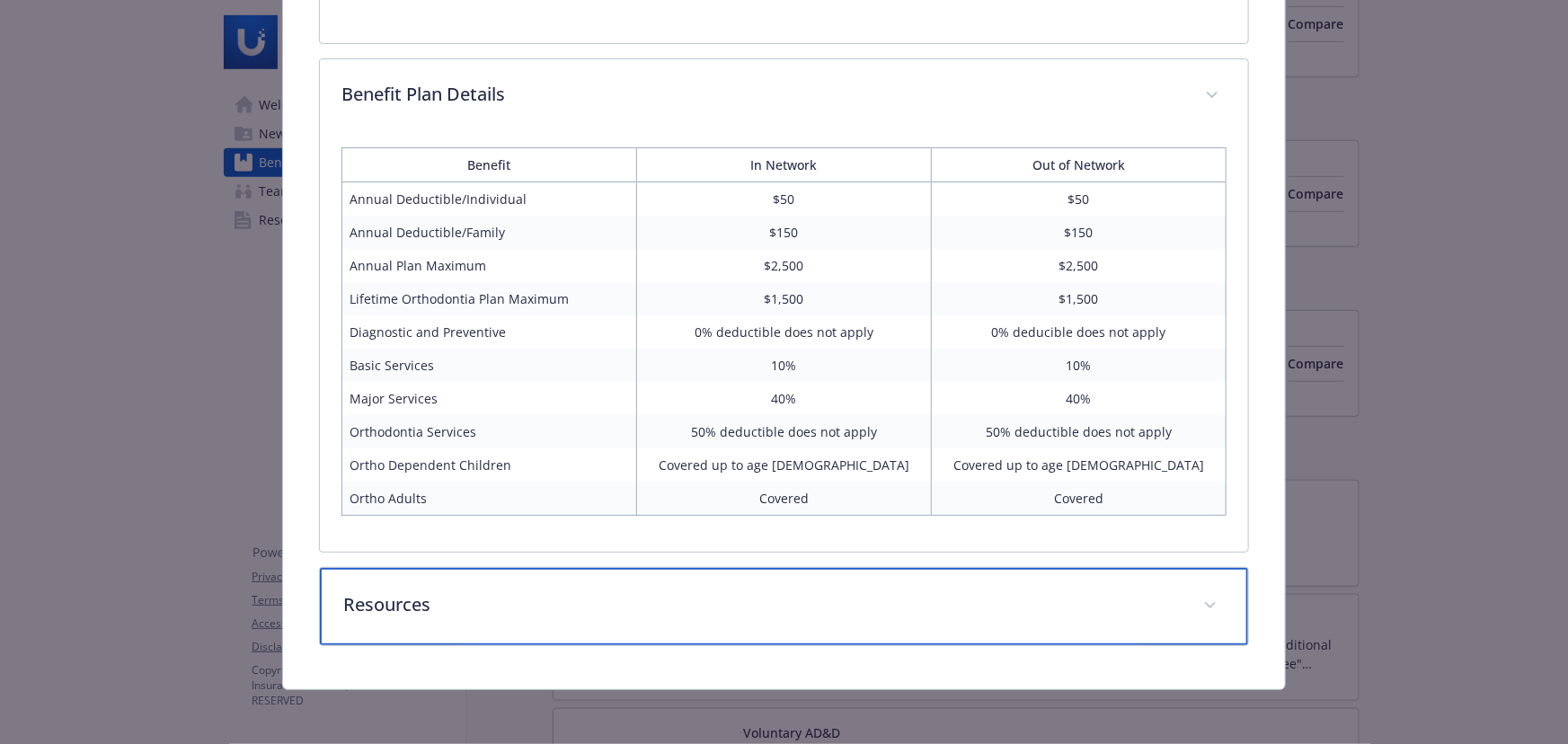
click at [714, 601] on p "Resources" at bounding box center [762, 604] width 839 height 27
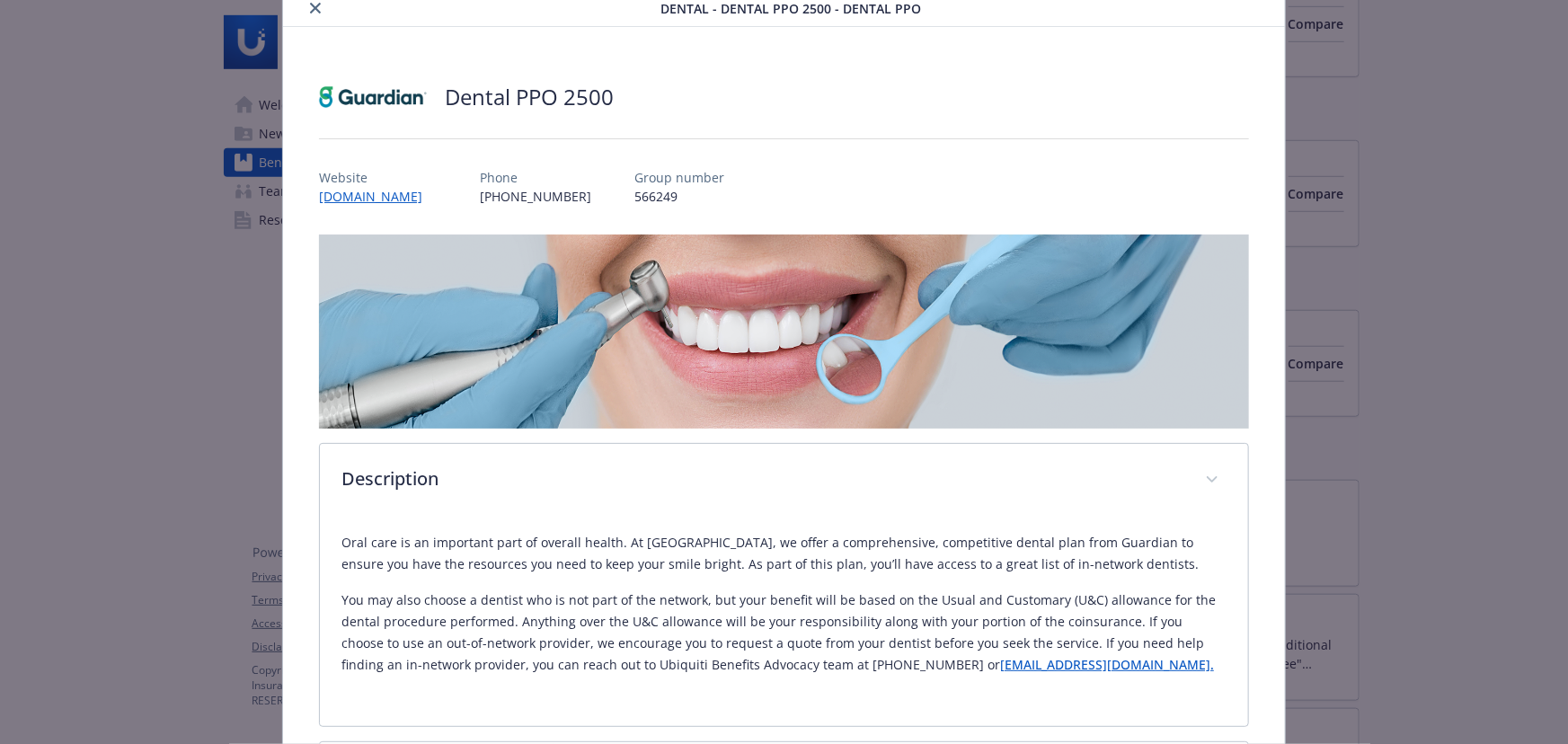
scroll to position [0, 0]
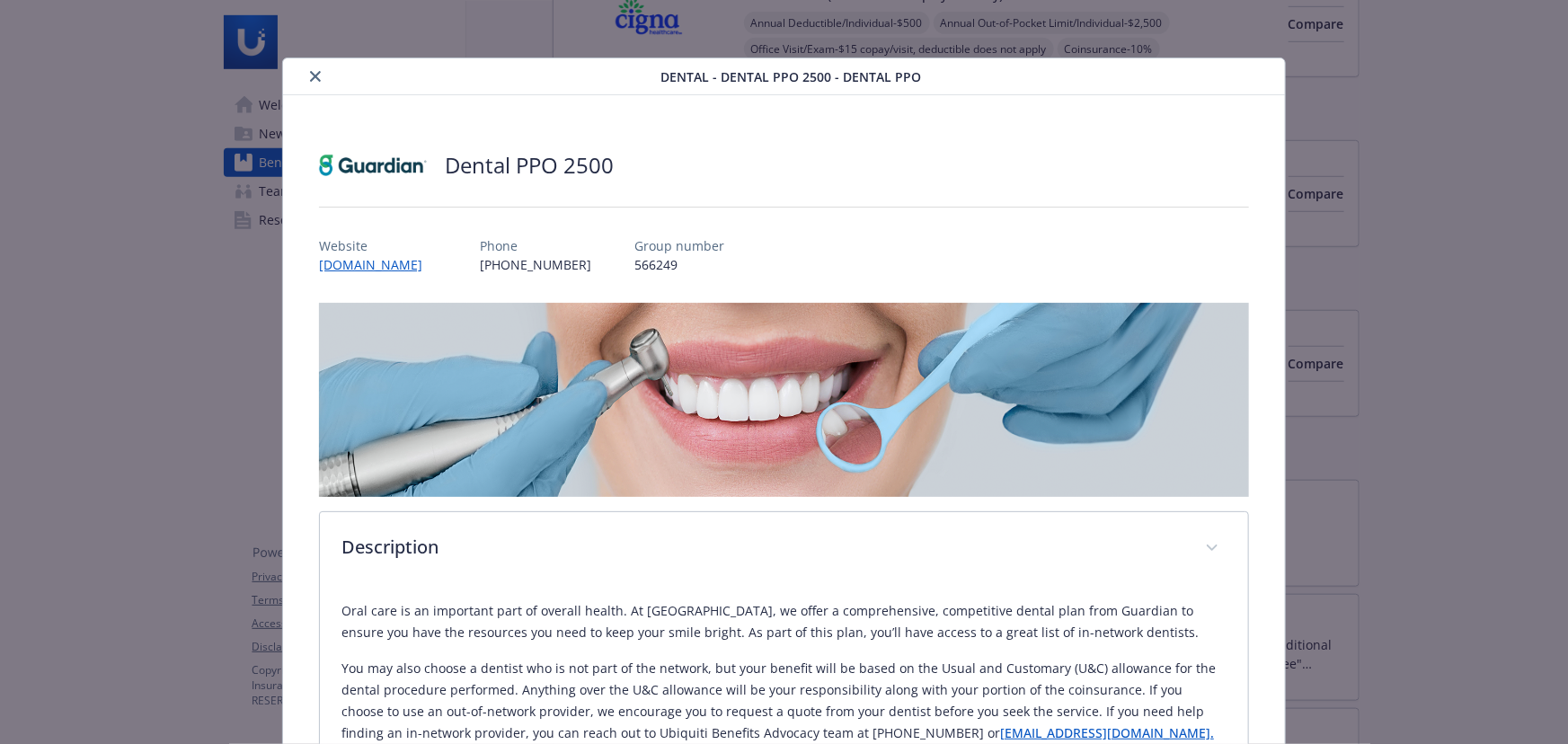
click at [323, 83] on div "details for plan Dental - Dental PPO 2500 - Dental PPO" at bounding box center [475, 76] width 370 height 21
click at [300, 73] on div "details for plan Dental - Dental PPO 2500 - Dental PPO" at bounding box center [475, 76] width 370 height 21
click at [314, 73] on icon "close" at bounding box center [315, 77] width 11 height 11
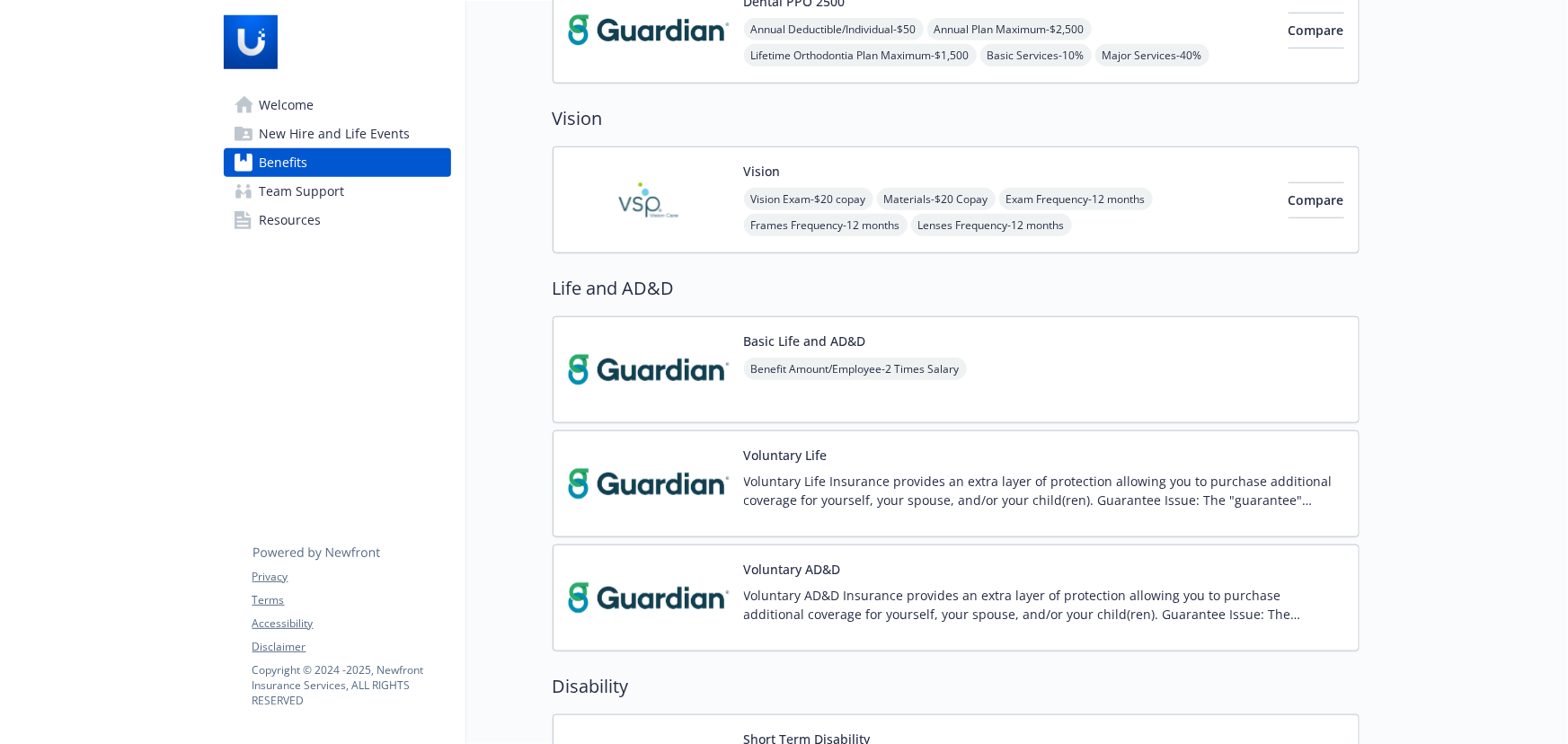
click at [1119, 213] on div "Vision Exam - $20 copay Materials - $20 Copay Exam Frequency - 12 months Frames…" at bounding box center [1009, 225] width 530 height 75
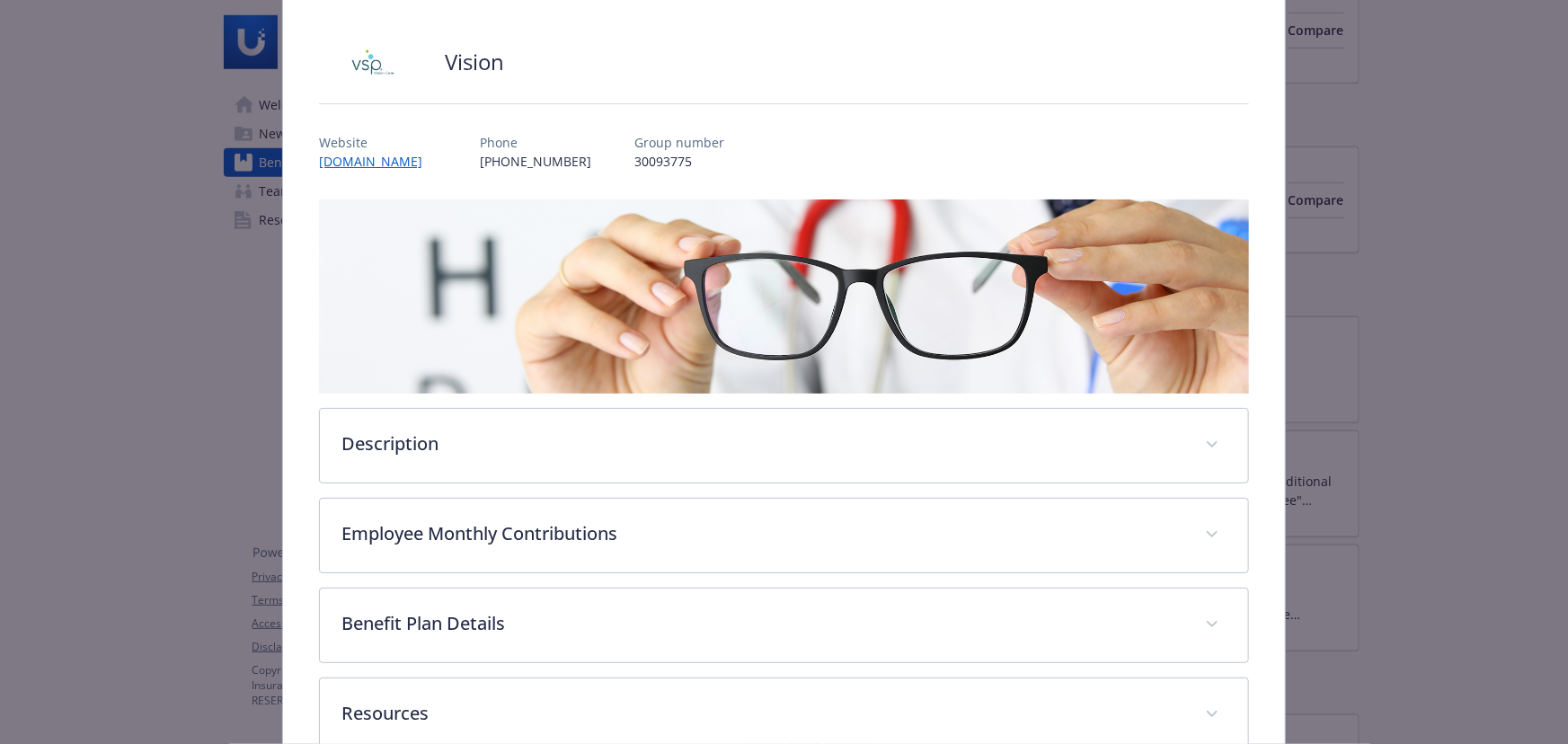
scroll to position [210, 0]
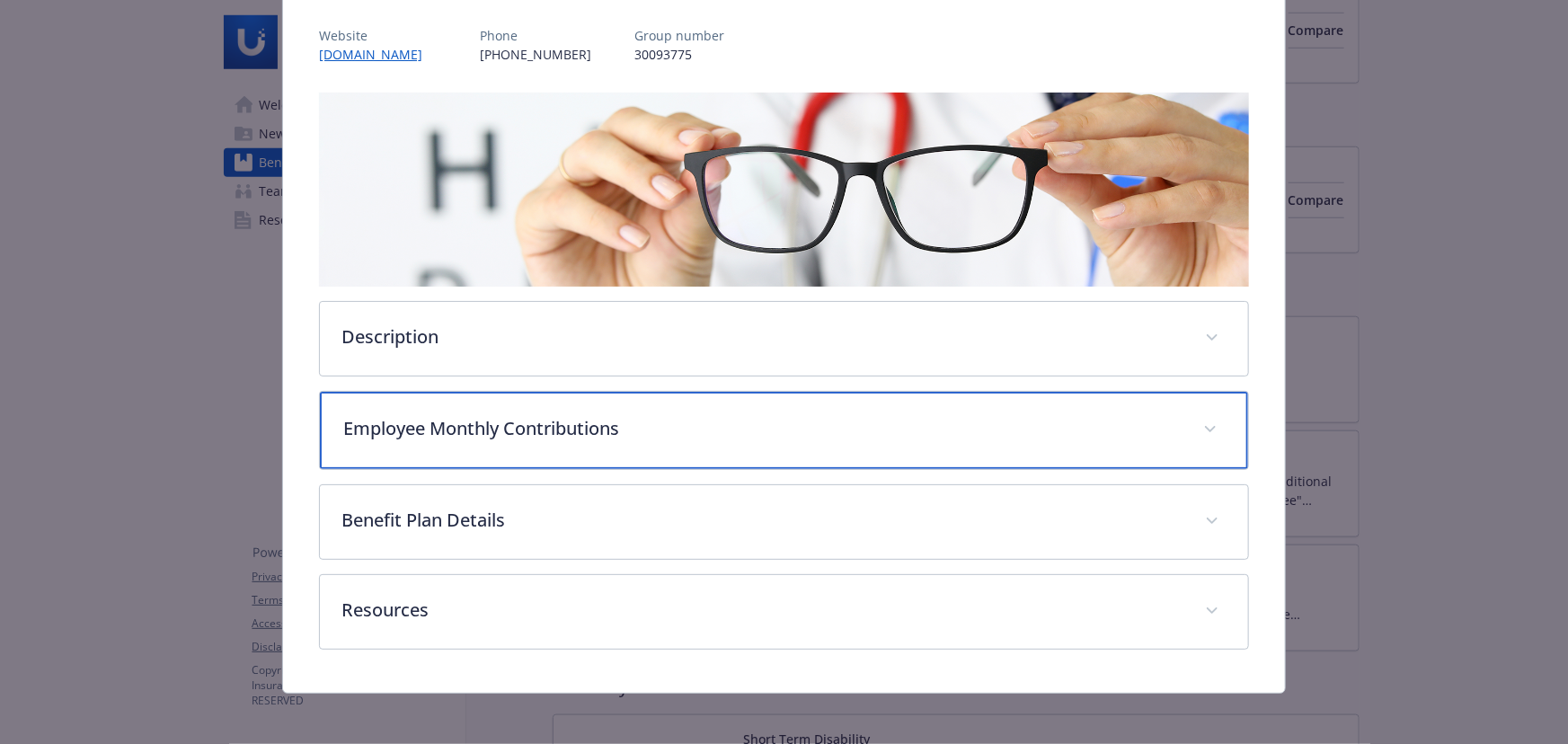
drag, startPoint x: 594, startPoint y: 425, endPoint x: 631, endPoint y: 422, distance: 37.1
click at [594, 424] on p "Employee Monthly Contributions" at bounding box center [762, 428] width 839 height 27
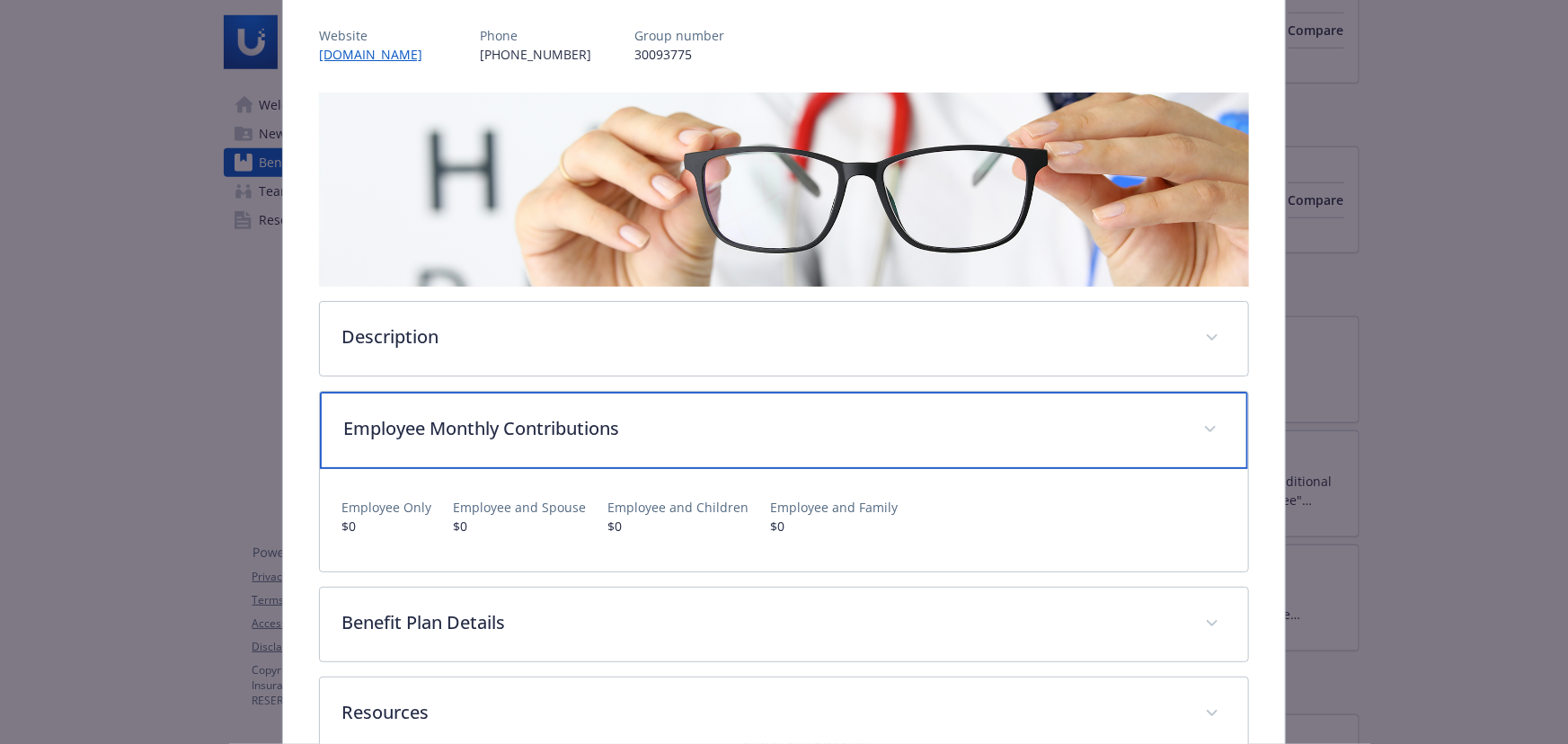
click at [804, 427] on p "Employee Monthly Contributions" at bounding box center [762, 428] width 839 height 27
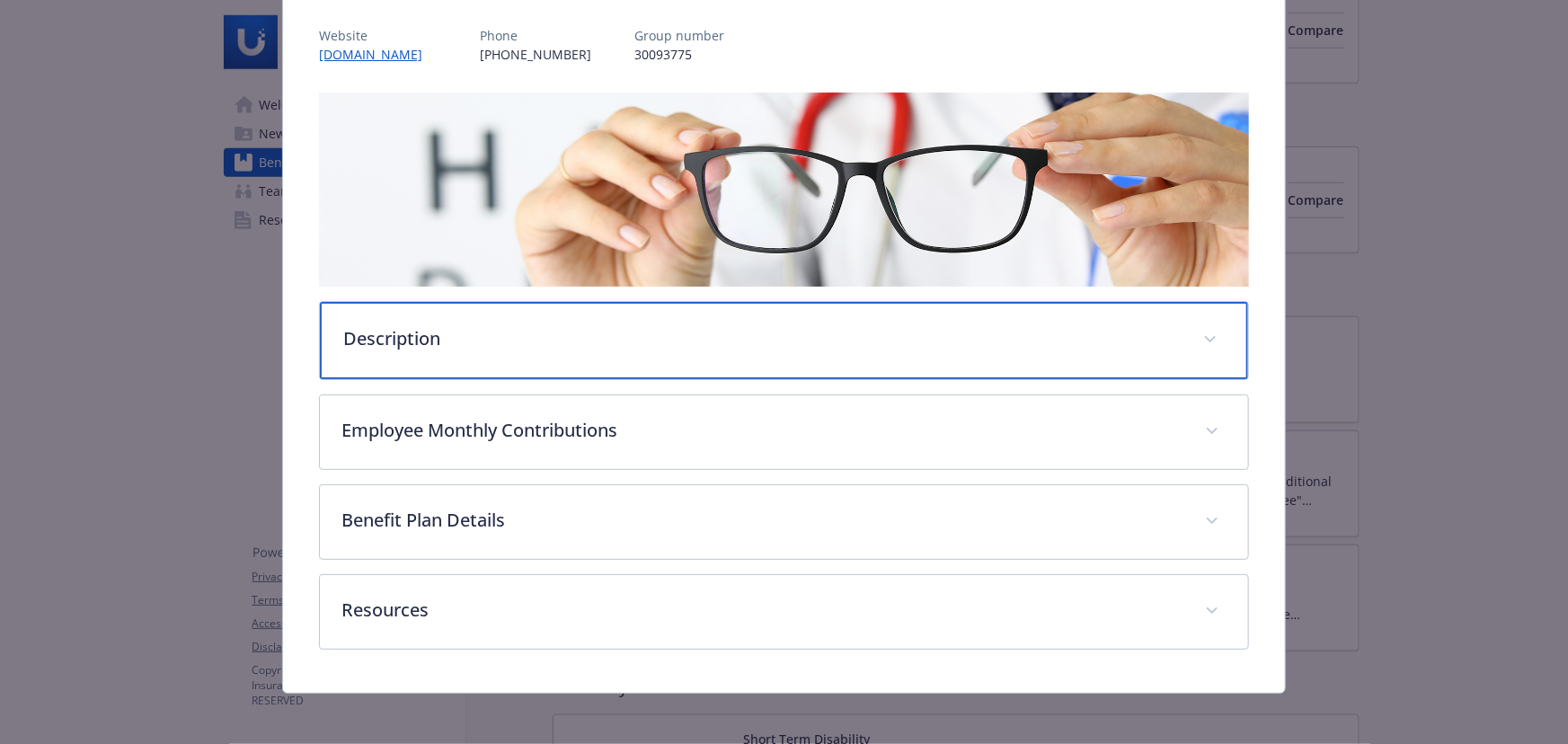
click at [661, 366] on div "Description" at bounding box center [784, 341] width 928 height 78
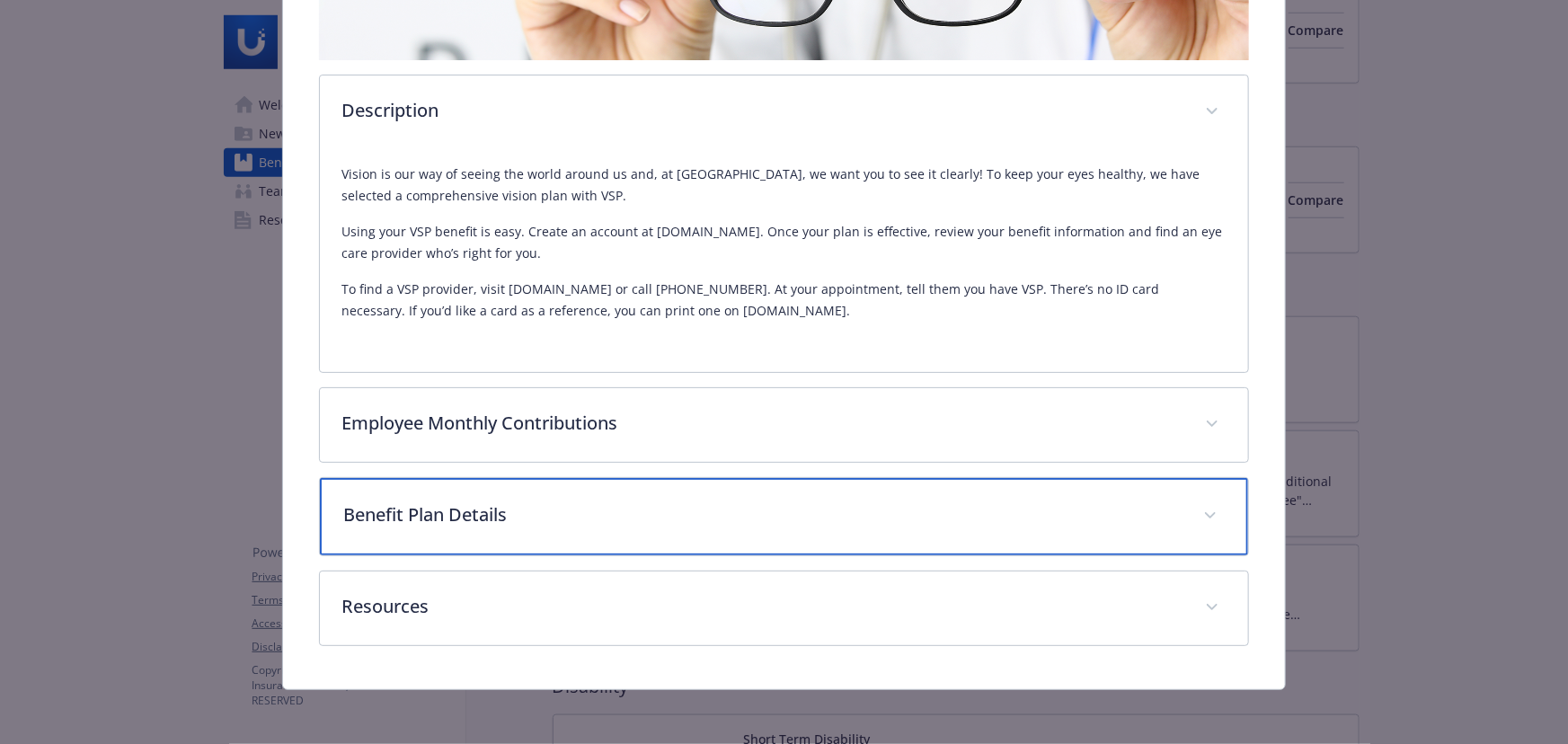
click at [668, 530] on div "Benefit Plan Details" at bounding box center [784, 517] width 928 height 78
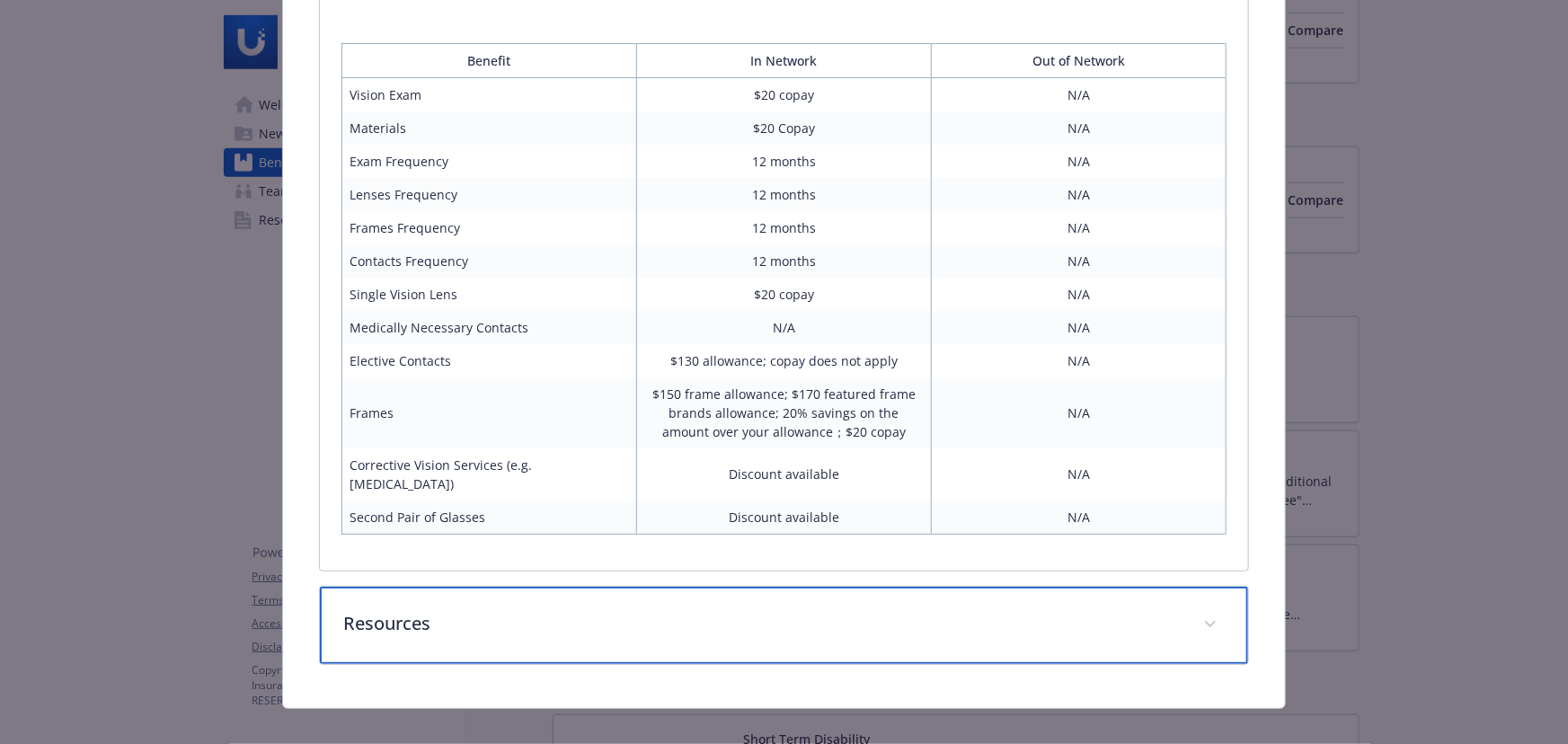
drag, startPoint x: 669, startPoint y: 614, endPoint x: 628, endPoint y: 555, distance: 71.8
click at [668, 614] on p "Resources" at bounding box center [762, 623] width 839 height 27
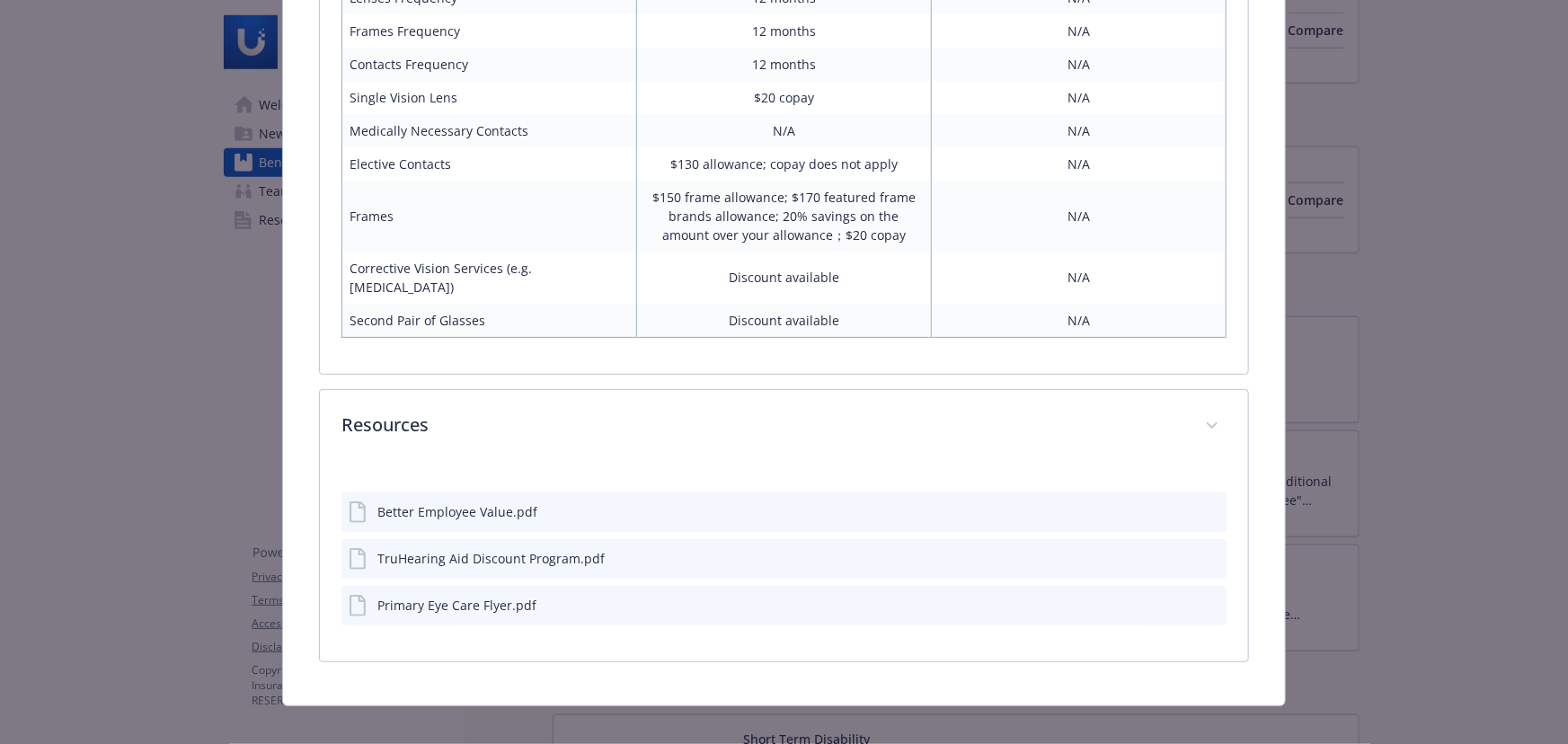
scroll to position [1153, 0]
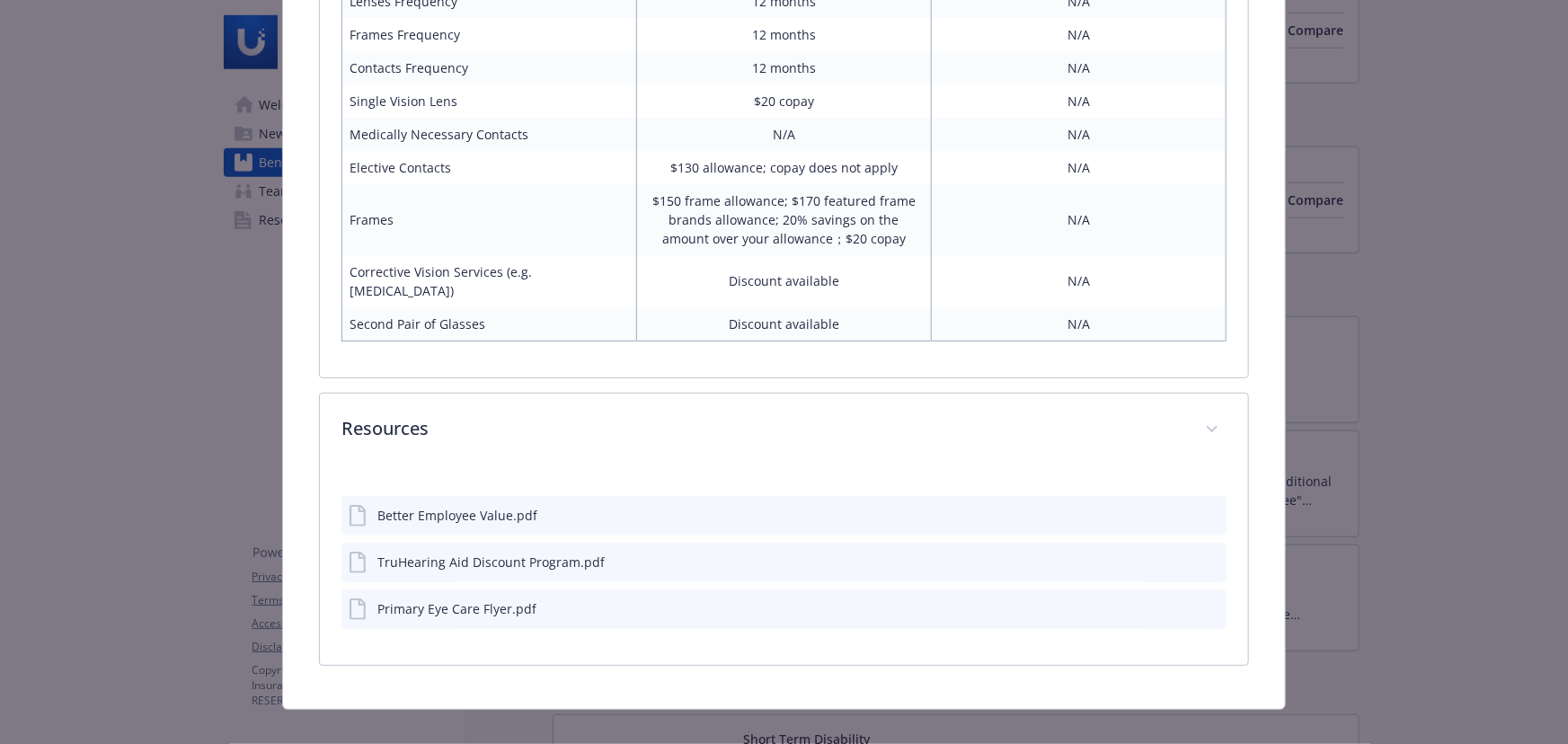
click at [751, 642] on div "Resources Better Employee Value.pdf TruHearing Aid Discount Program.pdf Primary…" at bounding box center [784, 529] width 930 height 273
click at [733, 628] on div "Better Employee Value.pdf TruHearing Aid Discount Program.pdf Primary Eye Care …" at bounding box center [784, 566] width 928 height 198
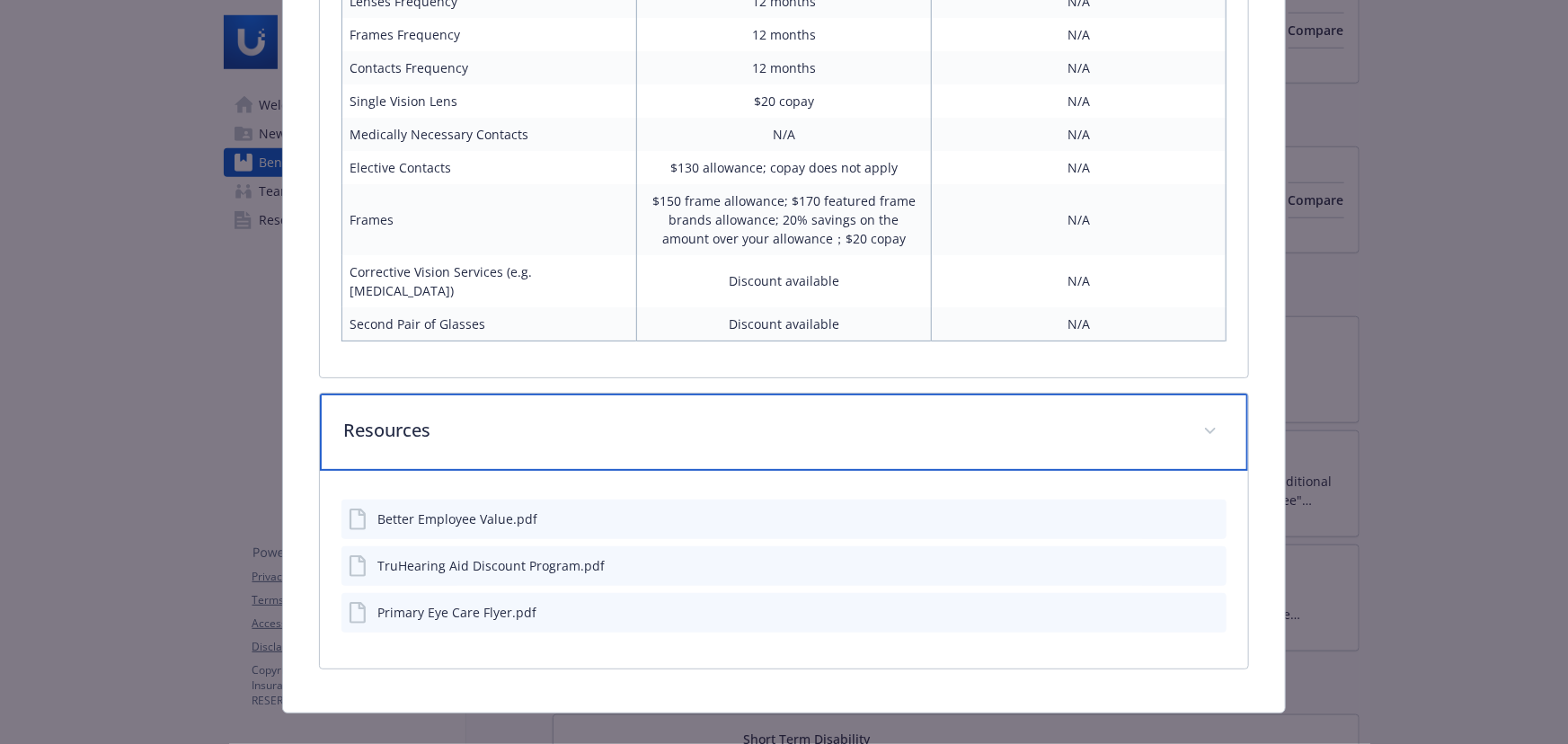
click at [677, 417] on p "Resources" at bounding box center [762, 430] width 839 height 27
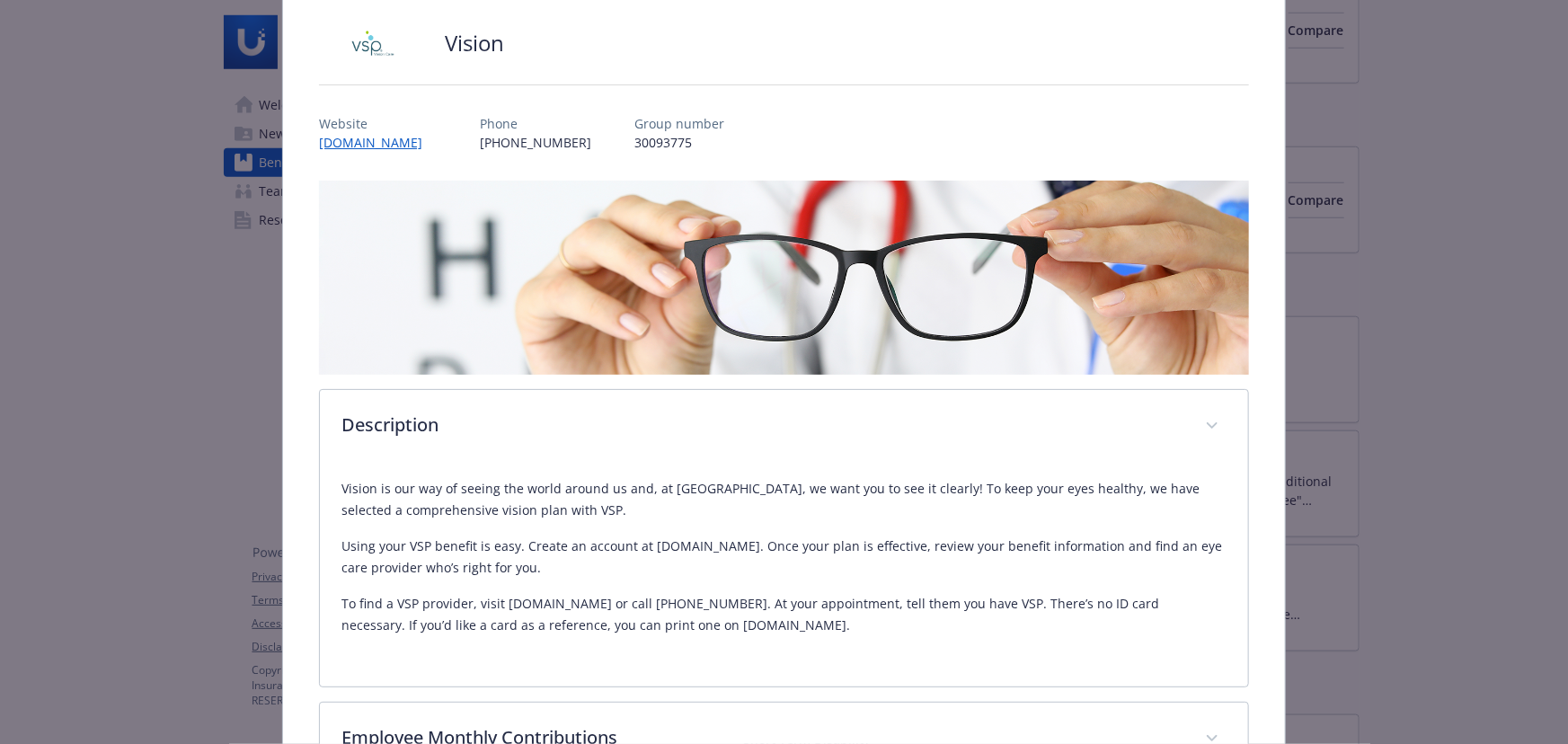
scroll to position [0, 0]
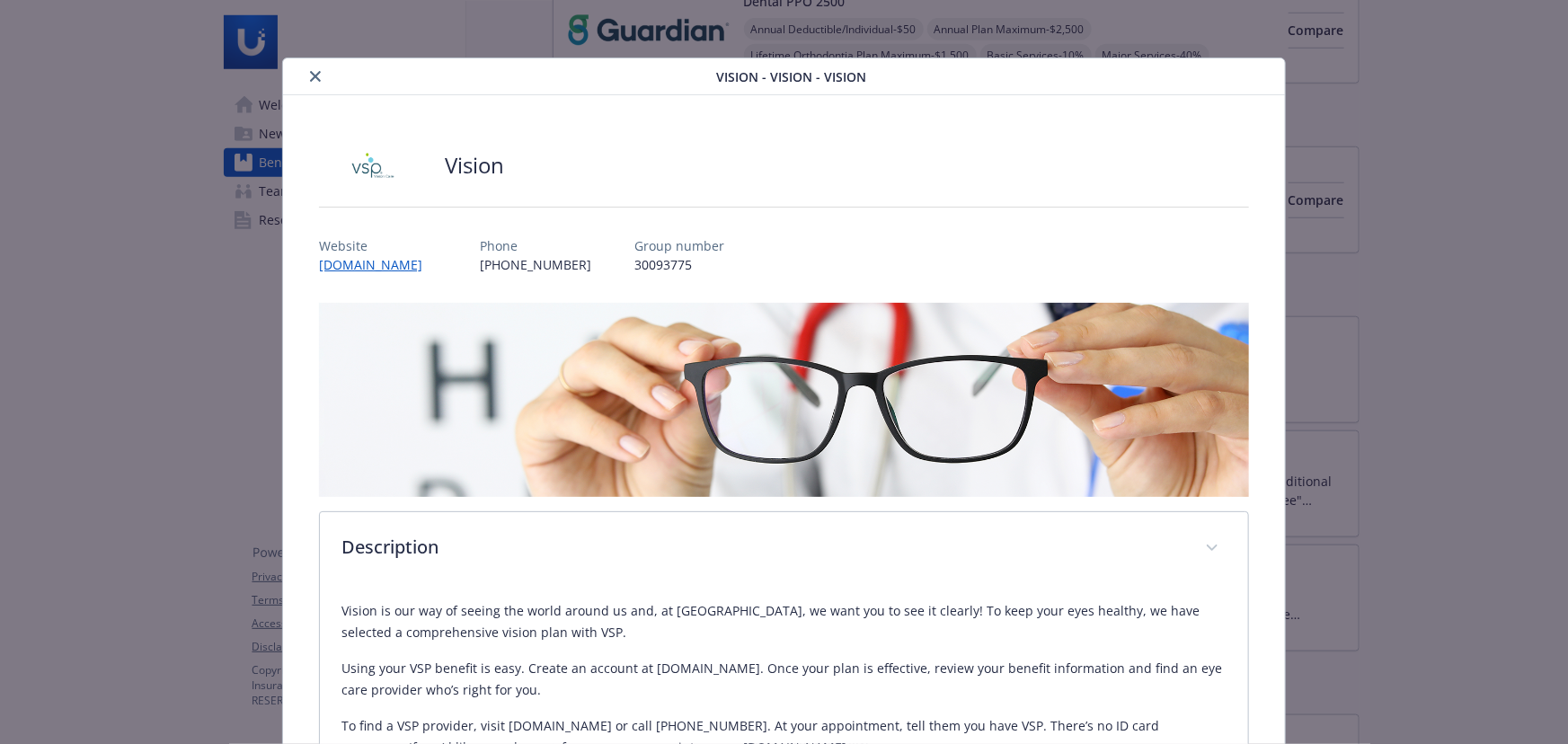
click at [314, 68] on button "close" at bounding box center [315, 76] width 21 height 21
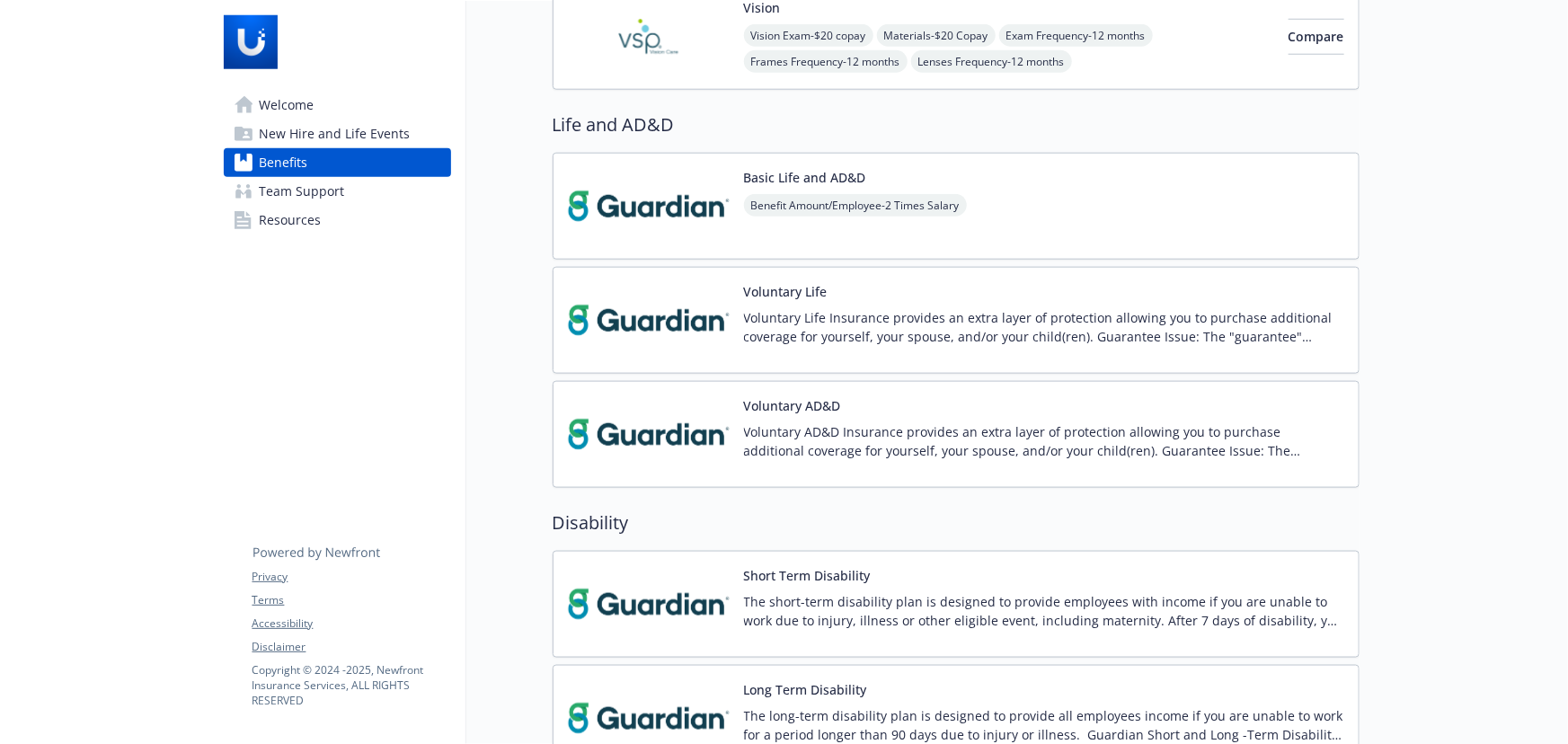
click at [1046, 215] on div "Basic Life and AD&D Benefit Amount/Employee - 2 Times Salary" at bounding box center [956, 206] width 807 height 107
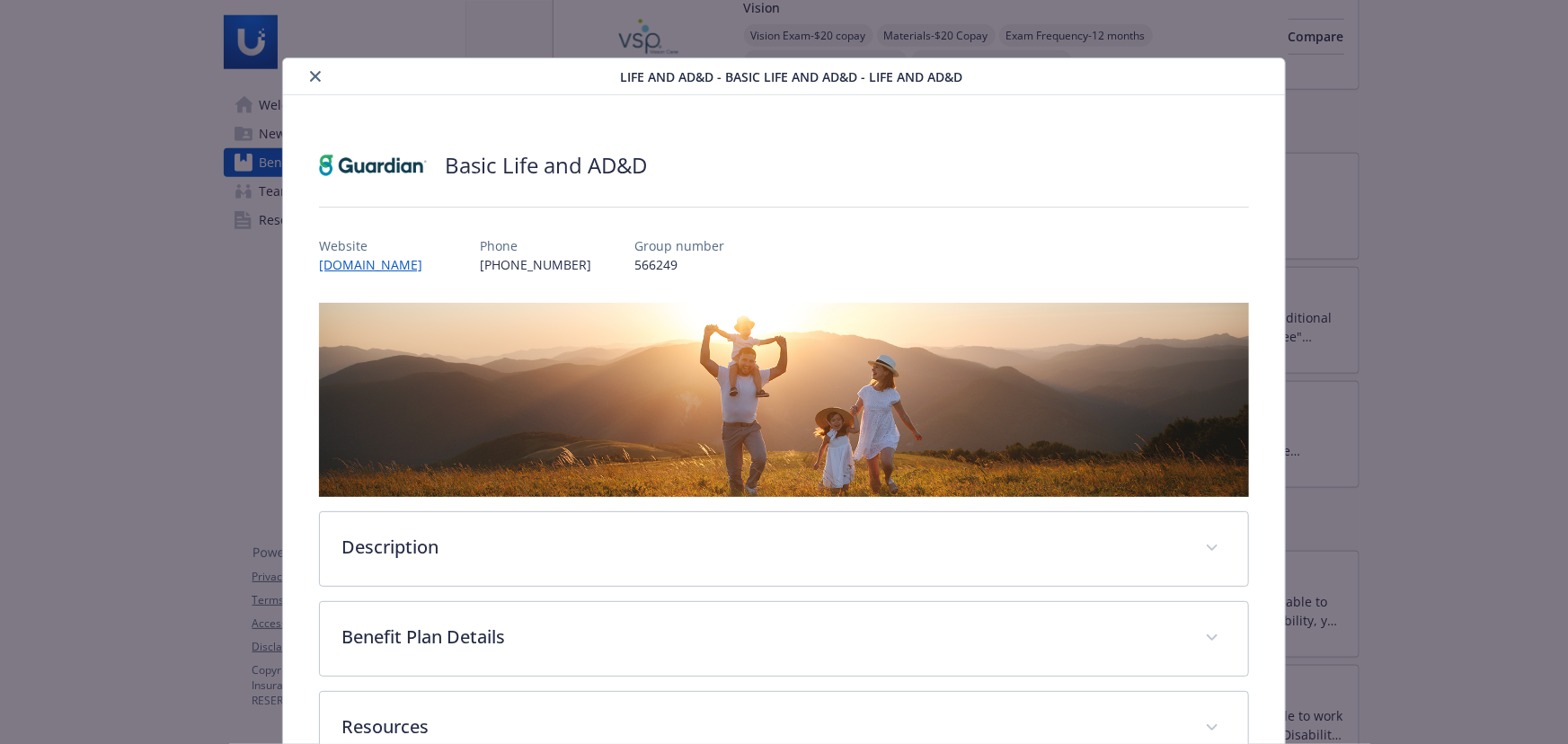
click at [313, 78] on icon "close" at bounding box center [315, 77] width 11 height 11
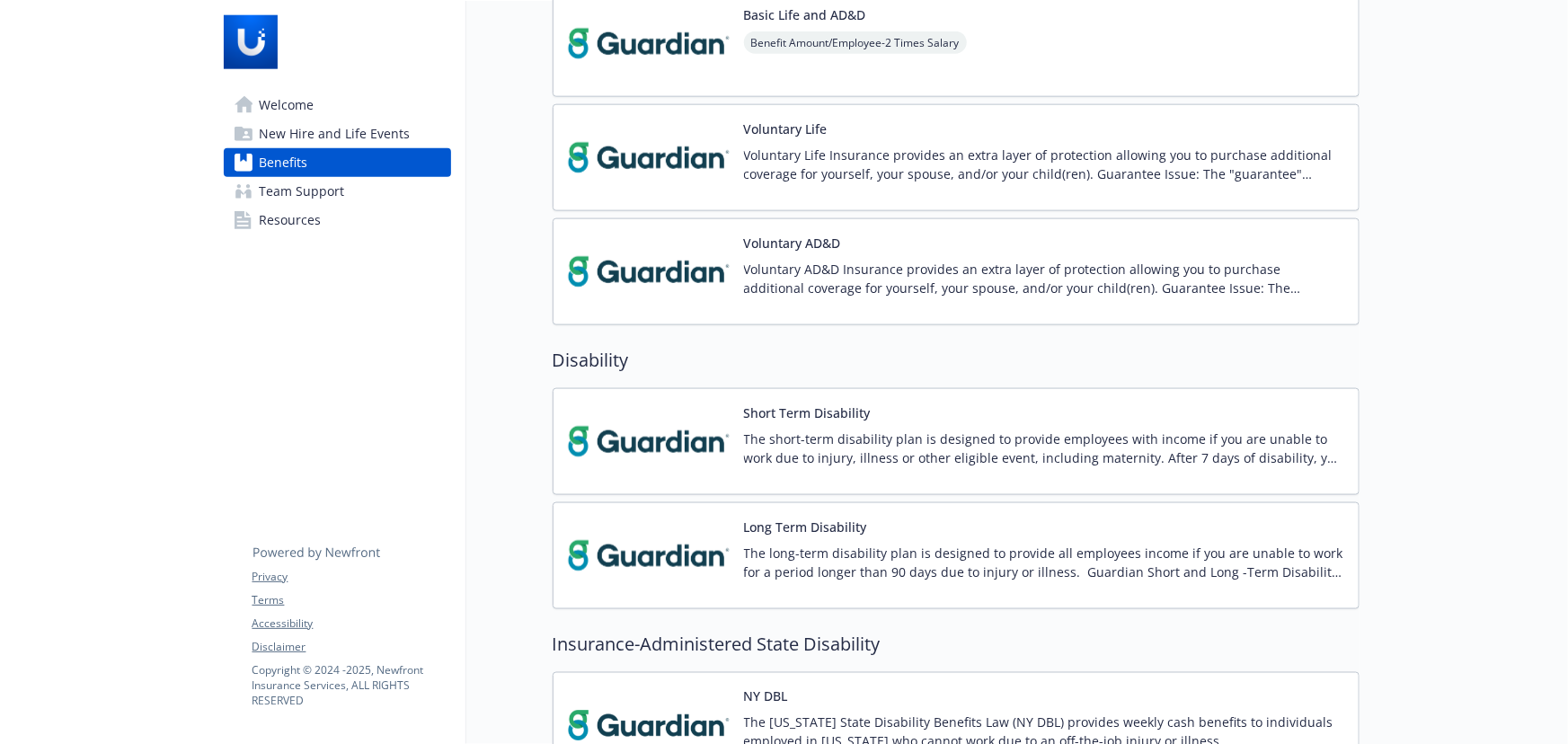
click at [932, 170] on p "Voluntary Life Insurance provides an extra layer of protection allowing you to …" at bounding box center [1044, 164] width 600 height 38
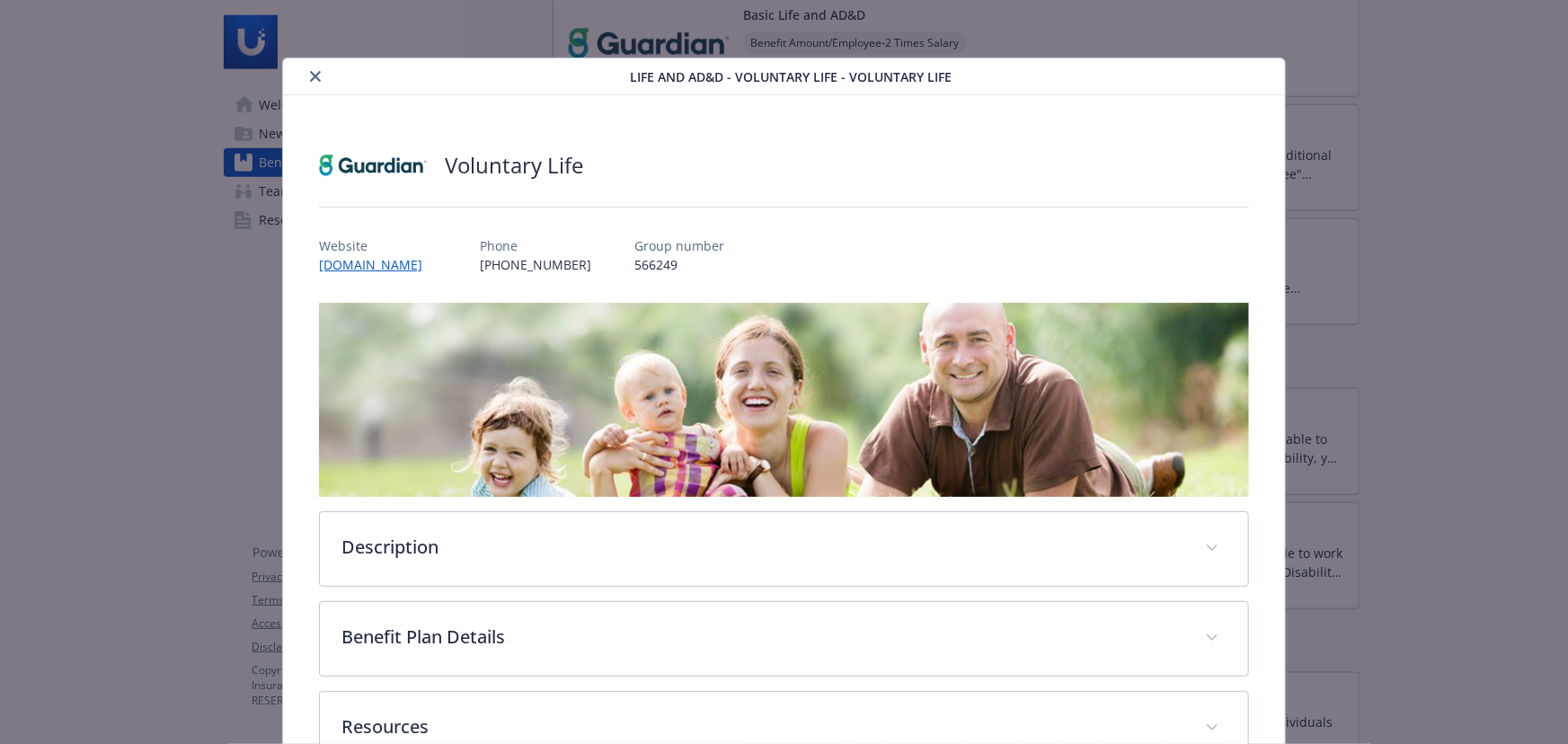
click at [313, 68] on button "close" at bounding box center [315, 76] width 21 height 21
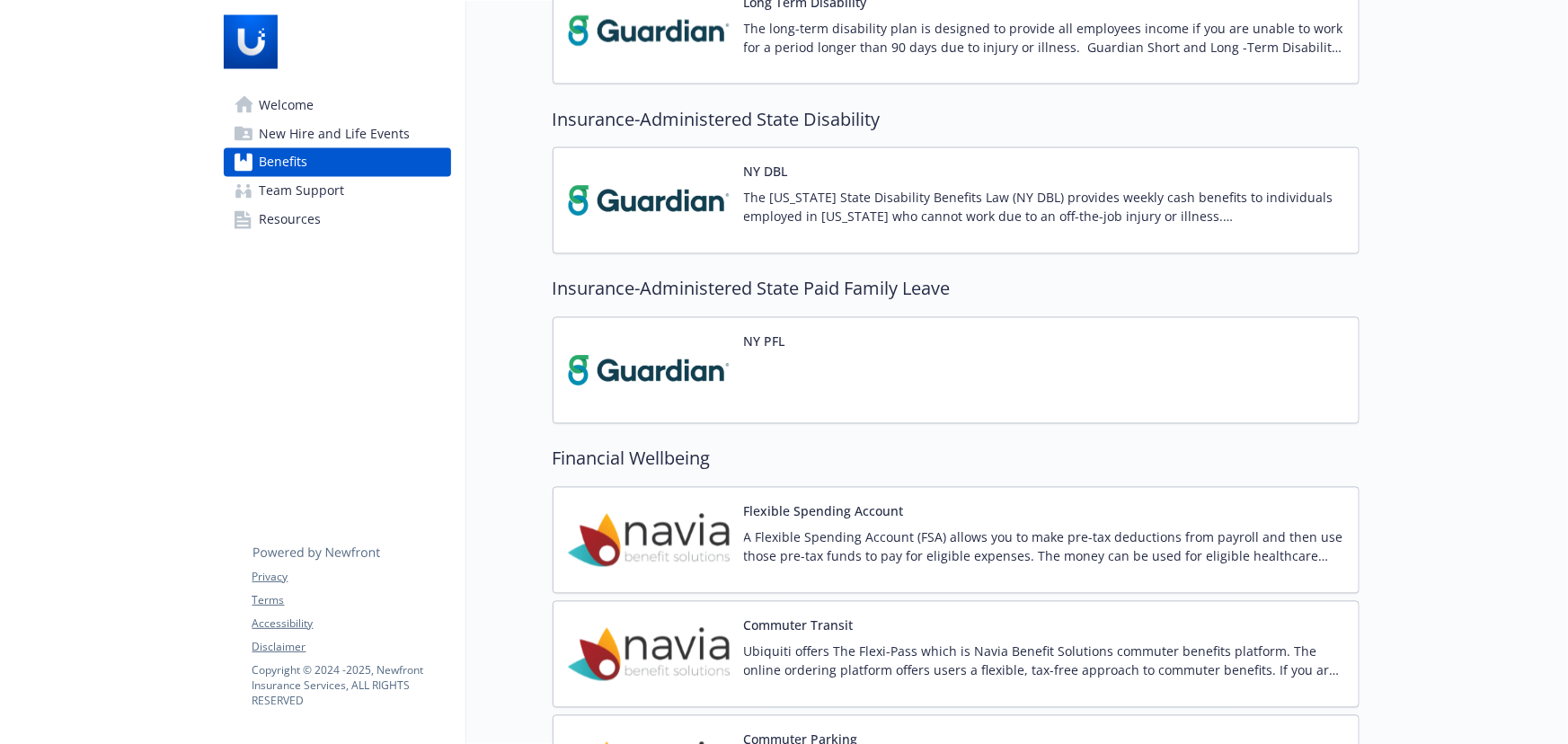
scroll to position [1797, 0]
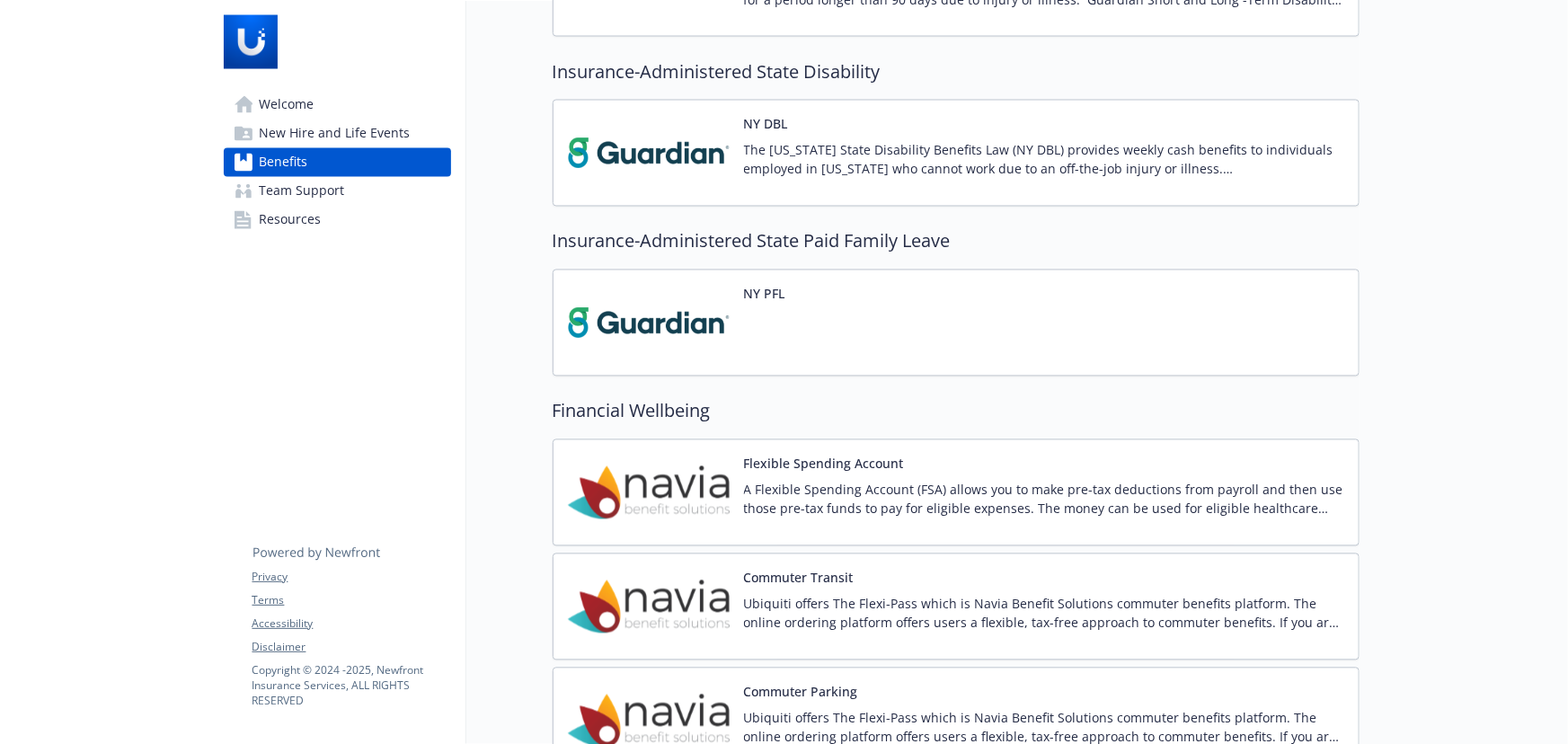
click at [928, 285] on div "NY PFL" at bounding box center [956, 323] width 807 height 107
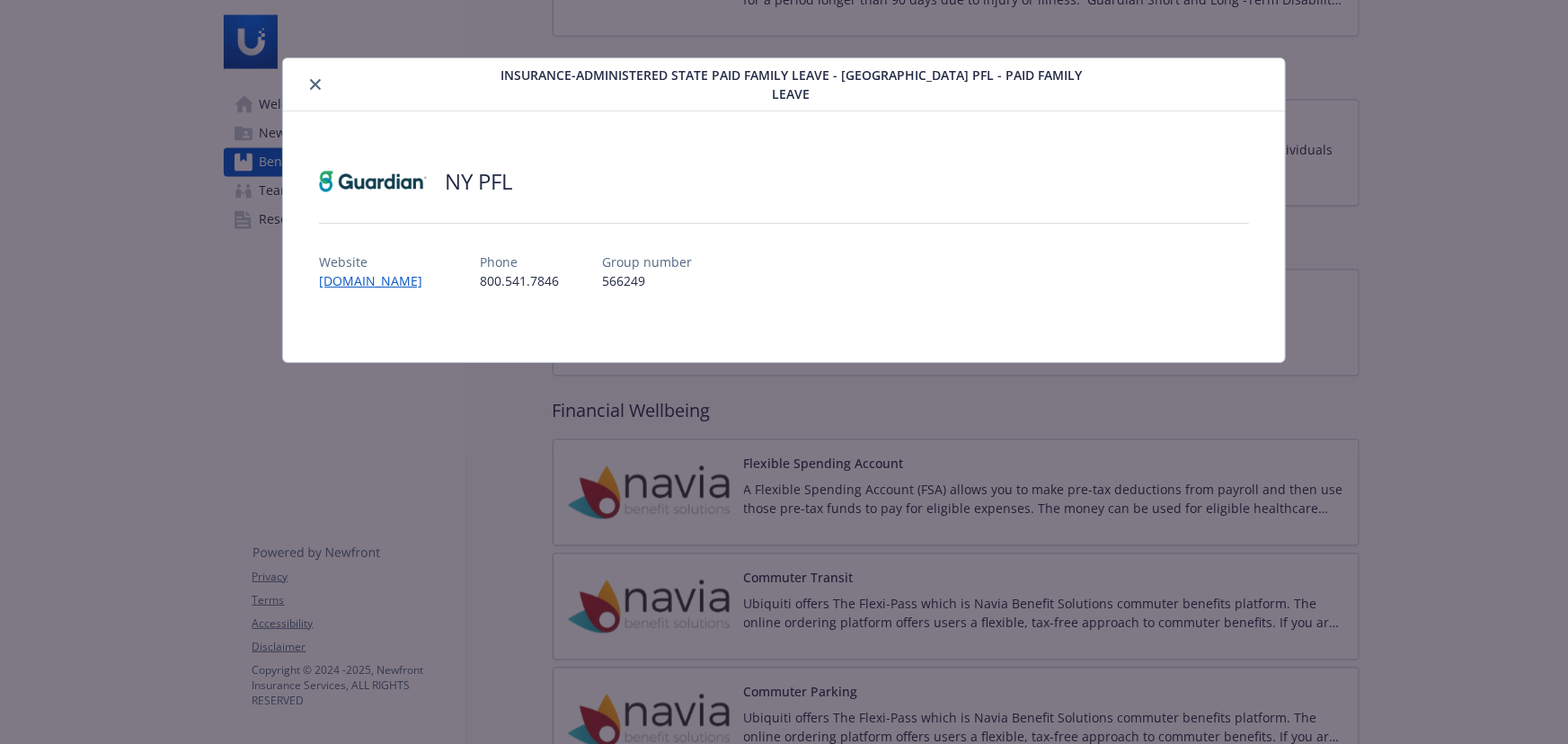
scroll to position [1633, 0]
click at [316, 79] on icon "close" at bounding box center [315, 85] width 11 height 11
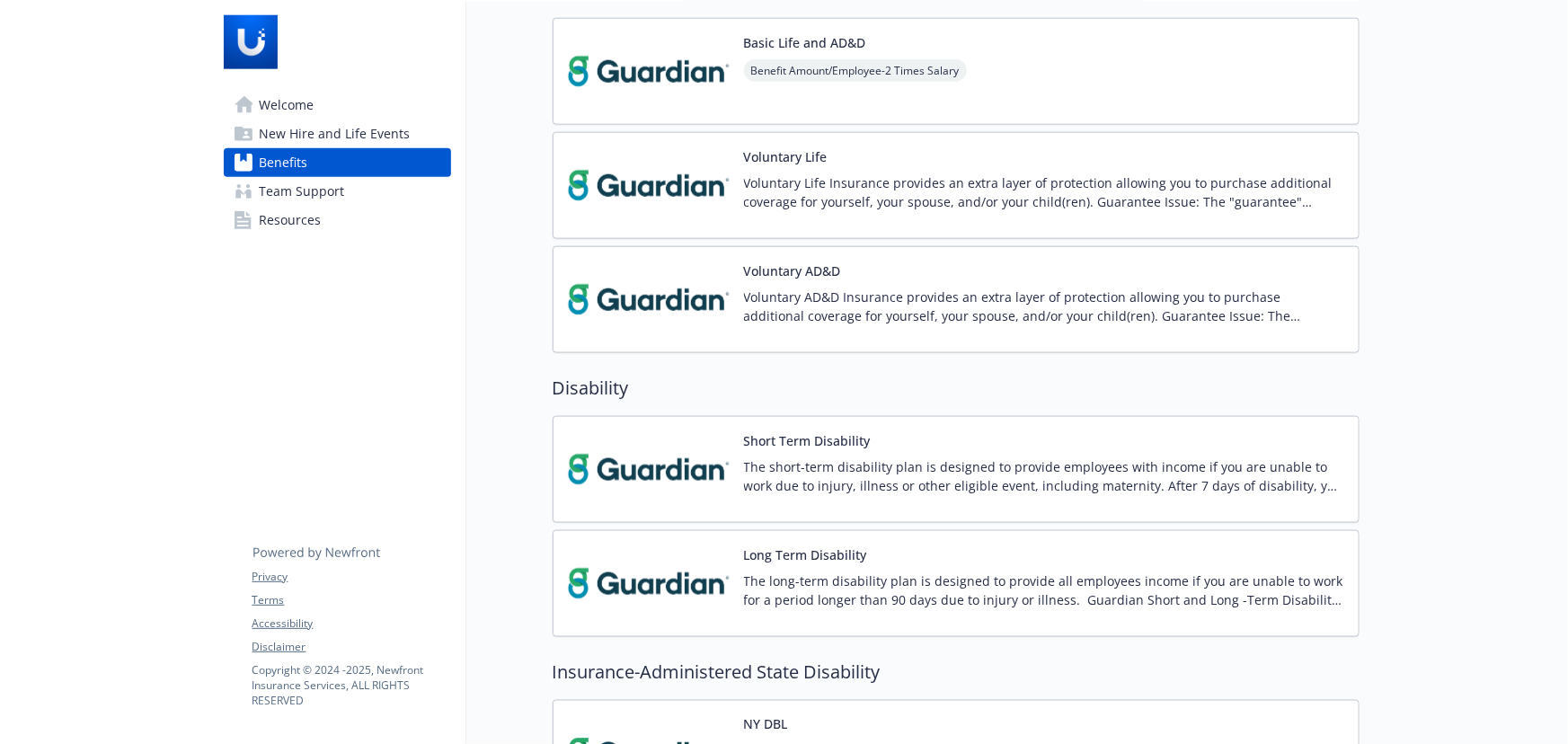
scroll to position [980, 0]
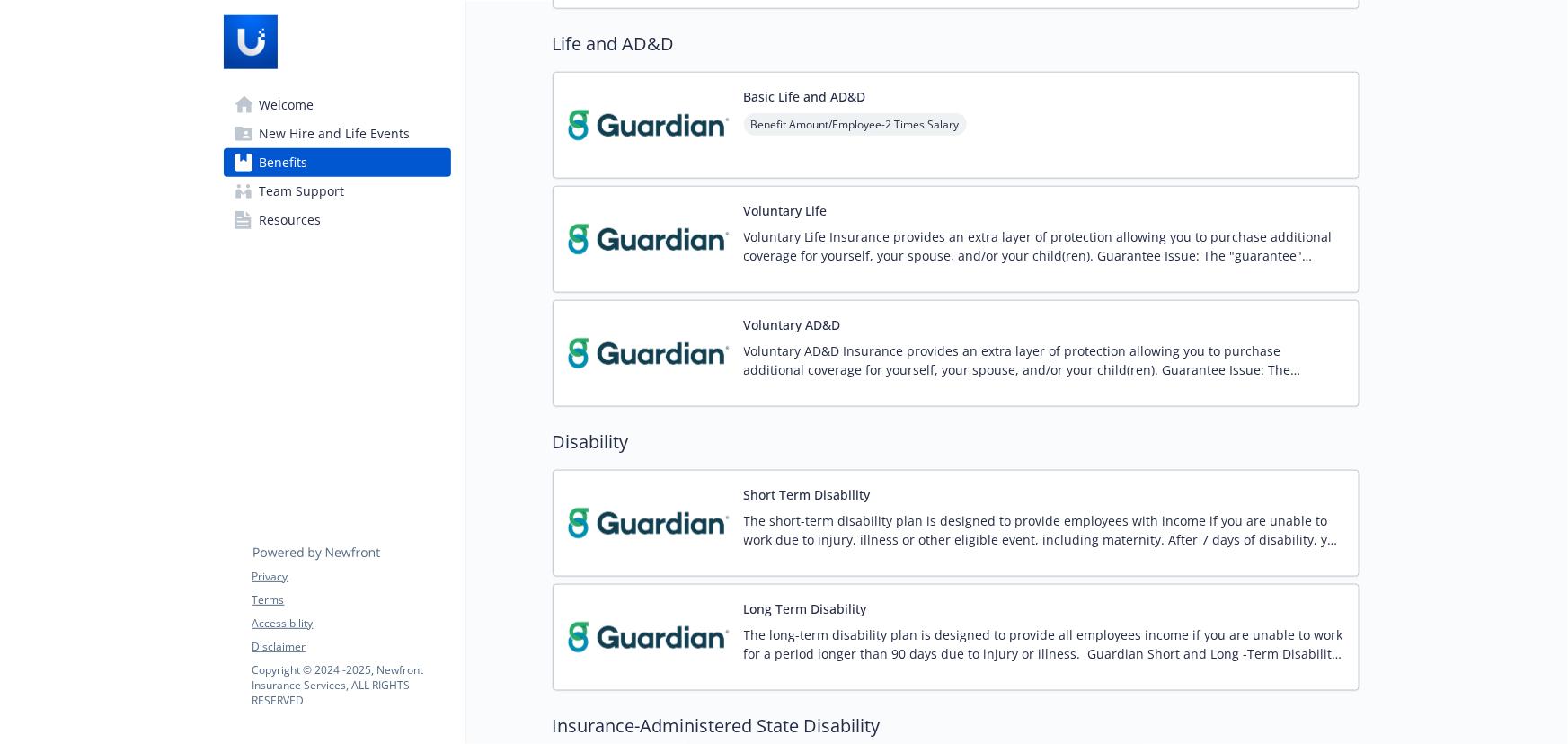
click at [1258, 249] on p "Voluntary Life Insurance provides an extra layer of protection allowing you to …" at bounding box center [1044, 246] width 600 height 38
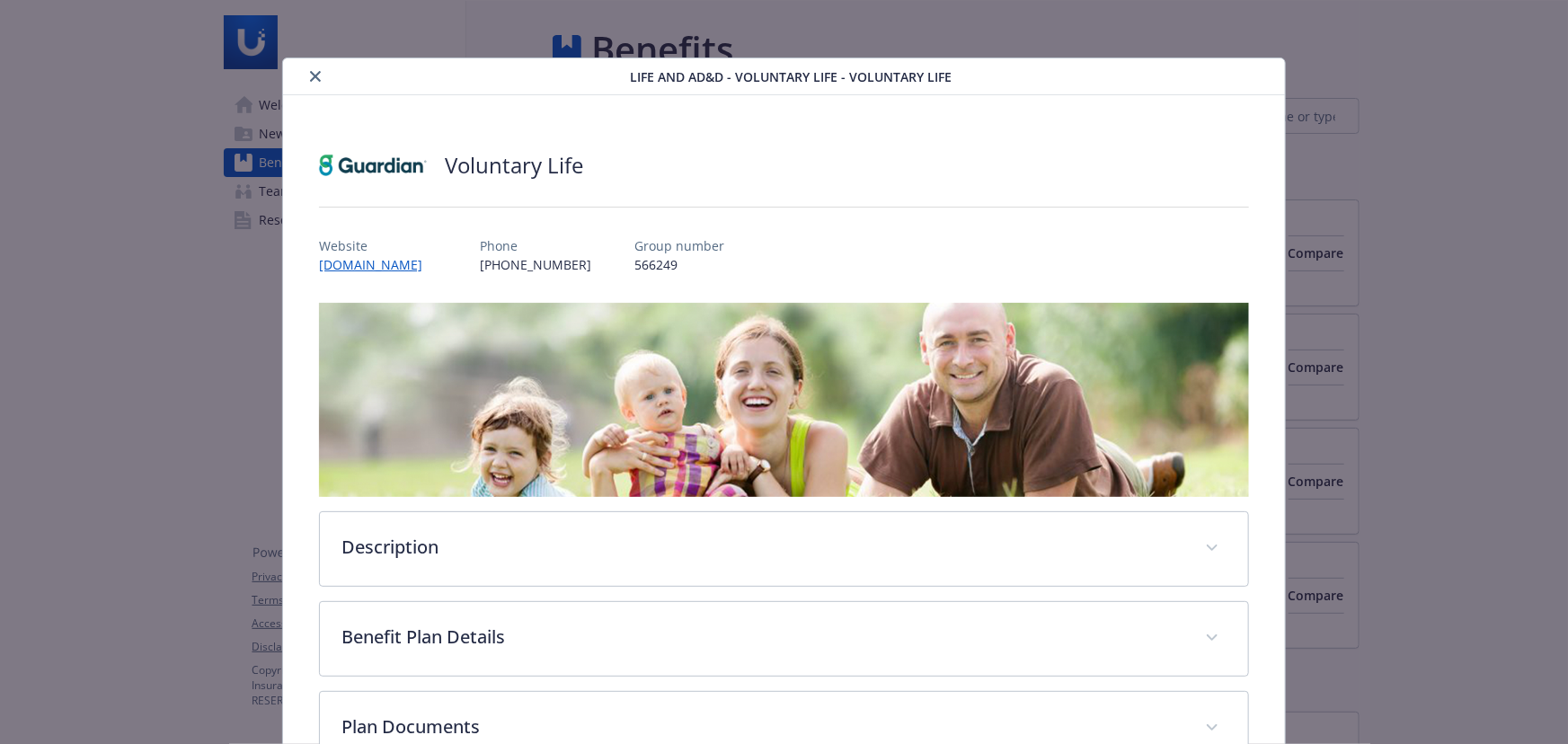
scroll to position [54, 0]
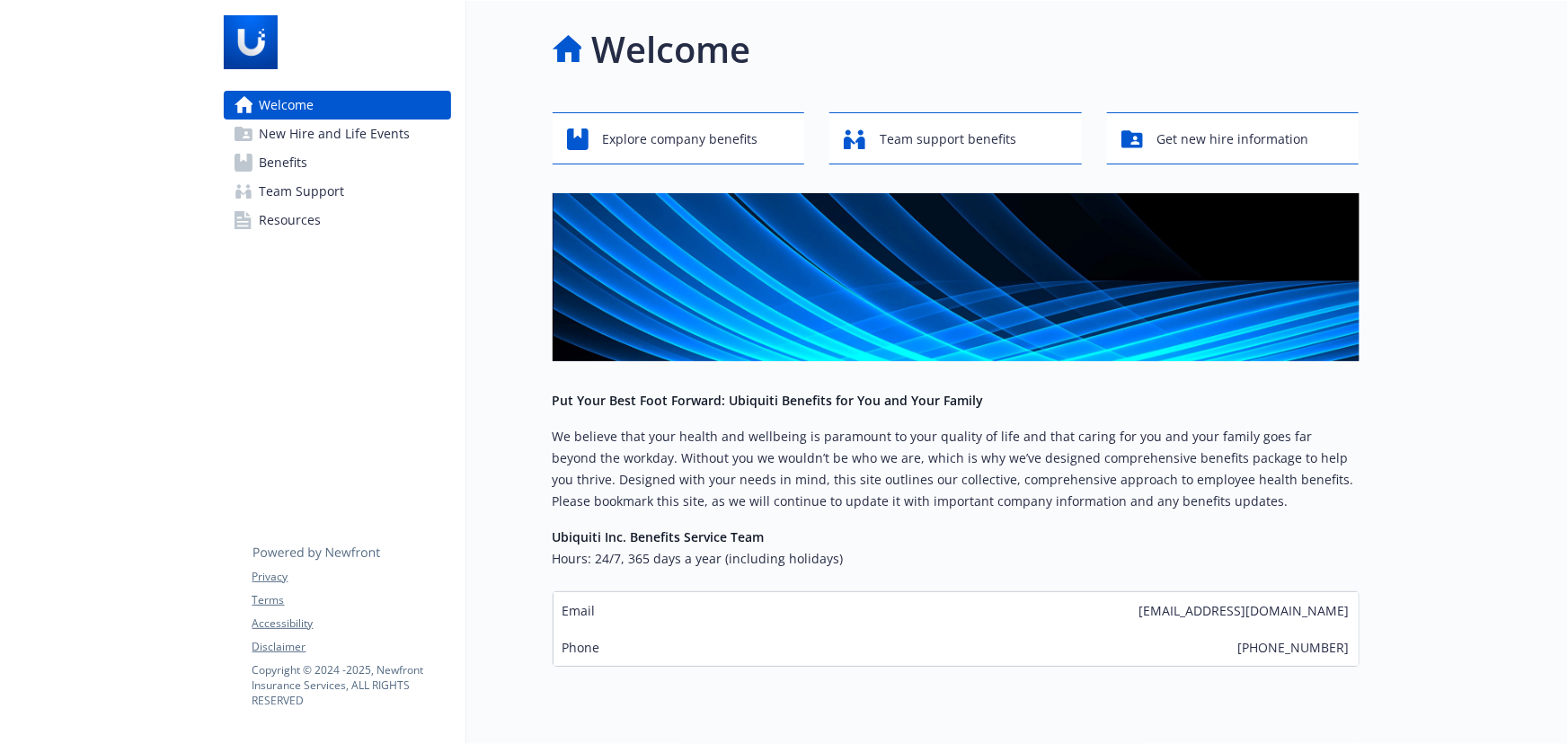
click at [374, 171] on link "Benefits" at bounding box center [337, 162] width 227 height 29
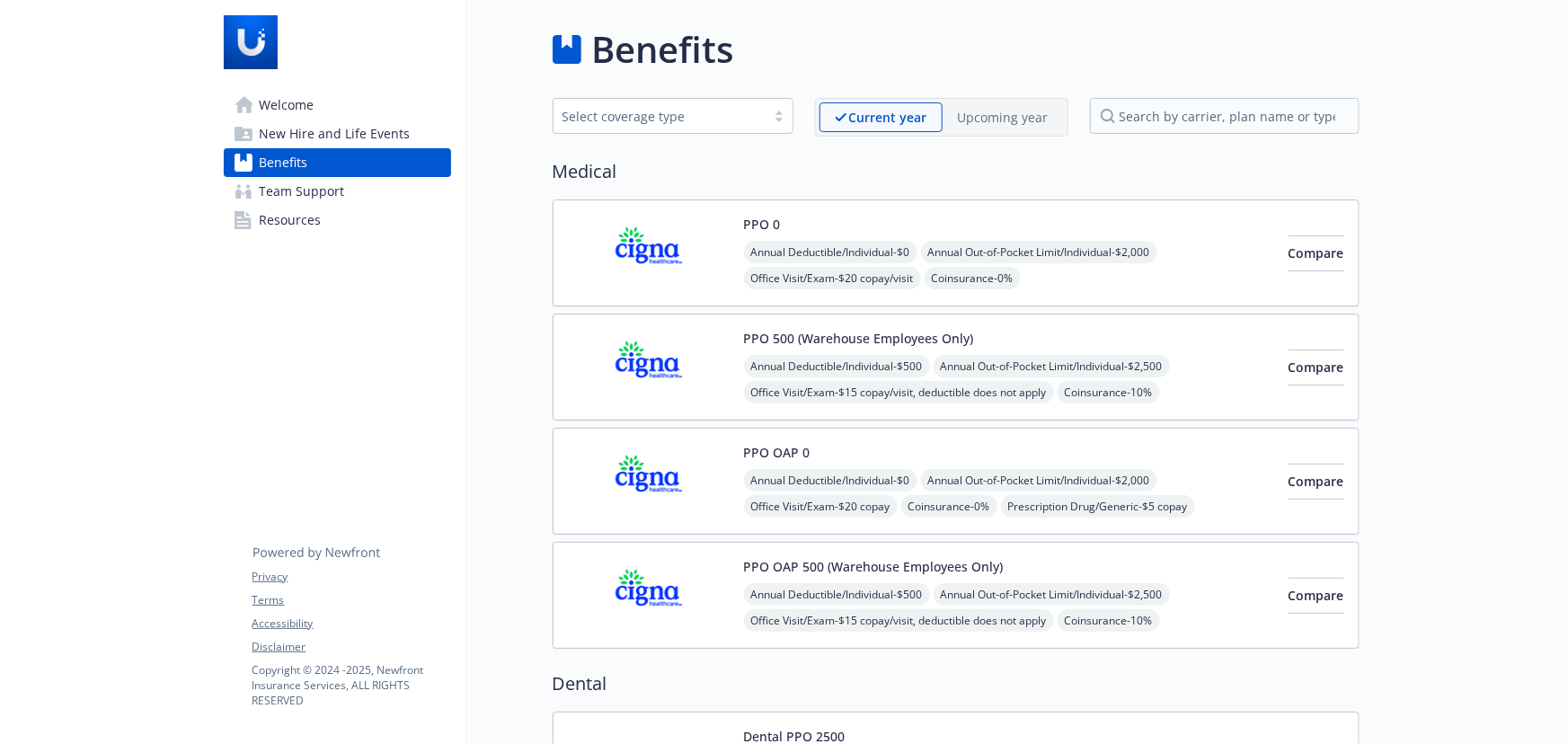
click at [1011, 116] on p "Upcoming year" at bounding box center [1003, 117] width 91 height 18
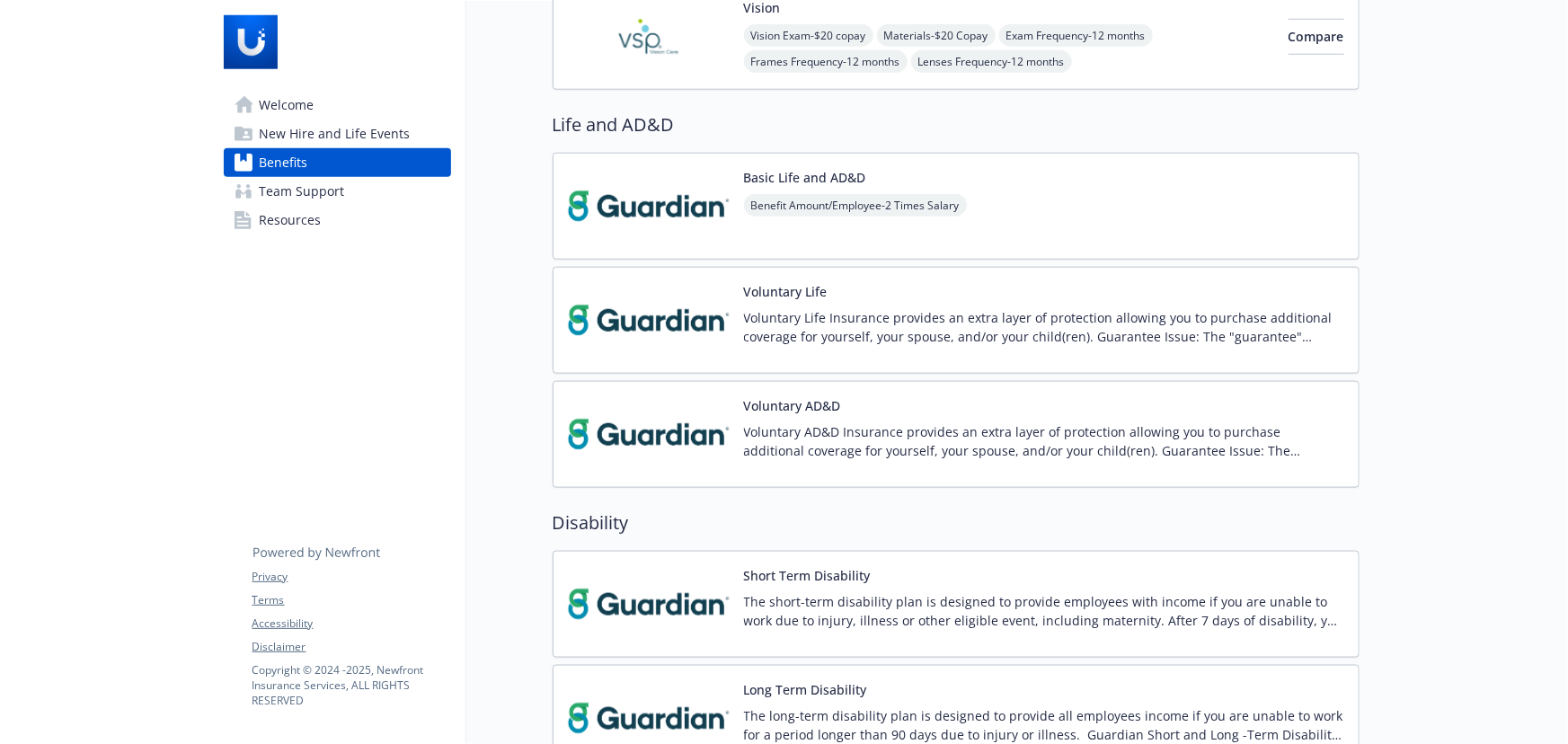
click at [1120, 274] on div "Voluntary Life Voluntary Life Insurance provides an extra layer of protection a…" at bounding box center [956, 321] width 807 height 107
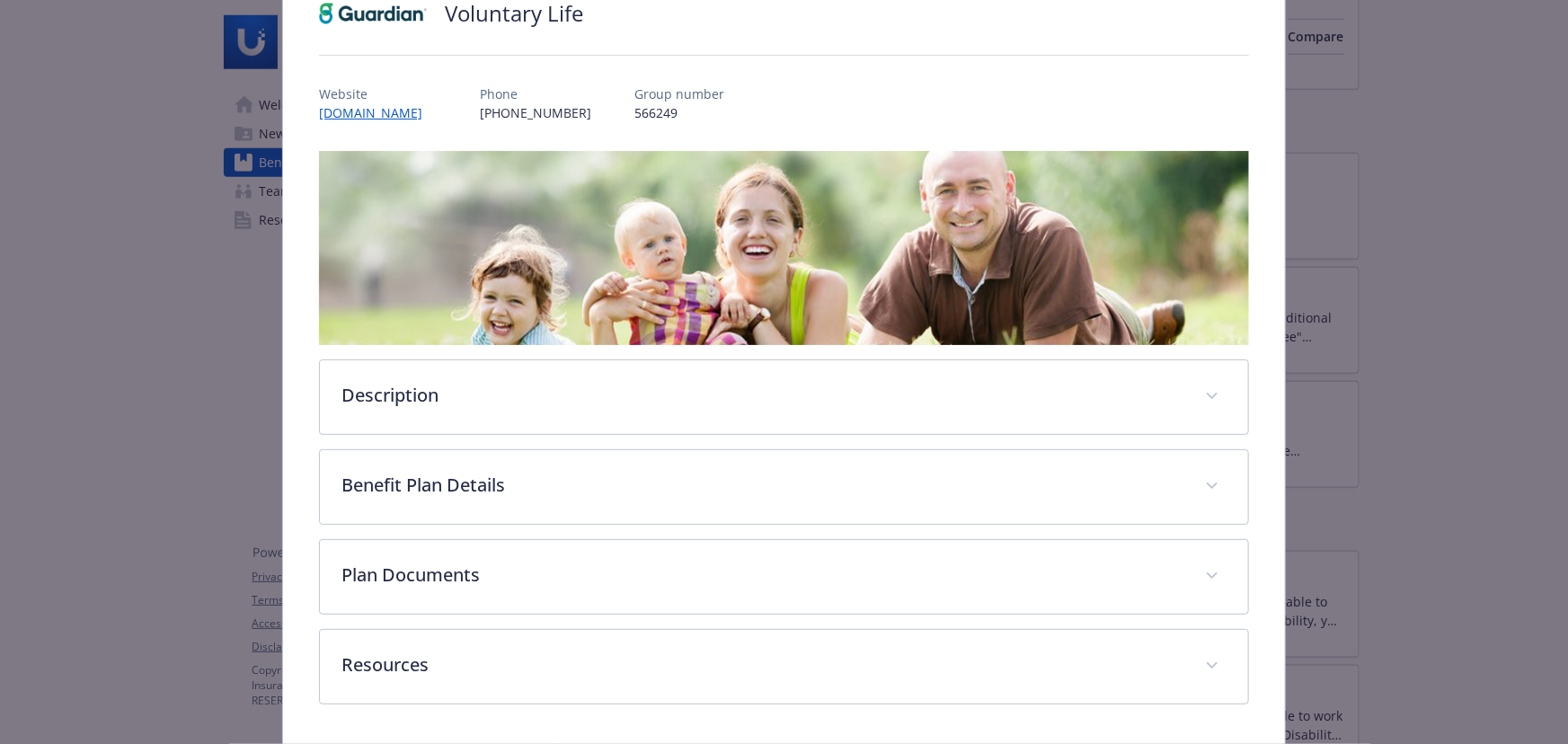
scroll to position [210, 0]
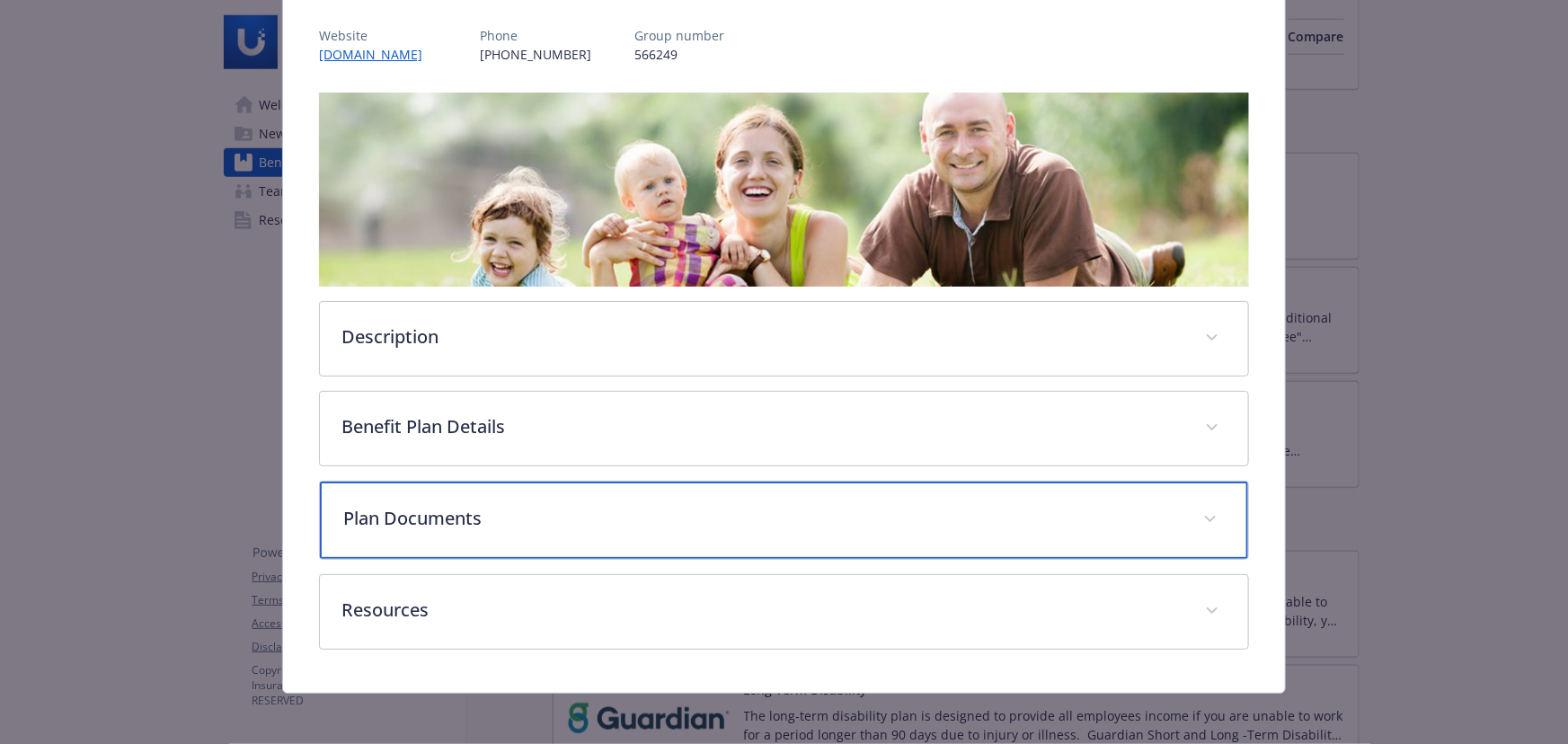
click at [630, 505] on p "Plan Documents" at bounding box center [762, 518] width 839 height 27
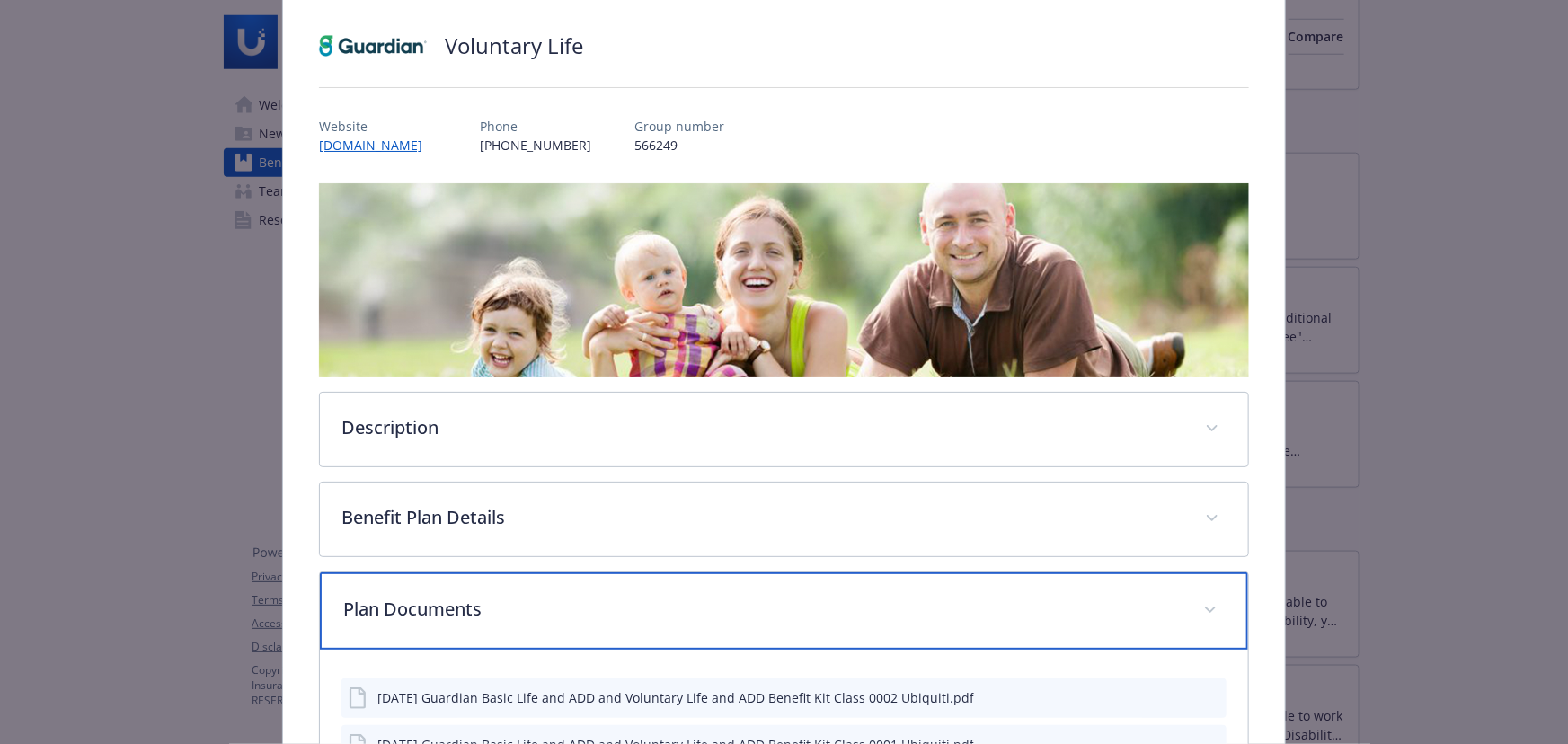
scroll to position [0, 0]
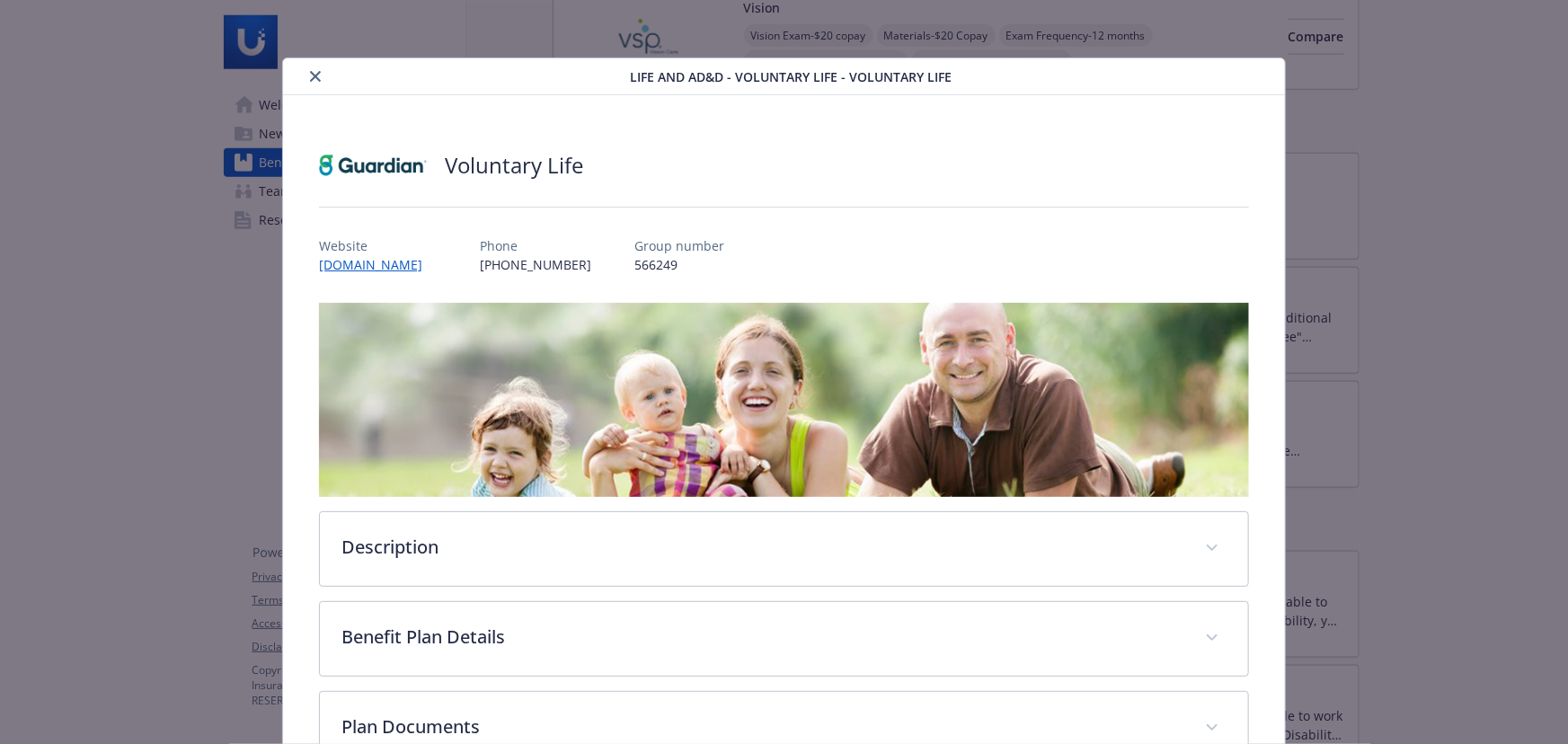
click at [325, 80] on div "details for plan Life and AD&D - Voluntary Life - Voluntary Life" at bounding box center [459, 76] width 339 height 21
click at [322, 80] on button "close" at bounding box center [315, 76] width 21 height 21
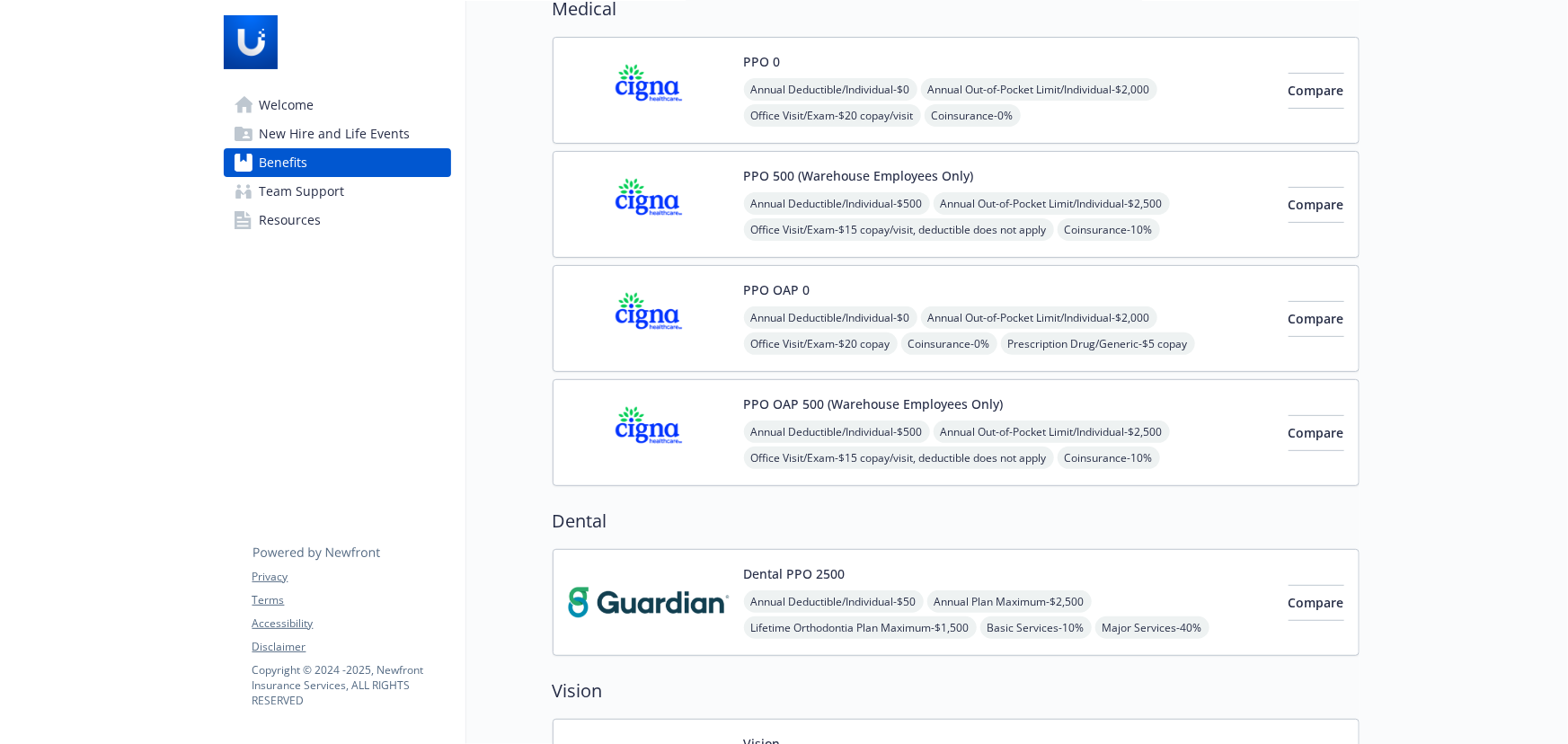
click at [1087, 177] on div "PPO 500 (Warehouse Employees Only) Annual Deductible/Individual - $500 Annual O…" at bounding box center [1009, 204] width 530 height 77
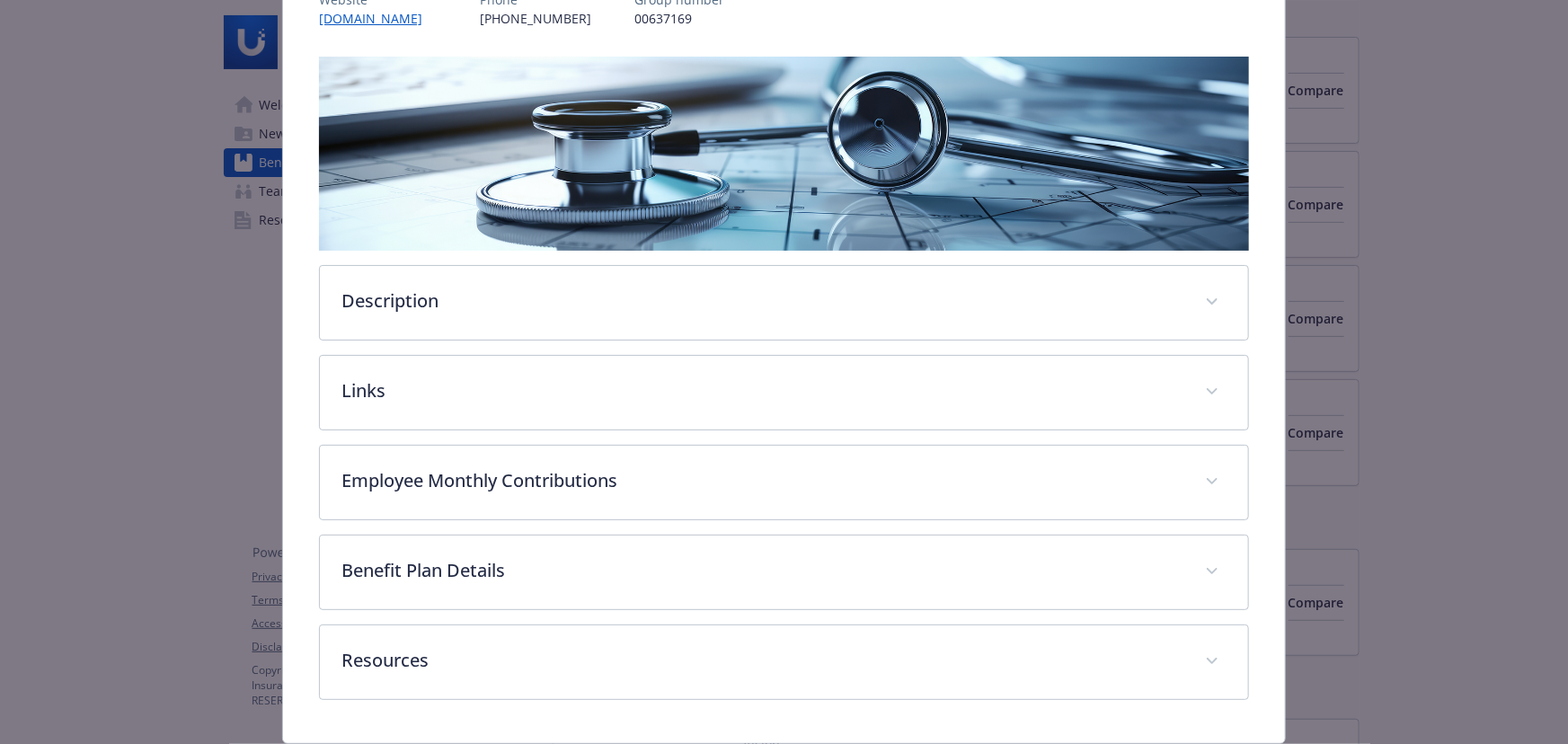
scroll to position [218, 0]
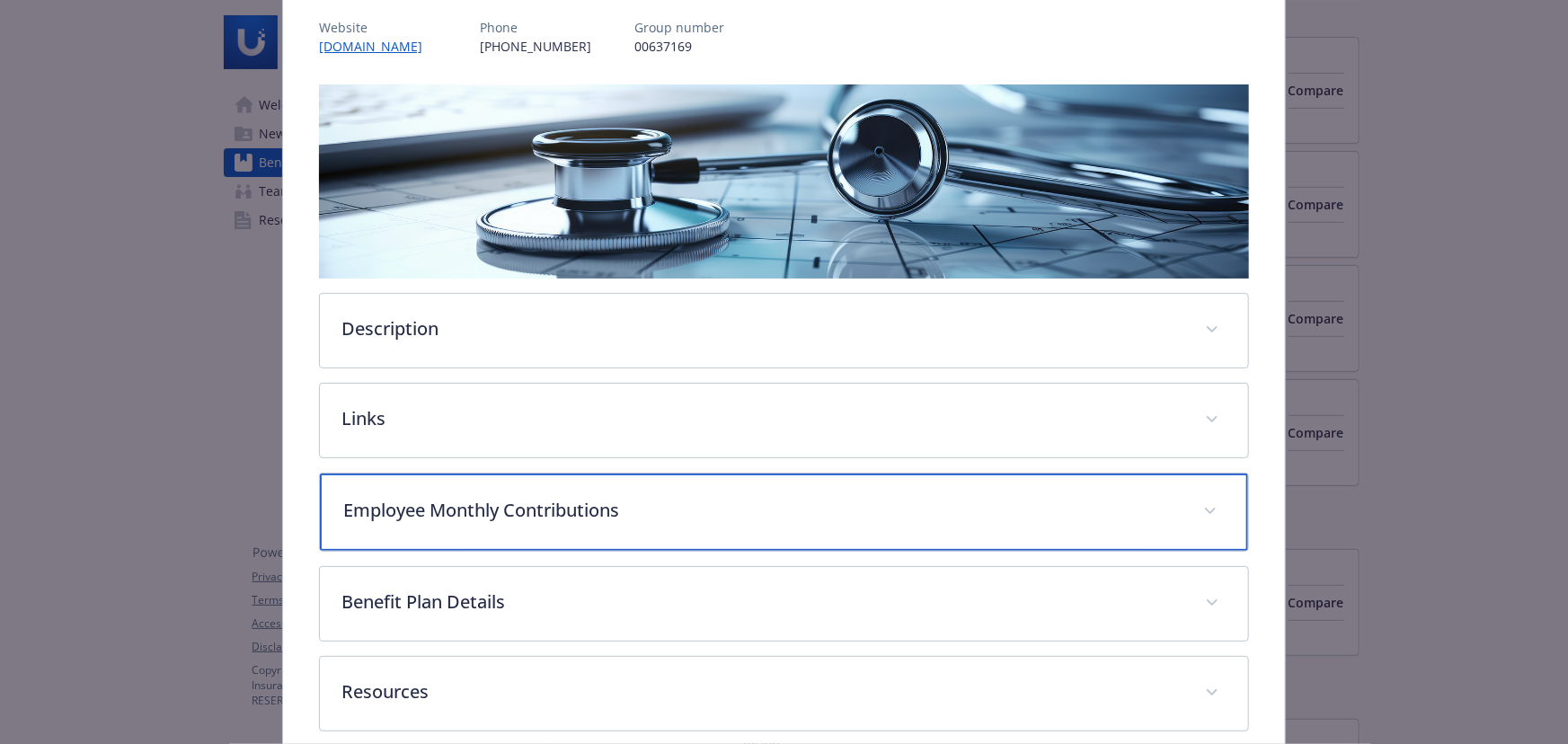
click at [563, 503] on p "Employee Monthly Contributions" at bounding box center [762, 510] width 839 height 27
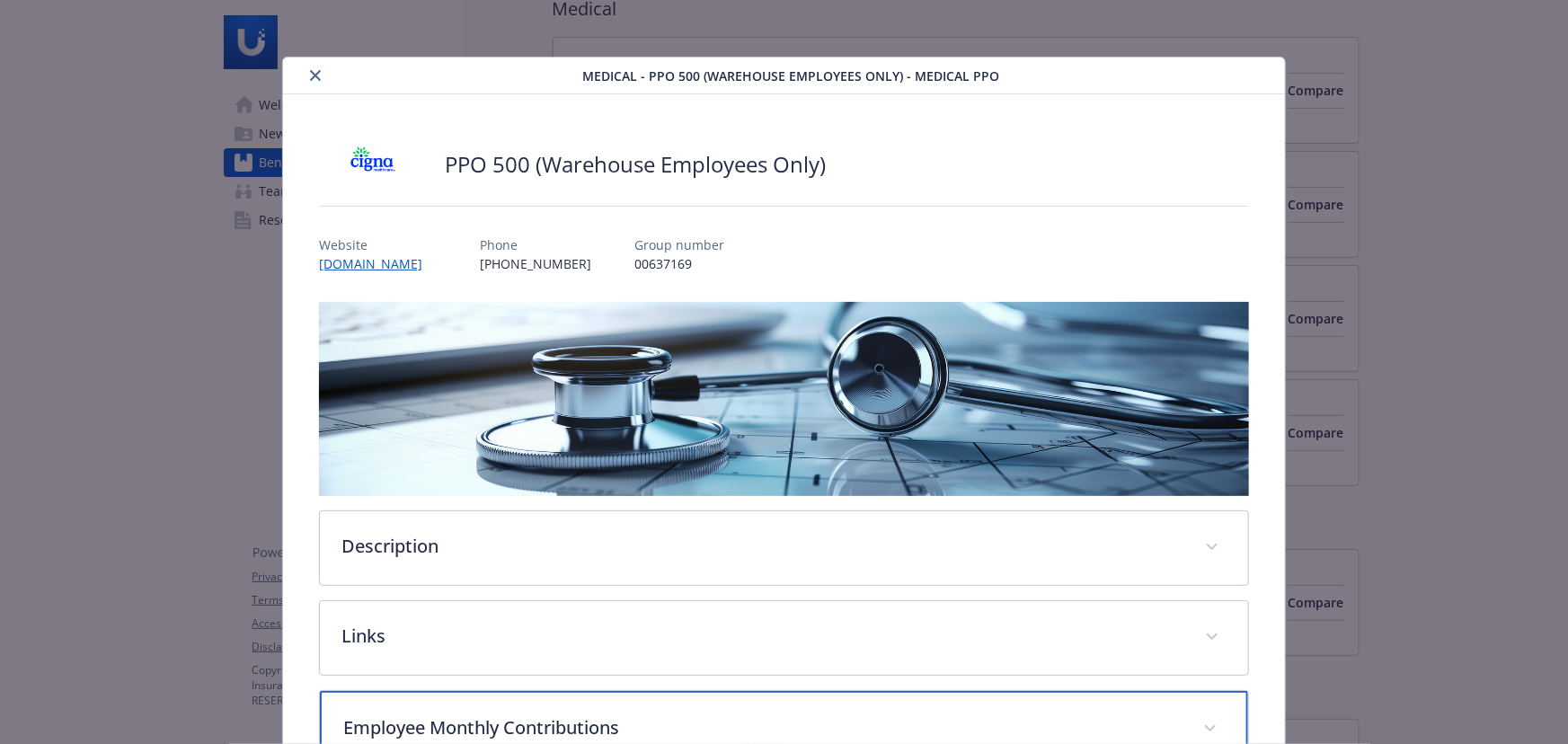
scroll to position [0, 0]
click at [316, 78] on icon "close" at bounding box center [315, 77] width 11 height 11
